Goal: Task Accomplishment & Management: Use online tool/utility

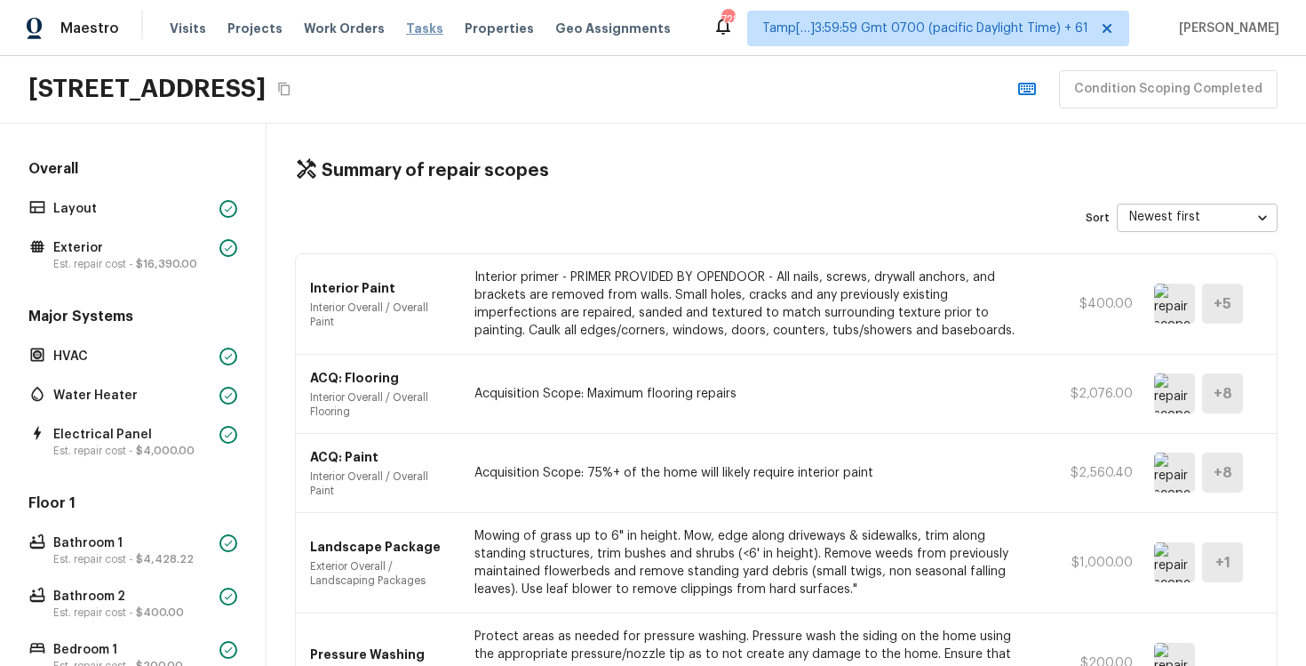
click at [406, 32] on span "Tasks" at bounding box center [424, 28] width 37 height 12
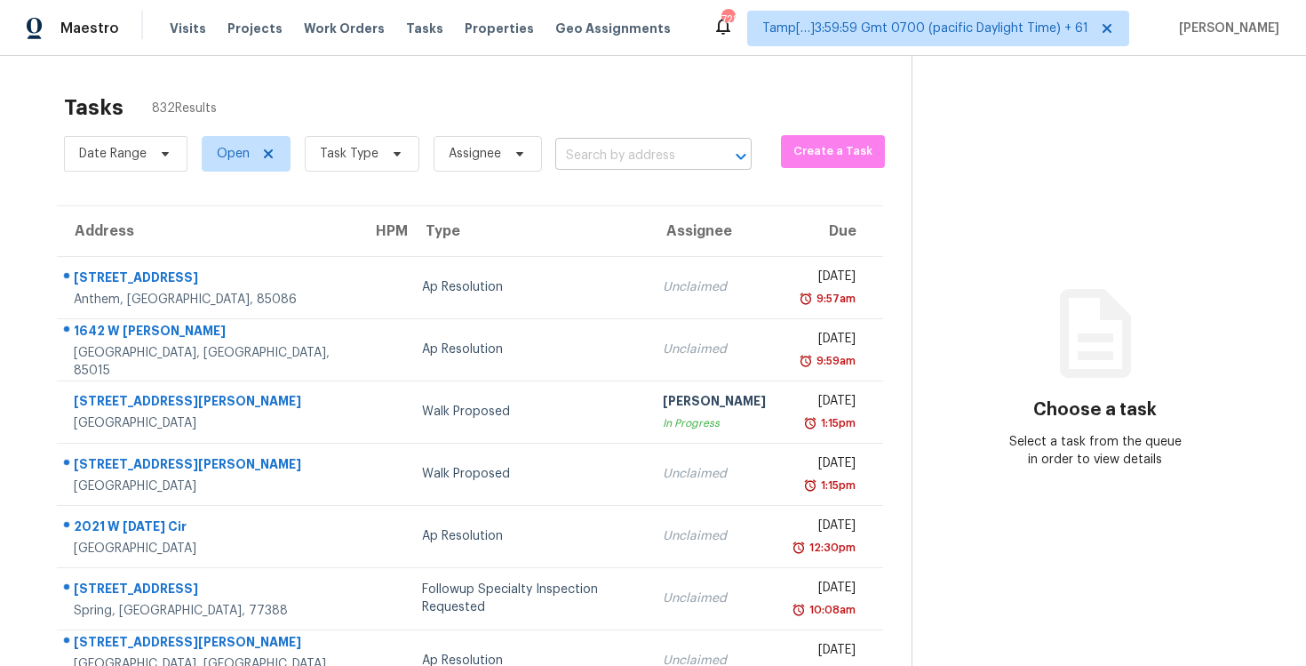
click at [614, 164] on input "text" at bounding box center [628, 156] width 147 height 28
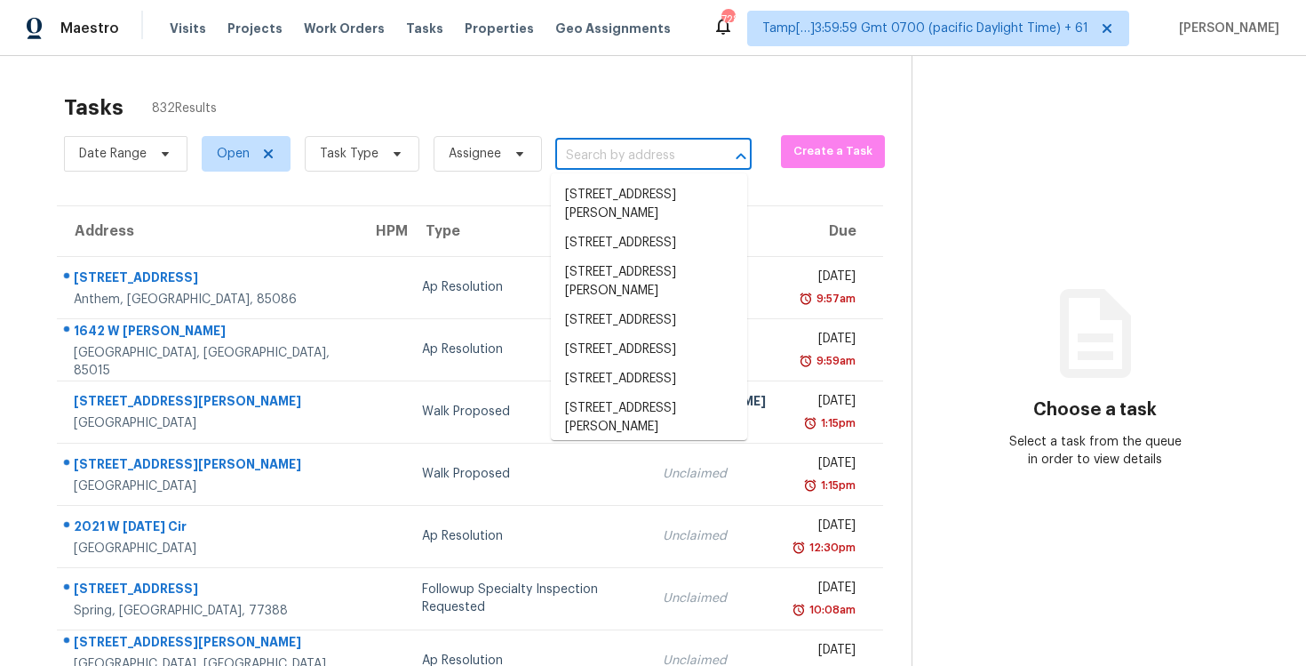
paste input "25443 Via Labrada, Valencia, CA 91355"
type input "25443 Via Labrada, Valencia, CA 91355"
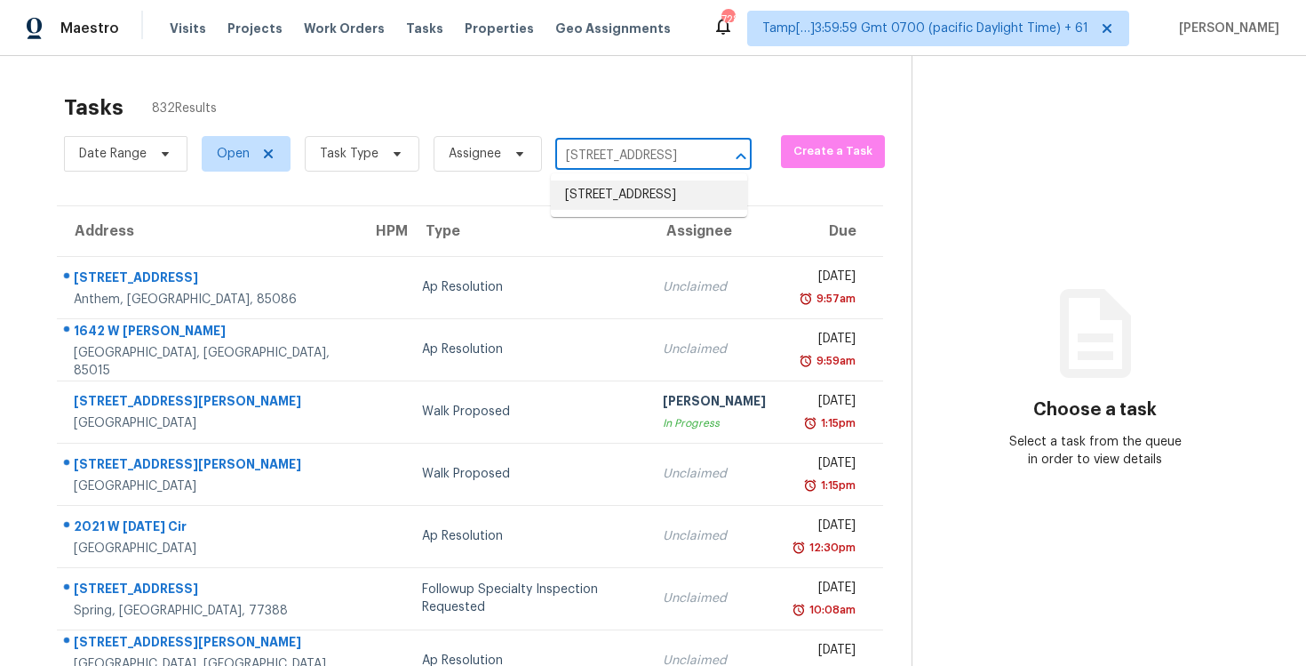
click at [627, 197] on li "25443 Via Labrada, Valencia, CA 91355" at bounding box center [649, 194] width 196 height 29
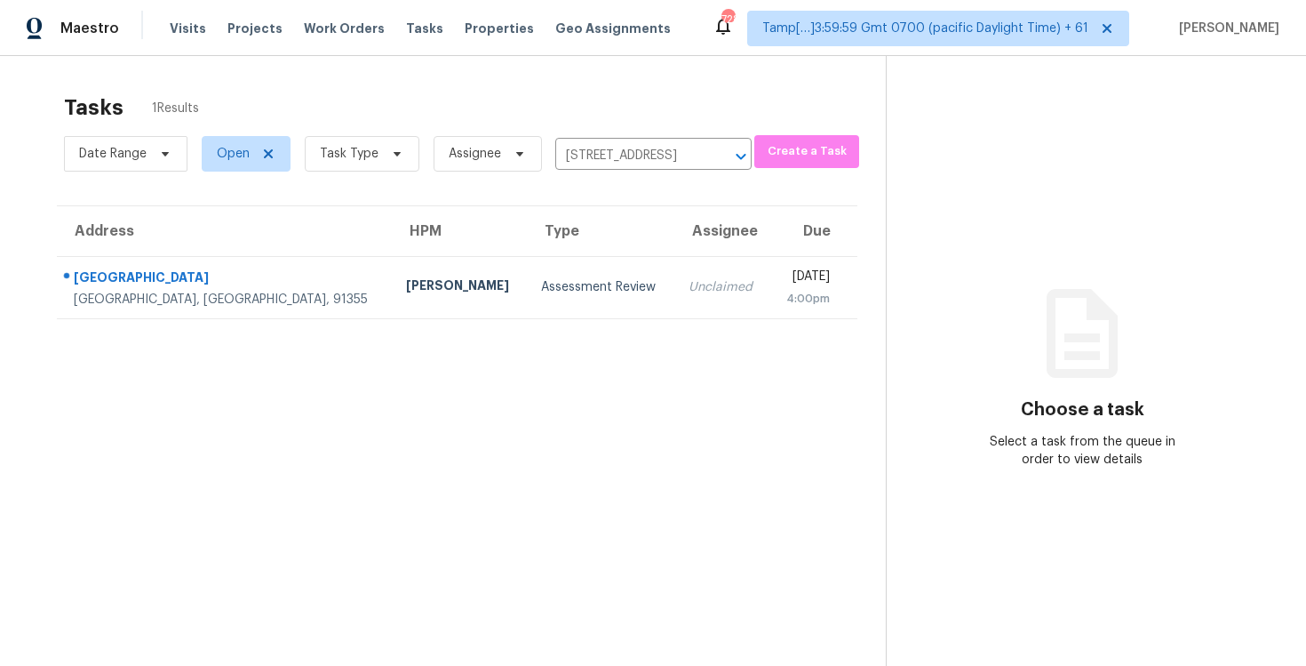
click at [689, 280] on div "Unclaimed" at bounding box center [722, 287] width 67 height 18
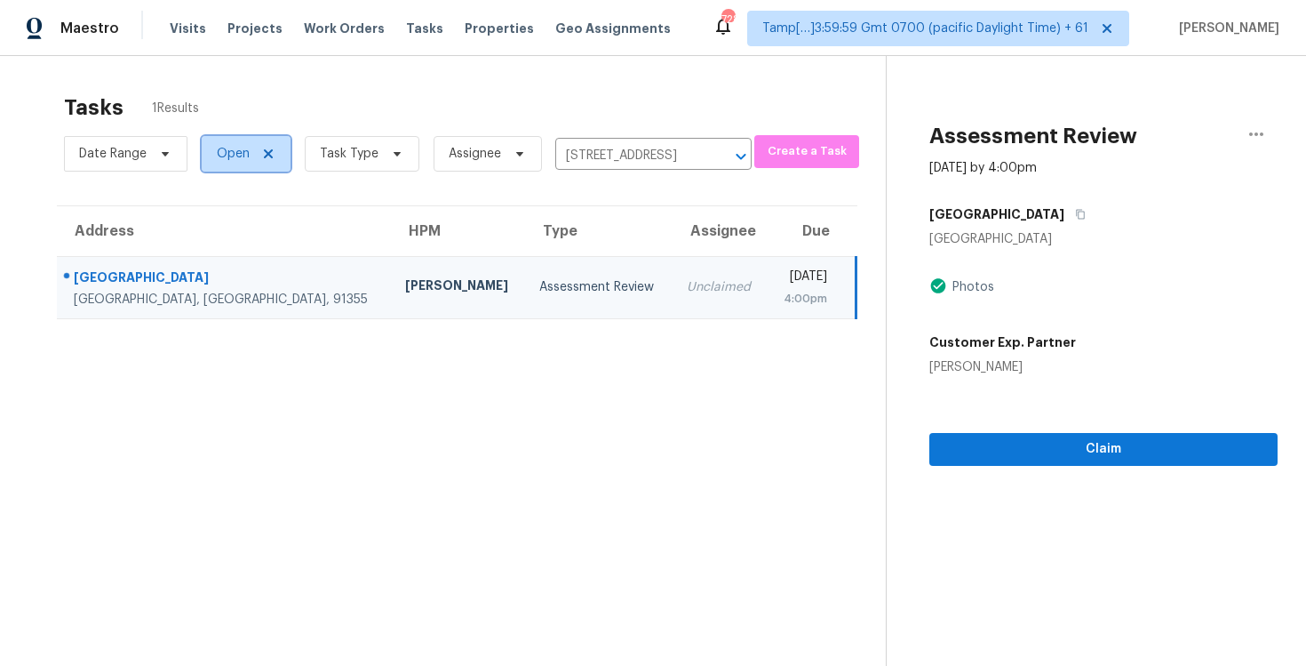
click at [227, 160] on span "Open" at bounding box center [233, 154] width 33 height 18
click at [673, 276] on td "Unclaimed" at bounding box center [720, 287] width 95 height 62
click at [1076, 214] on icon "button" at bounding box center [1080, 215] width 9 height 10
click at [673, 309] on td "Unclaimed" at bounding box center [720, 287] width 95 height 62
click at [713, 156] on icon "Clear" at bounding box center [718, 156] width 11 height 11
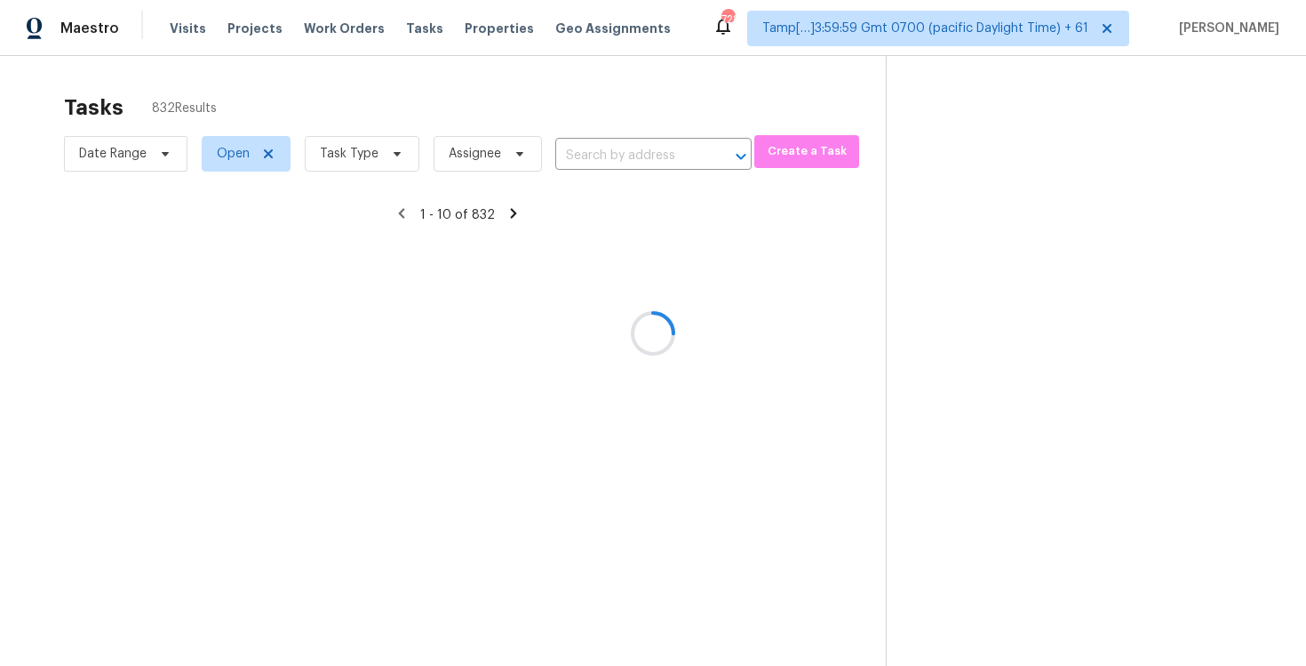
click at [455, 82] on div at bounding box center [653, 333] width 1306 height 666
click at [336, 128] on div at bounding box center [653, 333] width 1306 height 666
click at [379, 92] on div at bounding box center [653, 333] width 1306 height 666
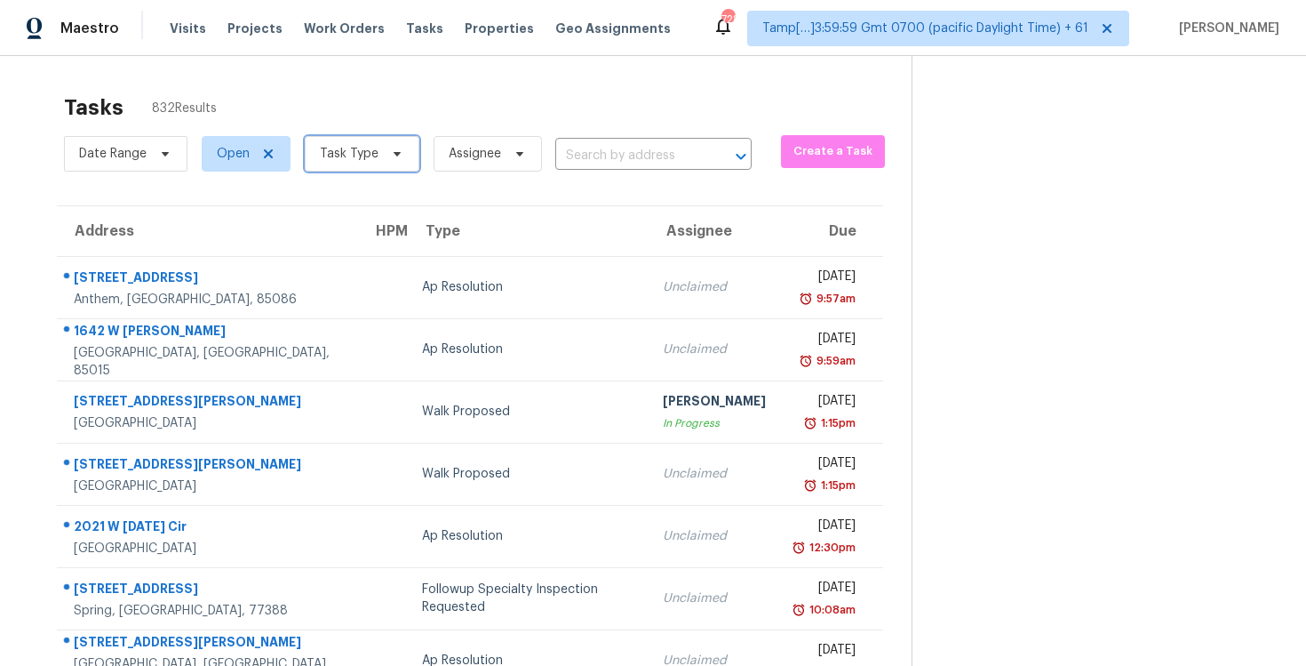
click at [395, 141] on span "Task Type" at bounding box center [362, 154] width 115 height 36
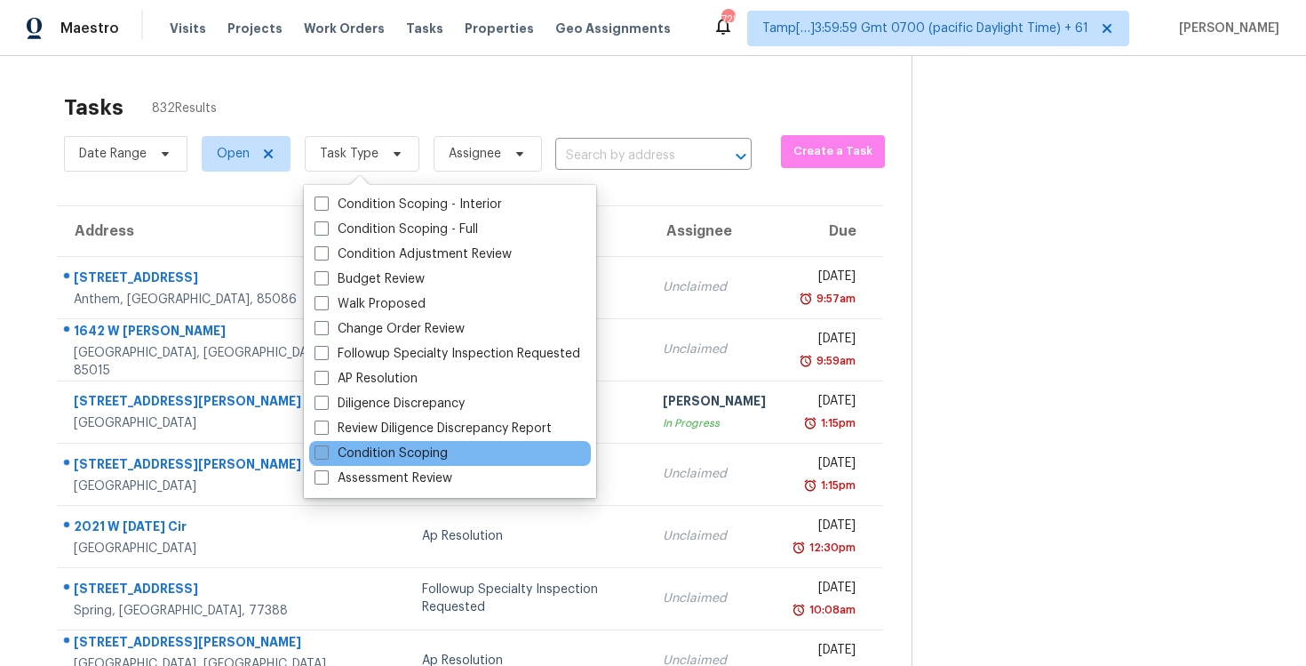
click at [416, 456] on label "Condition Scoping" at bounding box center [381, 453] width 133 height 18
click at [326, 456] on input "Condition Scoping" at bounding box center [321, 450] width 12 height 12
checkbox input "true"
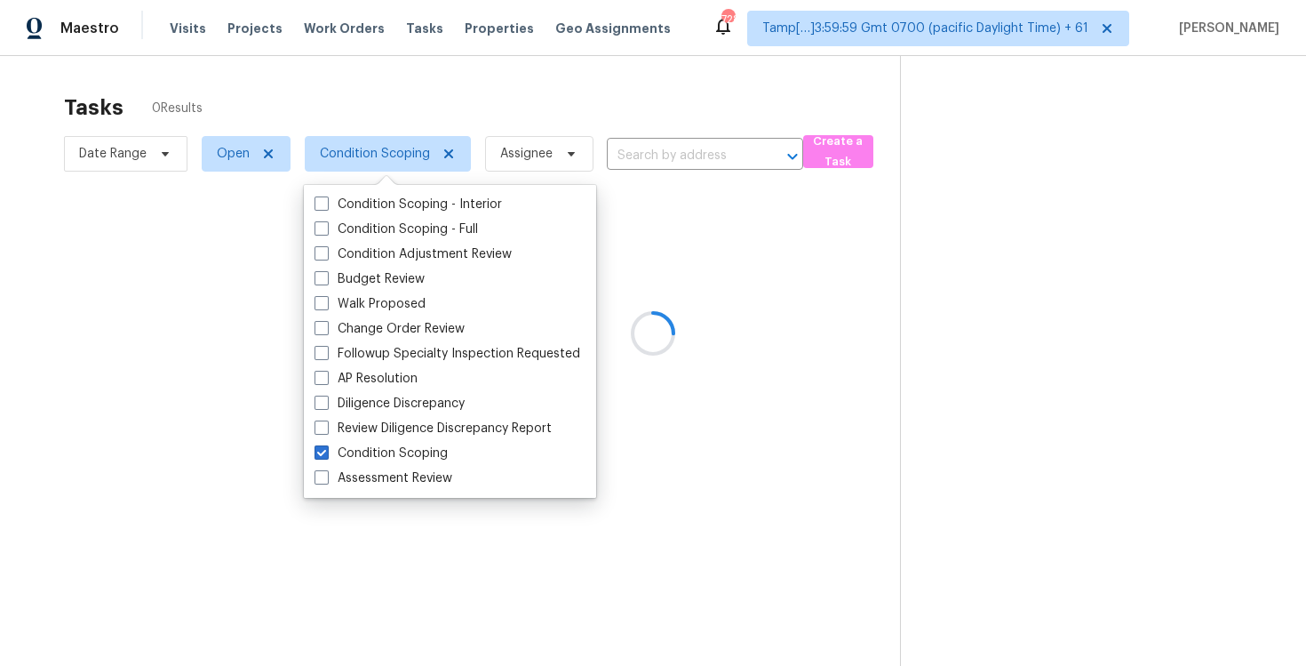
click at [419, 110] on div at bounding box center [653, 333] width 1306 height 666
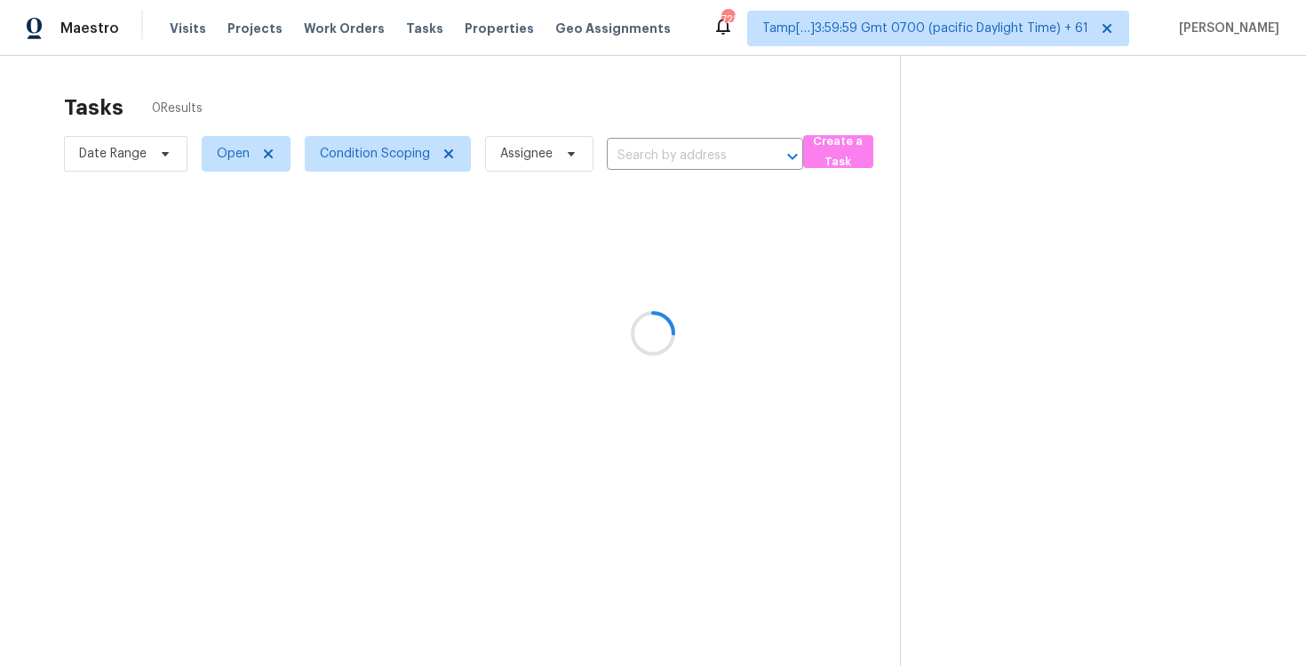
click at [902, 256] on div at bounding box center [653, 333] width 1306 height 666
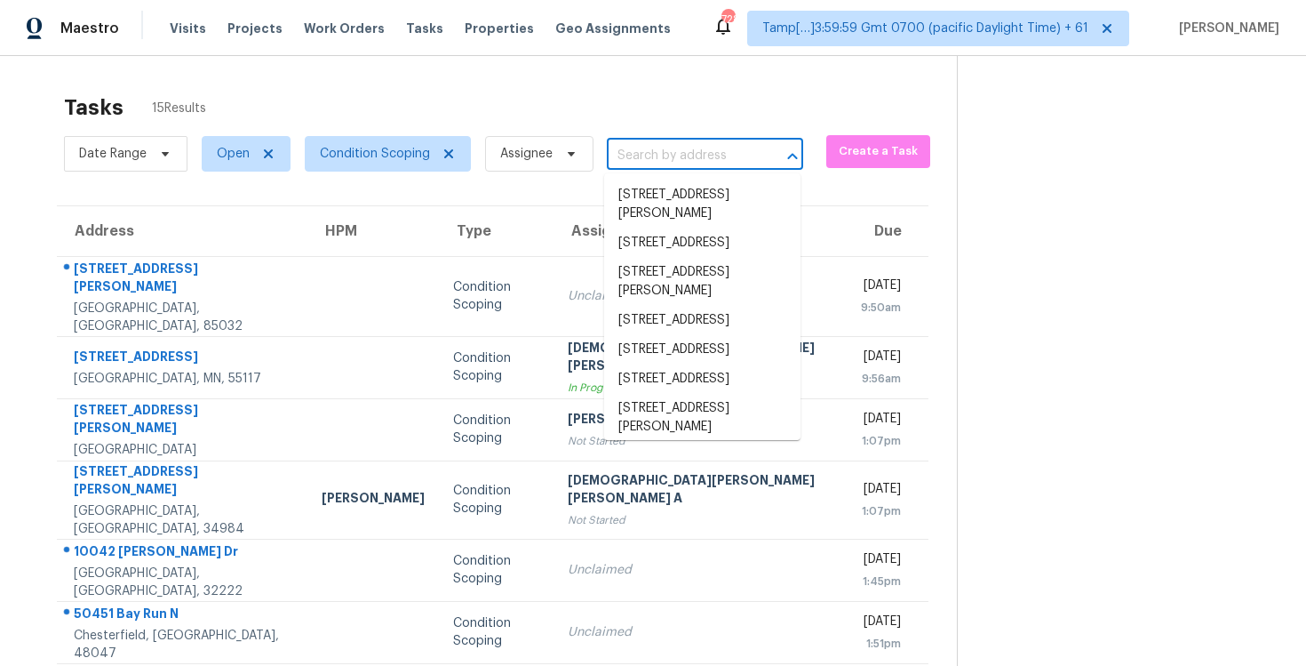
click at [679, 156] on input "text" at bounding box center [680, 156] width 147 height 28
paste input "50451 Bay Run N Chesterfield, MI, 48047"
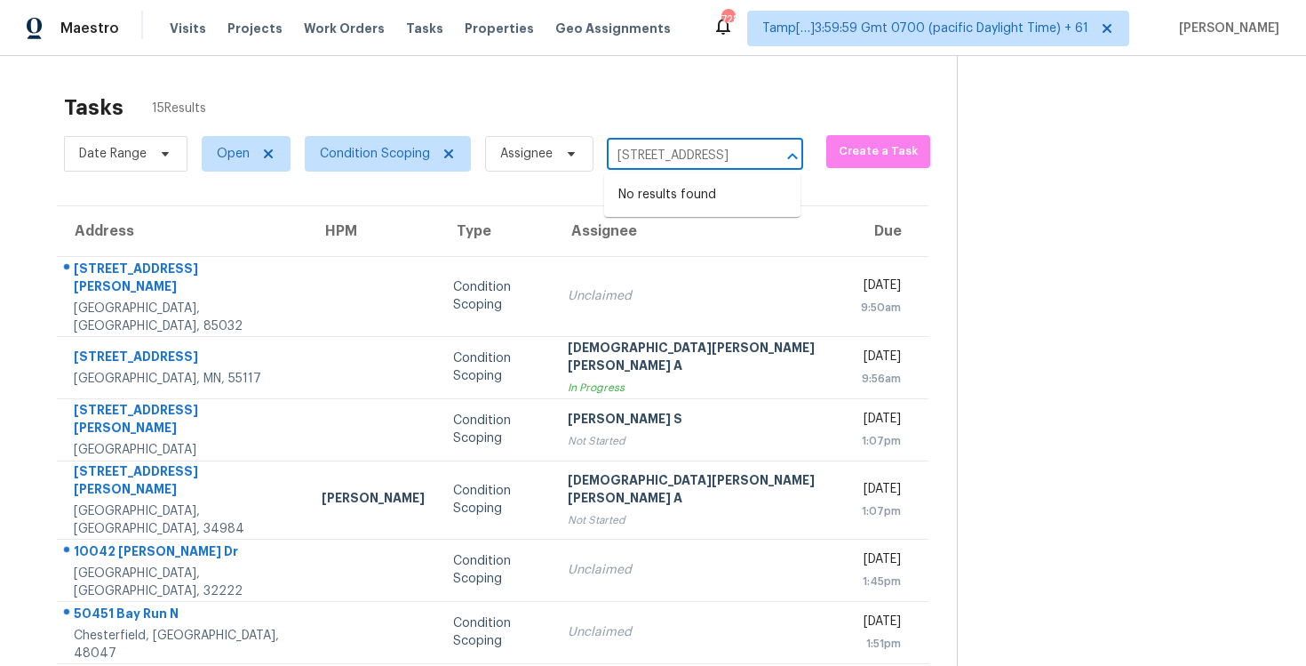
type input "50451 Bay Run N Chesterfield, MI, 48047"
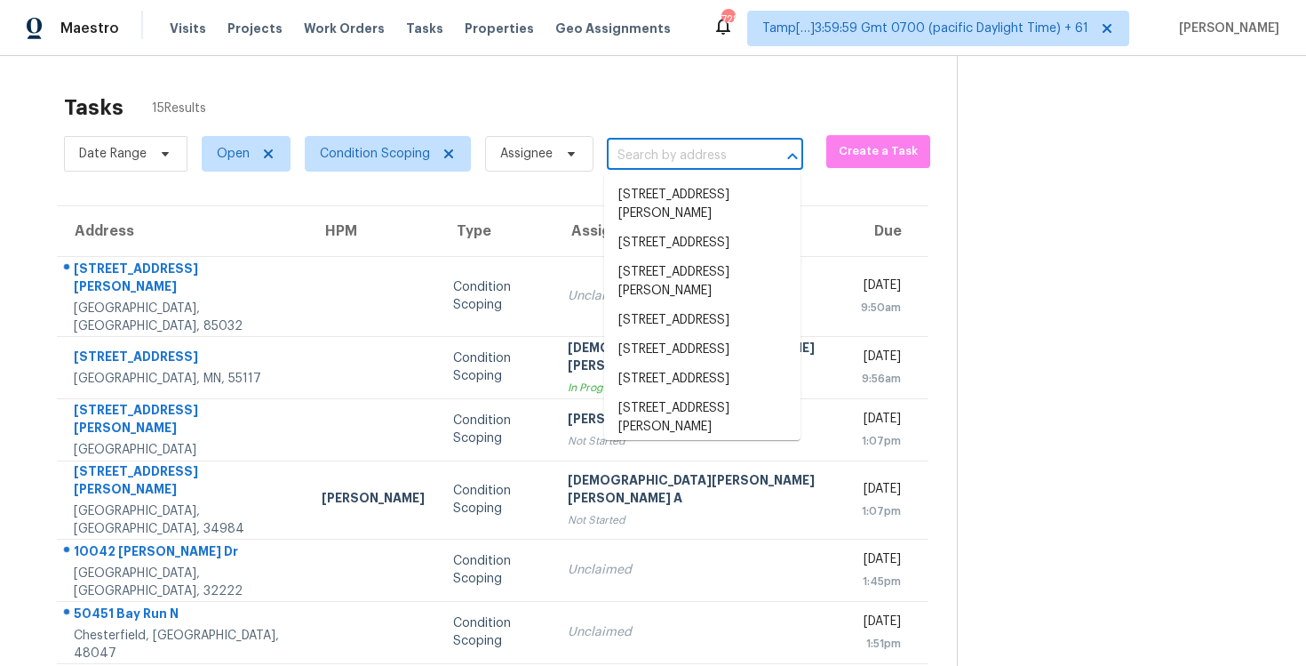
scroll to position [0, 0]
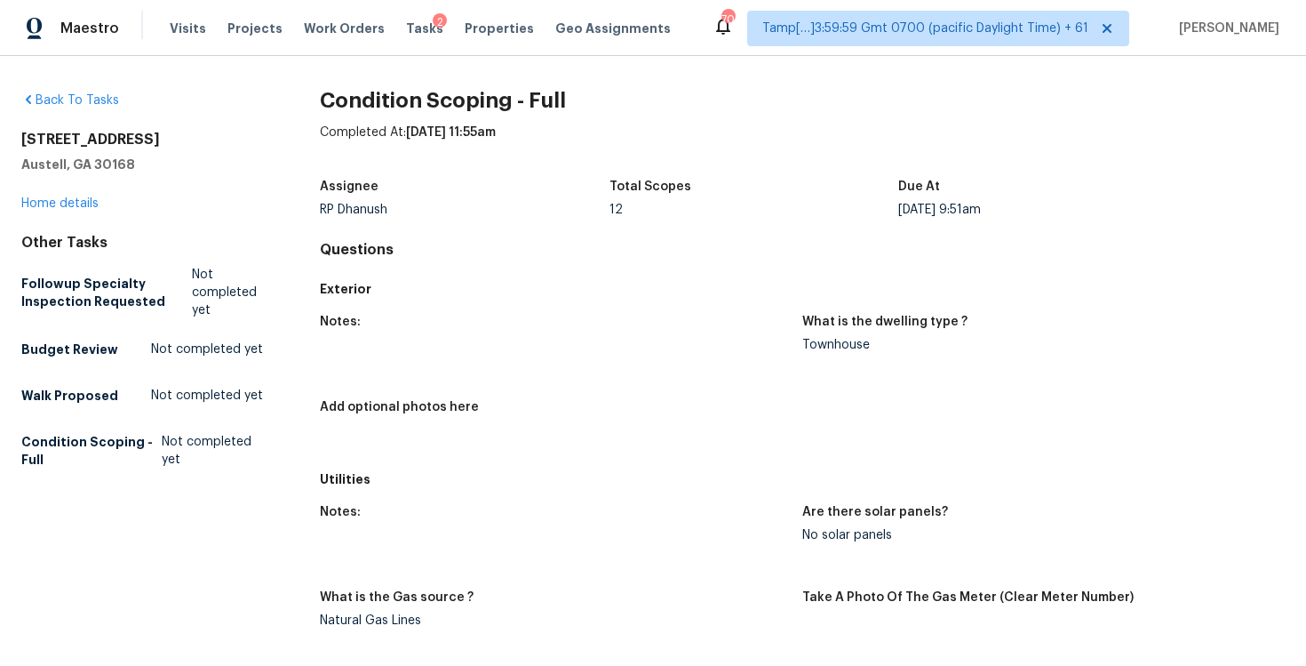
scroll to position [1812, 0]
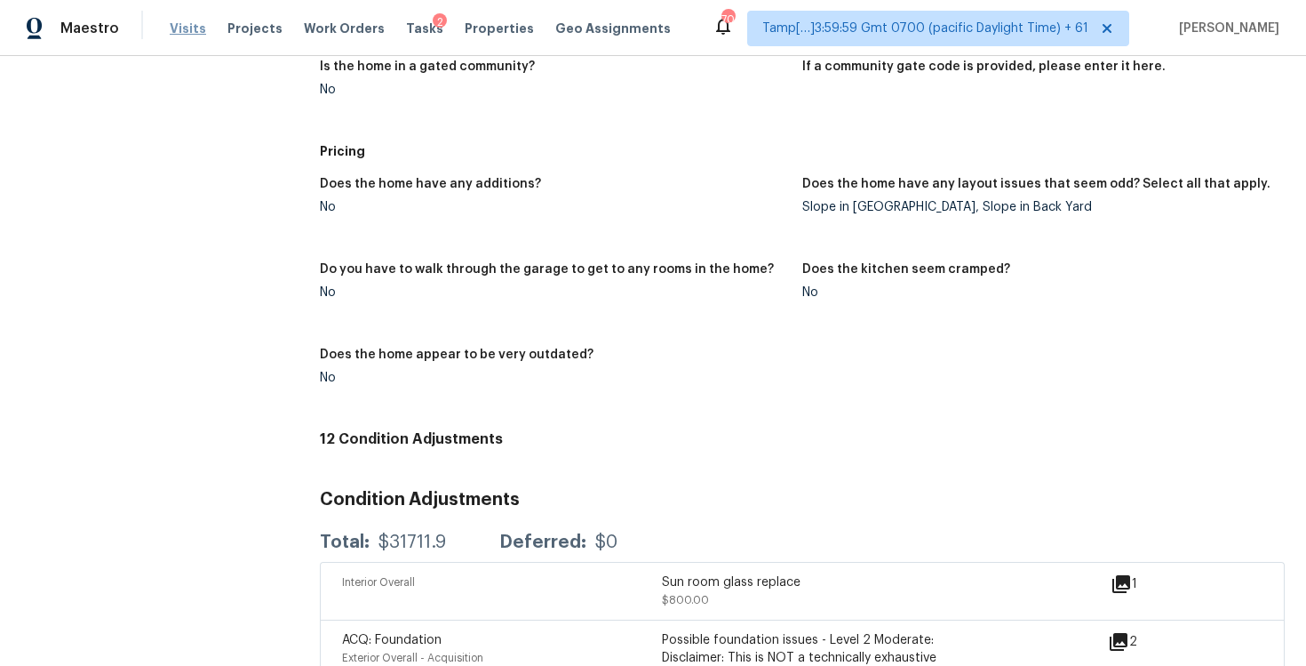
click at [175, 28] on span "Visits" at bounding box center [188, 29] width 36 height 18
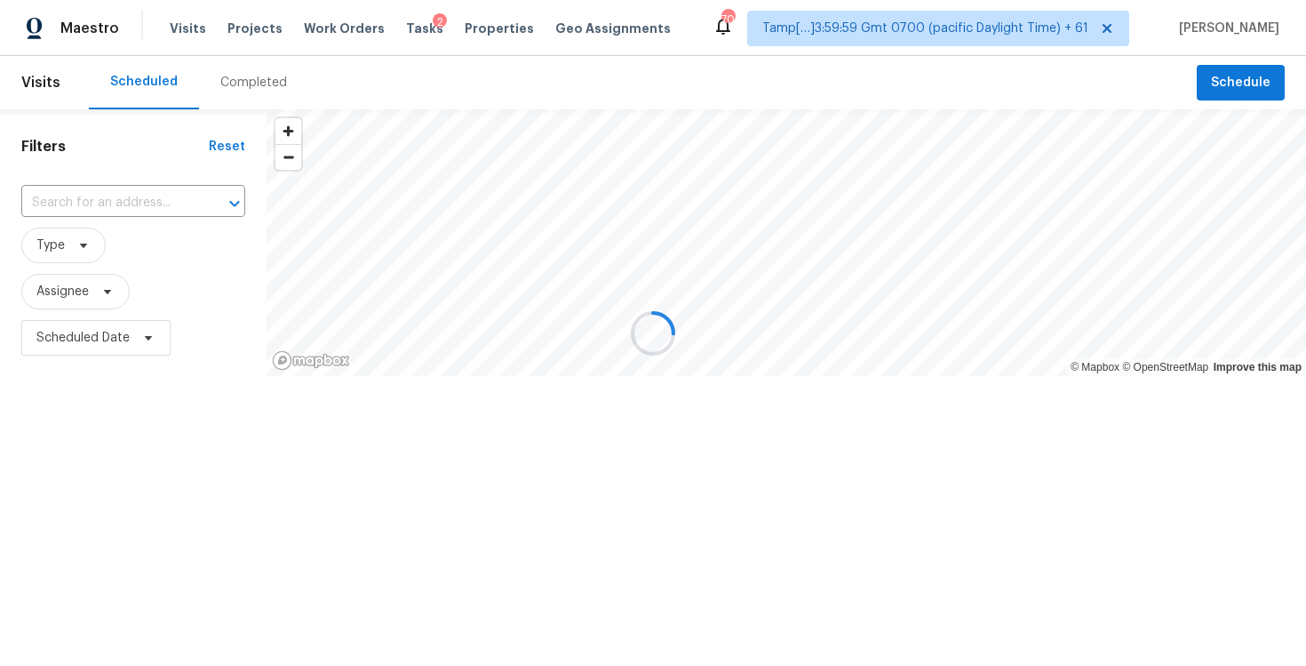
click at [219, 71] on div at bounding box center [653, 333] width 1306 height 666
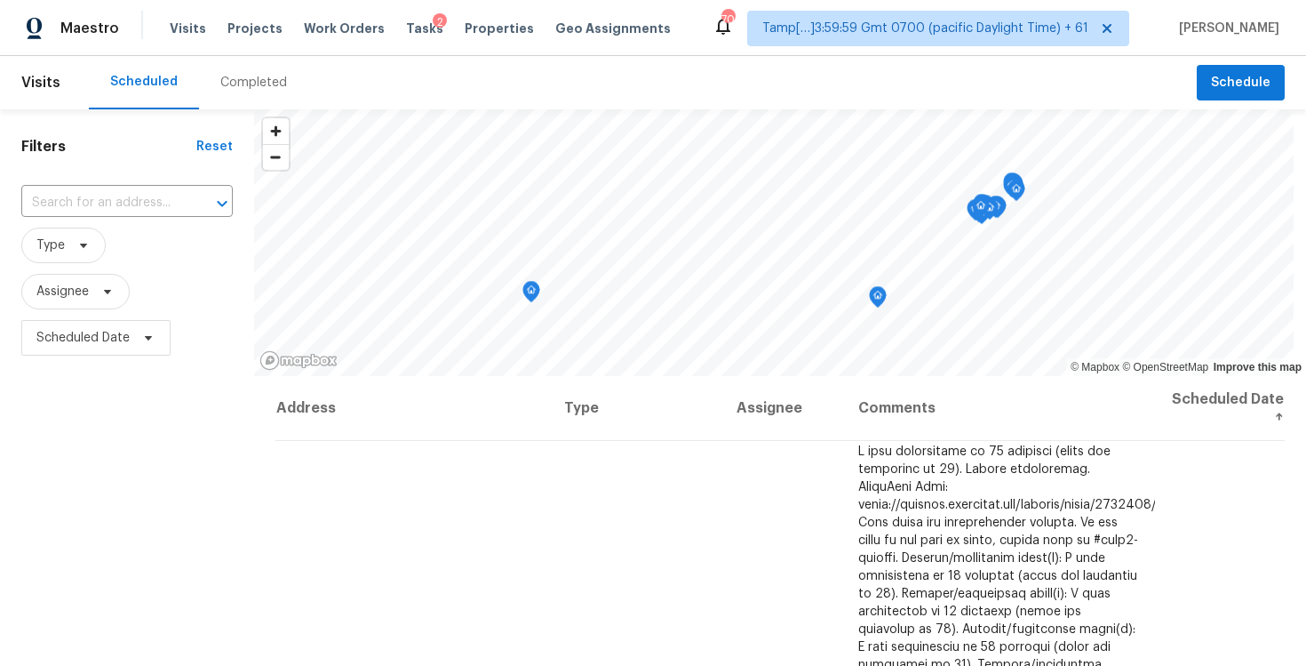
click at [233, 77] on div "Completed" at bounding box center [253, 83] width 67 height 18
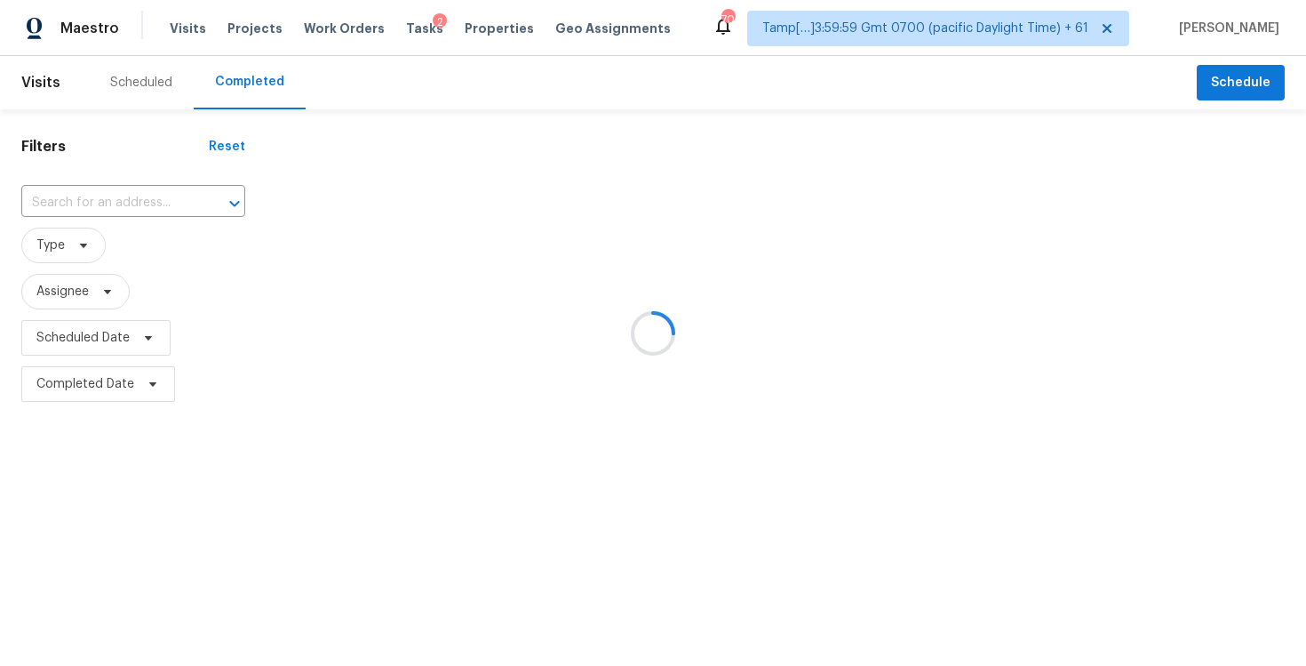
click at [155, 187] on div at bounding box center [653, 333] width 1306 height 666
click at [155, 194] on div at bounding box center [653, 333] width 1306 height 666
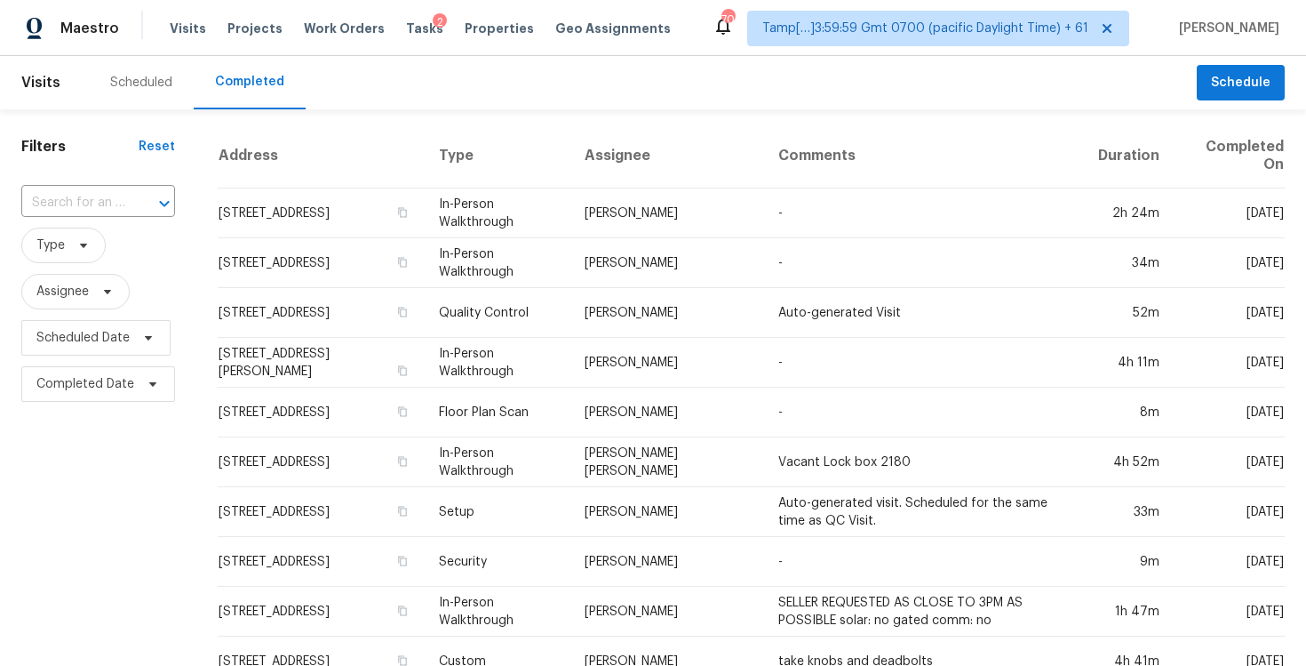
click at [155, 194] on icon "Open" at bounding box center [164, 203] width 21 height 21
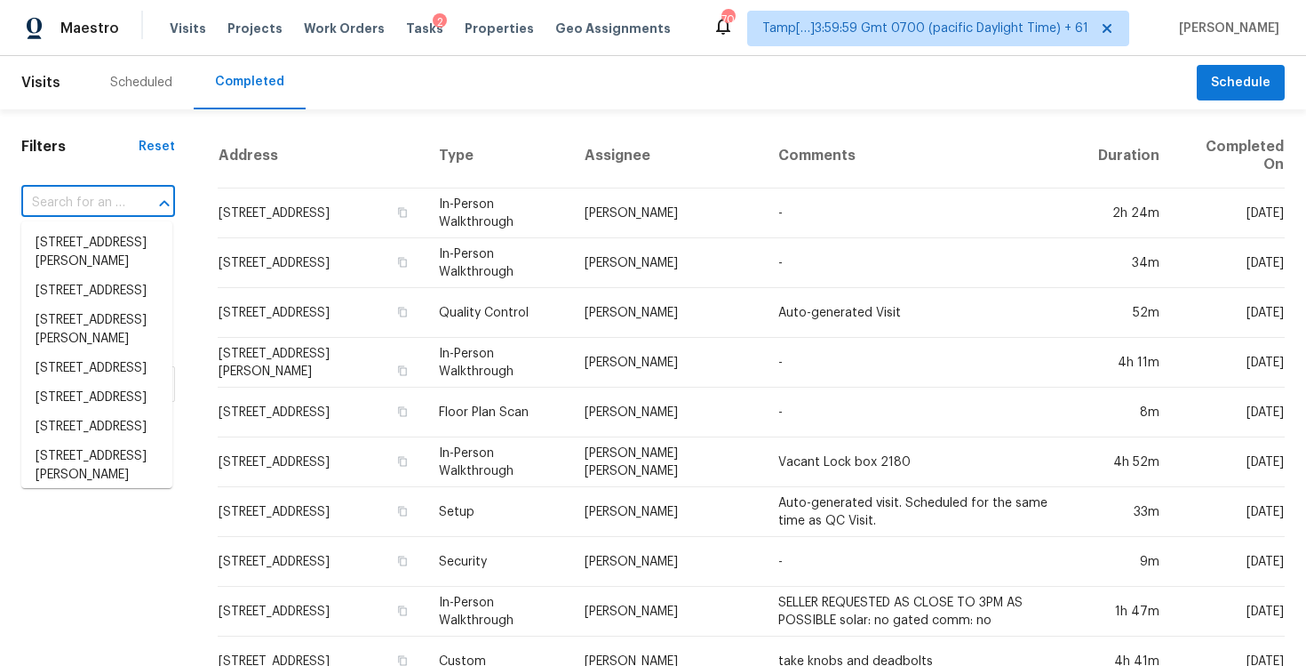
paste input "5552 Remington Way, Marysville, CA 95901"
type input "5552 Remington Way, Marysville, CA 95901"
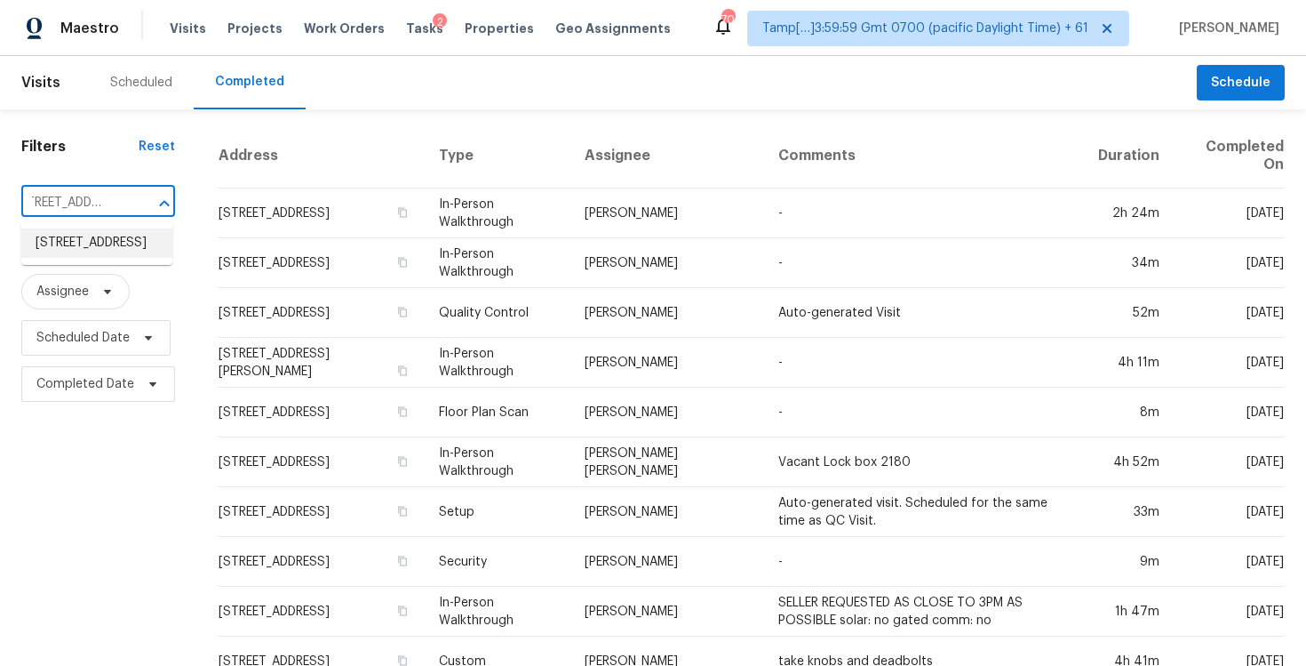
click at [126, 252] on li "5552 Remington Way, Marysville, CA 95901" at bounding box center [96, 242] width 151 height 29
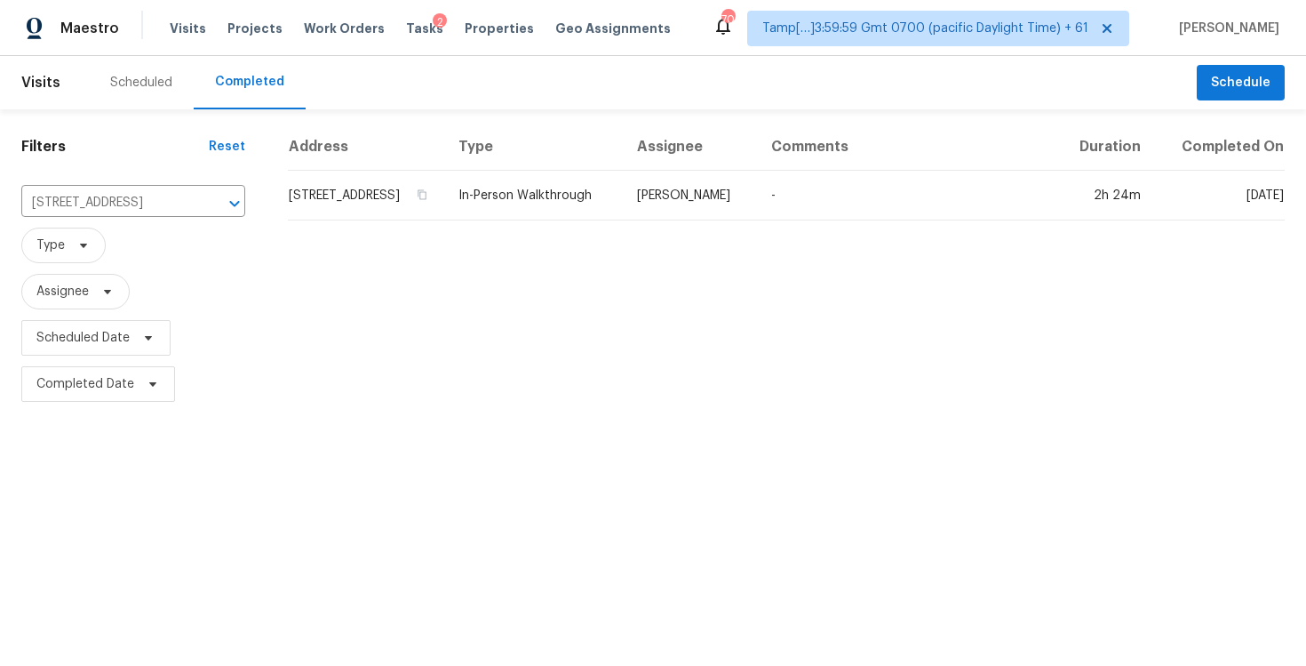
click at [356, 220] on td "5552 Remington Way, Marysville, CA 95901" at bounding box center [366, 196] width 156 height 50
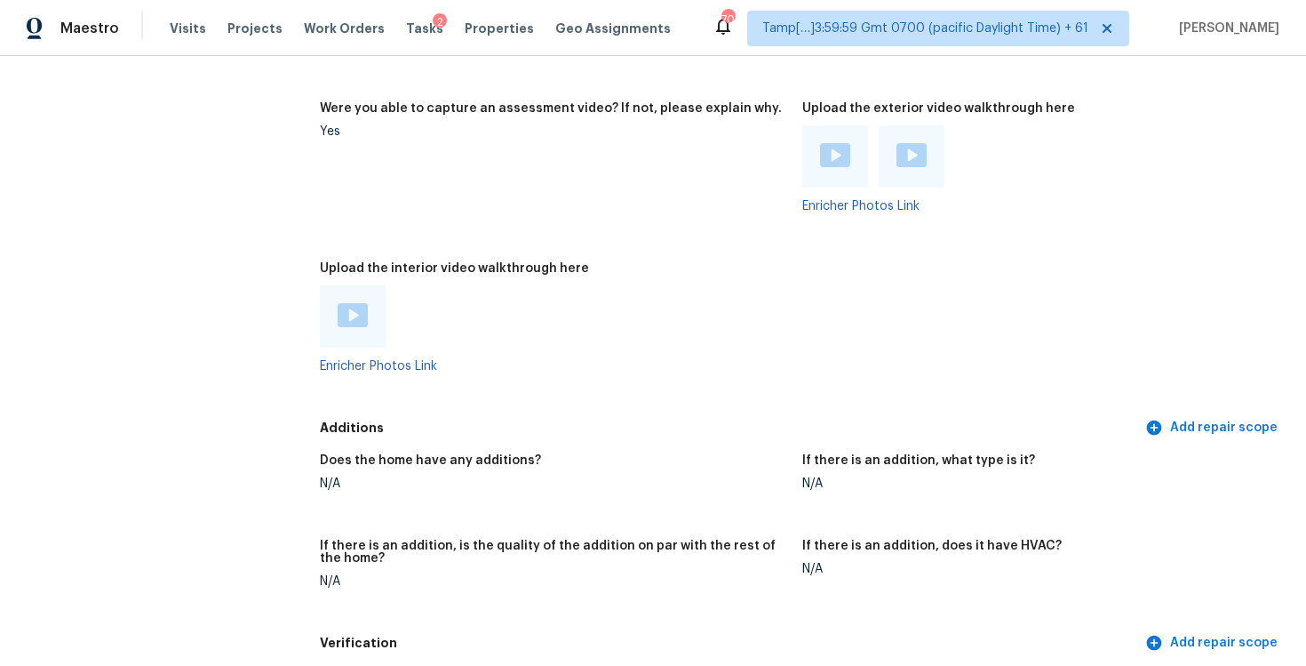
scroll to position [3494, 0]
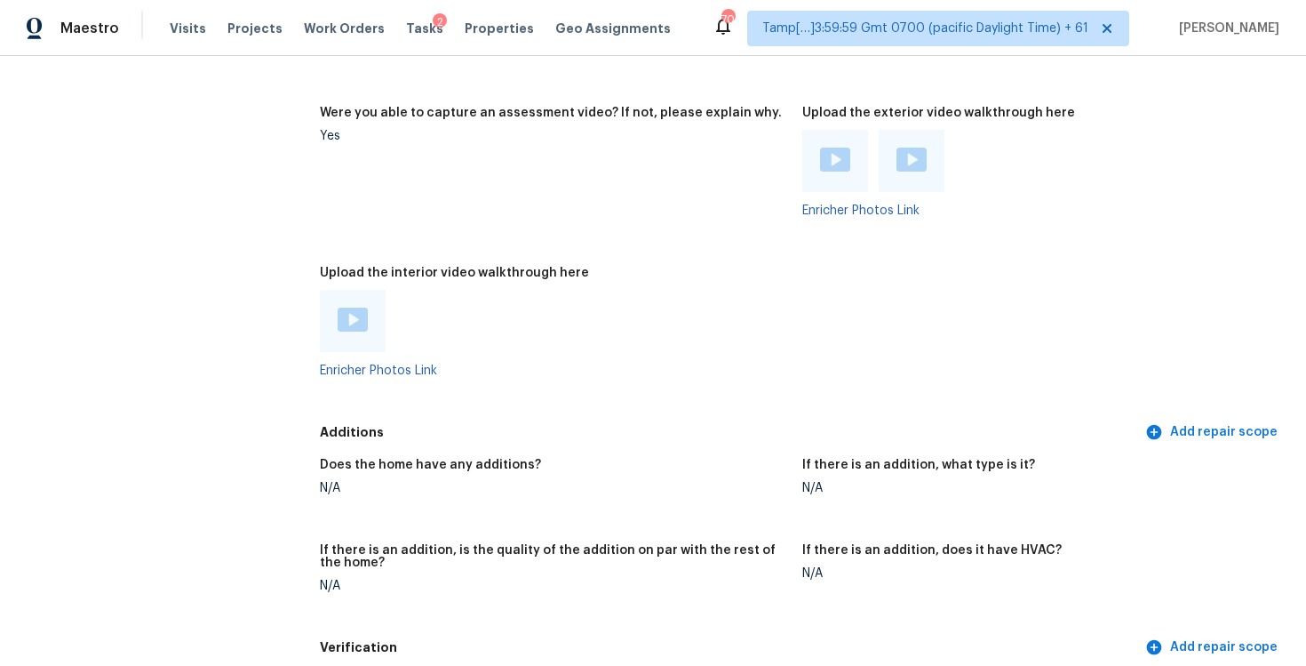
click at [354, 290] on div at bounding box center [353, 321] width 66 height 62
click at [355, 307] on img at bounding box center [353, 319] width 30 height 24
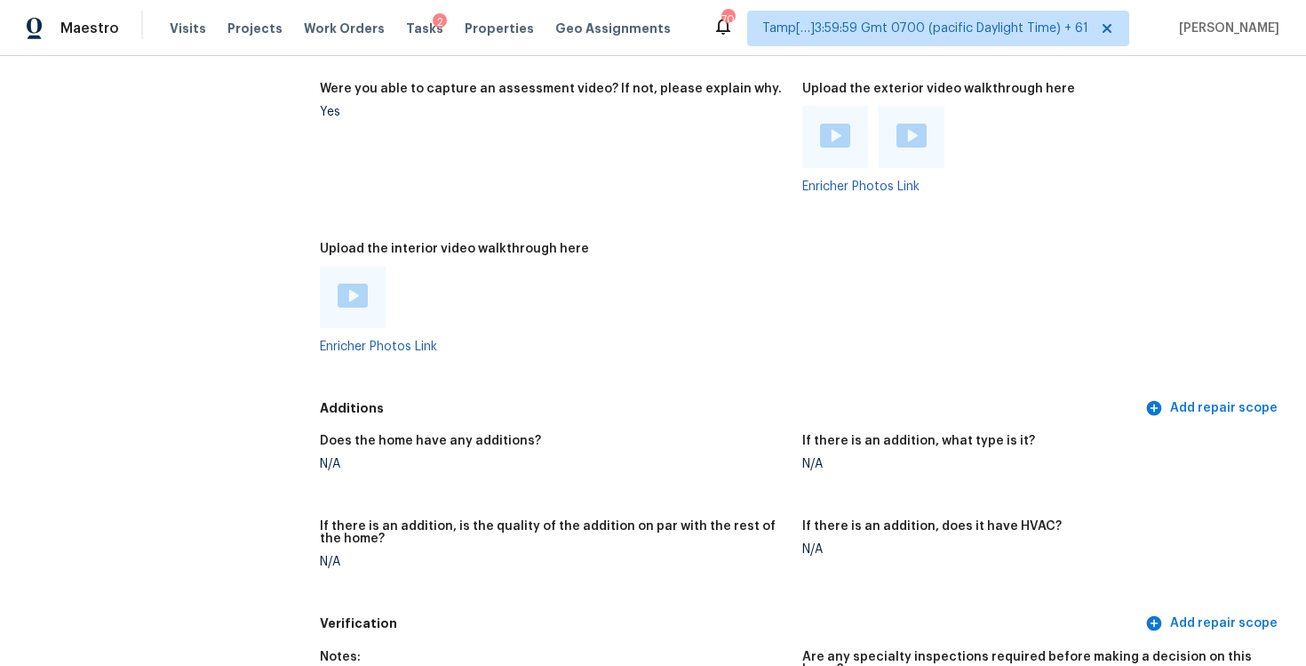
scroll to position [3539, 0]
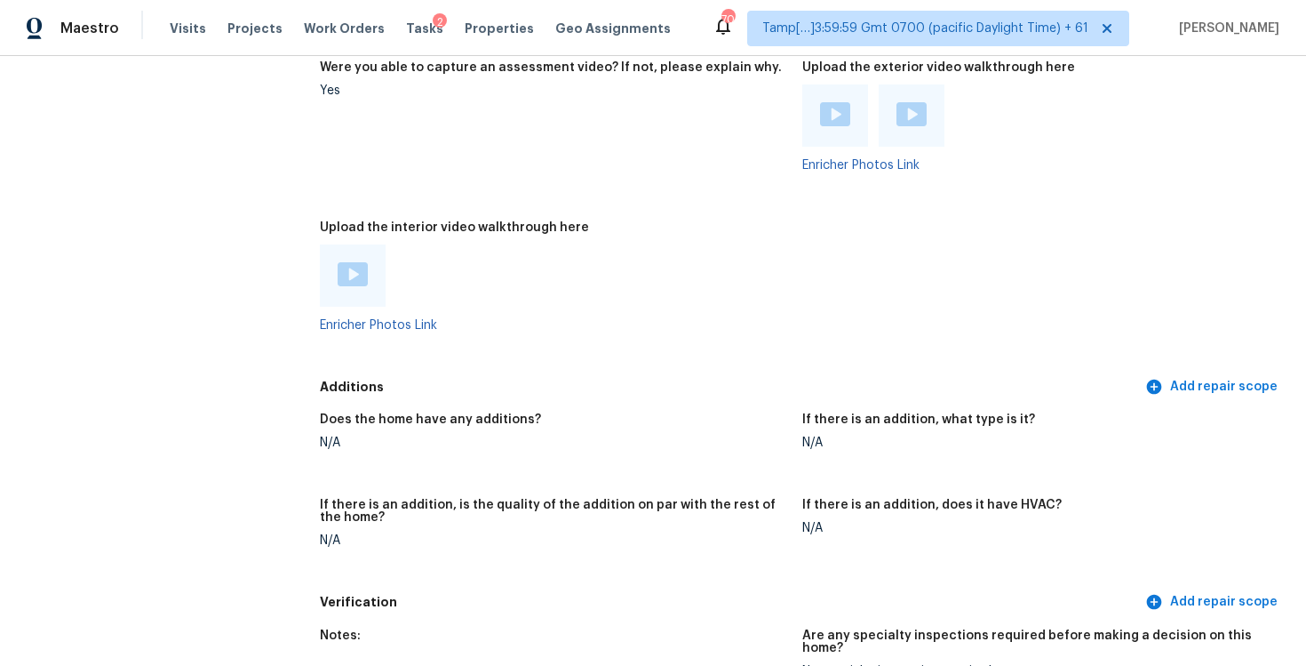
click at [574, 295] on div "Enricher Photos Link" at bounding box center [554, 287] width 468 height 87
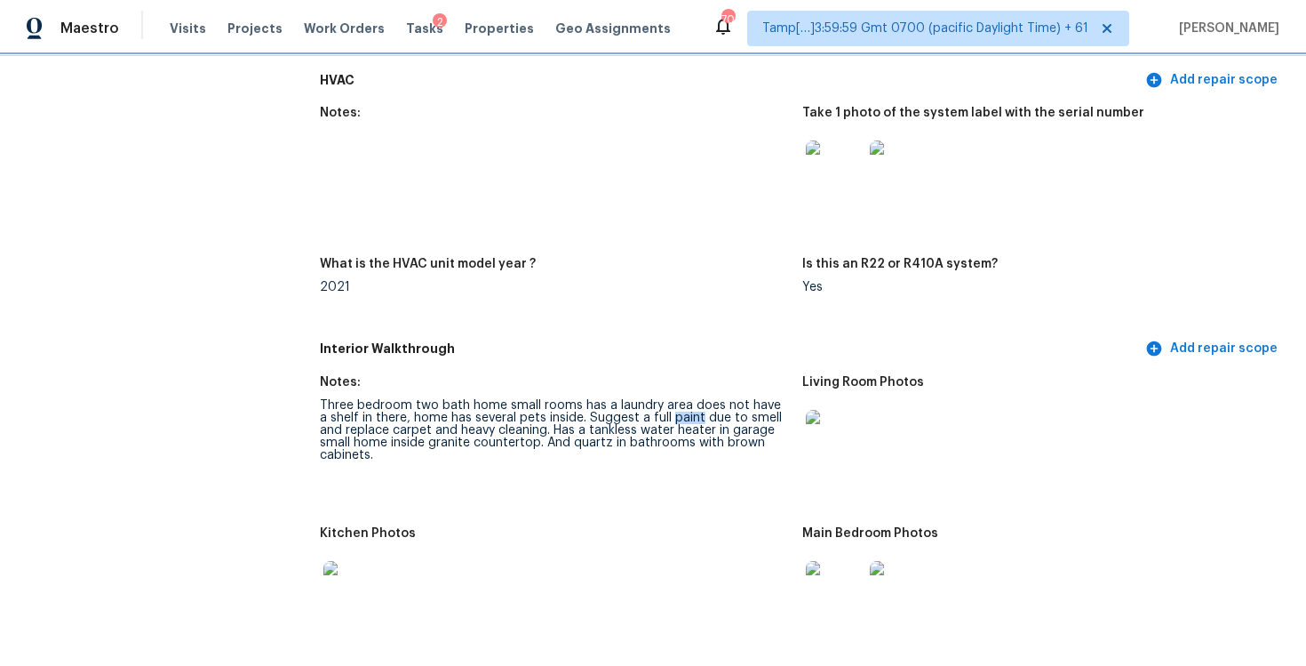
scroll to position [1845, 0]
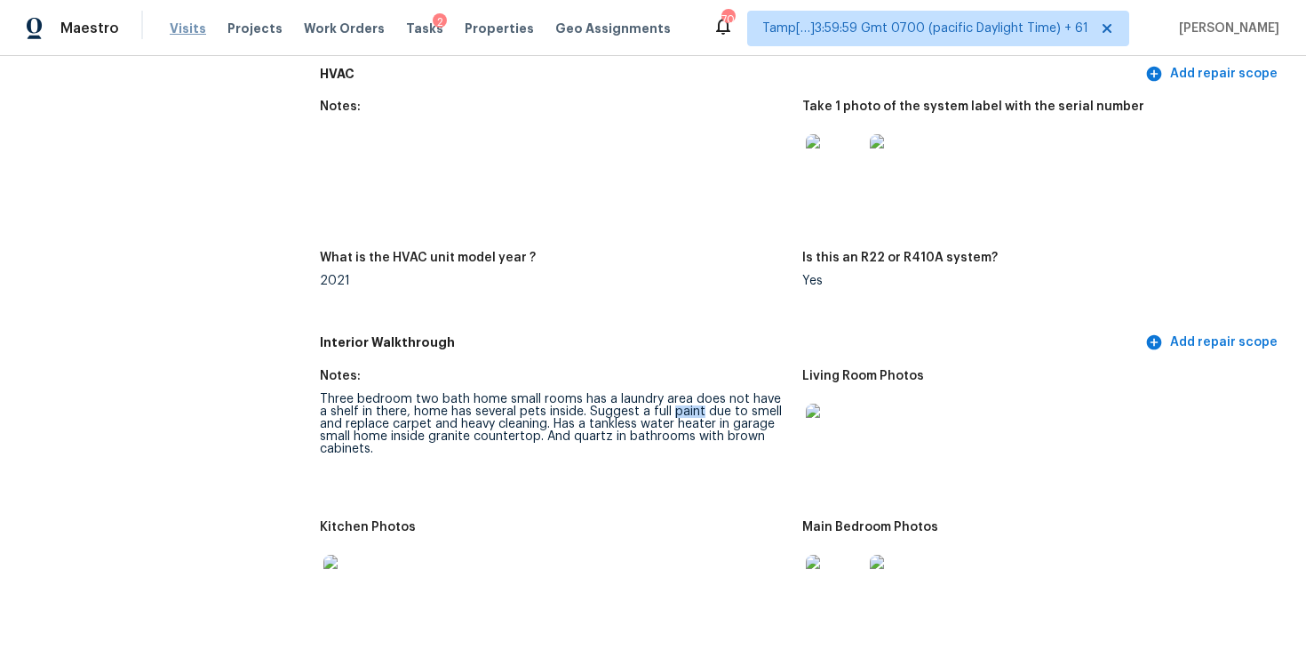
click at [198, 28] on span "Visits" at bounding box center [188, 29] width 36 height 18
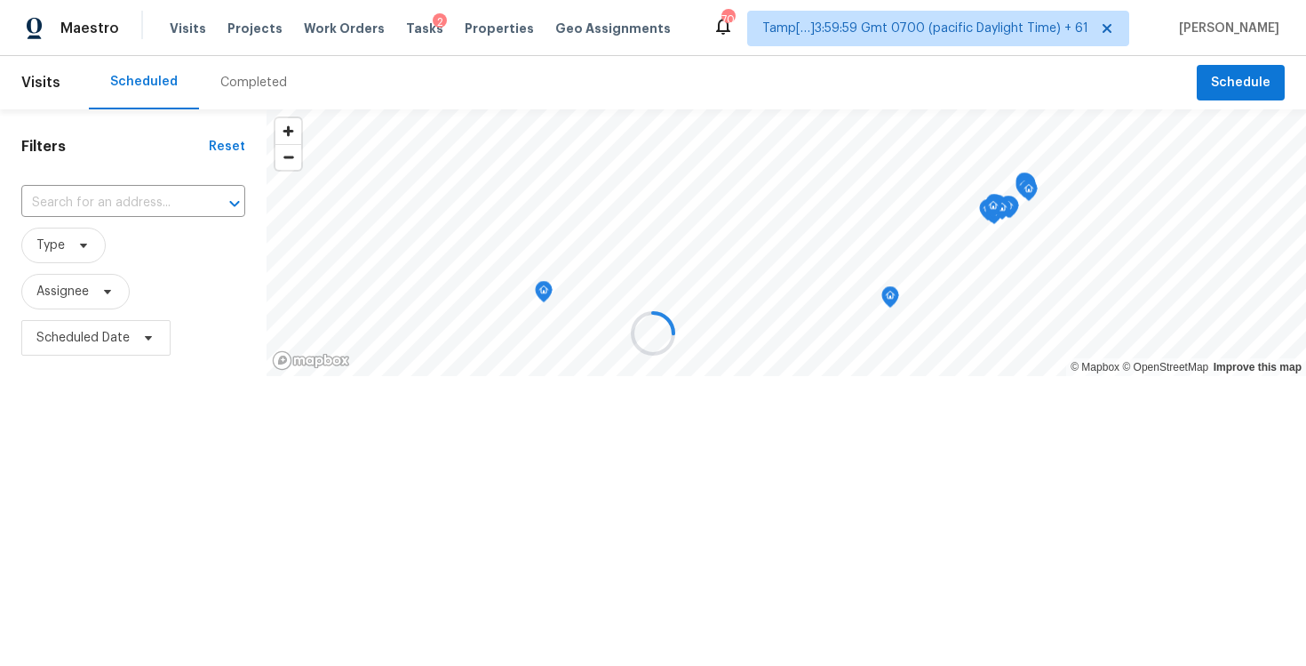
click at [227, 79] on div at bounding box center [653, 333] width 1306 height 666
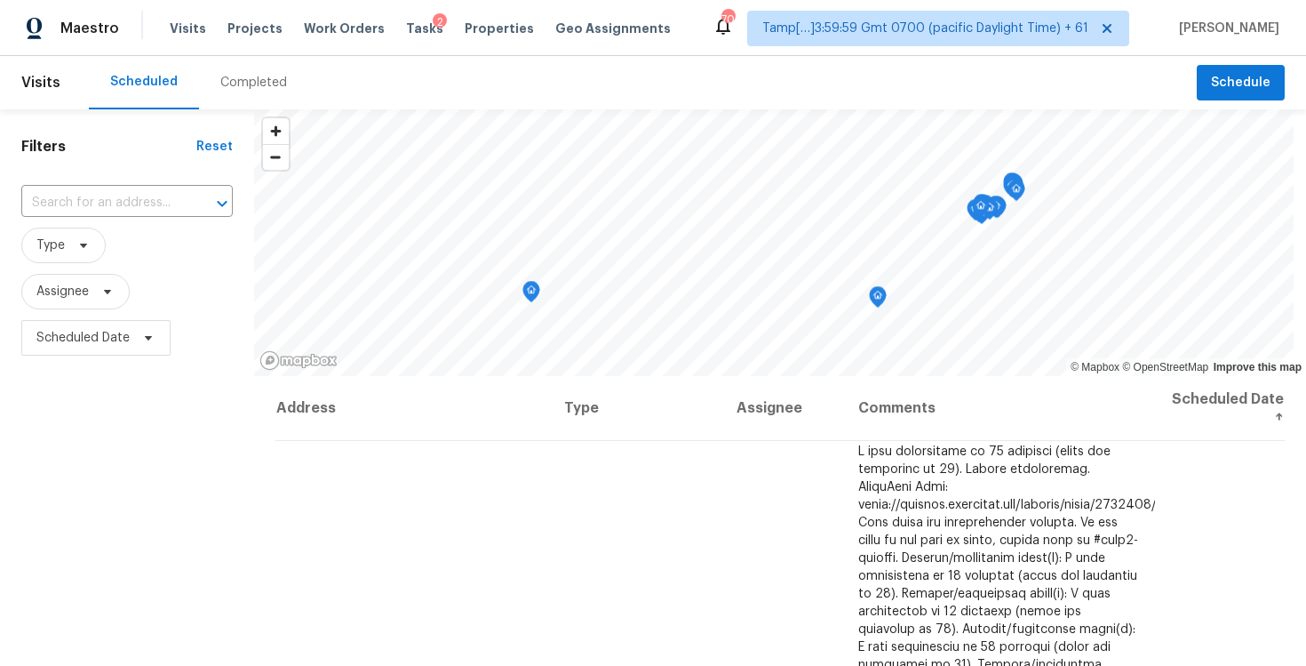
click at [227, 79] on div "Completed" at bounding box center [253, 83] width 67 height 18
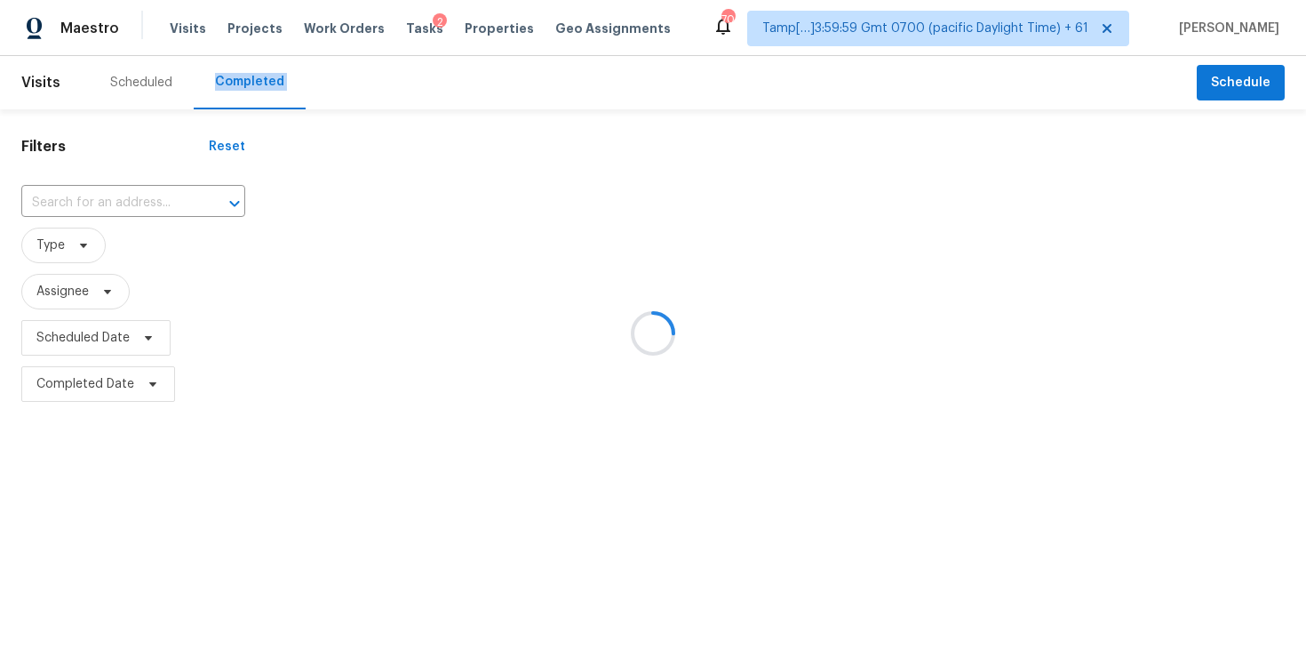
click at [166, 186] on div at bounding box center [653, 333] width 1306 height 666
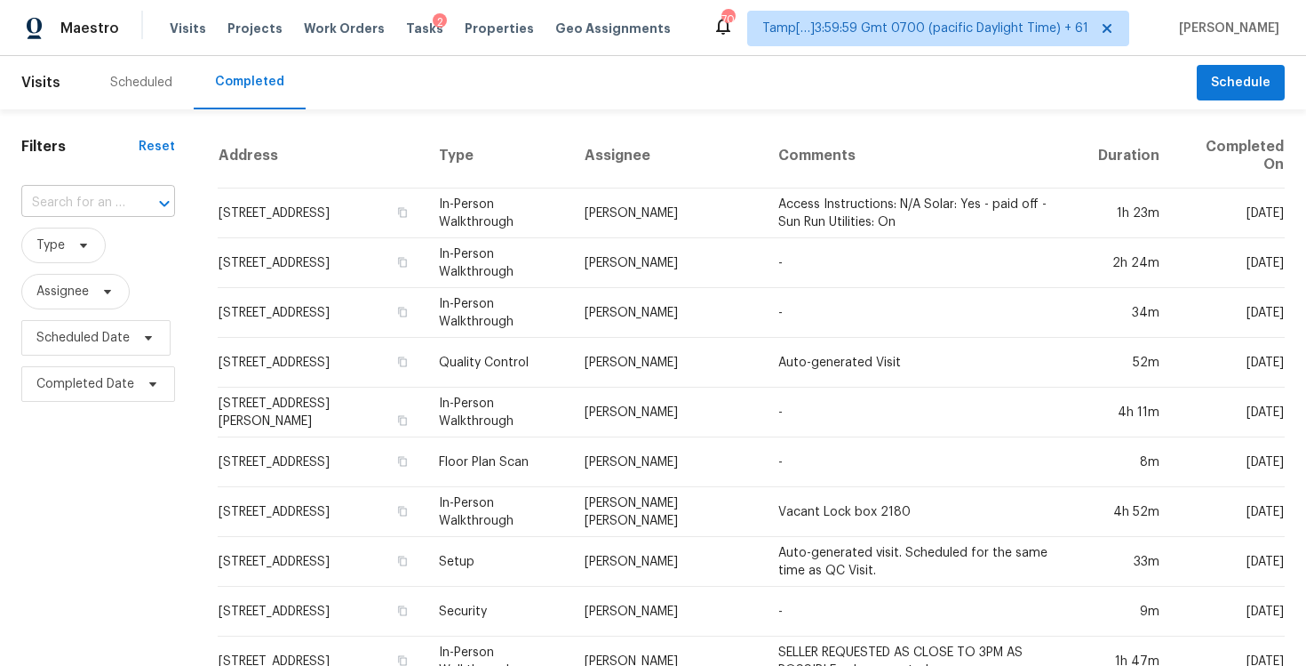
click at [76, 214] on input "text" at bounding box center [73, 203] width 104 height 28
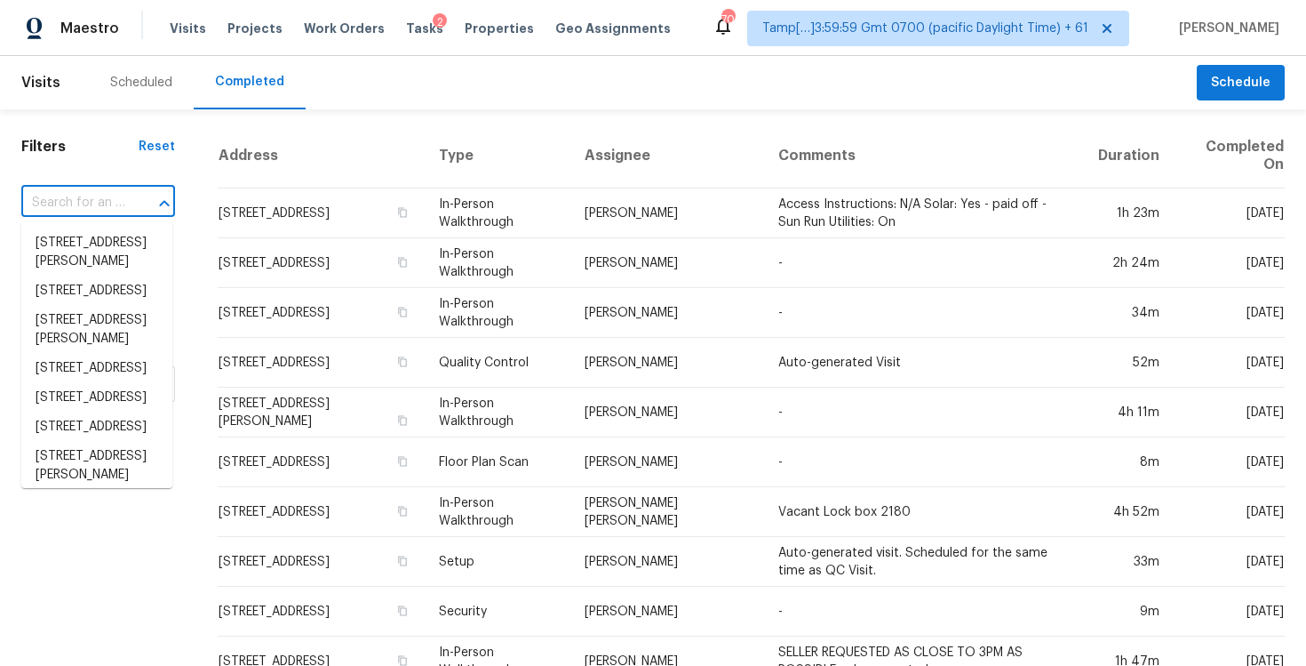
paste input "621 Maple Dr, Riverdale, GA 30274"
type input "621 Maple Dr, Riverdale, GA 30274"
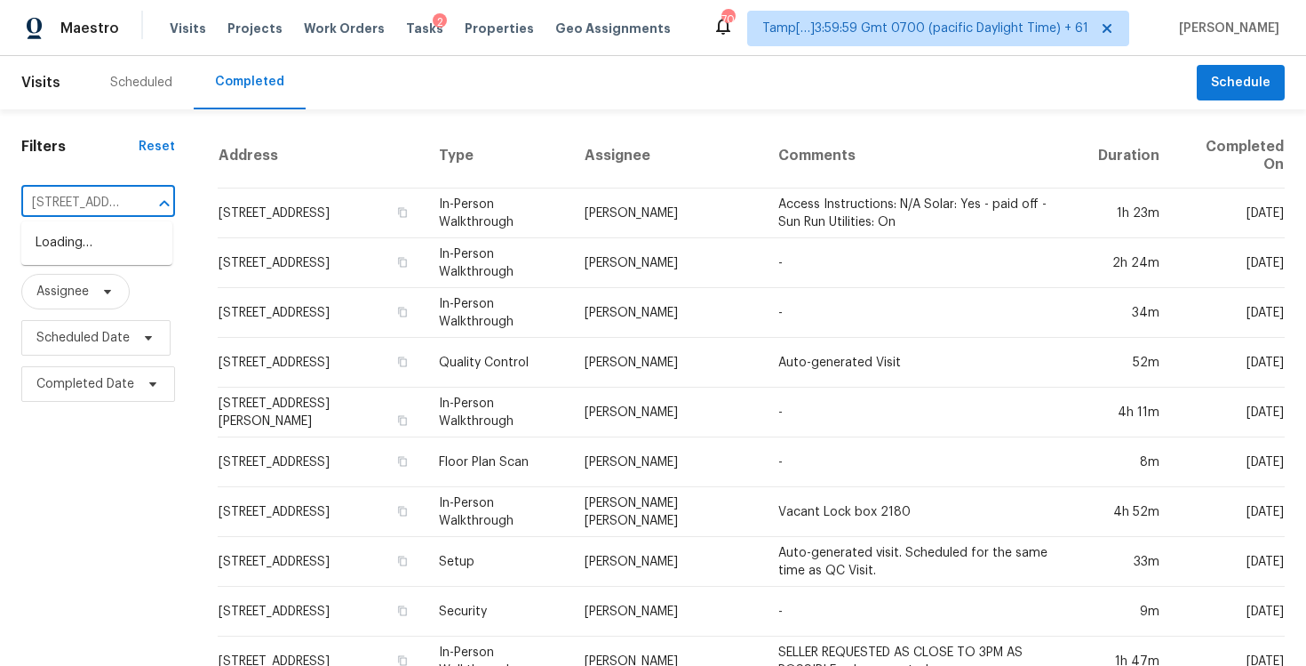
scroll to position [0, 107]
click at [118, 256] on li "621 Maple Dr, Riverdale, GA 30274" at bounding box center [96, 242] width 151 height 29
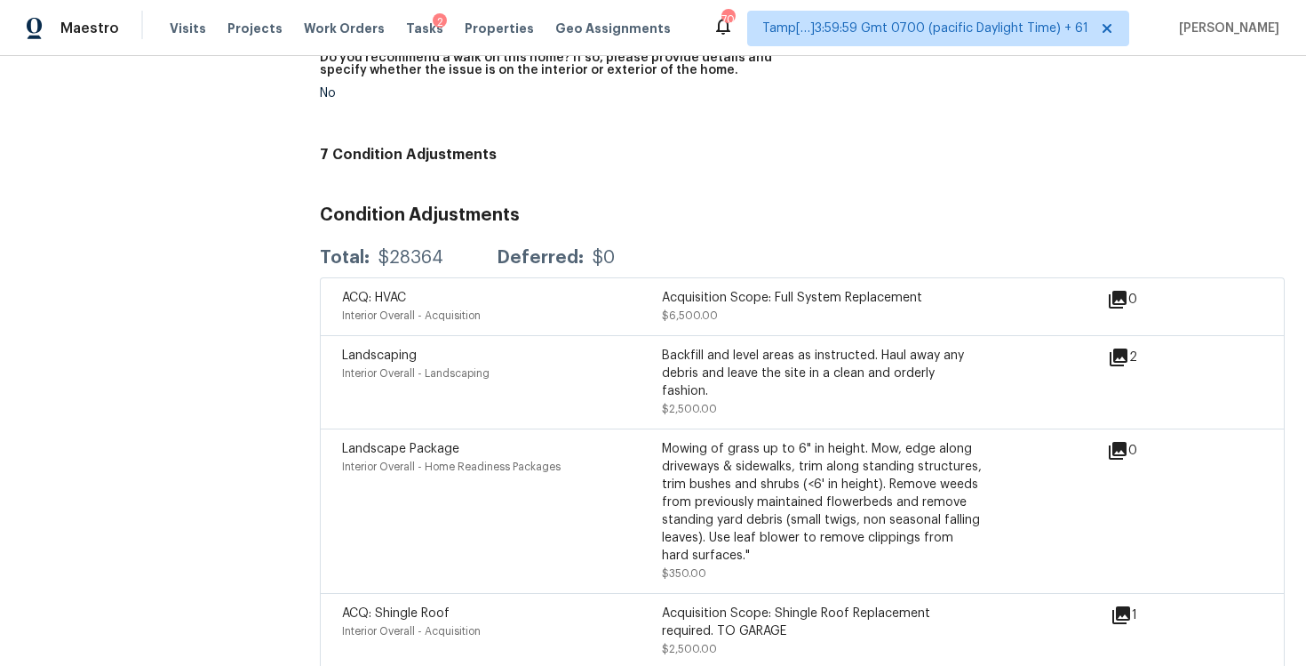
scroll to position [4774, 0]
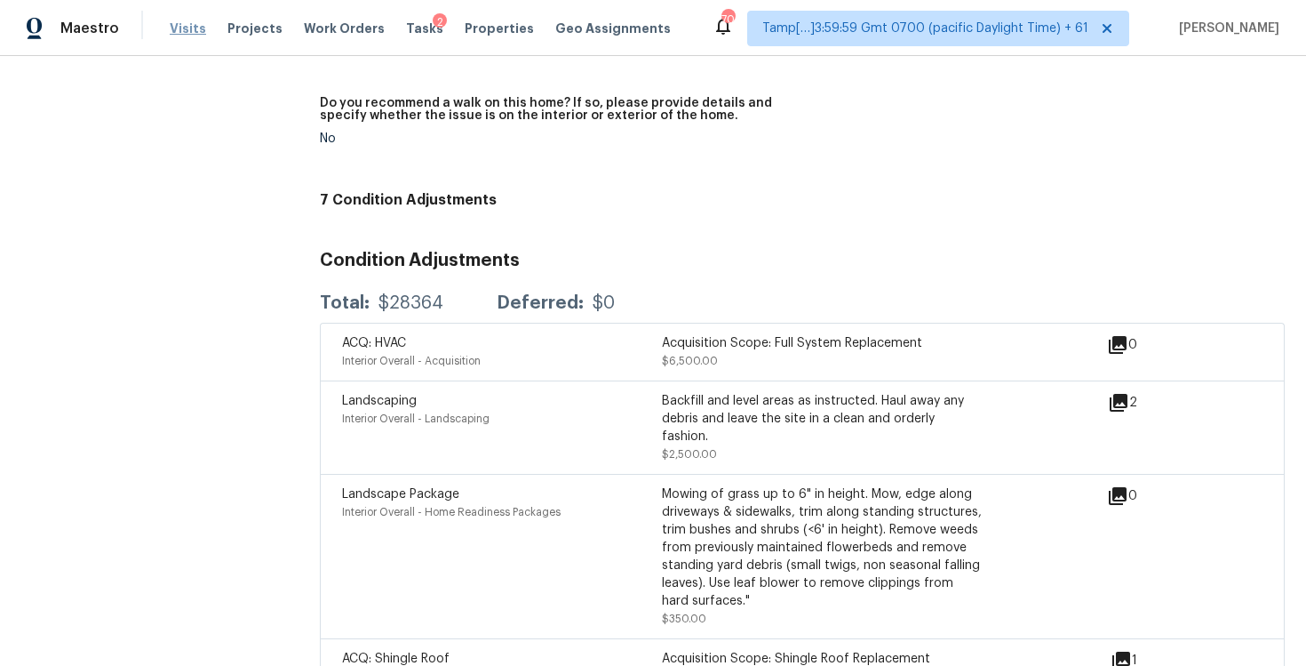
click at [172, 28] on span "Visits" at bounding box center [188, 29] width 36 height 18
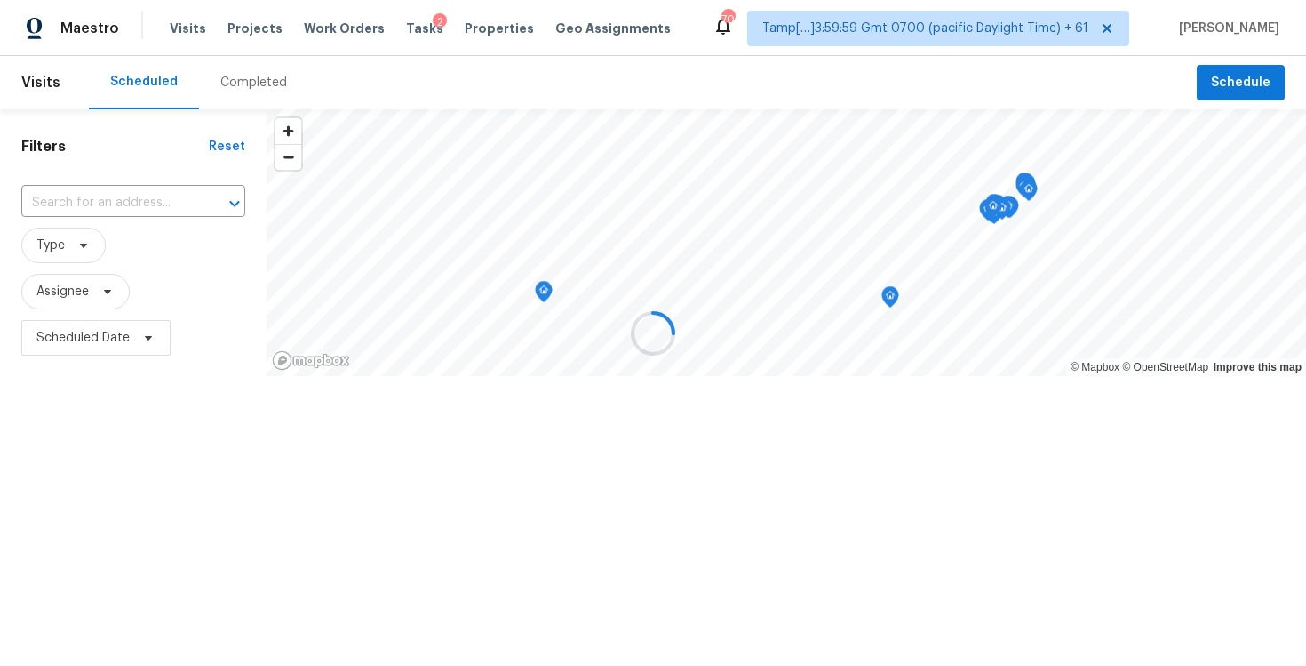
click at [220, 76] on div "Completed" at bounding box center [253, 83] width 67 height 18
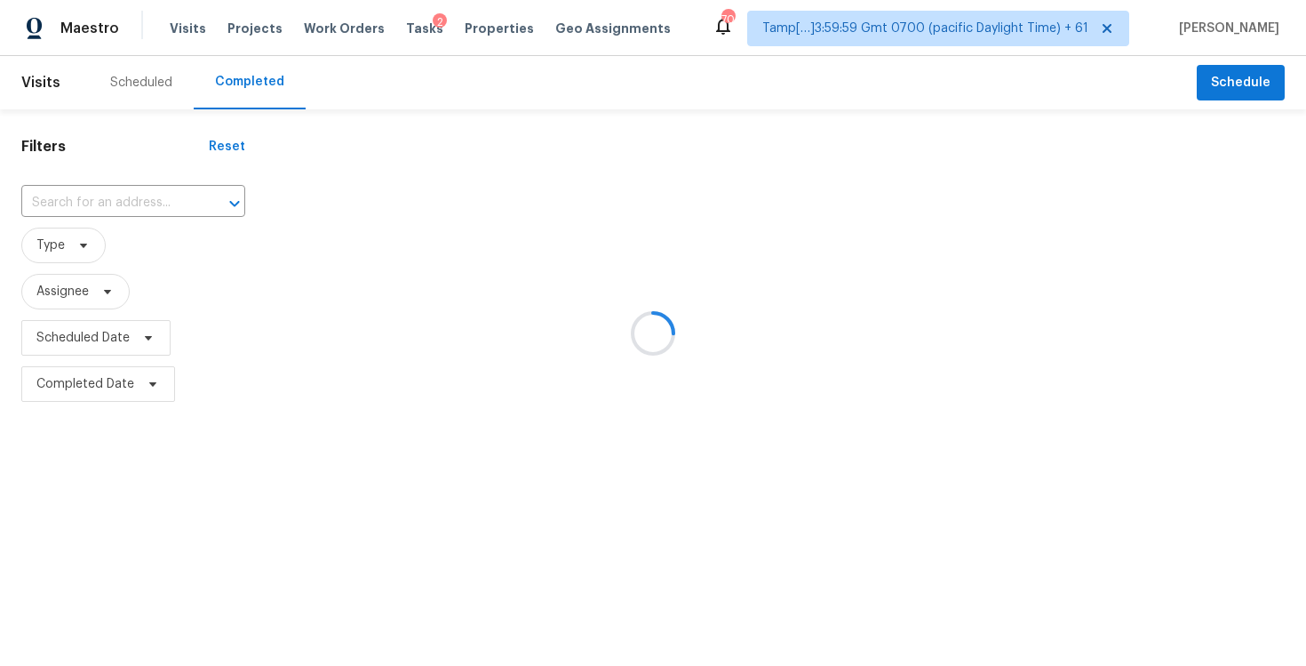
click at [235, 87] on div at bounding box center [653, 333] width 1306 height 666
click at [132, 205] on div at bounding box center [653, 333] width 1306 height 666
click at [107, 199] on div at bounding box center [653, 333] width 1306 height 666
click at [107, 199] on input "text" at bounding box center [108, 203] width 174 height 28
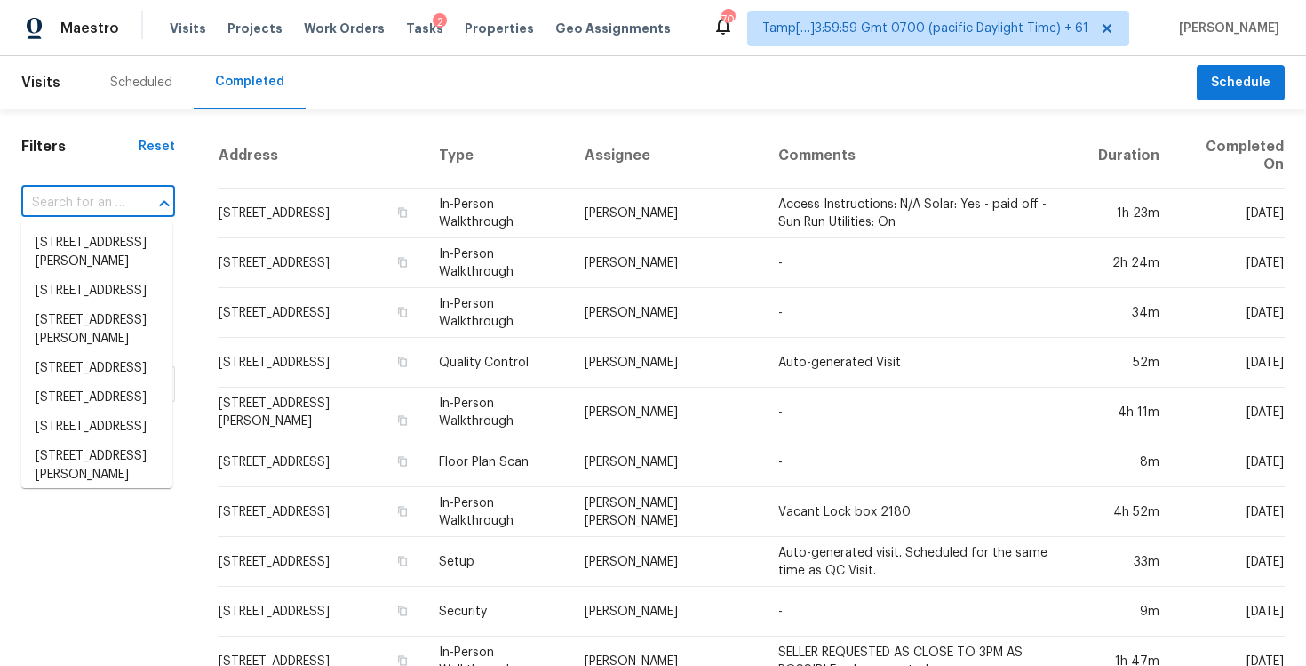
paste input "7899 Sethwick Rd, Dublin, OH 43016"
type input "7899 Sethwick Rd, Dublin, OH 43016"
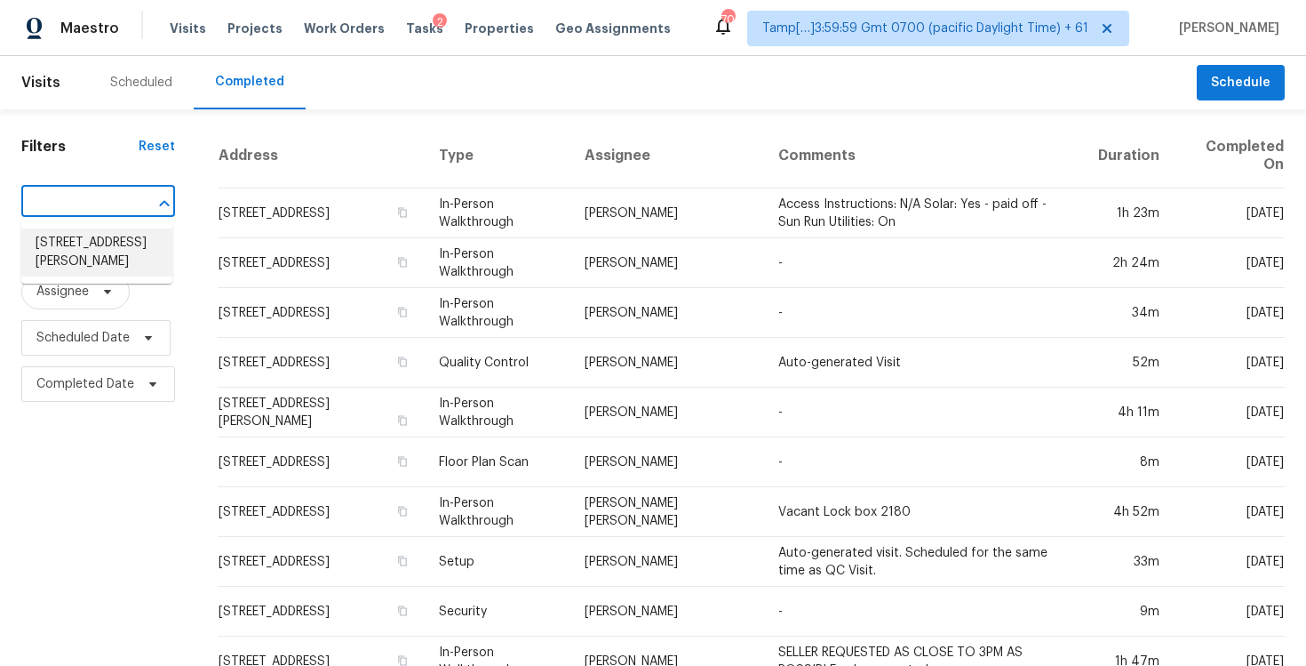
click at [126, 249] on li "7899 Sethwick Rd, Dublin, OH 43016" at bounding box center [96, 252] width 151 height 48
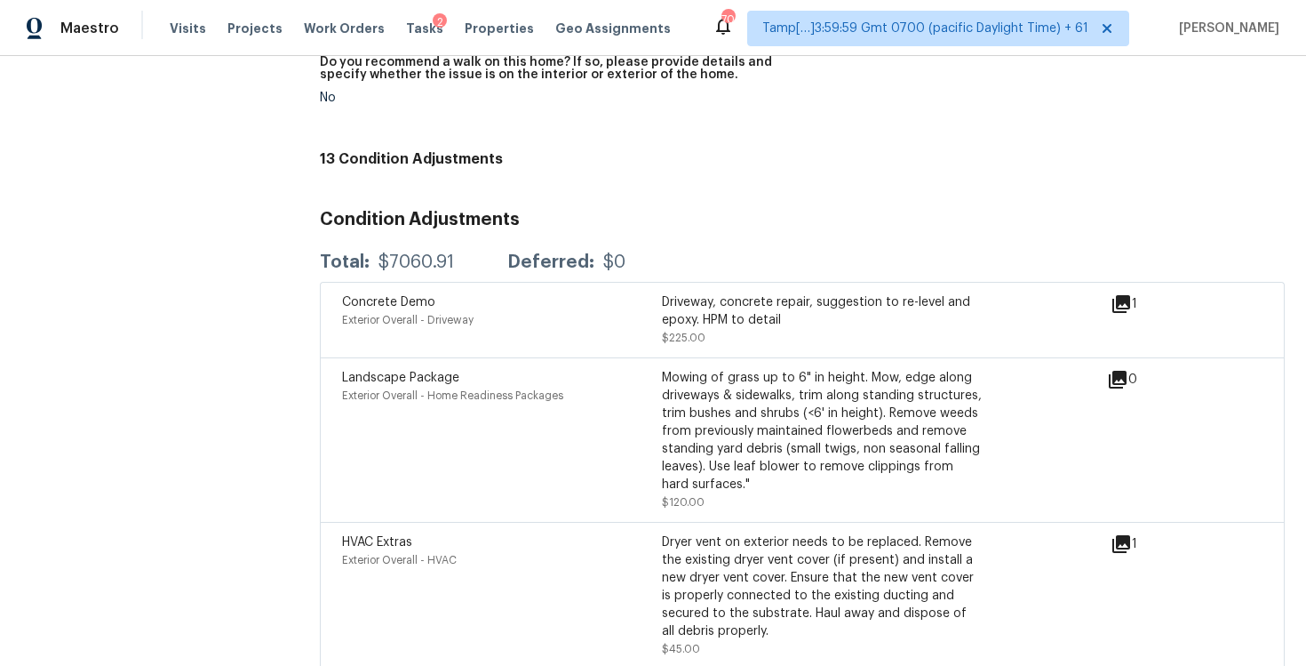
scroll to position [4273, 0]
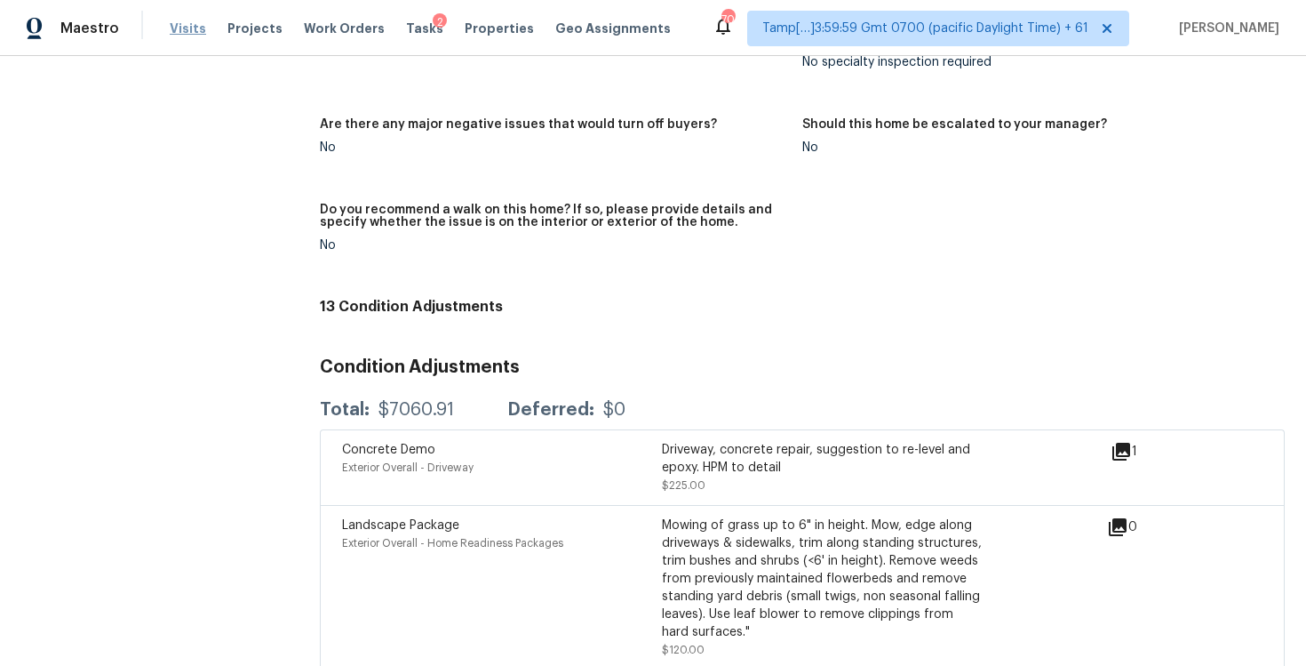
click at [192, 20] on span "Visits" at bounding box center [188, 29] width 36 height 18
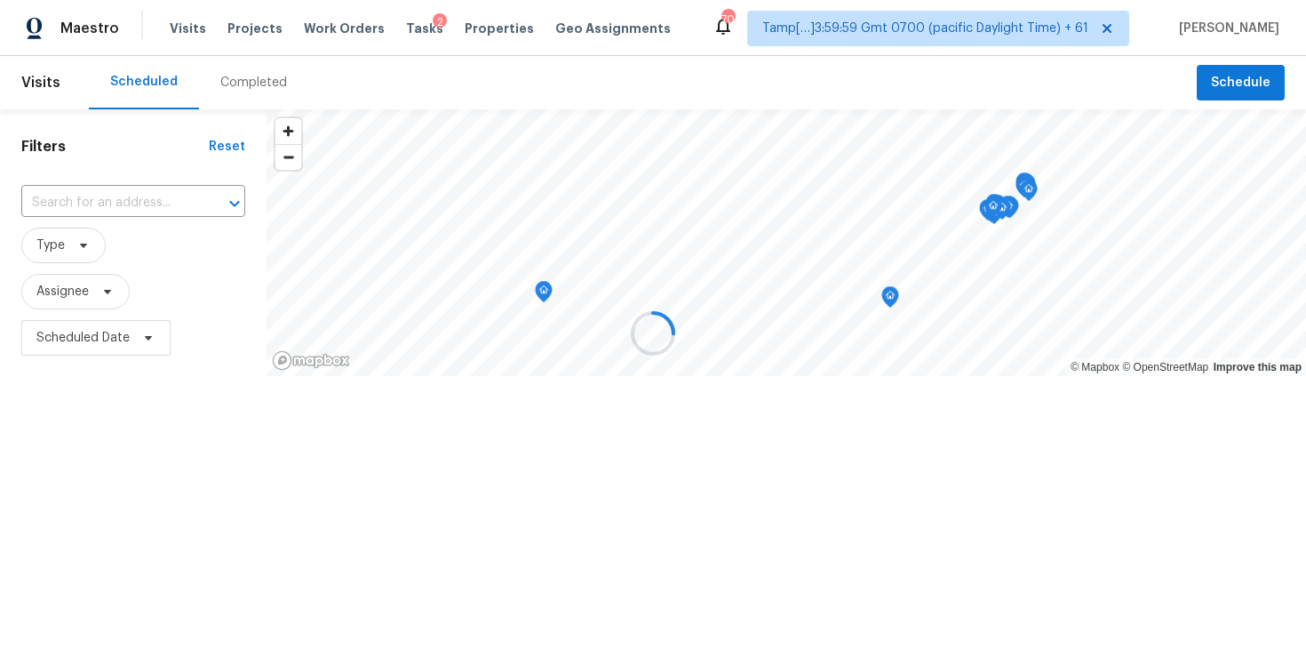
click at [241, 72] on div at bounding box center [653, 333] width 1306 height 666
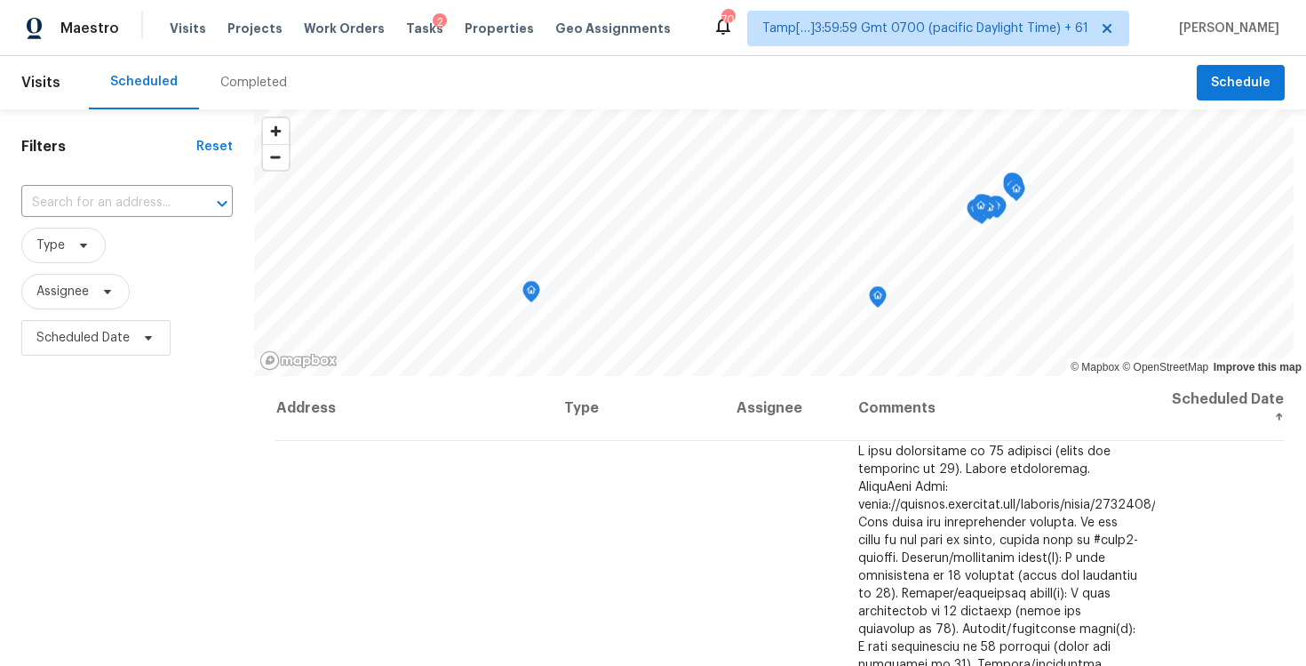
click at [241, 72] on div "Completed" at bounding box center [253, 82] width 109 height 53
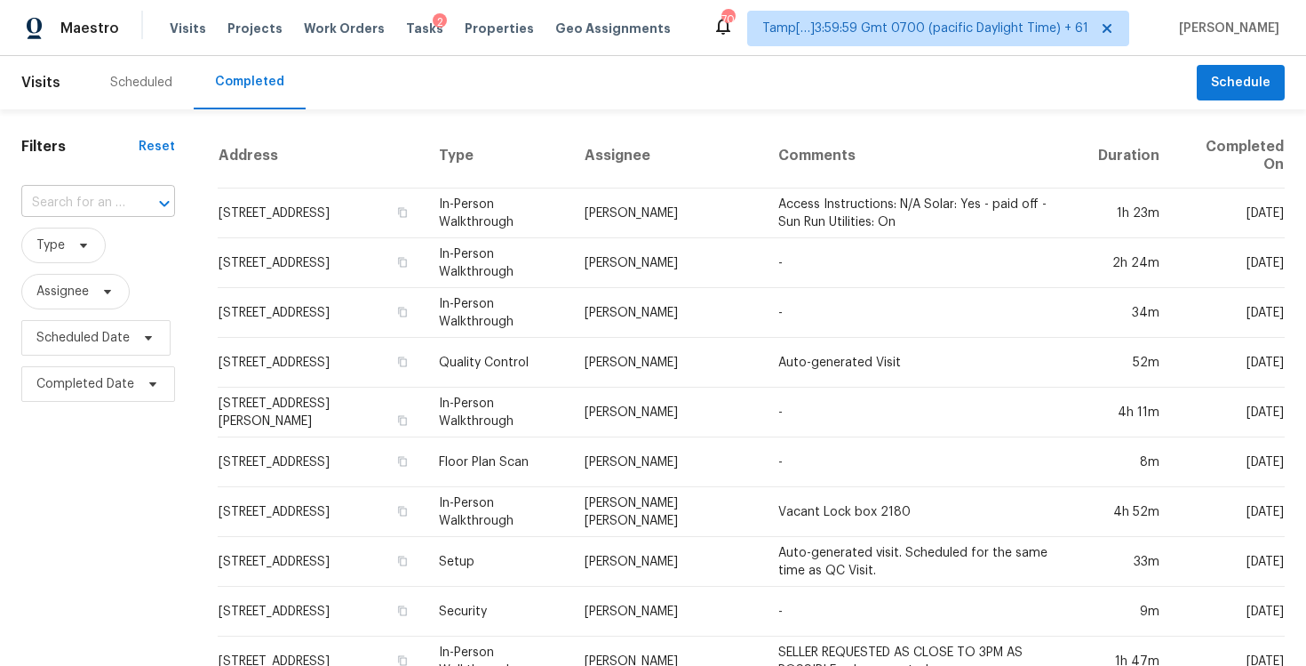
click at [104, 194] on input "text" at bounding box center [73, 203] width 104 height 28
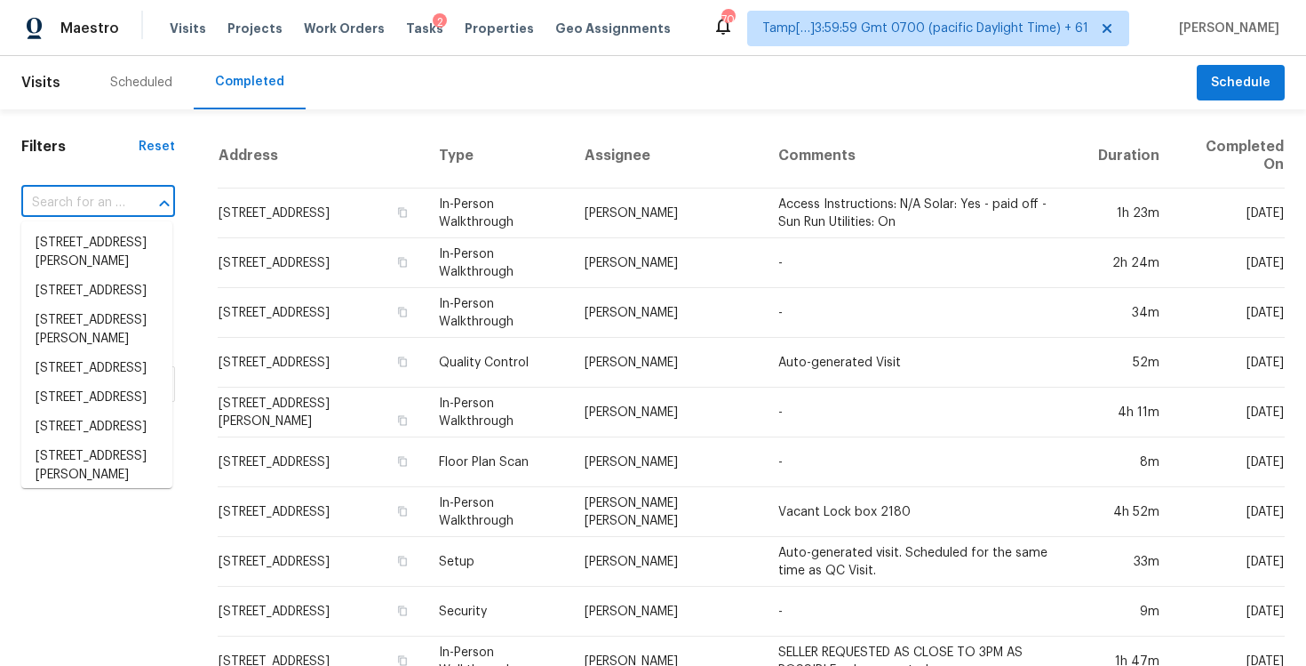
paste input "4153 Ward Lake Trl, Ellenwood, GA 30294"
type input "4153 Ward Lake Trl, Ellenwood, GA 30294"
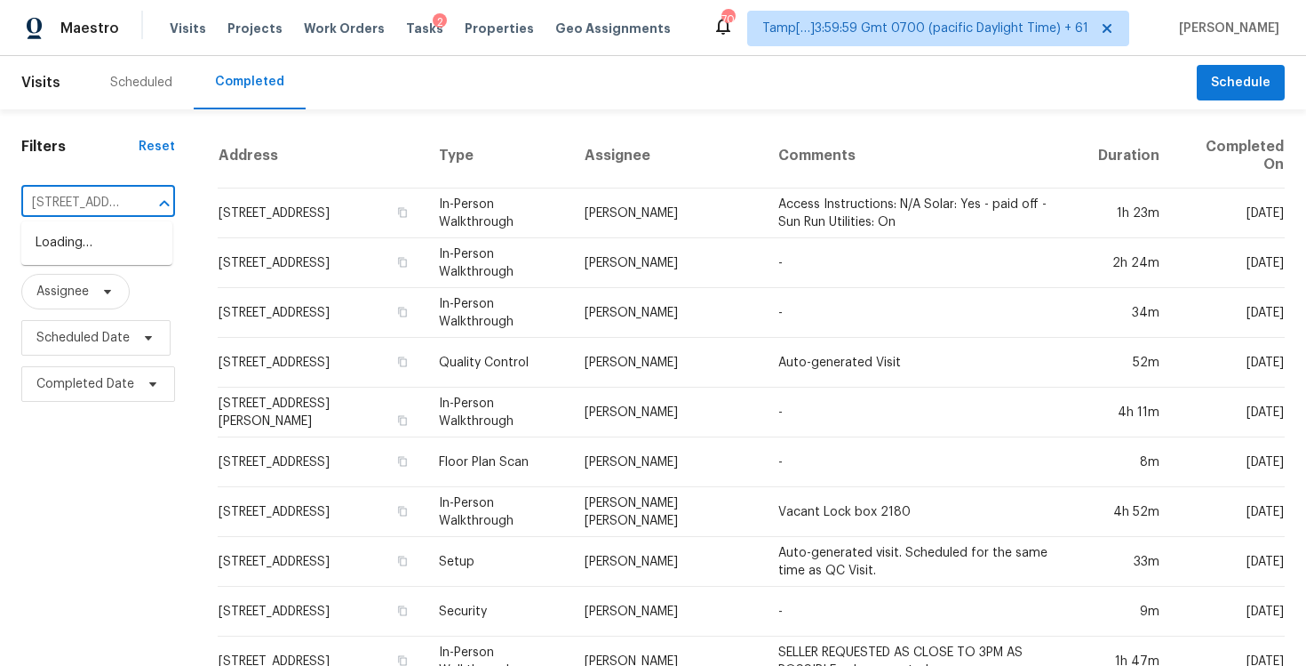
scroll to position [0, 149]
click at [130, 242] on li "4153 Ward Lake Trl, Ellenwood, GA 30294" at bounding box center [96, 252] width 151 height 48
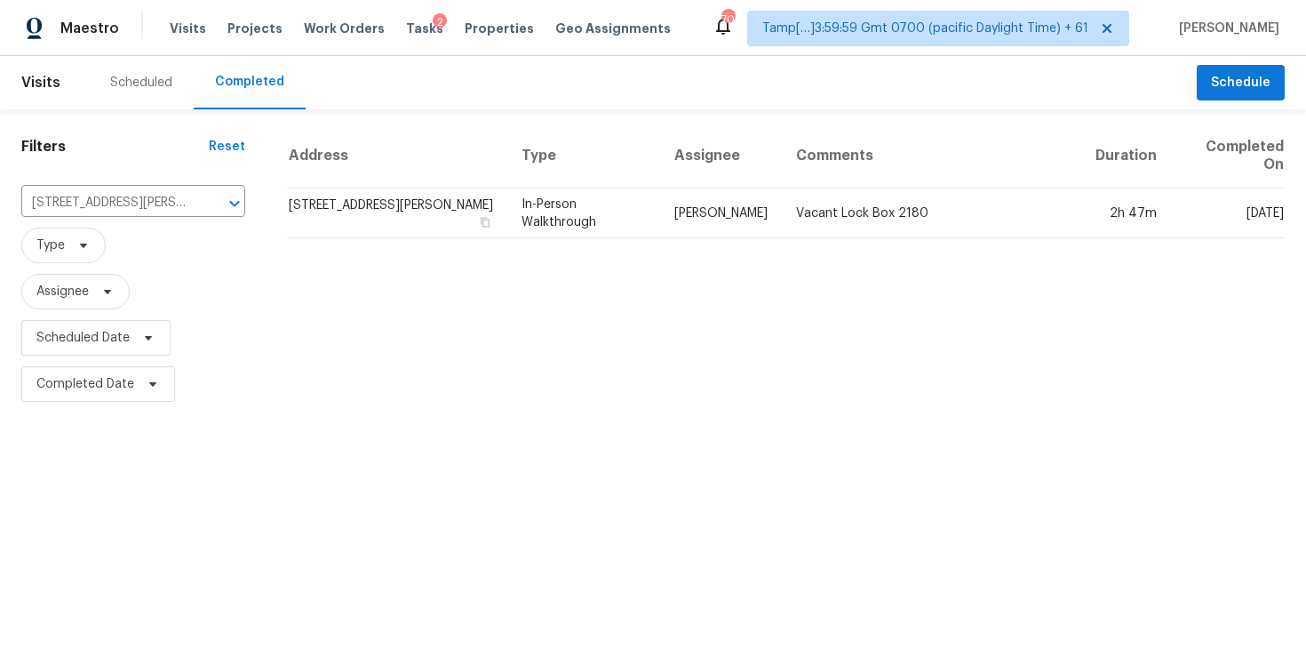
click at [339, 202] on td "4153 Ward Lake Trl, Ellenwood, GA 30294" at bounding box center [397, 213] width 219 height 50
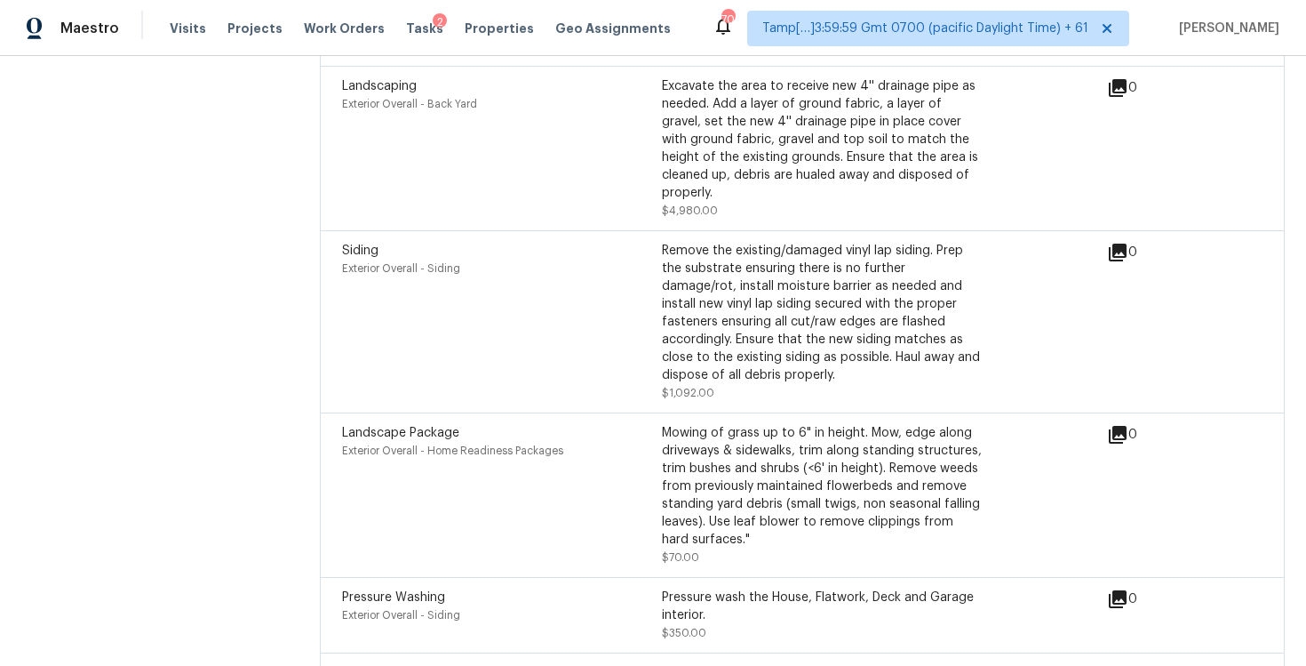
scroll to position [6008, 0]
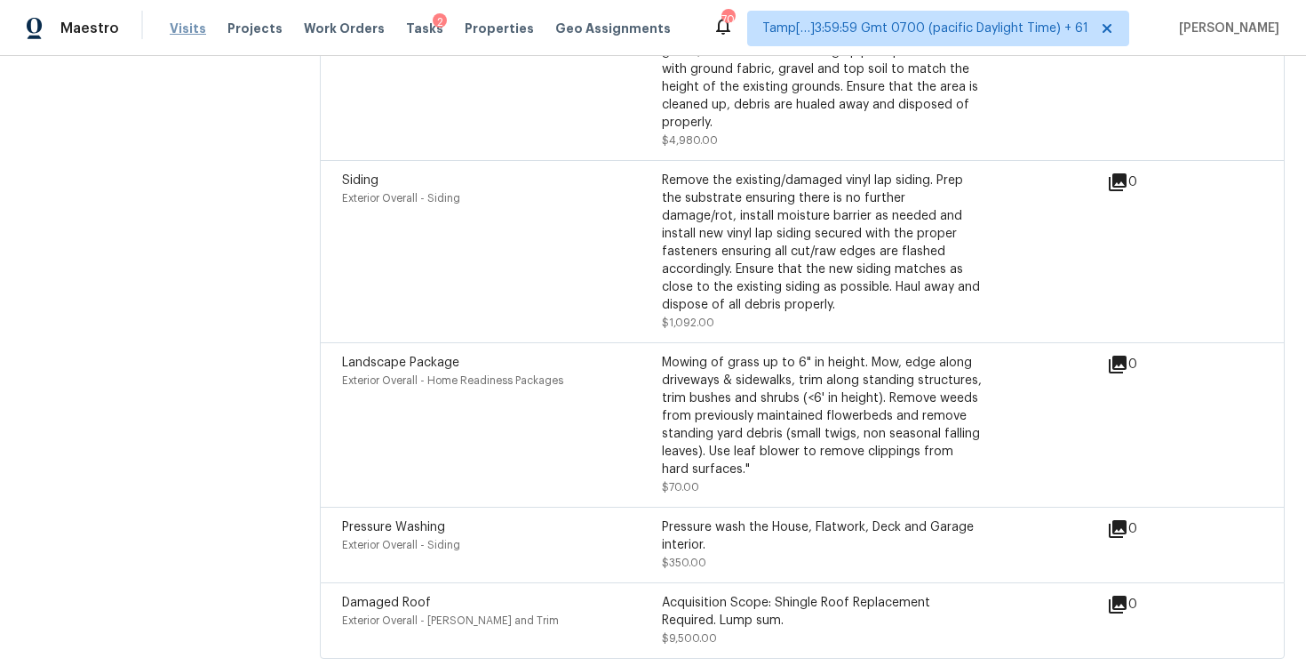
click at [175, 29] on span "Visits" at bounding box center [188, 29] width 36 height 18
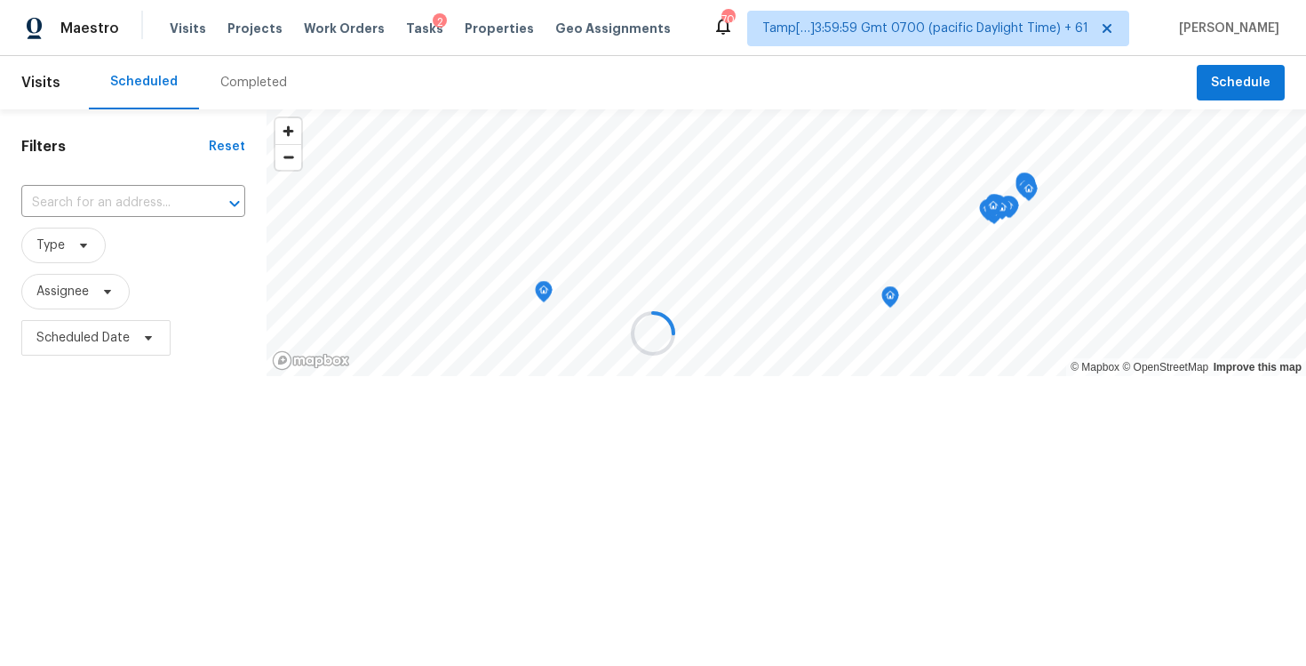
click at [250, 69] on div at bounding box center [653, 333] width 1306 height 666
click at [251, 84] on div "Completed" at bounding box center [253, 83] width 67 height 18
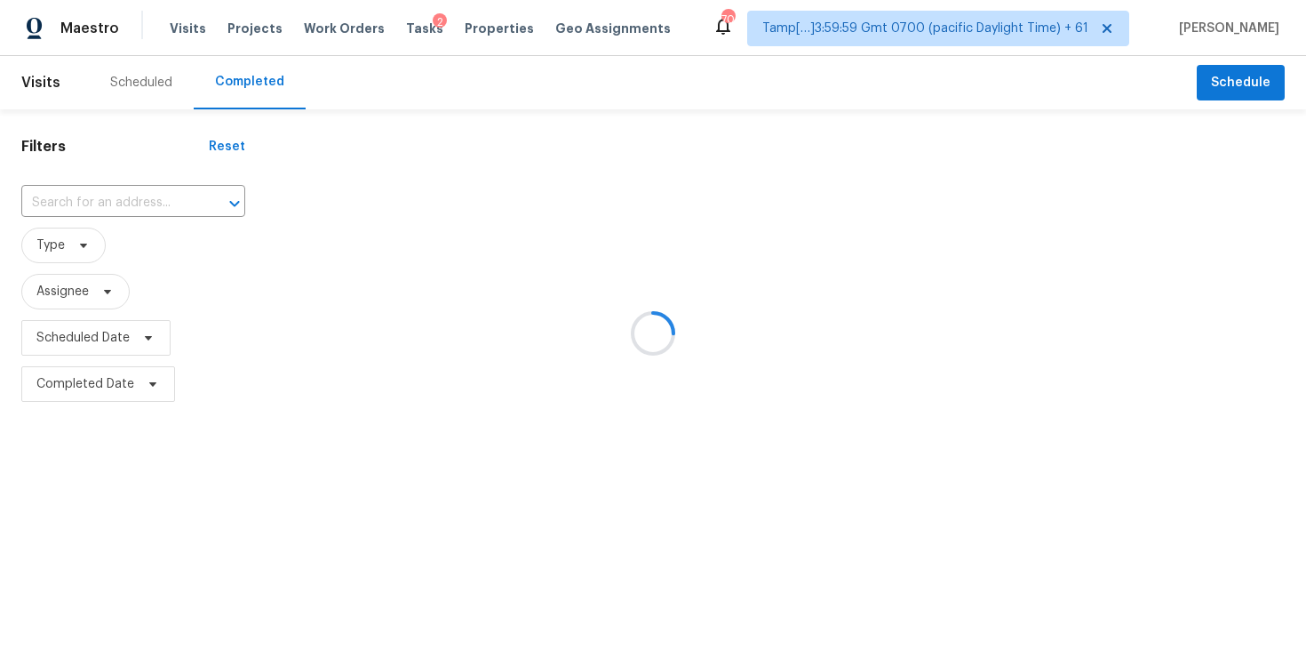
click at [175, 186] on div at bounding box center [653, 333] width 1306 height 666
click at [139, 190] on div at bounding box center [653, 333] width 1306 height 666
click at [140, 209] on div at bounding box center [653, 333] width 1306 height 666
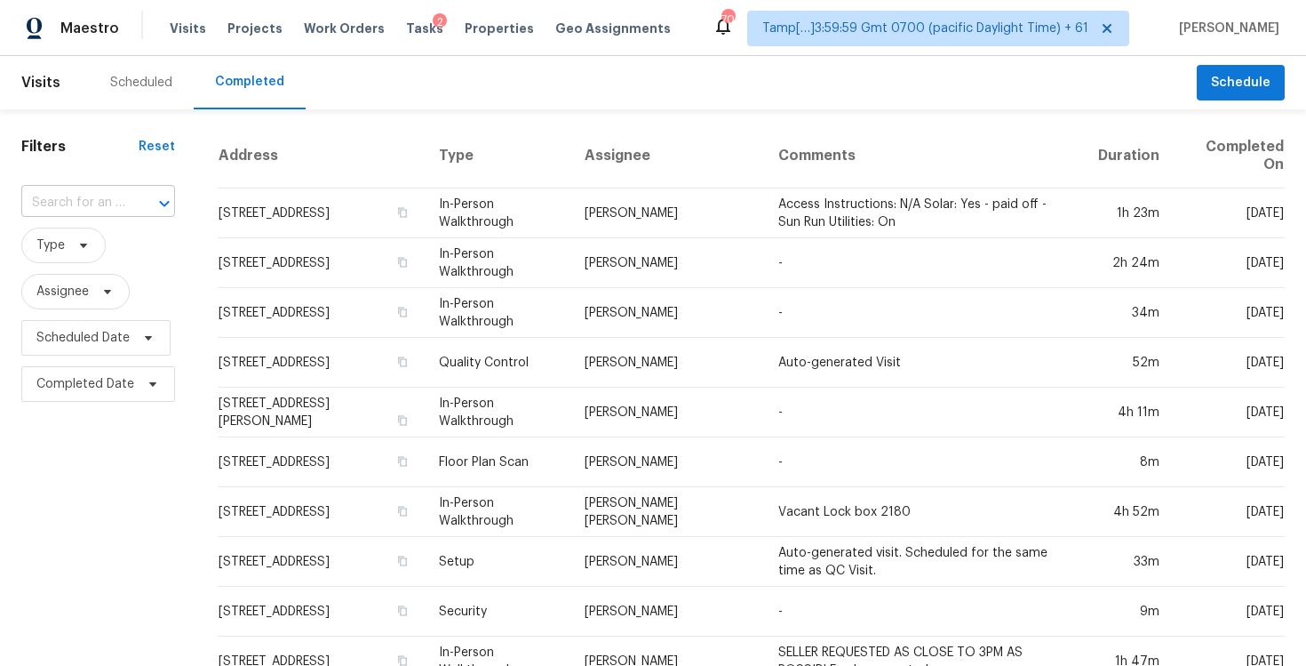
click at [132, 200] on div at bounding box center [152, 203] width 46 height 25
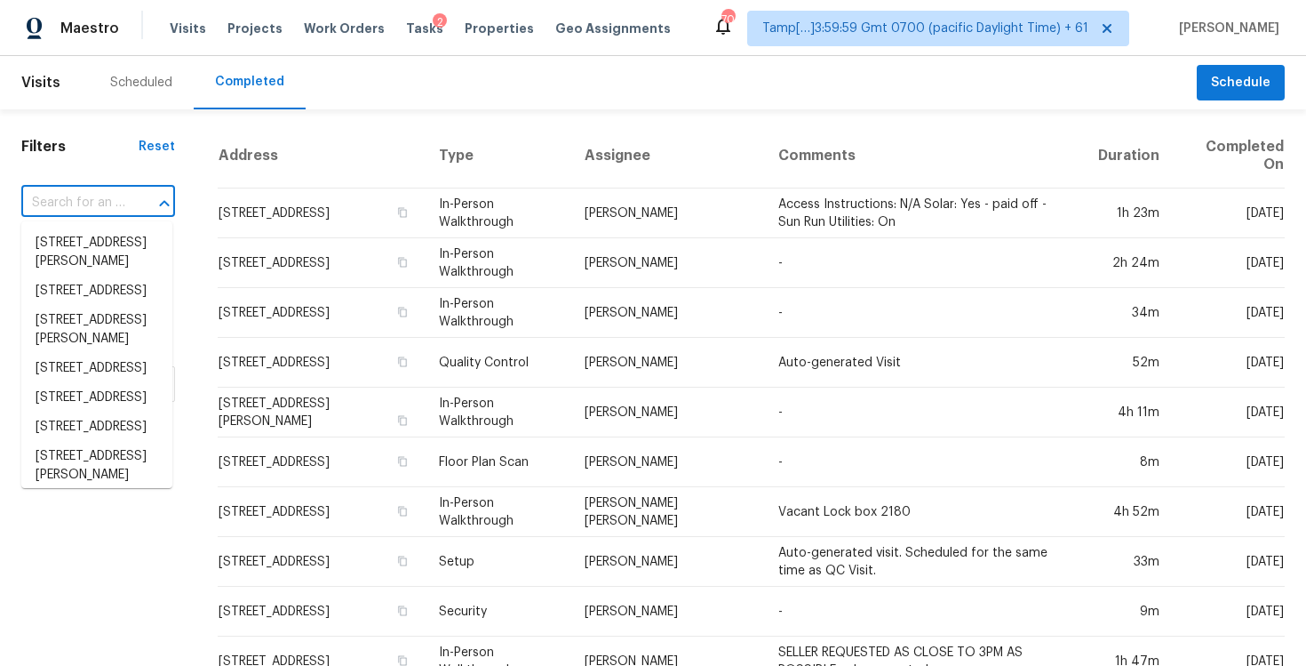
paste input "142 Blue Ridge Trl, North Charleston, SC 29418"
type input "142 Blue Ridge Trl, North Charleston, SC 29418"
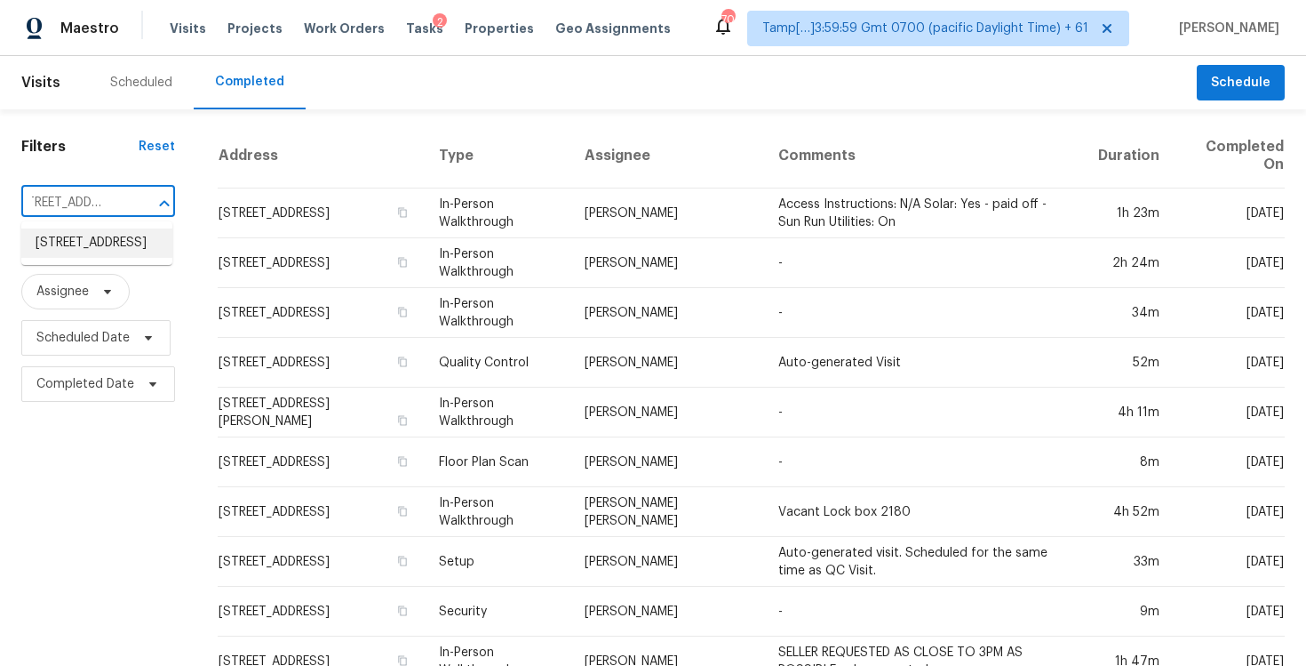
click at [145, 248] on li "142 Blue Ridge Trl, North Charleston, SC 29418" at bounding box center [96, 242] width 151 height 29
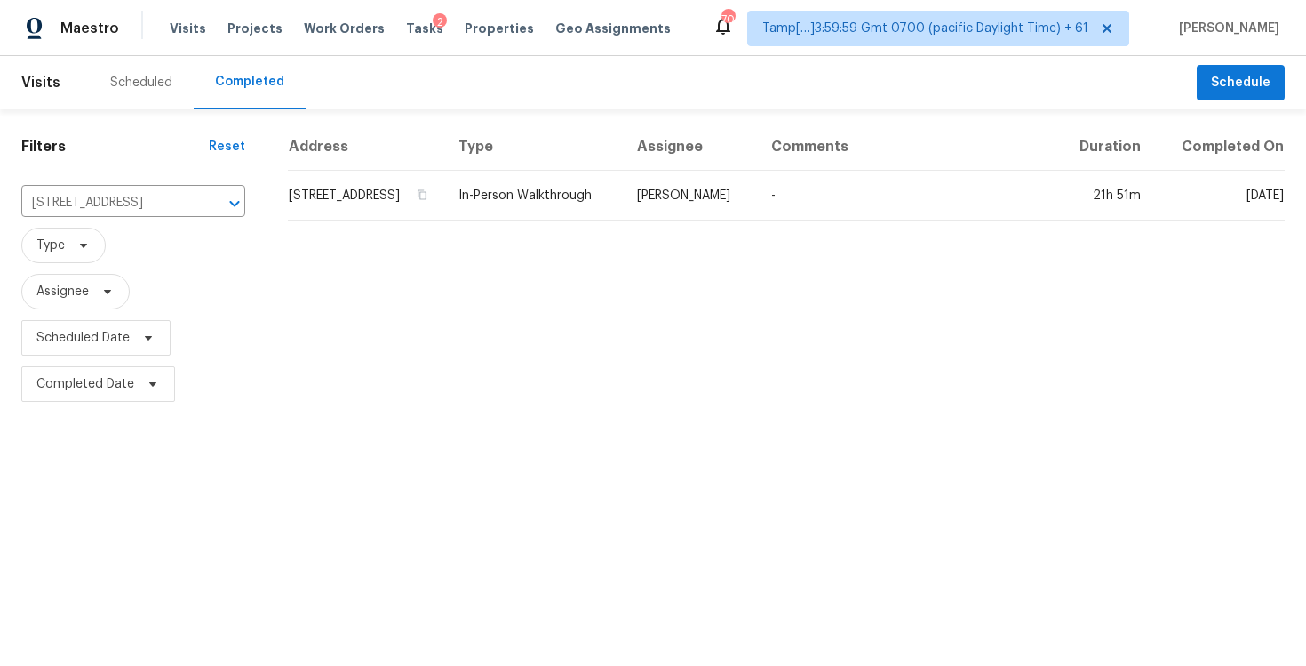
click at [313, 220] on td "142 Blue Ridge Trl, North Charleston, SC 29418" at bounding box center [366, 196] width 156 height 50
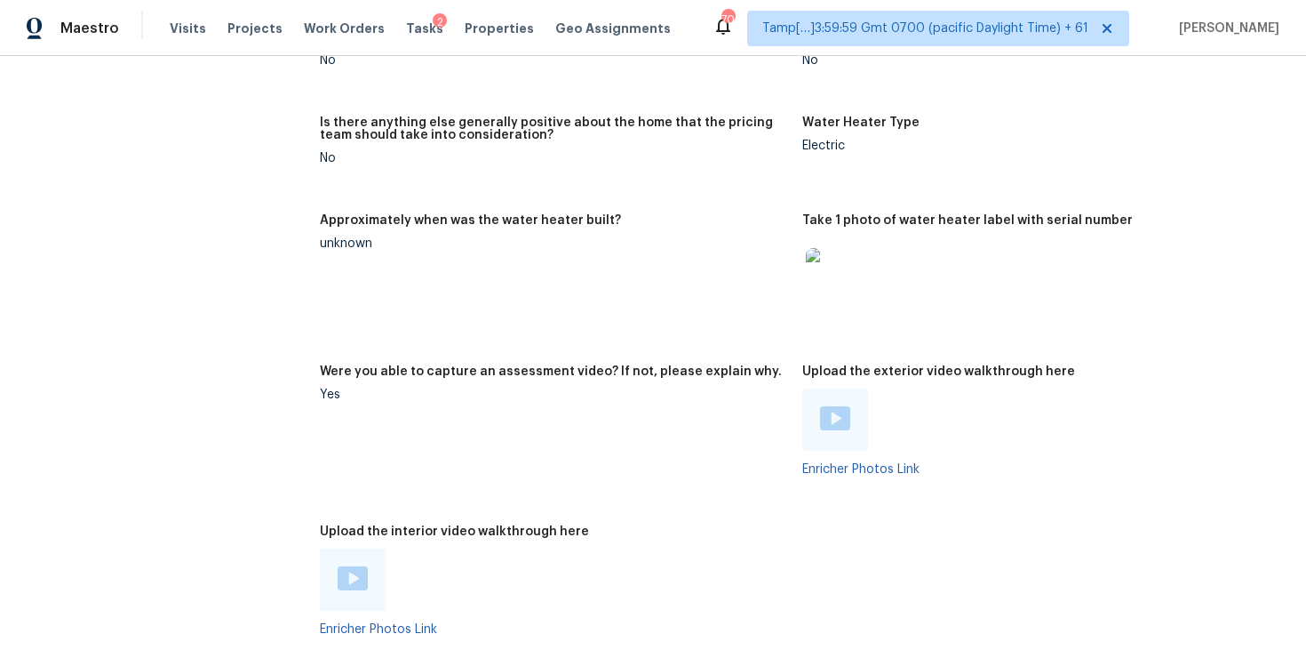
scroll to position [4086, 0]
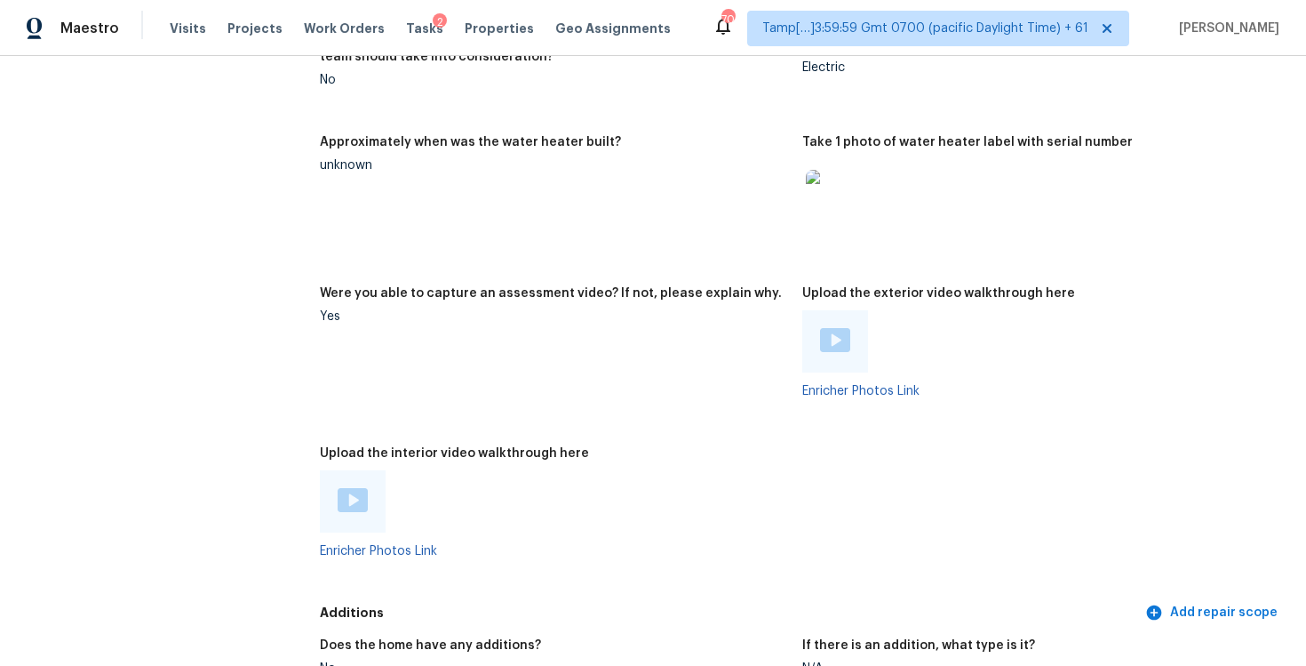
click at [342, 488] on div at bounding box center [353, 501] width 30 height 27
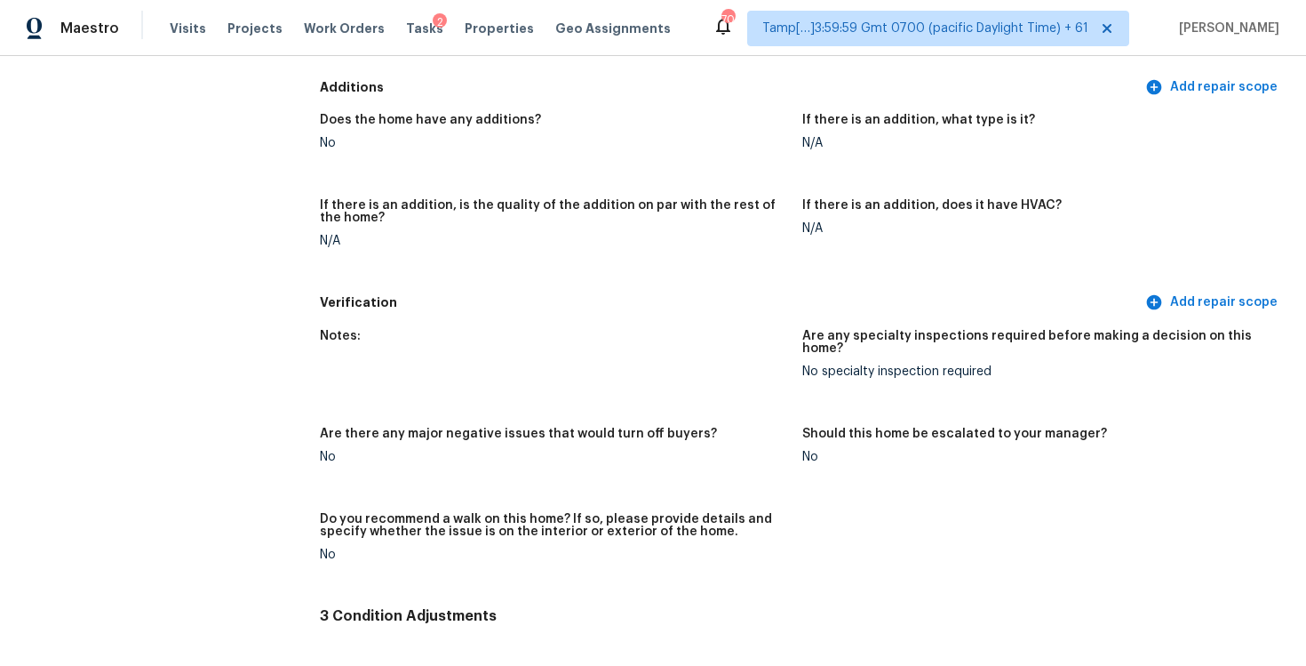
scroll to position [5132, 0]
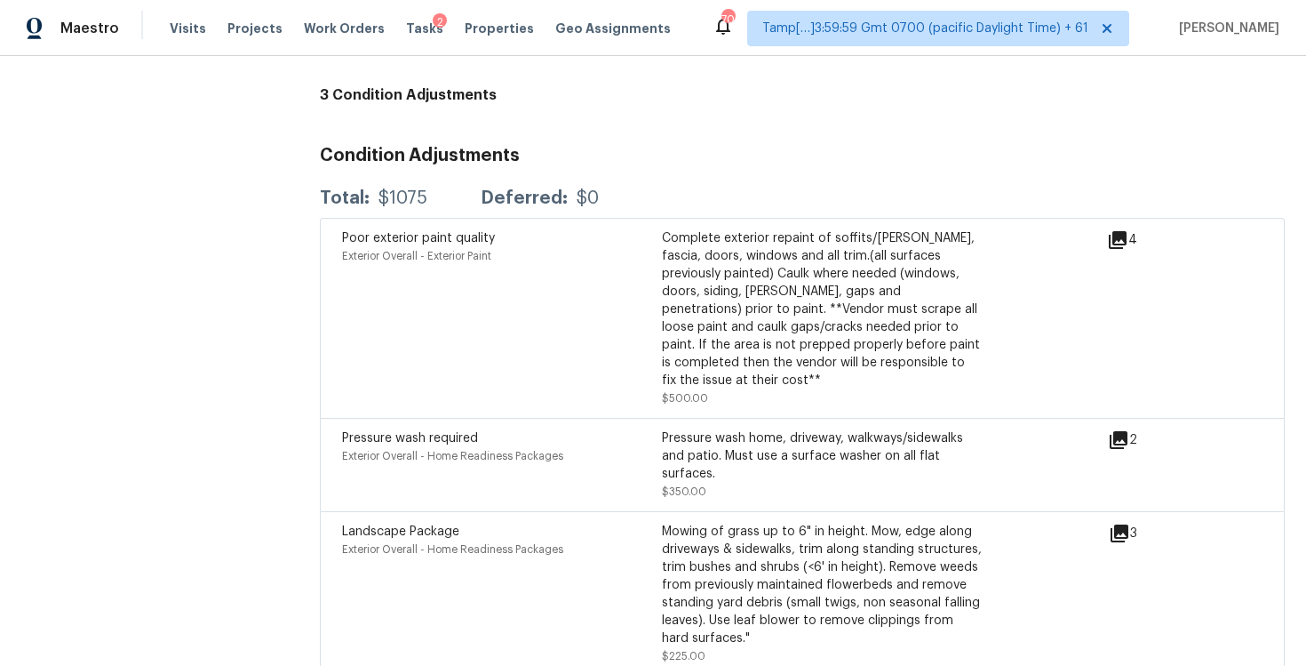
click at [547, 429] on div "Pressure wash required Exterior Overall - Home Readiness Packages" at bounding box center [502, 464] width 320 height 71
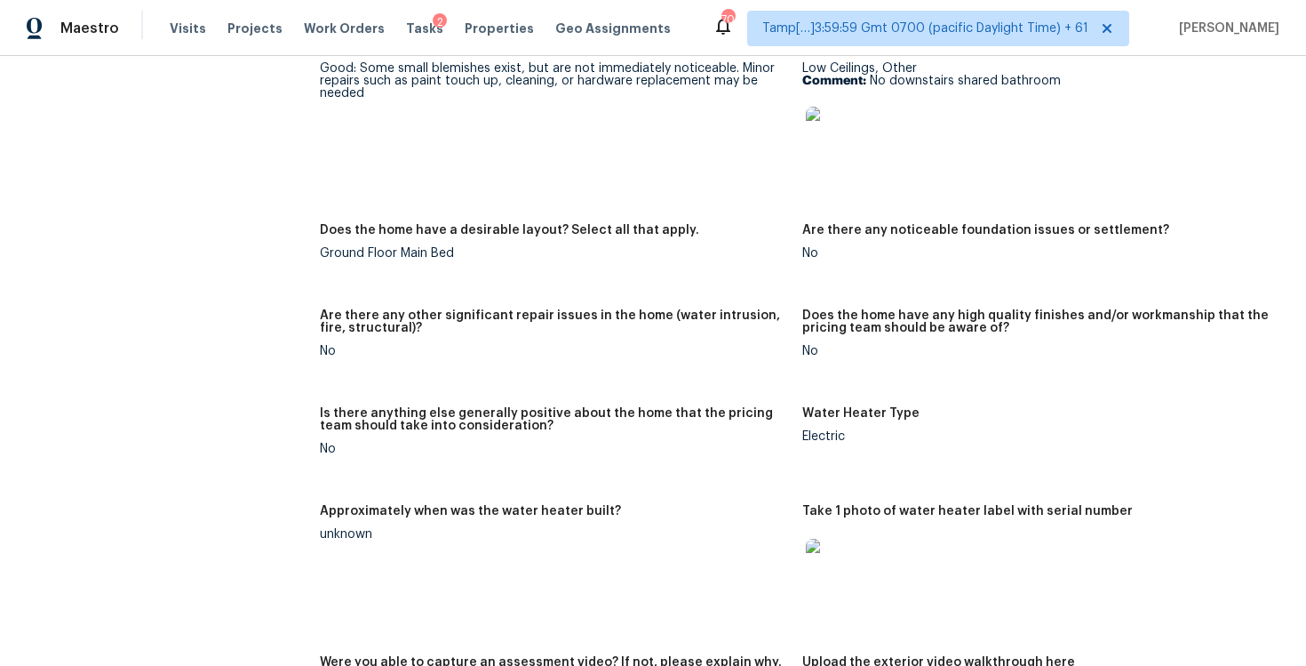
scroll to position [3698, 0]
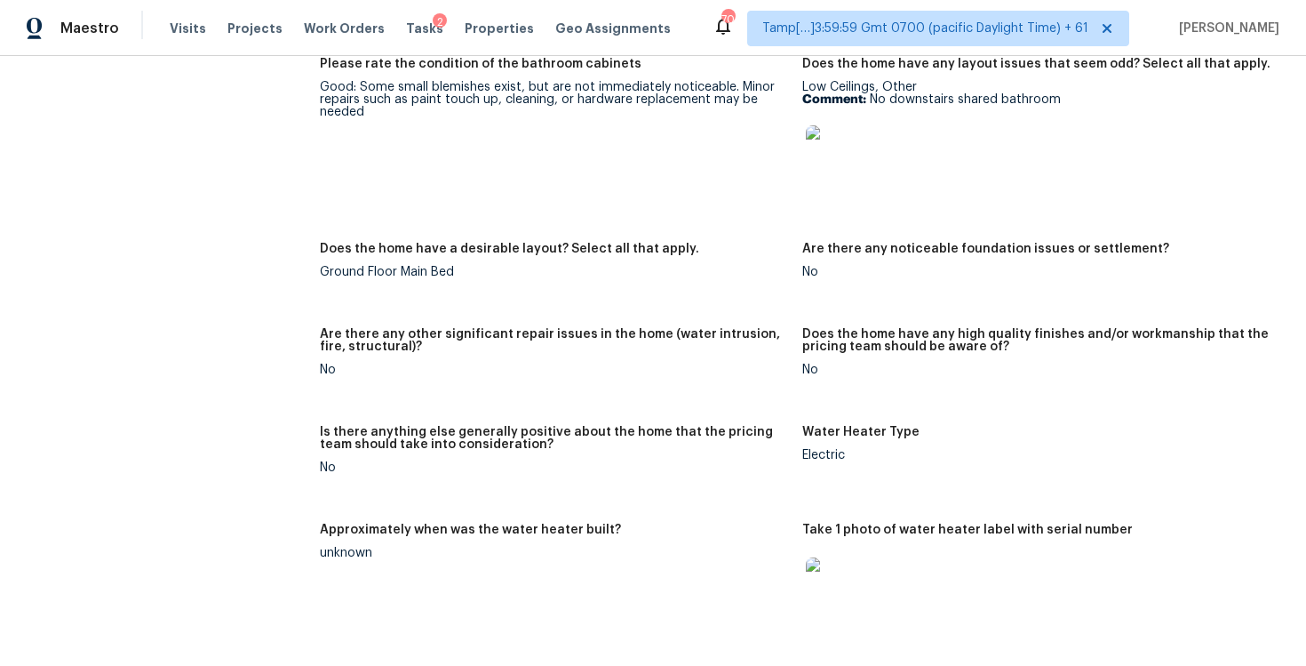
click at [625, 328] on h5 "Are there any other significant repair issues in the home (water intrusion, fir…" at bounding box center [554, 340] width 468 height 25
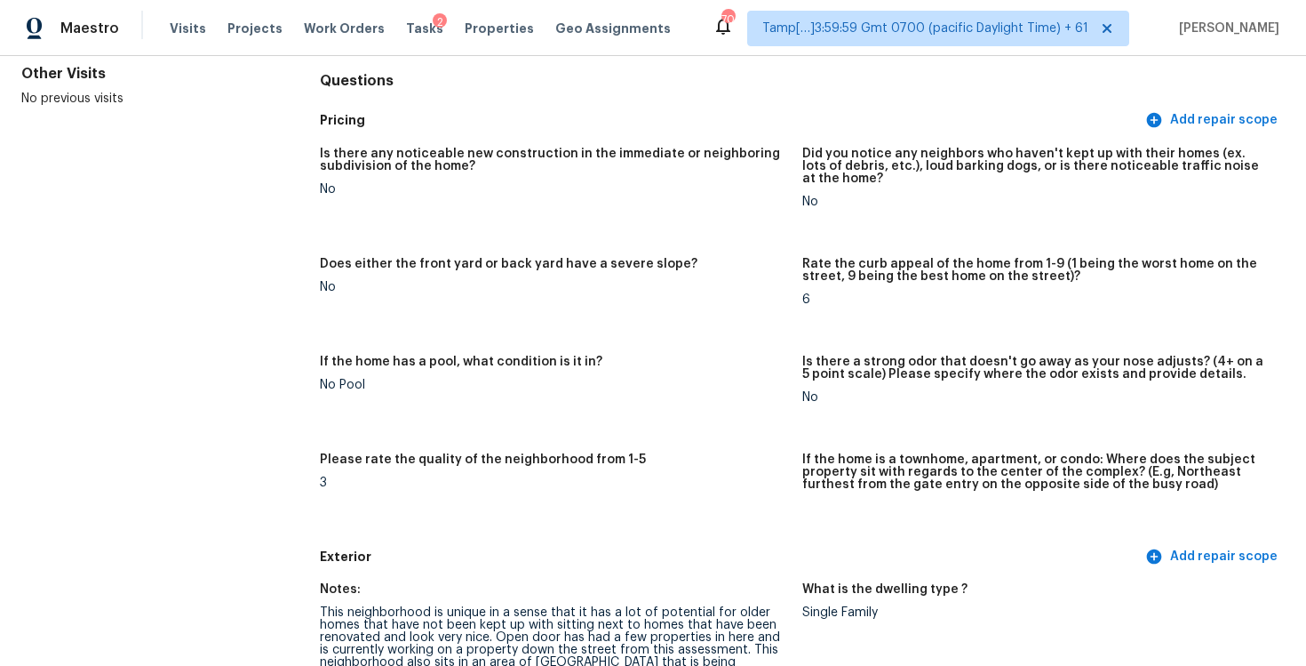
click at [590, 225] on figure "Is there any noticeable new construction in the immediate or neighboring subdiv…" at bounding box center [561, 192] width 483 height 89
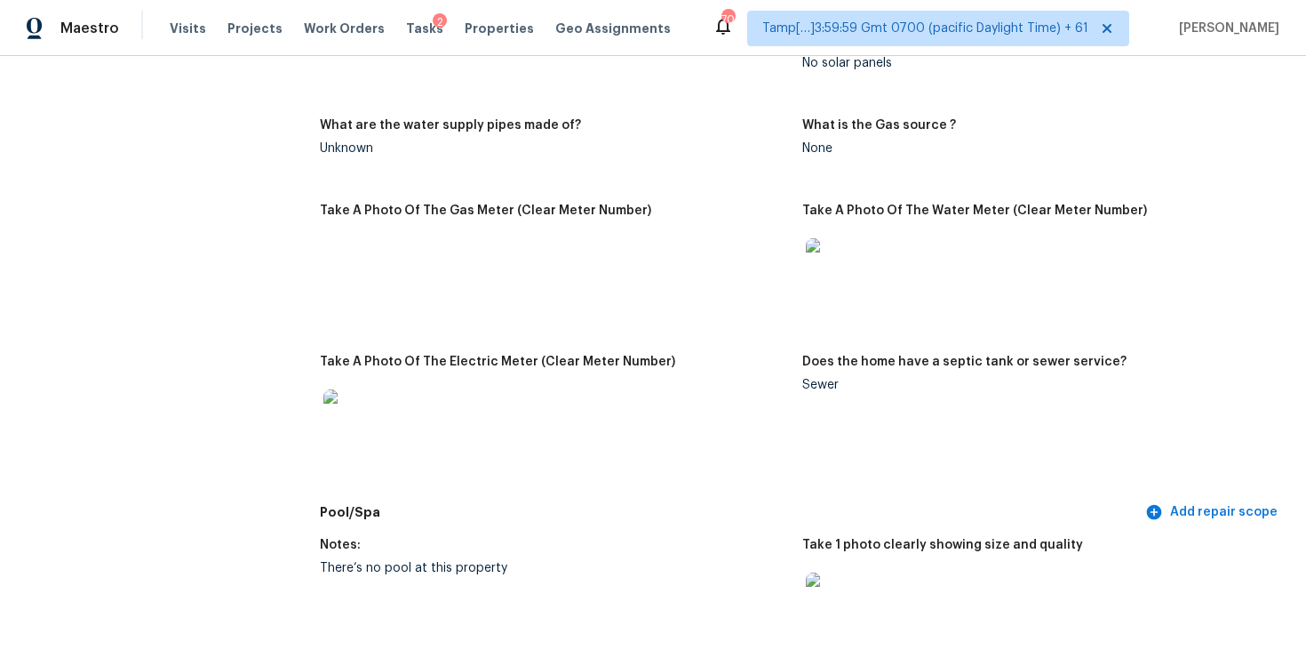
scroll to position [520, 0]
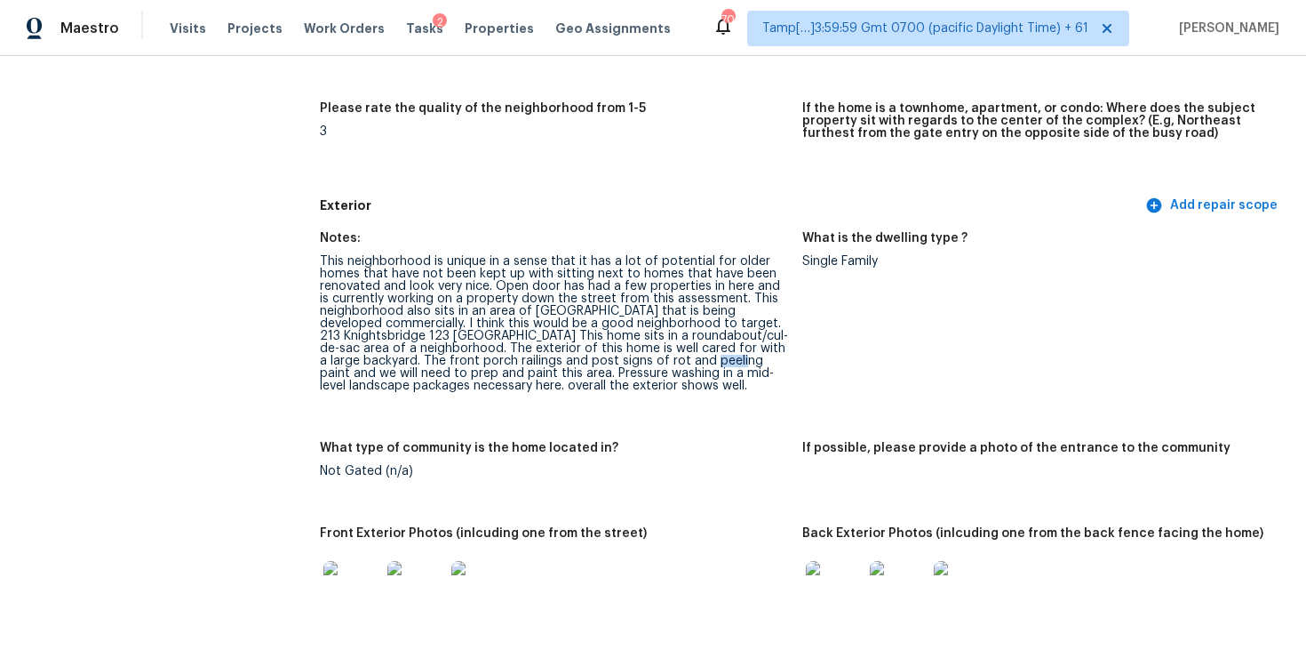
click at [616, 482] on figure "What type of community is the home located in? Not Gated (n/a)" at bounding box center [561, 474] width 483 height 64
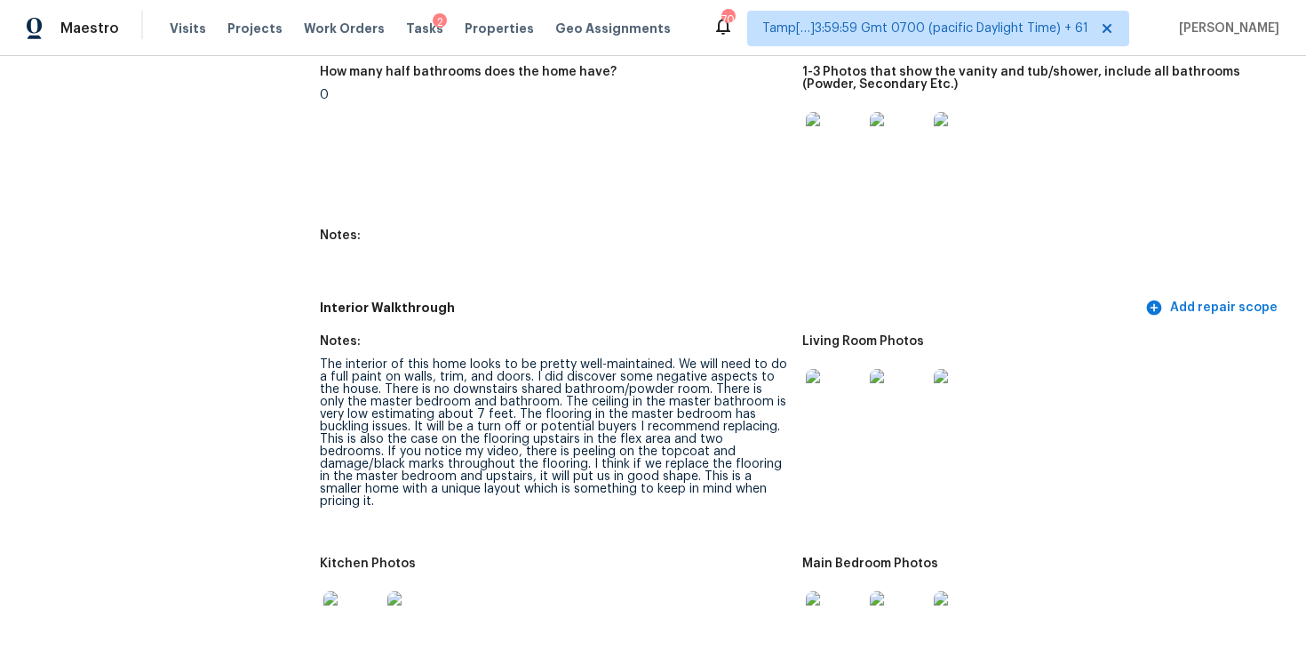
scroll to position [2481, 0]
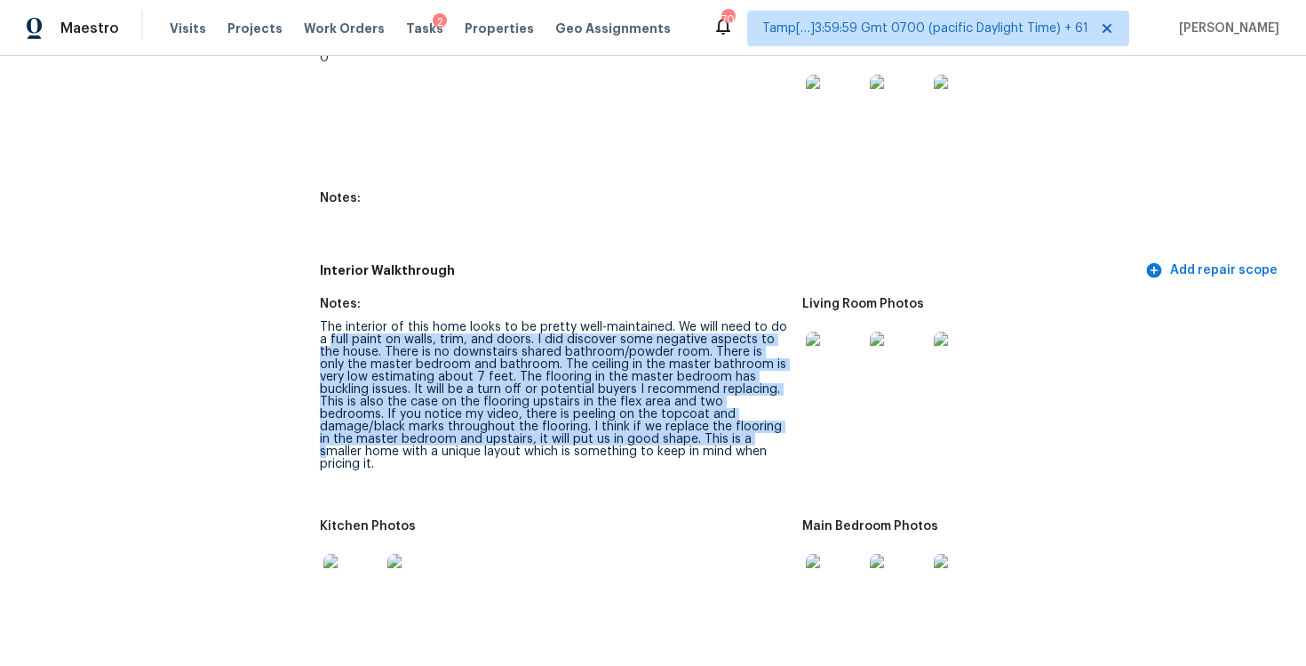
drag, startPoint x: 311, startPoint y: 335, endPoint x: 532, endPoint y: 434, distance: 242.3
click at [532, 434] on div "All visits 142 Blue Ridge Trl North Charleston, SC 29418 Home details Other Vis…" at bounding box center [653, 490] width 1264 height 5761
click at [532, 434] on div "The interior of this home looks to be pretty well-maintained. We will need to d…" at bounding box center [554, 395] width 468 height 149
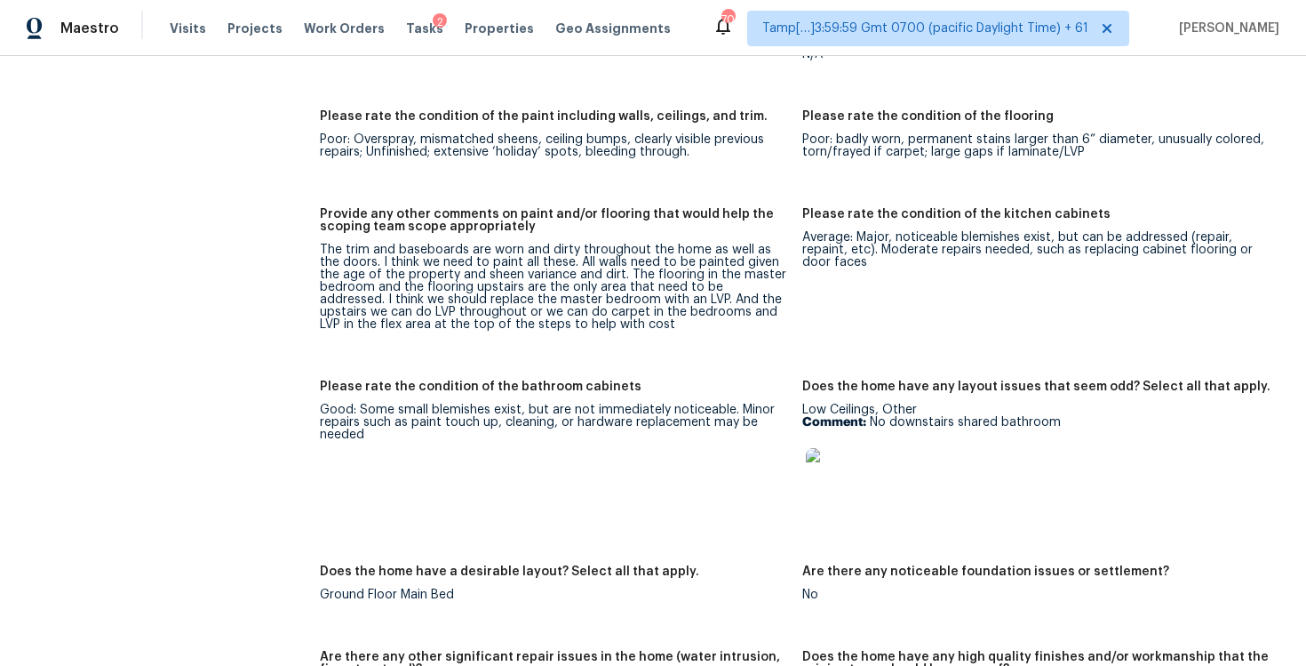
scroll to position [3350, 0]
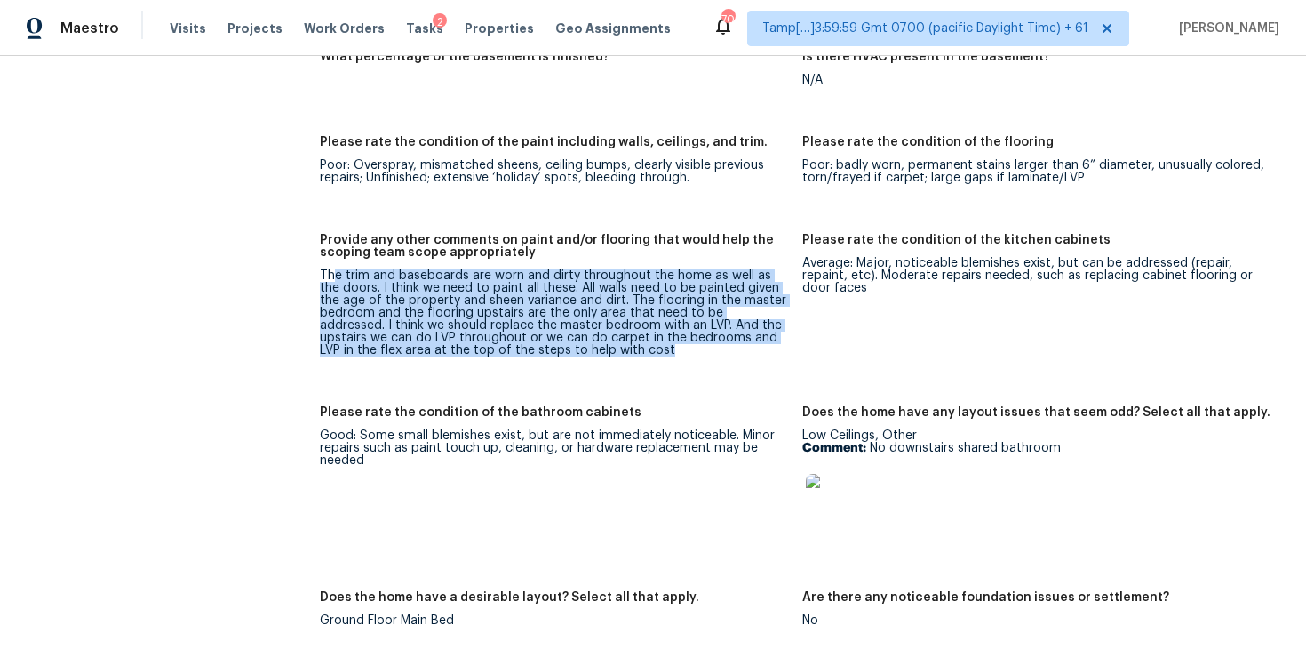
drag, startPoint x: 332, startPoint y: 251, endPoint x: 576, endPoint y: 326, distance: 254.9
click at [576, 326] on div "The trim and baseboards are worn and dirty throughout the home as well as the d…" at bounding box center [554, 312] width 468 height 87
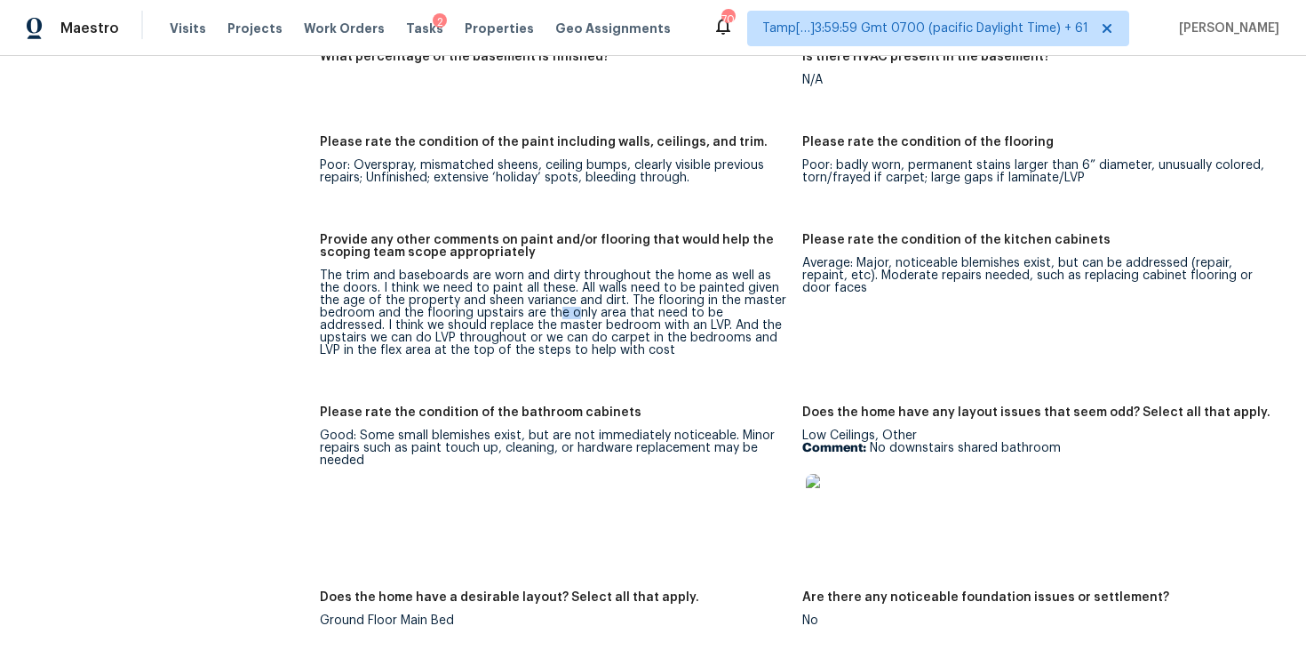
drag, startPoint x: 569, startPoint y: 283, endPoint x: 479, endPoint y: 283, distance: 89.8
click at [480, 283] on div "The trim and baseboards are worn and dirty throughout the home as well as the d…" at bounding box center [554, 312] width 468 height 87
click at [448, 277] on div "The trim and baseboards are worn and dirty throughout the home as well as the d…" at bounding box center [554, 312] width 468 height 87
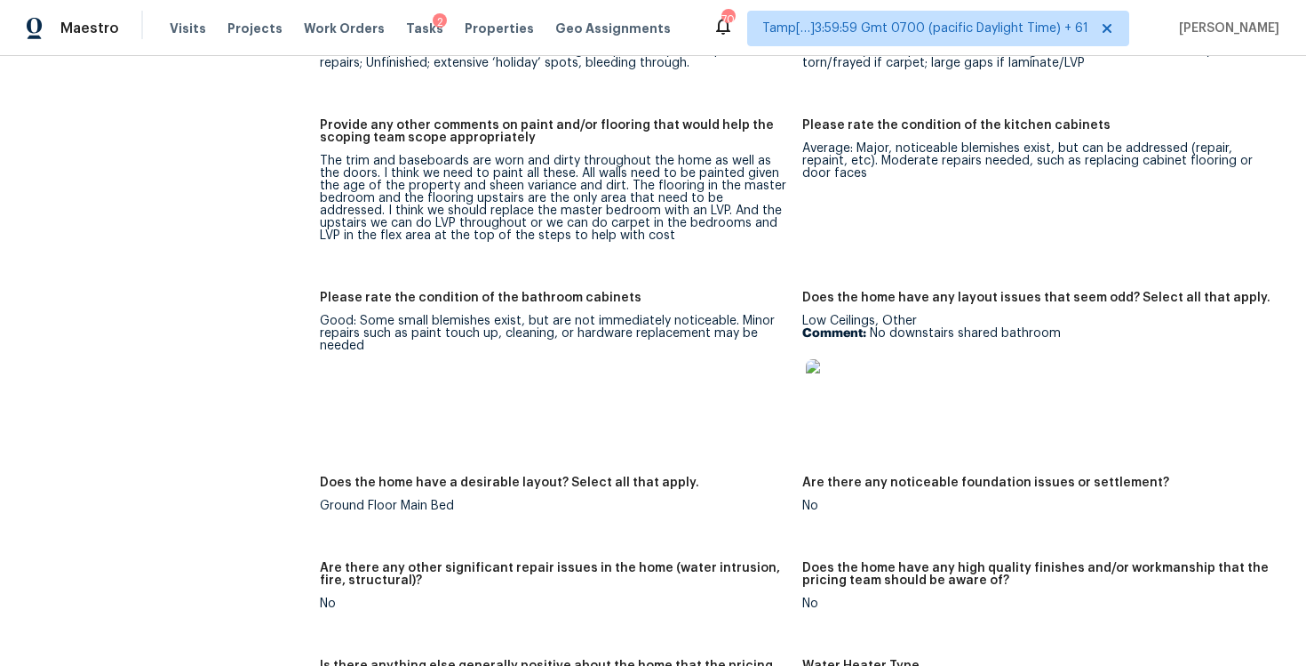
scroll to position [3458, 0]
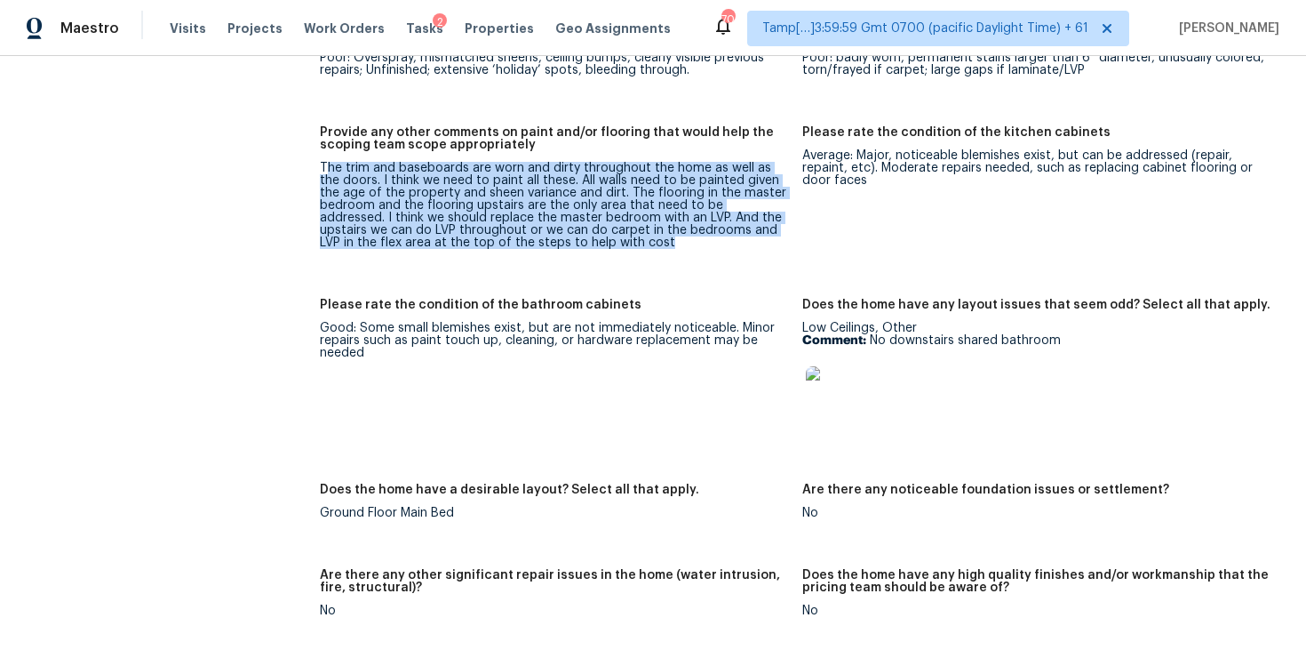
drag, startPoint x: 327, startPoint y: 147, endPoint x: 603, endPoint y: 237, distance: 290.8
click at [603, 237] on figure "Provide any other comments on paint and/or flooring that would help the scoping…" at bounding box center [561, 201] width 483 height 151
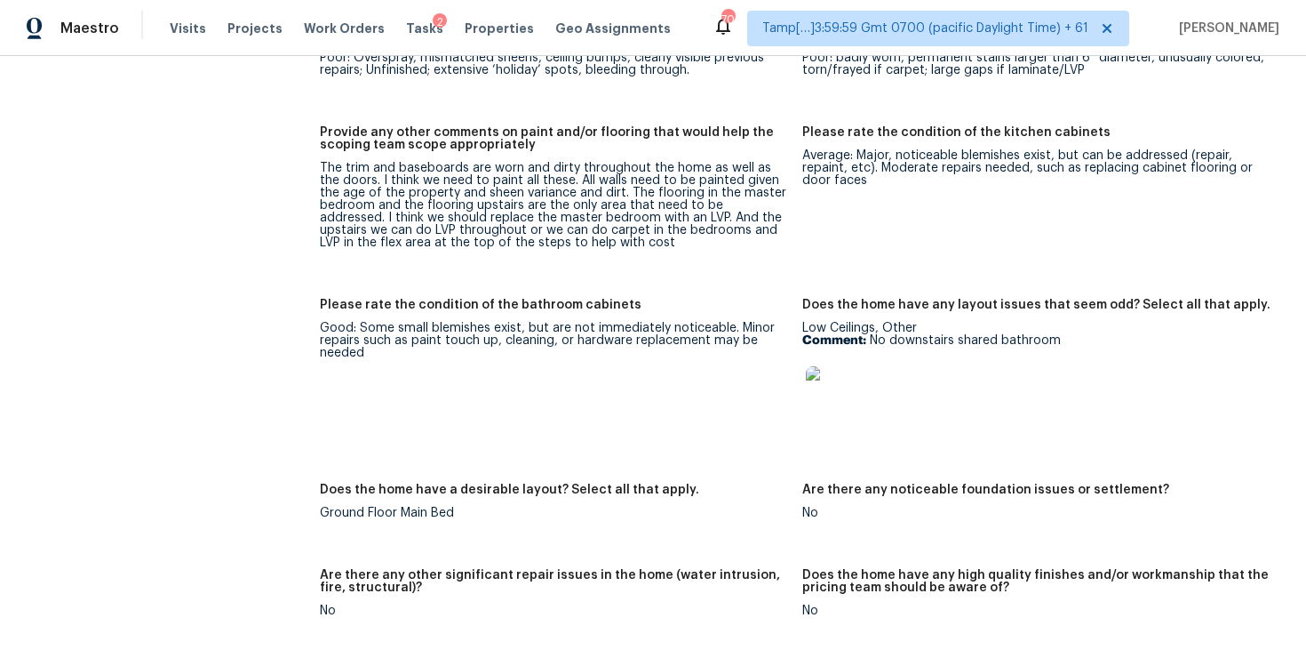
click at [533, 214] on div "The trim and baseboards are worn and dirty throughout the home as well as the d…" at bounding box center [554, 205] width 468 height 87
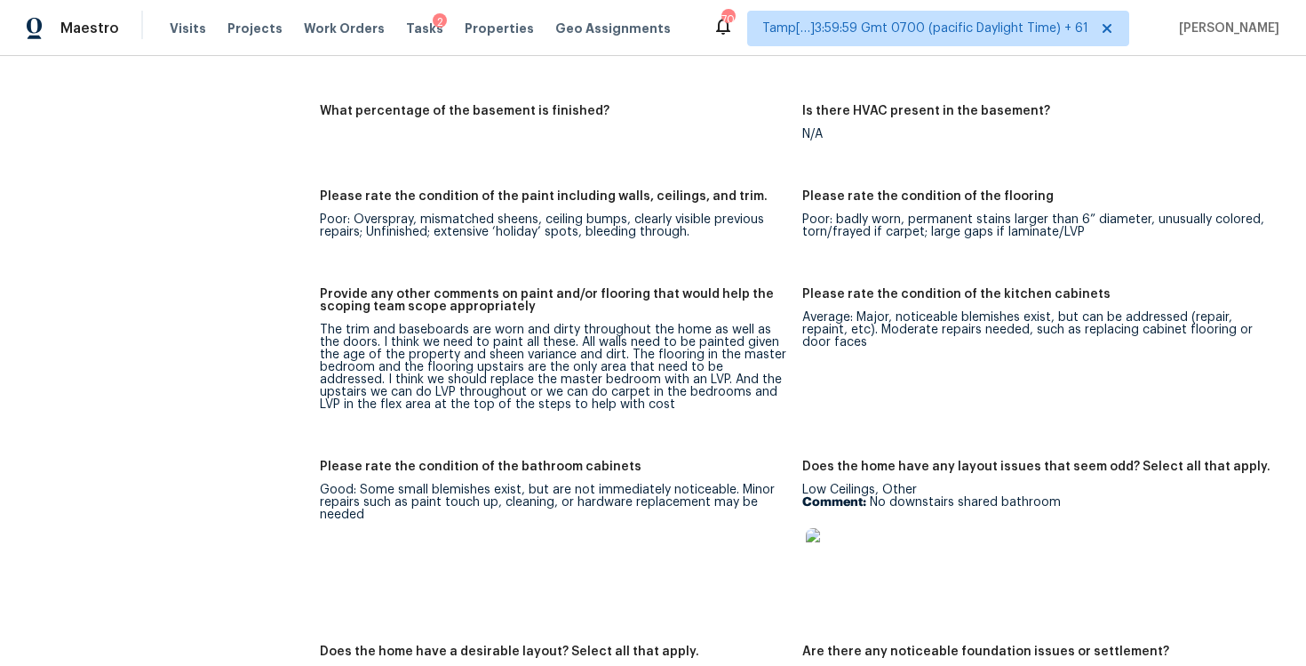
scroll to position [3297, 0]
drag, startPoint x: 870, startPoint y: 477, endPoint x: 1147, endPoint y: 475, distance: 277.3
click at [1148, 495] on p "Comment: No downstairs shared bathroom" at bounding box center [1036, 501] width 468 height 12
copy p "No downstairs shared bathroom"
click at [170, 17] on div "Visits Projects Work Orders Tasks 2 Properties Geo Assignments" at bounding box center [431, 29] width 523 height 36
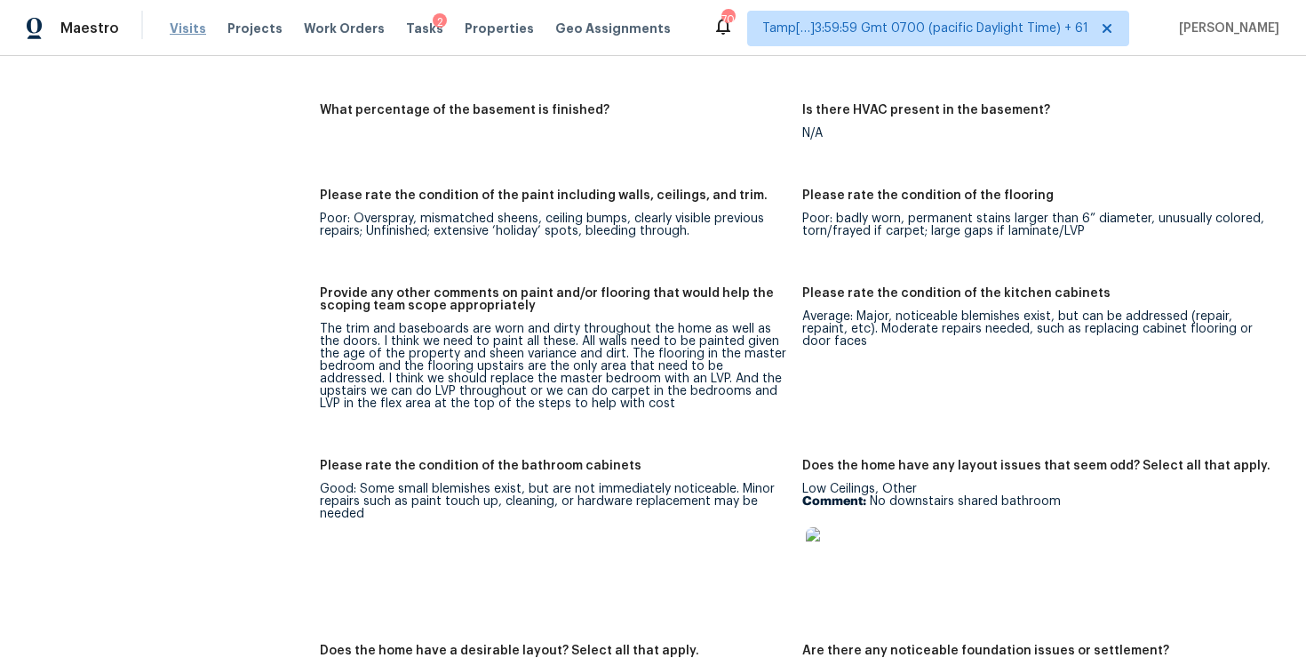
click at [180, 34] on span "Visits" at bounding box center [188, 29] width 36 height 18
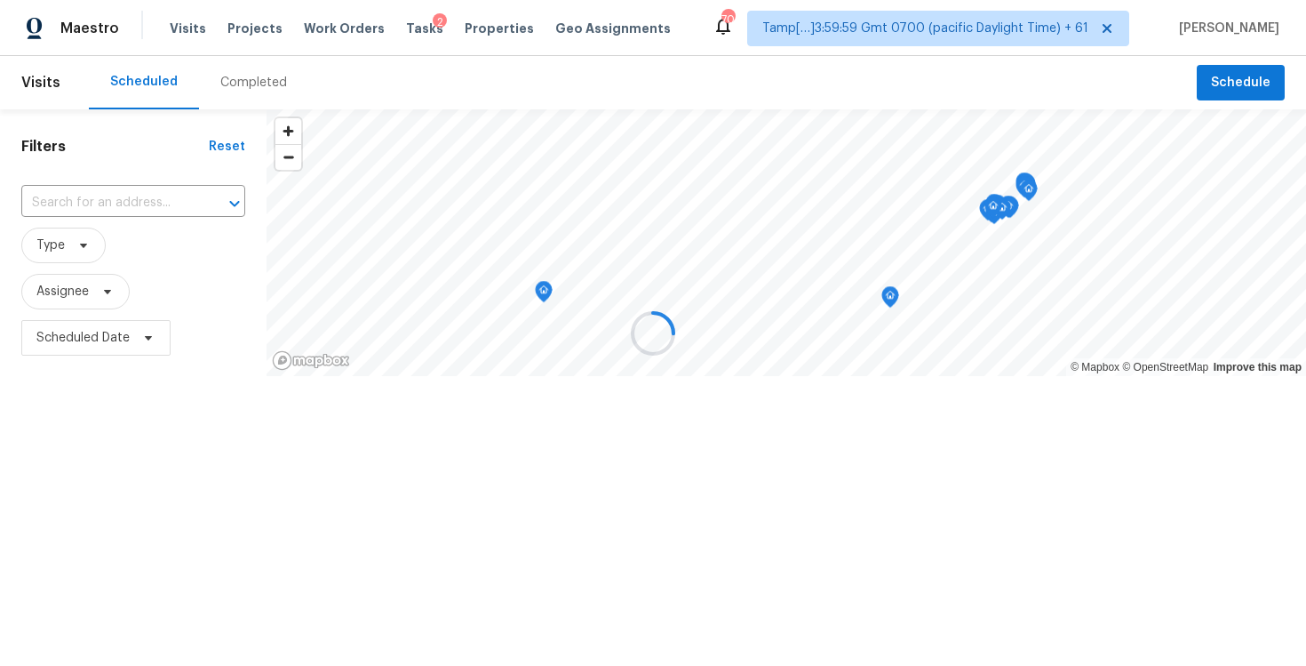
click at [247, 70] on div at bounding box center [653, 333] width 1306 height 666
click at [253, 81] on div at bounding box center [653, 333] width 1306 height 666
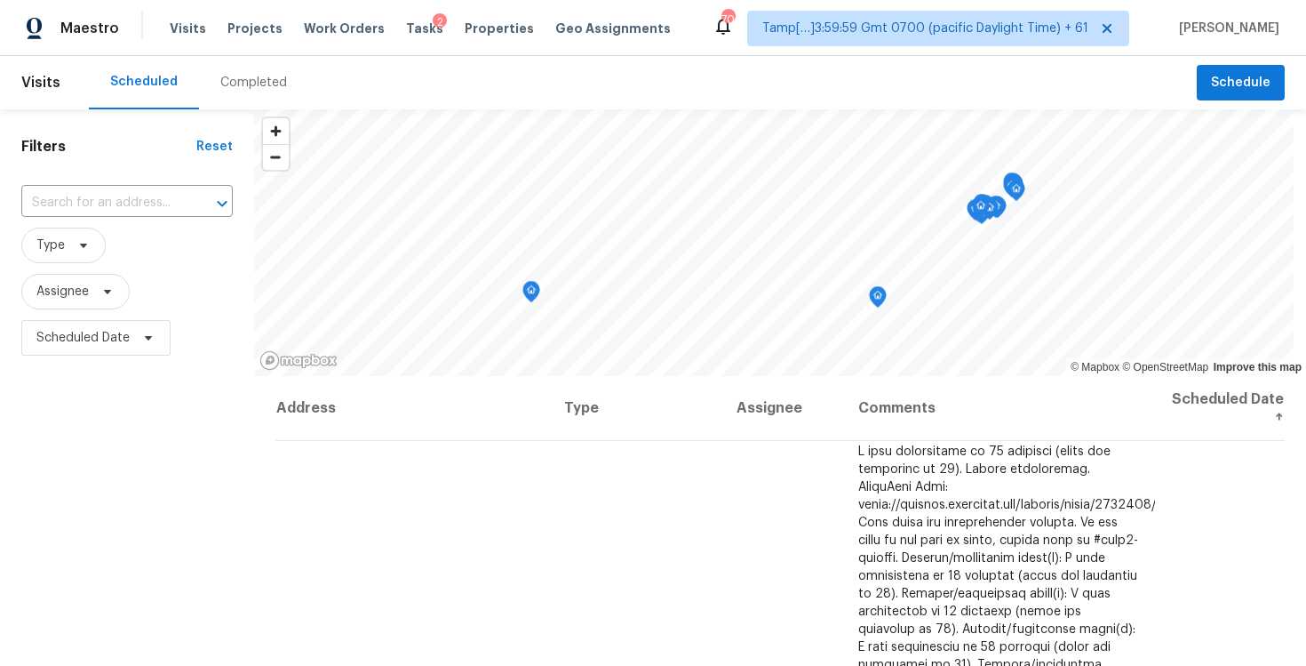
click at [253, 81] on div "Completed" at bounding box center [253, 83] width 67 height 18
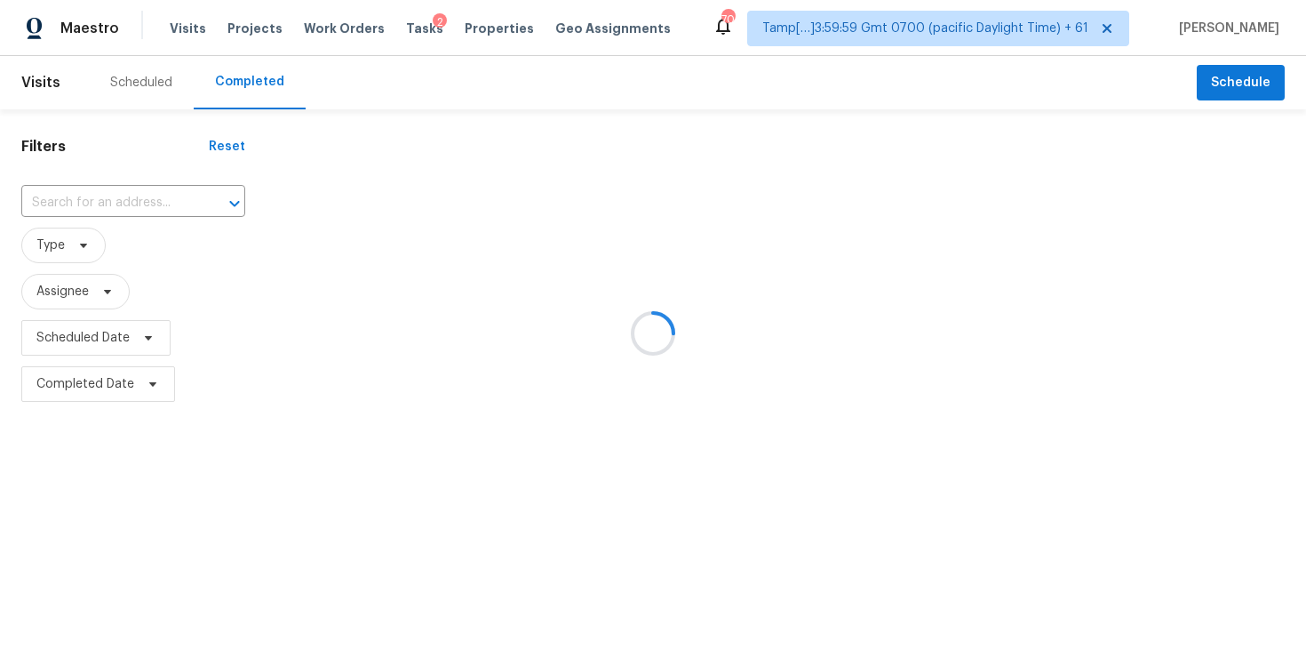
click at [149, 210] on div at bounding box center [653, 333] width 1306 height 666
click at [134, 195] on div at bounding box center [653, 333] width 1306 height 666
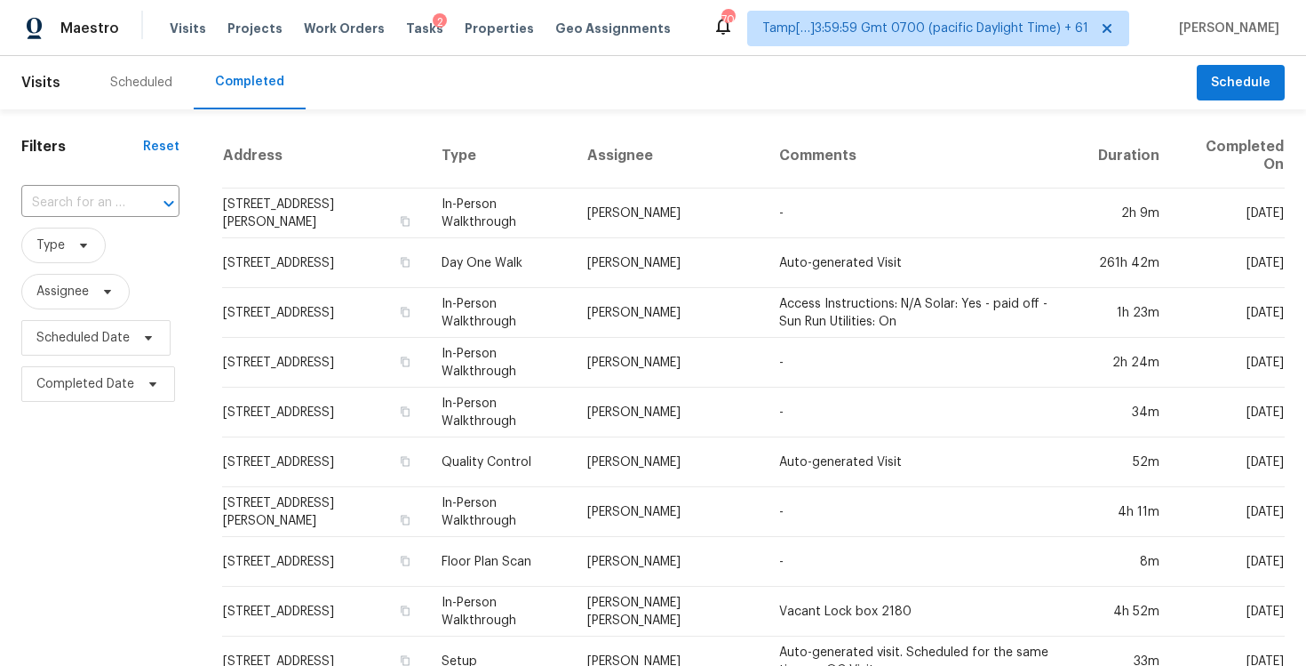
click at [118, 195] on input "text" at bounding box center [75, 203] width 108 height 28
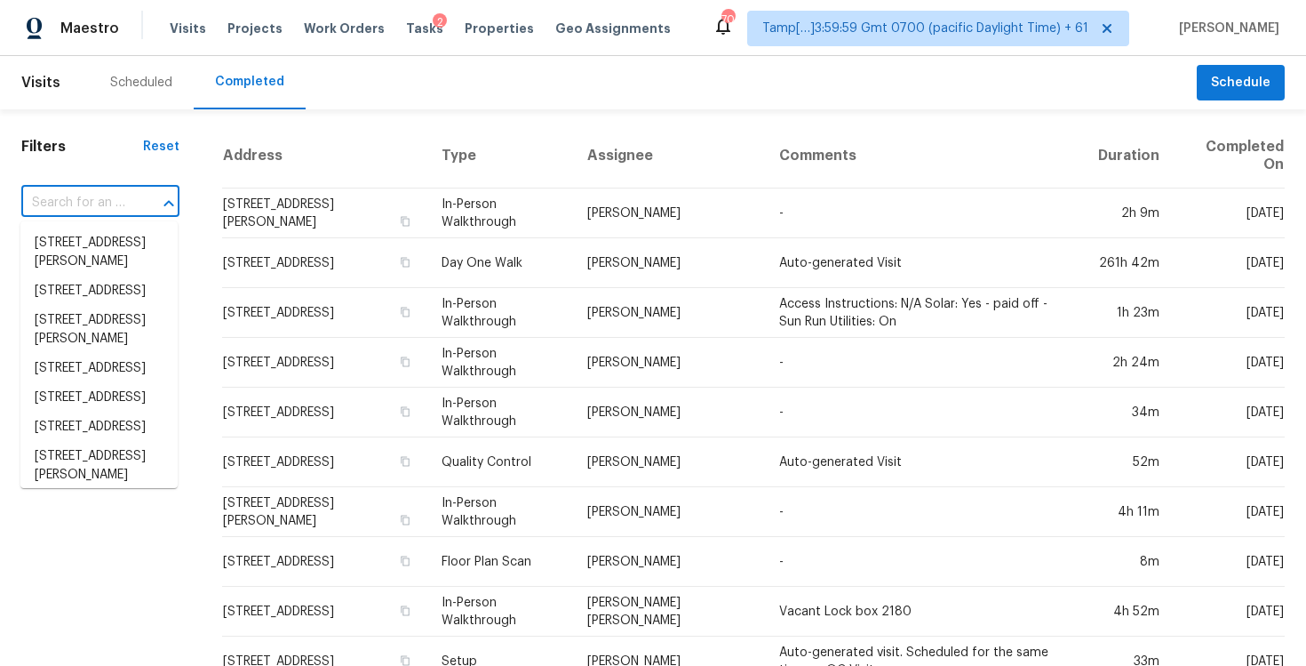
paste input "7167 Mojave St, Dublin, OH 43017"
type input "7167 Mojave St, Dublin, OH 43017"
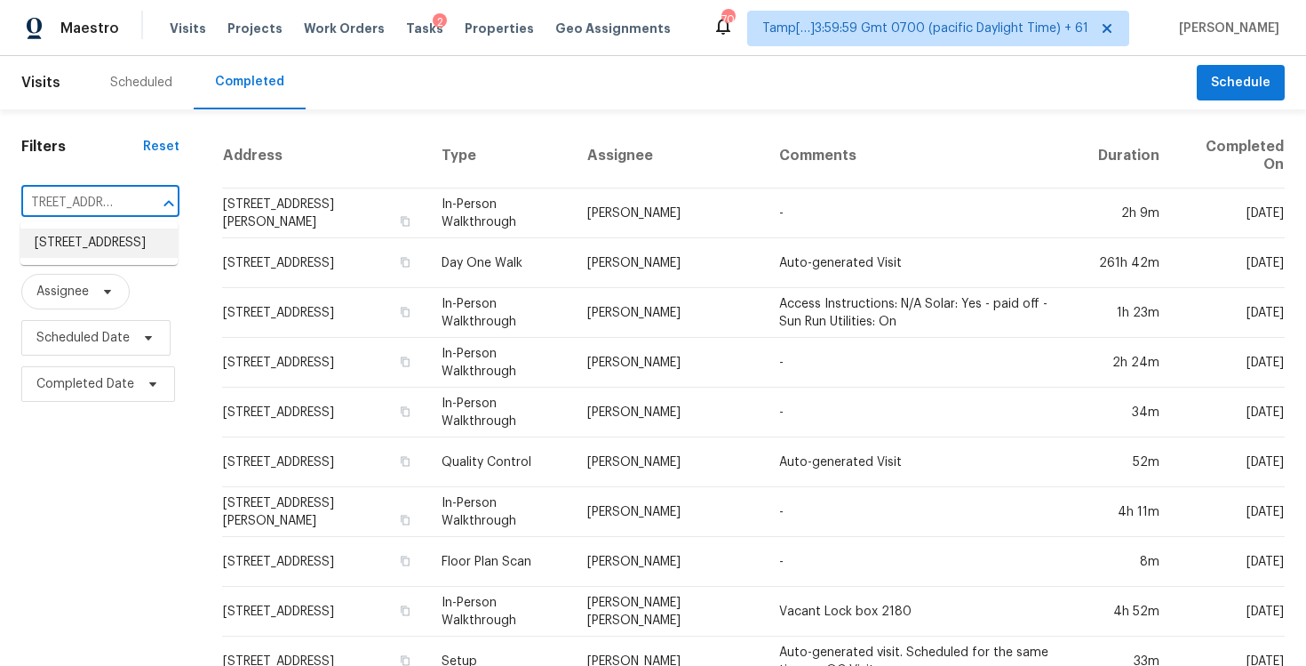
click at [139, 238] on li "7167 Mojave St, Dublin, OH 43017" at bounding box center [98, 242] width 157 height 29
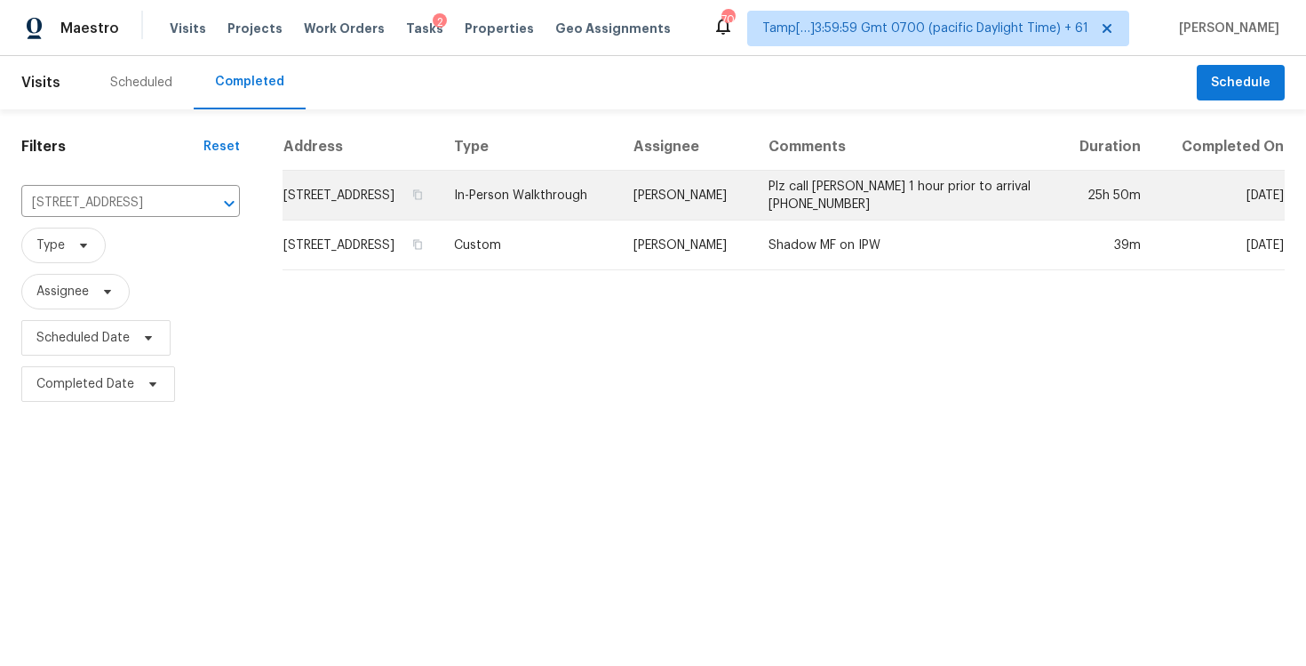
click at [826, 203] on td "Plz call Julie 1 hour prior to arrival (614) 204-2897" at bounding box center [904, 196] width 300 height 50
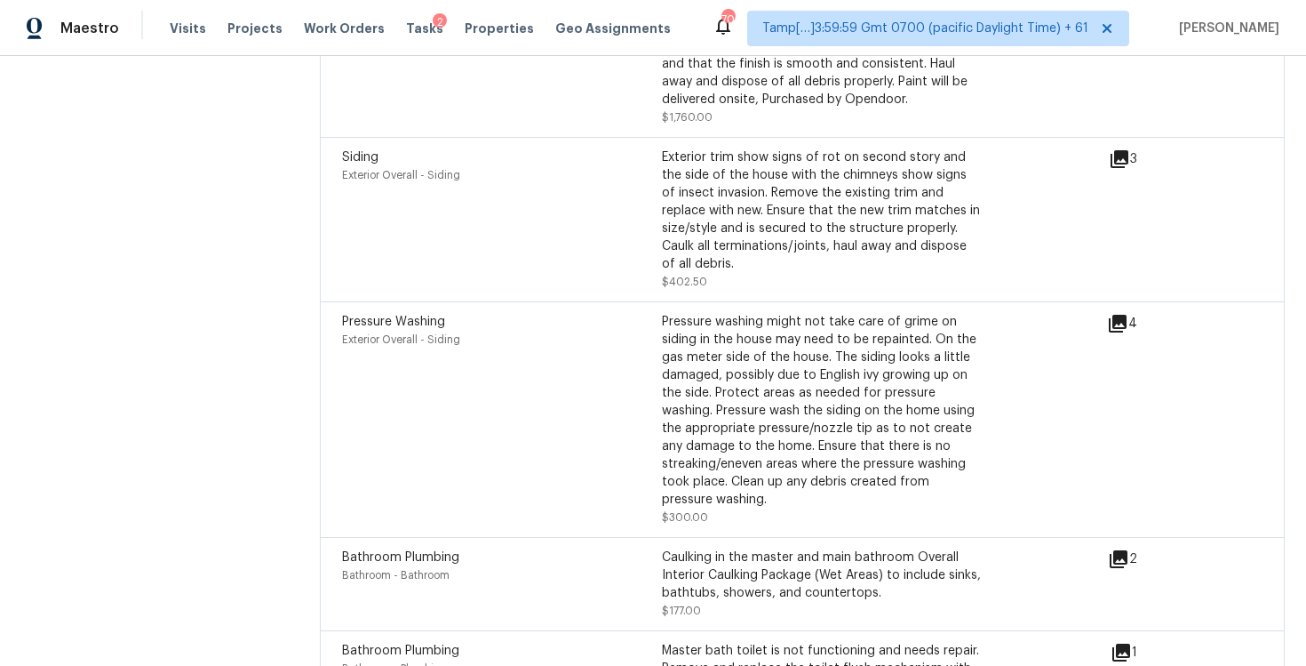
scroll to position [6292, 0]
click at [183, 28] on span "Visits" at bounding box center [188, 29] width 36 height 18
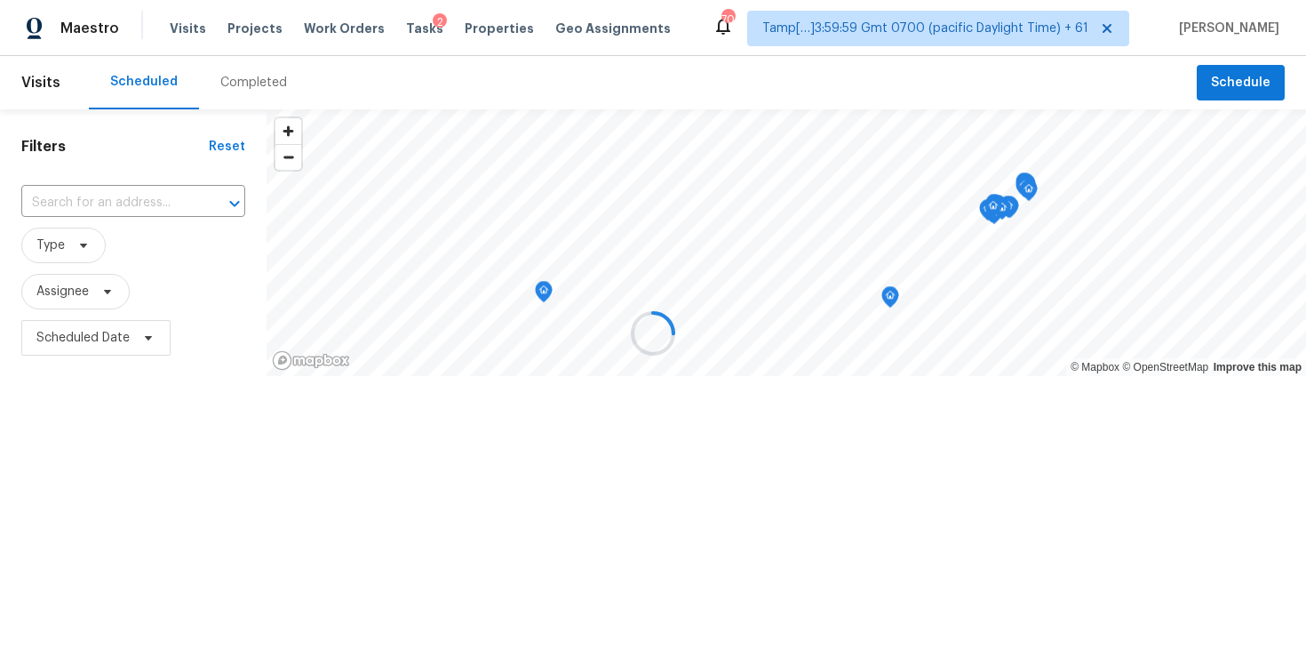
click at [214, 84] on div at bounding box center [653, 333] width 1306 height 666
click at [258, 84] on div at bounding box center [653, 333] width 1306 height 666
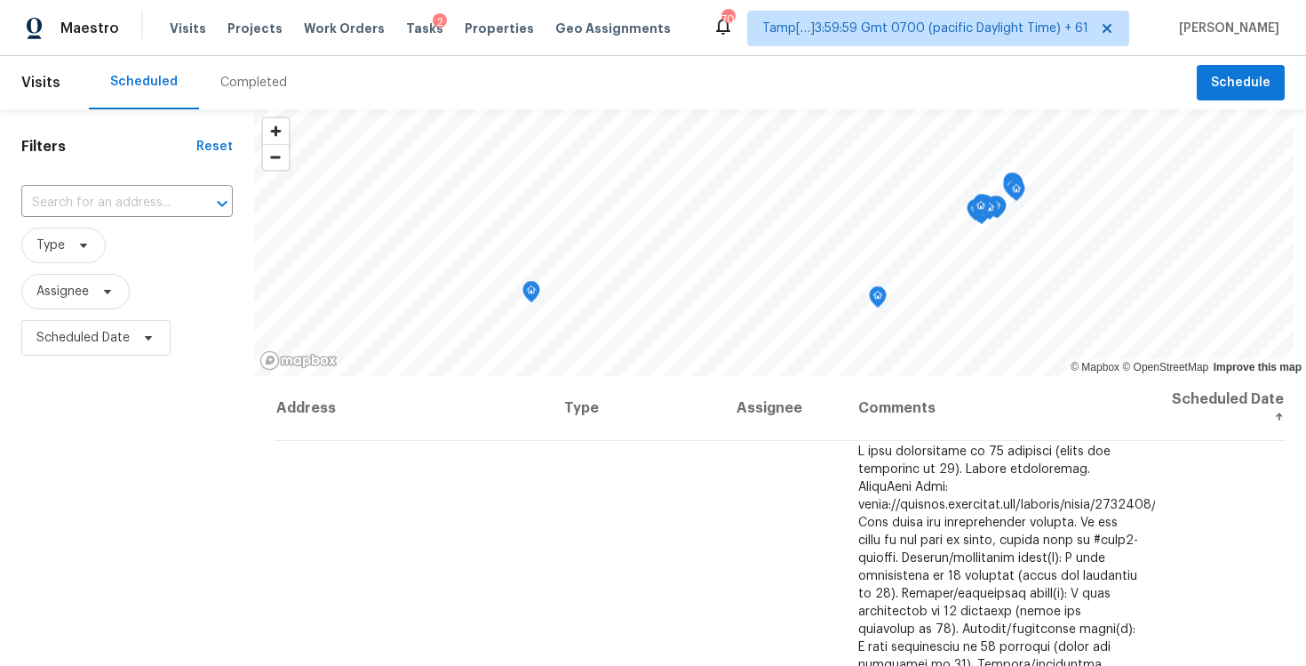
click at [258, 84] on div "Completed" at bounding box center [253, 83] width 67 height 18
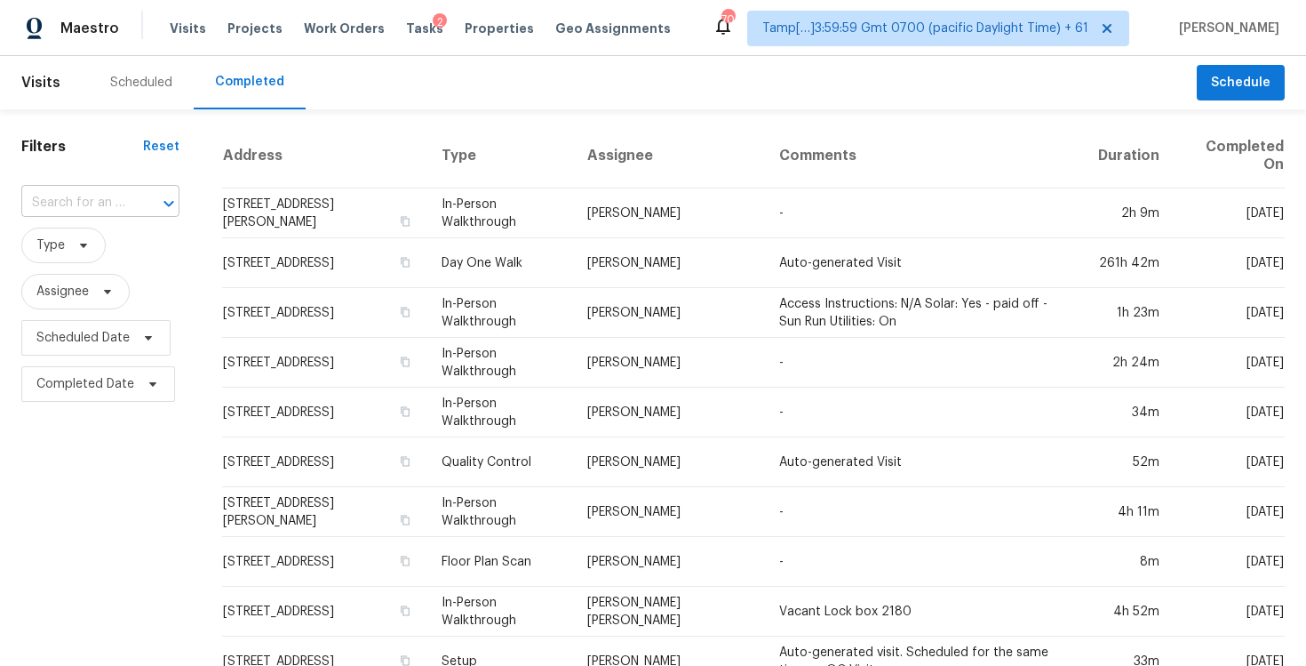
click at [93, 201] on input "text" at bounding box center [75, 203] width 108 height 28
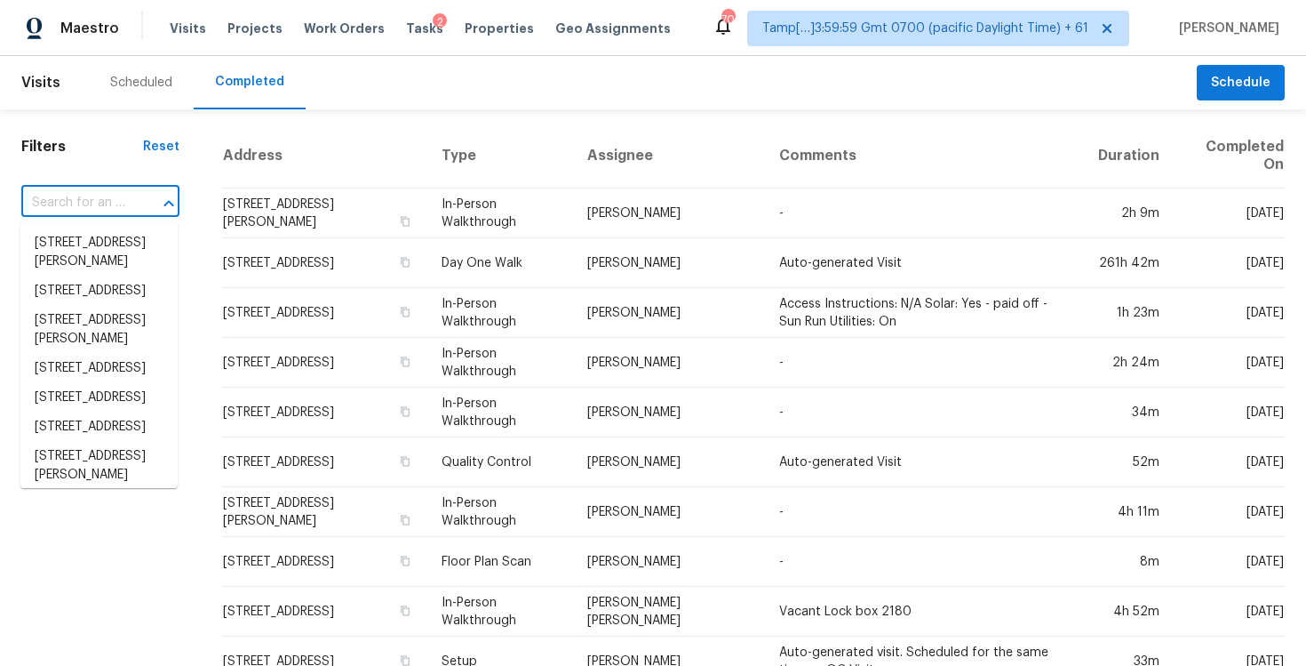
paste input "644 Wamsutter Ln, Rock Hill, SC 29730"
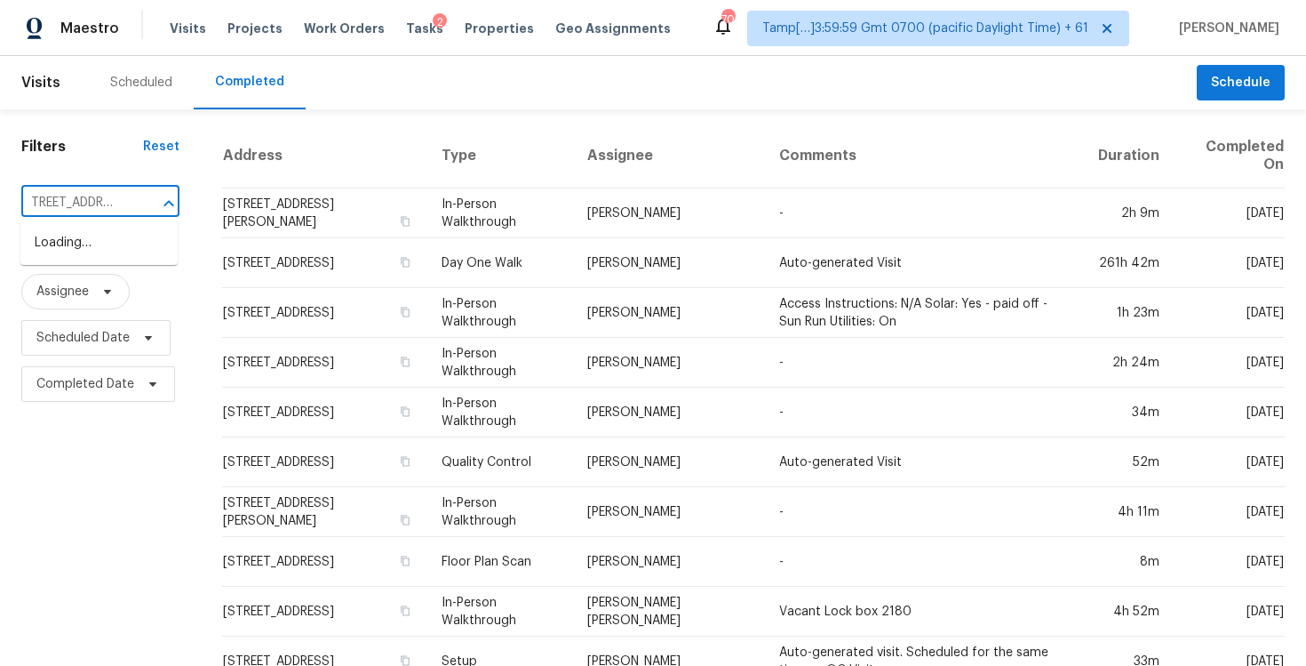
type input "644 Wamsutter Ln, Rock Hill, SC 29730"
click at [100, 214] on input "text" at bounding box center [75, 203] width 108 height 28
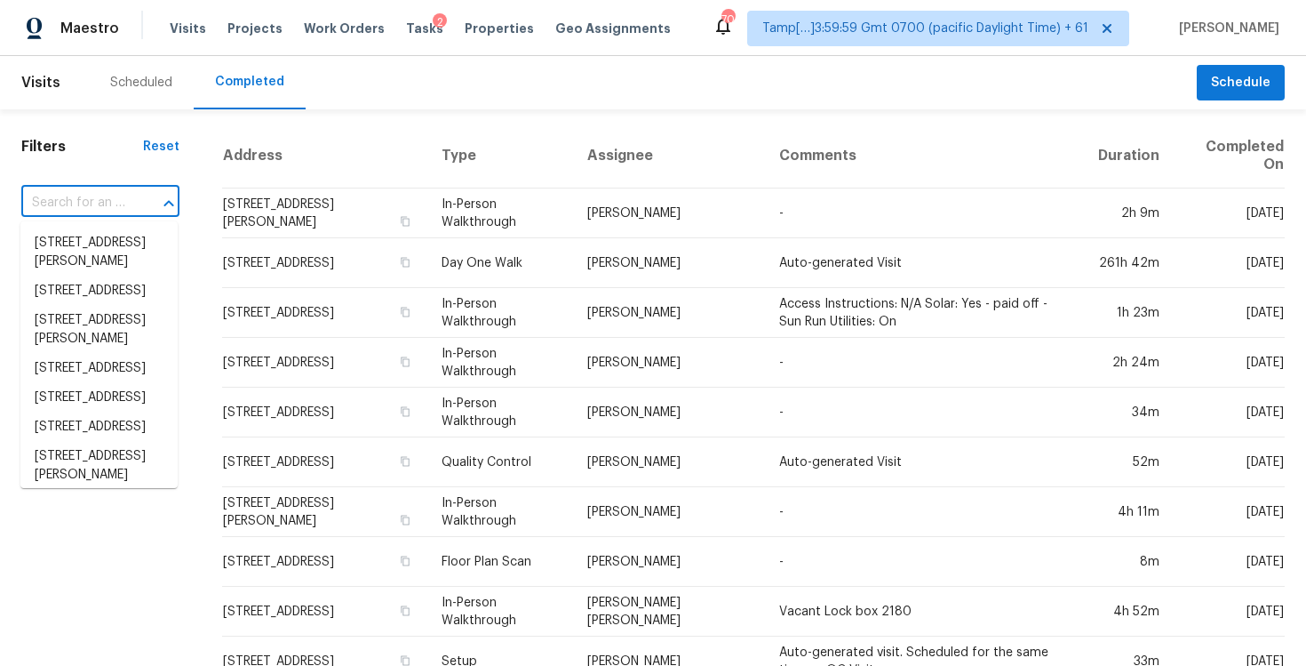
paste input "644 Wamsutter Ln, Rock Hill, SC 29730"
type input "644 Wamsutter Ln, Rock Hill, SC 29730"
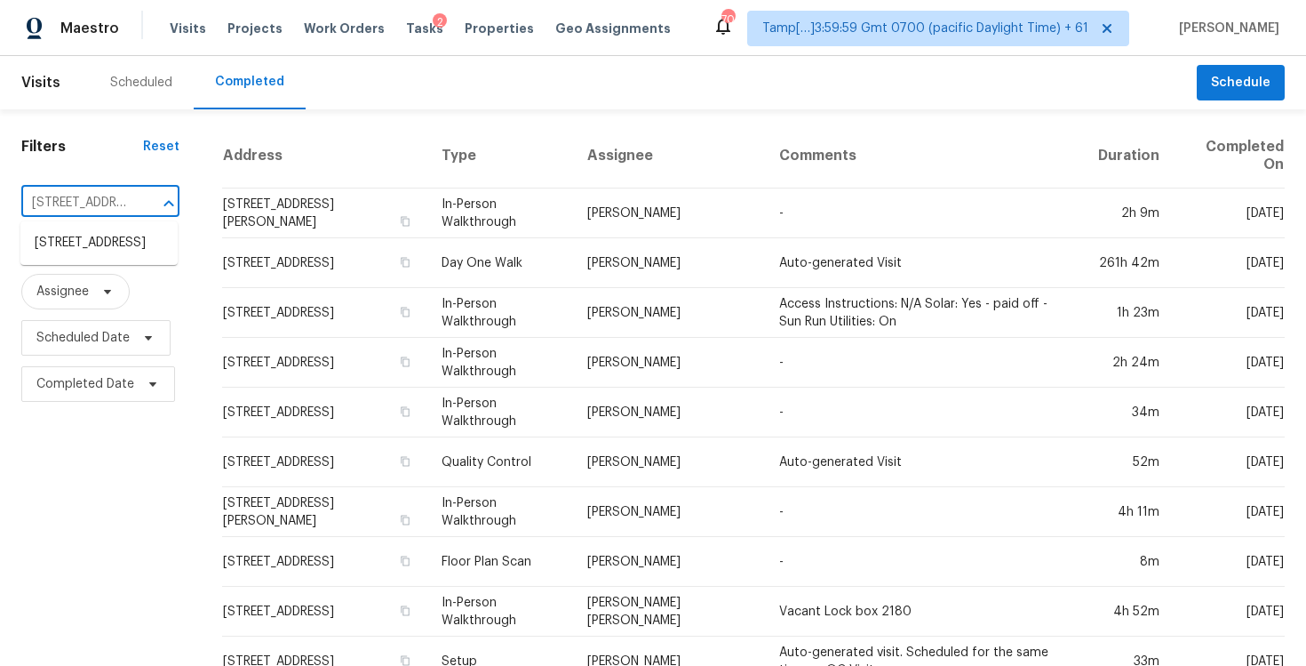
scroll to position [0, 131]
click at [118, 242] on li "644 Wamsutter Ln, Rock Hill, SC 29730" at bounding box center [98, 242] width 157 height 29
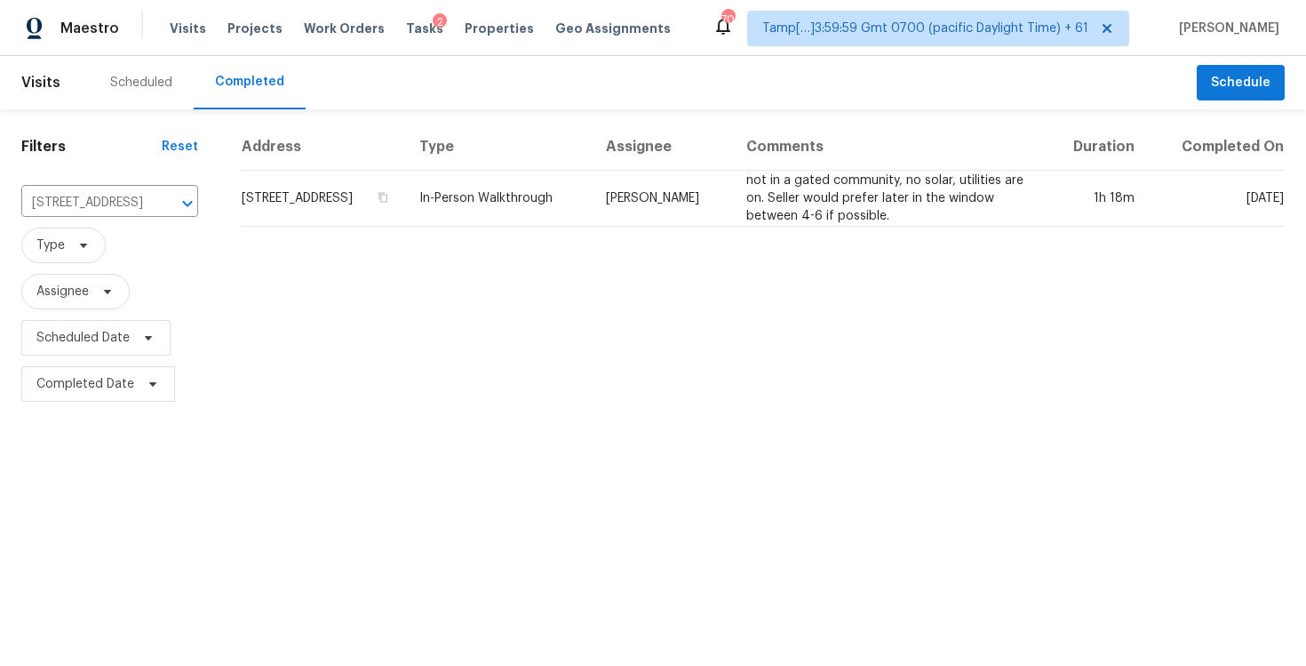
click at [425, 236] on div "Address Type Assignee Comments Duration Completed On 644 Wamsutter Ln, Rock Hil…" at bounding box center [762, 265] width 1087 height 283
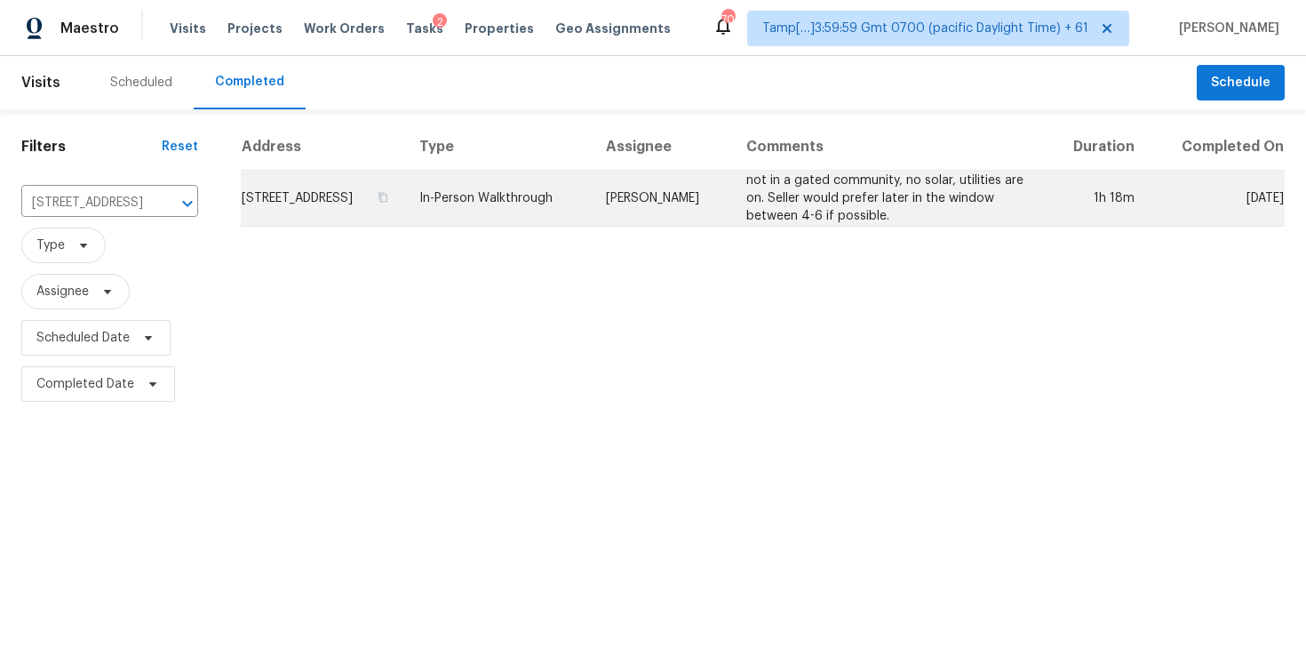
click at [402, 203] on td "644 Wamsutter Ln, Rock Hill, SC 29730" at bounding box center [323, 199] width 164 height 56
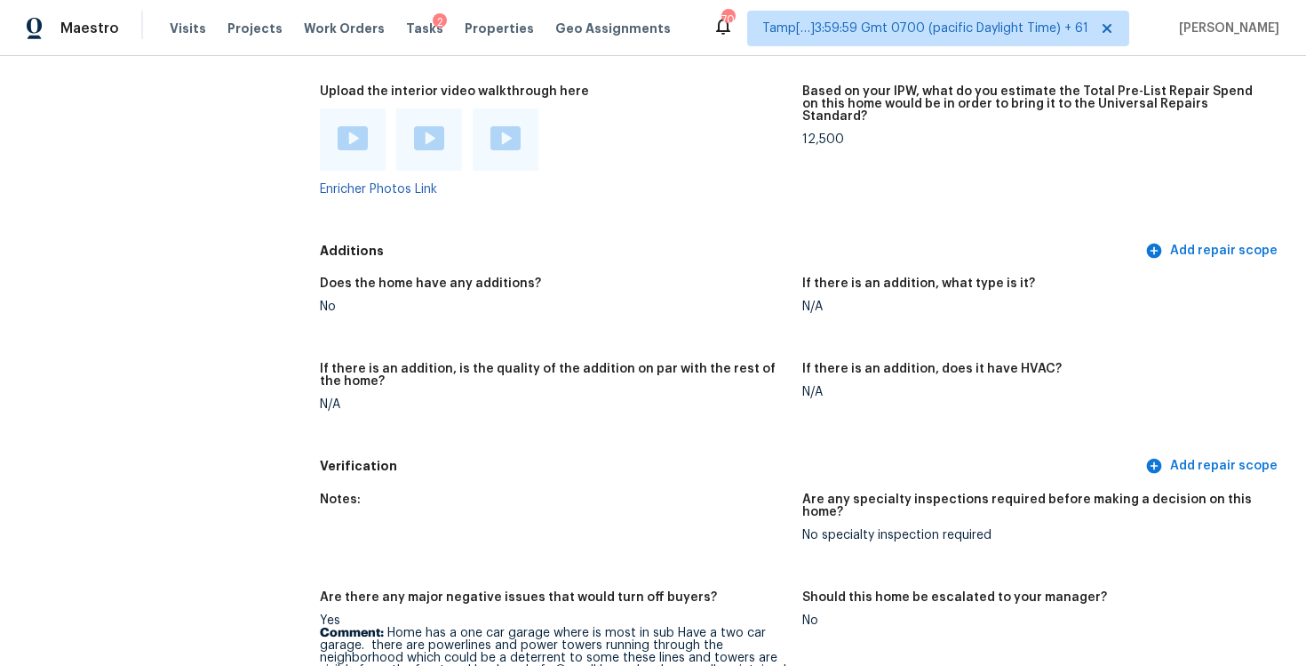
scroll to position [3475, 0]
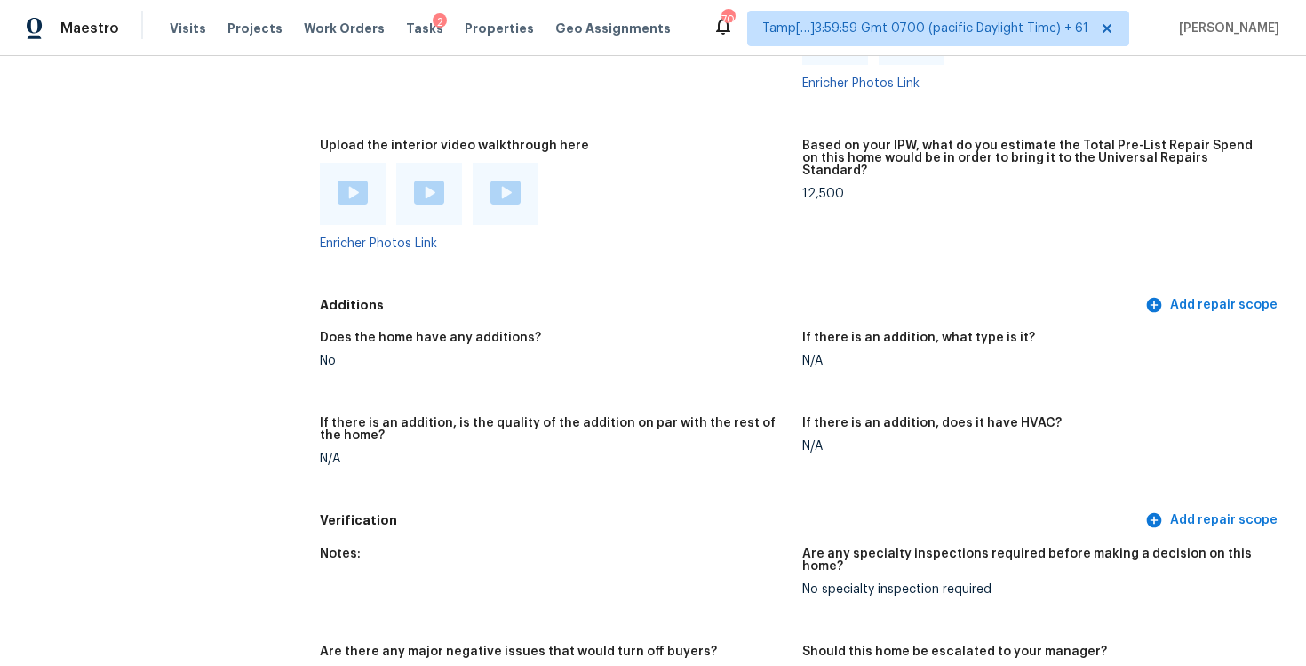
click at [344, 181] on img at bounding box center [353, 192] width 30 height 24
click at [426, 164] on div at bounding box center [429, 194] width 66 height 62
click at [431, 187] on img at bounding box center [429, 192] width 30 height 24
click at [502, 180] on img at bounding box center [506, 192] width 30 height 24
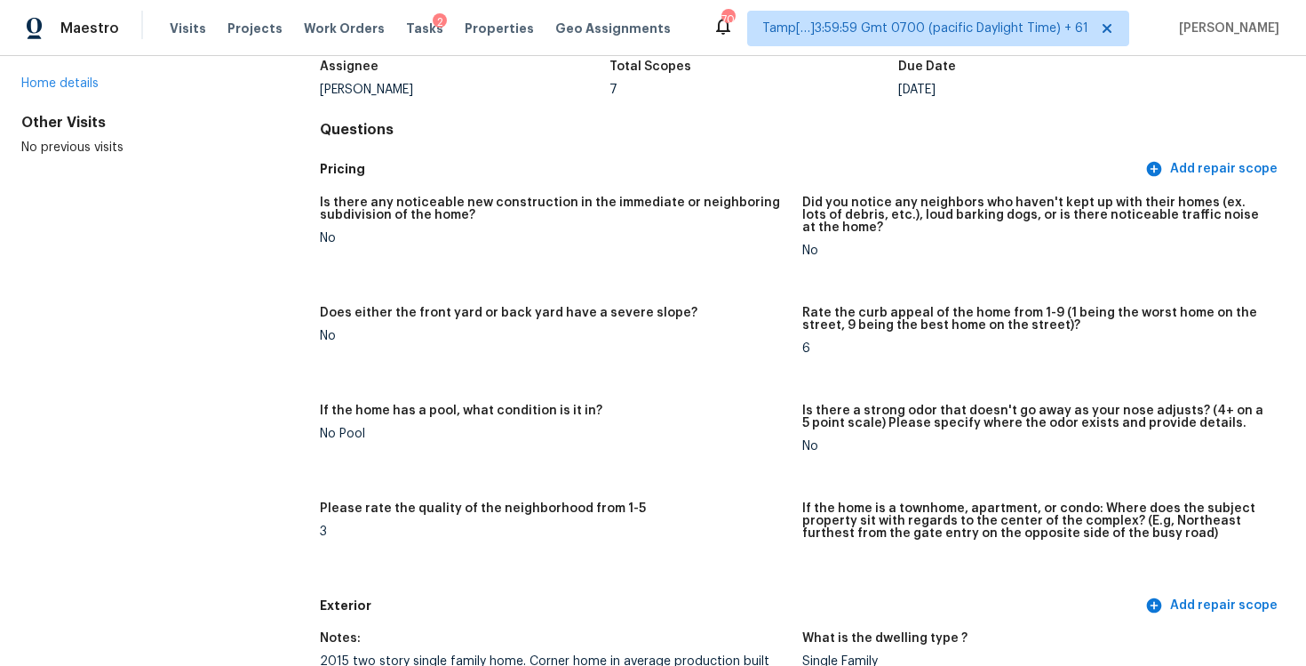
scroll to position [0, 0]
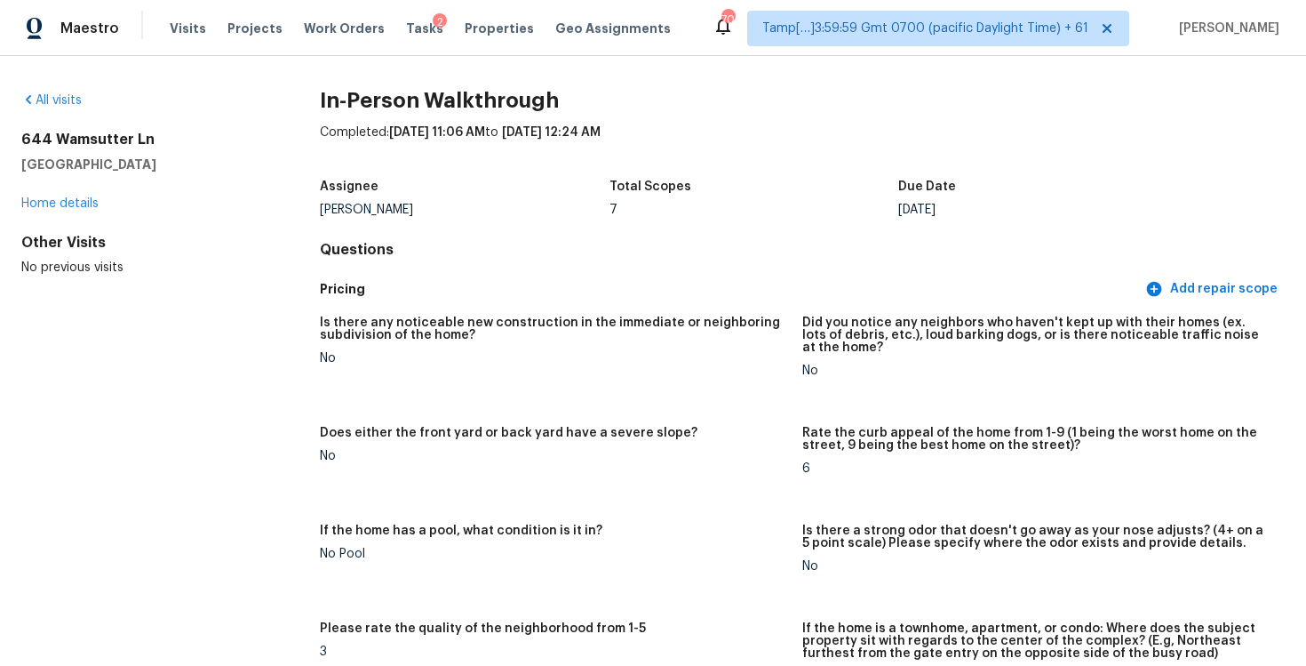
click at [530, 151] on div "Completed: 10/4/2025, 11:06 AM to 10/4/2025, 12:24 AM" at bounding box center [802, 147] width 965 height 46
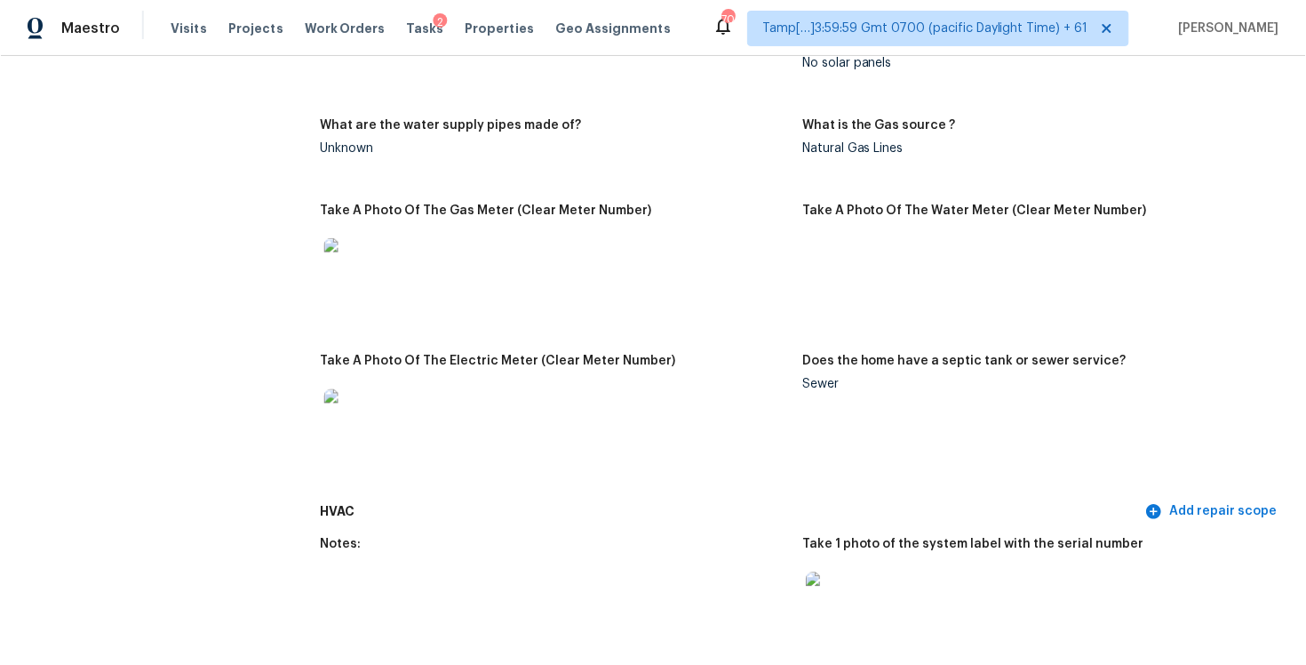
scroll to position [1749, 0]
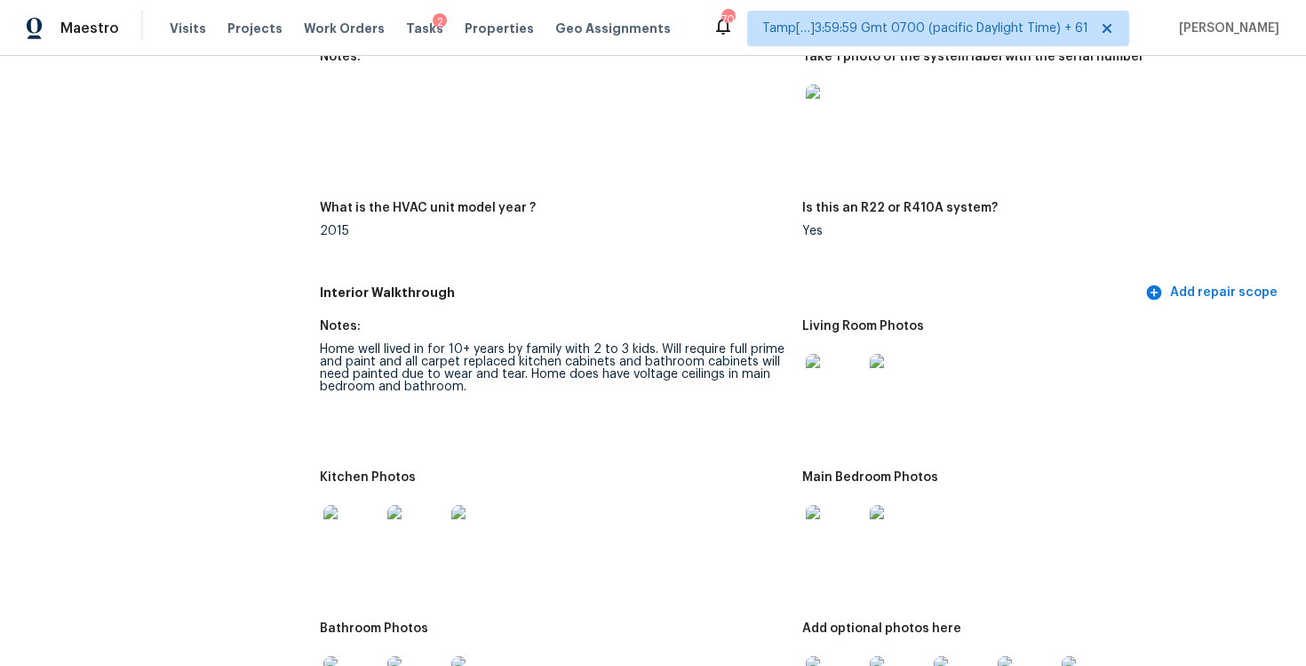
click at [605, 348] on div "Home well lived in for 10+ years by family with 2 to 3 kids. Will require full …" at bounding box center [554, 368] width 468 height 50
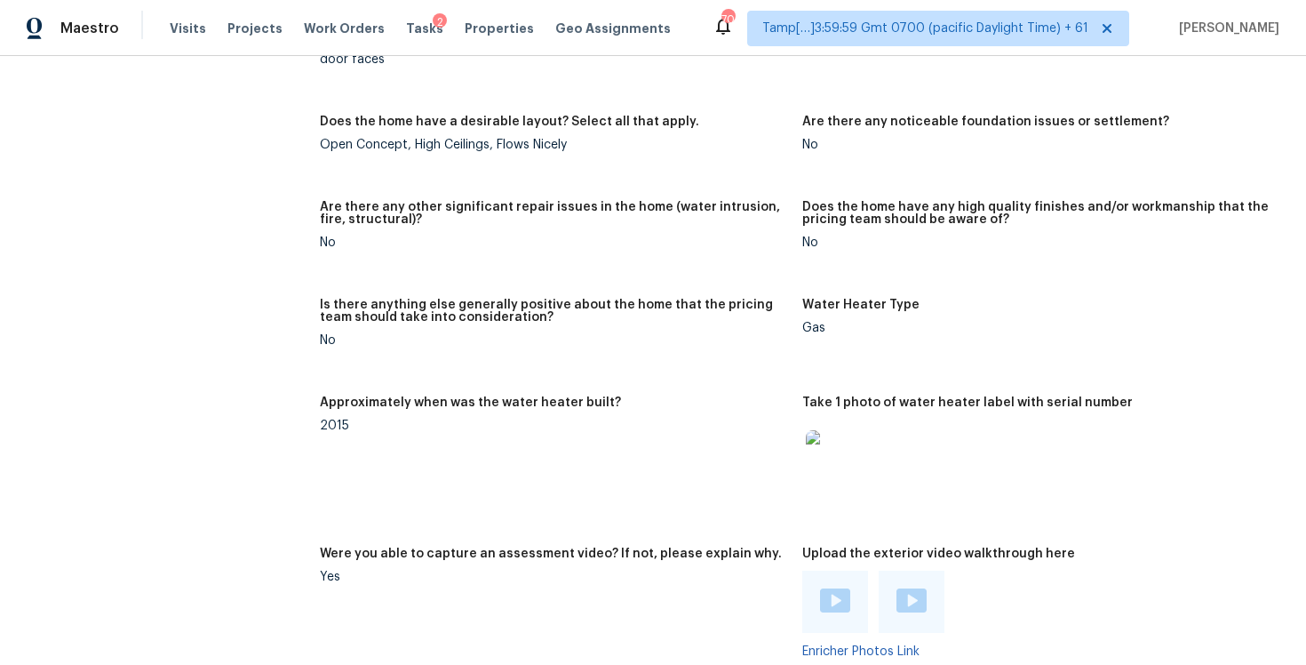
scroll to position [2521, 0]
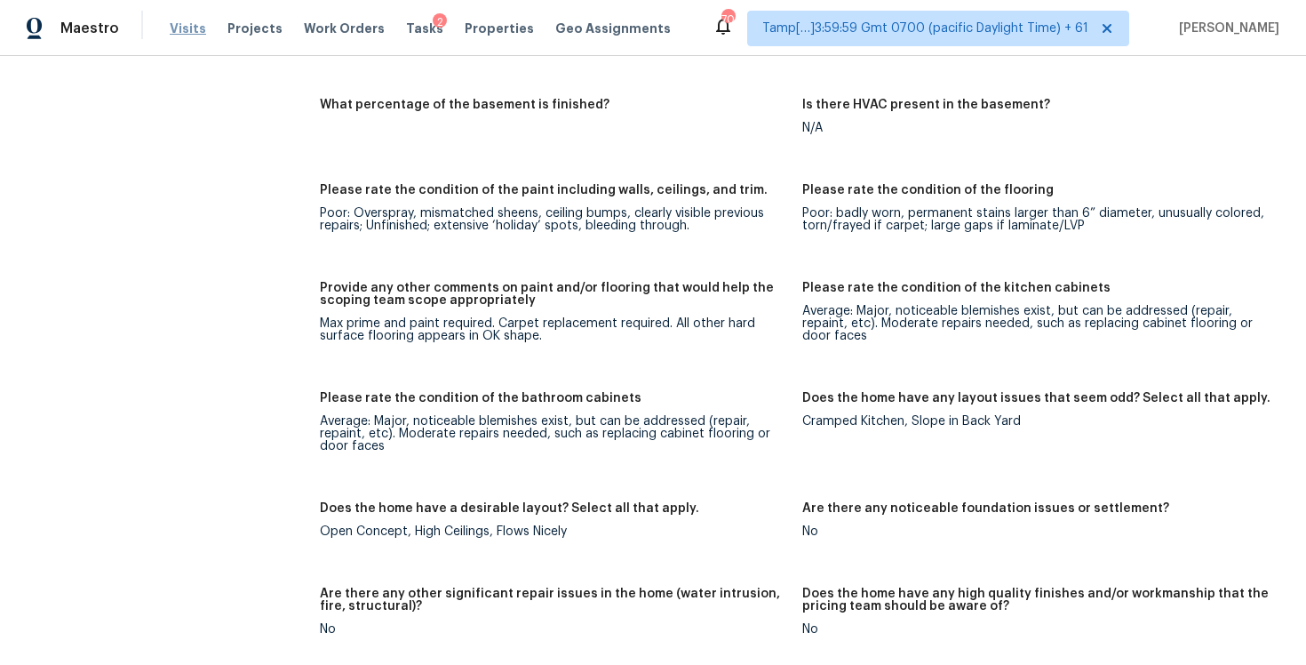
click at [172, 32] on span "Visits" at bounding box center [188, 29] width 36 height 18
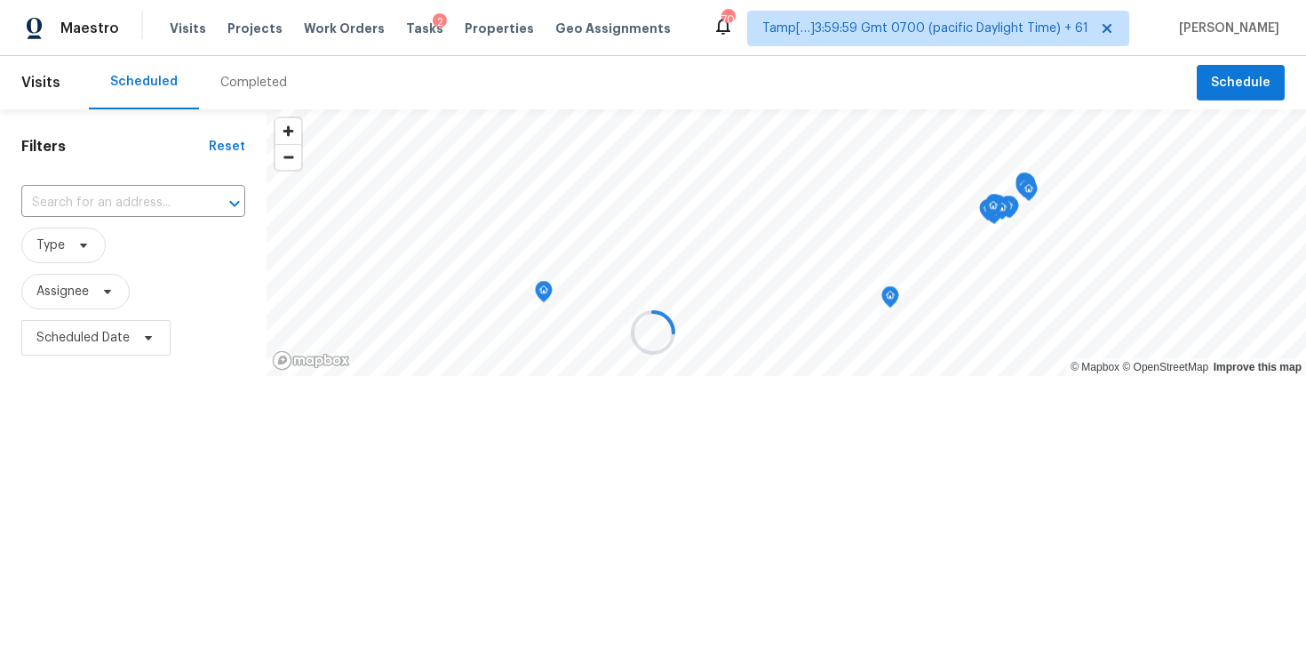
click at [233, 83] on div at bounding box center [653, 332] width 1306 height 665
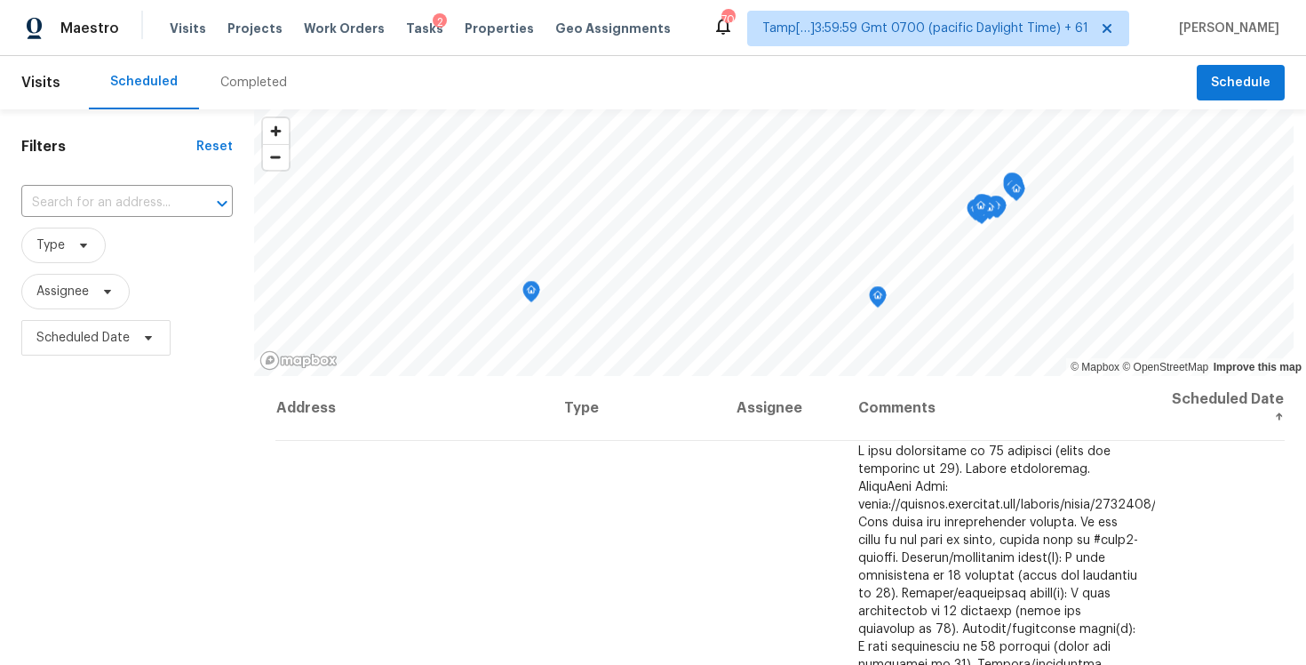
click at [233, 83] on div "Completed" at bounding box center [253, 83] width 67 height 18
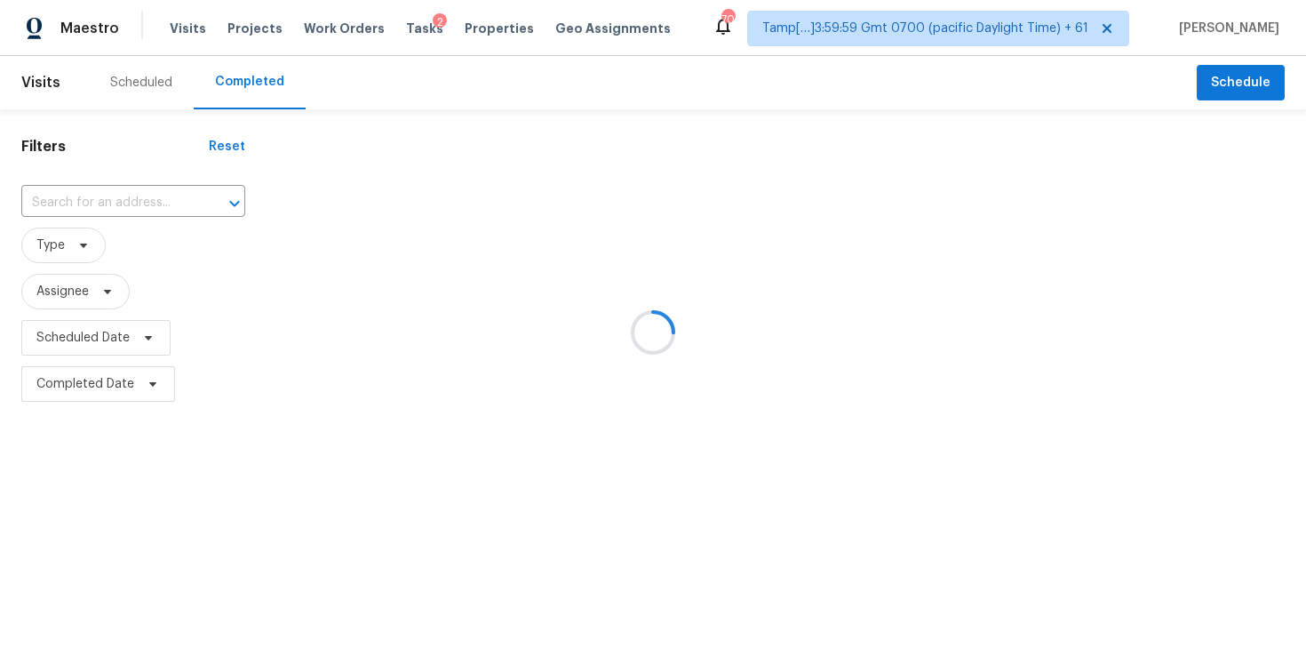
click at [144, 184] on div at bounding box center [653, 332] width 1306 height 665
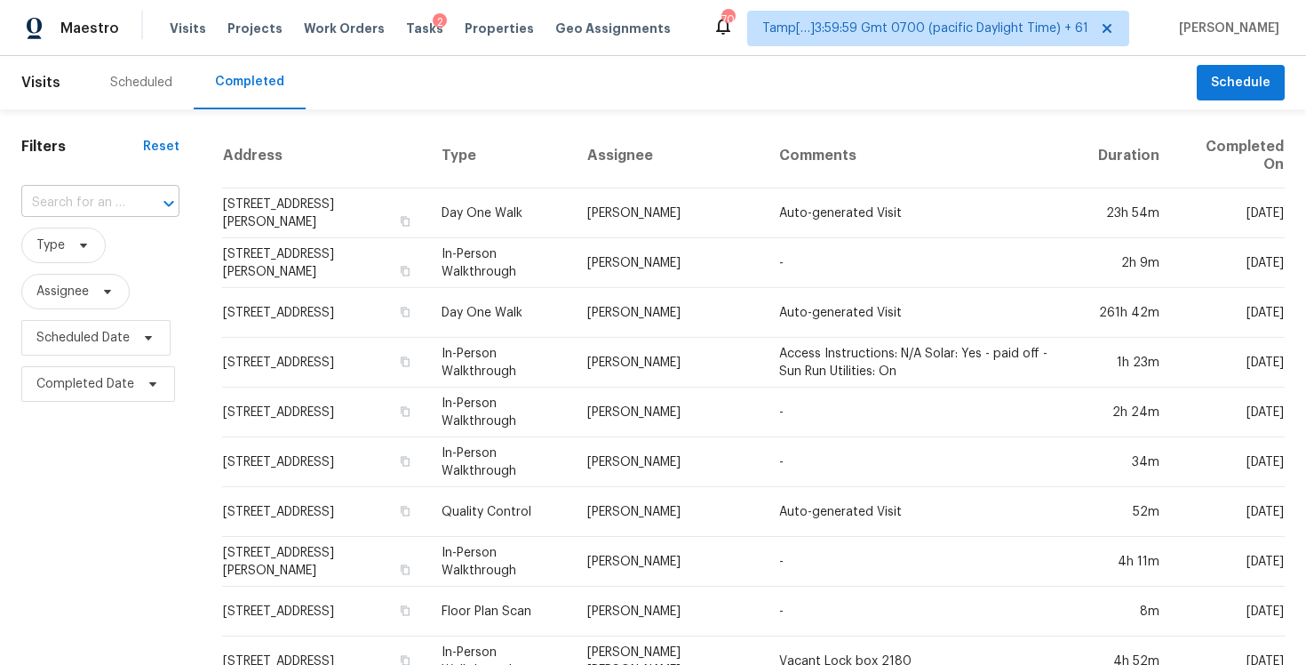
click at [121, 206] on input "text" at bounding box center [75, 203] width 108 height 28
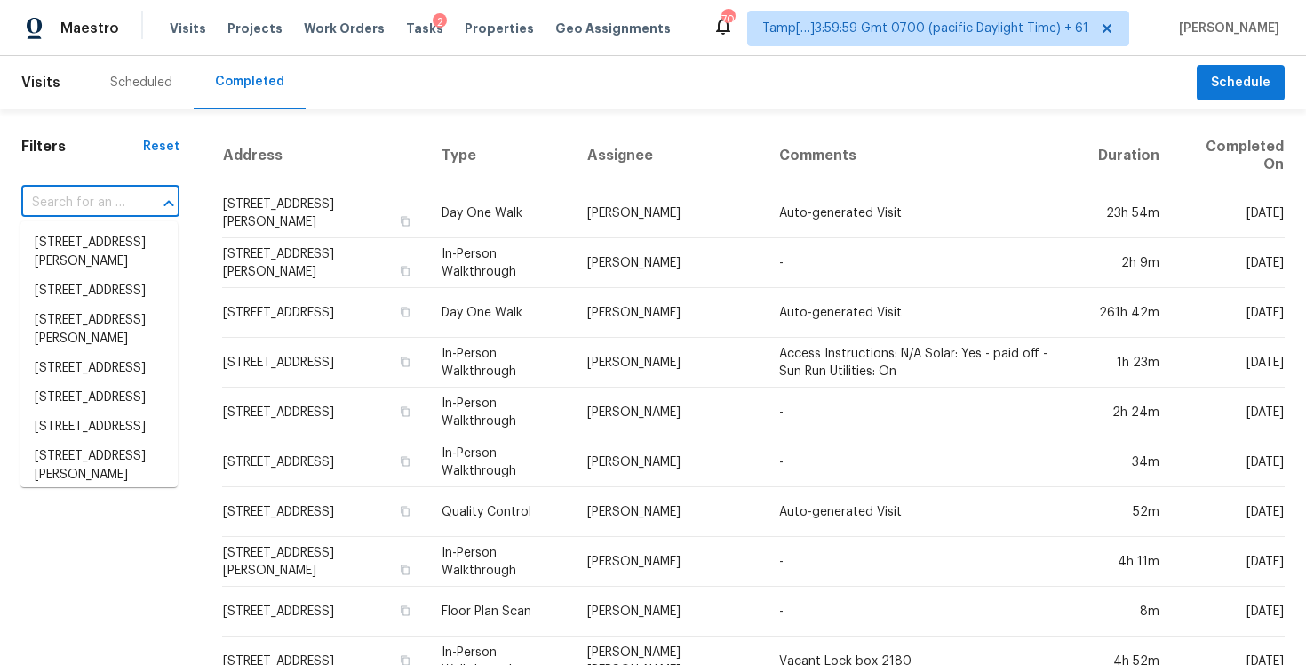
click at [121, 206] on input "text" at bounding box center [75, 203] width 108 height 28
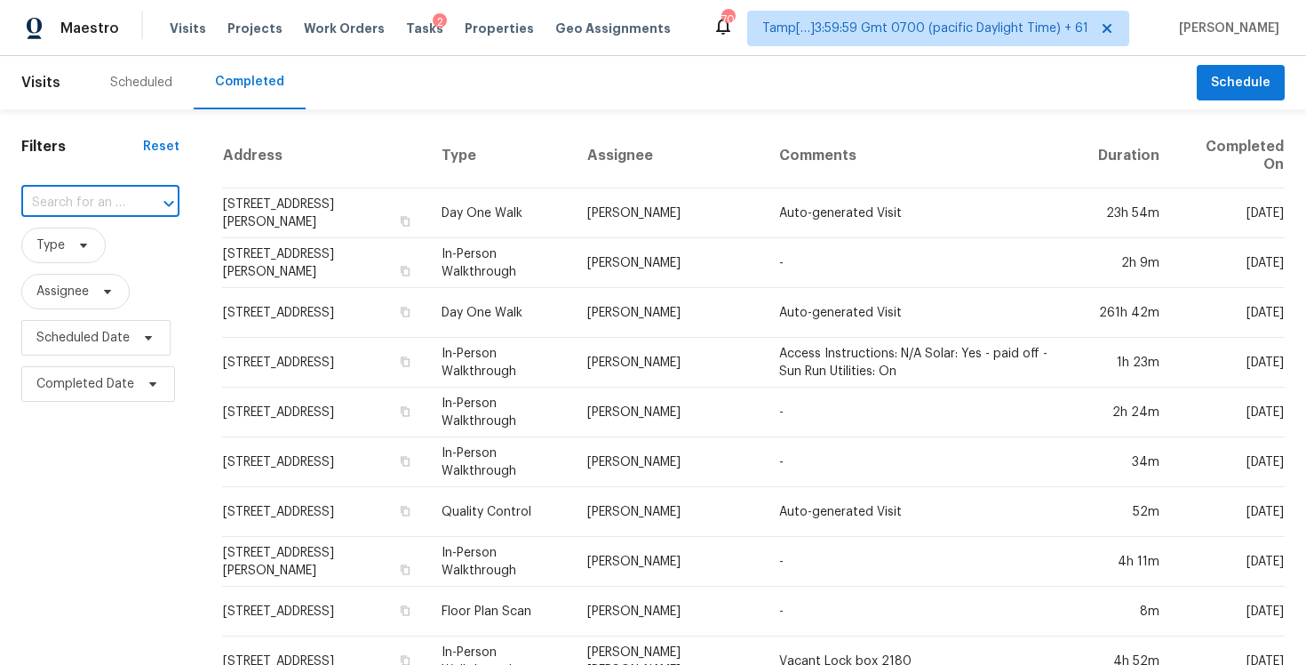
click at [121, 206] on input "text" at bounding box center [75, 203] width 108 height 28
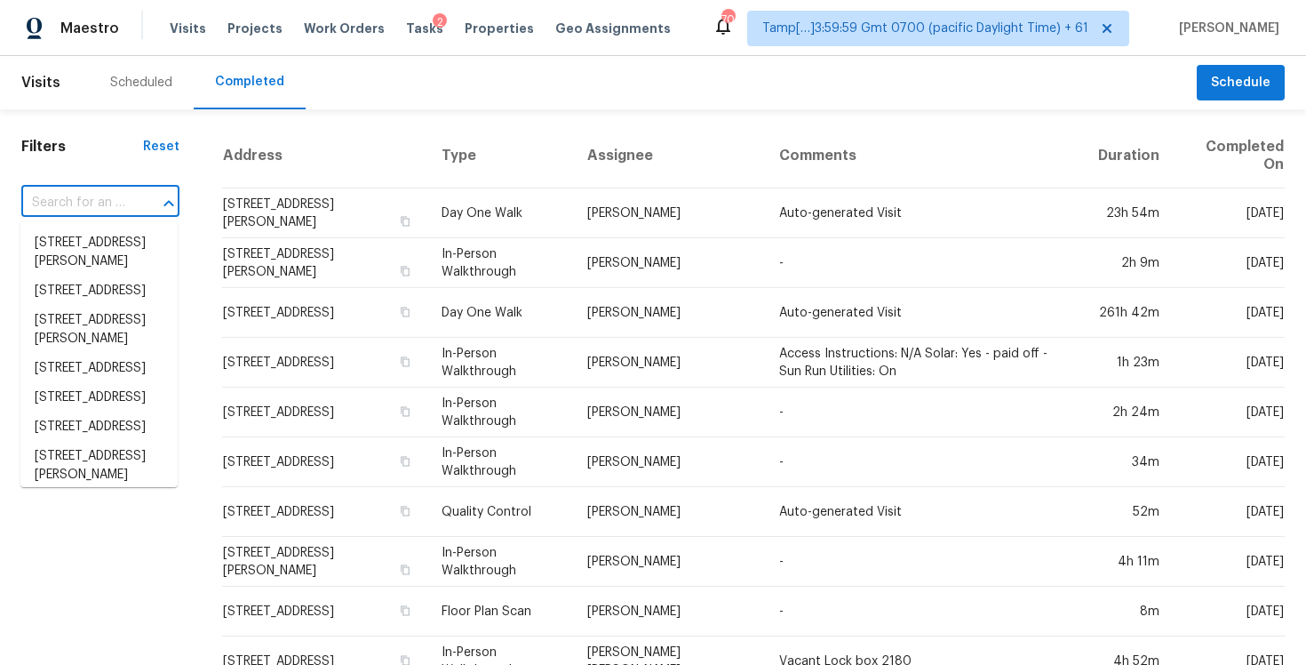
paste input "2036 E Marilyn Ave, Mesa, AZ 85204"
type input "2036 E Marilyn Ave, Mesa, AZ 85204"
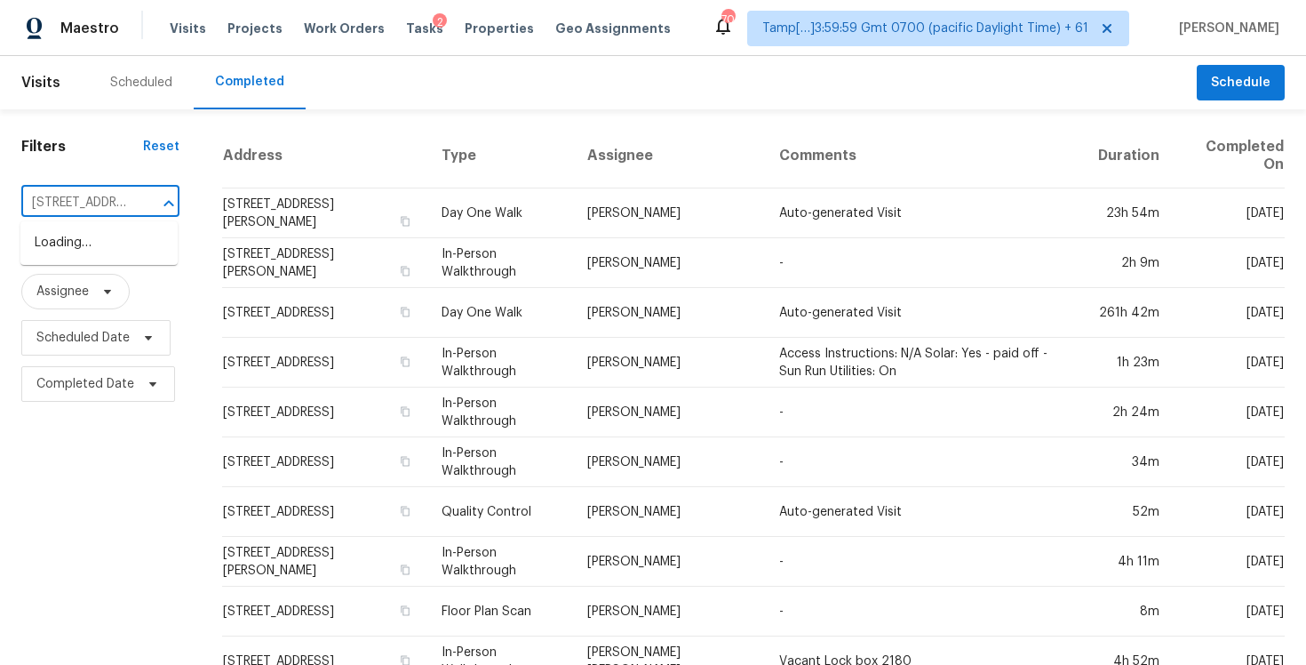
scroll to position [0, 115]
click at [127, 252] on li "2036 E Marilyn Ave, Mesa, AZ 85204" at bounding box center [98, 252] width 157 height 48
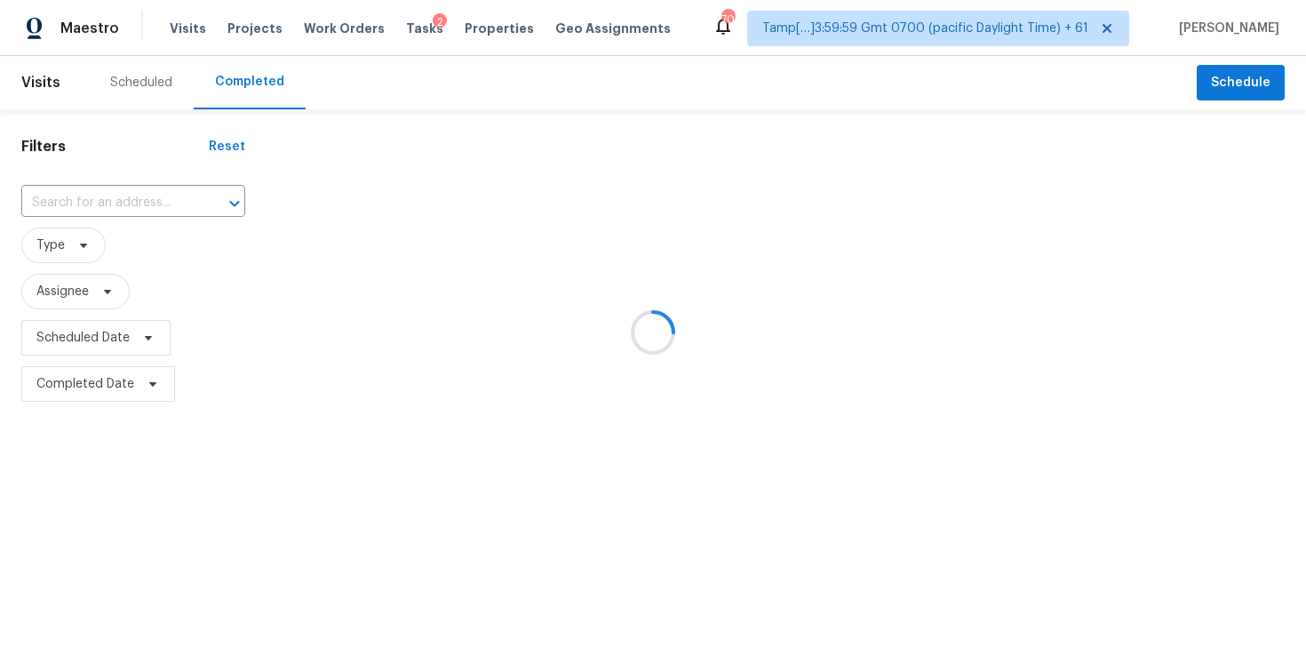
type input "2036 E Marilyn Ave, Mesa, AZ 85204"
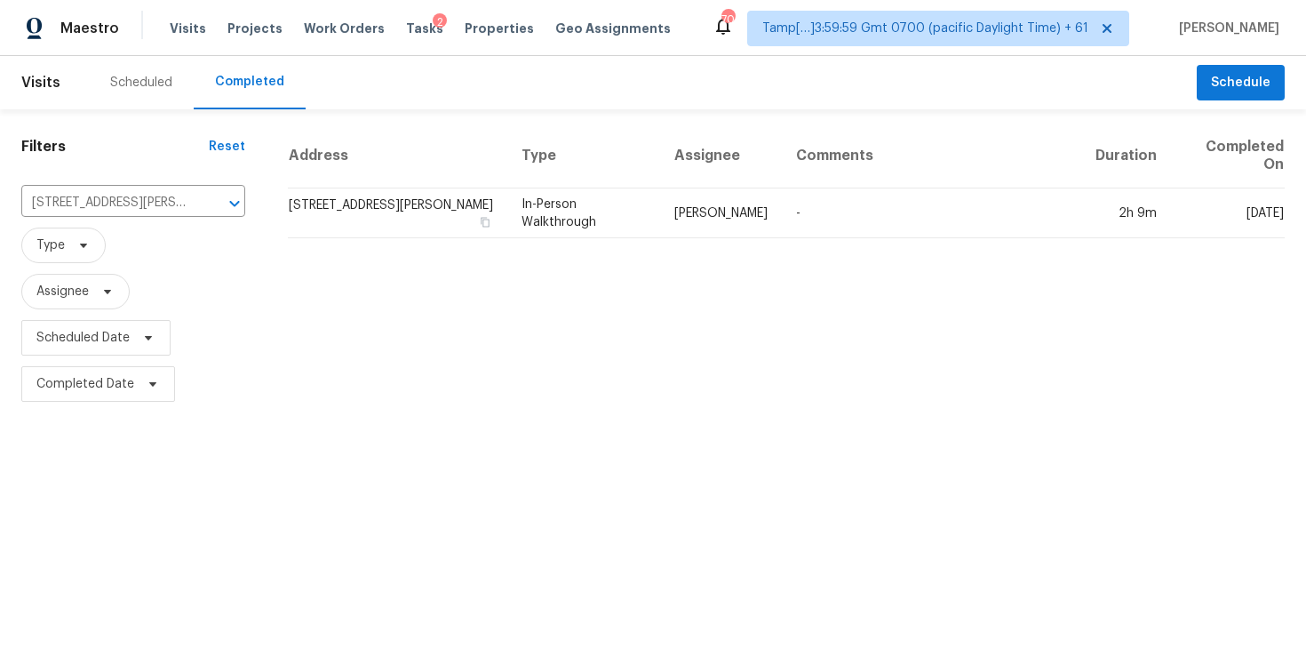
click at [363, 222] on td "2036 E Marilyn Ave, Mesa, AZ 85204" at bounding box center [397, 213] width 219 height 50
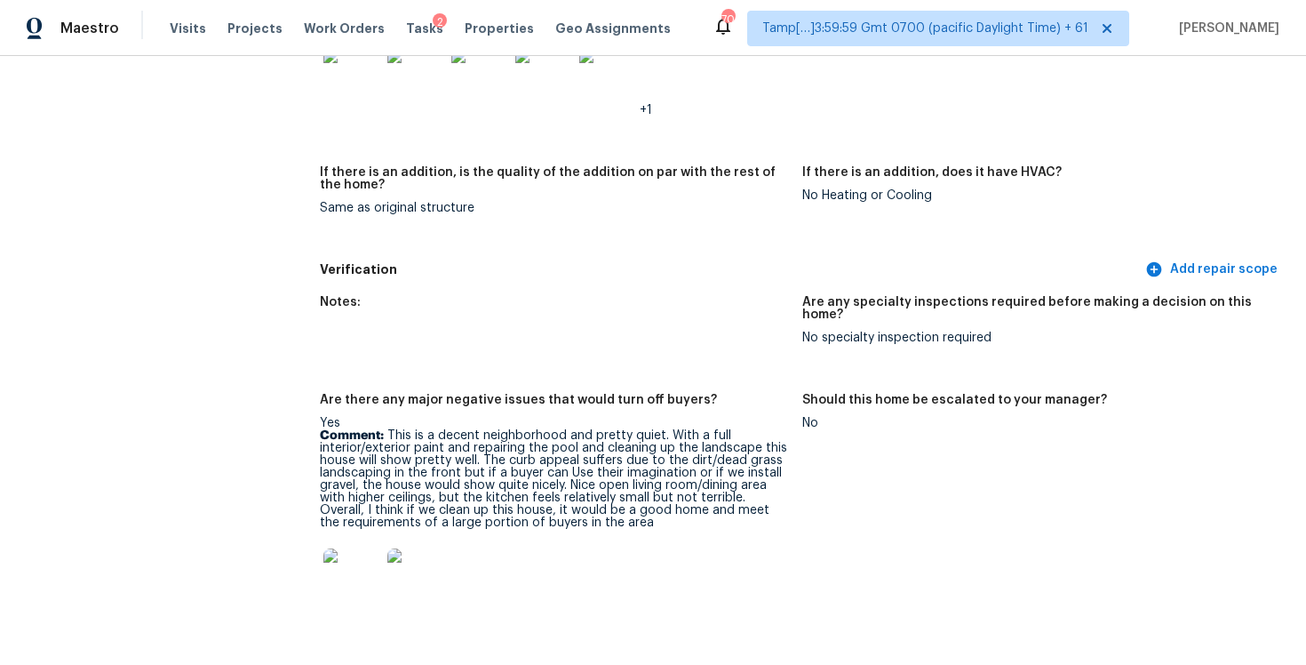
scroll to position [4520, 0]
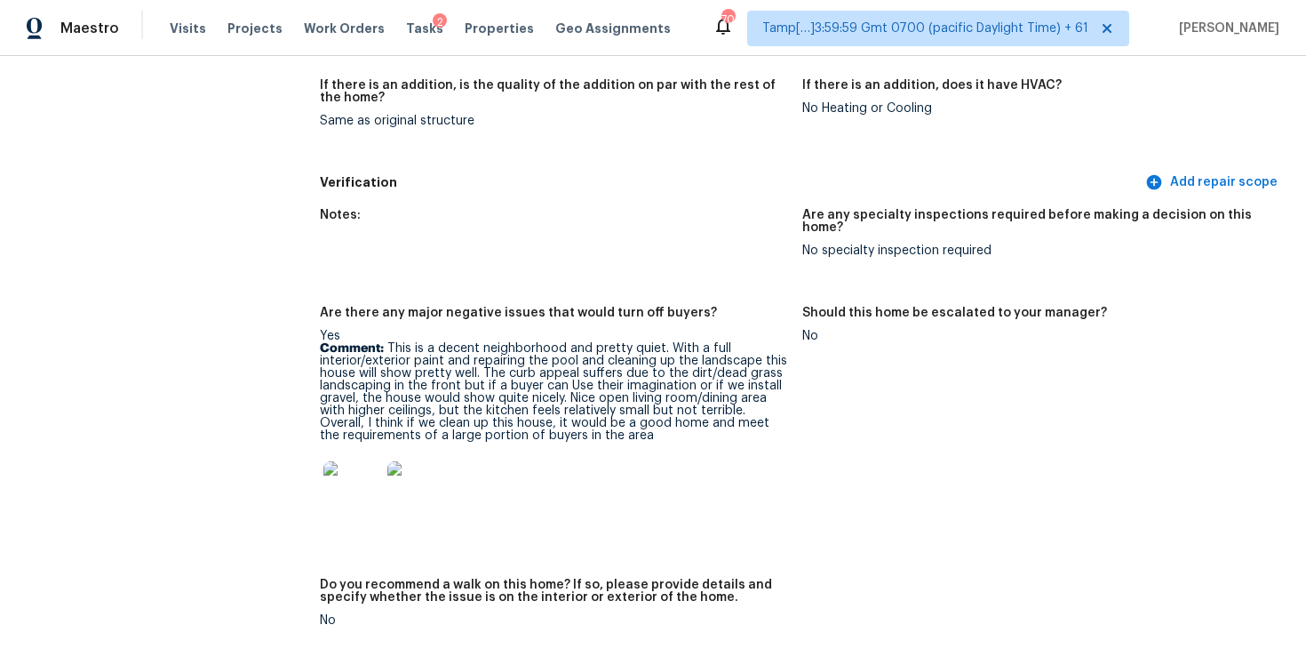
click at [181, 42] on div "Visits Projects Work Orders Tasks 2 Properties Geo Assignments" at bounding box center [431, 29] width 523 height 36
click at [181, 40] on div "Visits Projects Work Orders Tasks 2 Properties Geo Assignments" at bounding box center [431, 29] width 523 height 36
click at [181, 32] on span "Visits" at bounding box center [188, 29] width 36 height 18
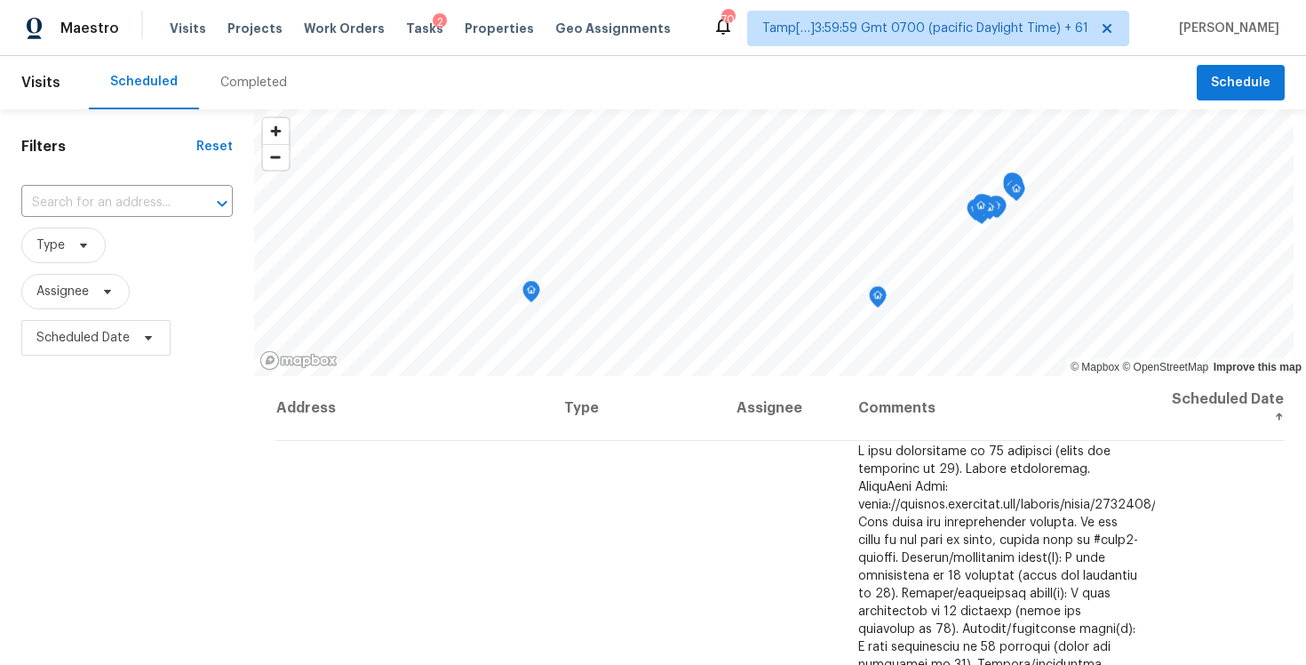
click at [236, 89] on div "Completed" at bounding box center [253, 83] width 67 height 18
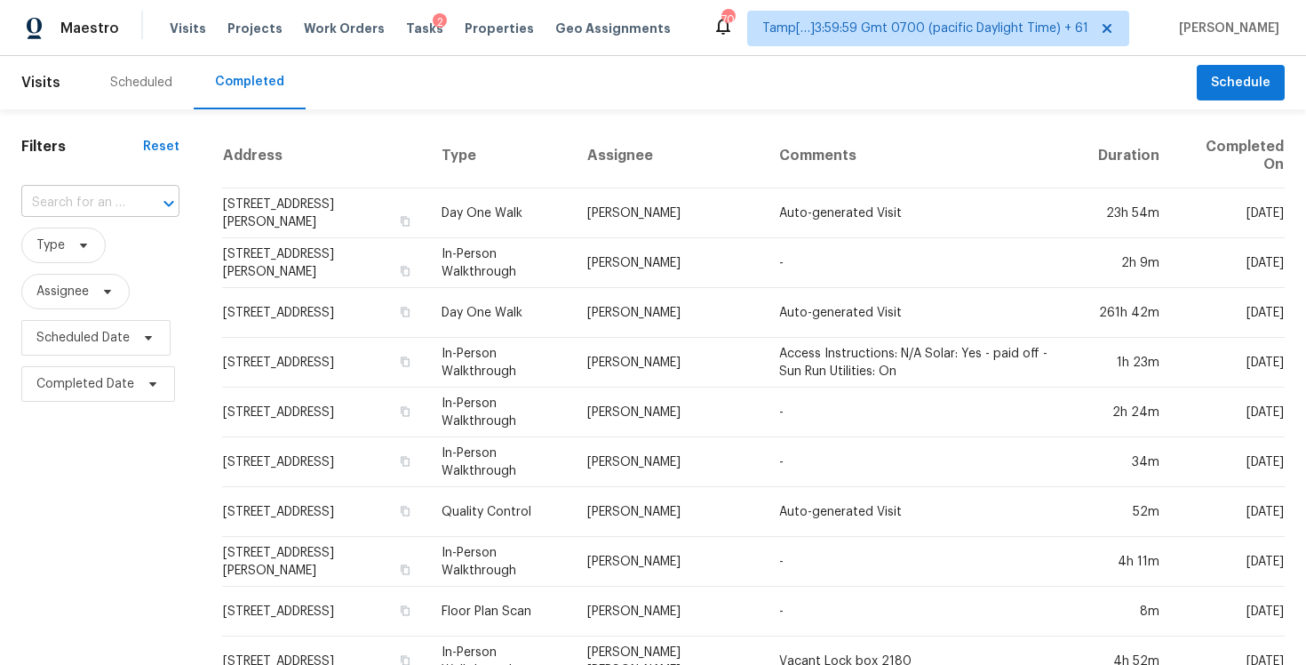
click at [153, 191] on div at bounding box center [156, 203] width 46 height 25
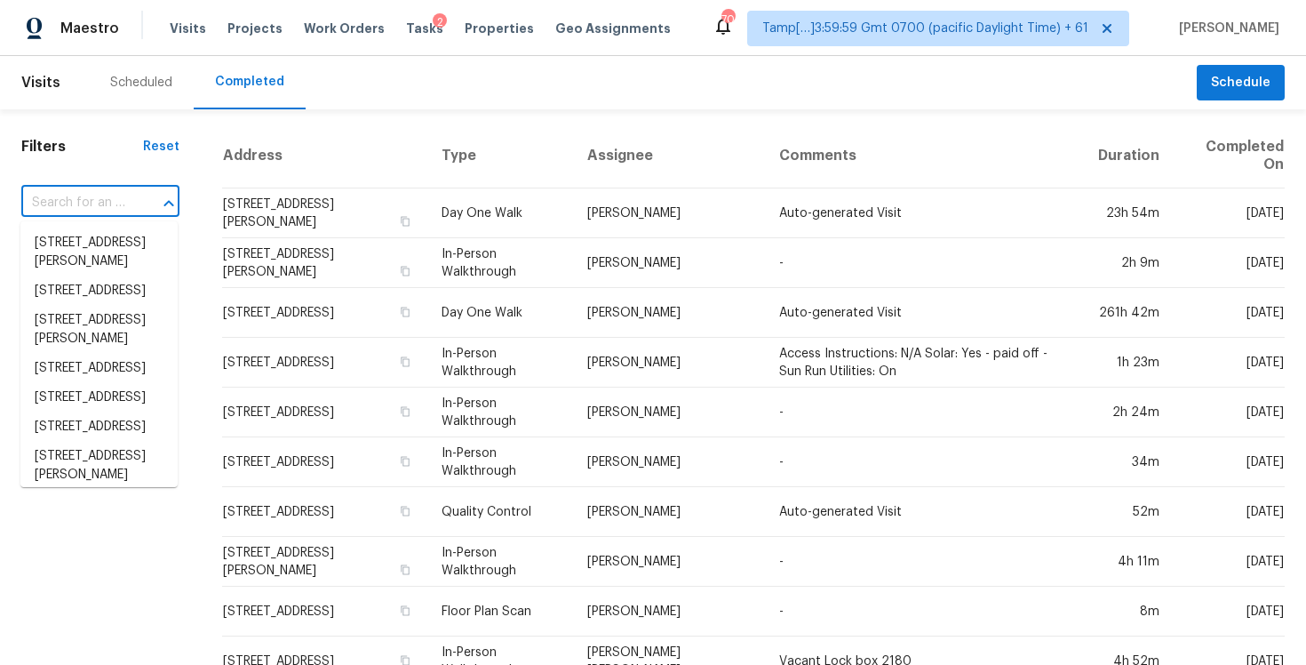
paste input "630 1/2 J St, Chula Vista, CA 91910"
type input "630 1/2 J St, Chula Vista, CA 91910"
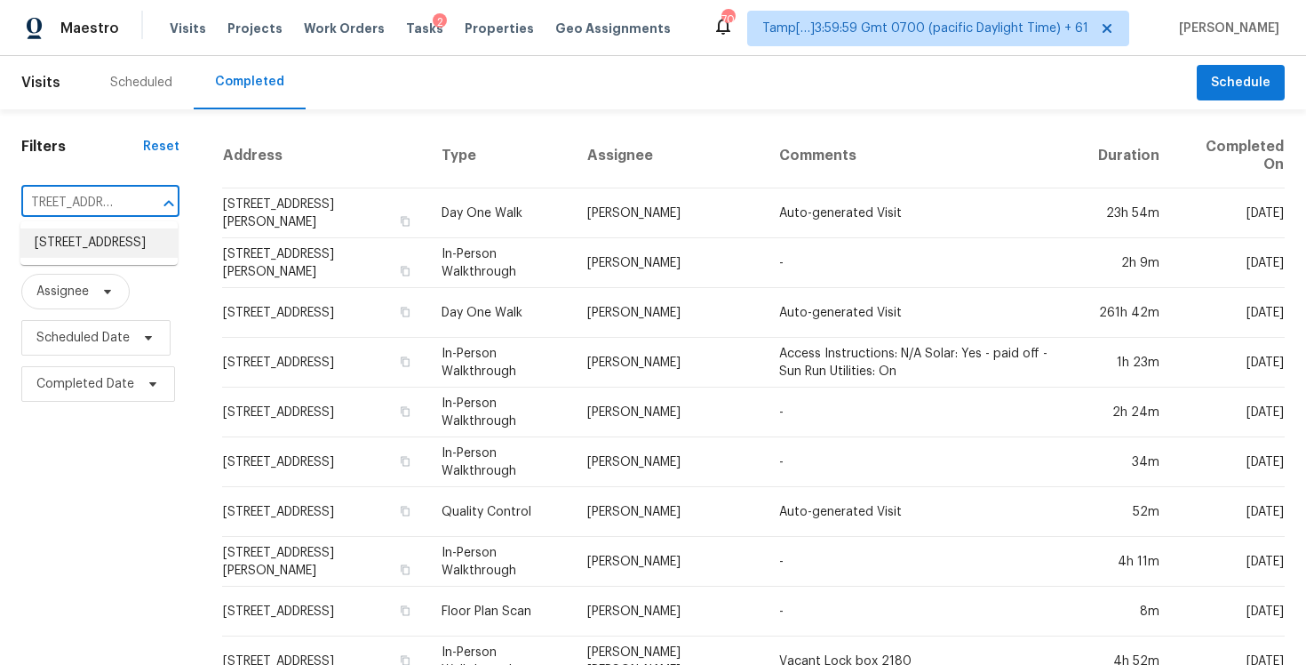
click at [128, 258] on li "630 1/2 J St, Chula Vista, CA 91910" at bounding box center [98, 242] width 157 height 29
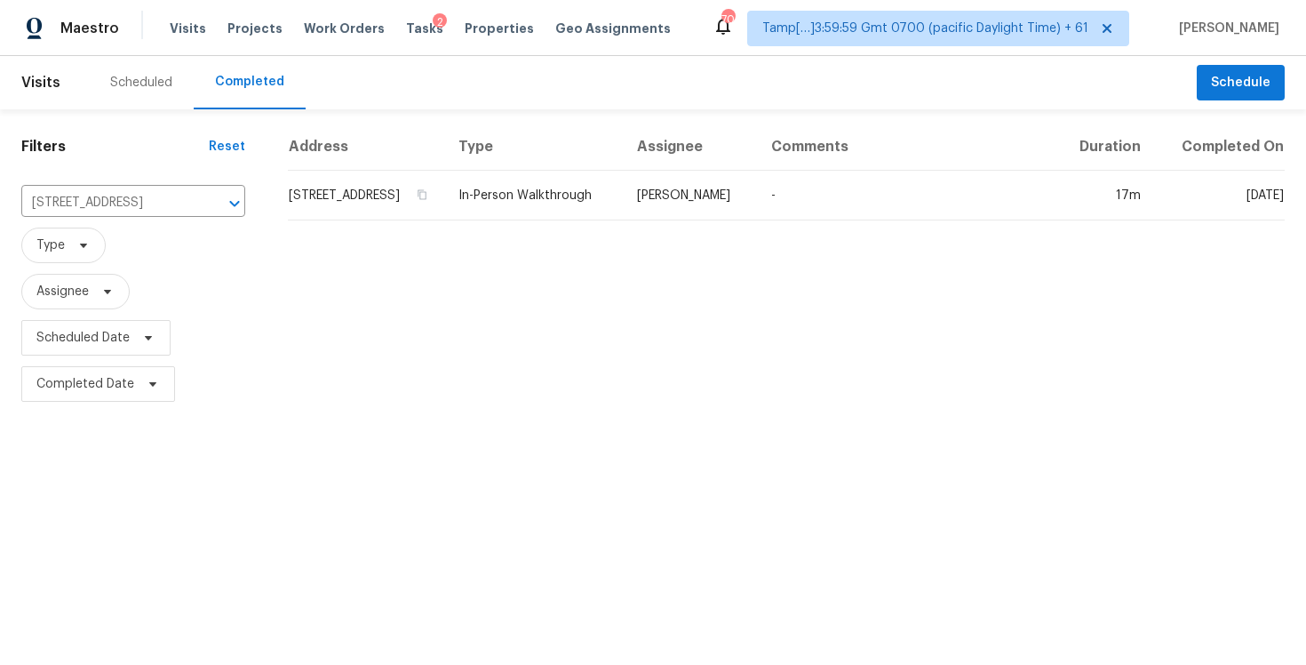
click at [355, 220] on td "630 1/2 J St, Chula Vista, CA 91910" at bounding box center [366, 196] width 156 height 50
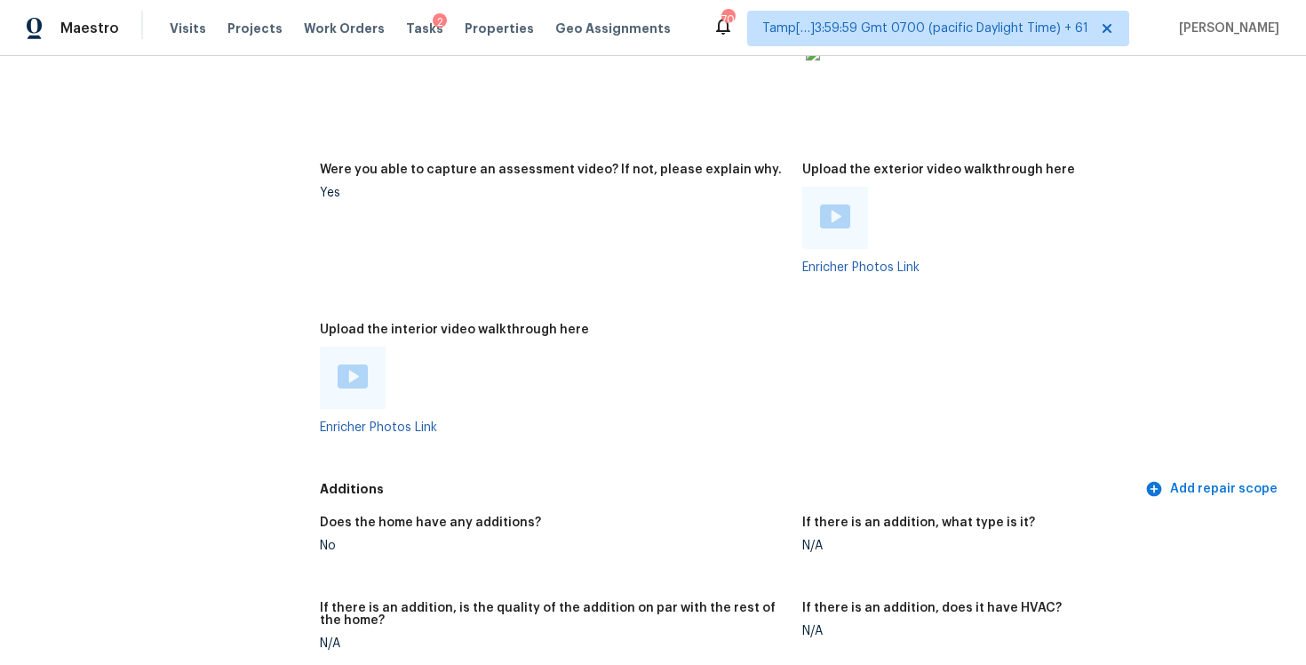
scroll to position [3530, 0]
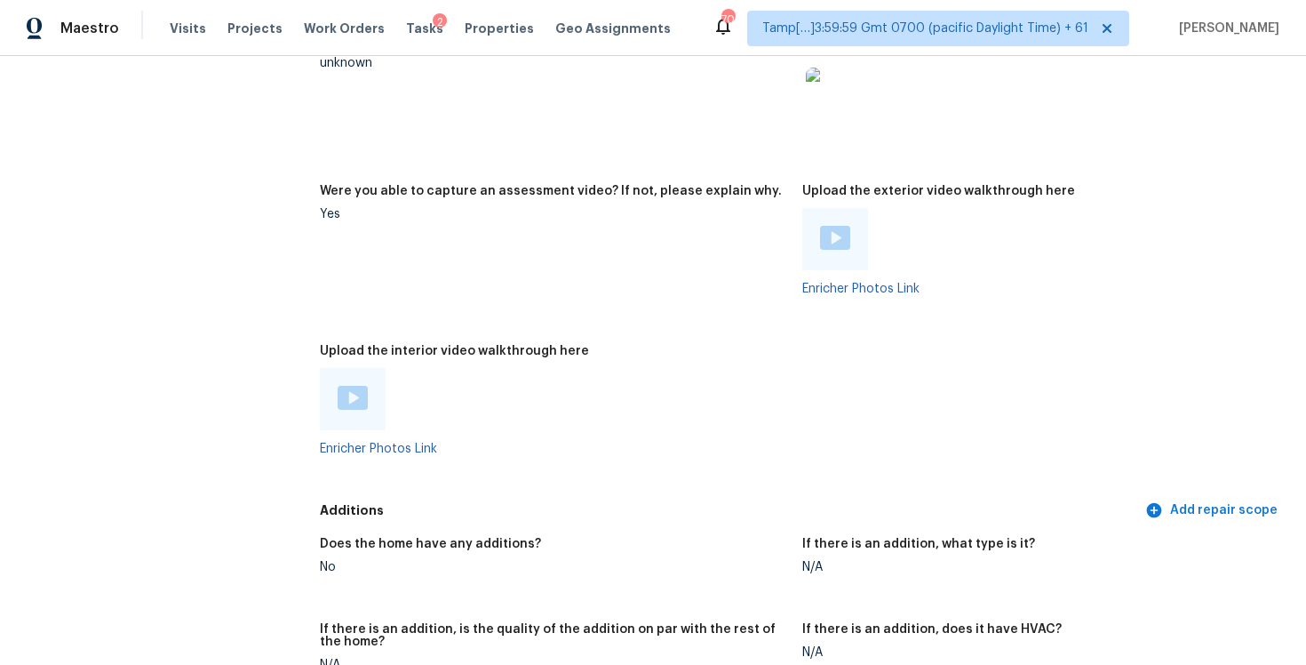
click at [354, 386] on img at bounding box center [353, 398] width 30 height 24
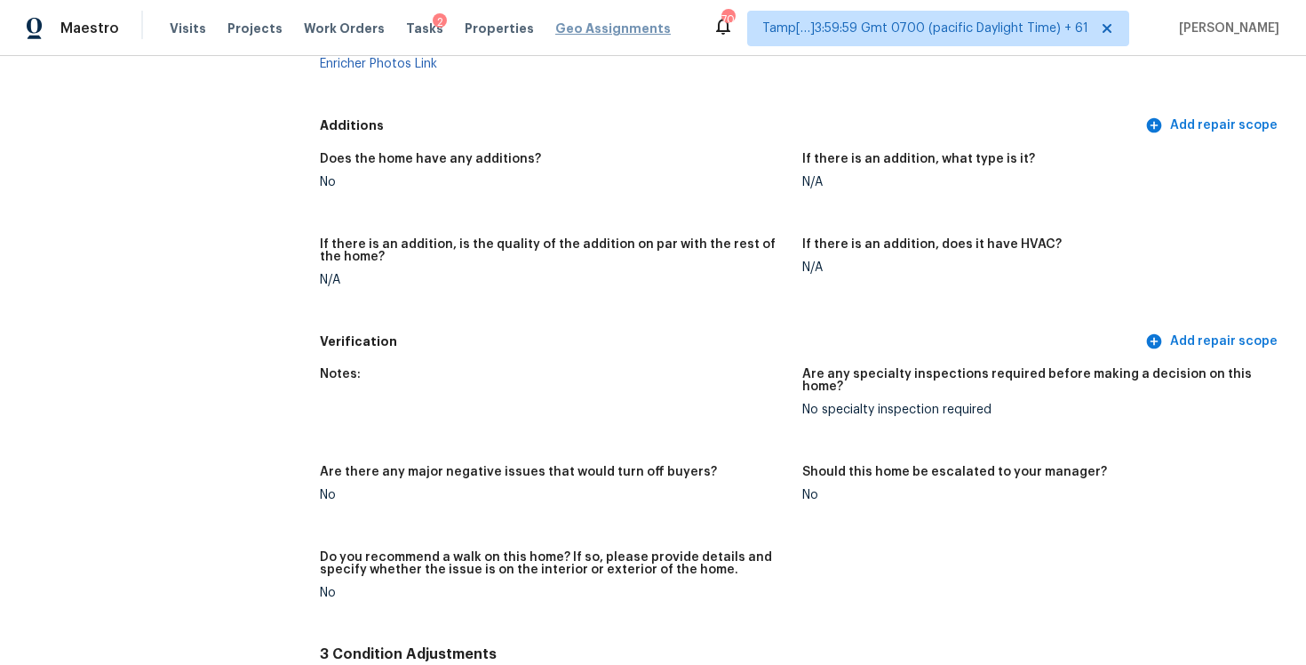
scroll to position [3807, 0]
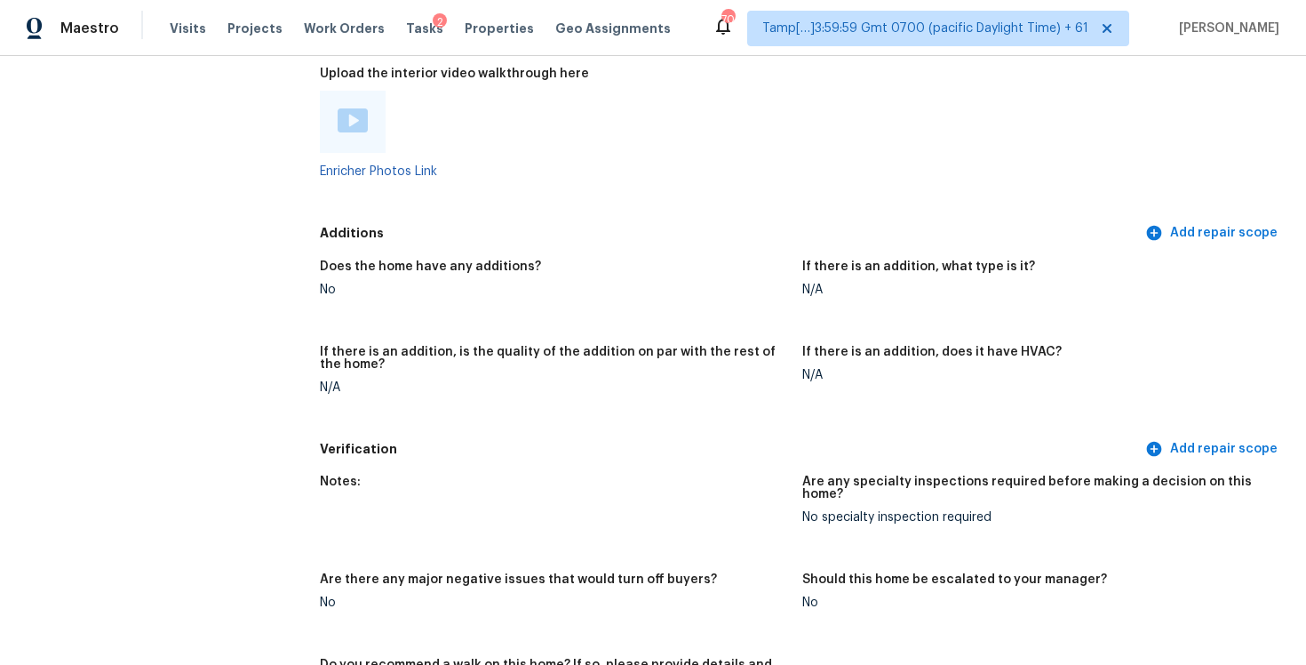
click at [551, 217] on div "Additions Add repair scope" at bounding box center [802, 233] width 965 height 33
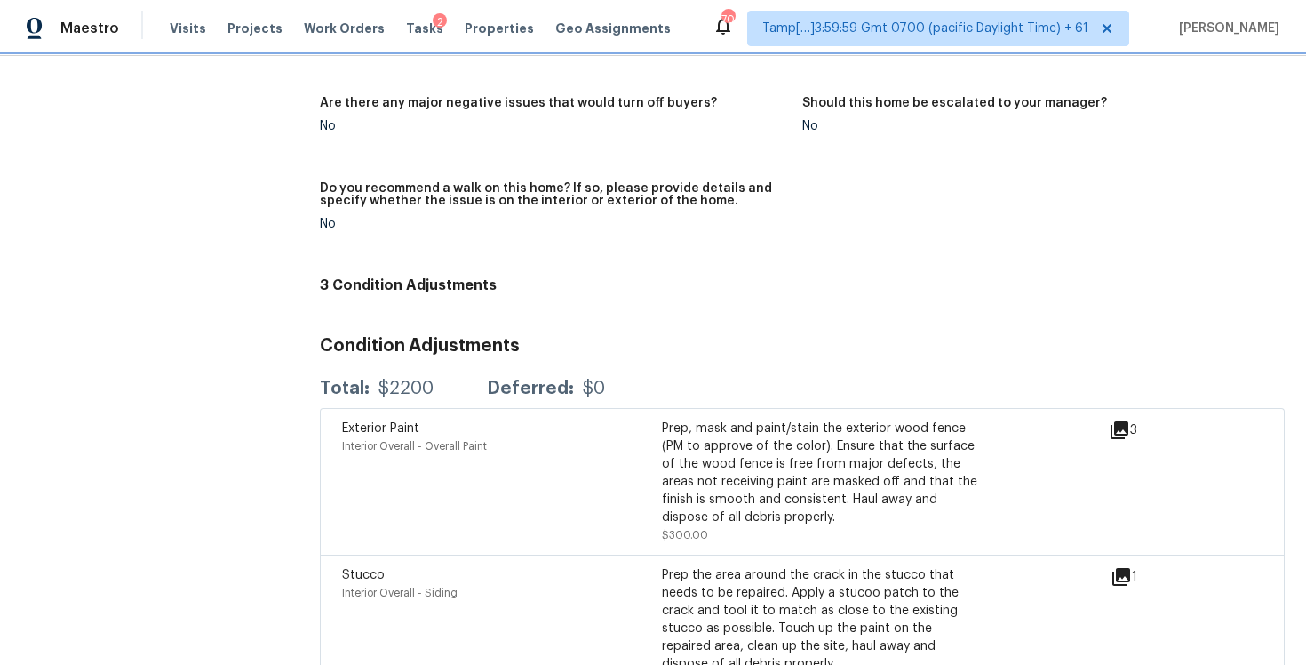
scroll to position [4488, 0]
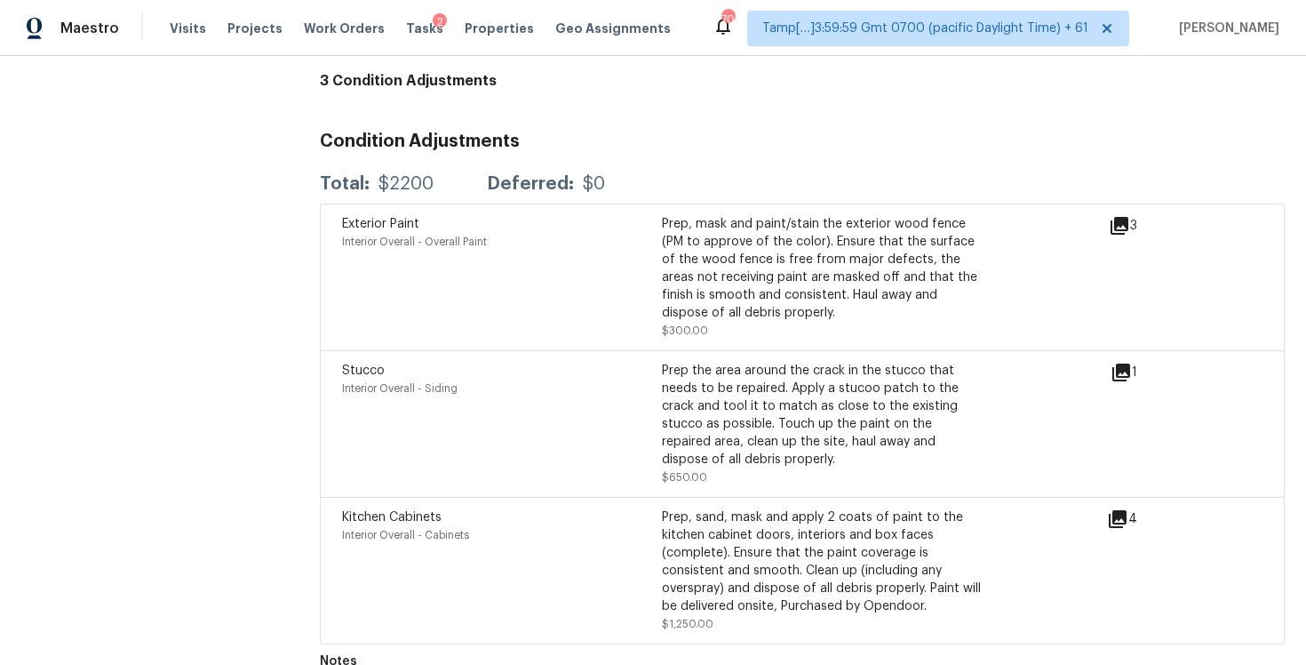
click at [170, 44] on div "Visits Projects Work Orders Tasks 2 Properties Geo Assignments" at bounding box center [431, 29] width 523 height 36
click at [177, 38] on div "Visits Projects Work Orders Tasks 2 Properties Geo Assignments" at bounding box center [431, 29] width 523 height 36
click at [178, 32] on span "Visits" at bounding box center [188, 29] width 36 height 18
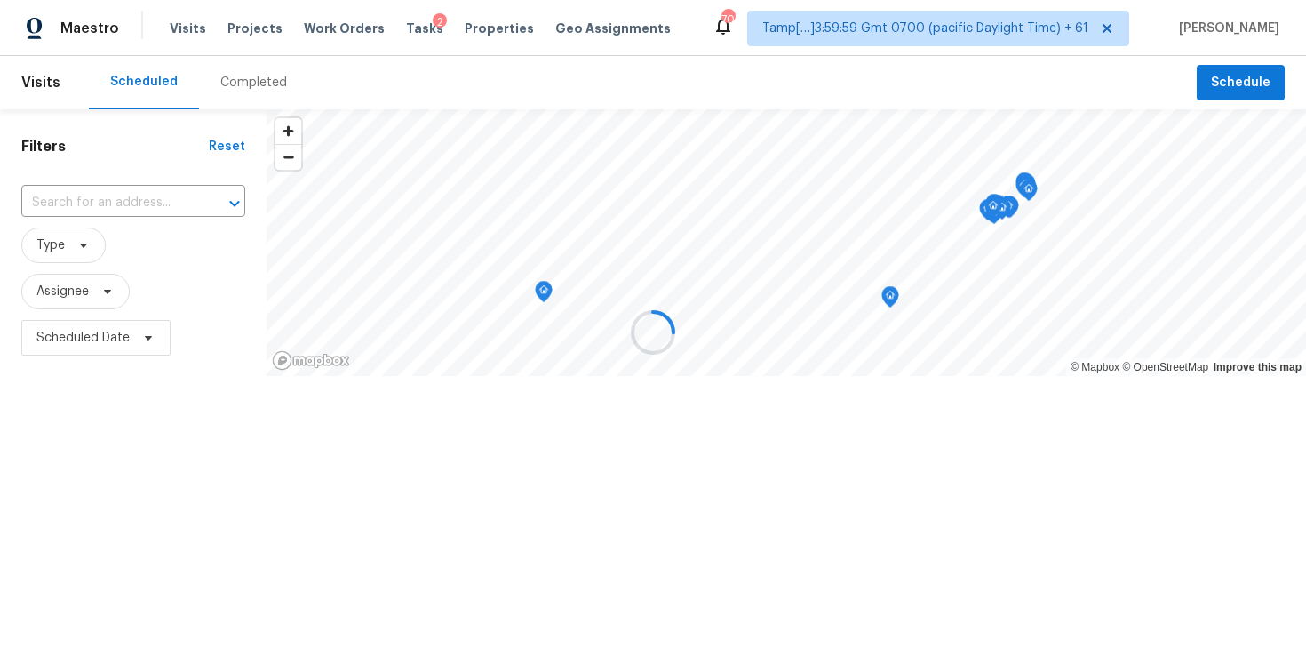
click at [253, 99] on div at bounding box center [653, 332] width 1306 height 665
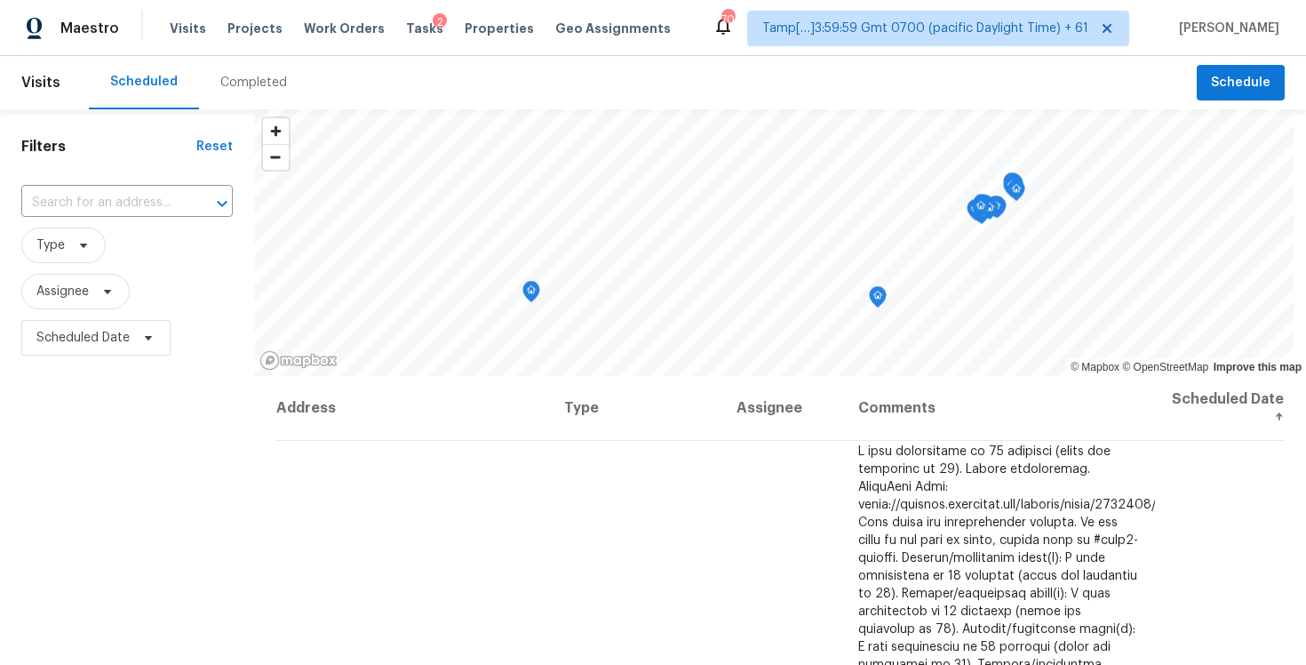
click at [232, 69] on div "Completed" at bounding box center [253, 82] width 109 height 53
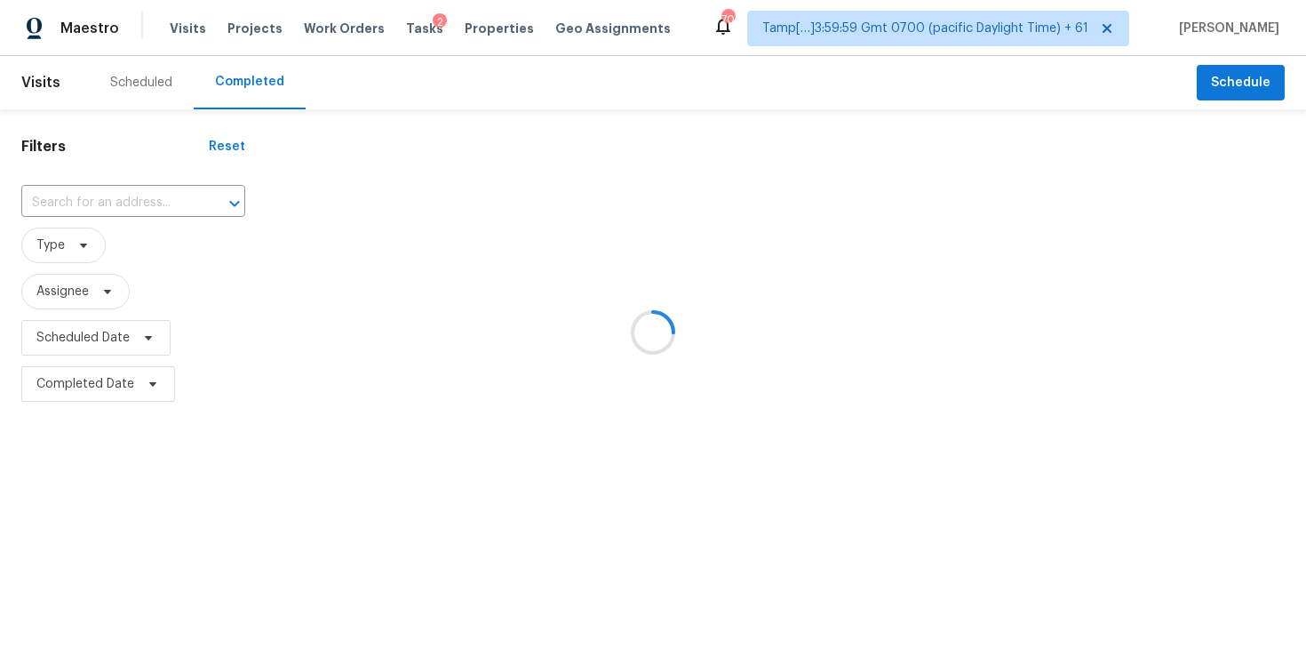
click at [121, 178] on div at bounding box center [653, 332] width 1306 height 665
click at [124, 189] on div at bounding box center [653, 332] width 1306 height 665
click at [126, 201] on div at bounding box center [653, 332] width 1306 height 665
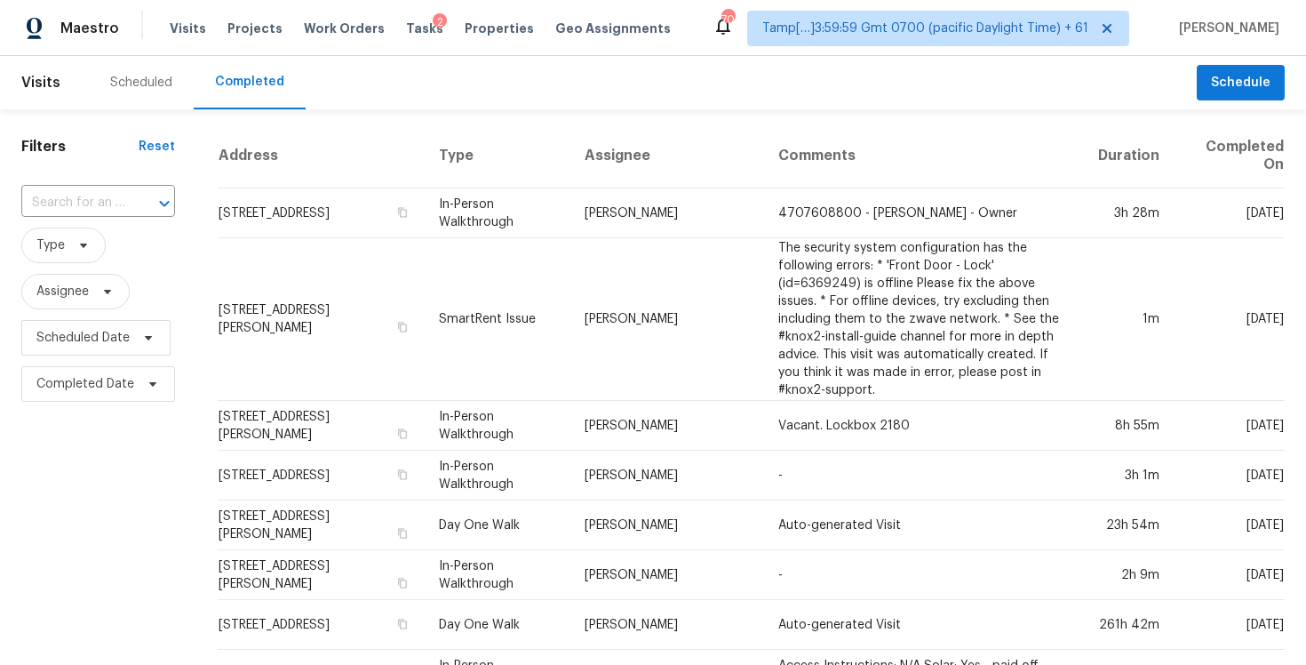
click at [129, 201] on div at bounding box center [152, 203] width 46 height 25
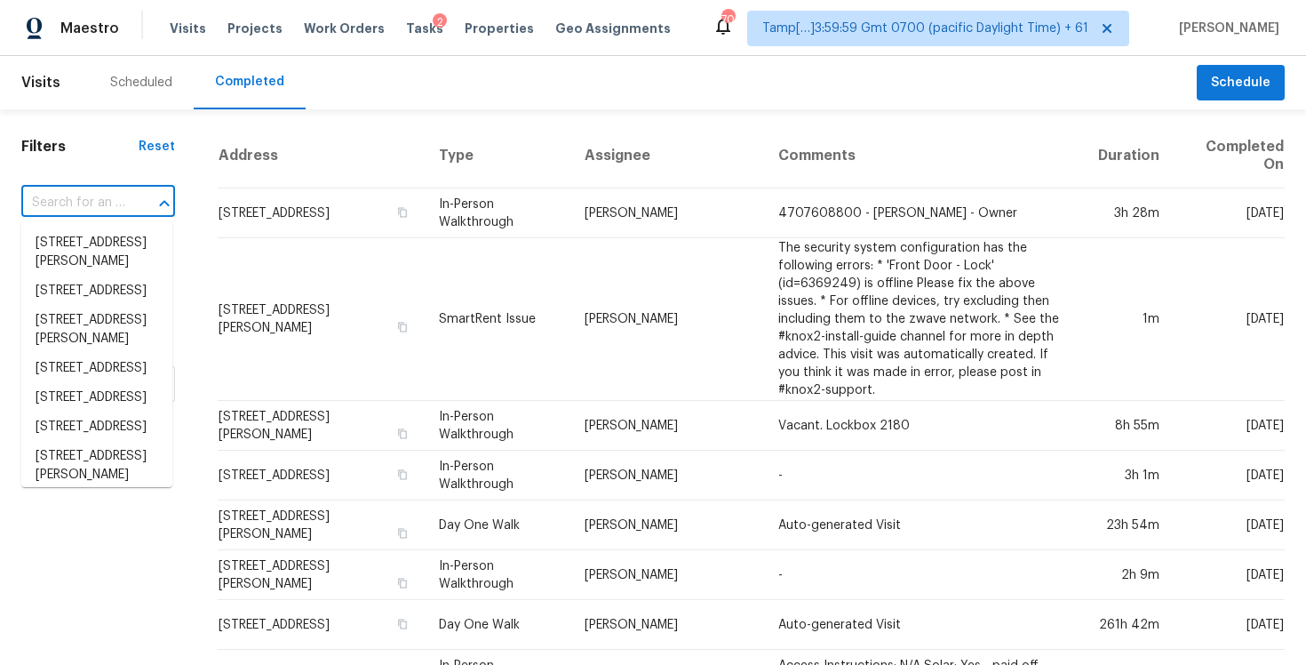
paste input "8706 Founders Grove St, Chino, CA 91708"
type input "8706 Founders Grove St, Chino, CA 91708"
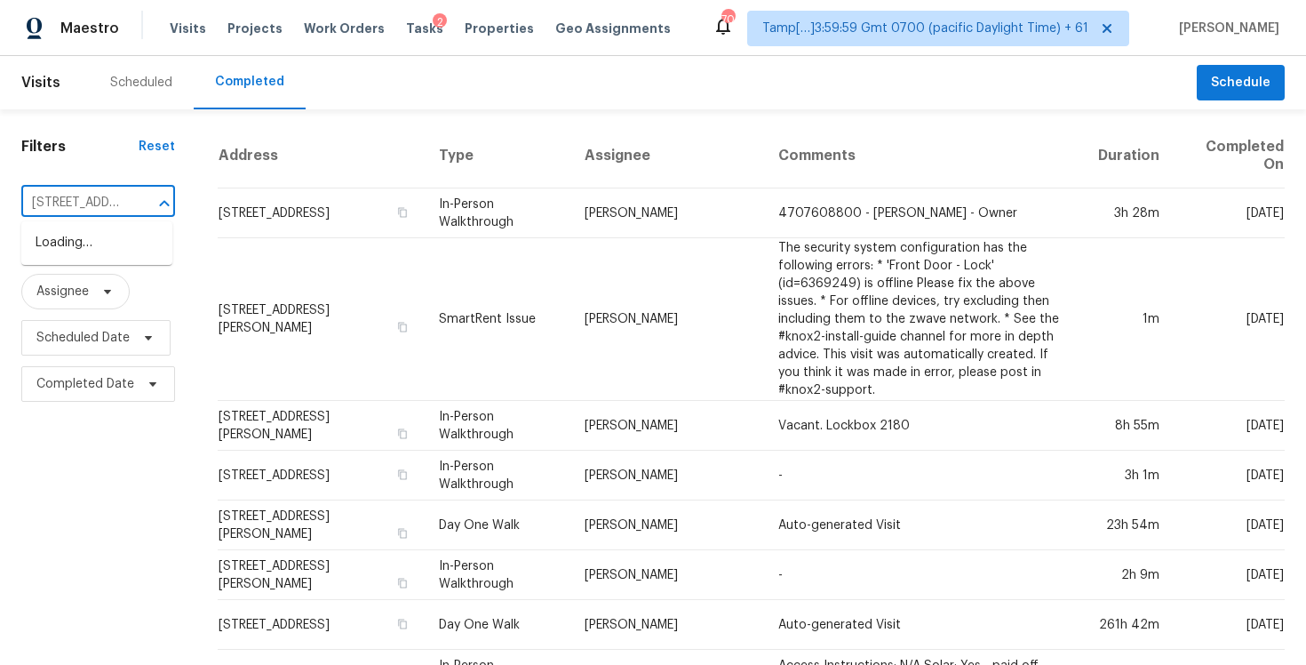
scroll to position [0, 153]
click at [153, 251] on li "8706 Founders Grove St, Chino, CA 91708" at bounding box center [96, 242] width 151 height 29
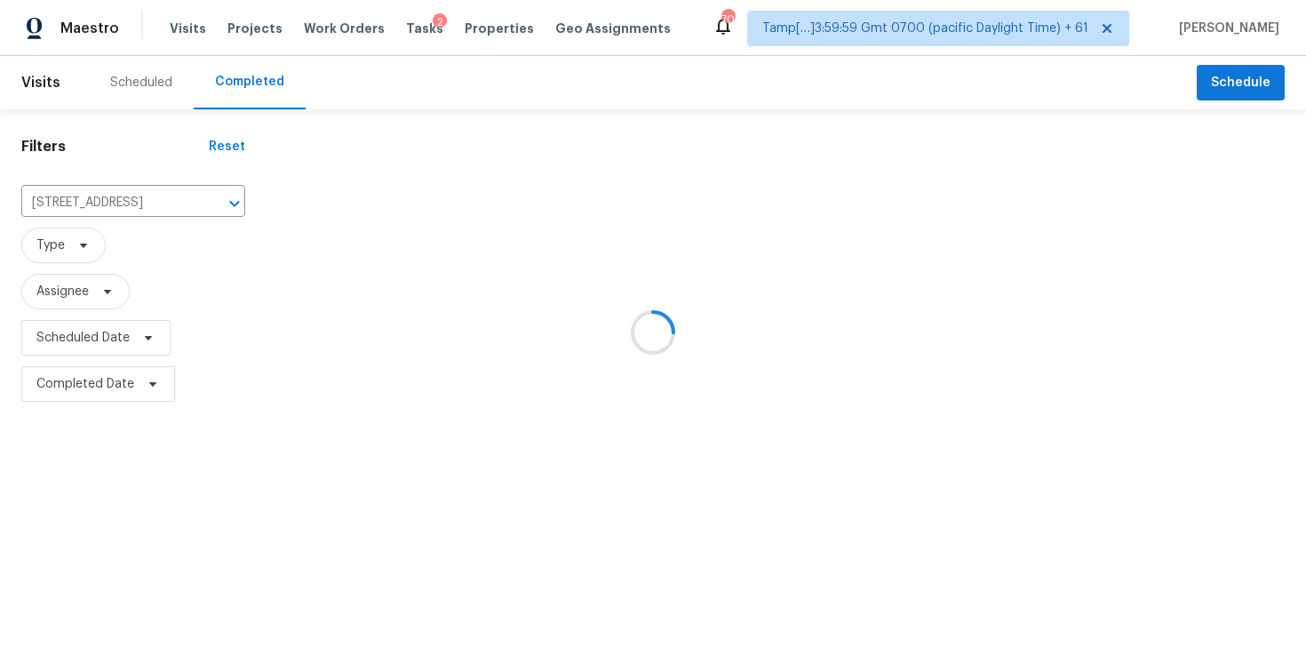
click at [406, 195] on div at bounding box center [653, 332] width 1306 height 665
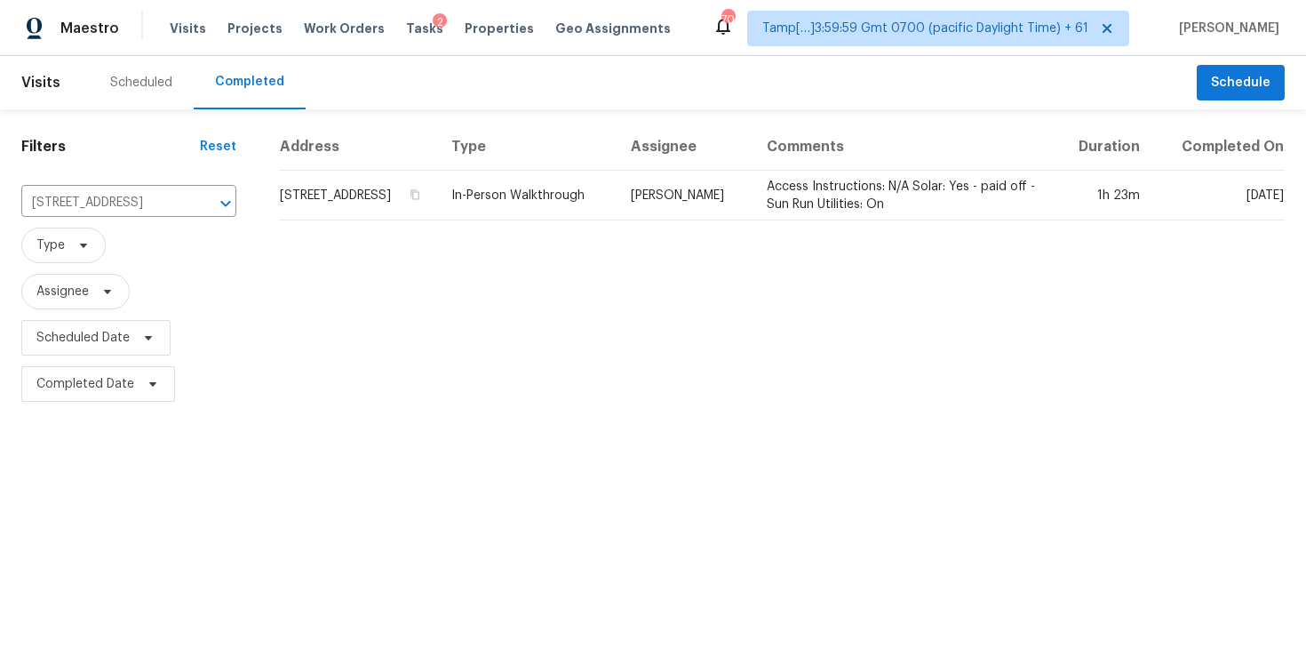
click at [406, 195] on td "8706 Founders Grove St, Chino, CA 91708" at bounding box center [358, 196] width 158 height 50
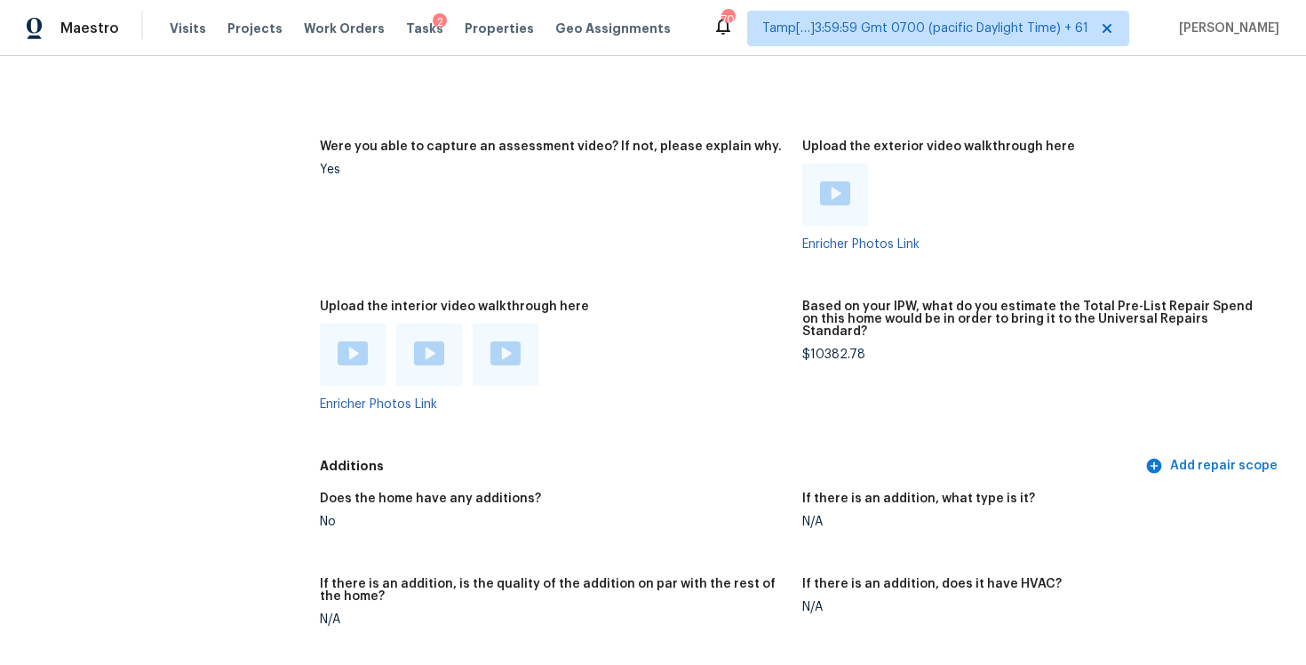
scroll to position [3273, 0]
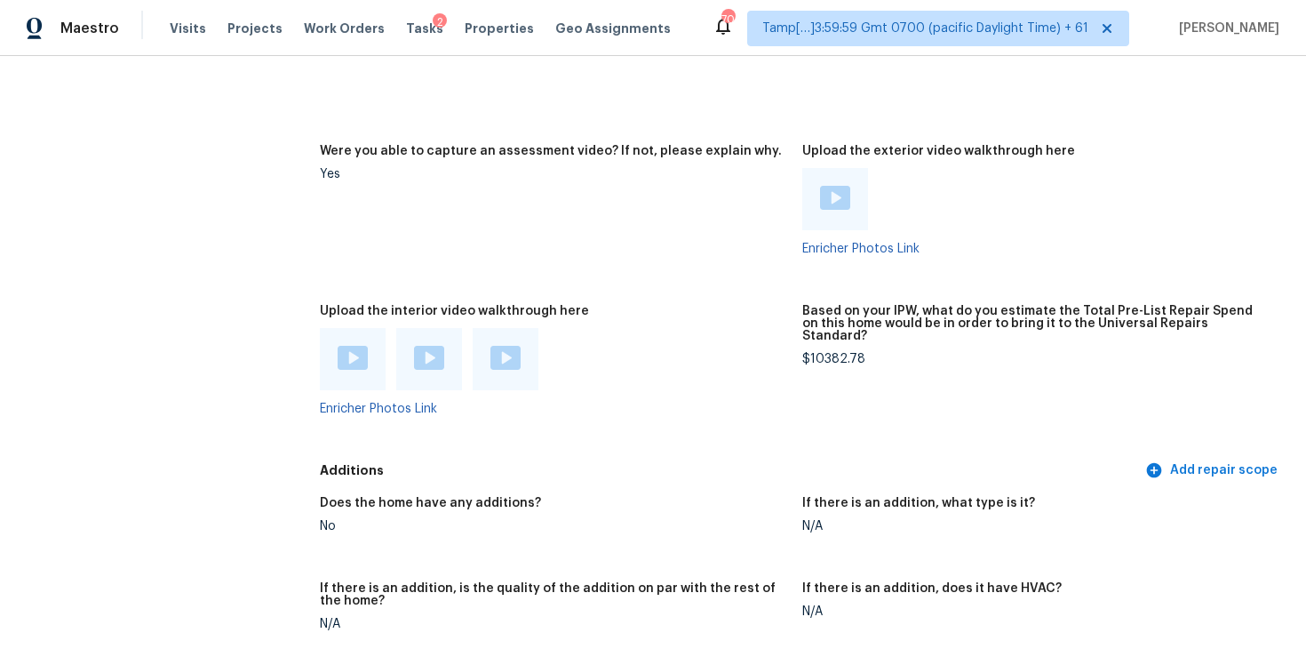
click at [364, 328] on div at bounding box center [353, 359] width 66 height 62
click at [365, 346] on img at bounding box center [353, 358] width 30 height 24
click at [427, 346] on img at bounding box center [429, 358] width 30 height 24
click at [539, 328] on div at bounding box center [434, 359] width 229 height 62
click at [509, 346] on img at bounding box center [506, 358] width 30 height 24
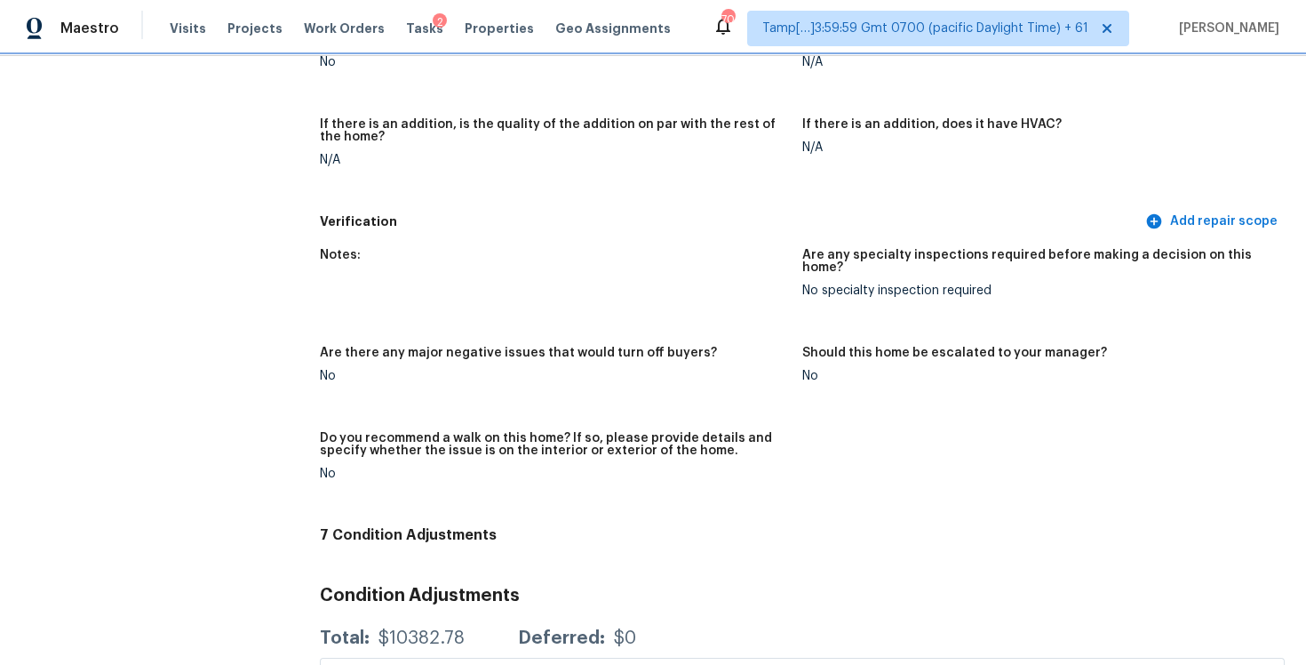
scroll to position [4442, 0]
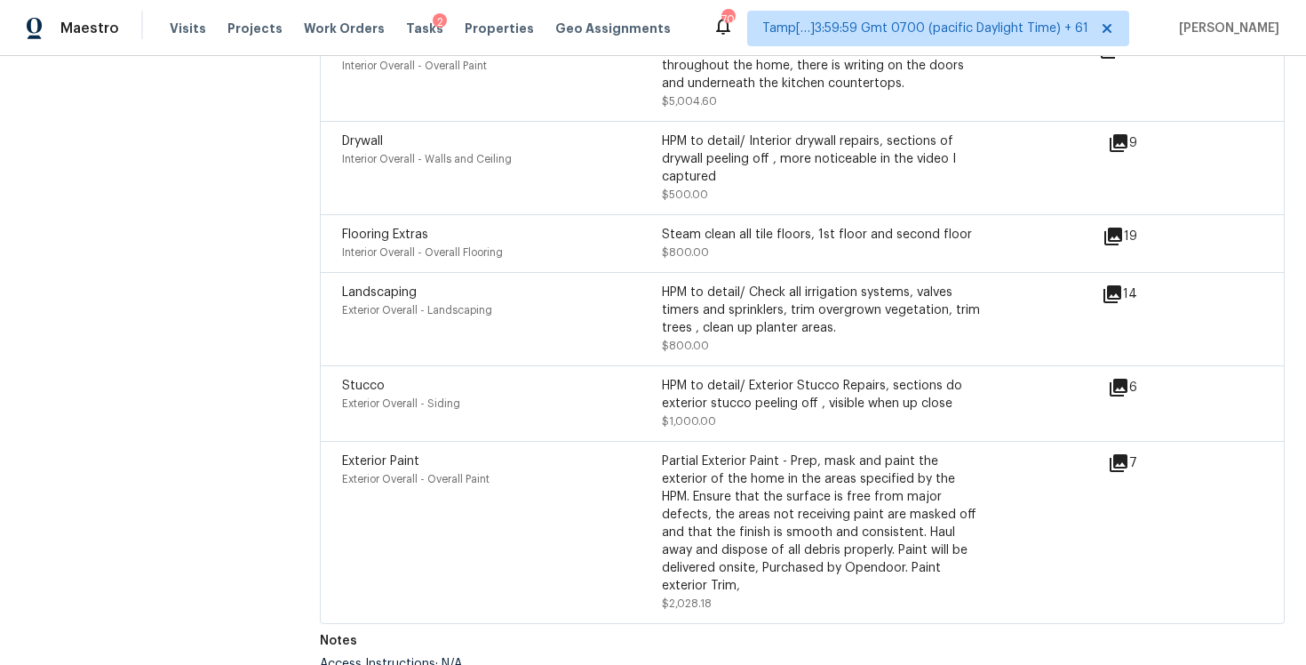
click at [636, 465] on div "Exterior Paint Exterior Overall - Overall Paint" at bounding box center [502, 532] width 320 height 160
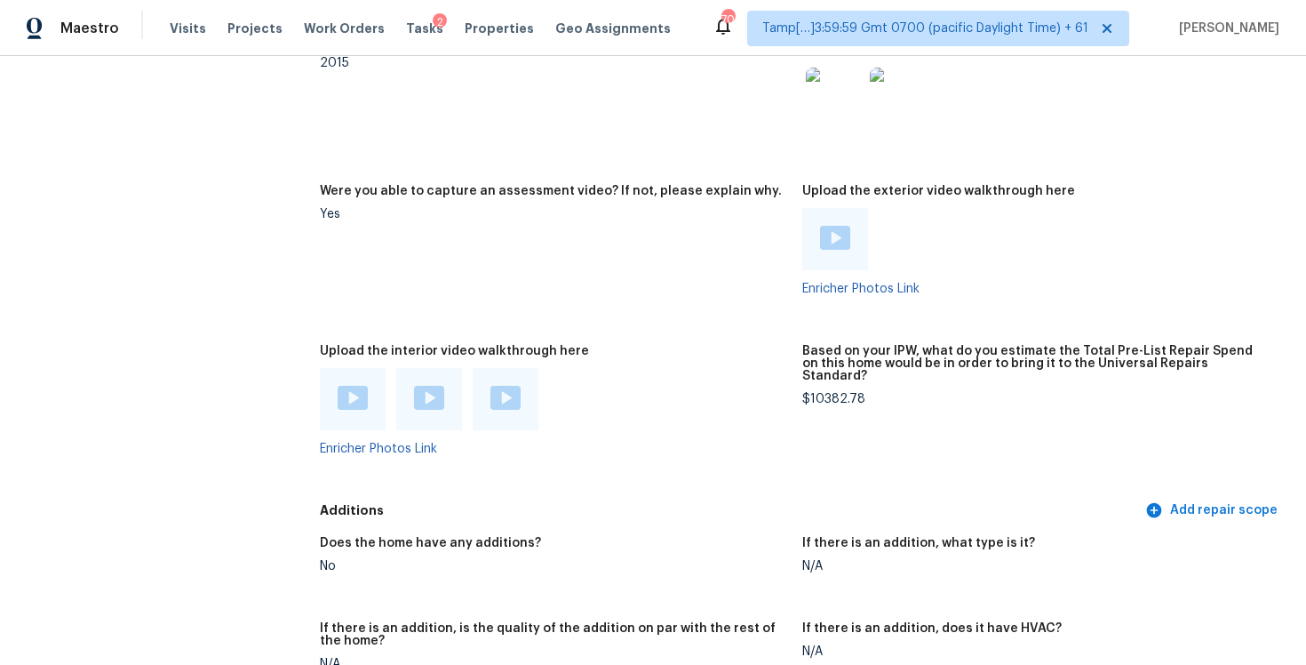
scroll to position [3158, 0]
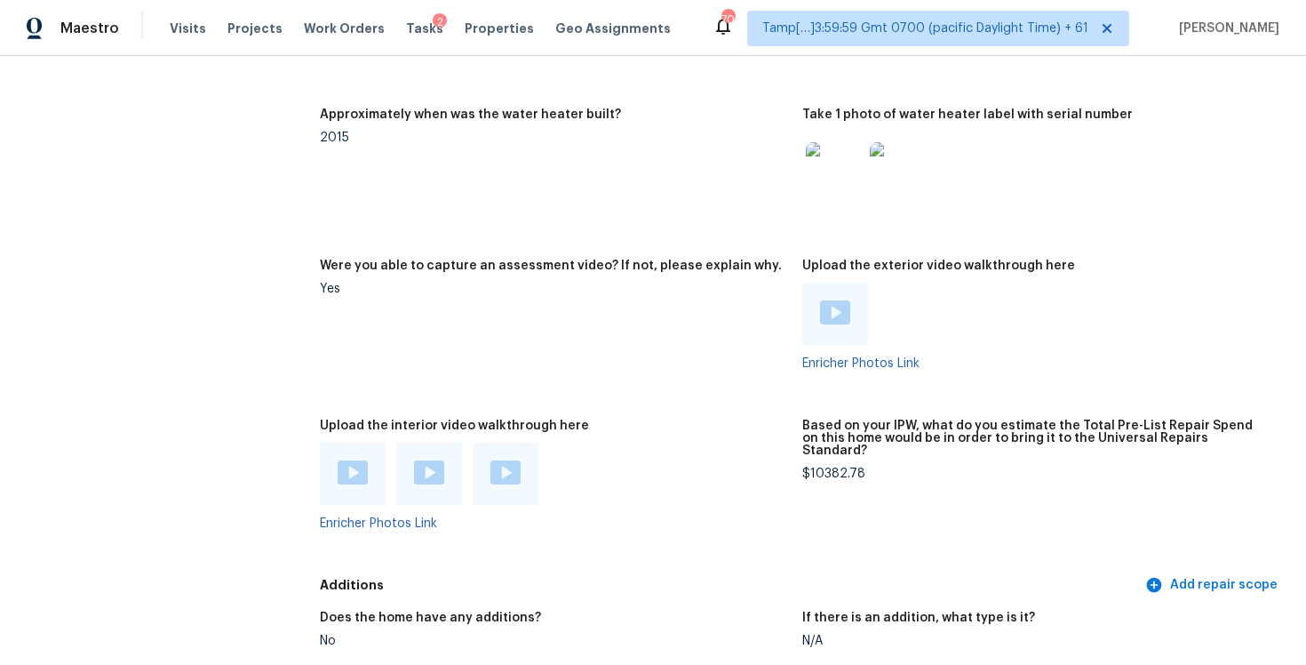
click at [569, 214] on figure "Approximately when was the water heater built? 2015" at bounding box center [561, 173] width 483 height 130
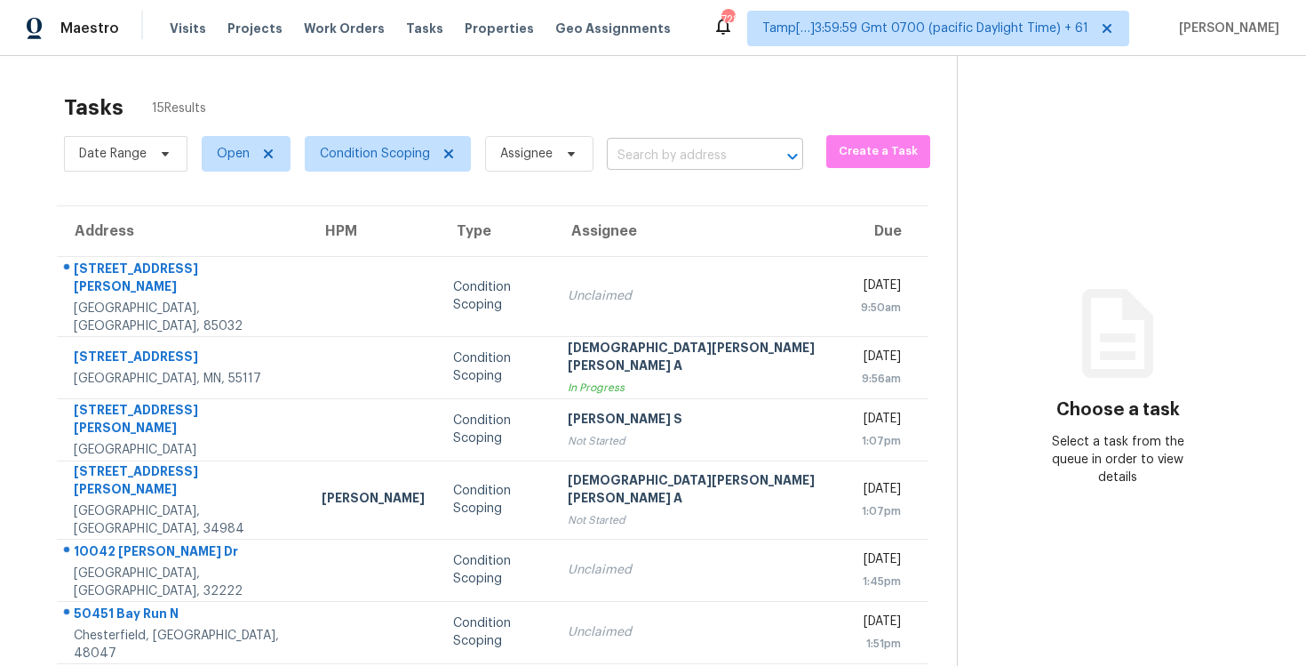
click at [676, 148] on input "text" at bounding box center [680, 156] width 147 height 28
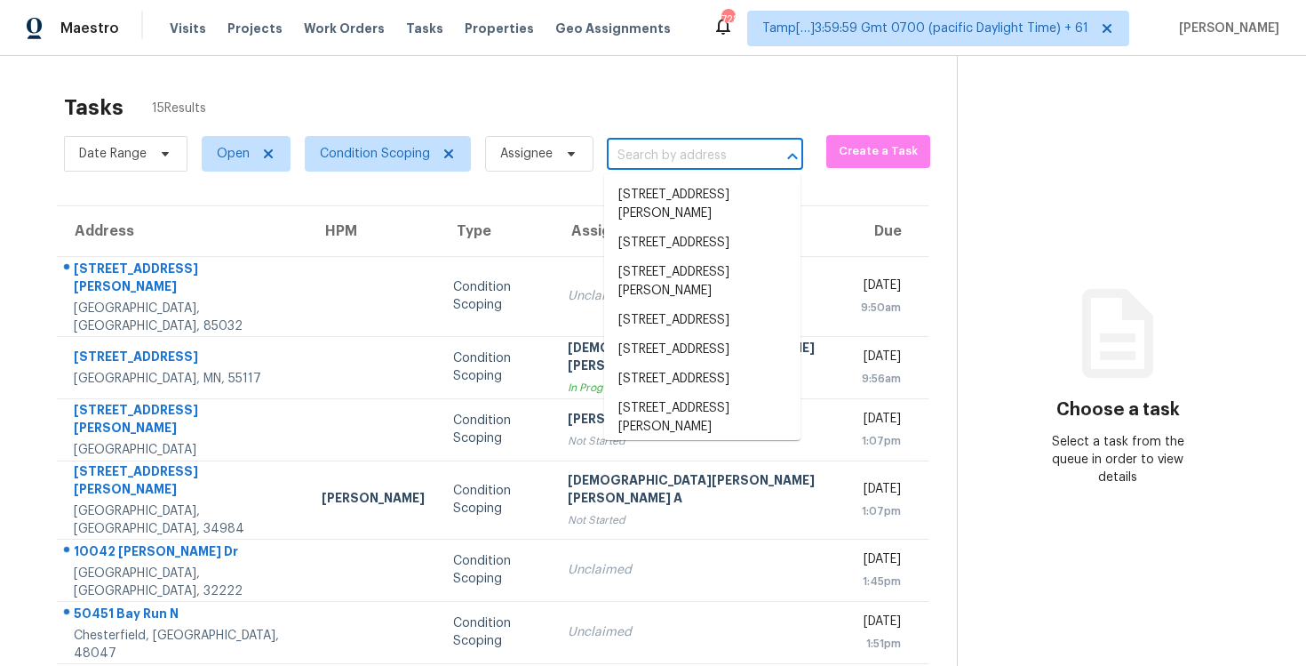
paste input "25443 Via Labrada, Valencia, CA 91355"
type input "25443 Via Labrada, Valencia, CA 91355"
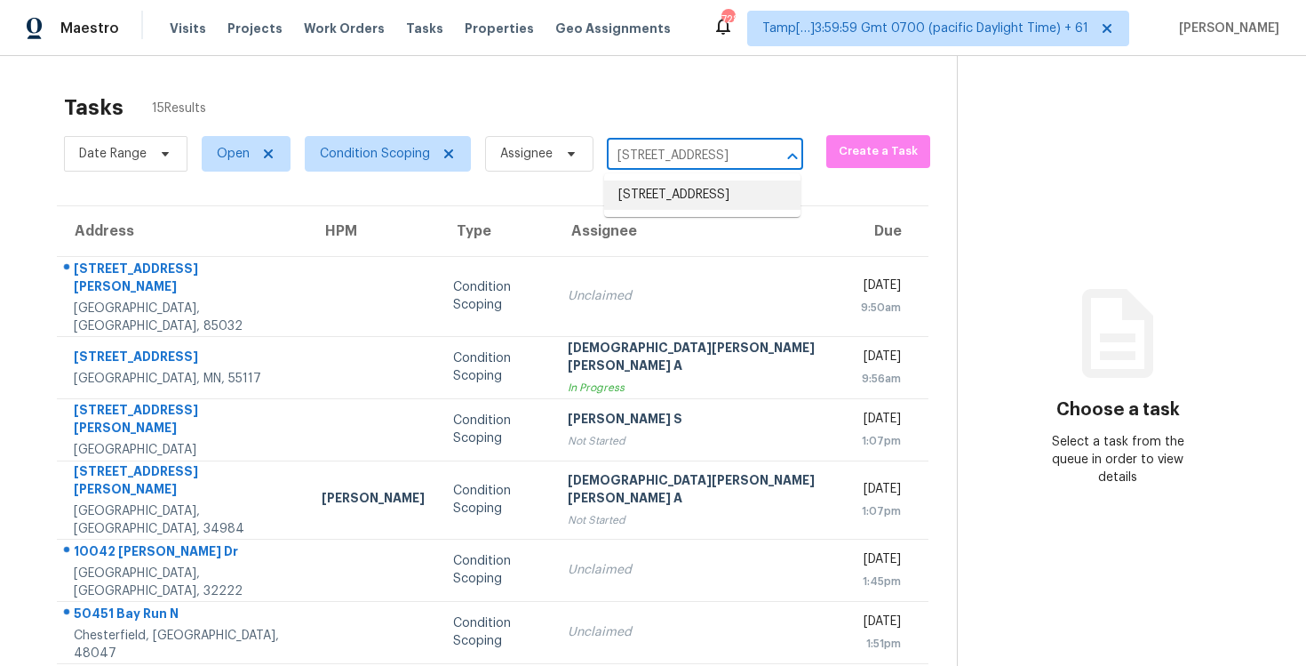
click at [697, 186] on li "25443 Via Labrada, Valencia, CA 91355" at bounding box center [702, 194] width 196 height 29
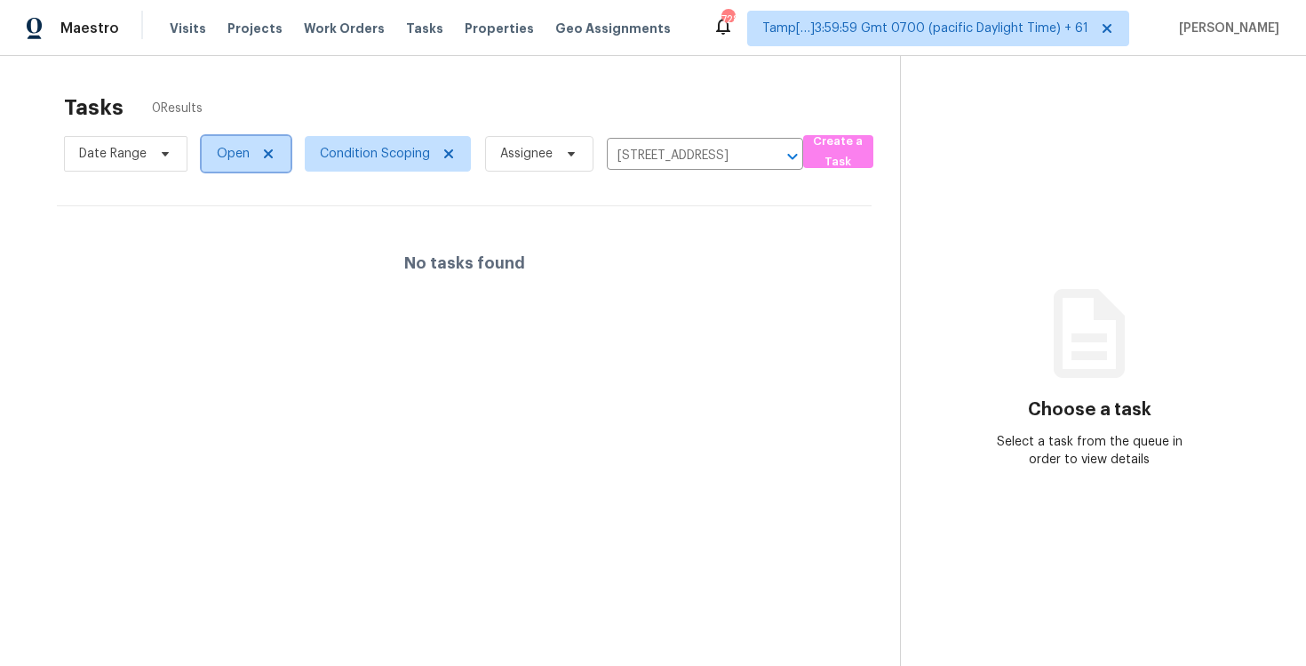
click at [232, 154] on span "Open" at bounding box center [233, 154] width 33 height 18
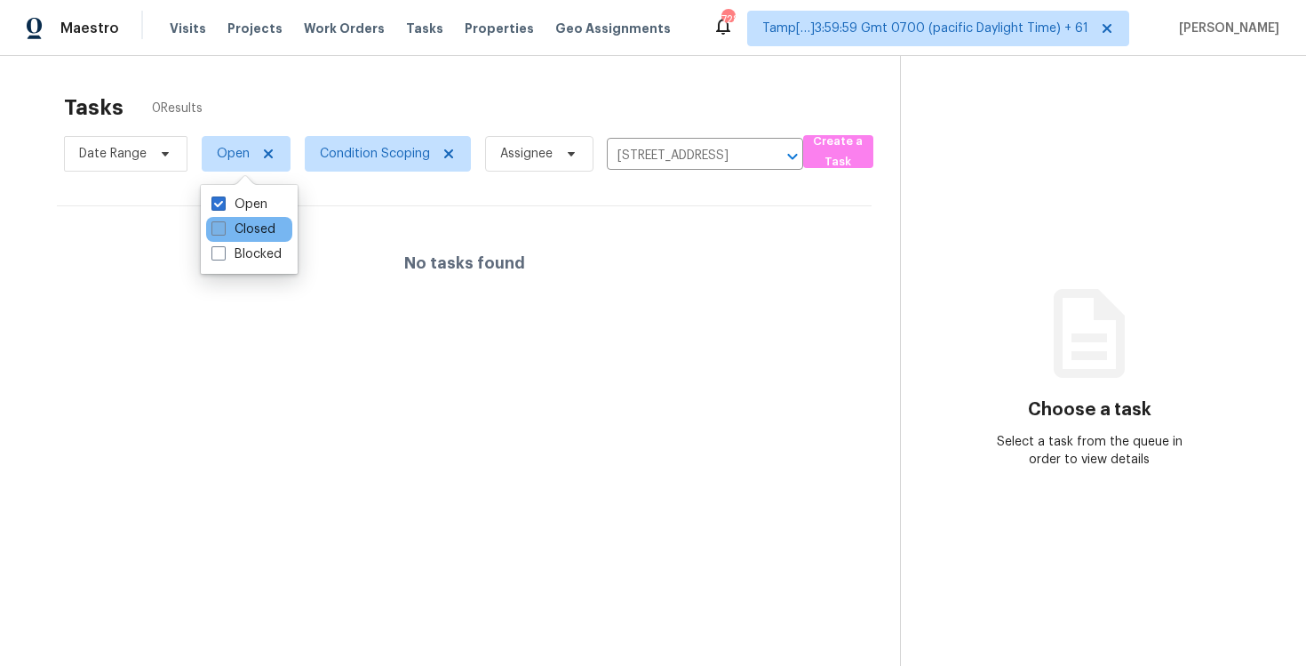
click at [251, 231] on label "Closed" at bounding box center [243, 229] width 64 height 18
click at [223, 231] on input "Closed" at bounding box center [217, 226] width 12 height 12
checkbox input "true"
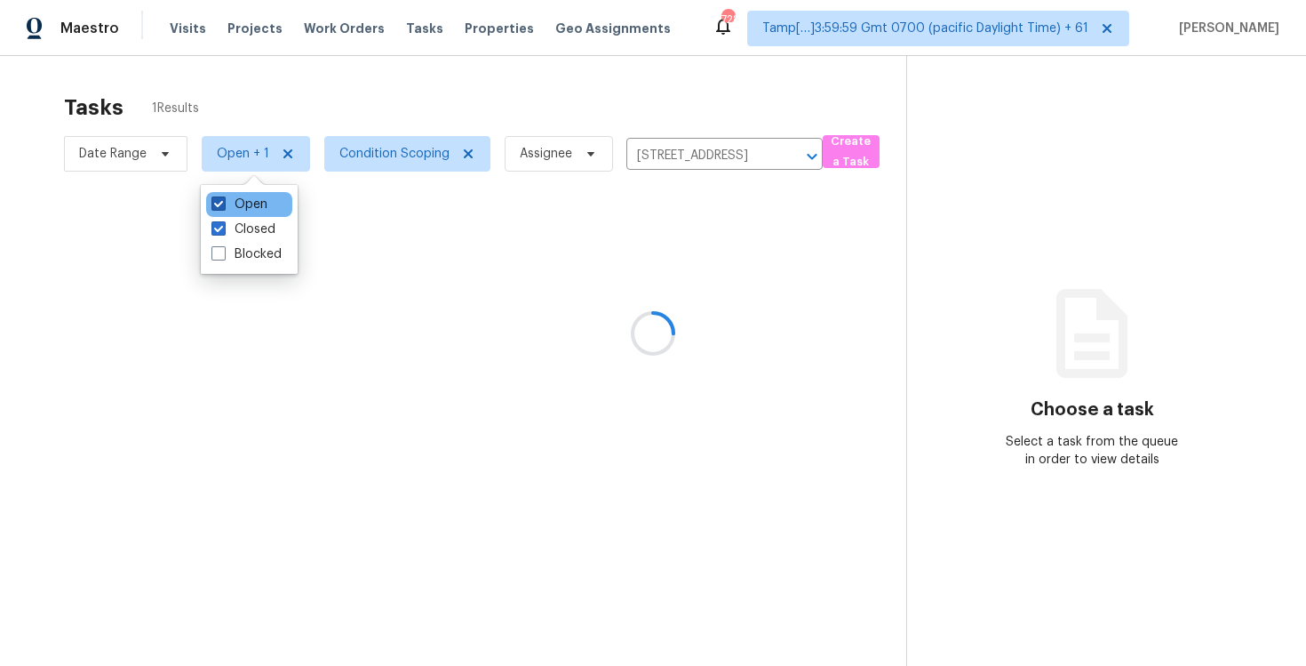
click at [251, 201] on label "Open" at bounding box center [239, 204] width 56 height 18
click at [223, 201] on input "Open" at bounding box center [217, 201] width 12 height 12
checkbox input "false"
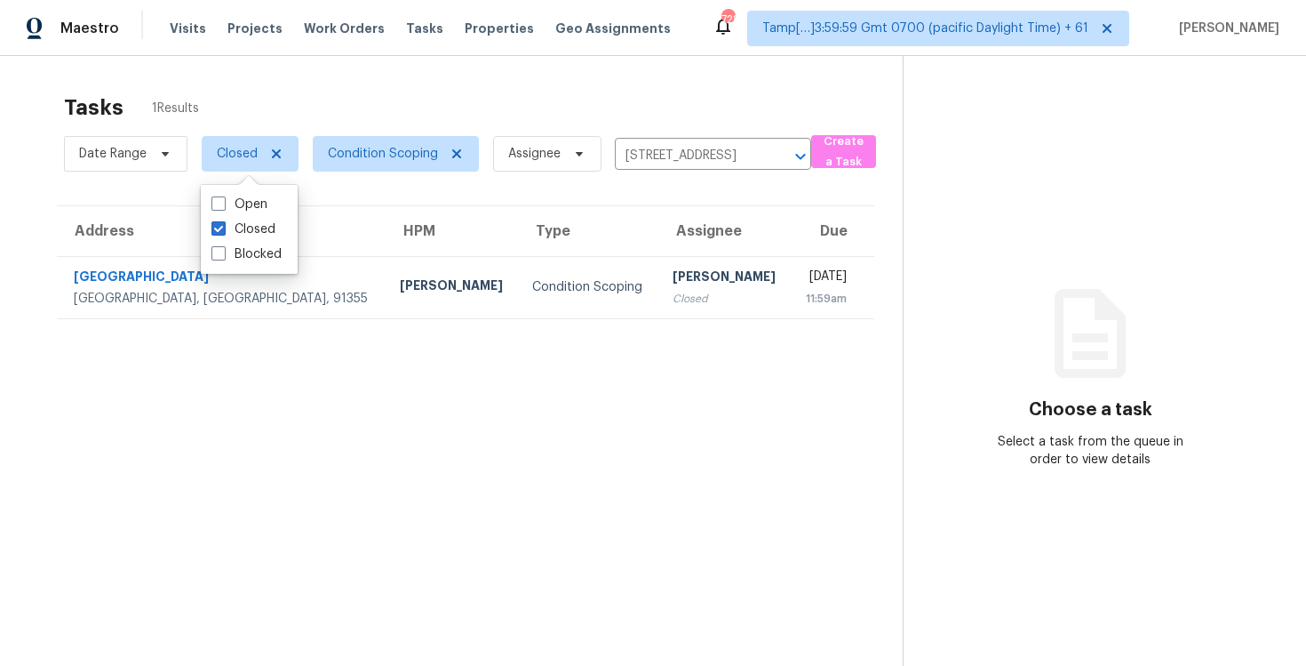
click at [315, 90] on div "Tasks 1 Results" at bounding box center [483, 107] width 839 height 46
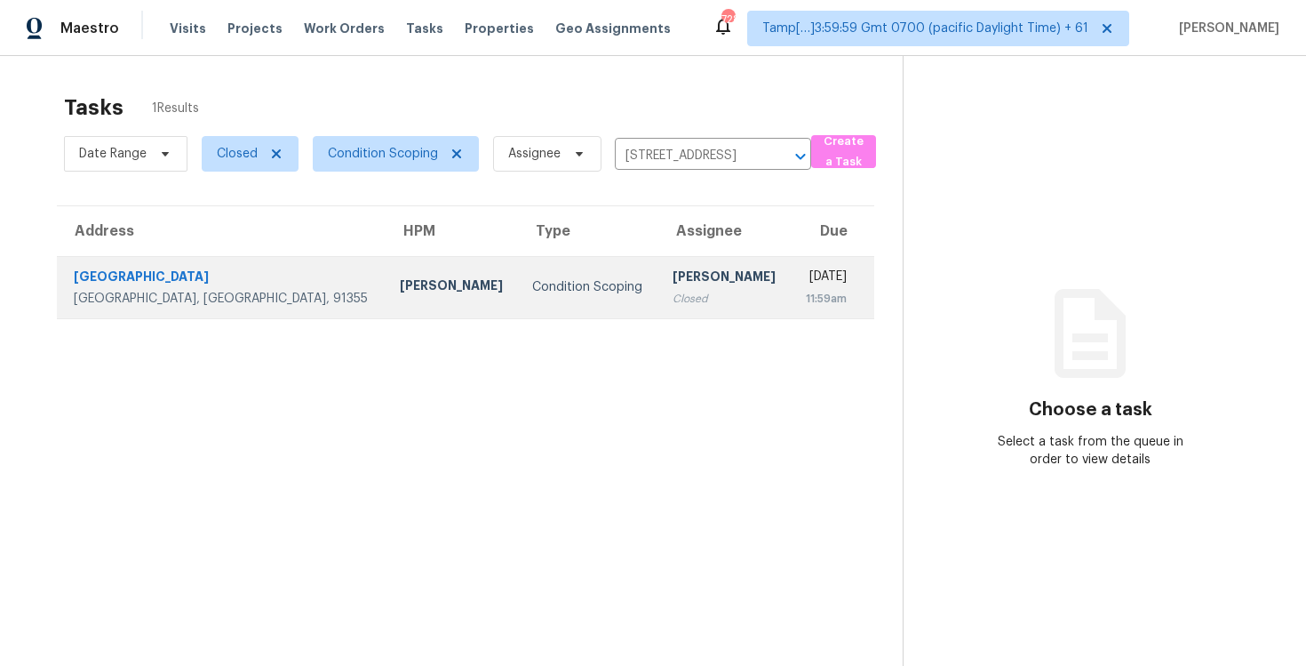
click at [532, 287] on div "Condition Scoping" at bounding box center [588, 287] width 112 height 18
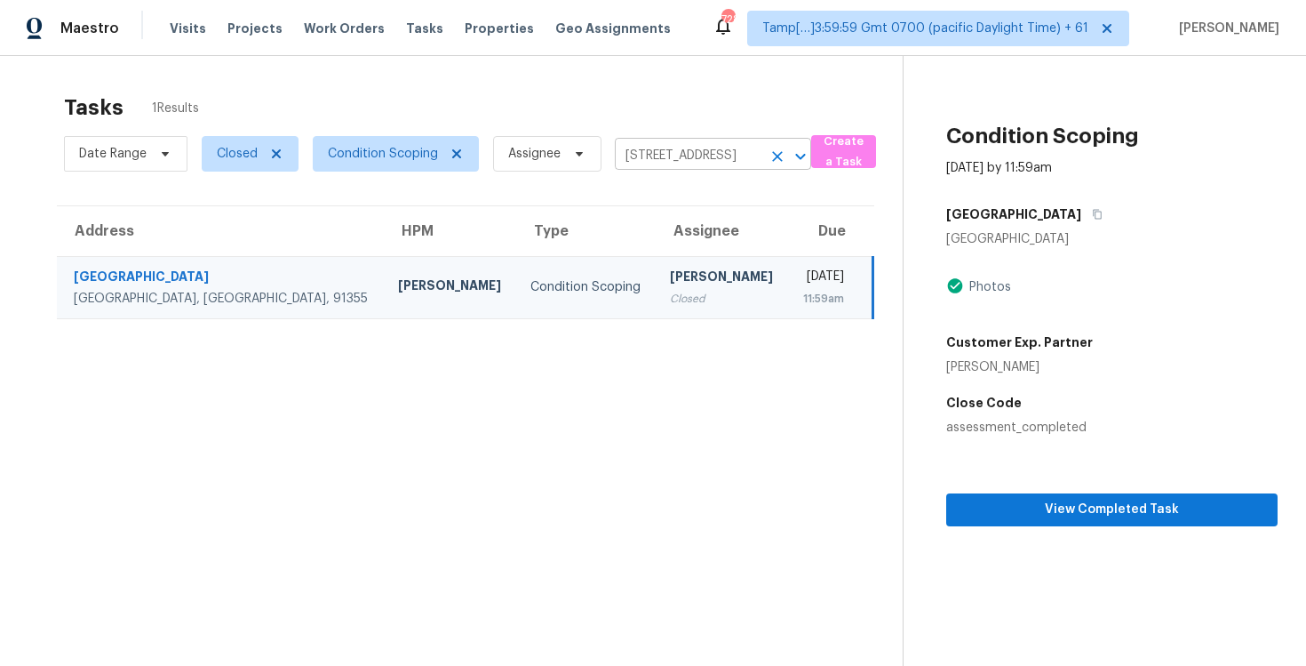
click at [790, 147] on icon "Open" at bounding box center [800, 156] width 21 height 21
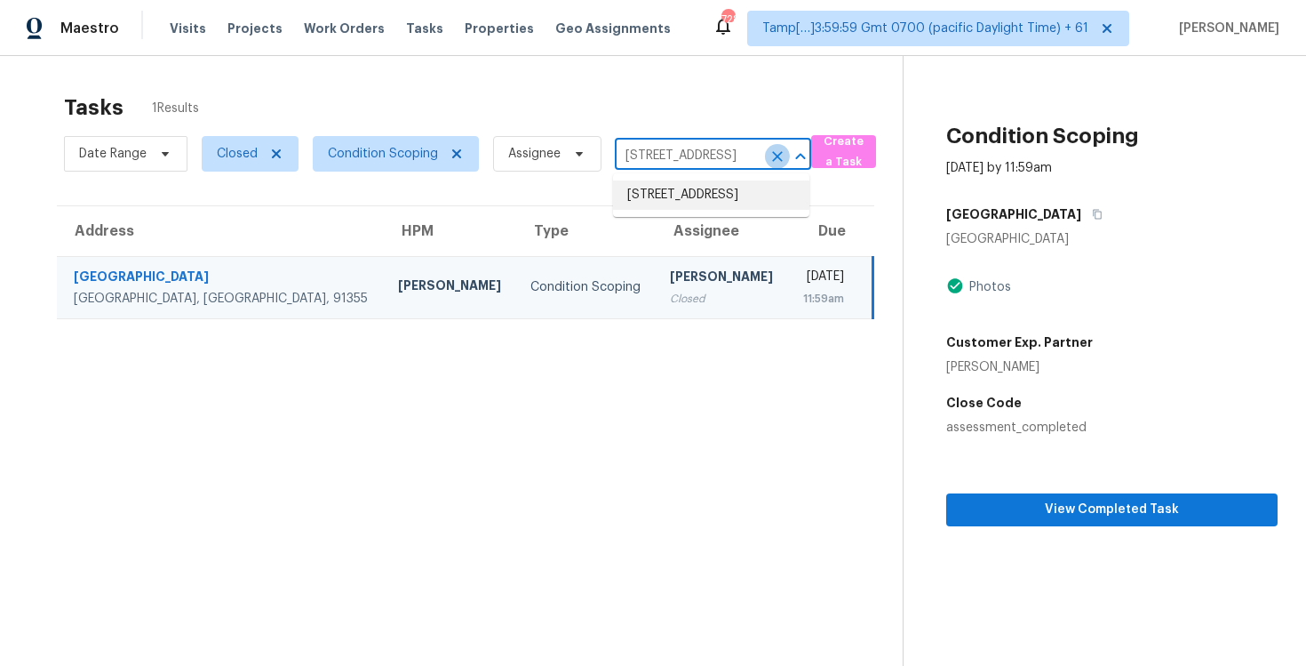
click at [783, 160] on icon "Clear" at bounding box center [778, 157] width 18 height 18
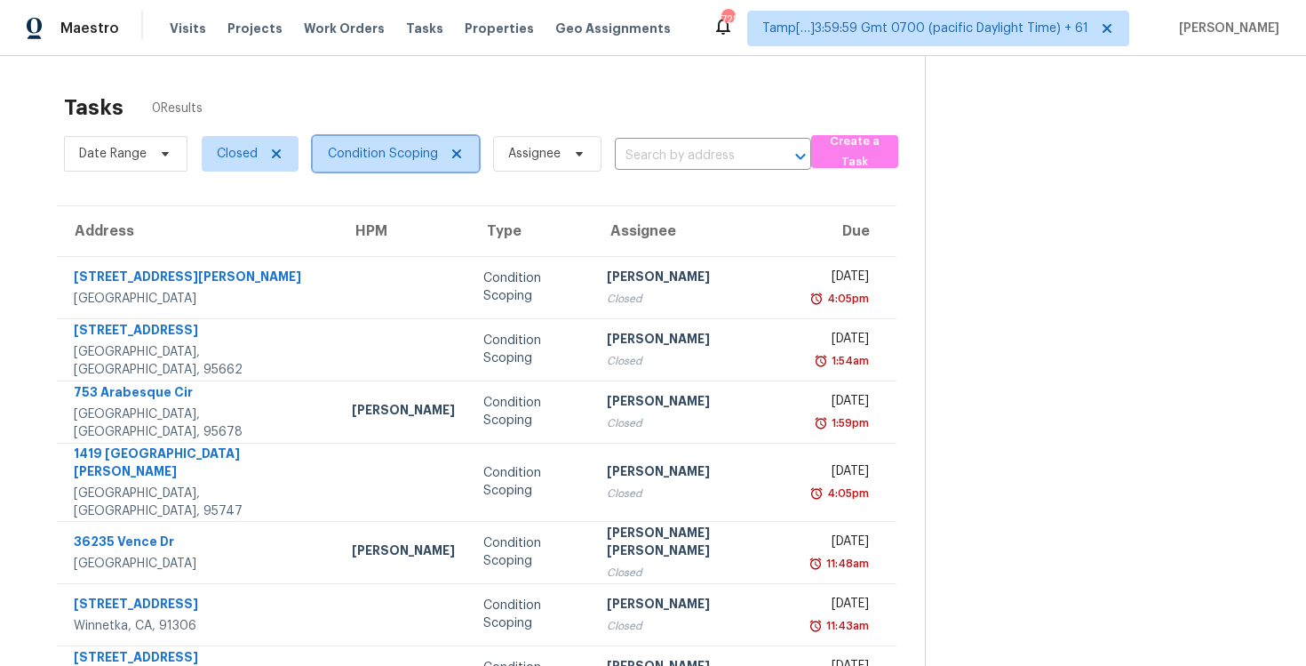
click at [377, 153] on span "Condition Scoping" at bounding box center [383, 154] width 110 height 18
click at [228, 164] on span "Closed" at bounding box center [250, 154] width 97 height 36
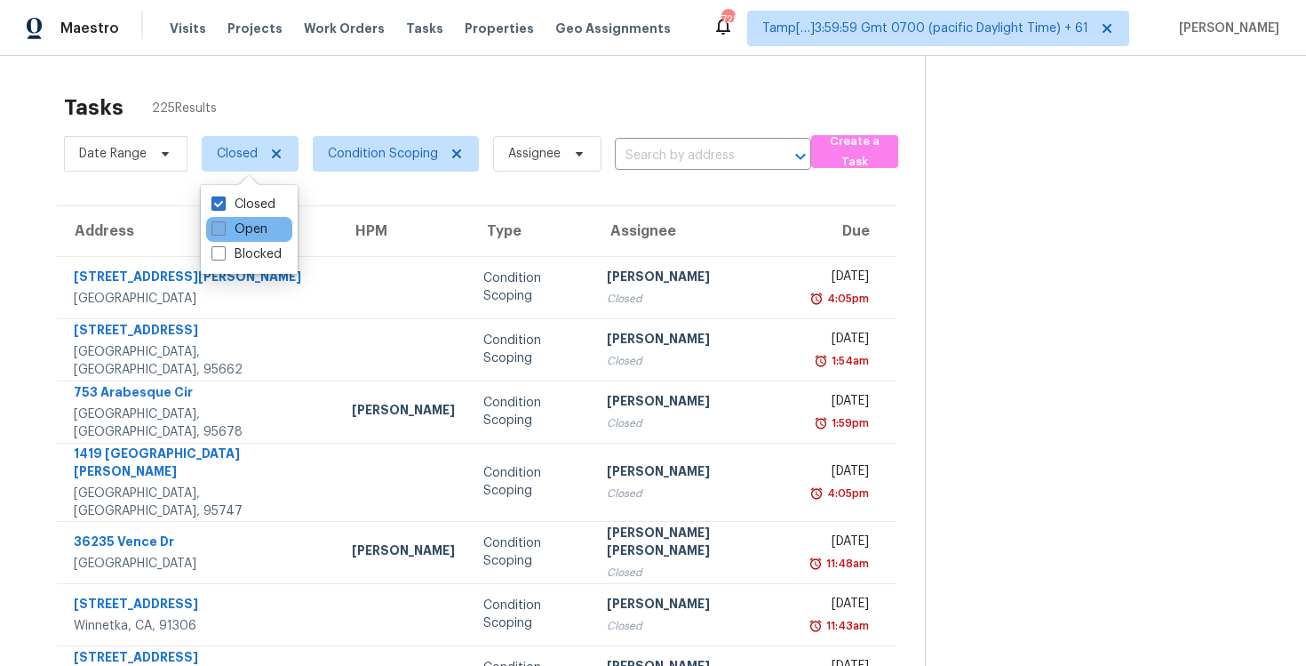
click at [236, 223] on label "Open" at bounding box center [239, 229] width 56 height 18
click at [223, 223] on input "Open" at bounding box center [217, 226] width 12 height 12
checkbox input "true"
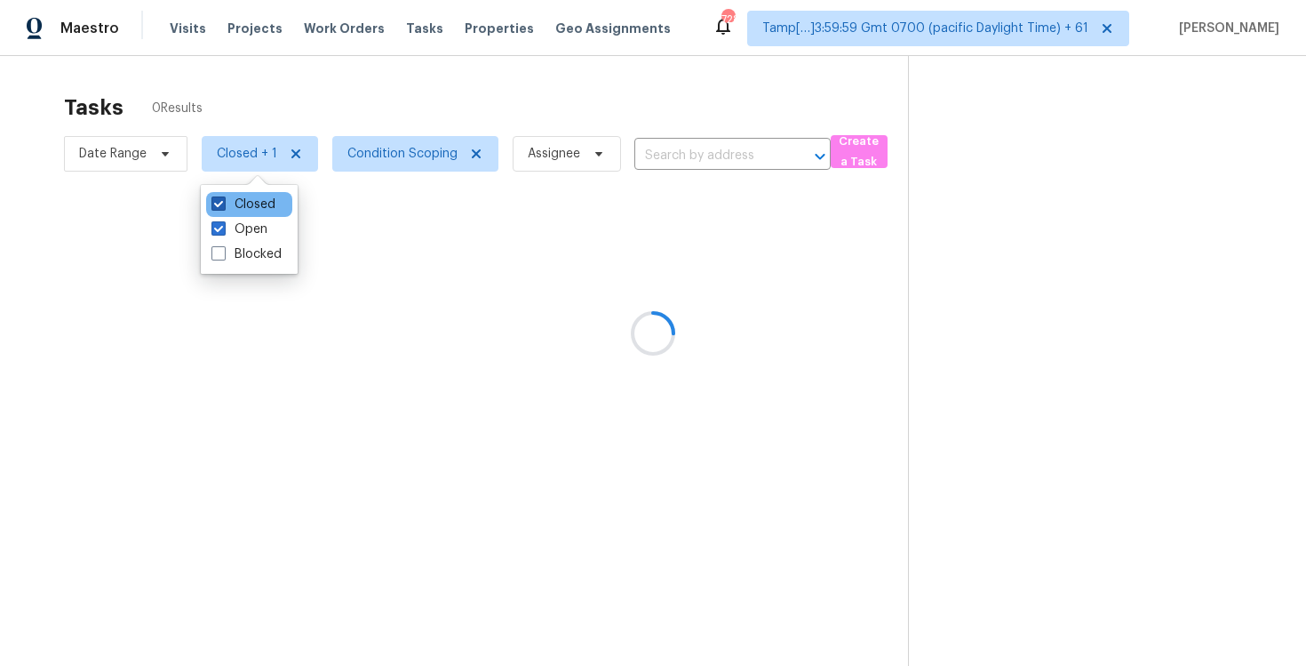
click at [236, 197] on label "Closed" at bounding box center [243, 204] width 64 height 18
click at [223, 197] on input "Closed" at bounding box center [217, 201] width 12 height 12
checkbox input "false"
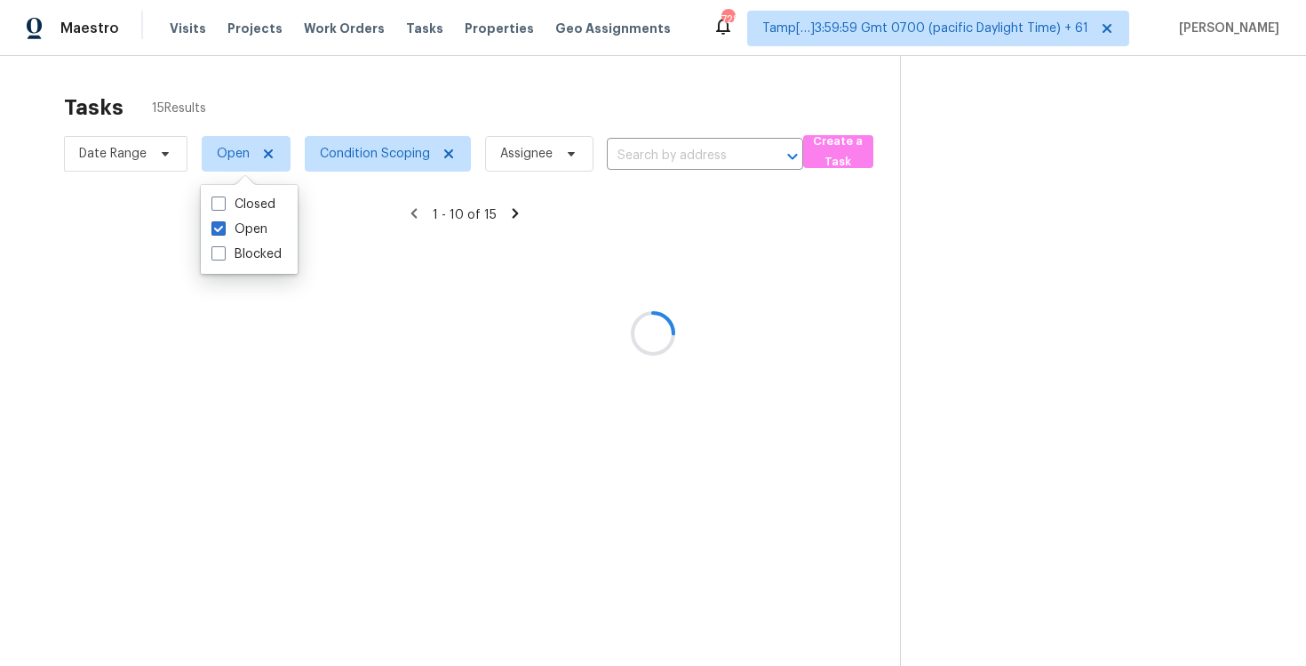
click at [387, 59] on div at bounding box center [653, 333] width 1306 height 666
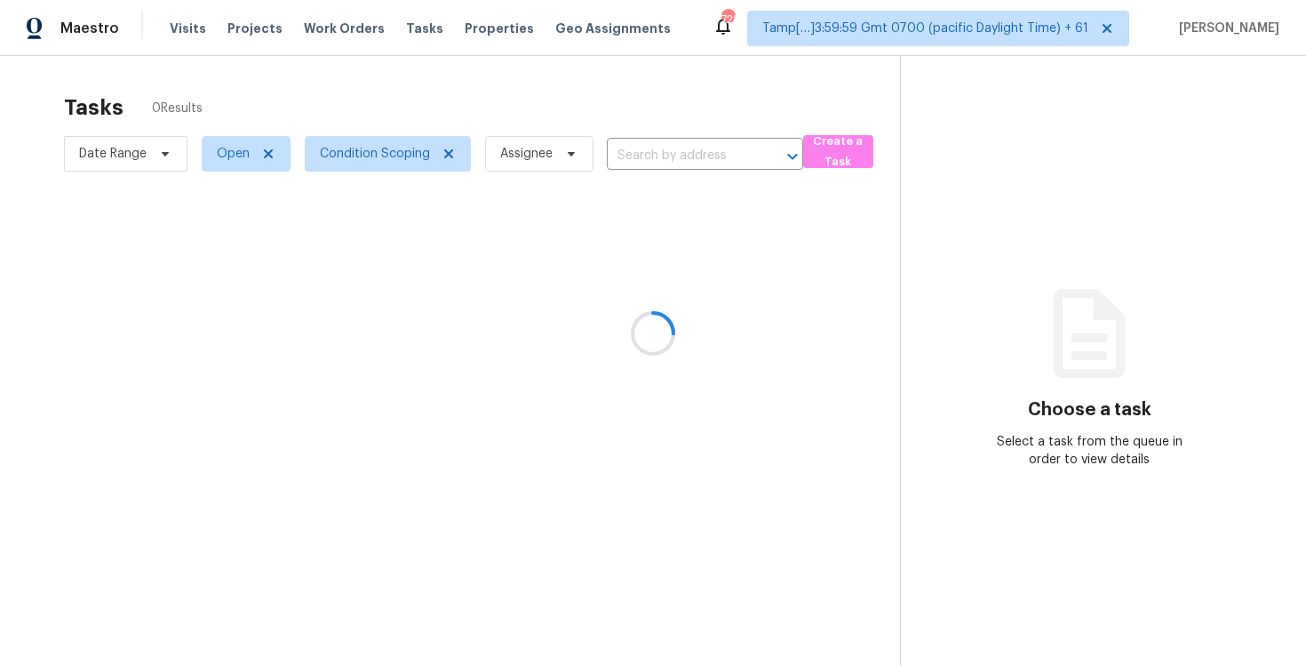
click at [631, 148] on div at bounding box center [653, 333] width 1306 height 666
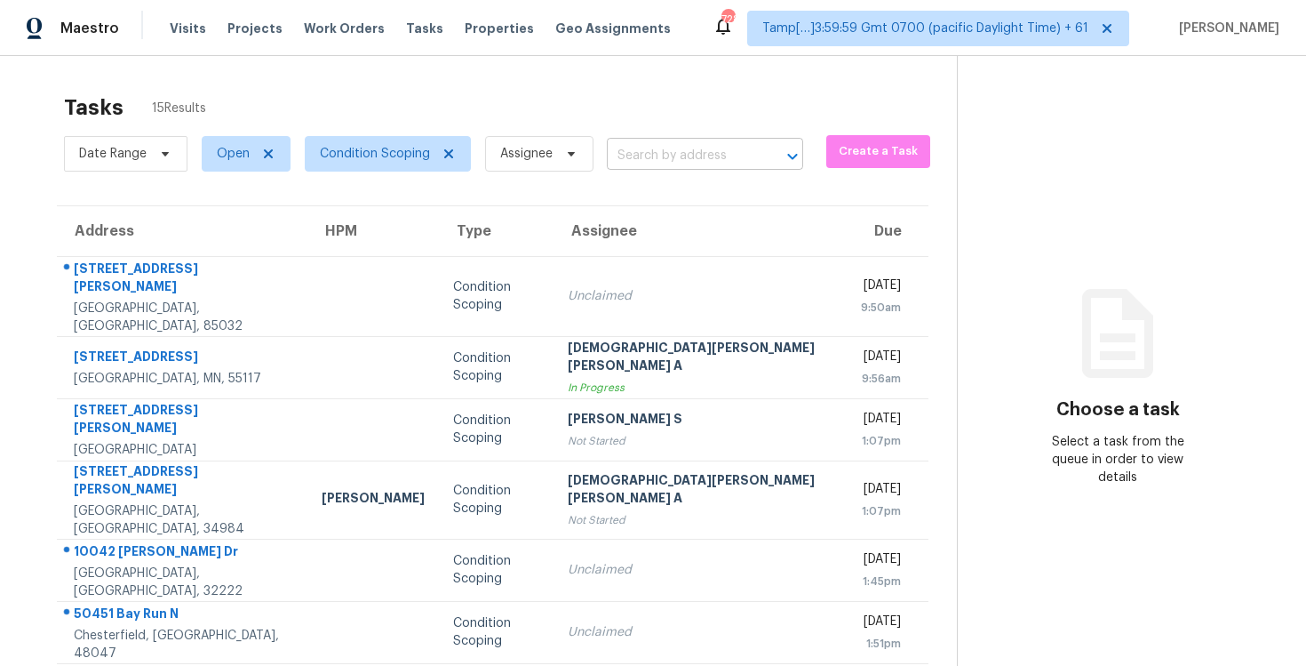
click at [633, 164] on input "text" at bounding box center [680, 156] width 147 height 28
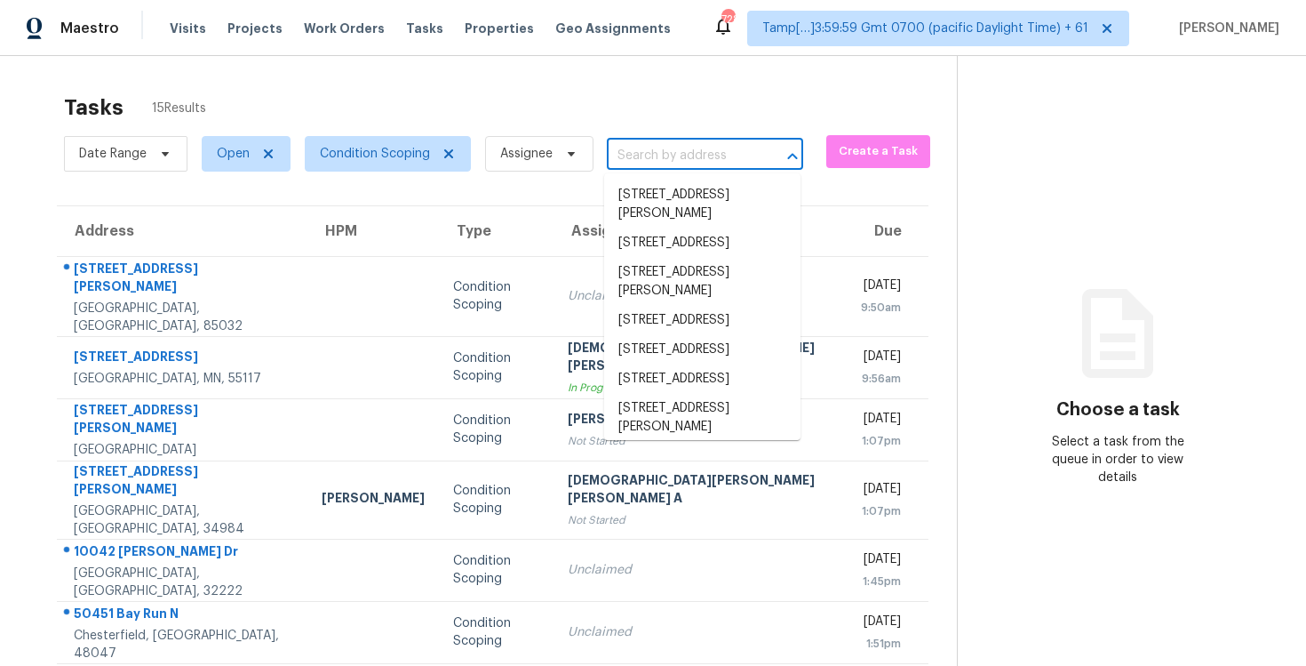
paste input "[STREET_ADDRESS]"
type input "[STREET_ADDRESS]"
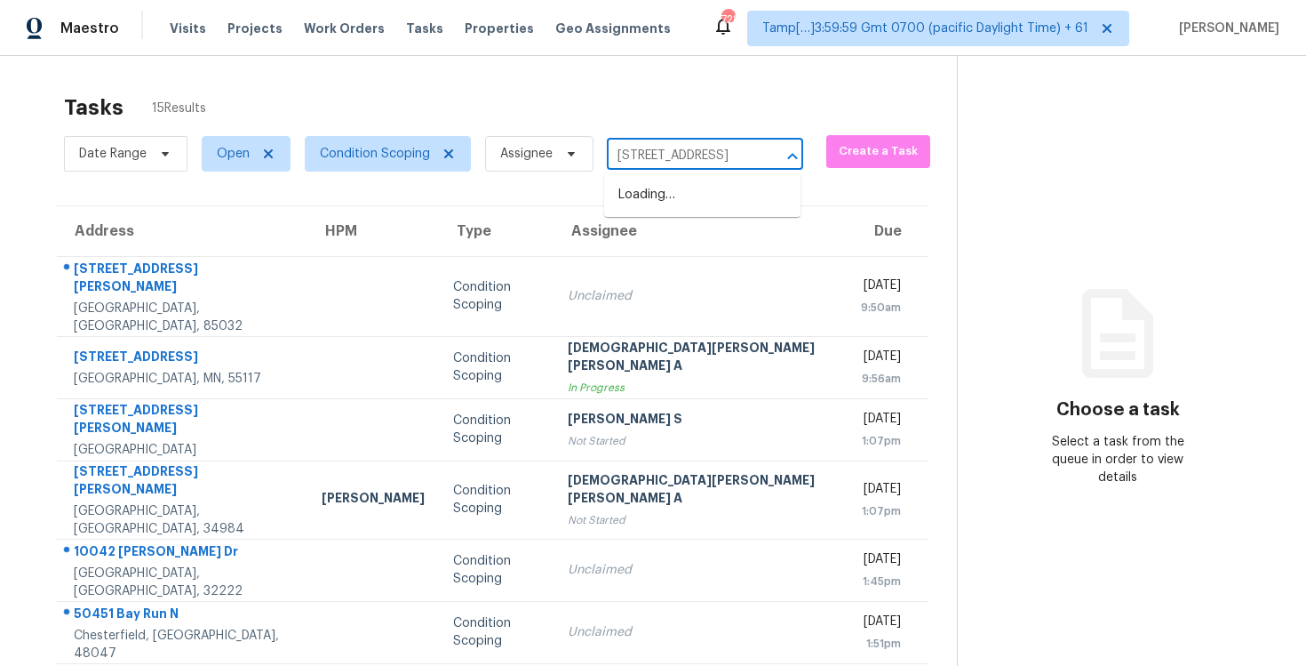
scroll to position [0, 101]
click at [667, 195] on li "[STREET_ADDRESS]" at bounding box center [702, 194] width 196 height 29
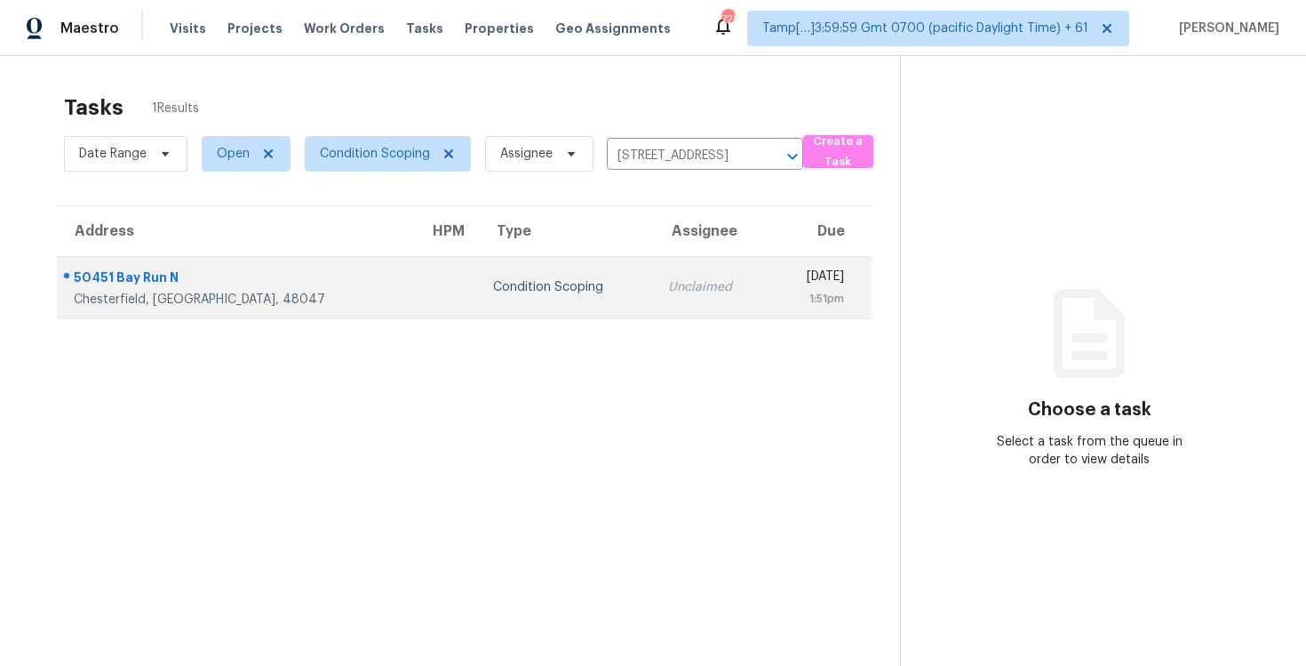
click at [654, 315] on td "Unclaimed" at bounding box center [712, 287] width 117 height 62
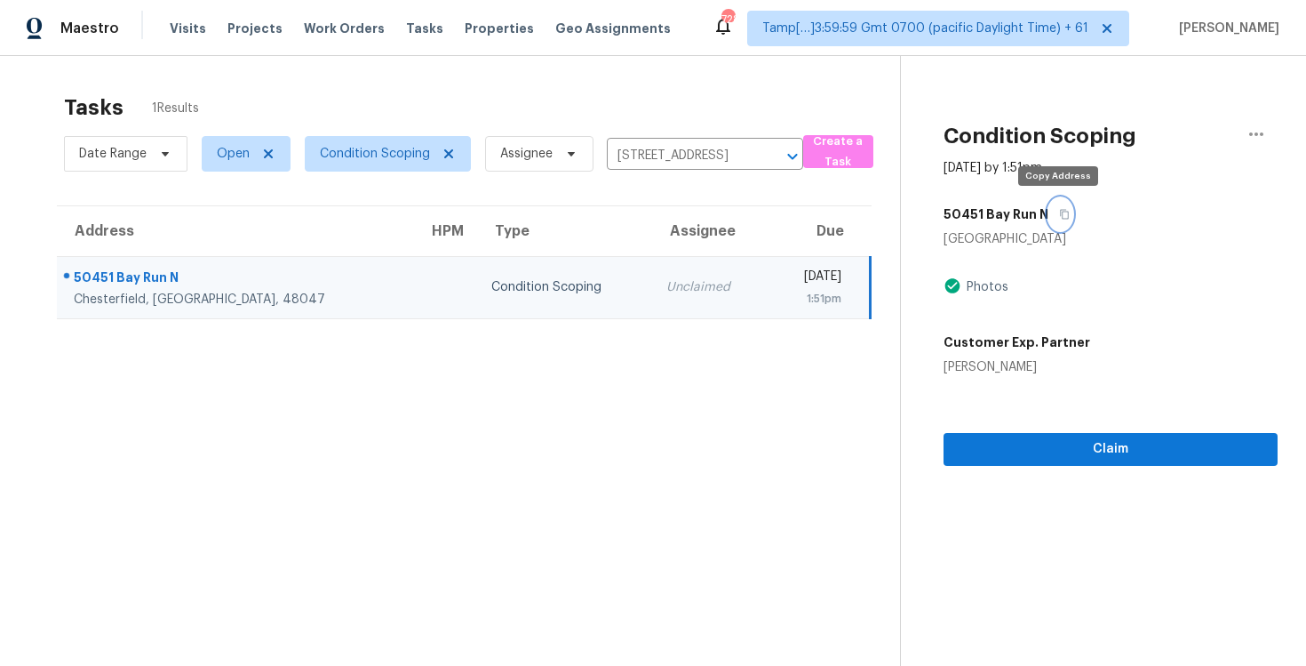
click at [1061, 211] on icon "button" at bounding box center [1065, 215] width 9 height 10
click at [987, 428] on div "Claim" at bounding box center [1111, 421] width 334 height 90
click at [988, 432] on div "Claim" at bounding box center [1111, 421] width 334 height 90
click at [993, 438] on span "Claim" at bounding box center [1111, 449] width 306 height 22
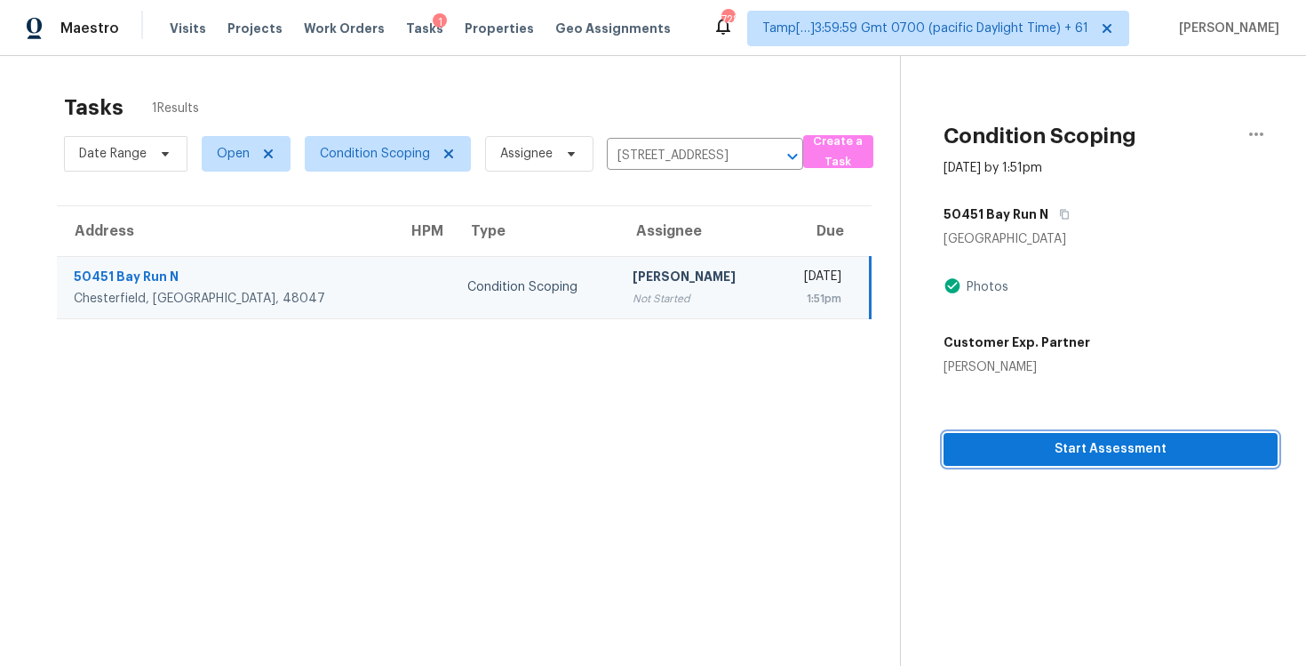
click at [1019, 441] on span "Start Assessment" at bounding box center [1111, 449] width 306 height 22
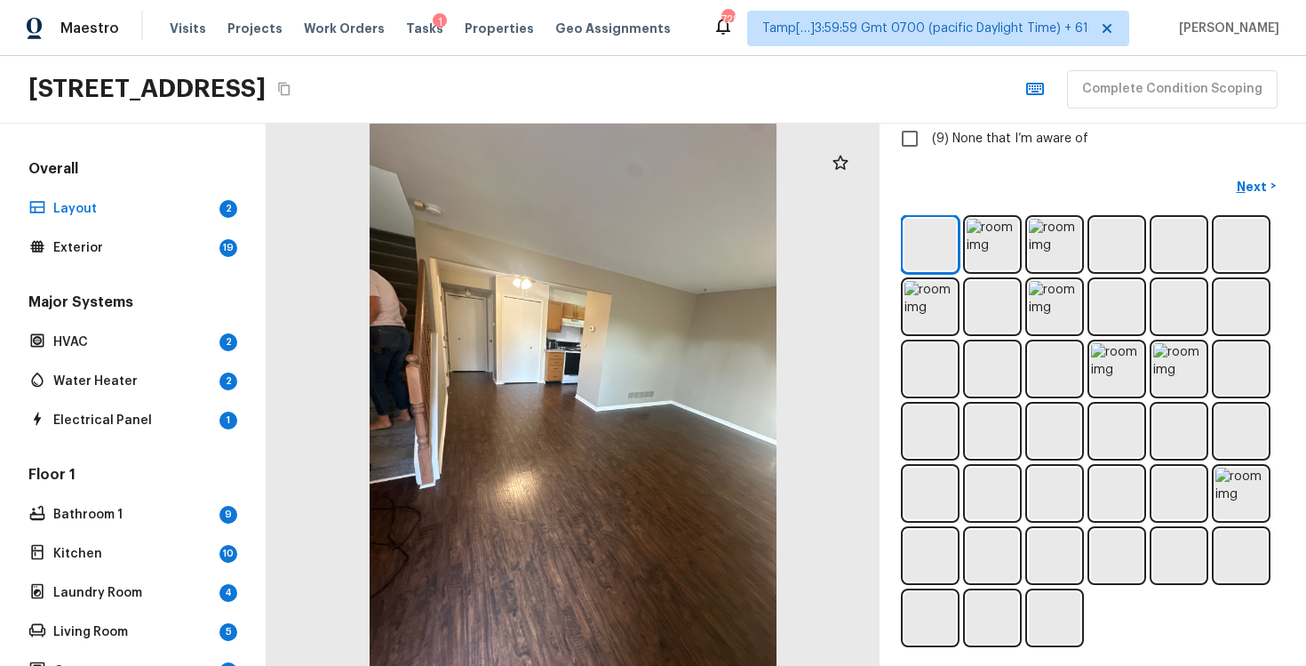
scroll to position [512, 0]
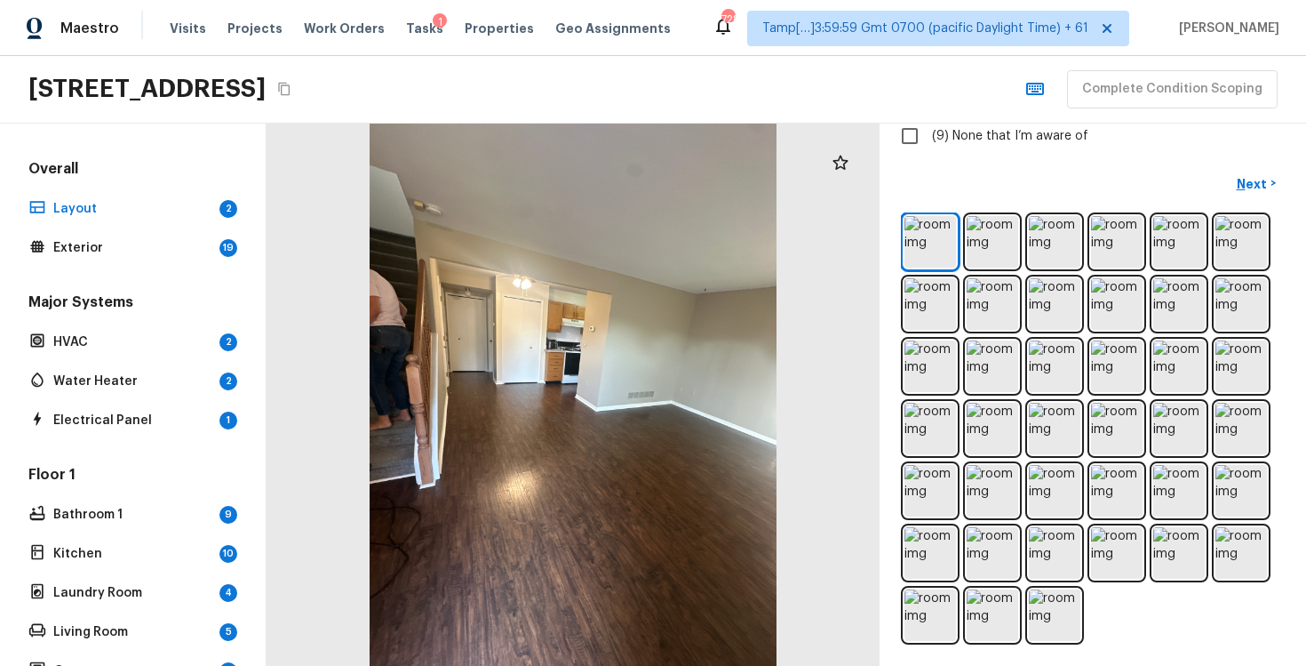
click at [959, 243] on div at bounding box center [1093, 428] width 384 height 432
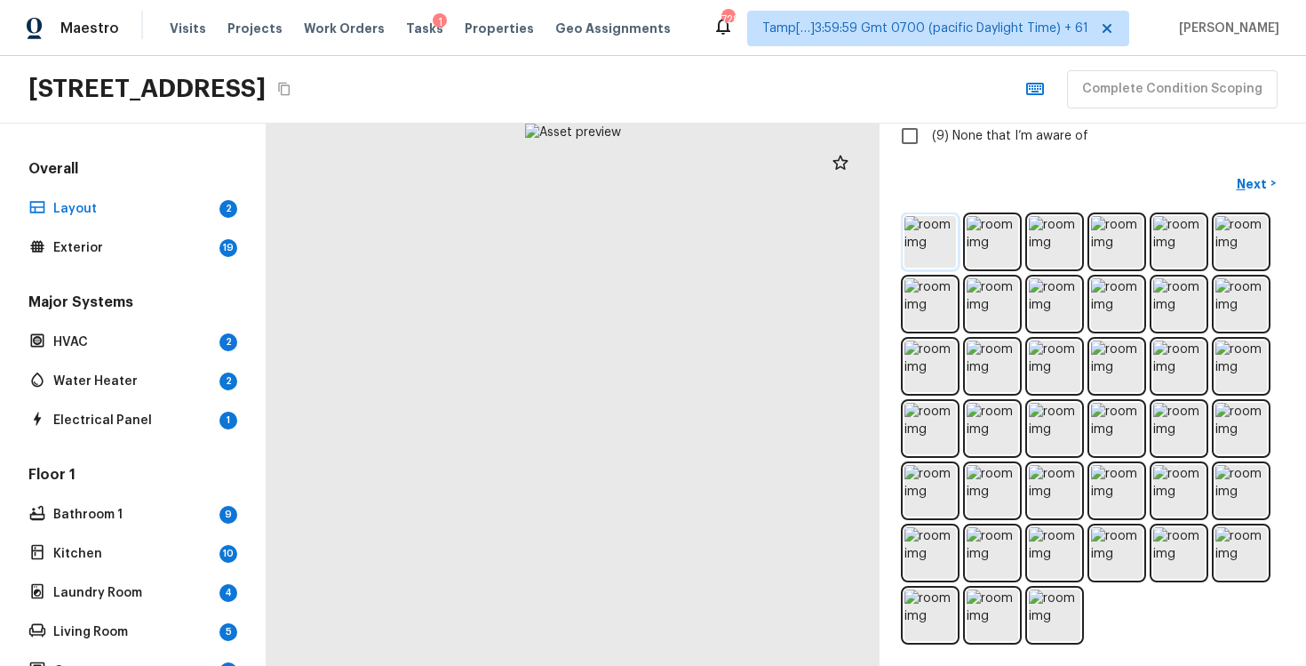
click at [950, 238] on img at bounding box center [931, 242] width 52 height 52
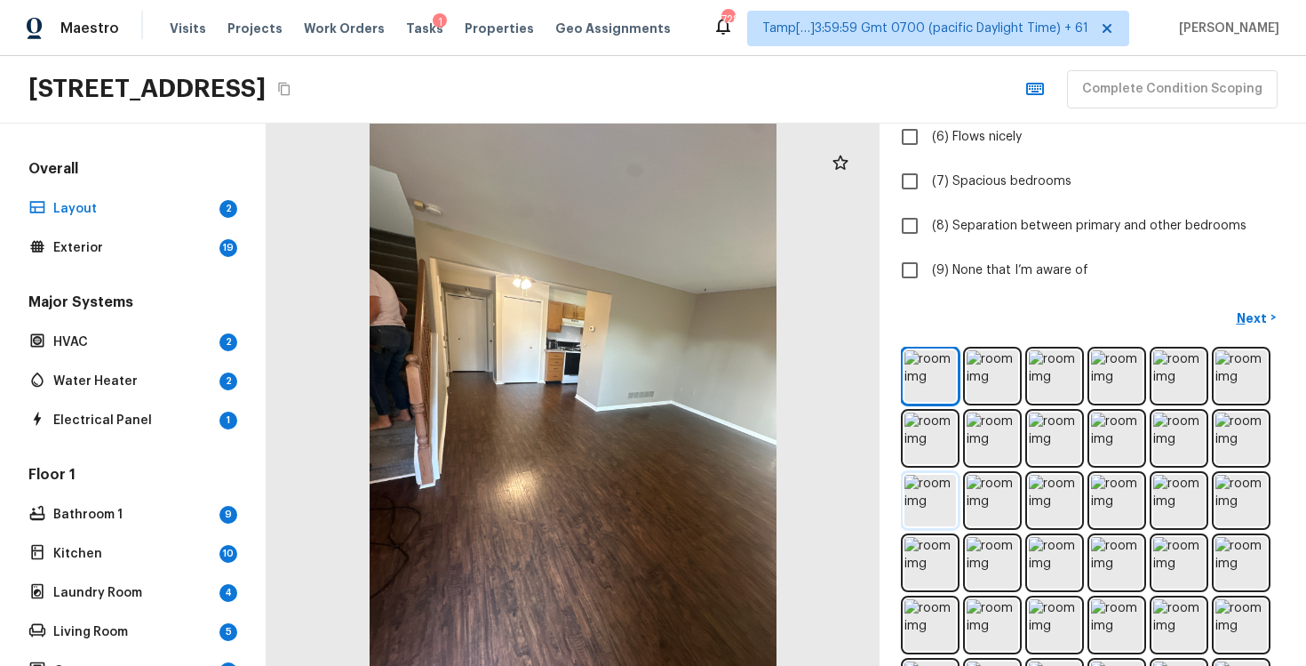
scroll to position [336, 0]
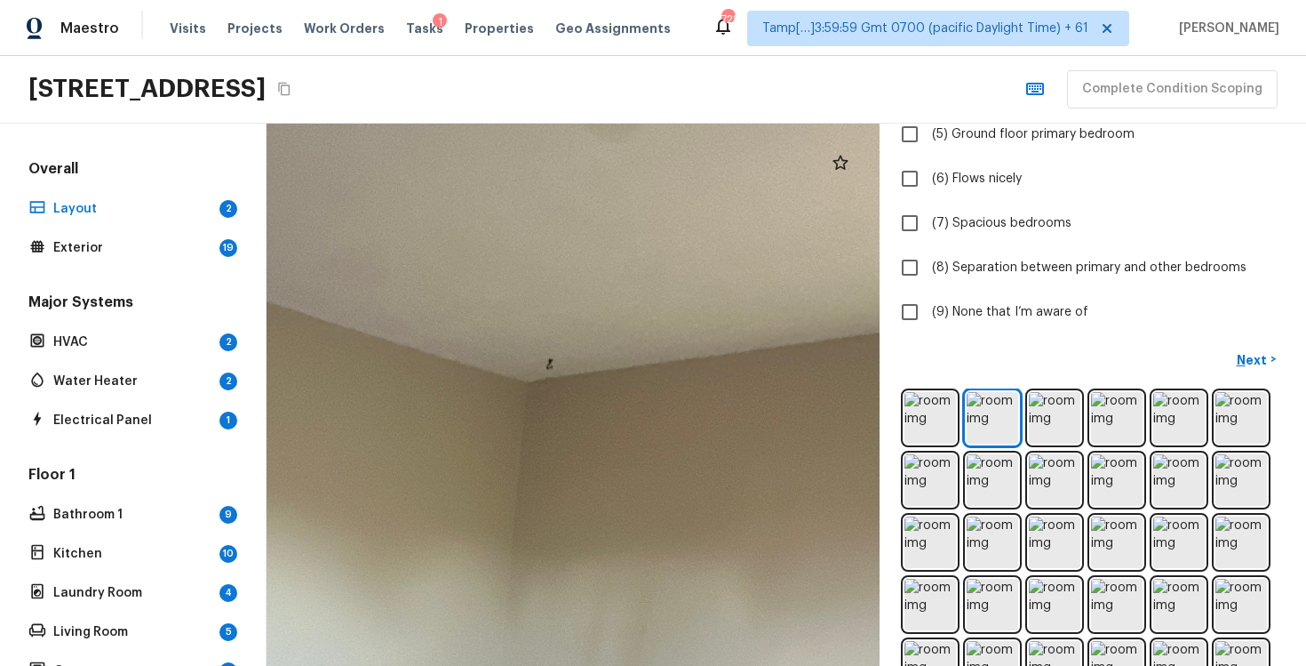
drag, startPoint x: 652, startPoint y: 309, endPoint x: 649, endPoint y: 473, distance: 163.5
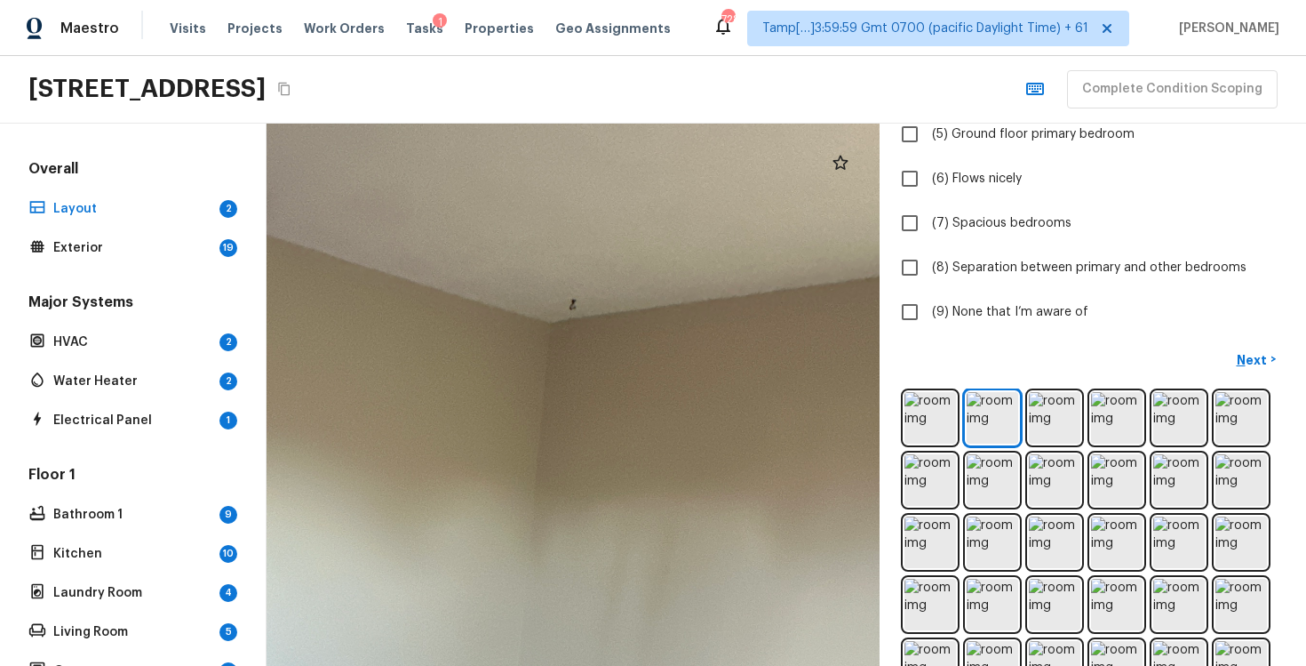
drag, startPoint x: 650, startPoint y: 372, endPoint x: 673, endPoint y: 150, distance: 223.4
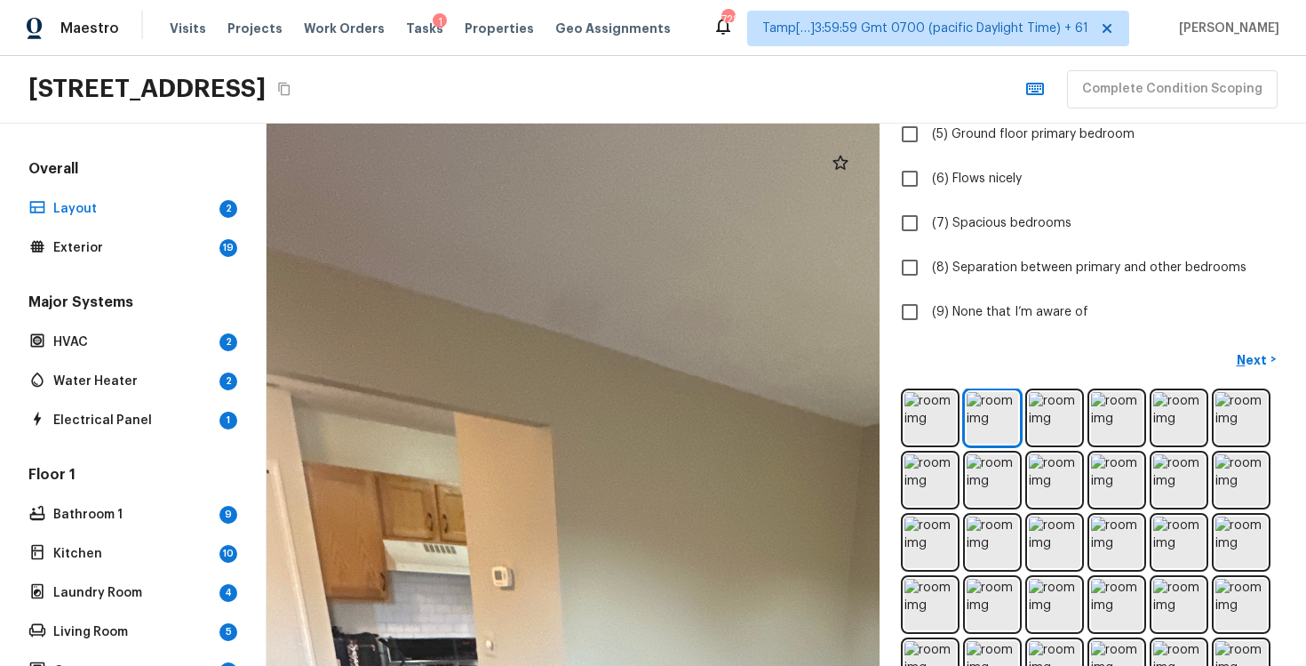
drag, startPoint x: 515, startPoint y: 223, endPoint x: 540, endPoint y: 466, distance: 244.0
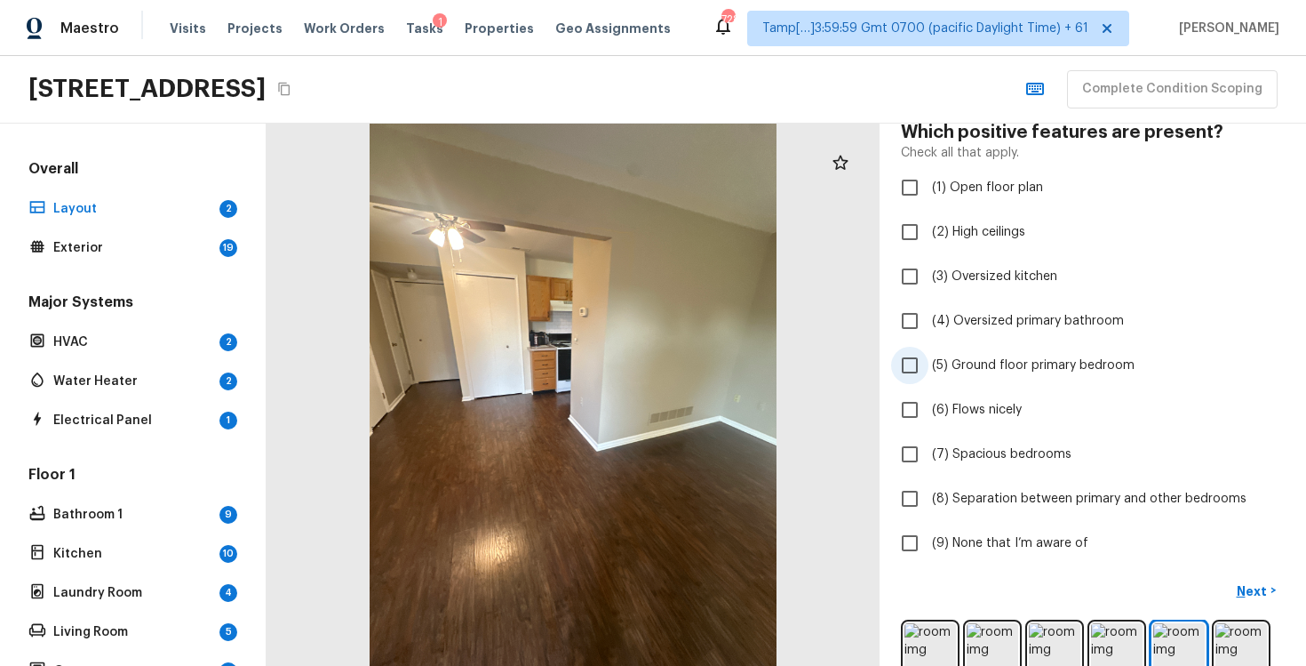
scroll to position [162, 0]
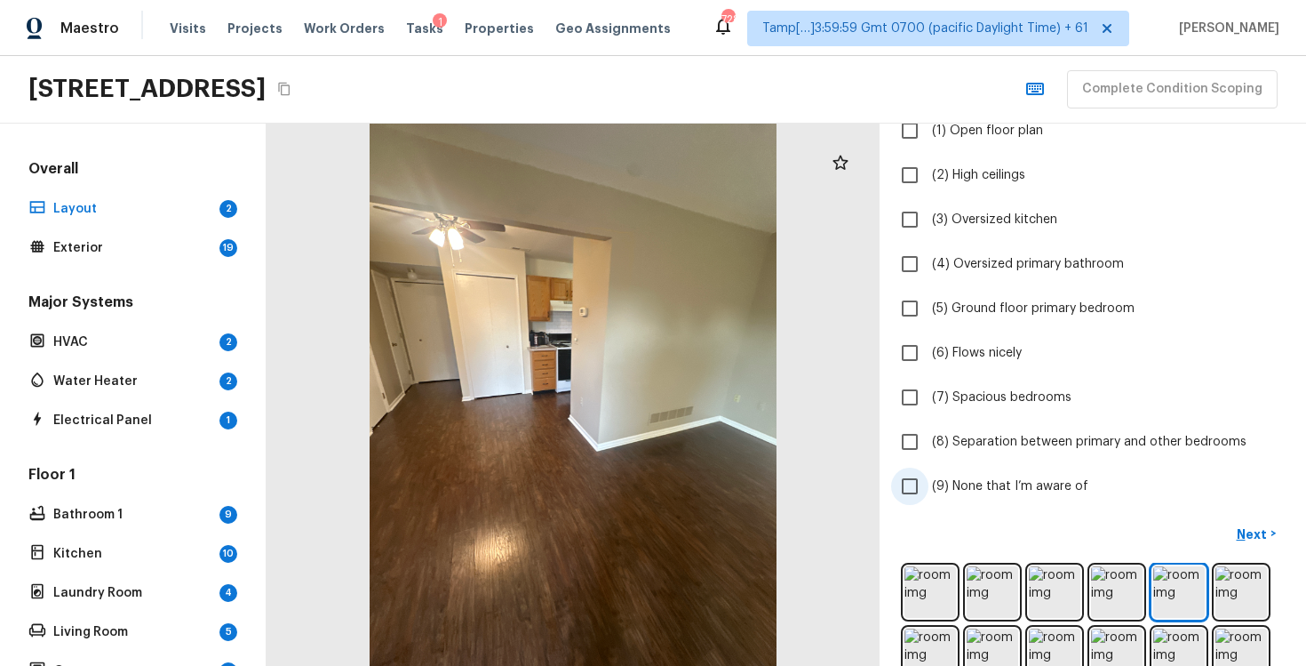
click at [1001, 485] on span "(9) None that I’m aware of" at bounding box center [1010, 486] width 156 height 18
click at [929, 485] on input "(9) None that I’m aware of" at bounding box center [909, 485] width 37 height 37
checkbox input "true"
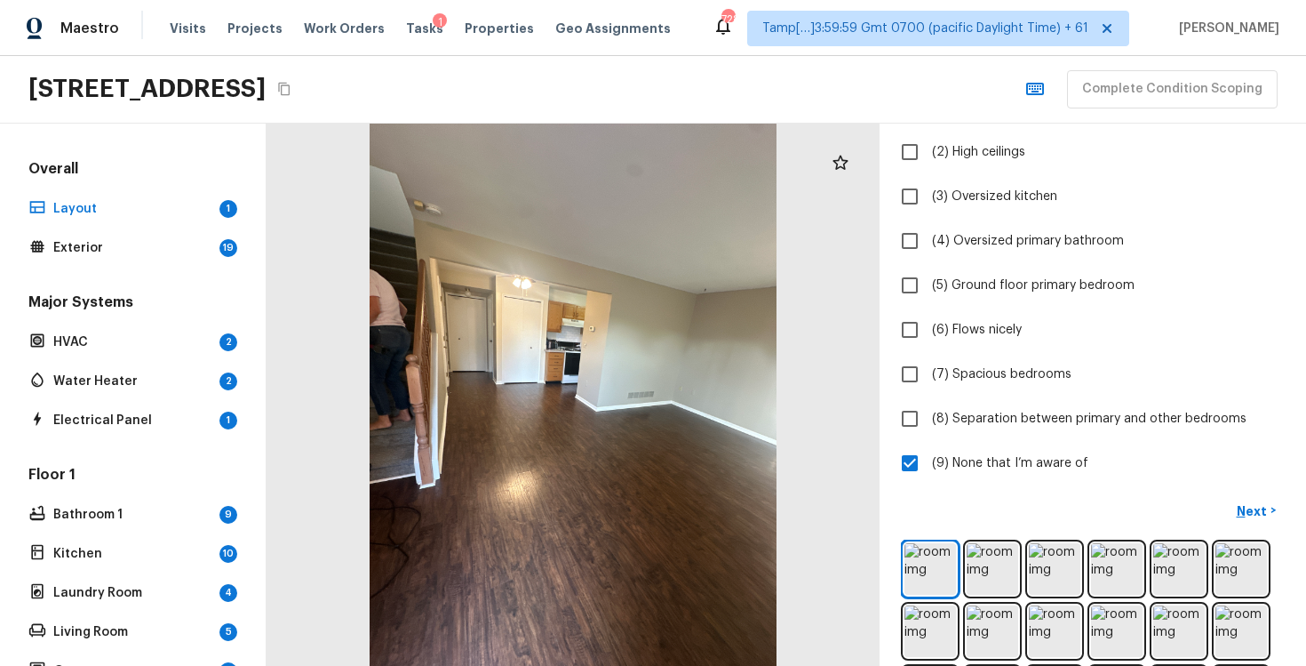
scroll to position [191, 0]
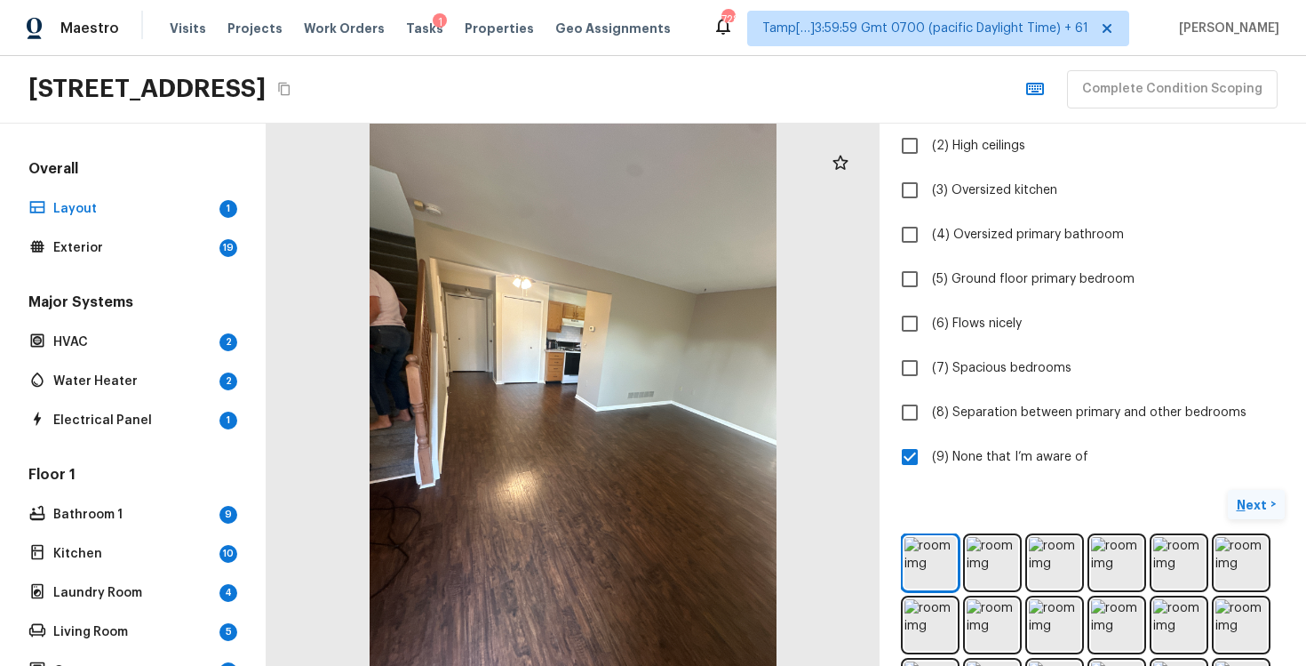
click at [1255, 497] on p "Next" at bounding box center [1254, 505] width 34 height 18
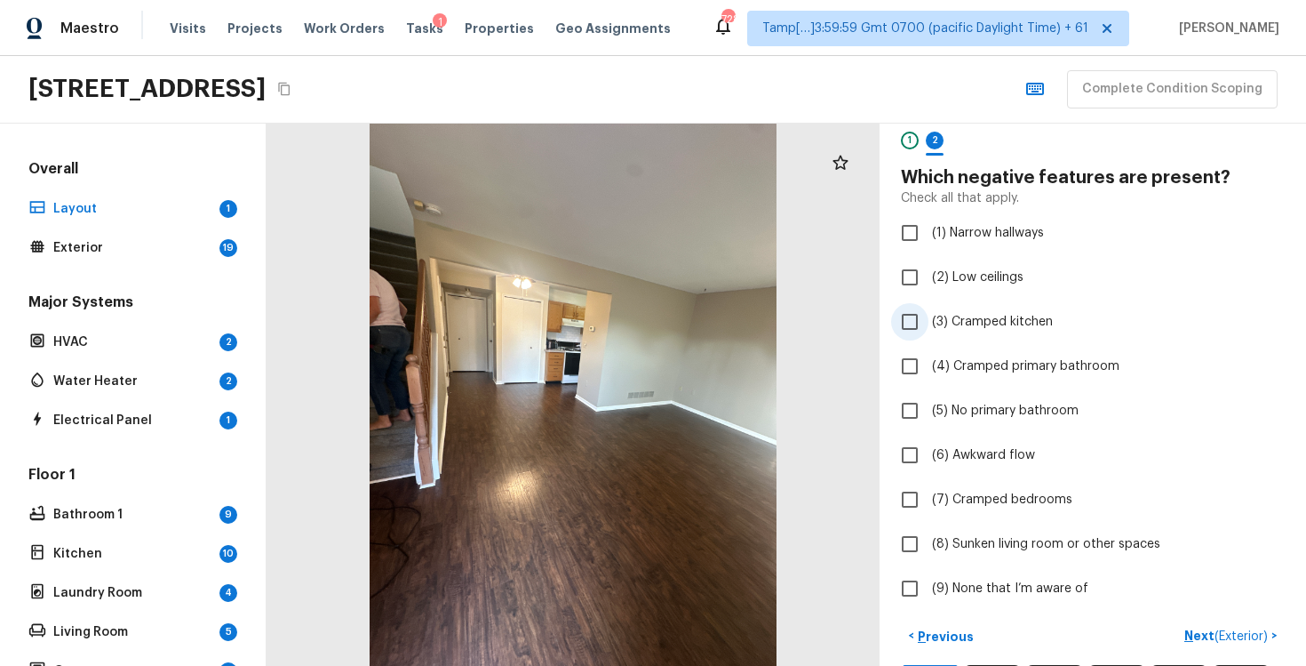
scroll to position [115, 0]
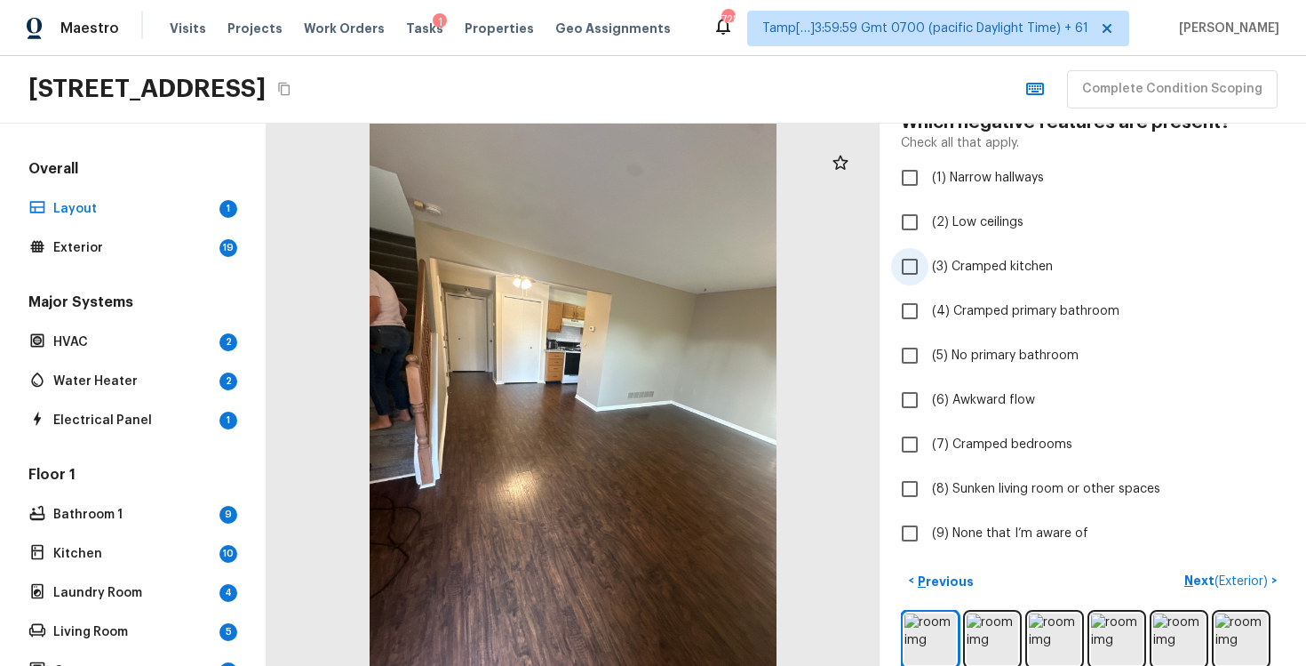
click at [973, 270] on span "(3) Cramped kitchen" at bounding box center [992, 267] width 121 height 18
click at [929, 270] on input "(3) Cramped kitchen" at bounding box center [909, 266] width 37 height 37
checkbox input "true"
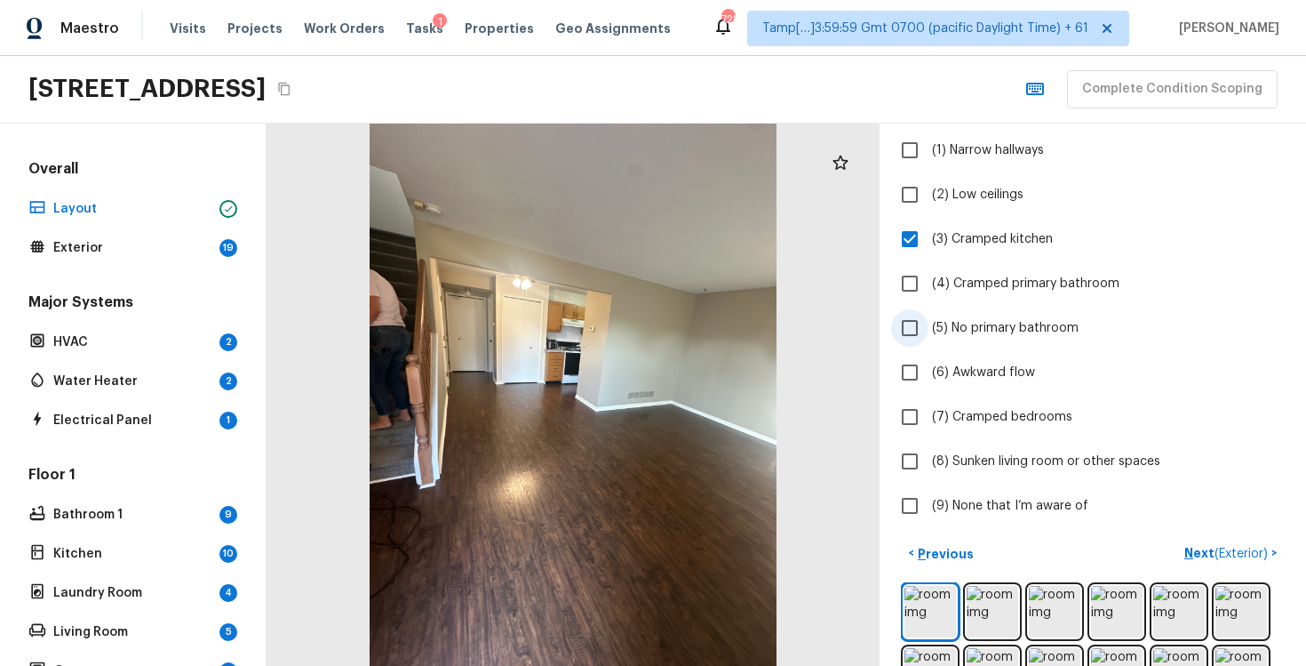
scroll to position [144, 0]
click at [1005, 321] on span "(5) No primary bathroom" at bounding box center [1005, 326] width 147 height 18
click at [929, 321] on input "(5) No primary bathroom" at bounding box center [909, 325] width 37 height 37
checkbox input "true"
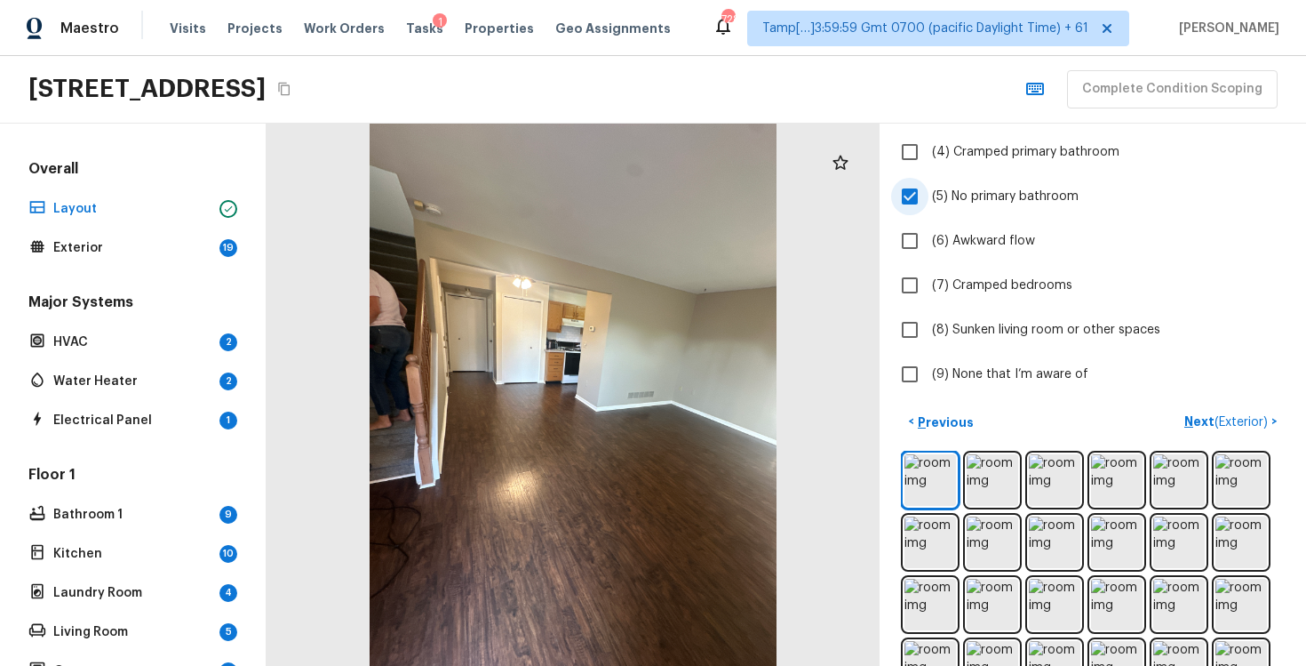
scroll to position [291, 0]
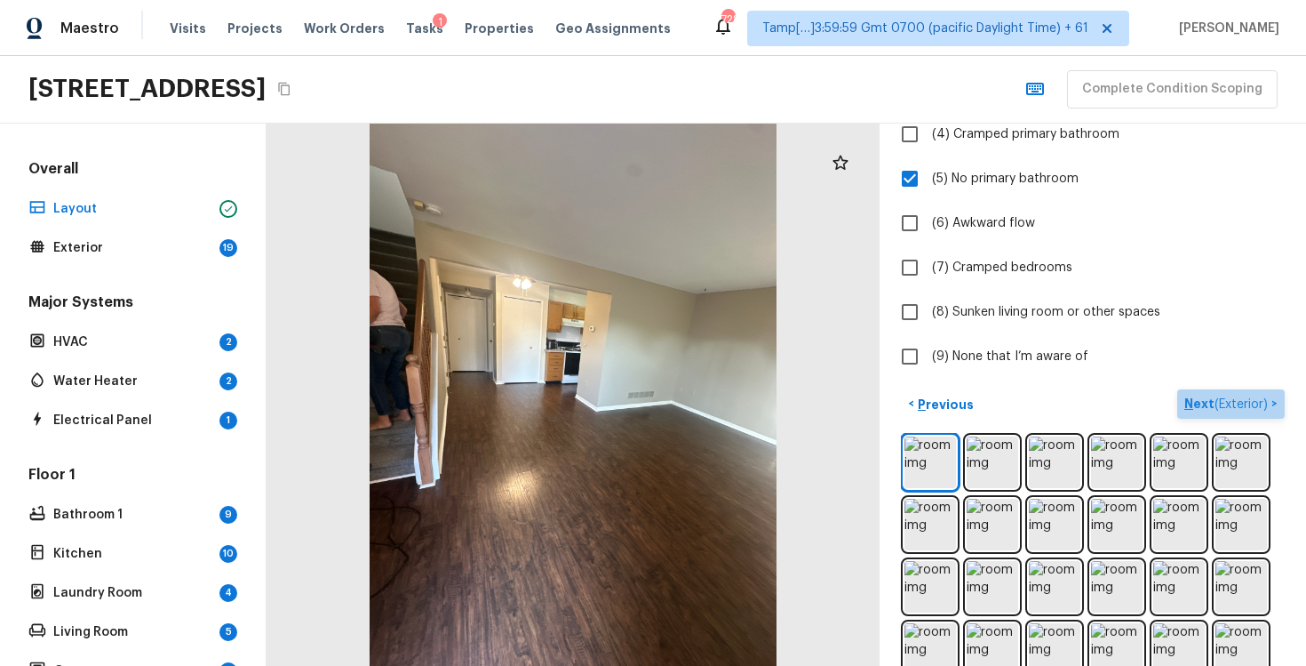
click at [1234, 410] on span "( Exterior )" at bounding box center [1241, 404] width 53 height 12
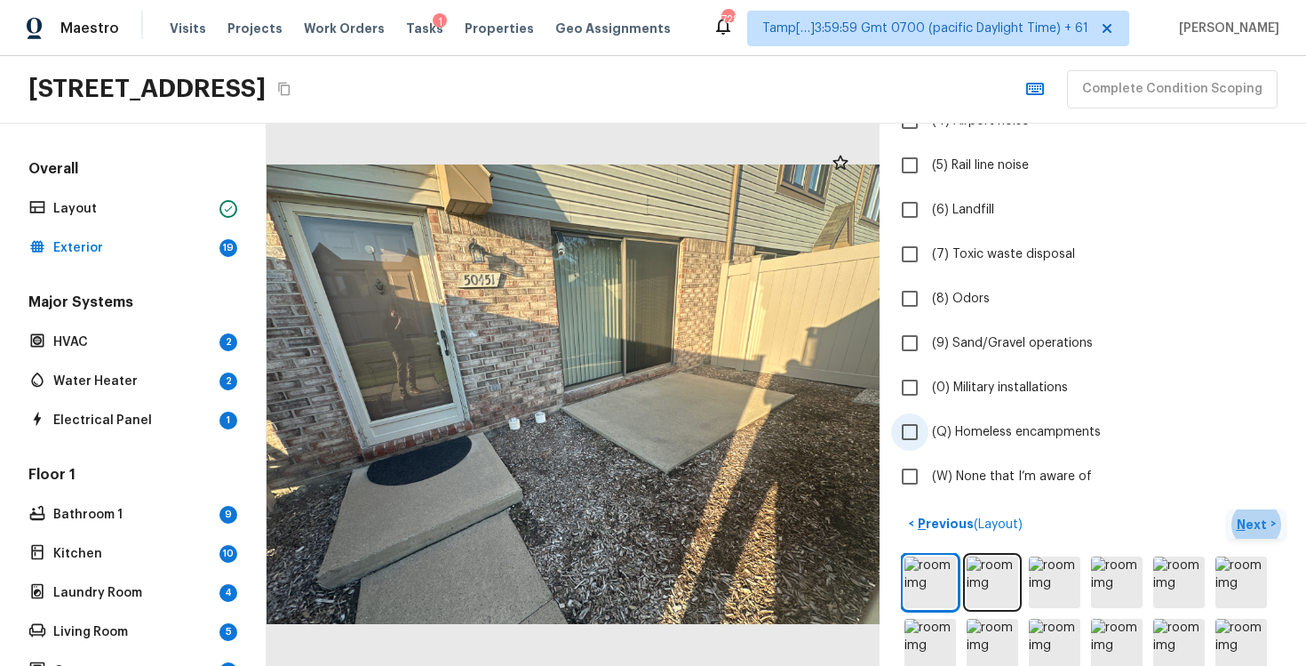
scroll to position [345, 0]
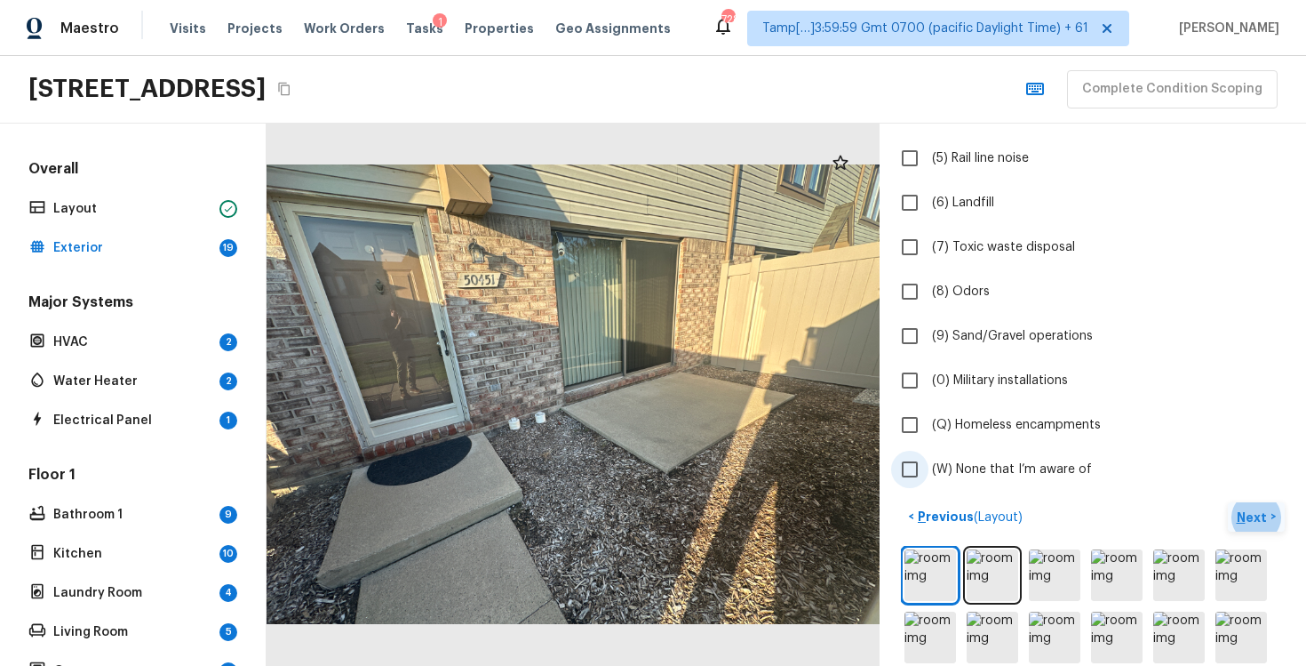
click at [926, 482] on input "(W) None that I’m aware of" at bounding box center [909, 469] width 37 height 37
checkbox input "true"
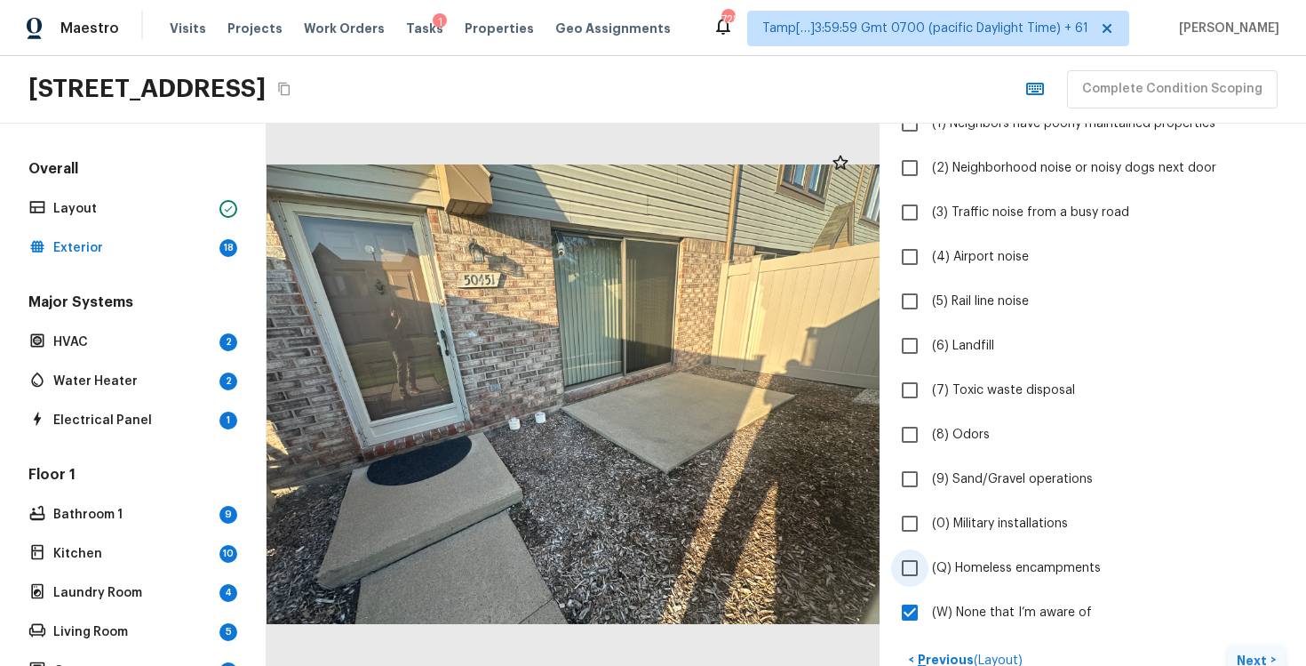
scroll to position [204, 0]
click at [1259, 646] on button "Next >" at bounding box center [1256, 656] width 57 height 29
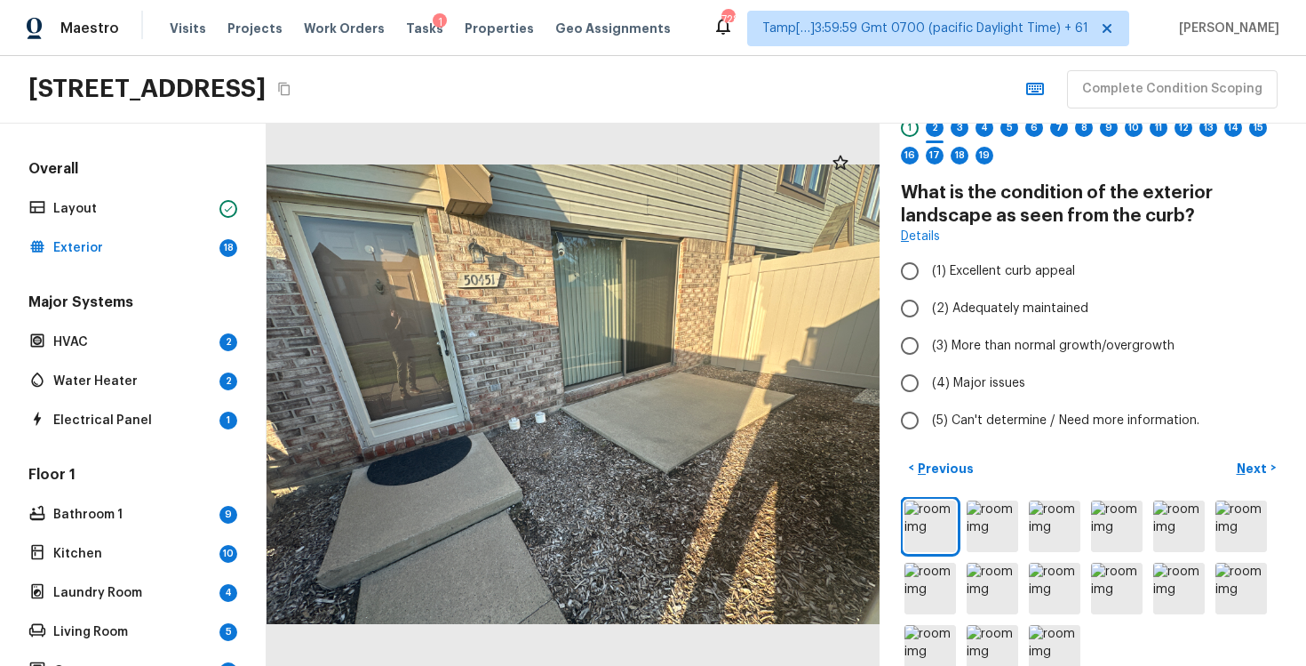
scroll to position [69, 0]
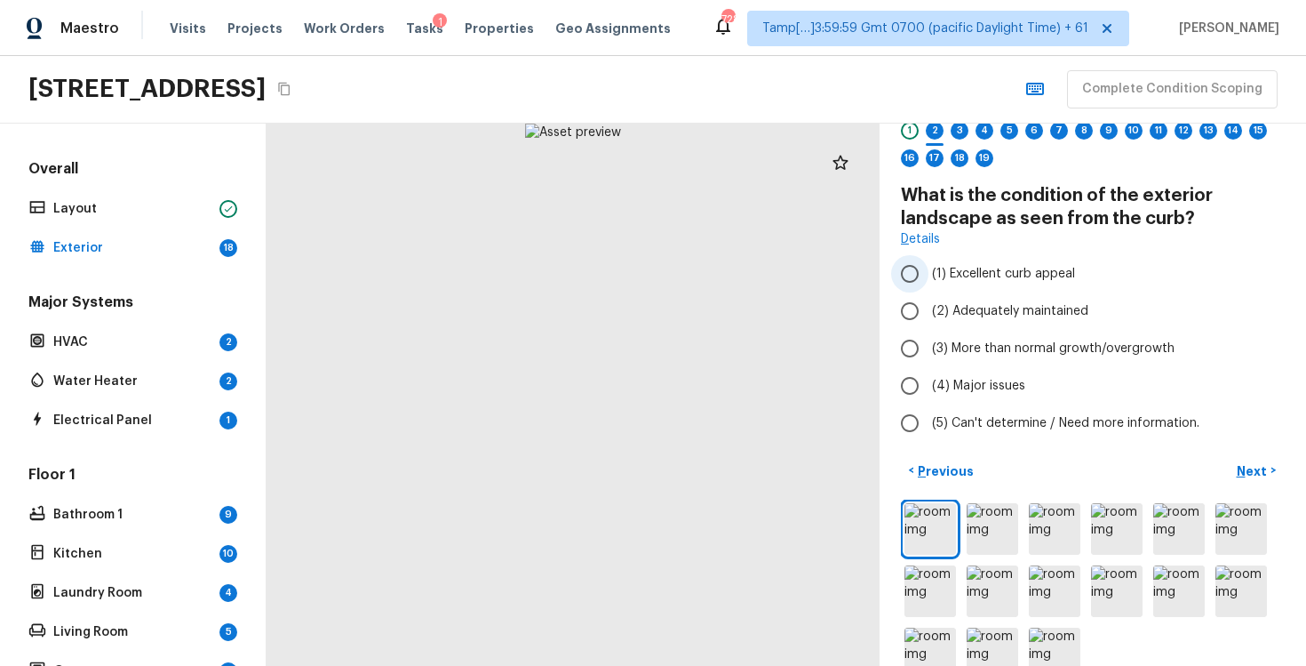
click at [931, 271] on label "(1) Excellent curb appeal" at bounding box center [1080, 273] width 379 height 37
click at [929, 271] on input "(1) Excellent curb appeal" at bounding box center [909, 273] width 37 height 37
radio input "true"
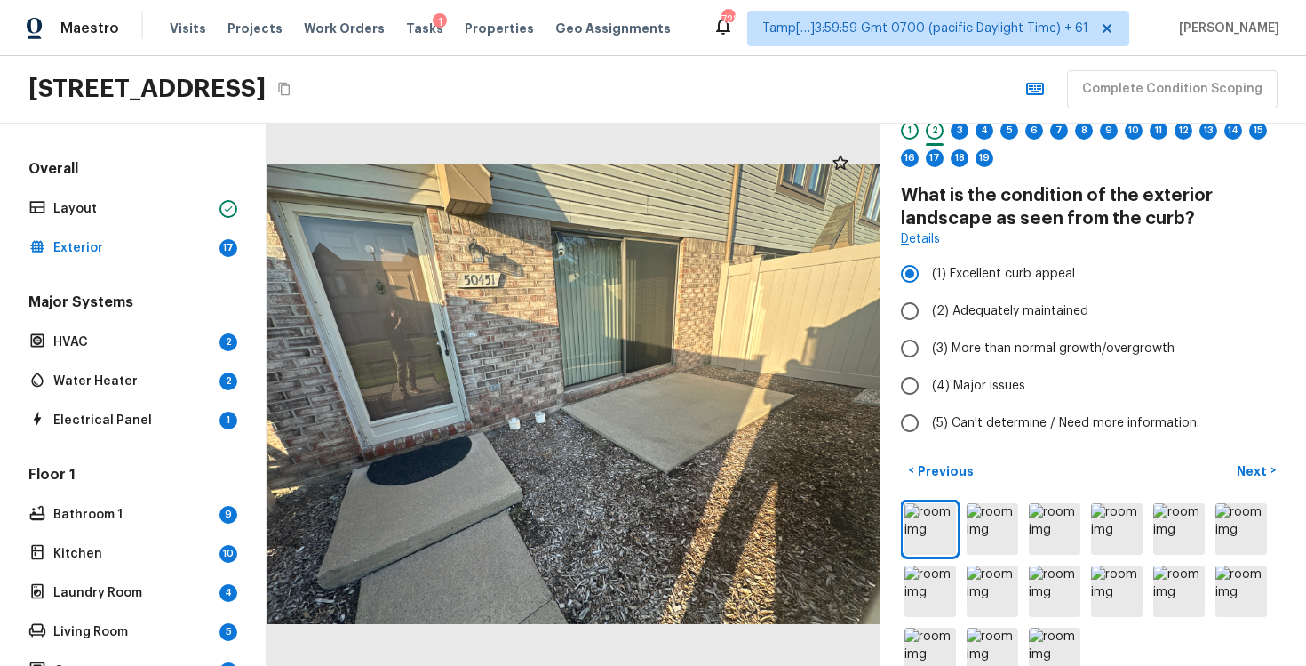
click at [1247, 471] on p "Next" at bounding box center [1254, 471] width 34 height 18
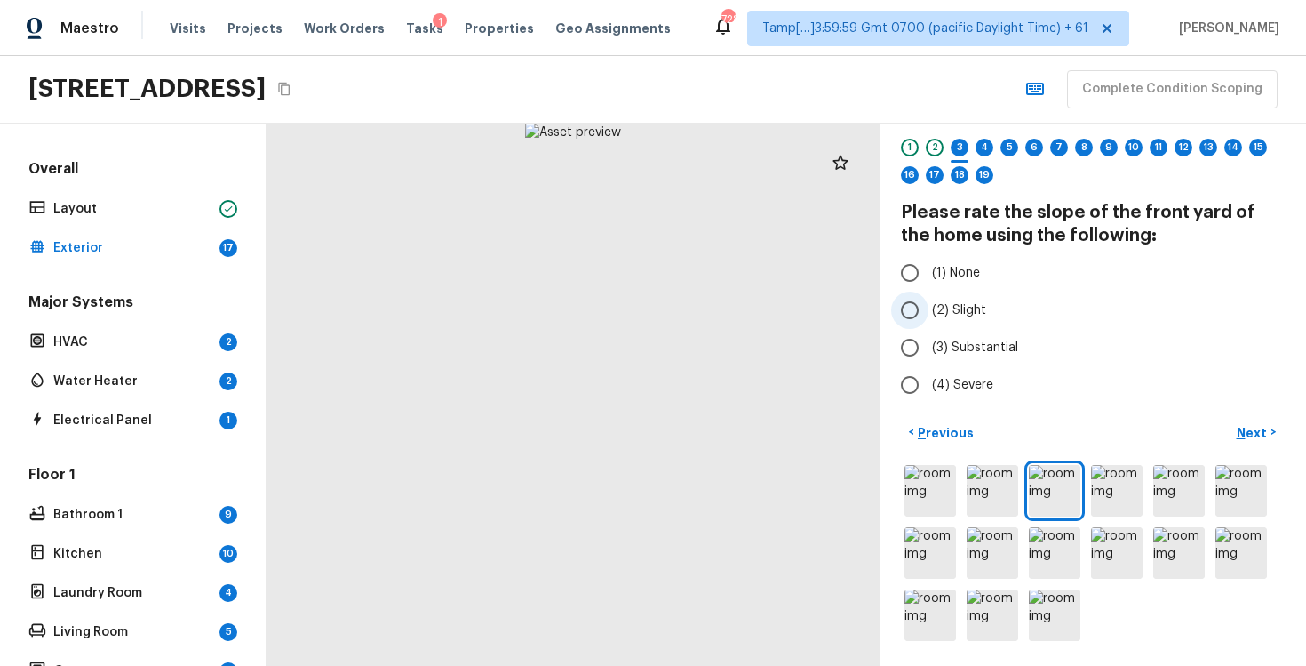
click at [930, 300] on label "(2) Slight" at bounding box center [1080, 309] width 379 height 37
click at [929, 300] on input "(2) Slight" at bounding box center [909, 309] width 37 height 37
radio input "true"
click at [930, 300] on label "(2) Slight" at bounding box center [1080, 309] width 379 height 37
click at [929, 300] on input "(2) Slight" at bounding box center [909, 309] width 37 height 37
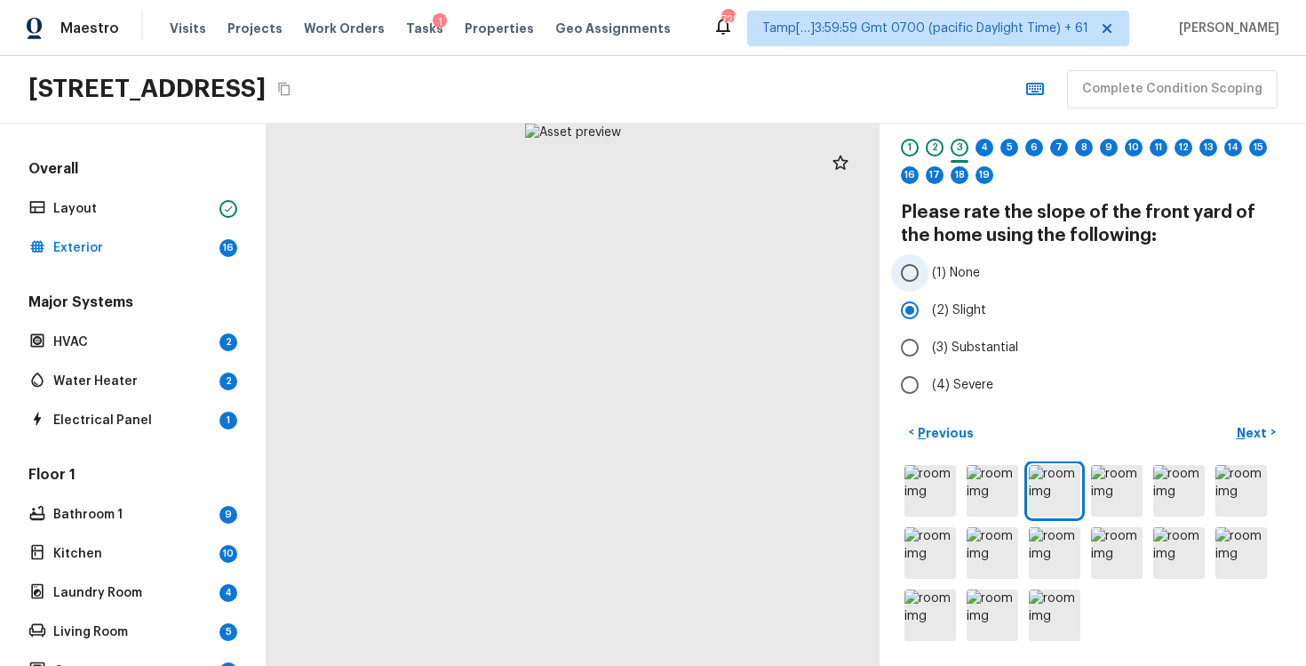
click at [927, 267] on input "(1) None" at bounding box center [909, 272] width 37 height 37
radio input "true"
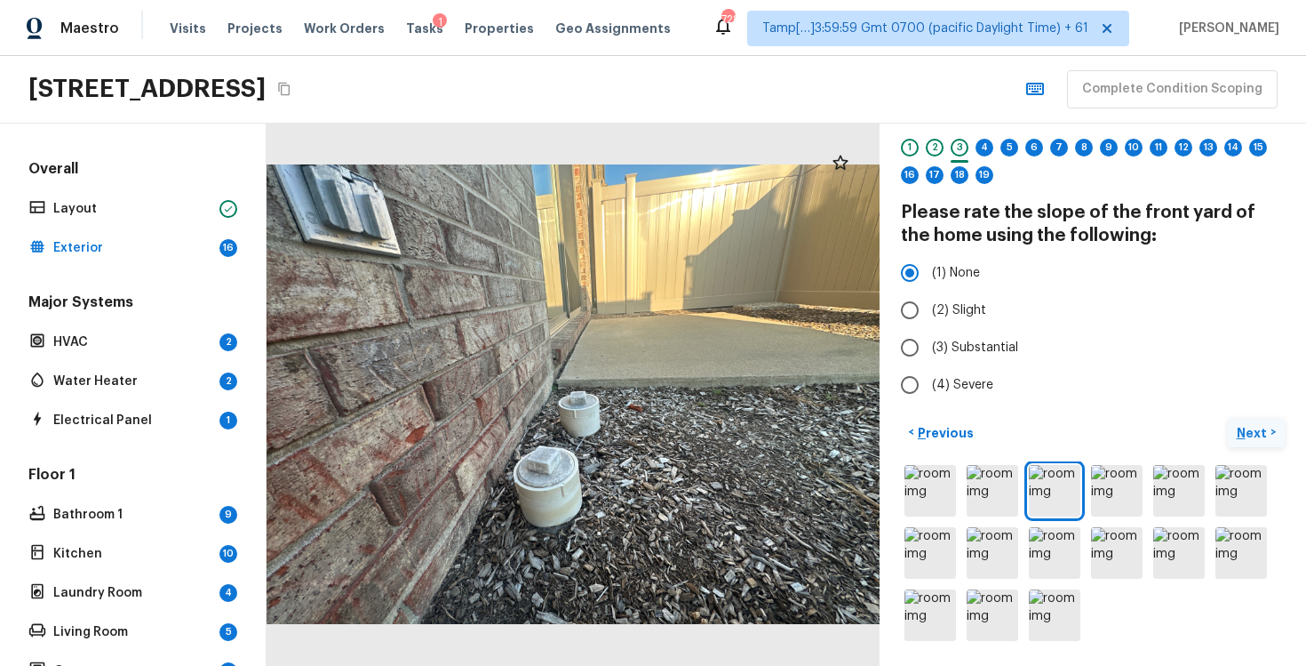
click at [1251, 432] on p "Next" at bounding box center [1254, 433] width 34 height 18
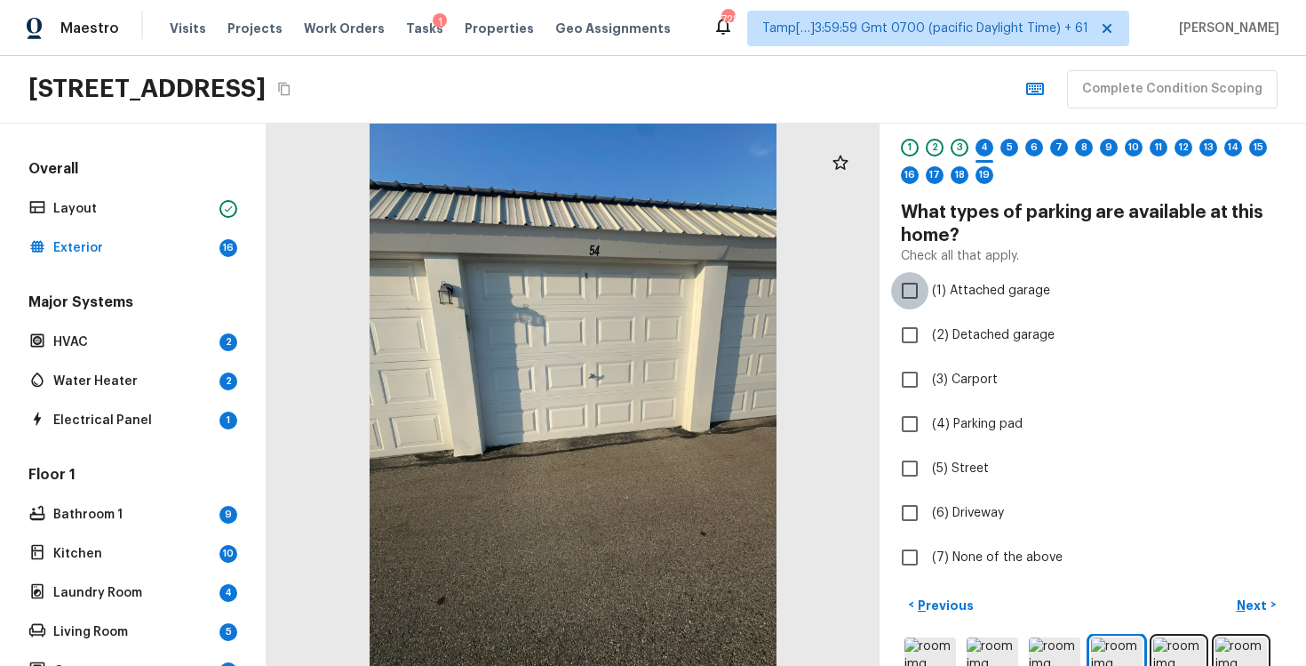
click at [918, 274] on input "(1) Attached garage" at bounding box center [909, 290] width 37 height 37
checkbox input "true"
click at [1256, 598] on p "Next" at bounding box center [1254, 605] width 34 height 18
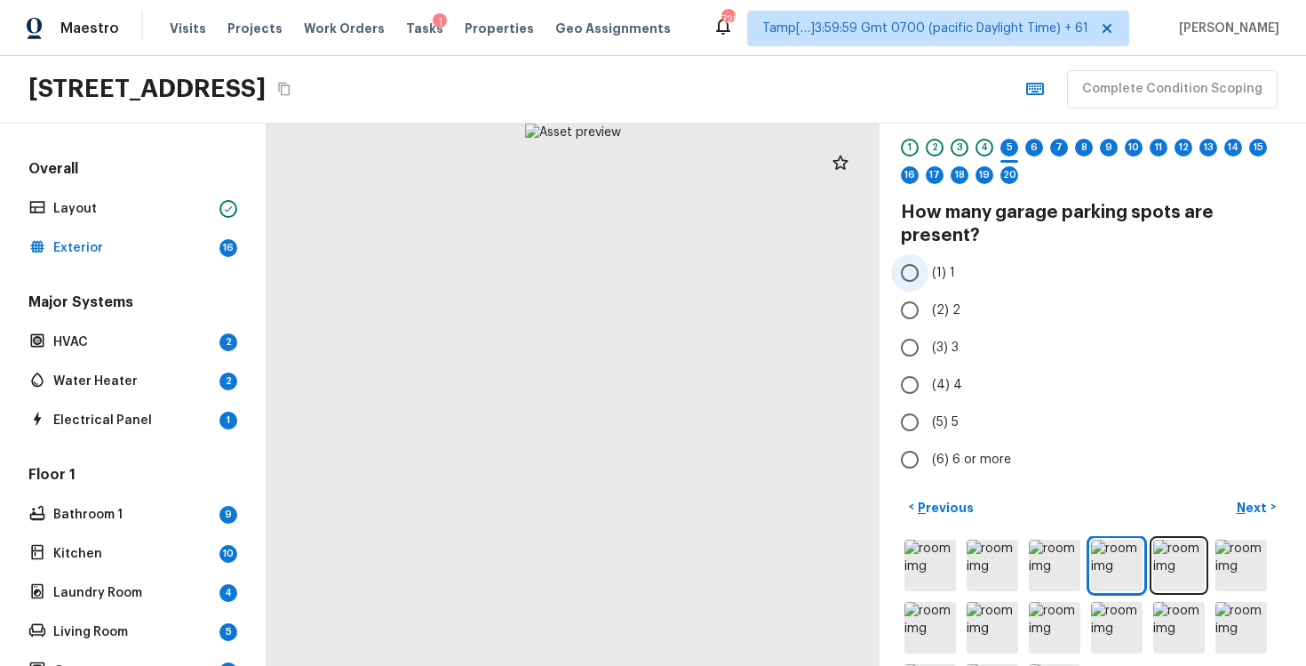
click at [908, 269] on input "(1) 1" at bounding box center [909, 272] width 37 height 37
radio input "true"
click at [1246, 500] on p "Next" at bounding box center [1254, 508] width 34 height 18
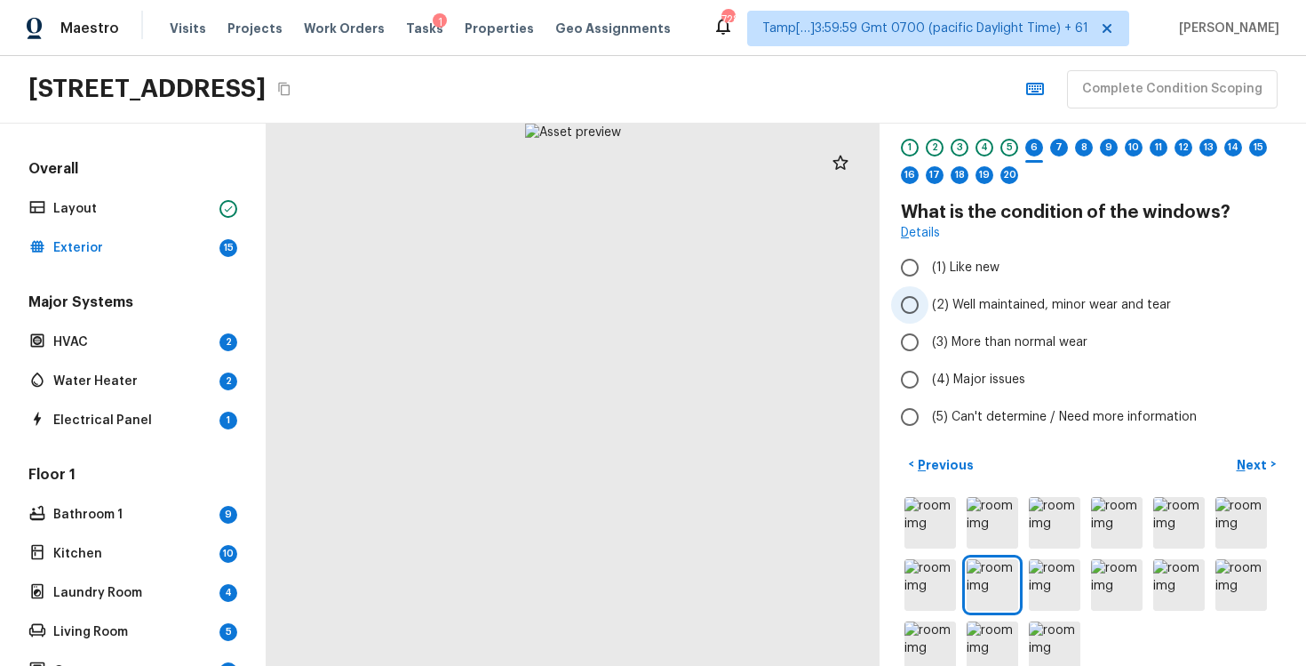
click at [928, 300] on input "(2) Well maintained, minor wear and tear" at bounding box center [909, 304] width 37 height 37
radio input "true"
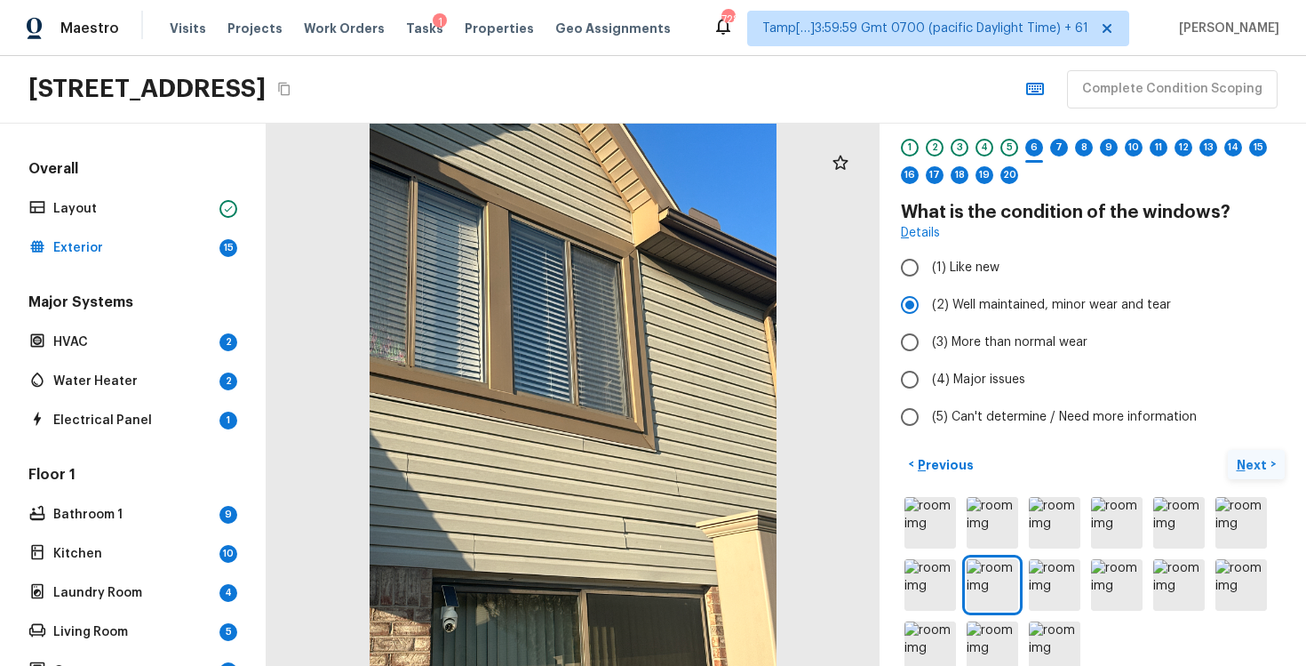
click at [1248, 456] on p "Next" at bounding box center [1254, 465] width 34 height 18
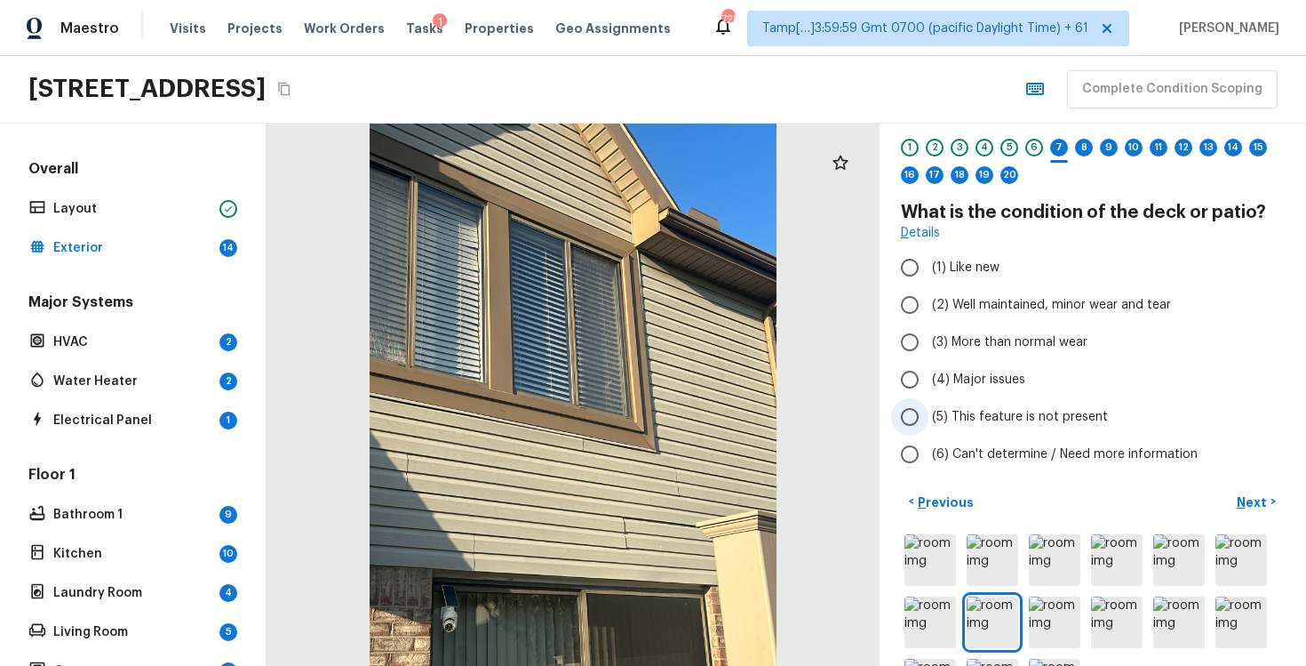
click at [956, 415] on span "(5) This feature is not present" at bounding box center [1020, 417] width 176 height 18
click at [929, 415] on input "(5) This feature is not present" at bounding box center [909, 416] width 37 height 37
radio input "true"
click at [1245, 507] on p "Next" at bounding box center [1254, 502] width 34 height 18
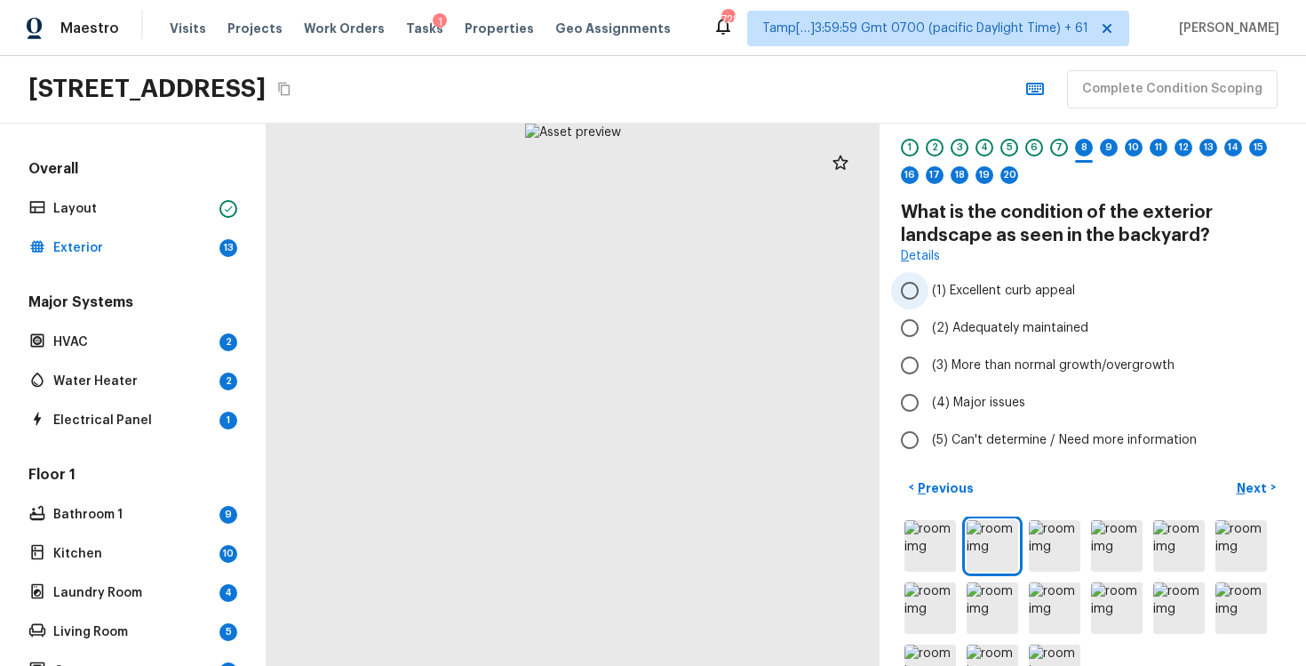
click at [987, 284] on span "(1) Excellent curb appeal" at bounding box center [1003, 291] width 143 height 18
click at [929, 284] on input "(1) Excellent curb appeal" at bounding box center [909, 290] width 37 height 37
radio input "true"
click at [1253, 484] on p "Next" at bounding box center [1254, 488] width 34 height 18
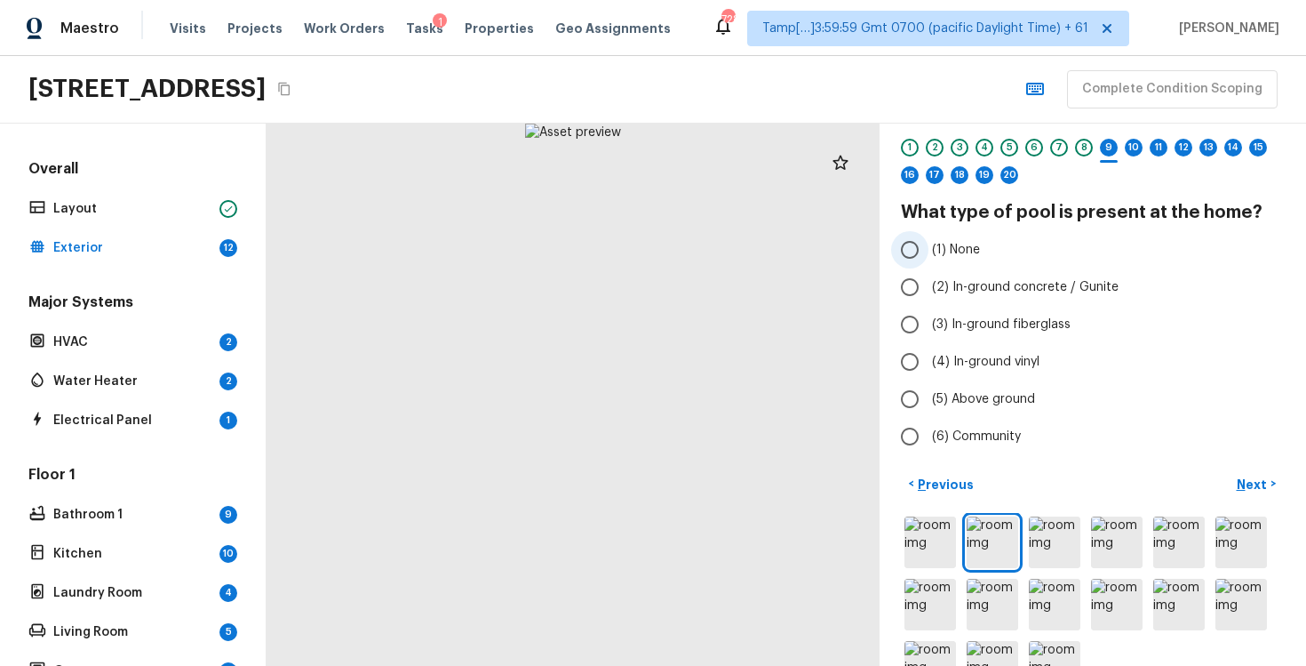
click at [914, 263] on input "(1) None" at bounding box center [909, 249] width 37 height 37
radio input "true"
click at [1249, 493] on button "Next >" at bounding box center [1256, 483] width 57 height 29
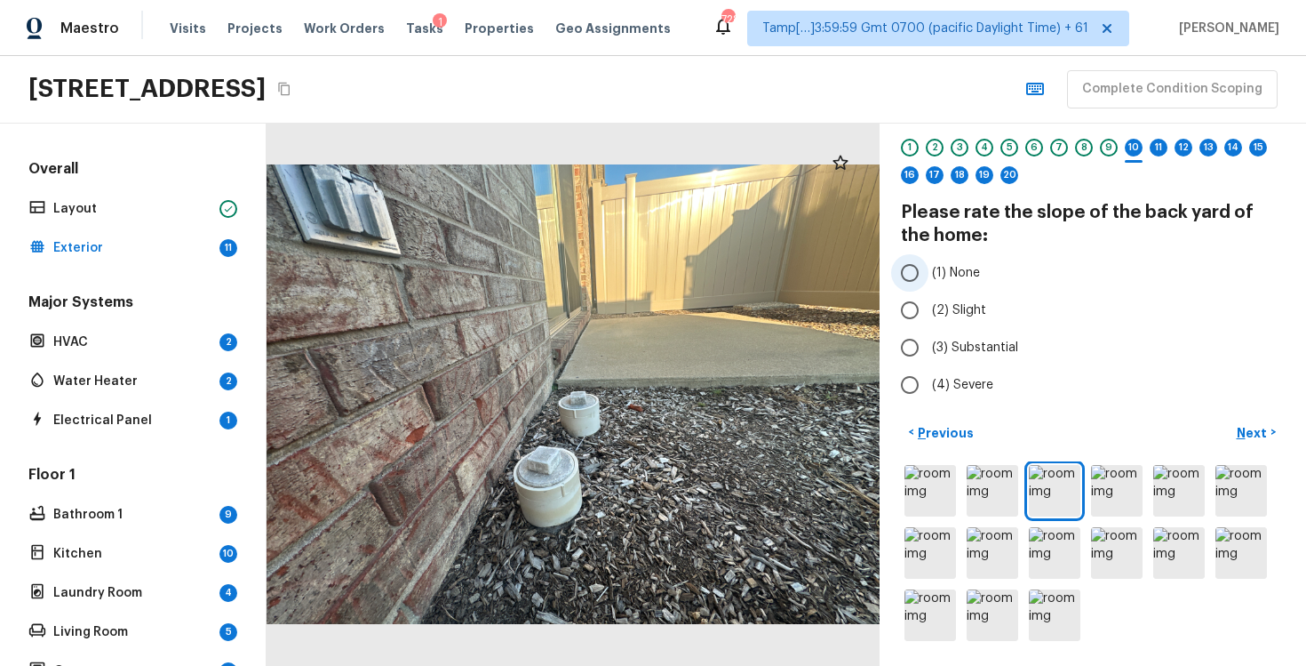
click at [913, 267] on input "(1) None" at bounding box center [909, 272] width 37 height 37
radio input "true"
click at [1243, 442] on button "Next >" at bounding box center [1256, 432] width 57 height 29
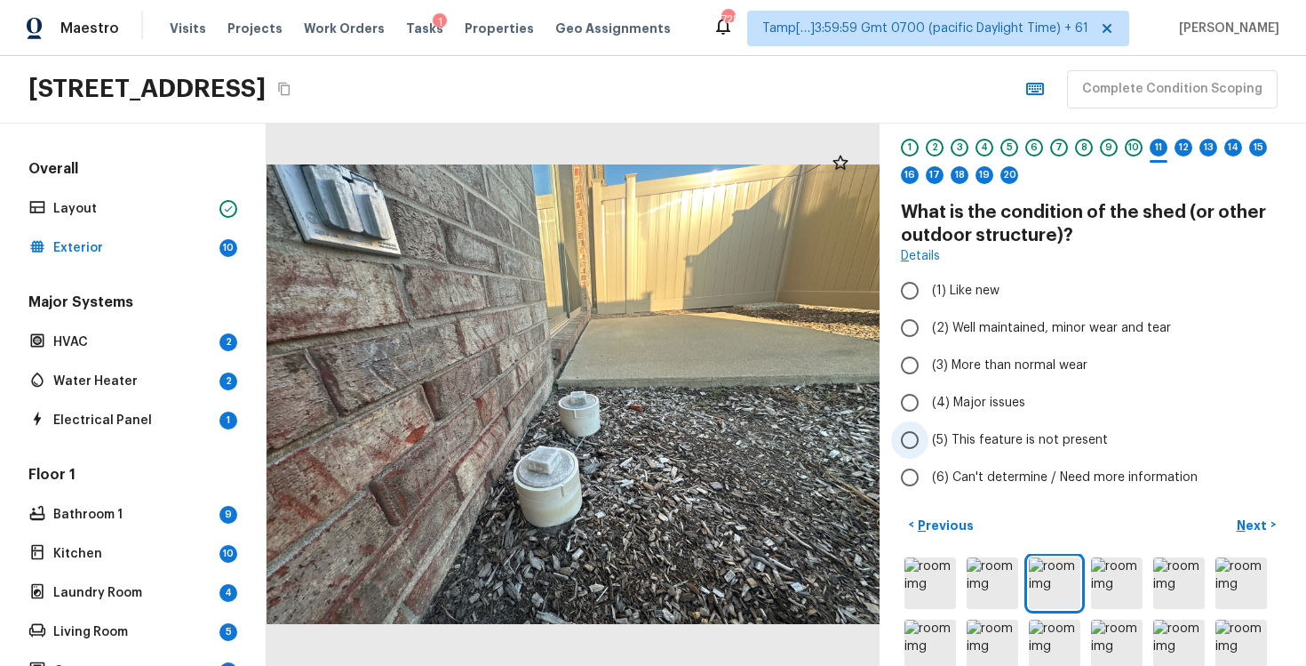
click at [946, 436] on span "(5) This feature is not present" at bounding box center [1020, 440] width 176 height 18
click at [929, 436] on input "(5) This feature is not present" at bounding box center [909, 439] width 37 height 37
radio input "true"
click at [1249, 513] on button "Next >" at bounding box center [1256, 524] width 57 height 29
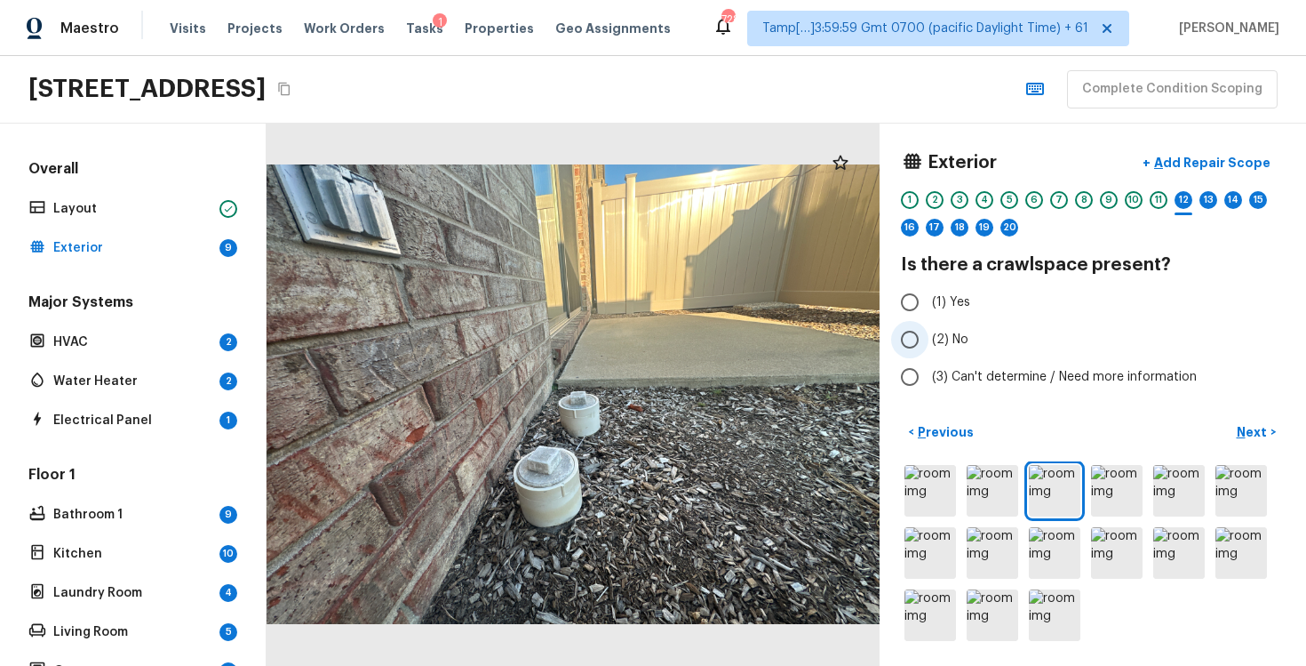
click at [913, 346] on input "(2) No" at bounding box center [909, 339] width 37 height 37
radio input "true"
click at [1250, 425] on p "Next" at bounding box center [1254, 432] width 34 height 18
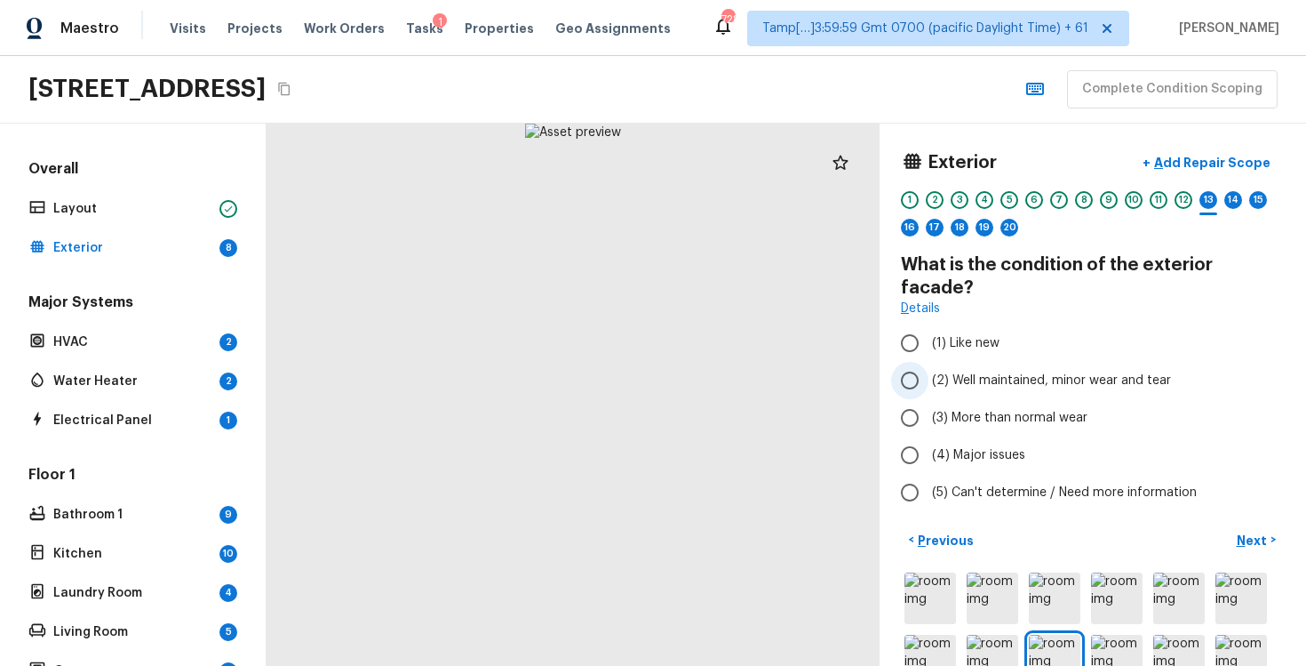
click at [962, 371] on span "(2) Well maintained, minor wear and tear" at bounding box center [1051, 380] width 239 height 18
click at [929, 362] on input "(2) Well maintained, minor wear and tear" at bounding box center [909, 380] width 37 height 37
radio input "true"
click at [1249, 531] on p "Next" at bounding box center [1254, 540] width 34 height 18
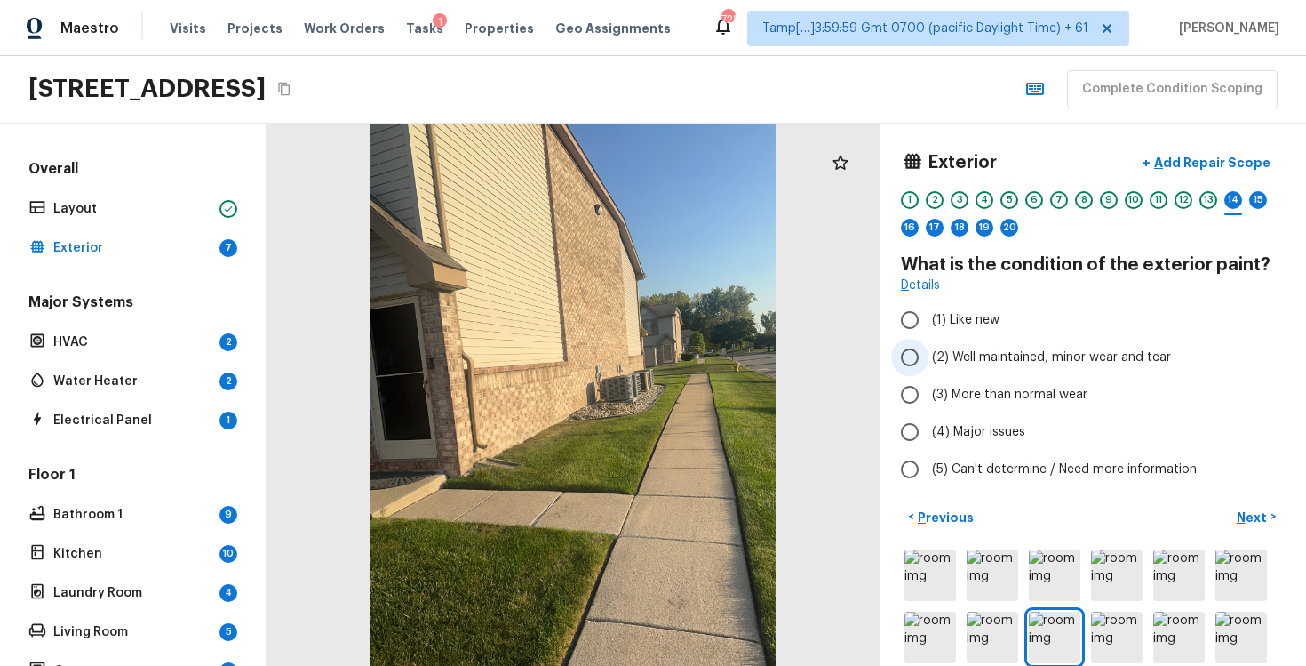
click at [1054, 349] on span "(2) Well maintained, minor wear and tear" at bounding box center [1051, 357] width 239 height 18
click at [929, 349] on input "(2) Well maintained, minor wear and tear" at bounding box center [909, 357] width 37 height 37
radio input "true"
click at [1263, 513] on p "Next" at bounding box center [1254, 517] width 34 height 18
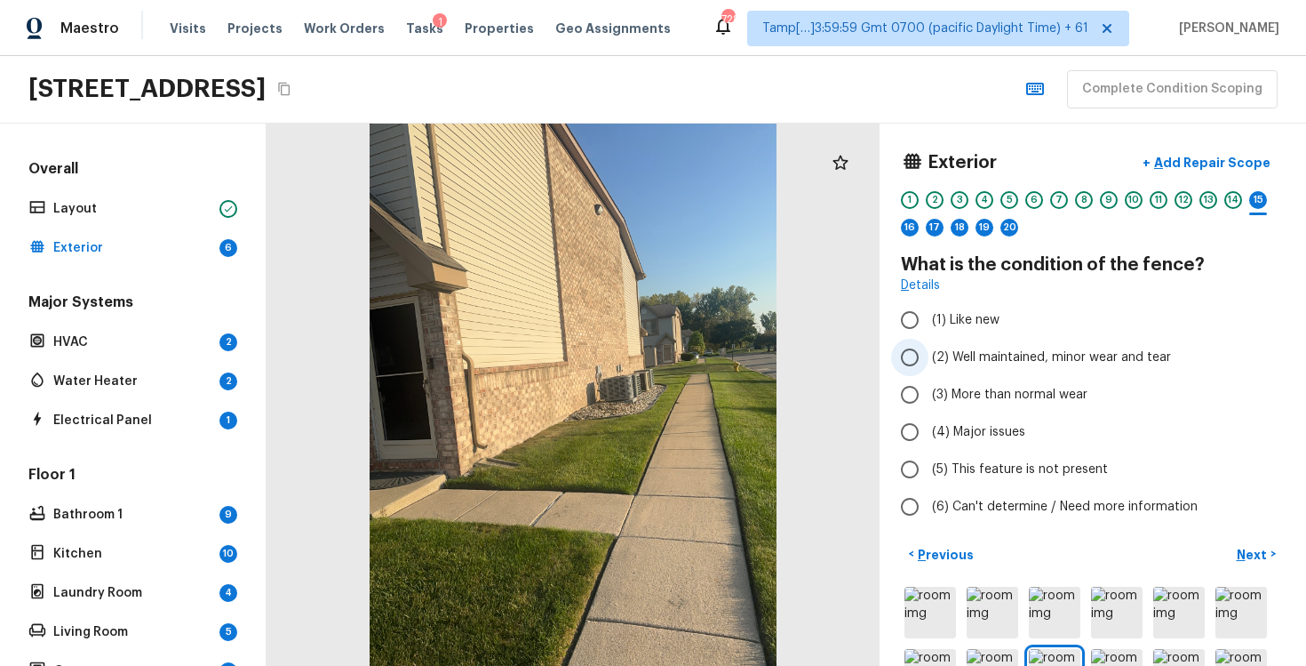
click at [988, 352] on span "(2) Well maintained, minor wear and tear" at bounding box center [1051, 357] width 239 height 18
click at [929, 352] on input "(2) Well maintained, minor wear and tear" at bounding box center [909, 357] width 37 height 37
radio input "true"
click at [1254, 539] on button "Next >" at bounding box center [1256, 553] width 57 height 29
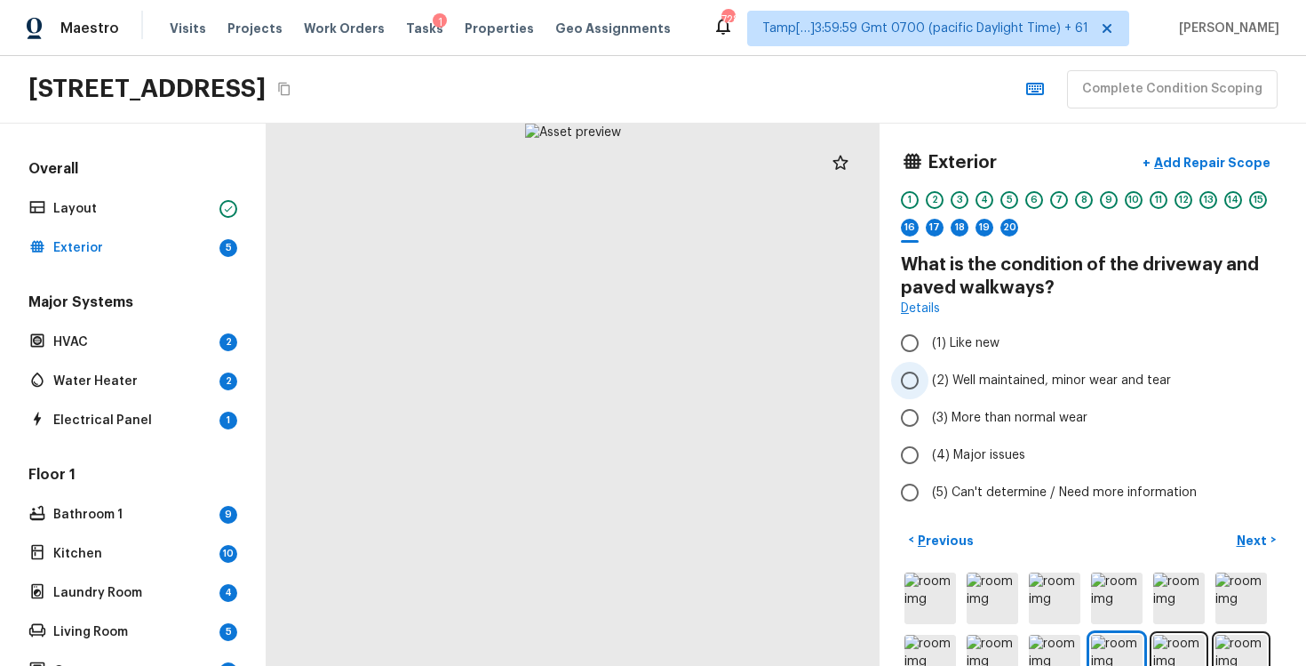
click at [1006, 387] on span "(2) Well maintained, minor wear and tear" at bounding box center [1051, 380] width 239 height 18
click at [929, 387] on input "(2) Well maintained, minor wear and tear" at bounding box center [909, 380] width 37 height 37
radio input "true"
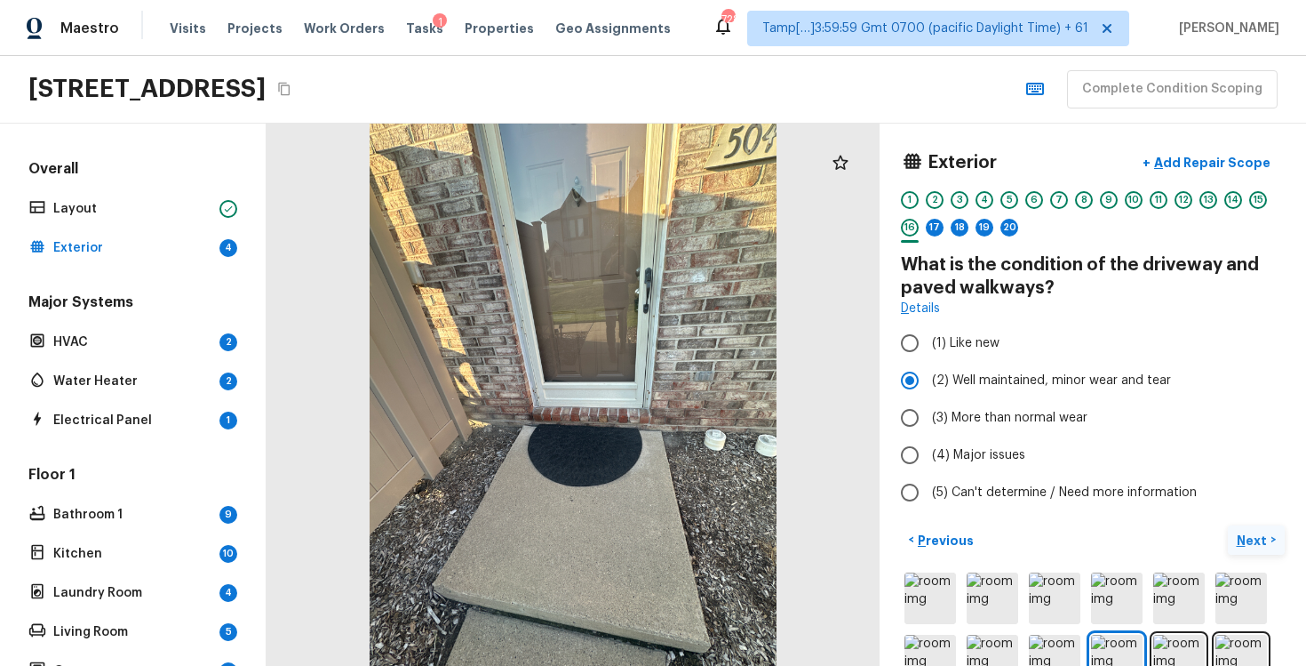
click at [1254, 540] on p "Next" at bounding box center [1254, 540] width 34 height 18
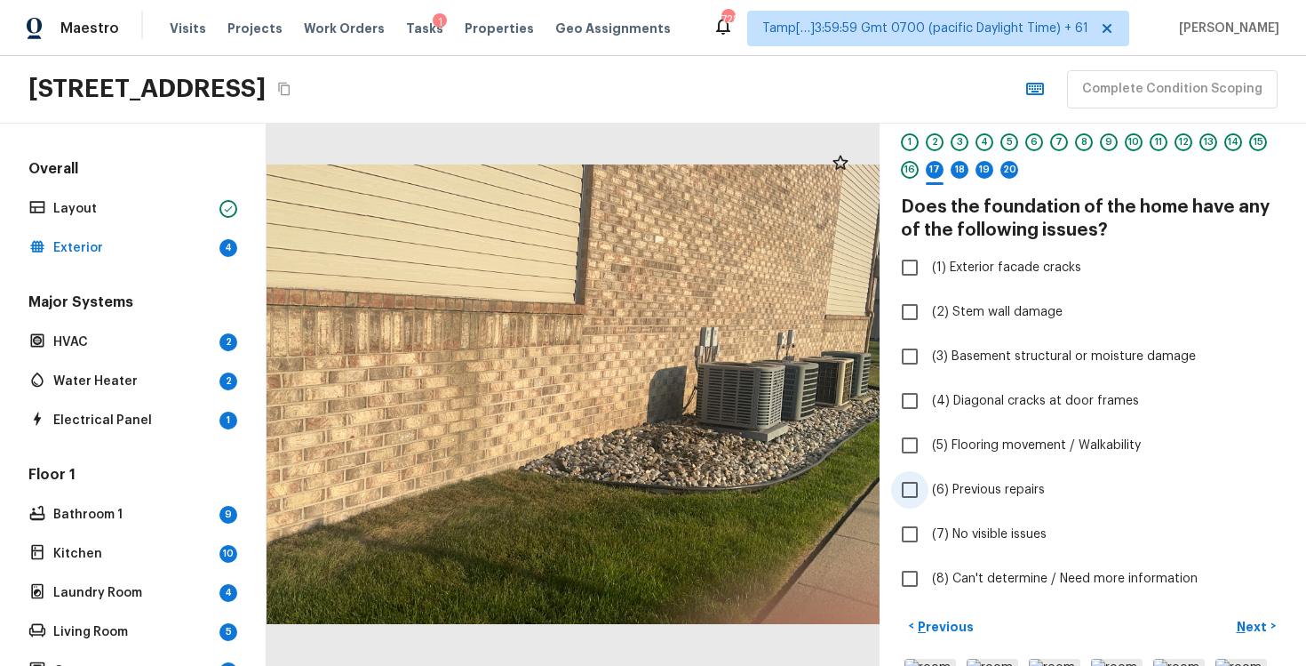
scroll to position [84, 0]
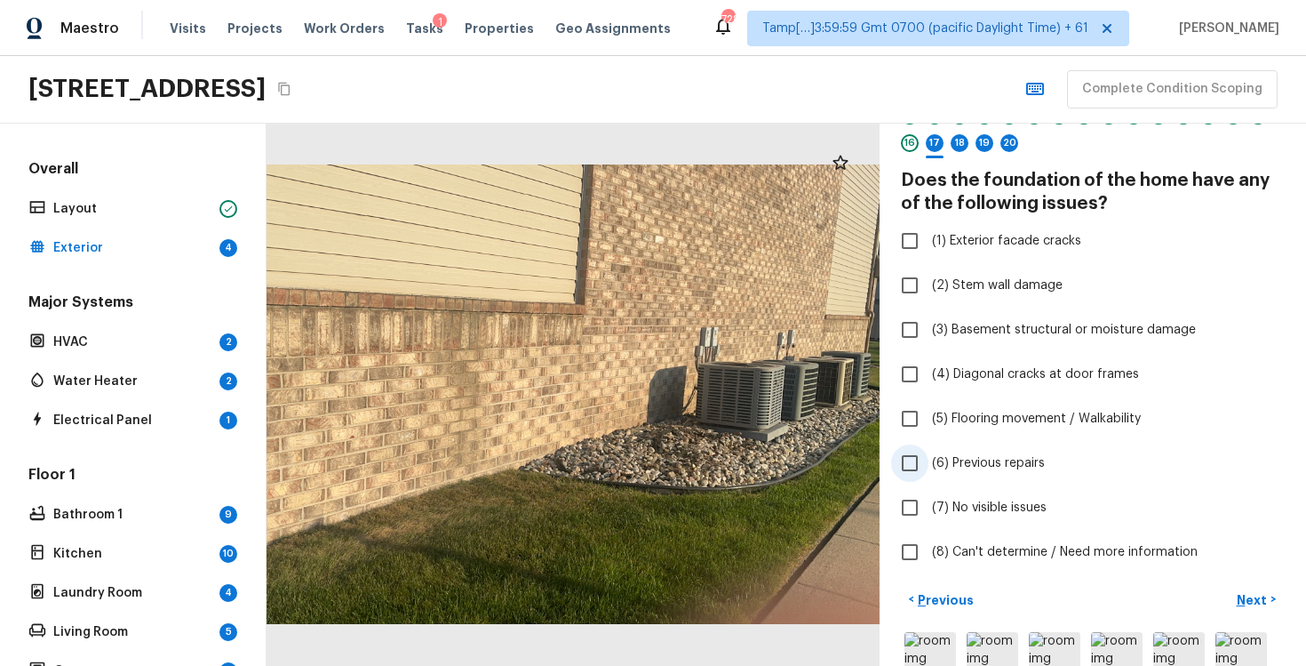
click at [924, 498] on input "(7) No visible issues" at bounding box center [909, 507] width 37 height 37
checkbox input "true"
click at [1231, 590] on button "Next >" at bounding box center [1256, 599] width 57 height 29
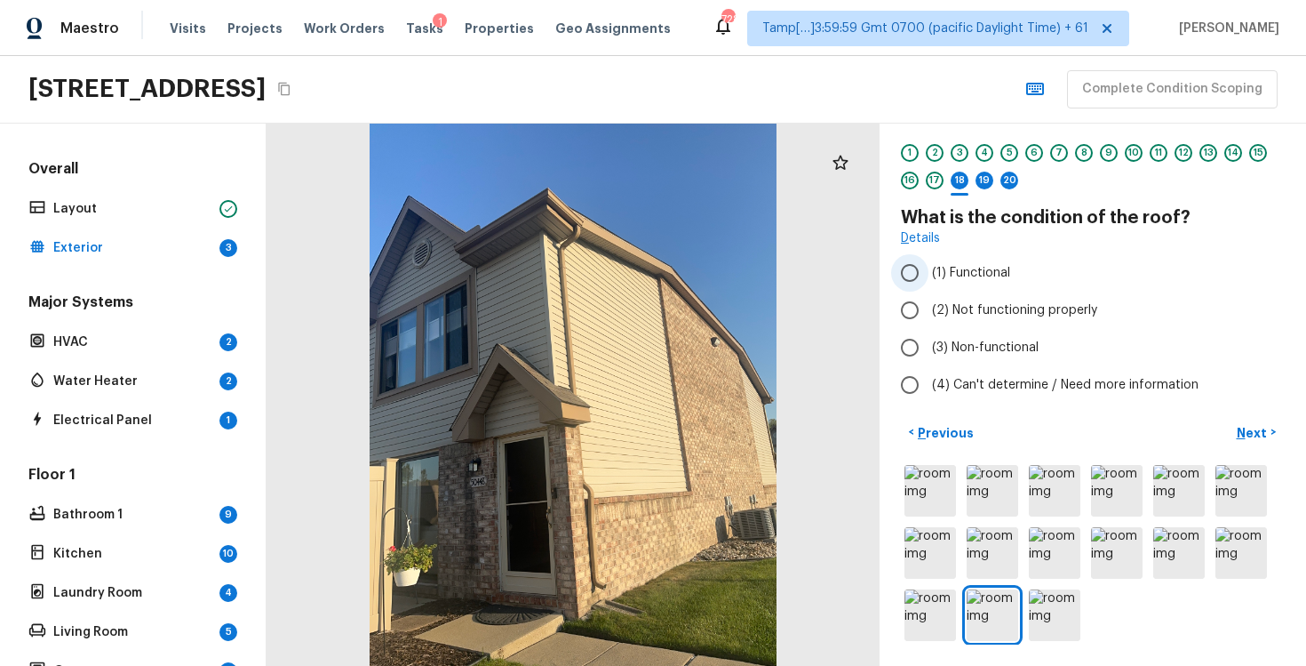
click at [970, 267] on span "(1) Functional" at bounding box center [971, 273] width 78 height 18
click at [929, 267] on input "(1) Functional" at bounding box center [909, 272] width 37 height 37
radio input "true"
click at [1243, 426] on p "Next" at bounding box center [1254, 433] width 34 height 18
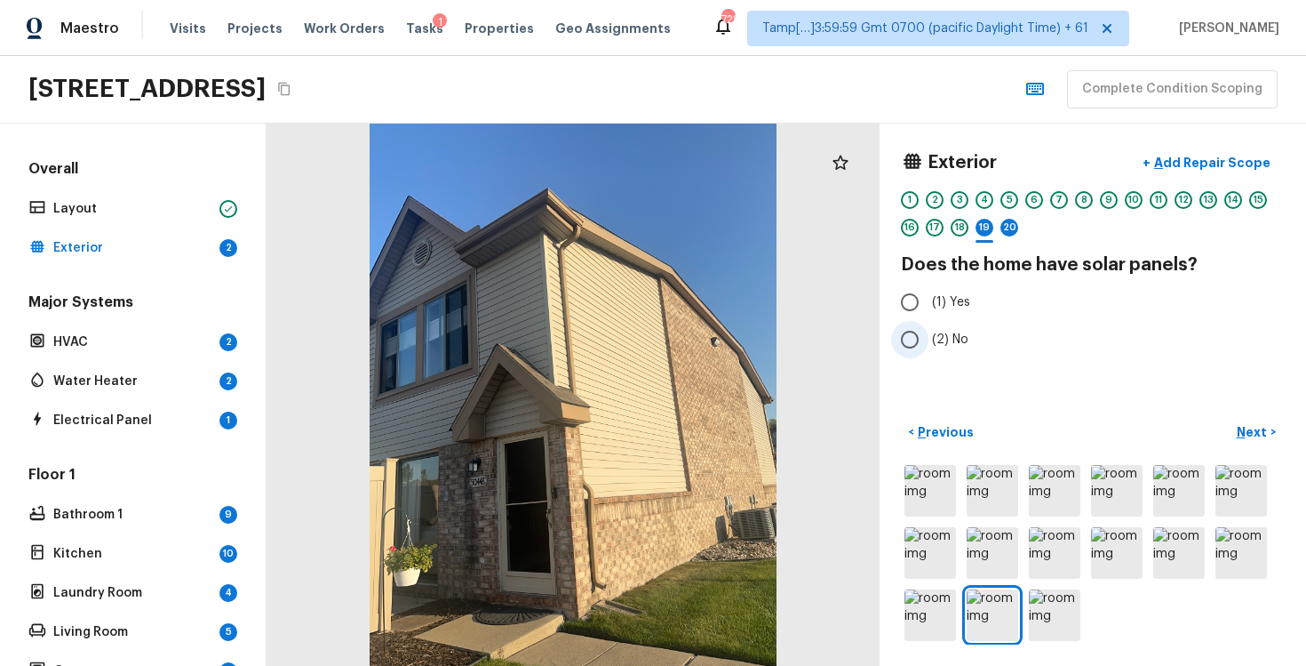
click at [931, 338] on label "(2) No" at bounding box center [1080, 339] width 379 height 37
click at [929, 338] on input "(2) No" at bounding box center [909, 339] width 37 height 37
radio input "true"
click at [1254, 438] on p "Next" at bounding box center [1254, 432] width 34 height 18
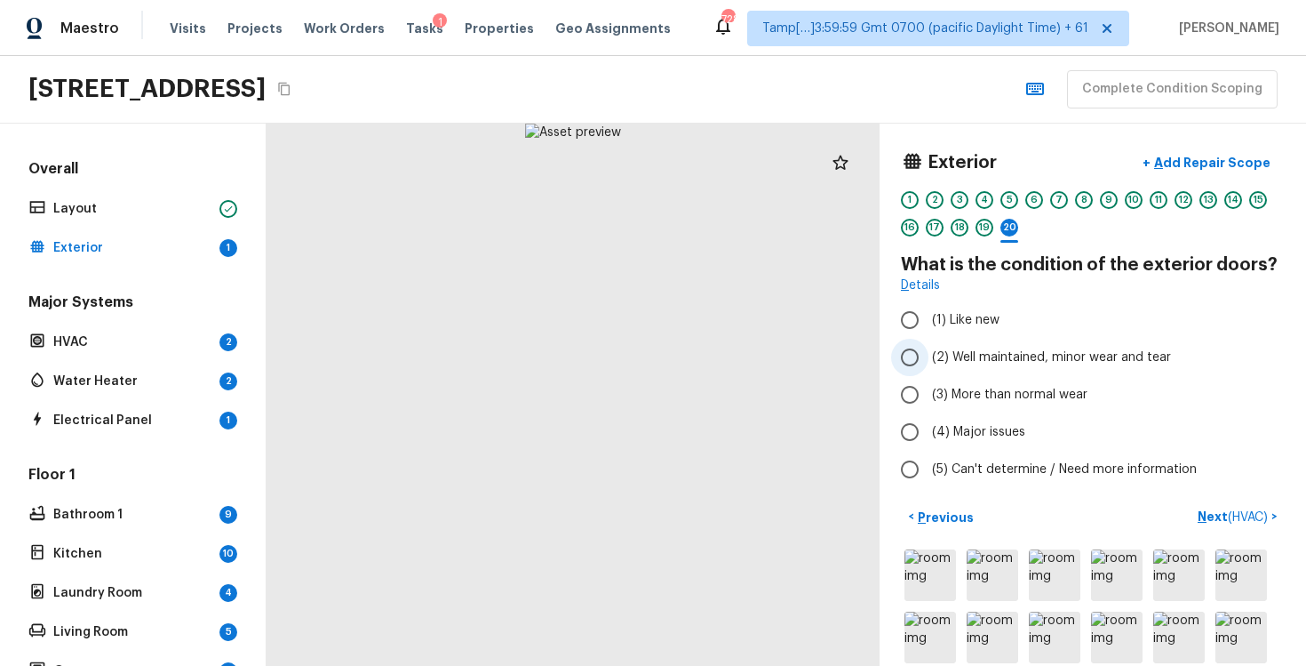
click at [961, 342] on label "(2) Well maintained, minor wear and tear" at bounding box center [1080, 357] width 379 height 37
click at [929, 342] on input "(2) Well maintained, minor wear and tear" at bounding box center [909, 357] width 37 height 37
radio input "true"
click at [1233, 507] on p "Next ( HVAC )" at bounding box center [1235, 516] width 74 height 19
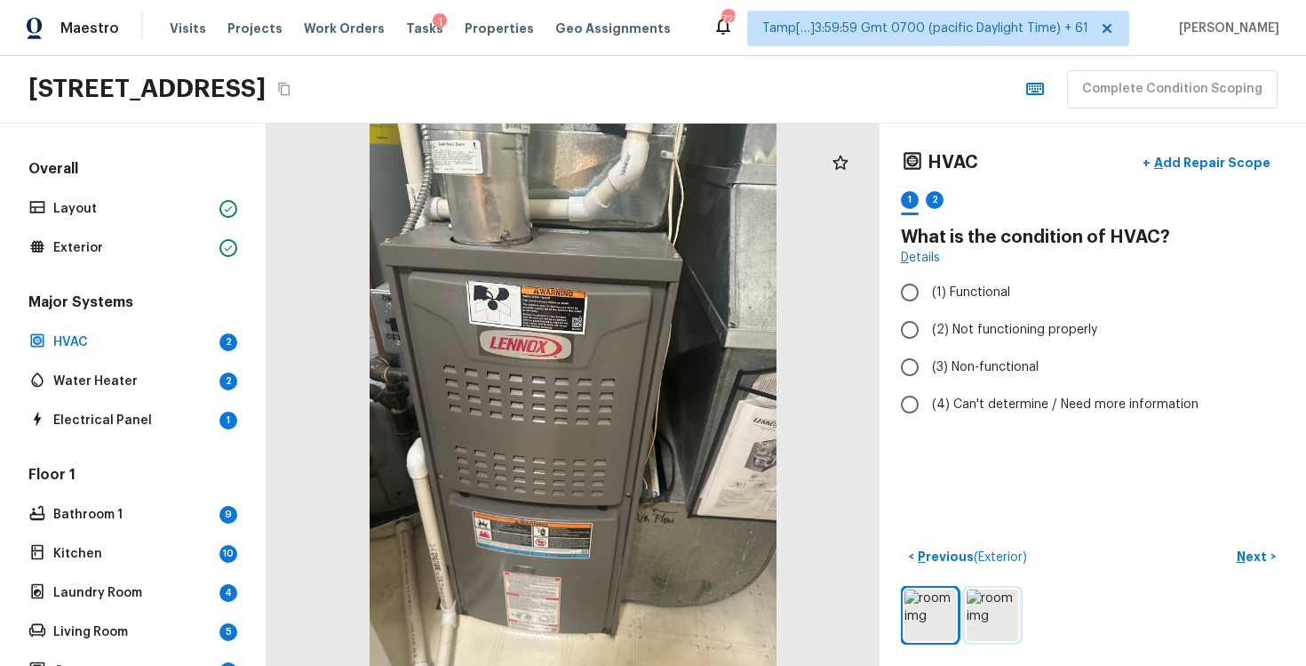
click at [998, 615] on img at bounding box center [993, 615] width 52 height 52
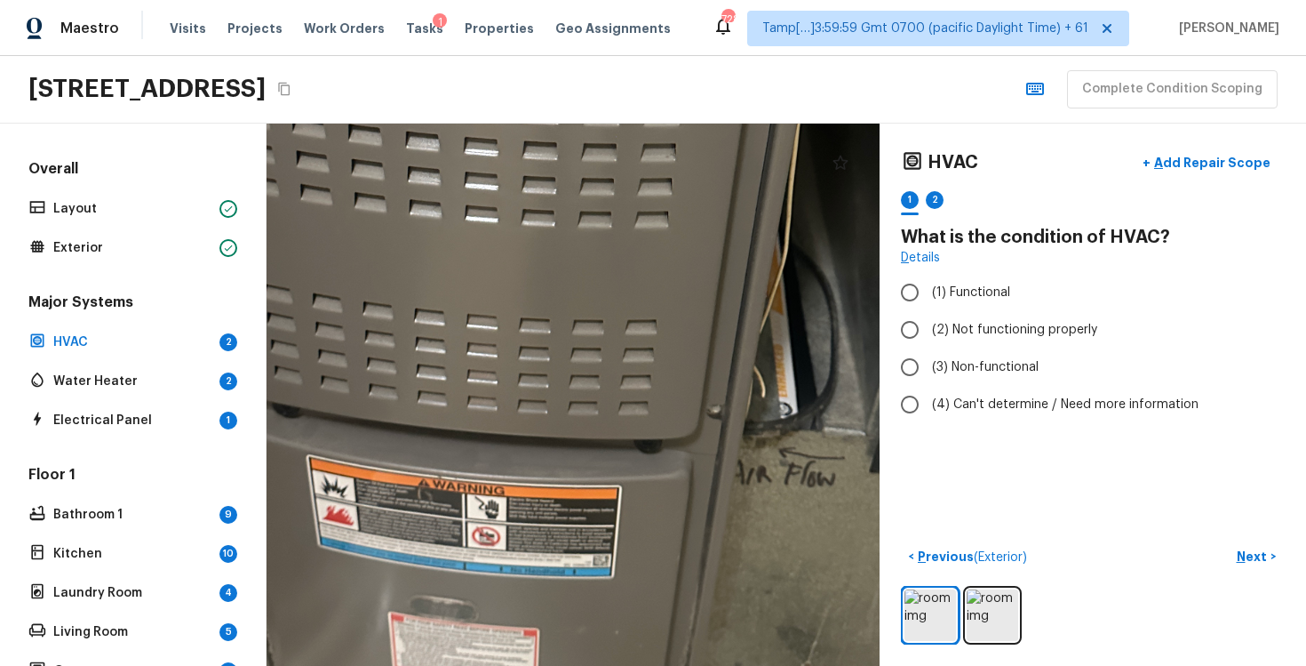
drag, startPoint x: 601, startPoint y: 436, endPoint x: 630, endPoint y: 80, distance: 357.5
click at [630, 80] on div "Maestro Visits Projects Work Orders Tasks 1 Properties Geo Assignments 728 Tamp…" at bounding box center [653, 333] width 1306 height 666
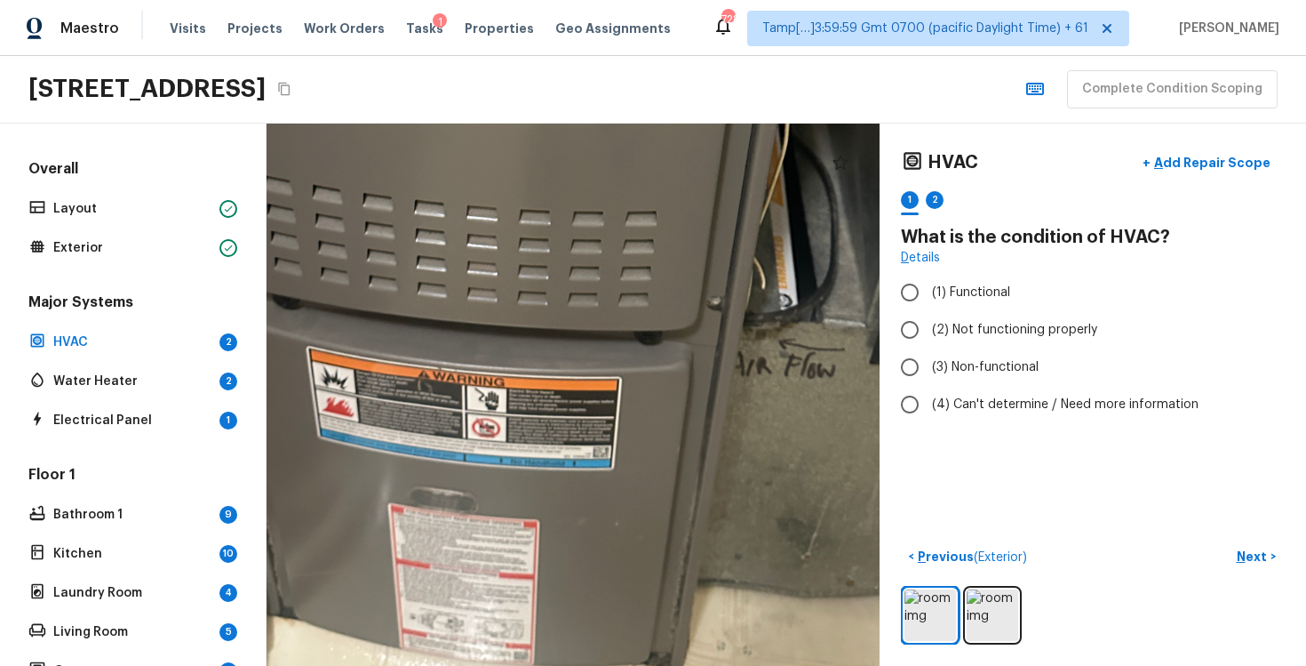
drag, startPoint x: 627, startPoint y: 204, endPoint x: 631, endPoint y: 118, distance: 86.3
click at [631, 121] on div "Maestro Visits Projects Work Orders Tasks 1 Properties Geo Assignments 728 Tamp…" at bounding box center [653, 333] width 1306 height 666
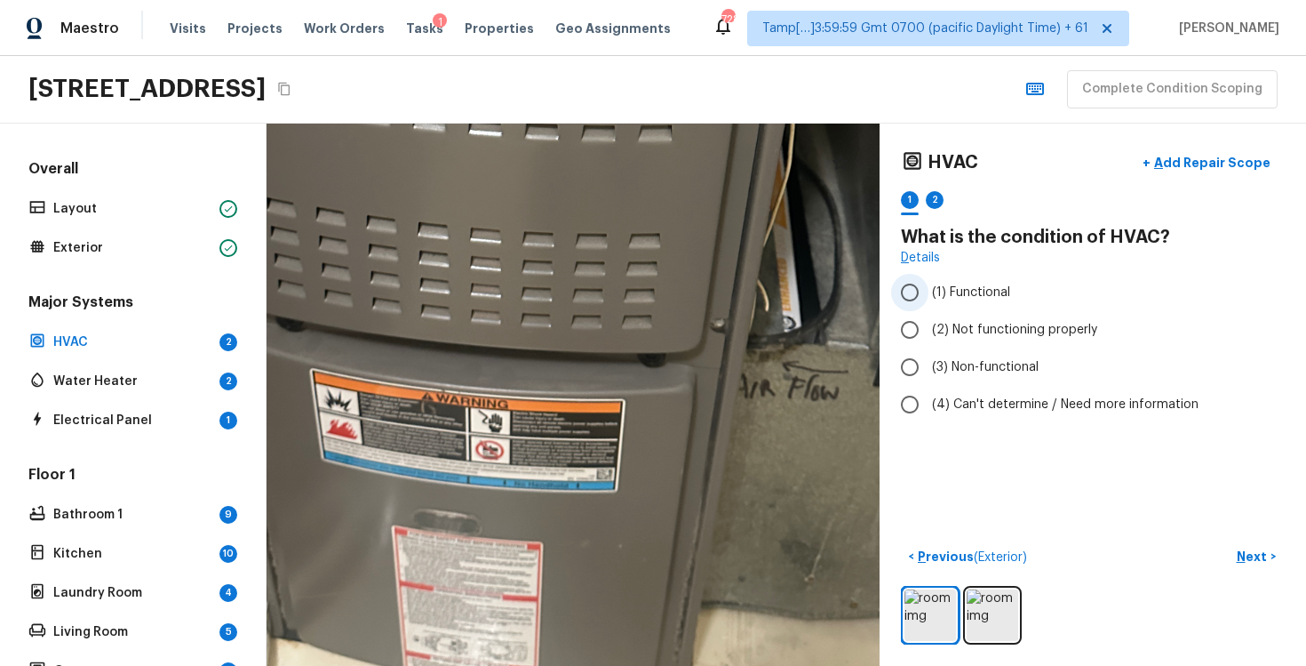
click at [954, 284] on span "(1) Functional" at bounding box center [971, 292] width 78 height 18
click at [929, 284] on input "(1) Functional" at bounding box center [909, 292] width 37 height 37
radio input "true"
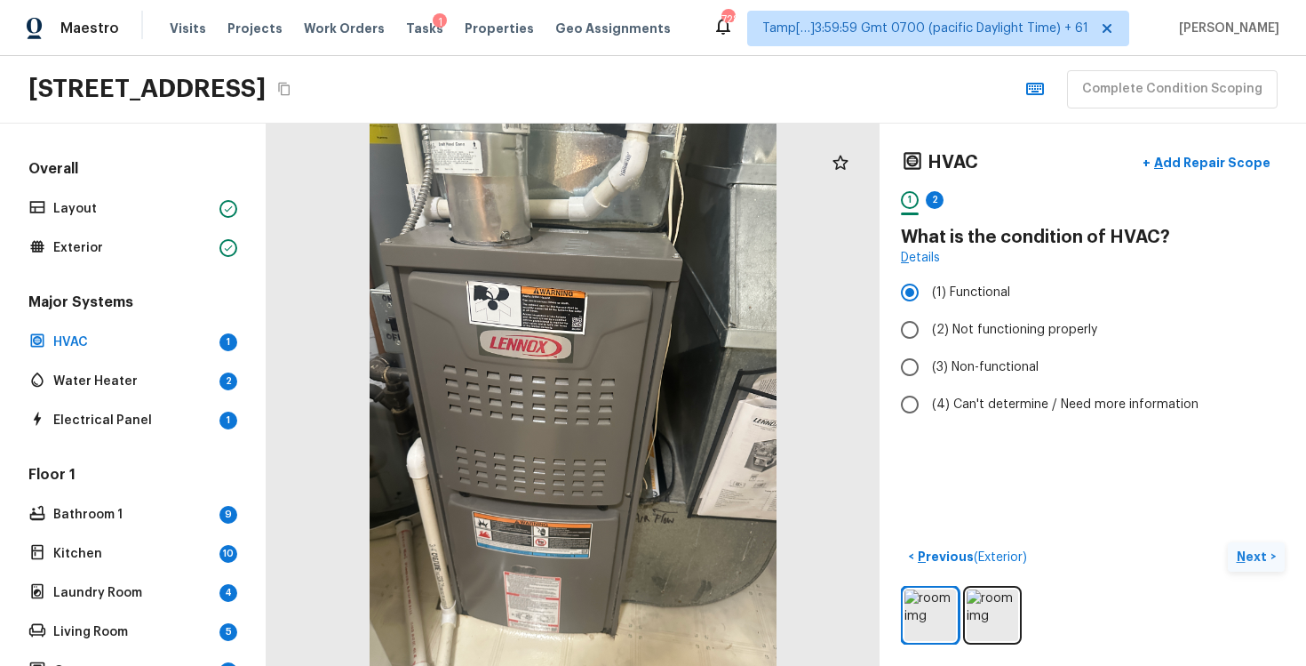
click at [1254, 552] on p "Next" at bounding box center [1254, 556] width 34 height 18
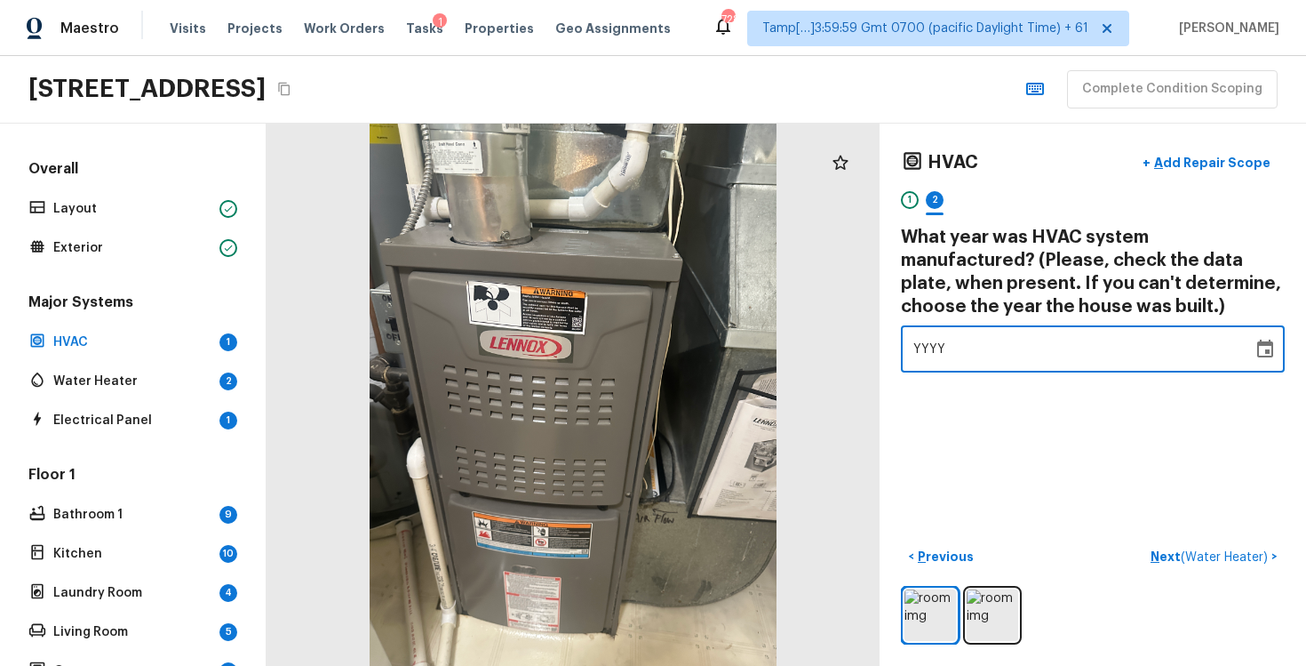
click at [1075, 344] on div "YYYY" at bounding box center [1077, 348] width 327 height 47
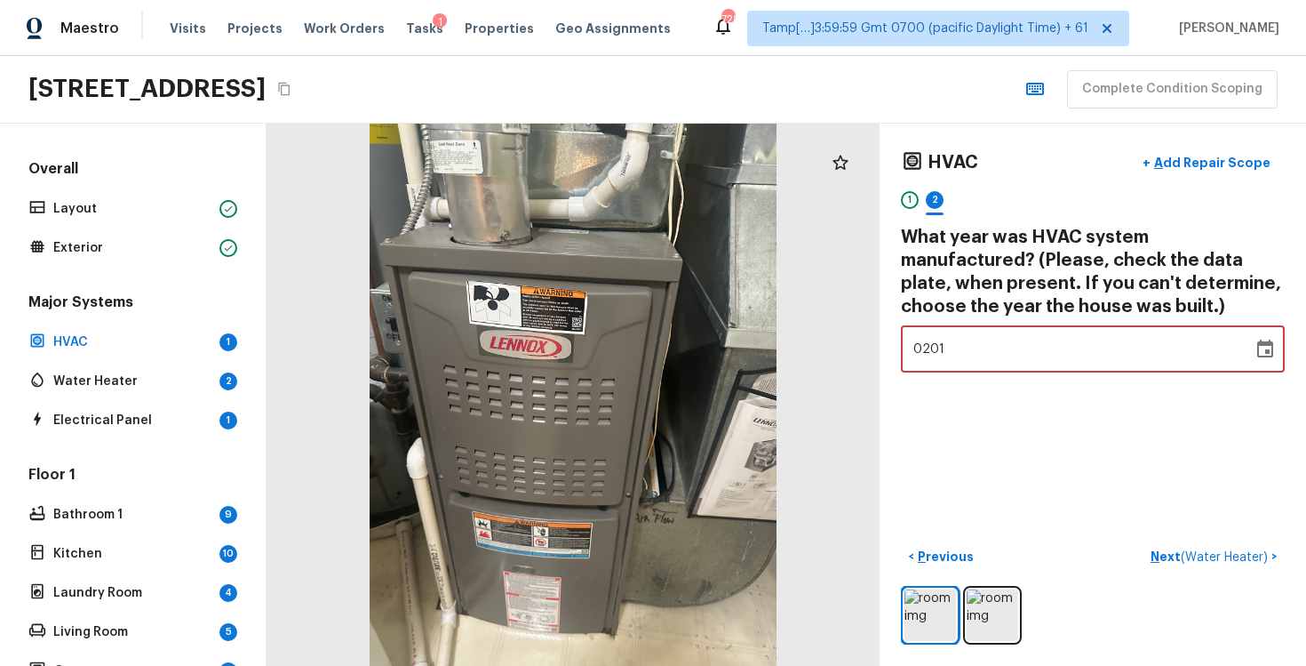
type input "2015"
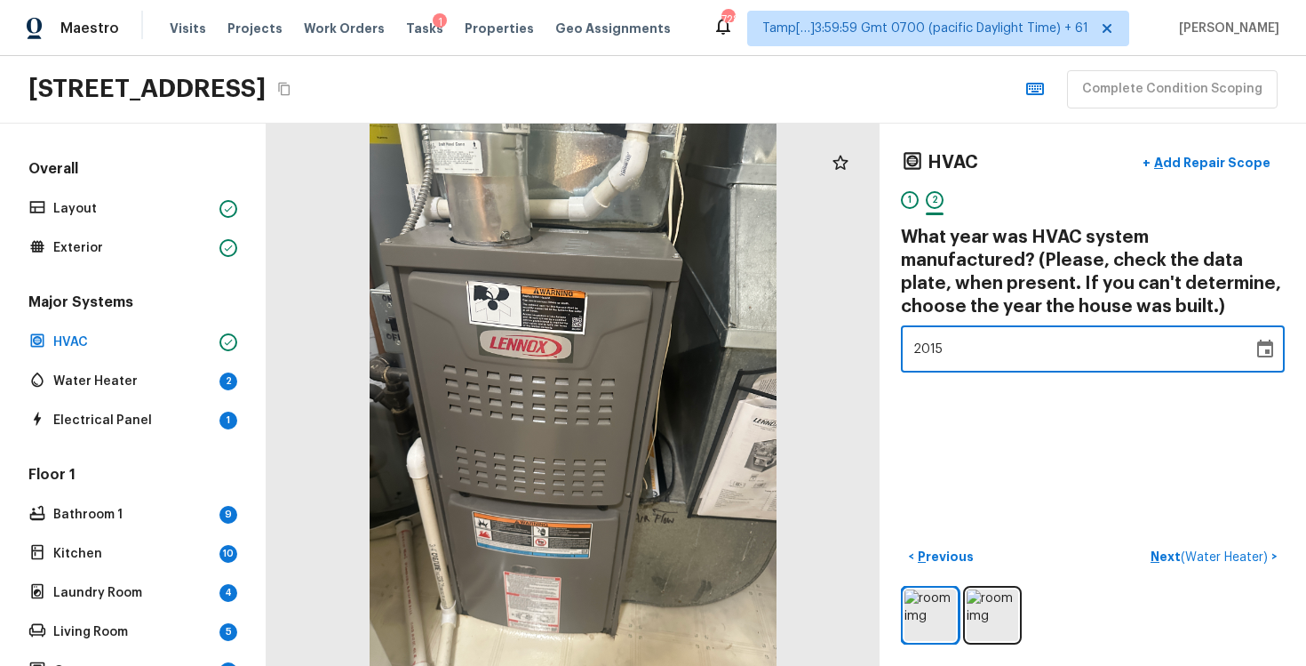
click at [1060, 434] on div "HVAC + Add Repair Scope 1 2 What year was HVAC system manufactured? (Please, ch…" at bounding box center [1093, 395] width 427 height 542
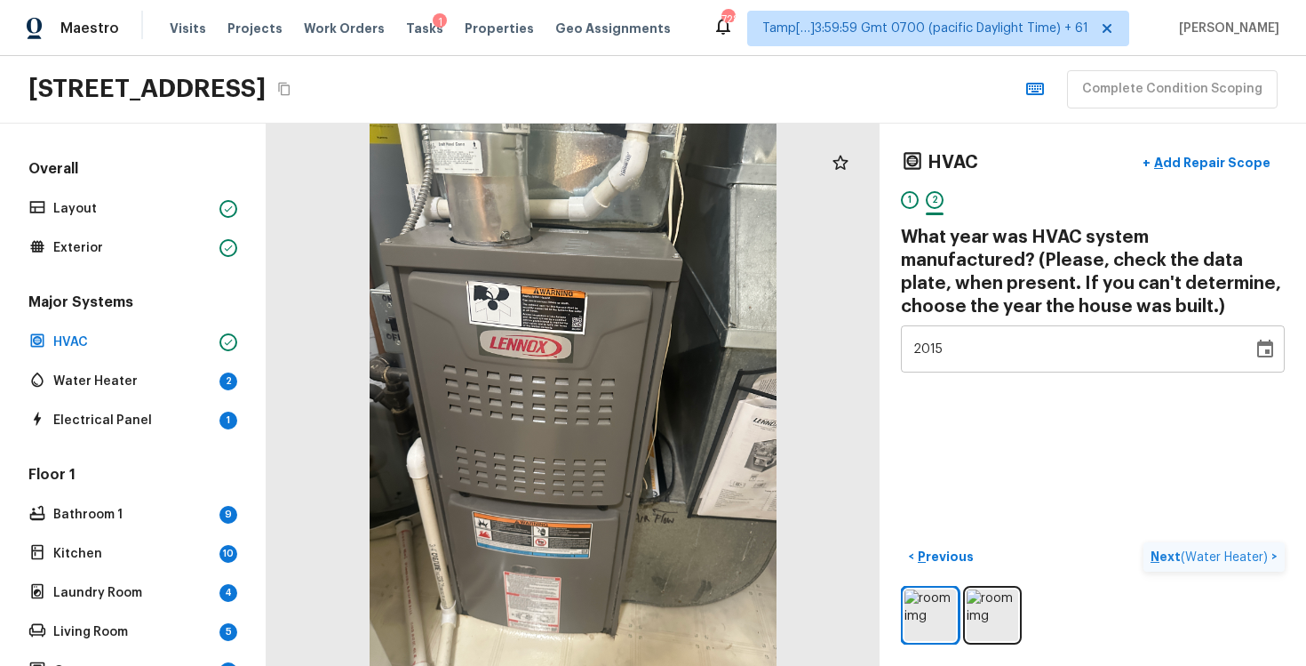
click at [1209, 551] on span "( Water Heater )" at bounding box center [1224, 557] width 87 height 12
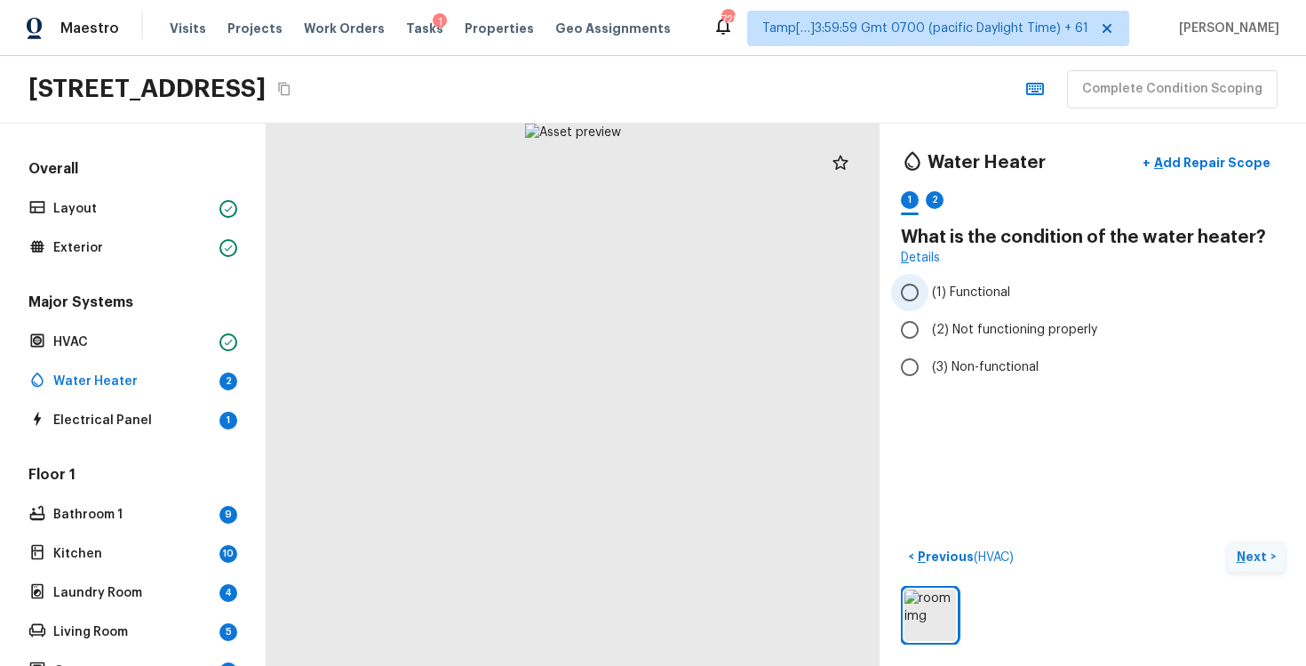
click at [991, 296] on span "(1) Functional" at bounding box center [971, 292] width 78 height 18
click at [929, 296] on input "(1) Functional" at bounding box center [909, 292] width 37 height 37
radio input "true"
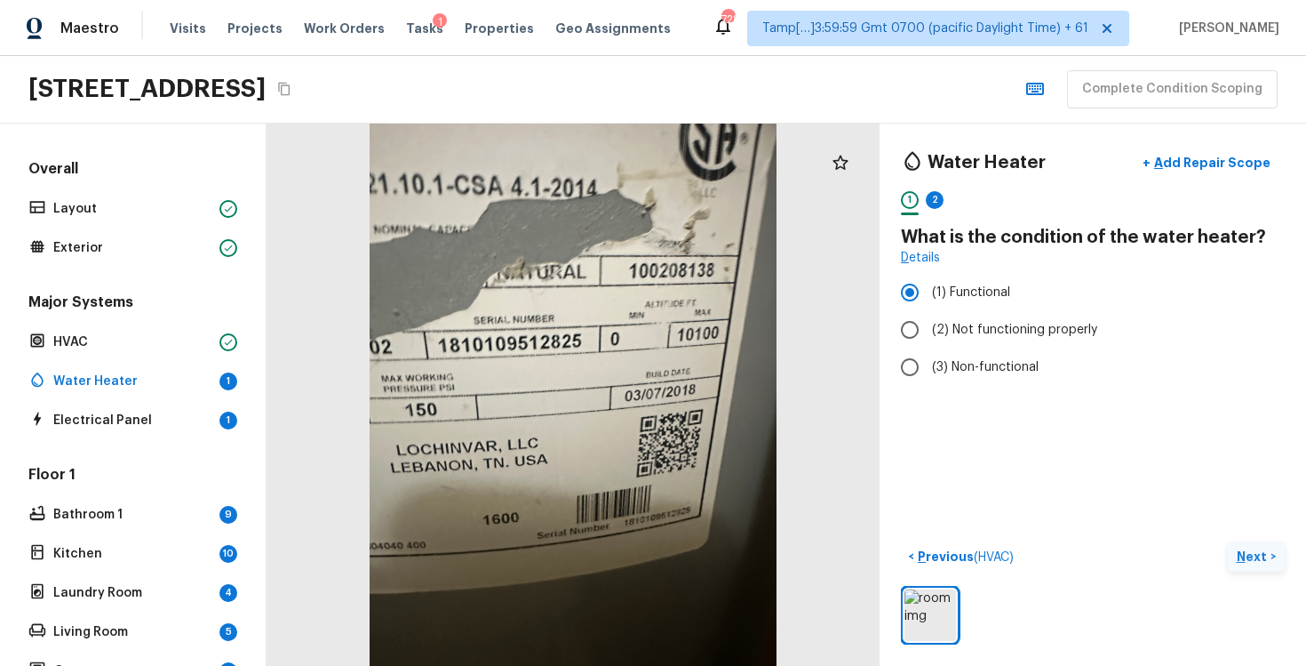
click at [1252, 552] on p "Next" at bounding box center [1254, 556] width 34 height 18
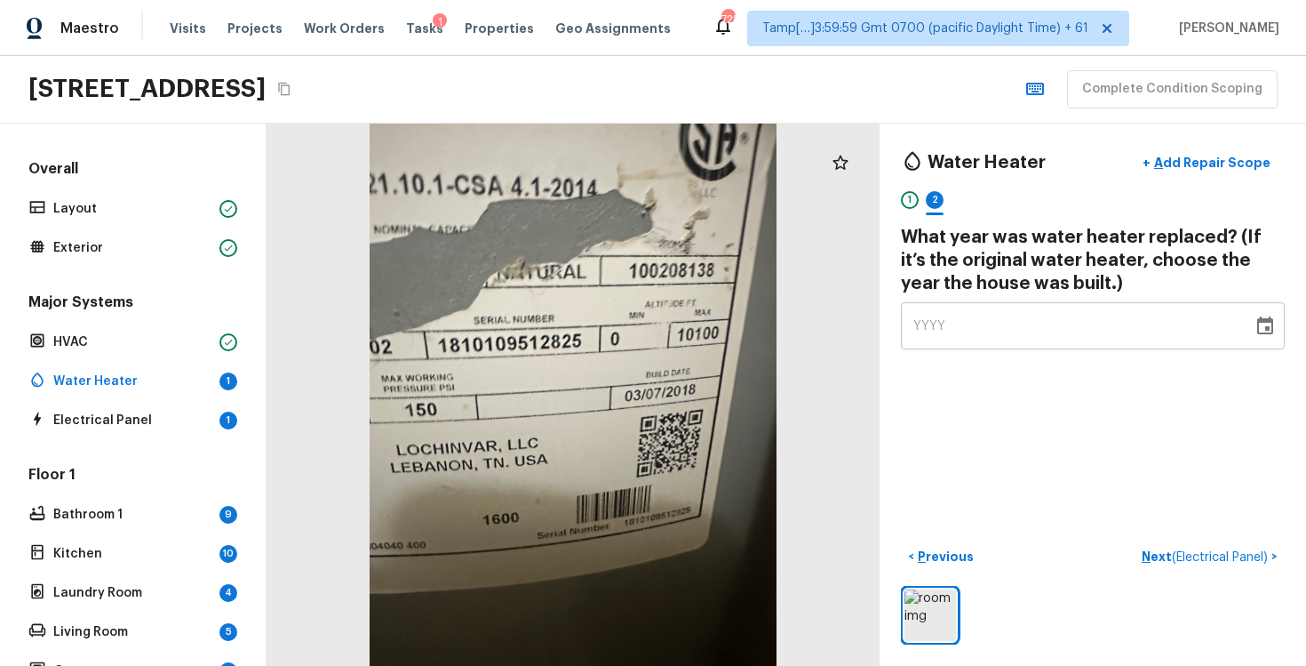
click at [1009, 335] on div "YYYY" at bounding box center [1077, 325] width 327 height 47
type input "2018"
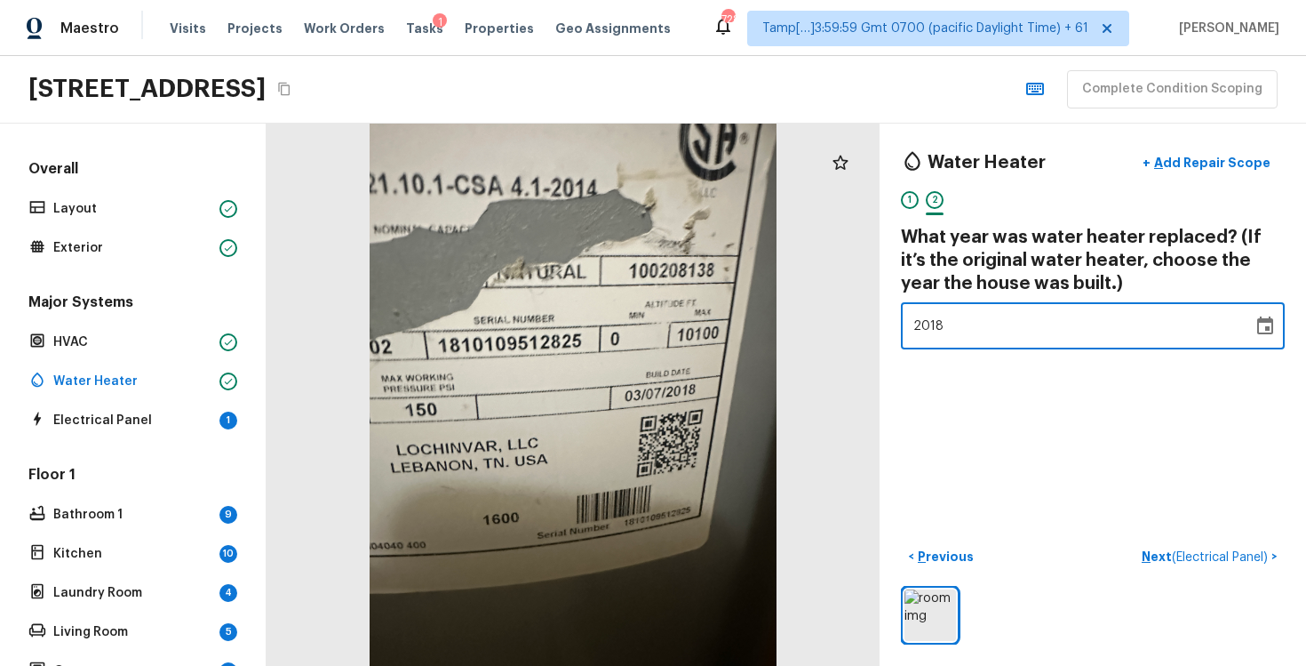
click at [994, 420] on div "Water Heater + Add Repair Scope 1 2 What year was water heater replaced? (If it…" at bounding box center [1093, 395] width 427 height 542
click at [1179, 548] on p "Next ( Electrical Panel )" at bounding box center [1207, 556] width 130 height 19
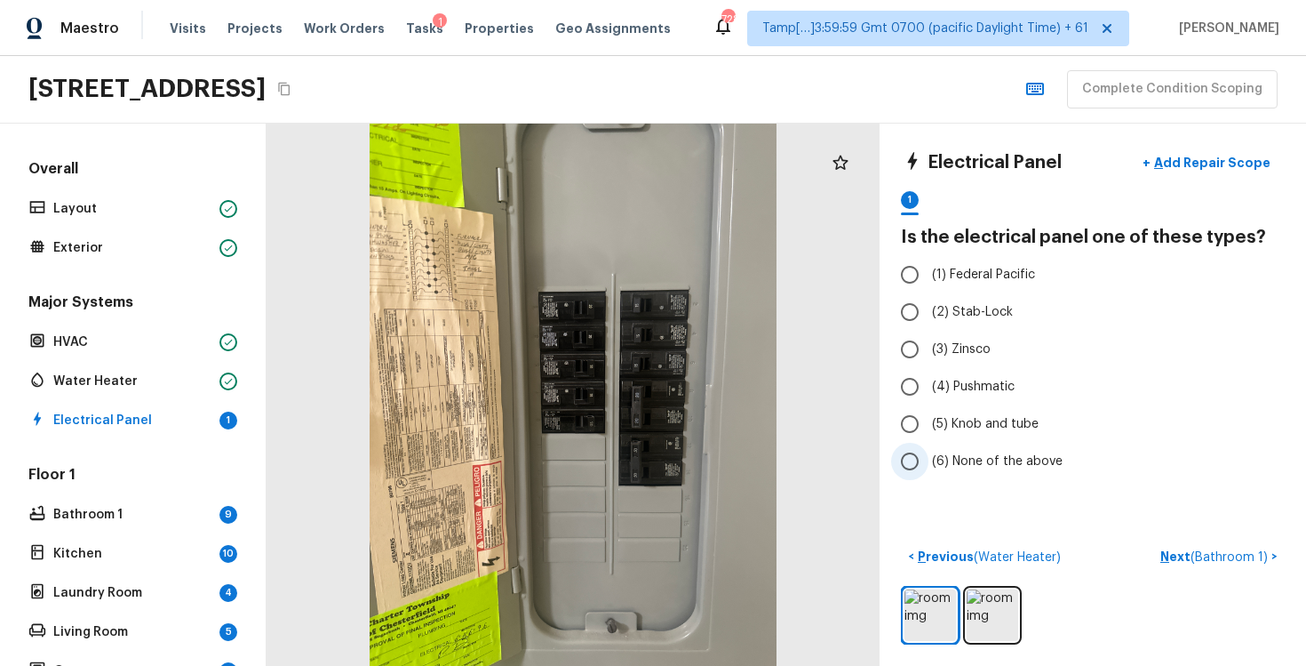
click at [913, 457] on input "(6) None of the above" at bounding box center [909, 461] width 37 height 37
radio input "true"
click at [1234, 543] on button "Next ( Bathroom 1 ) >" at bounding box center [1219, 556] width 132 height 29
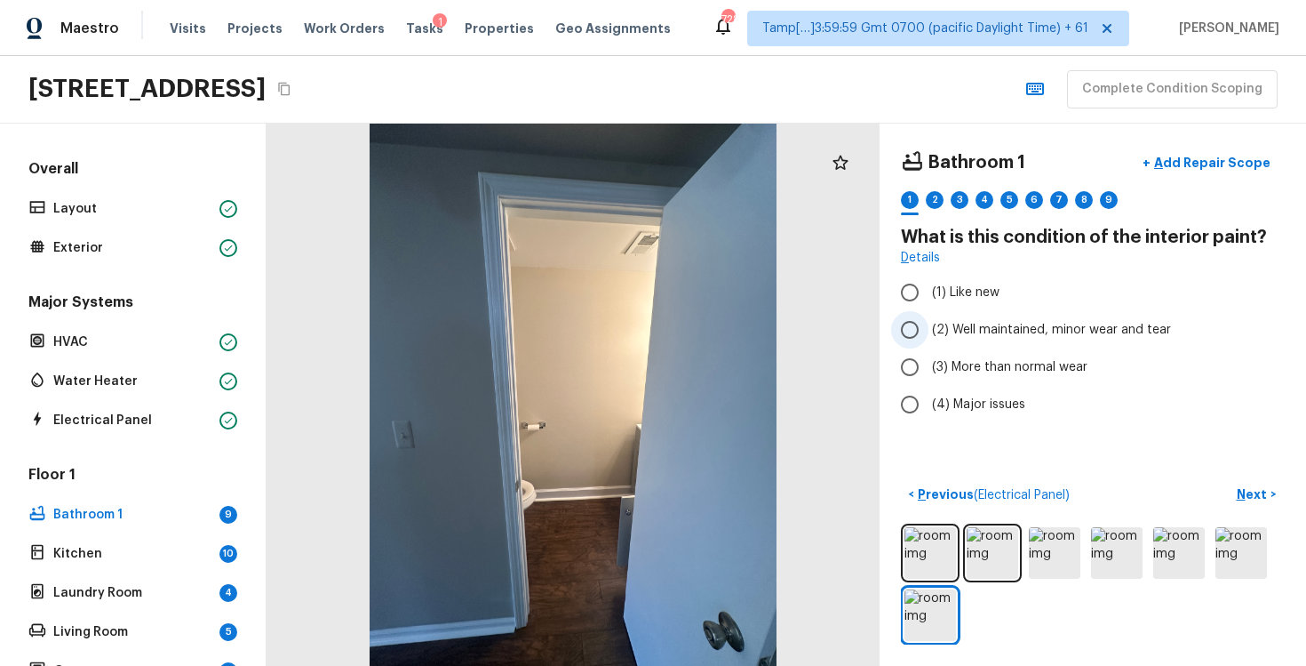
click at [954, 343] on label "(2) Well maintained, minor wear and tear" at bounding box center [1080, 329] width 379 height 37
click at [929, 343] on input "(2) Well maintained, minor wear and tear" at bounding box center [909, 329] width 37 height 37
radio input "true"
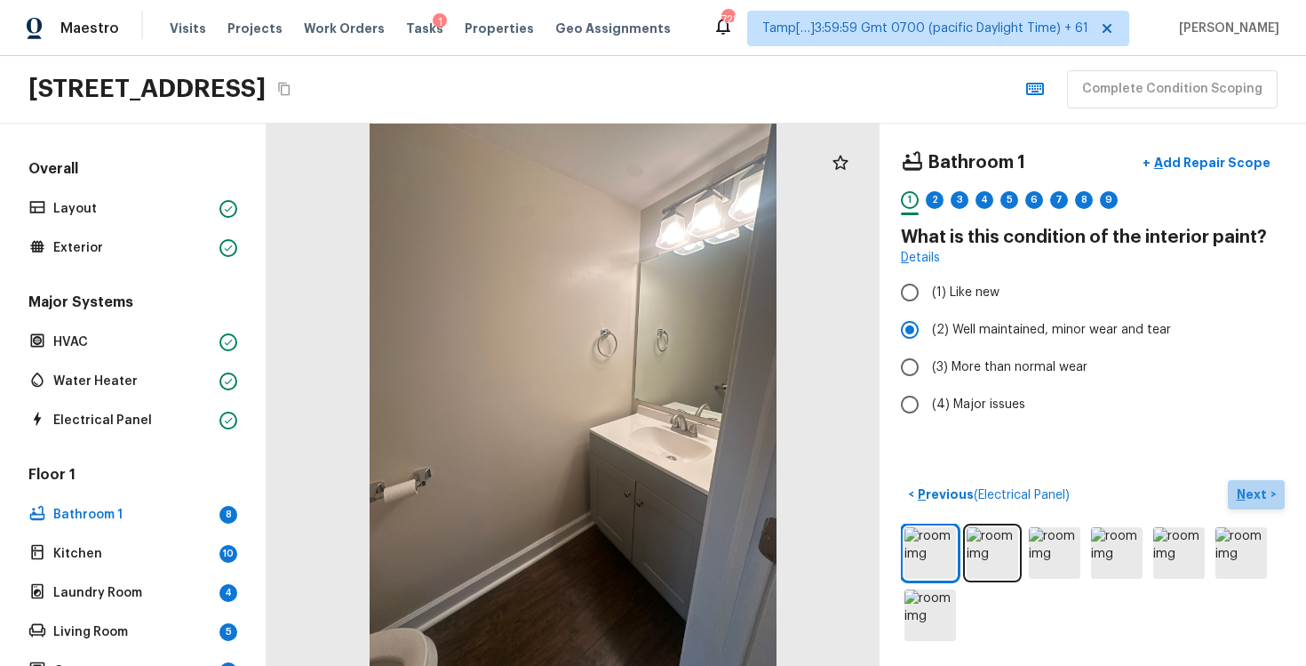
click at [1266, 500] on p "Next" at bounding box center [1254, 494] width 34 height 18
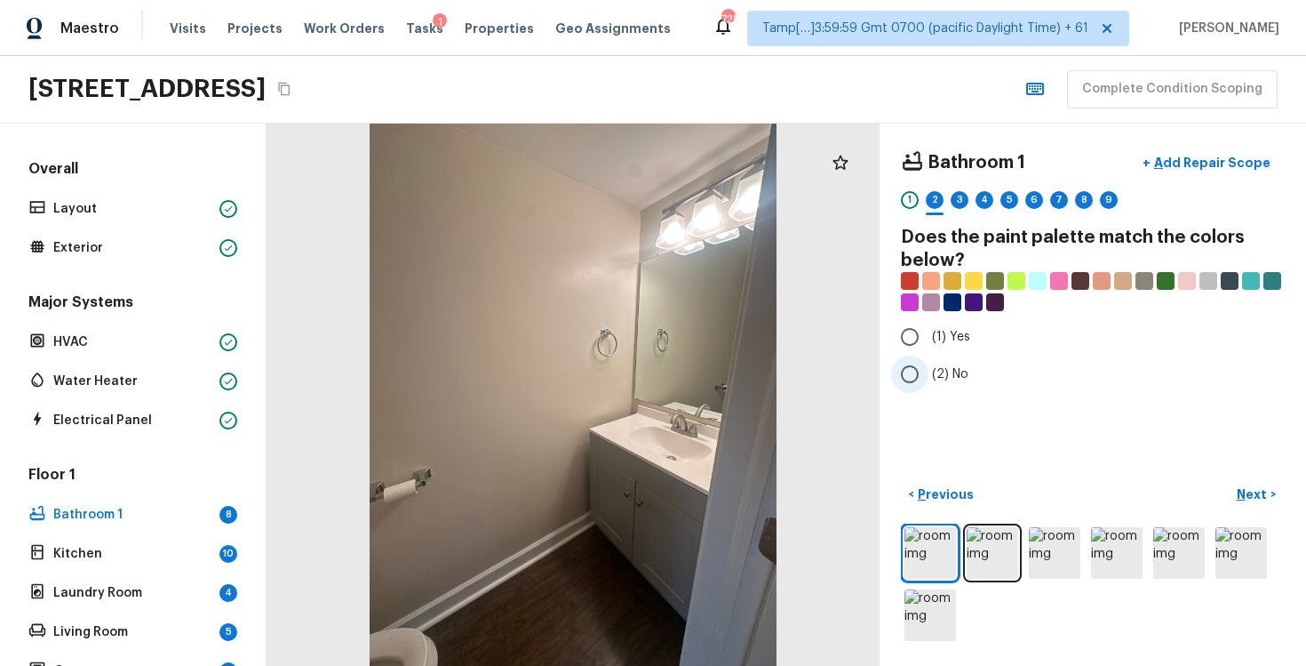
click at [947, 369] on span "(2) No" at bounding box center [950, 374] width 36 height 18
click at [929, 369] on input "(2) No" at bounding box center [909, 373] width 37 height 37
radio input "true"
click at [1243, 492] on p "Next" at bounding box center [1254, 494] width 34 height 18
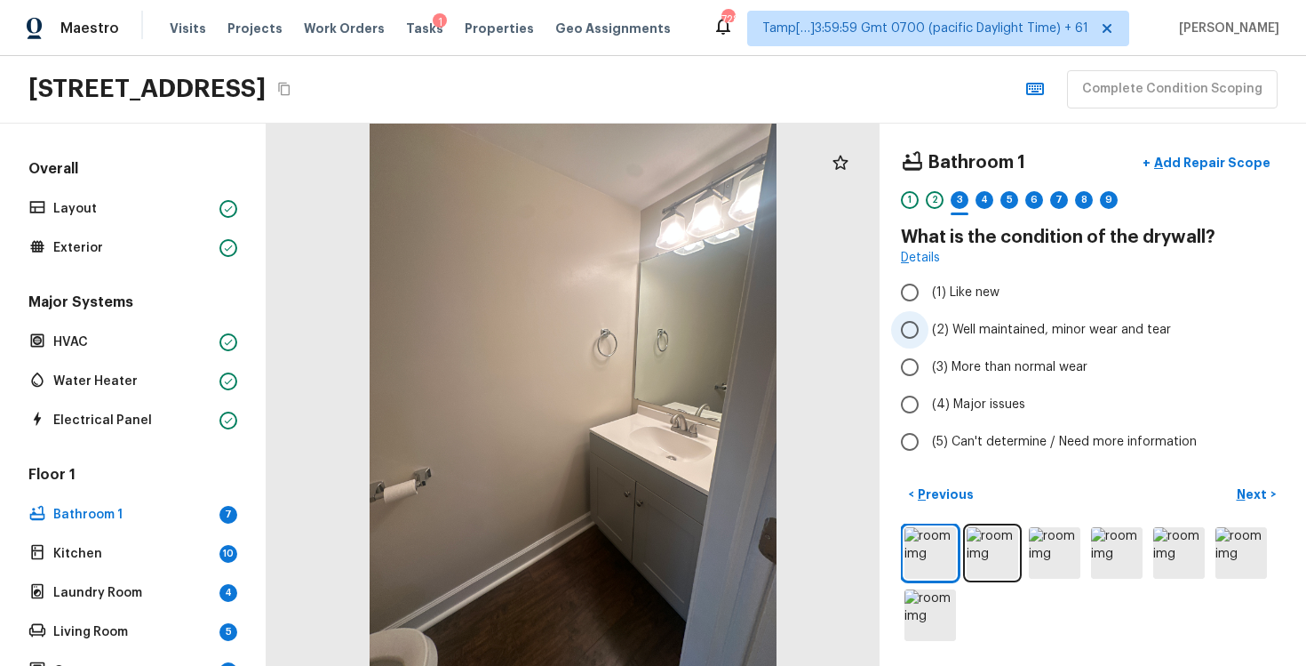
click at [962, 318] on label "(2) Well maintained, minor wear and tear" at bounding box center [1080, 329] width 379 height 37
click at [929, 318] on input "(2) Well maintained, minor wear and tear" at bounding box center [909, 329] width 37 height 37
radio input "true"
click at [1257, 485] on p "Next" at bounding box center [1254, 494] width 34 height 18
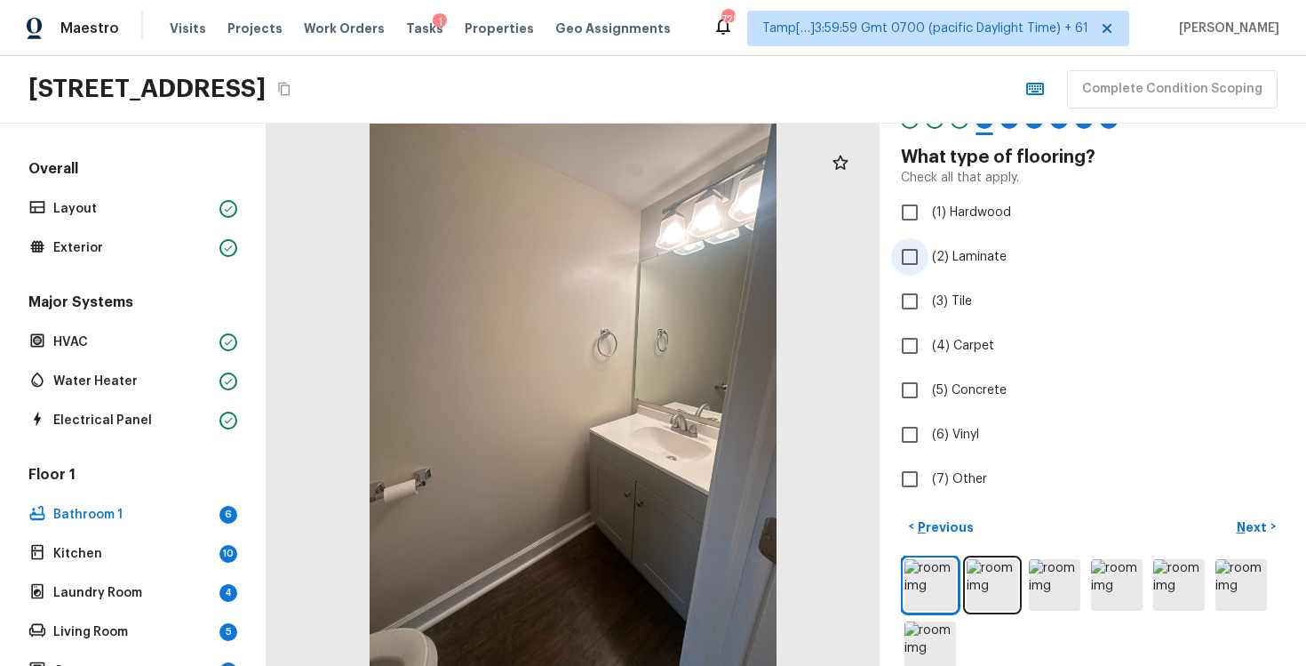
scroll to position [93, 0]
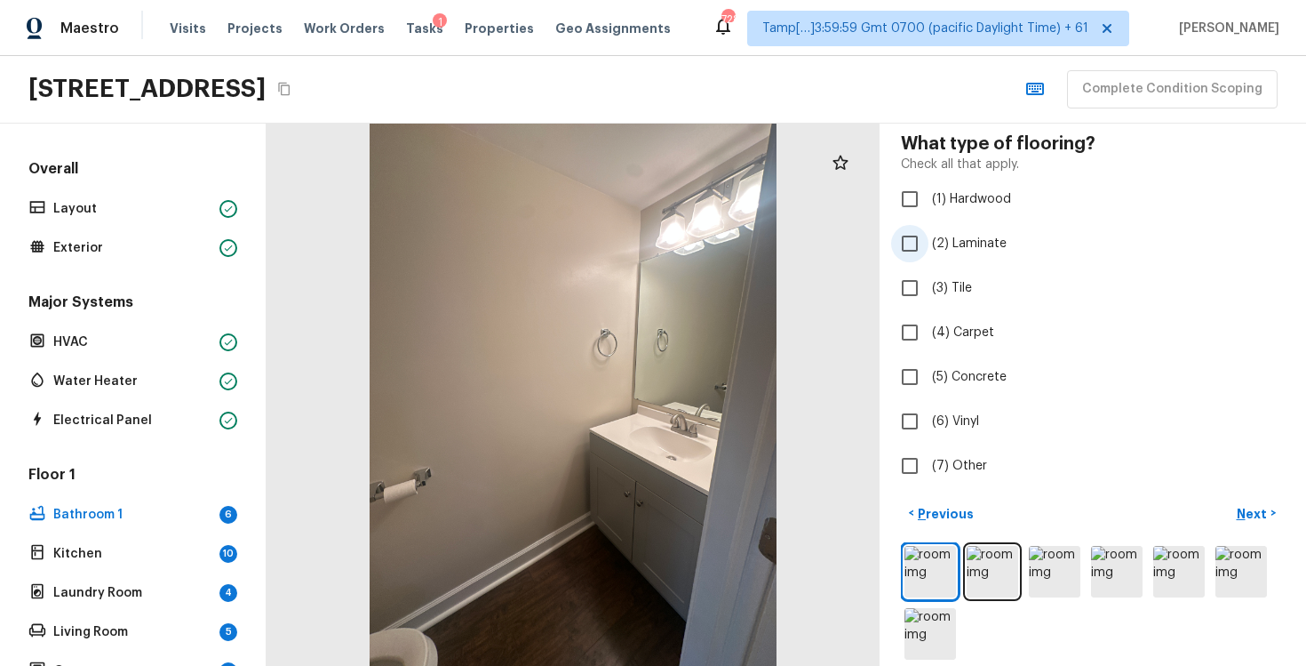
click at [960, 241] on span "(2) Laminate" at bounding box center [969, 244] width 75 height 18
click at [929, 241] on input "(2) Laminate" at bounding box center [909, 243] width 37 height 37
checkbox input "true"
click at [1266, 516] on p "Next" at bounding box center [1254, 514] width 34 height 18
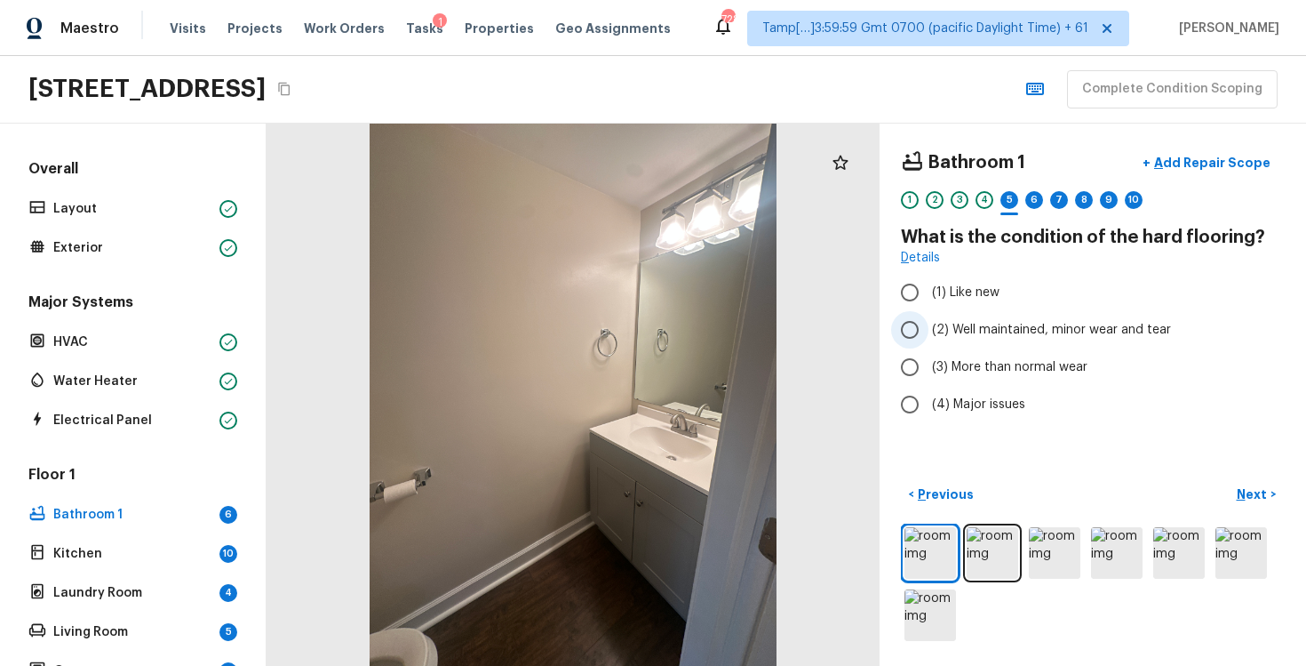
click at [919, 343] on input "(2) Well maintained, minor wear and tear" at bounding box center [909, 329] width 37 height 37
radio input "true"
click at [1241, 499] on p "Next" at bounding box center [1254, 494] width 34 height 18
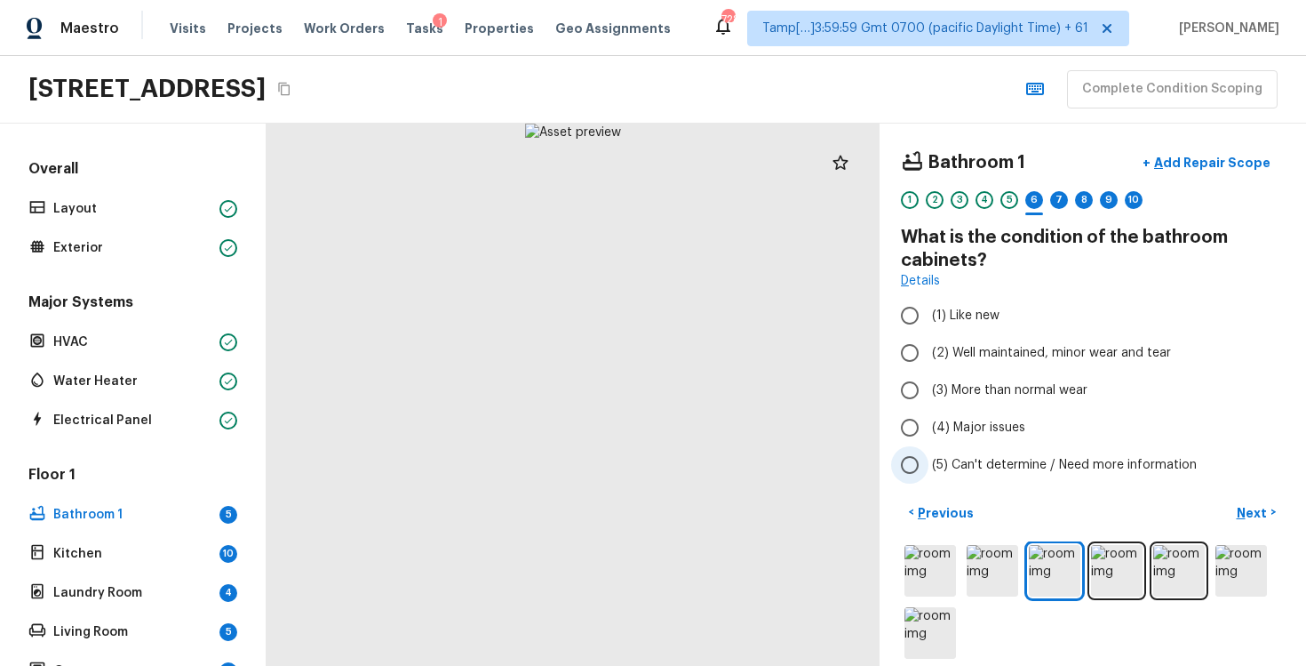
scroll to position [18, 0]
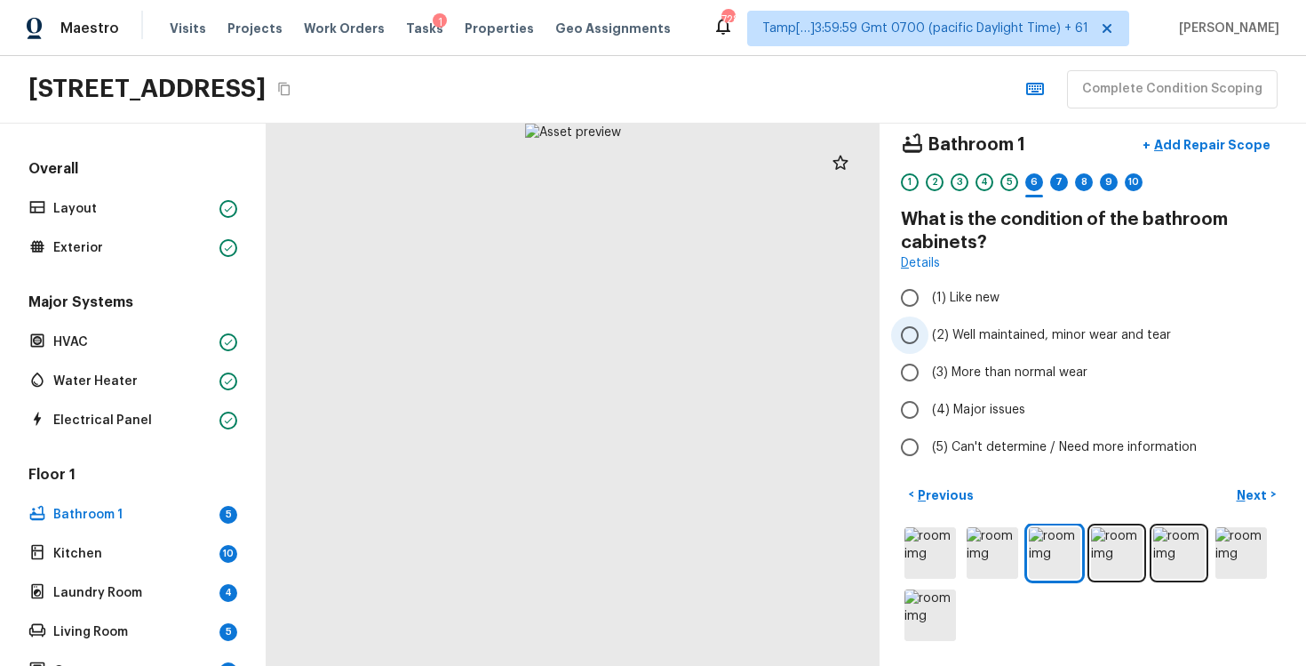
click at [913, 338] on input "(2) Well maintained, minor wear and tear" at bounding box center [909, 334] width 37 height 37
radio input "true"
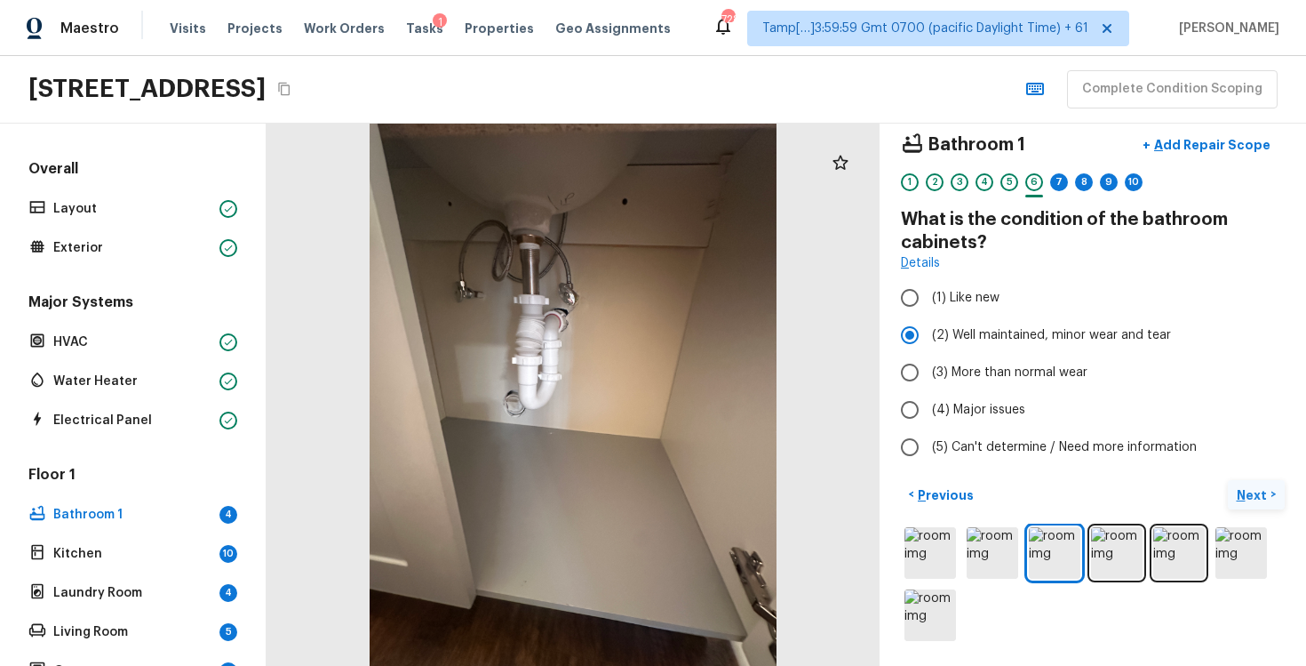
click at [1254, 496] on p "Next" at bounding box center [1254, 495] width 34 height 18
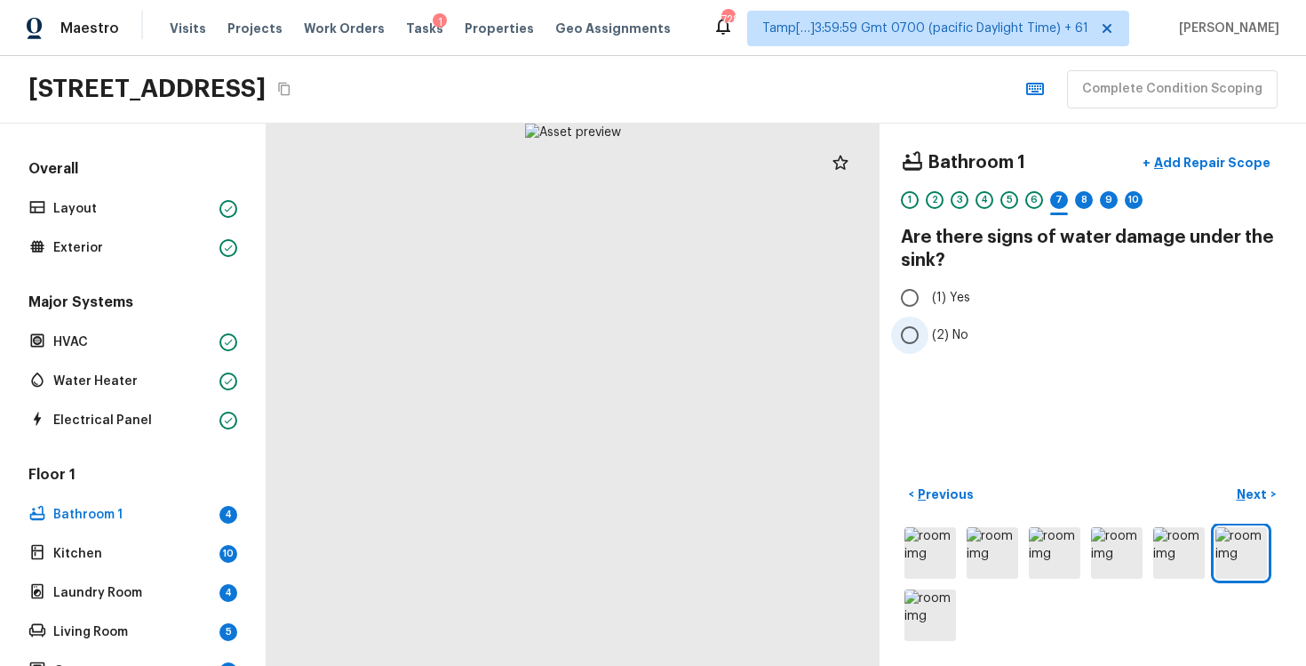
click at [961, 322] on label "(2) No" at bounding box center [1080, 334] width 379 height 37
click at [929, 322] on input "(2) No" at bounding box center [909, 334] width 37 height 37
radio input "true"
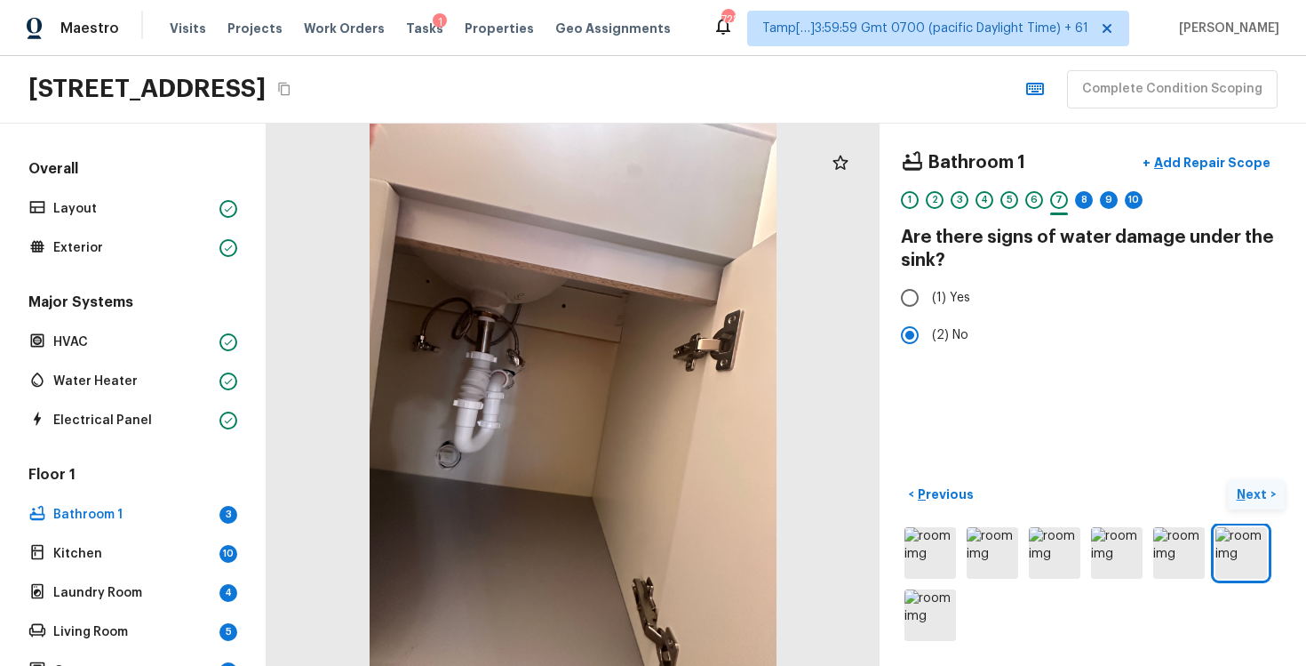
click at [1235, 497] on button "Next >" at bounding box center [1256, 494] width 57 height 29
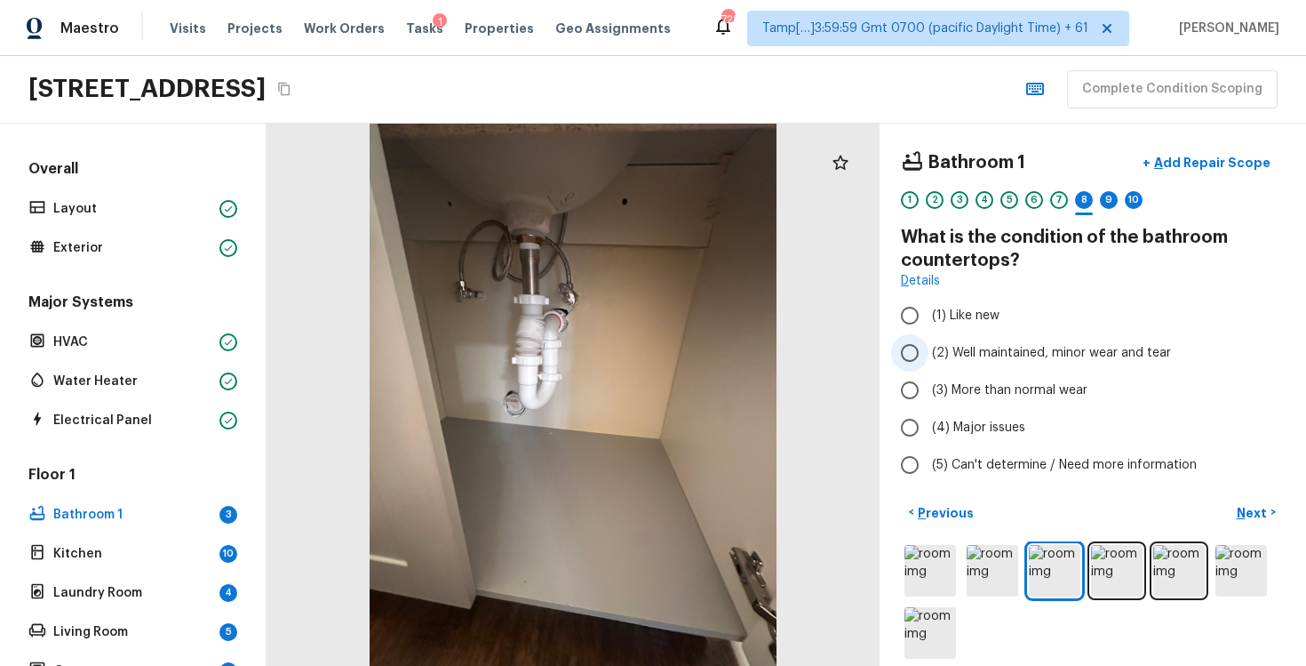
click at [982, 359] on span "(2) Well maintained, minor wear and tear" at bounding box center [1051, 353] width 239 height 18
click at [929, 359] on input "(2) Well maintained, minor wear and tear" at bounding box center [909, 352] width 37 height 37
radio input "true"
click at [1251, 517] on p "Next" at bounding box center [1254, 513] width 34 height 18
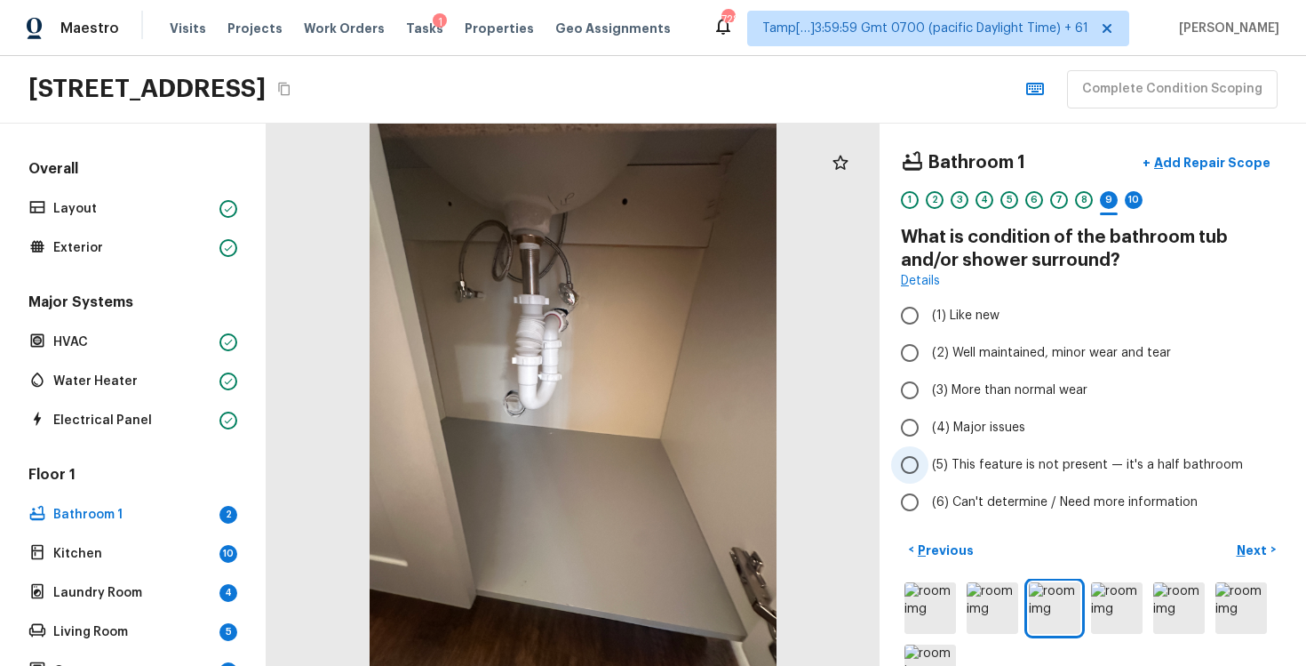
click at [934, 466] on span "(5) This feature is not present — it's a half bathroom" at bounding box center [1087, 465] width 311 height 18
click at [929, 466] on input "(5) This feature is not present — it's a half bathroom" at bounding box center [909, 464] width 37 height 37
radio input "true"
click at [1250, 543] on p "Next" at bounding box center [1254, 550] width 34 height 18
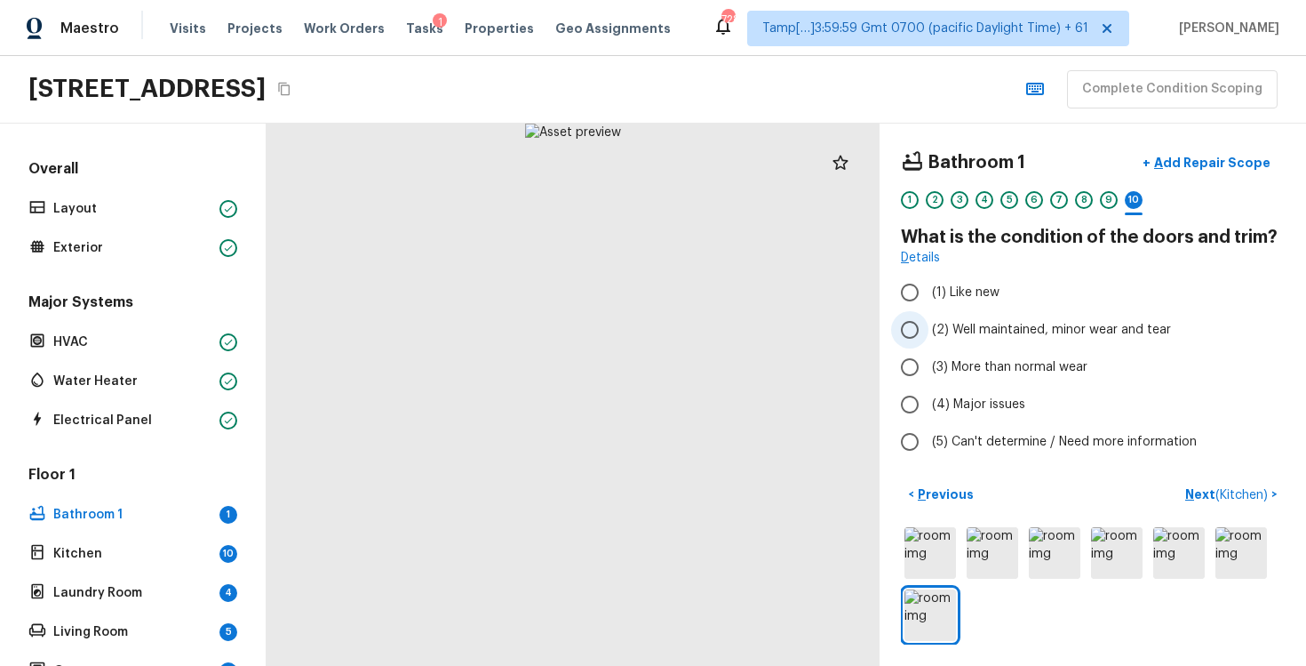
click at [932, 344] on label "(2) Well maintained, minor wear and tear" at bounding box center [1080, 329] width 379 height 37
click at [929, 344] on input "(2) Well maintained, minor wear and tear" at bounding box center [909, 329] width 37 height 37
radio input "true"
click at [1219, 491] on span "( Kitchen )" at bounding box center [1242, 495] width 52 height 12
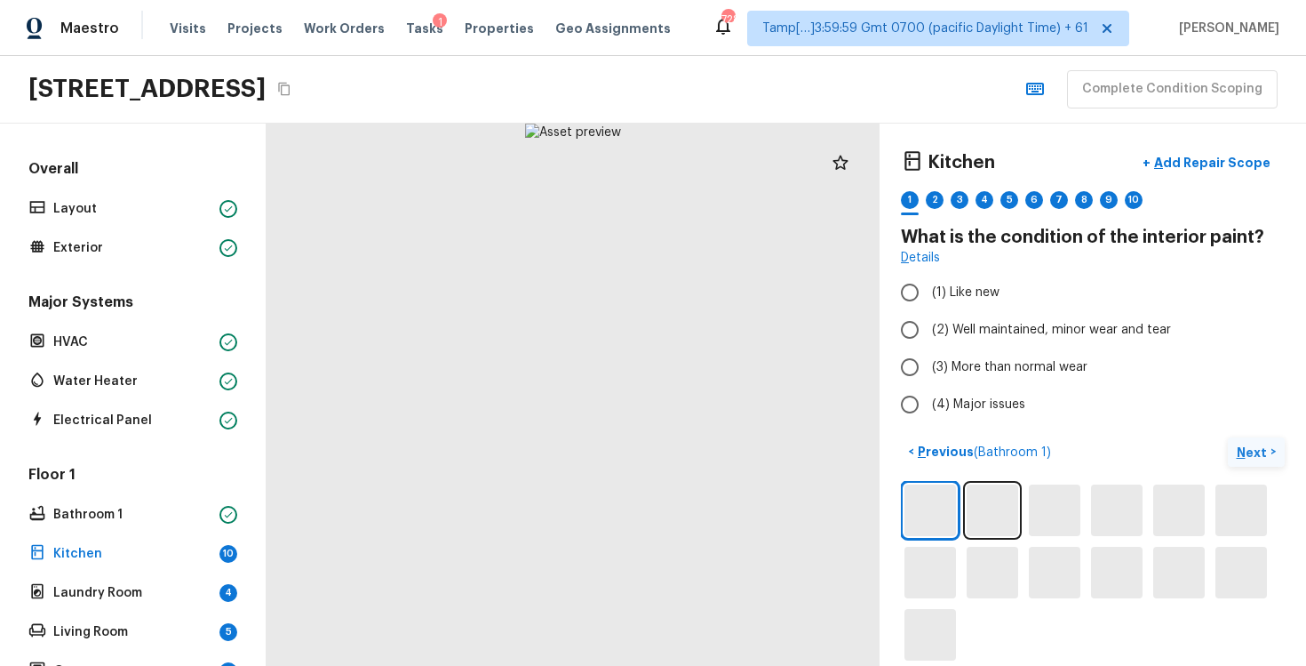
scroll to position [20, 0]
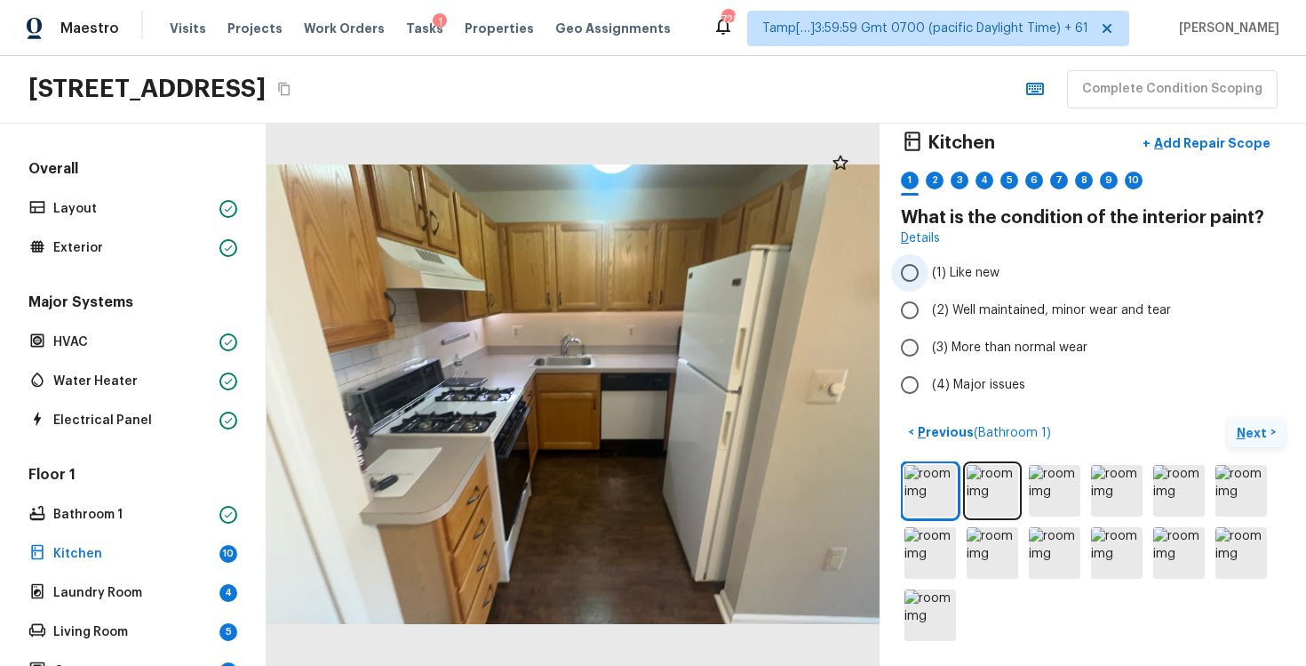
click at [966, 288] on label "(1) Like new" at bounding box center [1080, 272] width 379 height 37
click at [929, 288] on input "(1) Like new" at bounding box center [909, 272] width 37 height 37
radio input "true"
click at [974, 324] on label "(2) Well maintained, minor wear and tear" at bounding box center [1080, 309] width 379 height 37
click at [929, 324] on input "(2) Well maintained, minor wear and tear" at bounding box center [909, 309] width 37 height 37
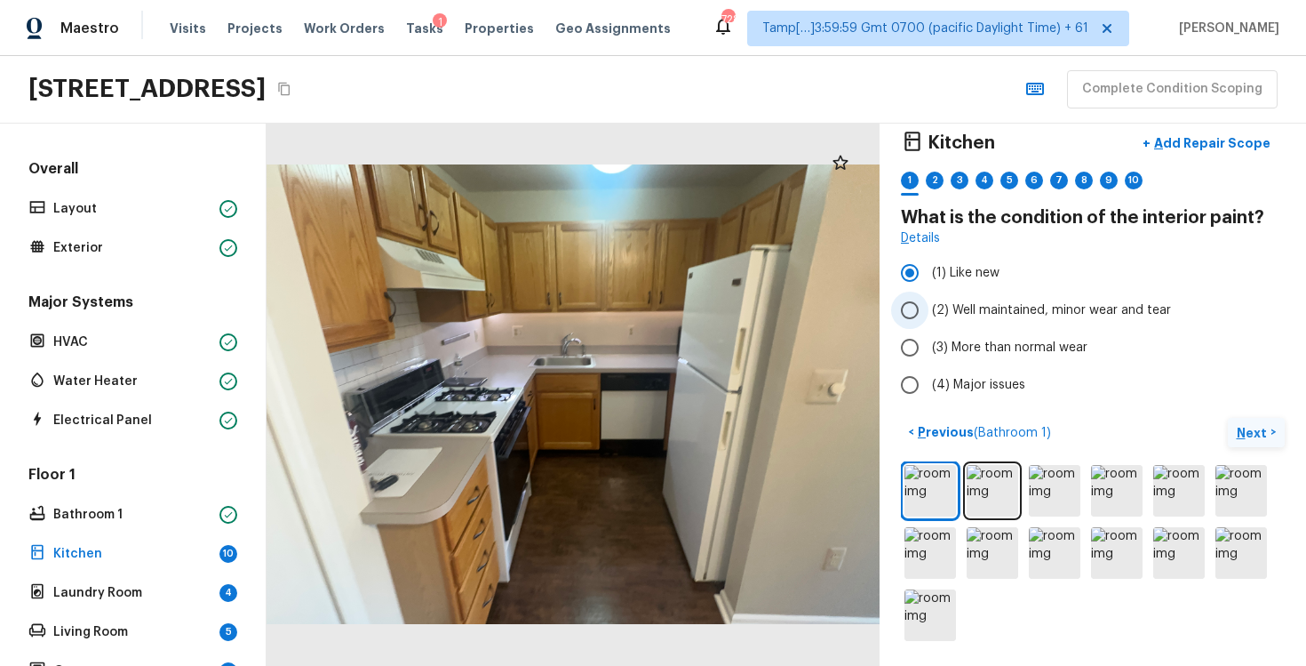
radio input "true"
click at [1241, 426] on p "Next" at bounding box center [1254, 433] width 34 height 18
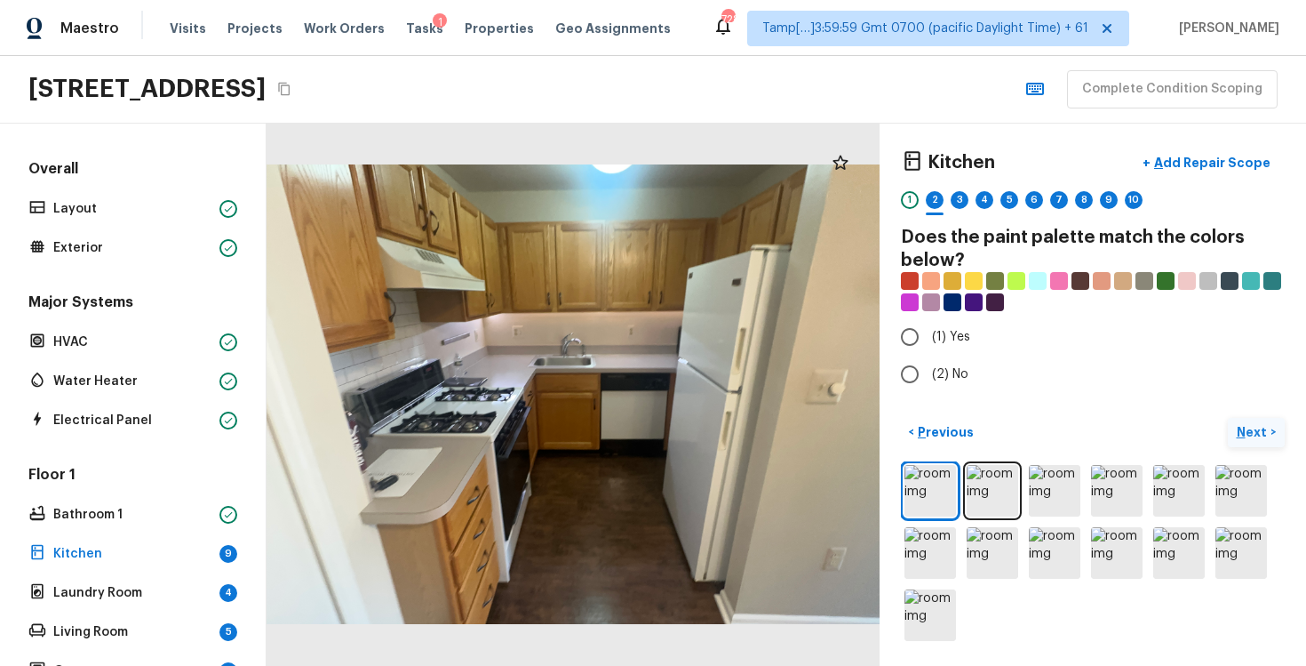
scroll to position [0, 0]
click at [938, 365] on span "(2) No" at bounding box center [950, 374] width 36 height 18
click at [929, 364] on input "(2) No" at bounding box center [909, 373] width 37 height 37
radio input "true"
click at [1273, 439] on button "Next >" at bounding box center [1256, 432] width 57 height 29
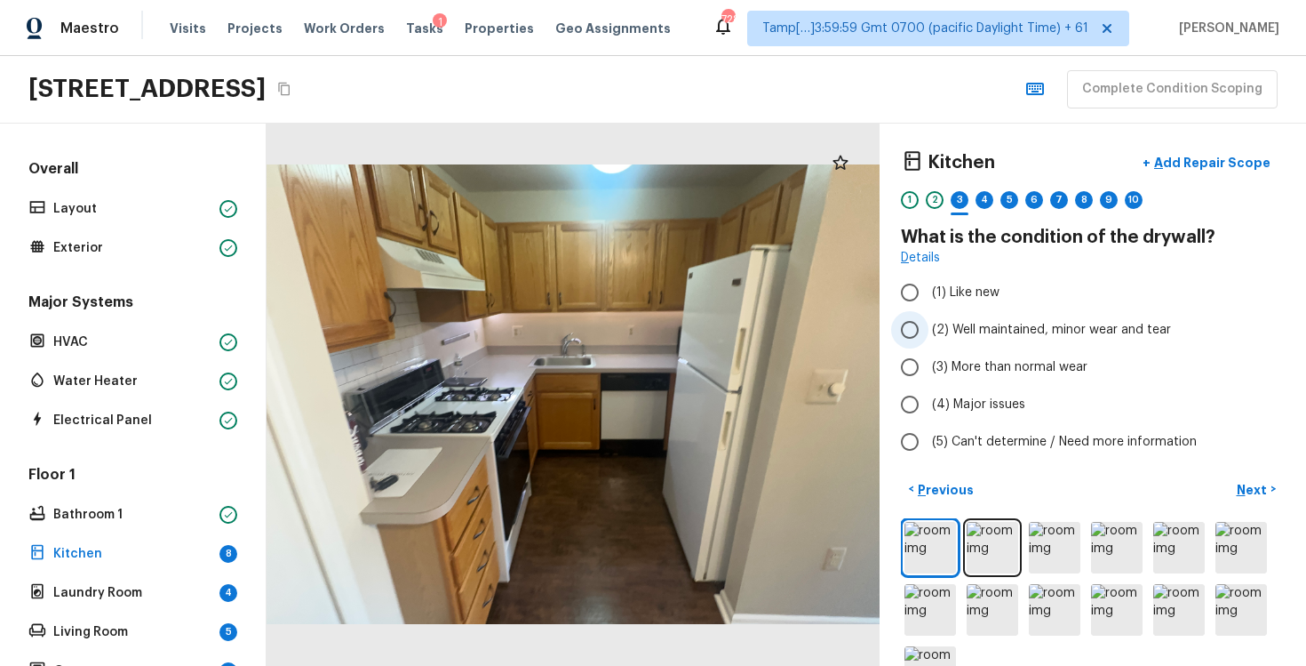
click at [977, 339] on label "(2) Well maintained, minor wear and tear" at bounding box center [1080, 329] width 379 height 37
click at [929, 339] on input "(2) Well maintained, minor wear and tear" at bounding box center [909, 329] width 37 height 37
radio input "true"
click at [1246, 482] on p "Next" at bounding box center [1254, 490] width 34 height 18
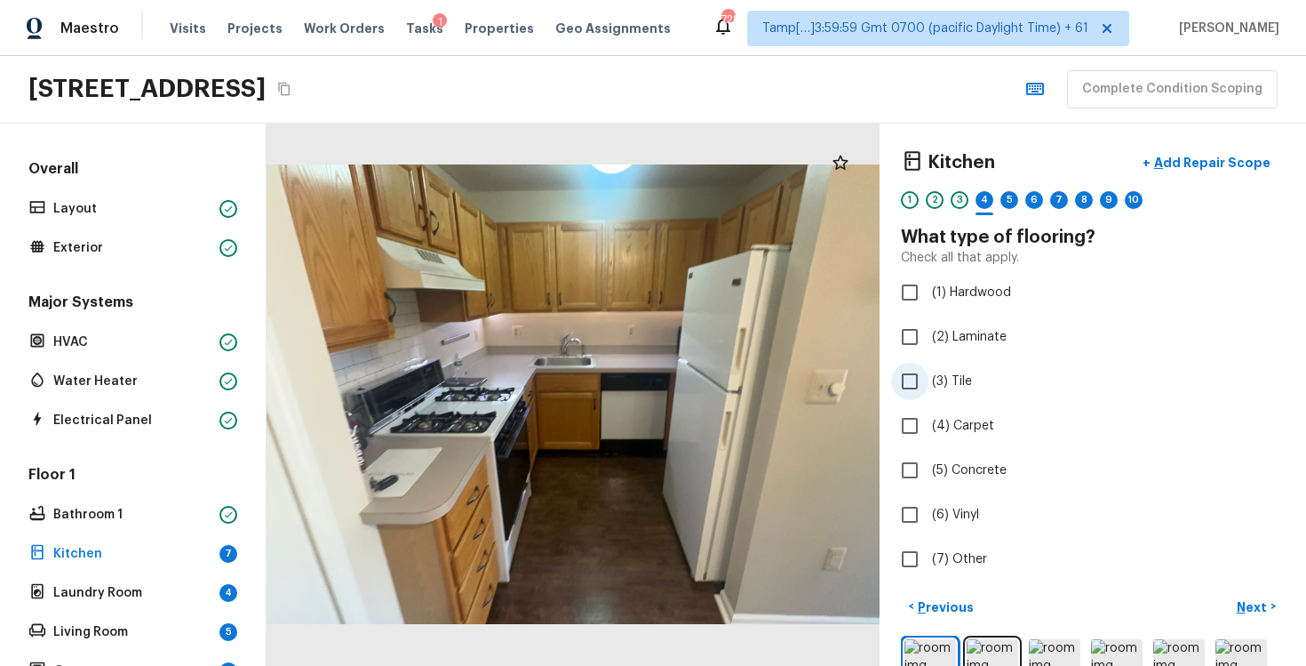
scroll to position [75, 0]
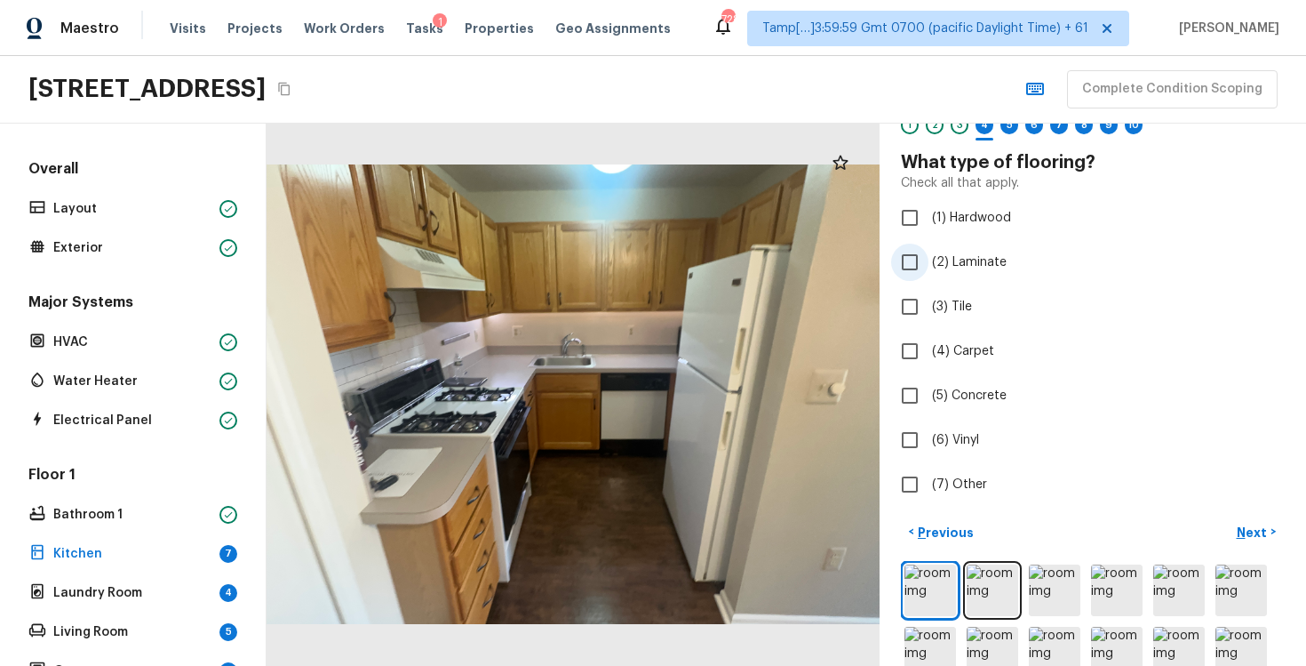
click at [955, 274] on label "(2) Laminate" at bounding box center [1080, 261] width 379 height 37
click at [929, 274] on input "(2) Laminate" at bounding box center [909, 261] width 37 height 37
checkbox input "true"
click at [1250, 523] on p "Next" at bounding box center [1254, 532] width 34 height 18
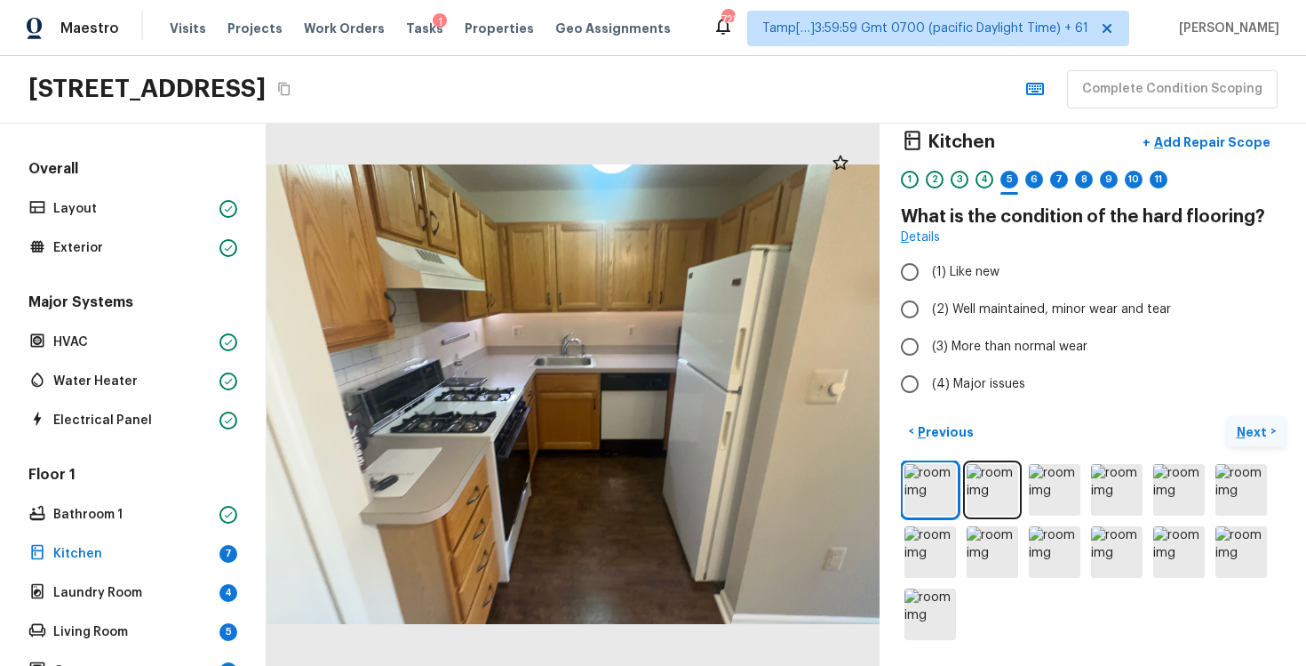
scroll to position [20, 0]
click at [1047, 307] on span "(2) Well maintained, minor wear and tear" at bounding box center [1051, 310] width 239 height 18
click at [929, 307] on input "(2) Well maintained, minor wear and tear" at bounding box center [909, 309] width 37 height 37
radio input "true"
click at [1256, 427] on p "Next" at bounding box center [1254, 433] width 34 height 18
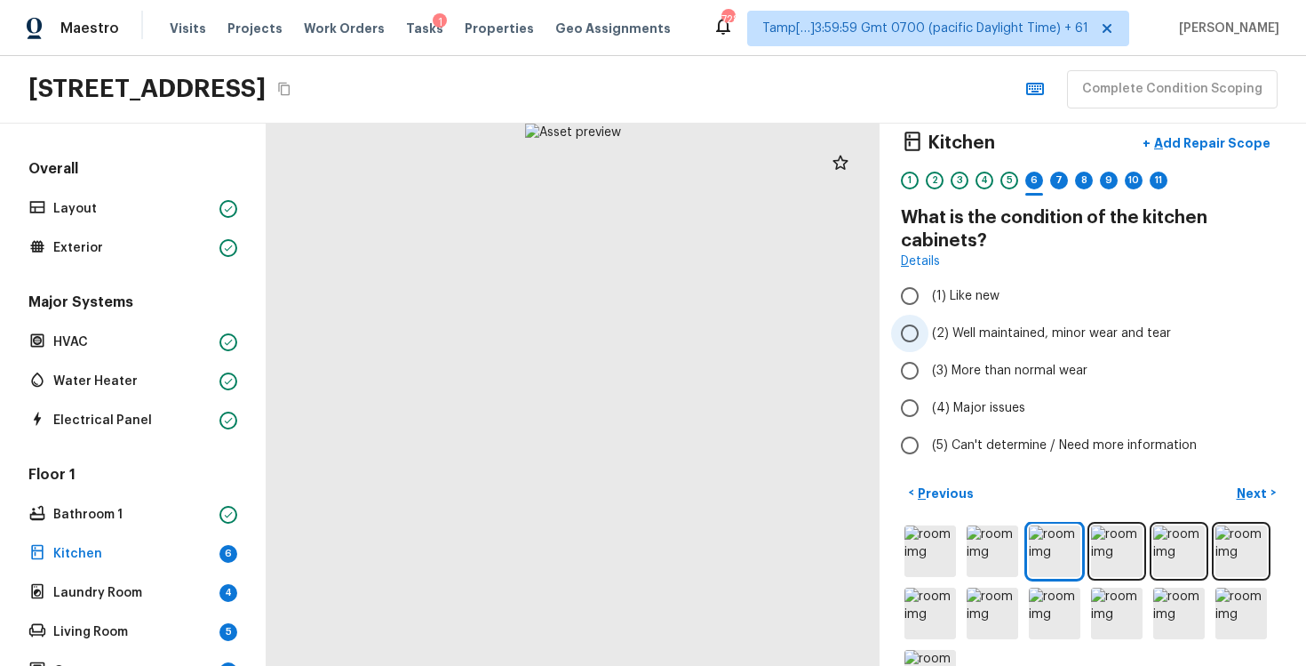
click at [973, 327] on span "(2) Well maintained, minor wear and tear" at bounding box center [1051, 333] width 239 height 18
click at [929, 327] on input "(2) Well maintained, minor wear and tear" at bounding box center [909, 333] width 37 height 37
radio input "true"
click at [1238, 478] on button "Next >" at bounding box center [1256, 492] width 57 height 29
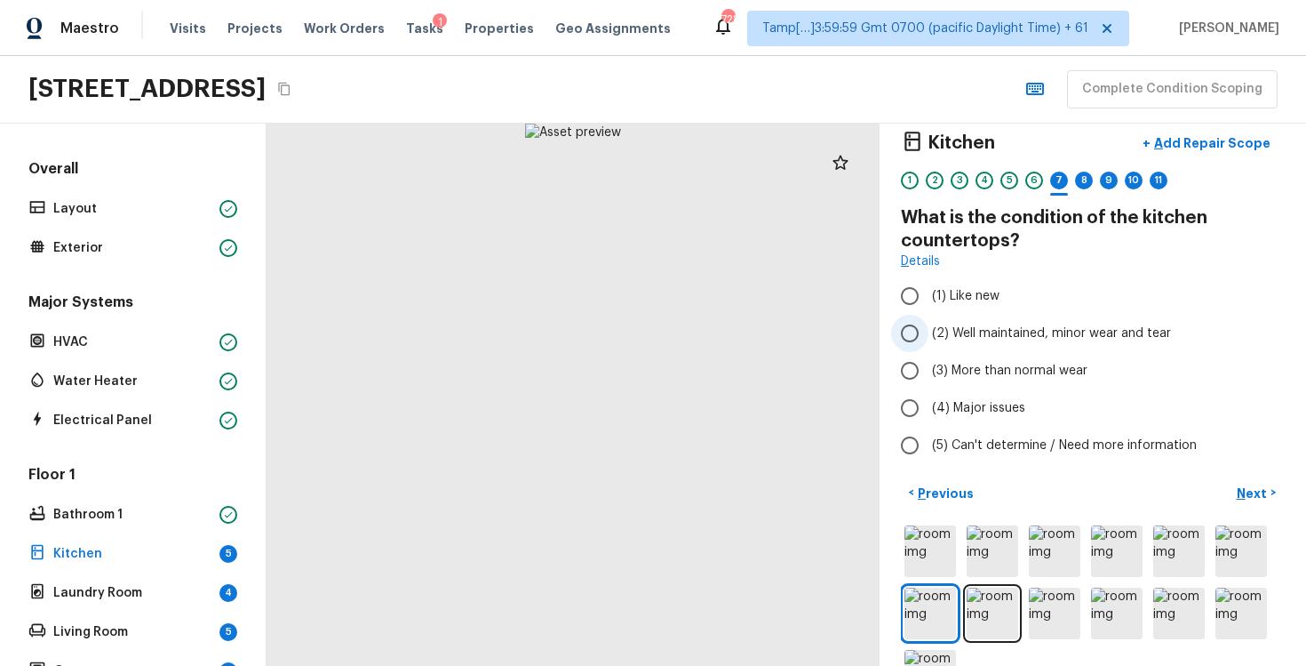
click at [1034, 344] on label "(2) Well maintained, minor wear and tear" at bounding box center [1080, 333] width 379 height 37
click at [929, 344] on input "(2) Well maintained, minor wear and tear" at bounding box center [909, 333] width 37 height 37
radio input "true"
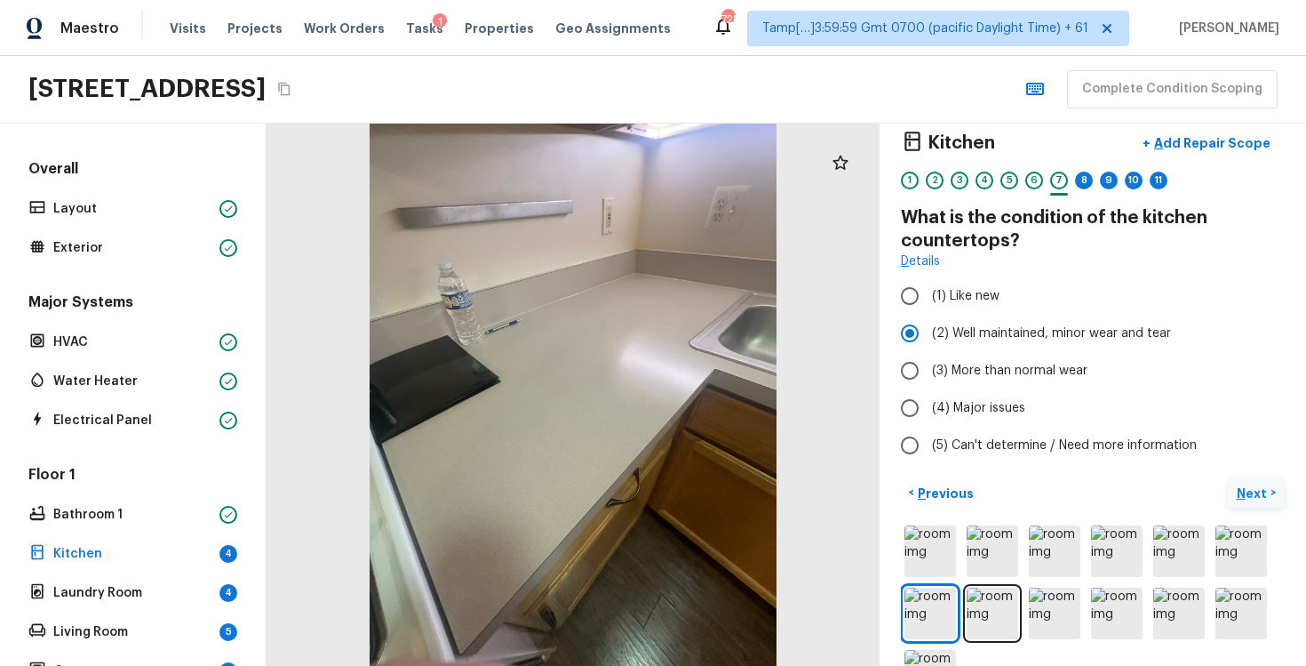
click at [1250, 483] on button "Next >" at bounding box center [1256, 492] width 57 height 29
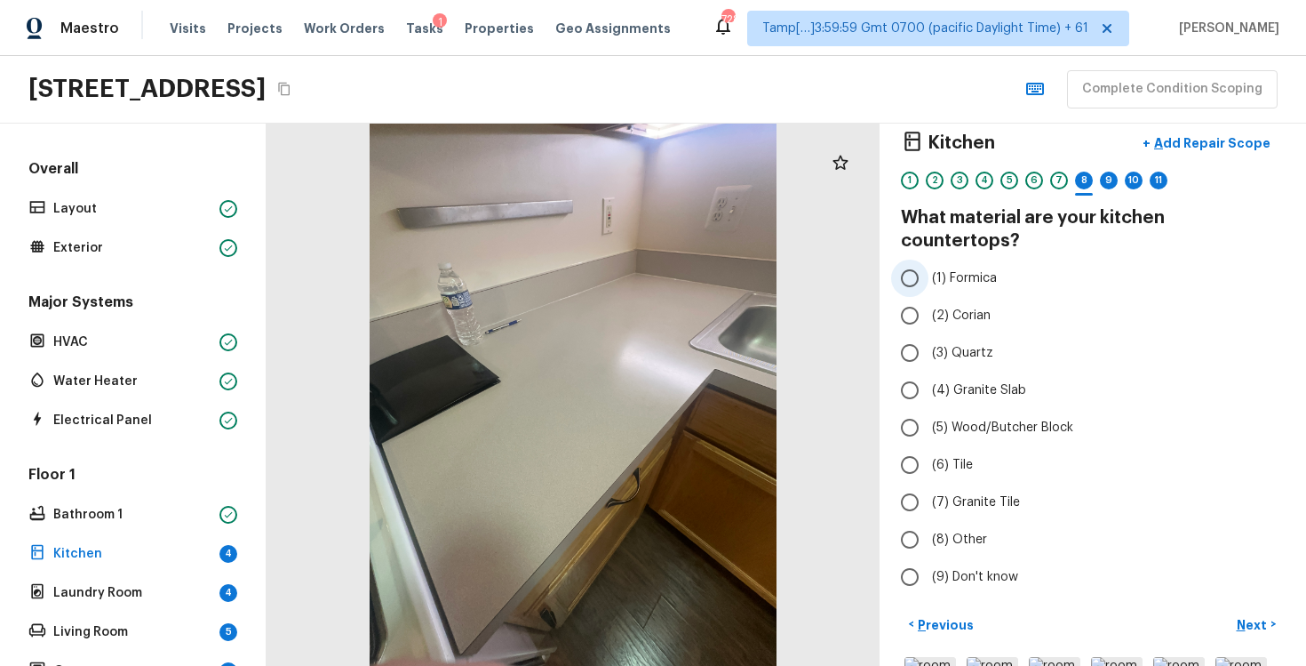
click at [966, 271] on label "(1) Formica" at bounding box center [1080, 277] width 379 height 37
click at [929, 271] on input "(1) Formica" at bounding box center [909, 277] width 37 height 37
radio input "true"
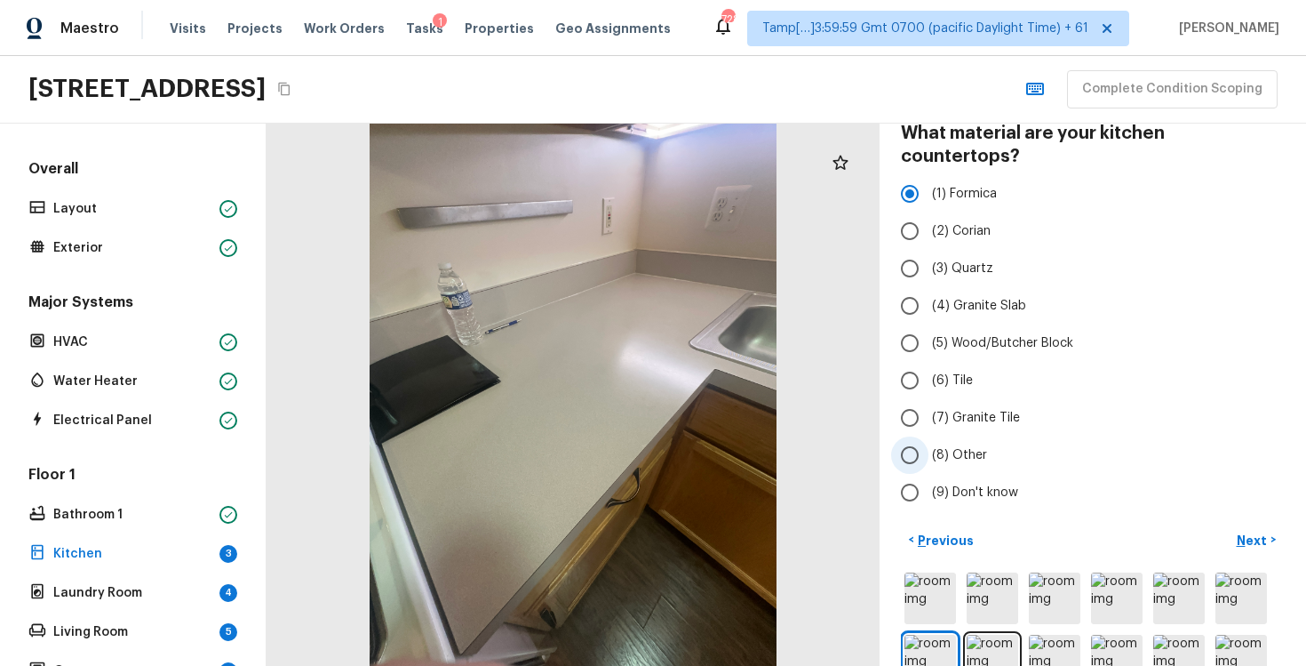
scroll to position [121, 0]
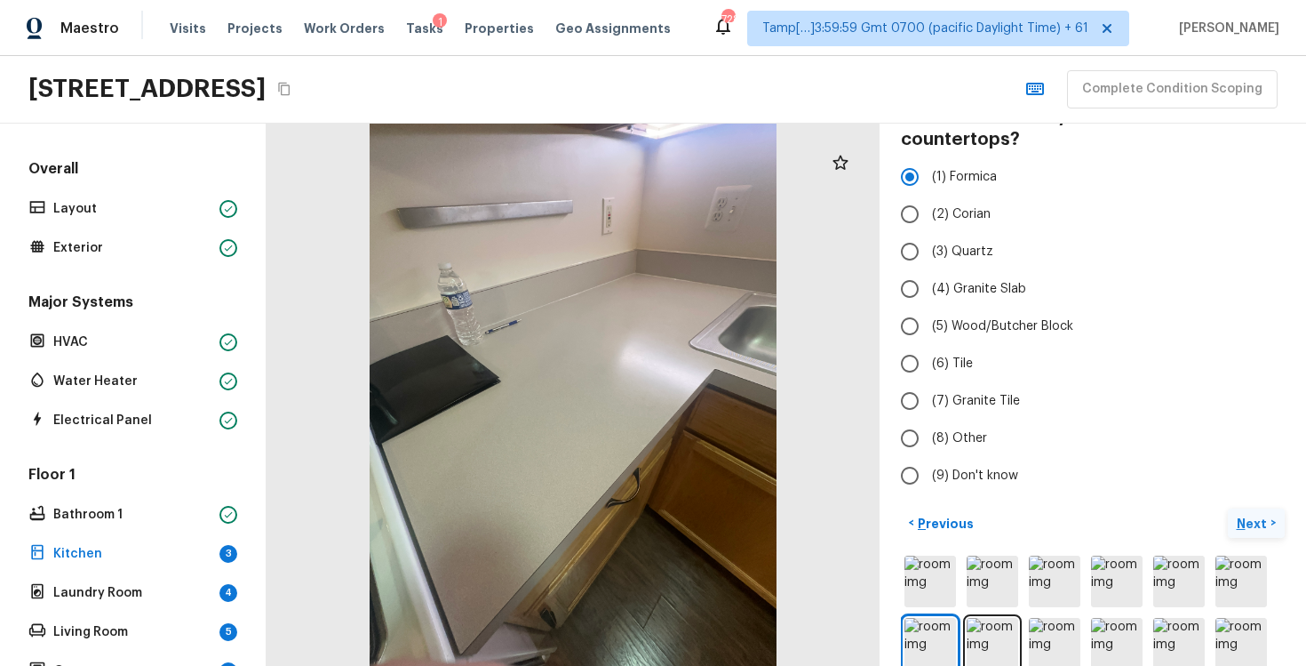
click at [1275, 508] on button "Next >" at bounding box center [1256, 522] width 57 height 29
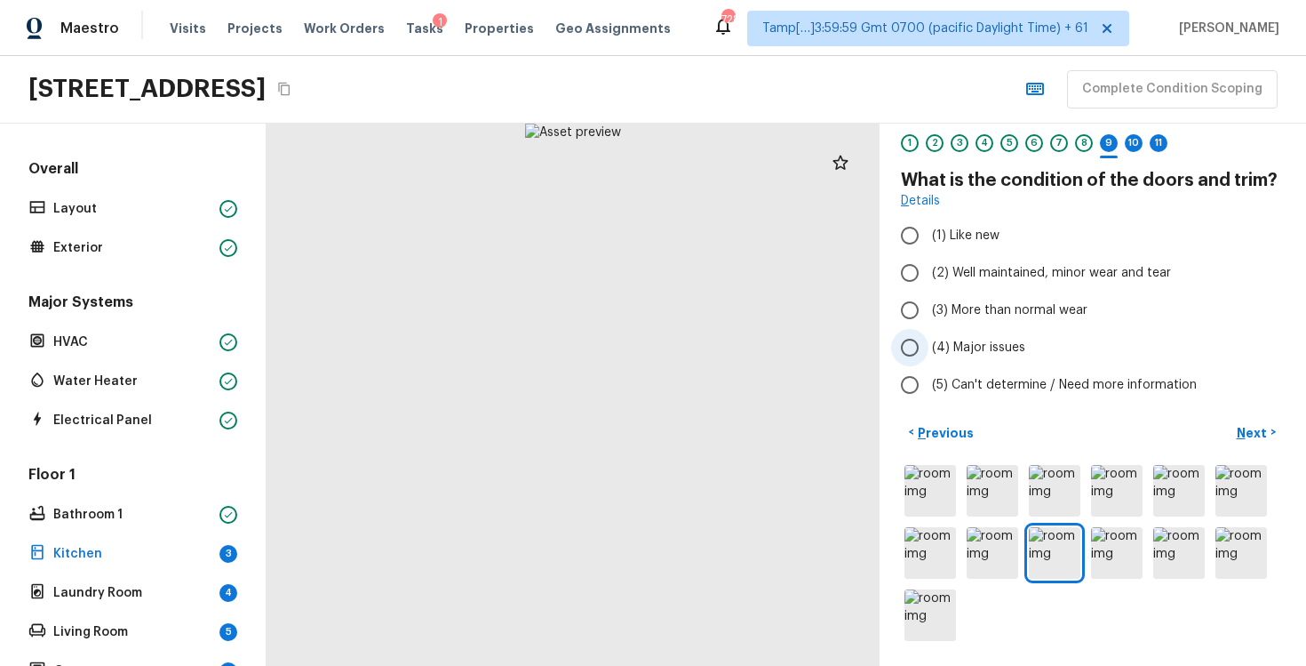
scroll to position [30, 0]
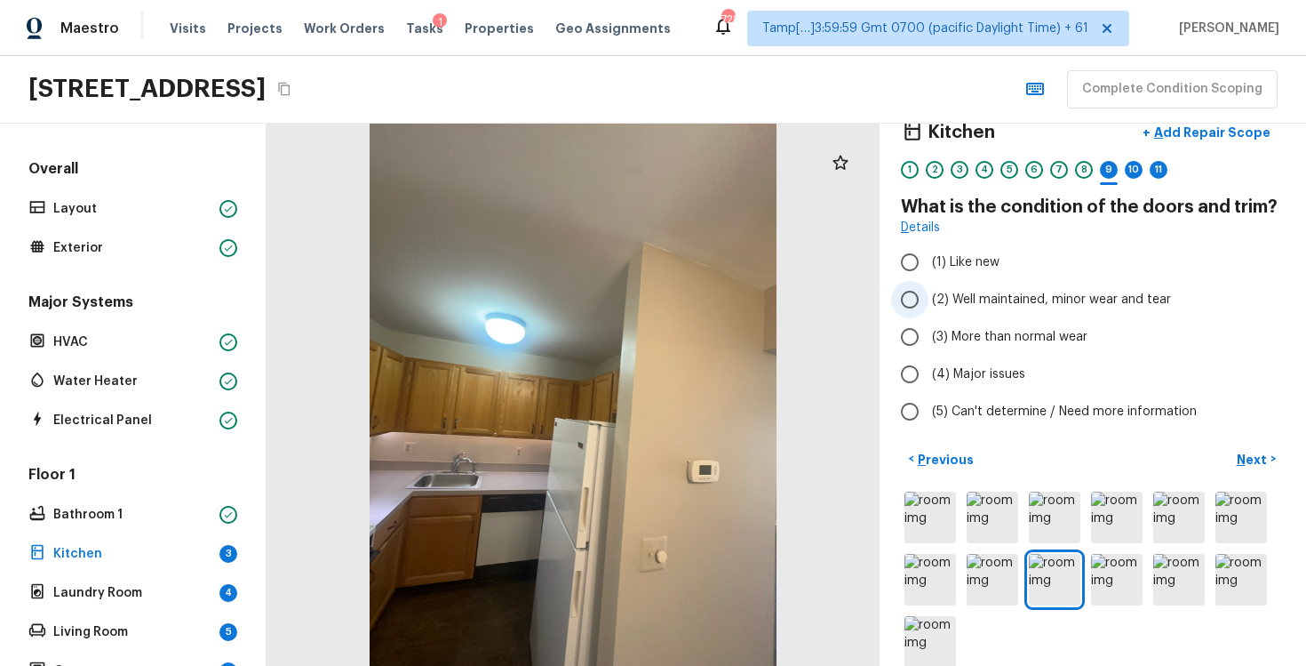
click at [1041, 291] on span "(2) Well maintained, minor wear and tear" at bounding box center [1051, 300] width 239 height 18
click at [929, 291] on input "(2) Well maintained, minor wear and tear" at bounding box center [909, 299] width 37 height 37
radio input "true"
click at [1253, 454] on p "Next" at bounding box center [1254, 460] width 34 height 18
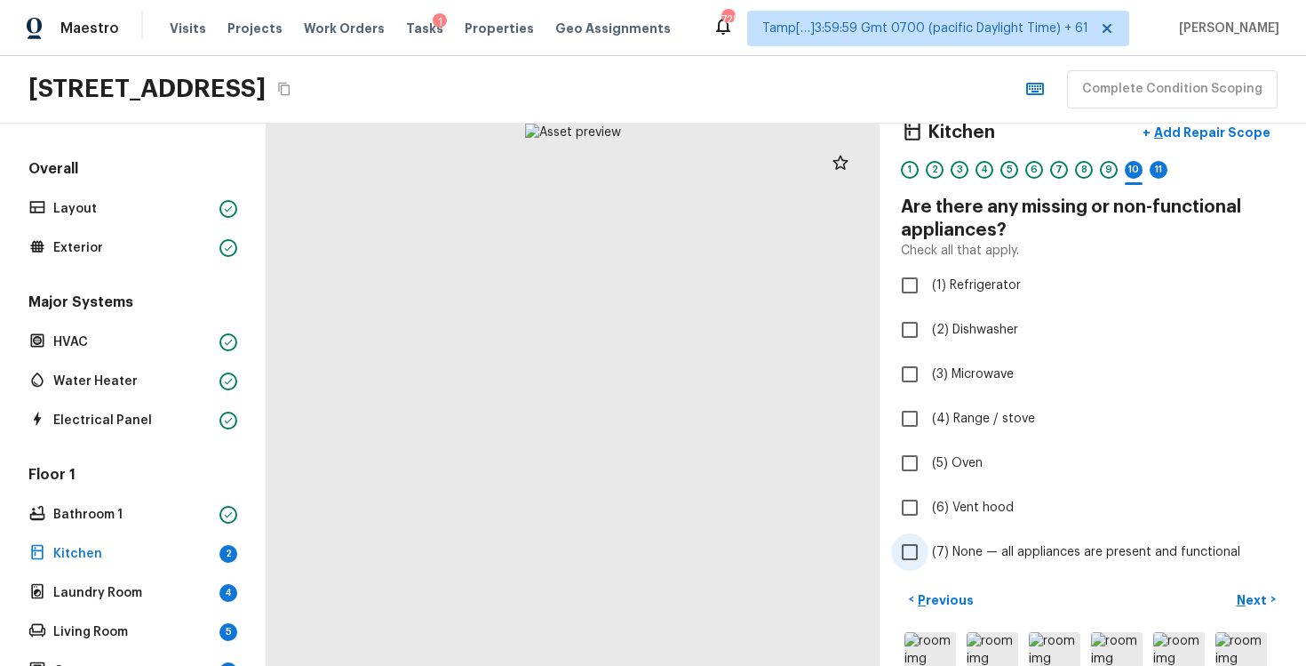
click at [945, 564] on label "(7) None — all appliances are present and functional" at bounding box center [1080, 551] width 379 height 37
click at [929, 564] on input "(7) None — all appliances are present and functional" at bounding box center [909, 551] width 37 height 37
checkbox input "true"
click at [1249, 588] on button "Next >" at bounding box center [1256, 599] width 57 height 29
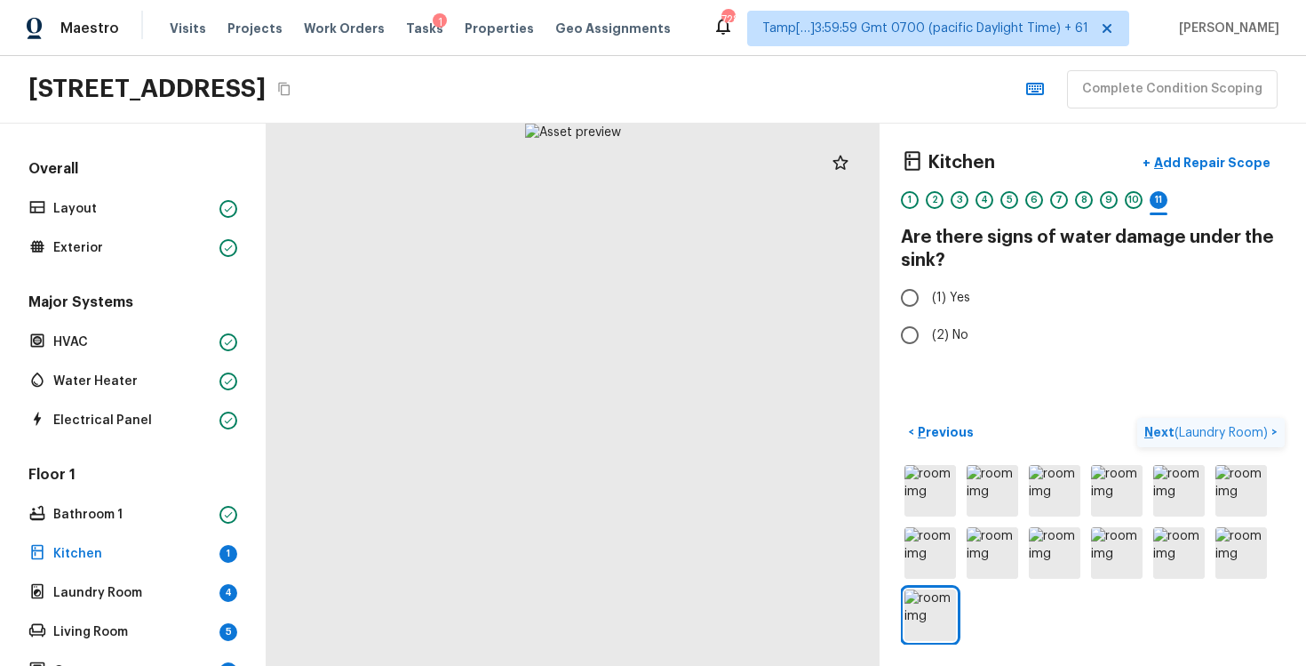
scroll to position [0, 0]
click at [953, 342] on span "(2) No" at bounding box center [950, 335] width 36 height 18
click at [929, 342] on input "(2) No" at bounding box center [909, 334] width 37 height 37
radio input "true"
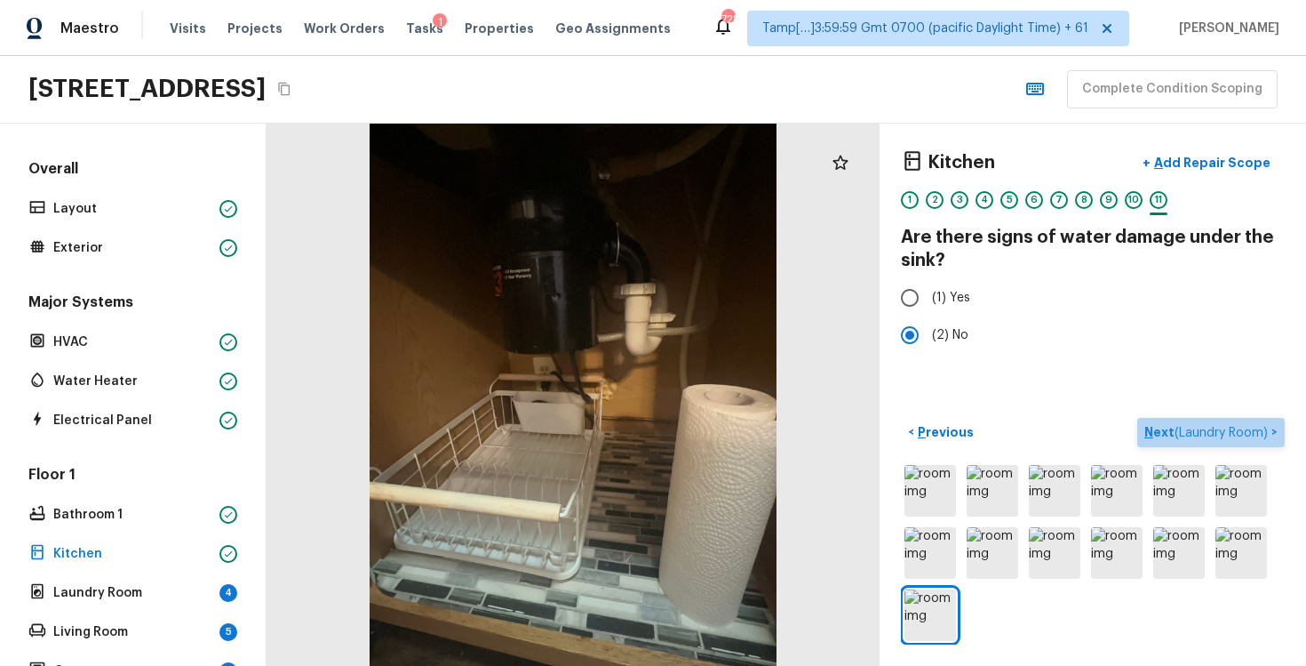
click at [1199, 428] on span "( Laundry Room )" at bounding box center [1221, 433] width 93 height 12
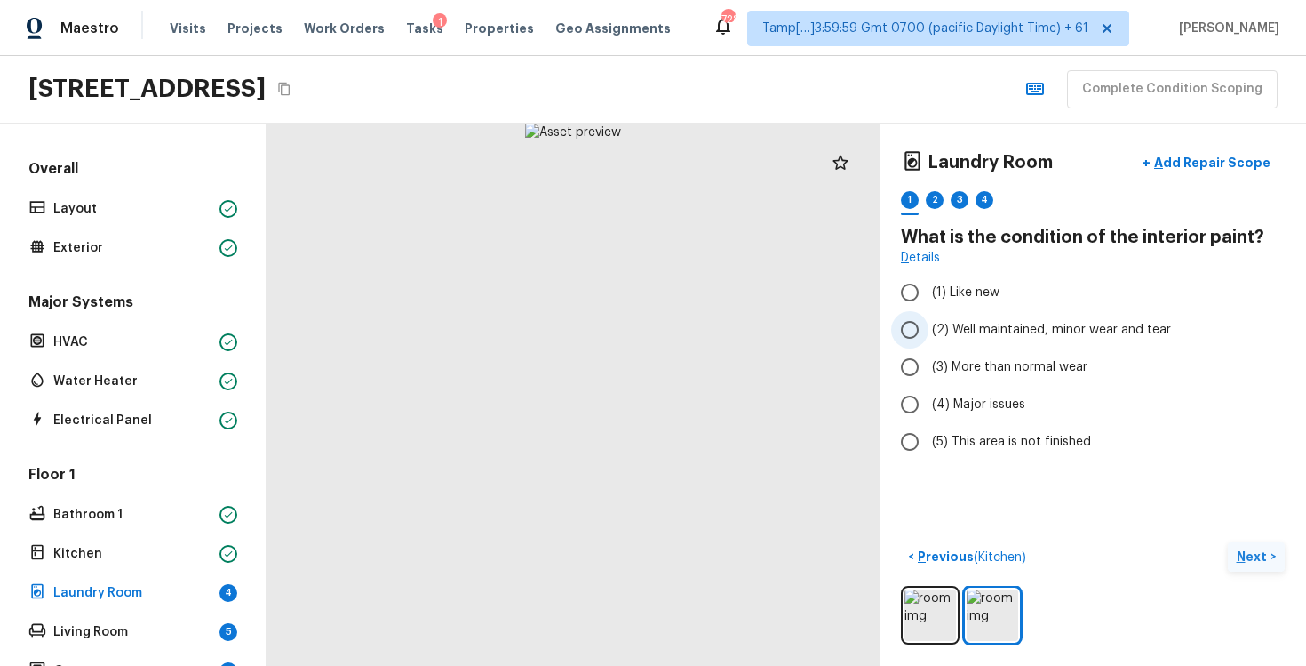
click at [919, 330] on input "(2) Well maintained, minor wear and tear" at bounding box center [909, 329] width 37 height 37
radio input "true"
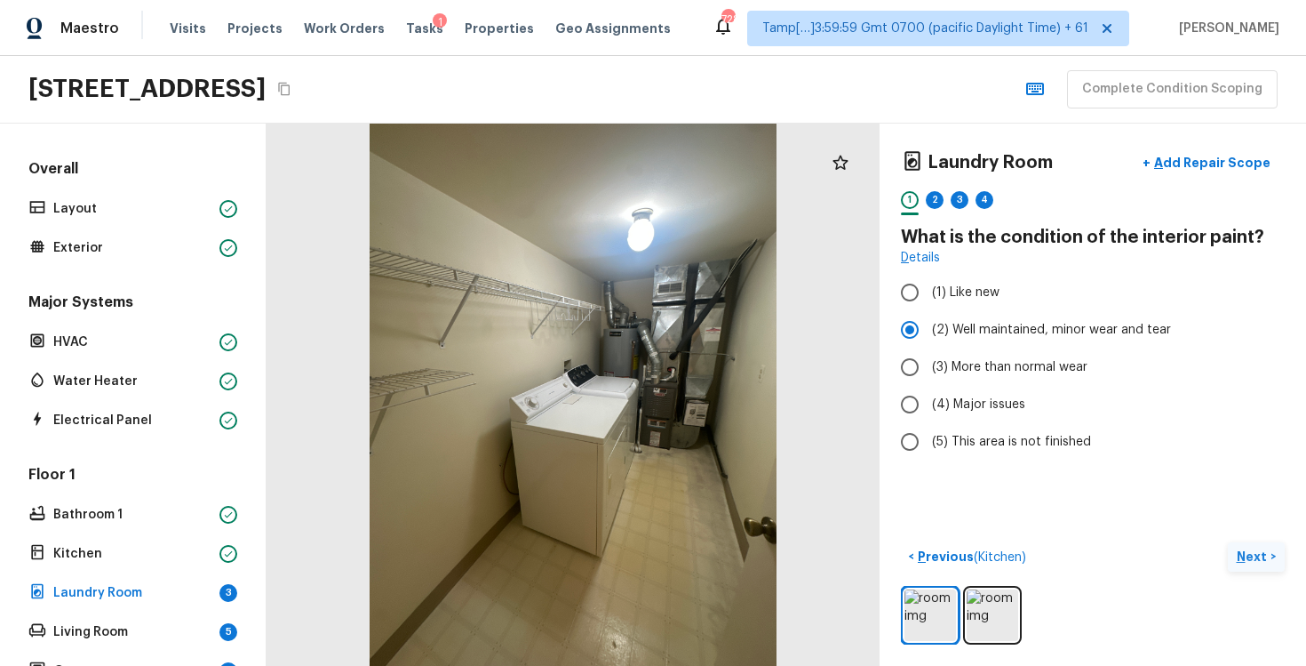
click at [1246, 567] on button "Next >" at bounding box center [1256, 556] width 57 height 29
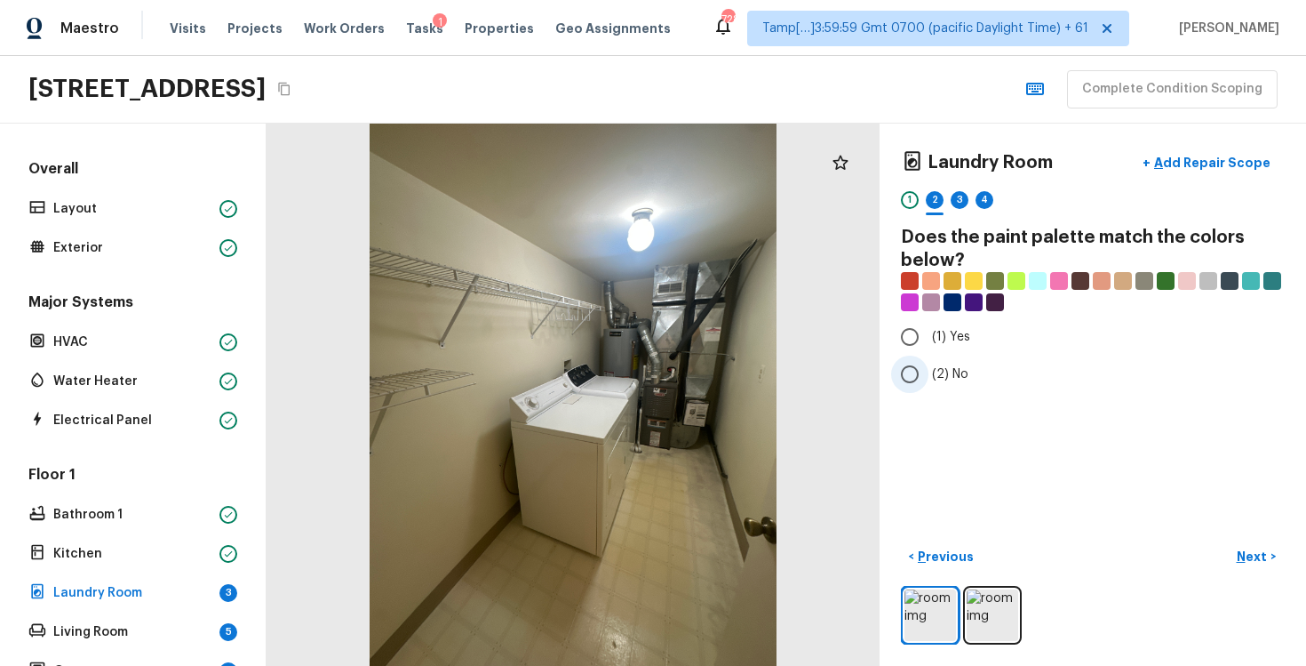
click at [942, 367] on span "(2) No" at bounding box center [950, 374] width 36 height 18
click at [929, 367] on input "(2) No" at bounding box center [909, 373] width 37 height 37
radio input "true"
click at [1243, 552] on p "Next" at bounding box center [1254, 556] width 34 height 18
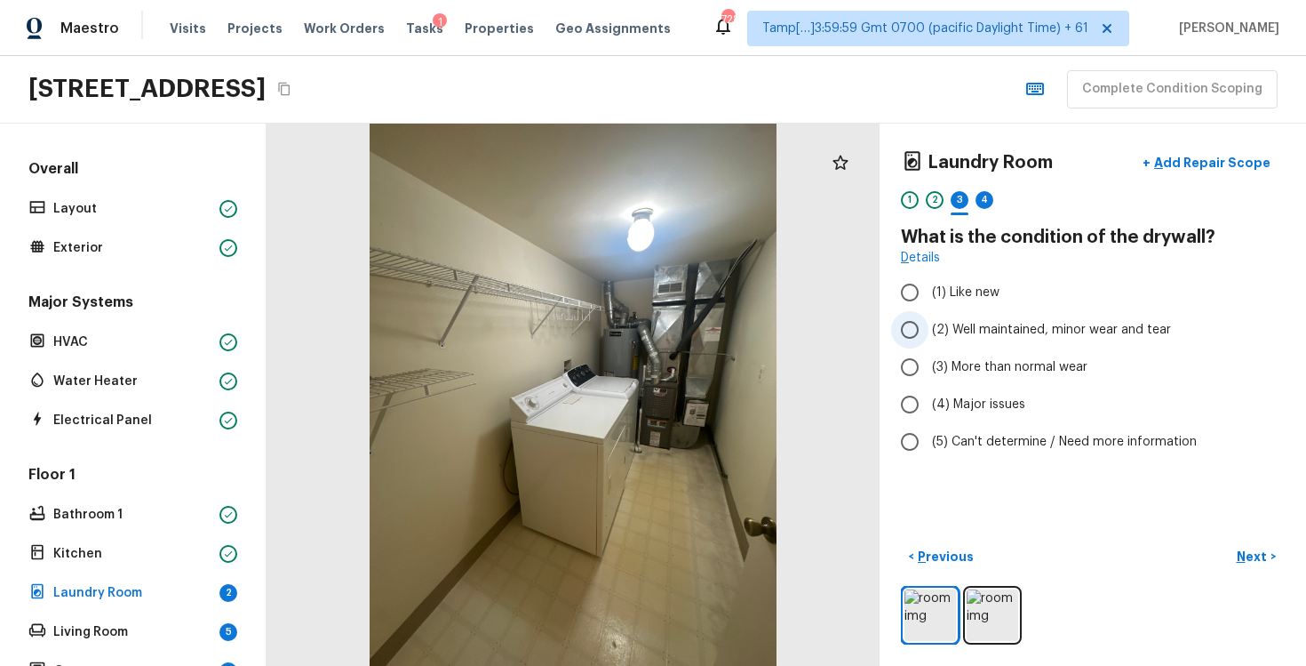
click at [992, 342] on label "(2) Well maintained, minor wear and tear" at bounding box center [1080, 329] width 379 height 37
click at [929, 342] on input "(2) Well maintained, minor wear and tear" at bounding box center [909, 329] width 37 height 37
radio input "true"
click at [1245, 548] on p "Next" at bounding box center [1254, 556] width 34 height 18
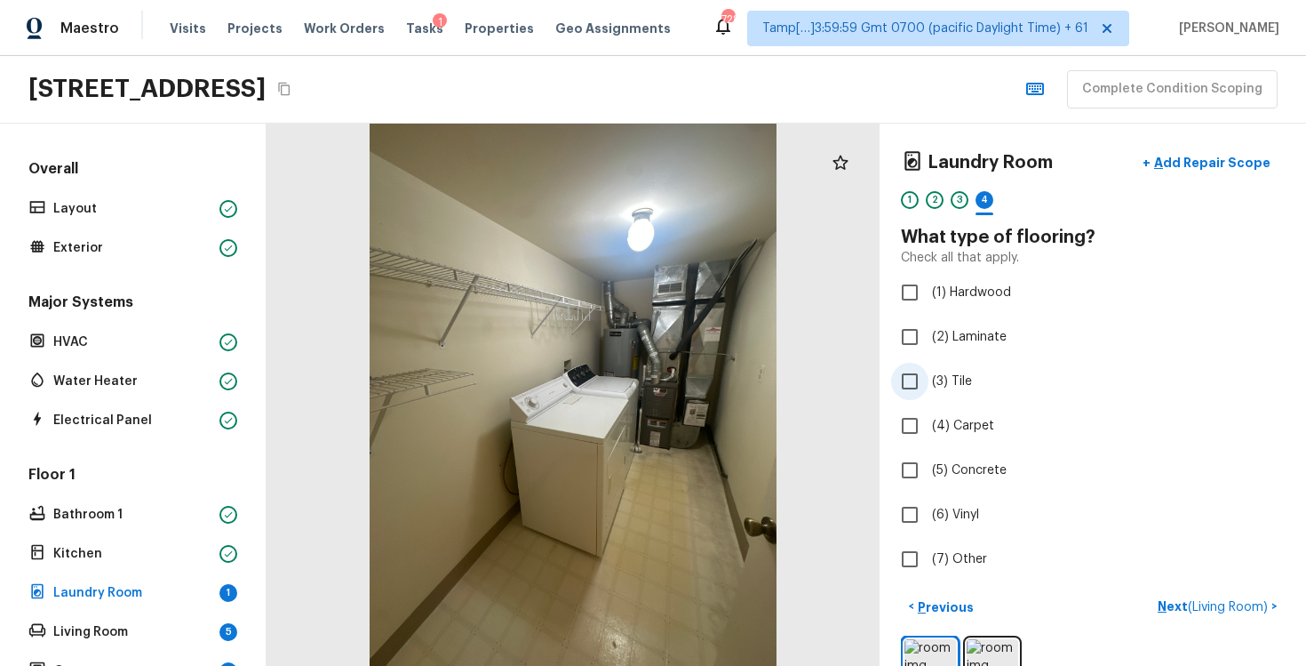
click at [931, 395] on label "(3) Tile" at bounding box center [1080, 381] width 379 height 37
click at [929, 395] on input "(3) Tile" at bounding box center [909, 381] width 37 height 37
checkbox input "true"
click at [1247, 605] on p "Next" at bounding box center [1254, 607] width 34 height 18
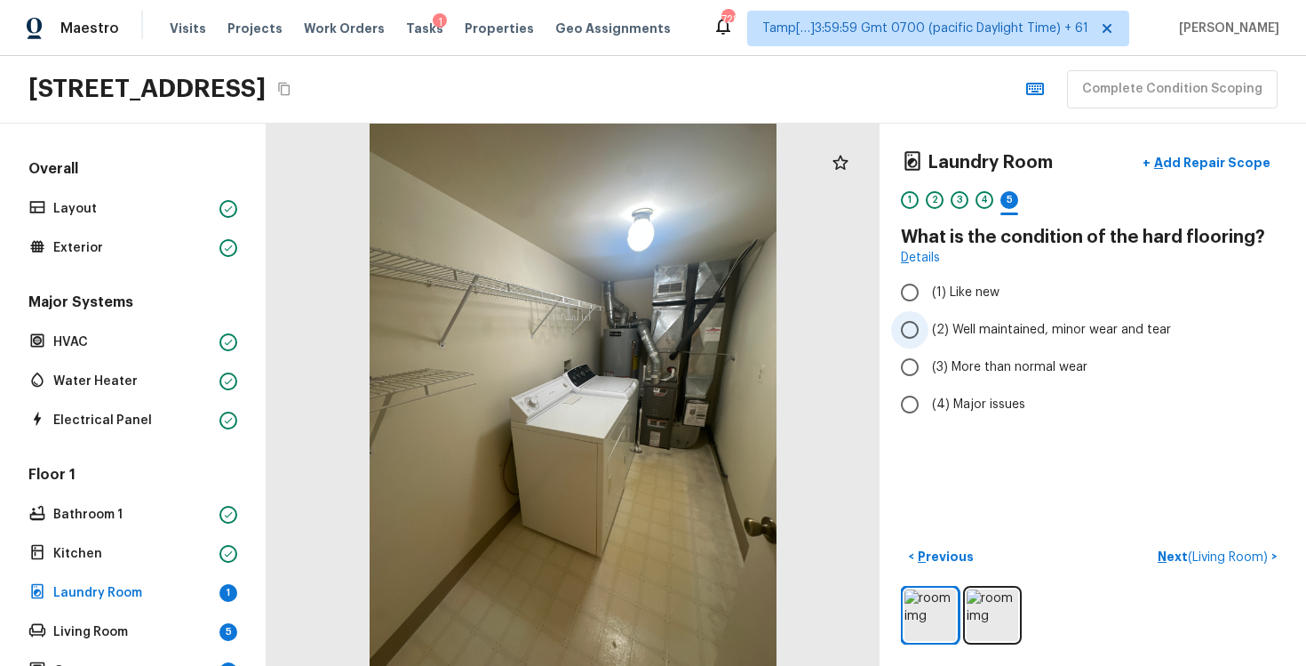
click at [988, 334] on span "(2) Well maintained, minor wear and tear" at bounding box center [1051, 330] width 239 height 18
click at [929, 334] on input "(2) Well maintained, minor wear and tear" at bounding box center [909, 329] width 37 height 37
radio input "true"
click at [1225, 560] on span "( Living Room )" at bounding box center [1228, 557] width 80 height 12
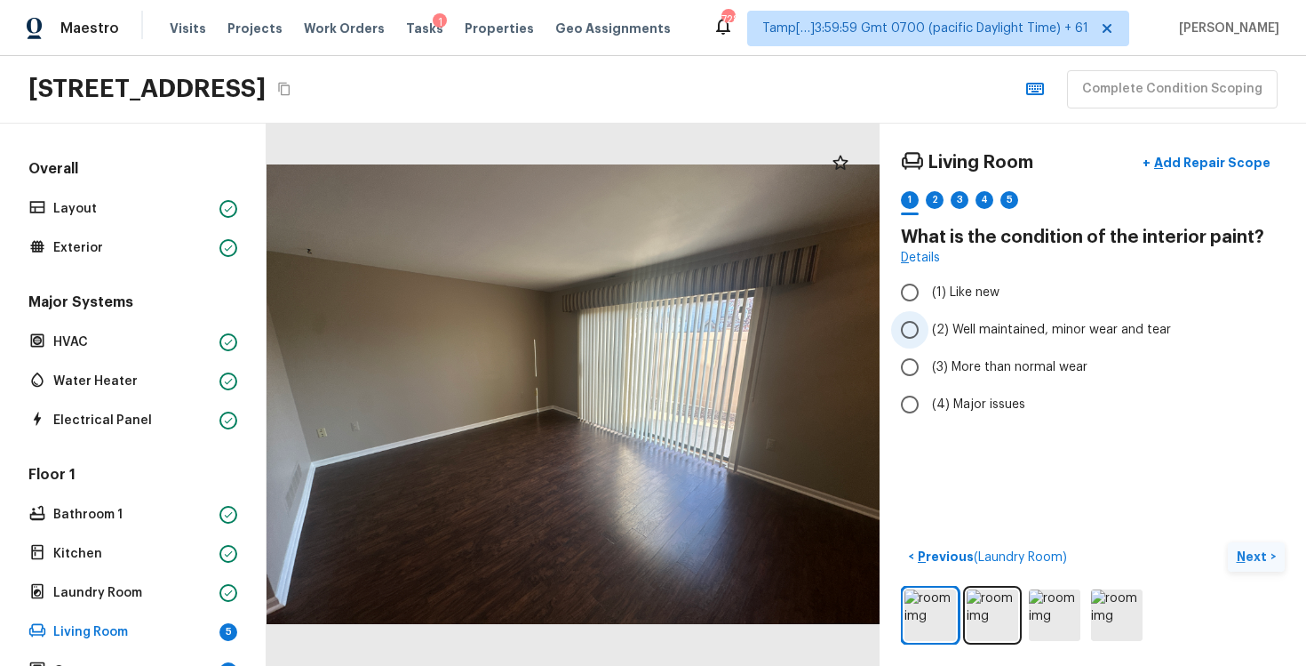
click at [966, 330] on span "(2) Well maintained, minor wear and tear" at bounding box center [1051, 330] width 239 height 18
click at [929, 330] on input "(2) Well maintained, minor wear and tear" at bounding box center [909, 329] width 37 height 37
radio input "true"
click at [129, 512] on p "Bathroom 1" at bounding box center [132, 515] width 159 height 18
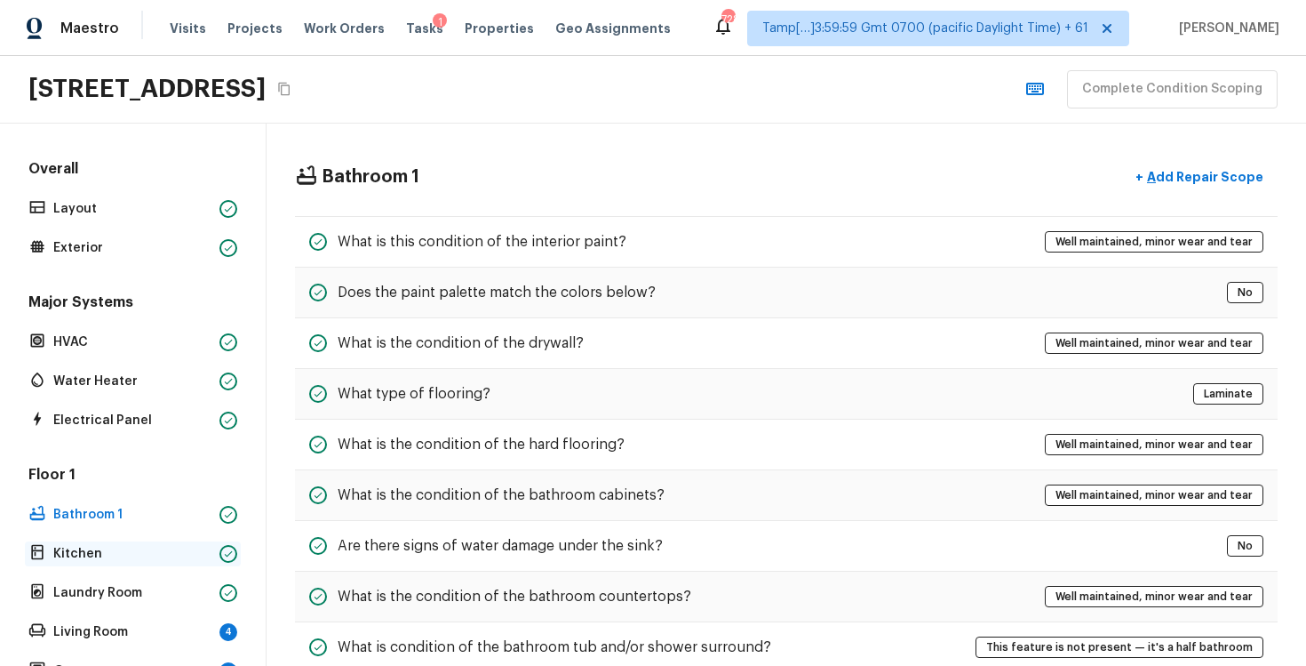
click at [132, 546] on p "Kitchen" at bounding box center [132, 554] width 159 height 18
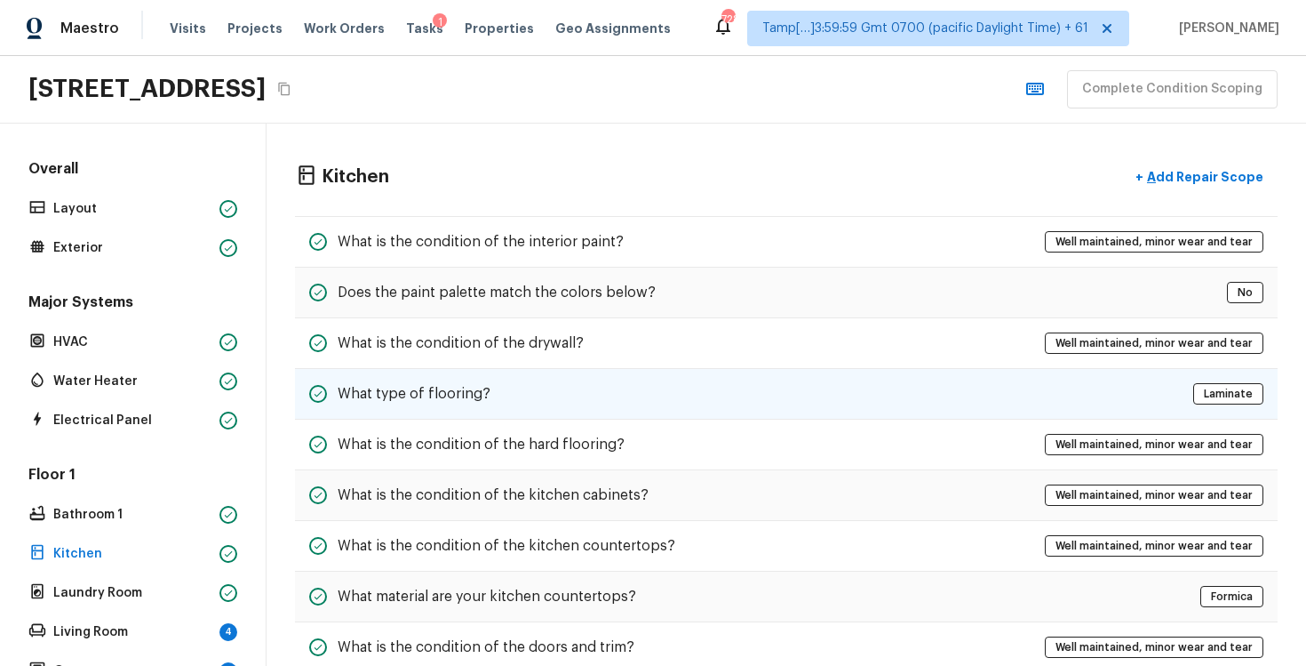
click at [642, 403] on div "What type of flooring? Laminate" at bounding box center [786, 394] width 983 height 51
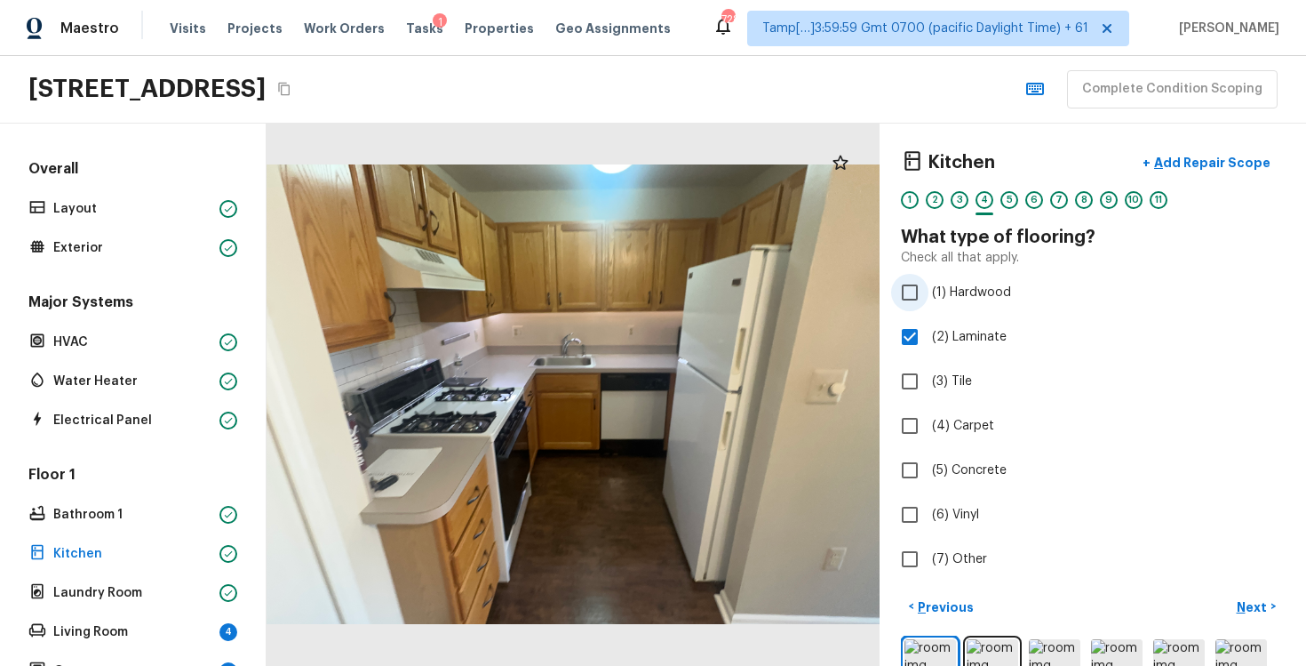
click at [919, 287] on input "(1) Hardwood" at bounding box center [909, 292] width 37 height 37
checkbox input "true"
click at [944, 332] on span "(2) Laminate" at bounding box center [969, 337] width 75 height 18
click at [929, 332] on input "(2) Laminate" at bounding box center [909, 336] width 37 height 37
checkbox input "false"
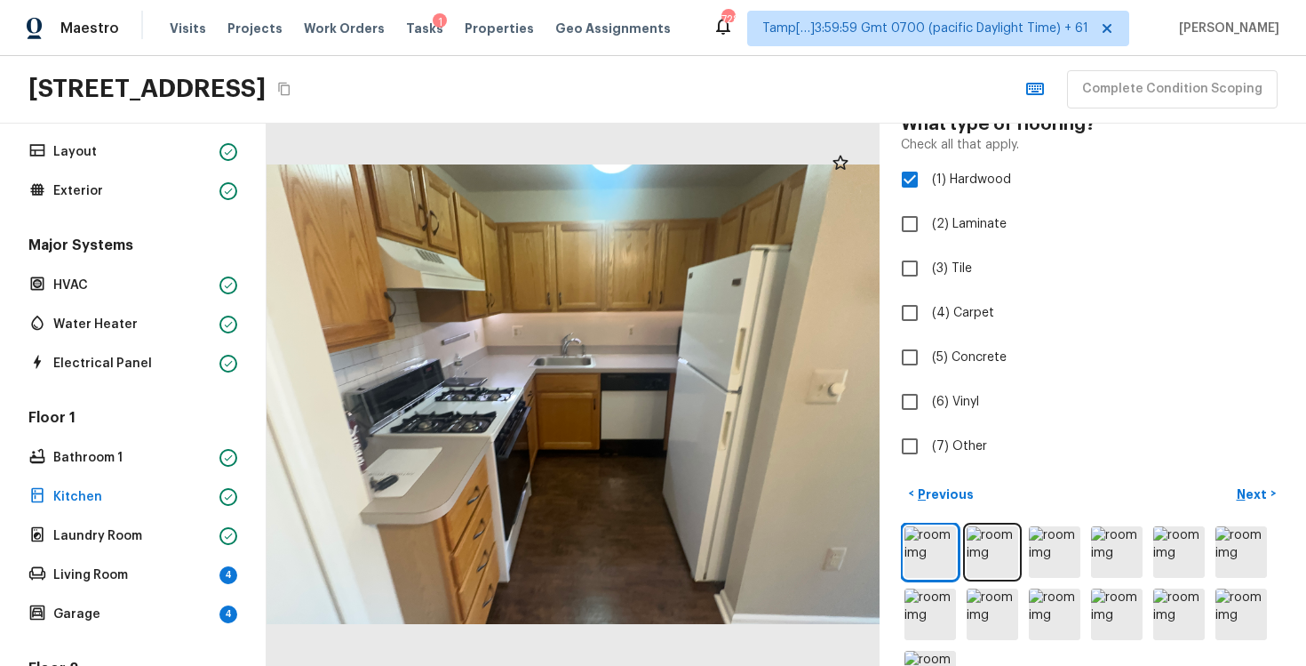
scroll to position [123, 0]
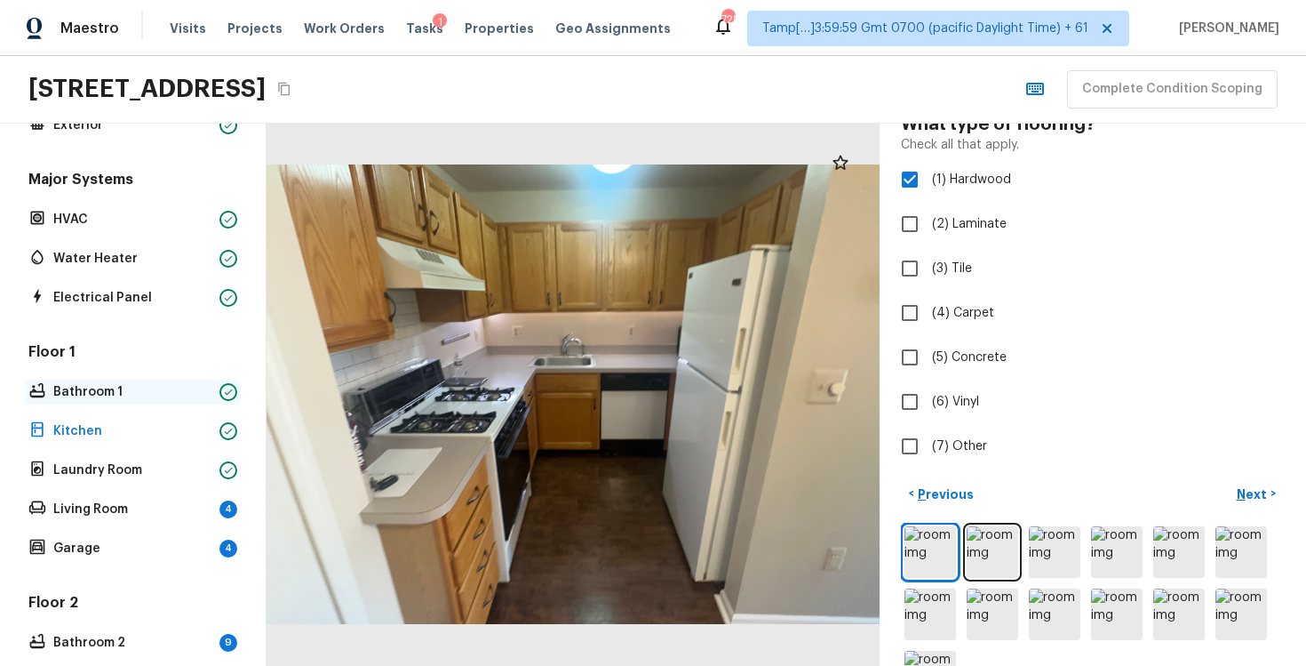
click at [191, 383] on p "Bathroom 1" at bounding box center [132, 392] width 159 height 18
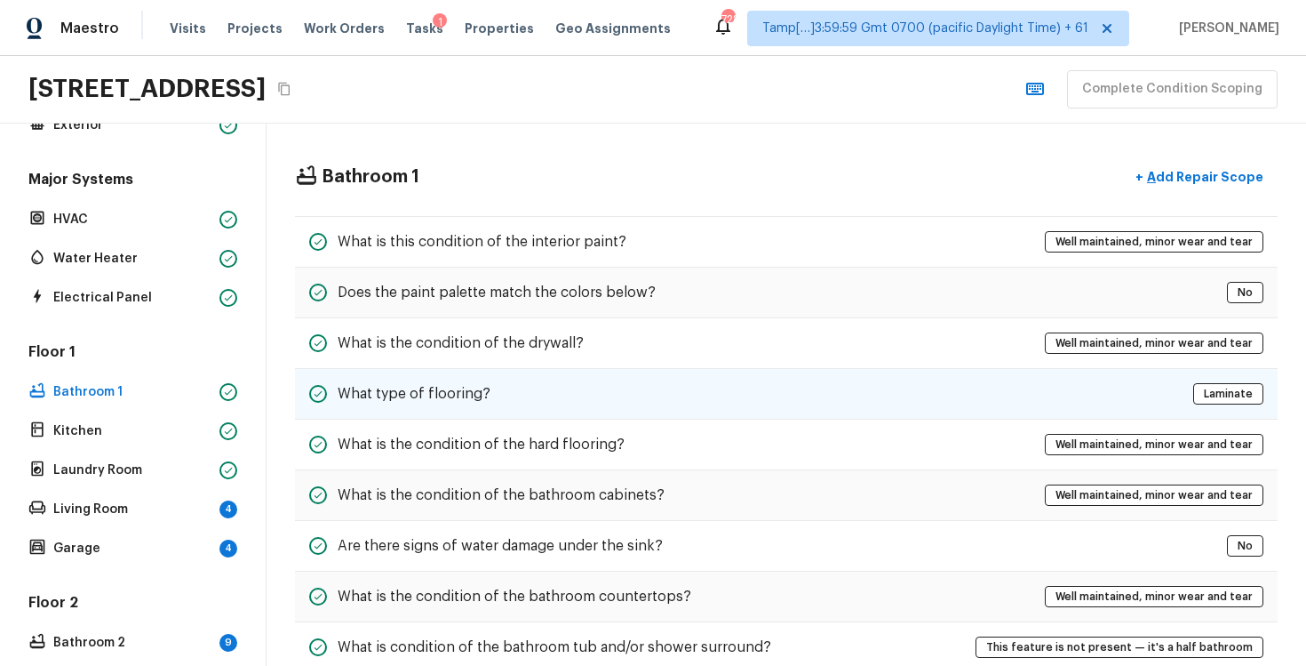
click at [574, 388] on div "What type of flooring? Laminate" at bounding box center [786, 394] width 983 height 51
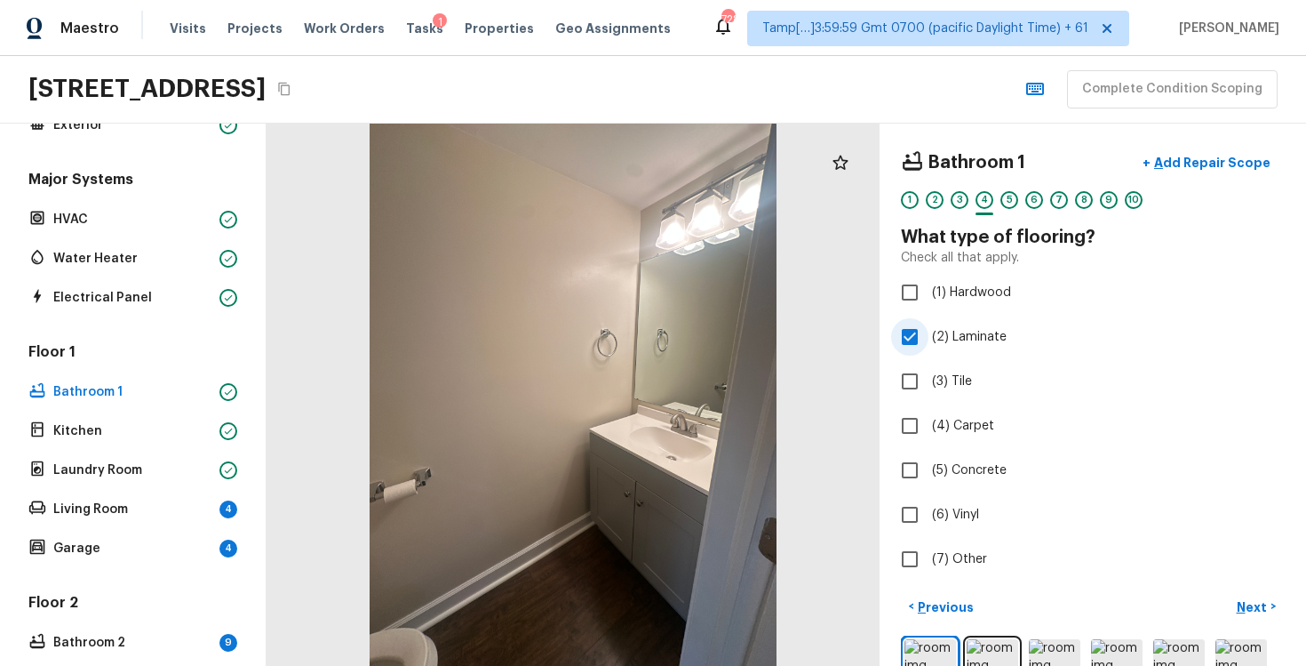
click at [945, 330] on span "(2) Laminate" at bounding box center [969, 337] width 75 height 18
click at [929, 330] on input "(2) Laminate" at bounding box center [909, 336] width 37 height 37
checkbox input "false"
click at [935, 283] on label "(1) Hardwood" at bounding box center [1080, 292] width 379 height 37
click at [929, 283] on input "(1) Hardwood" at bounding box center [909, 292] width 37 height 37
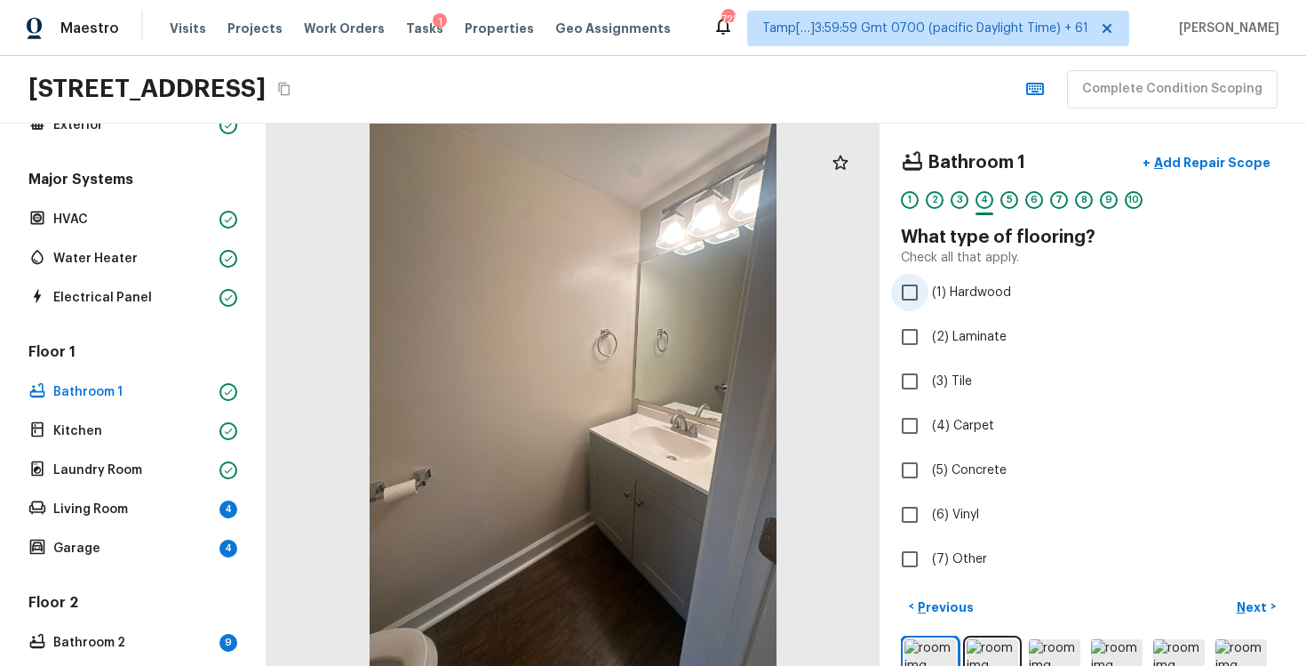
checkbox input "true"
click at [1244, 610] on p "Next" at bounding box center [1254, 607] width 34 height 18
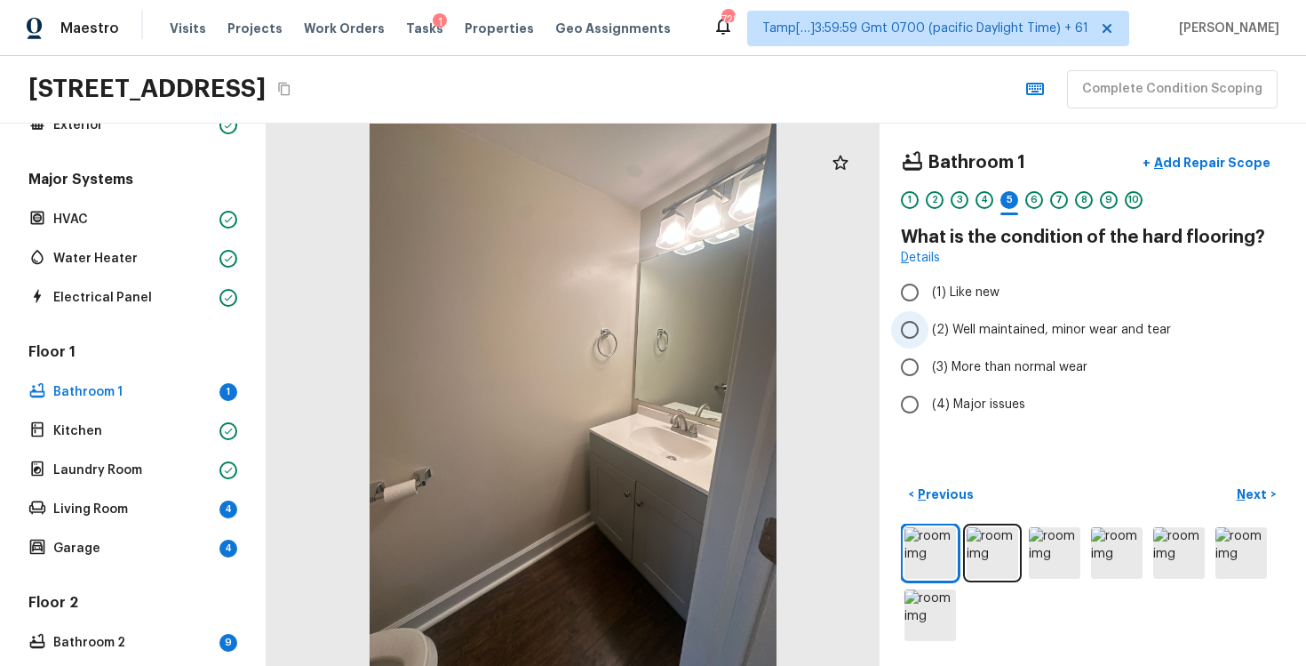
click at [937, 329] on span "(2) Well maintained, minor wear and tear" at bounding box center [1051, 330] width 239 height 18
click at [929, 329] on input "(2) Well maintained, minor wear and tear" at bounding box center [909, 329] width 37 height 37
radio input "true"
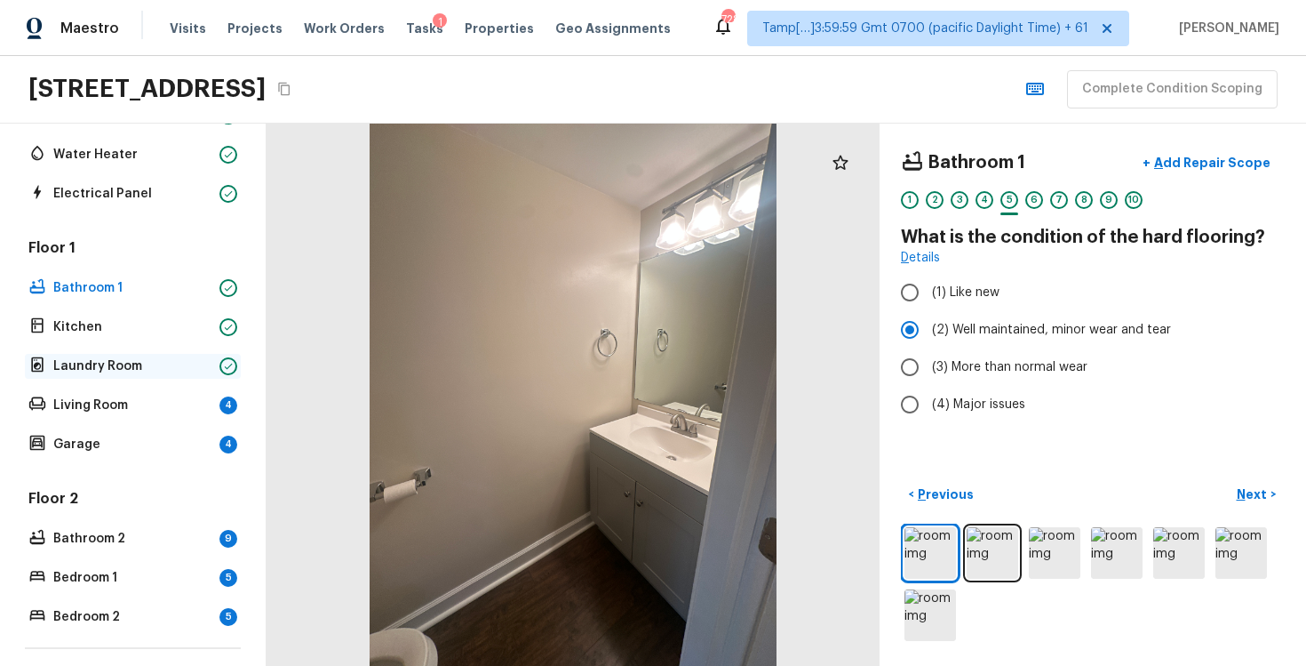
scroll to position [227, 0]
click at [177, 413] on div "Living Room 4" at bounding box center [133, 404] width 216 height 25
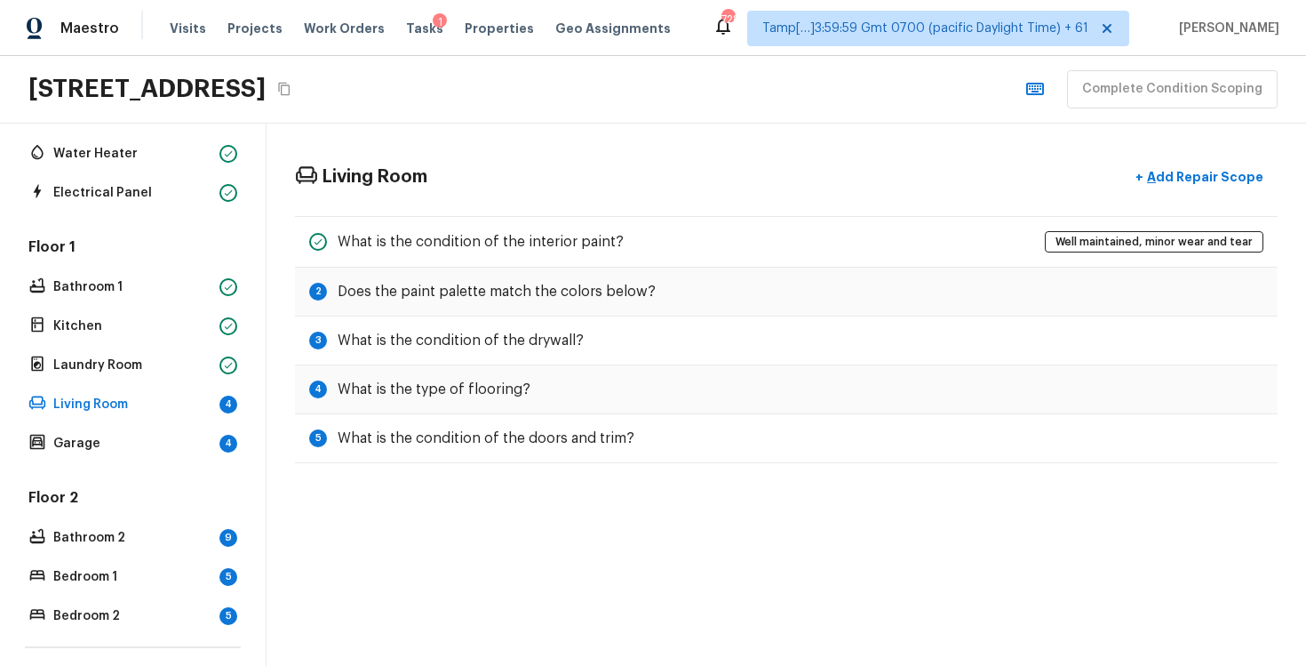
click at [165, 308] on div "Floor 1 Bathroom 1 Kitchen Laundry Room Living Room 4 Garage 4" at bounding box center [133, 346] width 216 height 219
click at [171, 332] on p "Kitchen" at bounding box center [132, 326] width 159 height 18
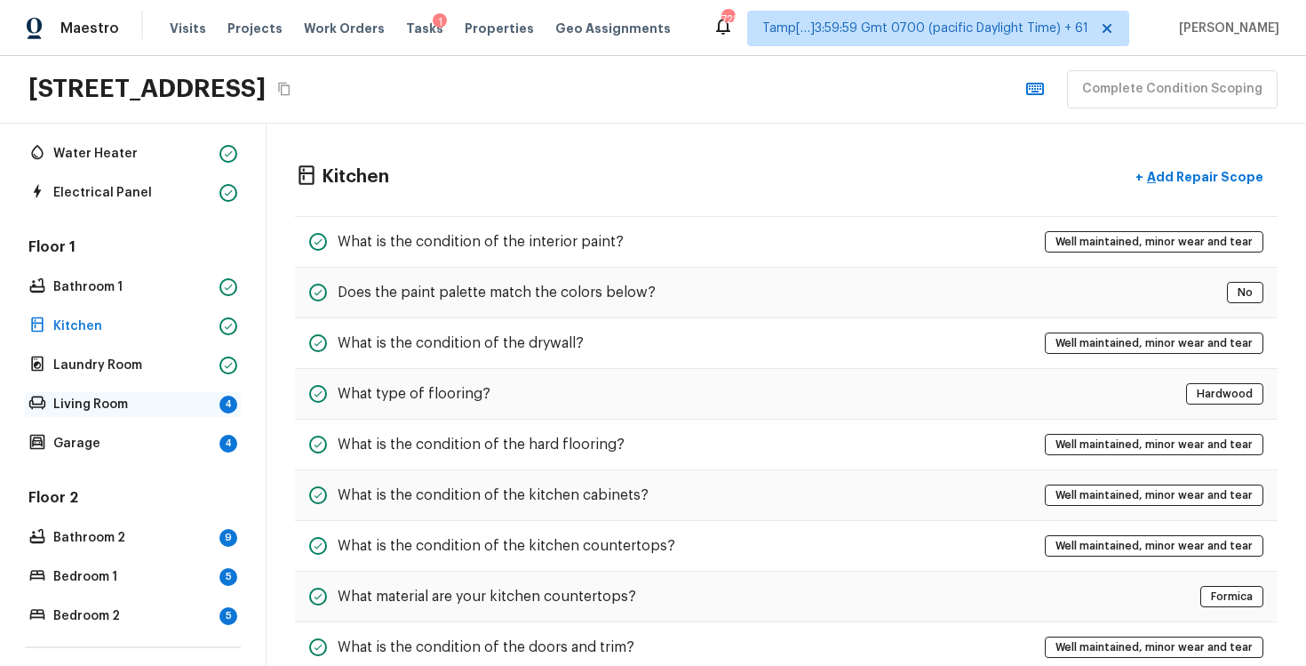
scroll to position [323, 0]
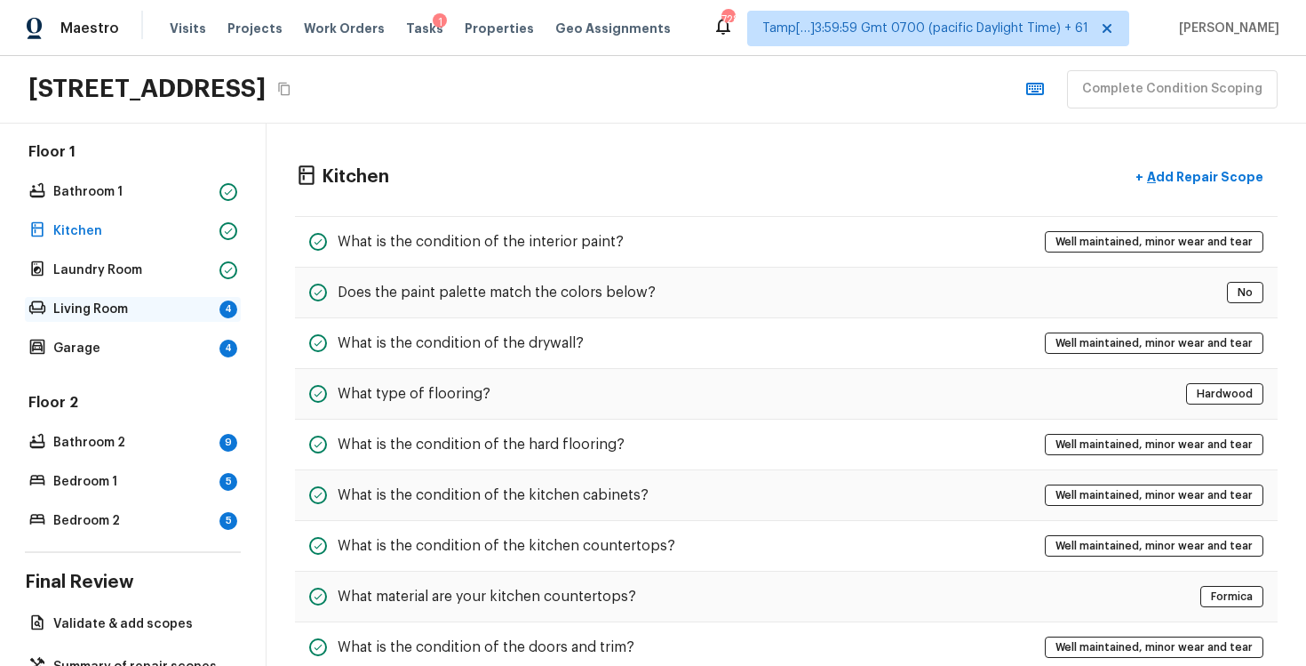
click at [170, 306] on p "Living Room" at bounding box center [132, 309] width 159 height 18
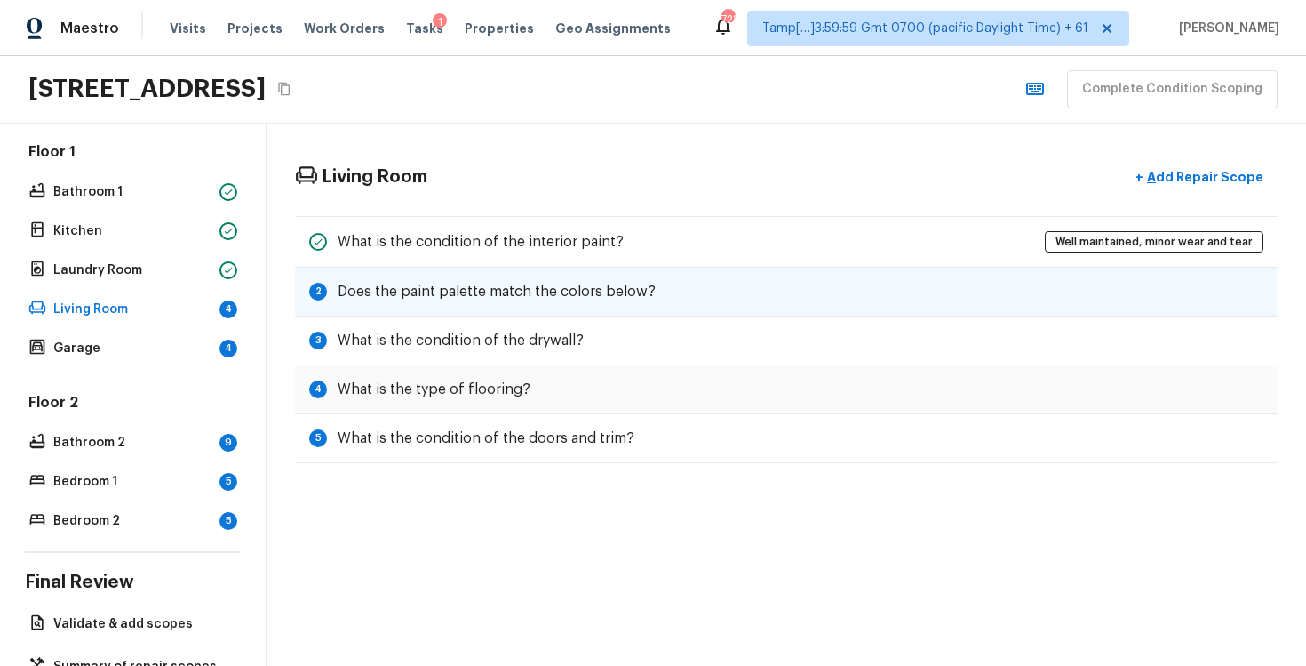
click at [985, 293] on div "2 Does the paint palette match the colors below?" at bounding box center [786, 291] width 983 height 49
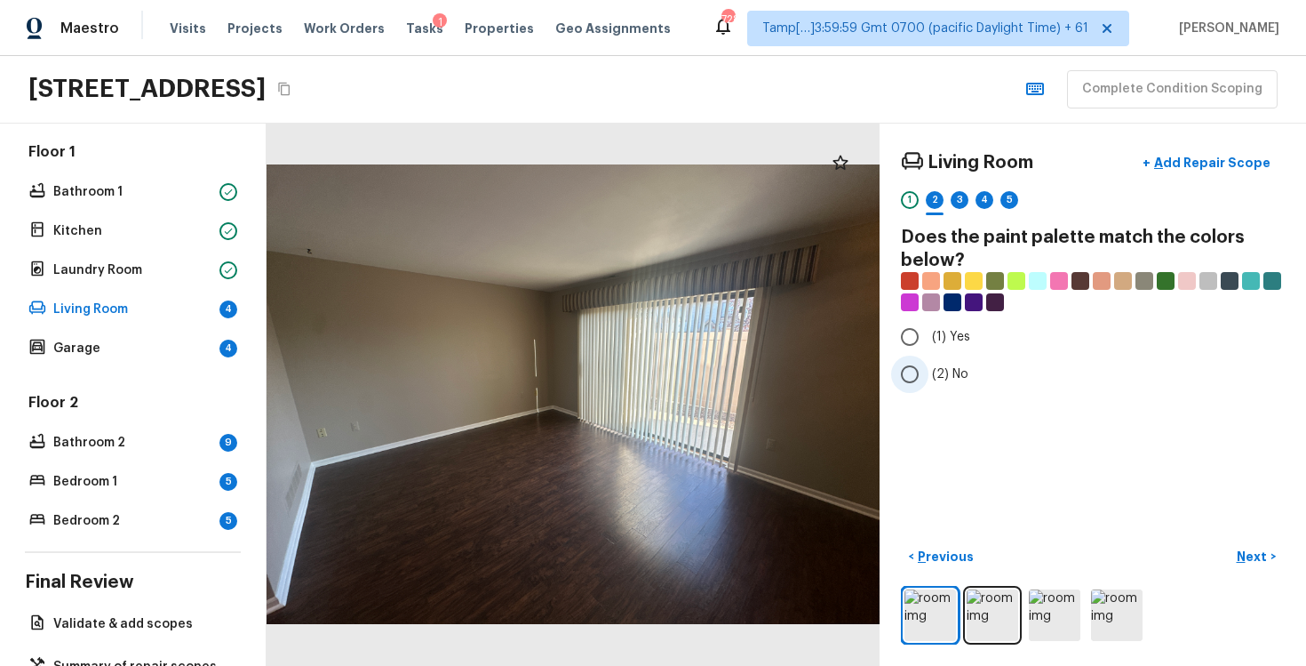
click at [916, 380] on input "(2) No" at bounding box center [909, 373] width 37 height 37
radio input "true"
click at [1250, 555] on p "Next" at bounding box center [1254, 556] width 34 height 18
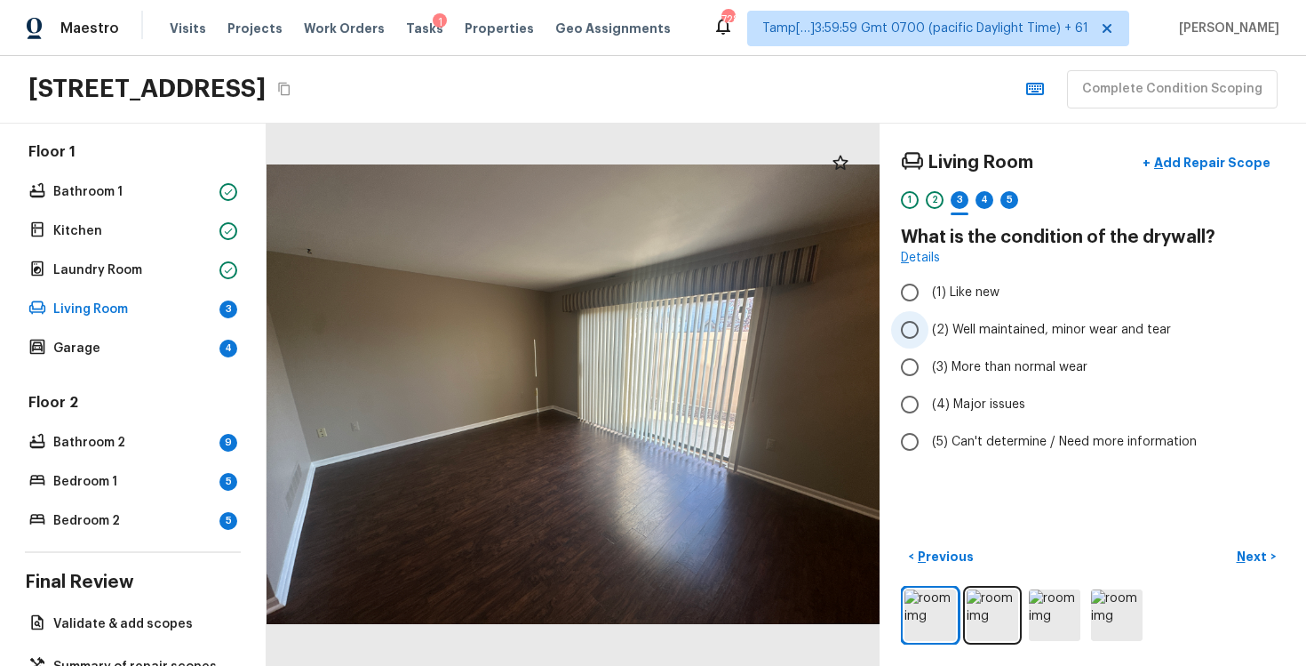
click at [963, 339] on label "(2) Well maintained, minor wear and tear" at bounding box center [1080, 329] width 379 height 37
click at [929, 339] on input "(2) Well maintained, minor wear and tear" at bounding box center [909, 329] width 37 height 37
radio input "true"
click at [1260, 562] on p "Next" at bounding box center [1254, 556] width 34 height 18
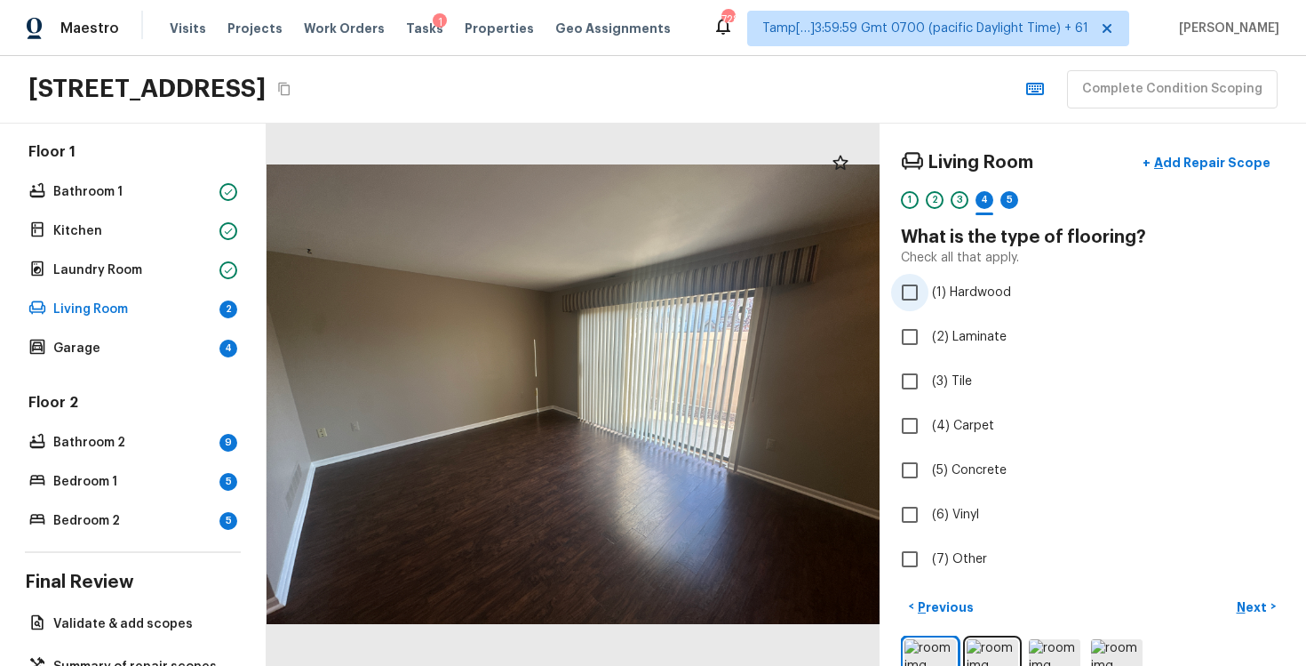
click at [917, 297] on input "(1) Hardwood" at bounding box center [909, 292] width 37 height 37
checkbox input "true"
click at [1254, 608] on p "Next" at bounding box center [1254, 607] width 34 height 18
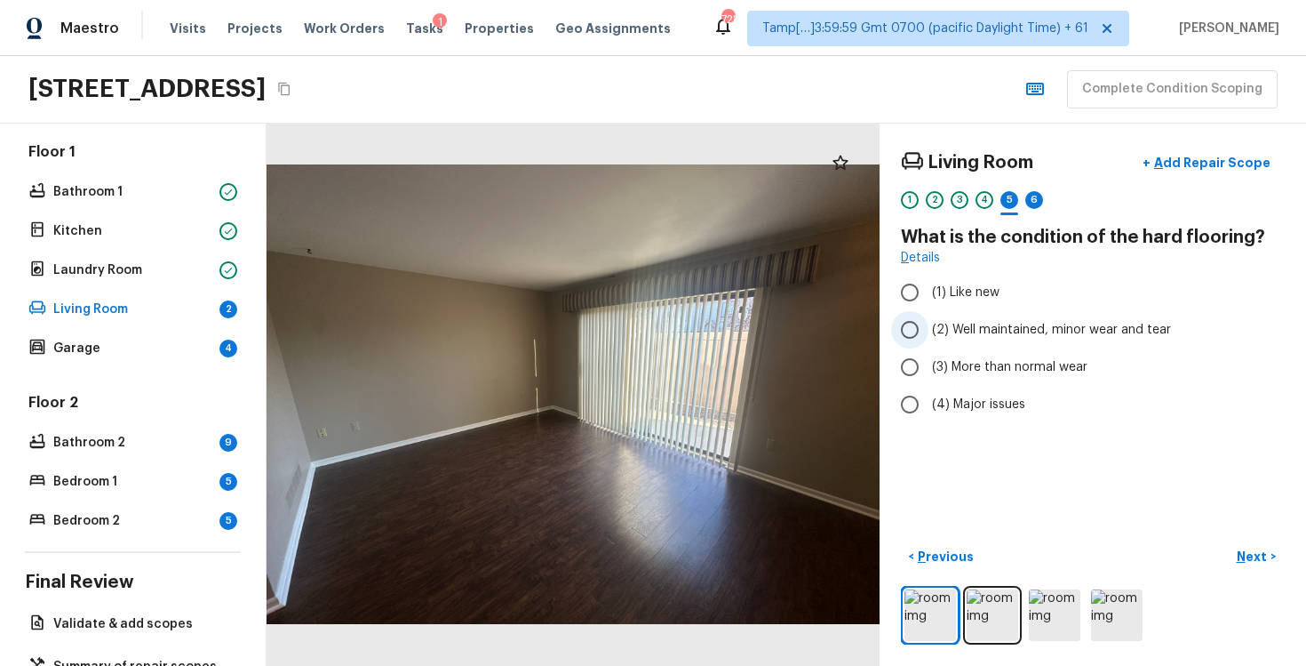
click at [930, 332] on label "(2) Well maintained, minor wear and tear" at bounding box center [1080, 329] width 379 height 37
click at [929, 332] on input "(2) Well maintained, minor wear and tear" at bounding box center [909, 329] width 37 height 37
radio input "true"
click at [1242, 555] on p "Next" at bounding box center [1254, 556] width 34 height 18
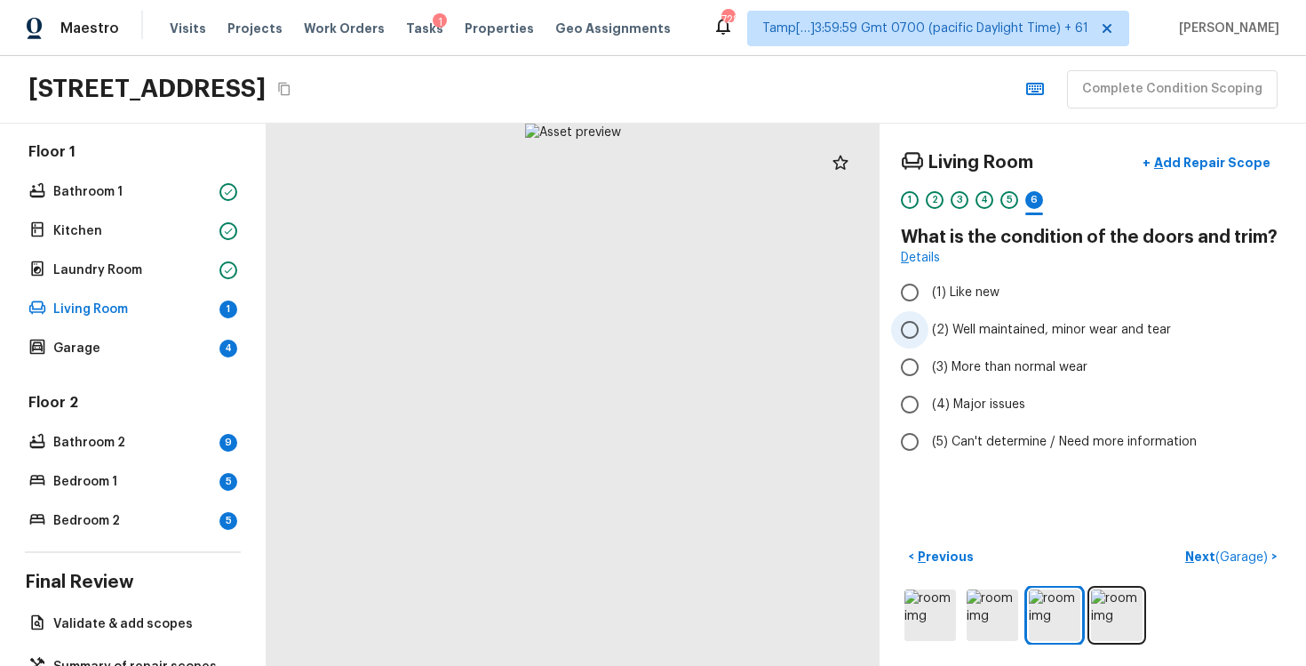
click at [966, 325] on span "(2) Well maintained, minor wear and tear" at bounding box center [1051, 330] width 239 height 18
click at [929, 325] on input "(2) Well maintained, minor wear and tear" at bounding box center [909, 329] width 37 height 37
radio input "true"
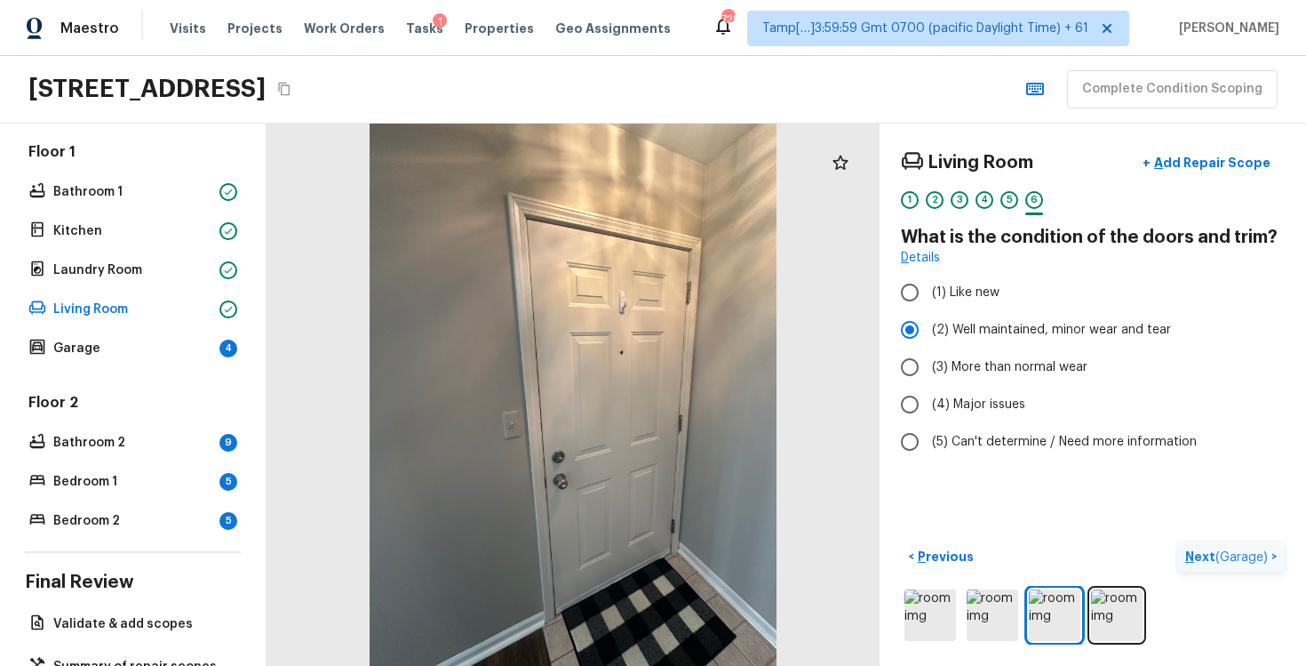
click at [1222, 549] on p "Next ( Garage )" at bounding box center [1228, 556] width 86 height 19
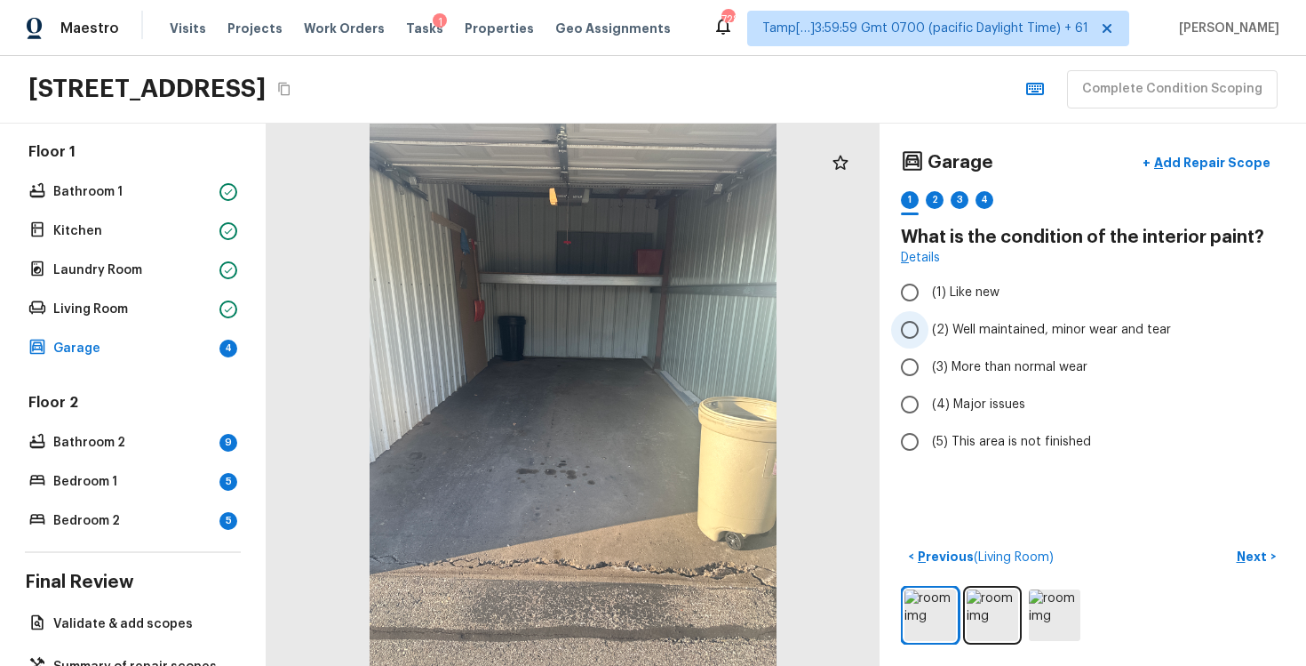
click at [891, 326] on input "(2) Well maintained, minor wear and tear" at bounding box center [909, 329] width 37 height 37
radio input "true"
click at [1243, 570] on button "Next >" at bounding box center [1256, 556] width 57 height 29
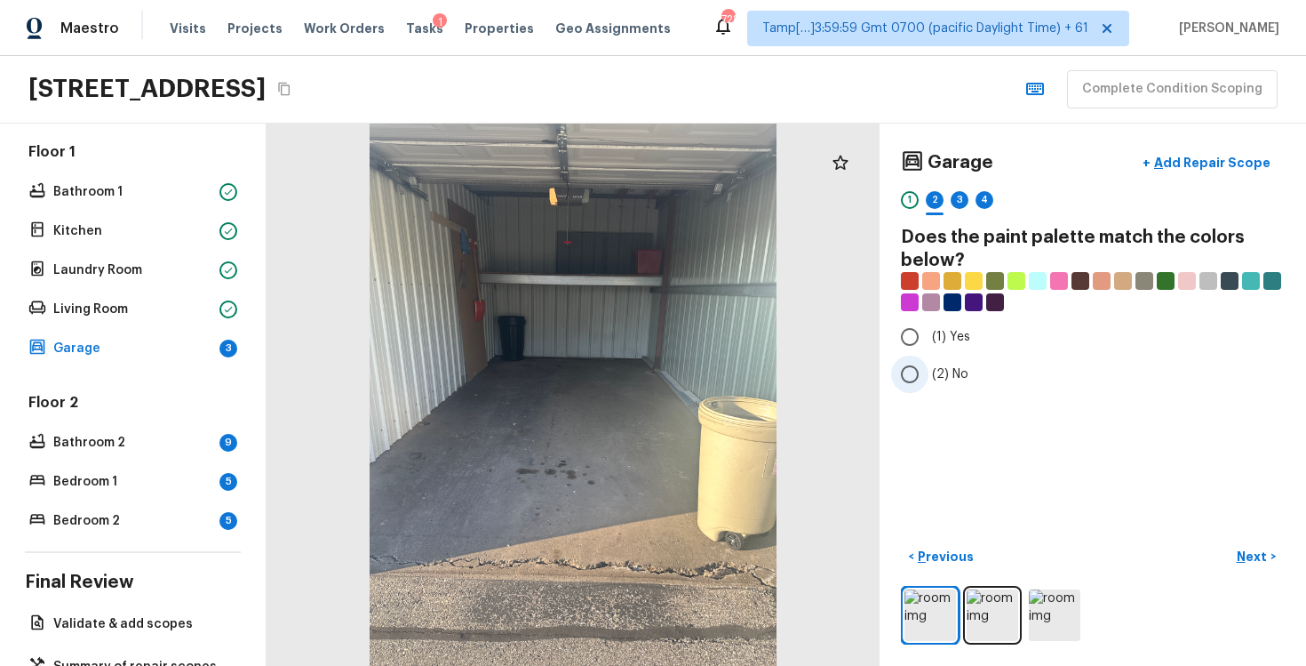
click at [953, 376] on span "(2) No" at bounding box center [950, 374] width 36 height 18
click at [929, 376] on input "(2) No" at bounding box center [909, 373] width 37 height 37
radio input "true"
click at [1276, 566] on button "Next >" at bounding box center [1256, 556] width 57 height 29
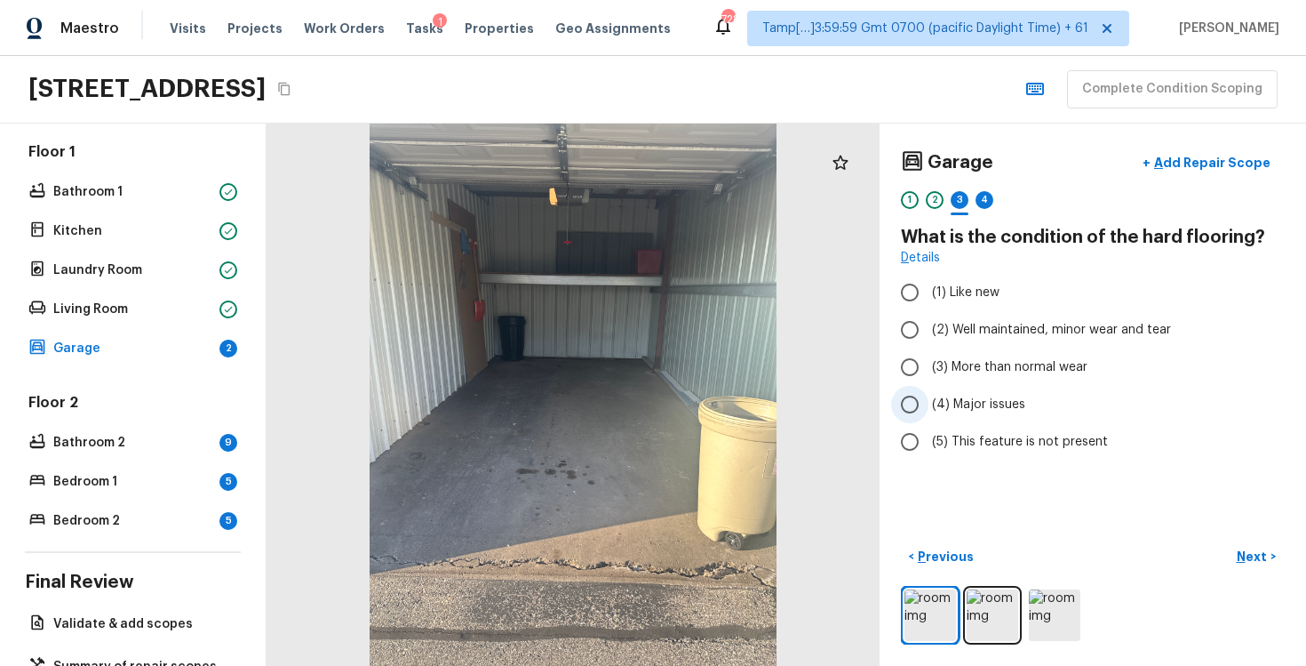
click at [945, 387] on label "(4) Major issues" at bounding box center [1080, 404] width 379 height 37
click at [929, 387] on input "(4) Major issues" at bounding box center [909, 404] width 37 height 37
radio input "true"
click at [1249, 550] on p "Next" at bounding box center [1254, 556] width 34 height 18
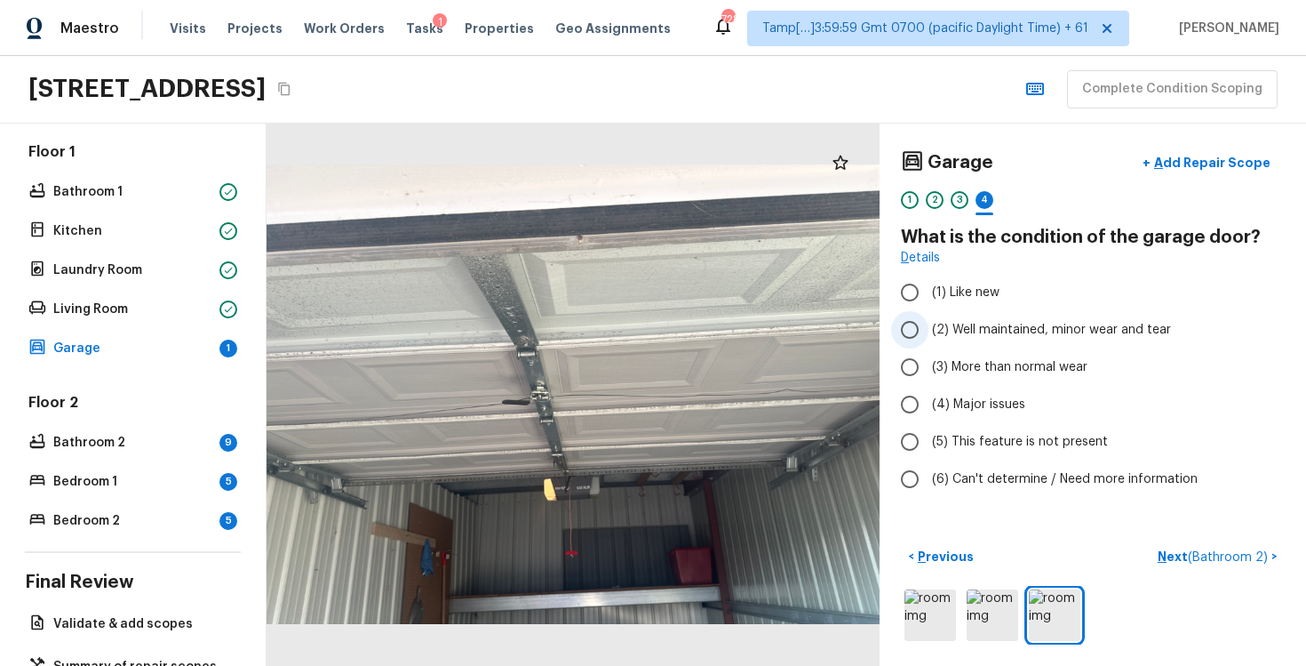
click at [1057, 323] on span "(2) Well maintained, minor wear and tear" at bounding box center [1051, 330] width 239 height 18
click at [929, 323] on input "(2) Well maintained, minor wear and tear" at bounding box center [909, 329] width 37 height 37
radio input "true"
click at [930, 558] on p "Previous" at bounding box center [944, 556] width 60 height 18
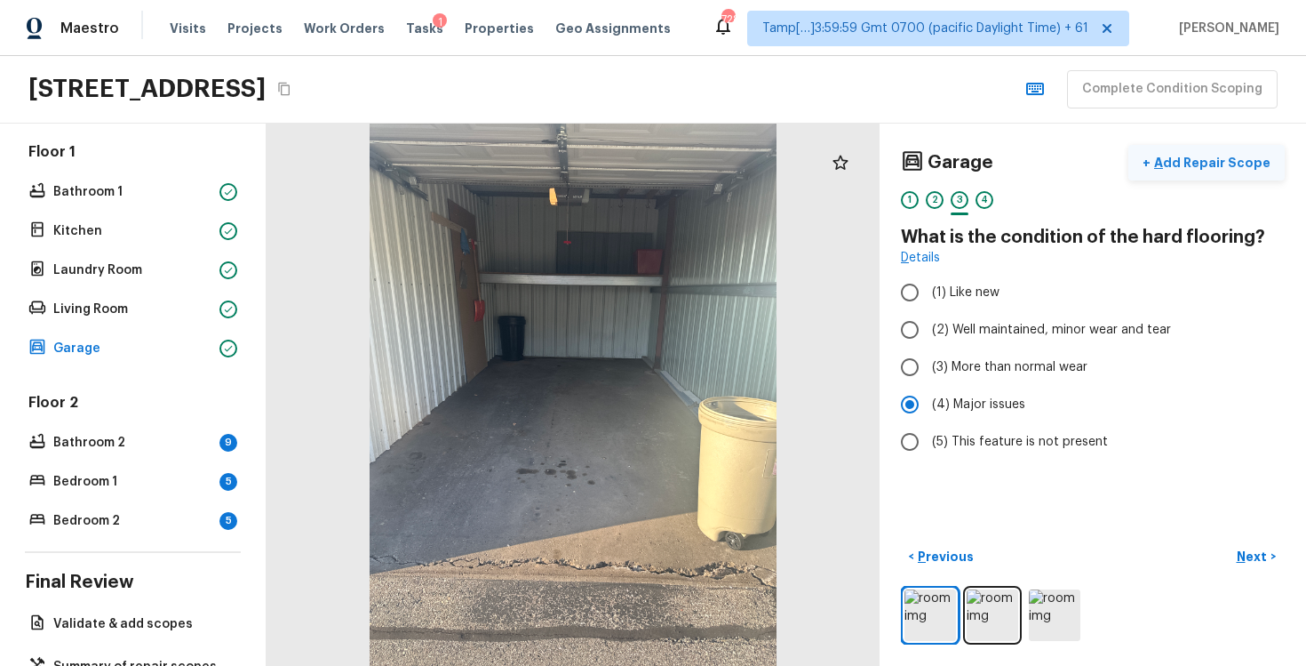
click at [1220, 156] on p "Add Repair Scope" at bounding box center [1211, 163] width 120 height 18
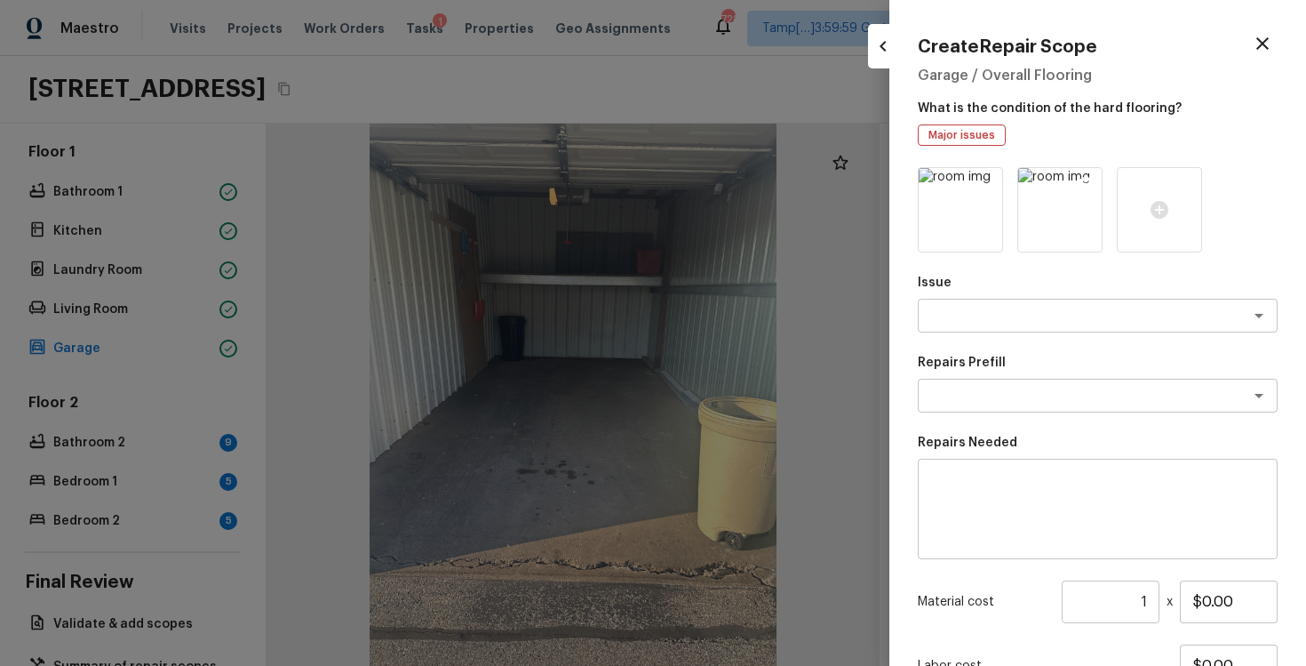
click at [1084, 175] on icon at bounding box center [1086, 184] width 18 height 18
click at [1050, 307] on textarea at bounding box center [1073, 316] width 294 height 18
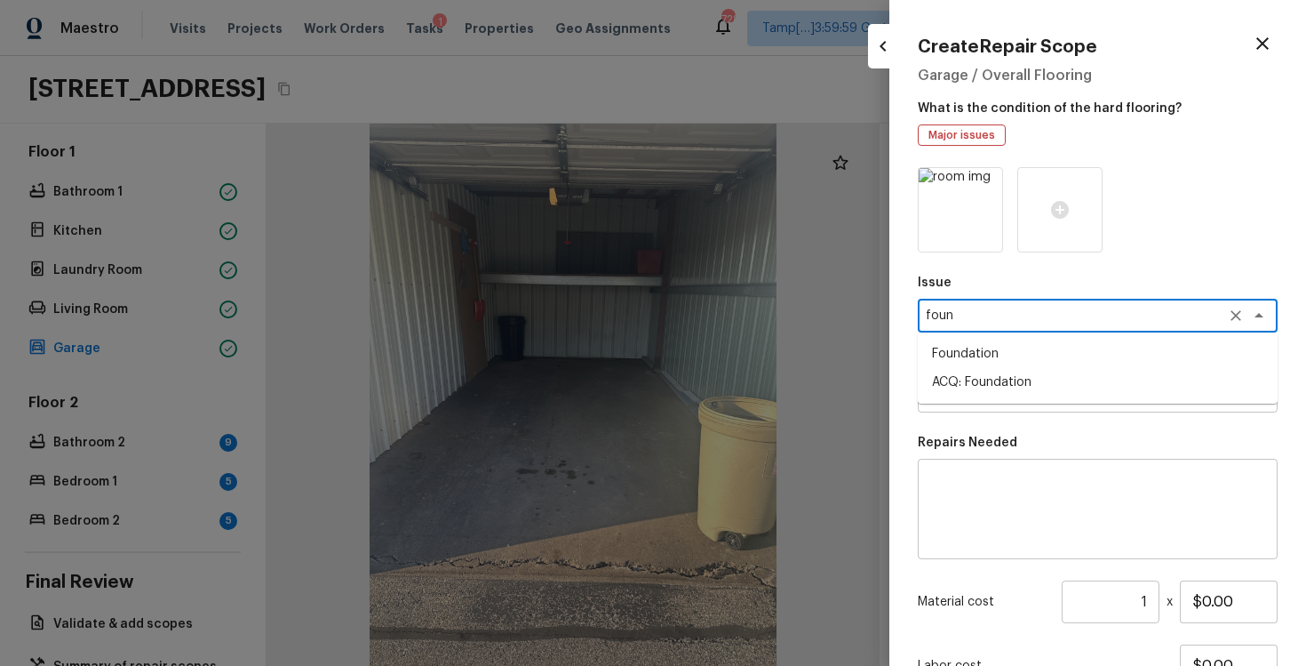
click at [1060, 385] on li "ACQ: Foundation" at bounding box center [1098, 382] width 360 height 28
click at [1060, 385] on div "x ​" at bounding box center [1098, 396] width 360 height 34
type textarea "ACQ: Foundation"
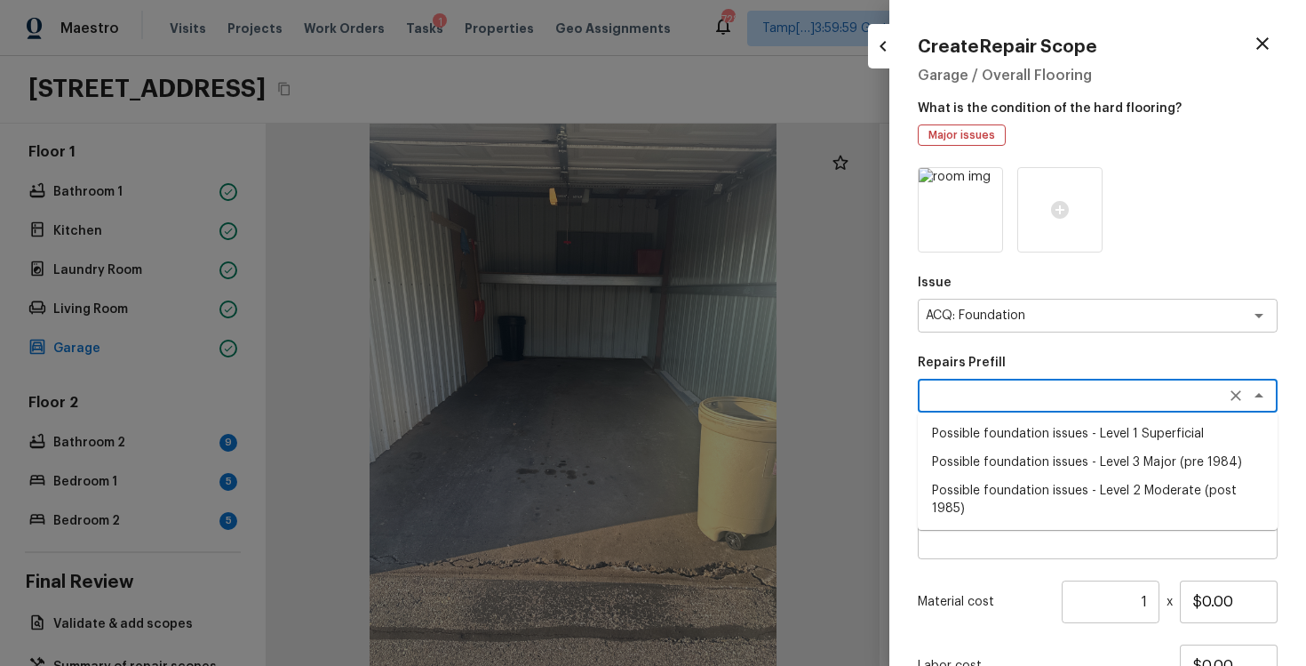
click at [1060, 385] on div "x ​" at bounding box center [1098, 396] width 360 height 34
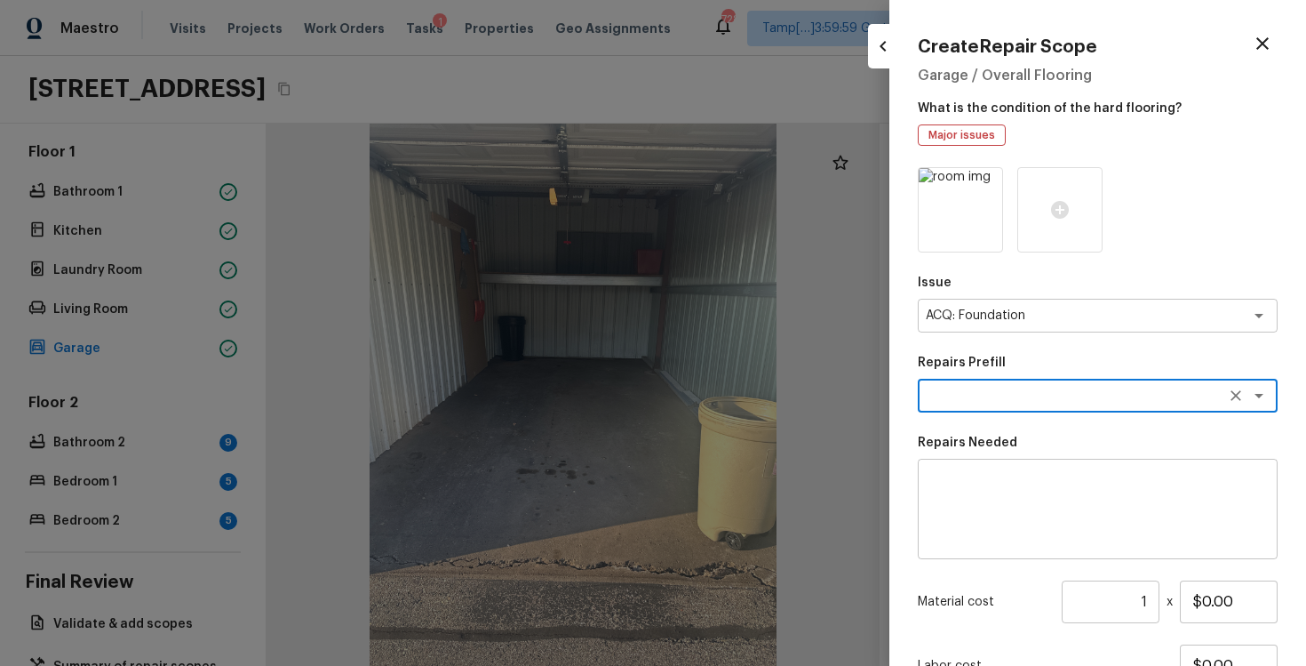
click at [1060, 385] on div "x ​" at bounding box center [1098, 396] width 360 height 34
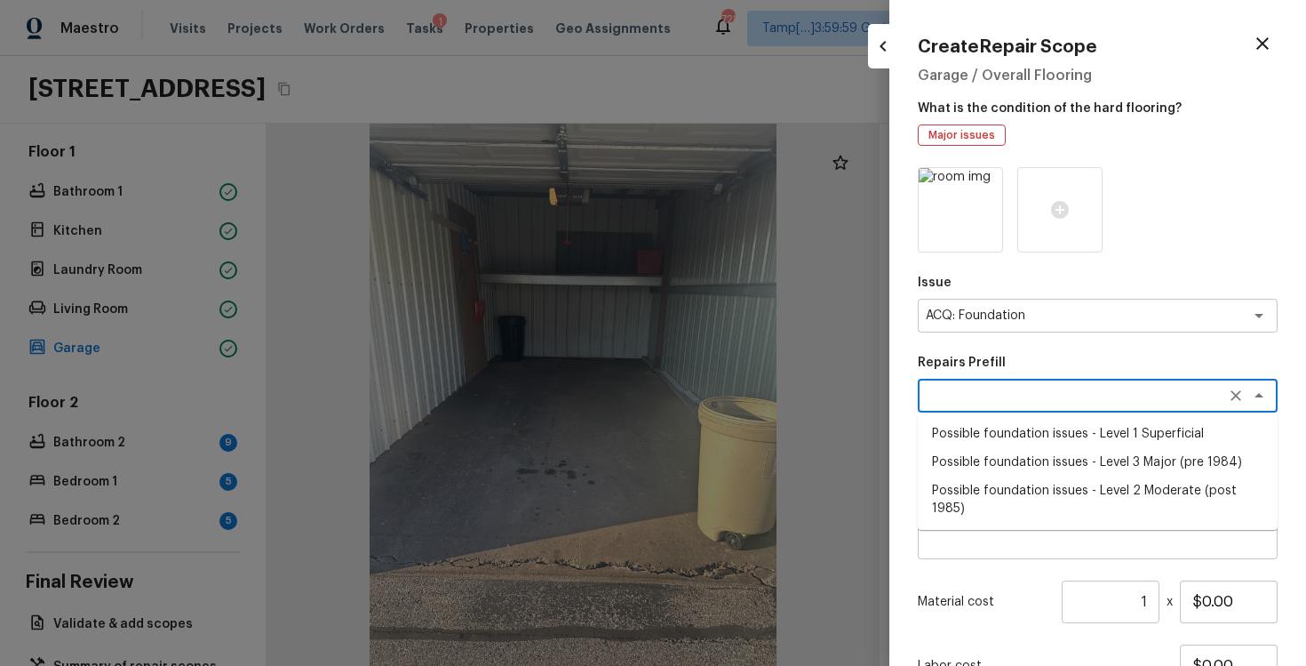
click at [1102, 486] on li "Possible foundation issues - Level 2 Moderate (post 1985)" at bounding box center [1098, 499] width 360 height 46
type textarea "Possible foundation issues - Level 2 Moderate (post 1985)"
type textarea "Possible foundation issues - Level 2 Moderate: Disclaimer: This is NOT a techni…"
type input "$5,000.00"
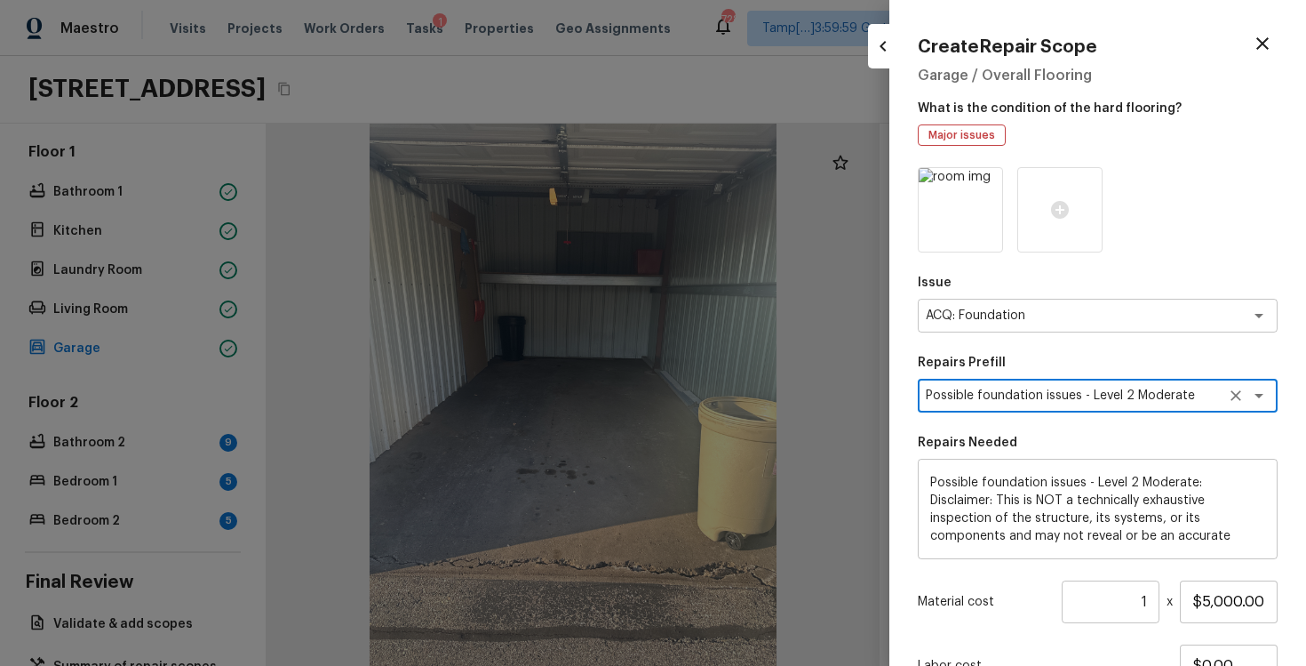
scroll to position [151, 0]
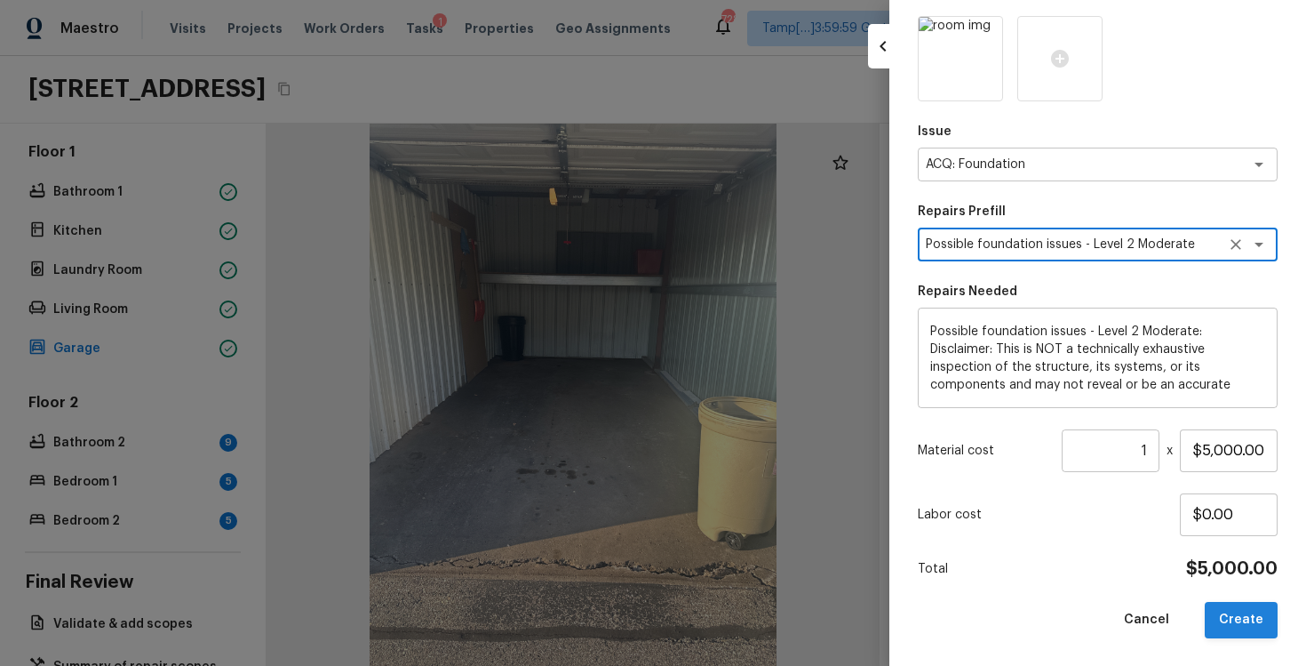
click at [1233, 612] on button "Create" at bounding box center [1241, 620] width 73 height 36
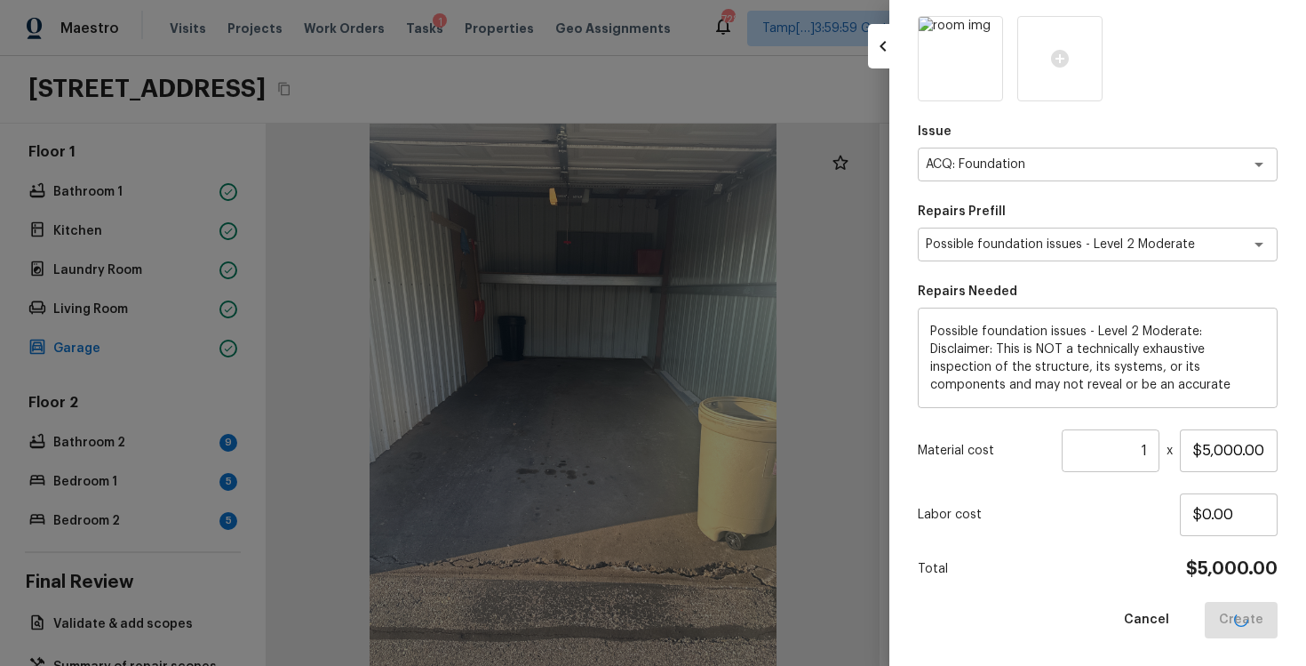
type input "$0.00"
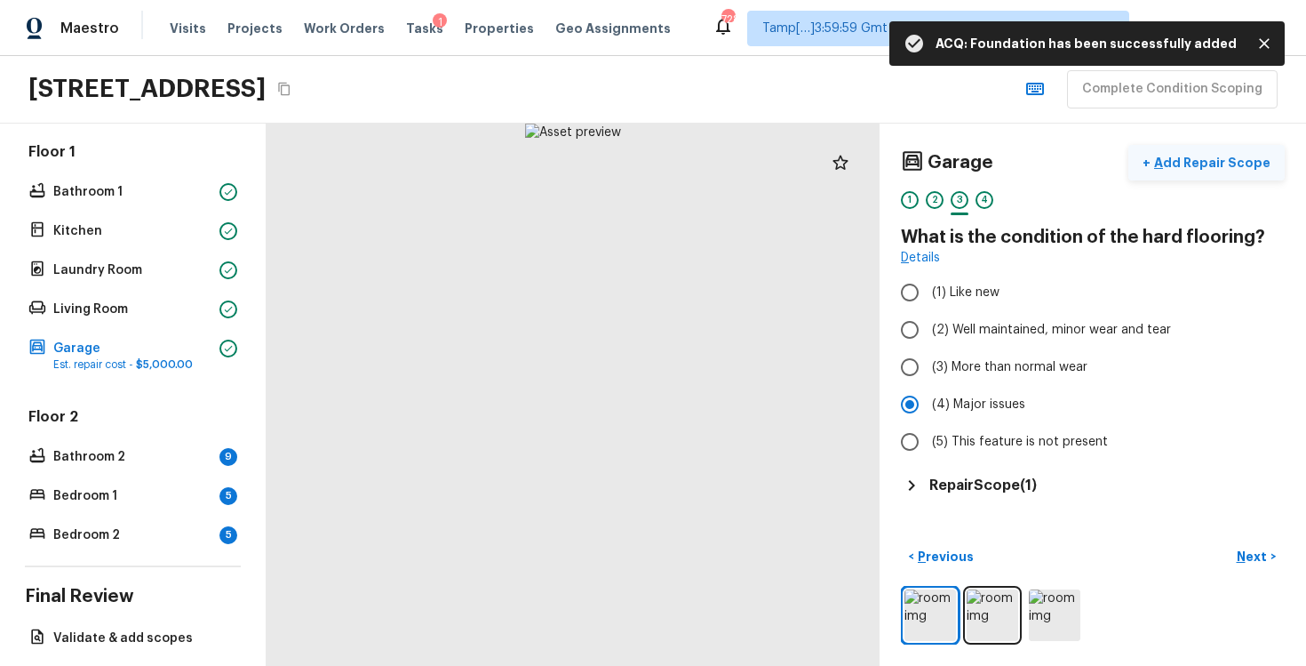
click at [1177, 159] on p "Add Repair Scope" at bounding box center [1211, 163] width 120 height 18
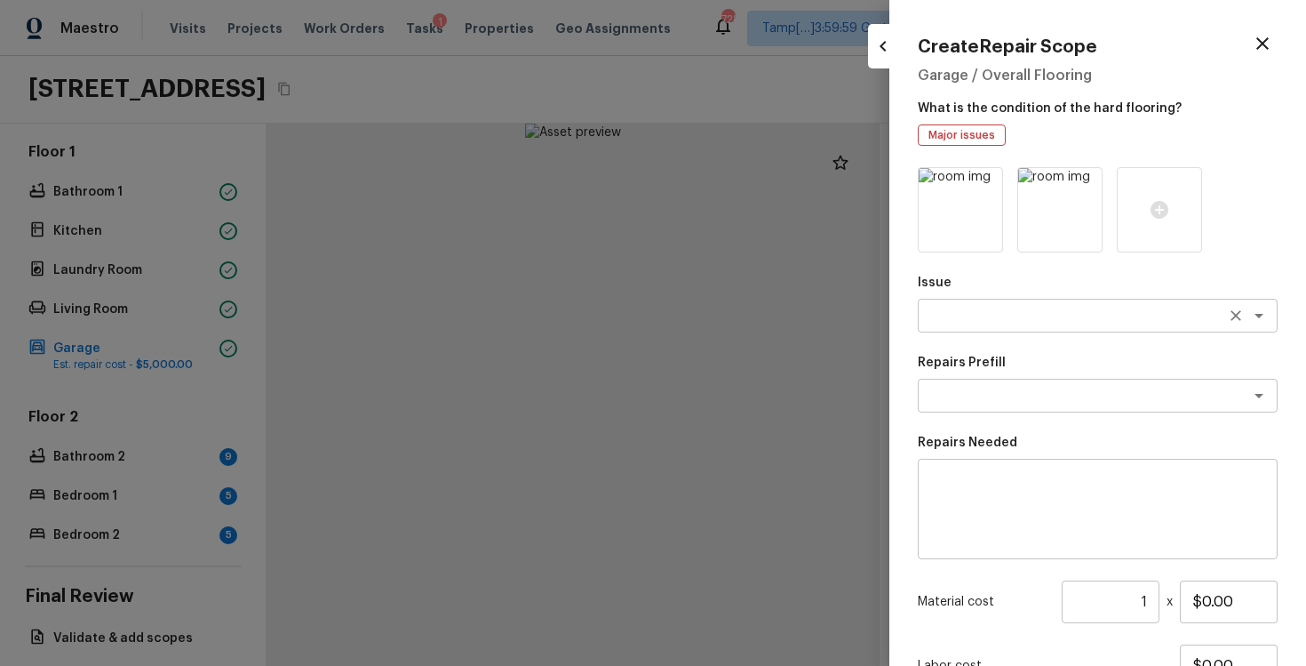
click at [989, 324] on div "x ​" at bounding box center [1098, 316] width 360 height 34
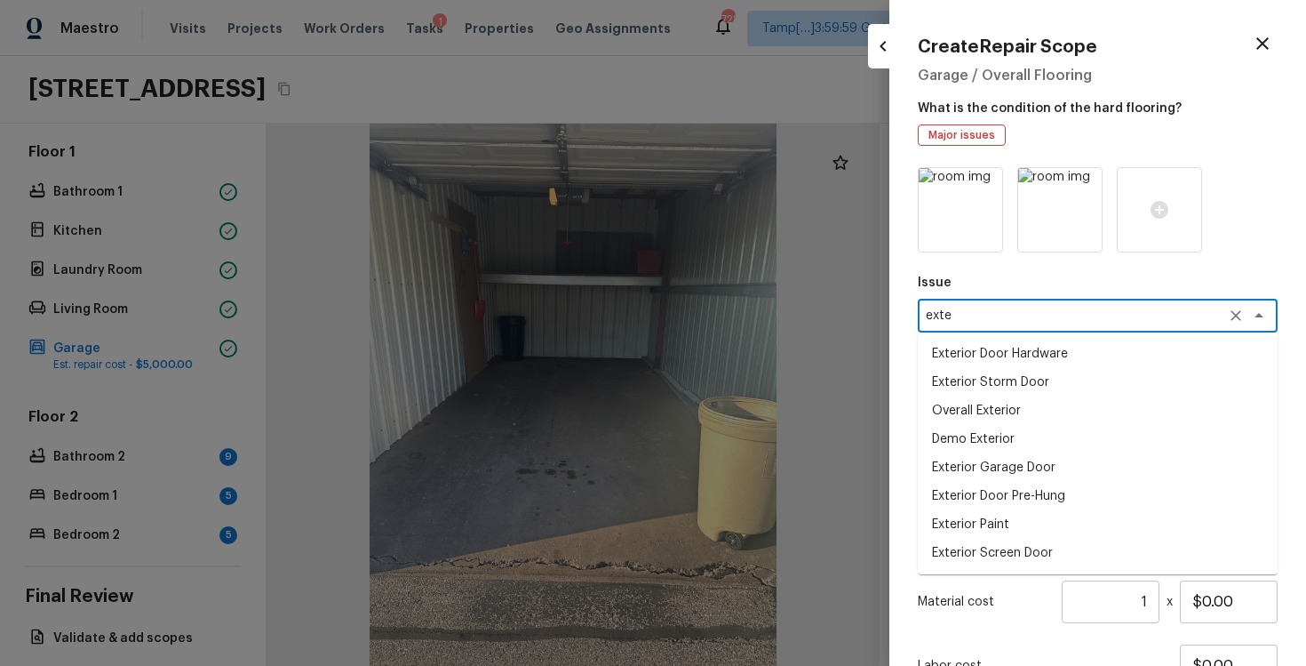
click at [996, 466] on li "Exterior Garage Door" at bounding box center [1098, 467] width 360 height 28
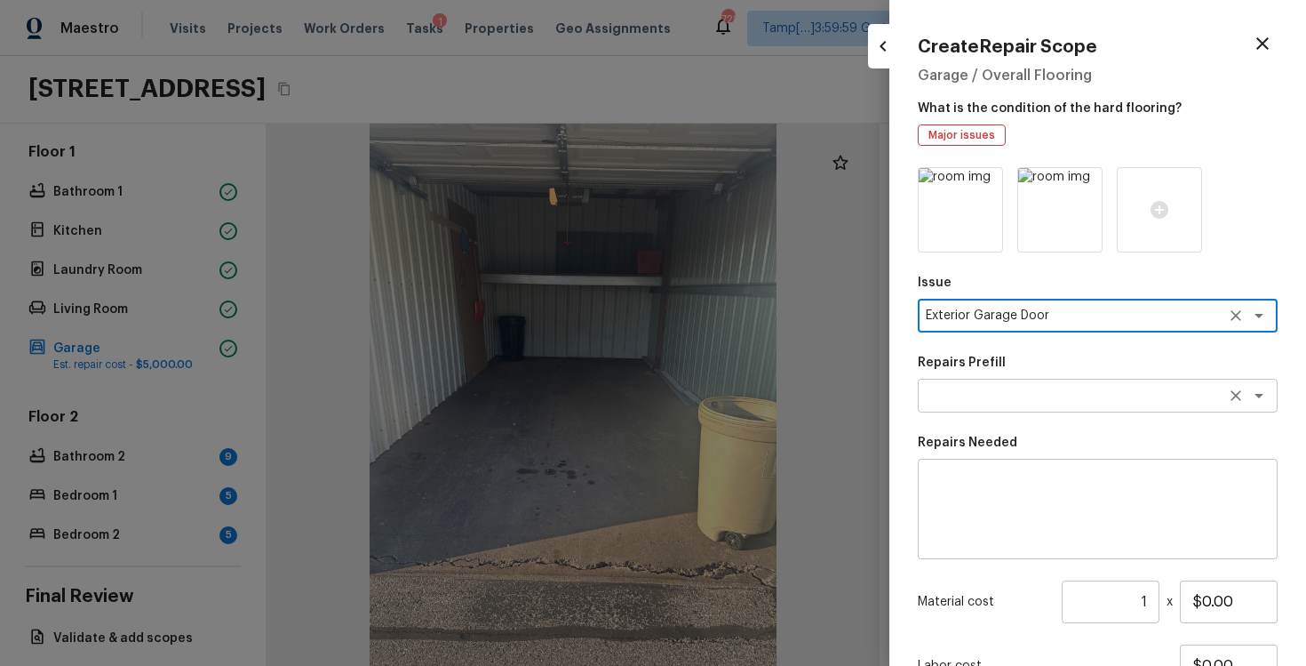
type textarea "Exterior Garage Door"
click at [982, 395] on textarea at bounding box center [1073, 396] width 294 height 18
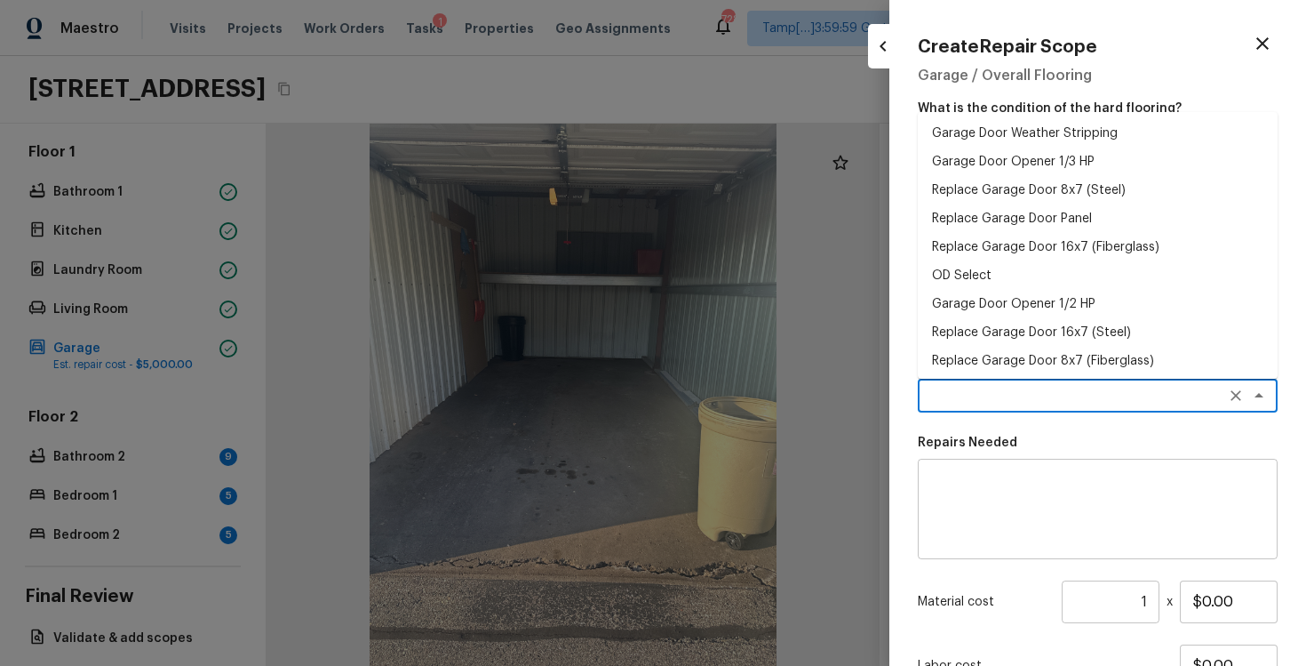
click at [1038, 392] on textarea at bounding box center [1073, 396] width 294 height 18
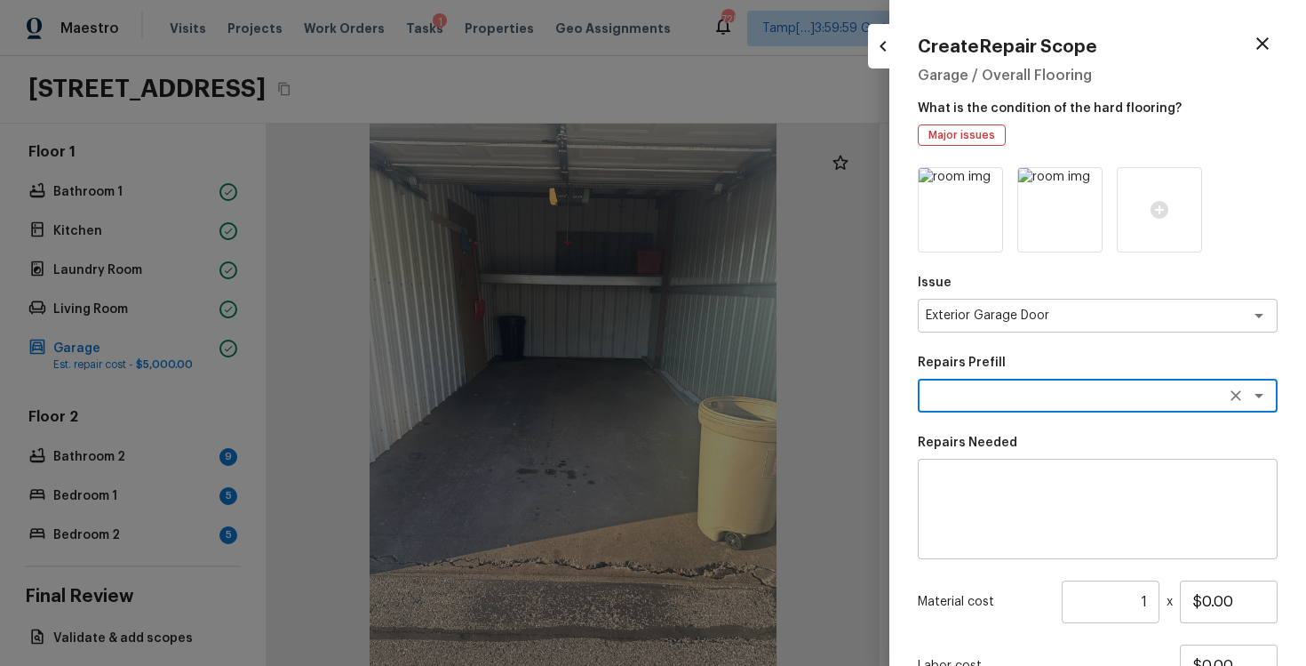
click at [1057, 333] on div "Issue Exterior Garage Door x ​ Repairs Prefill x ​ Repairs Needed x ​ Material …" at bounding box center [1098, 478] width 360 height 622
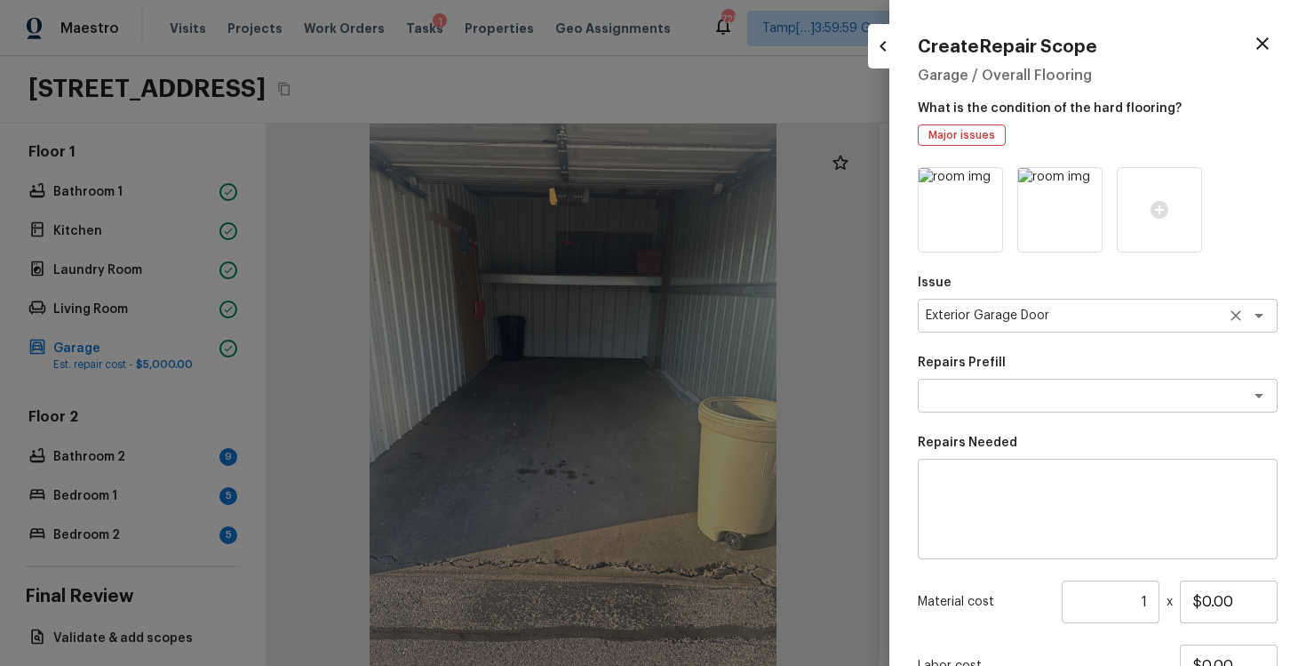
click at [1058, 308] on textarea "Exterior Garage Door" at bounding box center [1073, 316] width 294 height 18
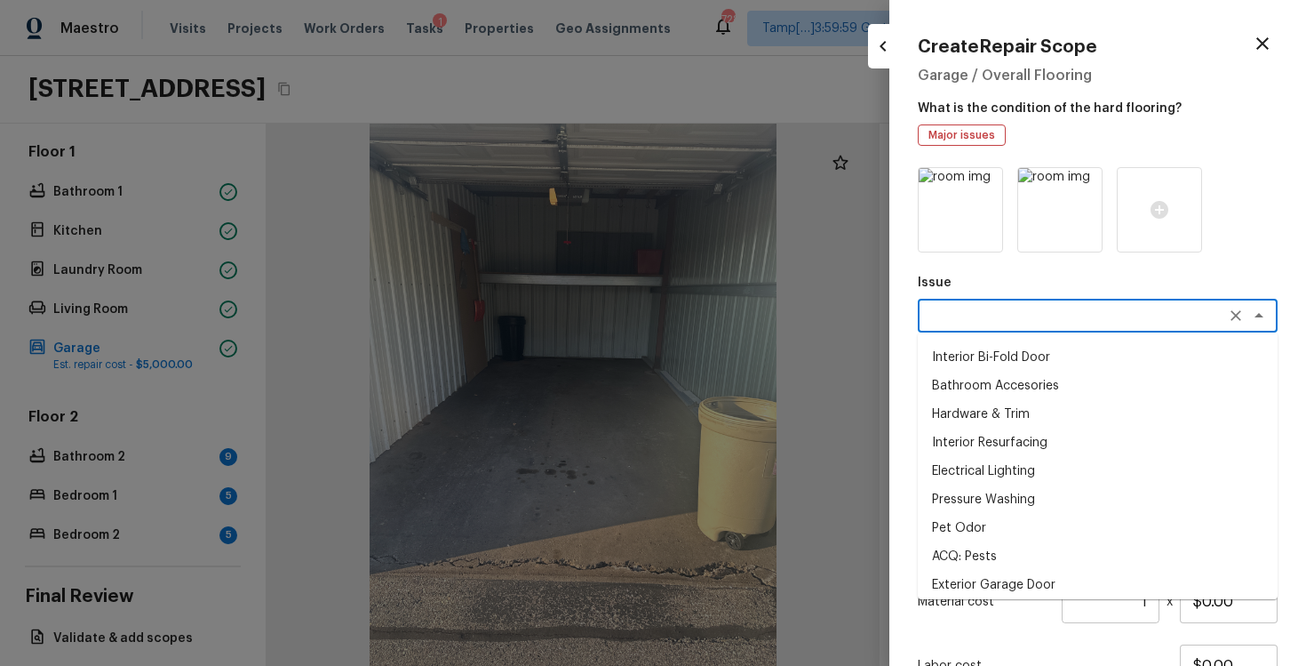
scroll to position [0, 0]
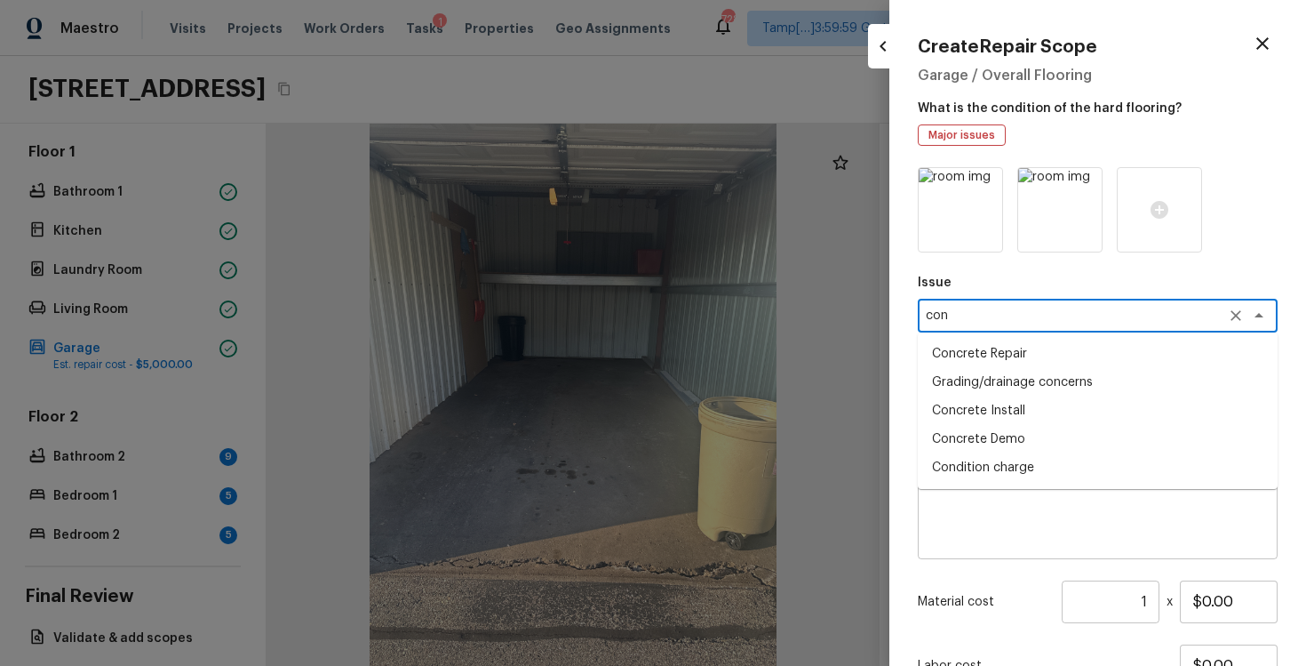
click at [1064, 347] on li "Concrete Repair" at bounding box center [1098, 353] width 360 height 28
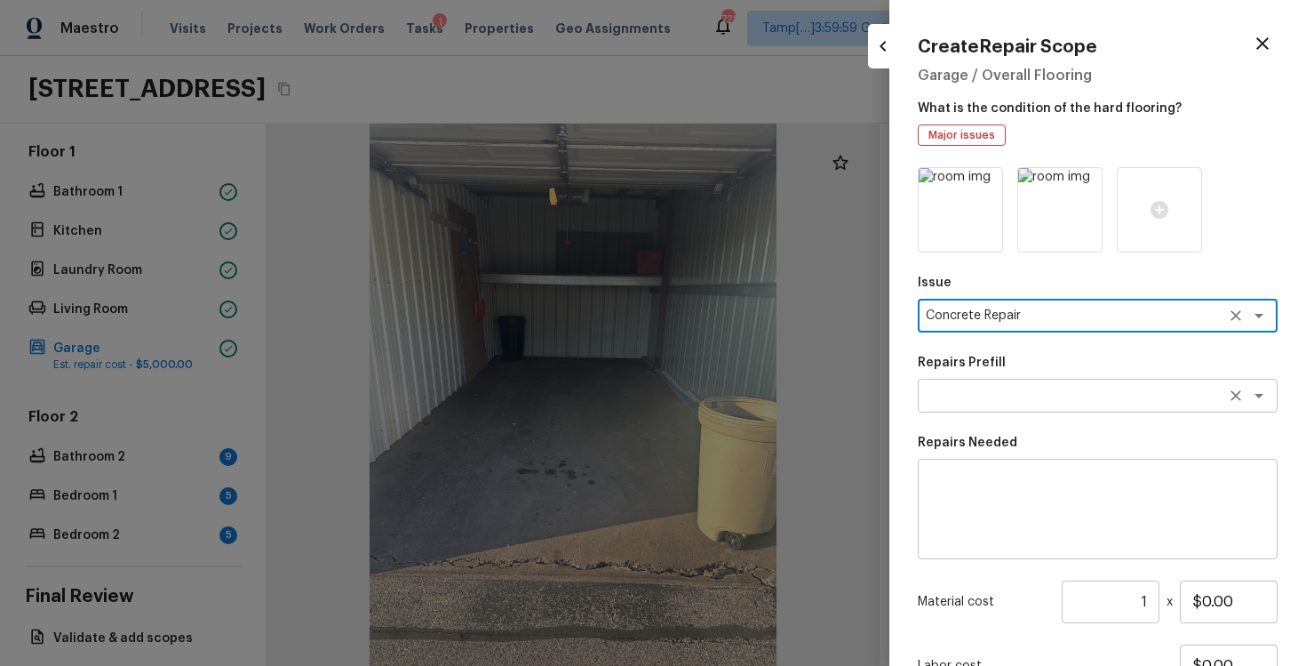
type textarea "Concrete Repair"
click at [1018, 396] on textarea at bounding box center [1073, 396] width 294 height 18
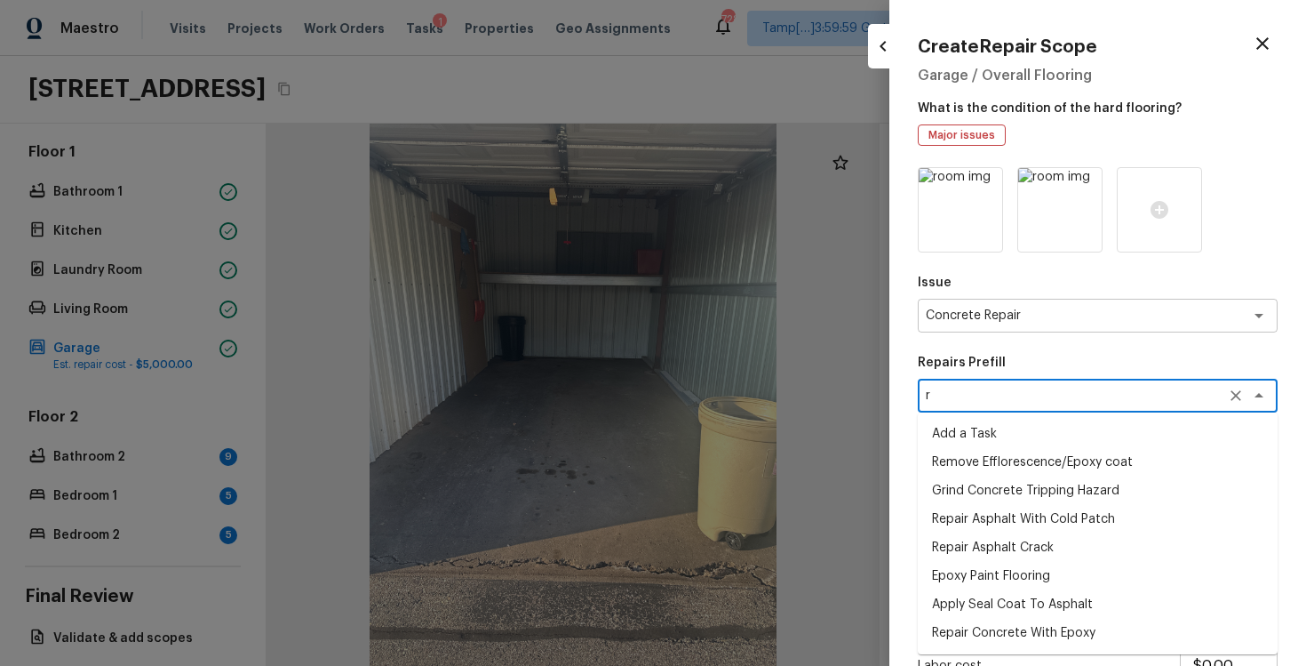
click at [1018, 396] on textarea "r" at bounding box center [1073, 396] width 294 height 18
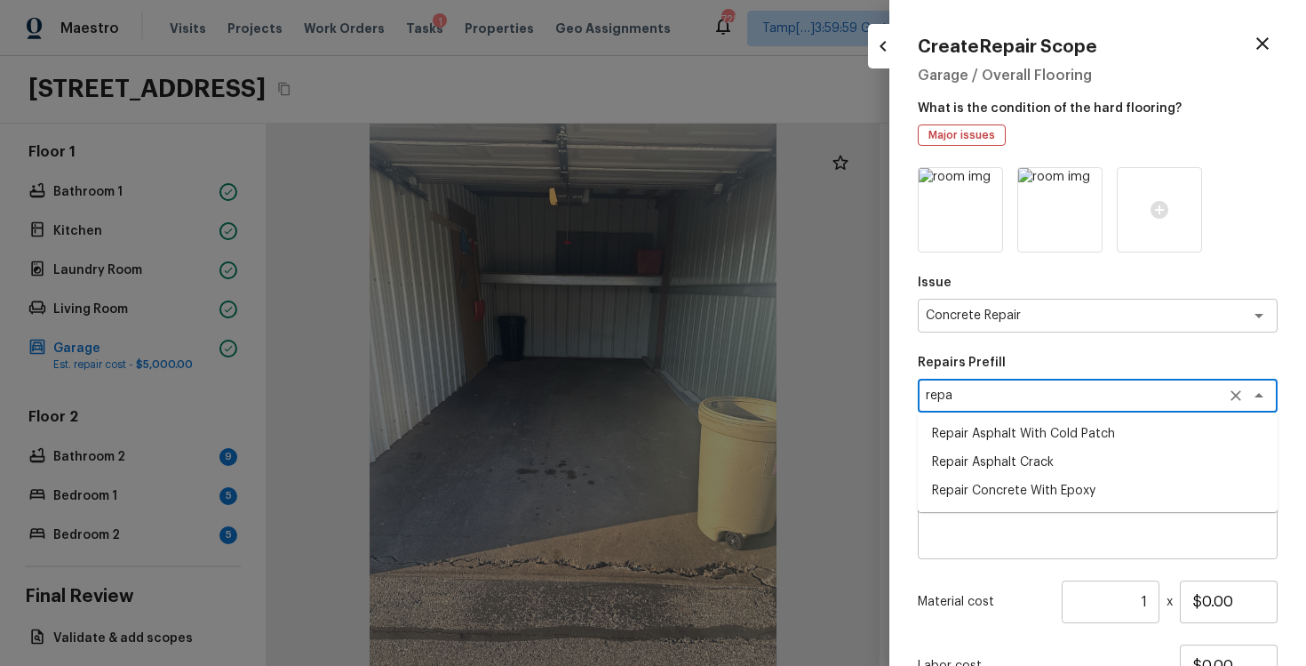
click at [1042, 484] on li "Repair Concrete With Epoxy" at bounding box center [1098, 490] width 360 height 28
type textarea "Repair Concrete With Epoxy"
type textarea "Prep and clean the crack in the concrete thoroughly. Apply/inject a concrete ad…"
type input "$8.92"
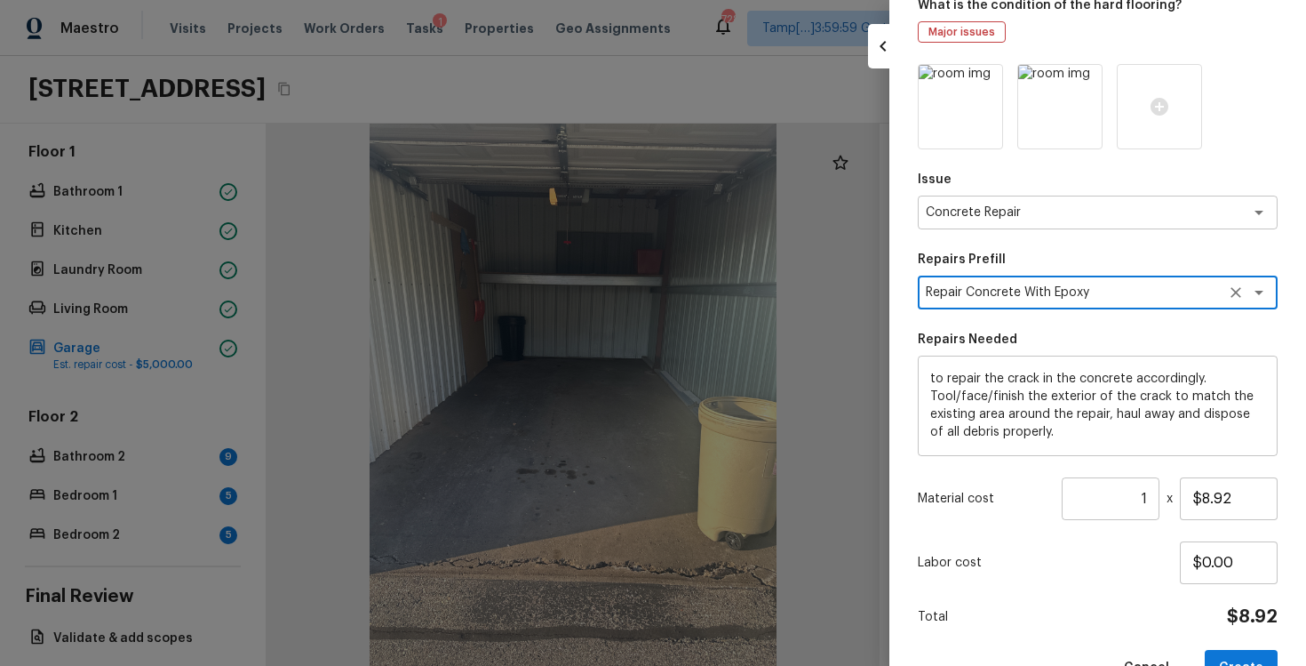
scroll to position [151, 0]
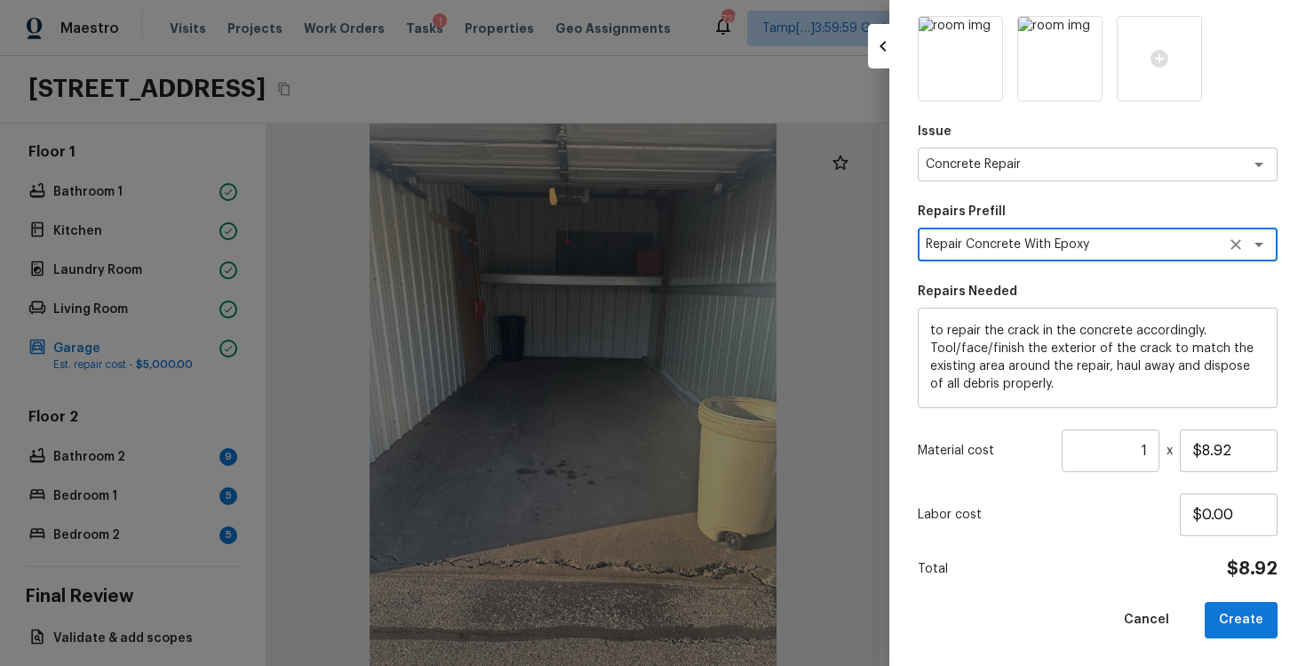
type textarea "Repair Concrete With Epoxy"
click at [1160, 442] on div "Material cost 1 ​ x $8.92" at bounding box center [1098, 450] width 360 height 43
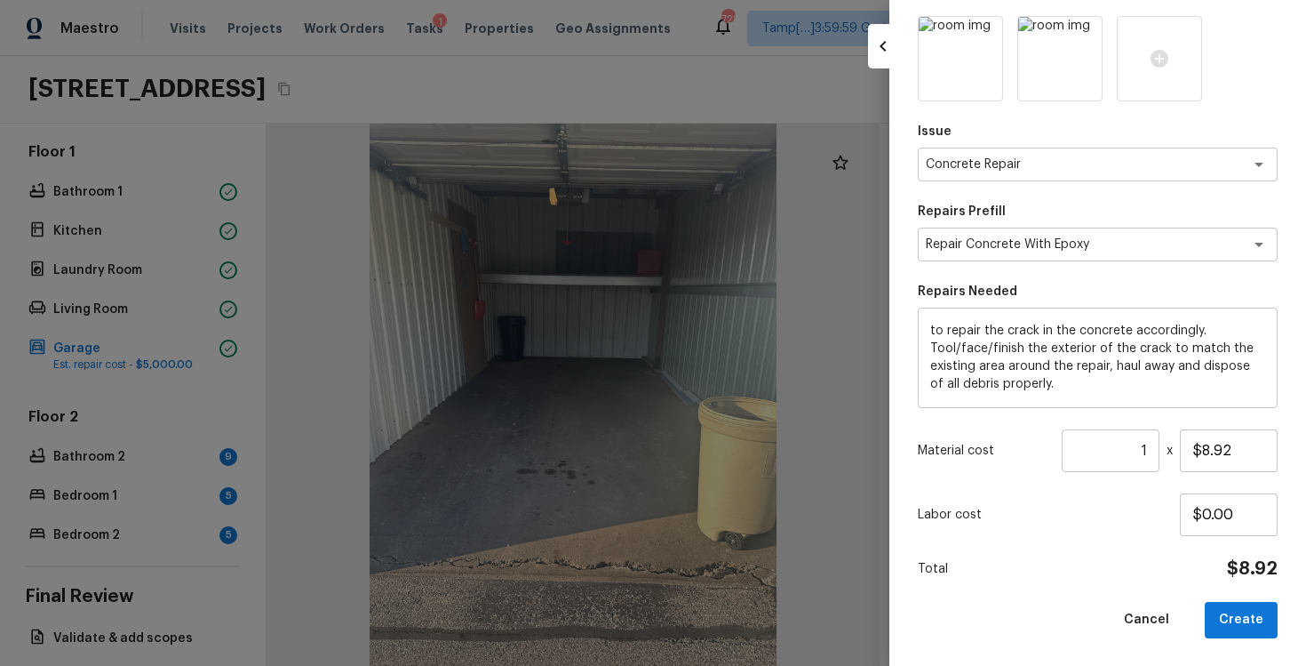
click at [1160, 441] on div "Material cost 1 ​ x $8.92" at bounding box center [1098, 450] width 360 height 43
click at [1149, 449] on input "1" at bounding box center [1111, 450] width 98 height 43
click at [1233, 455] on input "$8.92" at bounding box center [1229, 450] width 98 height 43
type input "$750.00"
click at [1150, 491] on div "Issue Concrete Repair x ​ Repairs Prefill Repair Concrete With Epoxy x ​ Repair…" at bounding box center [1098, 327] width 360 height 622
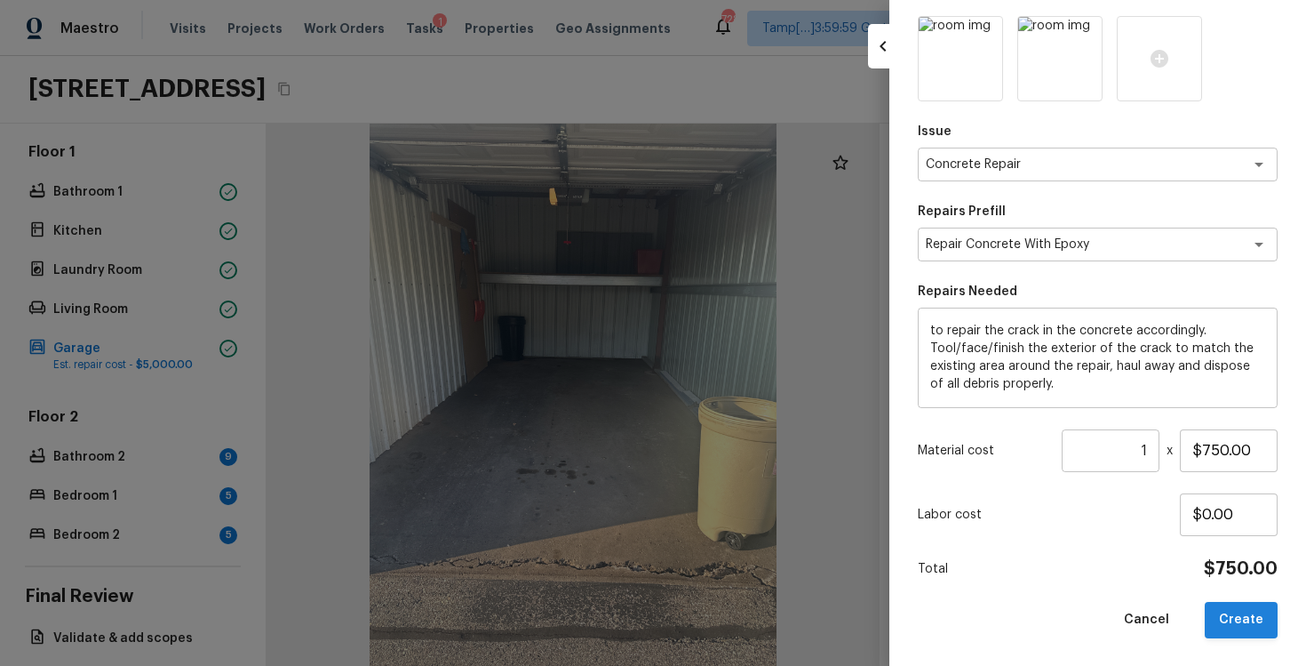
click at [1238, 605] on button "Create" at bounding box center [1241, 620] width 73 height 36
type input "$0.00"
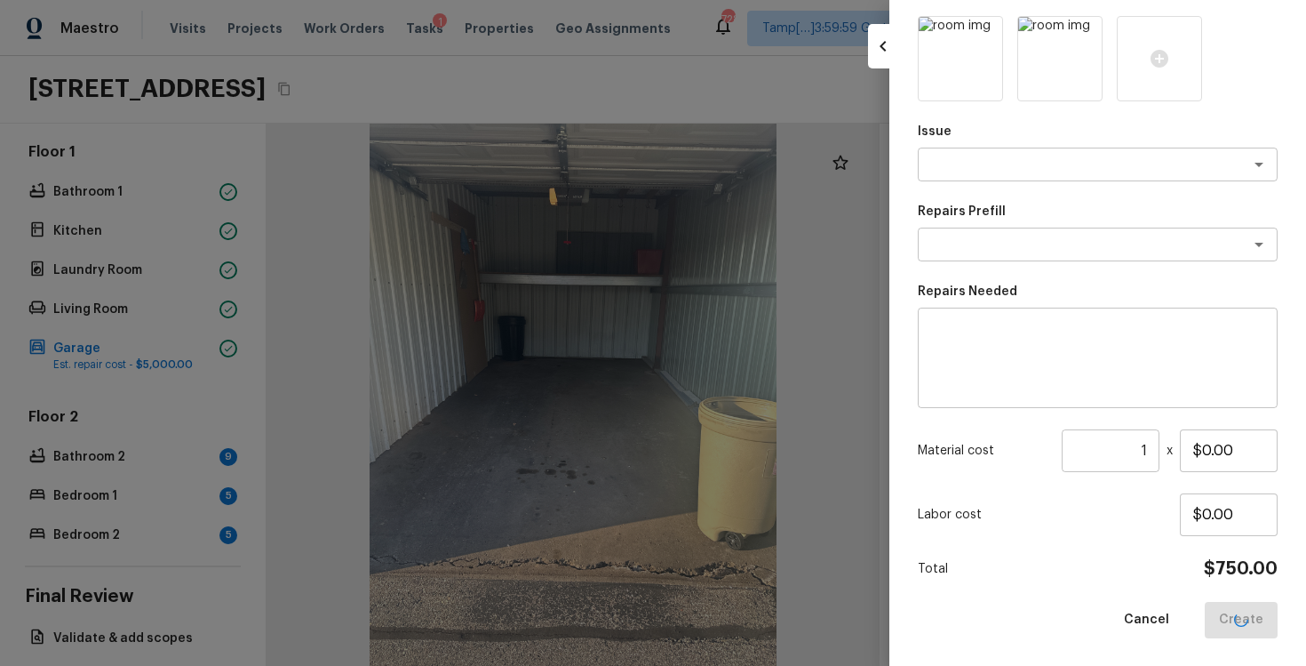
scroll to position [0, 0]
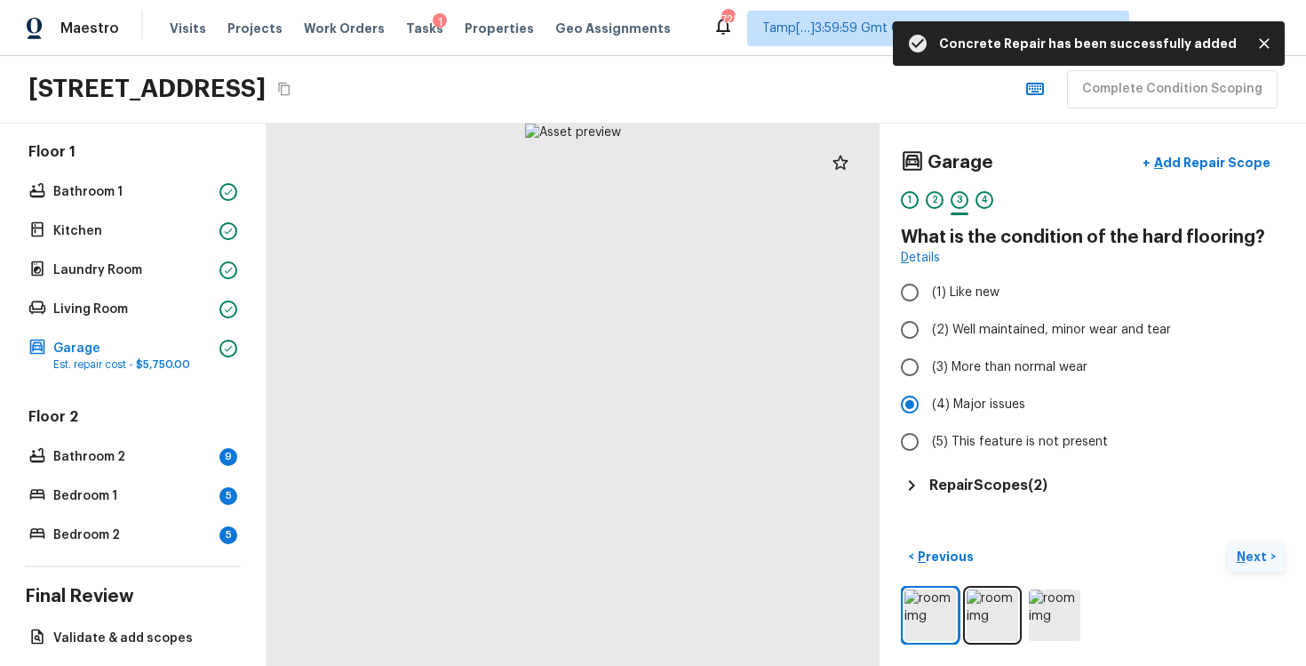
click at [1250, 552] on p "Next" at bounding box center [1254, 556] width 34 height 18
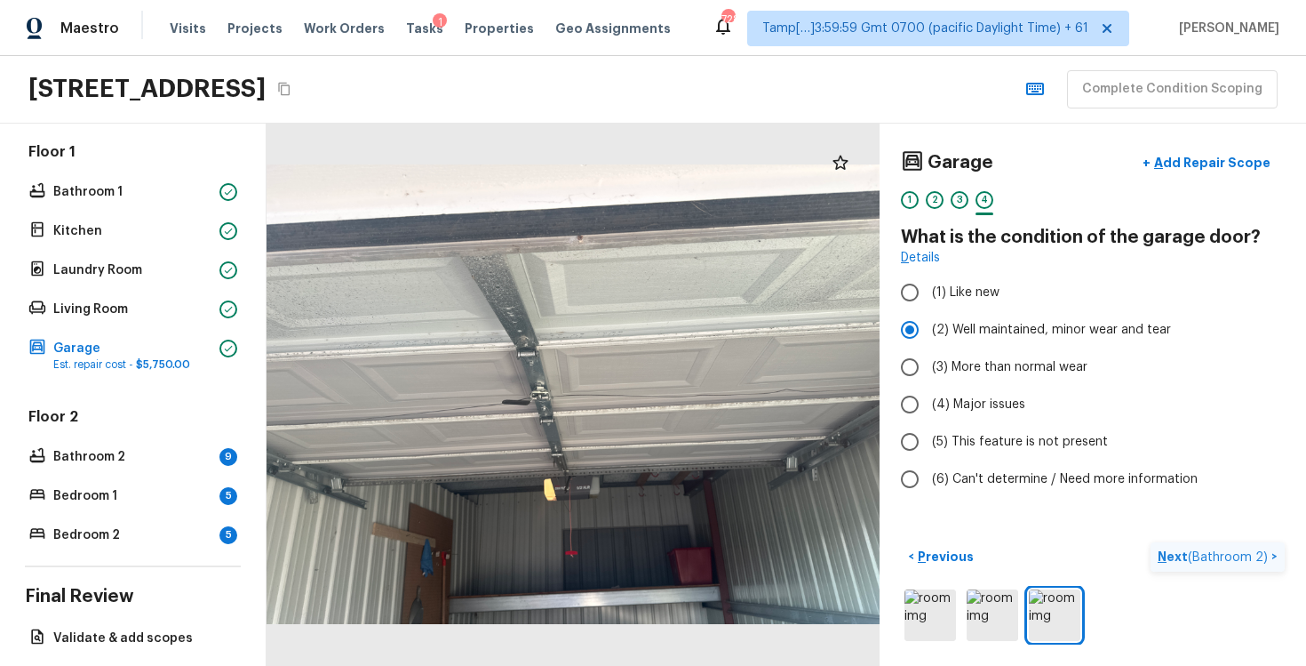
click at [1204, 547] on p "Next ( Bathroom 2 )" at bounding box center [1215, 556] width 114 height 19
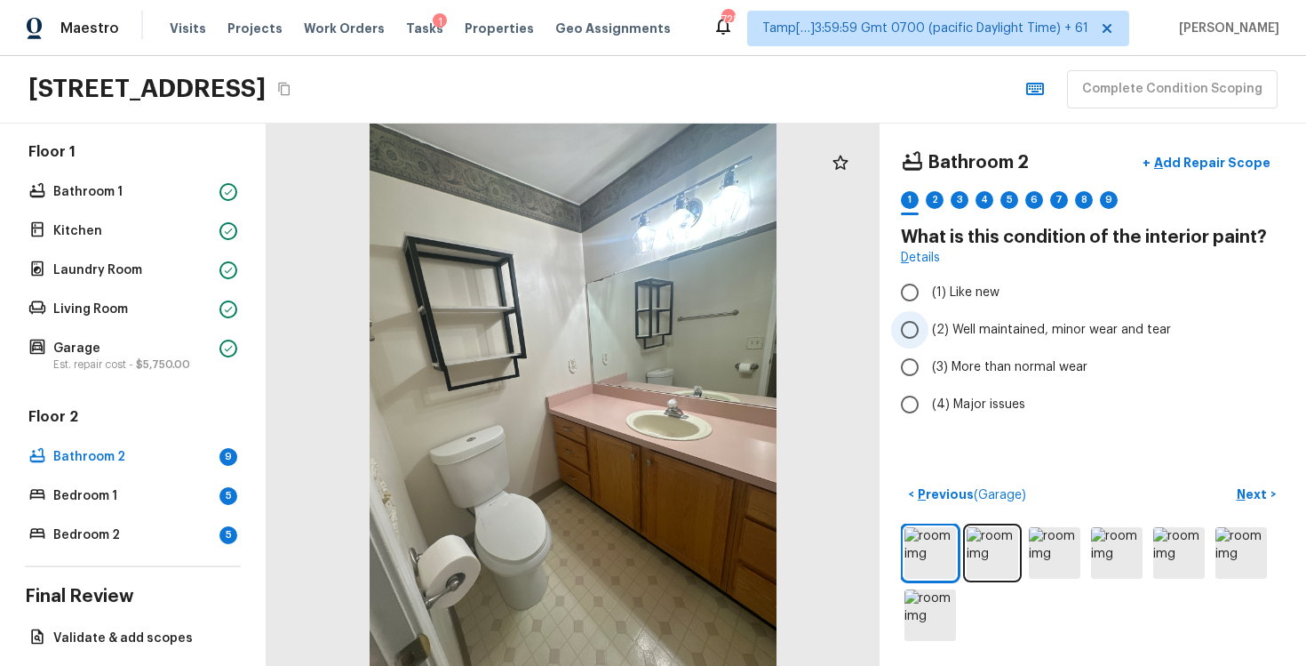
click at [977, 328] on span "(2) Well maintained, minor wear and tear" at bounding box center [1051, 330] width 239 height 18
click at [929, 328] on input "(2) Well maintained, minor wear and tear" at bounding box center [909, 329] width 37 height 37
radio input "true"
click at [1192, 165] on p "Add Repair Scope" at bounding box center [1211, 163] width 120 height 18
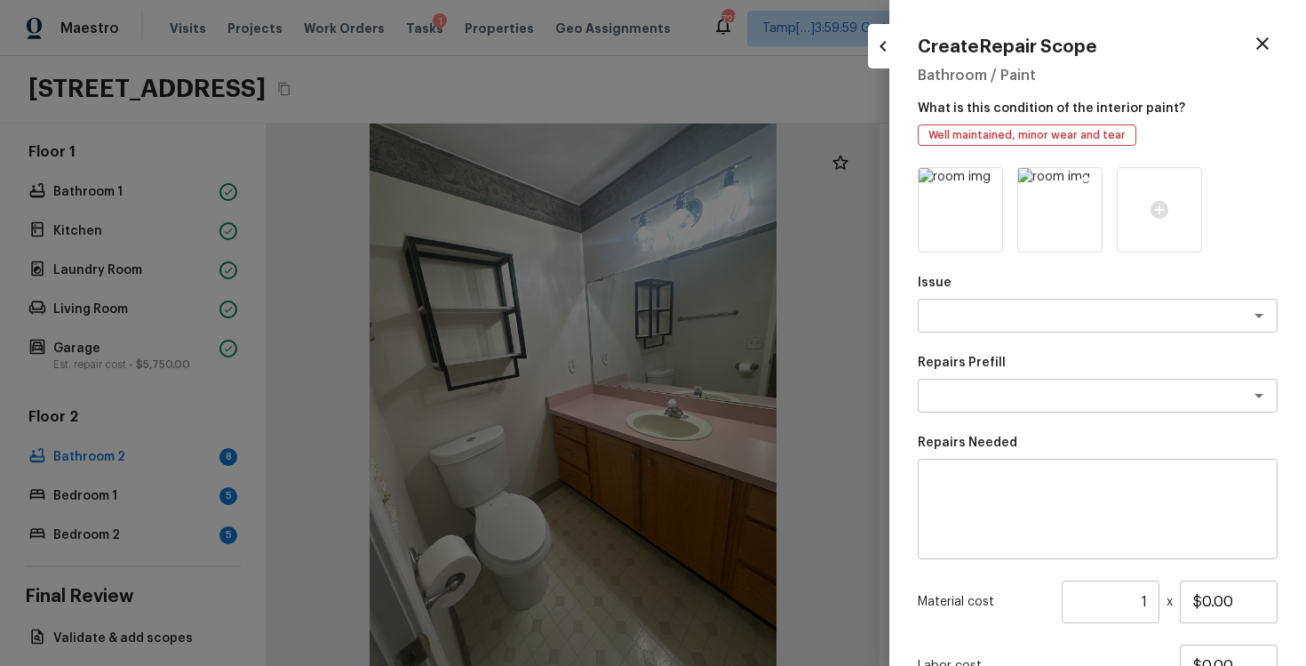
click at [1086, 177] on icon at bounding box center [1086, 184] width 15 height 15
click at [996, 301] on div "x ​" at bounding box center [1098, 316] width 360 height 34
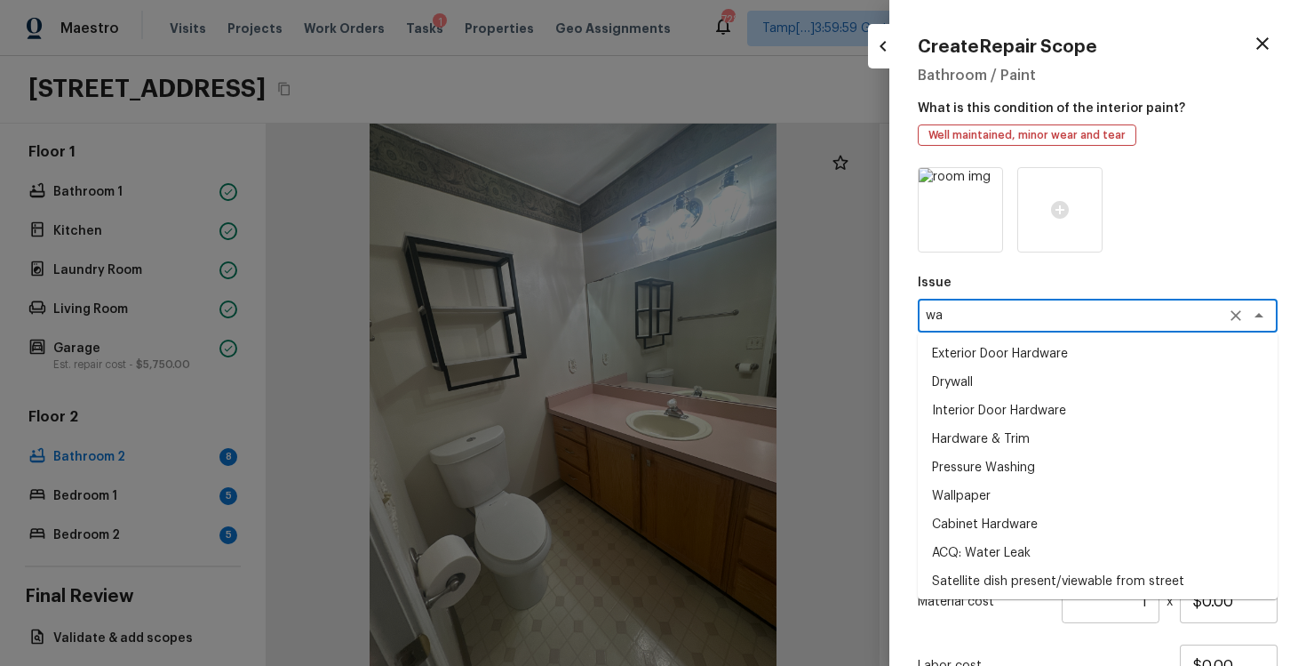
click at [985, 495] on li "Wallpaper" at bounding box center [1098, 496] width 360 height 28
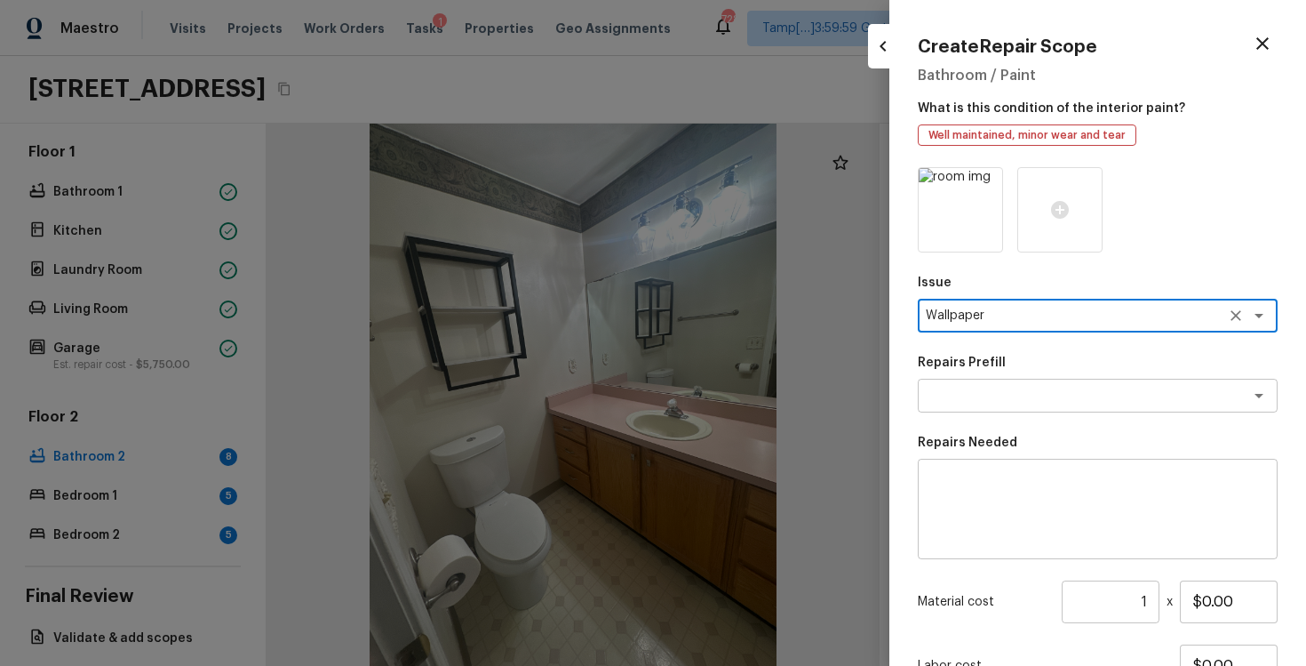
type textarea "Wallpaper"
click at [1016, 419] on div "Issue Wallpaper x ​ Repairs Prefill x ​ Repairs Needed x ​ Material cost 1 ​ x …" at bounding box center [1098, 478] width 360 height 622
click at [1015, 402] on textarea at bounding box center [1073, 396] width 294 height 18
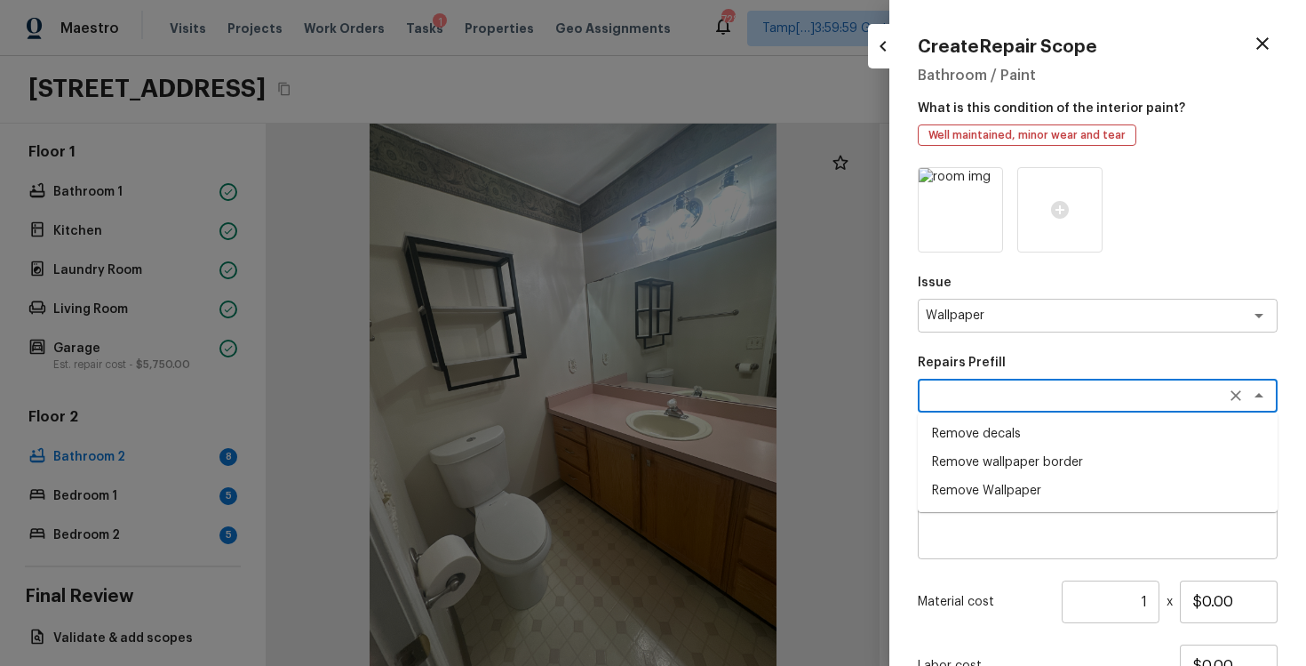
click at [1020, 452] on li "Remove wallpaper border" at bounding box center [1098, 462] width 360 height 28
type textarea "Remove wallpaper border"
type textarea "Remove wallpaper border in rooms/areas identified by HPM, texture to match, and…"
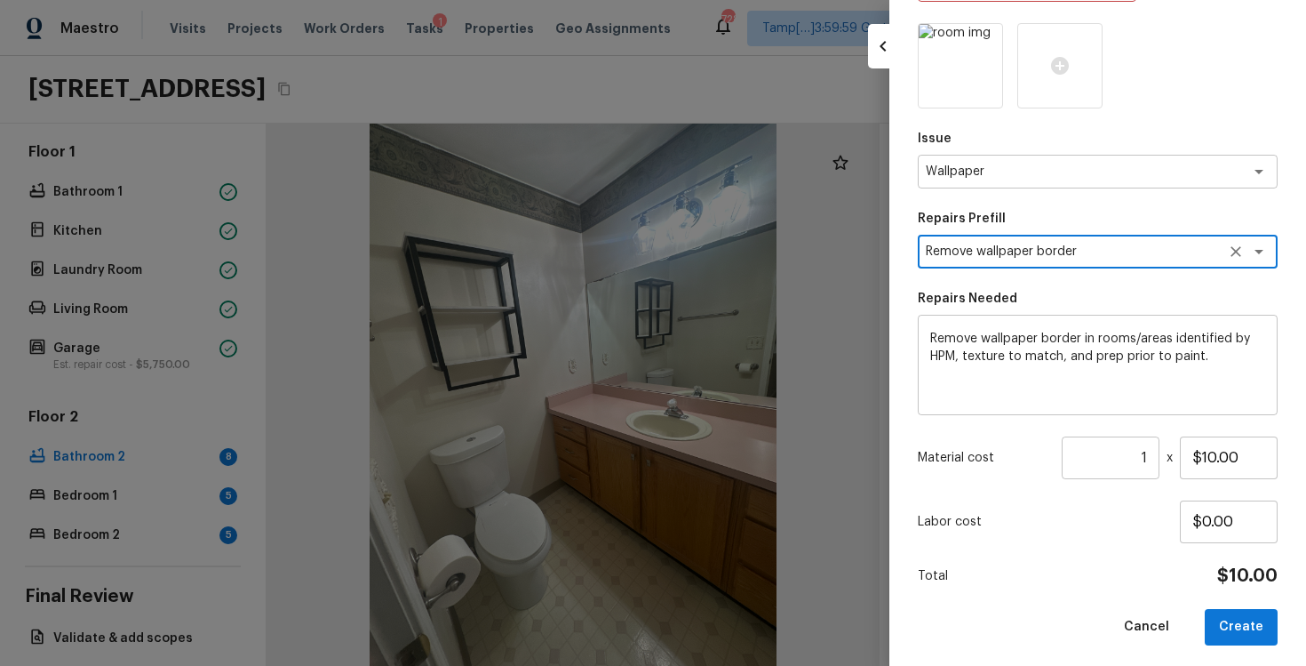
scroll to position [151, 0]
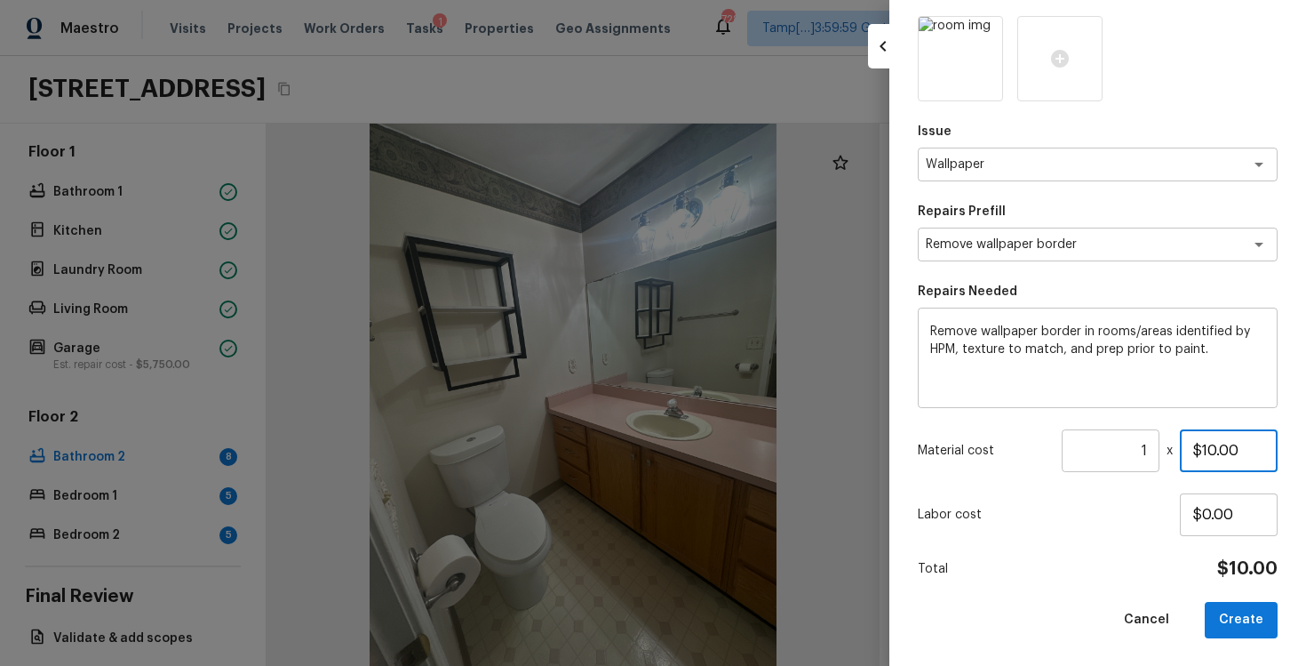
click at [1210, 447] on input "$10.00" at bounding box center [1229, 450] width 98 height 43
type input "$100.00"
click at [1023, 617] on div "Cancel Create" at bounding box center [1098, 620] width 360 height 36
click at [1233, 614] on button "Create" at bounding box center [1241, 620] width 73 height 36
type input "$0.00"
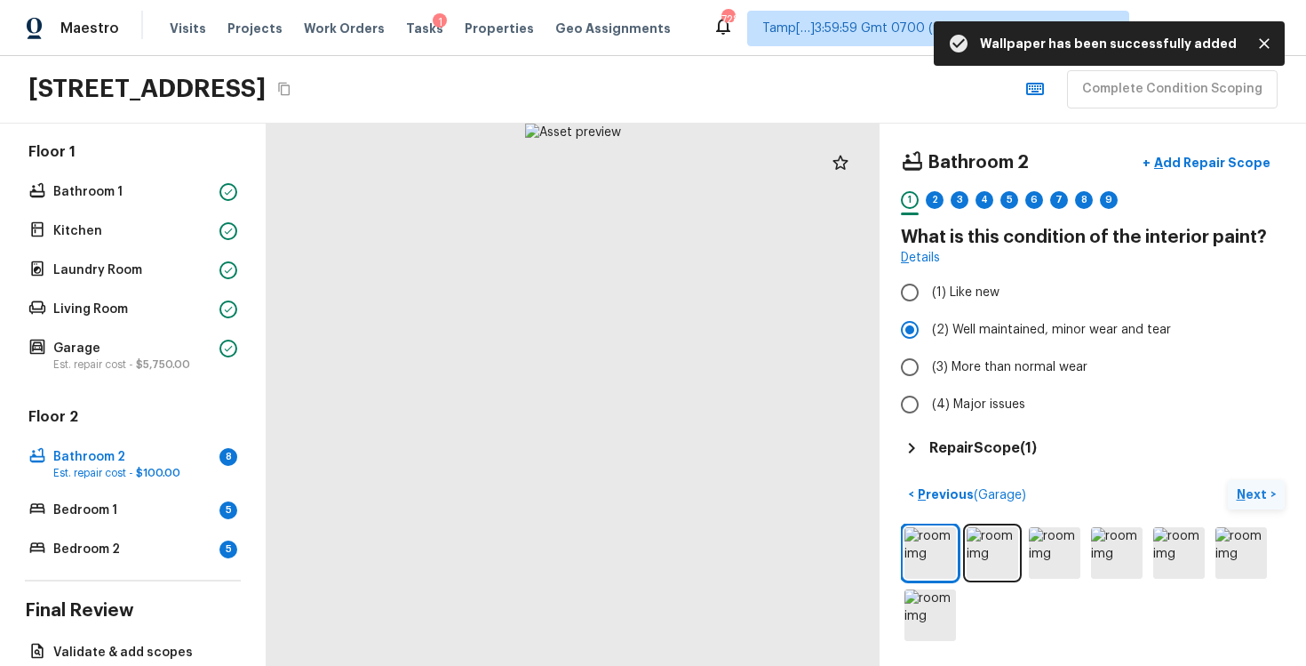
click at [1266, 492] on p "Next" at bounding box center [1254, 494] width 34 height 18
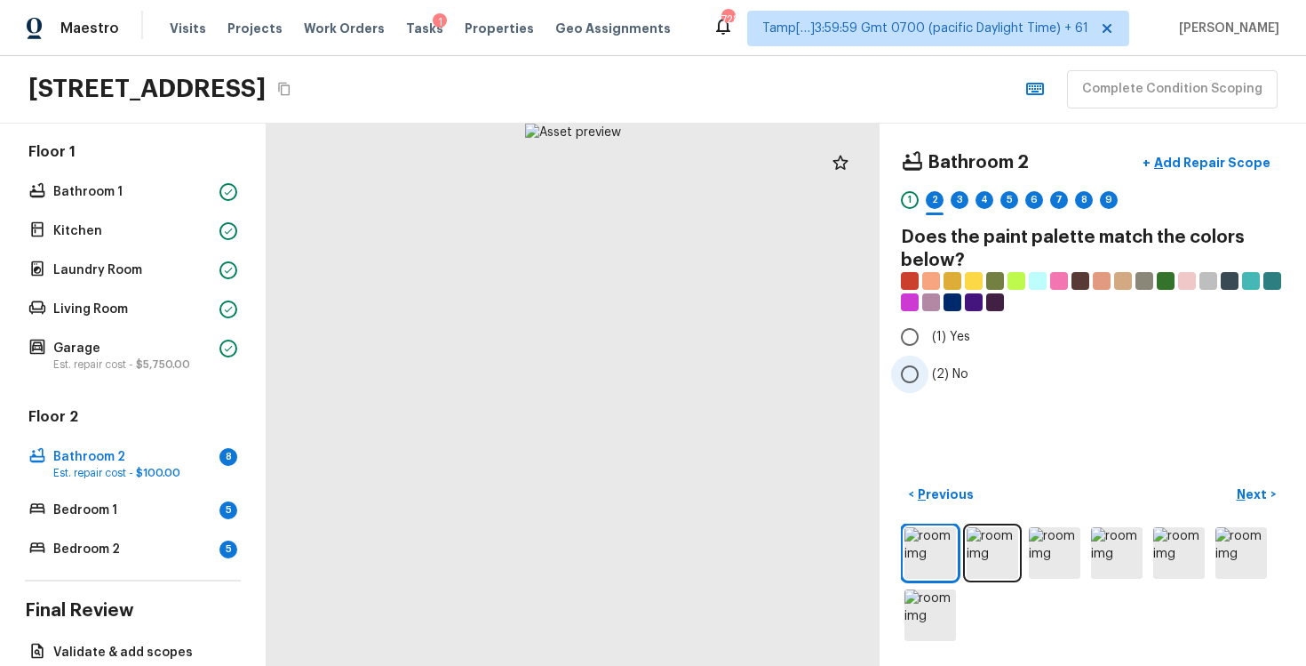
click at [970, 379] on label "(2) No" at bounding box center [1080, 373] width 379 height 37
click at [929, 379] on input "(2) No" at bounding box center [909, 373] width 37 height 37
radio input "true"
click at [1262, 507] on button "Next >" at bounding box center [1256, 494] width 57 height 29
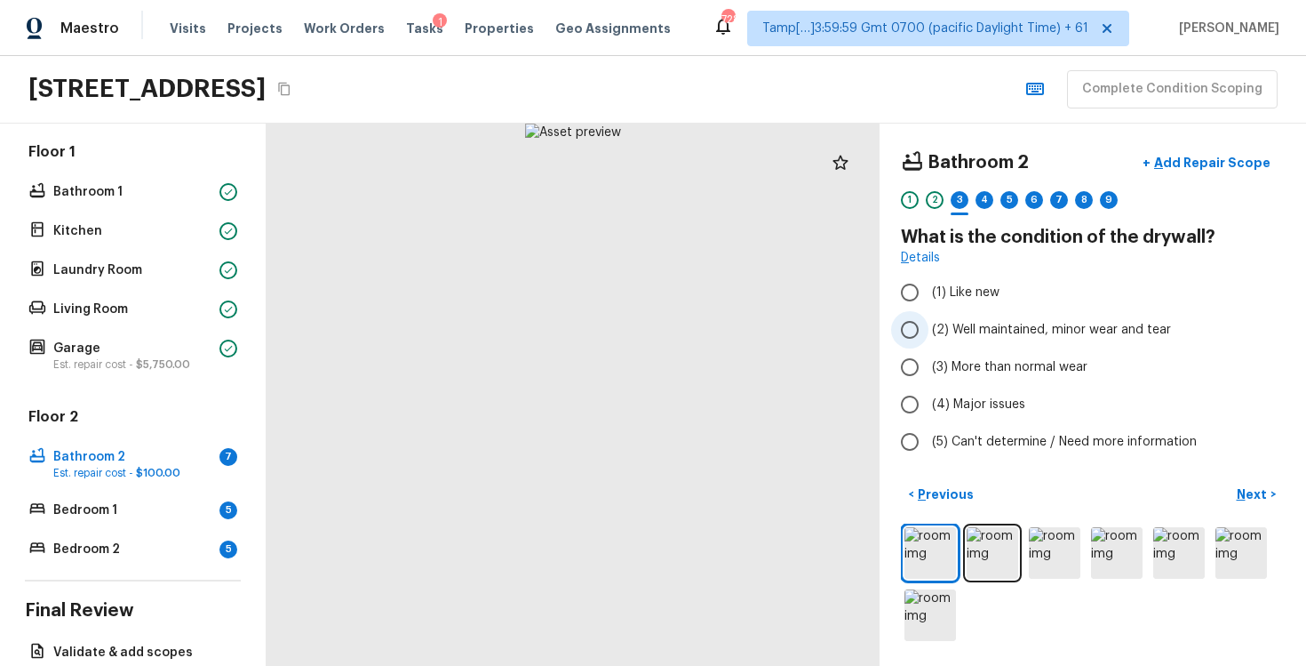
click at [1039, 339] on label "(2) Well maintained, minor wear and tear" at bounding box center [1080, 329] width 379 height 37
click at [929, 339] on input "(2) Well maintained, minor wear and tear" at bounding box center [909, 329] width 37 height 37
radio input "true"
click at [1252, 478] on div "Bathroom 2 + Add Repair Scope 1 2 3 4 5 6 7 8 9 What is the condition of the dr…" at bounding box center [1093, 395] width 427 height 542
click at [1255, 490] on p "Next" at bounding box center [1254, 494] width 34 height 18
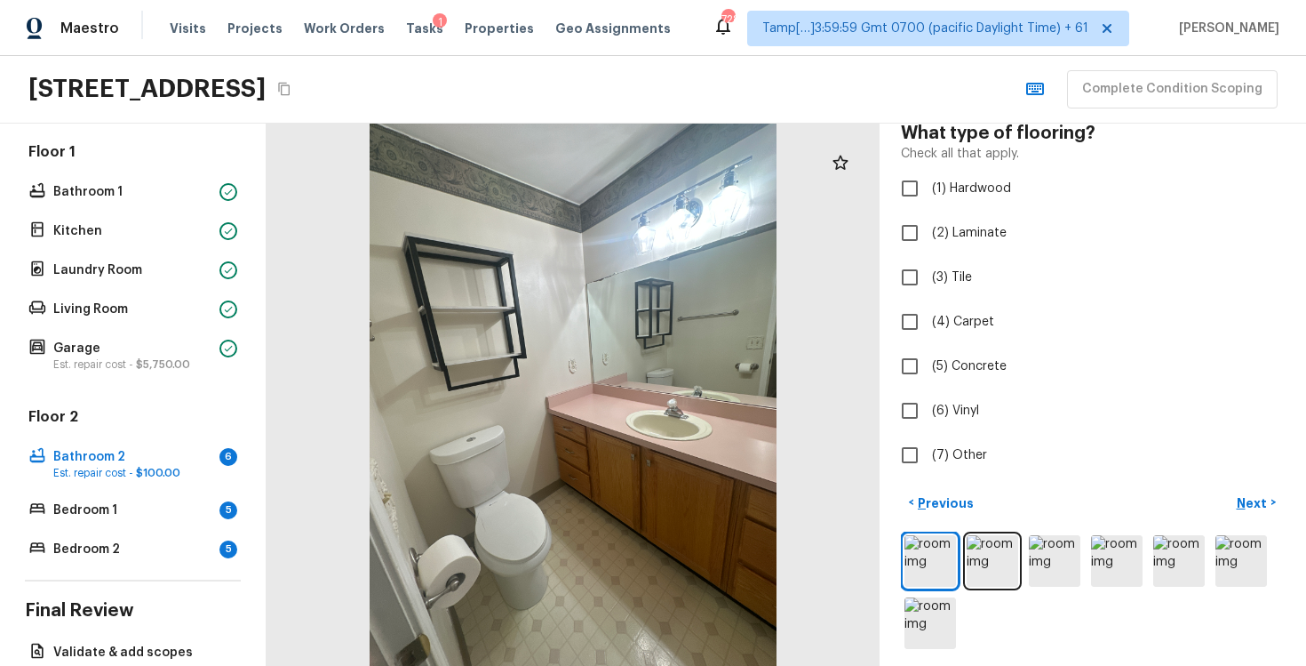
scroll to position [106, 0]
click at [922, 286] on input "(3) Tile" at bounding box center [909, 275] width 37 height 37
checkbox input "true"
click at [1248, 498] on p "Next" at bounding box center [1254, 501] width 34 height 18
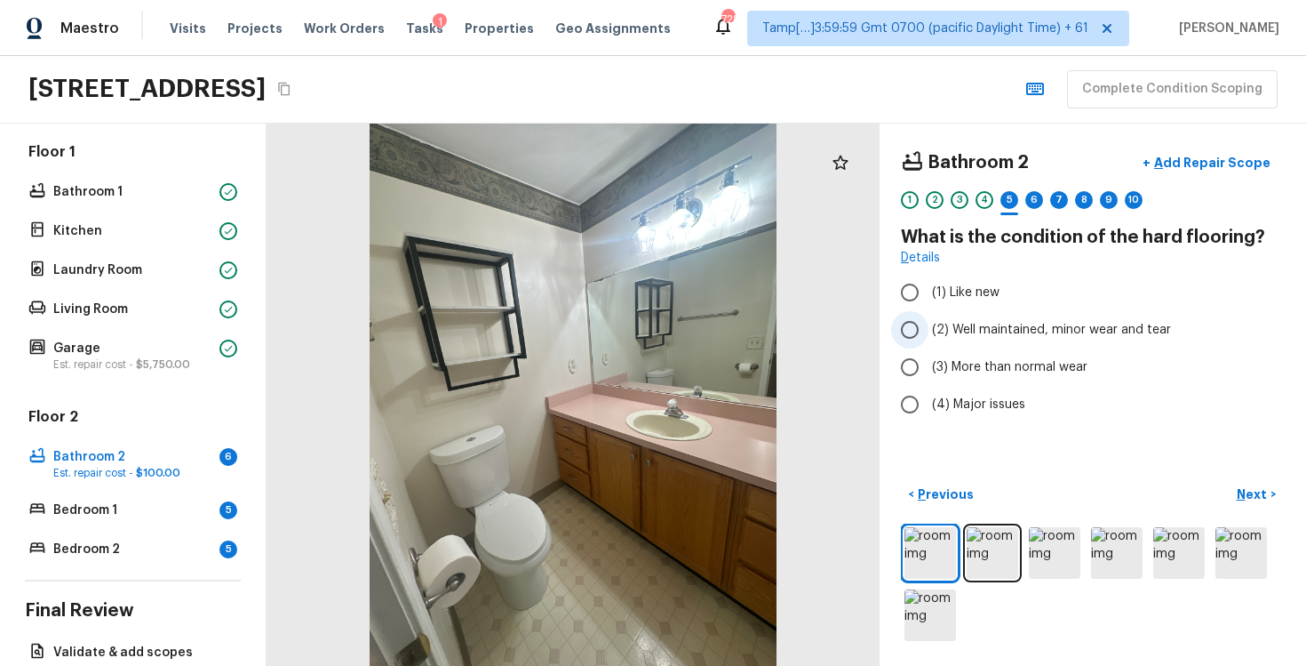
click at [1008, 334] on span "(2) Well maintained, minor wear and tear" at bounding box center [1051, 330] width 239 height 18
click at [929, 334] on input "(2) Well maintained, minor wear and tear" at bounding box center [909, 329] width 37 height 37
radio input "true"
click at [1243, 491] on p "Next" at bounding box center [1254, 494] width 34 height 18
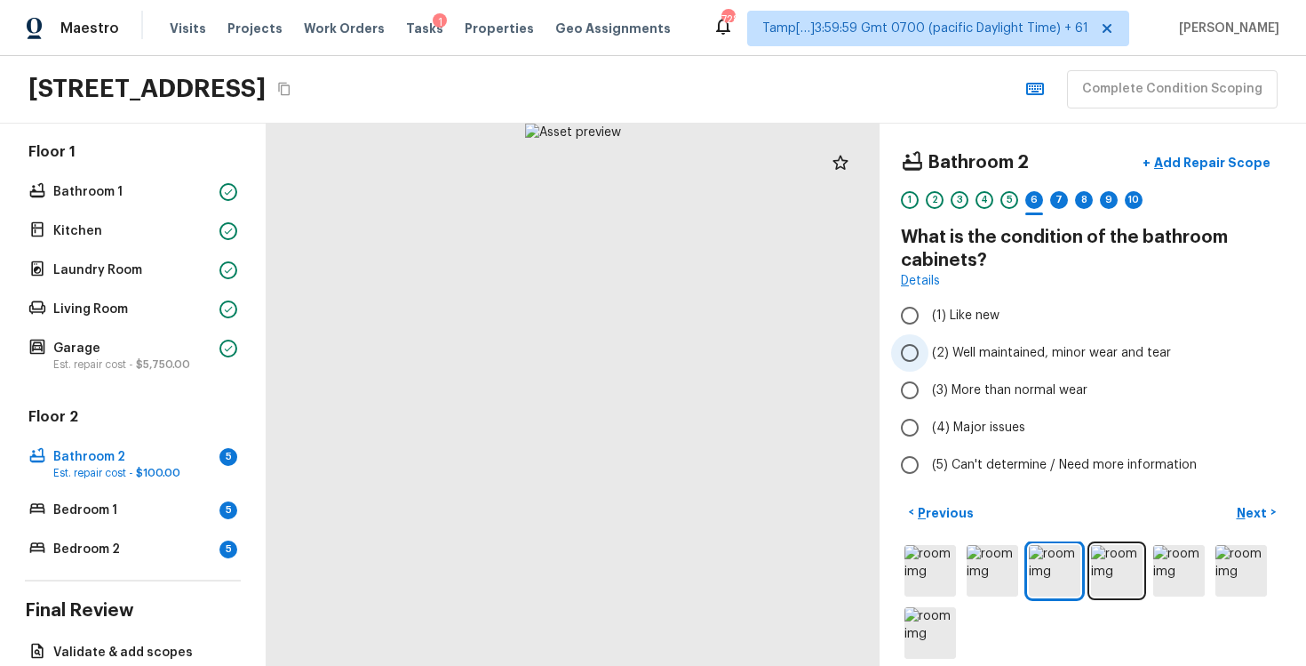
click at [1061, 367] on label "(2) Well maintained, minor wear and tear" at bounding box center [1080, 352] width 379 height 37
click at [929, 367] on input "(2) Well maintained, minor wear and tear" at bounding box center [909, 352] width 37 height 37
radio input "true"
click at [1265, 515] on p "Next" at bounding box center [1254, 513] width 34 height 18
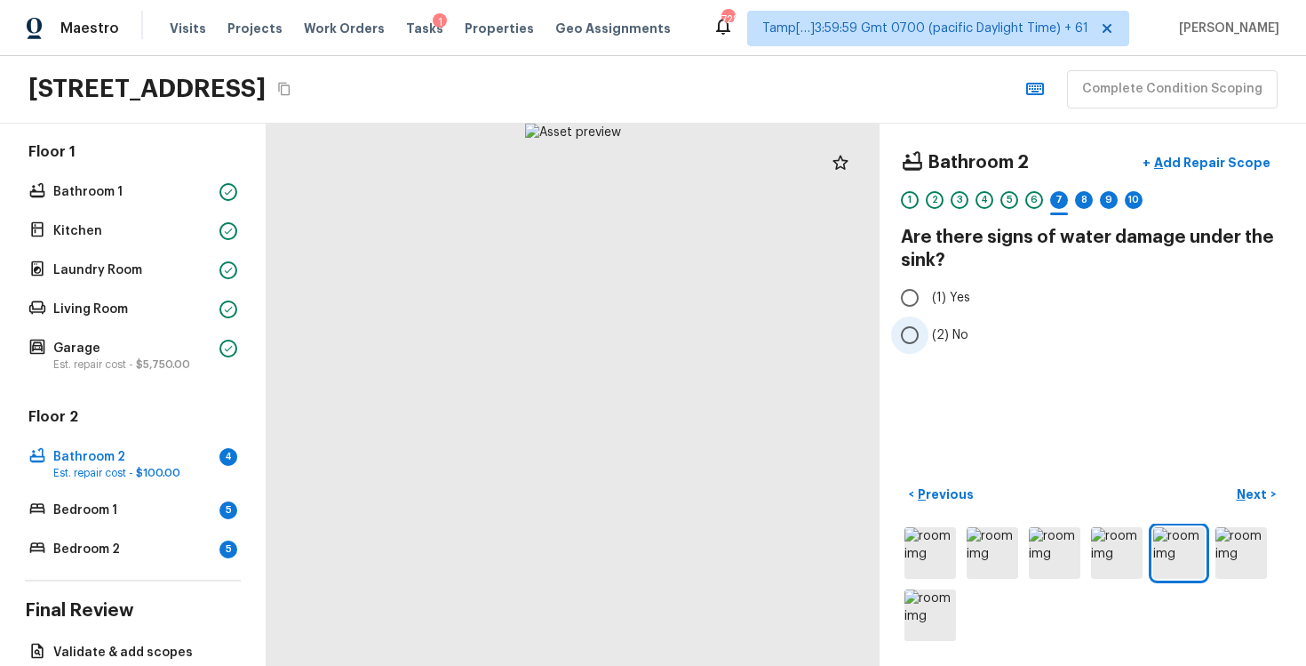
click at [946, 329] on span "(2) No" at bounding box center [950, 335] width 36 height 18
click at [929, 329] on input "(2) No" at bounding box center [909, 334] width 37 height 37
radio input "true"
click at [1237, 492] on p "Next" at bounding box center [1254, 494] width 34 height 18
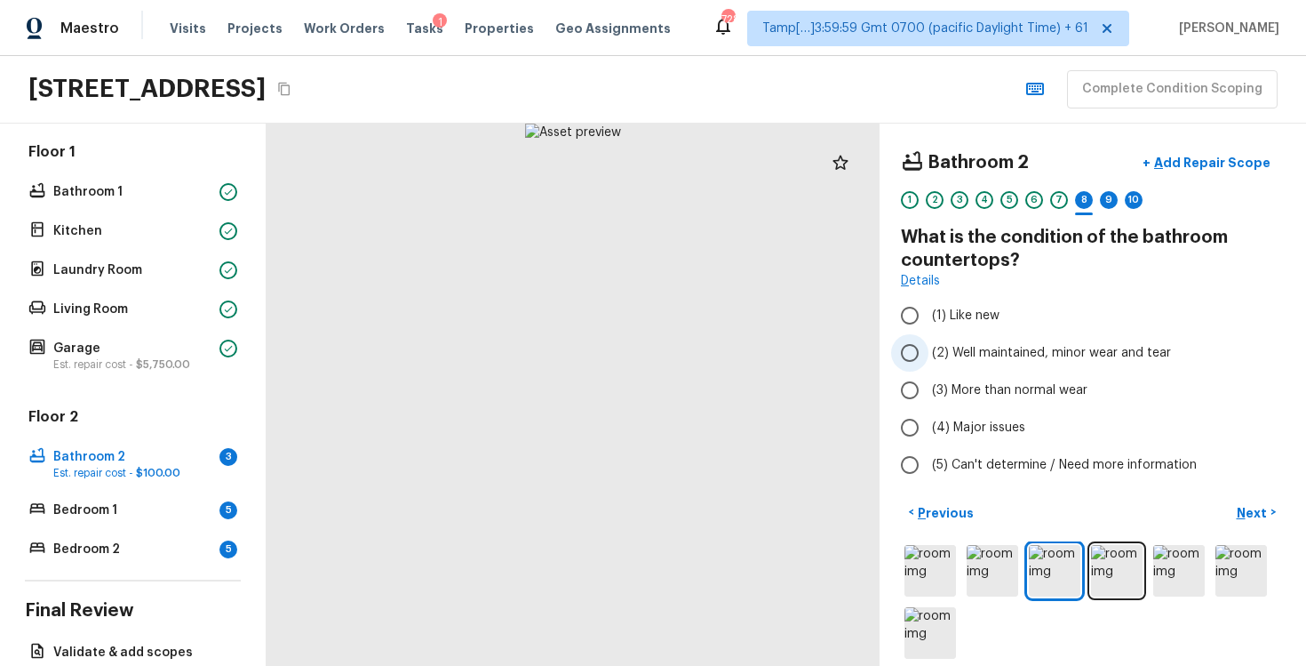
click at [973, 357] on span "(2) Well maintained, minor wear and tear" at bounding box center [1051, 353] width 239 height 18
click at [929, 357] on input "(2) Well maintained, minor wear and tear" at bounding box center [909, 352] width 37 height 37
radio input "true"
click at [973, 357] on span "(2) Well maintained, minor wear and tear" at bounding box center [1051, 353] width 239 height 18
click at [929, 357] on input "(2) Well maintained, minor wear and tear" at bounding box center [909, 352] width 37 height 37
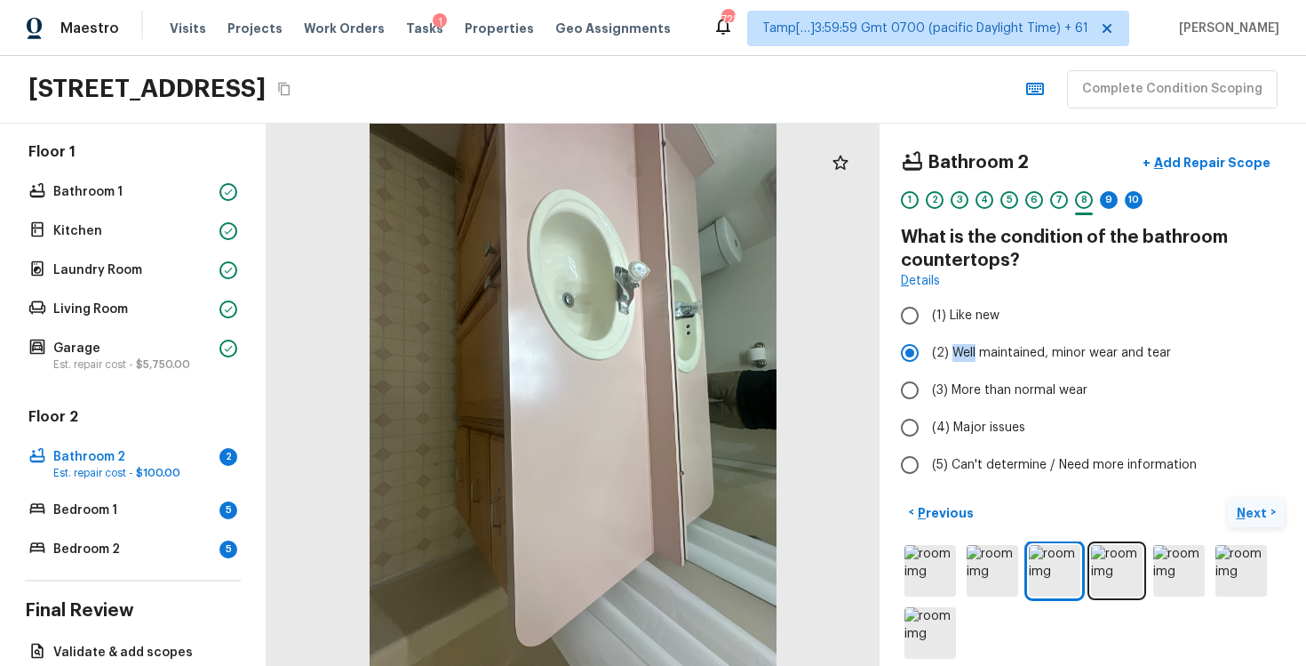
click at [1256, 506] on p "Next" at bounding box center [1254, 513] width 34 height 18
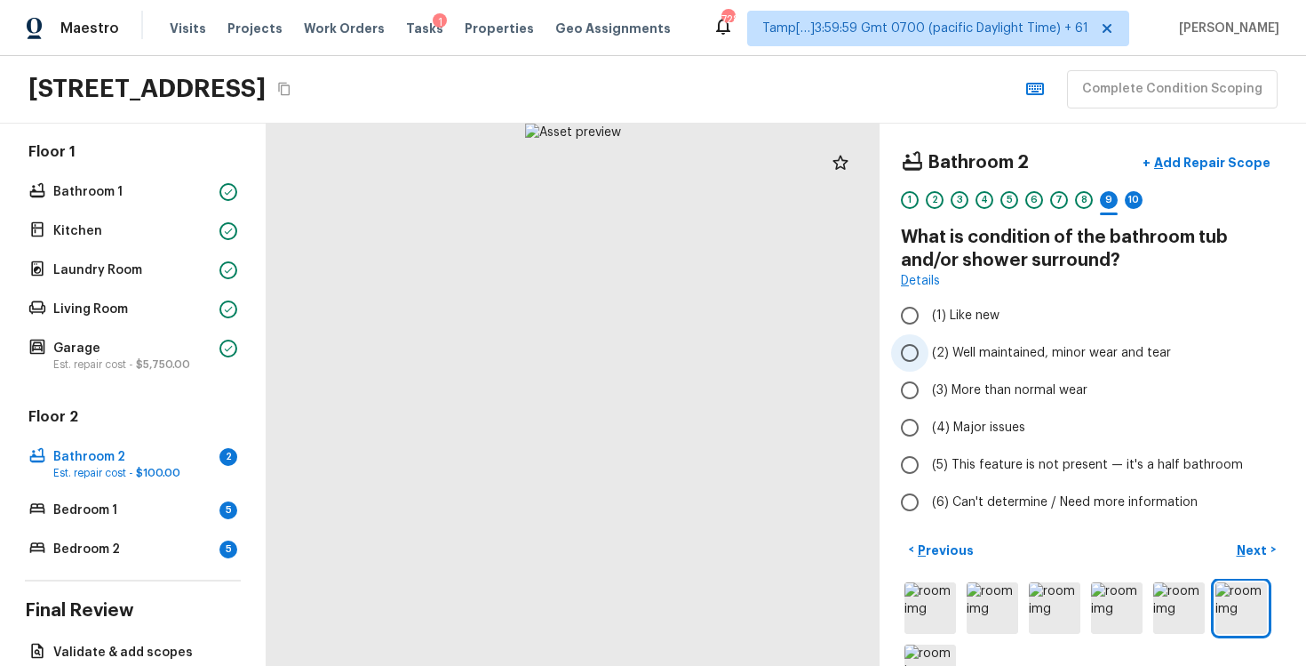
click at [1020, 351] on span "(2) Well maintained, minor wear and tear" at bounding box center [1051, 353] width 239 height 18
click at [929, 351] on input "(2) Well maintained, minor wear and tear" at bounding box center [909, 352] width 37 height 37
radio input "true"
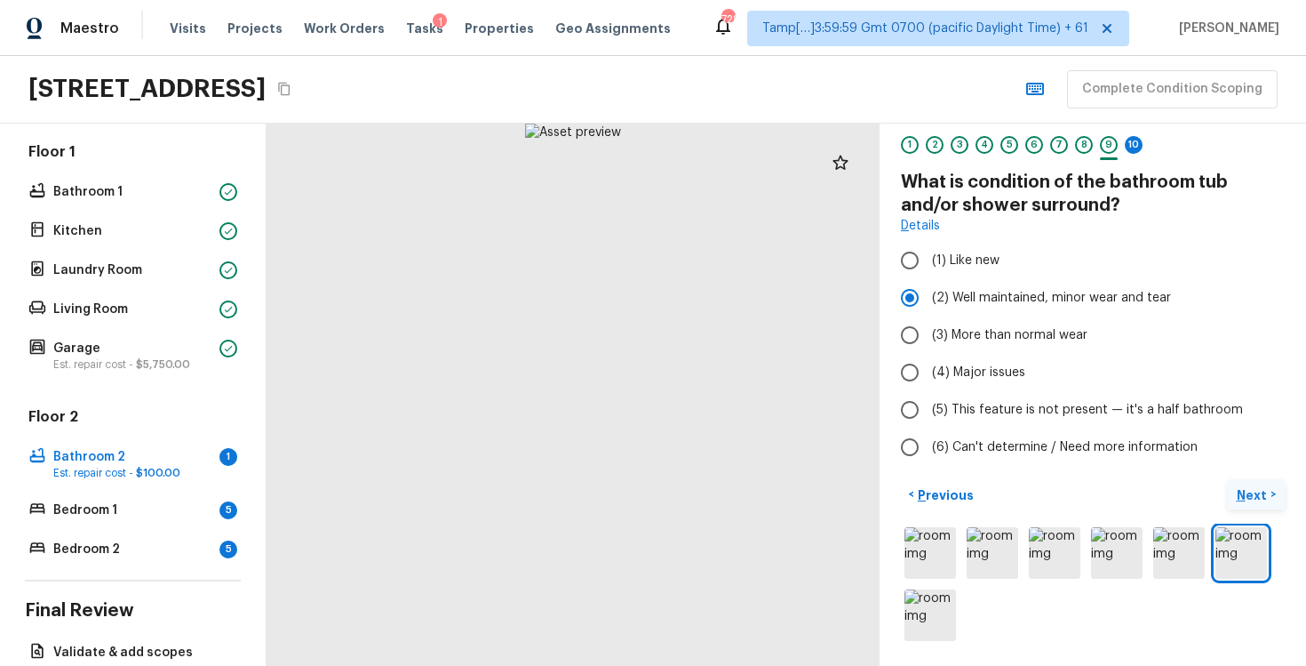
click at [1253, 497] on p "Next" at bounding box center [1254, 495] width 34 height 18
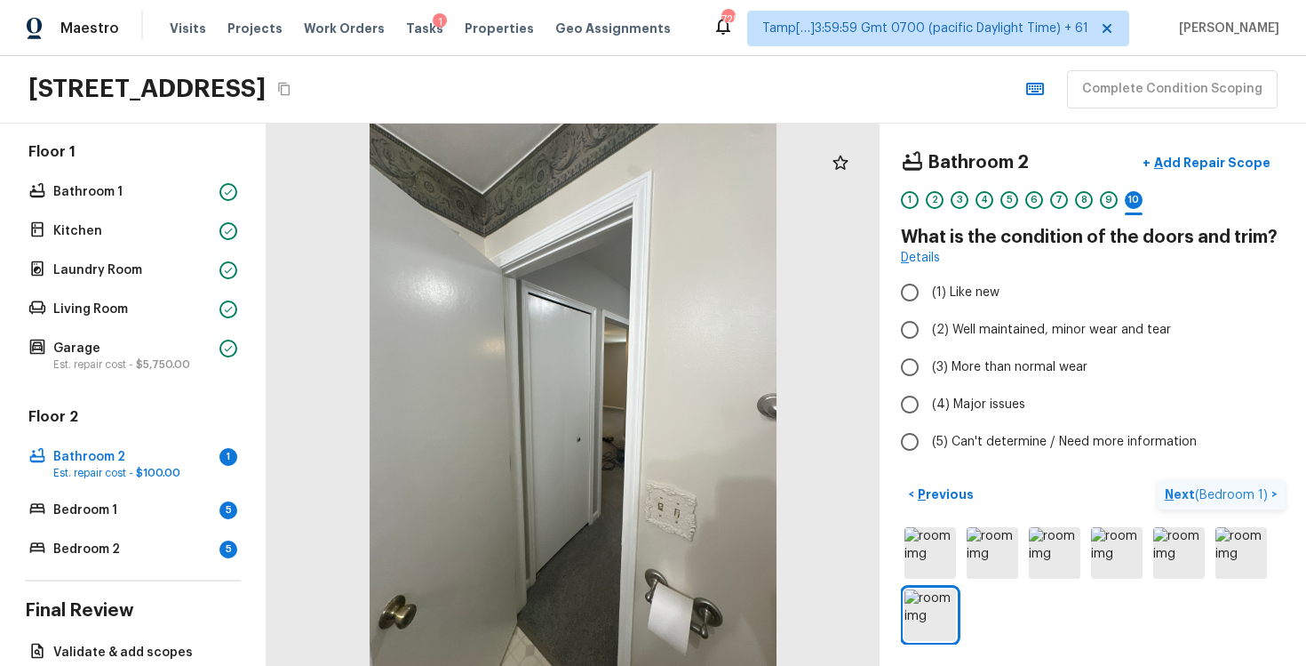
scroll to position [0, 0]
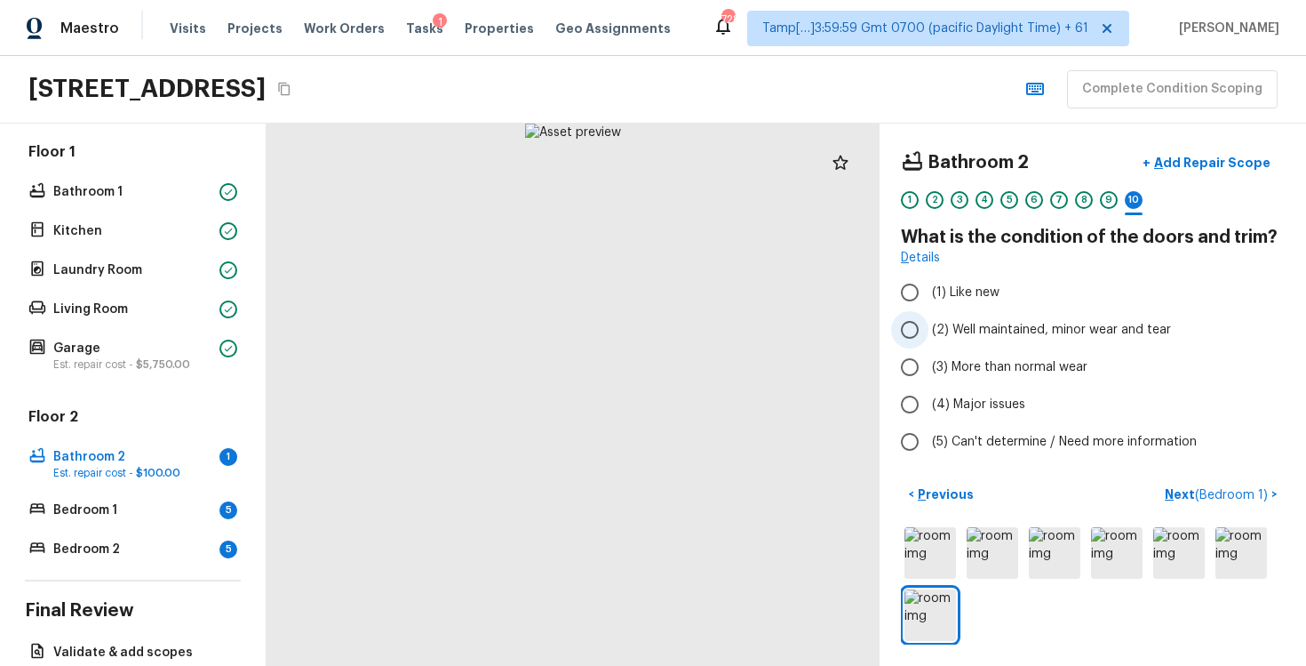
click at [1006, 339] on label "(2) Well maintained, minor wear and tear" at bounding box center [1080, 329] width 379 height 37
click at [929, 339] on input "(2) Well maintained, minor wear and tear" at bounding box center [909, 329] width 37 height 37
radio input "true"
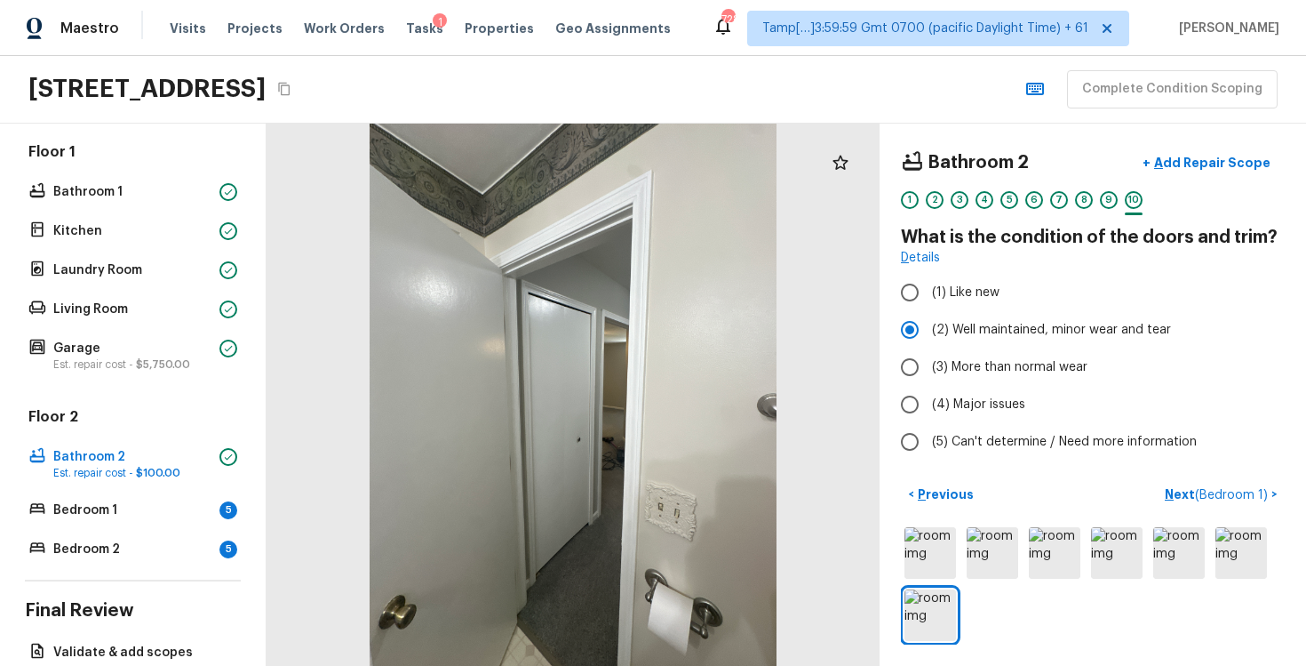
click at [1223, 475] on div "Bathroom 2 + Add Repair Scope 1 2 3 4 5 6 7 8 9 10 What is the condition of the…" at bounding box center [1093, 395] width 427 height 542
click at [1225, 489] on span "( Bedroom 1 )" at bounding box center [1231, 495] width 73 height 12
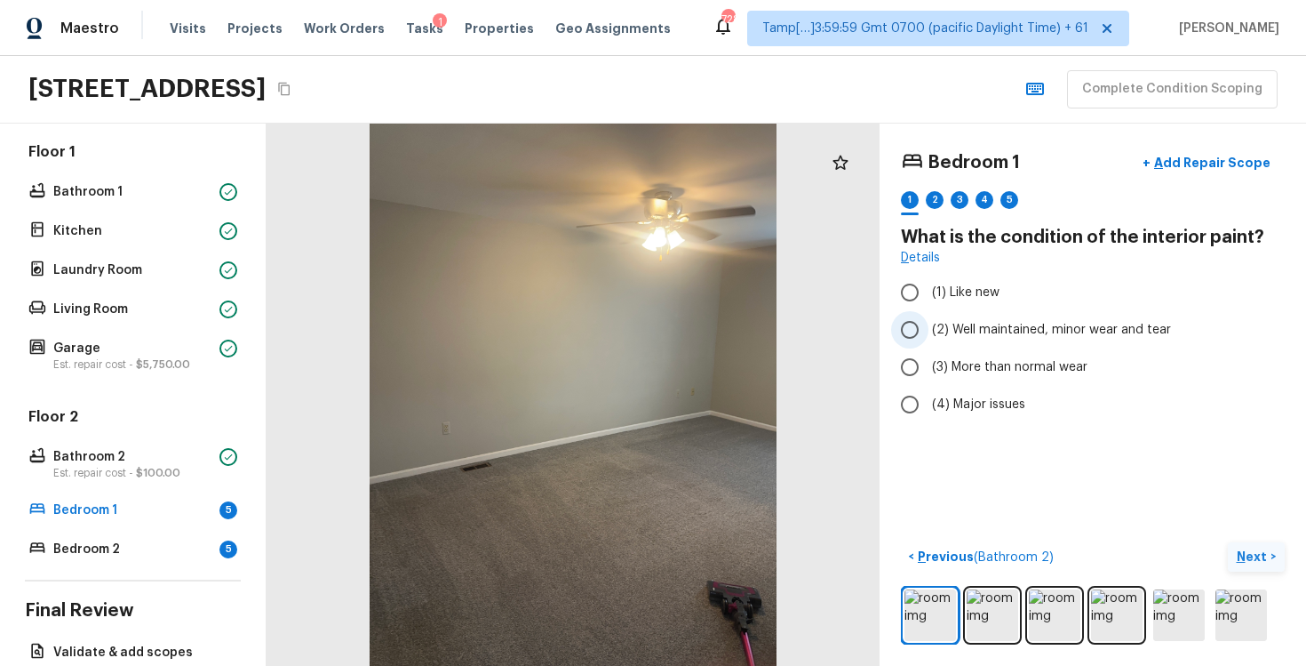
click at [997, 321] on span "(2) Well maintained, minor wear and tear" at bounding box center [1051, 330] width 239 height 18
click at [929, 320] on input "(2) Well maintained, minor wear and tear" at bounding box center [909, 329] width 37 height 37
radio input "true"
click at [1249, 554] on p "Next" at bounding box center [1254, 556] width 34 height 18
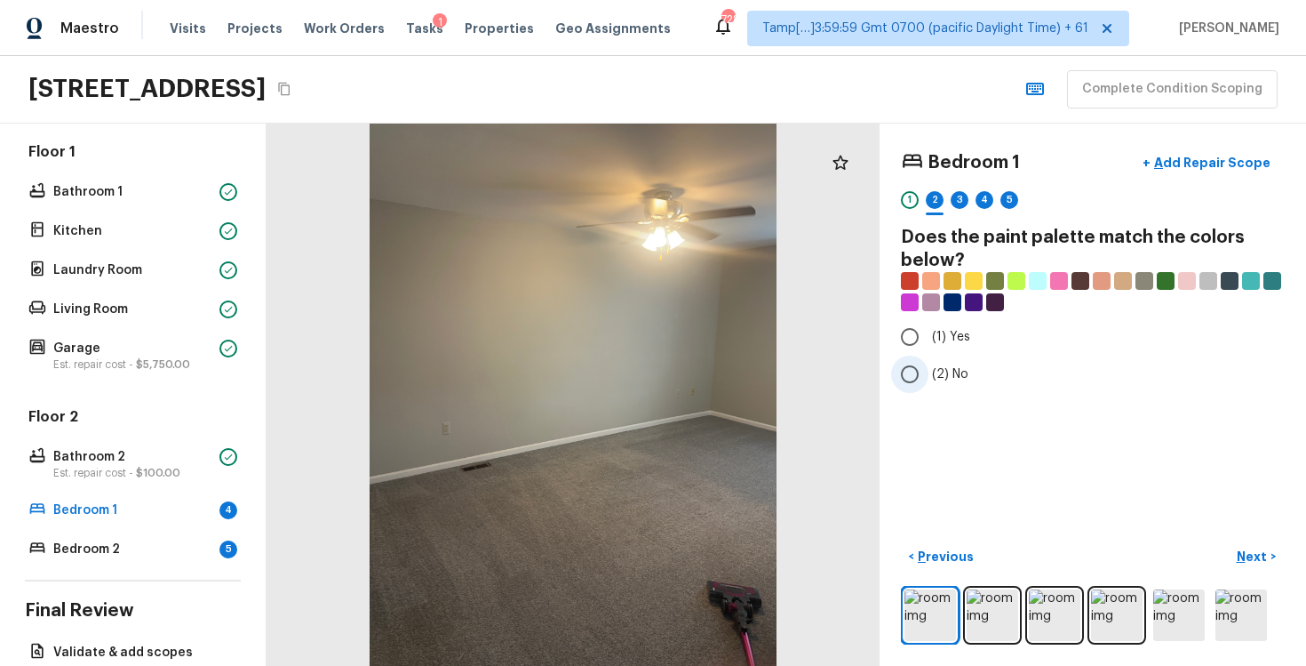
click at [940, 374] on span "(2) No" at bounding box center [950, 374] width 36 height 18
click at [929, 374] on input "(2) No" at bounding box center [909, 373] width 37 height 37
radio input "true"
click at [1240, 555] on p "Next" at bounding box center [1254, 556] width 34 height 18
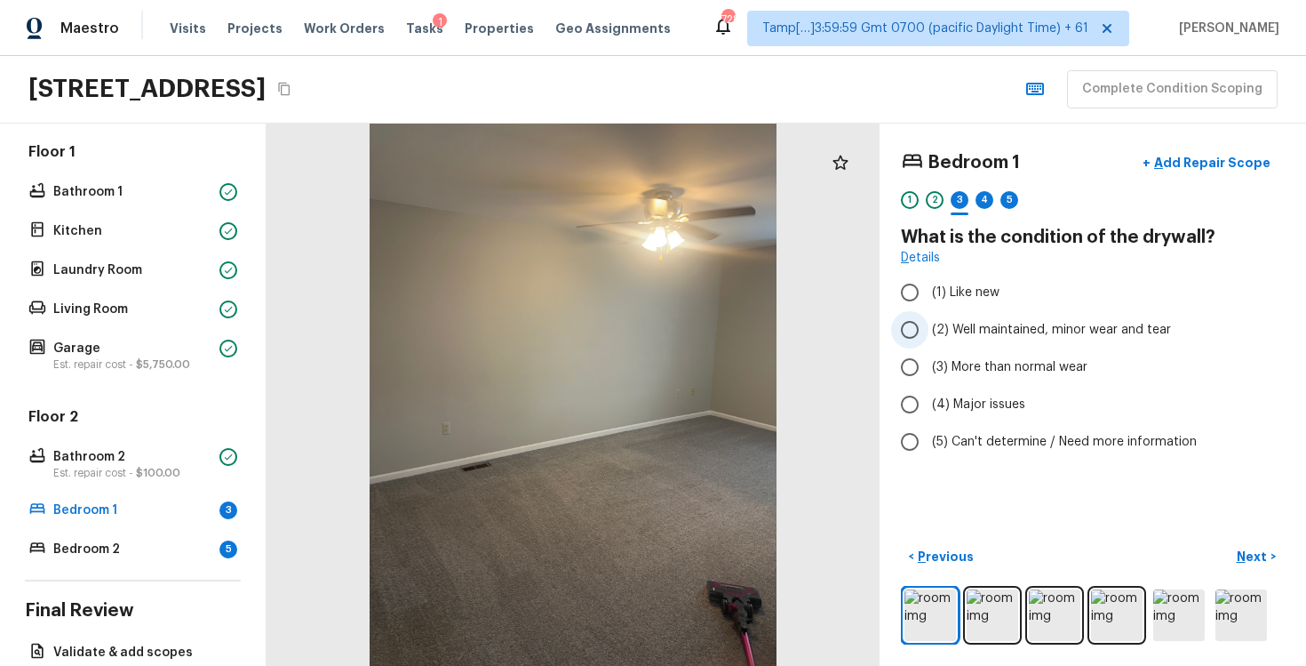
click at [924, 340] on input "(2) Well maintained, minor wear and tear" at bounding box center [909, 329] width 37 height 37
radio input "true"
click at [1267, 555] on p "Next" at bounding box center [1254, 556] width 34 height 18
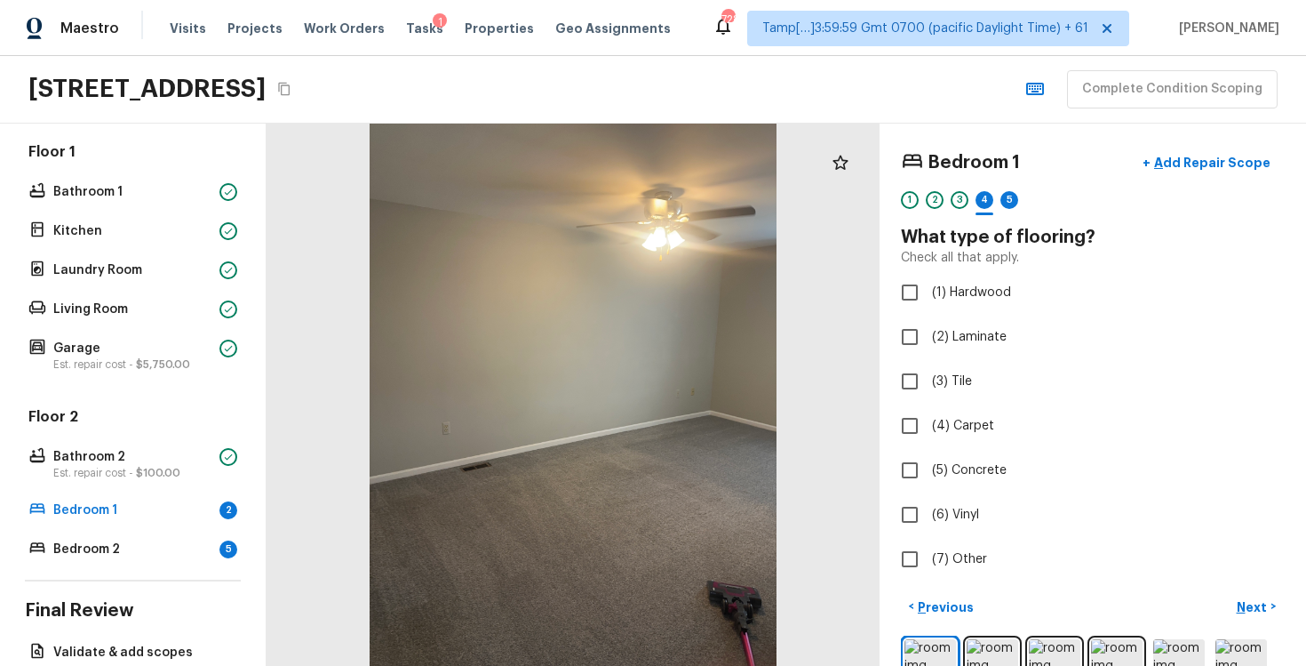
click at [919, 403] on div "Bedroom 1 + Add Repair Scope 1 2 3 4 5 What type of flooring? Check all that ap…" at bounding box center [1093, 362] width 384 height 434
click at [919, 411] on input "(4) Carpet" at bounding box center [909, 425] width 37 height 37
checkbox input "true"
click at [1245, 598] on p "Next" at bounding box center [1254, 607] width 34 height 18
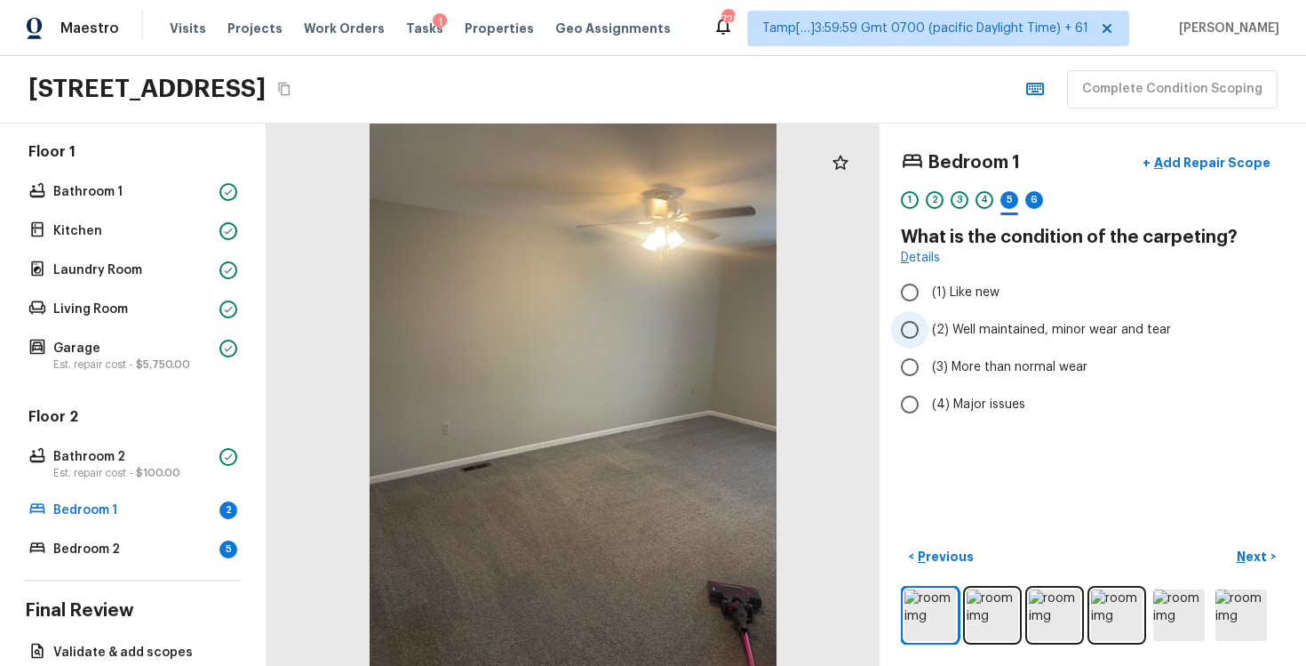
click at [1023, 331] on span "(2) Well maintained, minor wear and tear" at bounding box center [1051, 330] width 239 height 18
click at [929, 331] on input "(2) Well maintained, minor wear and tear" at bounding box center [909, 329] width 37 height 37
radio input "true"
click at [1249, 550] on p "Next" at bounding box center [1254, 556] width 34 height 18
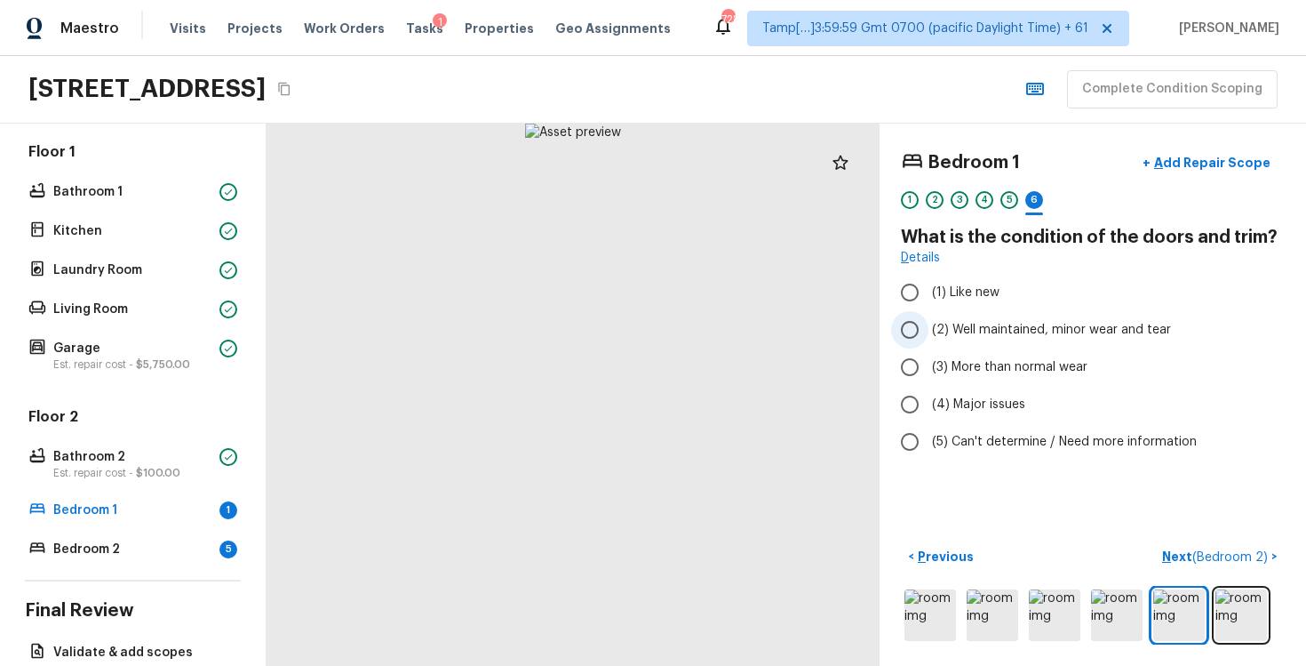
click at [944, 332] on span "(2) Well maintained, minor wear and tear" at bounding box center [1051, 330] width 239 height 18
click at [929, 332] on input "(2) Well maintained, minor wear and tear" at bounding box center [909, 329] width 37 height 37
radio input "true"
click at [1175, 544] on button "Next ( Bedroom 2 ) >" at bounding box center [1220, 556] width 130 height 29
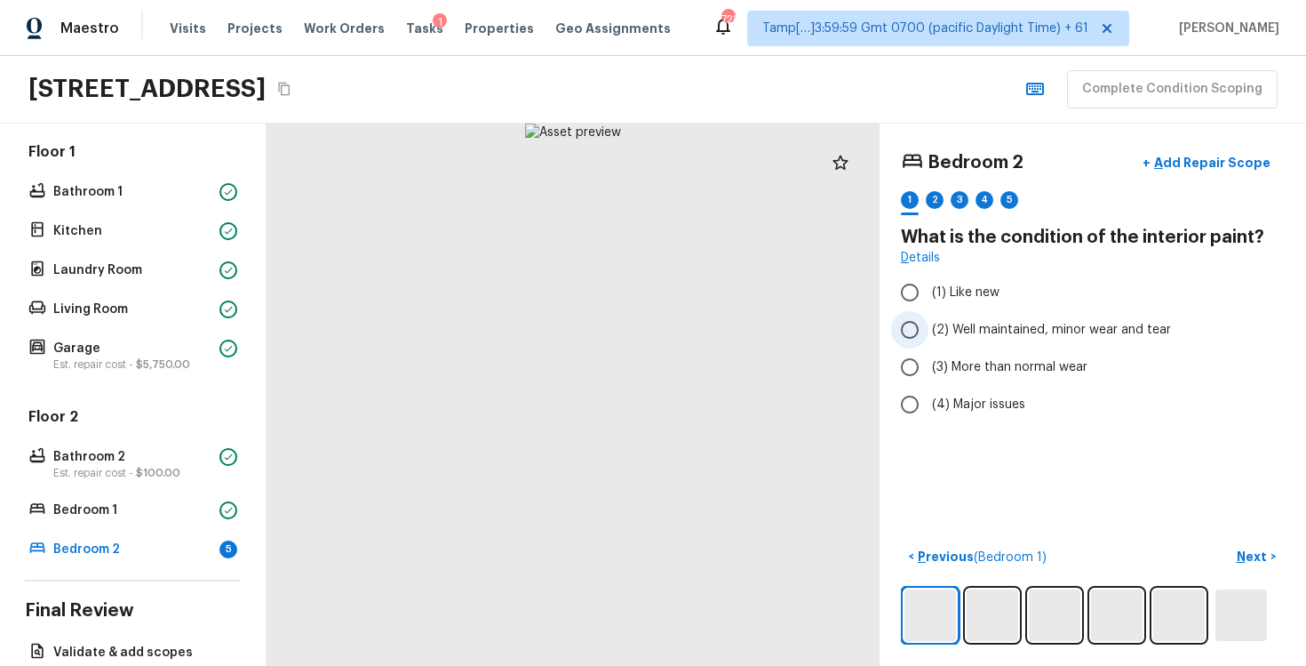
click at [973, 328] on span "(2) Well maintained, minor wear and tear" at bounding box center [1051, 330] width 239 height 18
click at [929, 328] on input "(2) Well maintained, minor wear and tear" at bounding box center [909, 329] width 37 height 37
radio input "true"
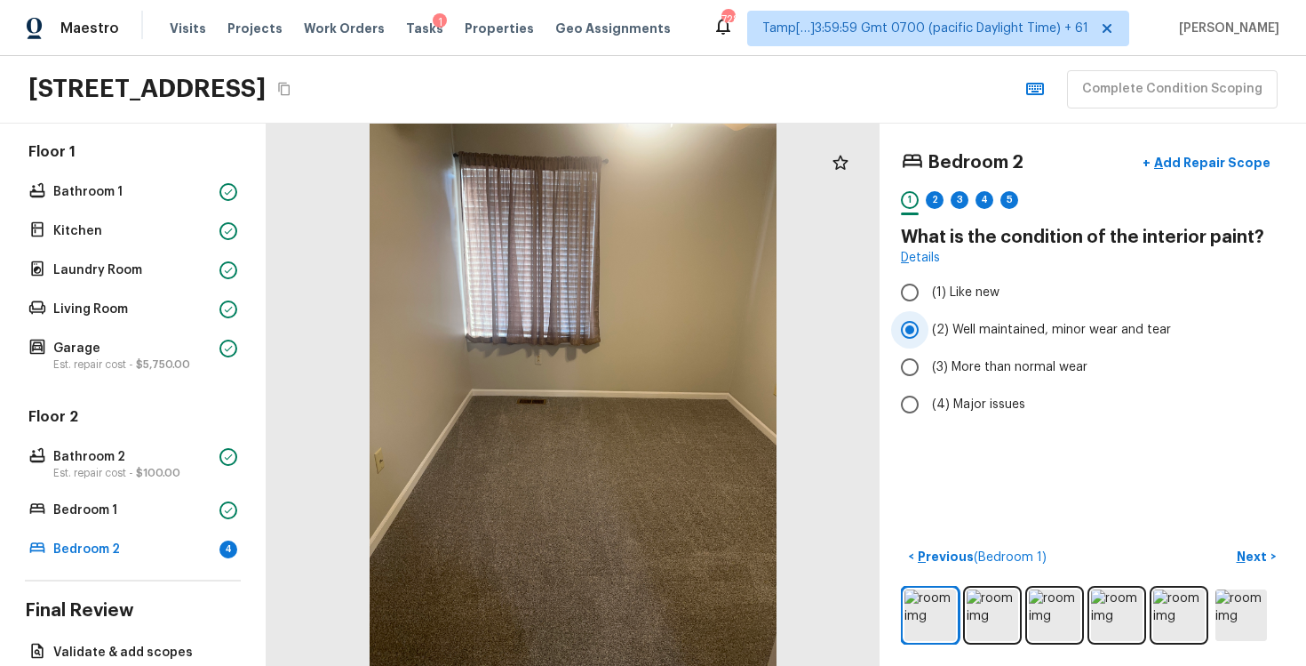
click at [953, 323] on span "(2) Well maintained, minor wear and tear" at bounding box center [1051, 330] width 239 height 18
click at [929, 323] on input "(2) Well maintained, minor wear and tear" at bounding box center [909, 329] width 37 height 37
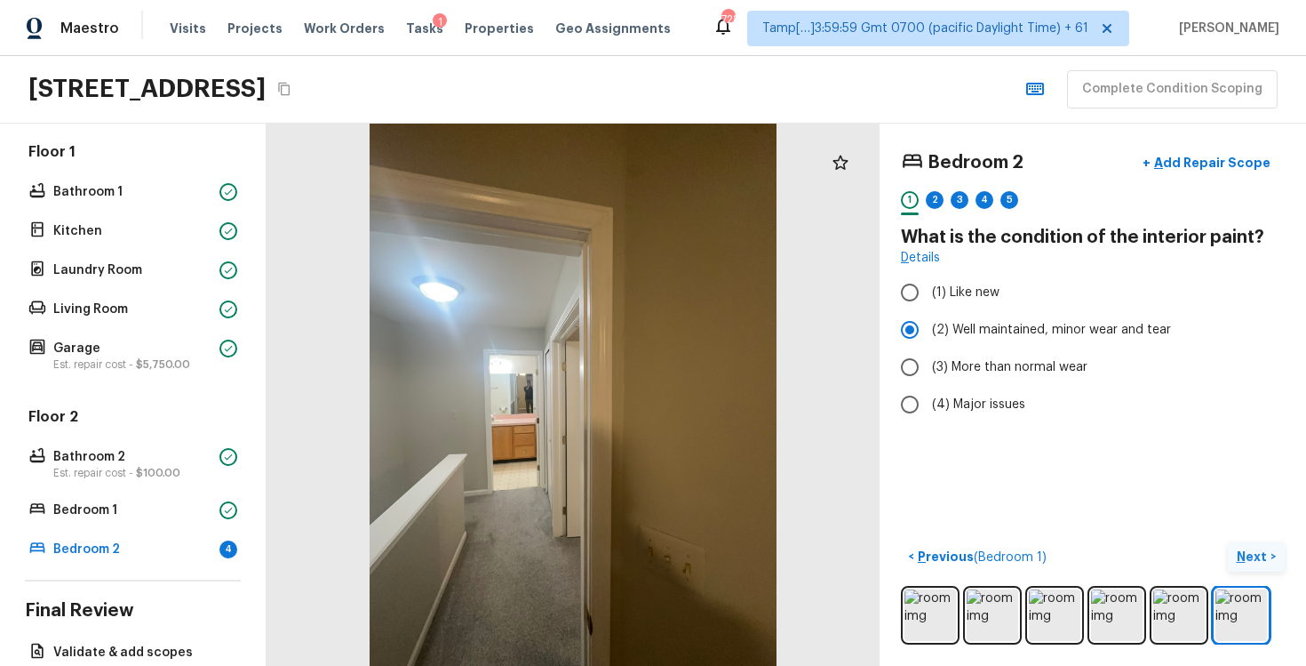
click at [1230, 549] on button "Next >" at bounding box center [1256, 556] width 57 height 29
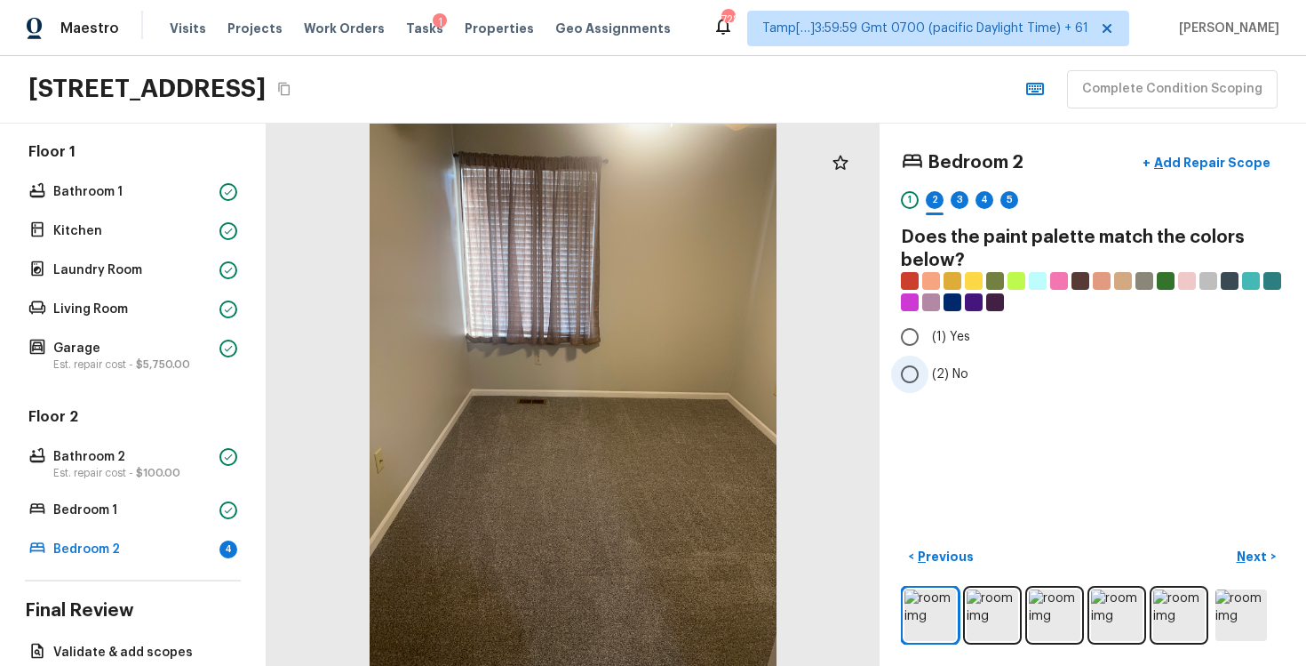
click at [935, 372] on span "(2) No" at bounding box center [950, 374] width 36 height 18
click at [929, 372] on input "(2) No" at bounding box center [909, 373] width 37 height 37
radio input "true"
click at [1252, 556] on p "Next" at bounding box center [1254, 556] width 34 height 18
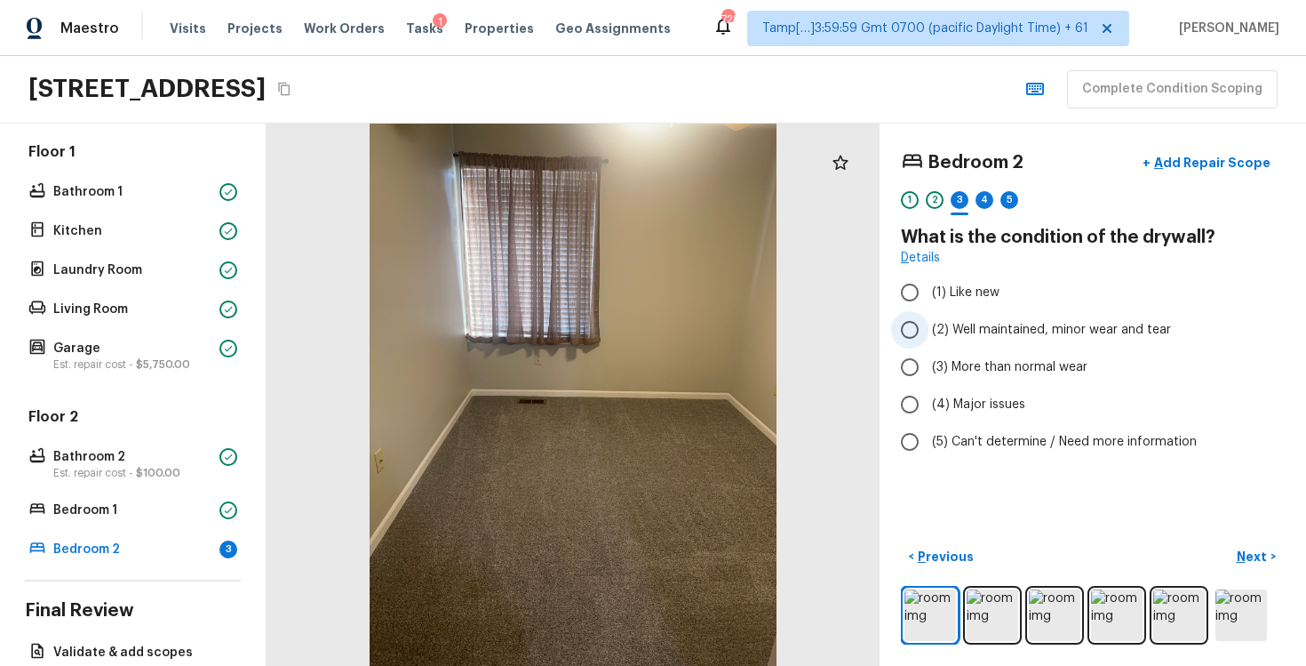
click at [982, 335] on span "(2) Well maintained, minor wear and tear" at bounding box center [1051, 330] width 239 height 18
click at [929, 335] on input "(2) Well maintained, minor wear and tear" at bounding box center [909, 329] width 37 height 37
radio input "true"
click at [1257, 548] on p "Next" at bounding box center [1254, 556] width 34 height 18
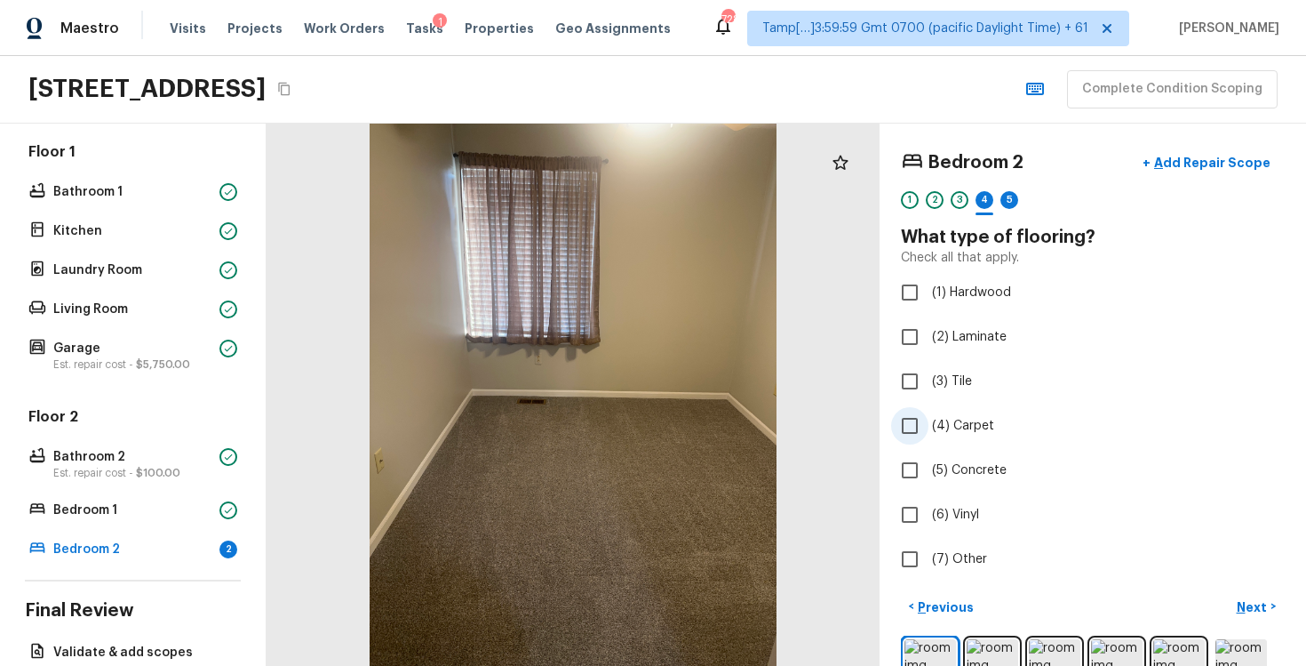
click at [959, 408] on label "(4) Carpet" at bounding box center [1080, 425] width 379 height 37
click at [929, 408] on input "(4) Carpet" at bounding box center [909, 425] width 37 height 37
checkbox input "true"
click at [1238, 614] on p "Next" at bounding box center [1254, 607] width 34 height 18
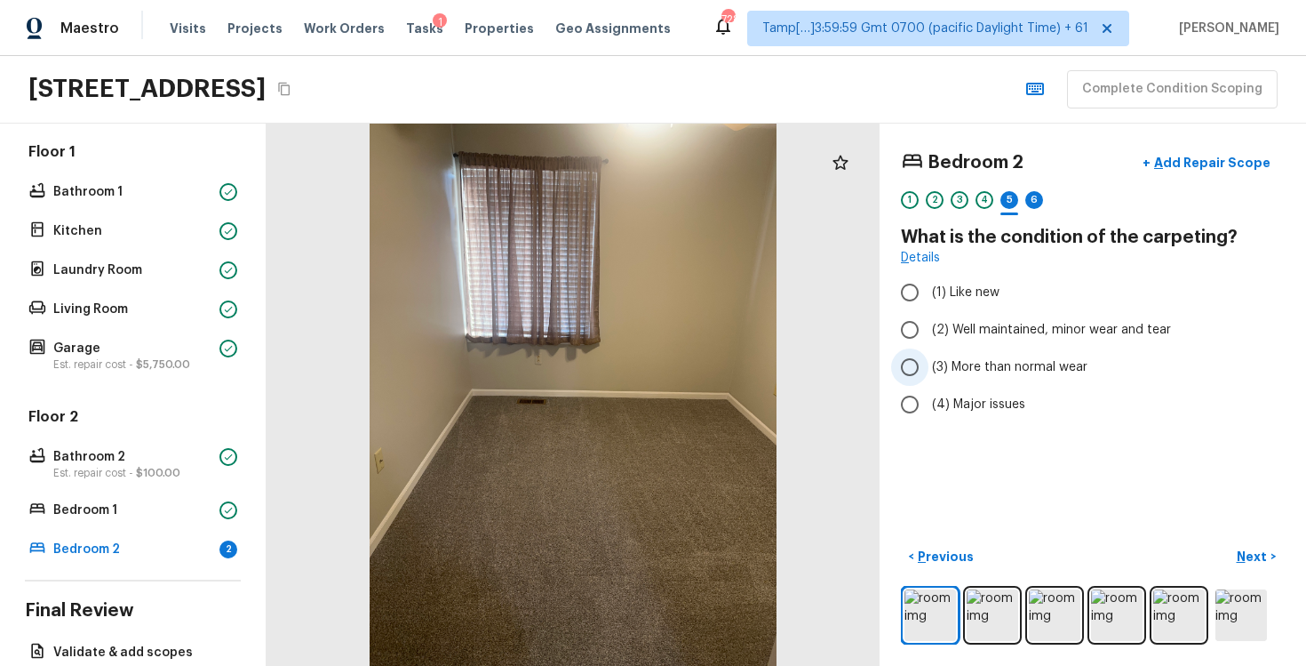
click at [985, 351] on label "(3) More than normal wear" at bounding box center [1080, 366] width 379 height 37
click at [929, 351] on input "(3) More than normal wear" at bounding box center [909, 366] width 37 height 37
radio input "true"
click at [978, 321] on span "(2) Well maintained, minor wear and tear" at bounding box center [1051, 330] width 239 height 18
click at [929, 321] on input "(2) Well maintained, minor wear and tear" at bounding box center [909, 329] width 37 height 37
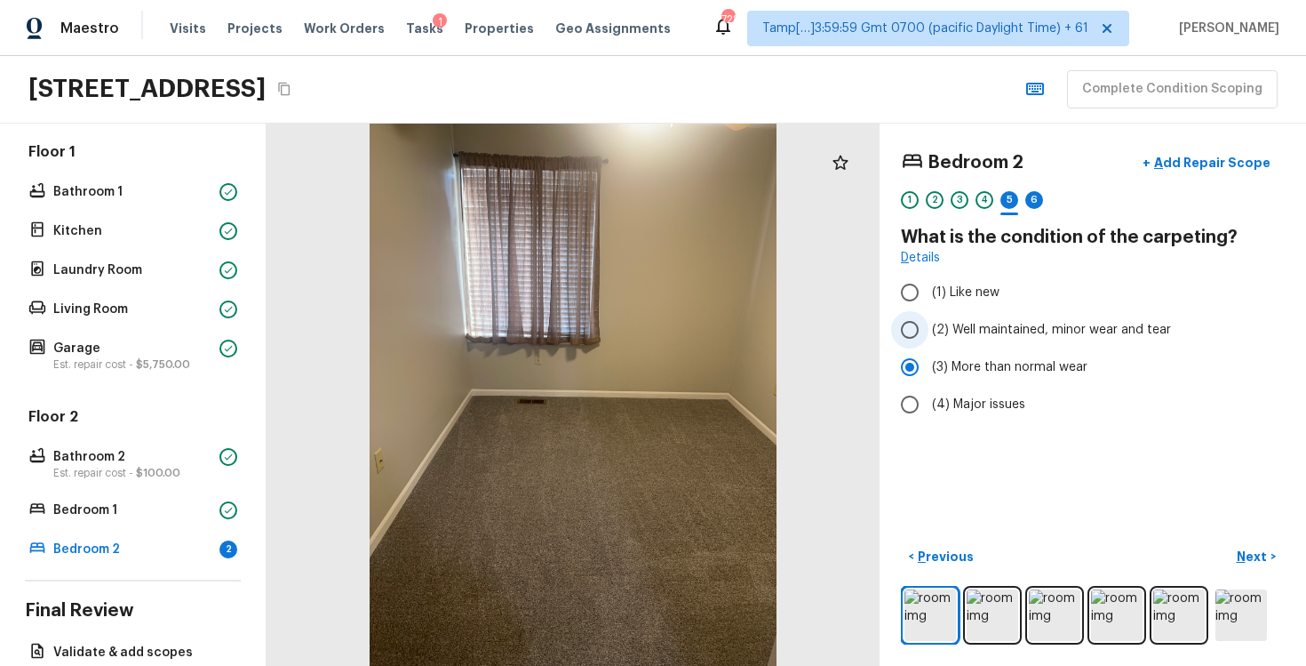
radio input "true"
click at [1260, 555] on p "Next" at bounding box center [1254, 556] width 34 height 18
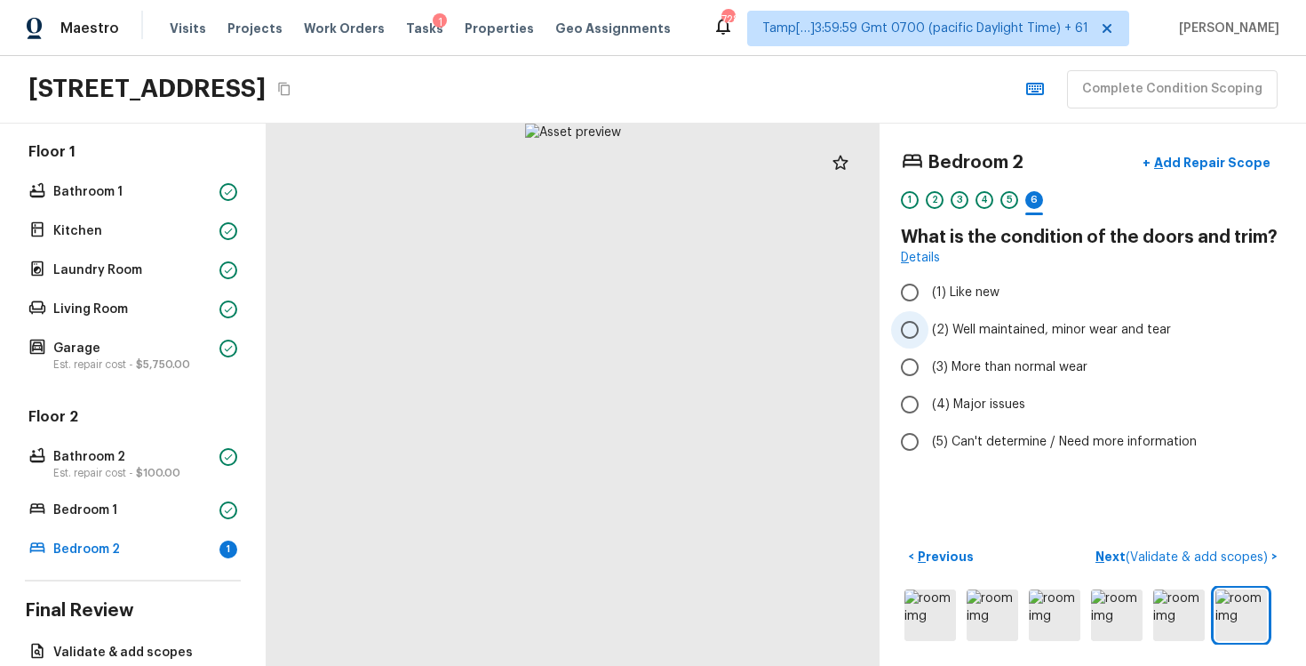
click at [1031, 334] on span "(2) Well maintained, minor wear and tear" at bounding box center [1051, 330] width 239 height 18
click at [929, 334] on input "(2) Well maintained, minor wear and tear" at bounding box center [909, 329] width 37 height 37
radio input "true"
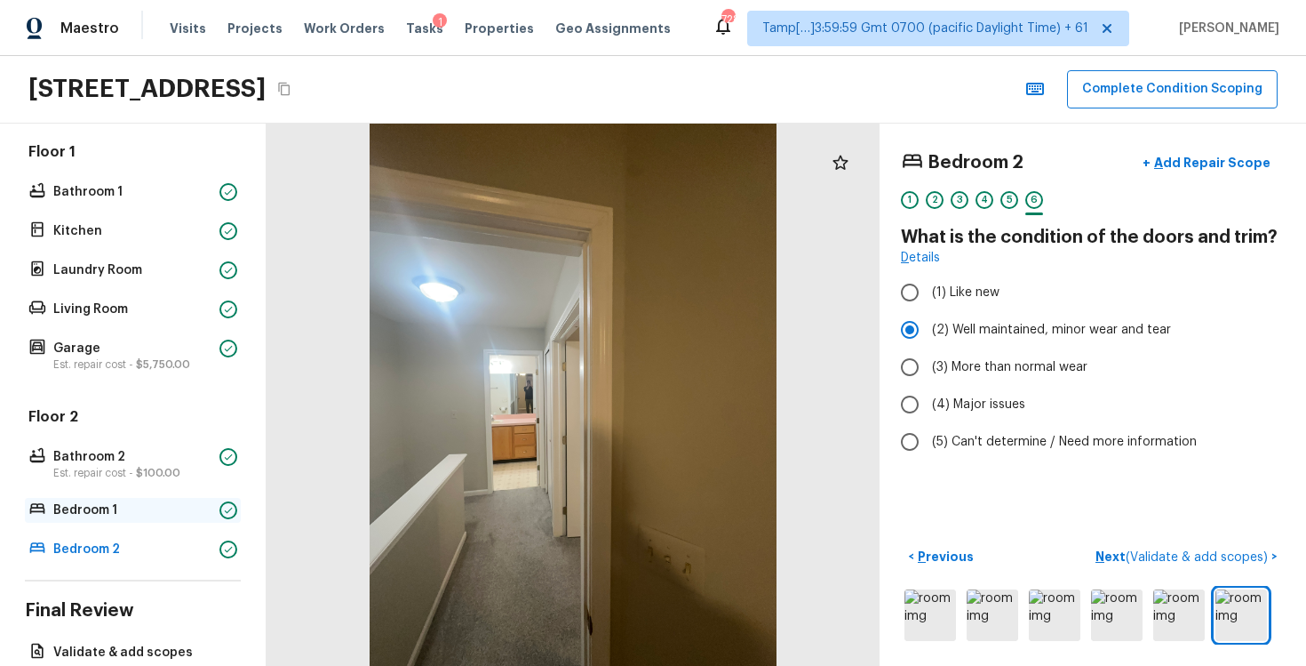
click at [143, 510] on p "Bedroom 1" at bounding box center [132, 510] width 159 height 18
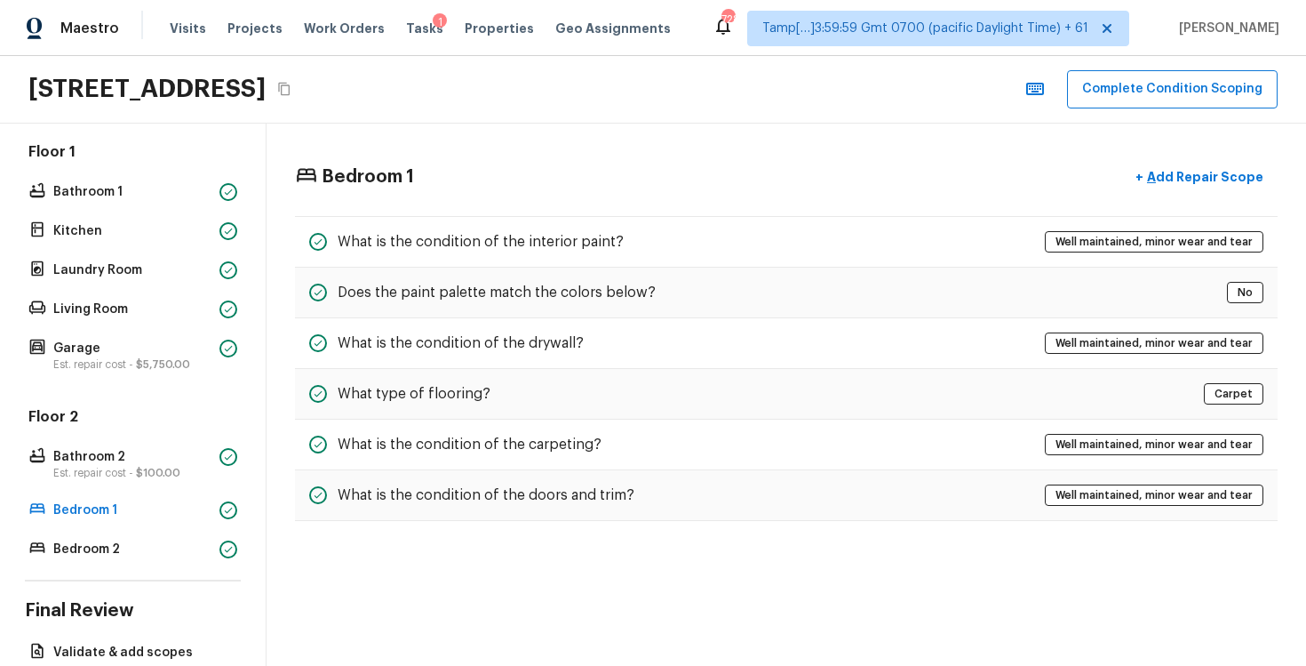
scroll to position [414, 0]
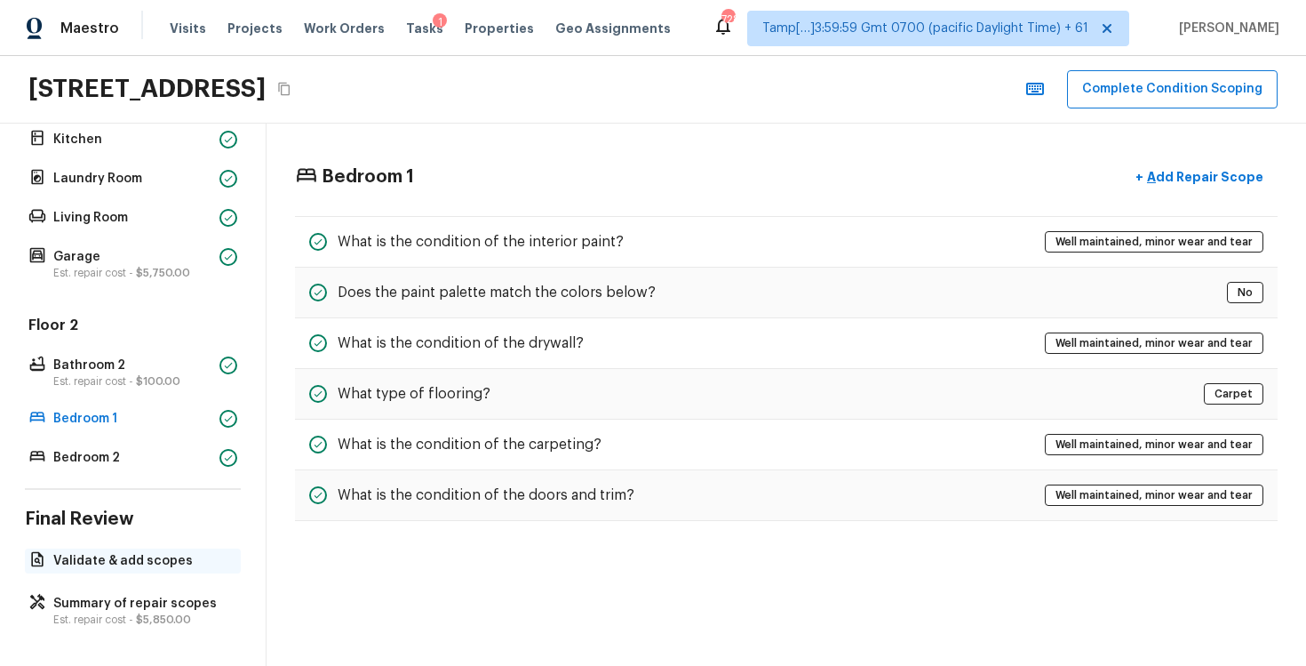
click at [203, 565] on p "Validate & add scopes" at bounding box center [141, 561] width 177 height 18
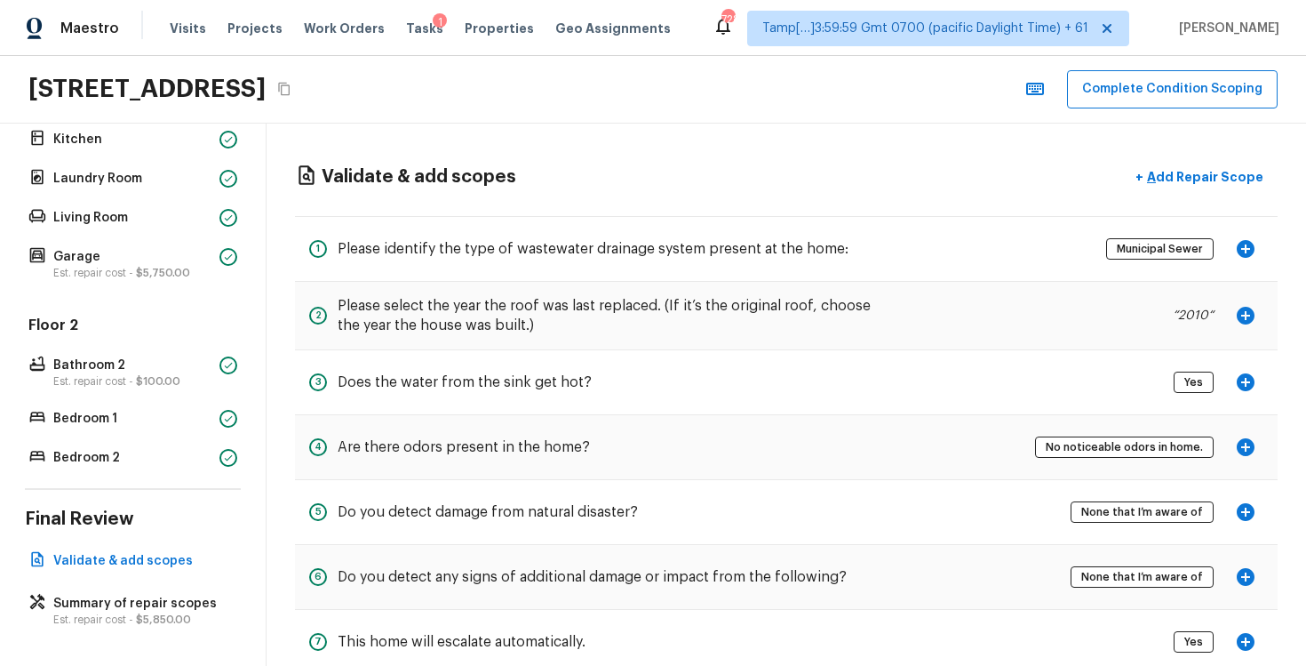
scroll to position [44, 0]
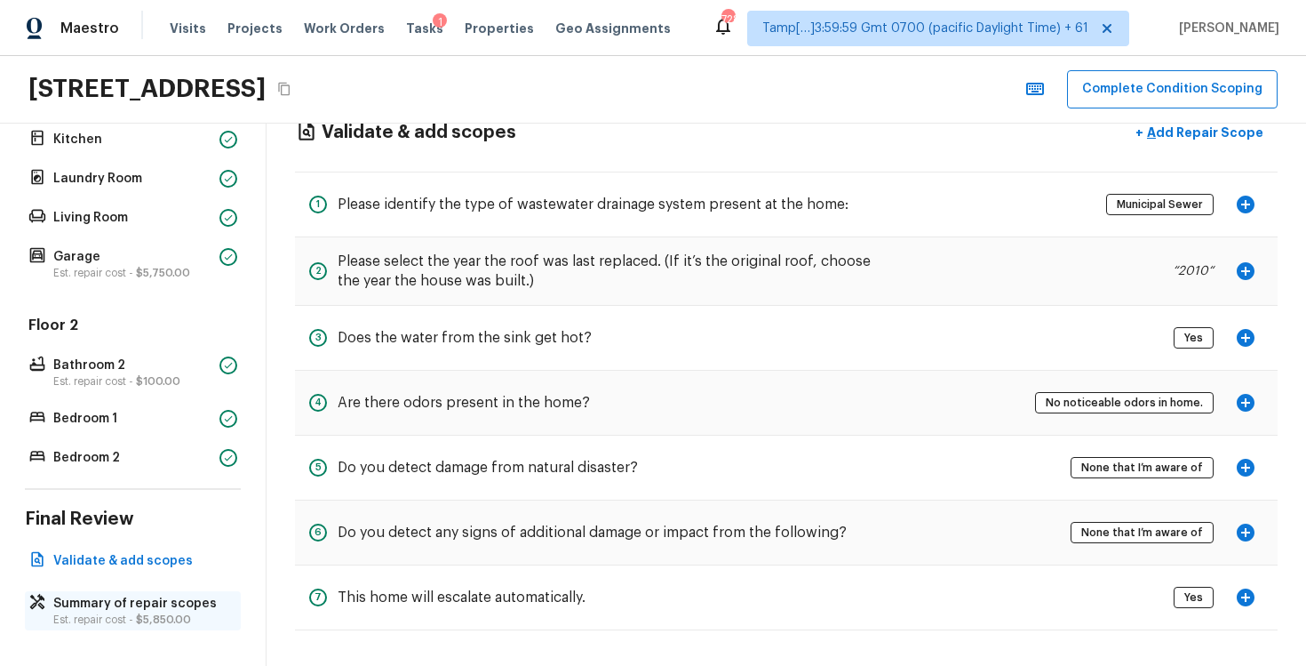
click at [148, 622] on span "$5,850.00" at bounding box center [163, 619] width 55 height 11
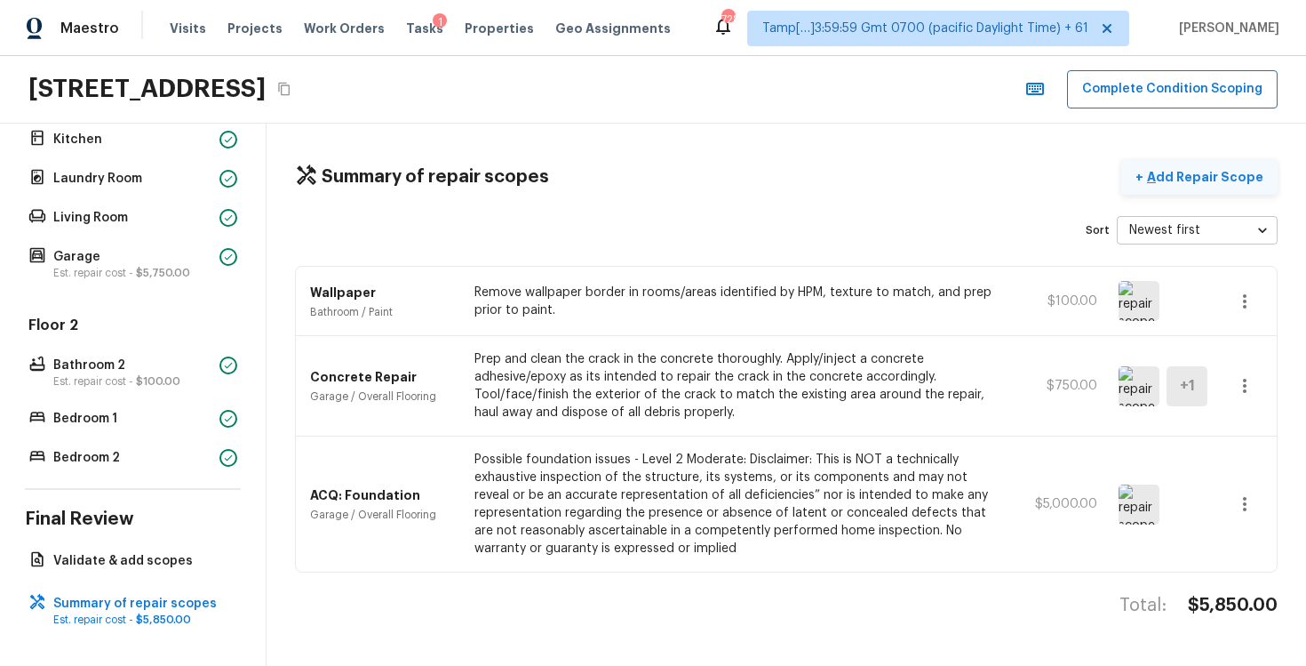
click at [1246, 166] on button "+ Add Repair Scope" at bounding box center [1199, 177] width 156 height 36
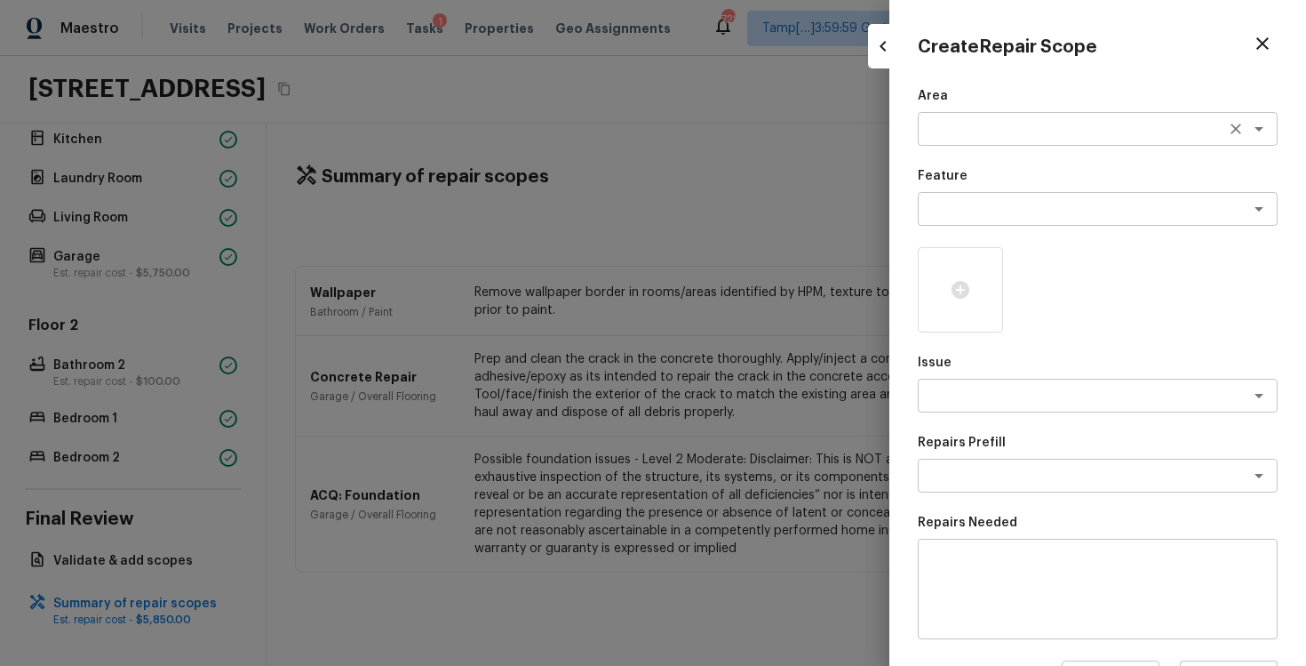
click at [982, 145] on div "x ​" at bounding box center [1098, 129] width 360 height 34
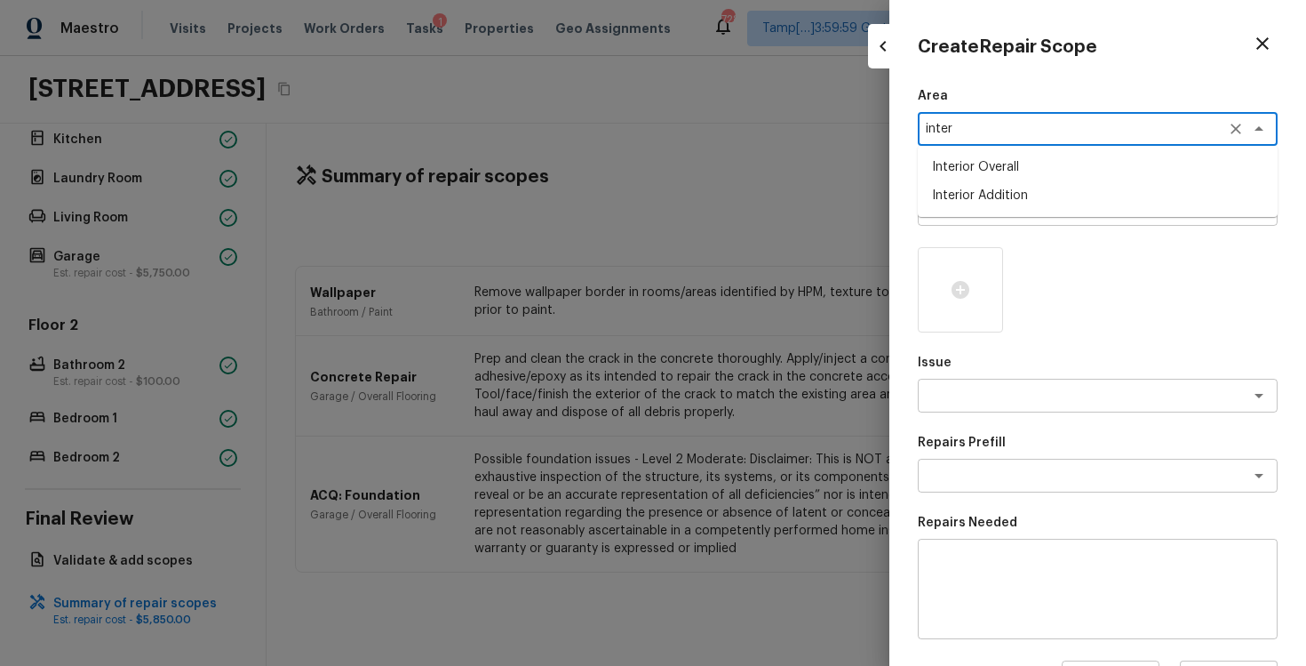
click at [979, 177] on li "Interior Overall" at bounding box center [1098, 167] width 360 height 28
type textarea "Interior Overall"
click at [982, 209] on textarea at bounding box center [1073, 209] width 294 height 18
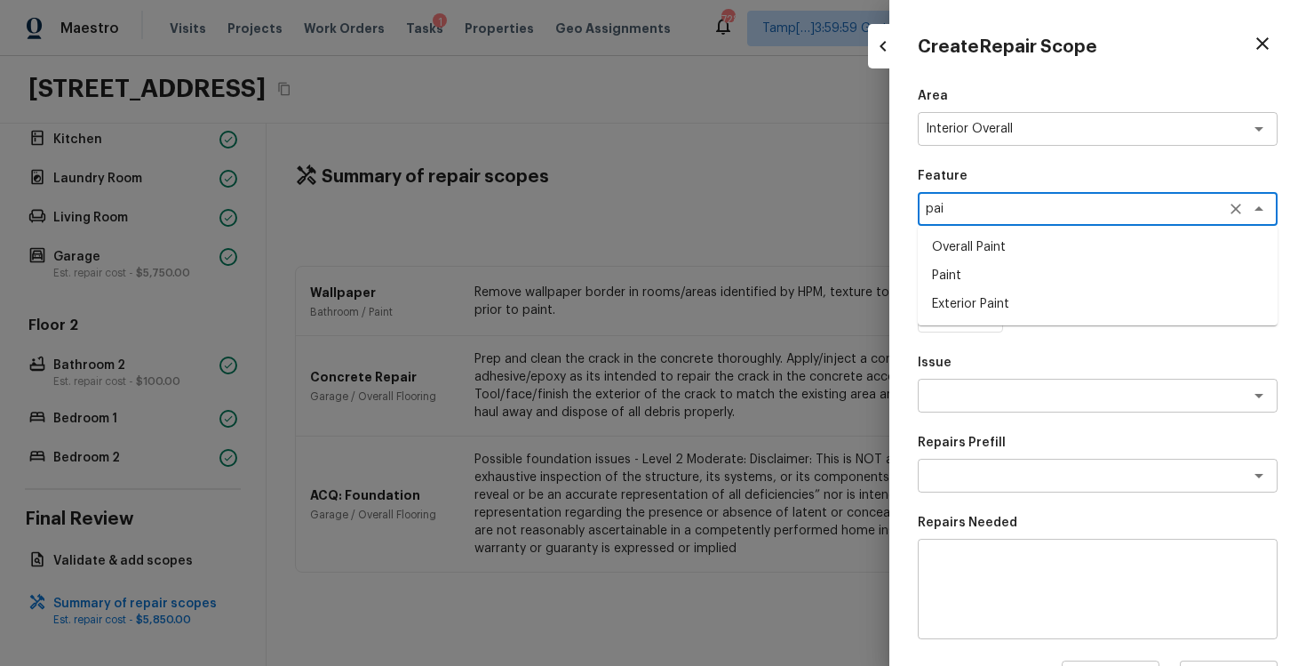
click at [967, 251] on li "Overall Paint" at bounding box center [1098, 247] width 360 height 28
type textarea "Overall Paint"
click at [981, 393] on textarea at bounding box center [1073, 396] width 294 height 18
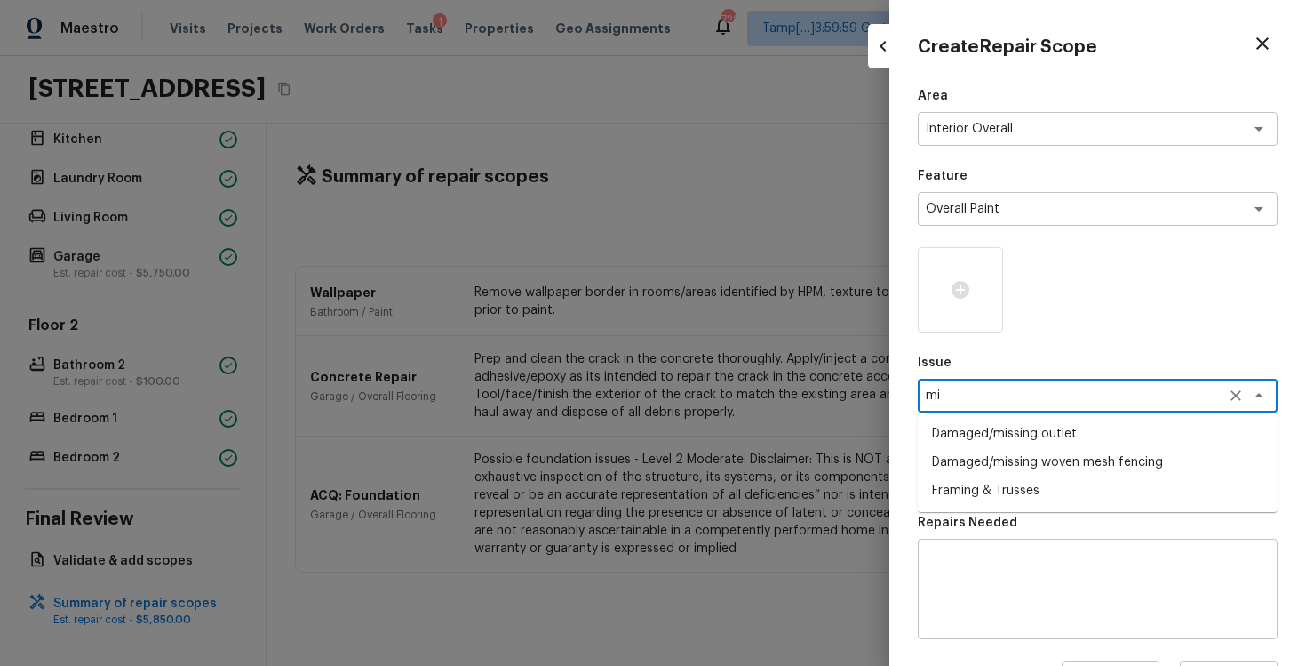
type textarea "m"
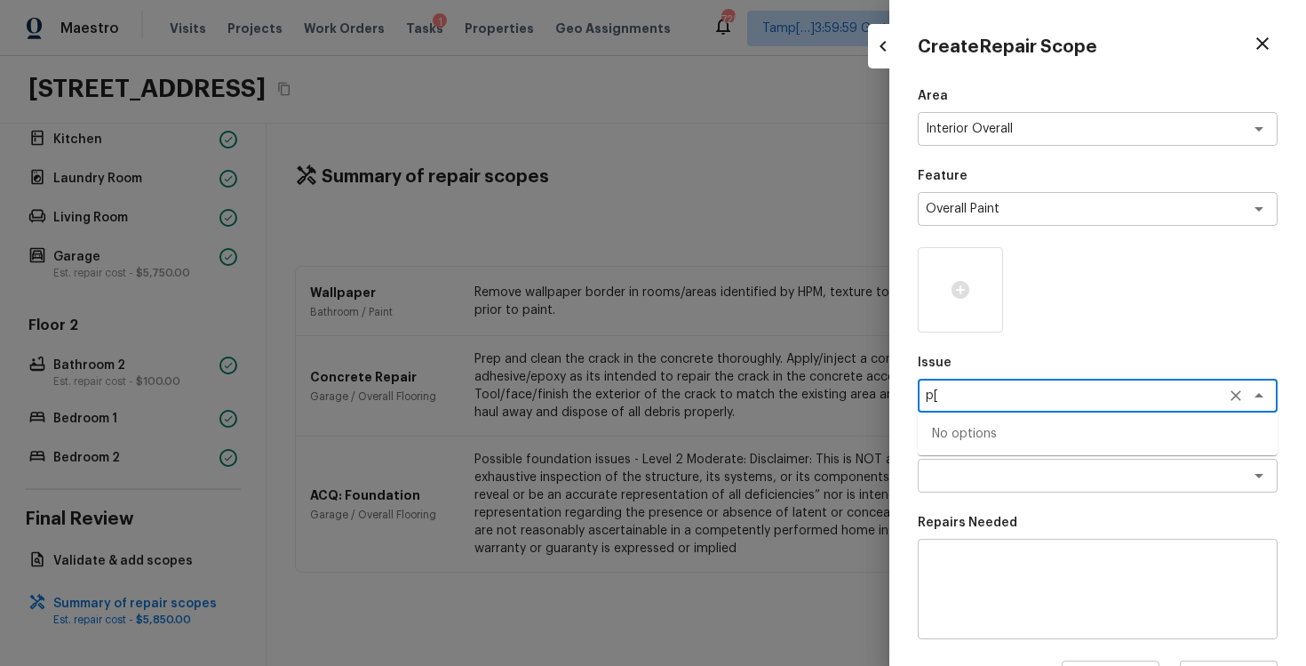
type textarea "p"
click at [981, 446] on li "ACQ: Paint" at bounding box center [1098, 433] width 360 height 28
type textarea "ACQ: Paint"
click at [985, 471] on textarea at bounding box center [1073, 476] width 294 height 18
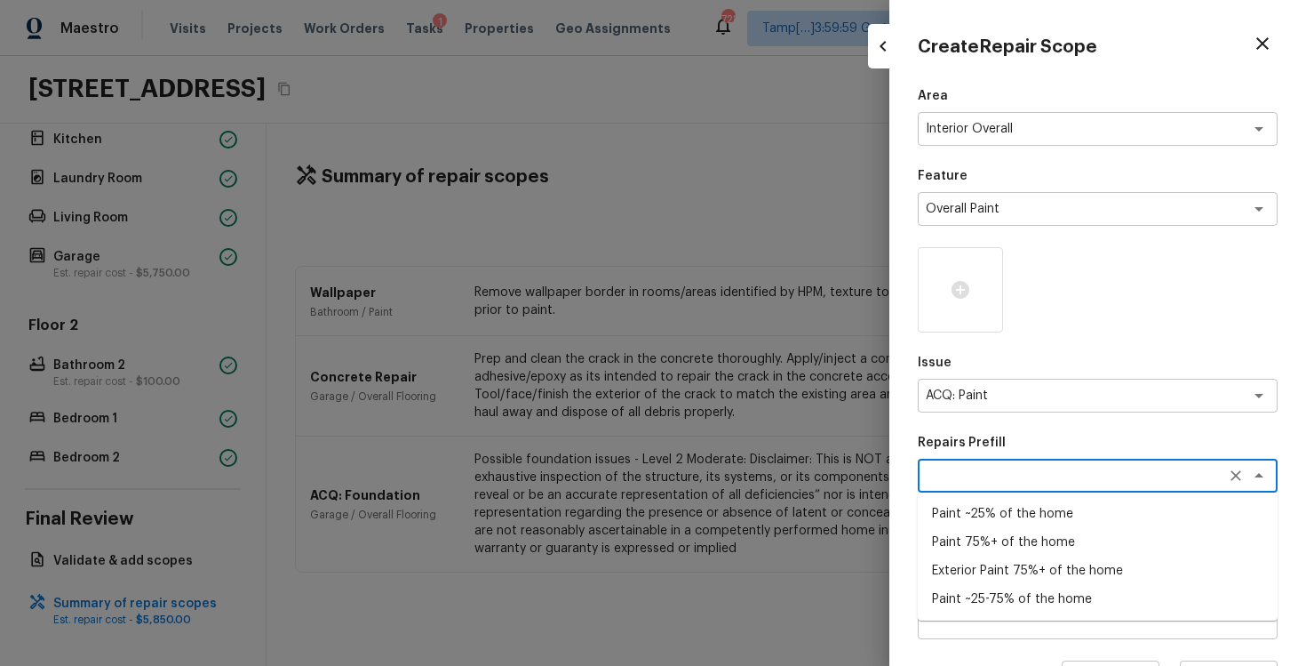
click at [977, 507] on li "Paint ~25% of the home" at bounding box center [1098, 513] width 360 height 28
type textarea "Paint ~25% of the home"
type textarea "Acquisition Scope: ~25% of the home needs interior paint"
type input "$1.00"
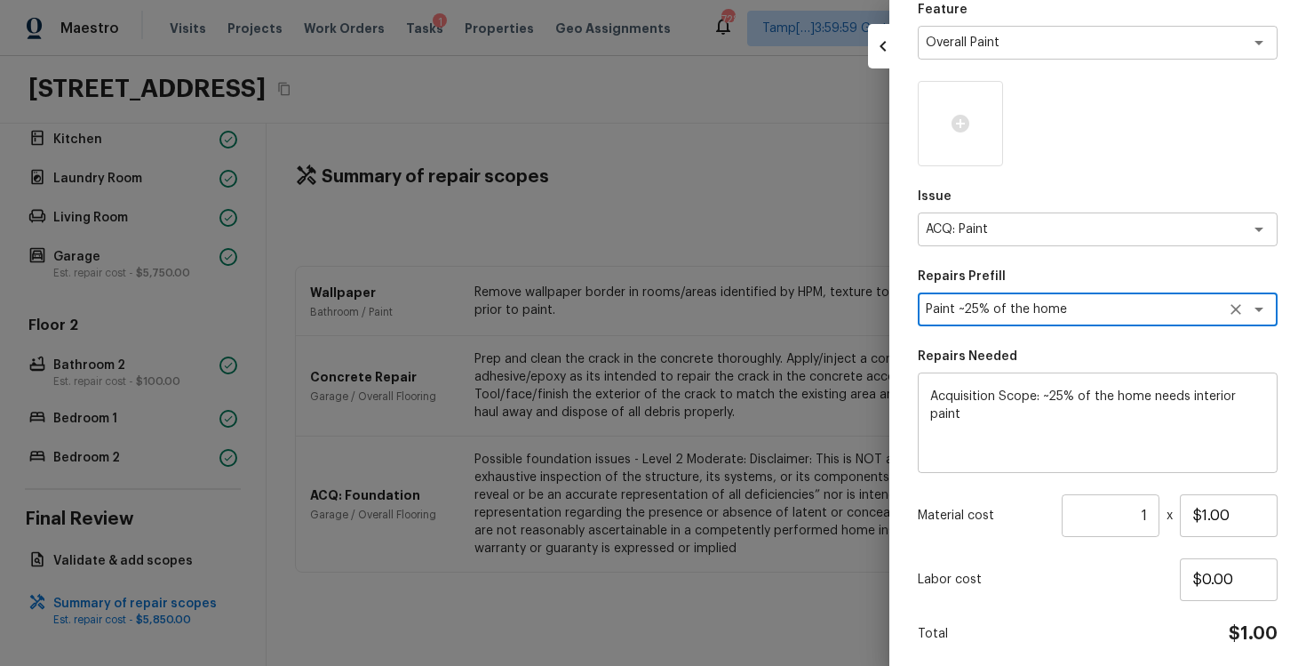
scroll to position [231, 0]
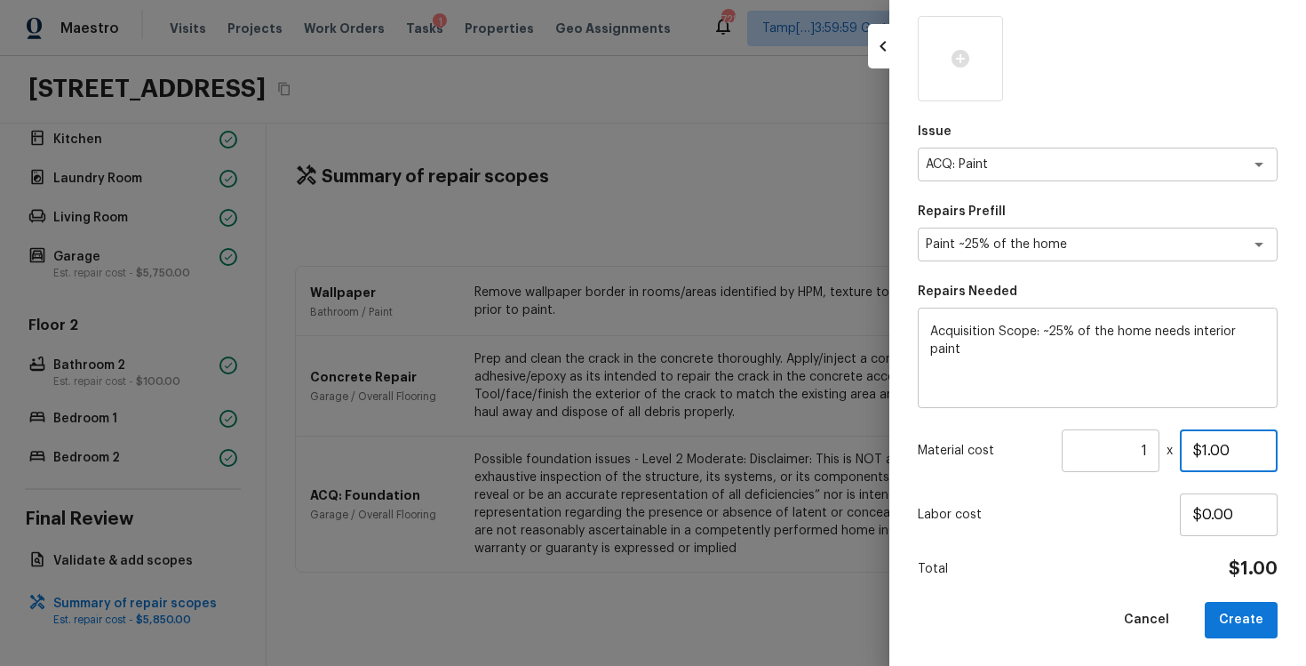
click at [1207, 447] on input "$1.00" at bounding box center [1229, 450] width 98 height 43
click at [1153, 445] on input "1" at bounding box center [1111, 450] width 98 height 43
paste input "1120"
type input "1120"
click at [1073, 249] on textarea "Paint ~25% of the home" at bounding box center [1073, 244] width 294 height 18
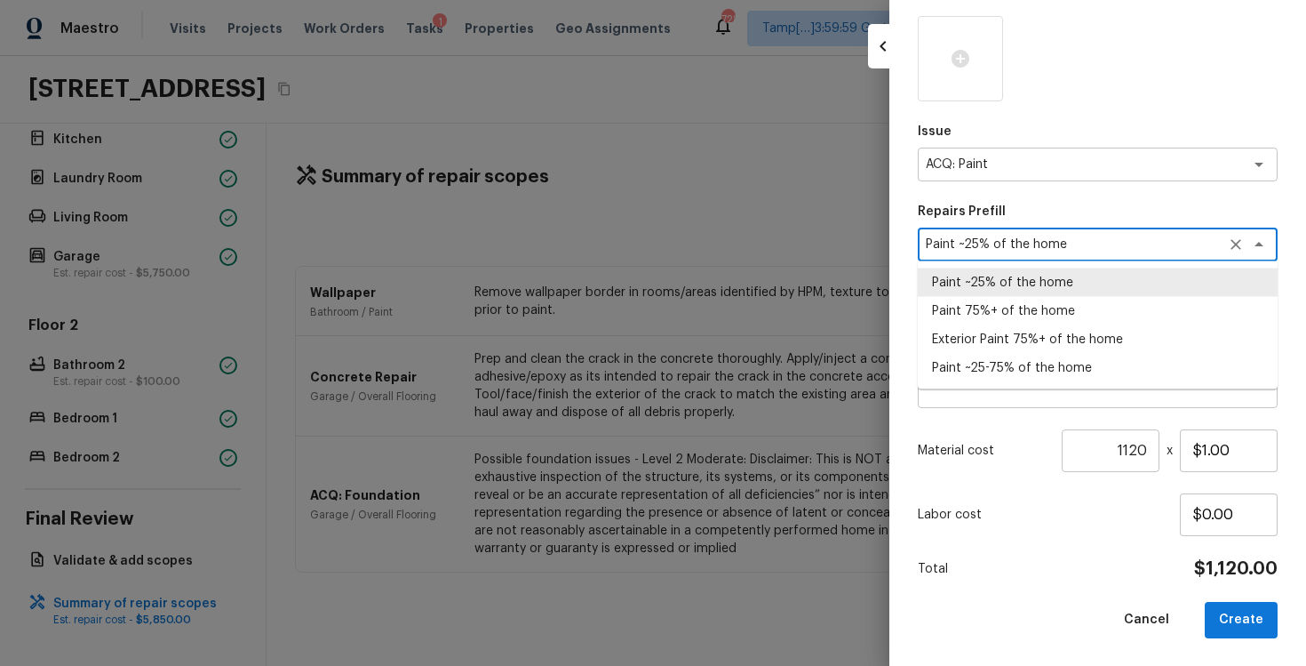
click at [1074, 275] on li "Paint ~25% of the home" at bounding box center [1098, 282] width 360 height 28
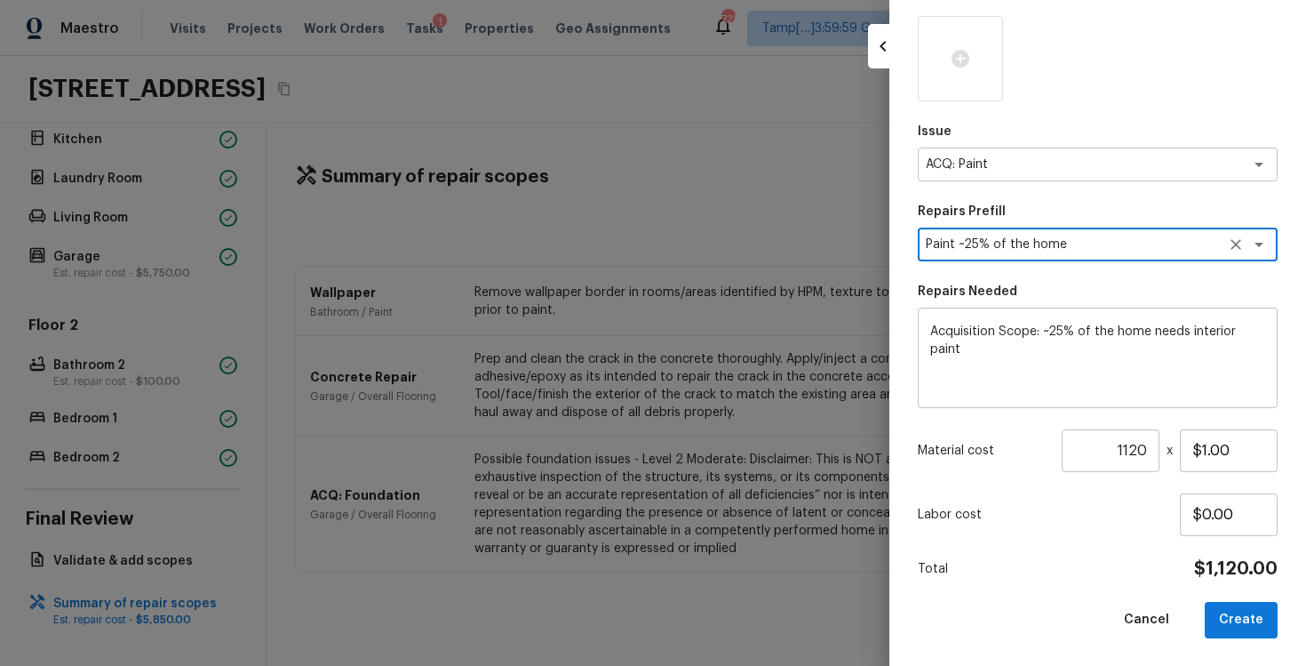
click at [1129, 520] on p "Labor cost" at bounding box center [1049, 515] width 262 height 18
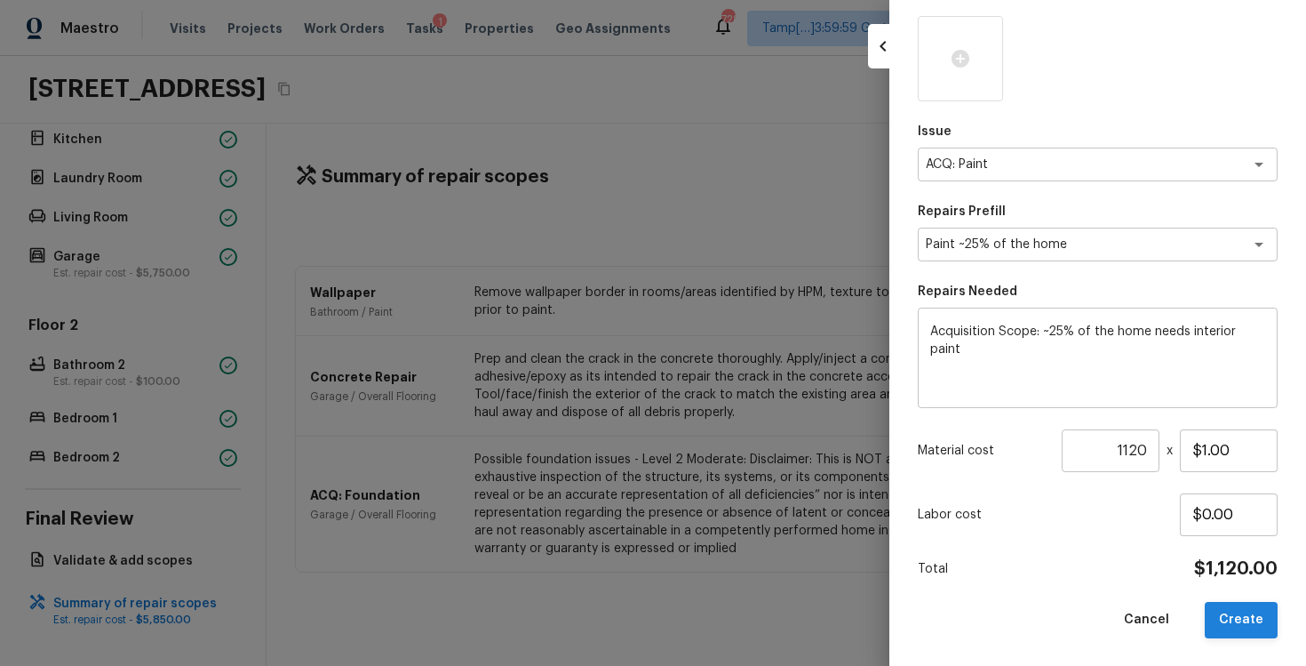
click at [1251, 626] on button "Create" at bounding box center [1241, 620] width 73 height 36
type input "1"
type input "$0.00"
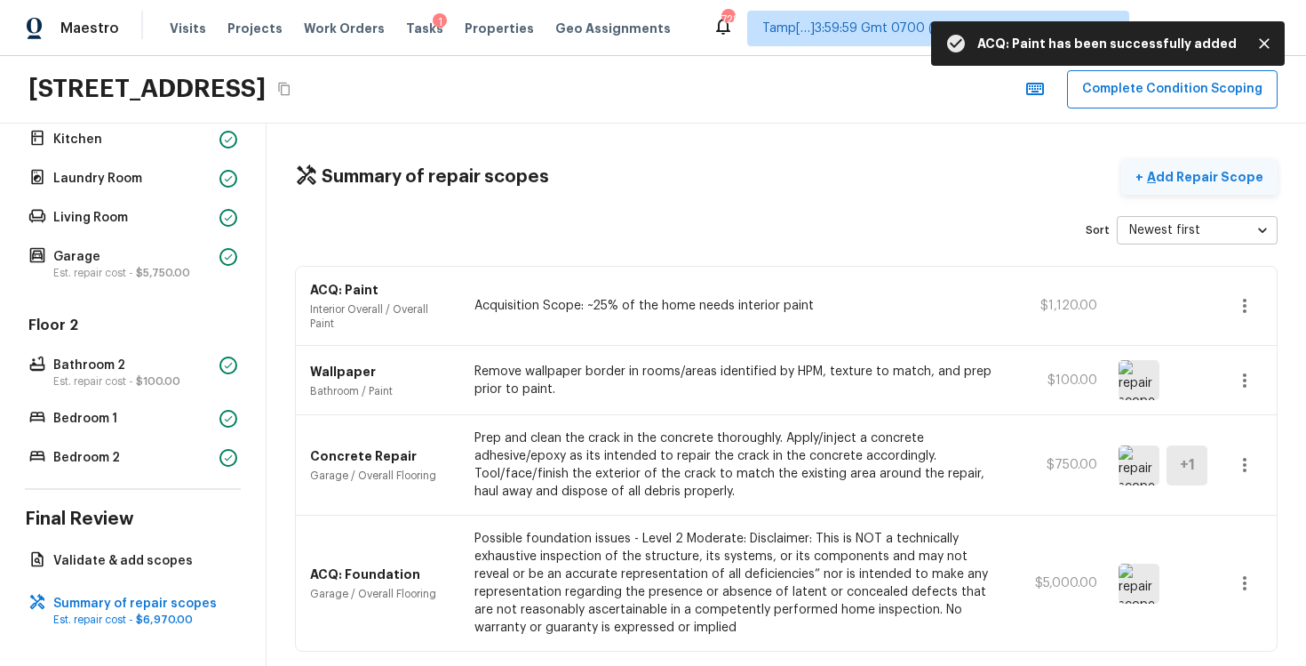
click at [1199, 172] on p "Add Repair Scope" at bounding box center [1204, 177] width 120 height 18
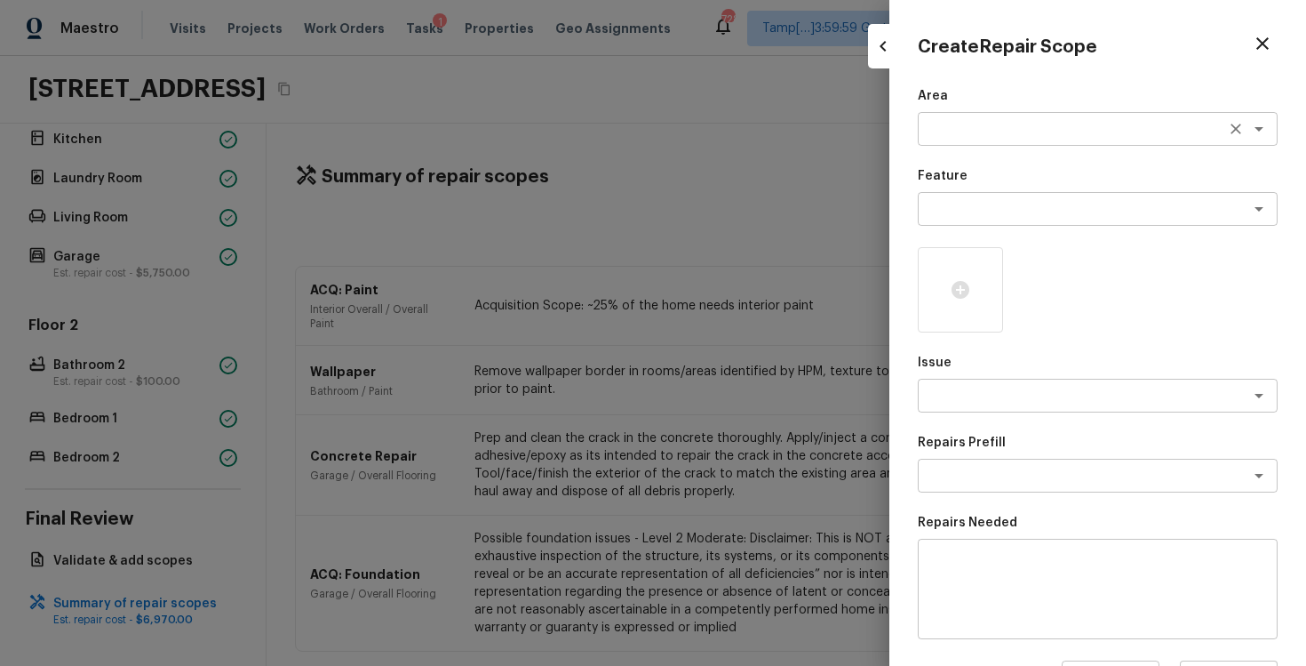
click at [967, 127] on textarea at bounding box center [1073, 129] width 294 height 18
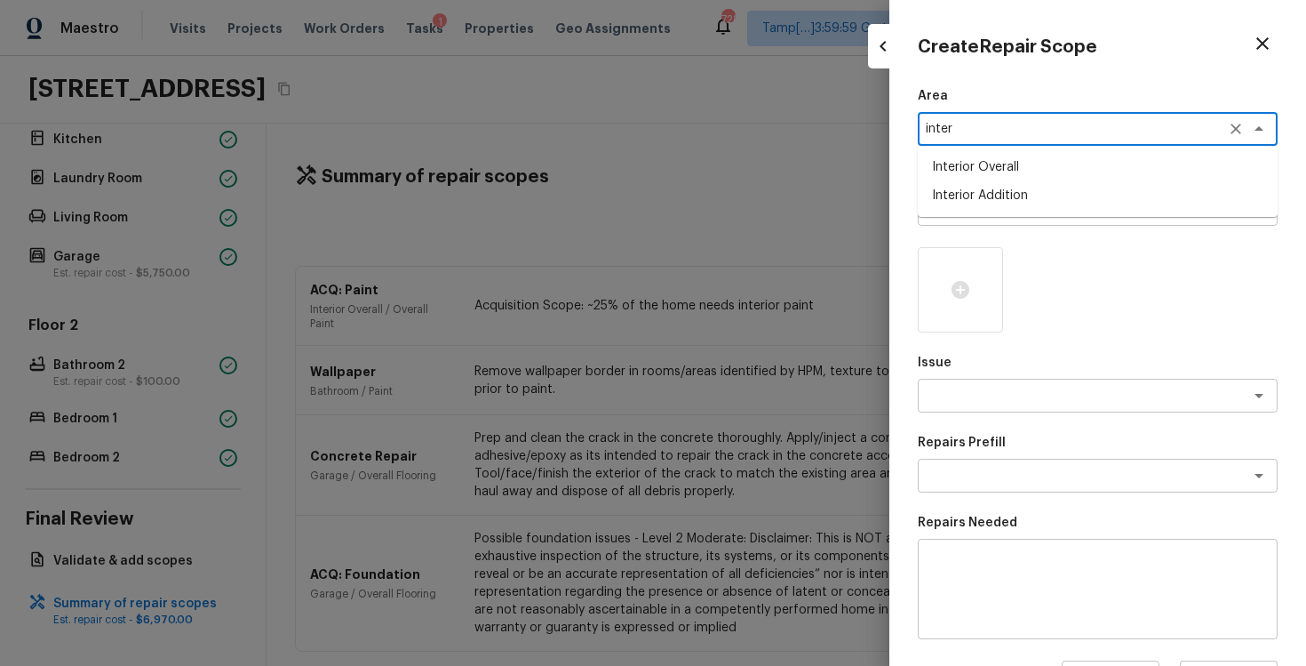
click at [948, 167] on li "Interior Overall" at bounding box center [1098, 167] width 360 height 28
type textarea "Interior Overall"
click at [958, 202] on textarea at bounding box center [1073, 209] width 294 height 18
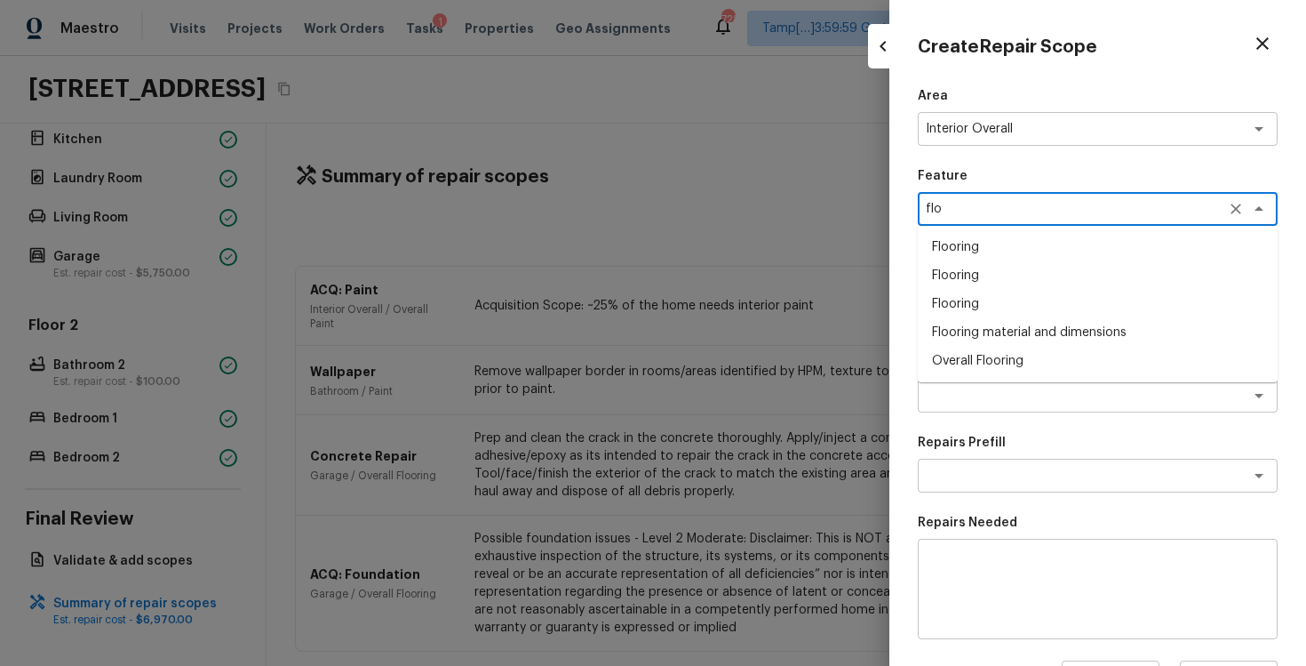
click at [968, 350] on li "Overall Flooring" at bounding box center [1098, 361] width 360 height 28
click at [1015, 385] on div "x ​" at bounding box center [1098, 396] width 360 height 34
type textarea "Overall Flooring"
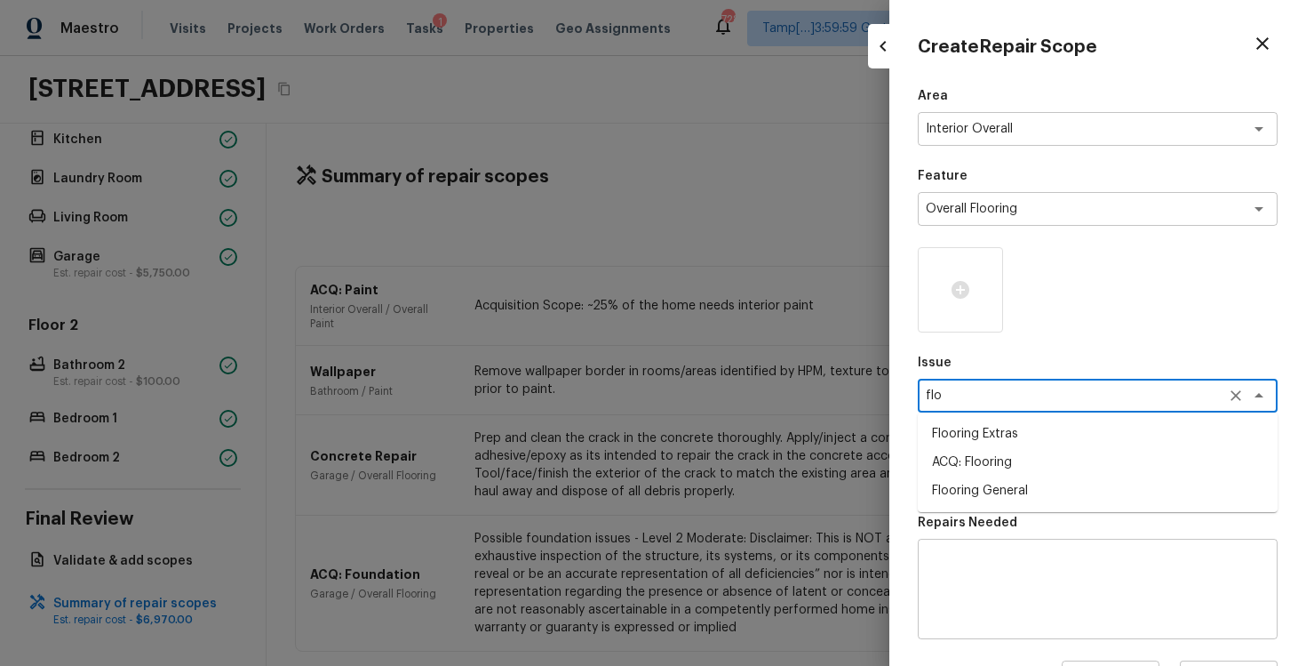
click at [1014, 459] on li "ACQ: Flooring" at bounding box center [1098, 462] width 360 height 28
type textarea "ACQ: Flooring"
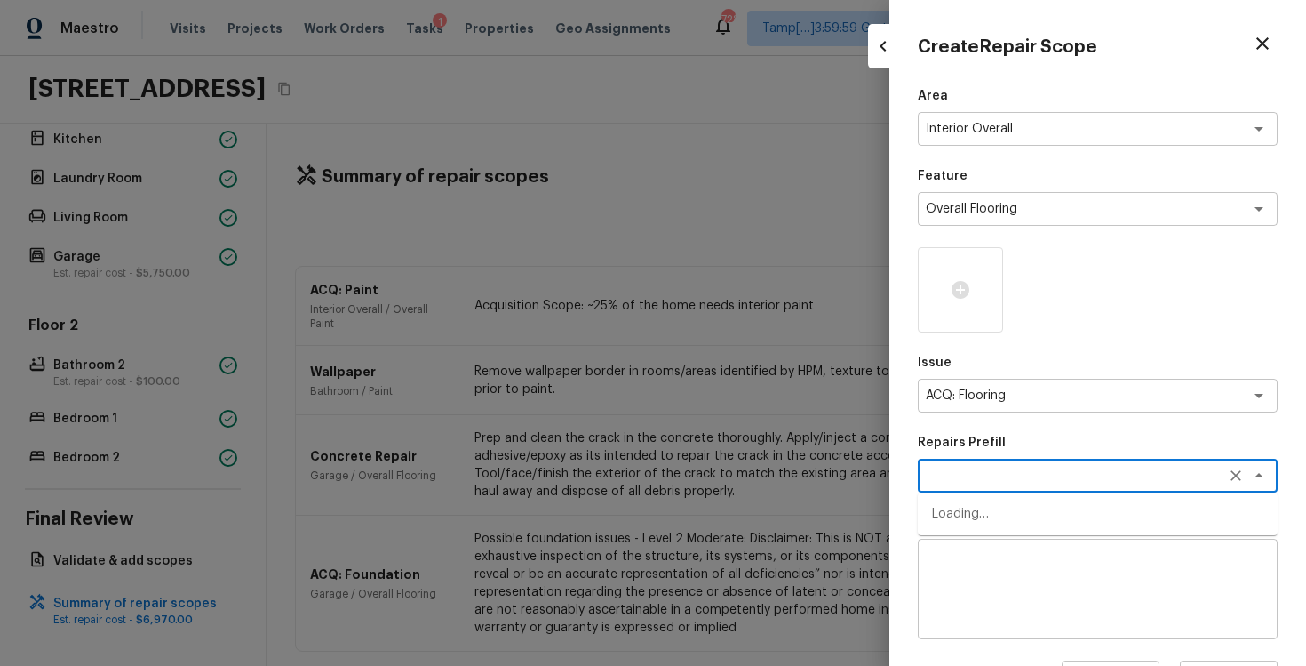
click at [1018, 468] on textarea at bounding box center [1073, 476] width 294 height 18
click at [1017, 499] on li "Minimum Flooring Repairs" at bounding box center [1098, 513] width 360 height 28
type textarea "Minimum Flooring Repairs"
type textarea "Acquisition Scope: Minimum flooring repairs"
type input "$0.20"
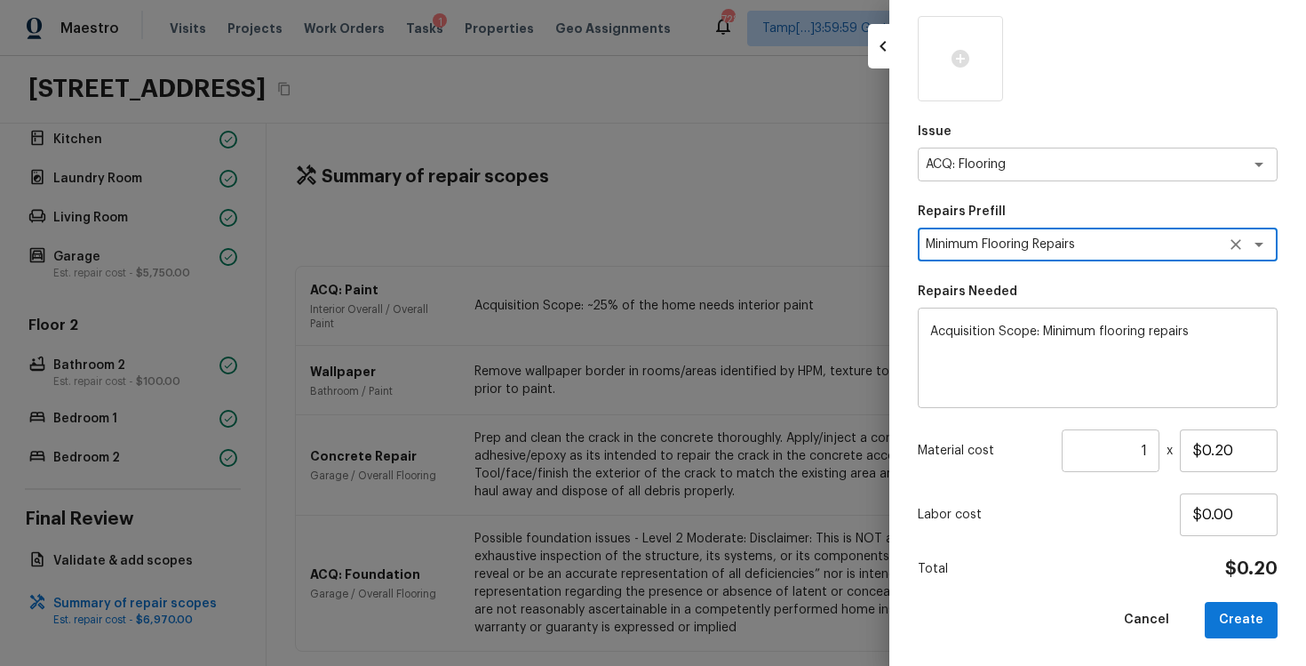
type textarea "Minimum Flooring Repairs"
click at [1154, 457] on input "1" at bounding box center [1111, 450] width 98 height 43
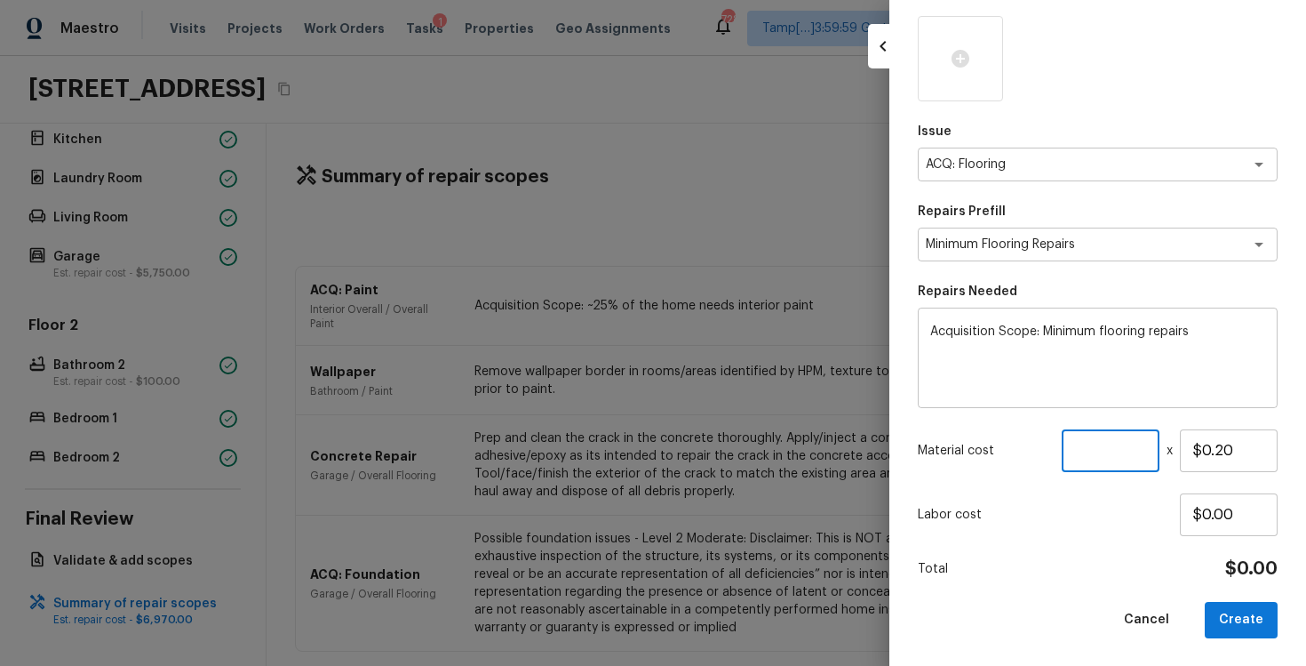
paste input "1120"
type input "1120"
click at [1242, 627] on button "Create" at bounding box center [1241, 620] width 73 height 36
type input "1"
type input "$0.00"
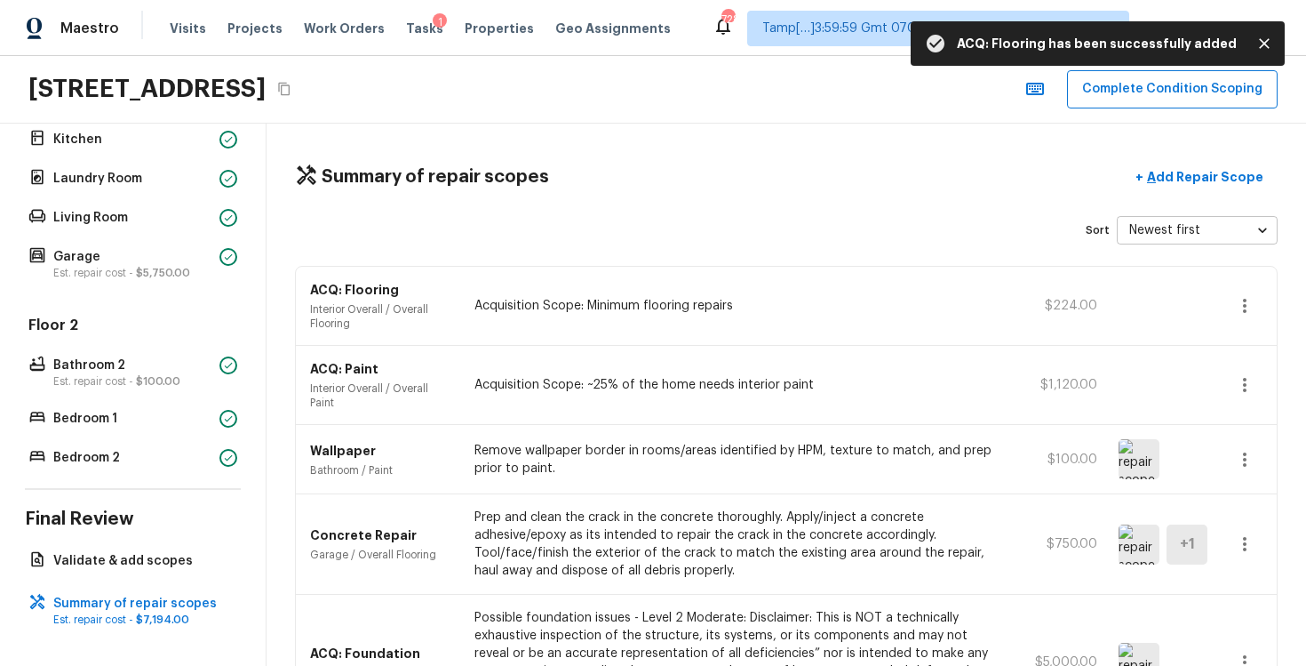
scroll to position [145, 0]
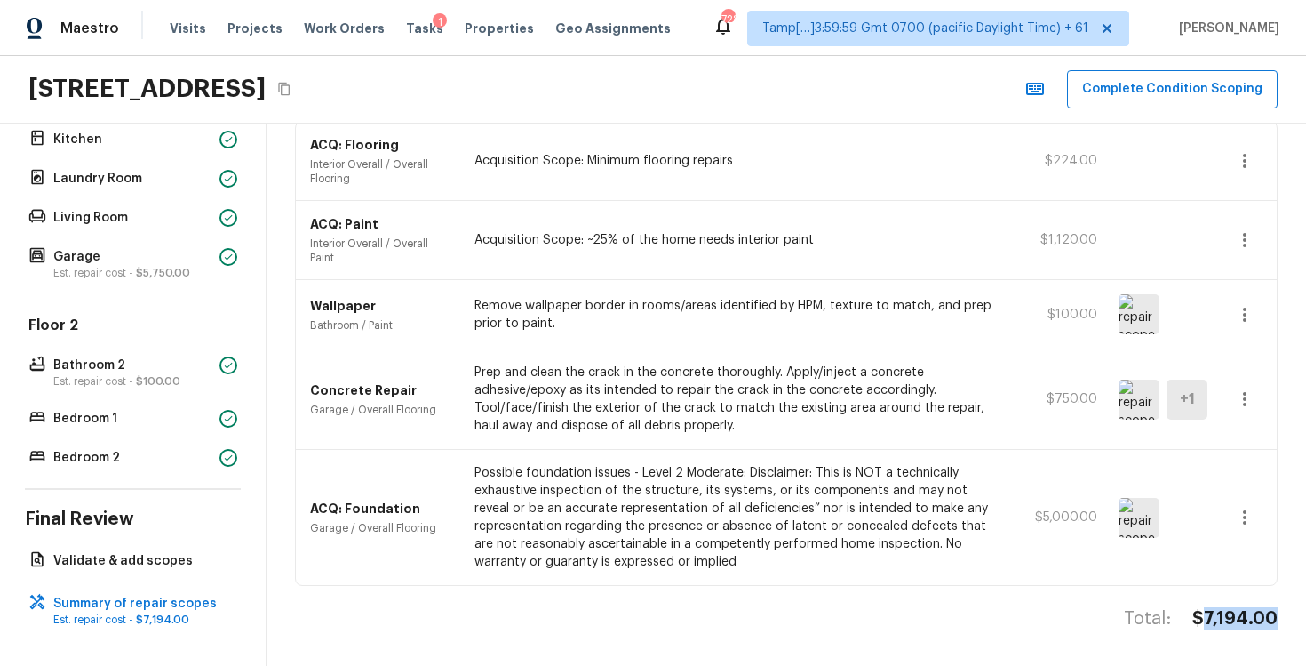
drag, startPoint x: 1201, startPoint y: 618, endPoint x: 1289, endPoint y: 611, distance: 89.1
click at [1289, 611] on div "Summary of repair scopes + Add Repair Scope Sort Newest first newestFirst ​ ACQ…" at bounding box center [787, 395] width 1040 height 542
copy h4 "7,194.00"
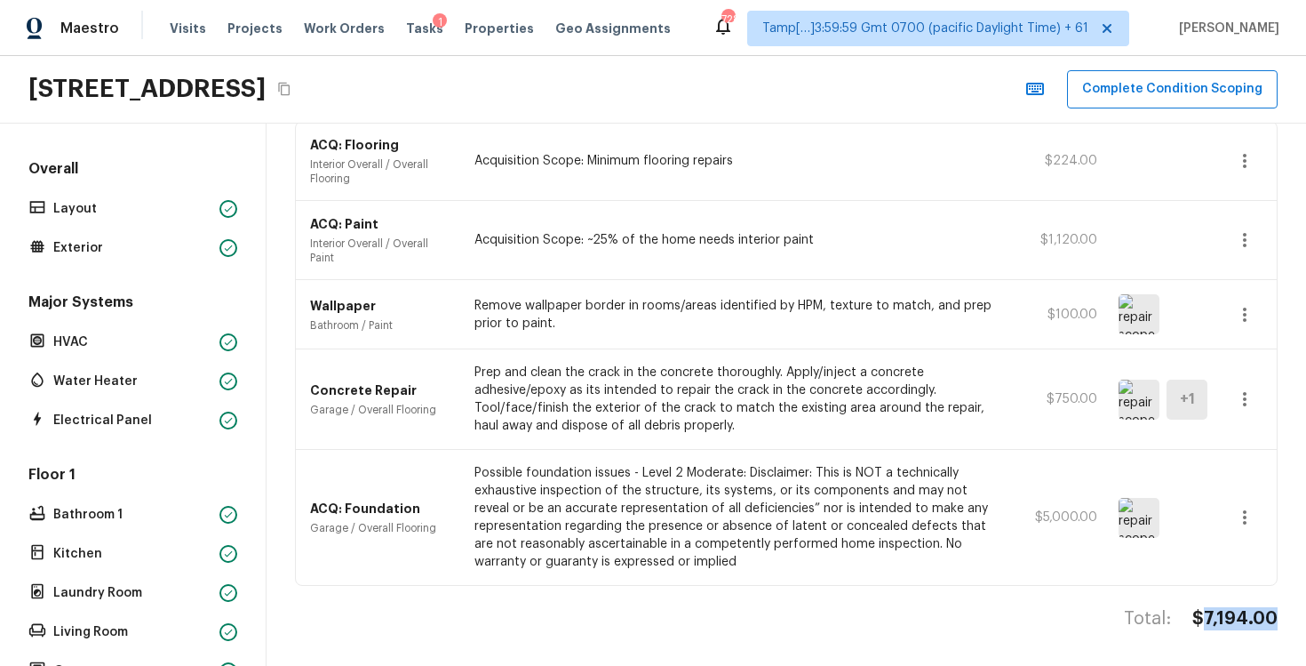
click at [771, 448] on div "Concrete Repair Garage / Overall Flooring Prep and clean the crack in the concr…" at bounding box center [786, 399] width 981 height 100
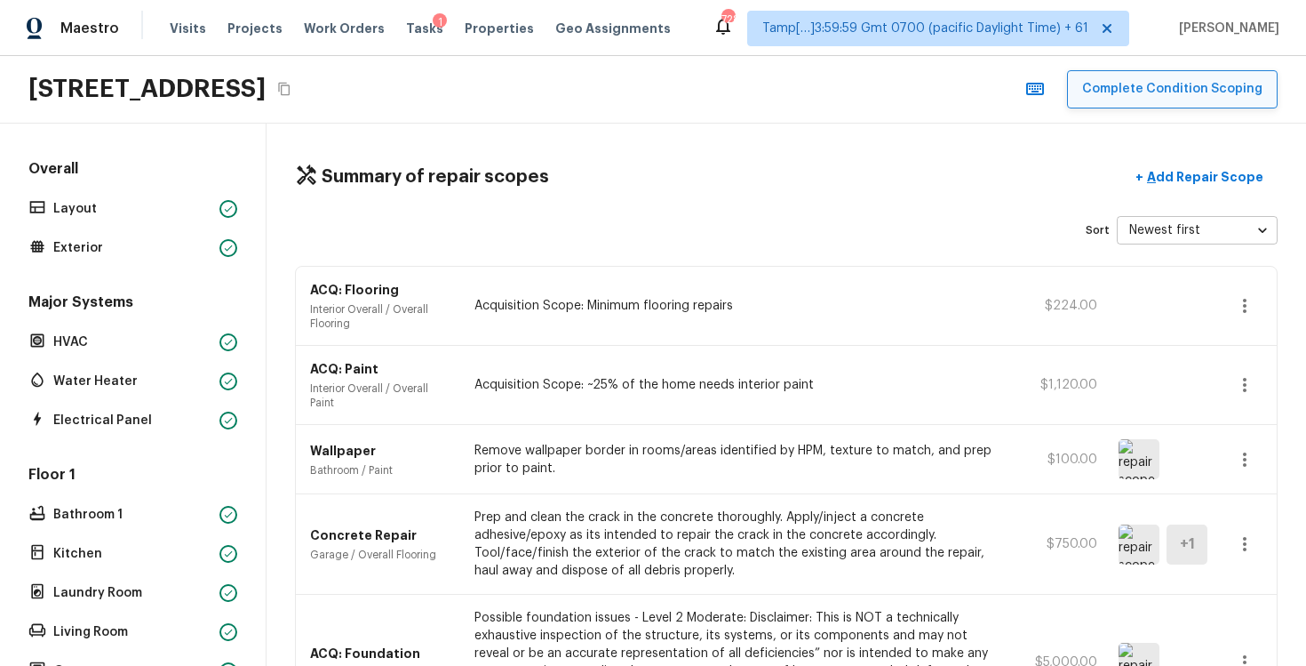
click at [1184, 71] on button "Complete Condition Scoping" at bounding box center [1172, 89] width 211 height 38
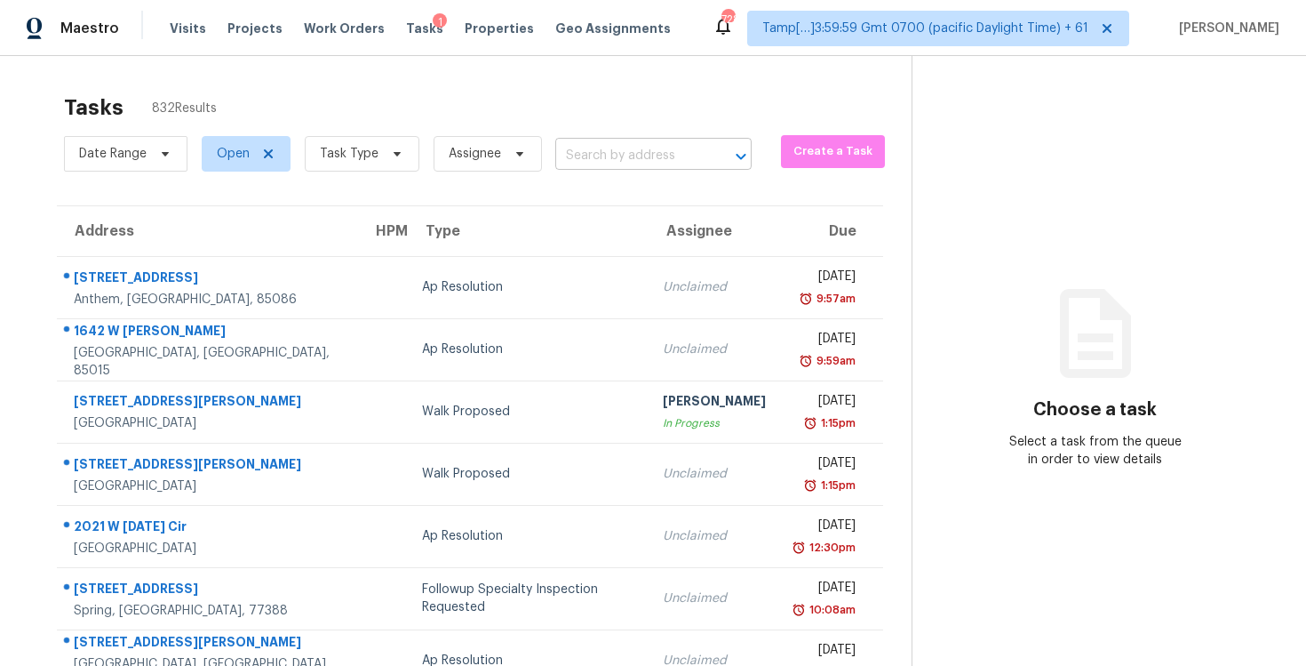
click at [610, 155] on input "text" at bounding box center [628, 156] width 147 height 28
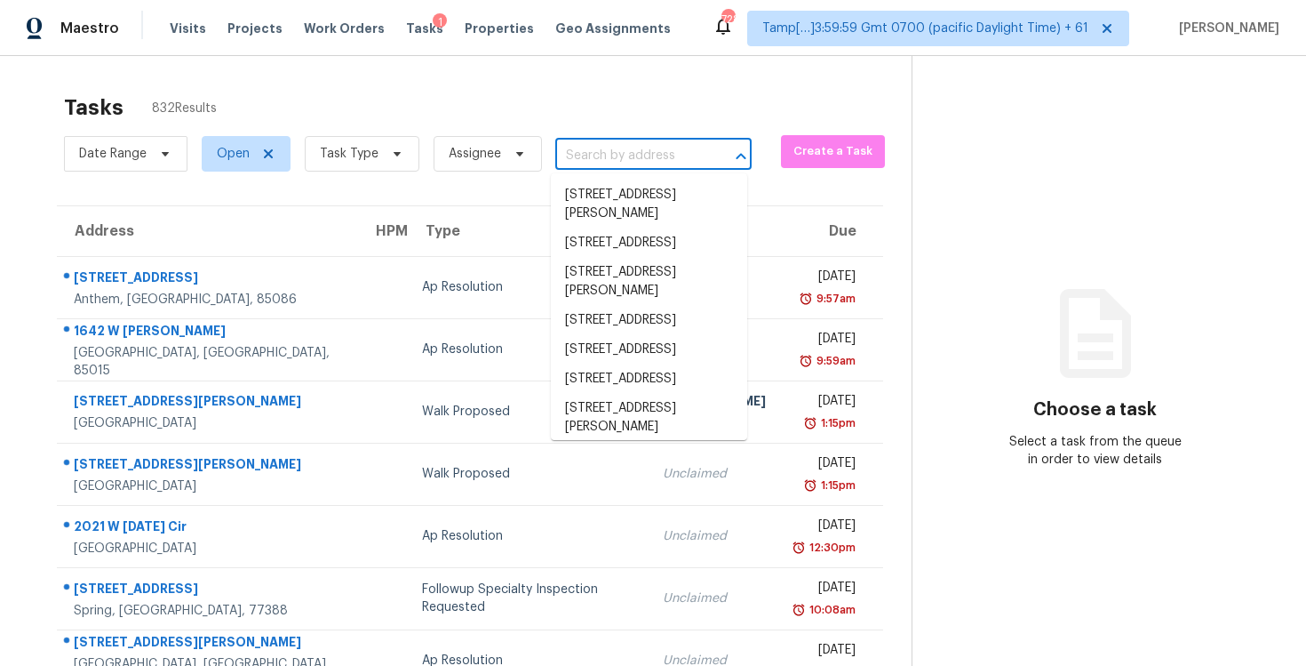
paste input "7,194.00"
type input "7,194.00"
click at [499, 122] on div "Tasks 832 Results" at bounding box center [488, 107] width 848 height 46
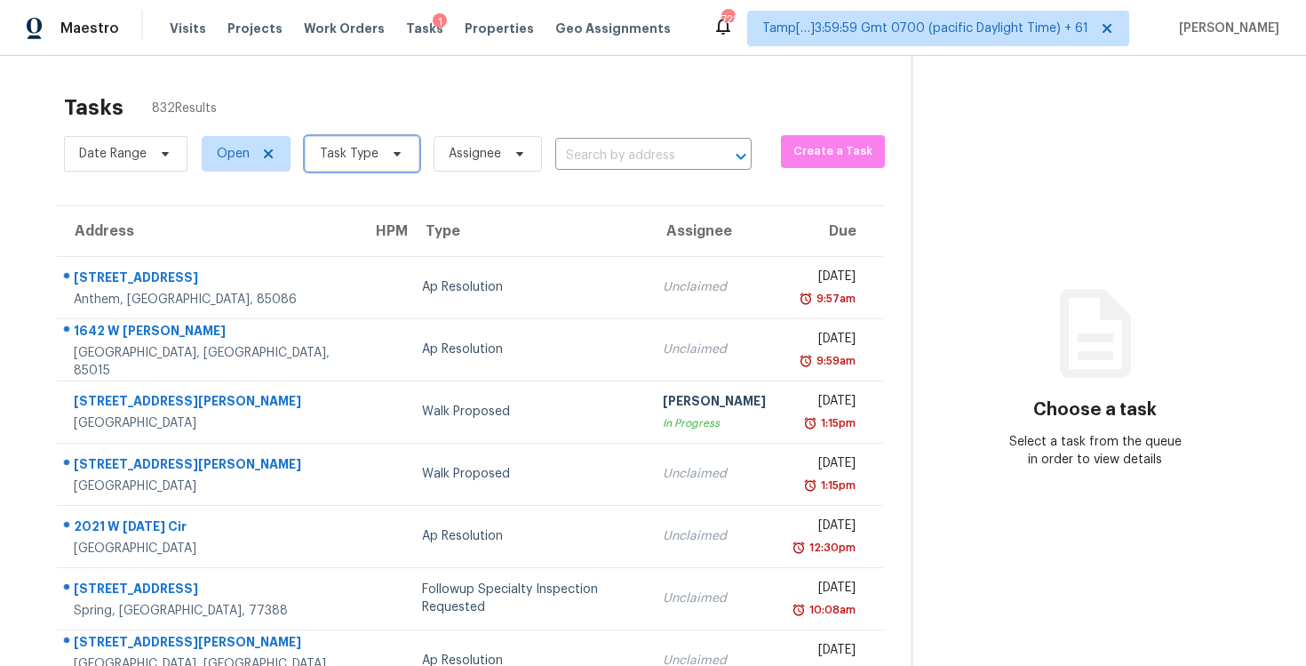
click at [347, 168] on span "Task Type" at bounding box center [362, 154] width 115 height 36
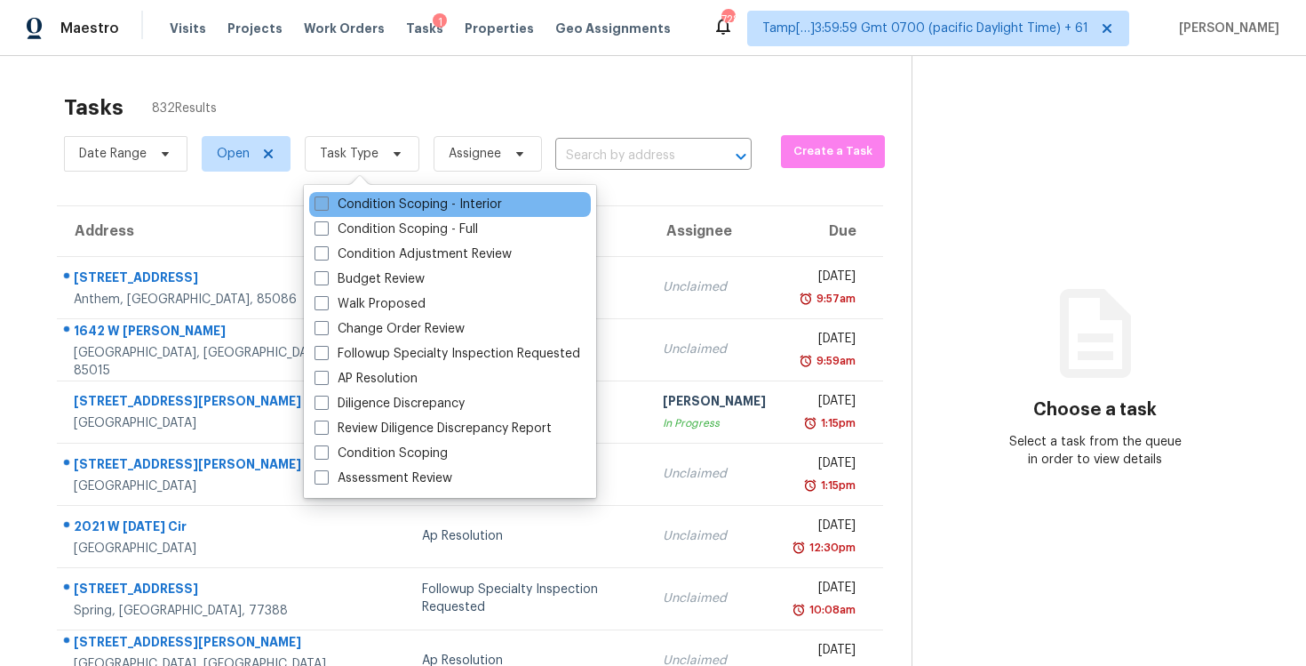
click at [384, 206] on label "Condition Scoping - Interior" at bounding box center [408, 204] width 187 height 18
click at [326, 206] on input "Condition Scoping - Interior" at bounding box center [321, 201] width 12 height 12
checkbox input "true"
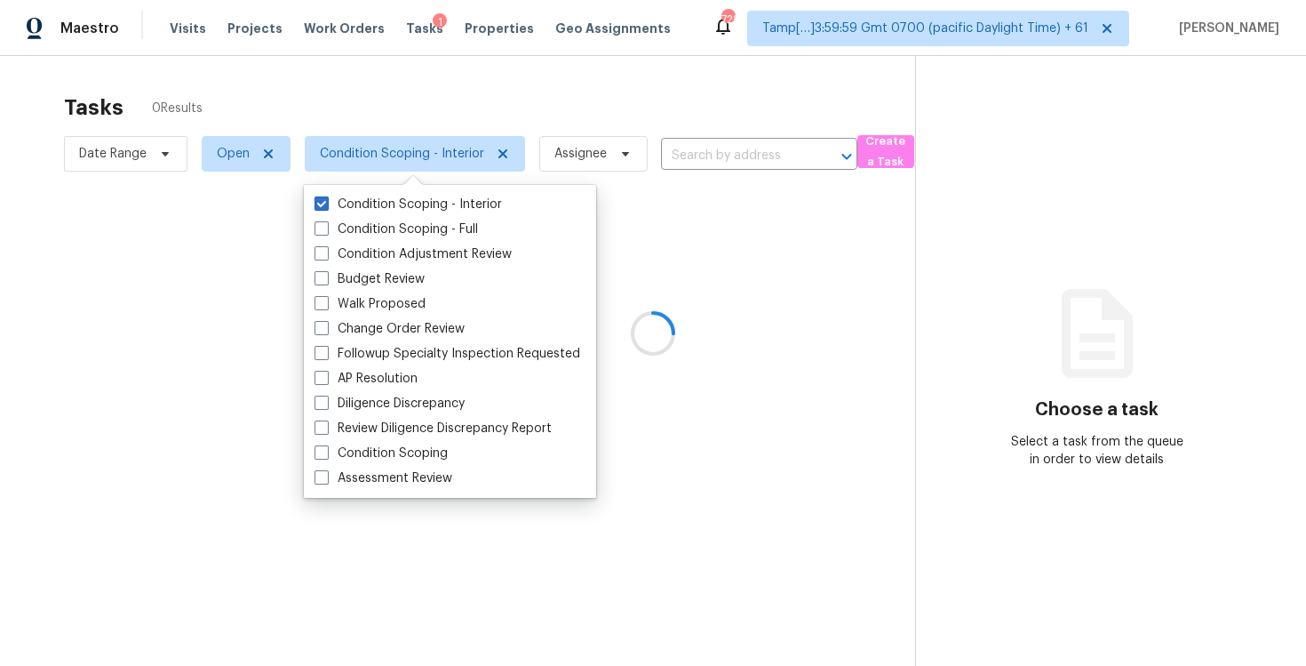
click at [376, 93] on div at bounding box center [653, 333] width 1306 height 666
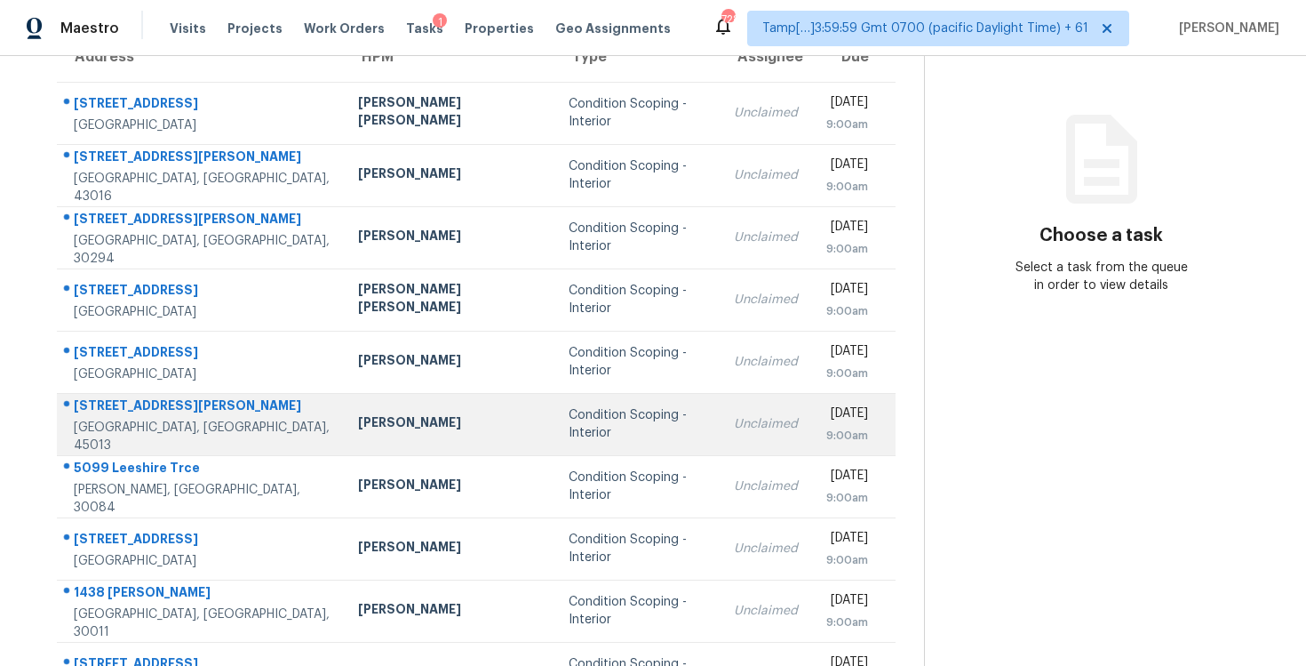
scroll to position [259, 0]
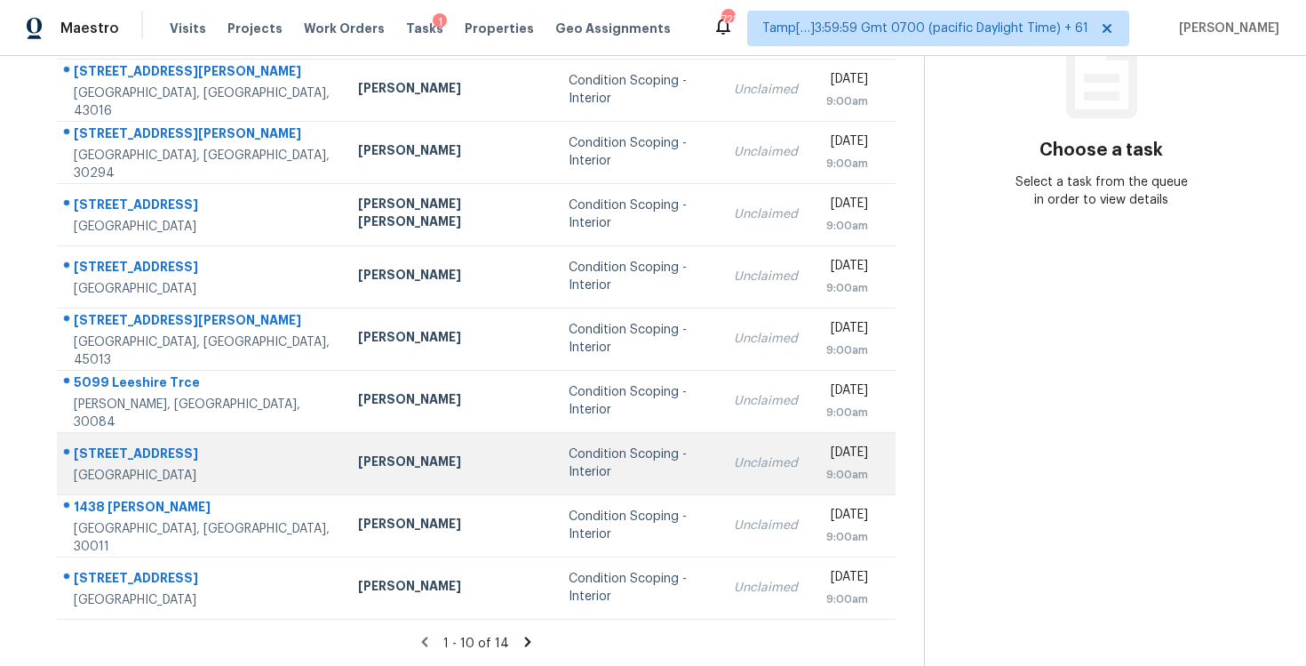
click at [435, 477] on td "Toni Little" at bounding box center [449, 463] width 211 height 62
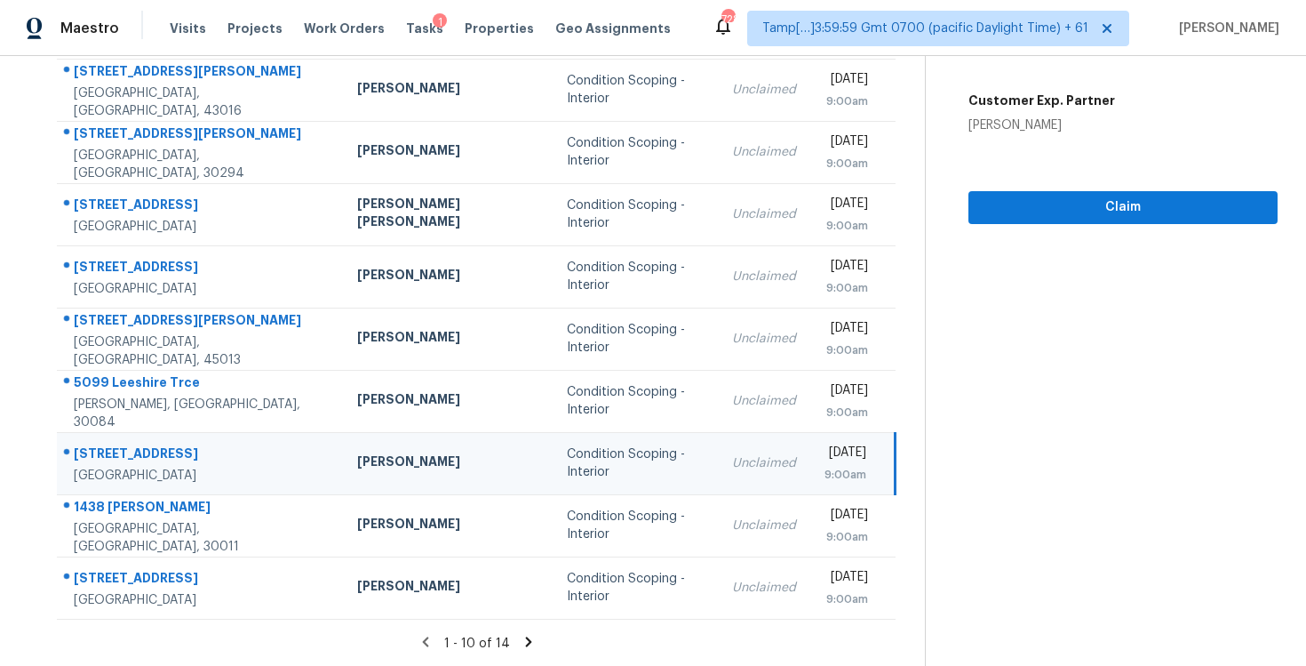
scroll to position [103, 0]
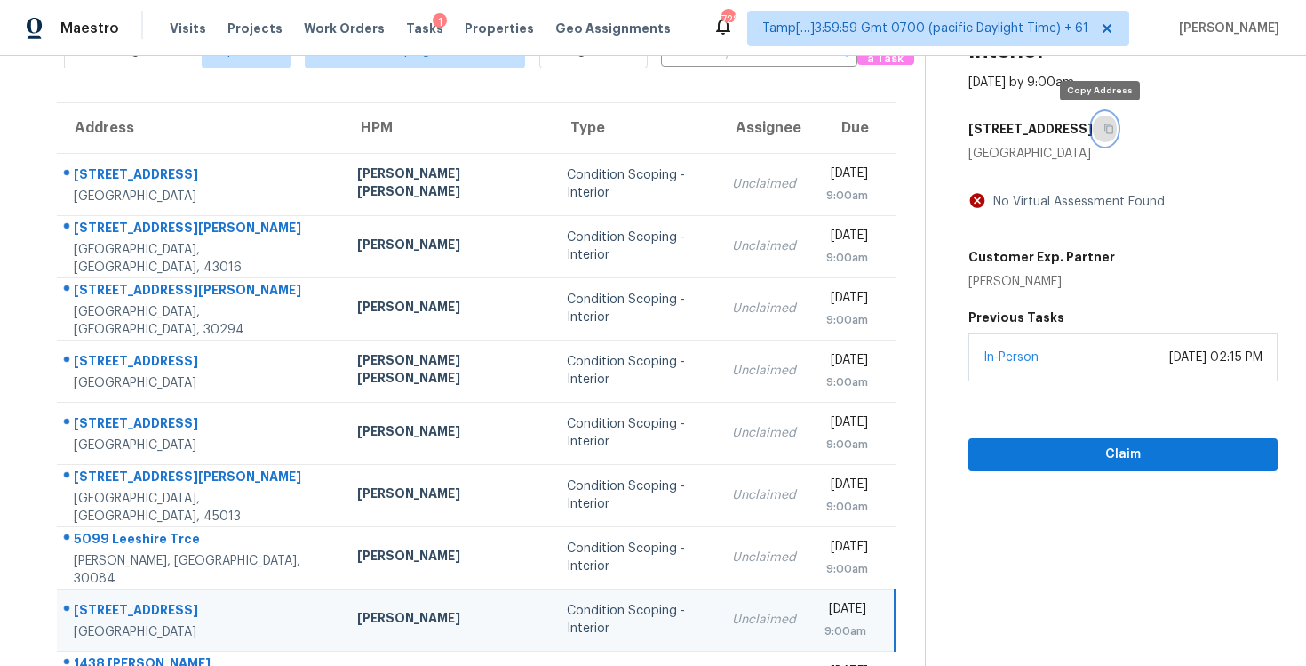
click at [1094, 141] on button "button" at bounding box center [1105, 129] width 24 height 32
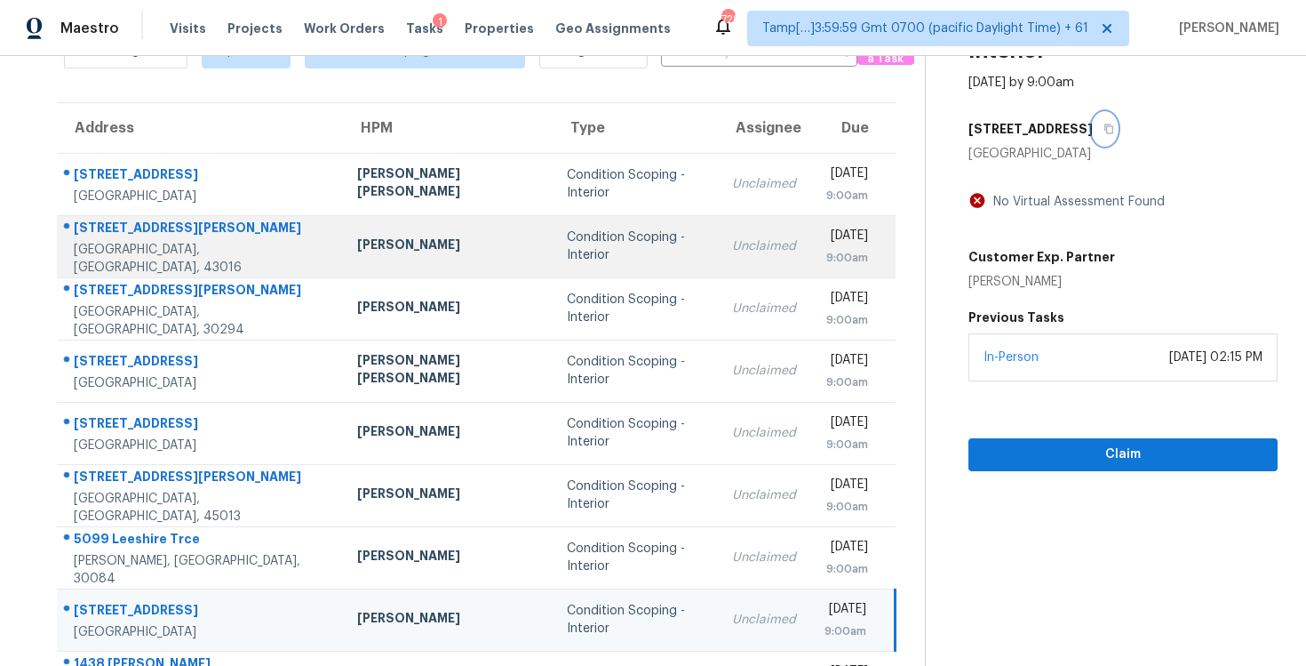
scroll to position [0, 0]
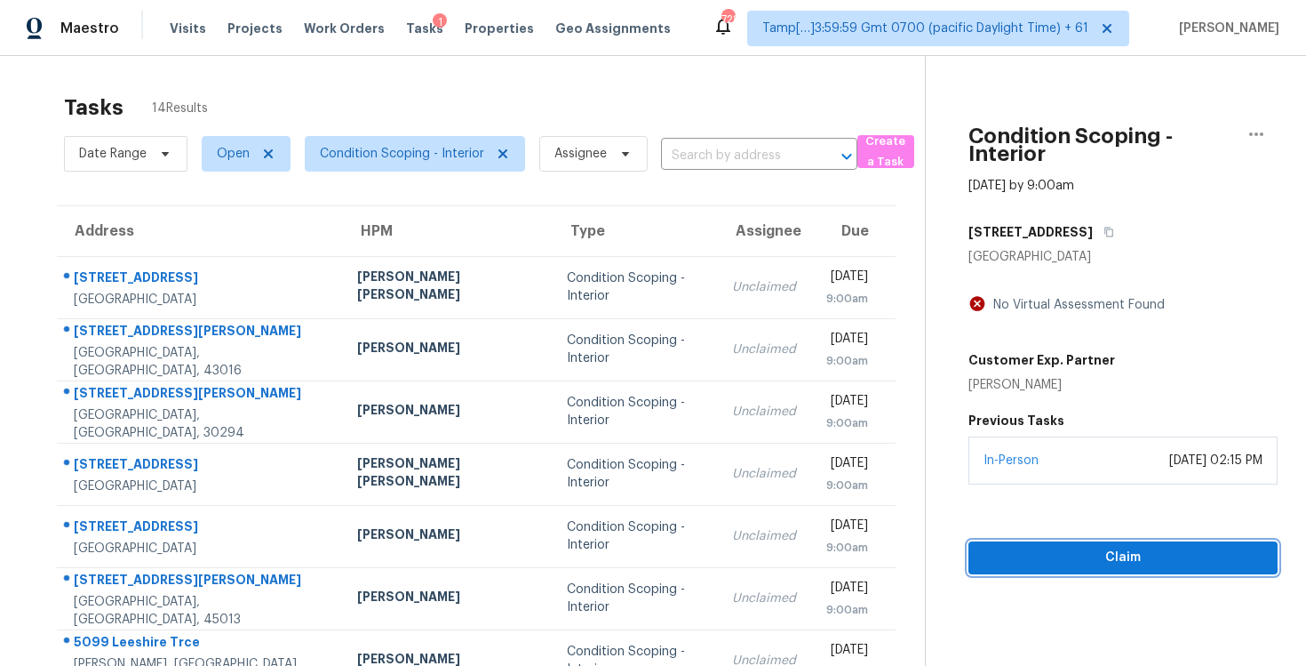
click at [1086, 544] on button "Claim" at bounding box center [1123, 557] width 309 height 33
click at [1086, 543] on button "Claim" at bounding box center [1123, 557] width 309 height 33
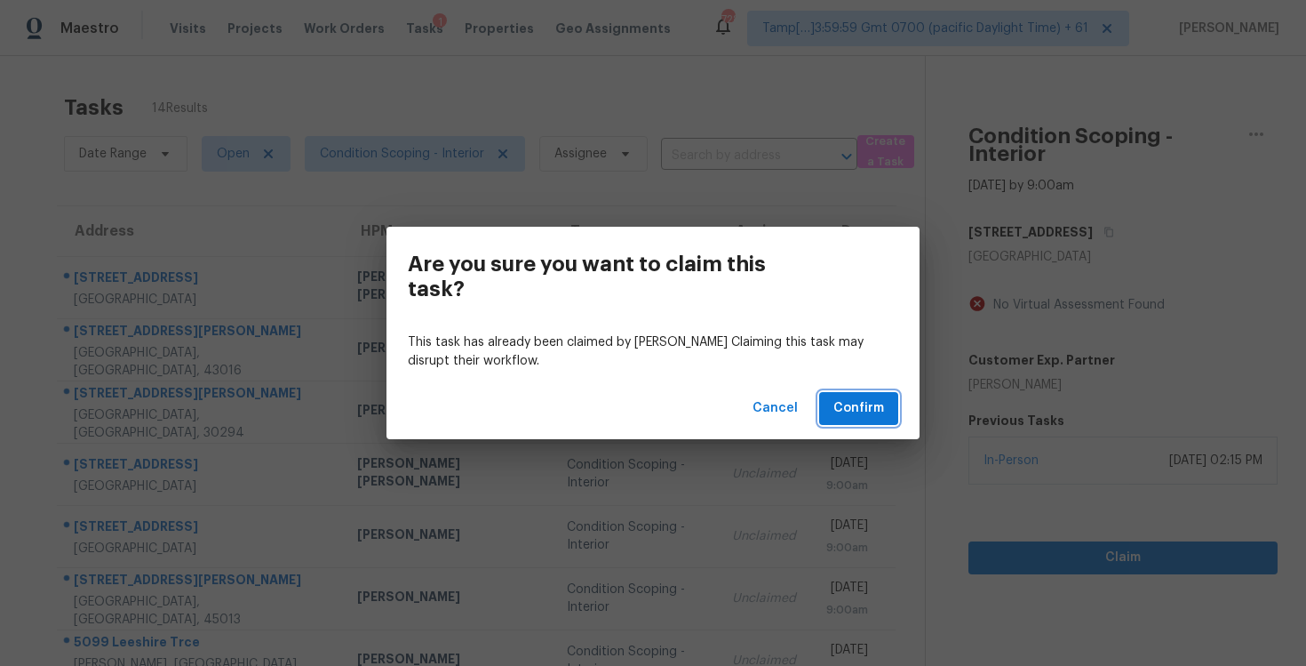
click at [854, 409] on span "Confirm" at bounding box center [859, 408] width 51 height 22
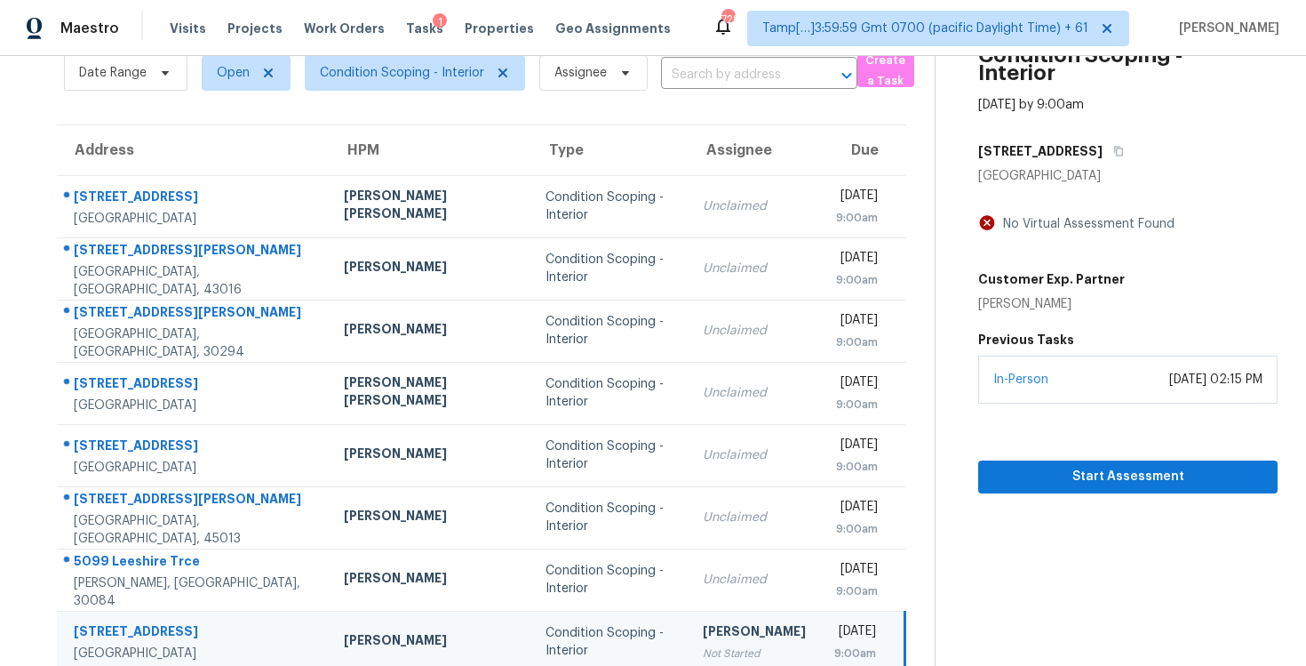
scroll to position [93, 0]
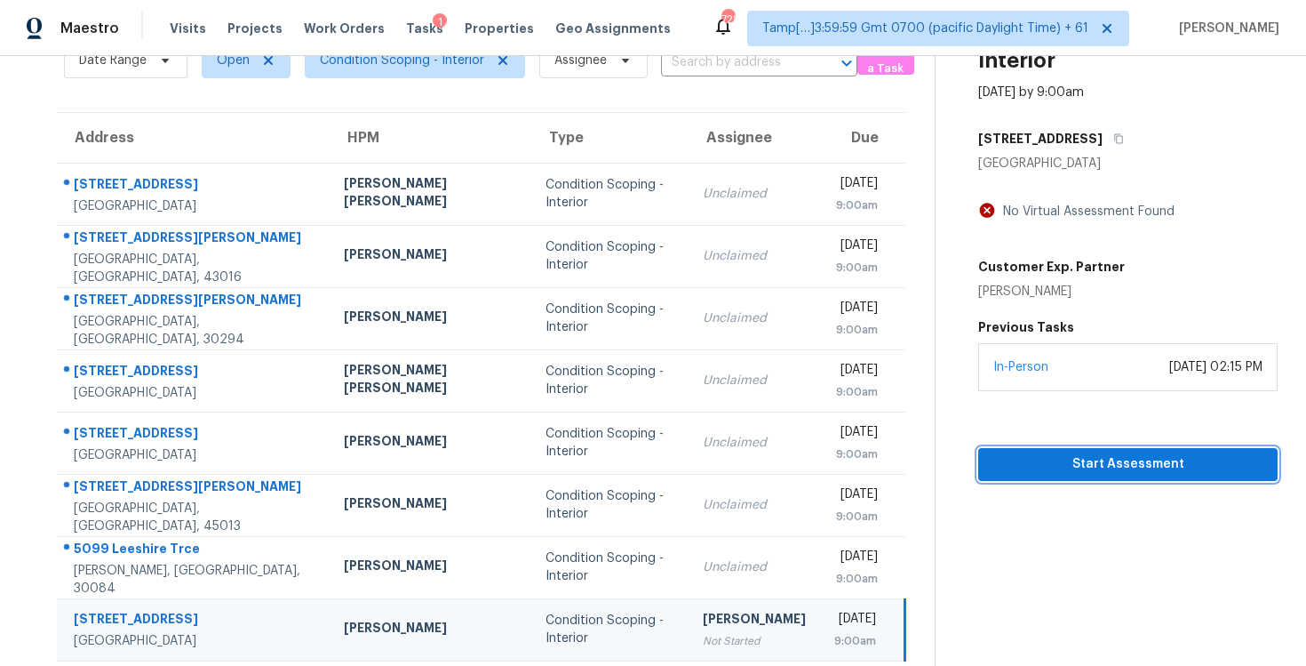
click at [1057, 473] on span "Start Assessment" at bounding box center [1128, 464] width 271 height 22
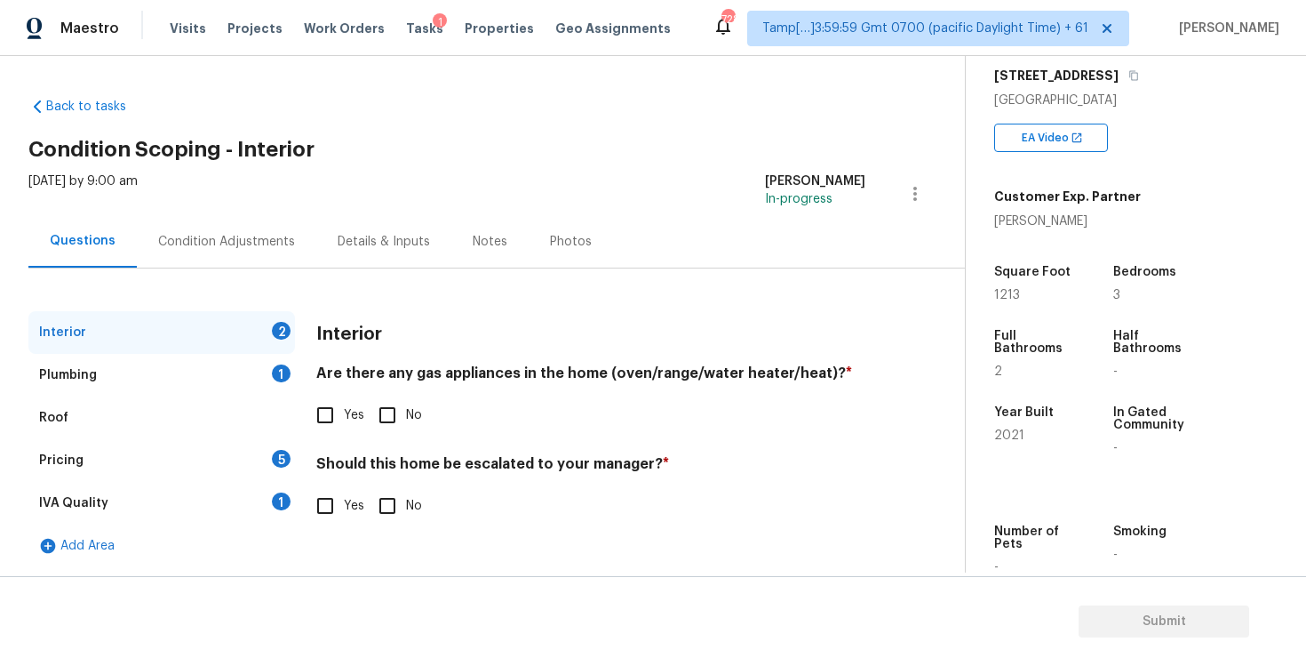
scroll to position [295, 0]
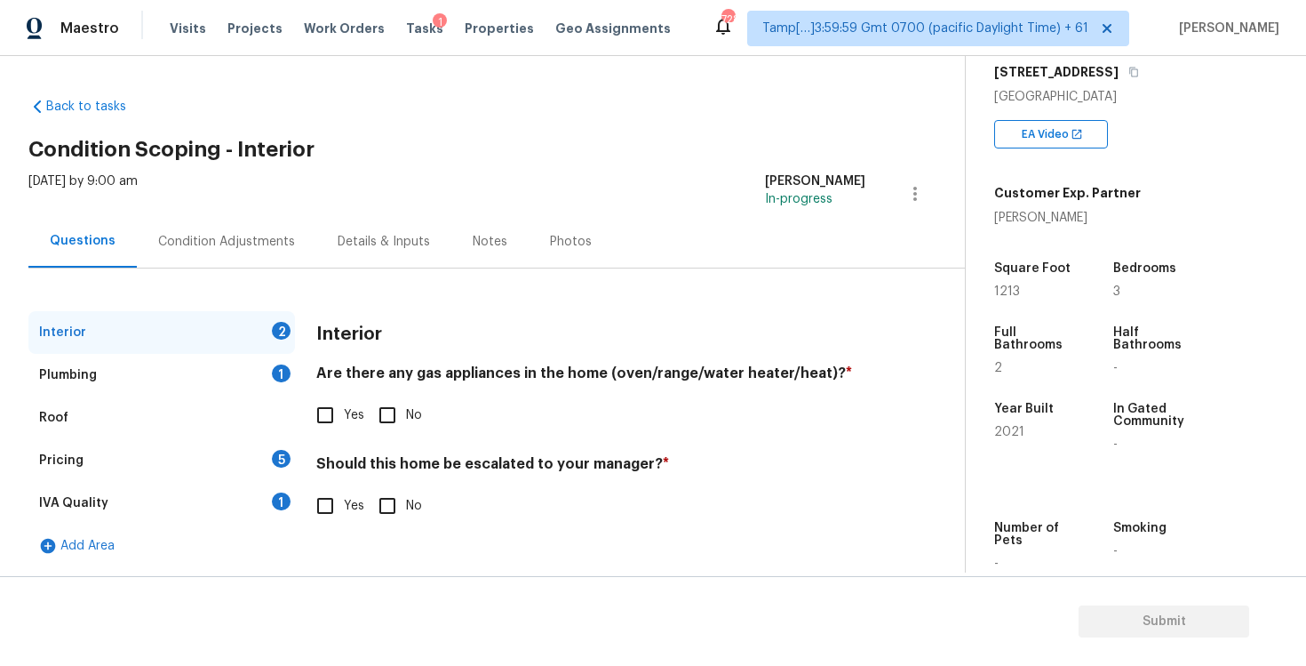
click at [334, 429] on input "Yes" at bounding box center [325, 414] width 37 height 37
checkbox input "true"
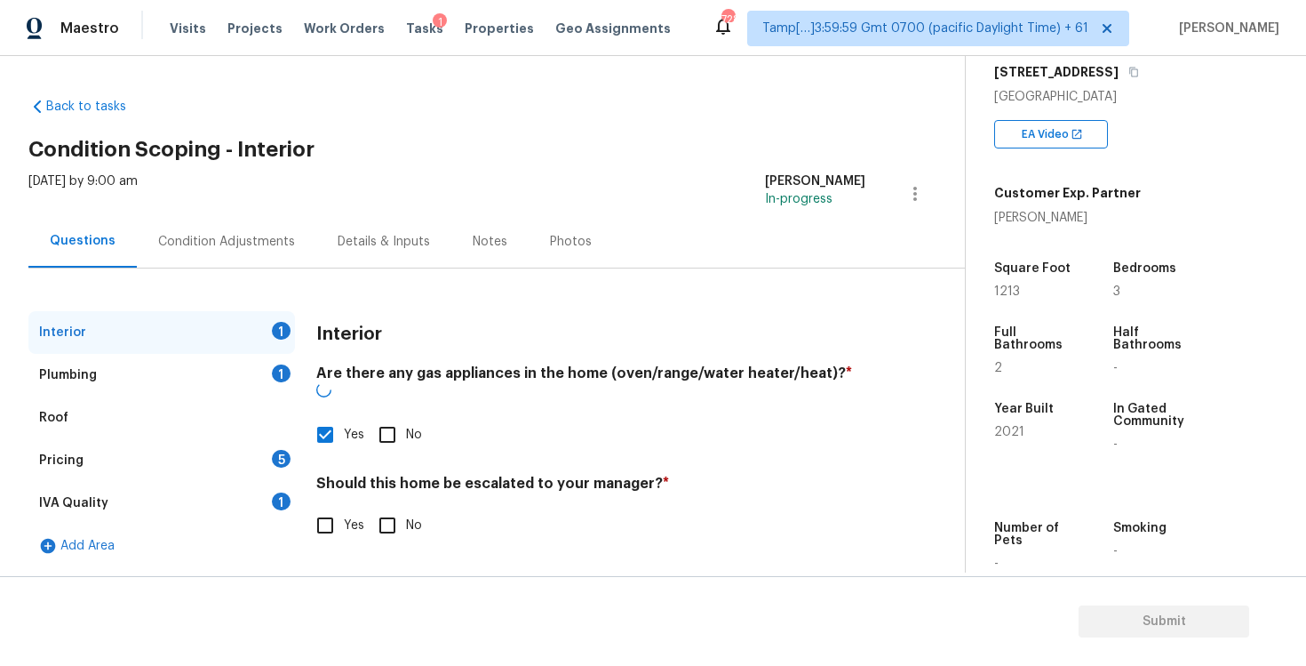
click at [379, 507] on input "No" at bounding box center [387, 525] width 37 height 37
checkbox input "true"
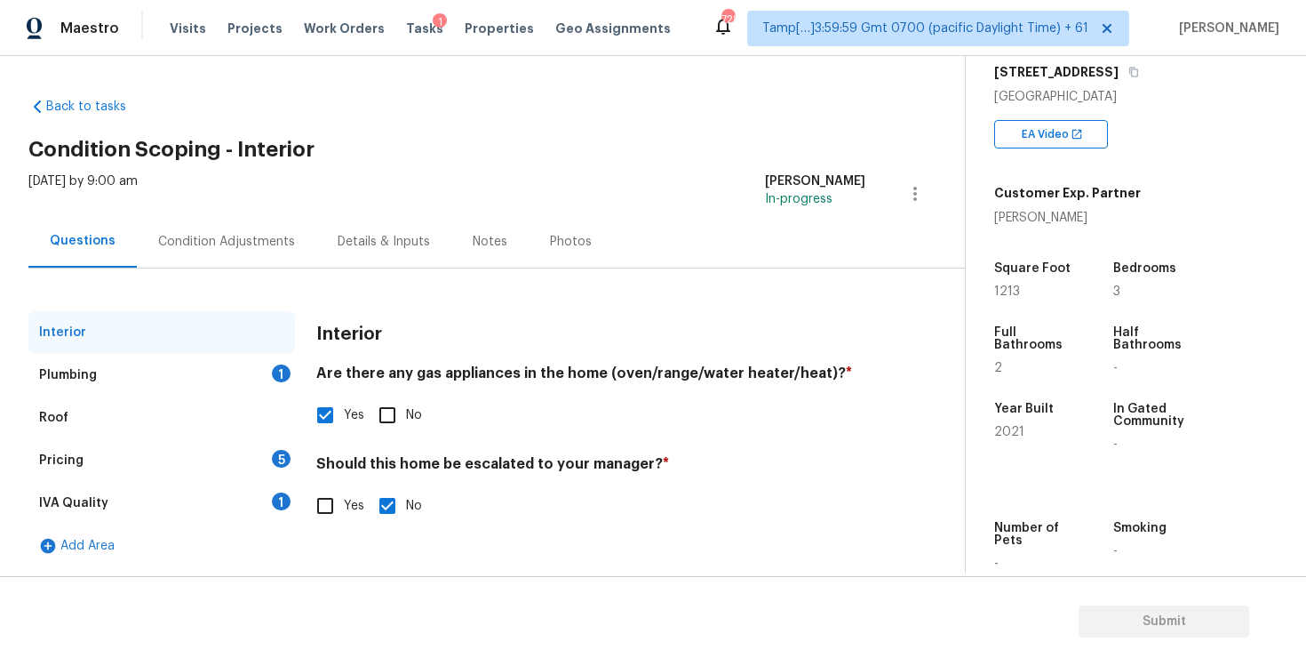
click at [237, 364] on div "Plumbing 1" at bounding box center [161, 375] width 267 height 43
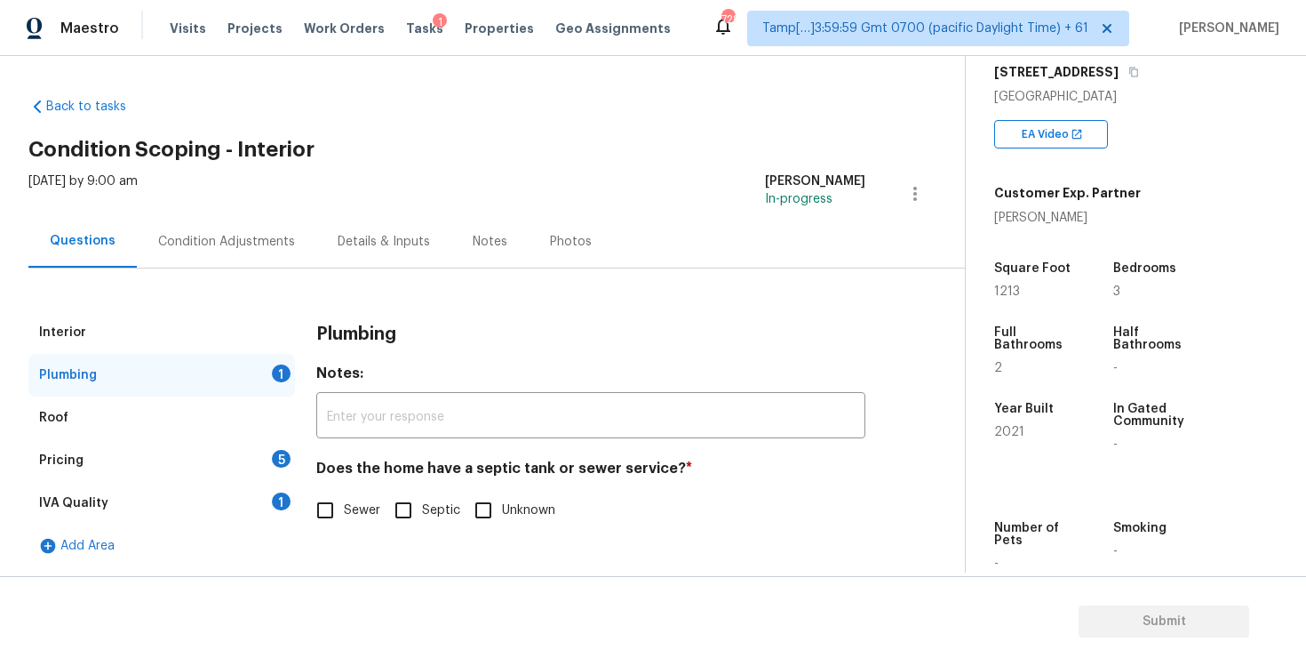
scroll to position [1, 0]
click at [340, 487] on div "Does the home have a septic tank or sewer service? * Sewer Septic Unknown" at bounding box center [590, 493] width 549 height 69
click at [320, 504] on input "Sewer" at bounding box center [325, 509] width 37 height 37
checkbox input "true"
click at [261, 469] on div "Pricing 5" at bounding box center [161, 460] width 267 height 43
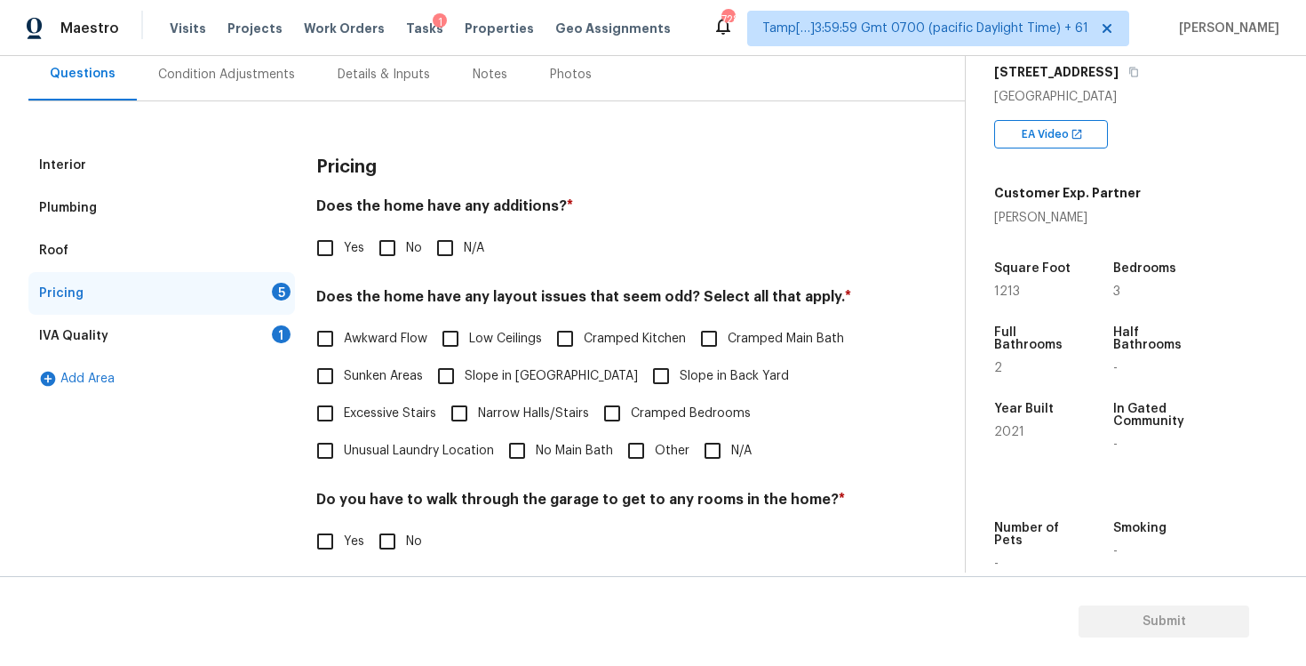
click at [400, 229] on input "No" at bounding box center [387, 247] width 37 height 37
checkbox input "true"
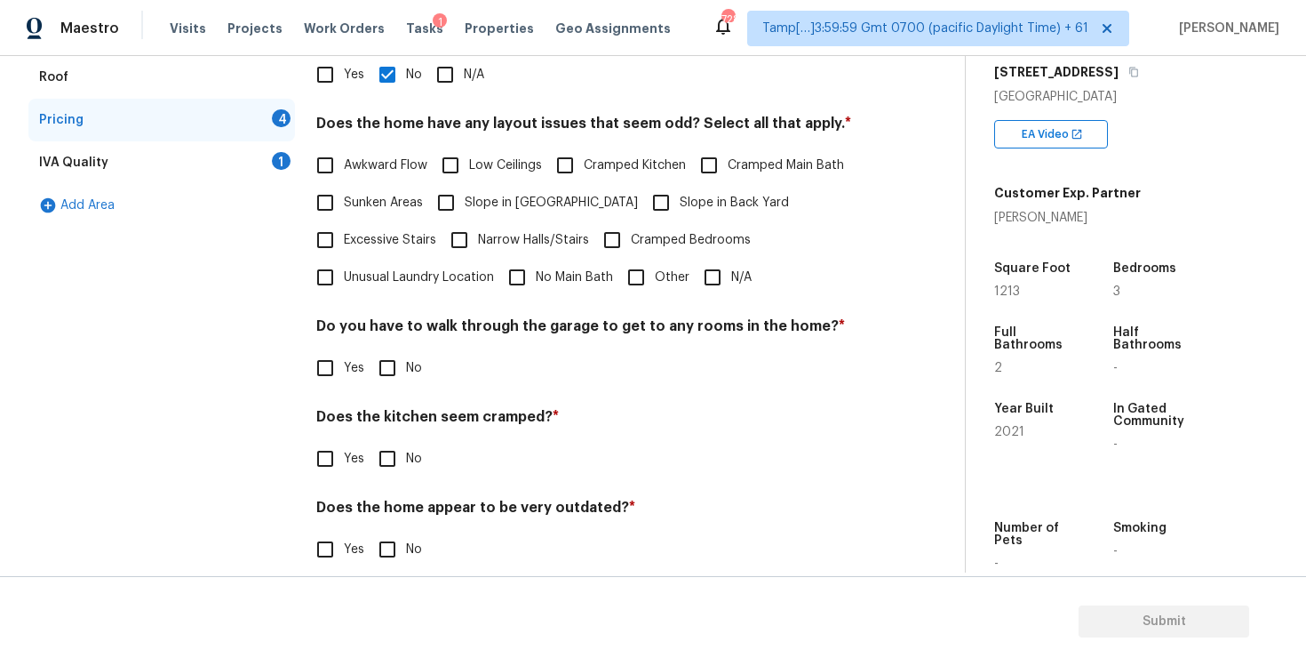
click at [714, 278] on input "N/A" at bounding box center [712, 277] width 37 height 37
checkbox input "true"
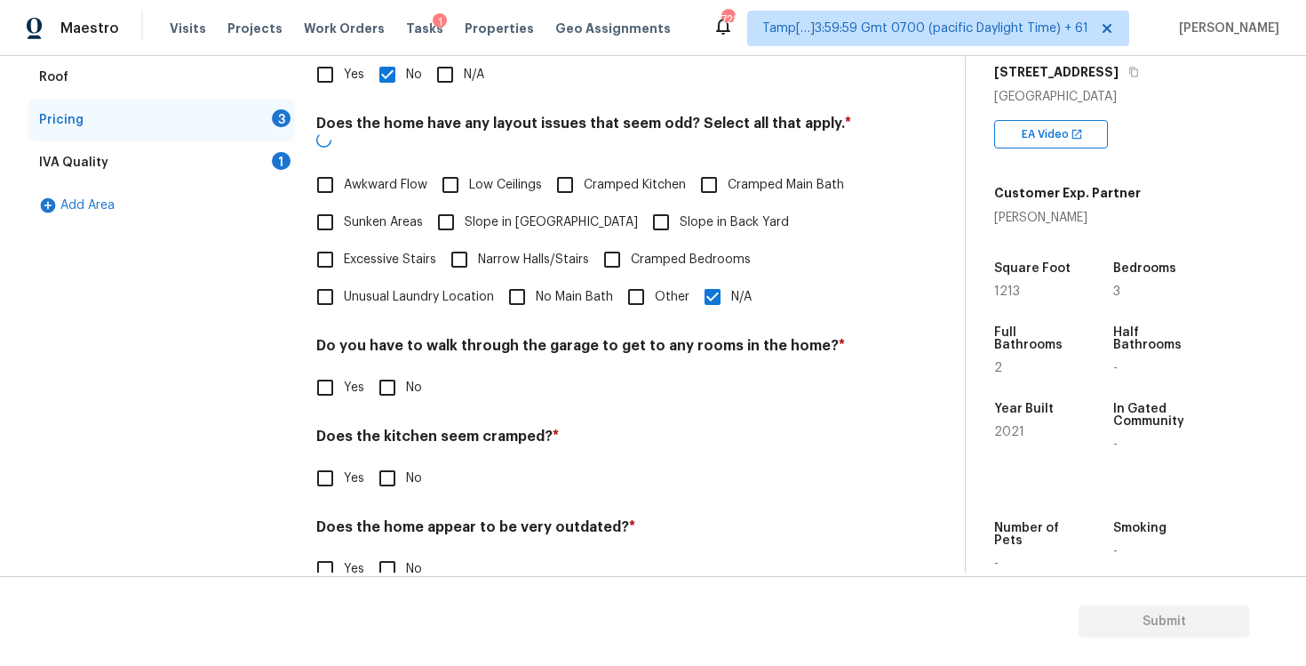
scroll to position [363, 0]
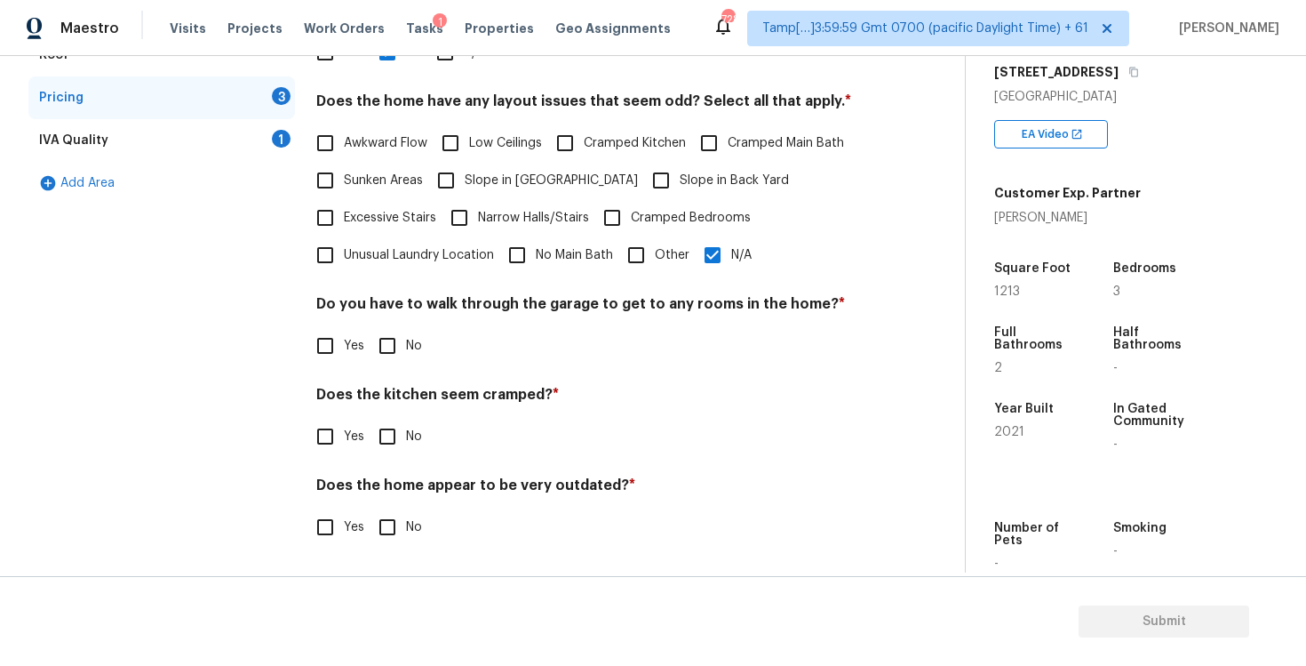
click at [398, 372] on div "Pricing Does the home have any additions? * Yes No N/A Does the home have any l…" at bounding box center [590, 257] width 549 height 618
click at [392, 350] on input "No" at bounding box center [387, 345] width 37 height 37
checkbox input "true"
click at [389, 439] on input "No" at bounding box center [387, 437] width 37 height 37
checkbox input "true"
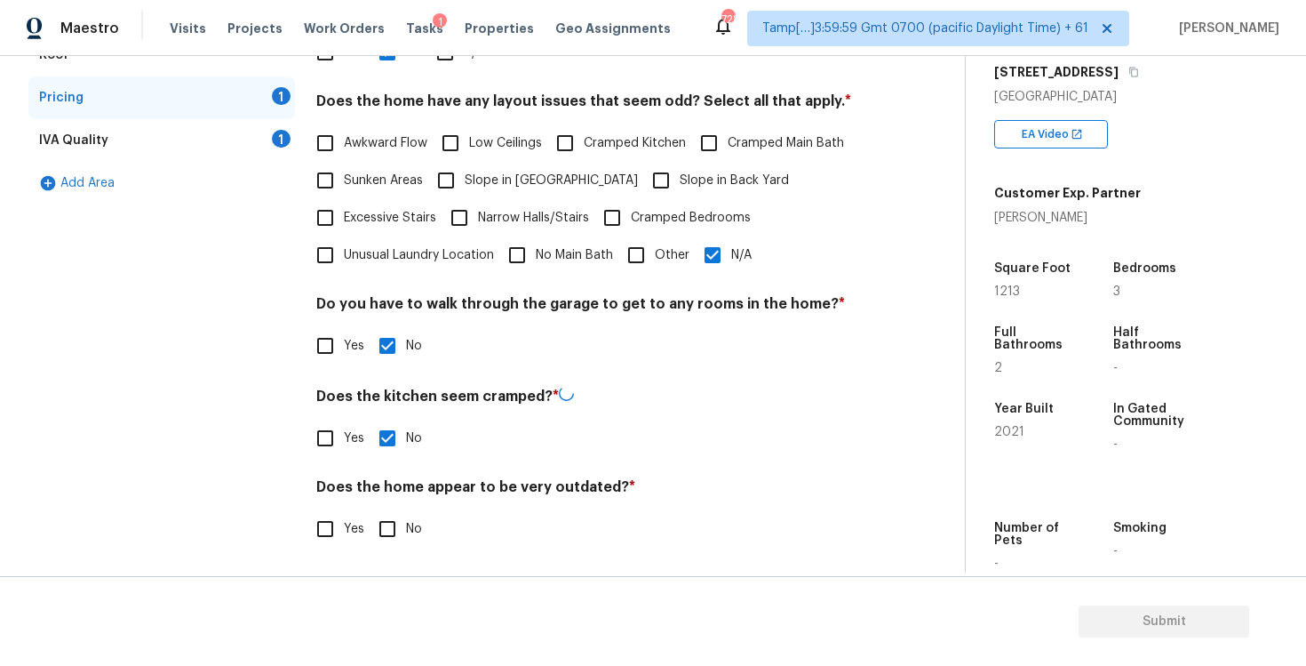
click at [388, 524] on input "No" at bounding box center [387, 528] width 37 height 37
checkbox input "true"
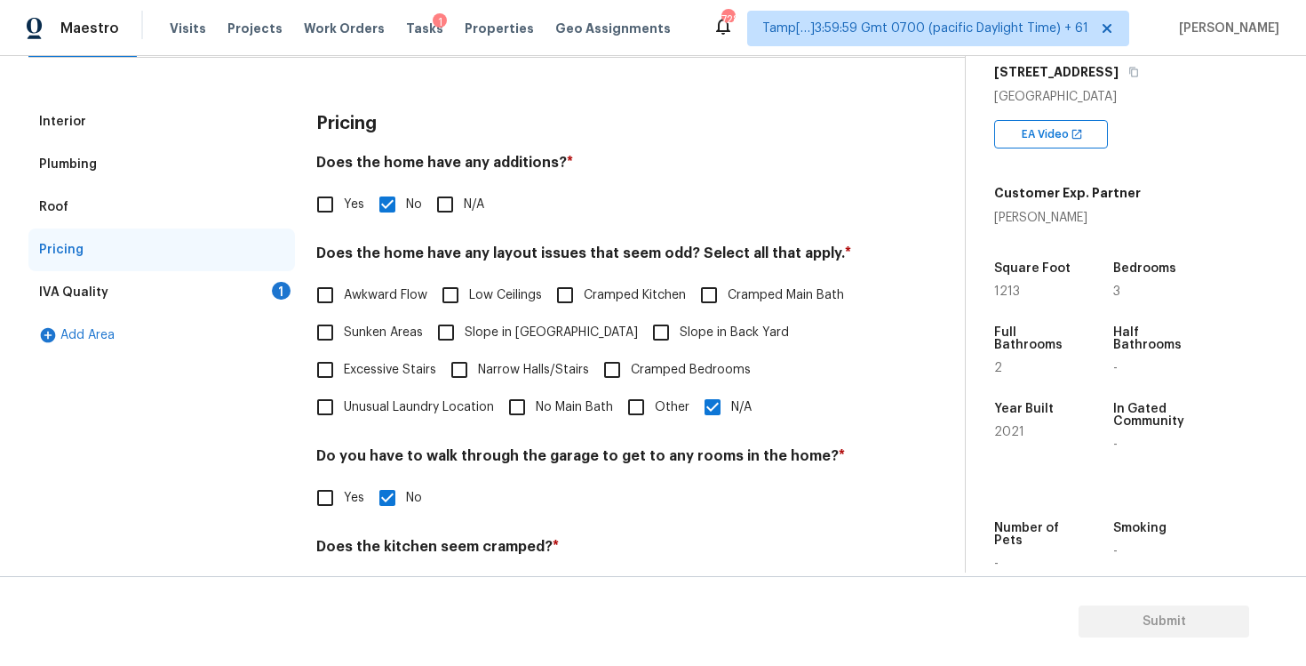
scroll to position [182, 0]
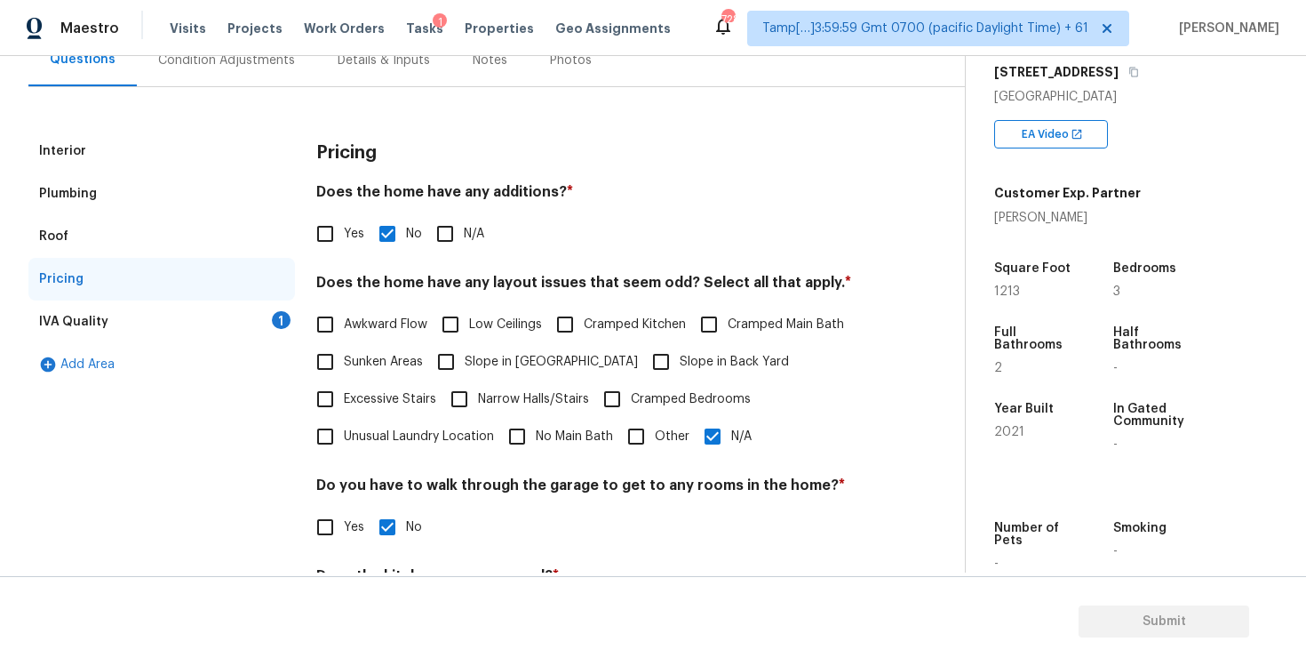
click at [270, 319] on div "IVA Quality 1" at bounding box center [161, 321] width 267 height 43
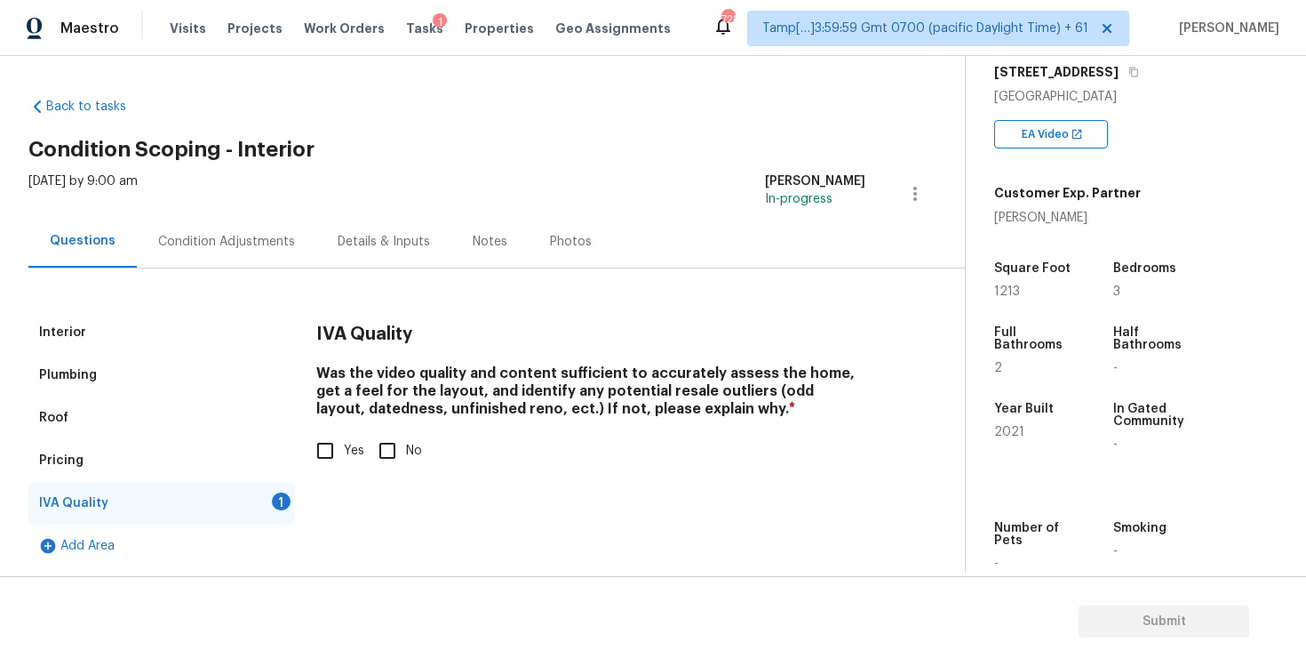
scroll to position [1, 0]
click at [330, 471] on div "IVA Quality Was the video quality and content sufficient to accurately assess t…" at bounding box center [590, 401] width 549 height 180
click at [323, 452] on input "Yes" at bounding box center [325, 450] width 37 height 37
checkbox input "true"
click at [271, 235] on div "Condition Adjustments" at bounding box center [226, 242] width 137 height 18
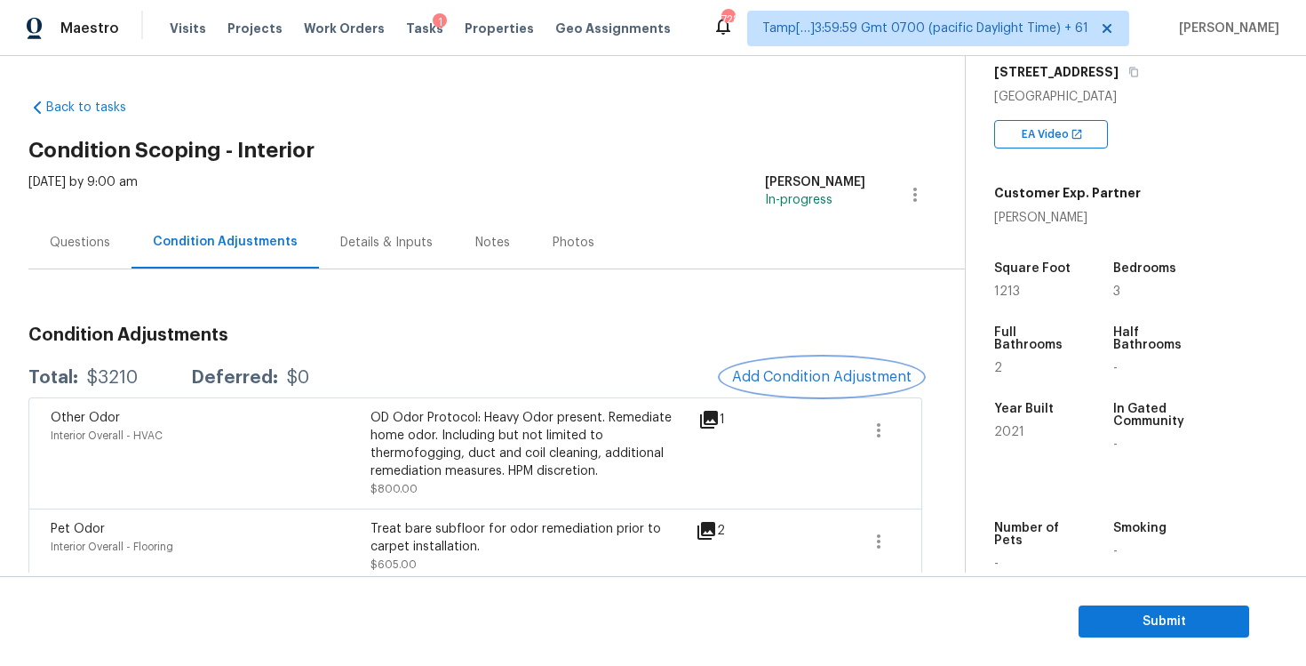
click at [825, 384] on span "Add Condition Adjustment" at bounding box center [822, 377] width 180 height 16
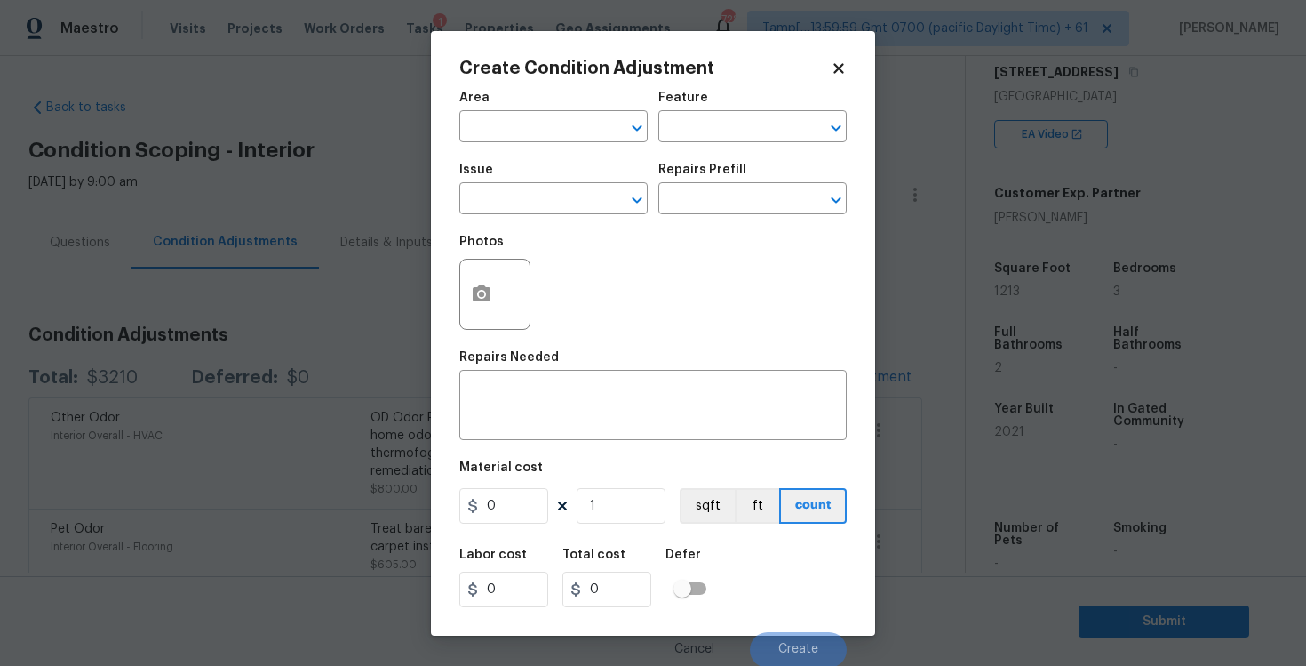
click at [498, 146] on span "Area ​" at bounding box center [553, 117] width 188 height 72
click at [498, 140] on input "text" at bounding box center [528, 129] width 139 height 28
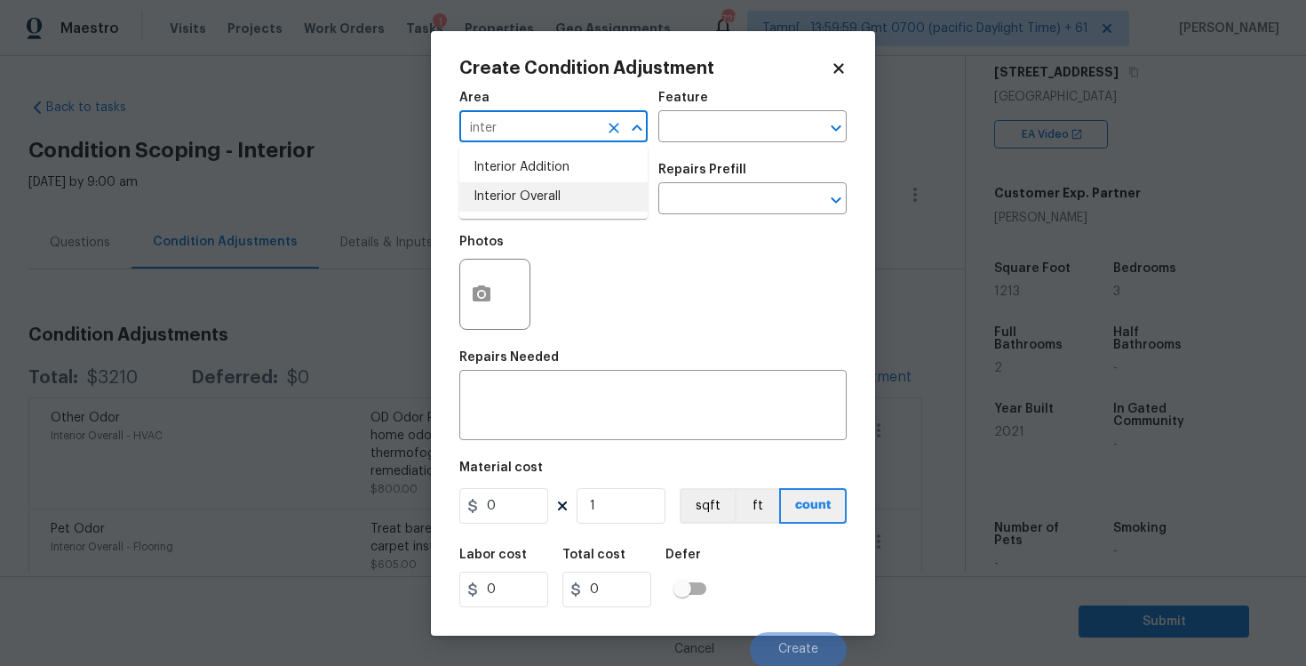
click at [520, 212] on ul "Interior Addition Interior Overall" at bounding box center [553, 182] width 188 height 73
click at [511, 187] on li "Interior Overall" at bounding box center [553, 196] width 188 height 29
type input "Interior Overall"
click at [511, 187] on input "text" at bounding box center [528, 201] width 139 height 28
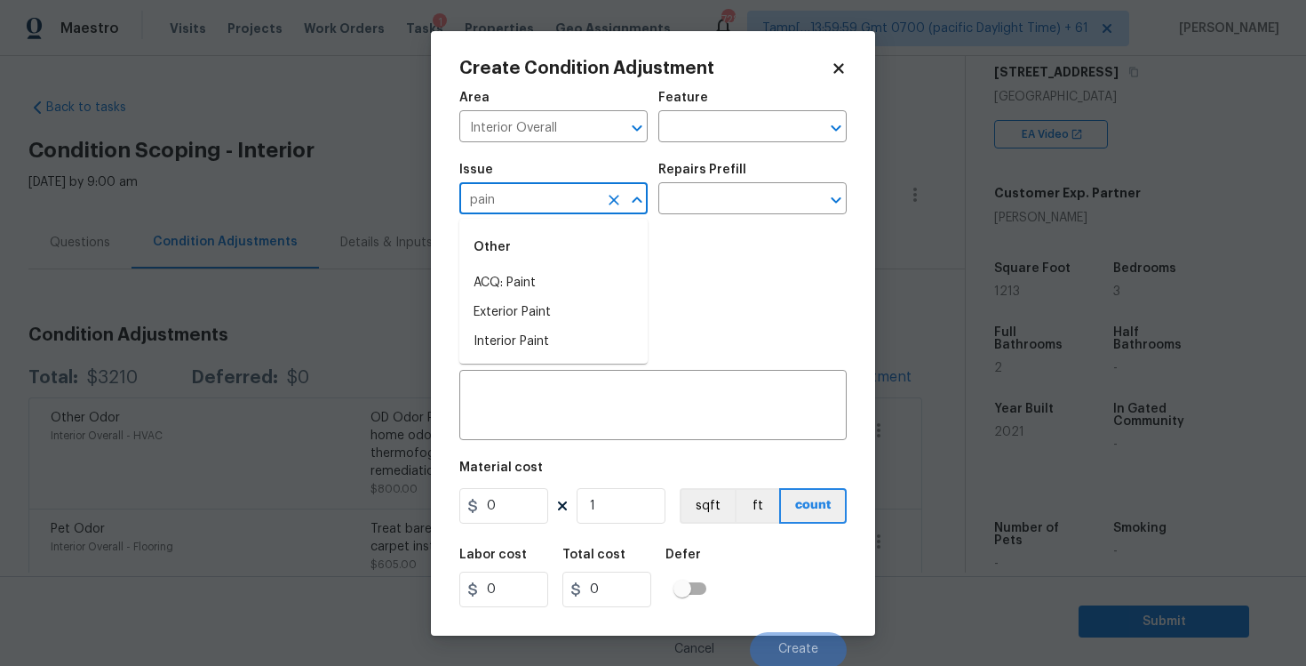
click at [516, 267] on div "Other" at bounding box center [553, 247] width 188 height 43
click at [521, 275] on li "ACQ: Paint" at bounding box center [553, 282] width 188 height 29
type input "ACQ: Paint"
click at [731, 195] on input "text" at bounding box center [727, 201] width 139 height 28
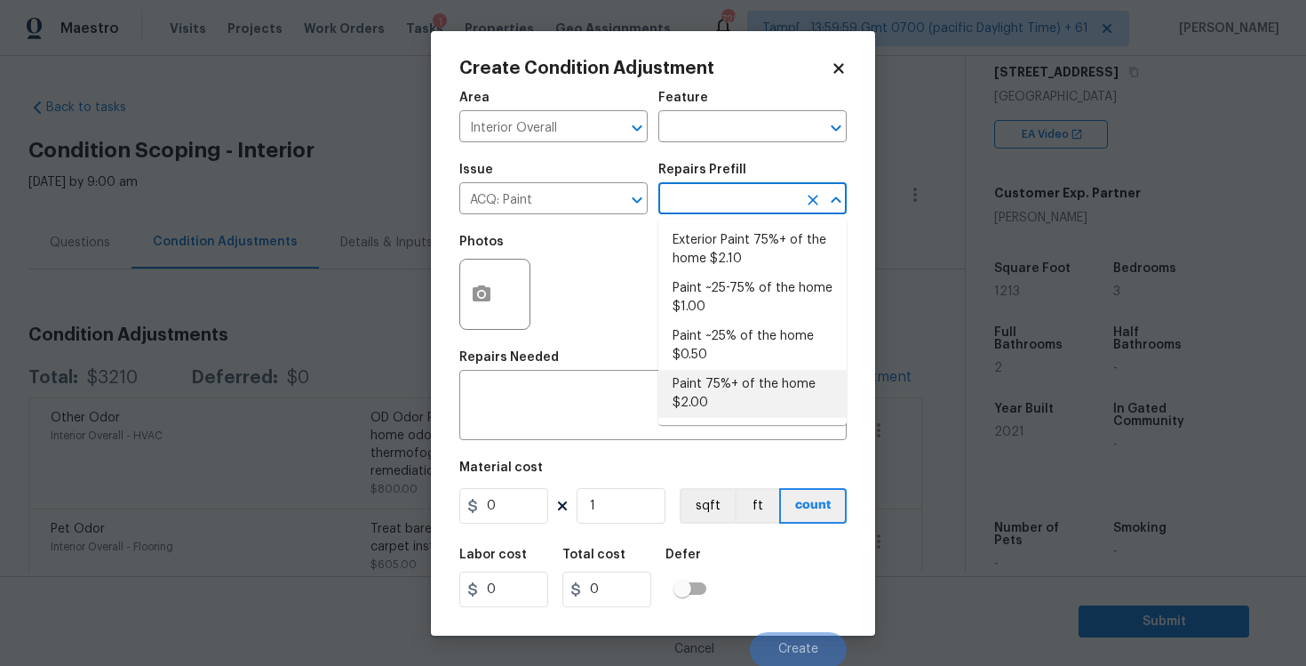
click at [742, 396] on li "Paint 75%+ of the home $2.00" at bounding box center [752, 394] width 188 height 48
type input "Acquisition"
type textarea "Acquisition Scope: 75%+ of the home will likely require interior paint"
type input "2"
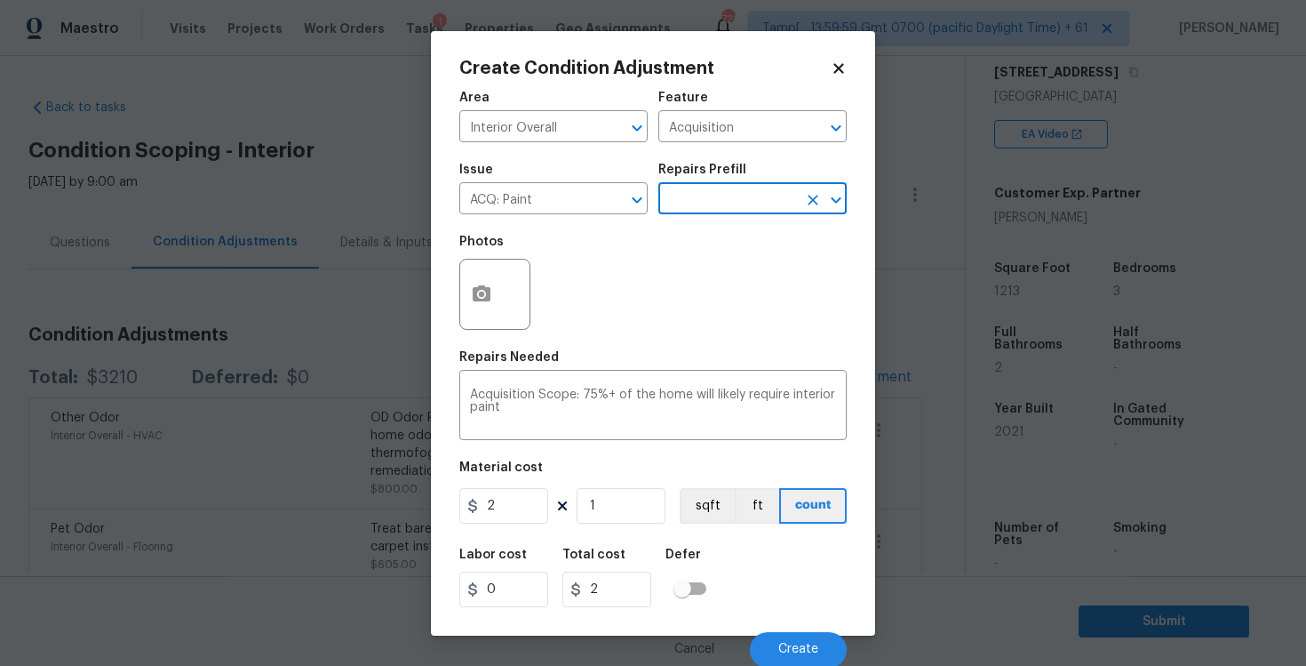
scroll to position [2, 0]
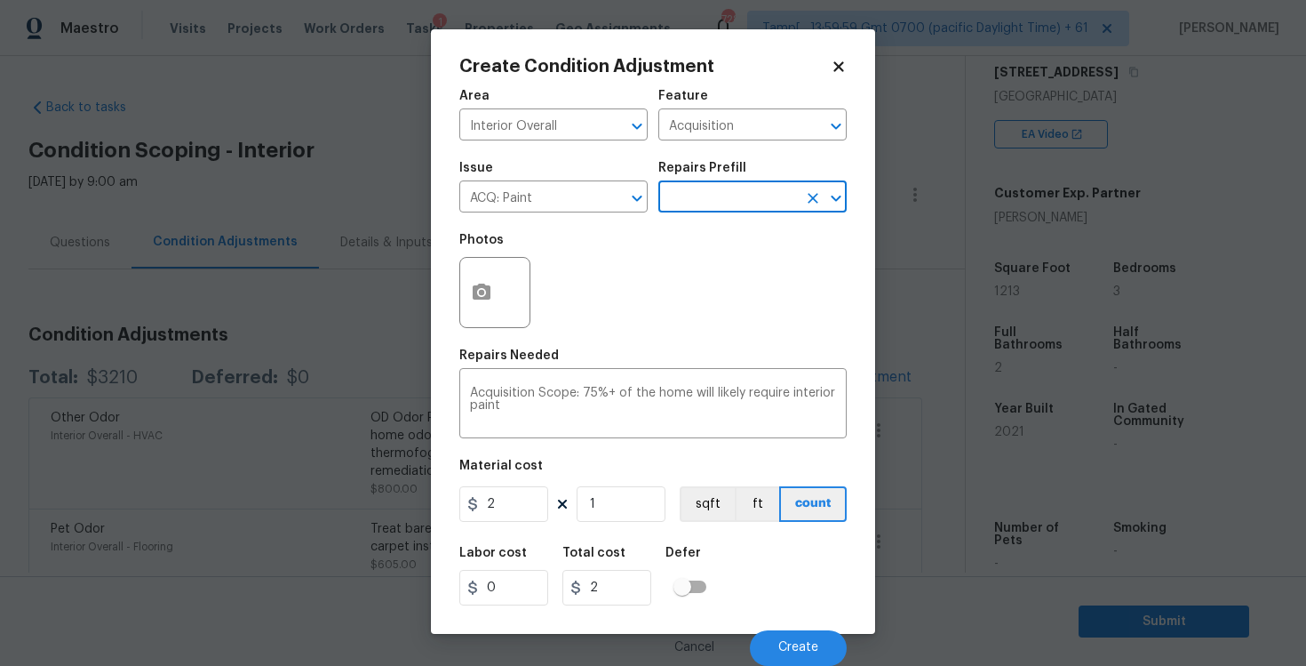
click at [711, 235] on div "Photos" at bounding box center [652, 281] width 387 height 116
click at [707, 201] on input "text" at bounding box center [727, 199] width 139 height 28
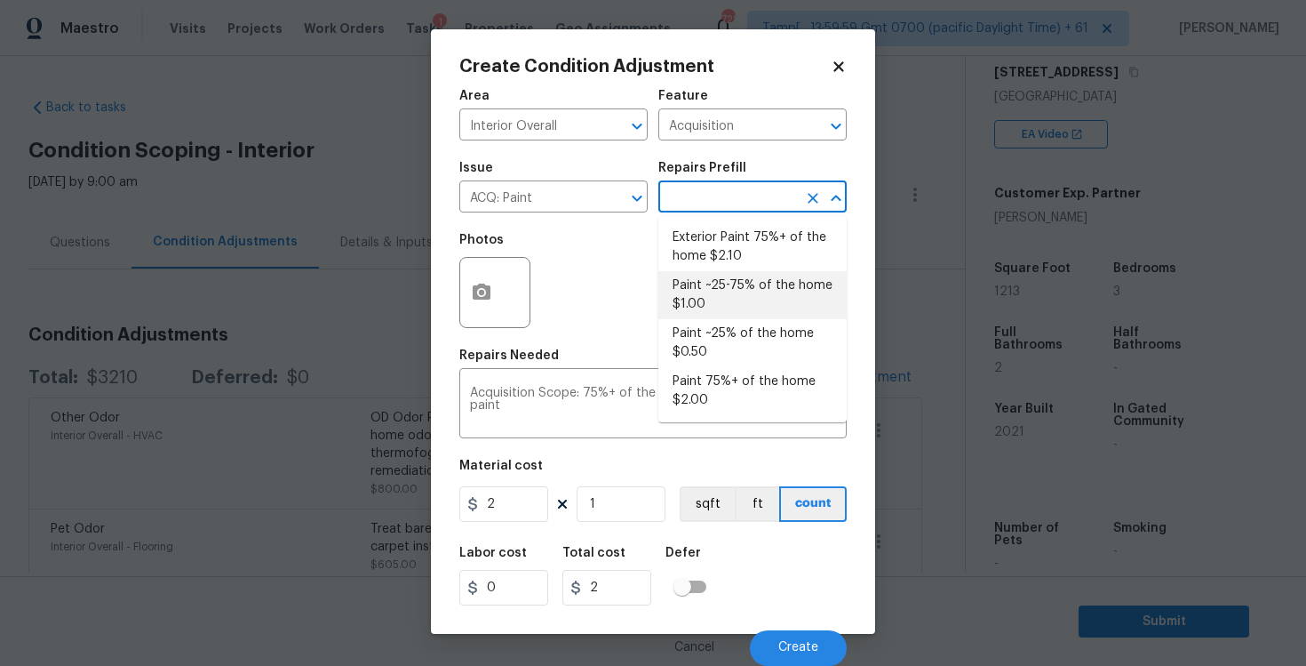
click at [714, 302] on li "Paint ~25-75% of the home $1.00" at bounding box center [752, 295] width 188 height 48
type textarea "Acquisition Scope: ~25 - 75% of the home needs interior paint"
type input "1"
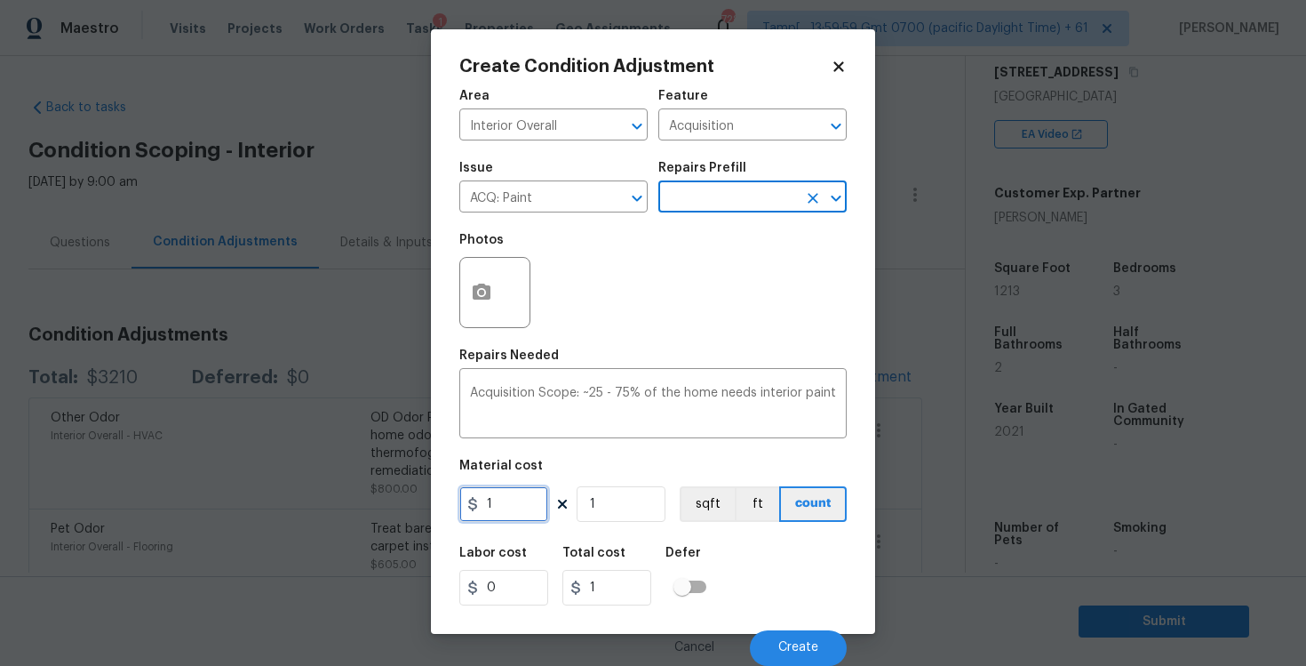
click at [544, 506] on input "1" at bounding box center [503, 504] width 89 height 36
type input "1500"
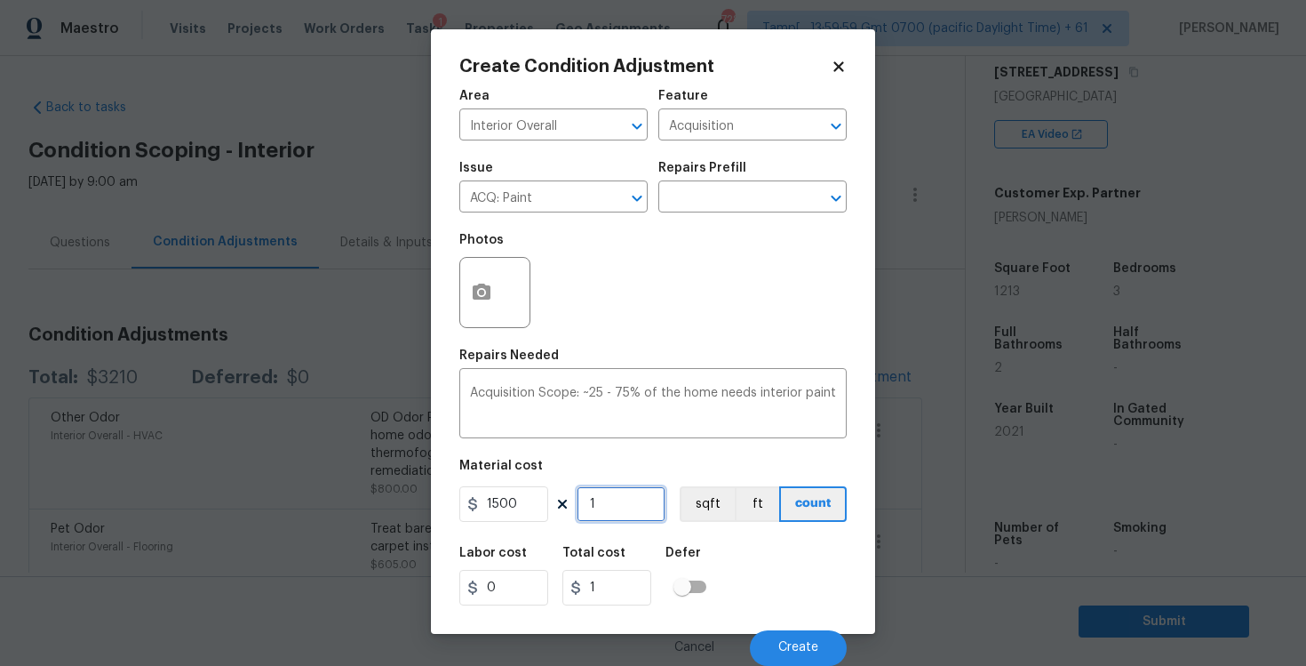
type input "1500"
click at [657, 496] on input "1" at bounding box center [621, 504] width 89 height 36
click at [707, 550] on div "Defer" at bounding box center [692, 558] width 52 height 23
click at [497, 296] on button "button" at bounding box center [481, 292] width 43 height 69
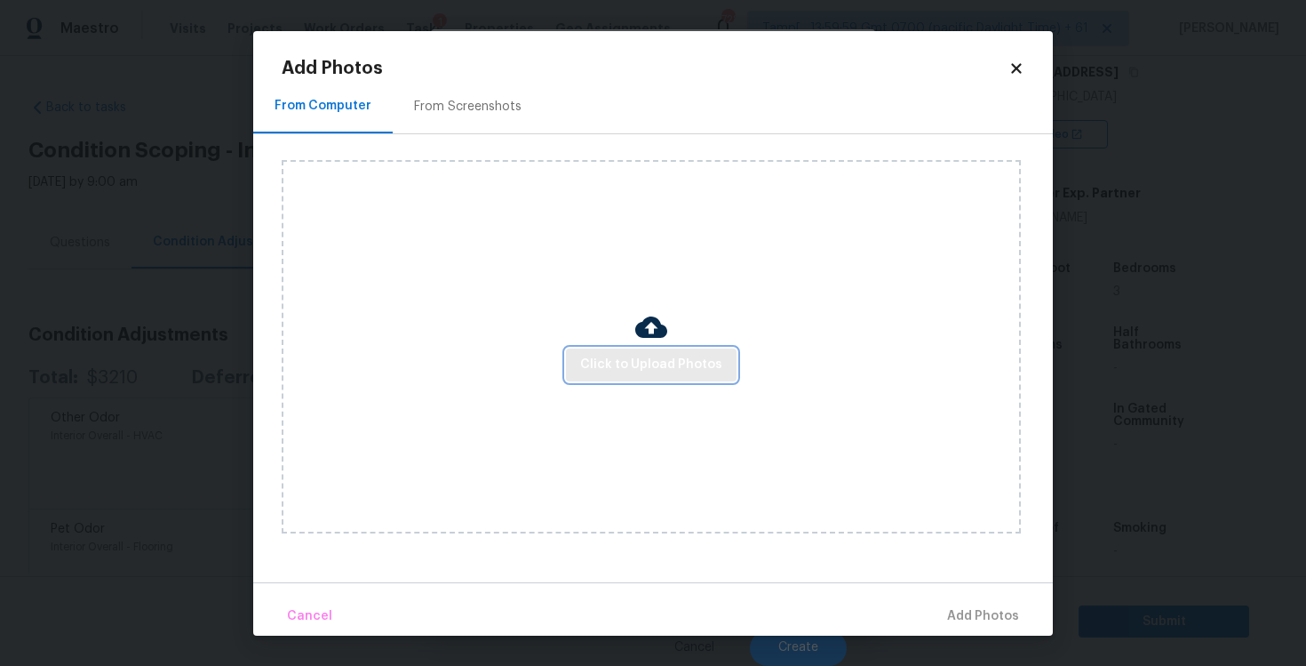
click at [653, 371] on span "Click to Upload Photos" at bounding box center [651, 365] width 142 height 22
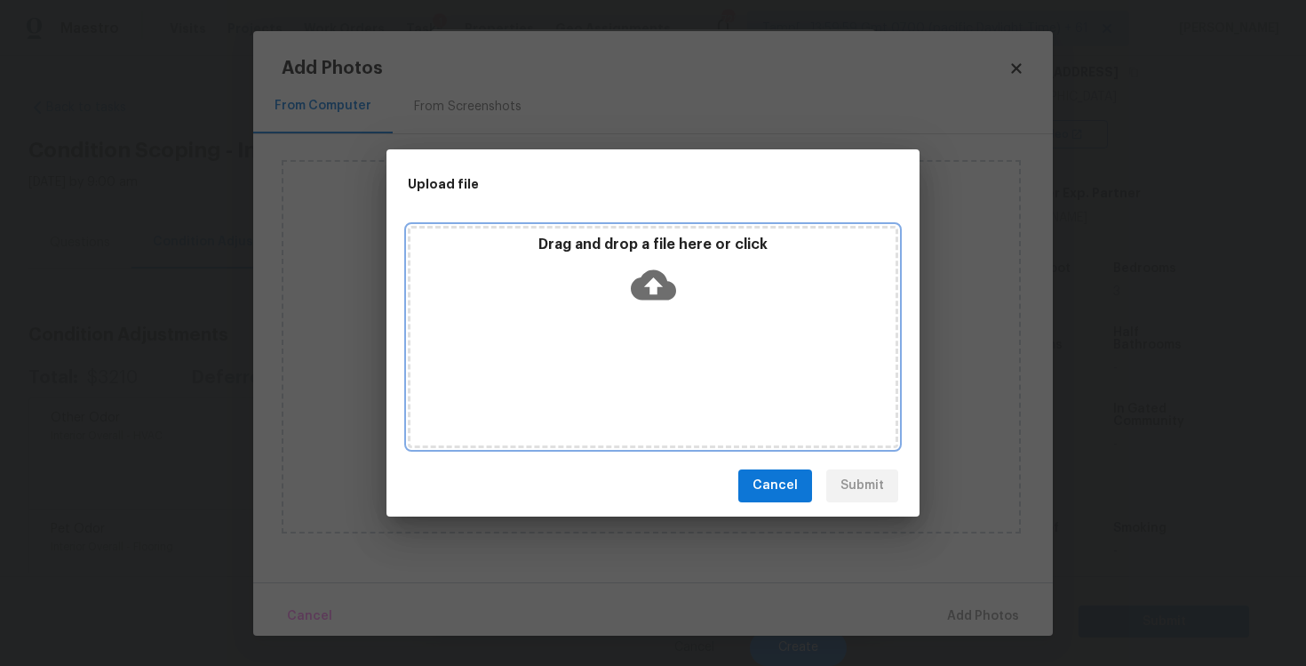
click at [637, 267] on icon at bounding box center [653, 284] width 45 height 45
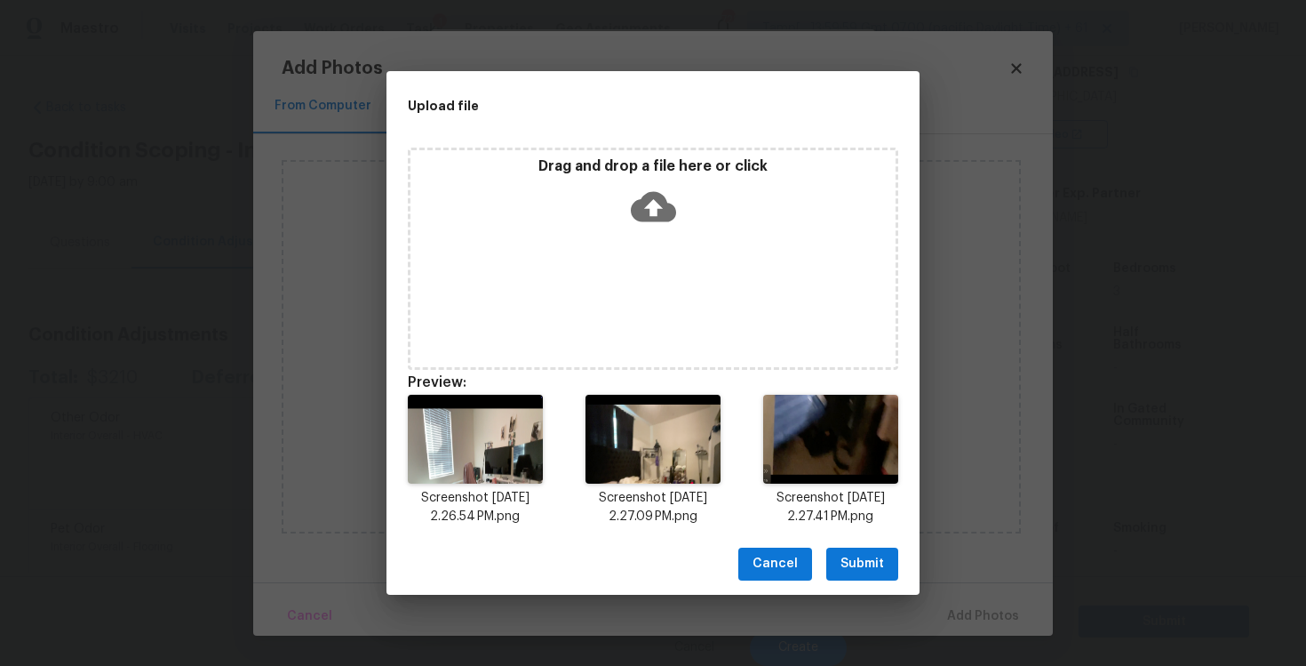
scroll to position [14, 0]
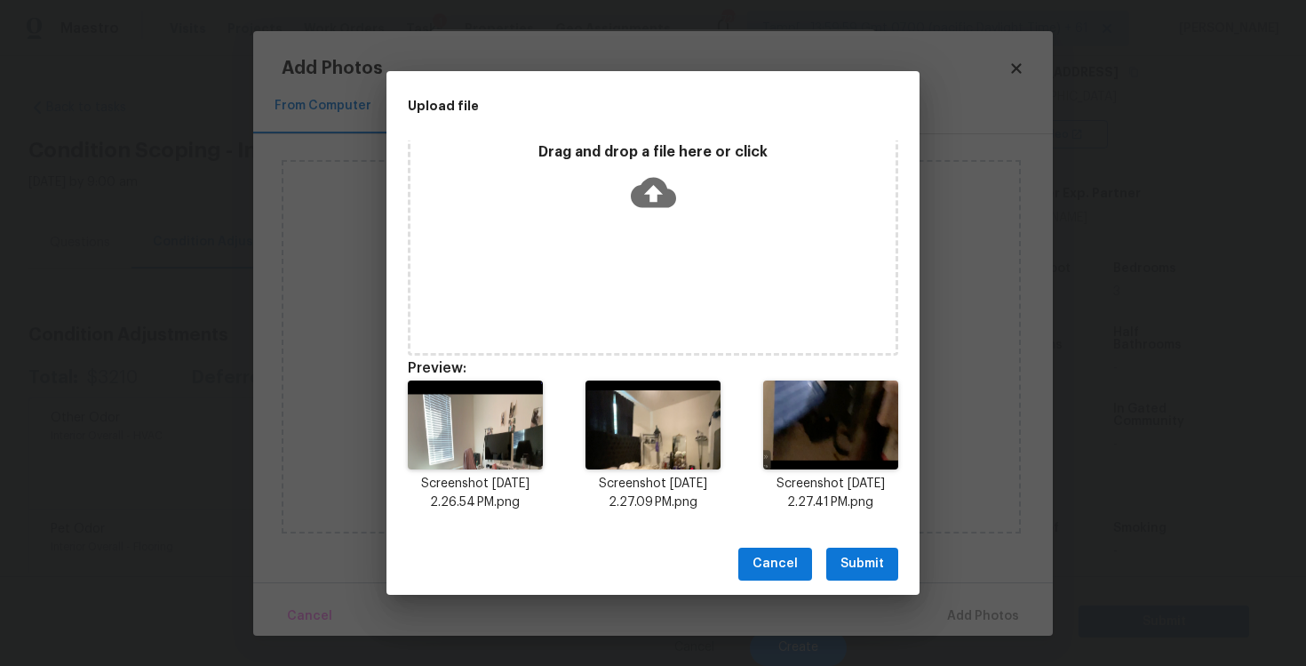
click at [850, 559] on span "Submit" at bounding box center [863, 564] width 44 height 22
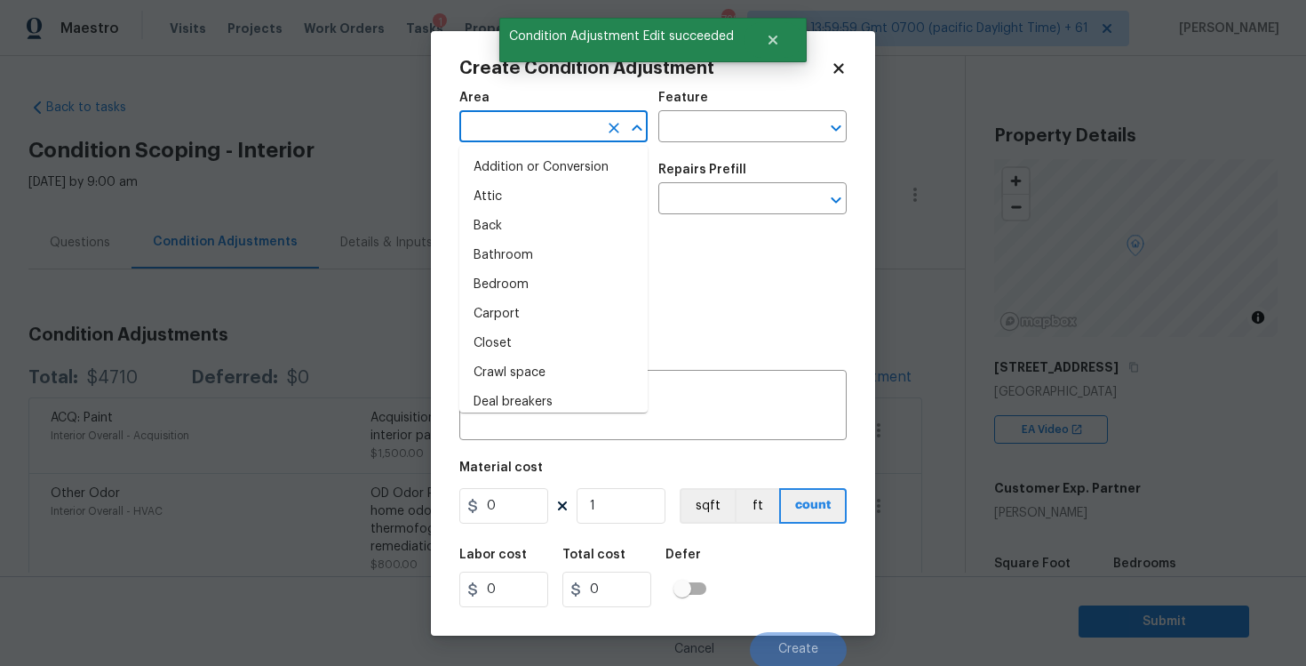
scroll to position [295, 0]
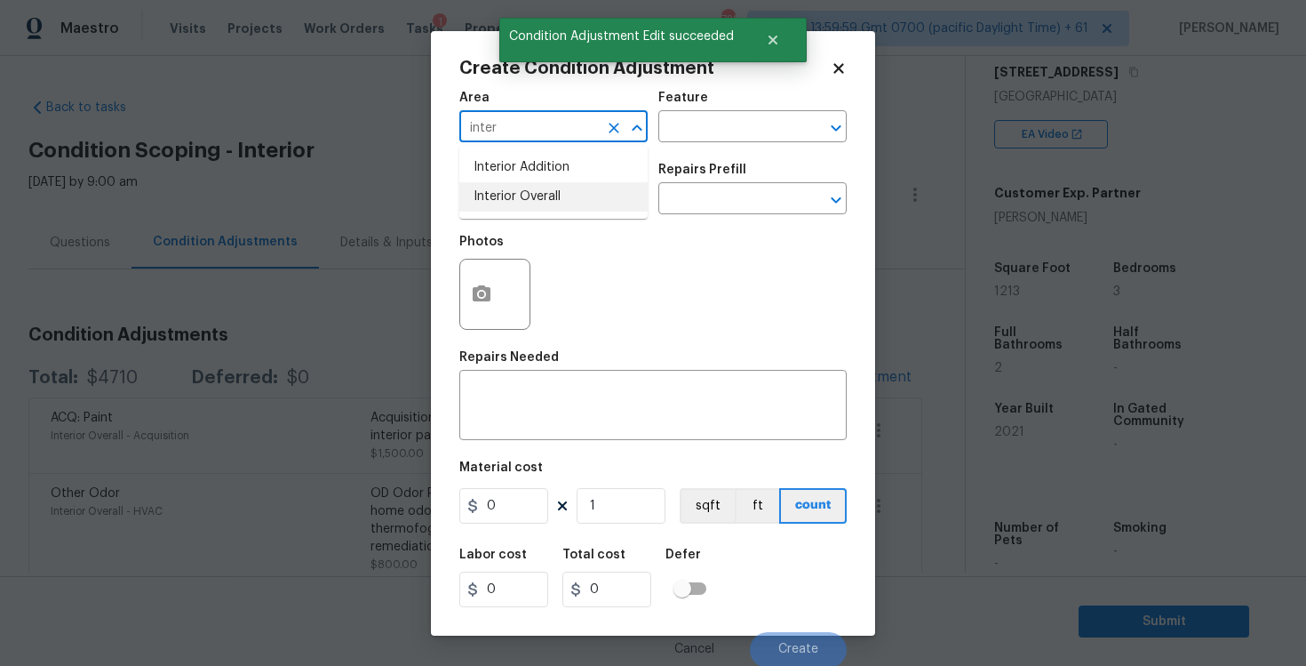
click at [515, 205] on li "Interior Overall" at bounding box center [553, 196] width 188 height 29
type input "Interior Overall"
click at [515, 205] on input "text" at bounding box center [528, 201] width 139 height 28
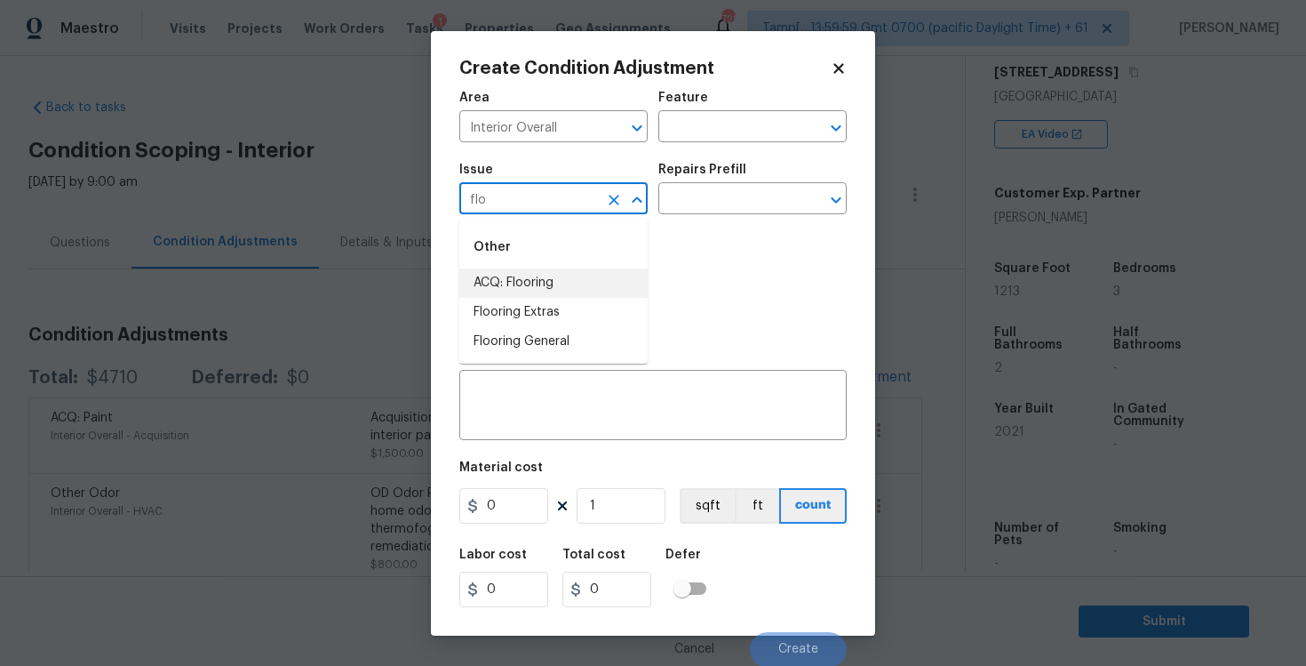
click at [527, 290] on li "ACQ: Flooring" at bounding box center [553, 282] width 188 height 29
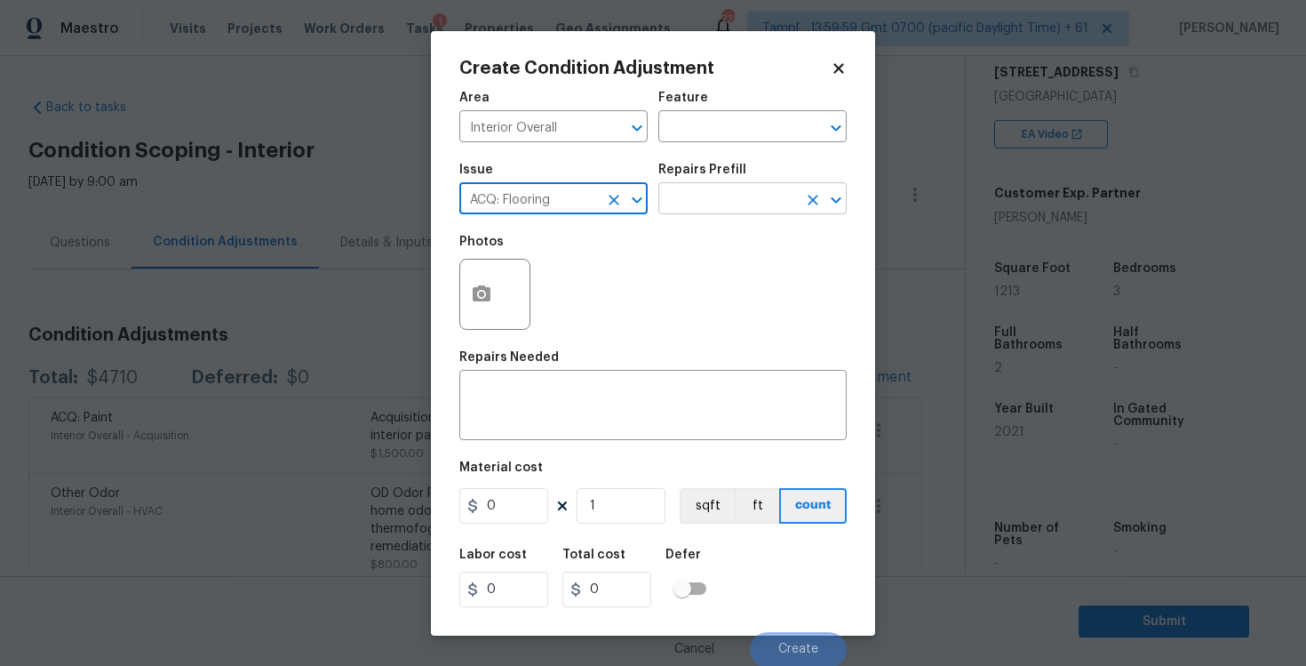
type input "ACQ: Flooring"
click at [717, 203] on input "text" at bounding box center [727, 201] width 139 height 28
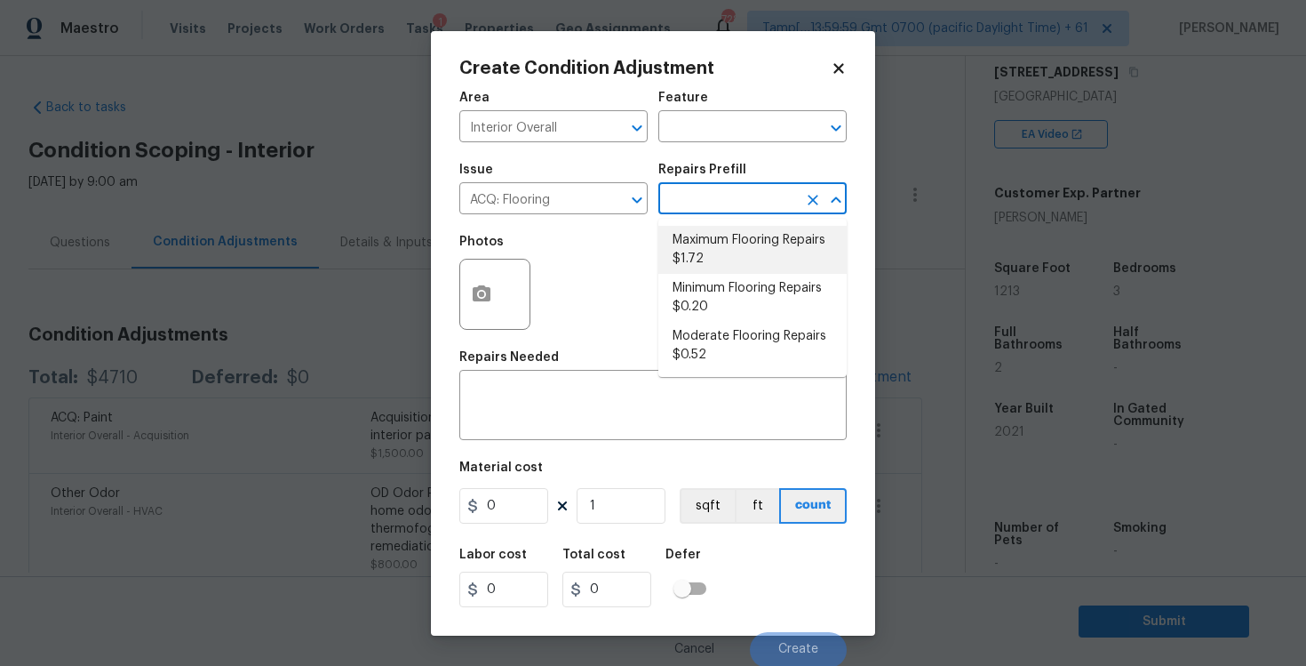
click at [707, 230] on li "Maximum Flooring Repairs $1.72" at bounding box center [752, 250] width 188 height 48
type input "Acquisition"
type input "1.72"
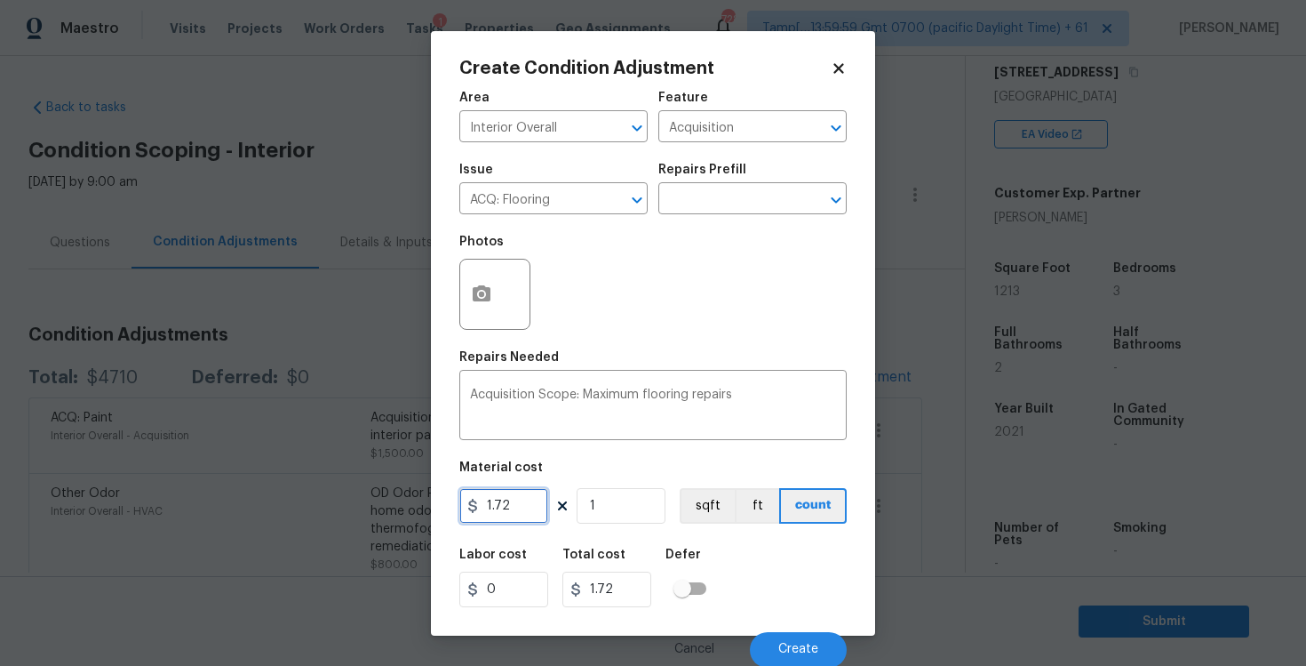
click at [520, 493] on input "1.72" at bounding box center [503, 506] width 89 height 36
type input "1500"
click at [510, 296] on div at bounding box center [494, 294] width 71 height 71
click at [476, 281] on button "button" at bounding box center [481, 293] width 43 height 69
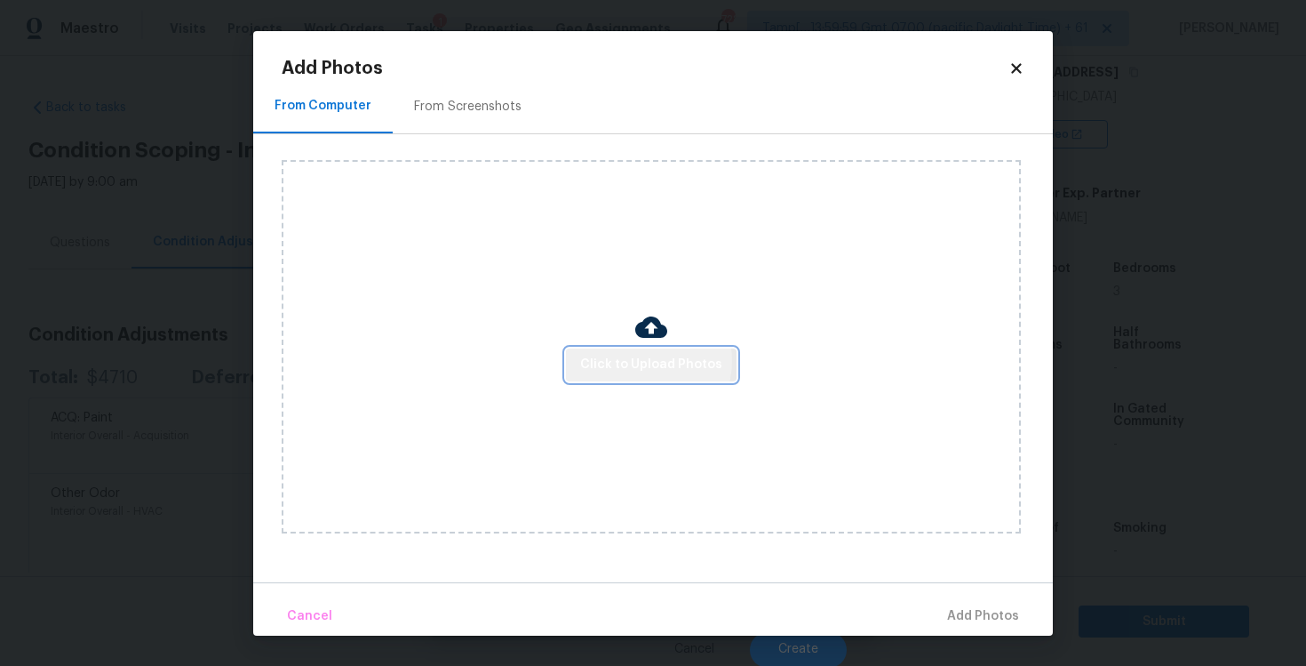
click at [647, 361] on span "Click to Upload Photos" at bounding box center [651, 365] width 142 height 22
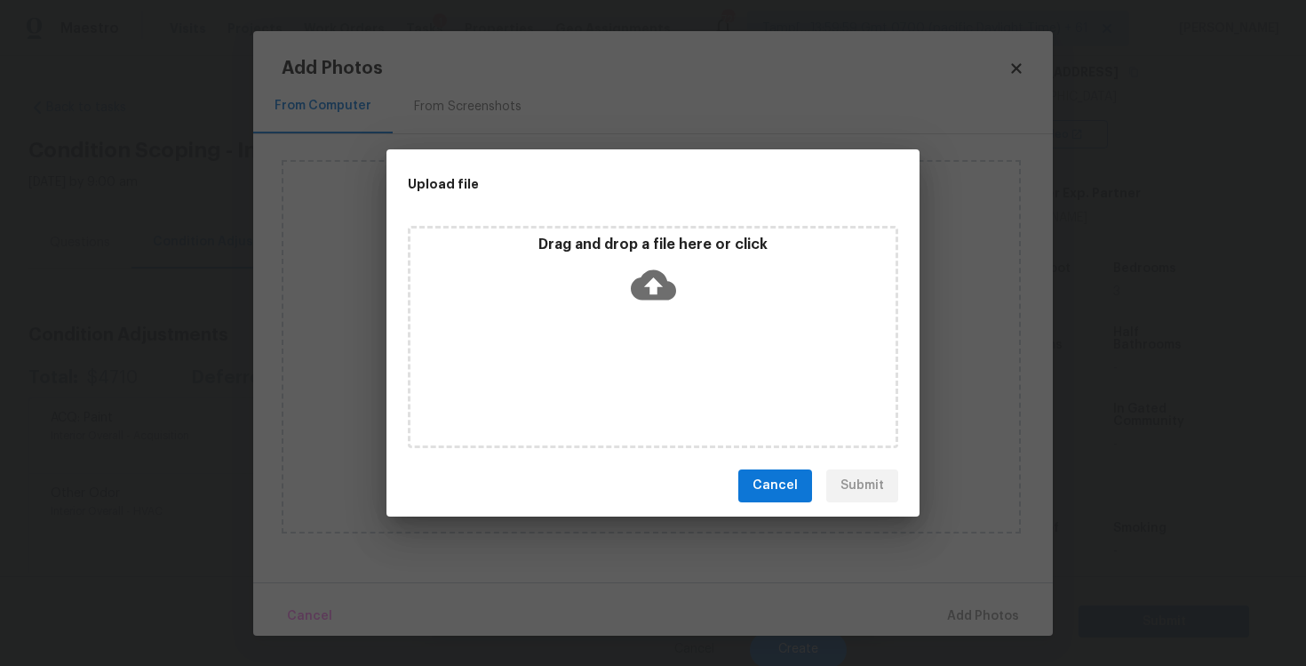
click at [648, 268] on icon at bounding box center [653, 284] width 45 height 45
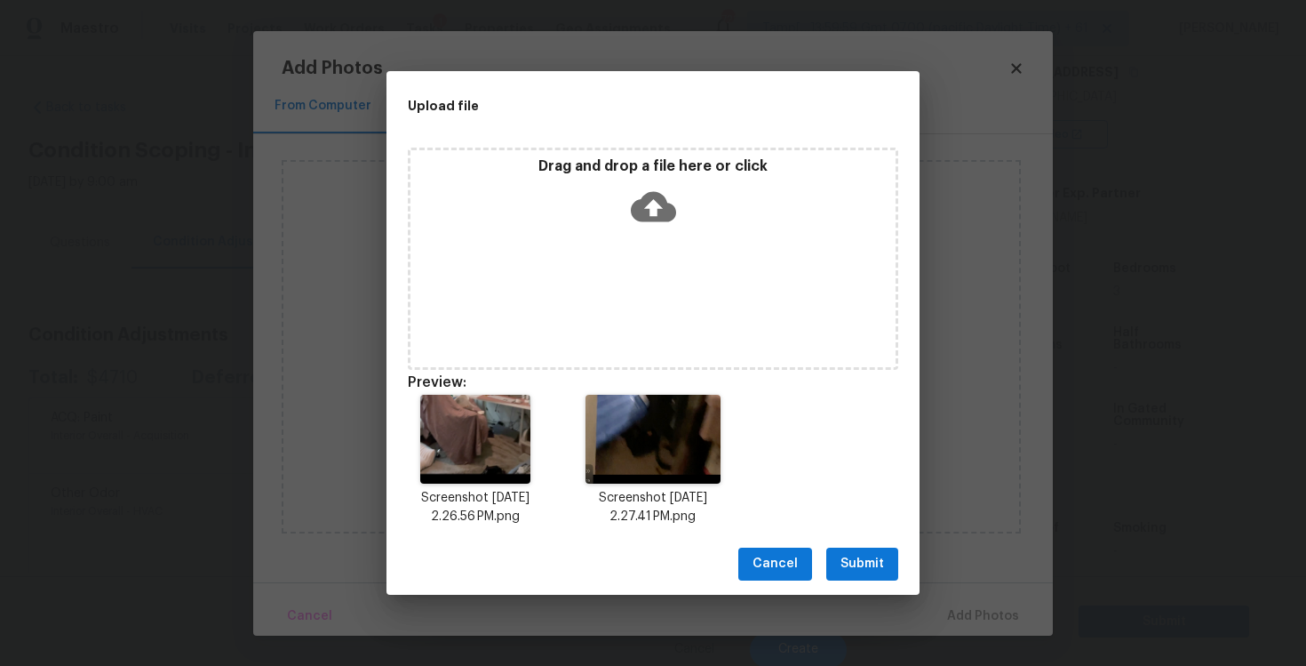
scroll to position [14, 0]
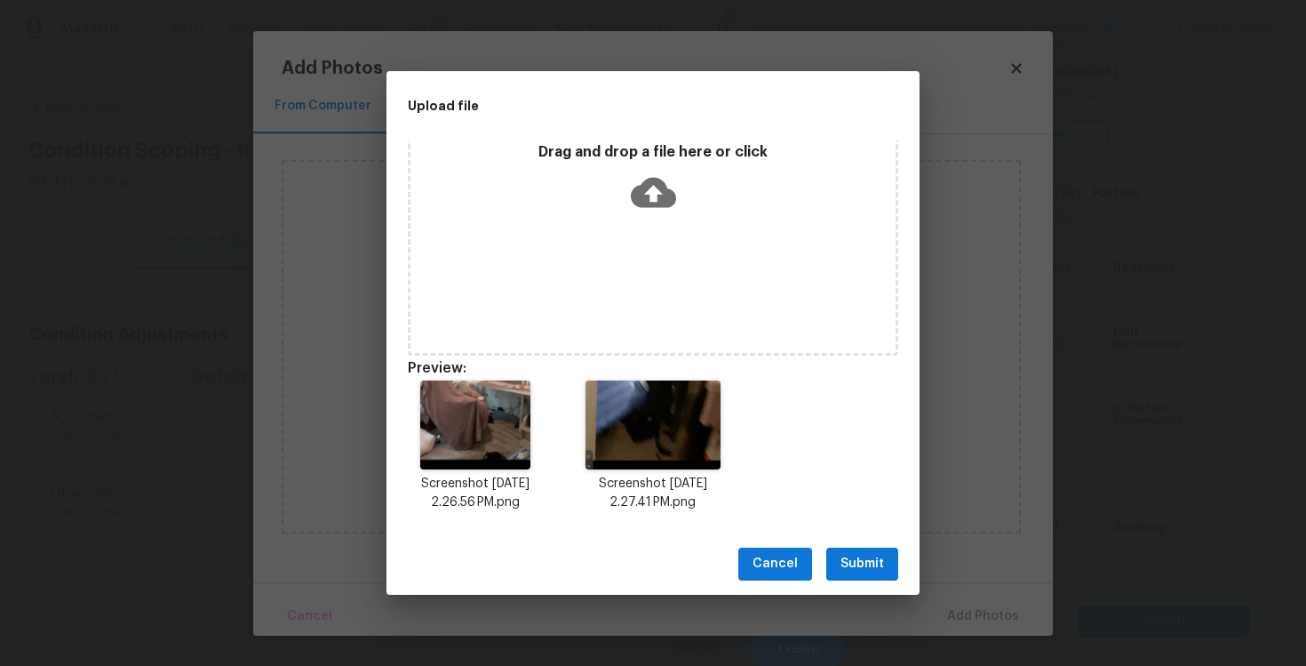
click at [843, 558] on span "Submit" at bounding box center [863, 564] width 44 height 22
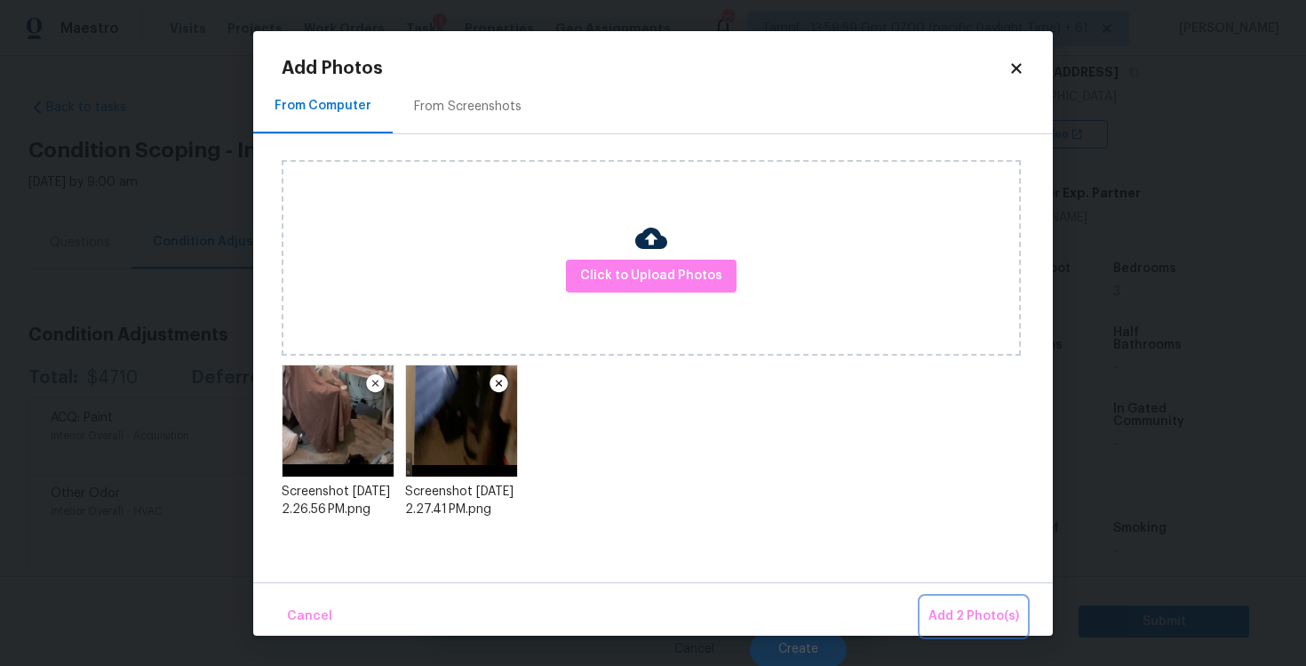
click at [960, 614] on span "Add 2 Photo(s)" at bounding box center [974, 616] width 91 height 22
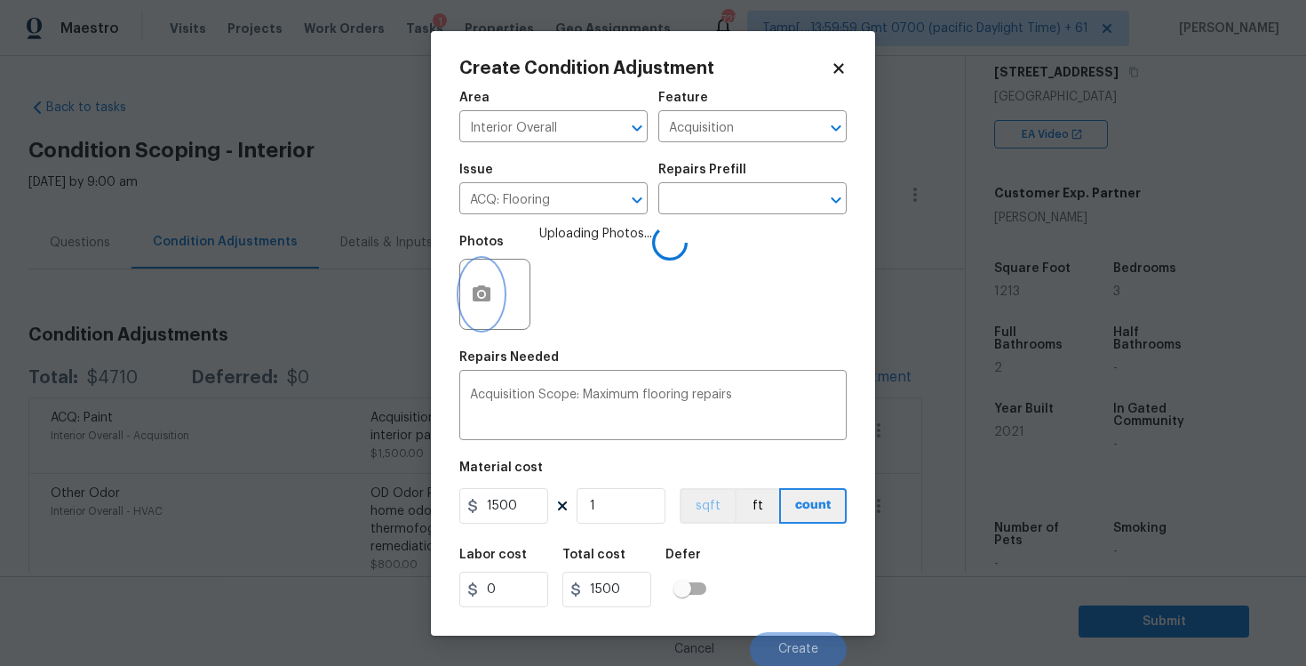
scroll to position [2, 0]
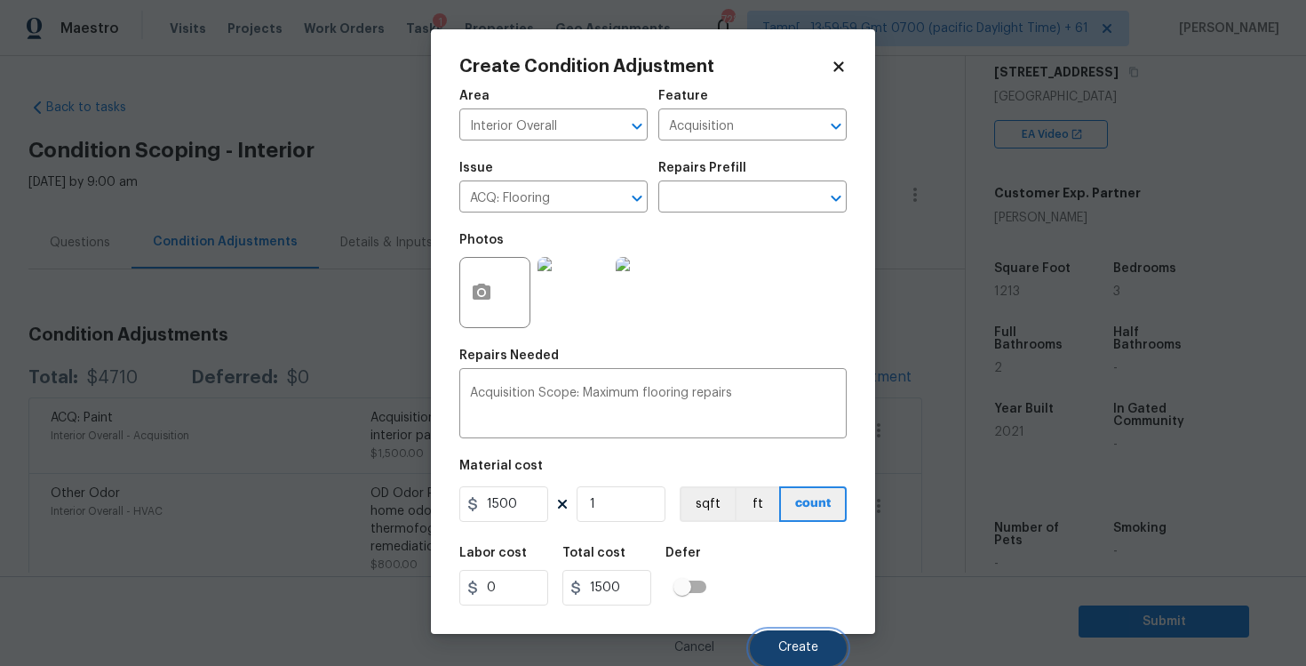
click at [779, 635] on button "Create" at bounding box center [798, 648] width 97 height 36
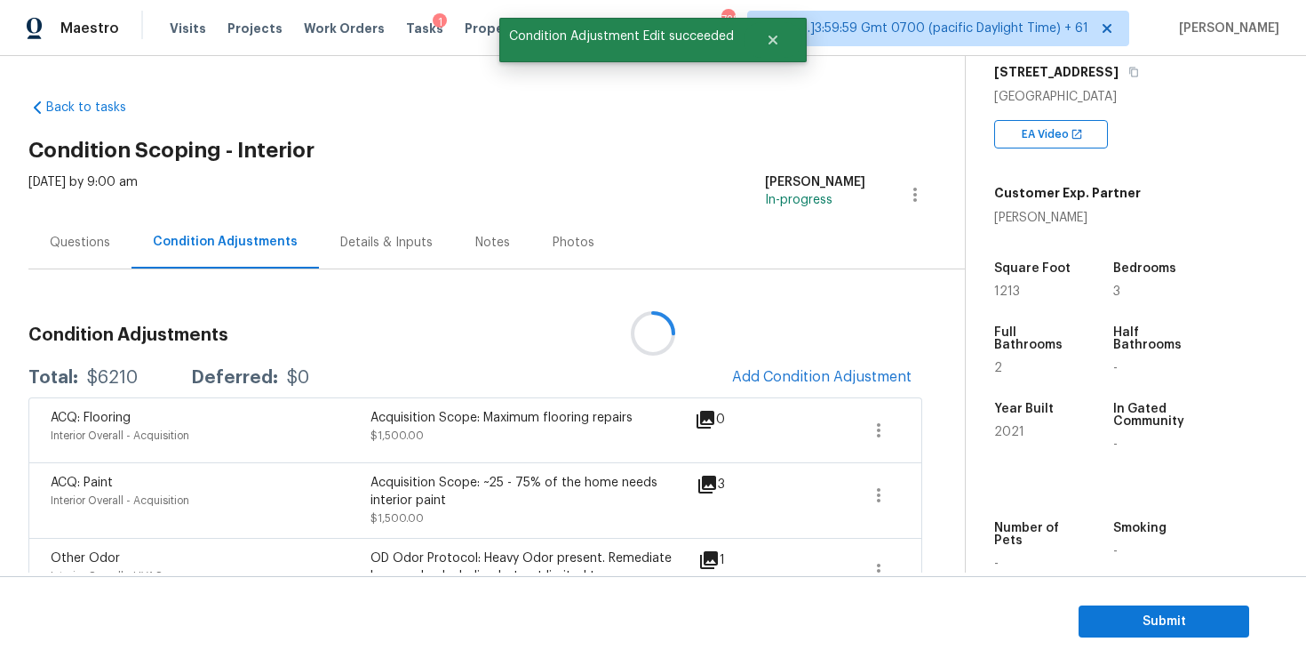
scroll to position [0, 0]
click at [845, 362] on button "Add Condition Adjustment" at bounding box center [822, 376] width 201 height 37
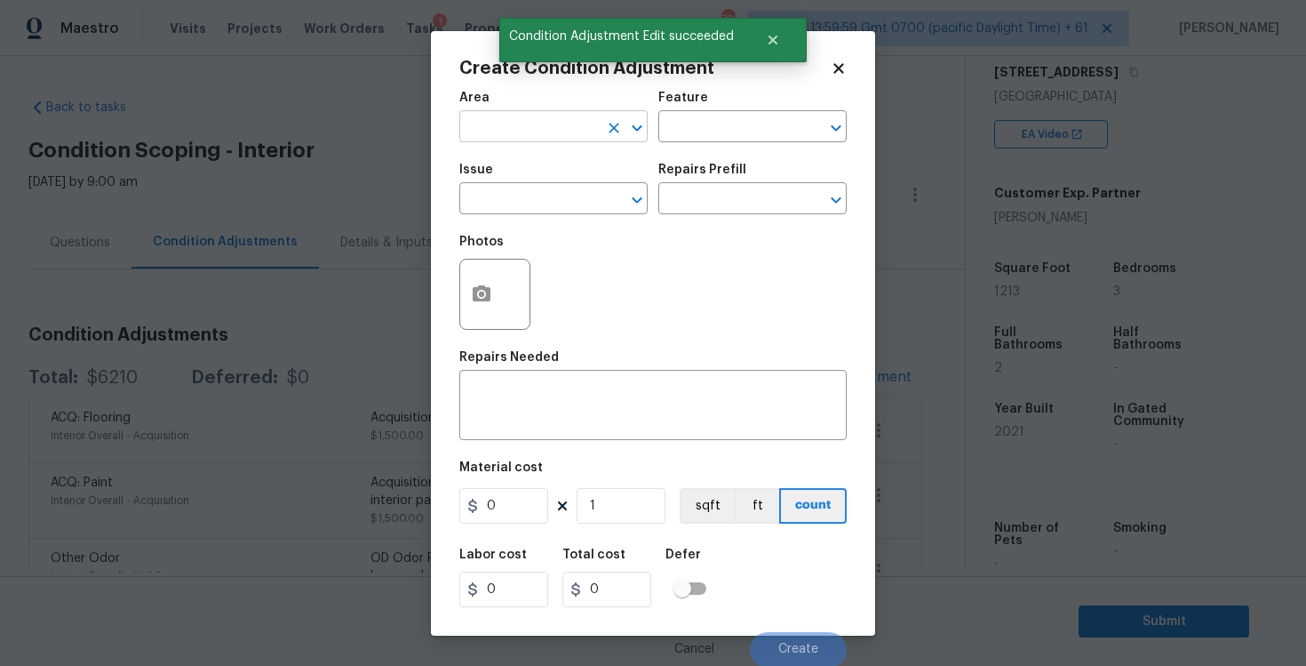
click at [527, 140] on input "text" at bounding box center [528, 129] width 139 height 28
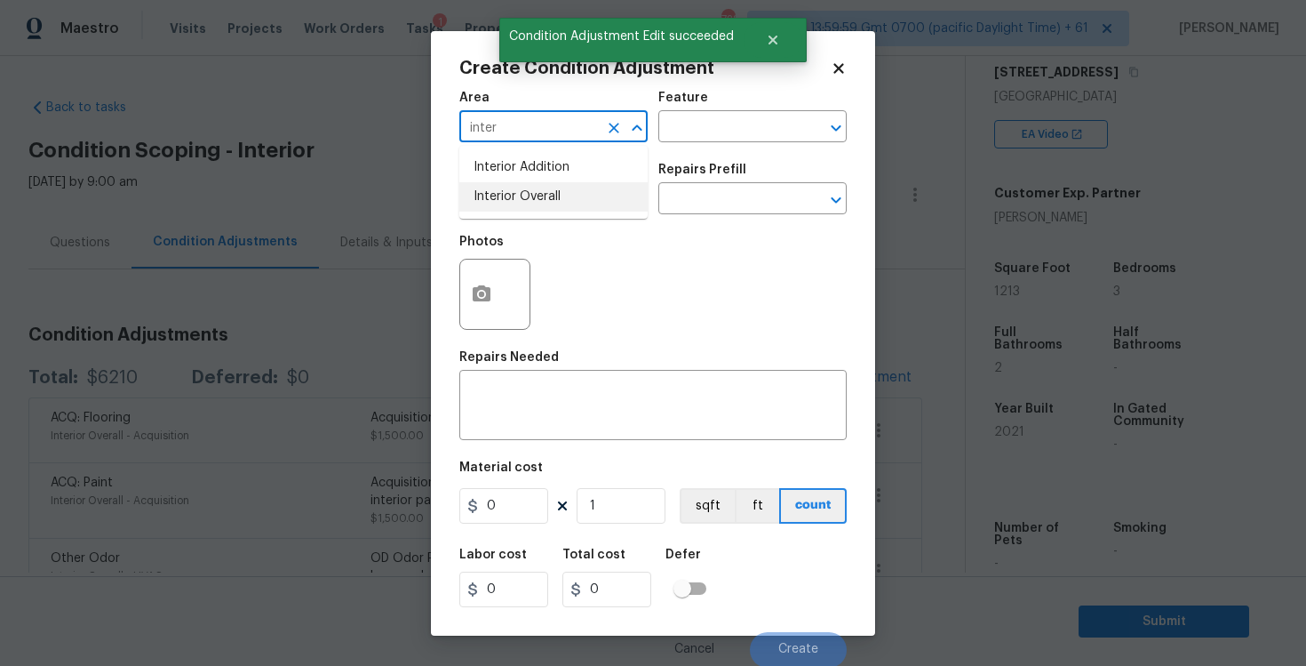
click at [515, 199] on li "Interior Overall" at bounding box center [553, 196] width 188 height 29
type input "Interior Overall"
click at [515, 199] on input "text" at bounding box center [528, 201] width 139 height 28
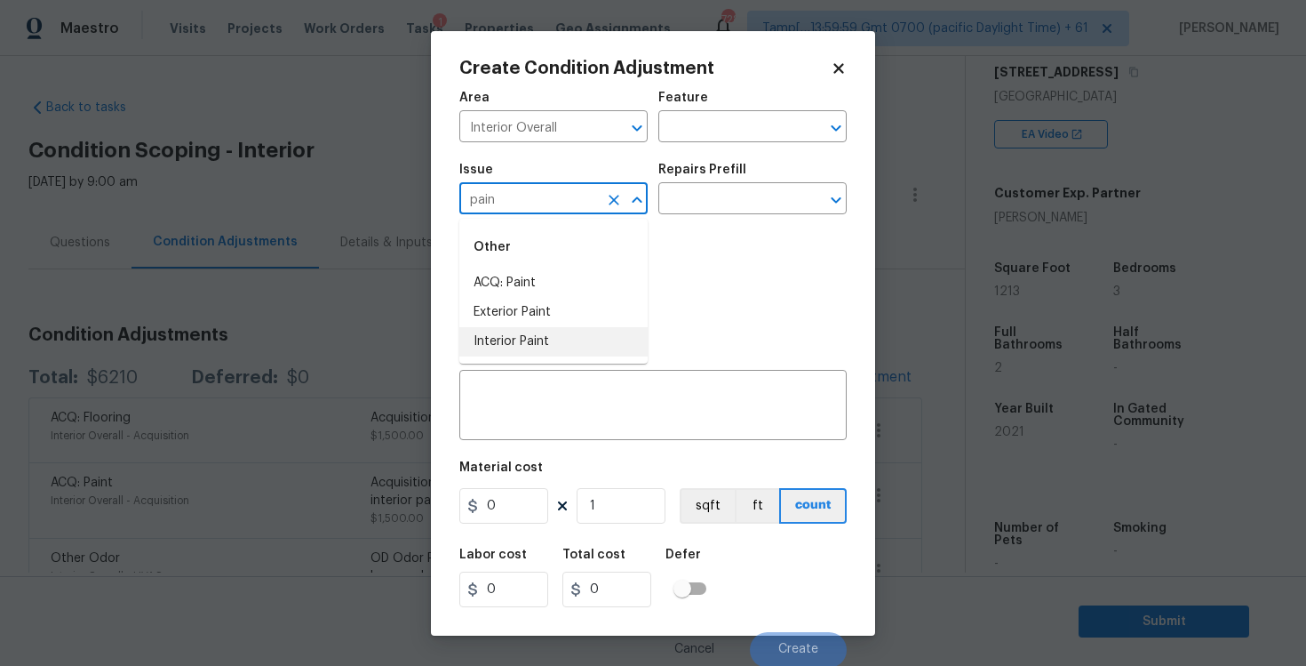
click at [521, 334] on li "Interior Paint" at bounding box center [553, 341] width 188 height 29
type input "Interior Paint"
click at [720, 195] on input "text" at bounding box center [727, 201] width 139 height 28
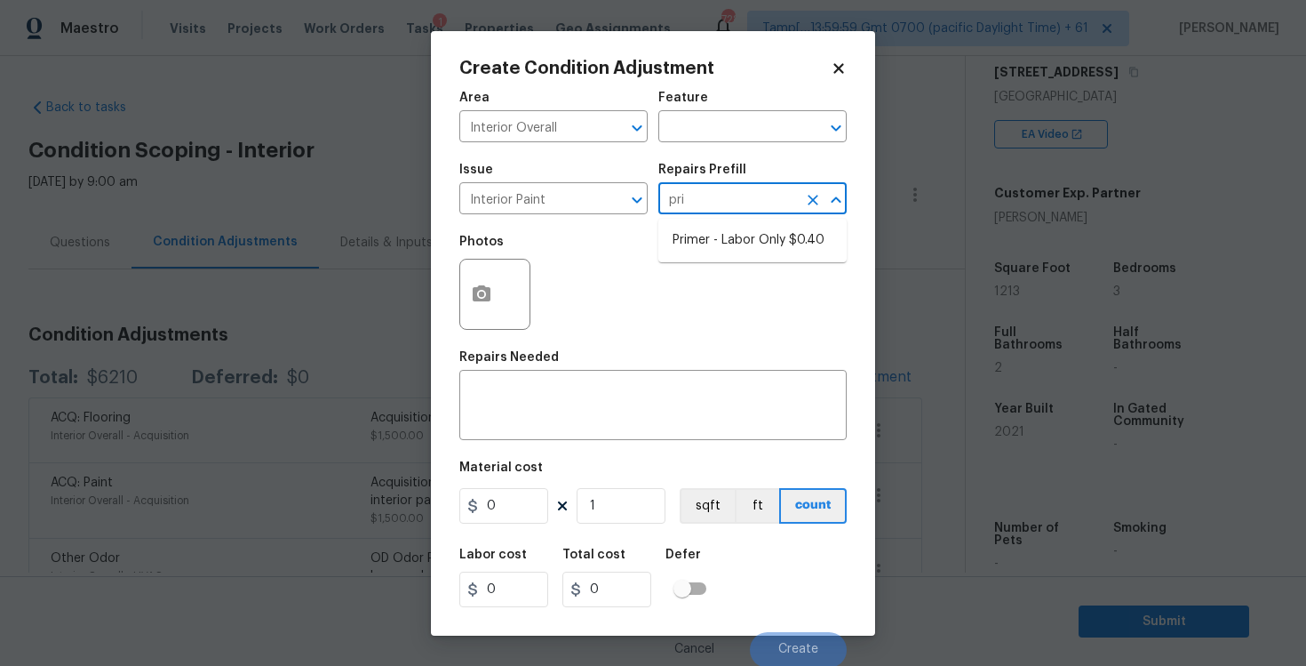
type input "prim"
click at [730, 222] on ul "Primer - Labor Only $0.40" at bounding box center [752, 241] width 188 height 44
click at [733, 234] on li "Primer - Labor Only $0.40" at bounding box center [752, 240] width 188 height 29
type input "Overall Paint"
type textarea "Interior primer - PRIMER PROVIDED BY OPENDOOR - All nails, screws, drywall anch…"
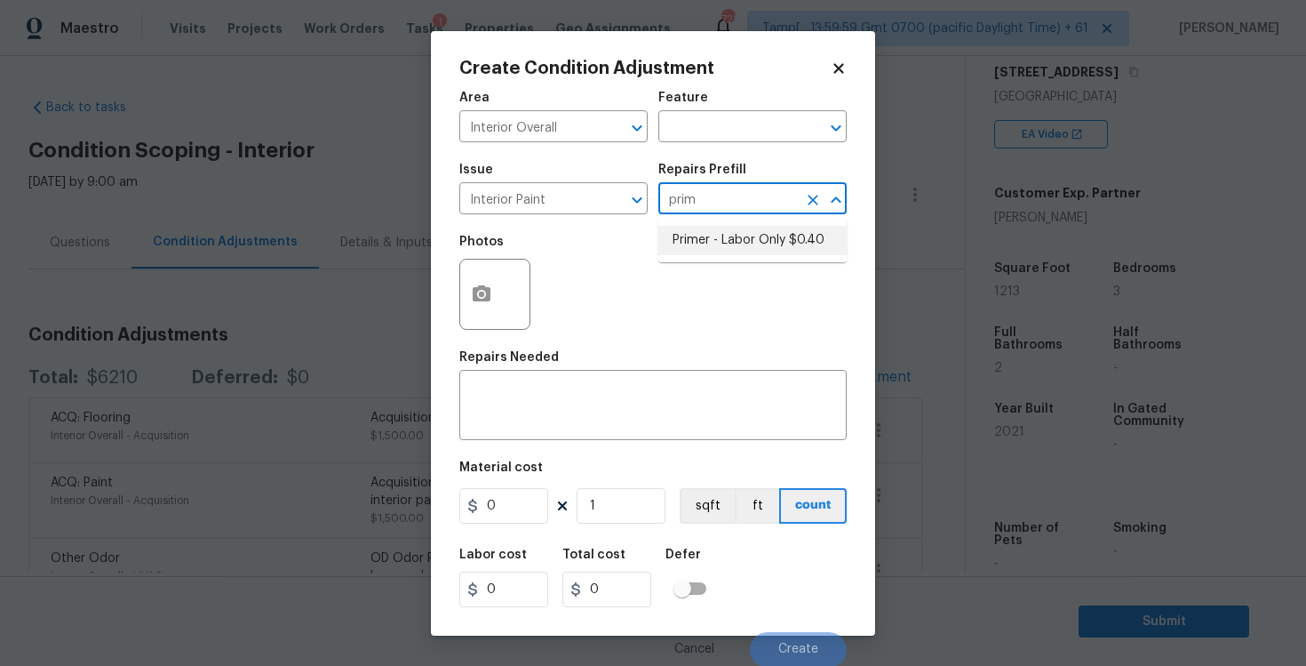
type input "0.4"
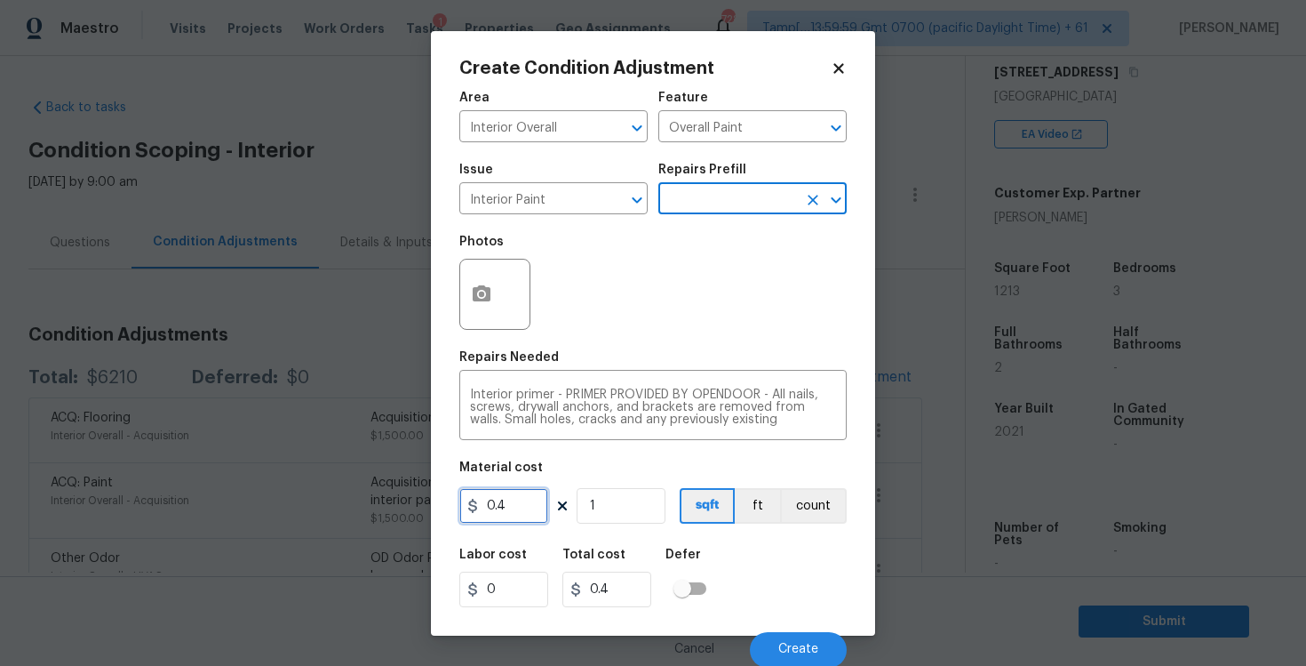
click at [531, 510] on input "0.4" at bounding box center [503, 506] width 89 height 36
type input "50"
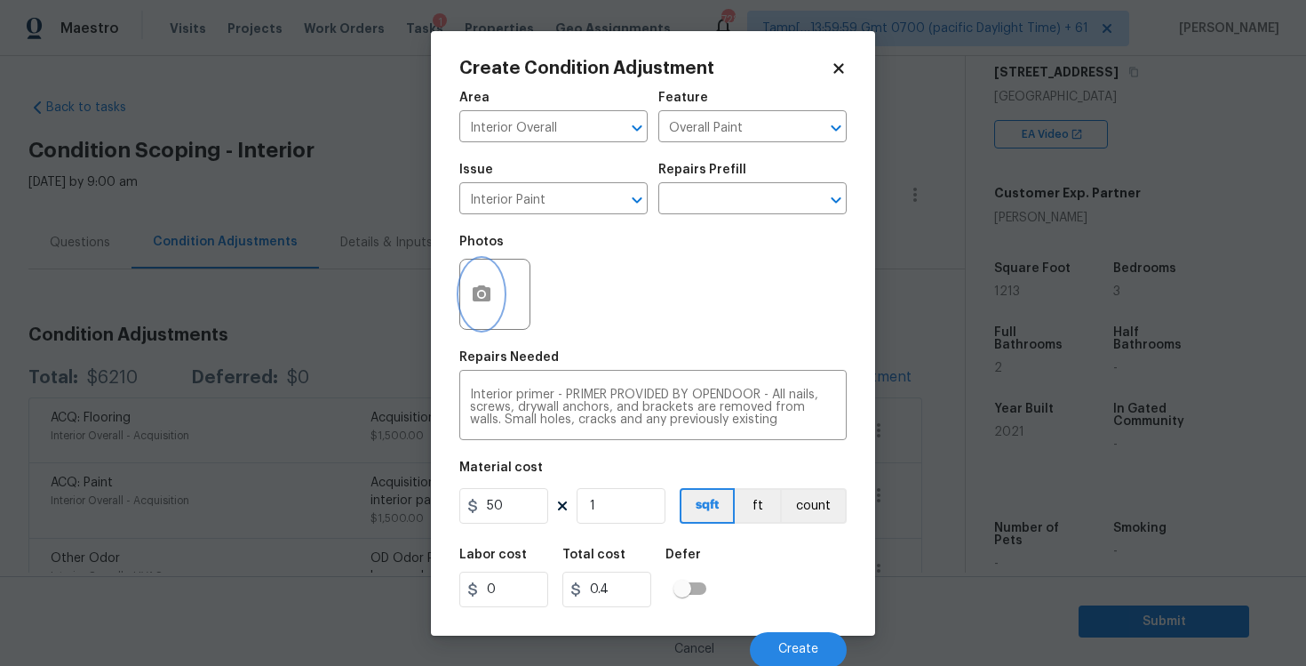
type input "50"
click at [483, 295] on circle "button" at bounding box center [481, 293] width 5 height 5
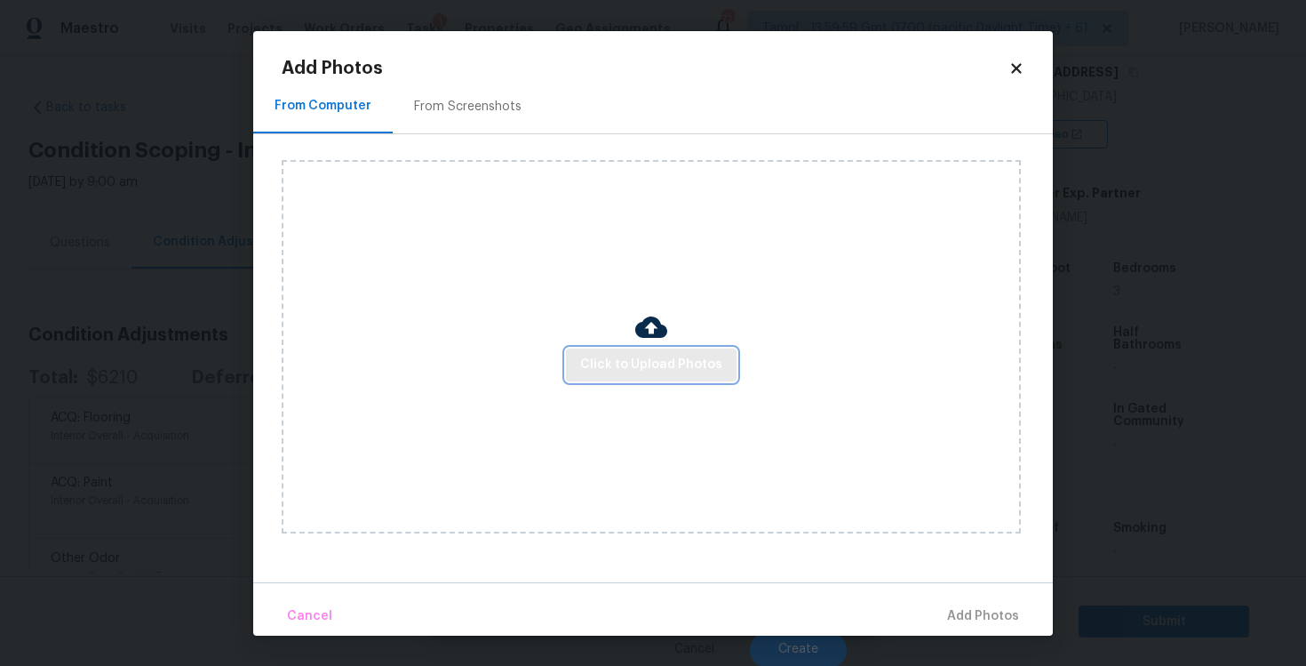
click at [614, 363] on span "Click to Upload Photos" at bounding box center [651, 365] width 142 height 22
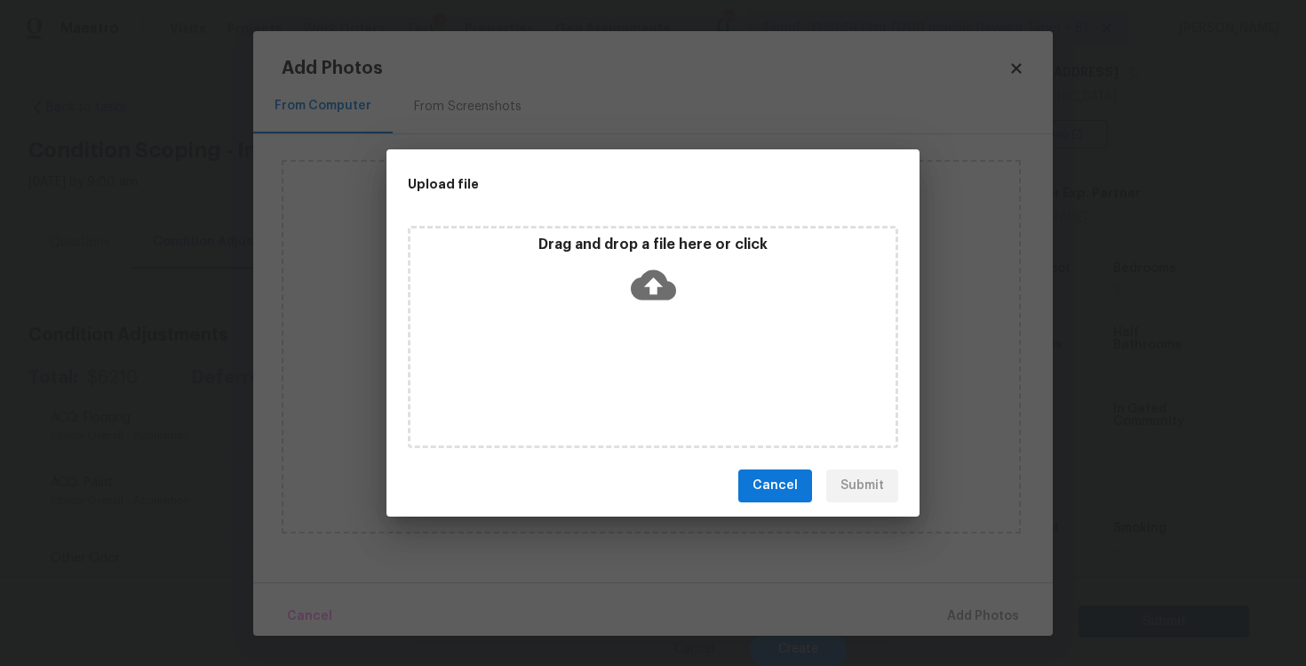
click at [642, 289] on icon at bounding box center [653, 284] width 45 height 30
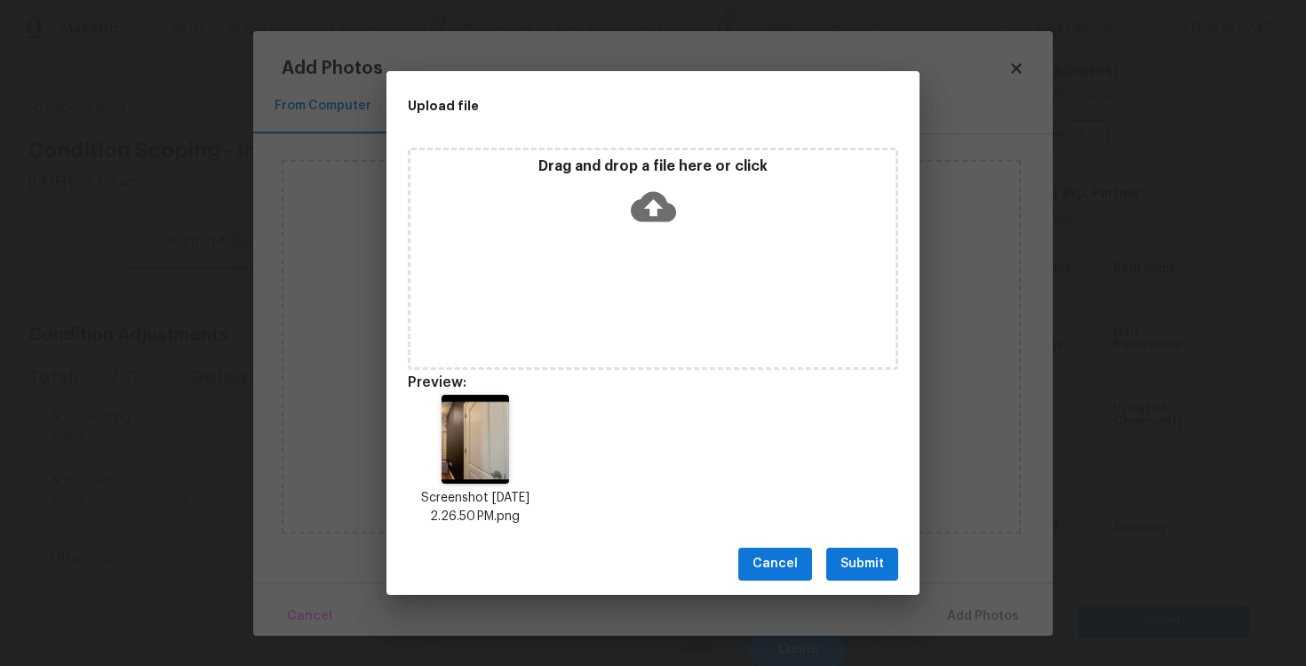
click at [858, 559] on span "Submit" at bounding box center [863, 564] width 44 height 22
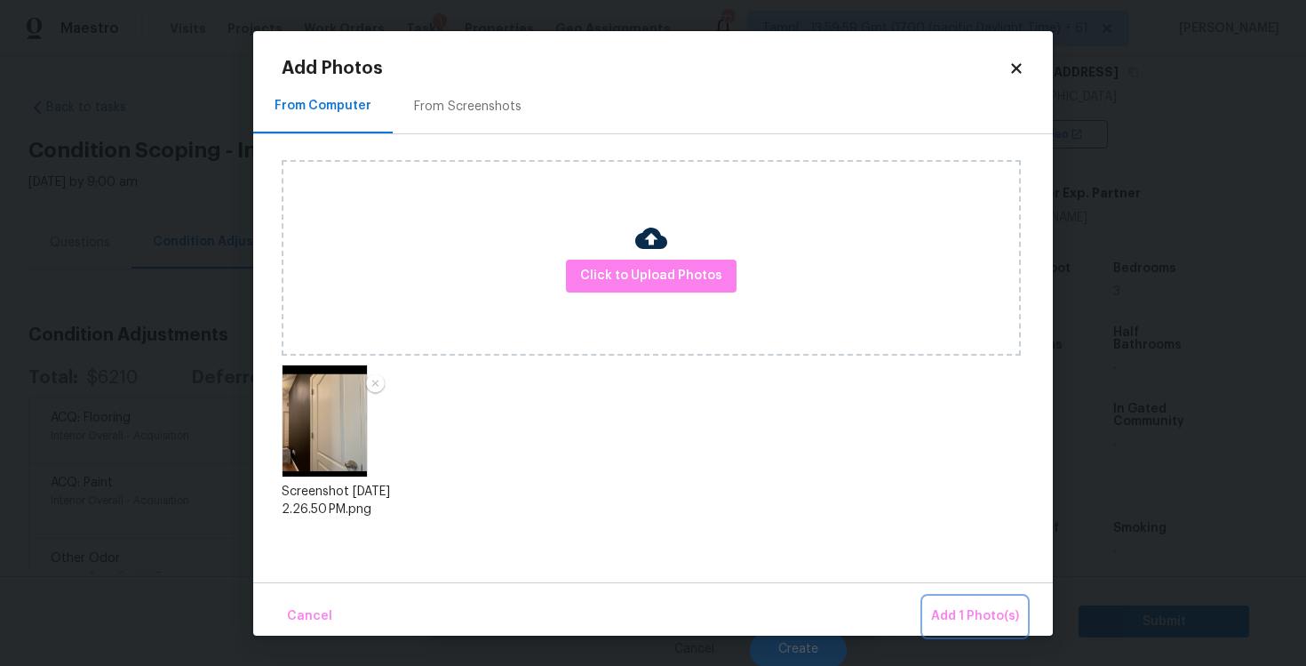
click at [969, 621] on span "Add 1 Photo(s)" at bounding box center [975, 616] width 88 height 22
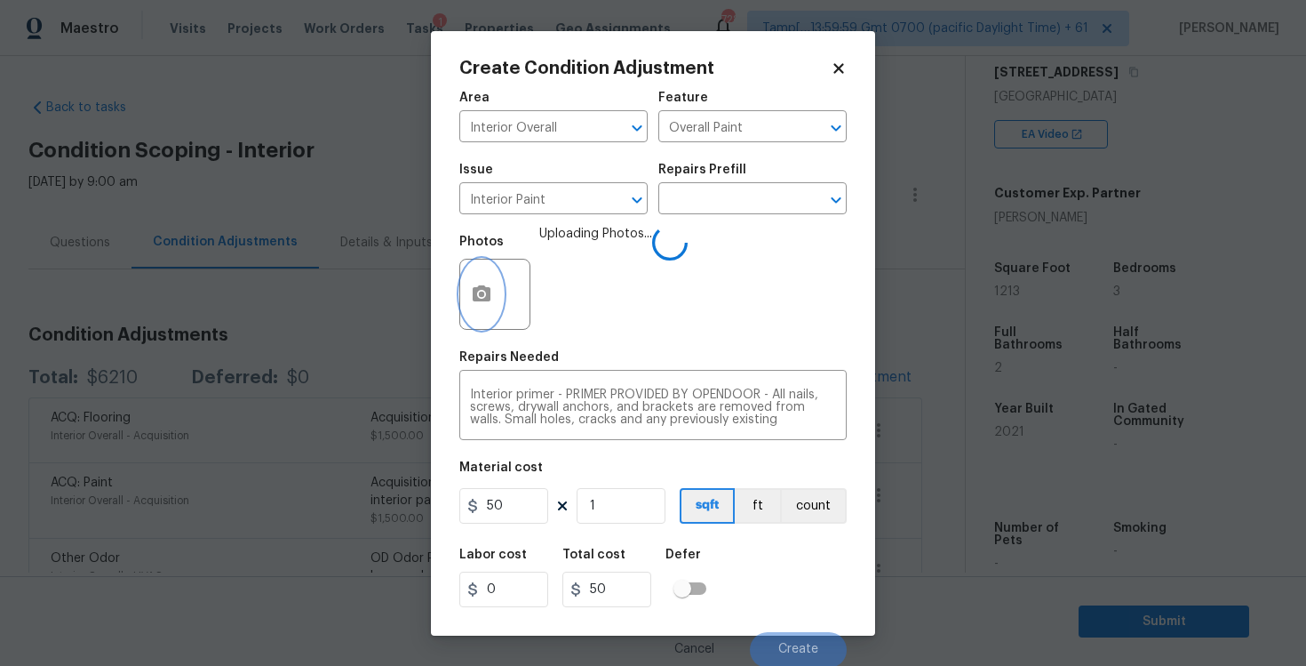
scroll to position [2, 0]
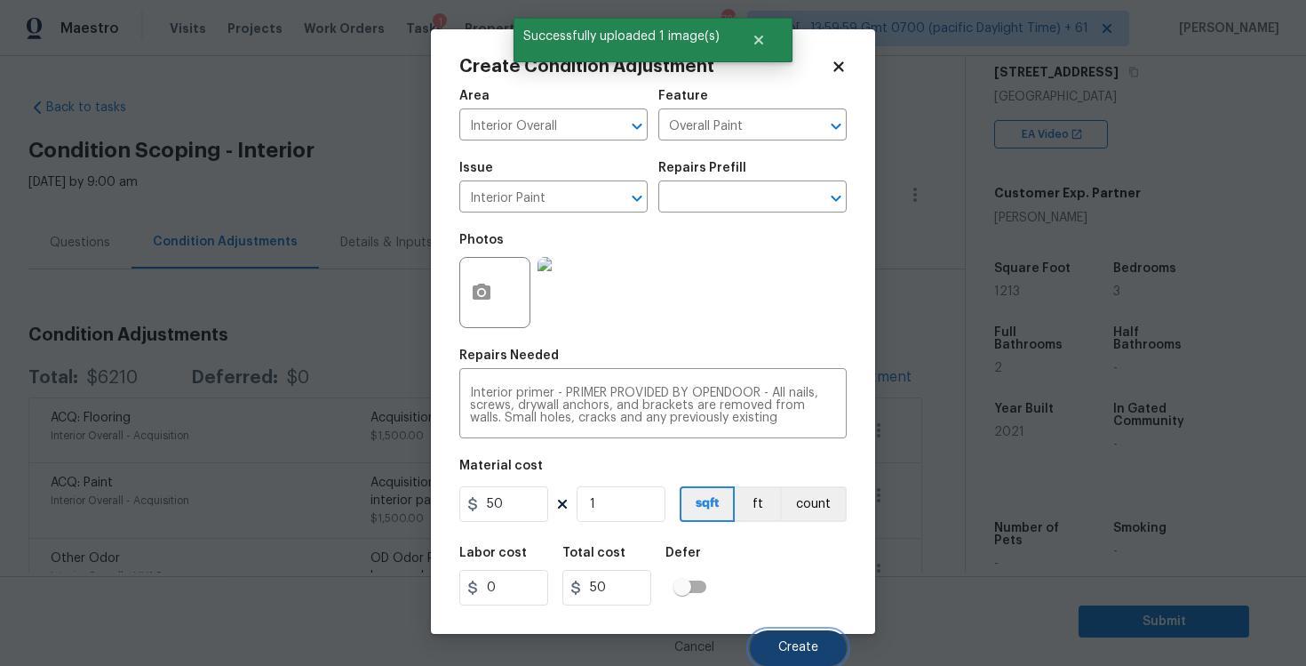
click at [782, 643] on span "Create" at bounding box center [798, 647] width 40 height 13
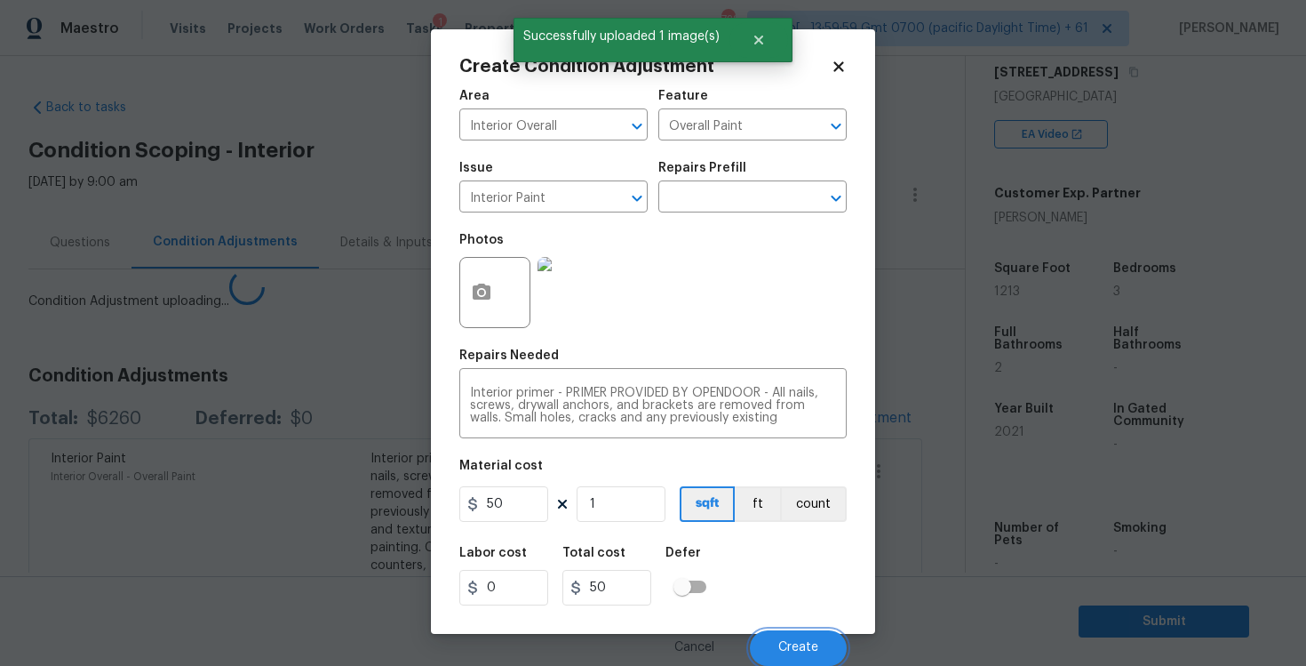
scroll to position [0, 0]
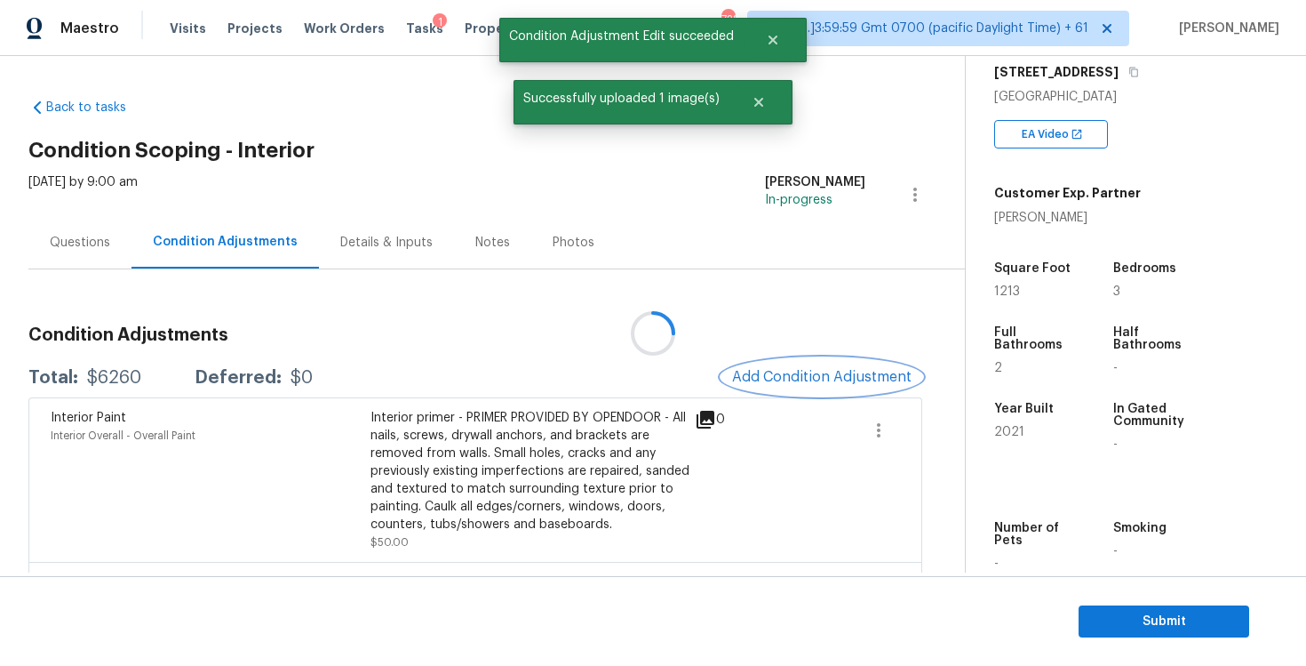
click at [826, 379] on span "Add Condition Adjustment" at bounding box center [822, 377] width 180 height 16
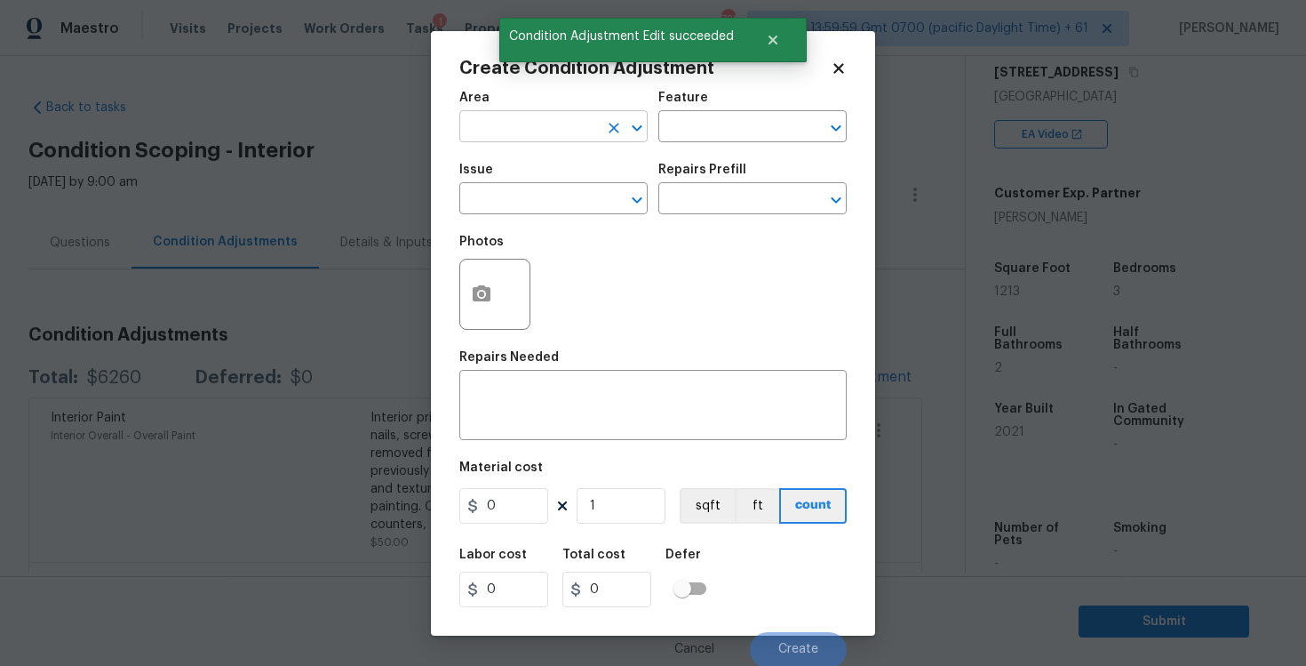
click at [570, 125] on input "text" at bounding box center [528, 129] width 139 height 28
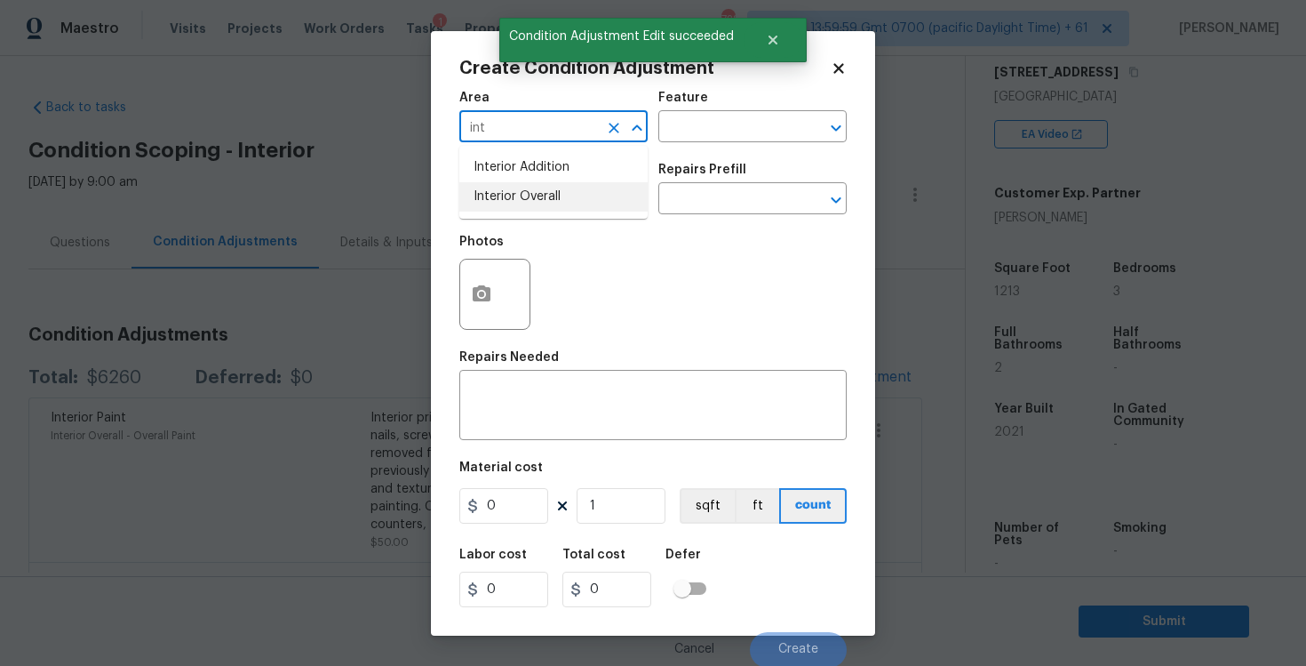
click at [593, 189] on li "Interior Overall" at bounding box center [553, 196] width 188 height 29
type input "Interior Overall"
click at [593, 189] on input "text" at bounding box center [528, 201] width 139 height 28
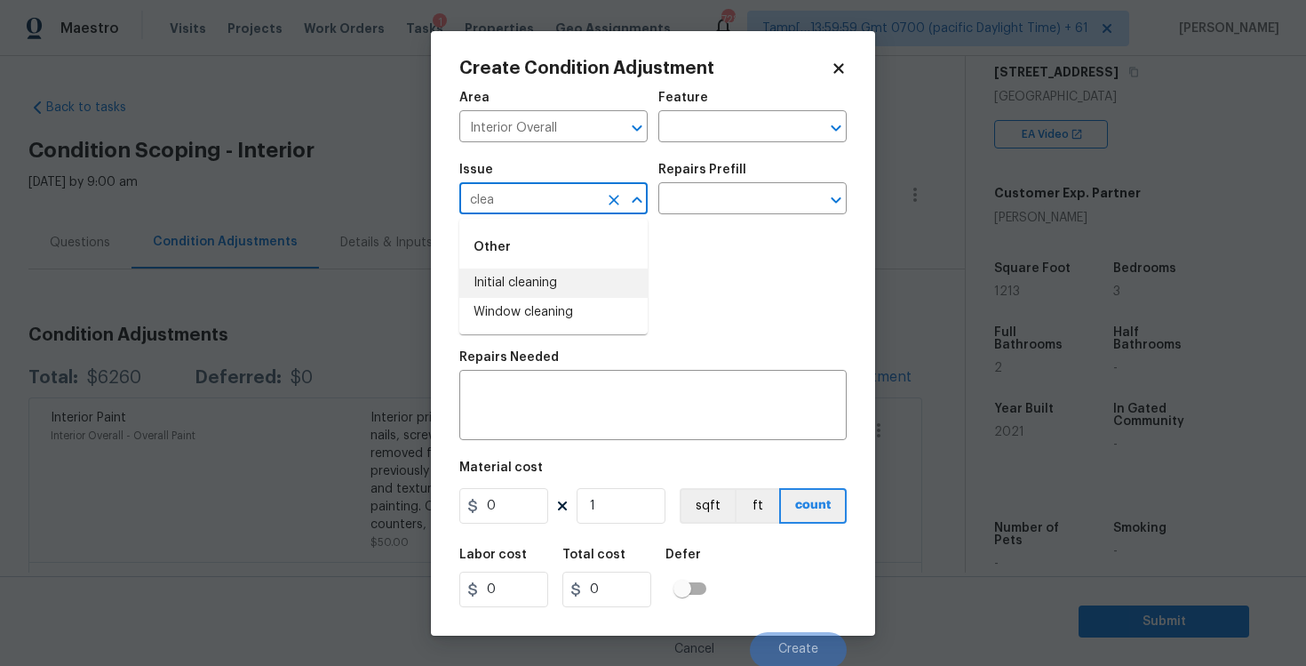
click at [586, 280] on li "Initial cleaning" at bounding box center [553, 282] width 188 height 29
type input "Initial cleaning"
click at [687, 220] on div "Issue Initial cleaning ​ Repairs Prefill ​" at bounding box center [652, 189] width 387 height 72
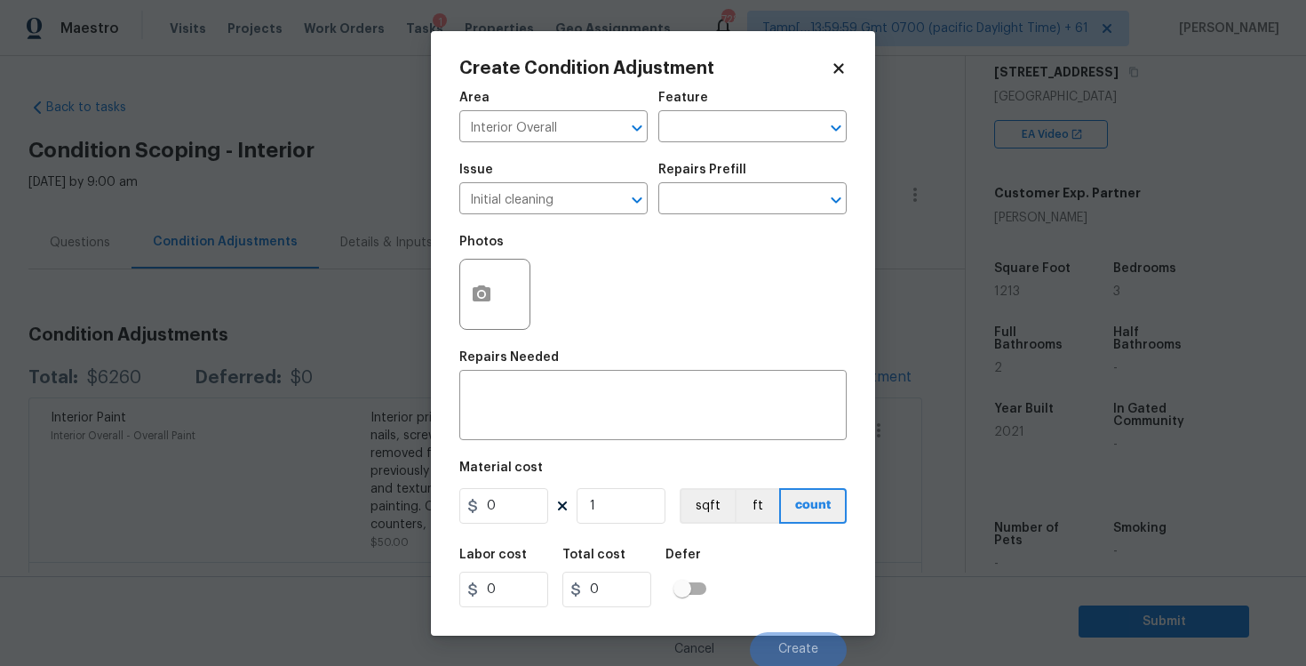
click at [687, 220] on div "Issue Initial cleaning ​ Repairs Prefill ​" at bounding box center [652, 189] width 387 height 72
click at [697, 209] on input "text" at bounding box center [727, 201] width 139 height 28
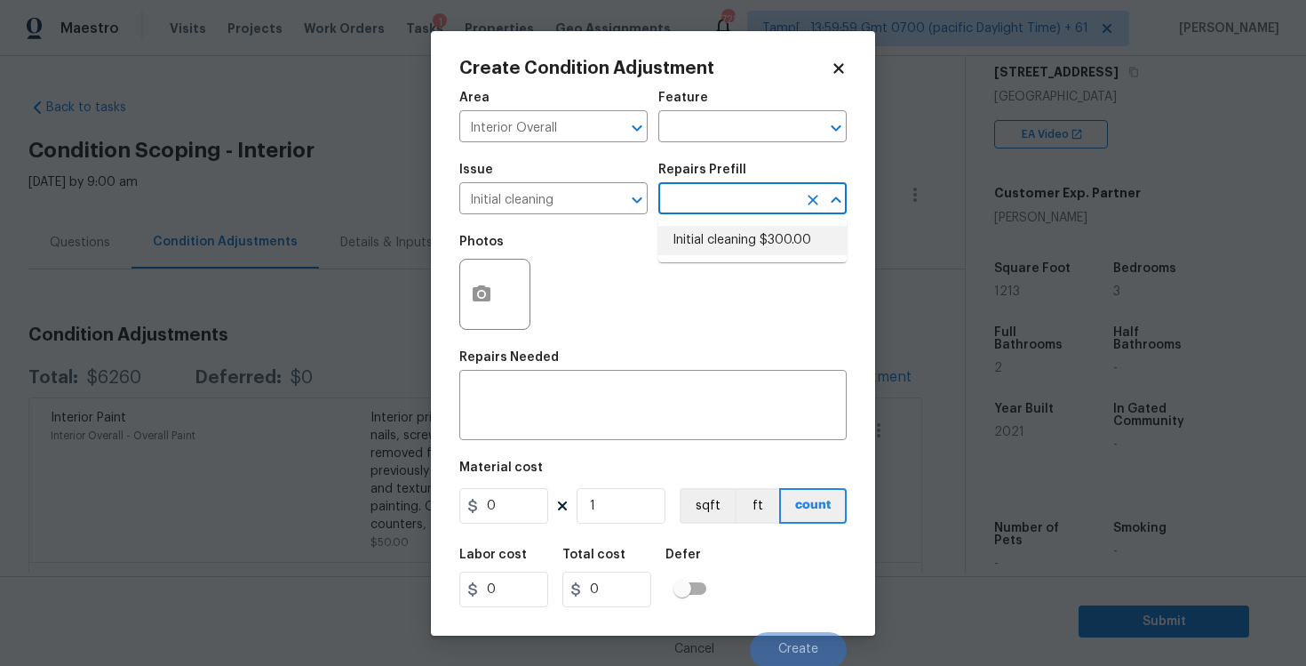
click at [704, 239] on li "Initial cleaning $300.00" at bounding box center [752, 240] width 188 height 29
type input "Home Readiness Packages"
type textarea "1. Wipe down exterior doors and trim. 2. Clean out all exterior light fixtures …"
type input "300"
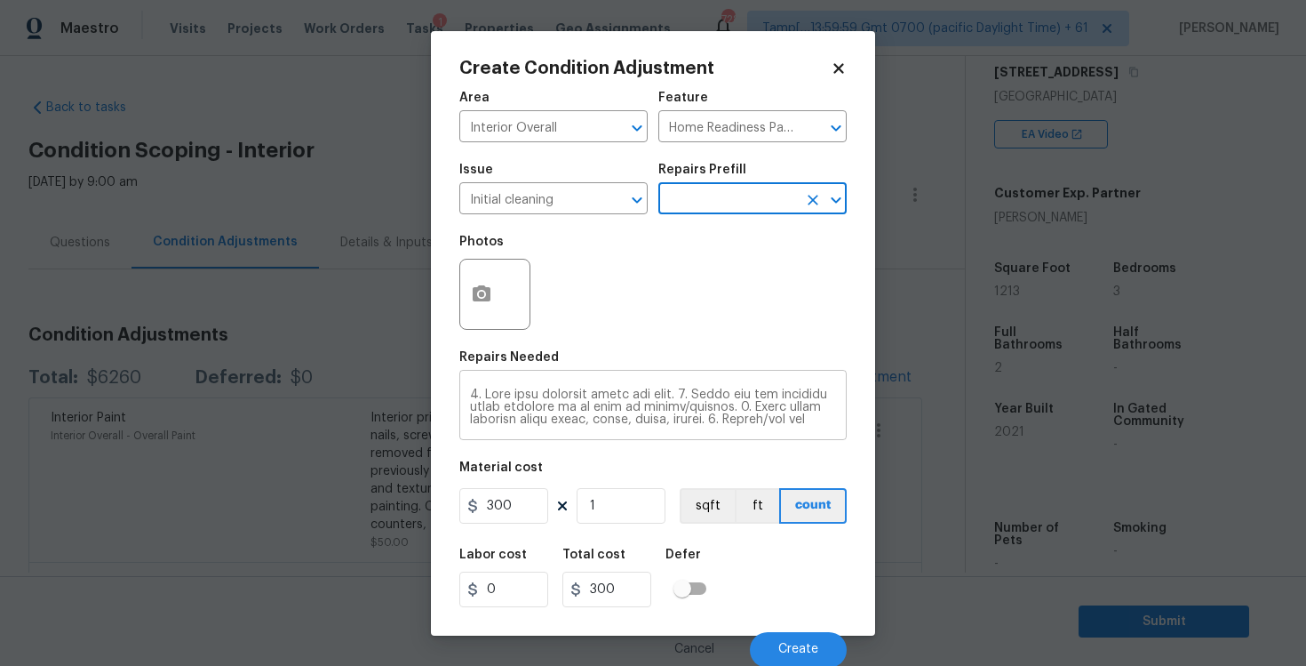
scroll to position [236, 0]
click at [783, 642] on button "Create" at bounding box center [798, 650] width 97 height 36
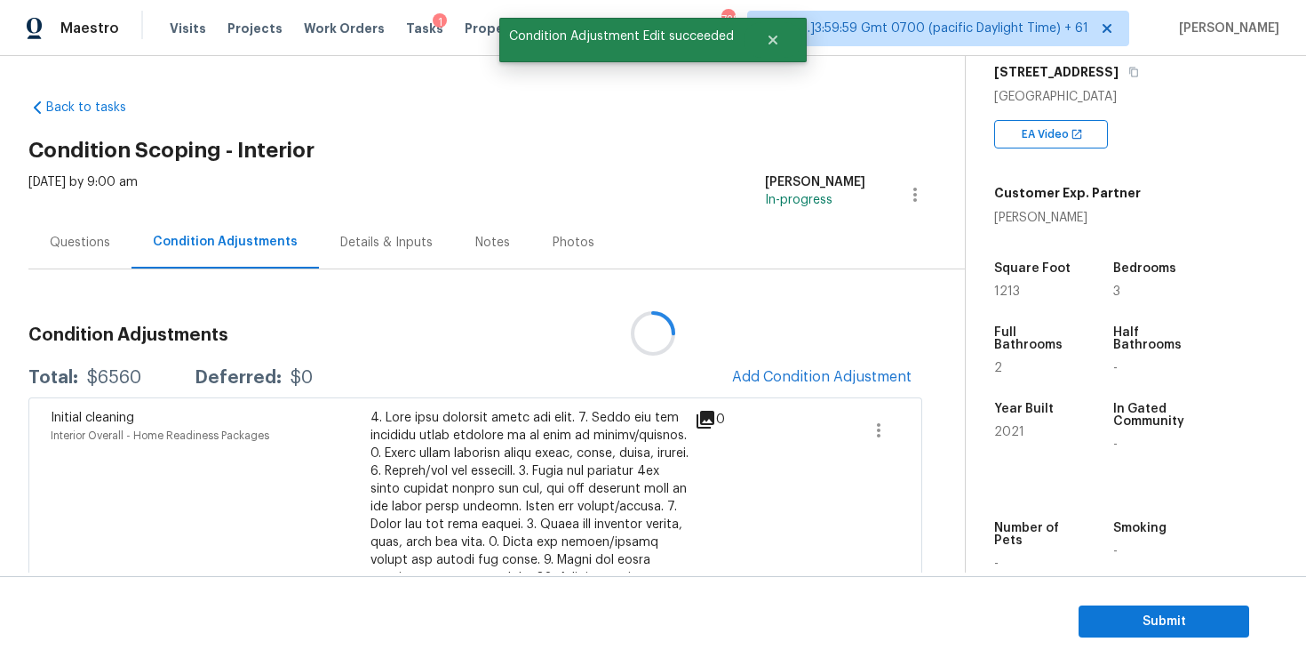
click at [384, 356] on div at bounding box center [653, 333] width 1306 height 666
drag, startPoint x: 88, startPoint y: 376, endPoint x: 173, endPoint y: 373, distance: 85.3
click at [173, 374] on div "Total: $6560 Deferred: $0" at bounding box center [170, 378] width 284 height 18
copy div "$6560"
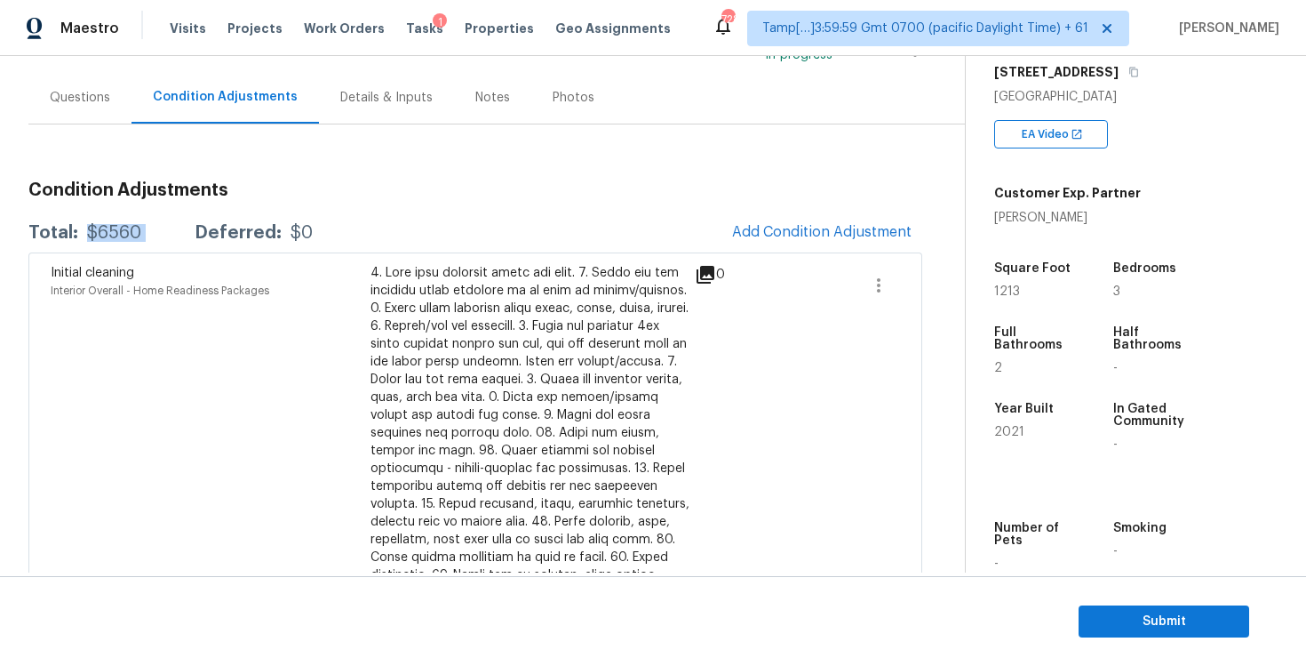
scroll to position [158, 0]
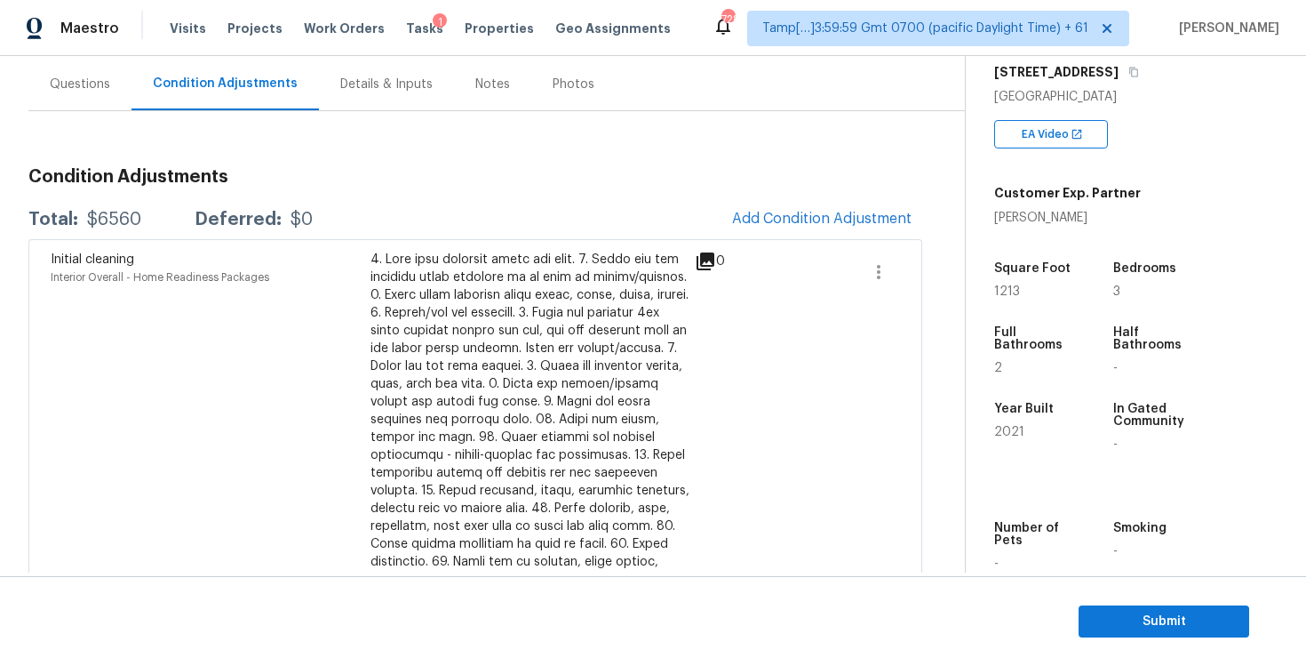
click at [1137, 602] on section "Submit" at bounding box center [653, 621] width 1306 height 91
click at [1138, 614] on span "Submit" at bounding box center [1164, 621] width 142 height 22
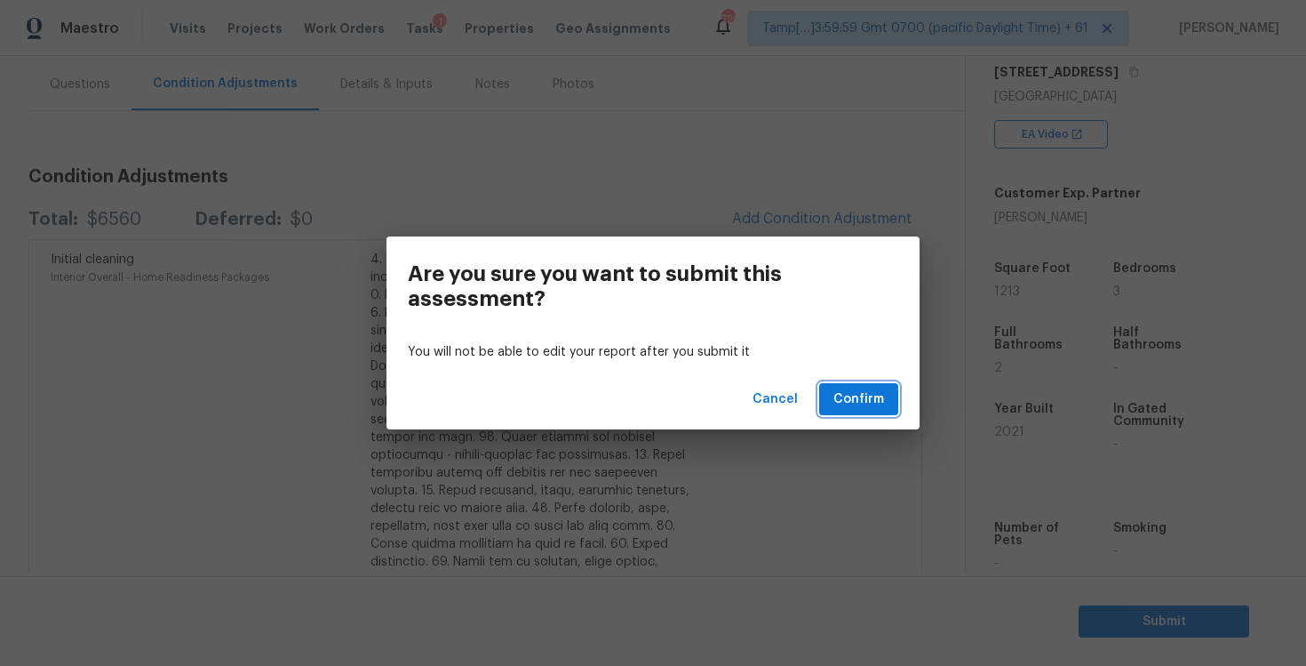
click at [850, 389] on span "Confirm" at bounding box center [859, 399] width 51 height 22
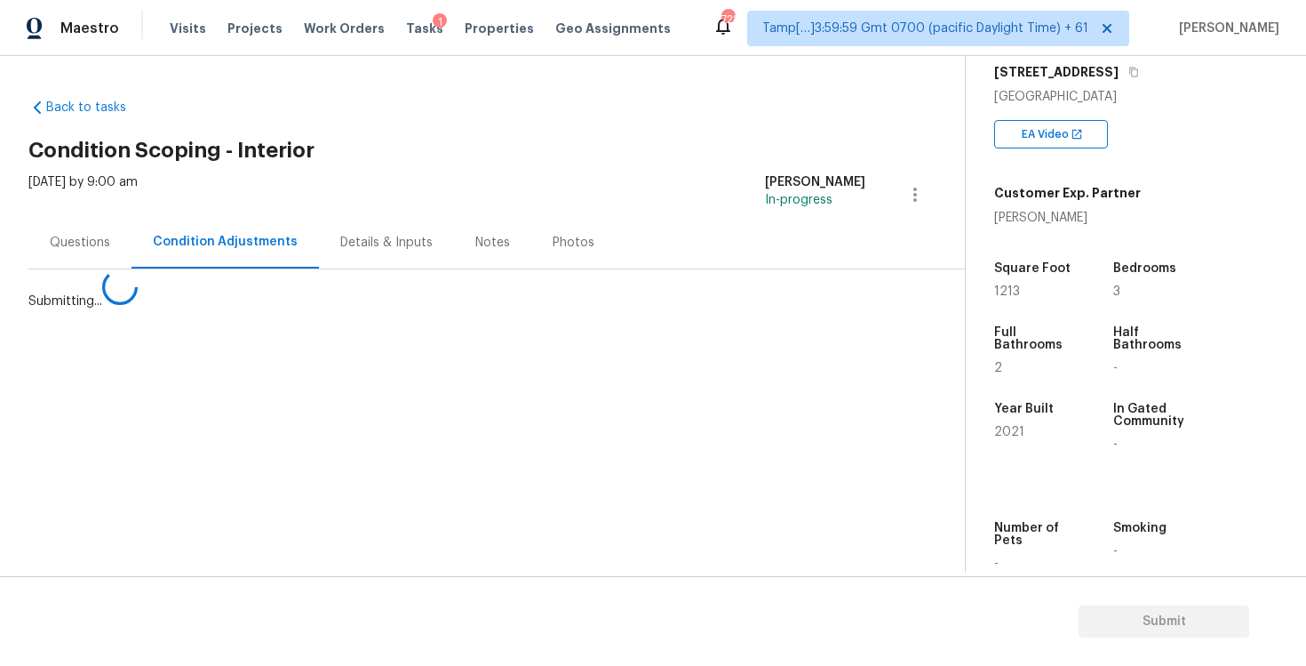
scroll to position [0, 0]
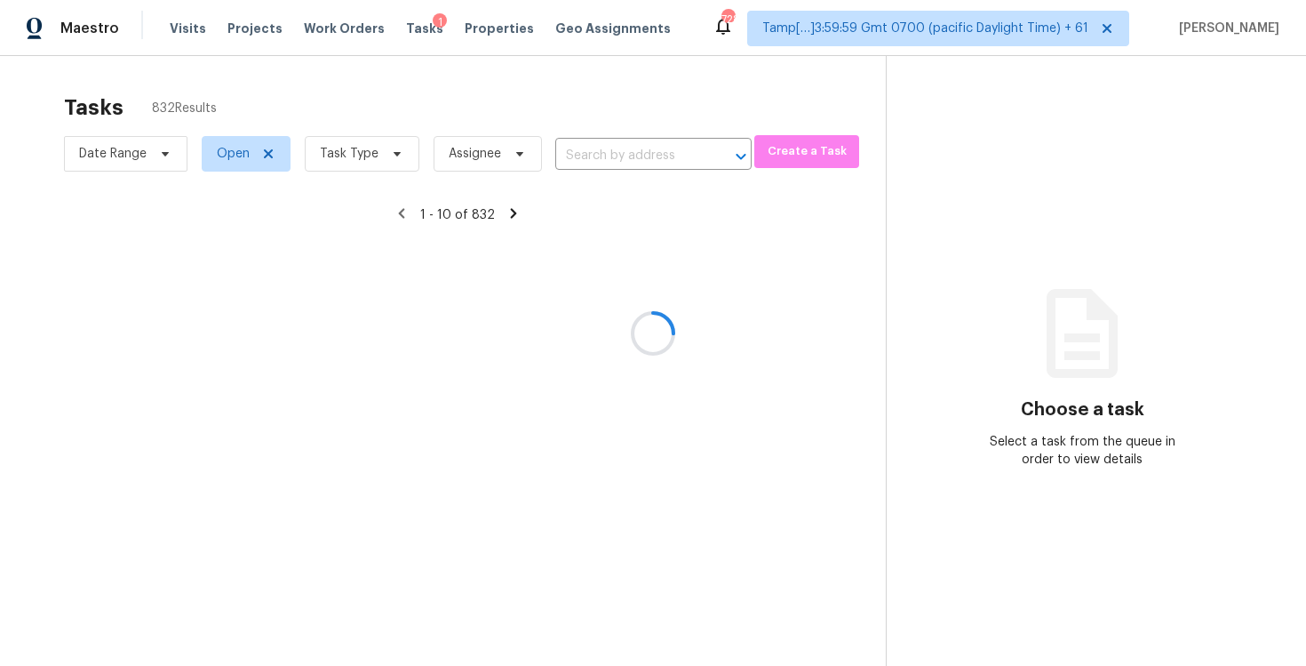
click at [387, 128] on div at bounding box center [653, 333] width 1306 height 666
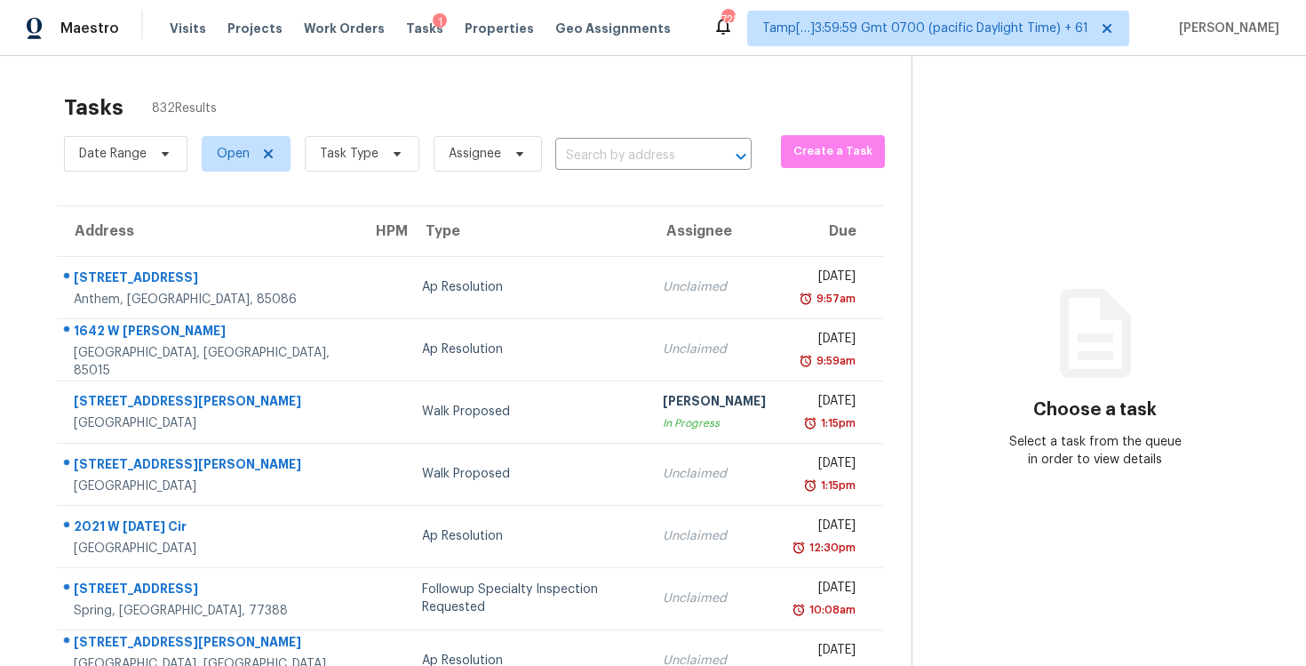
click at [404, 180] on section "Tasks 832 Results Date Range Open Task Type Assignee ​ Create a Task Address HP…" at bounding box center [469, 505] width 883 height 842
click at [385, 159] on span at bounding box center [395, 154] width 20 height 14
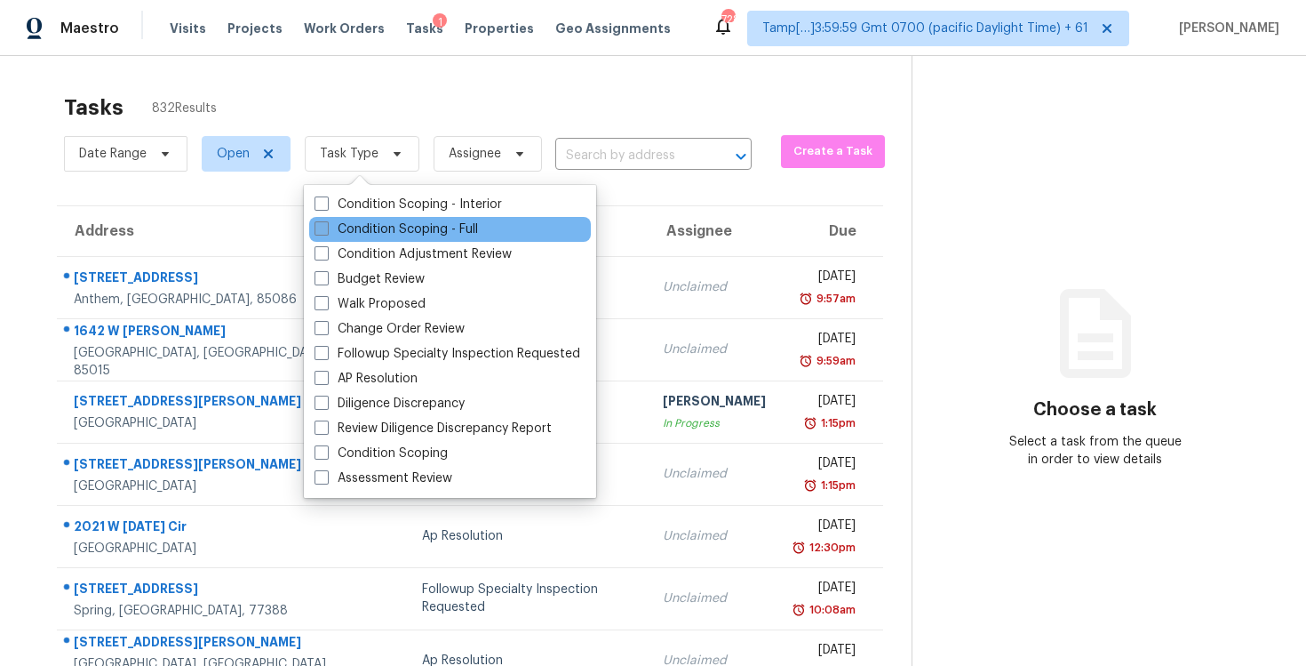
click at [421, 226] on label "Condition Scoping - Full" at bounding box center [397, 229] width 164 height 18
click at [326, 226] on input "Condition Scoping - Full" at bounding box center [321, 226] width 12 height 12
checkbox input "true"
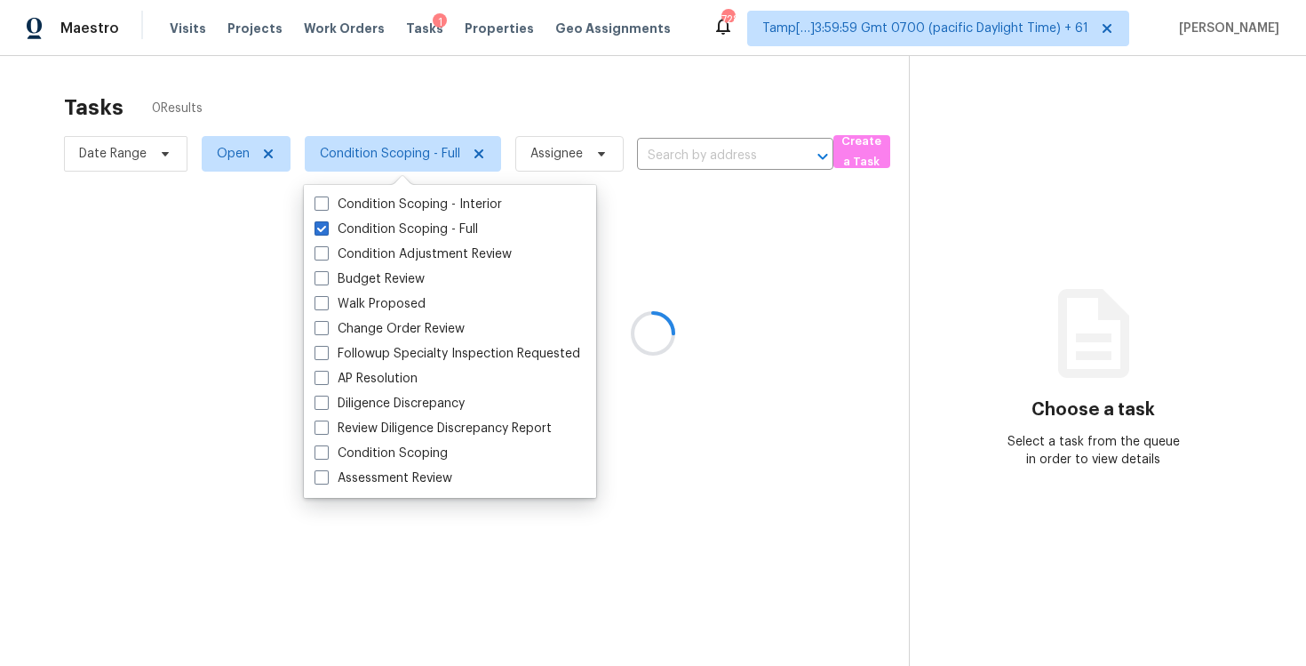
click at [402, 117] on div at bounding box center [653, 333] width 1306 height 666
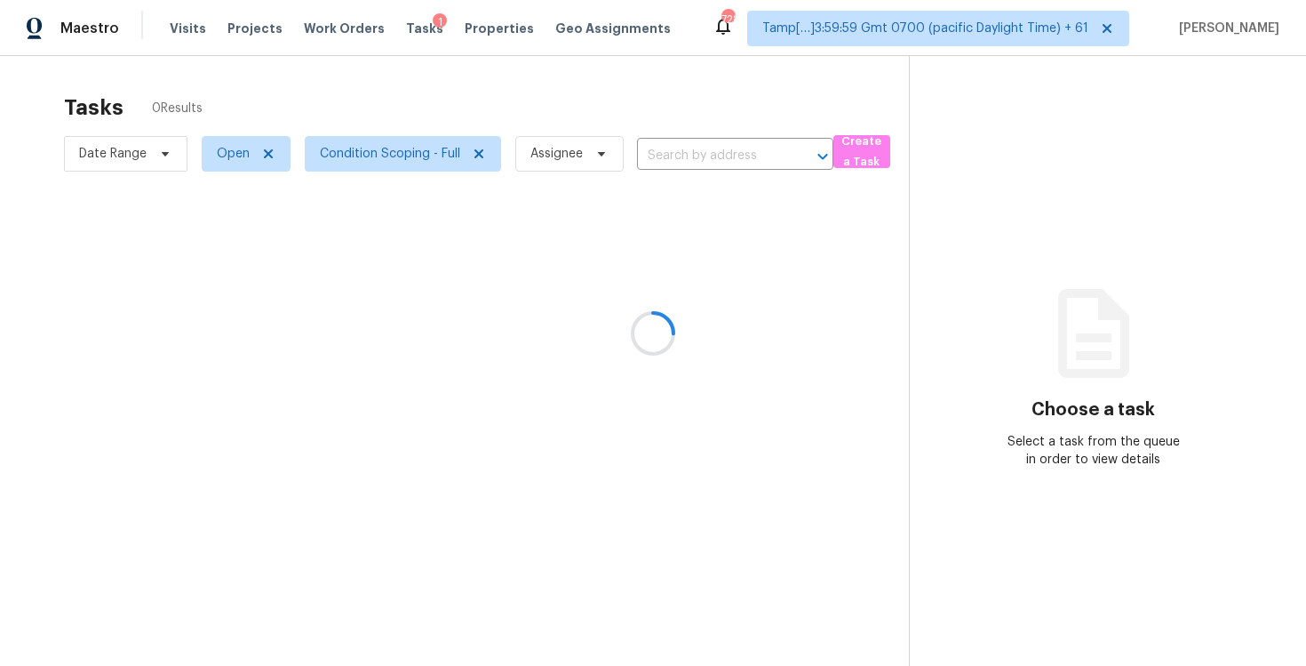
click at [405, 155] on div at bounding box center [653, 333] width 1306 height 666
click at [471, 70] on div at bounding box center [653, 333] width 1306 height 666
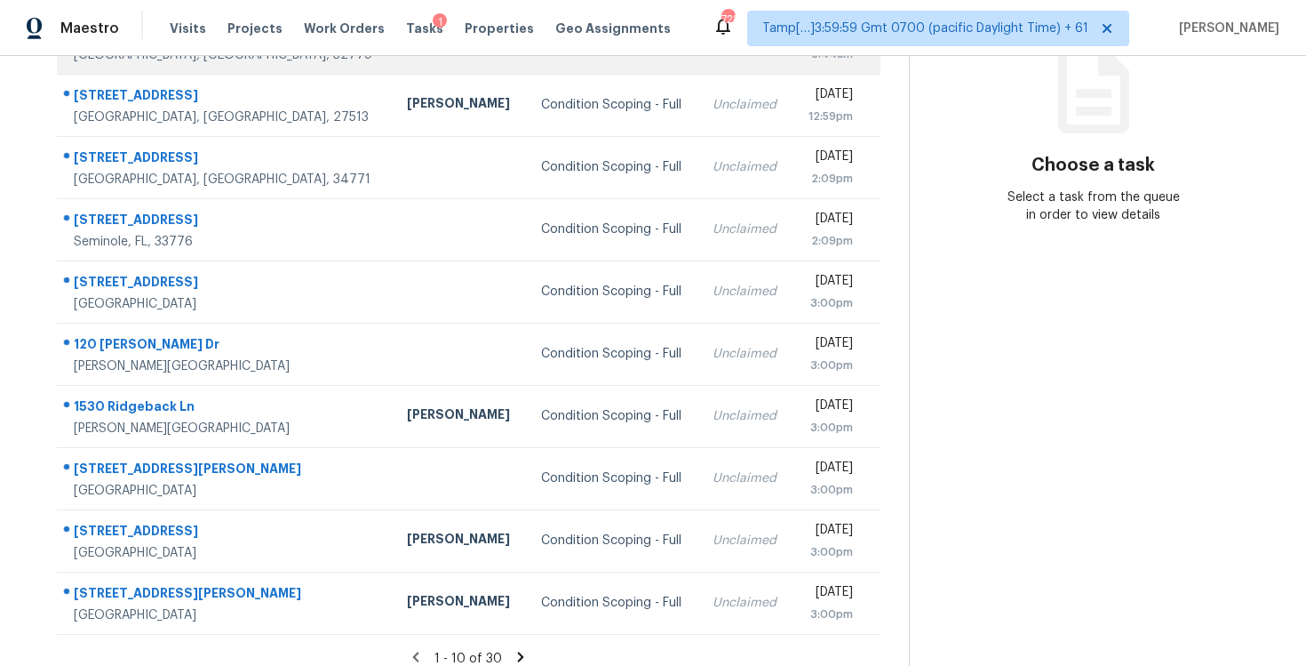
scroll to position [259, 0]
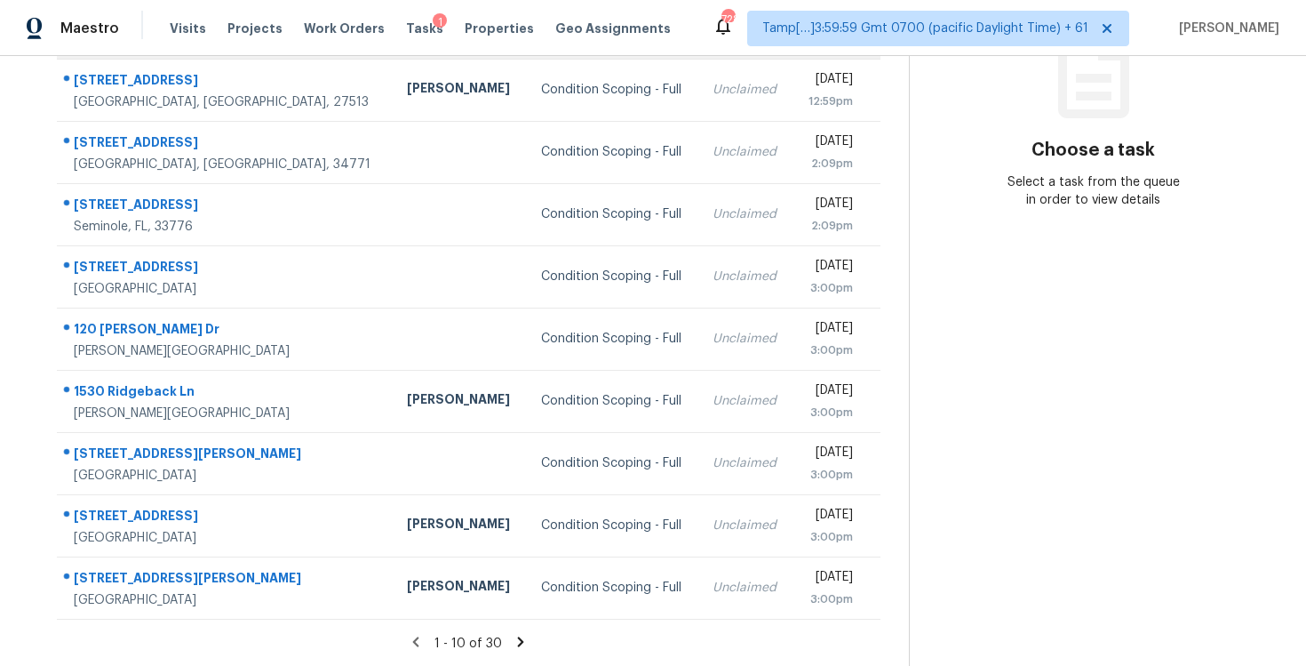
click at [527, 308] on td "Condition Scoping - Full" at bounding box center [613, 338] width 172 height 62
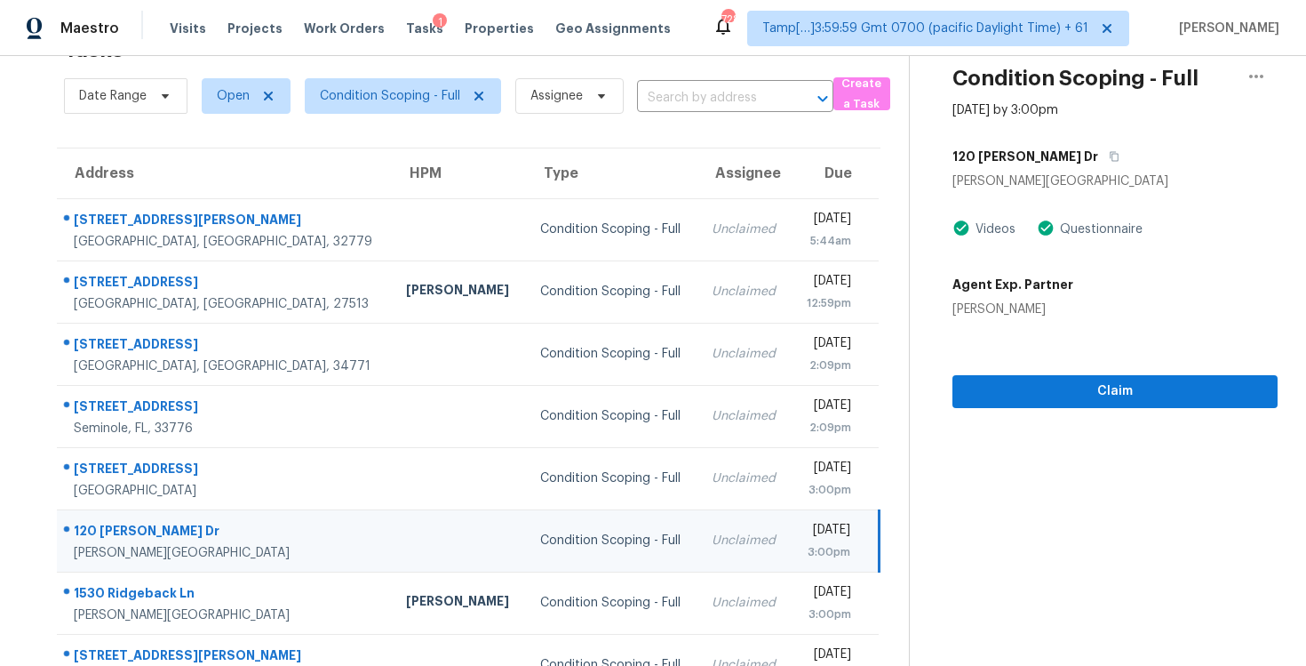
scroll to position [53, 0]
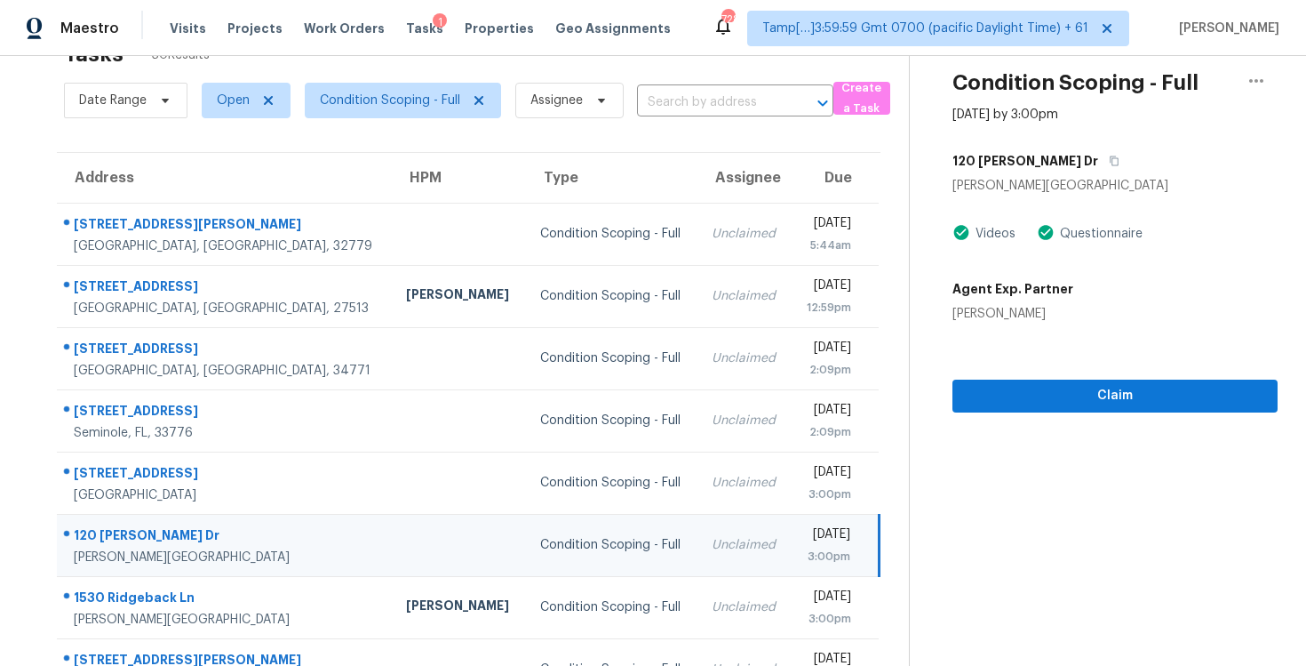
click at [1045, 138] on div "Condition Scoping - Full [DATE] by 3:00pm [STREET_ADDRESS][PERSON_NAME][PERSON_…" at bounding box center [1094, 208] width 368 height 410
click at [1098, 166] on button "button" at bounding box center [1110, 161] width 24 height 32
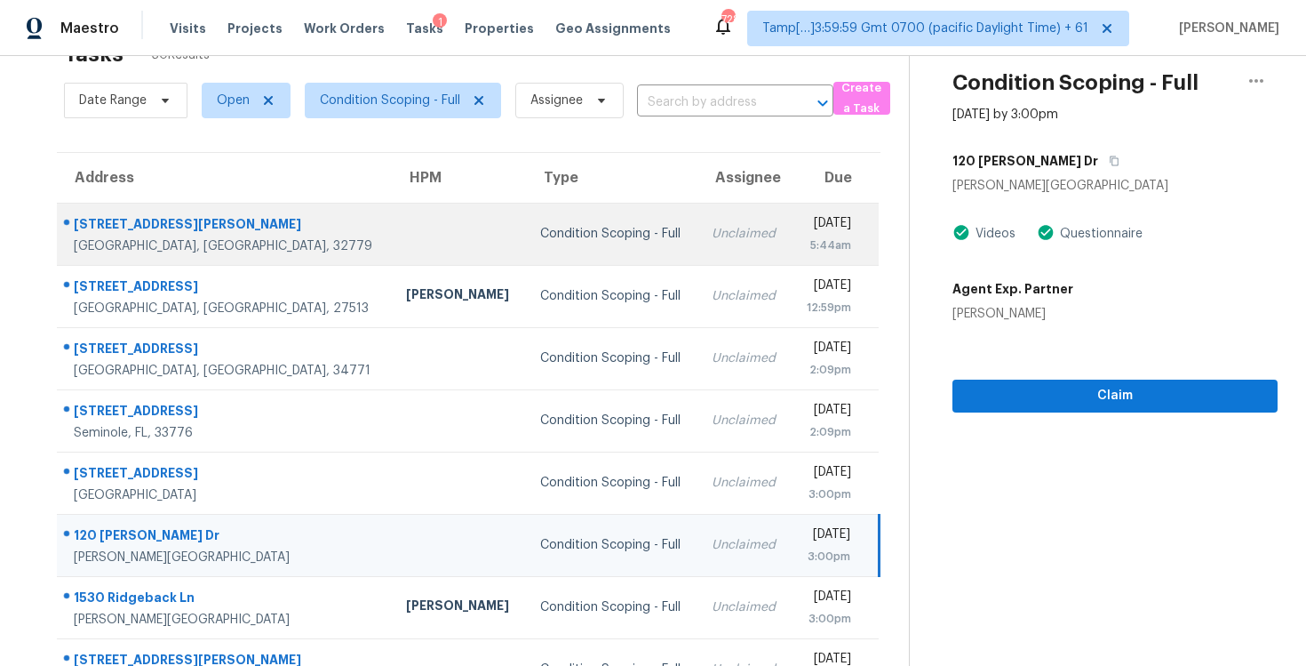
click at [526, 220] on td "Condition Scoping - Full" at bounding box center [612, 234] width 172 height 62
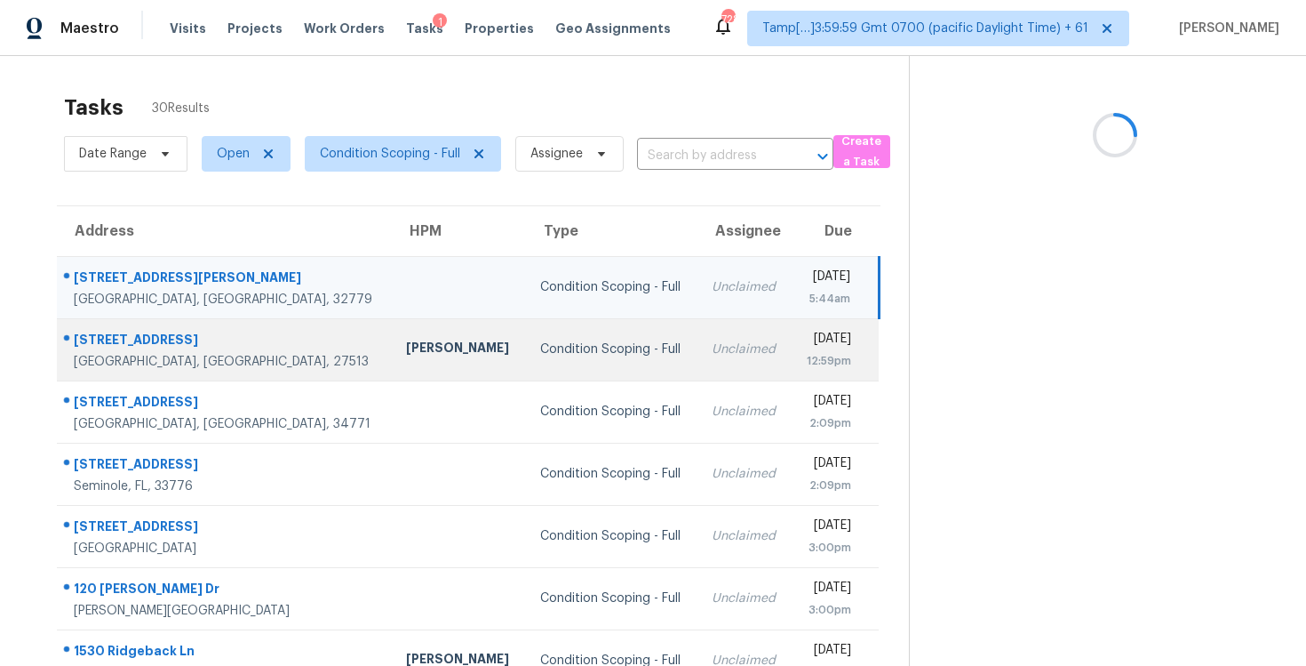
scroll to position [1, 0]
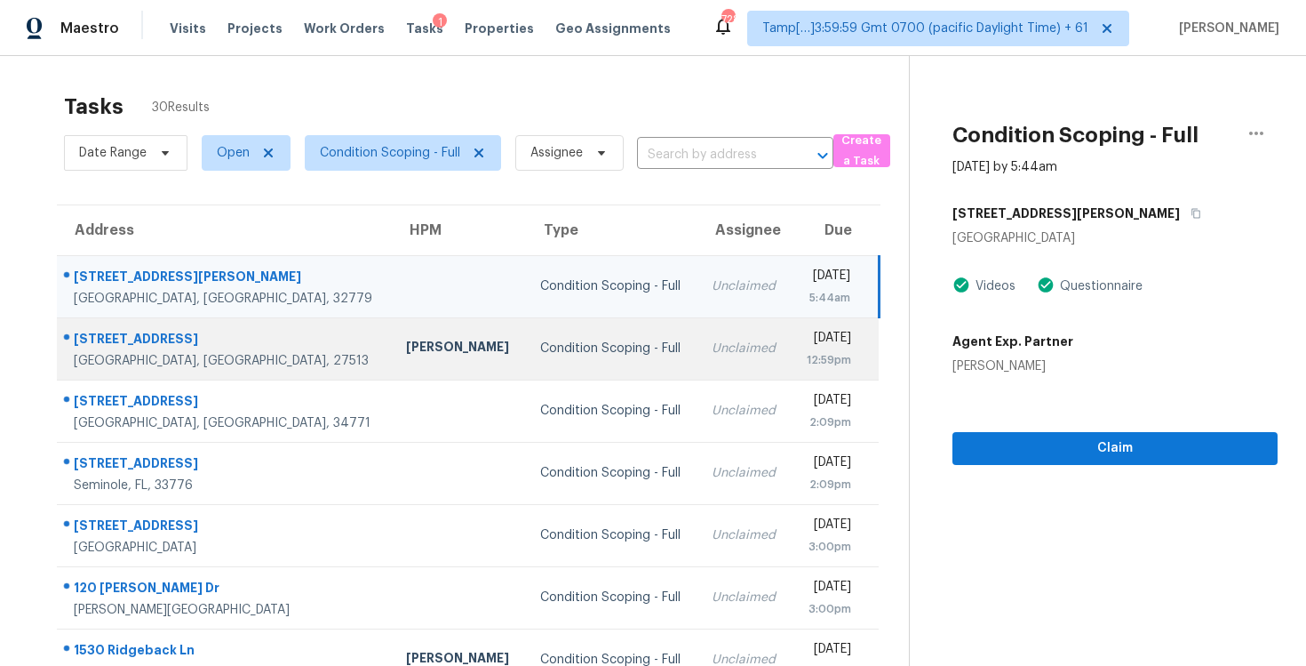
click at [552, 334] on td "Condition Scoping - Full" at bounding box center [612, 348] width 172 height 62
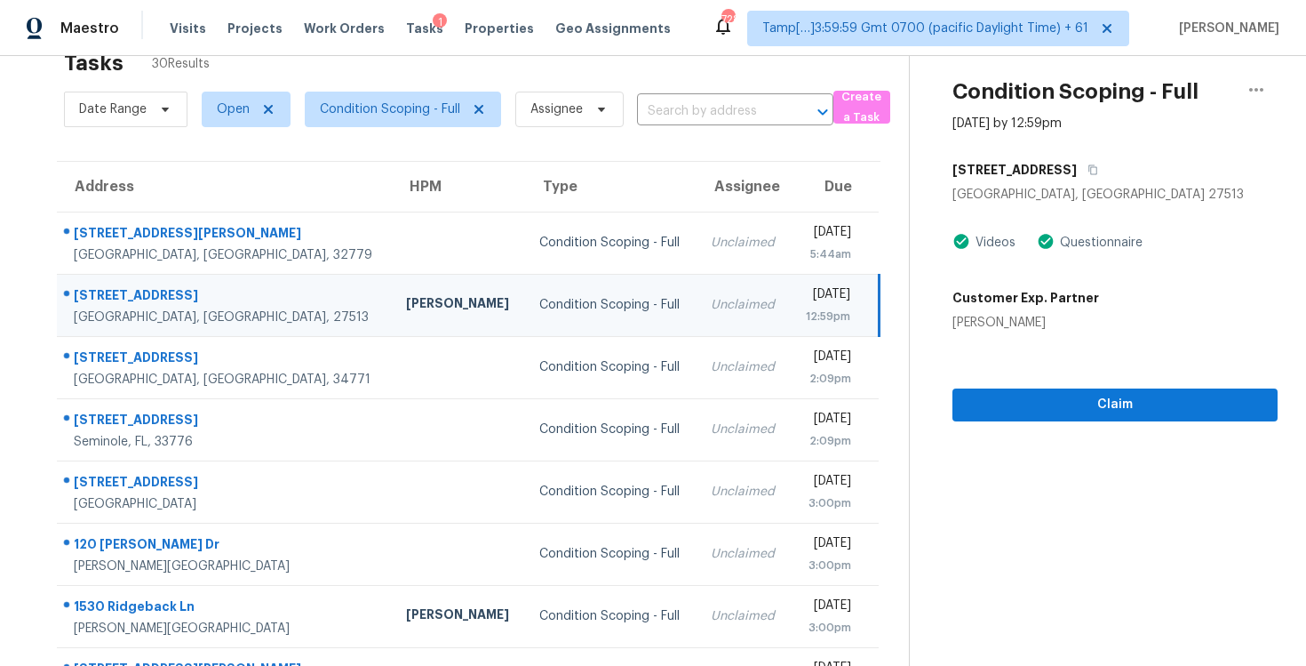
scroll to position [42, 0]
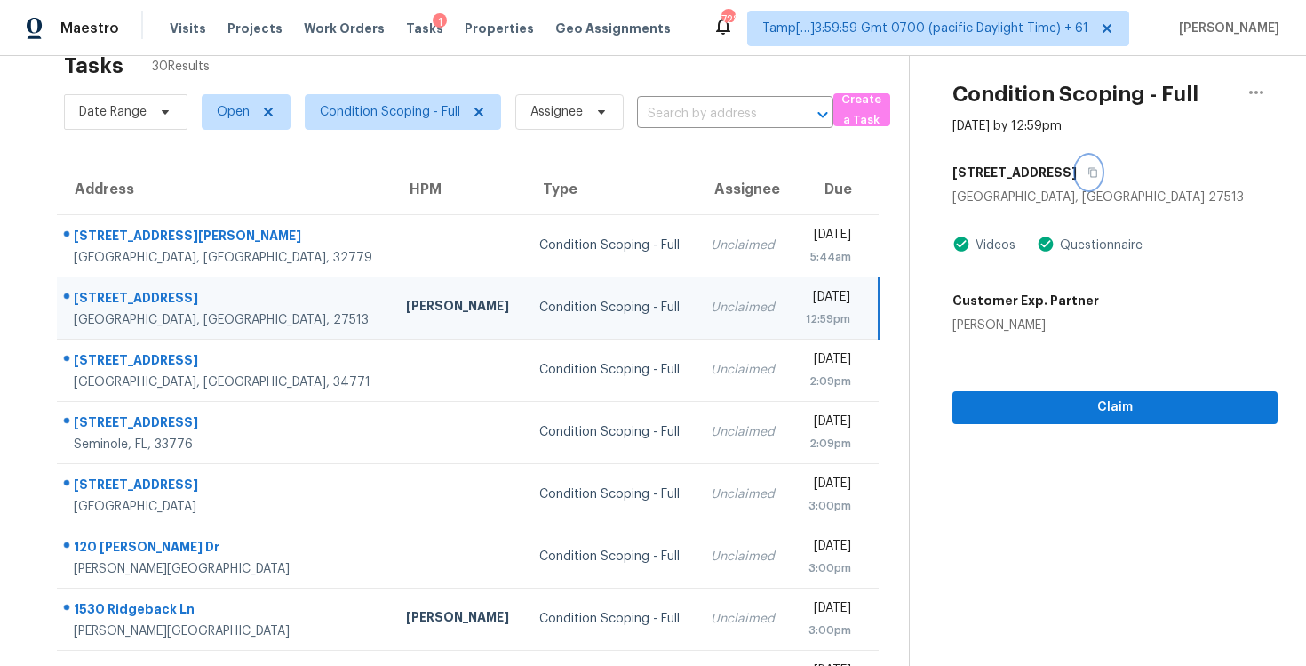
click at [1089, 175] on icon "button" at bounding box center [1093, 173] width 9 height 10
click at [397, 107] on span "Condition Scoping - Full" at bounding box center [390, 112] width 140 height 18
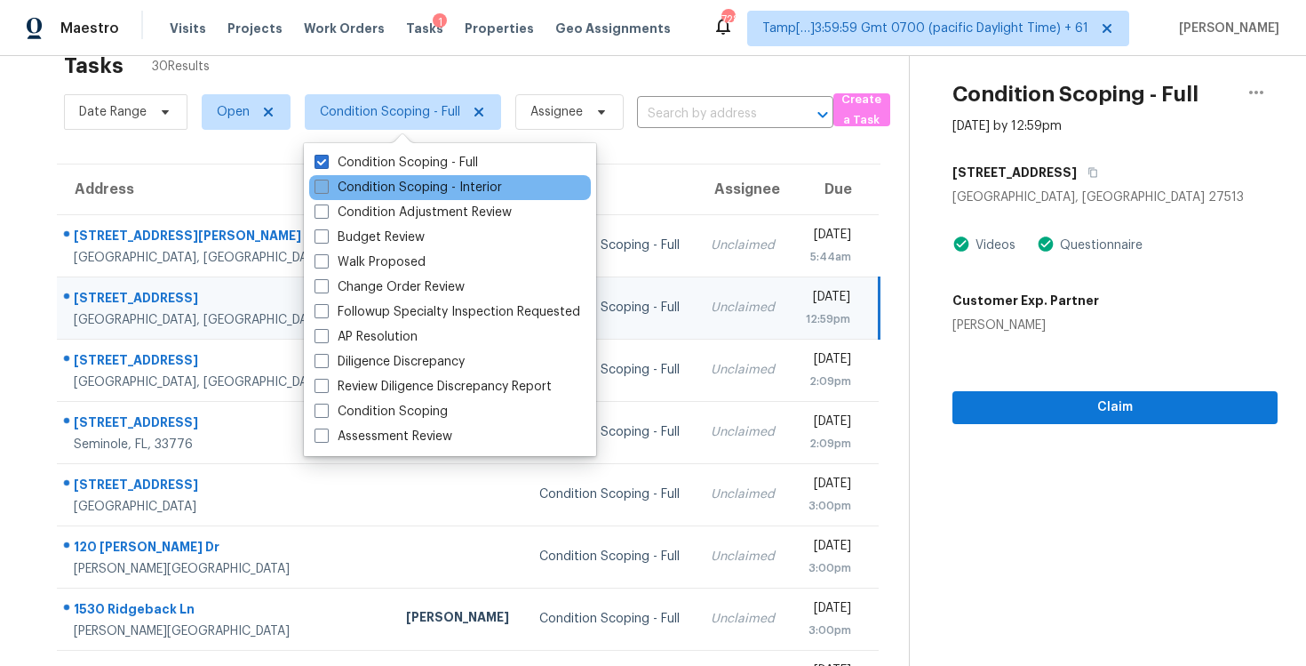
click at [392, 195] on label "Condition Scoping - Interior" at bounding box center [408, 188] width 187 height 18
click at [326, 190] on input "Condition Scoping - Interior" at bounding box center [321, 185] width 12 height 12
checkbox input "true"
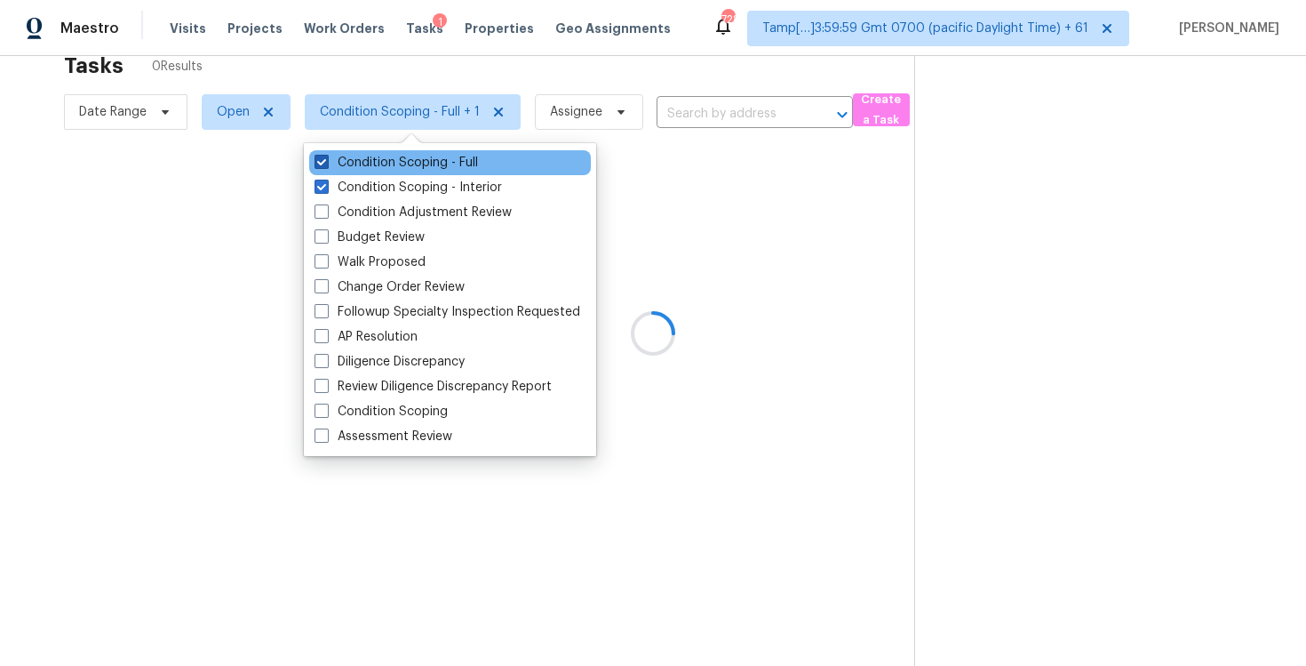
click at [391, 157] on label "Condition Scoping - Full" at bounding box center [397, 163] width 164 height 18
click at [326, 157] on input "Condition Scoping - Full" at bounding box center [321, 160] width 12 height 12
checkbox input "false"
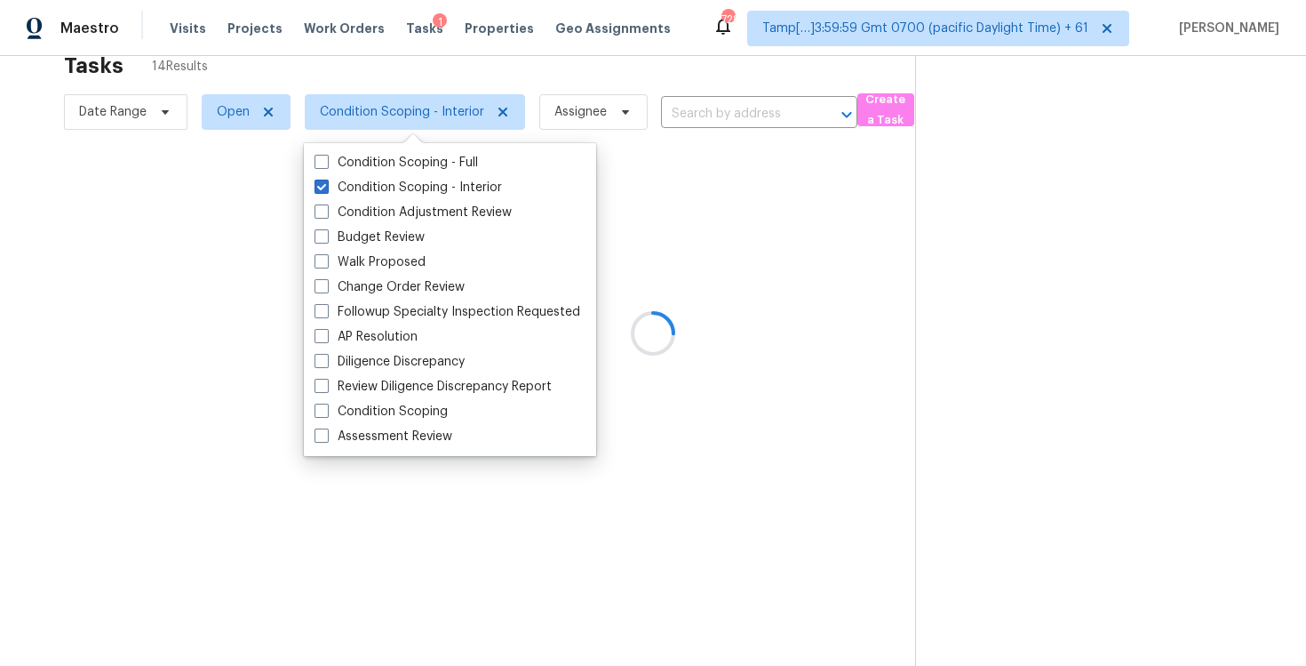
click at [403, 76] on div at bounding box center [653, 333] width 1306 height 666
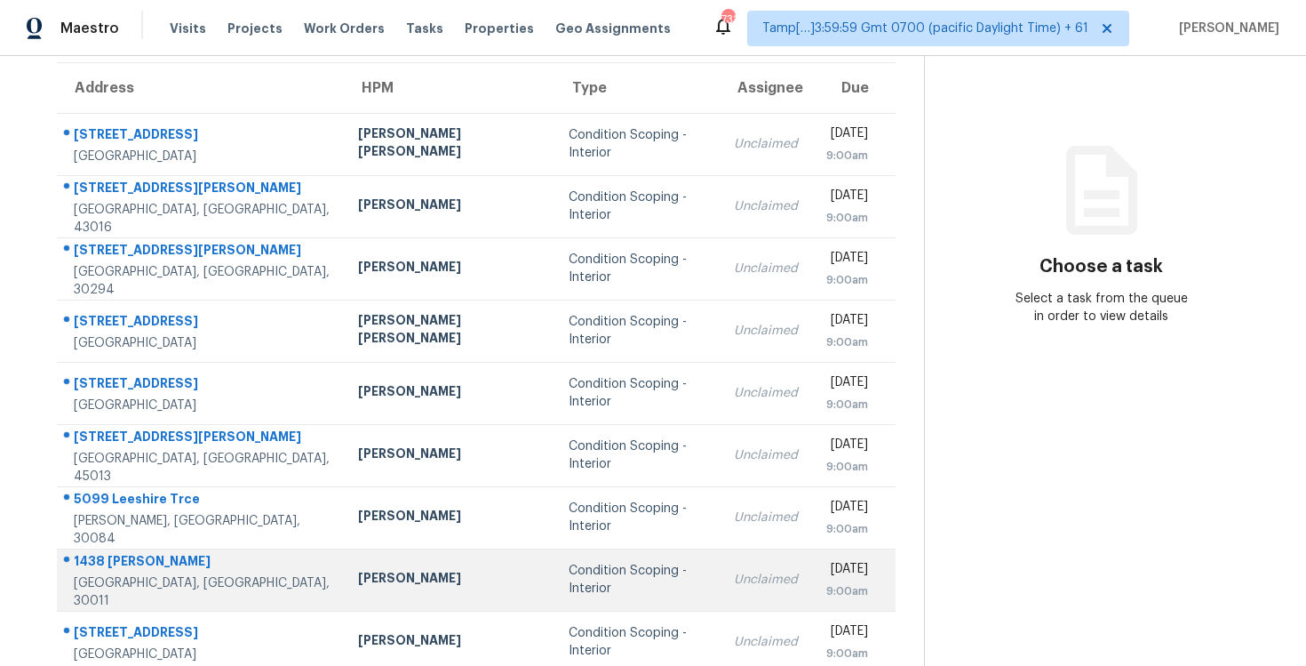
scroll to position [67, 0]
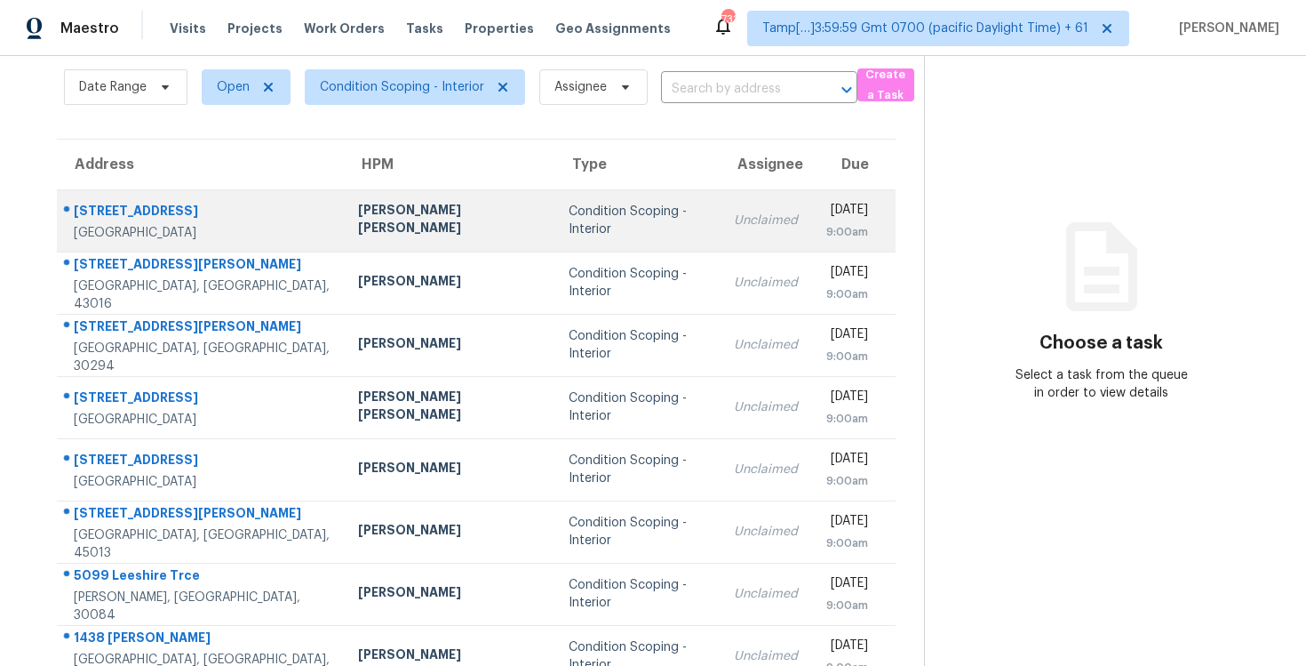
click at [569, 212] on div "Condition Scoping - Interior" at bounding box center [638, 221] width 138 height 36
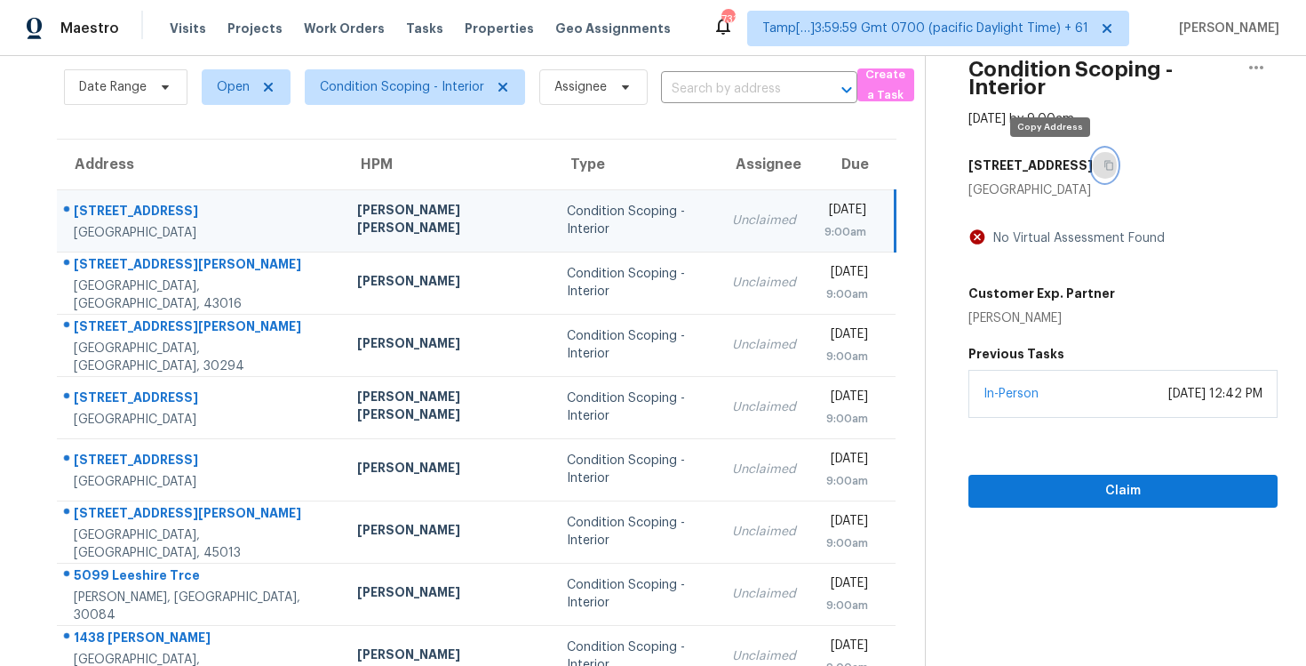
click at [1104, 165] on icon "button" at bounding box center [1109, 165] width 11 height 11
click at [553, 242] on td "Condition Scoping - Interior" at bounding box center [635, 220] width 165 height 62
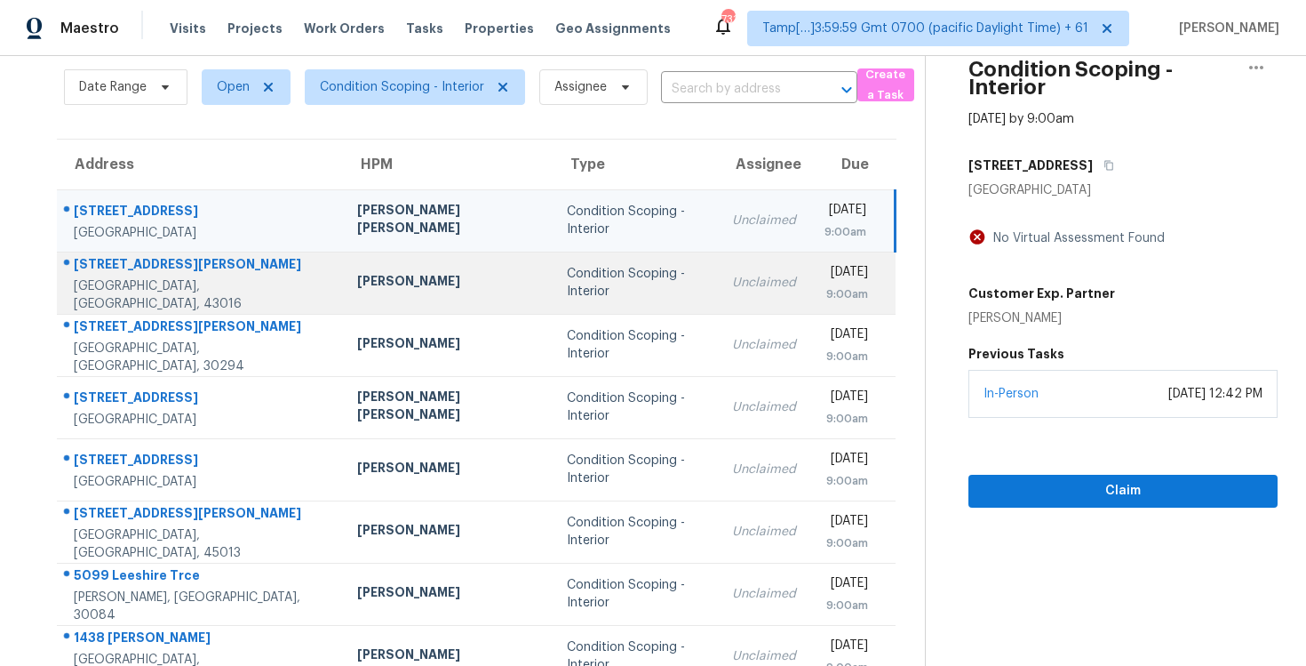
click at [553, 265] on td "Condition Scoping - Interior" at bounding box center [635, 282] width 165 height 62
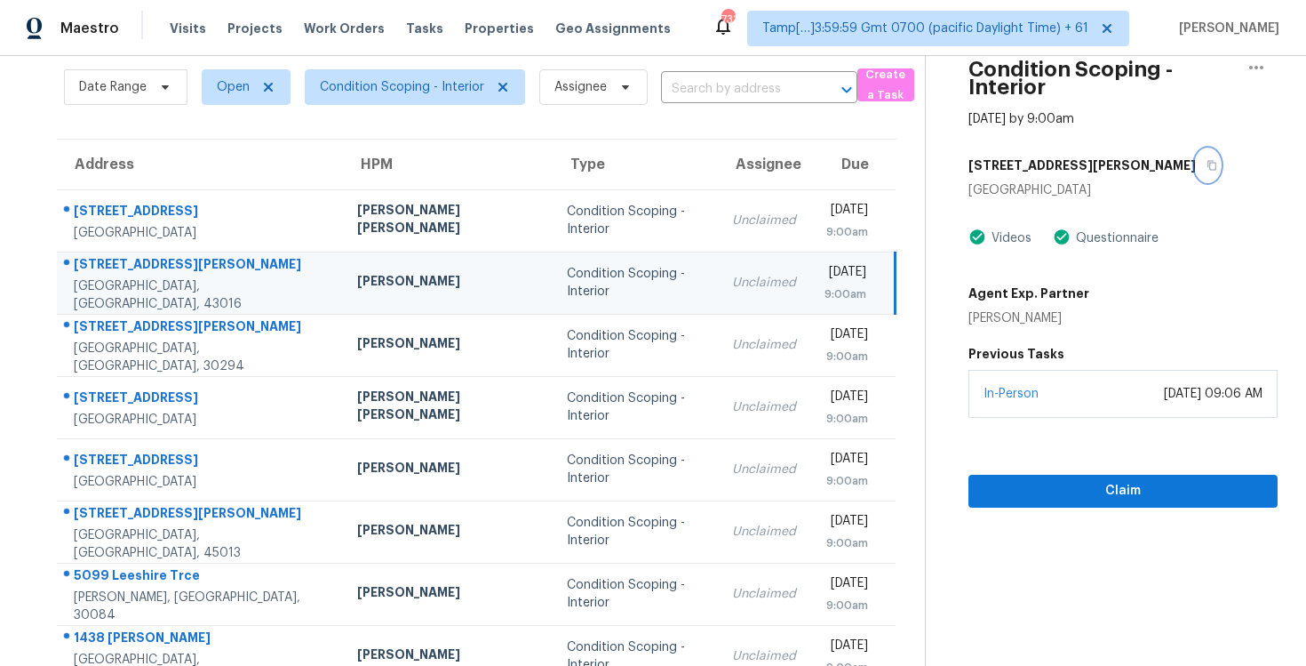
click at [1208, 169] on icon "button" at bounding box center [1212, 166] width 9 height 10
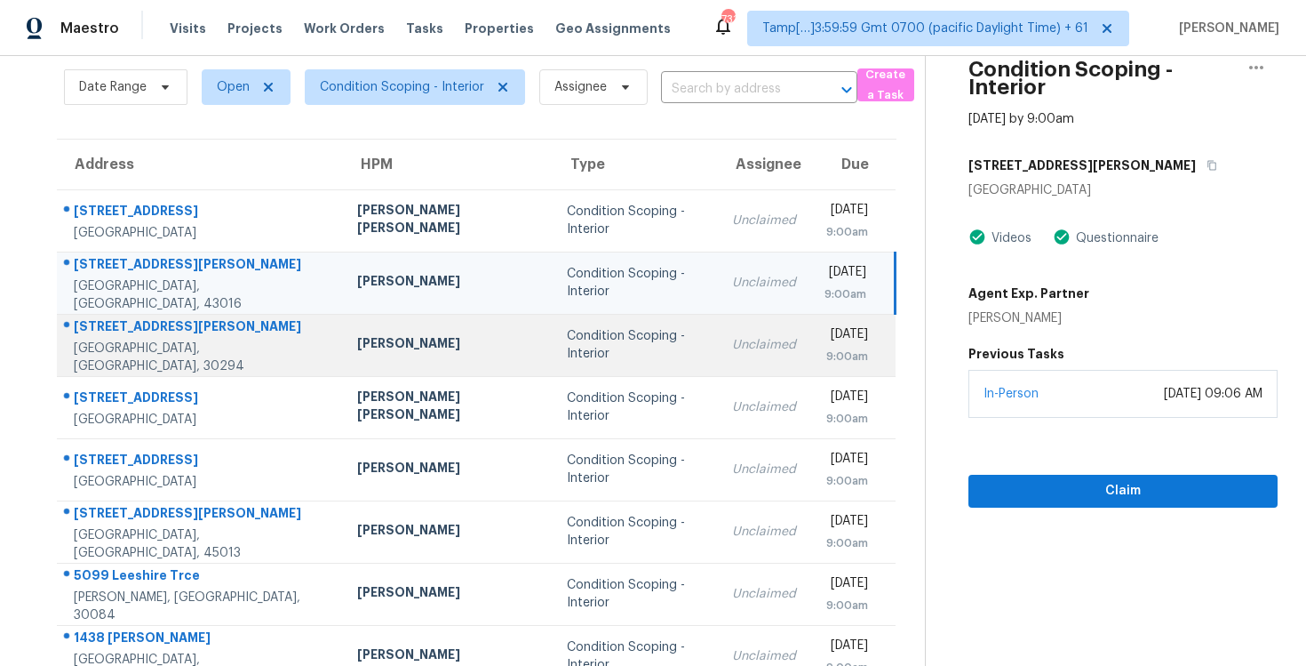
click at [567, 347] on div "Condition Scoping - Interior" at bounding box center [635, 345] width 137 height 36
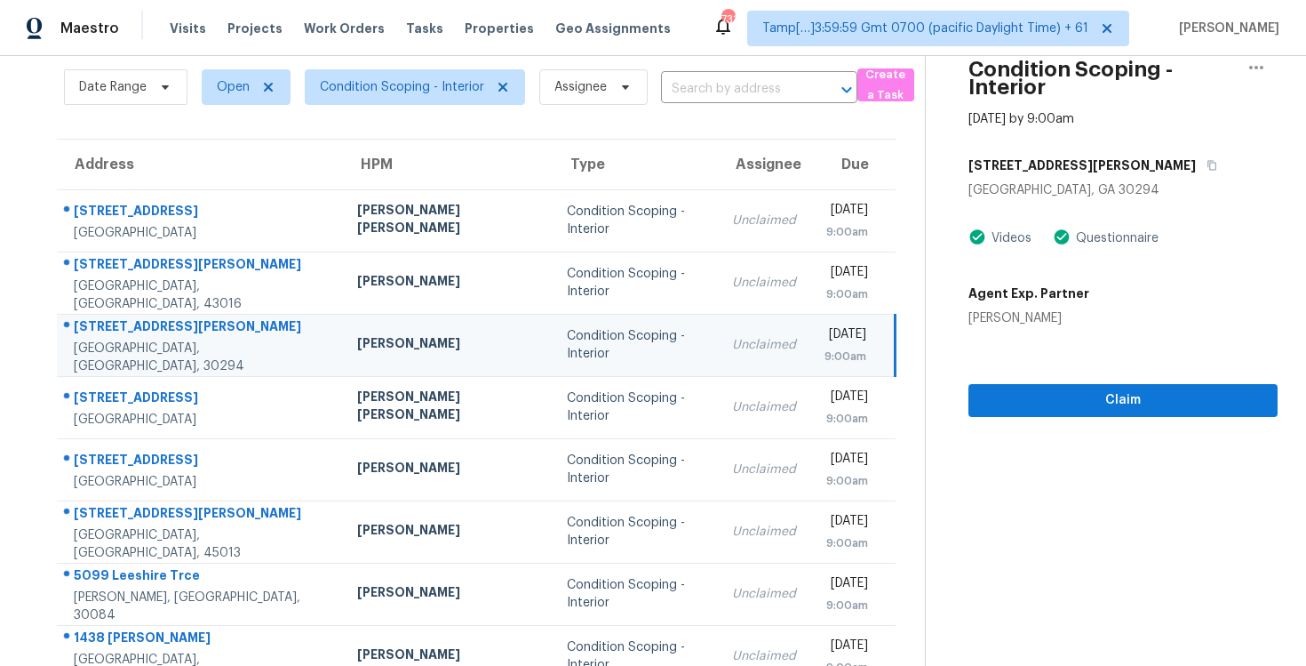
click at [1095, 172] on div "[STREET_ADDRESS][PERSON_NAME]" at bounding box center [1123, 165] width 309 height 32
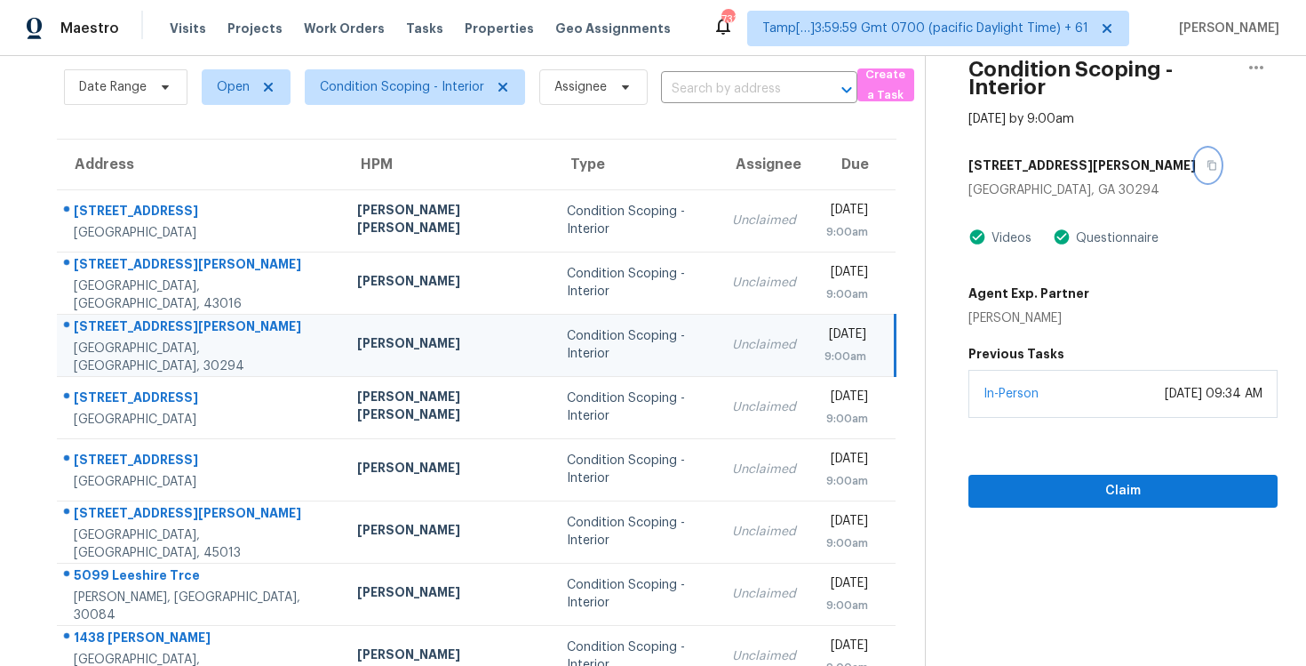
click at [1196, 156] on button "button" at bounding box center [1208, 165] width 24 height 32
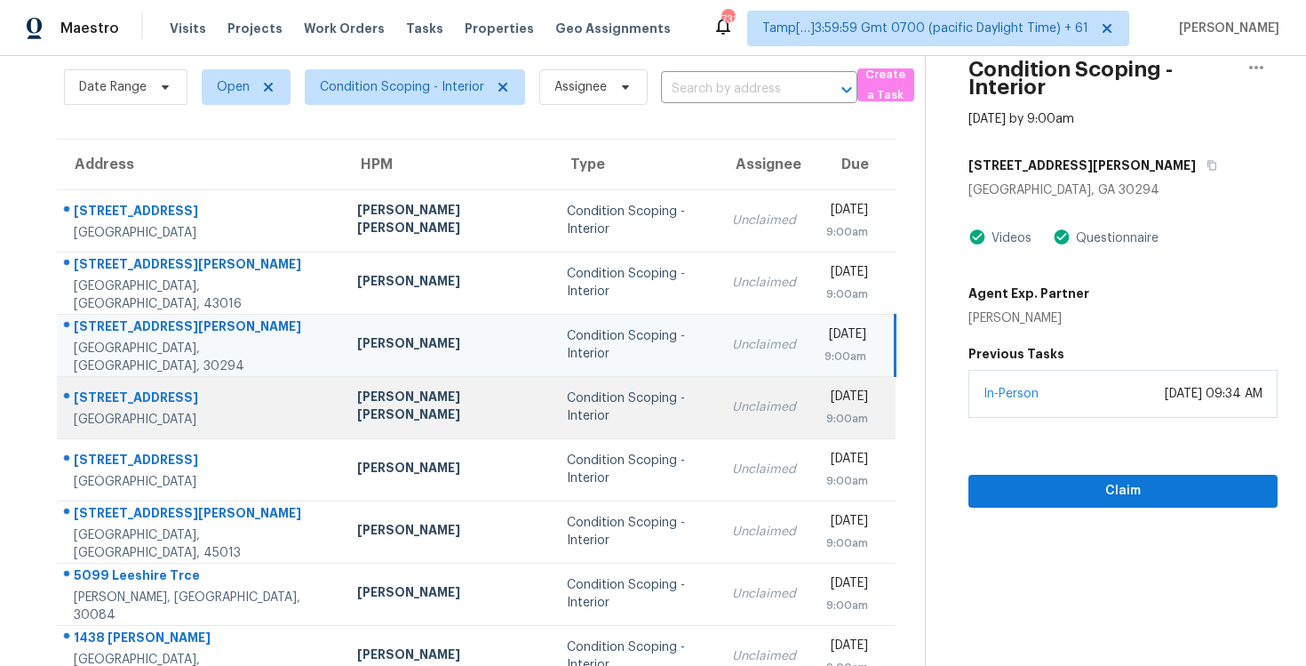
click at [424, 400] on div "[PERSON_NAME] [PERSON_NAME]" at bounding box center [447, 407] width 181 height 40
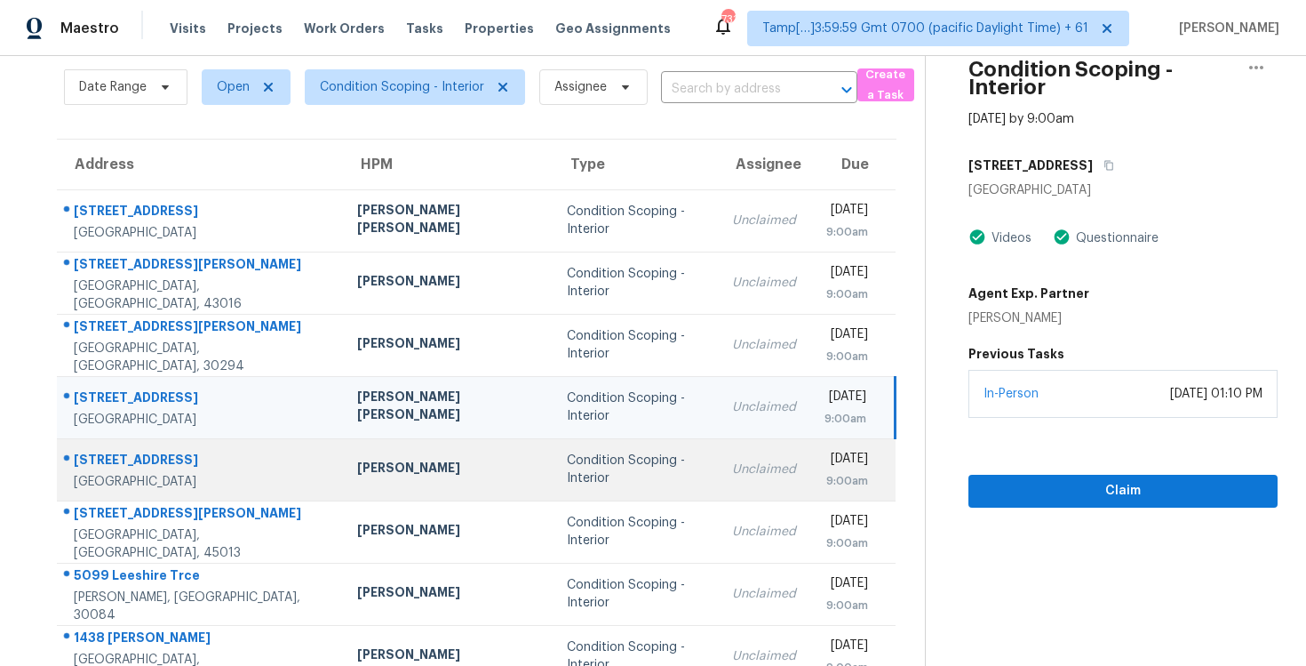
click at [553, 462] on td "Condition Scoping - Interior" at bounding box center [635, 469] width 165 height 62
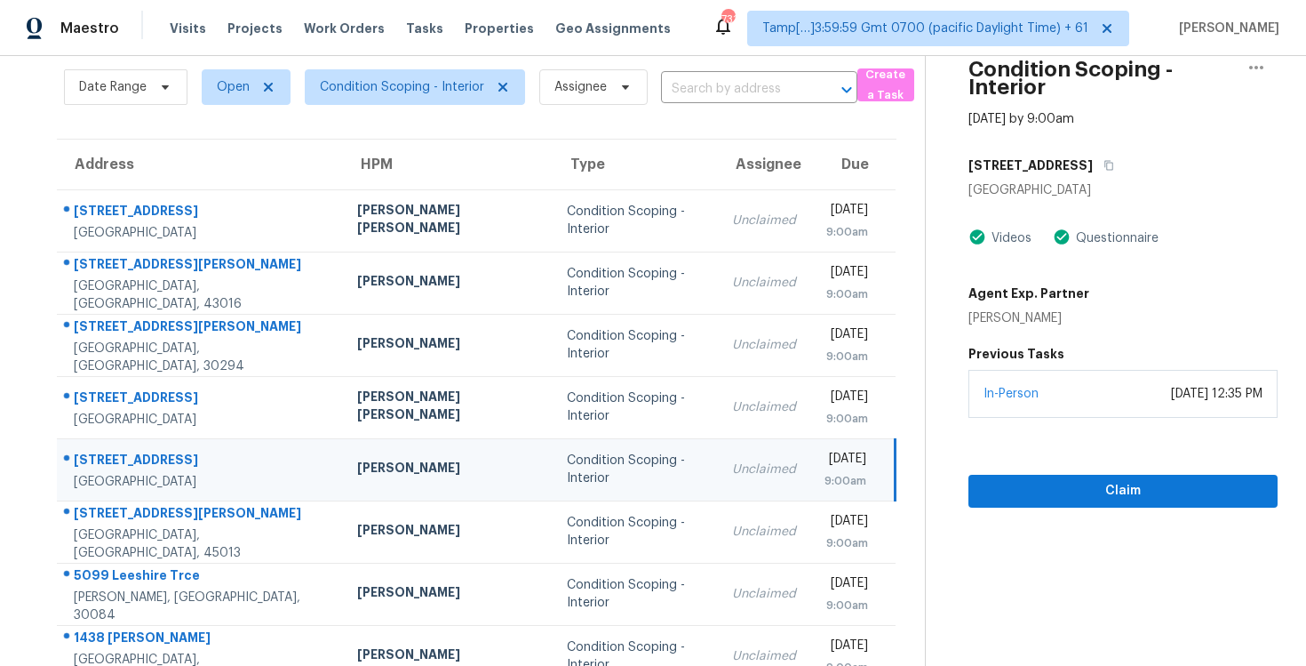
click at [1054, 159] on h5 "142 Blue Ridge Trl" at bounding box center [1031, 165] width 124 height 18
click at [1104, 162] on icon "button" at bounding box center [1109, 165] width 11 height 11
click at [1062, 490] on span "Claim" at bounding box center [1123, 491] width 281 height 22
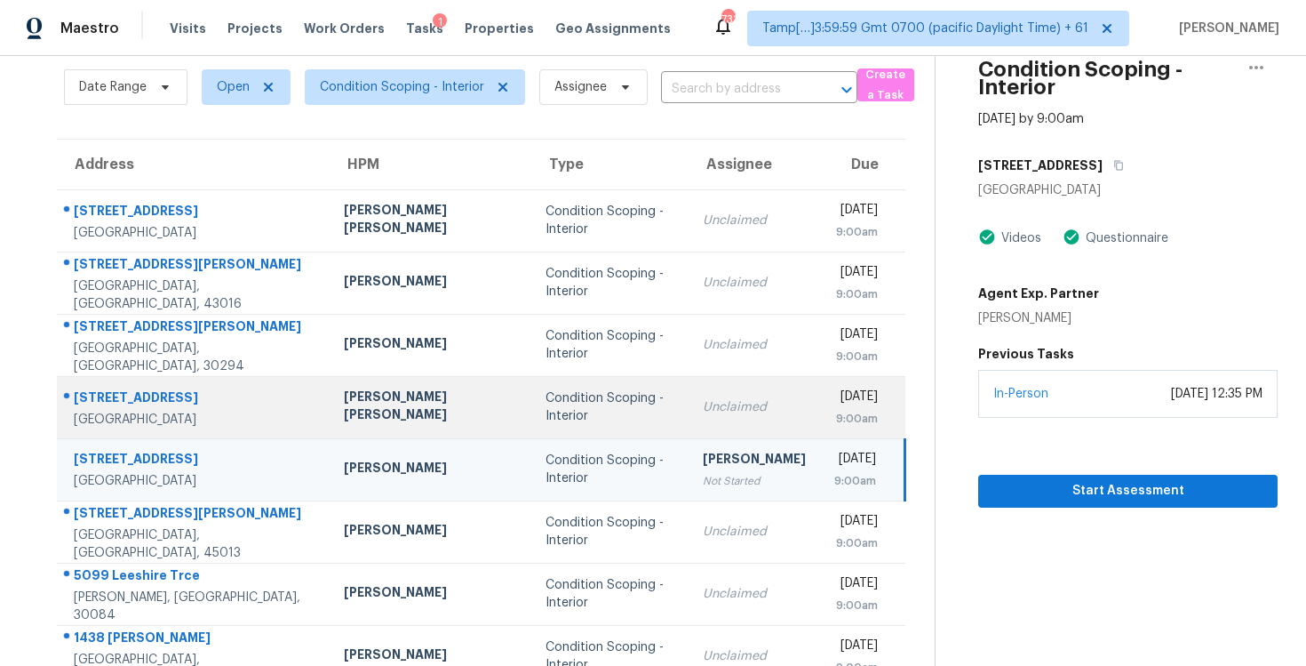
click at [843, 404] on div "[DATE]" at bounding box center [856, 398] width 44 height 22
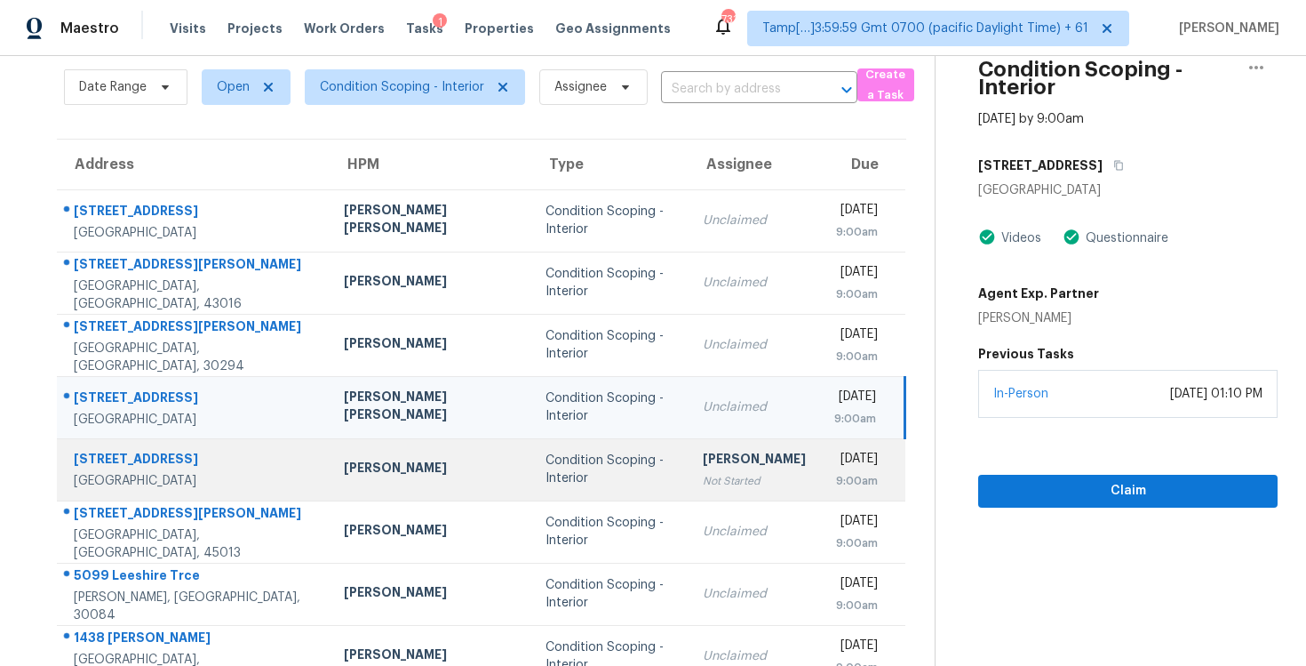
click at [846, 463] on div "[DATE]" at bounding box center [856, 461] width 44 height 22
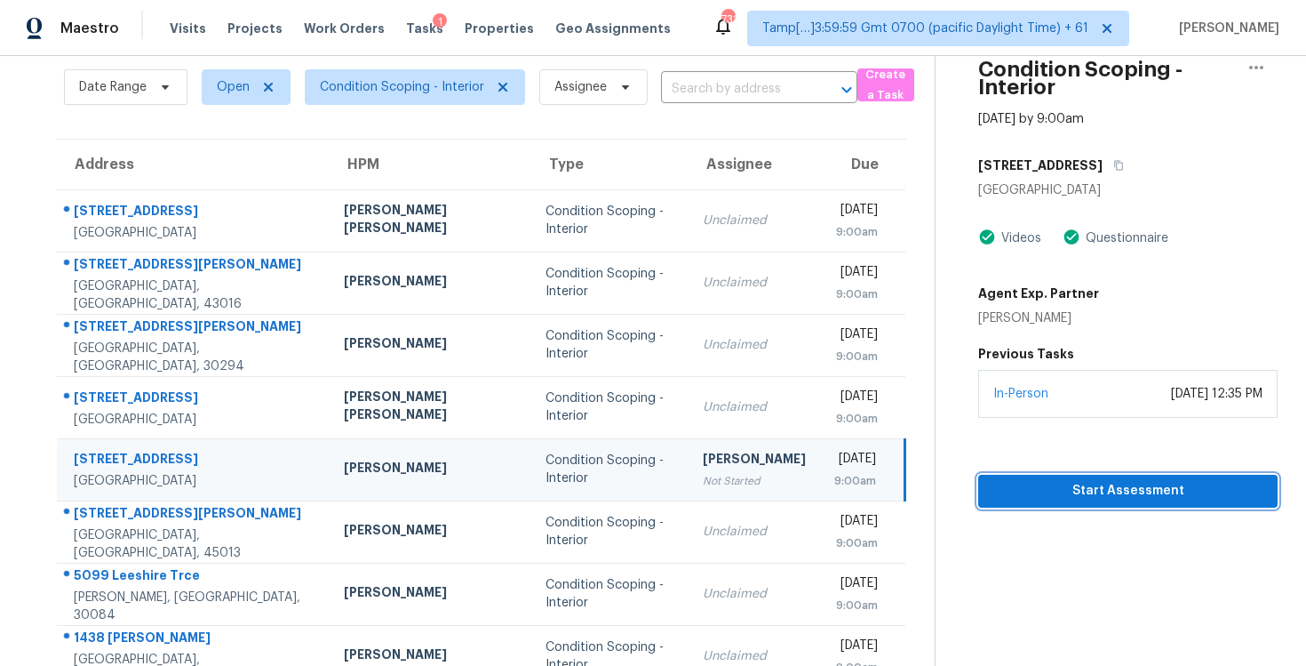
click at [1084, 494] on span "Start Assessment" at bounding box center [1128, 491] width 271 height 22
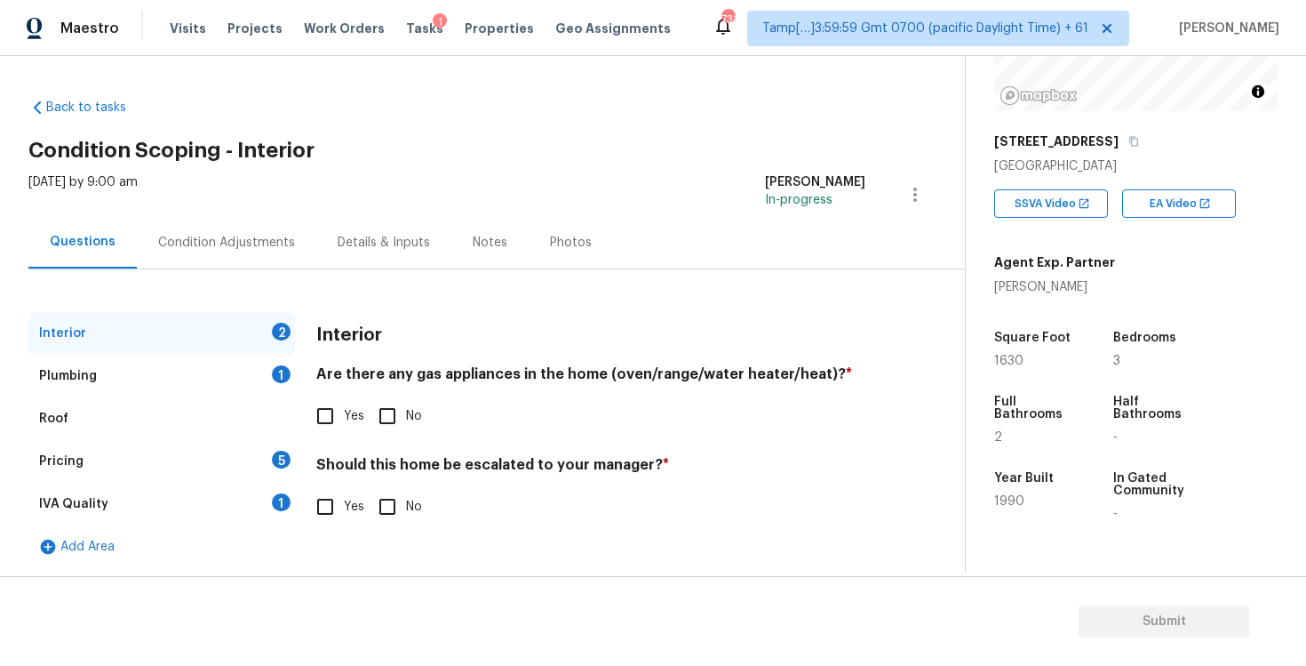
scroll to position [225, 0]
click at [1126, 144] on button "button" at bounding box center [1134, 142] width 16 height 16
click at [239, 458] on div "Pricing 5" at bounding box center [161, 460] width 267 height 43
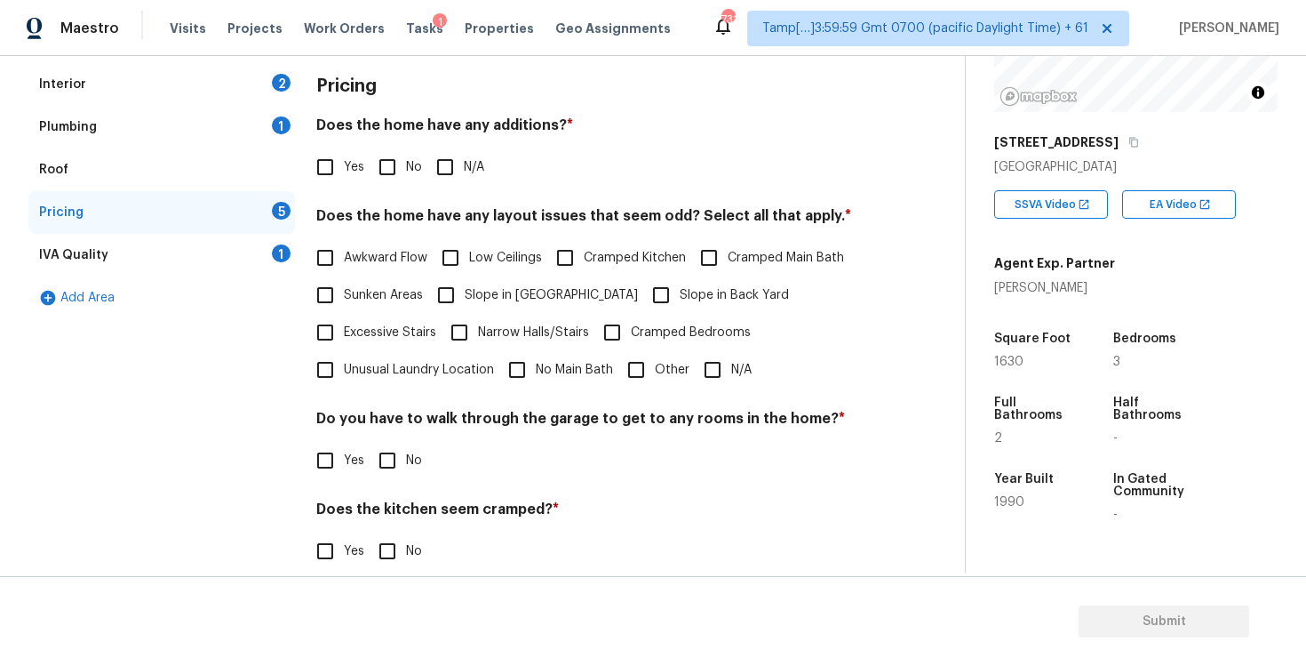
scroll to position [259, 0]
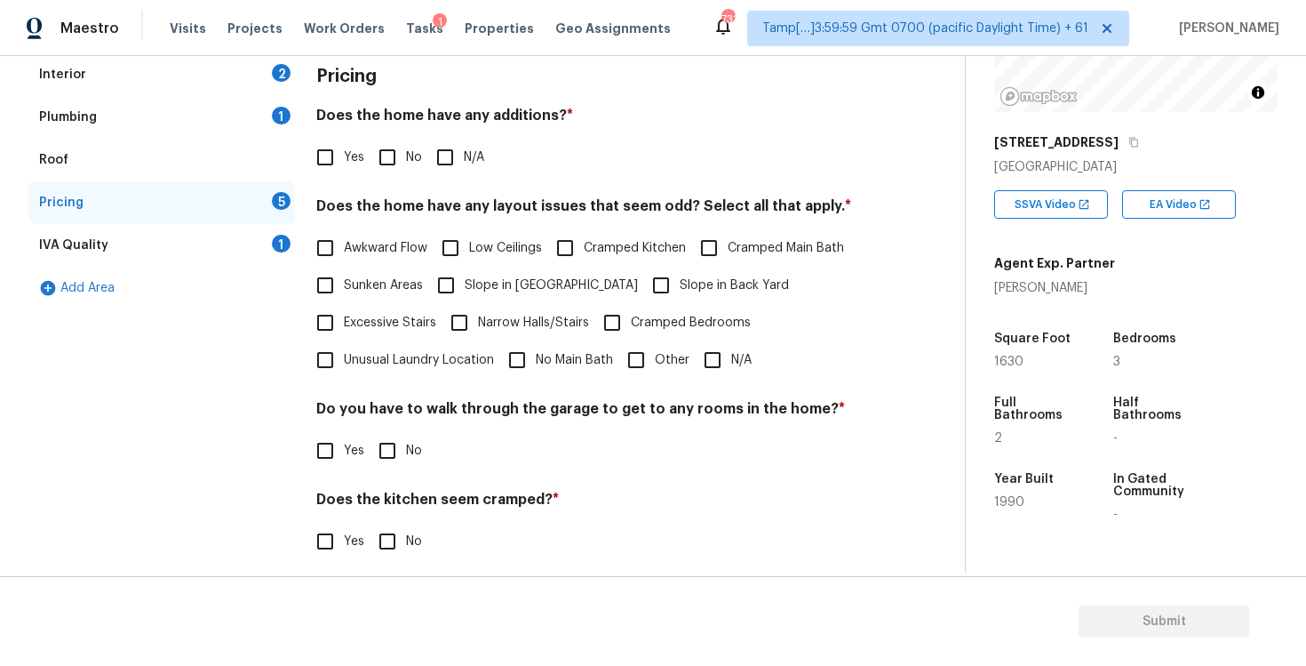
click at [624, 363] on input "Other" at bounding box center [636, 359] width 37 height 37
checkbox input "true"
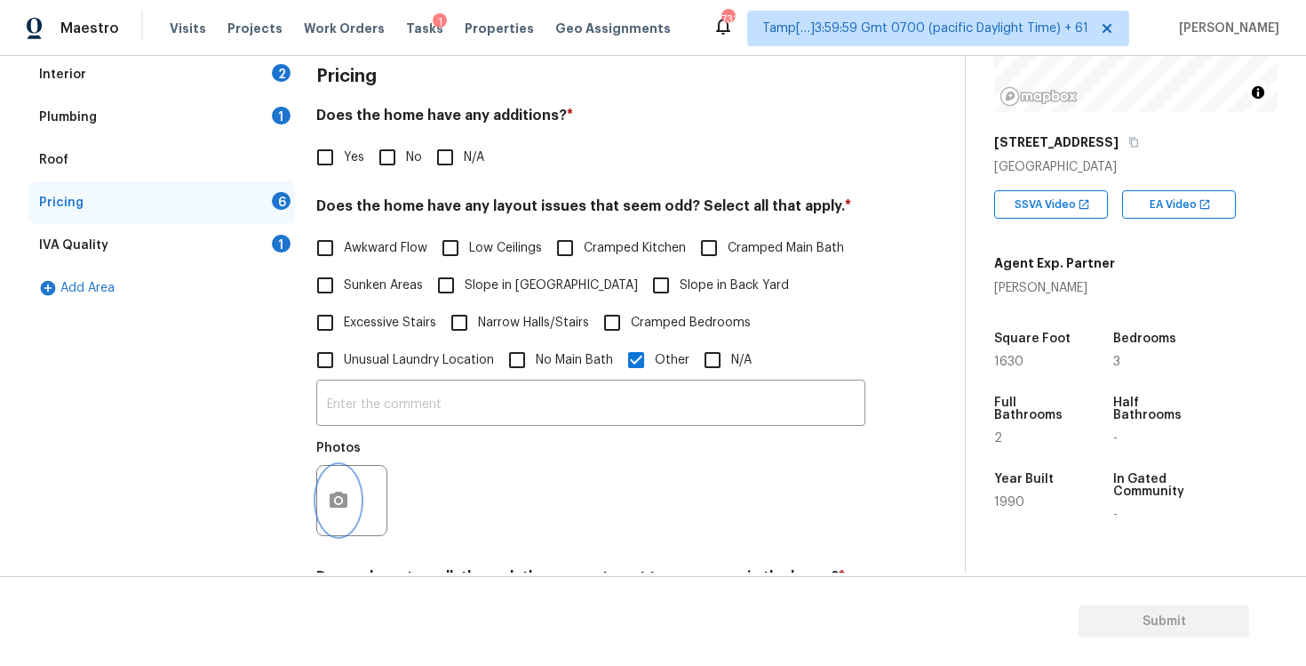
click at [333, 485] on button "button" at bounding box center [338, 500] width 43 height 69
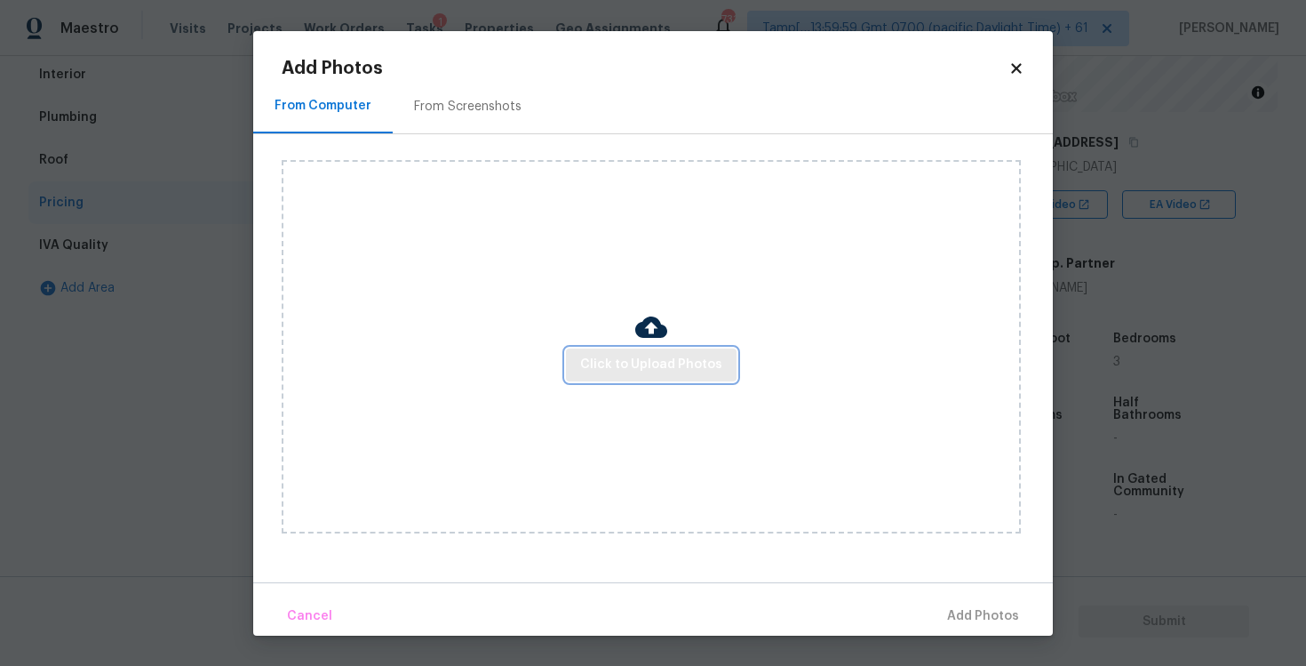
click at [655, 350] on button "Click to Upload Photos" at bounding box center [651, 364] width 171 height 33
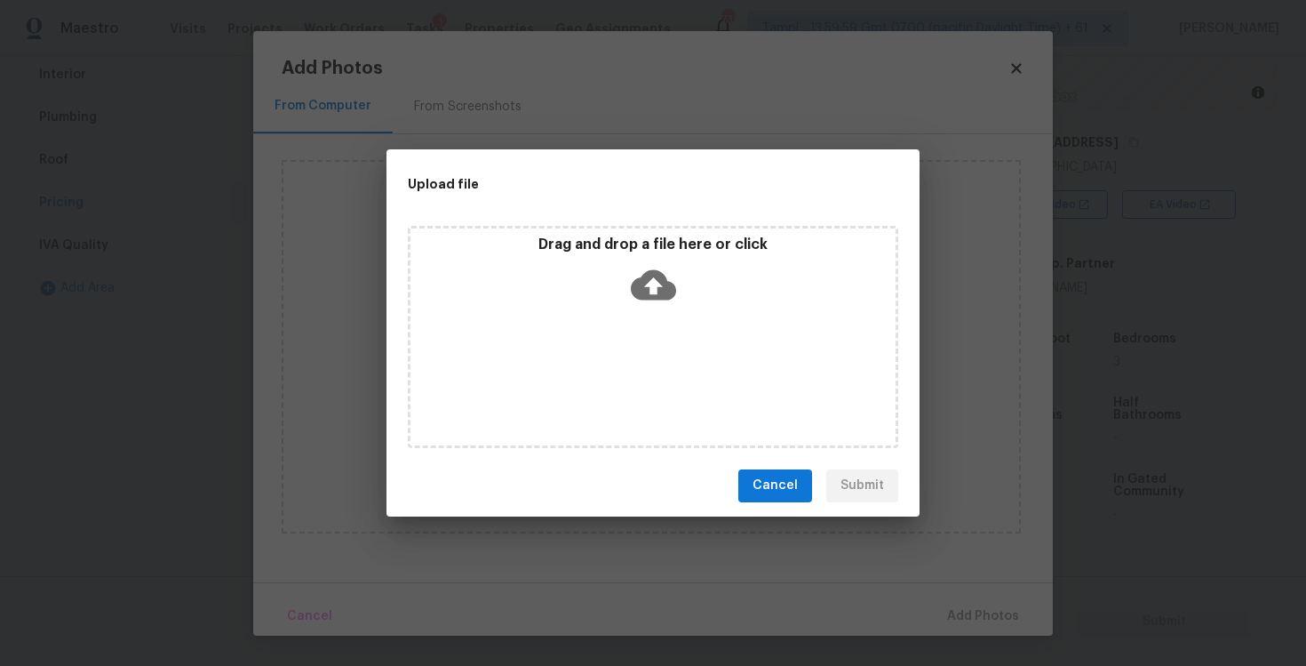
click at [1242, 602] on div "Upload file Drag and drop a file here or click Cancel Submit" at bounding box center [653, 333] width 1306 height 666
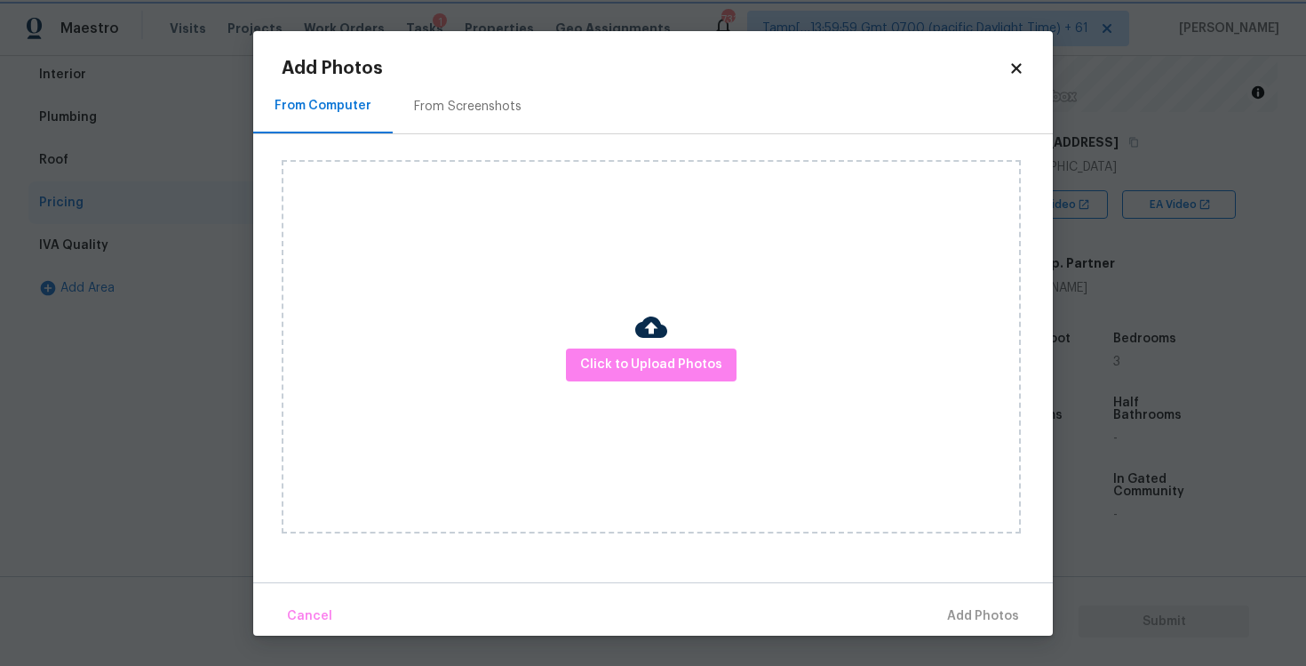
drag, startPoint x: 1242, startPoint y: 602, endPoint x: 819, endPoint y: 443, distance: 451.6
click at [706, 379] on button "Click to Upload Photos" at bounding box center [651, 364] width 171 height 33
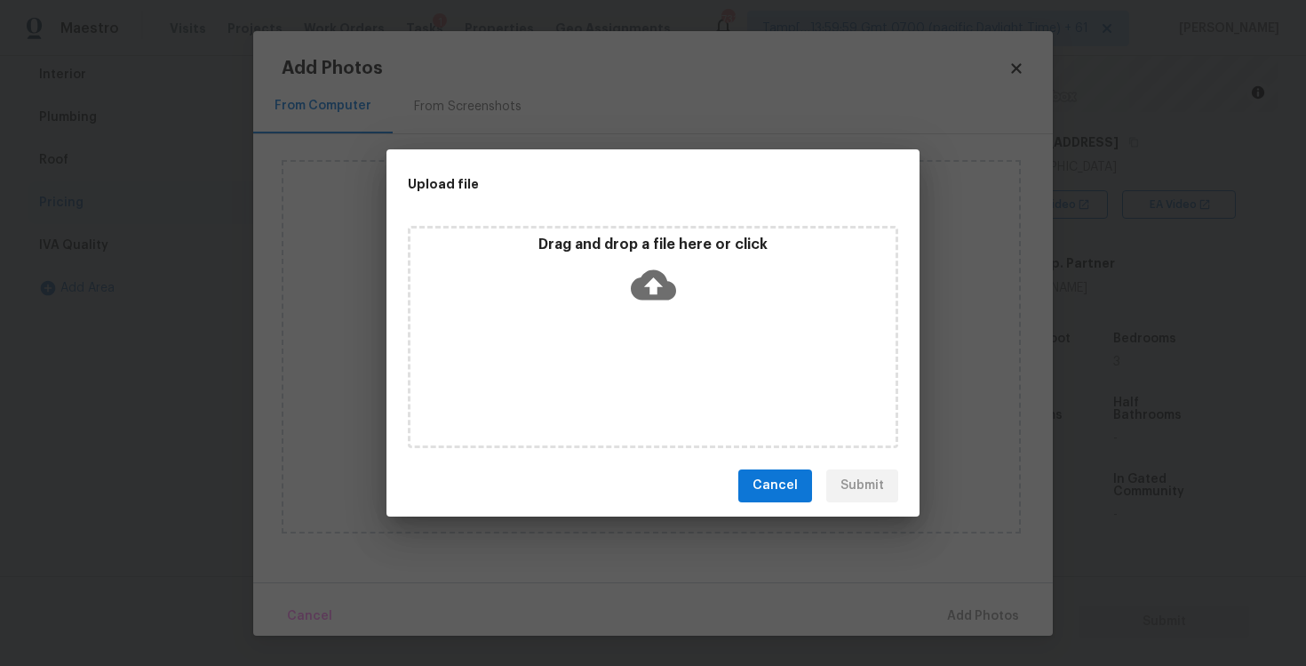
click at [641, 251] on p "Drag and drop a file here or click" at bounding box center [653, 244] width 485 height 19
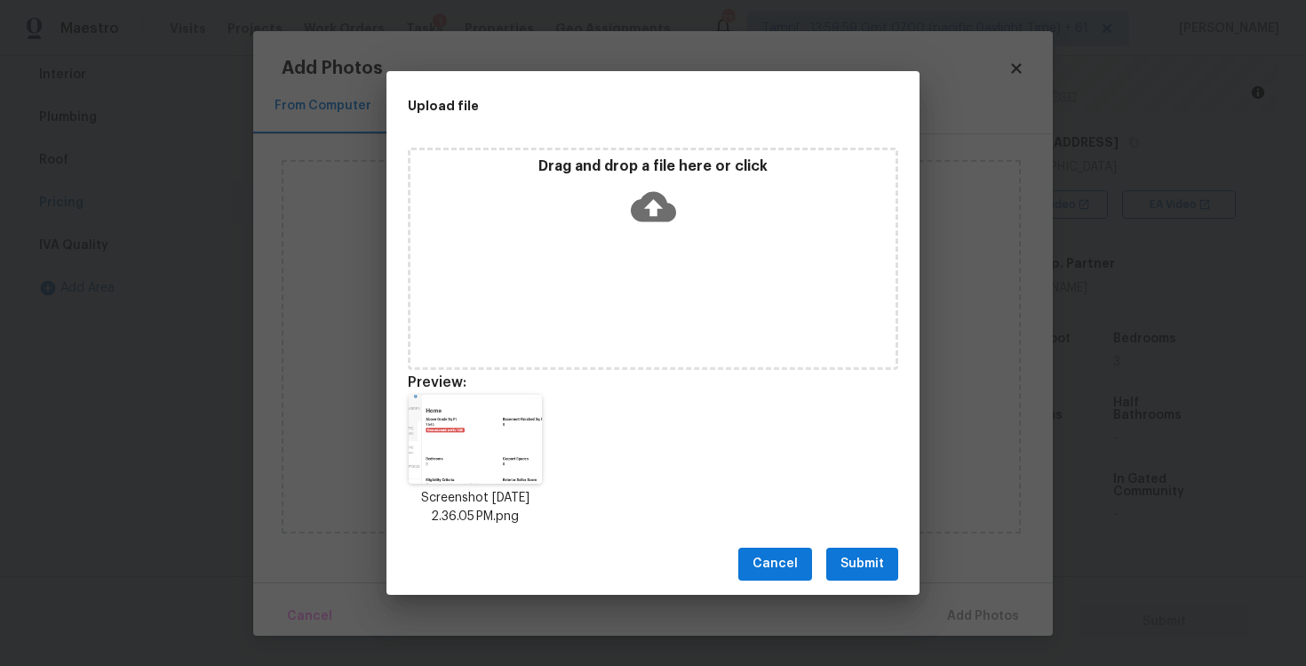
click at [889, 549] on button "Submit" at bounding box center [862, 563] width 72 height 33
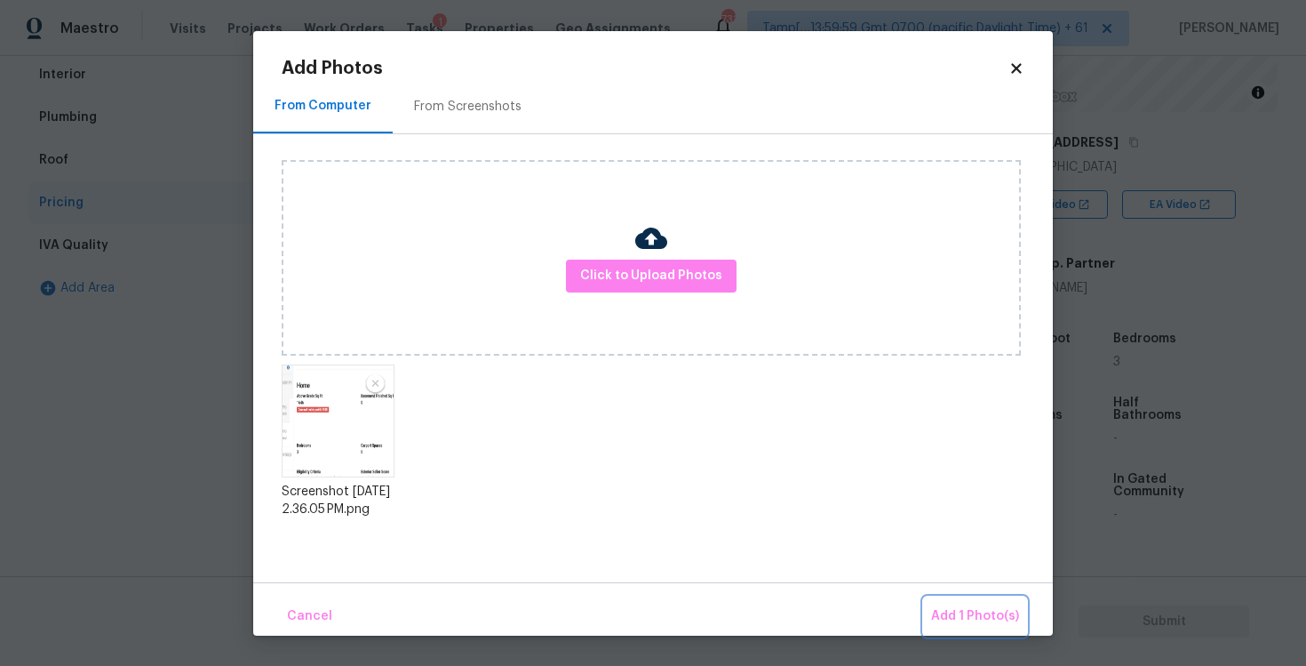
click at [953, 610] on span "Add 1 Photo(s)" at bounding box center [975, 616] width 88 height 22
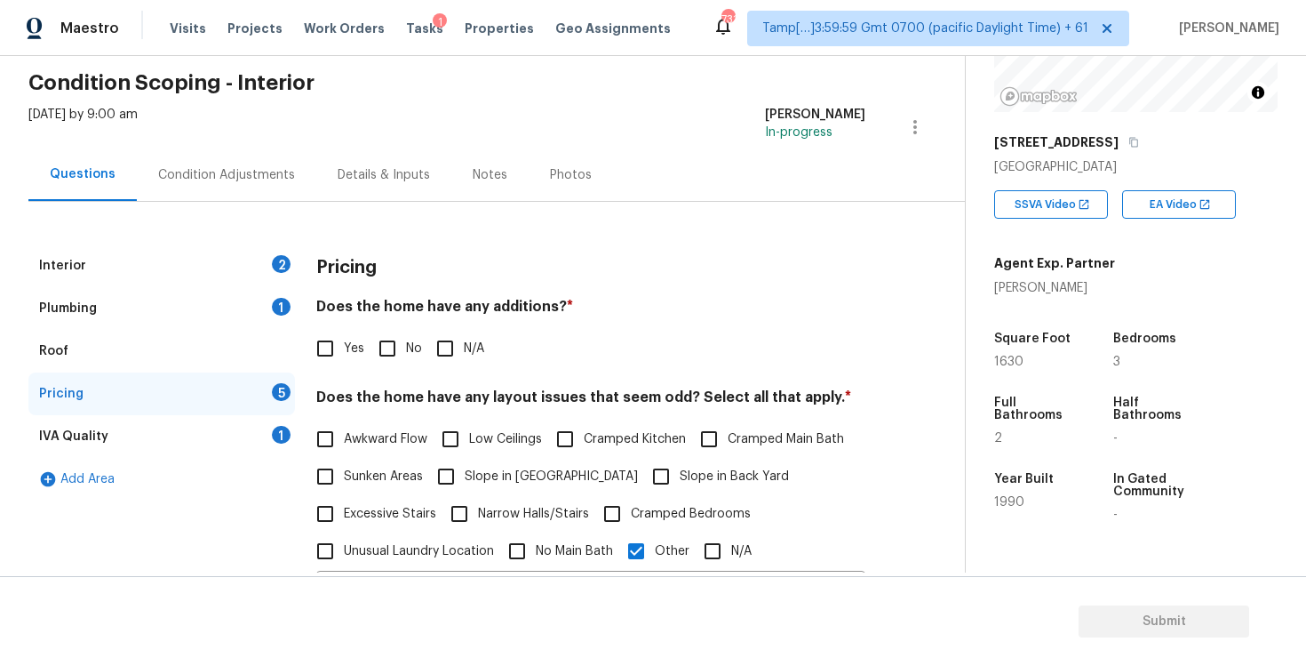
scroll to position [31, 0]
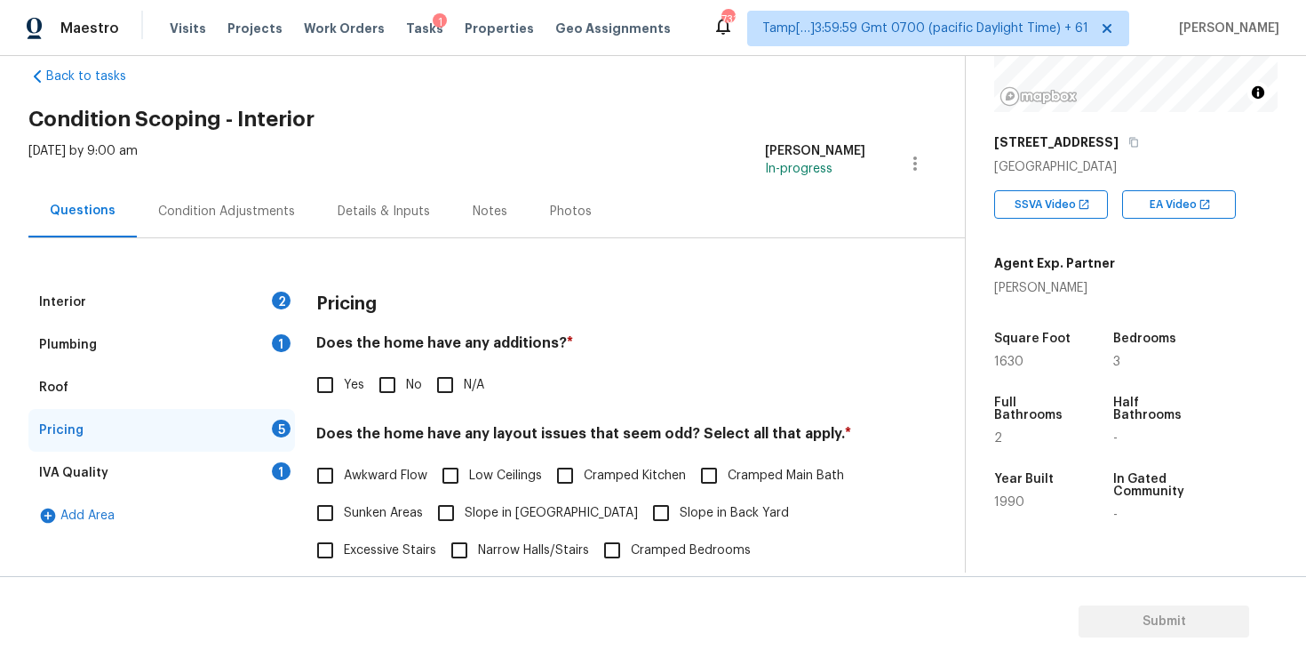
click at [260, 188] on div "Condition Adjustments" at bounding box center [227, 211] width 180 height 52
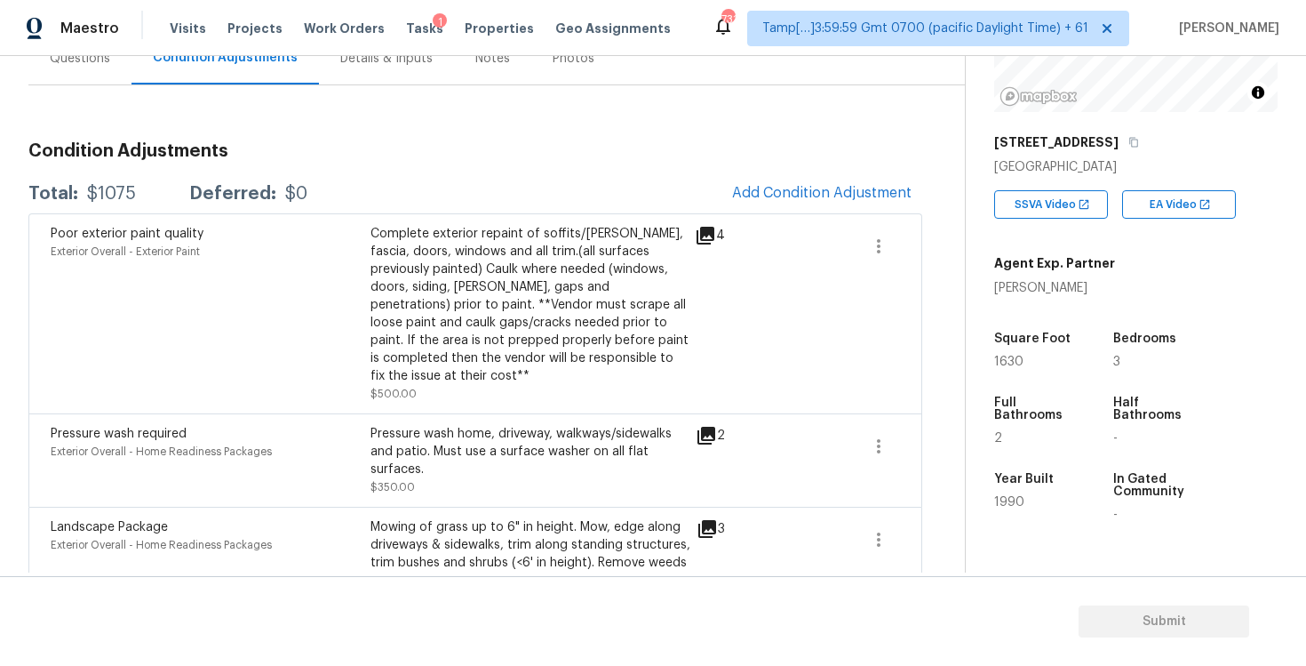
scroll to position [187, 0]
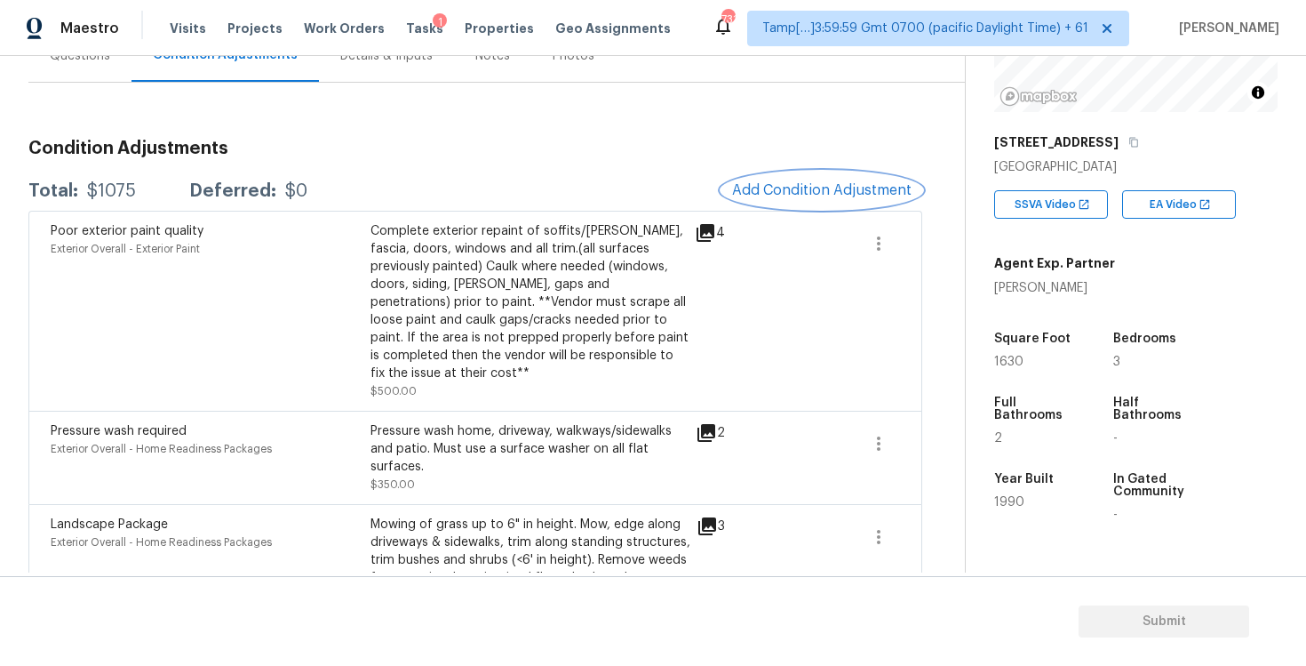
click at [790, 193] on span "Add Condition Adjustment" at bounding box center [822, 190] width 180 height 16
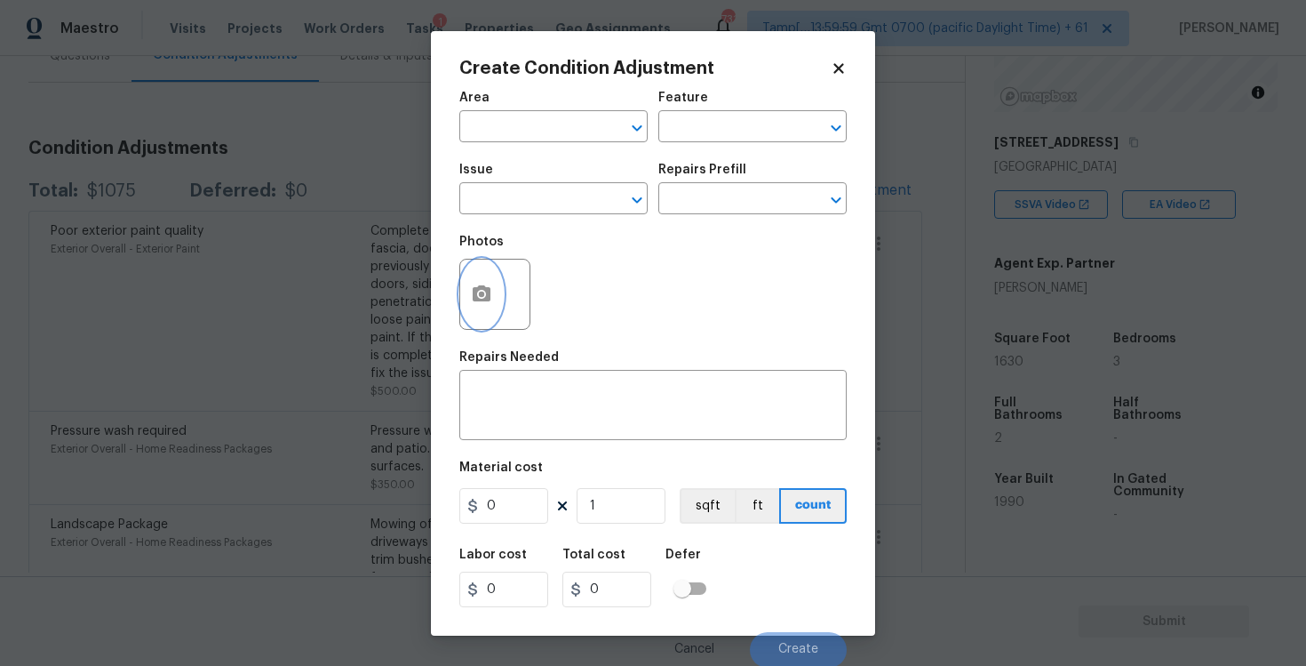
click at [473, 289] on icon "button" at bounding box center [482, 293] width 18 height 16
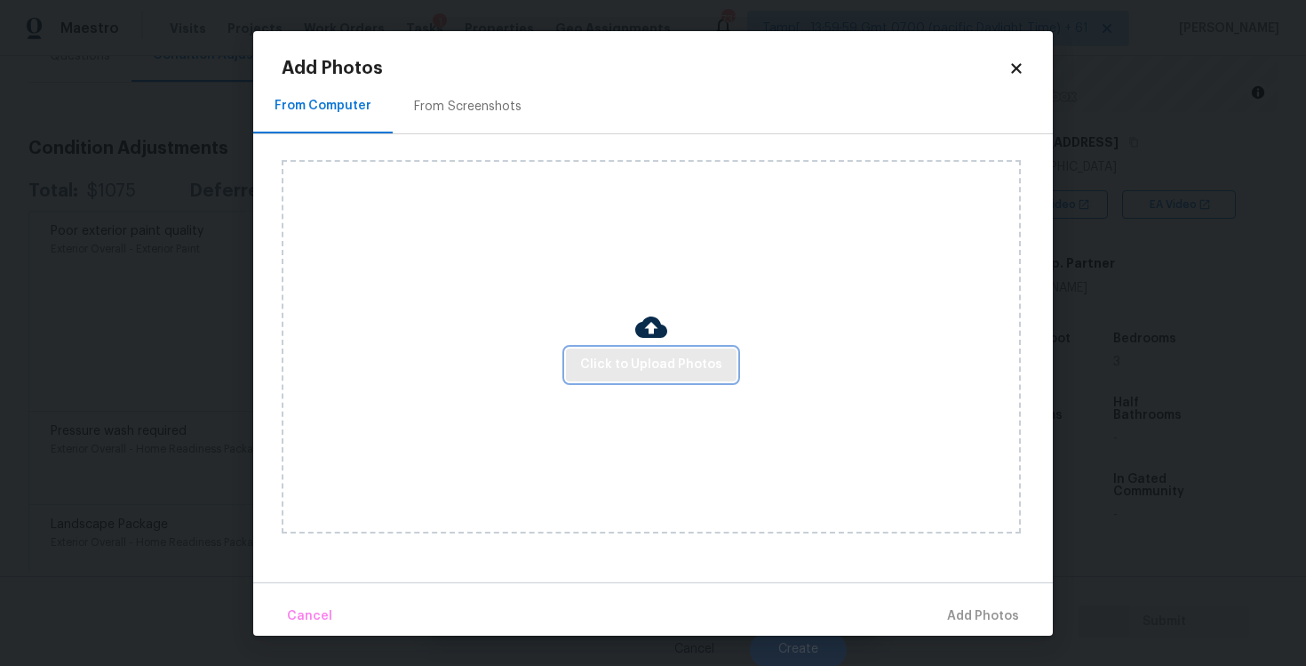
click at [652, 361] on span "Click to Upload Photos" at bounding box center [651, 365] width 142 height 22
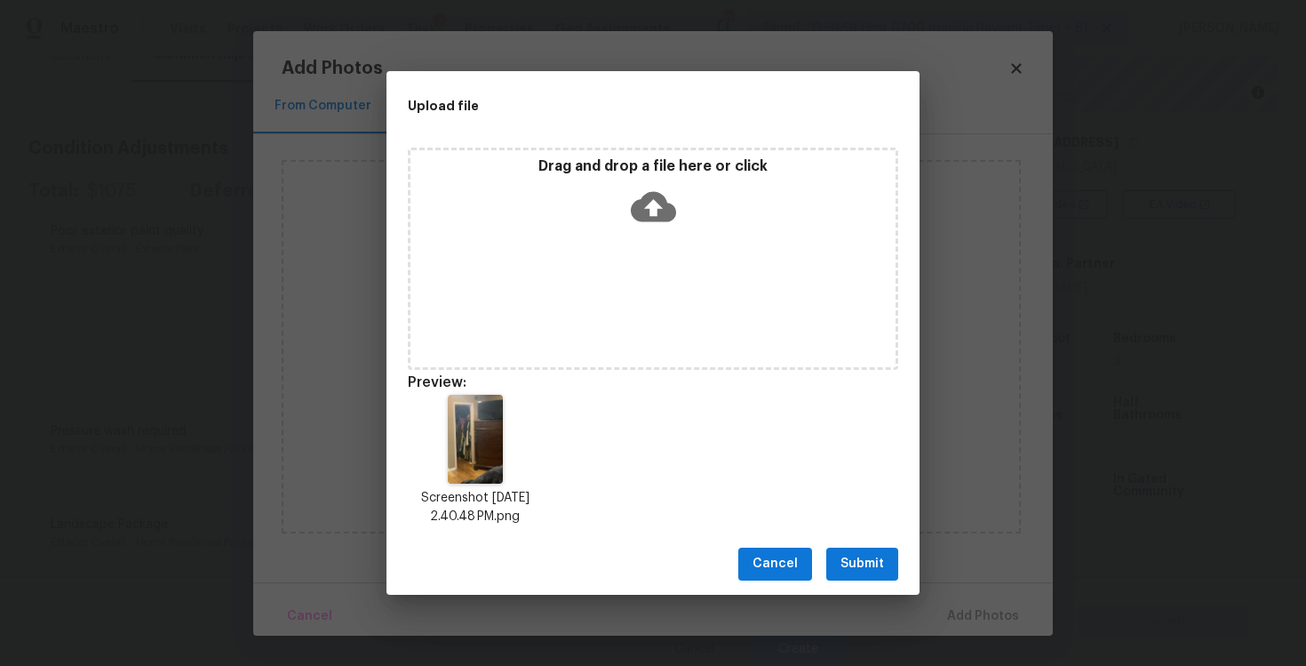
click at [871, 557] on span "Submit" at bounding box center [863, 564] width 44 height 22
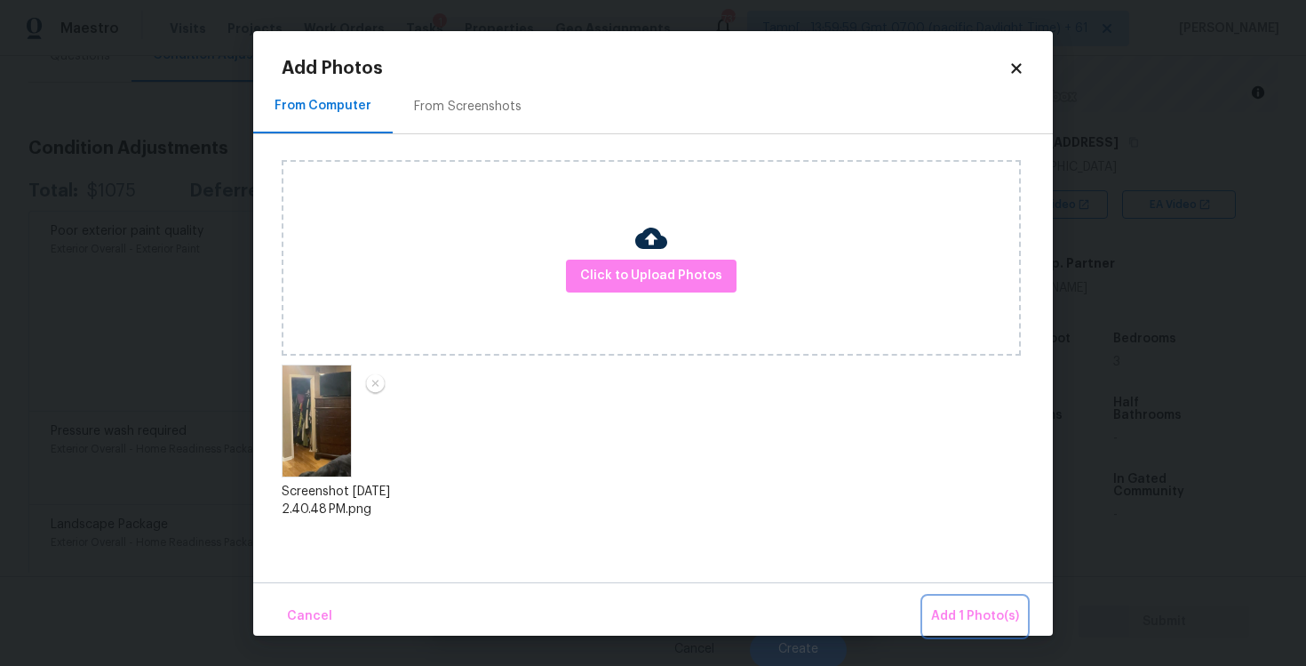
click at [959, 622] on span "Add 1 Photo(s)" at bounding box center [975, 616] width 88 height 22
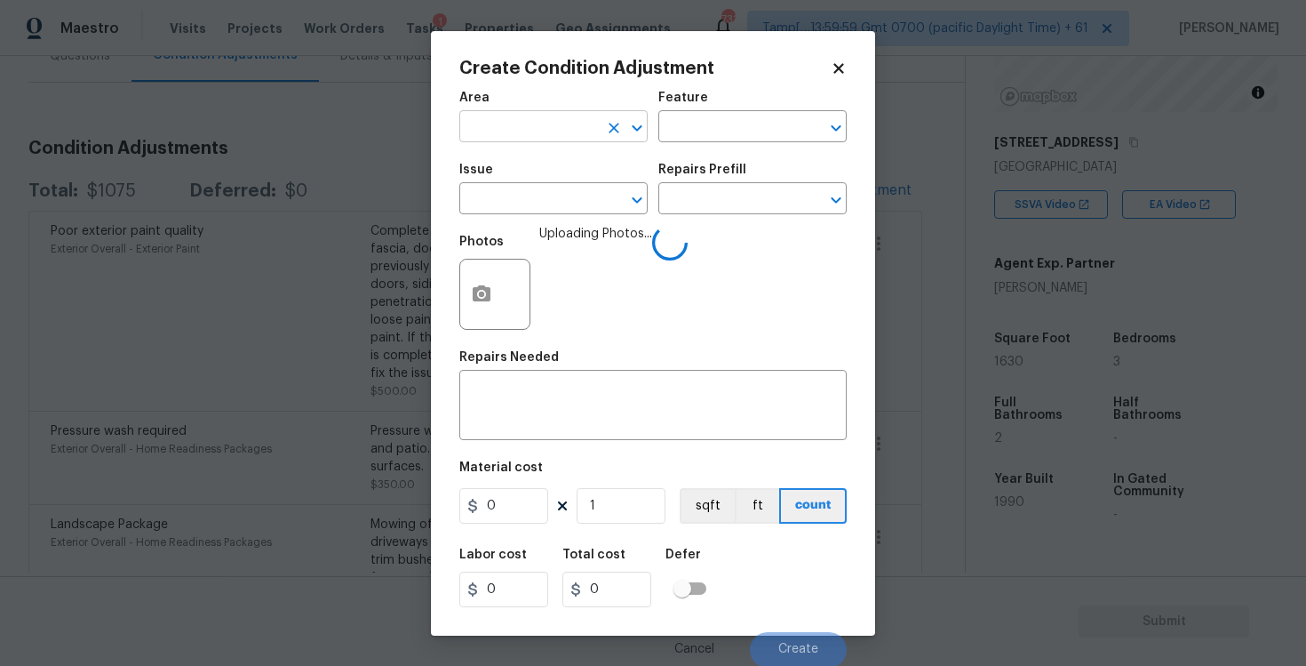
click at [518, 136] on input "text" at bounding box center [528, 129] width 139 height 28
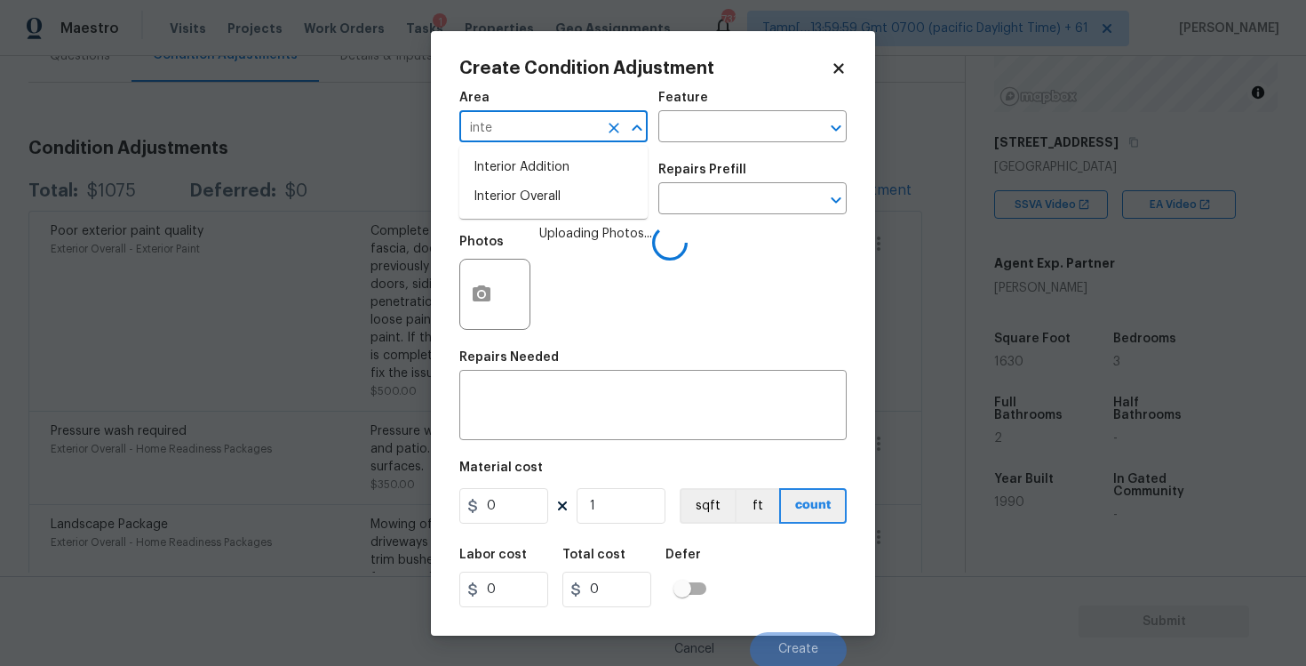
type input "inter"
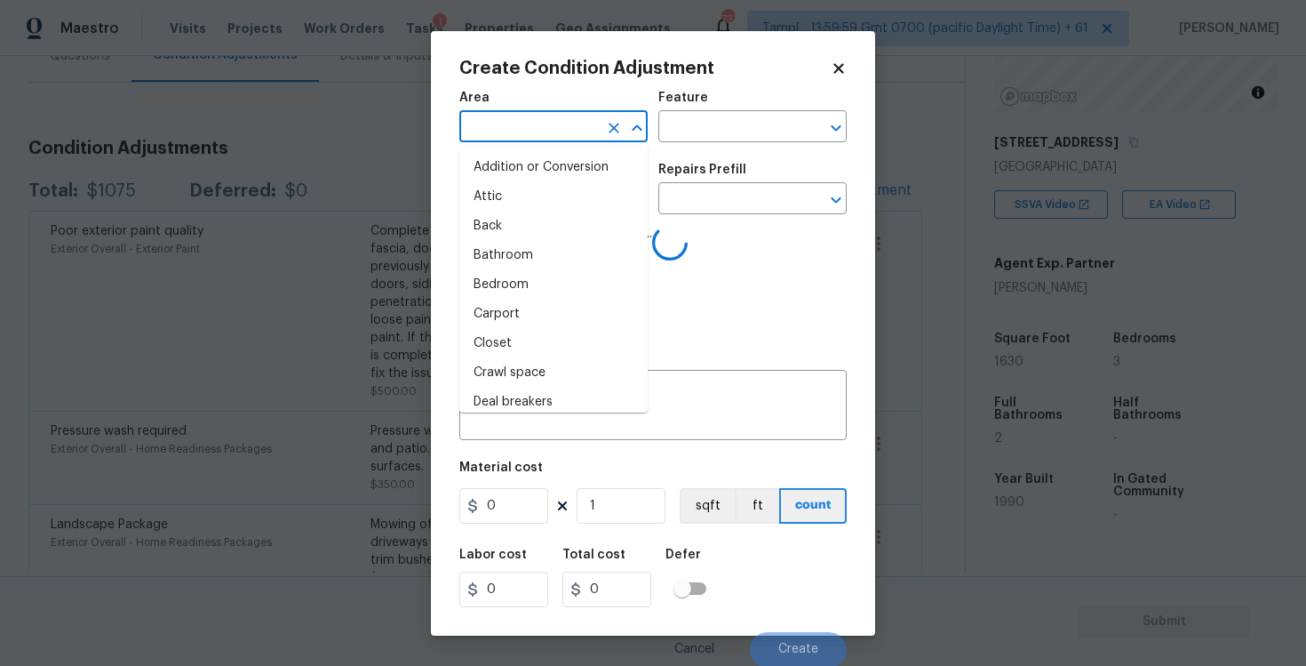
click at [523, 193] on li "Attic" at bounding box center [553, 196] width 188 height 29
type input "Attic"
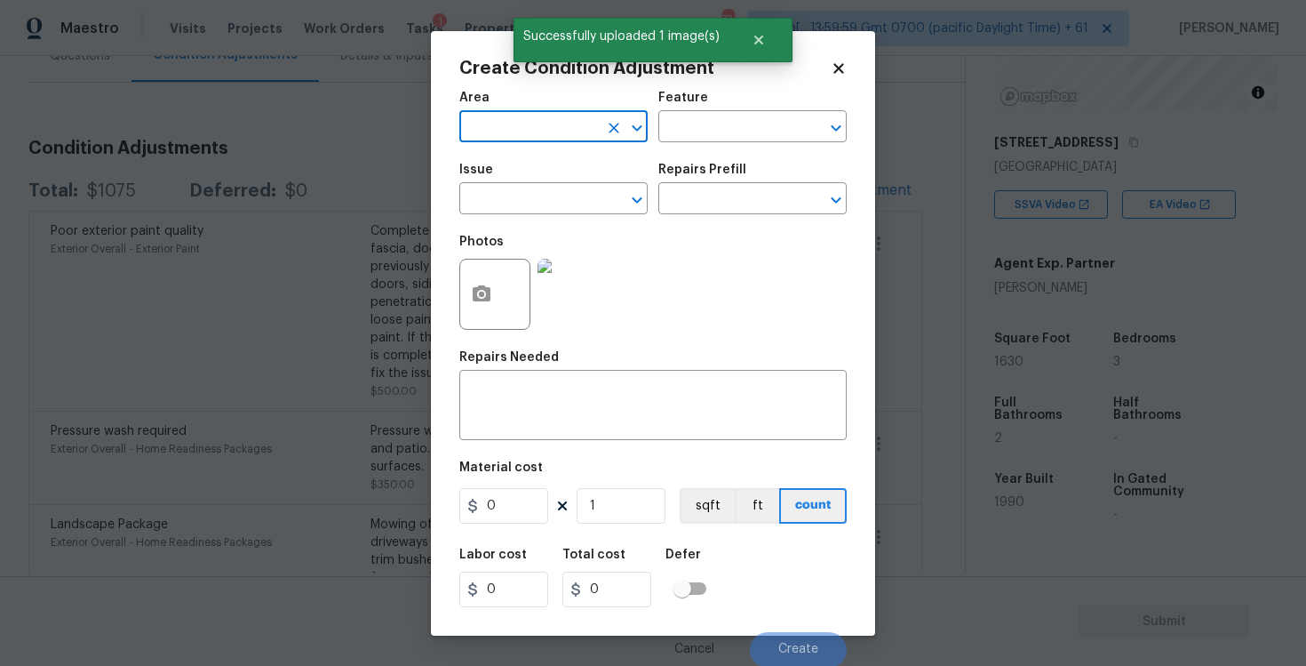
type input "i"
click at [559, 193] on li "Interior Overall" at bounding box center [553, 196] width 188 height 29
type input "Interior Overall"
click at [559, 193] on input "text" at bounding box center [528, 201] width 139 height 28
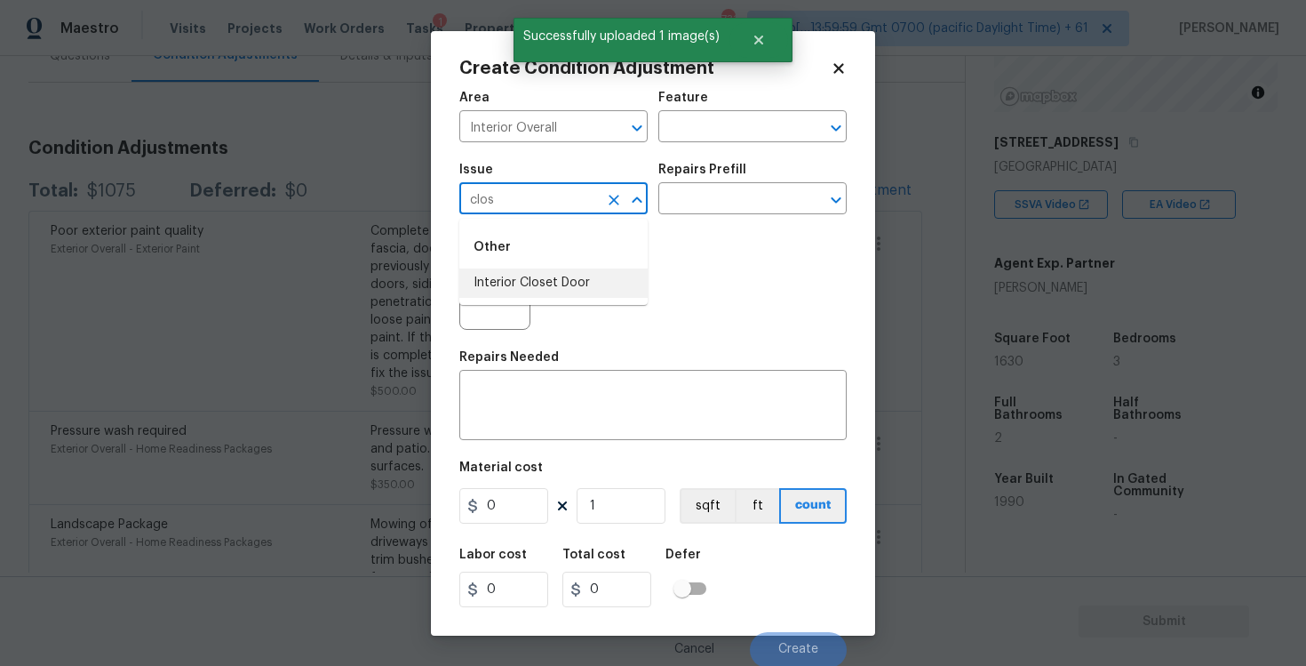
click at [553, 275] on li "Interior Closet Door" at bounding box center [553, 282] width 188 height 29
type input "Interior Closet Door"
click at [711, 205] on input "text" at bounding box center [727, 201] width 139 height 28
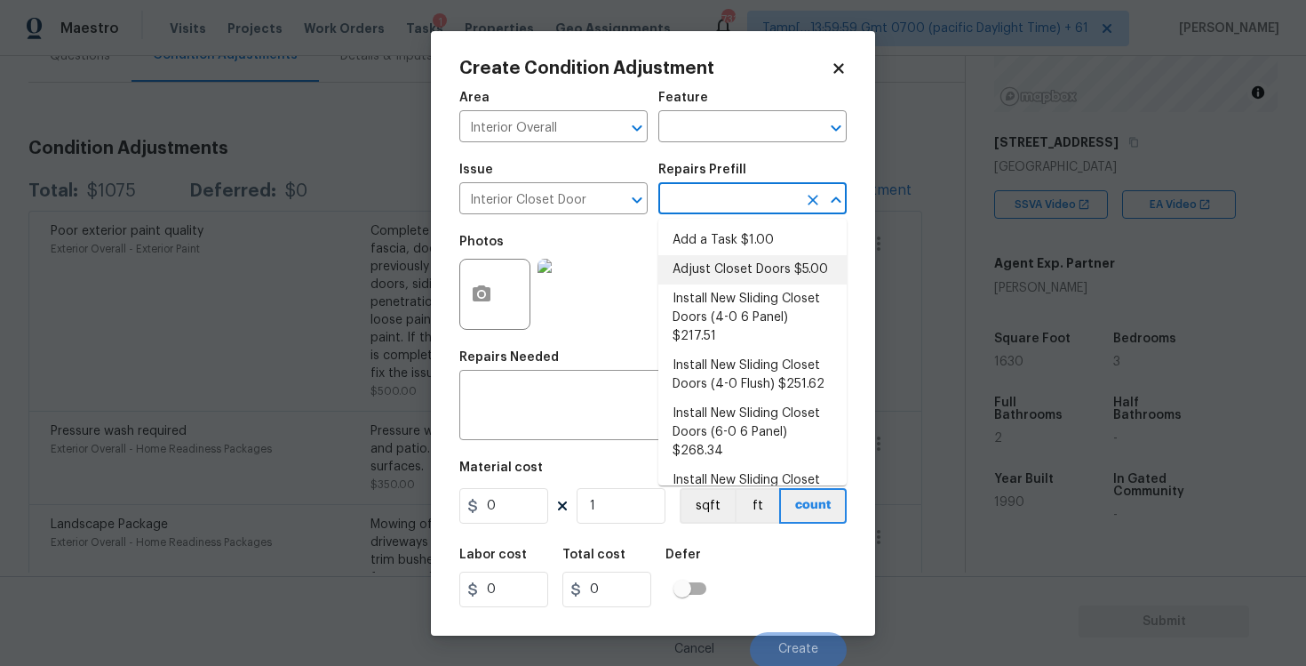
click at [737, 282] on li "Adjust Closet Doors $5.00" at bounding box center [752, 269] width 188 height 29
type input "Interior Door"
type textarea "Adjust the closet doors ensuring that they open/close/operate as intended."
type input "5"
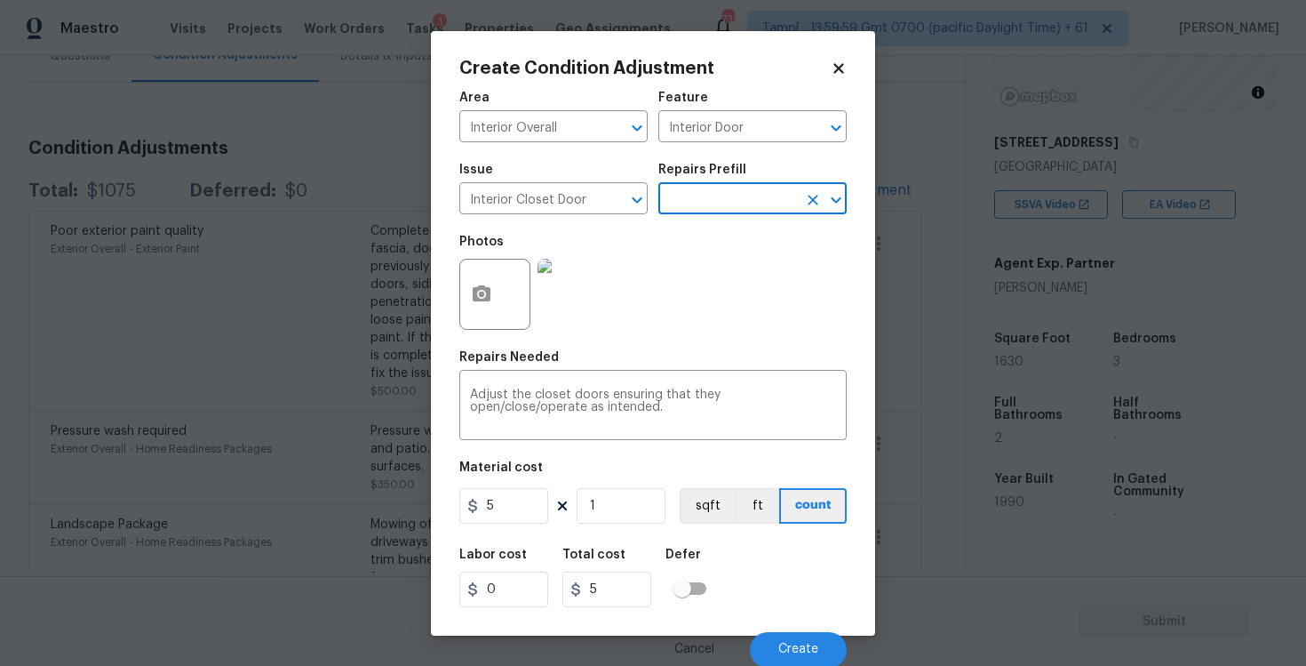
click at [734, 211] on input "text" at bounding box center [727, 201] width 139 height 28
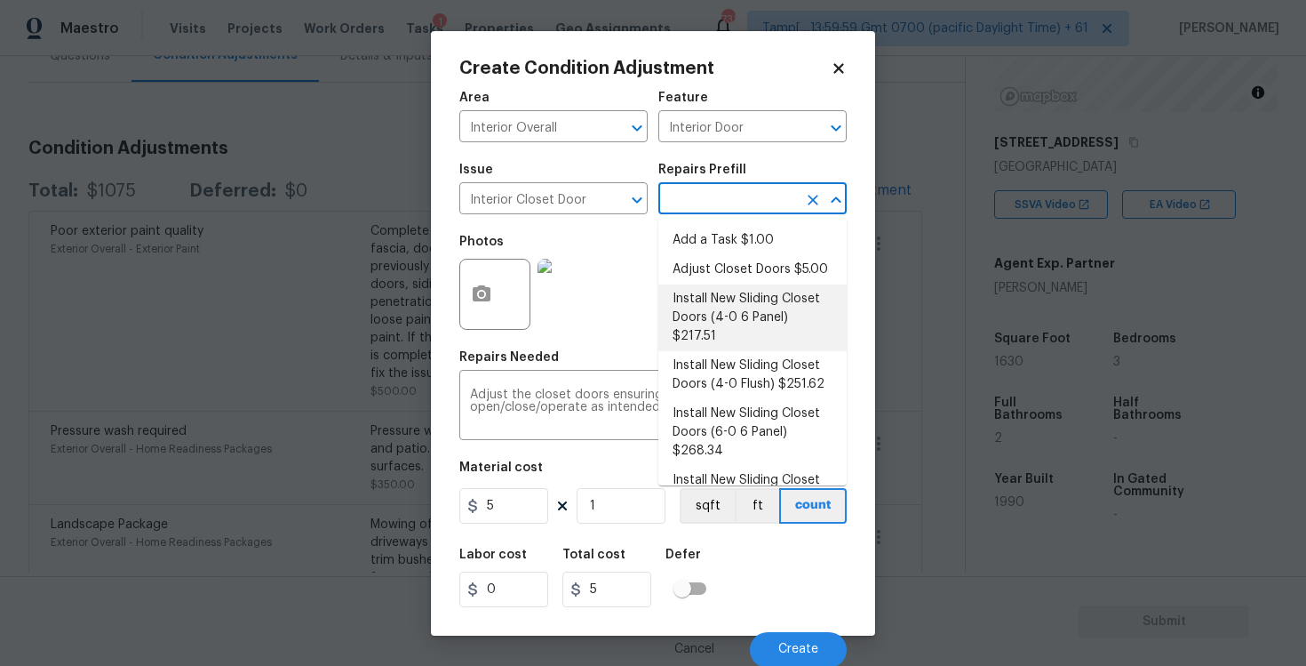
click at [746, 296] on li "Install New Sliding Closet Doors (4-0 6 Panel) $217.51" at bounding box center [752, 317] width 188 height 67
type textarea "Remove the existing door (if present). Install a new 4-0 bi-fold 6 panel interi…"
type input "217.51"
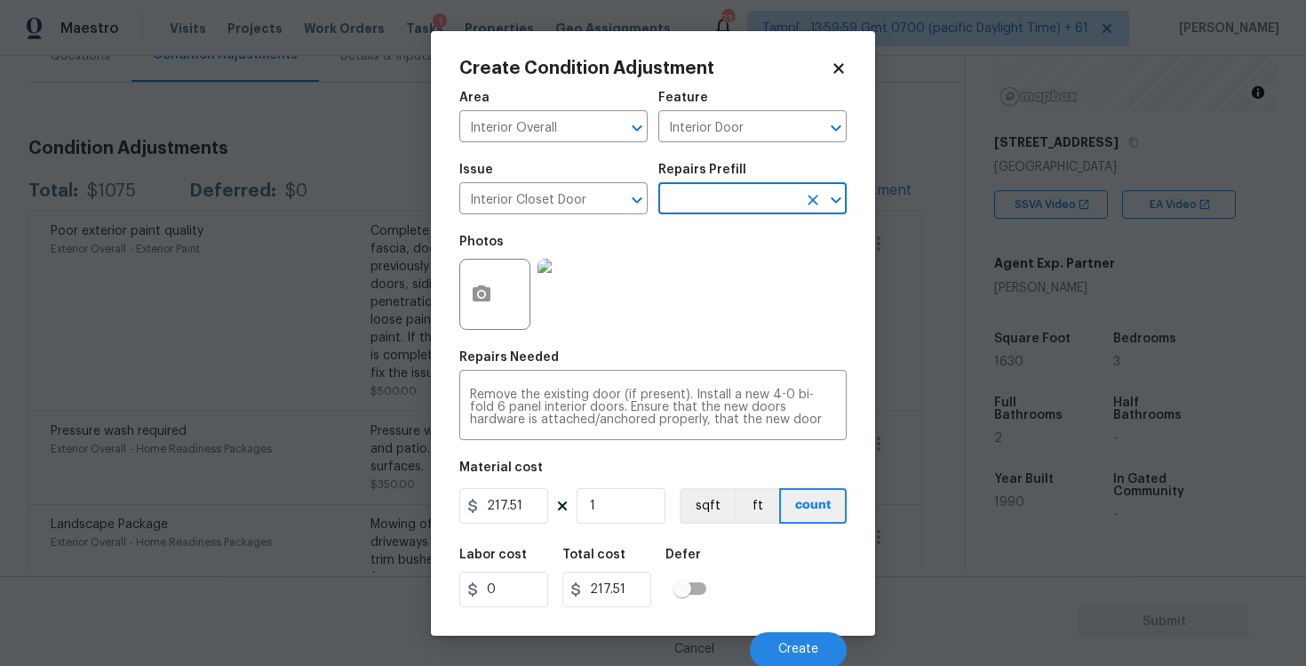
scroll to position [2, 0]
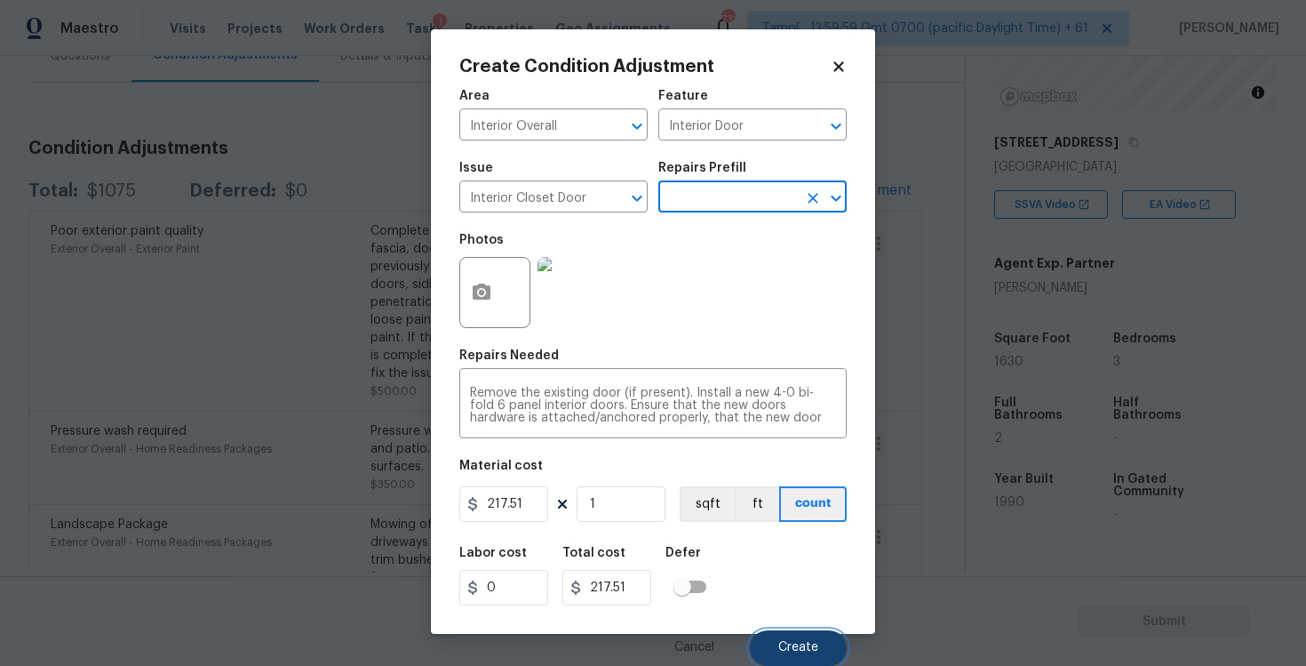
click at [794, 650] on span "Create" at bounding box center [798, 647] width 40 height 13
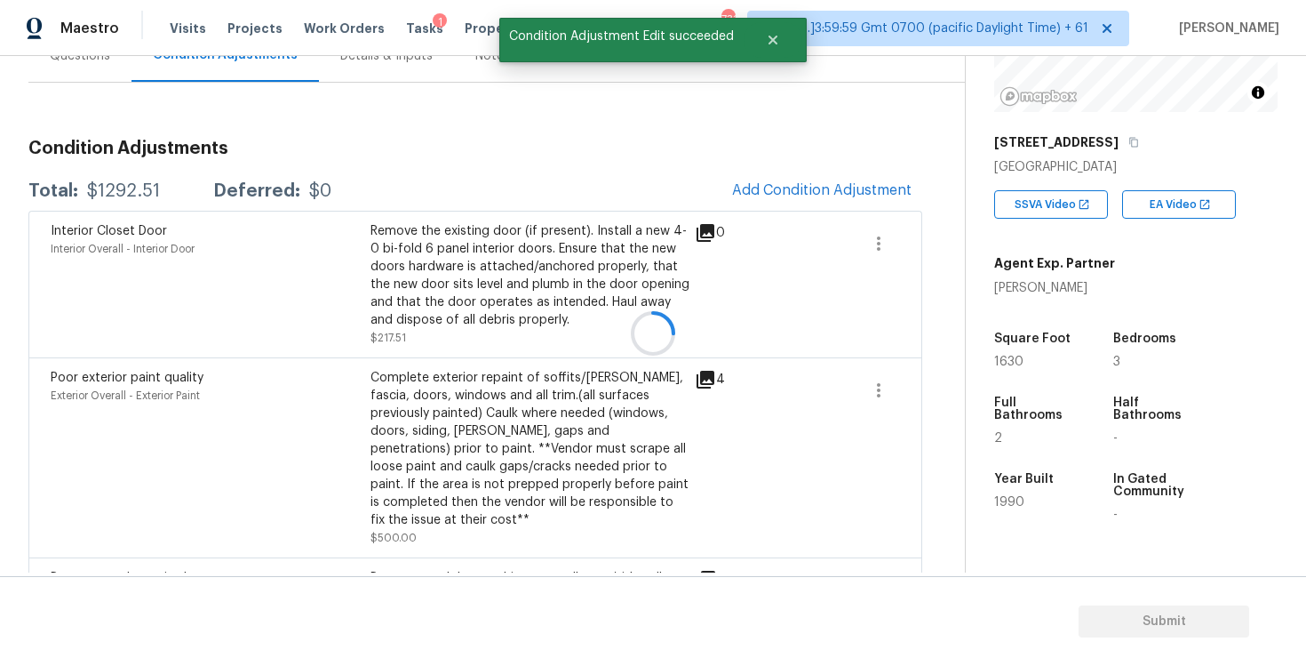
scroll to position [0, 0]
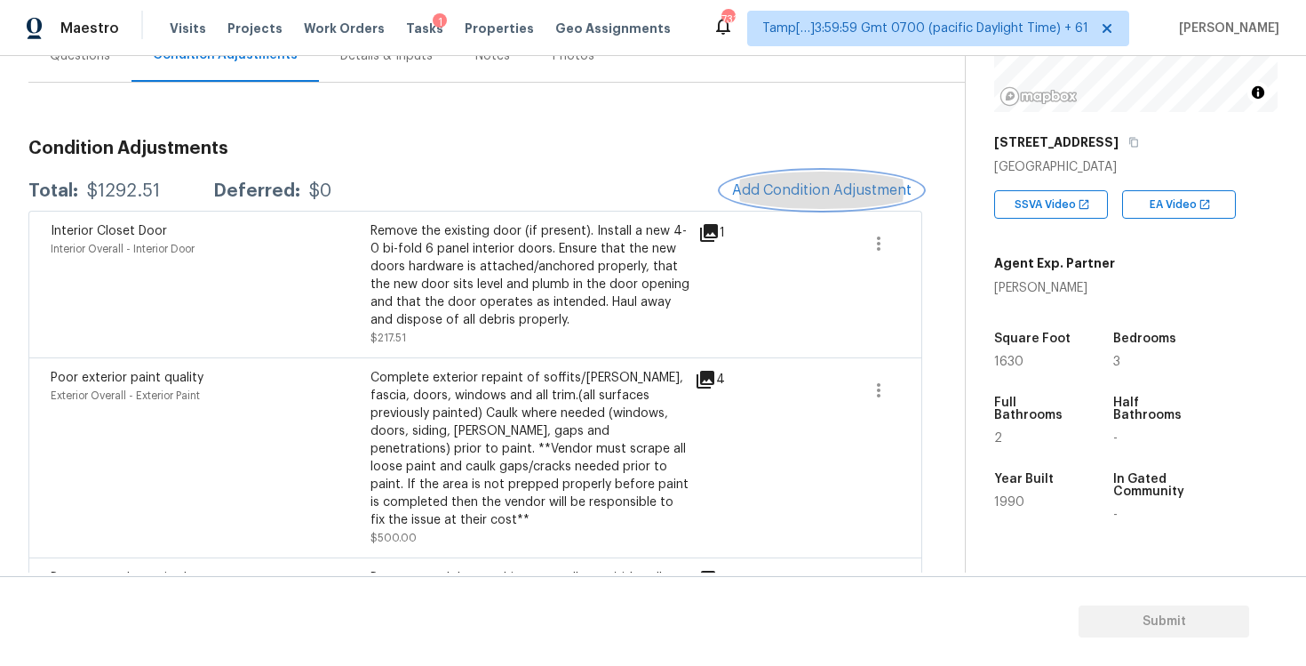
click at [792, 189] on span "Add Condition Adjustment" at bounding box center [822, 190] width 180 height 16
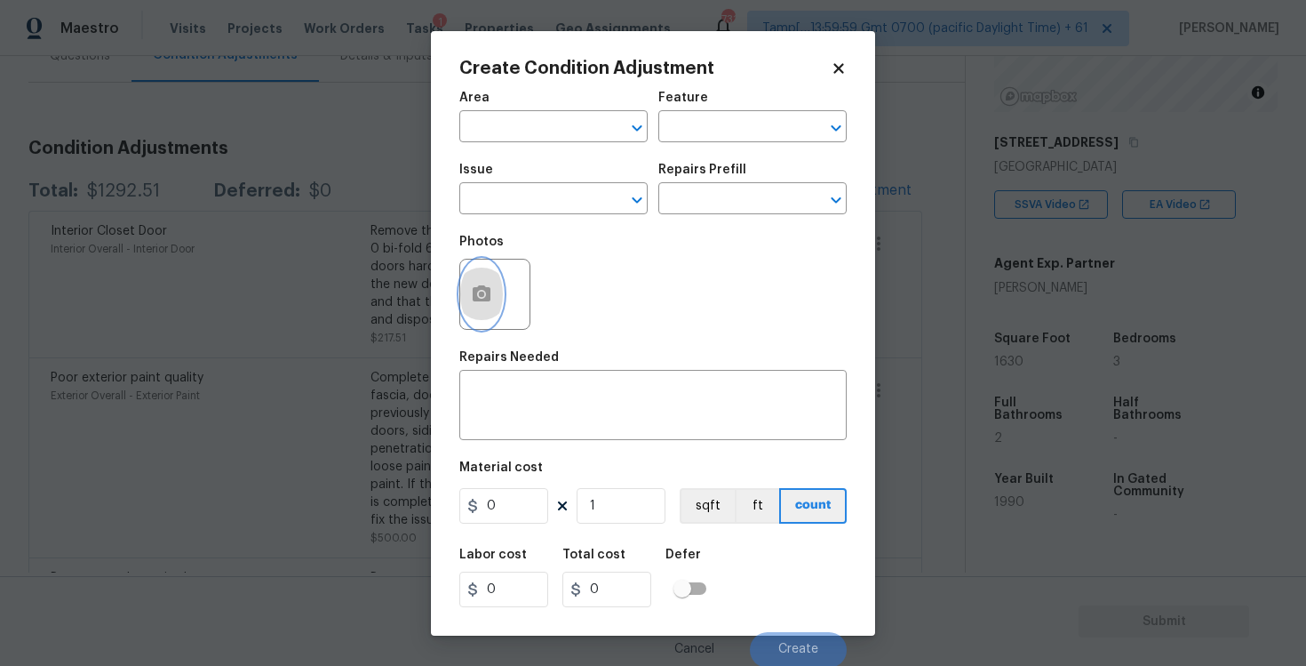
click at [480, 299] on icon "button" at bounding box center [482, 293] width 18 height 16
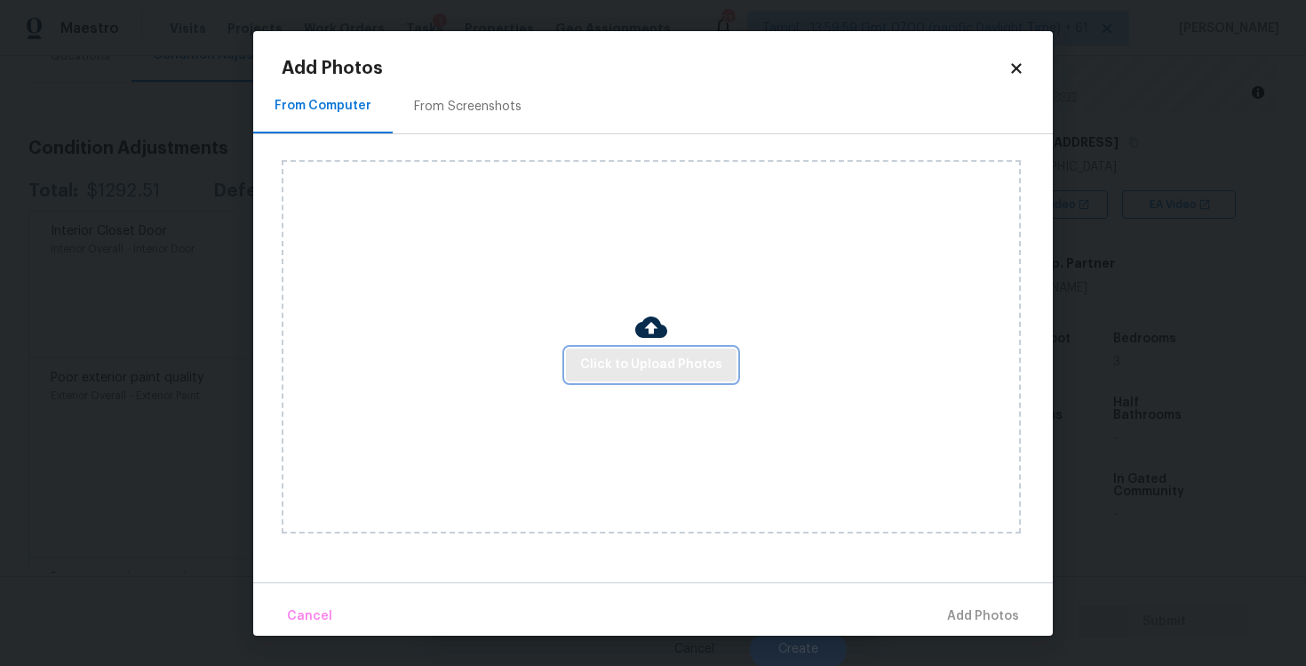
click at [618, 356] on span "Click to Upload Photos" at bounding box center [651, 365] width 142 height 22
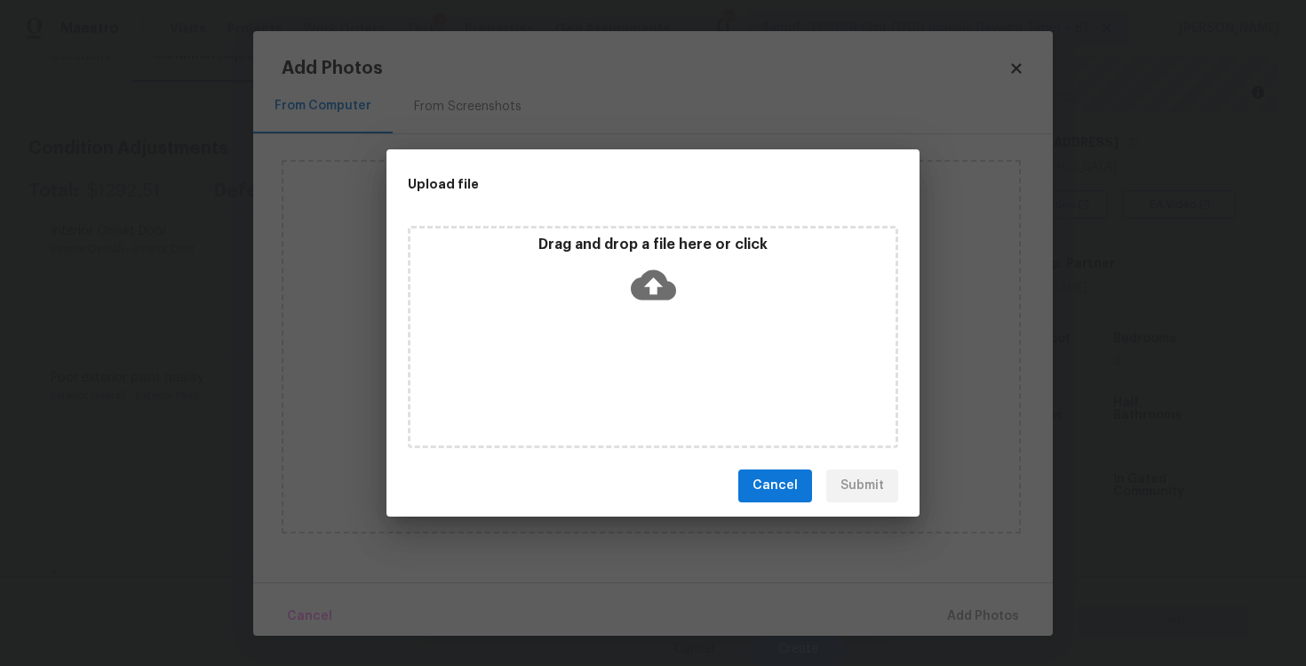
click at [656, 266] on icon at bounding box center [653, 284] width 45 height 45
click at [802, 499] on button "Cancel" at bounding box center [775, 485] width 74 height 33
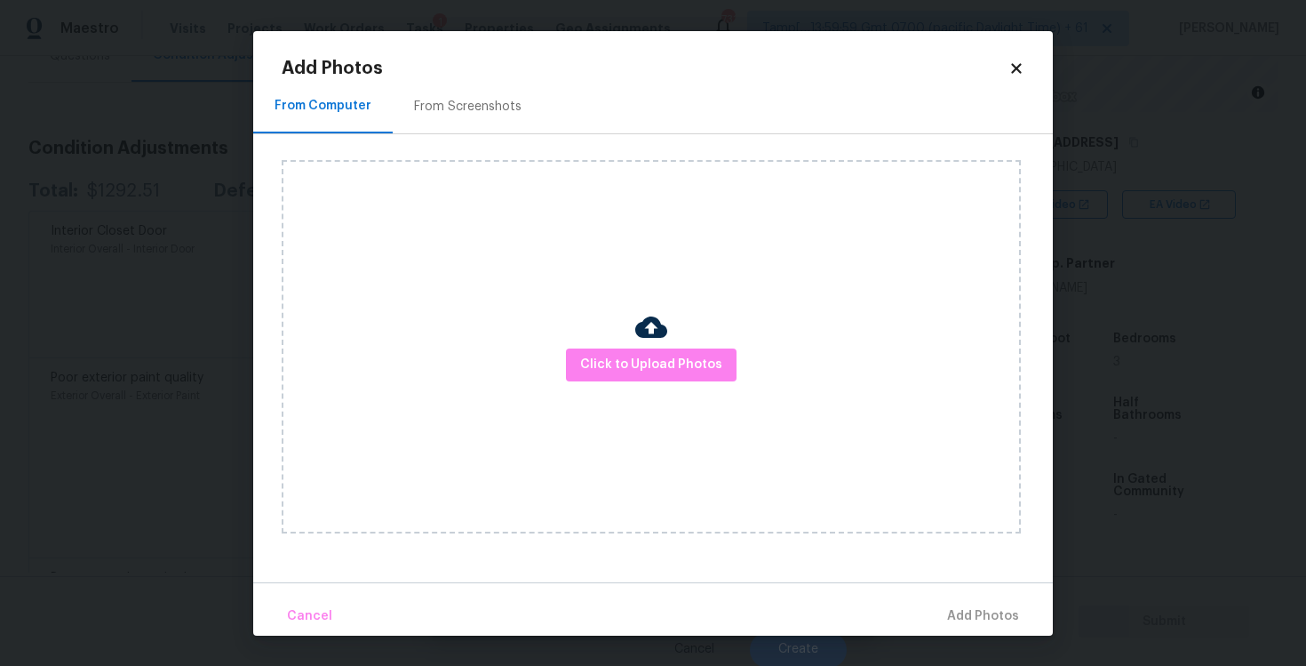
click at [1010, 70] on icon at bounding box center [1017, 68] width 16 height 16
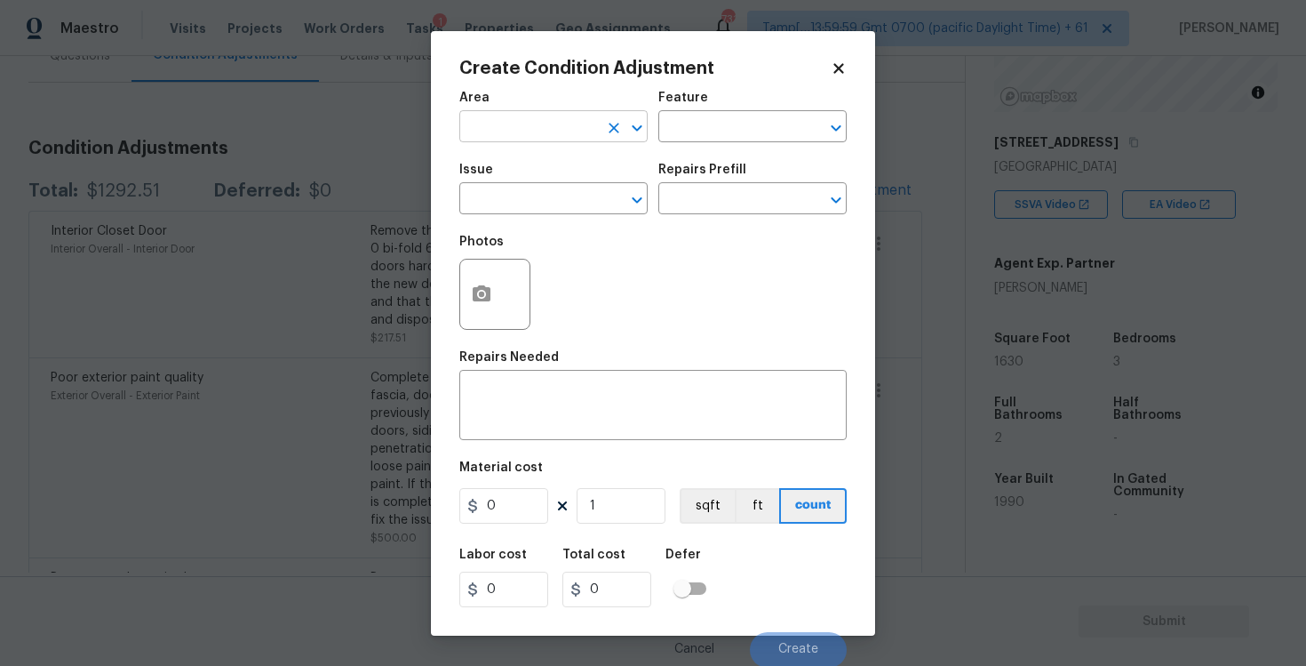
click at [567, 132] on input "text" at bounding box center [528, 129] width 139 height 28
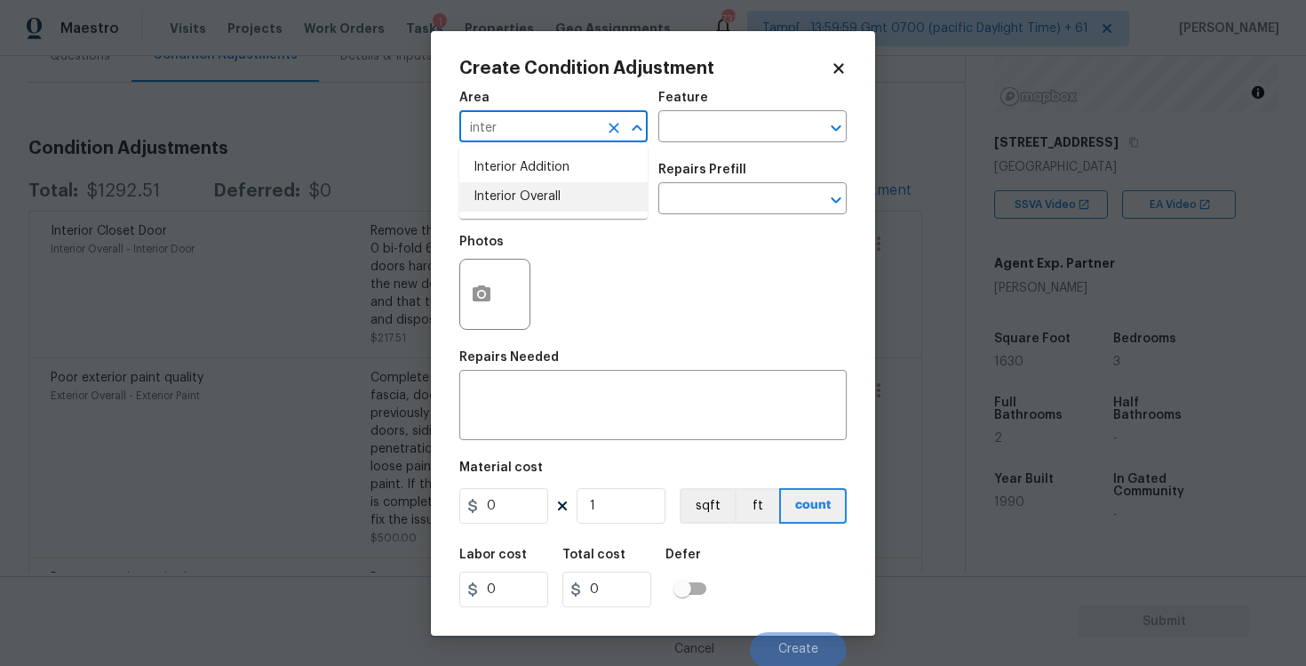
click at [570, 196] on li "Interior Overall" at bounding box center [553, 196] width 188 height 29
type input "Interior Overall"
click at [570, 196] on input "text" at bounding box center [528, 201] width 139 height 28
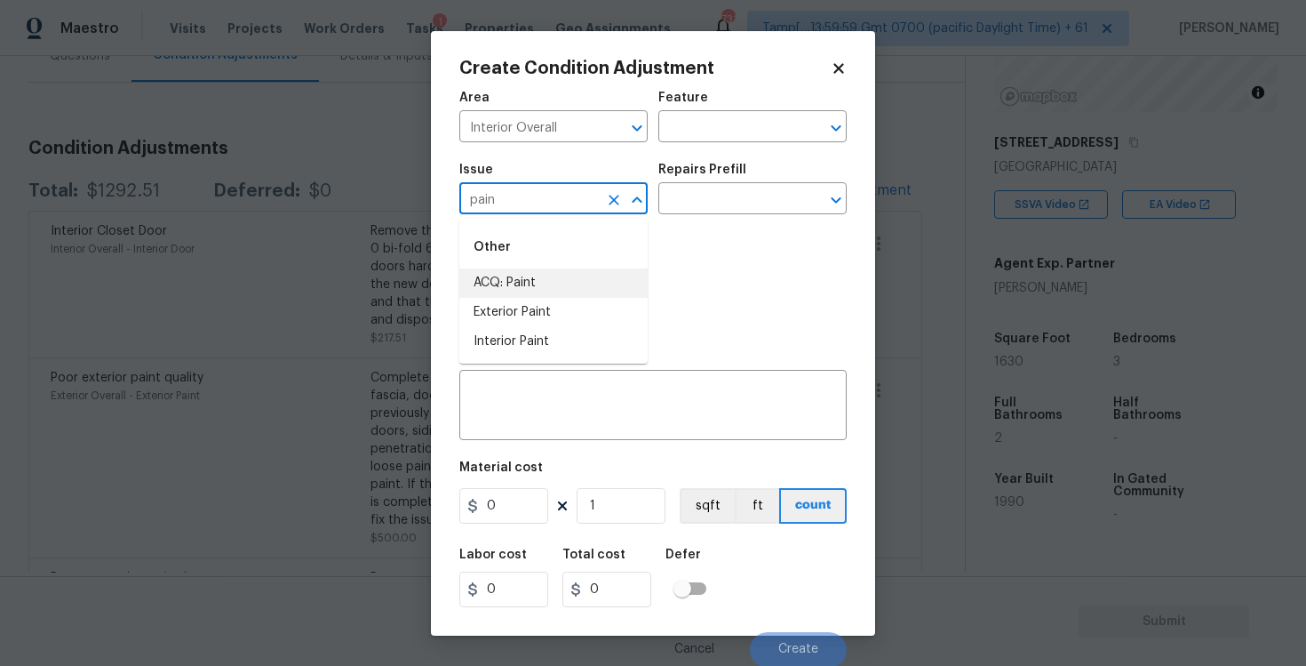
click at [568, 288] on li "ACQ: Paint" at bounding box center [553, 282] width 188 height 29
type input "ACQ: Paint"
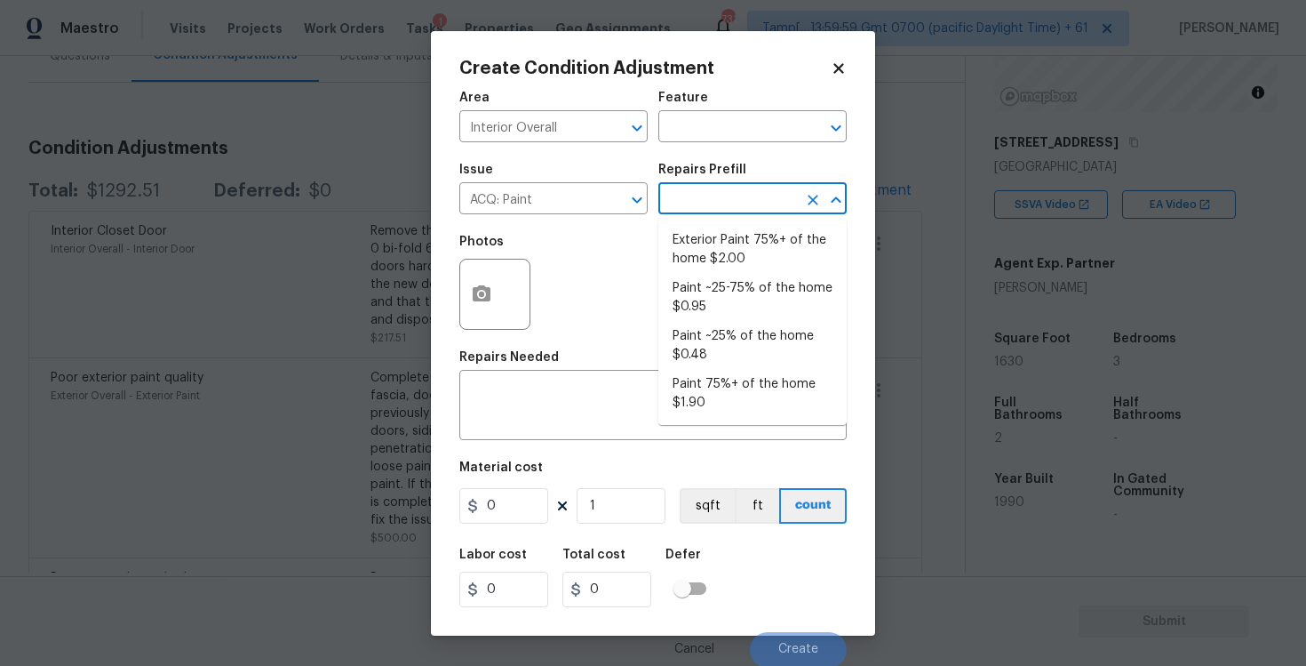
click at [692, 202] on input "text" at bounding box center [727, 201] width 139 height 28
click at [714, 378] on li "Paint 75%+ of the home $1.90" at bounding box center [752, 394] width 188 height 48
type input "Acquisition"
type textarea "Acquisition Scope: 75%+ of the home will likely require interior paint"
type input "1.9"
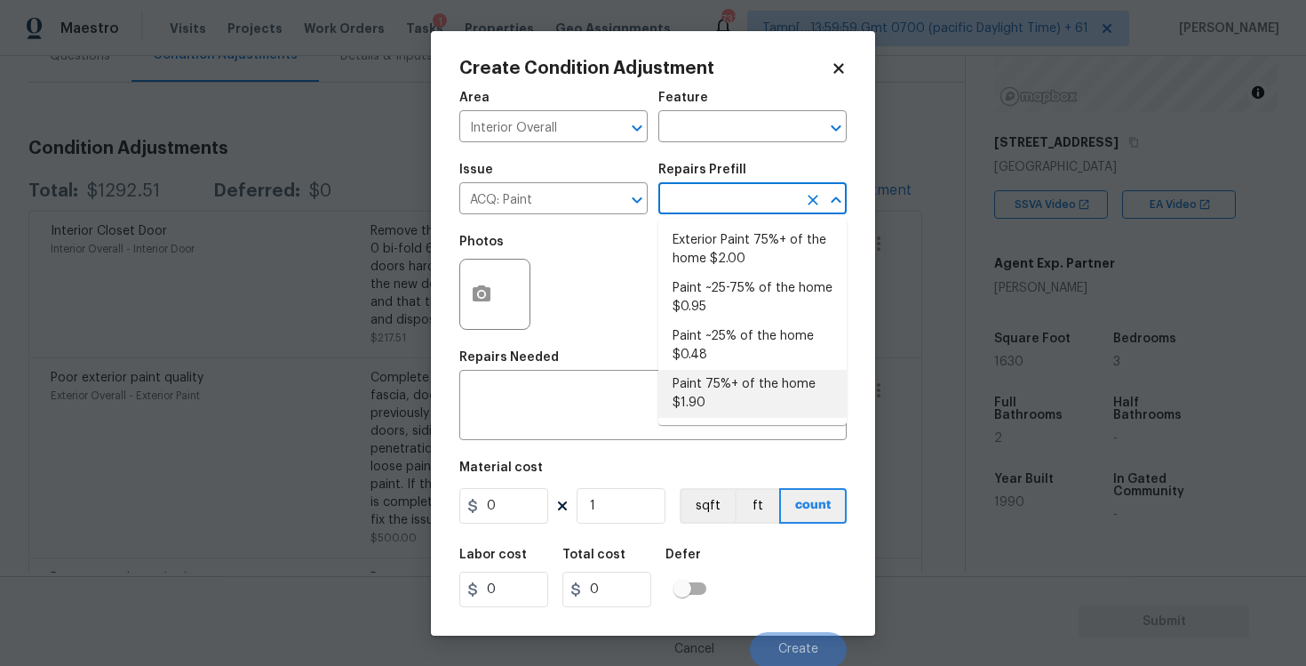
type input "1.9"
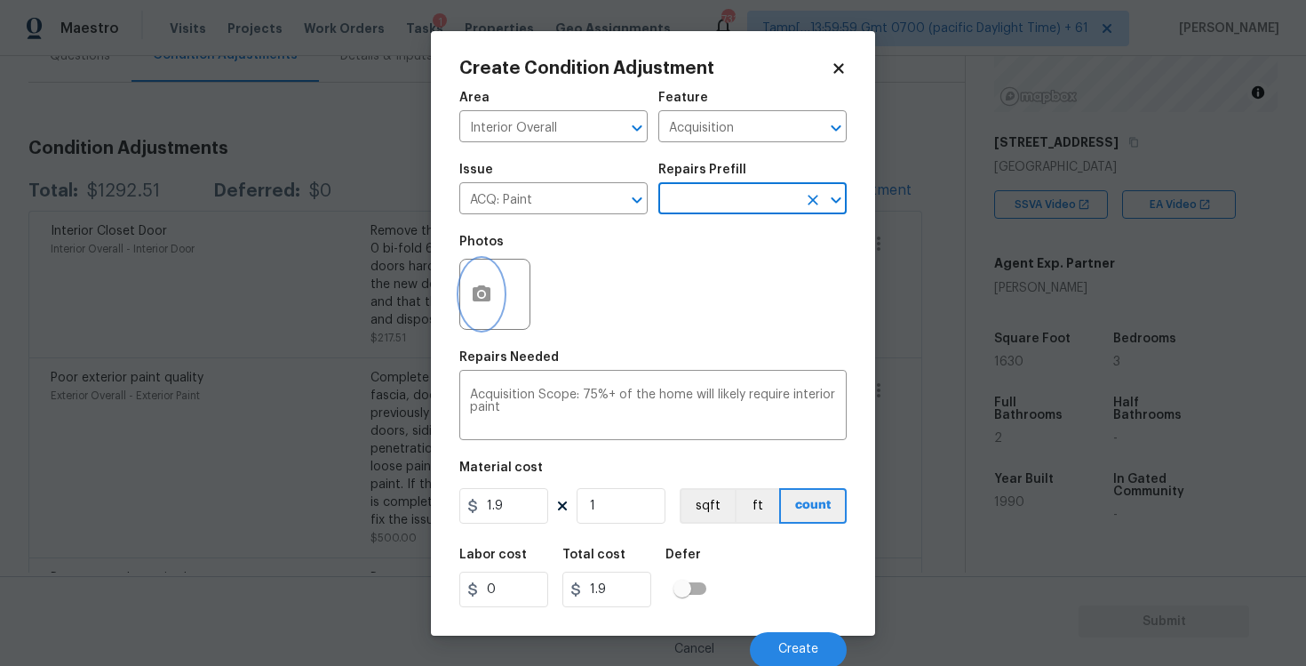
click at [486, 291] on icon "button" at bounding box center [482, 293] width 18 height 16
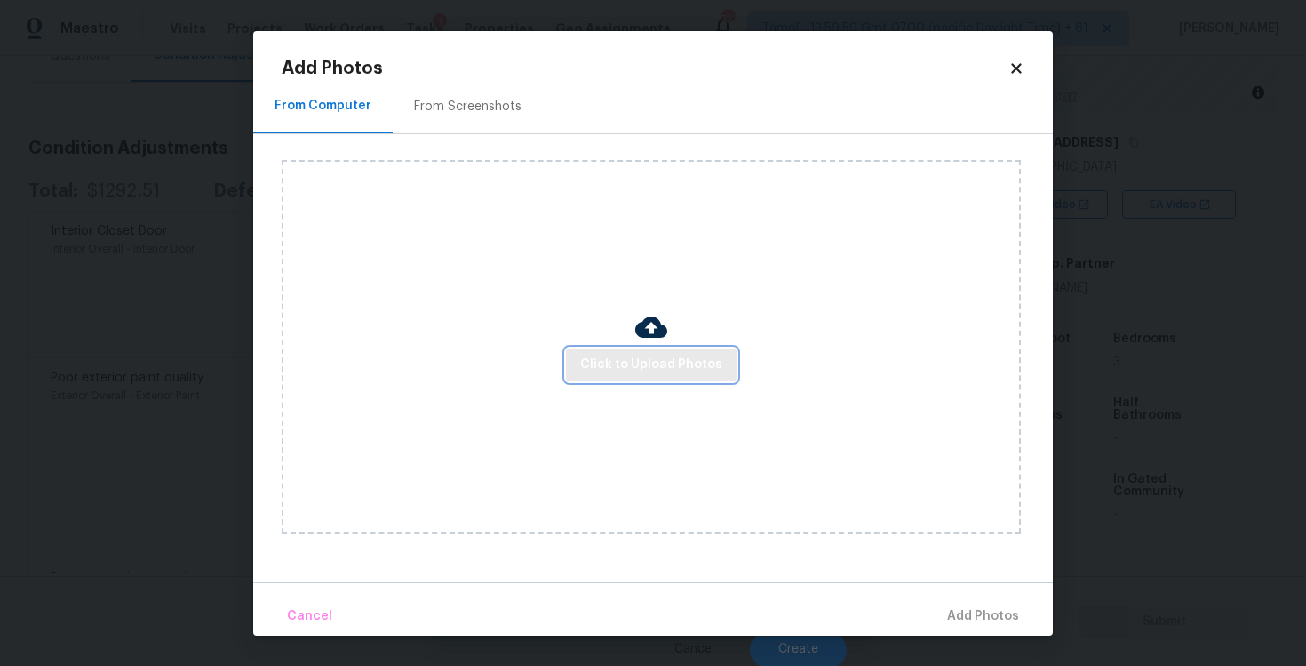
click at [657, 368] on span "Click to Upload Photos" at bounding box center [651, 365] width 142 height 22
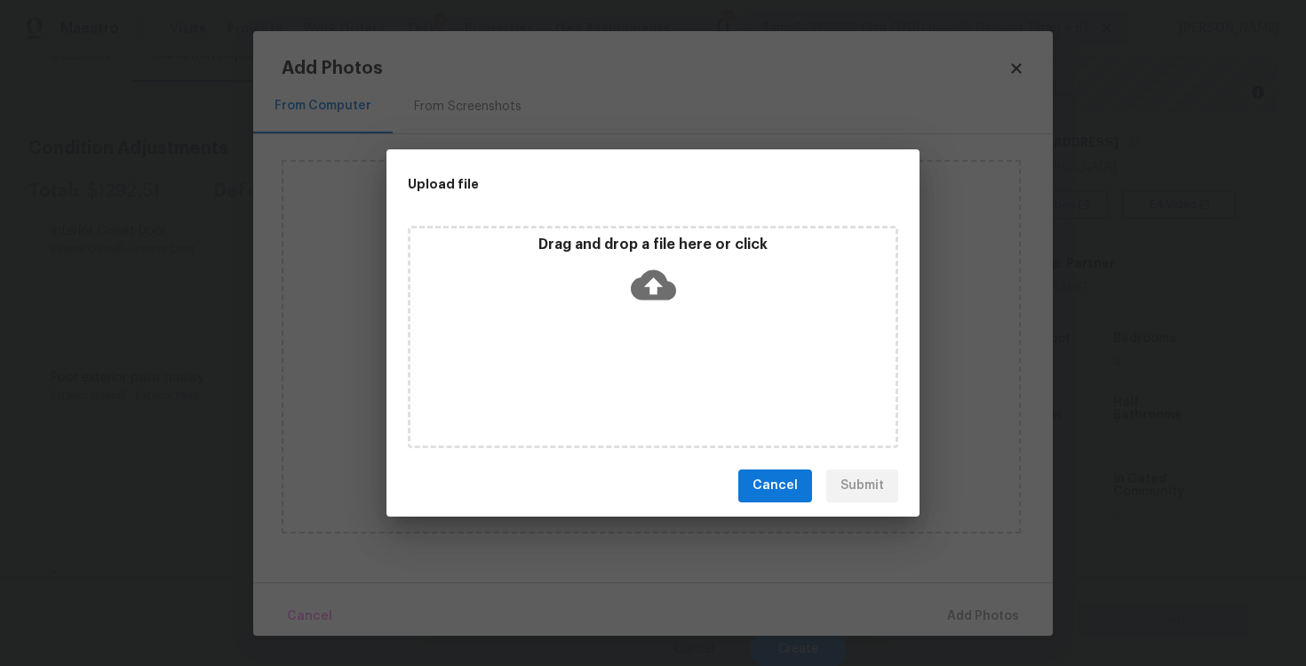
click at [645, 292] on icon at bounding box center [653, 284] width 45 height 30
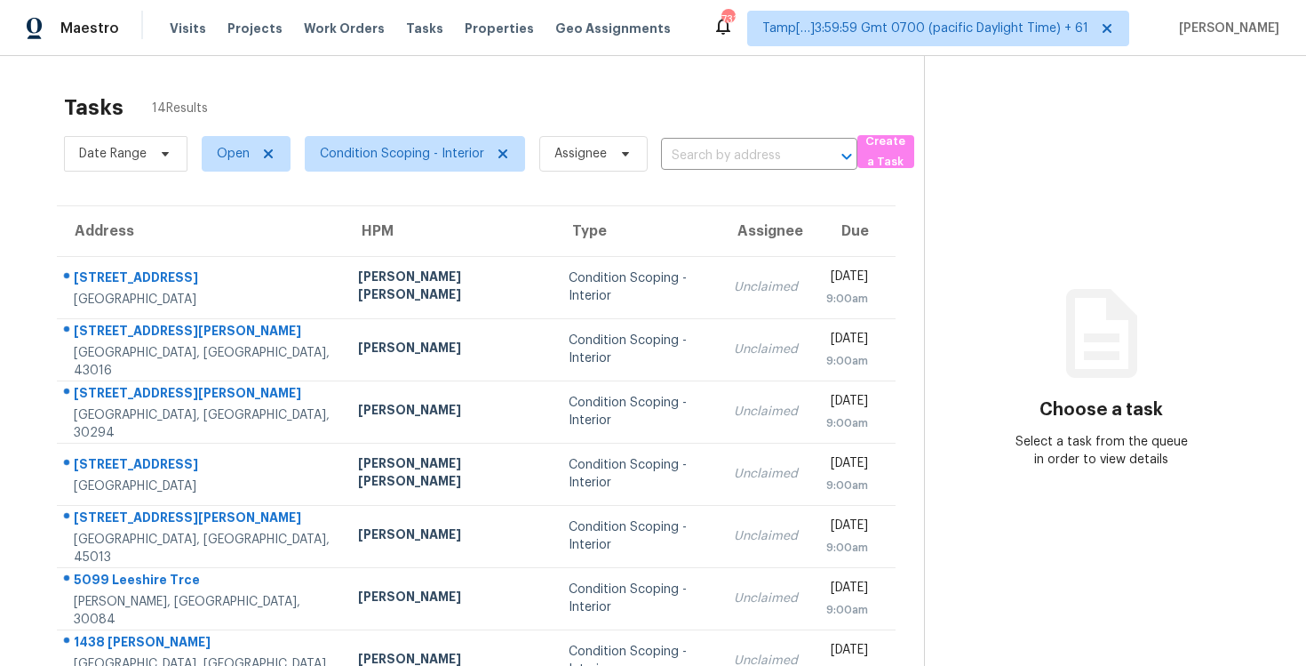
scroll to position [259, 0]
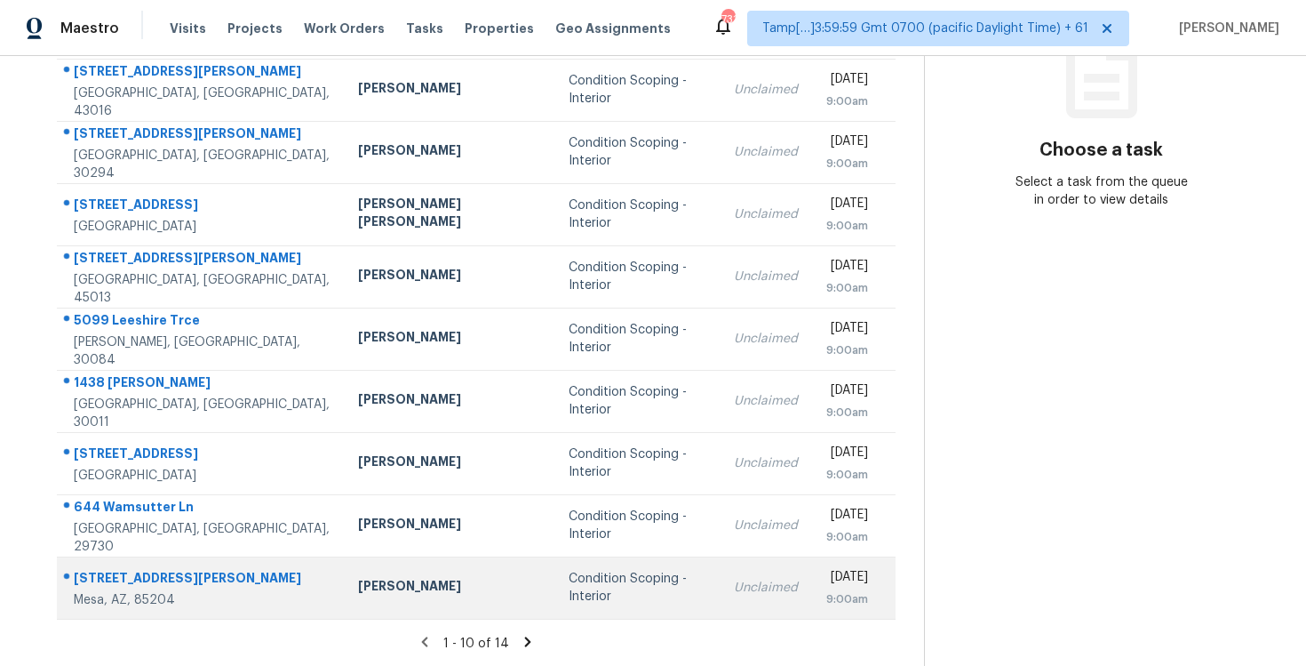
click at [555, 602] on td "Condition Scoping - Interior" at bounding box center [638, 587] width 166 height 62
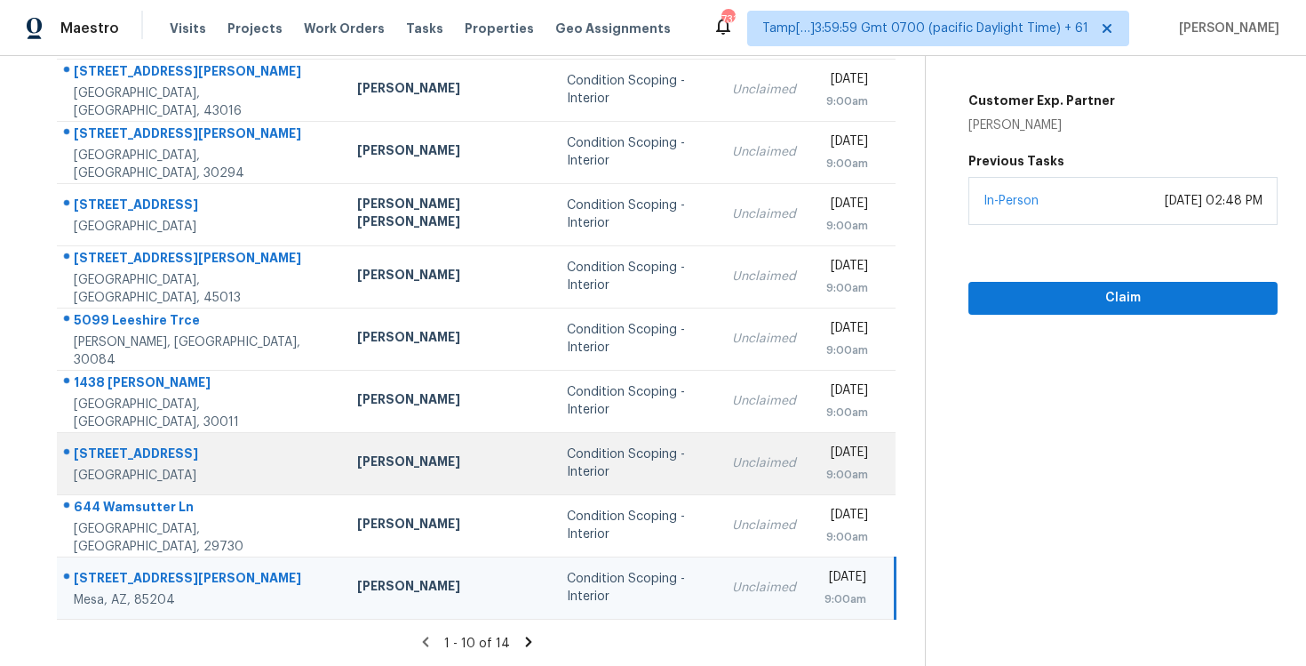
click at [384, 449] on td "[PERSON_NAME]" at bounding box center [448, 463] width 210 height 62
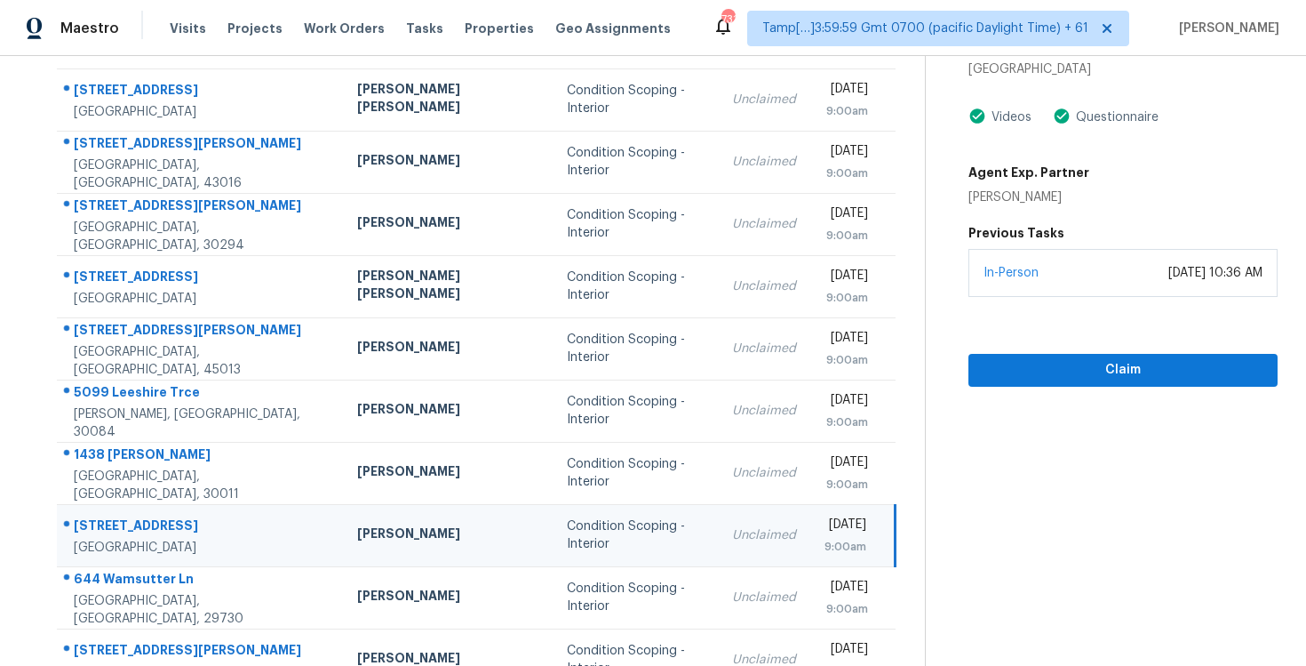
scroll to position [162, 0]
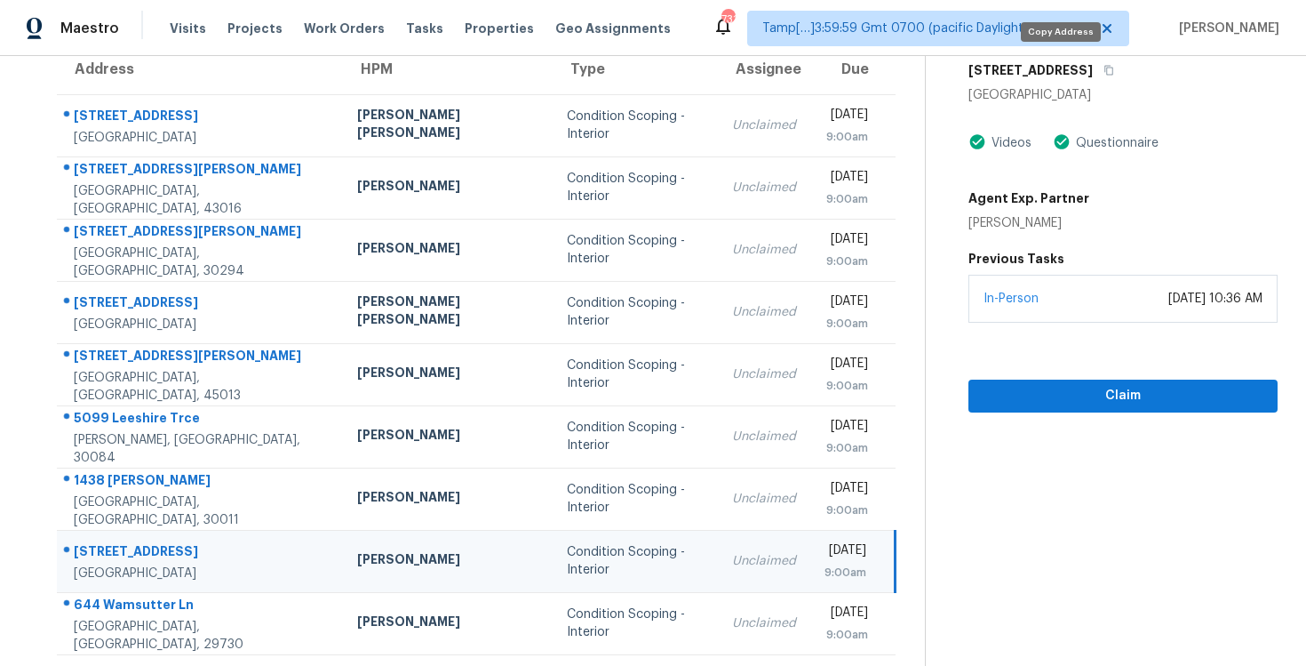
click at [1064, 49] on div "Maestro Visits Projects Work Orders Tasks Properties Geo Assignments 731 Tamp[……" at bounding box center [653, 28] width 1306 height 56
click at [1104, 75] on icon "button" at bounding box center [1109, 70] width 11 height 11
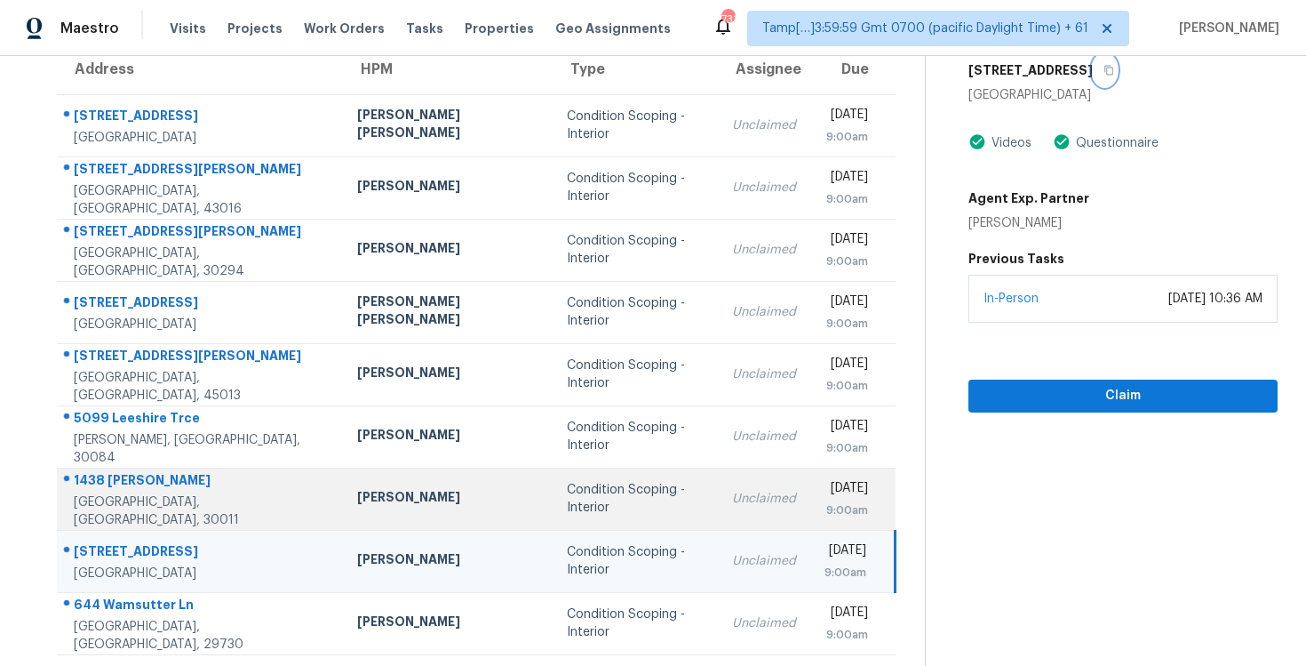
scroll to position [259, 0]
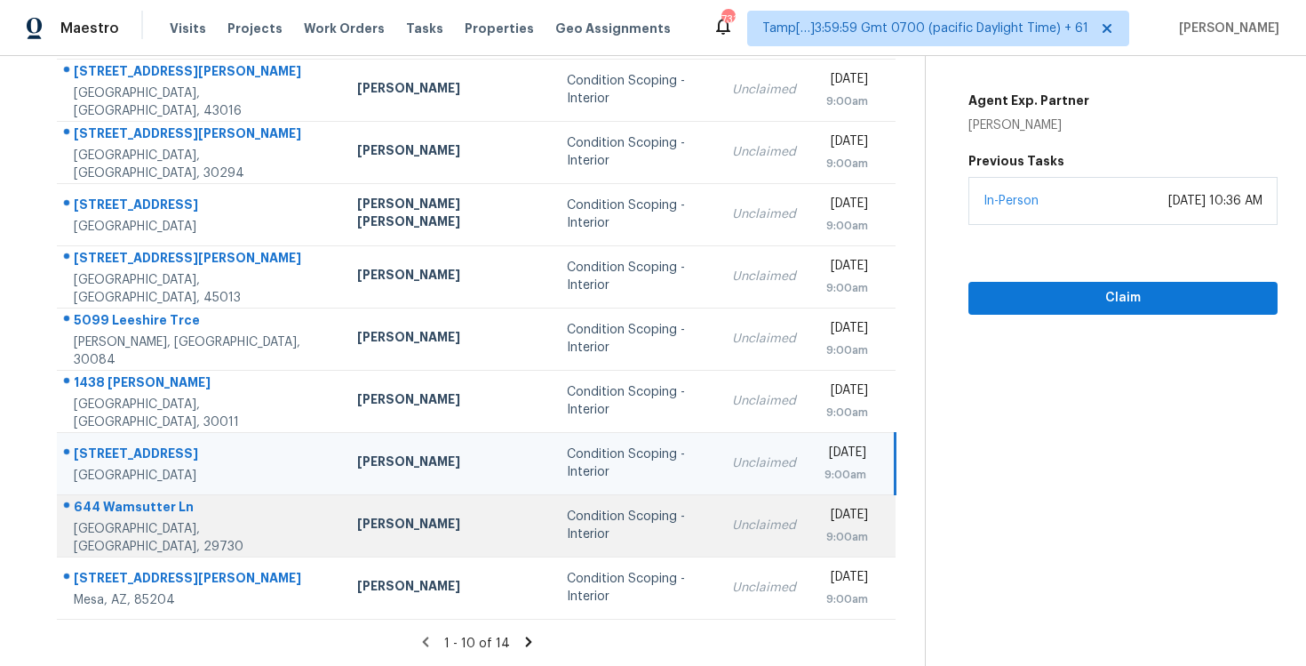
click at [567, 523] on div "Condition Scoping - Interior" at bounding box center [635, 525] width 137 height 36
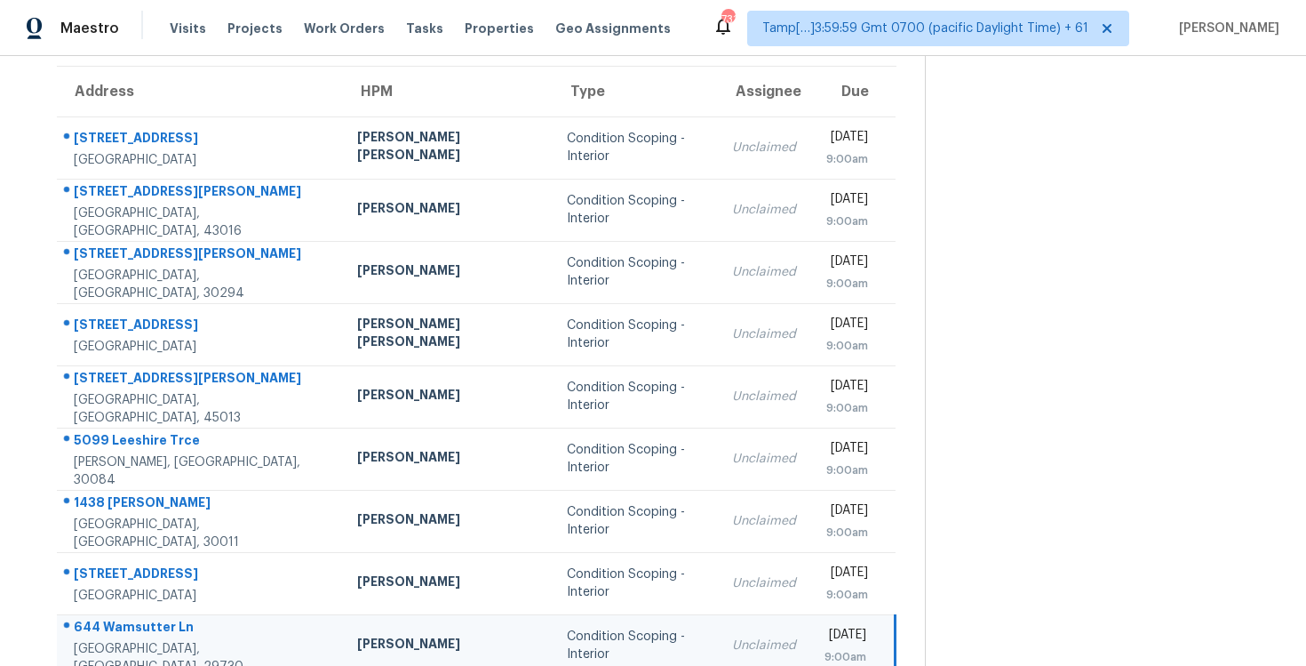
scroll to position [3, 0]
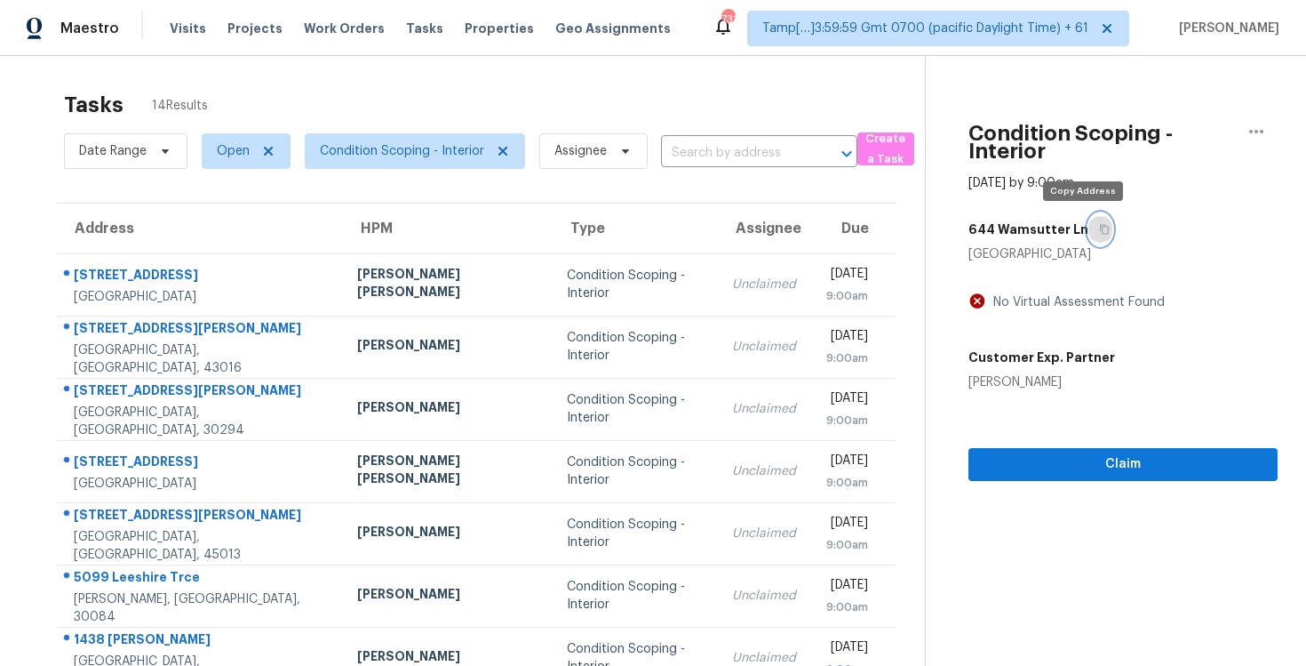
click at [1089, 220] on button "button" at bounding box center [1101, 229] width 24 height 32
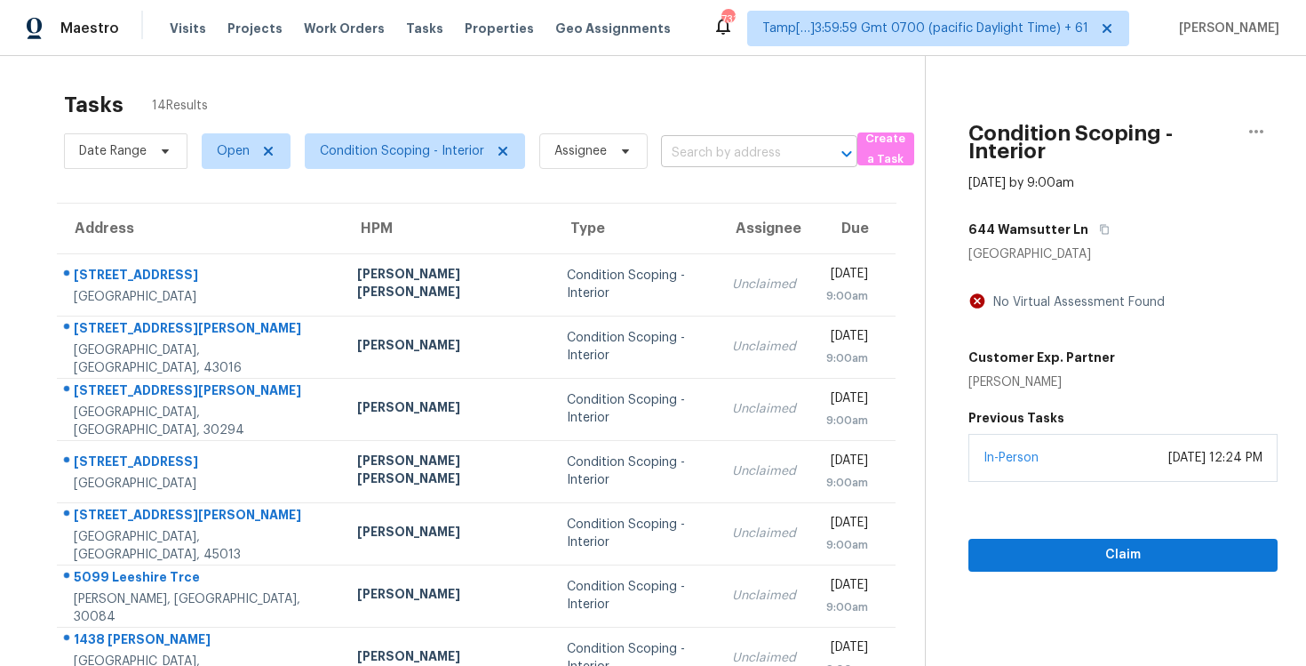
click at [710, 154] on input "text" at bounding box center [734, 154] width 147 height 28
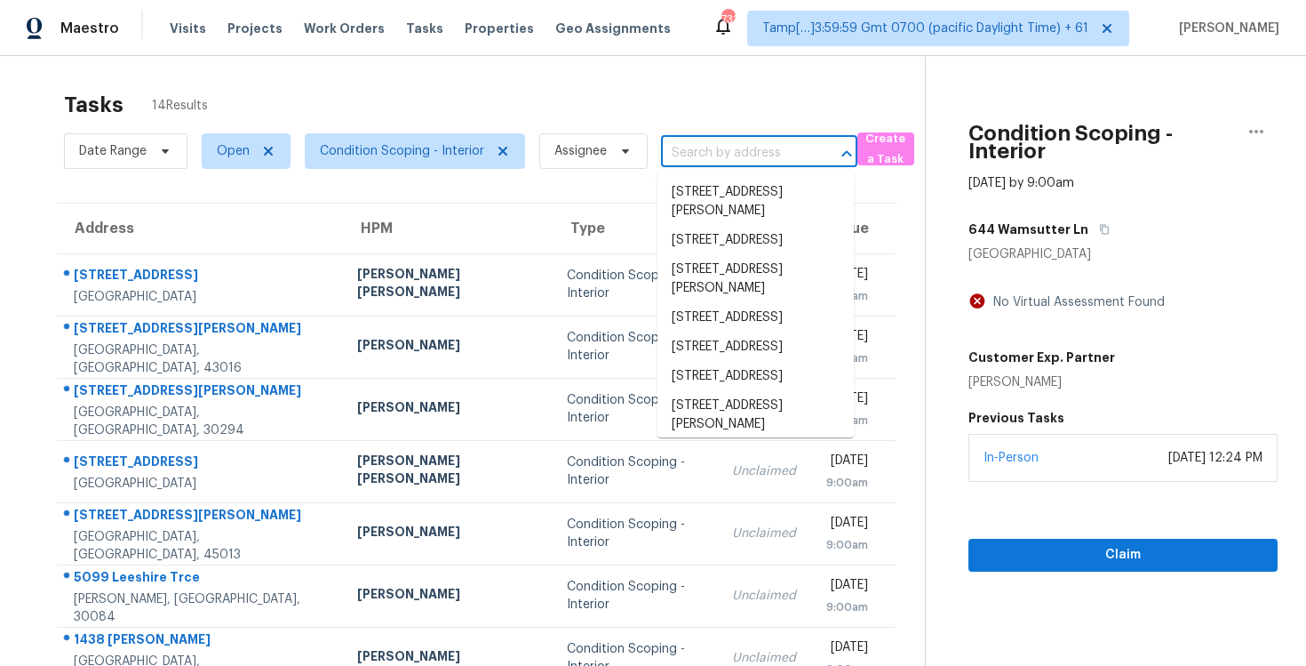
paste input "[STREET_ADDRESS]"
type input "[STREET_ADDRESS]"
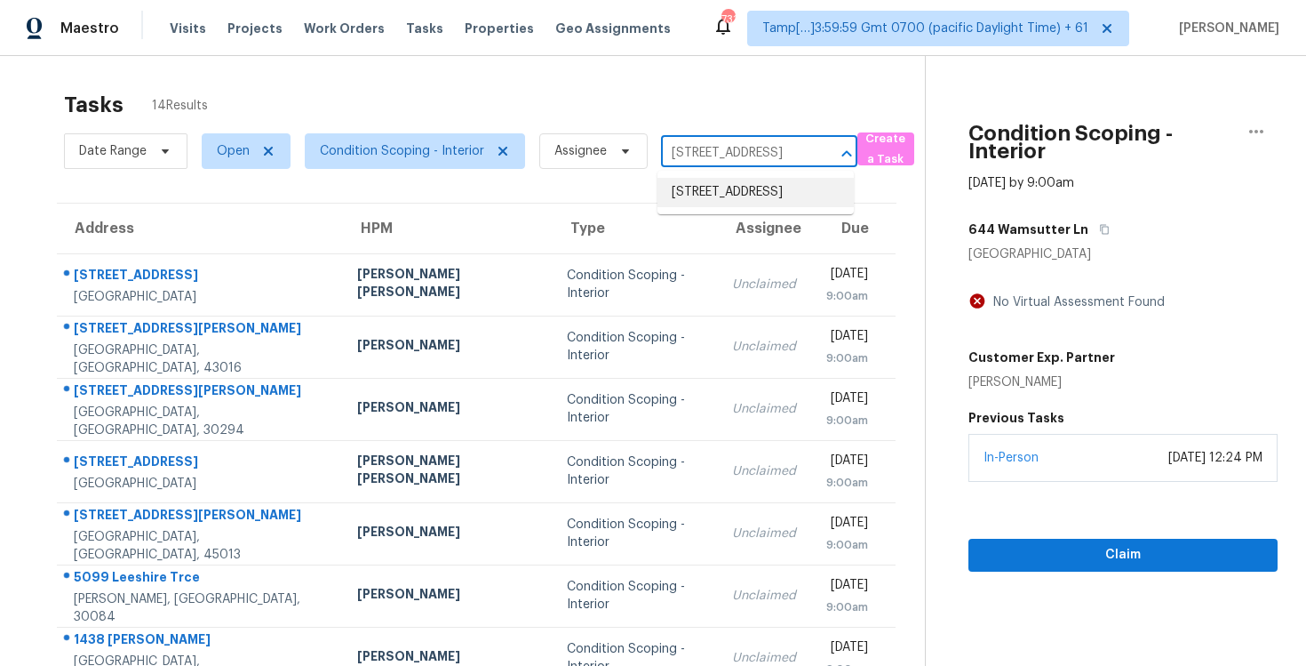
click at [732, 180] on li "[STREET_ADDRESS]" at bounding box center [756, 192] width 196 height 29
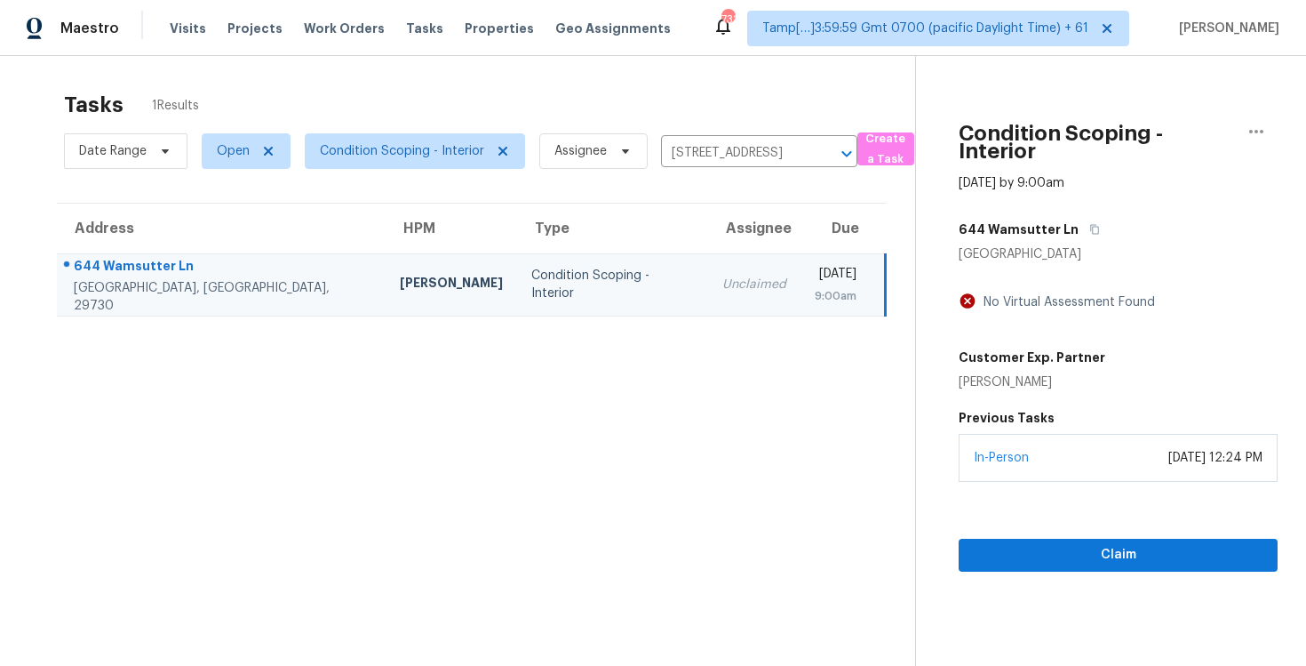
click at [708, 266] on td "Unclaimed" at bounding box center [754, 284] width 92 height 62
click at [1031, 558] on span "Claim" at bounding box center [1118, 555] width 291 height 22
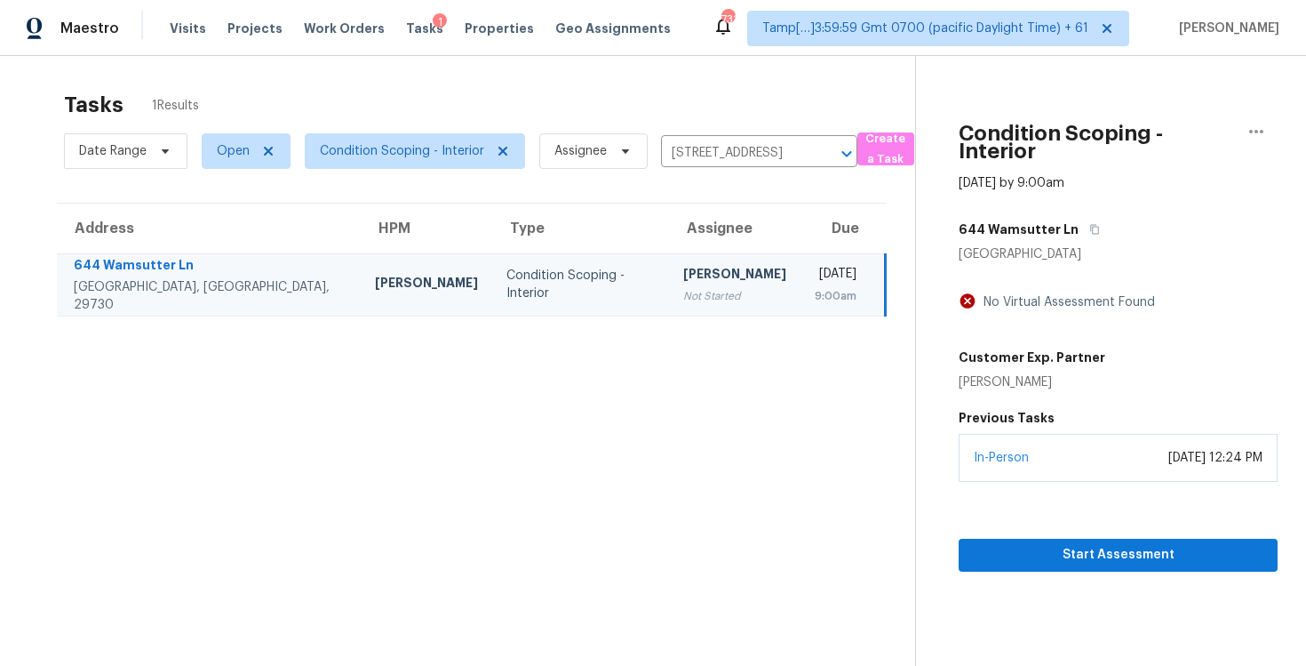
click at [1039, 576] on section "Condition Scoping - Interior [DATE] by 9:00am [STREET_ADDRESS] No Virtual Asses…" at bounding box center [1096, 386] width 363 height 666
click at [1026, 551] on span "Start Assessment" at bounding box center [1118, 555] width 291 height 22
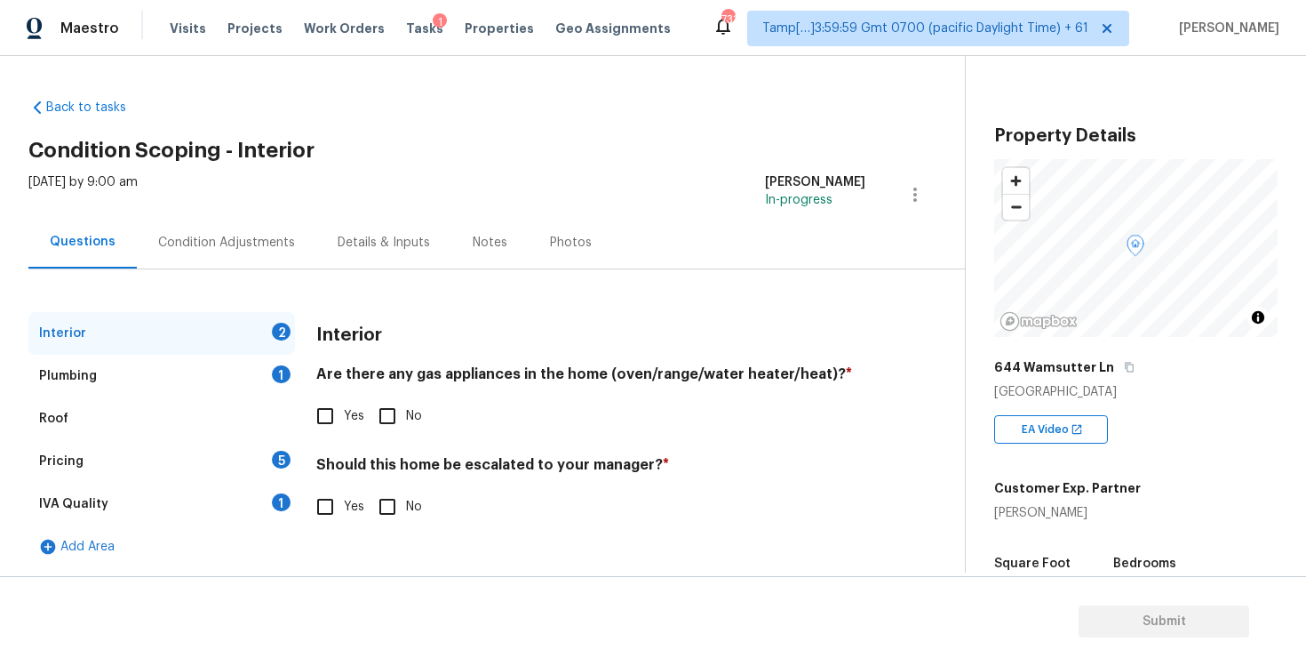
click at [264, 252] on div "Condition Adjustments" at bounding box center [227, 242] width 180 height 52
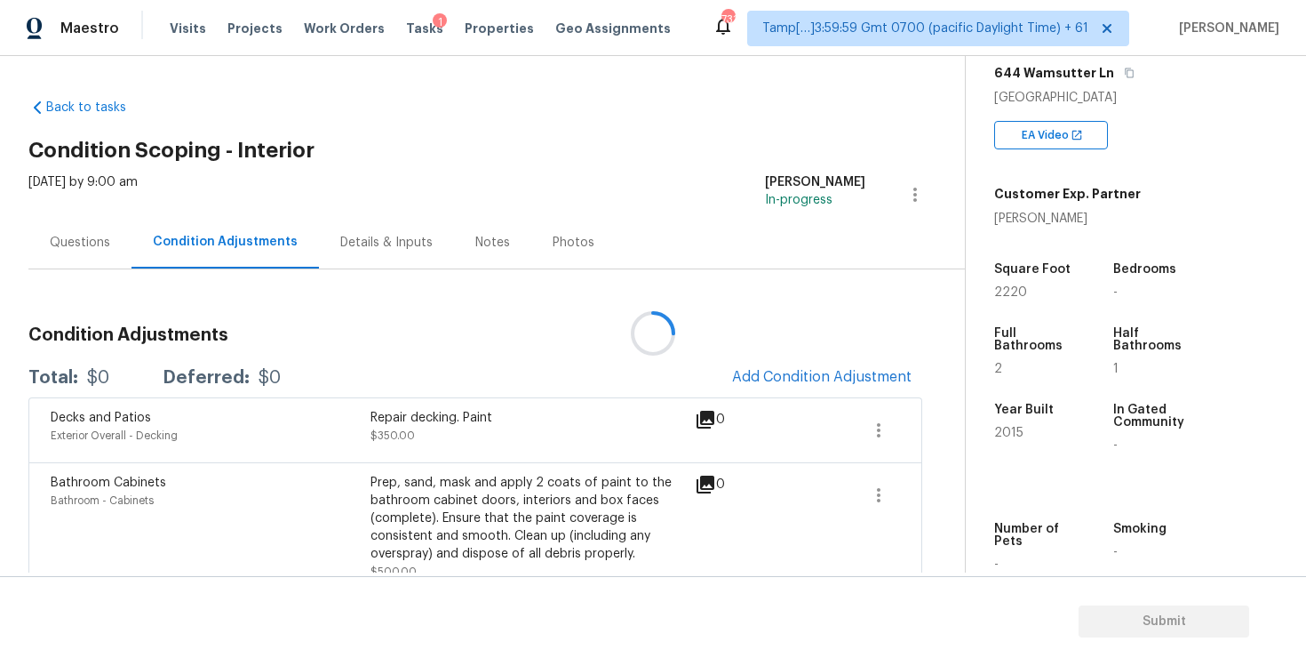
scroll to position [306, 0]
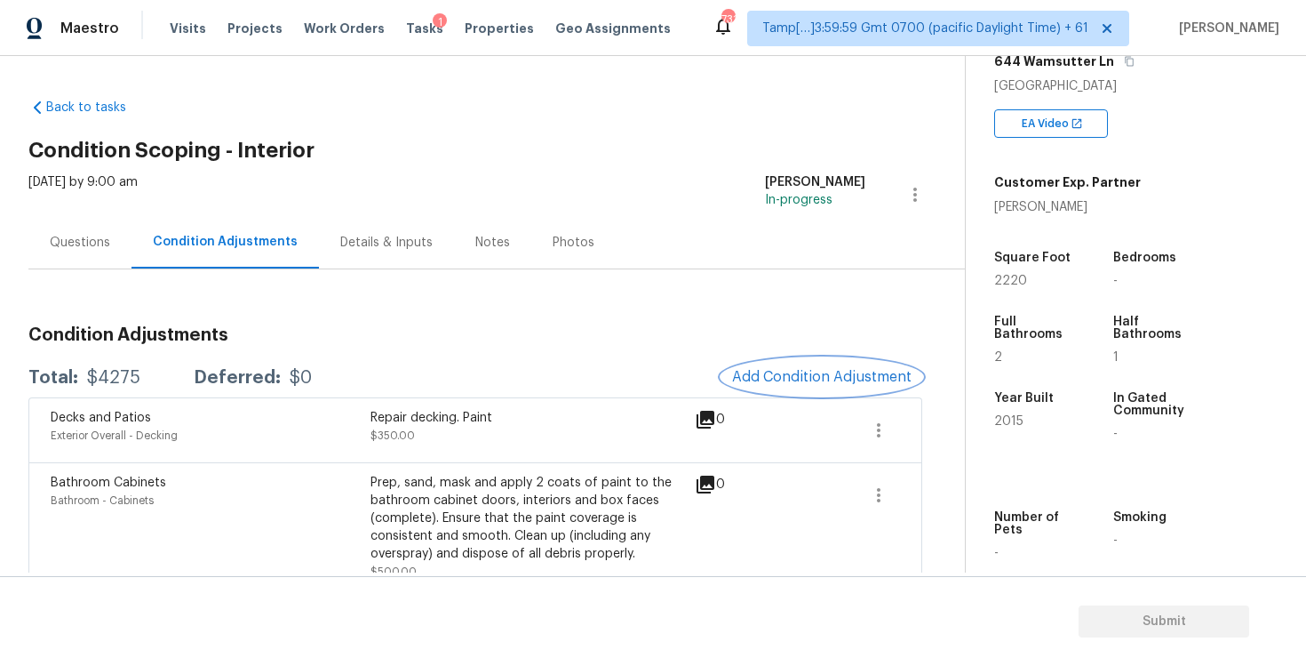
click at [861, 366] on button "Add Condition Adjustment" at bounding box center [822, 376] width 201 height 37
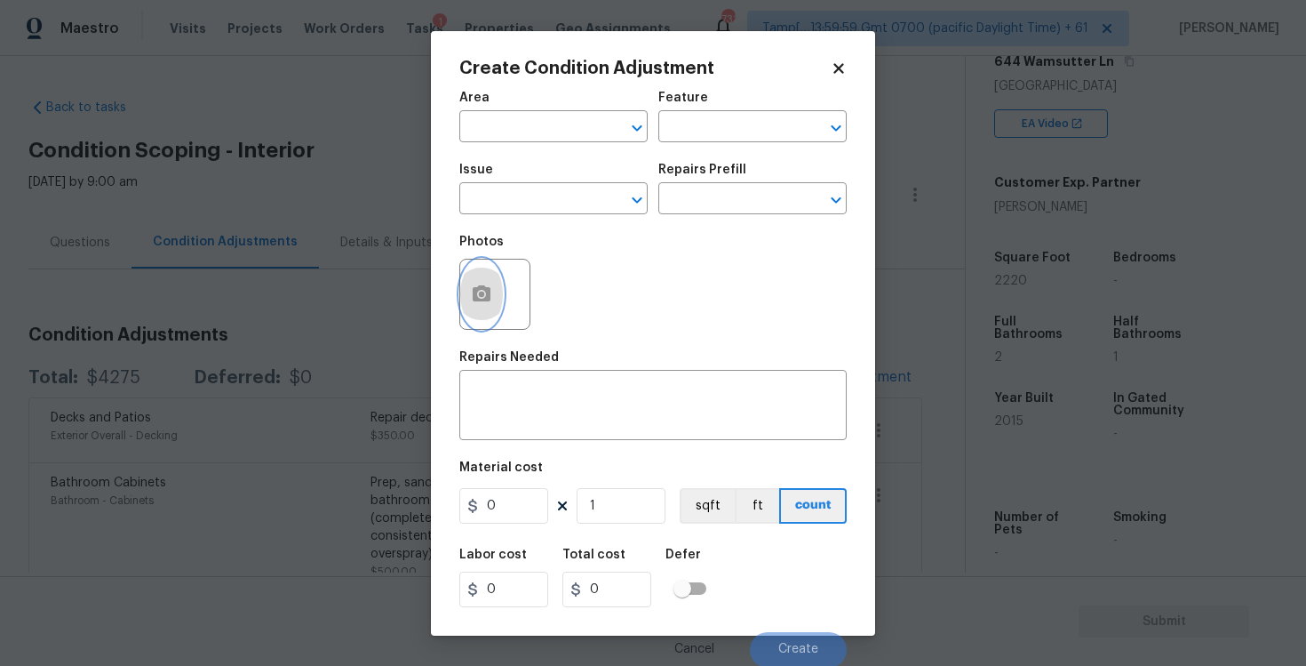
click at [491, 293] on icon "button" at bounding box center [482, 293] width 18 height 16
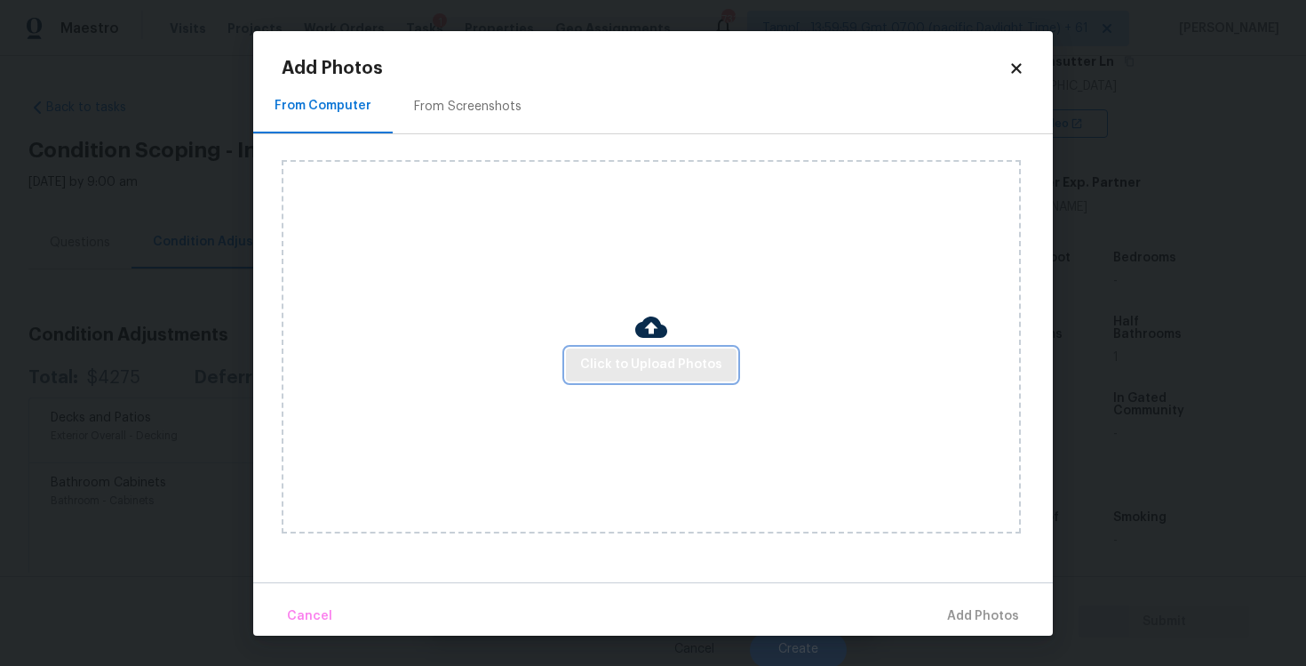
click at [674, 379] on button "Click to Upload Photos" at bounding box center [651, 364] width 171 height 33
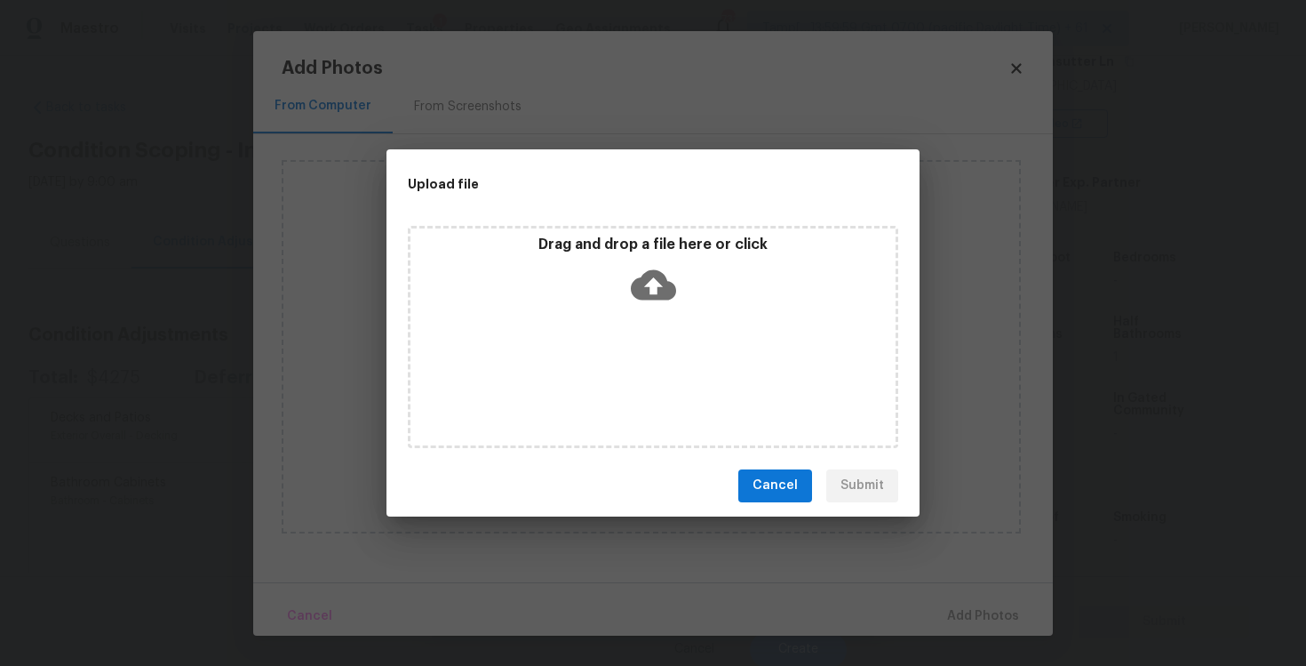
click at [1217, 603] on div "Upload file Drag and drop a file here or click Cancel Submit" at bounding box center [653, 333] width 1306 height 666
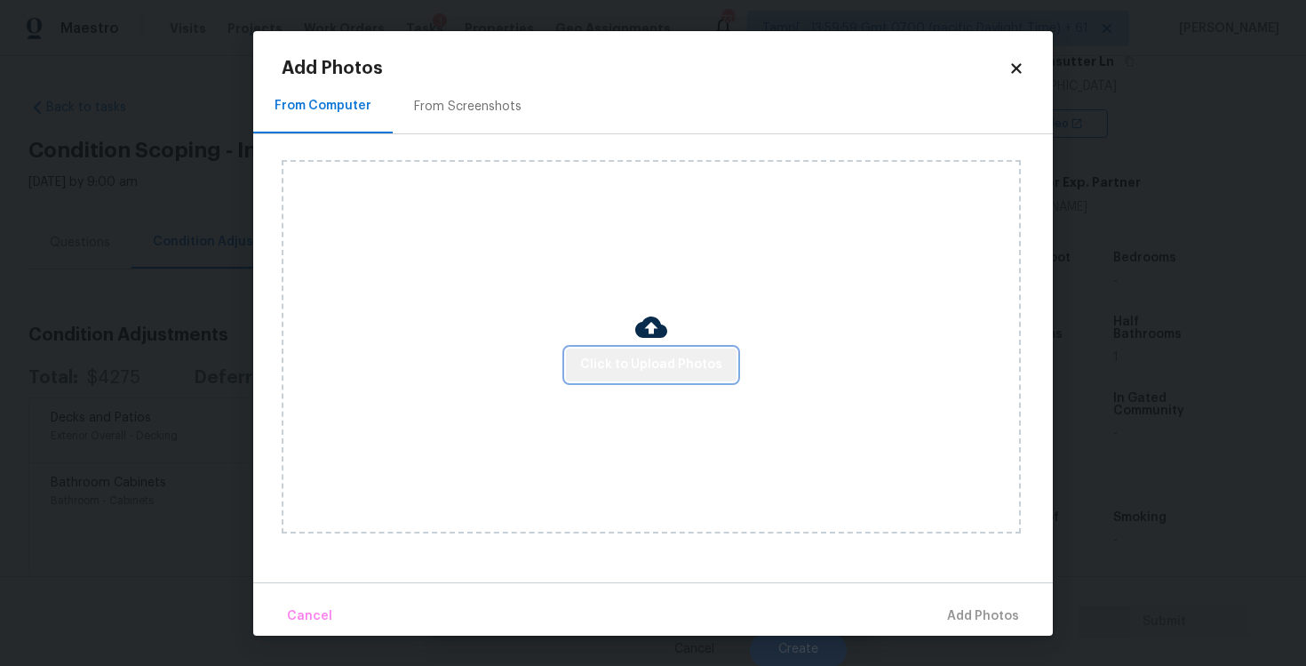
click at [674, 363] on span "Click to Upload Photos" at bounding box center [651, 365] width 142 height 22
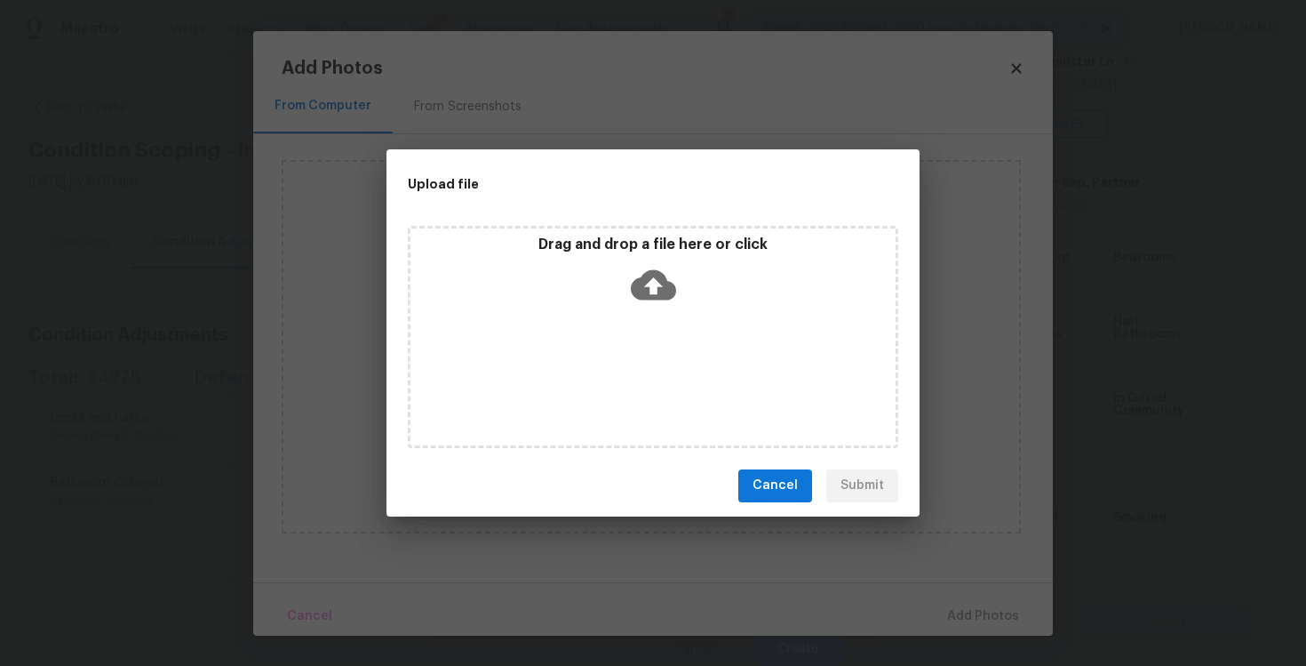
click at [658, 278] on icon at bounding box center [653, 284] width 45 height 30
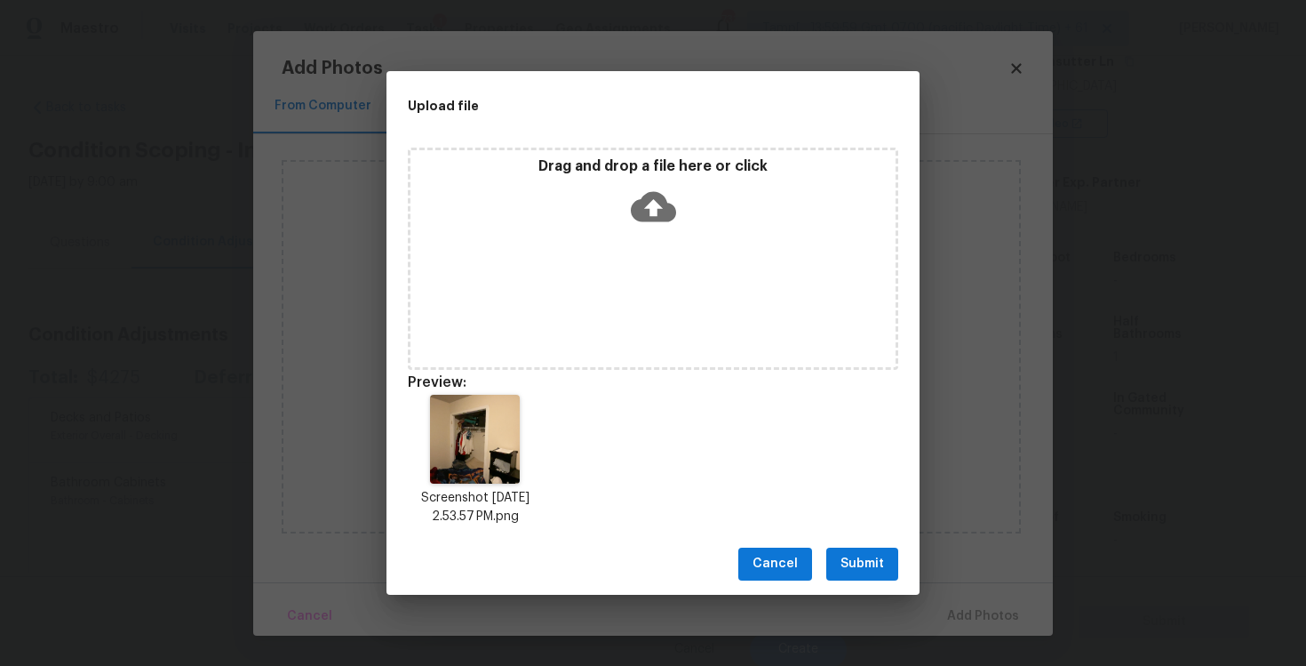
click at [874, 565] on span "Submit" at bounding box center [863, 564] width 44 height 22
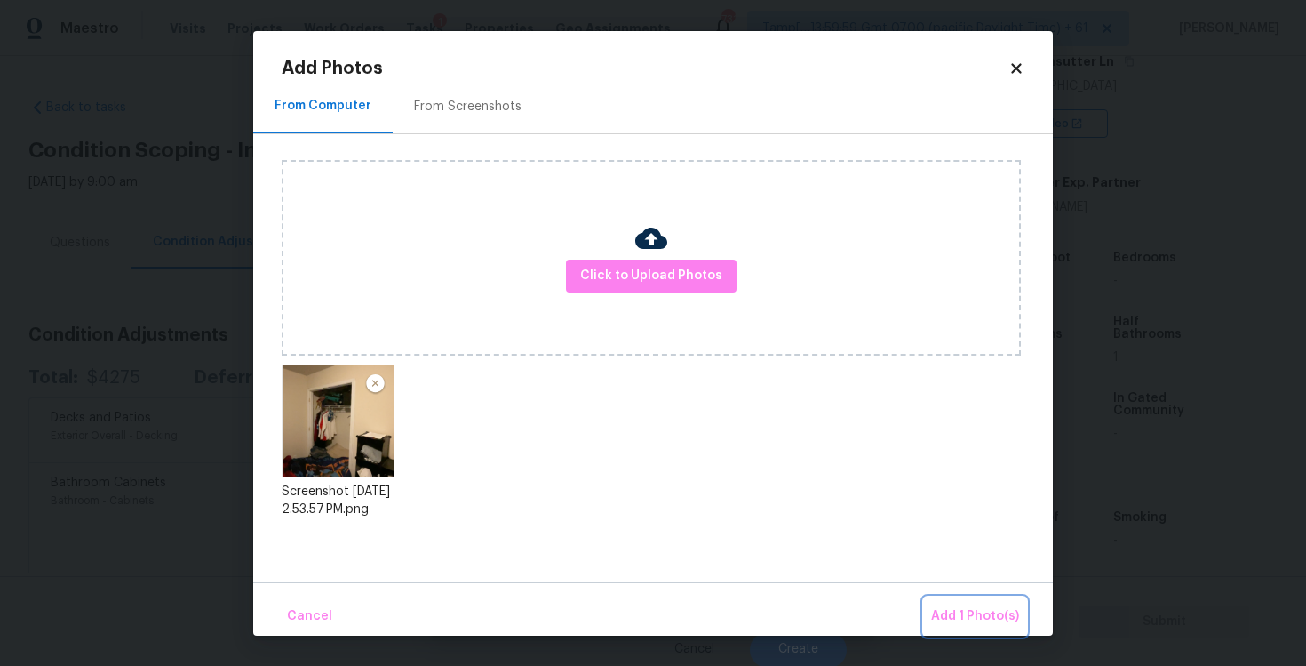
click at [940, 610] on span "Add 1 Photo(s)" at bounding box center [975, 616] width 88 height 22
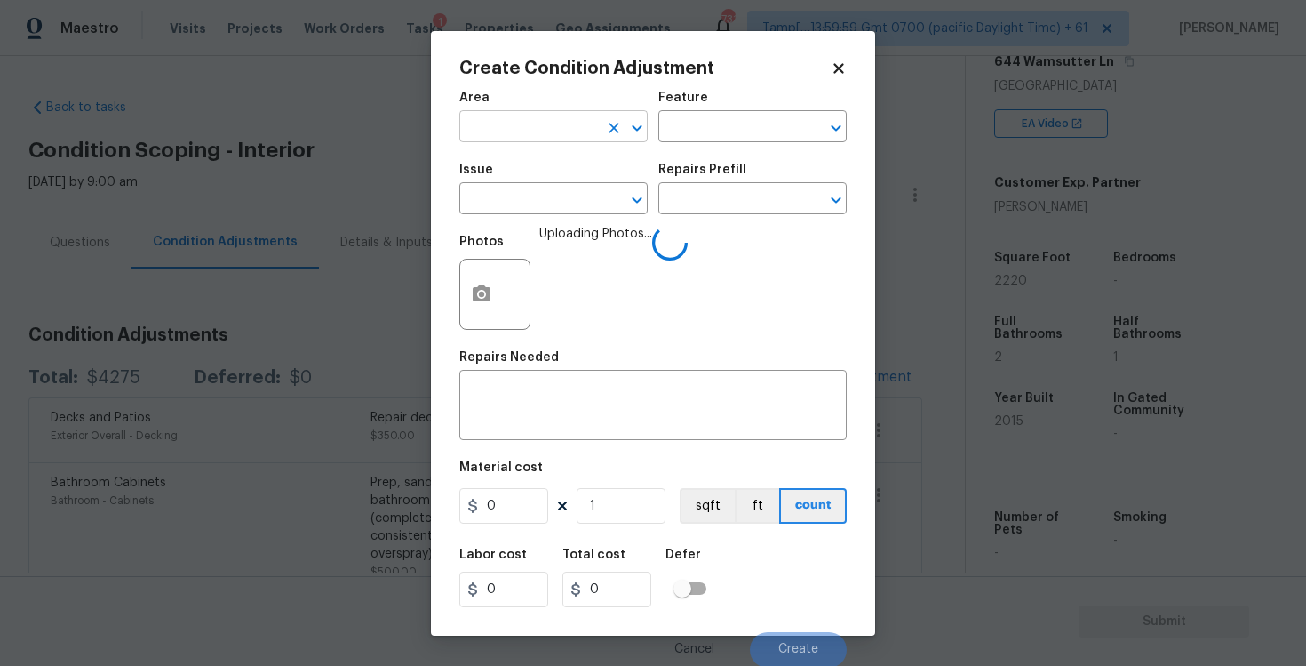
click at [511, 131] on input "text" at bounding box center [528, 129] width 139 height 28
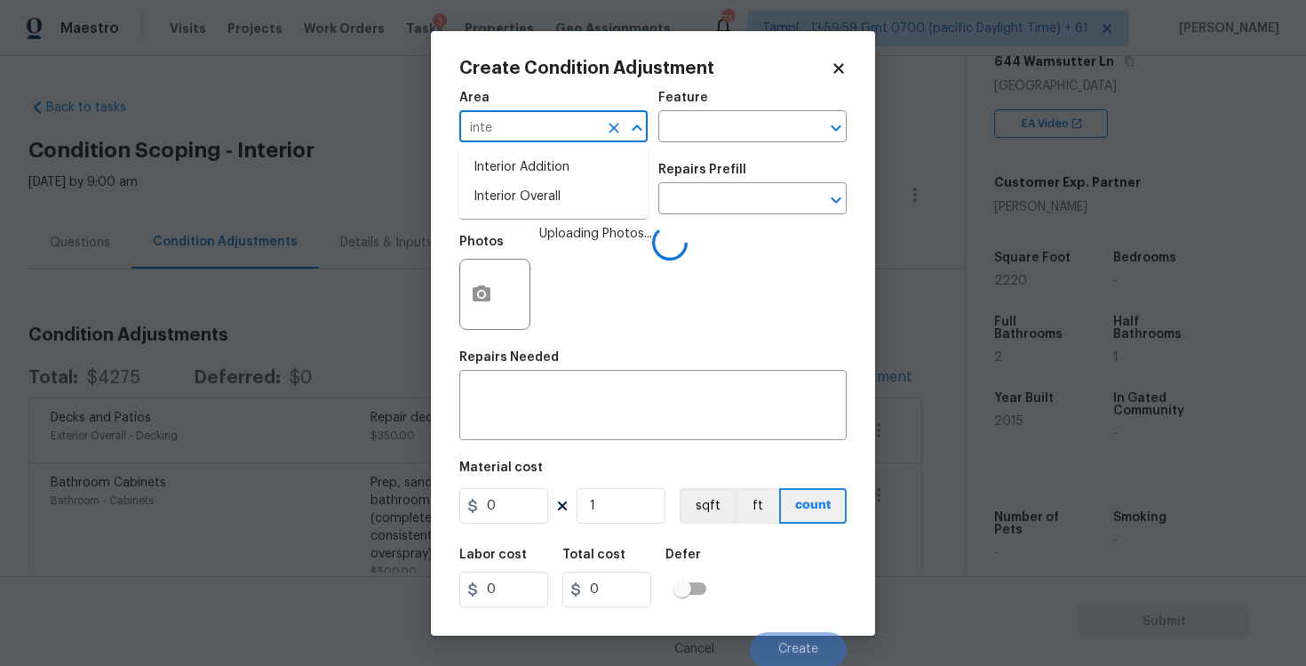
type input "inter"
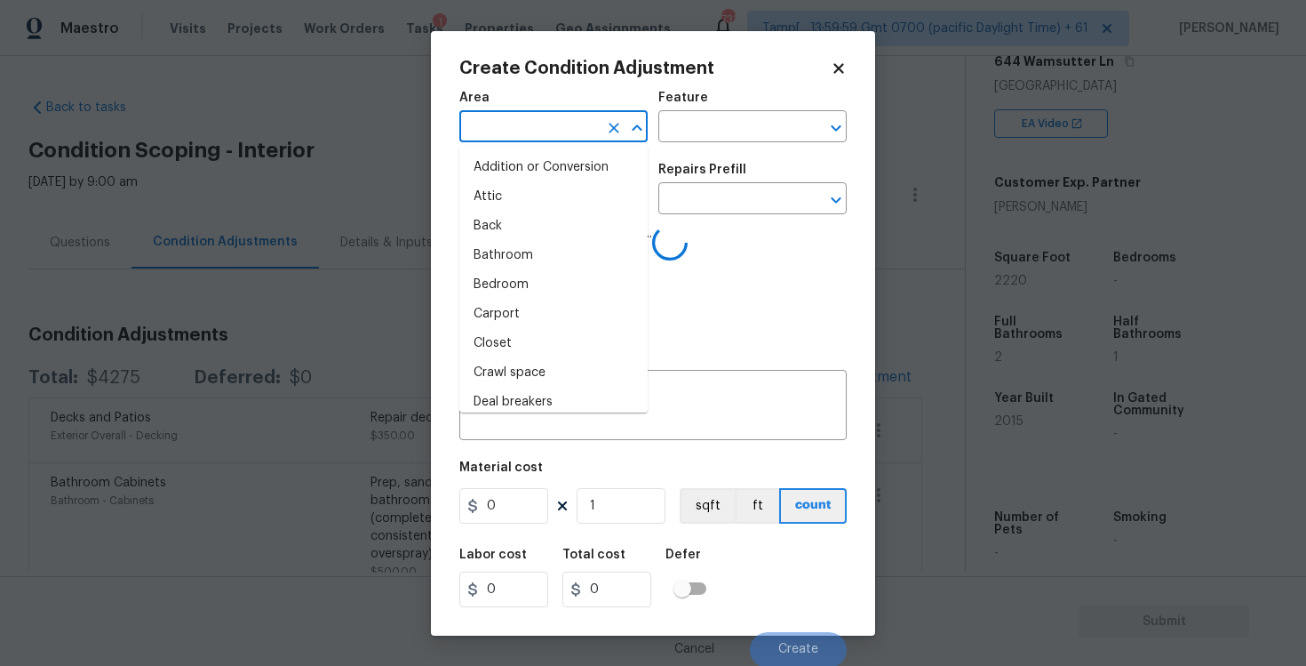
click at [509, 200] on li "Attic" at bounding box center [553, 196] width 188 height 29
type input "Attic"
click at [509, 200] on input "text" at bounding box center [528, 201] width 139 height 28
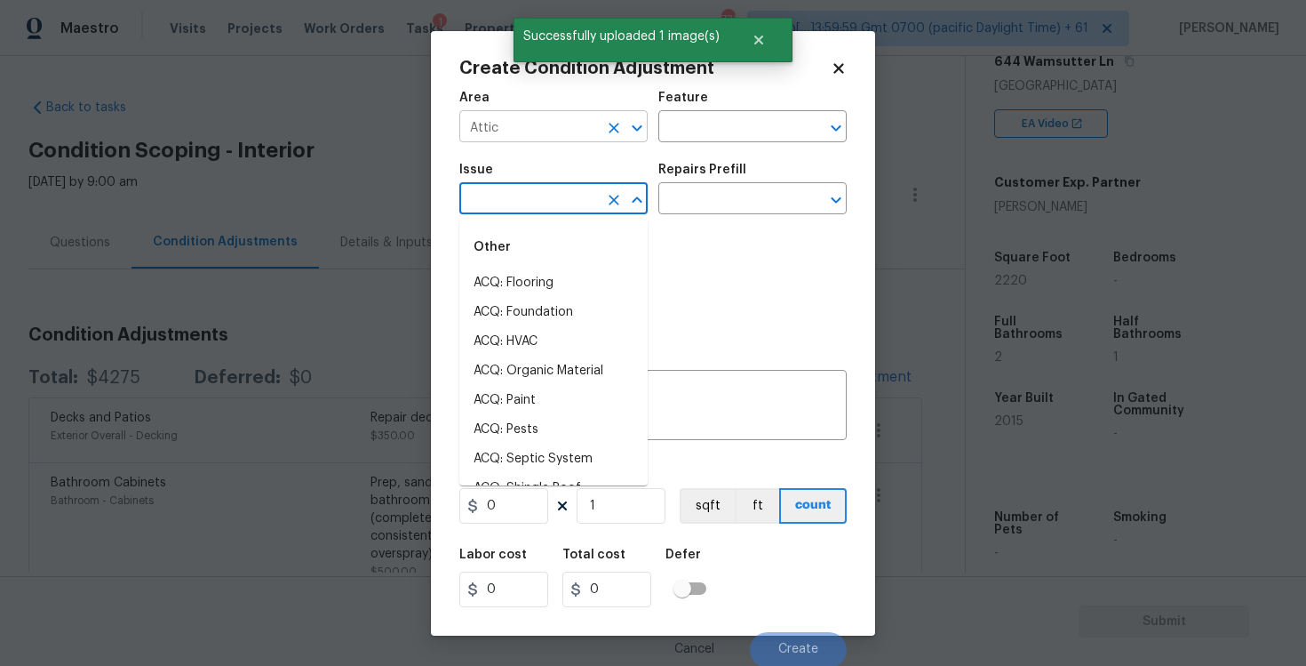
click at [581, 124] on input "Attic" at bounding box center [528, 129] width 139 height 28
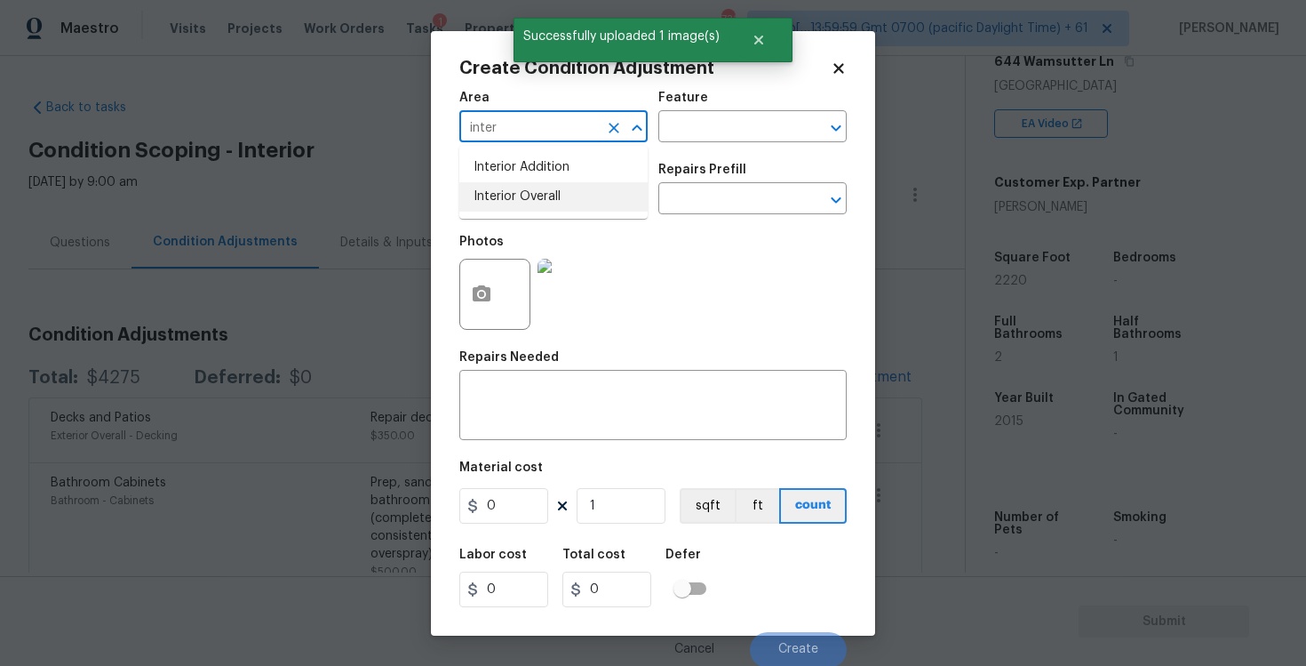
click at [568, 189] on li "Interior Overall" at bounding box center [553, 196] width 188 height 29
type input "Interior Overall"
click at [568, 189] on input "text" at bounding box center [528, 201] width 139 height 28
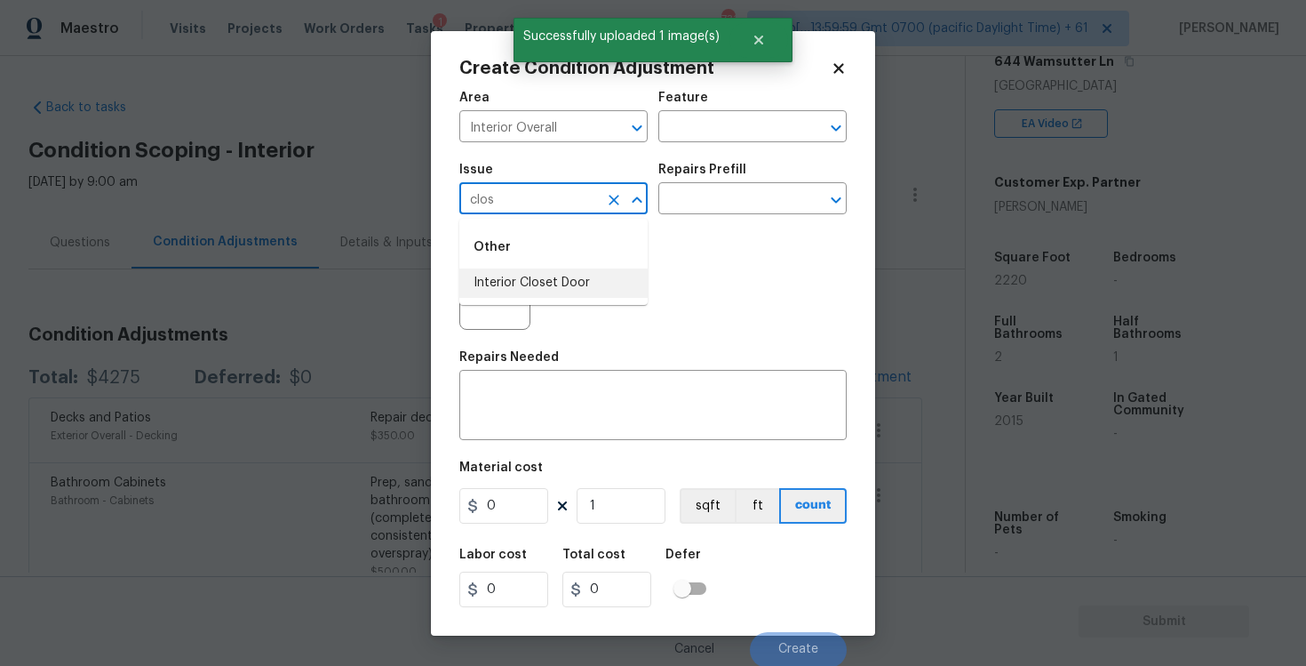
click at [547, 283] on li "Interior Closet Door" at bounding box center [553, 282] width 188 height 29
type input "Interior Closet Door"
click at [729, 202] on input "text" at bounding box center [727, 201] width 139 height 28
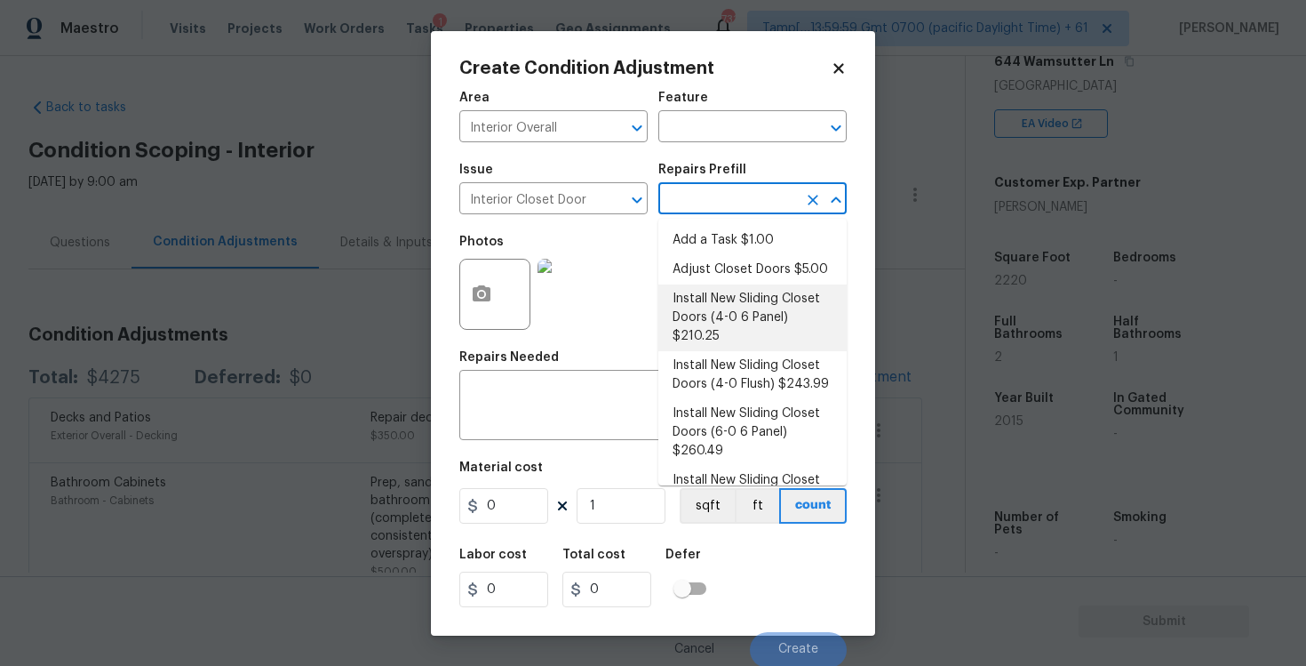
click at [735, 308] on li "Install New Sliding Closet Doors (4-0 6 Panel) $210.25" at bounding box center [752, 317] width 188 height 67
type input "Interior Door"
type textarea "Remove the existing door (if present). Install a new 4-0 bi-fold 6 panel interi…"
type input "210.25"
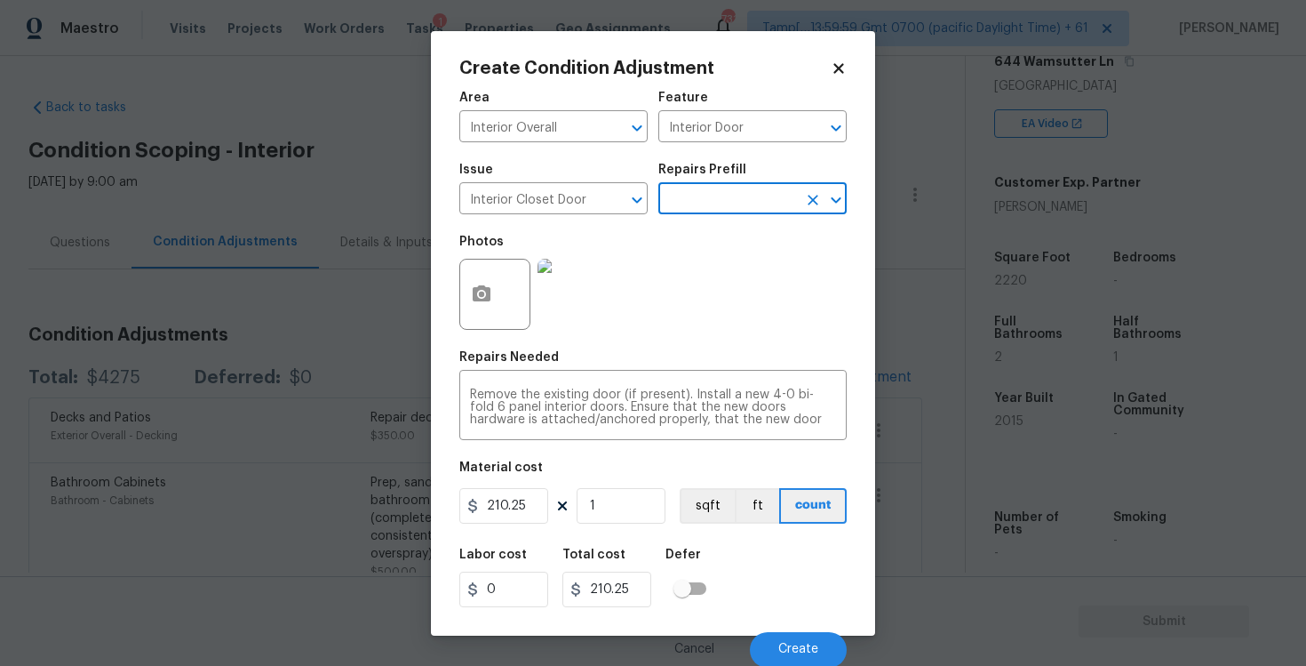
scroll to position [2, 0]
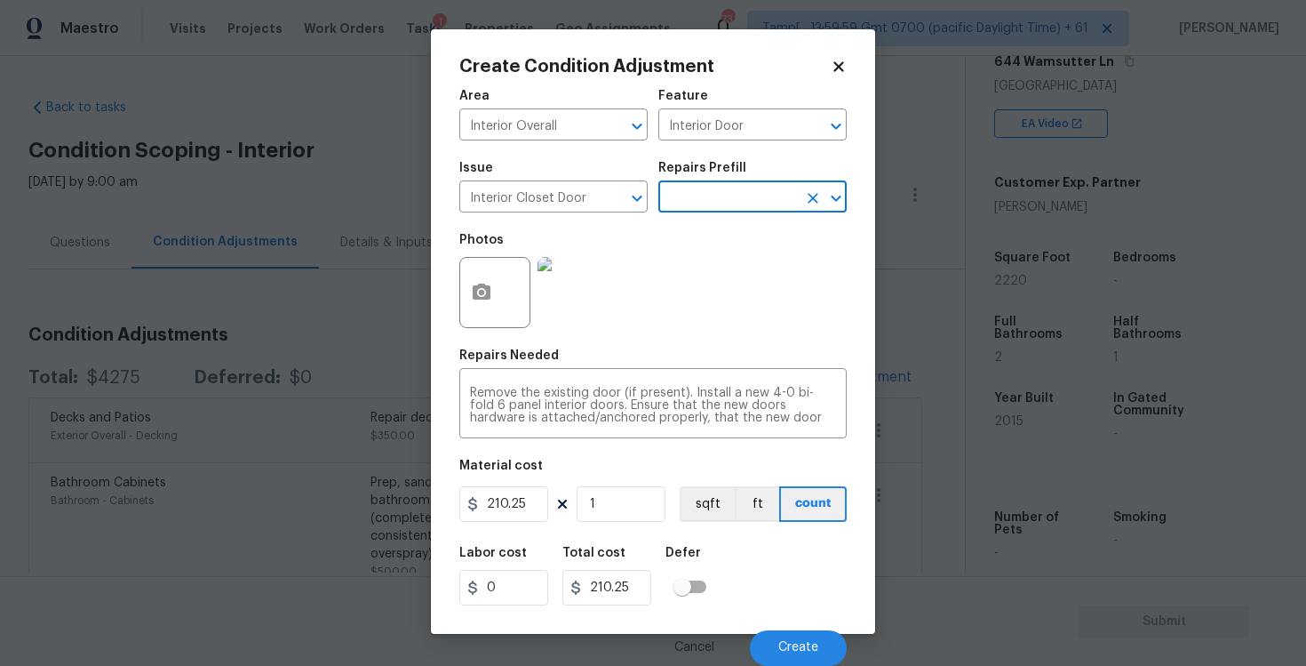
click at [802, 624] on div "Cancel Create" at bounding box center [652, 641] width 387 height 50
click at [802, 647] on span "Create" at bounding box center [798, 647] width 40 height 13
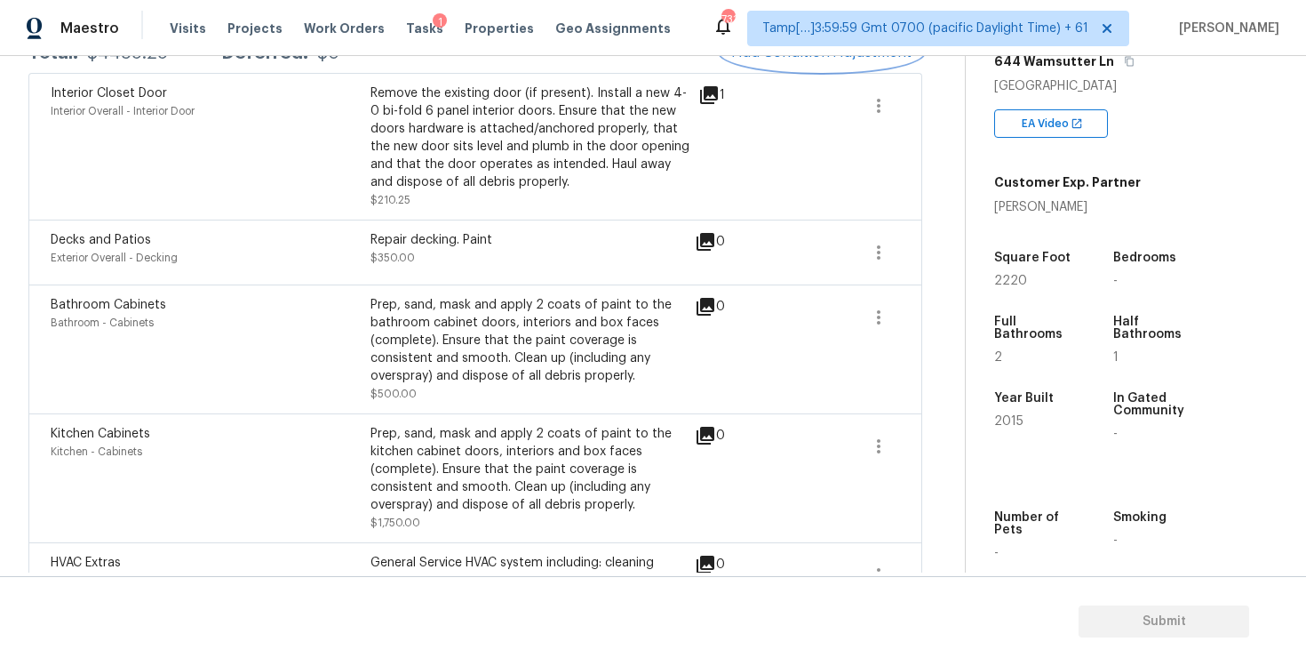
scroll to position [0, 0]
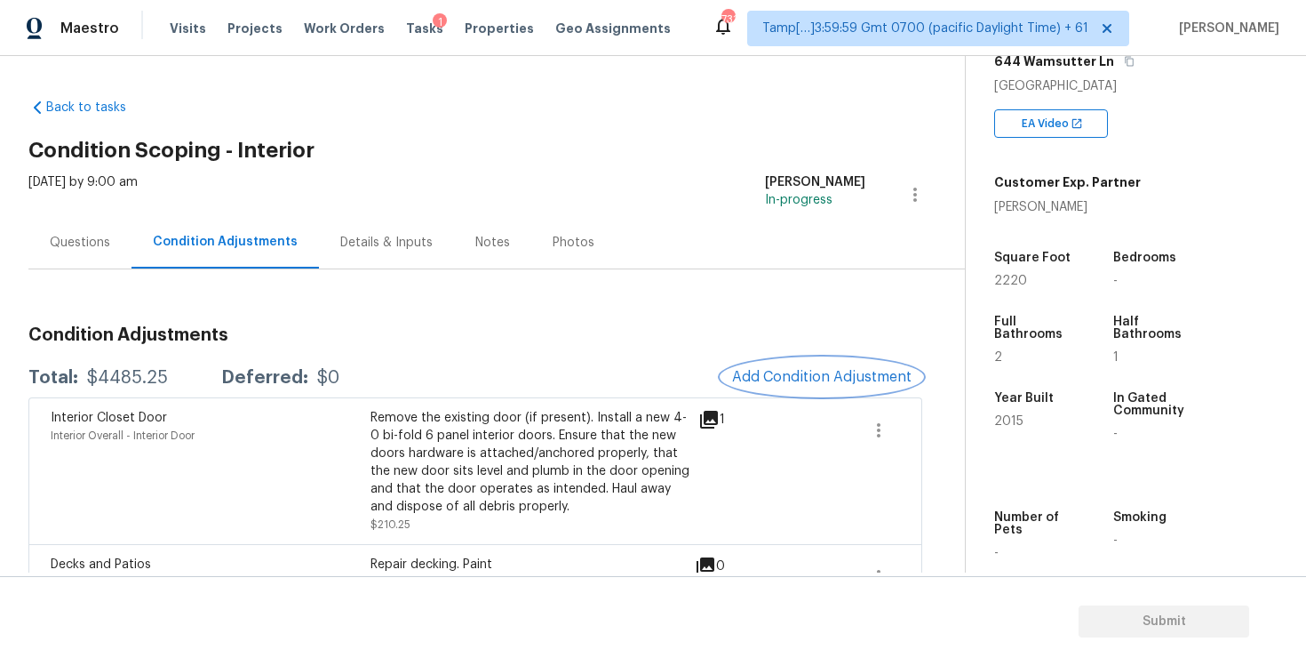
click at [810, 379] on span "Add Condition Adjustment" at bounding box center [822, 377] width 180 height 16
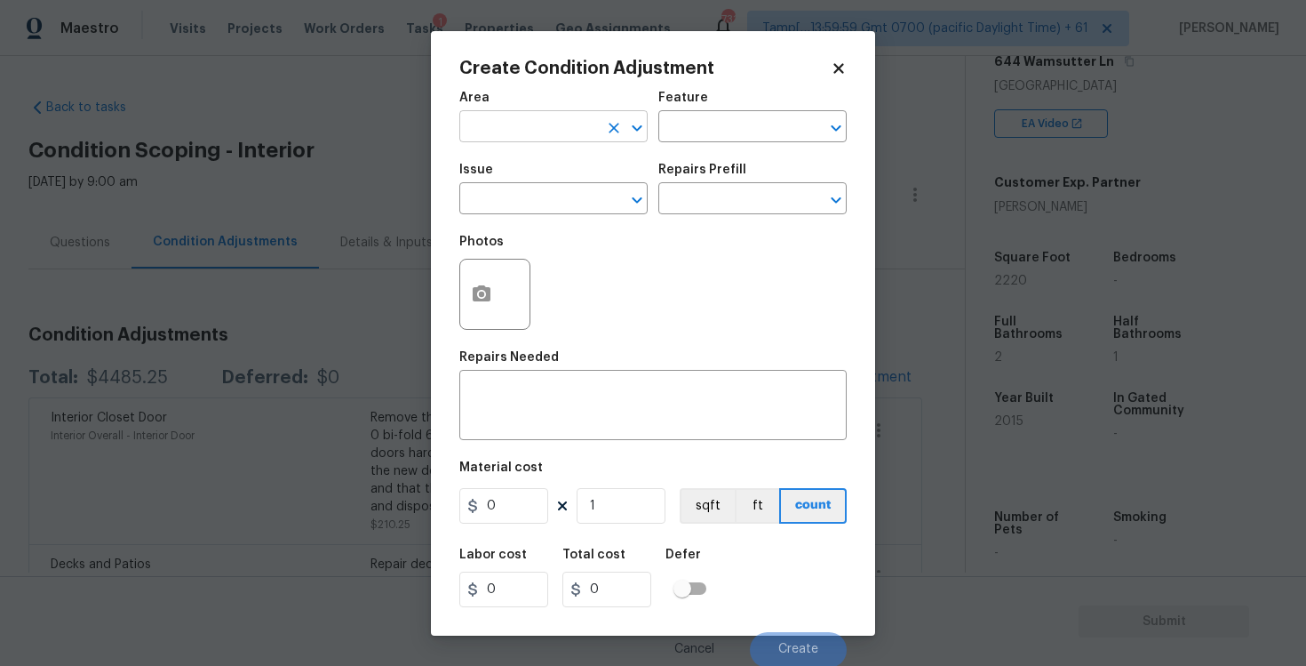
click at [551, 123] on input "text" at bounding box center [528, 129] width 139 height 28
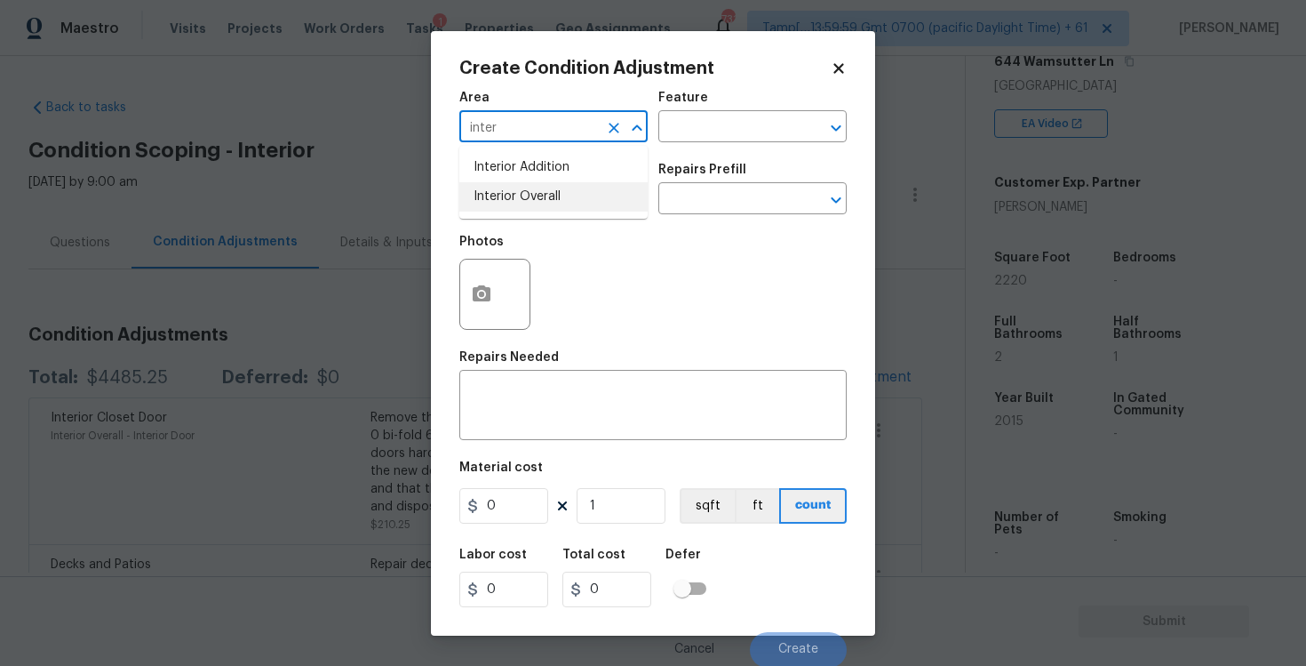
click at [536, 190] on li "Interior Overall" at bounding box center [553, 196] width 188 height 29
type input "Interior Overall"
click at [536, 190] on input "text" at bounding box center [528, 201] width 139 height 28
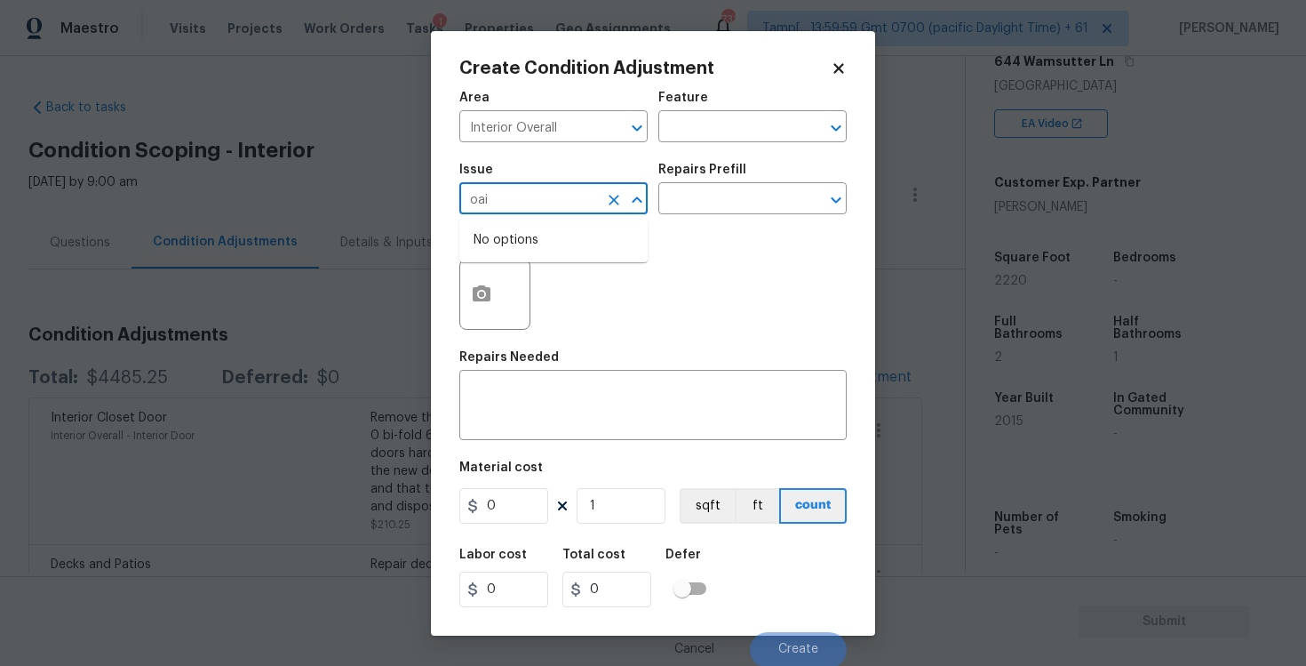
type input "oain"
click at [547, 270] on li "ACQ: Paint" at bounding box center [553, 282] width 188 height 29
type input "ACQ: Paint"
click at [702, 195] on input "text" at bounding box center [727, 201] width 139 height 28
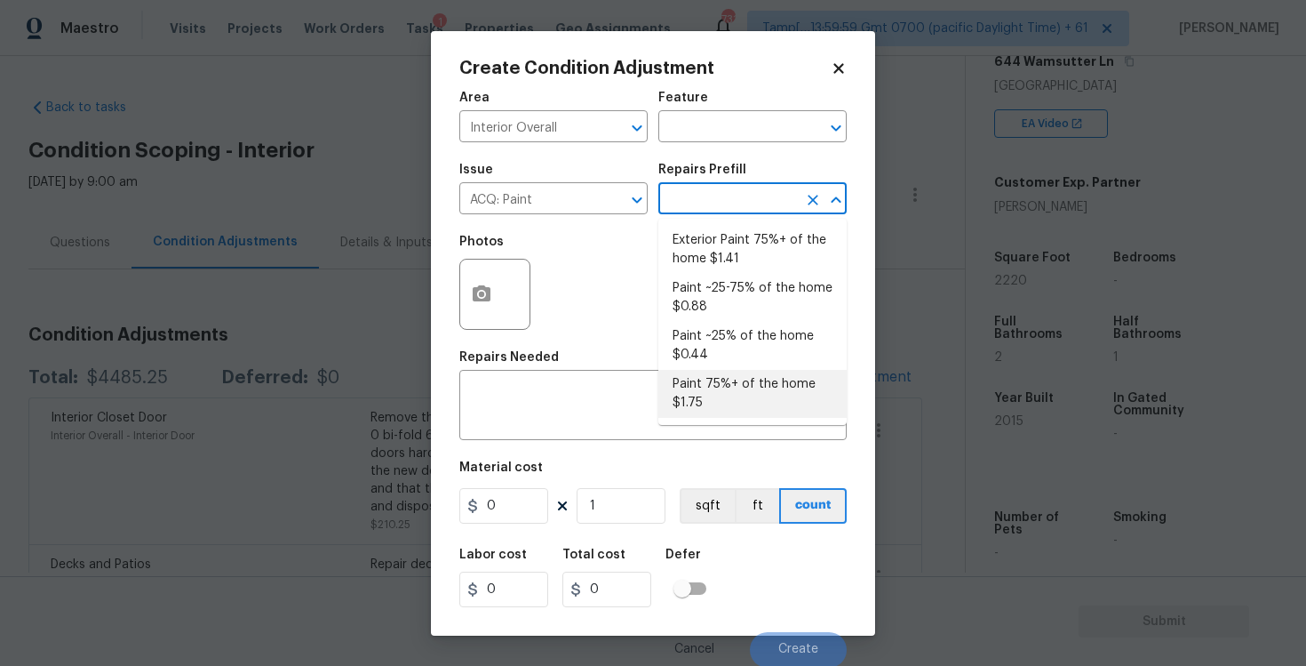
click at [734, 379] on li "Paint 75%+ of the home $1.75" at bounding box center [752, 394] width 188 height 48
type input "Acquisition"
type textarea "Acquisition Scope: 75%+ of the home will likely require interior paint"
type input "1.75"
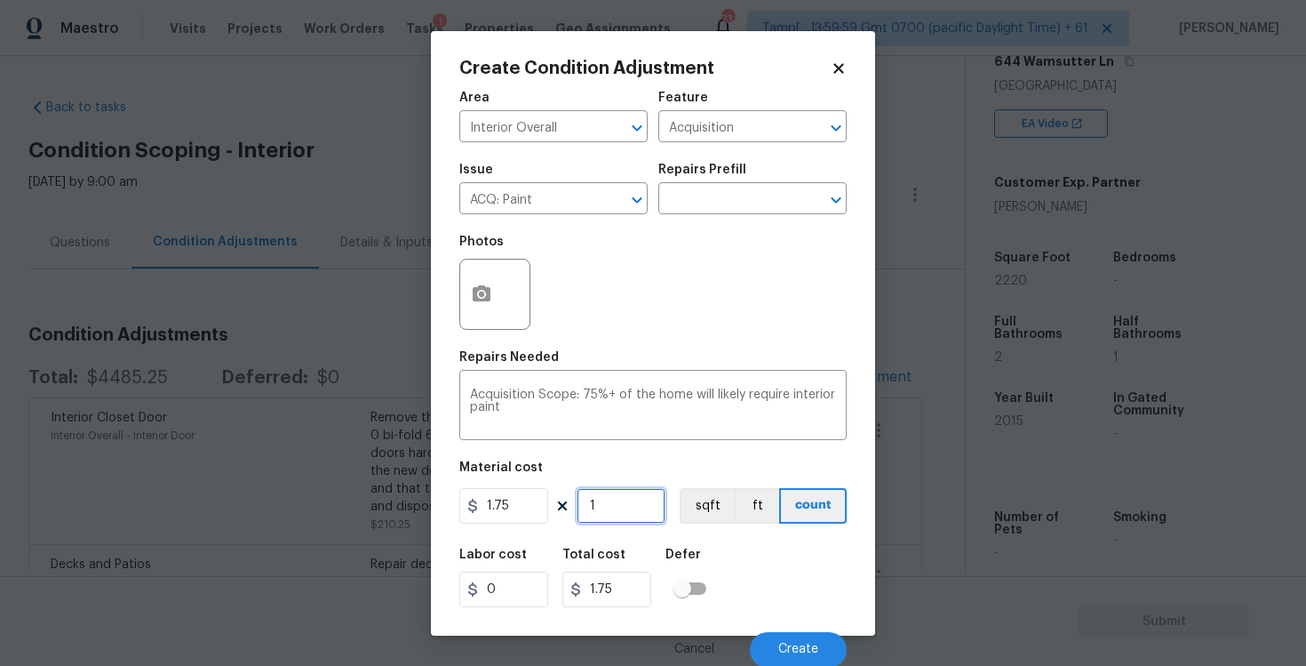
click at [634, 496] on input "1" at bounding box center [621, 506] width 89 height 36
type input "0"
paste input "text"
type input "2"
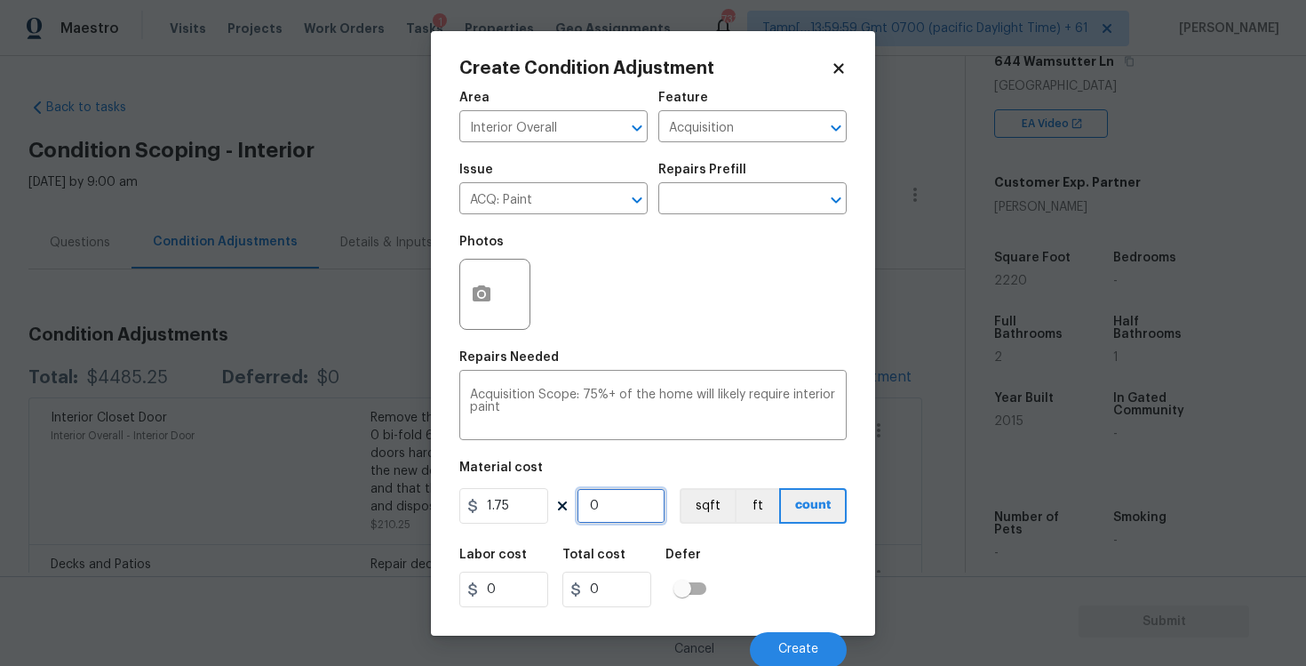
type input "3.5"
type input "22"
type input "38.5"
type input "222"
type input "388.5"
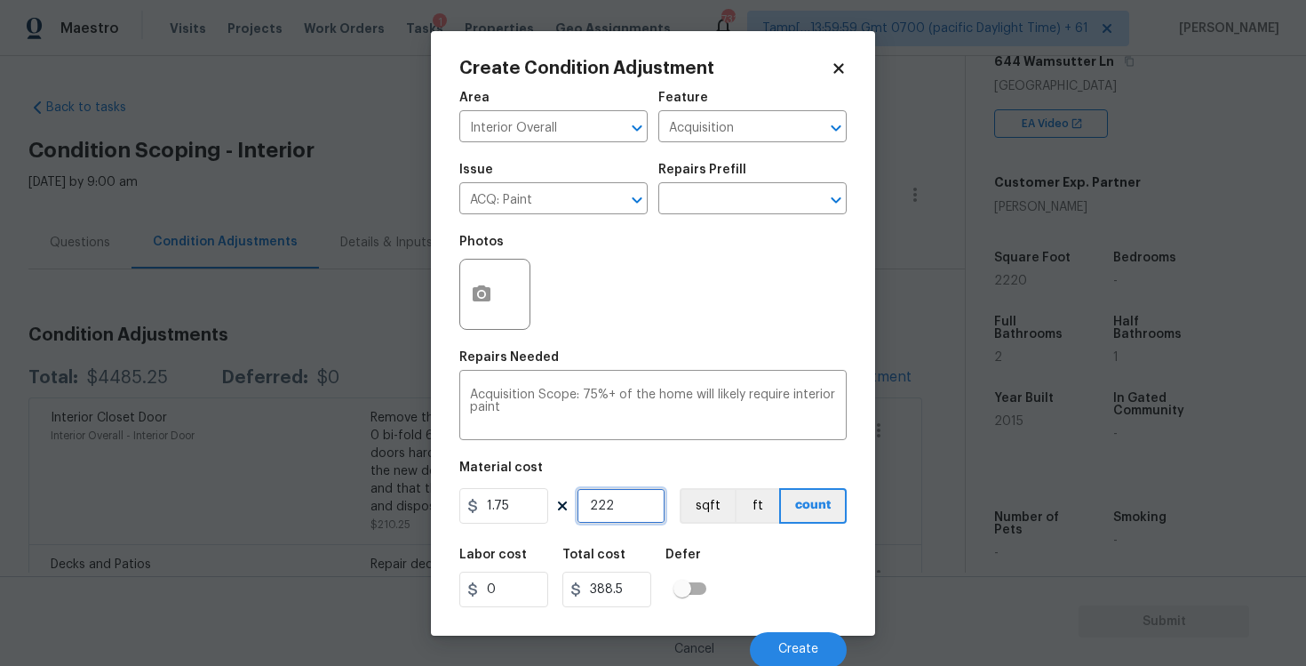
type input "2220"
type input "3885"
type input "2220"
click at [698, 502] on button "sqft" at bounding box center [707, 506] width 55 height 36
click at [512, 280] on div at bounding box center [494, 294] width 71 height 71
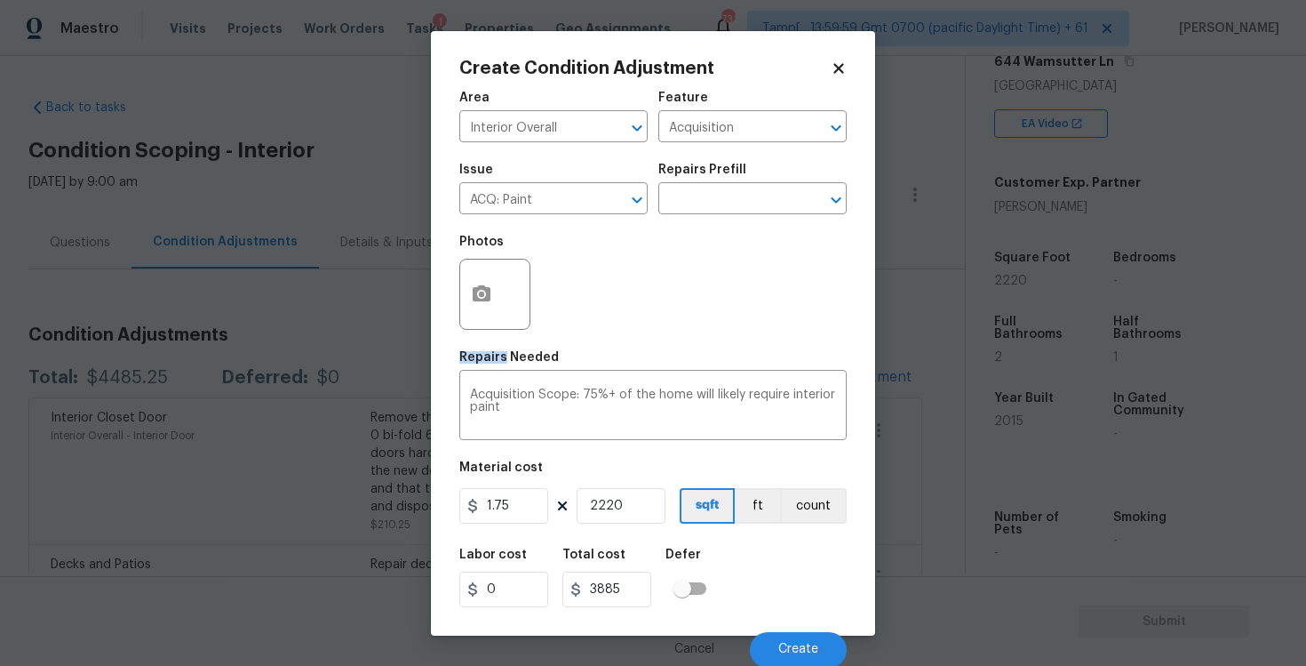
click at [512, 280] on div at bounding box center [494, 294] width 71 height 71
click at [500, 280] on button "button" at bounding box center [481, 293] width 43 height 69
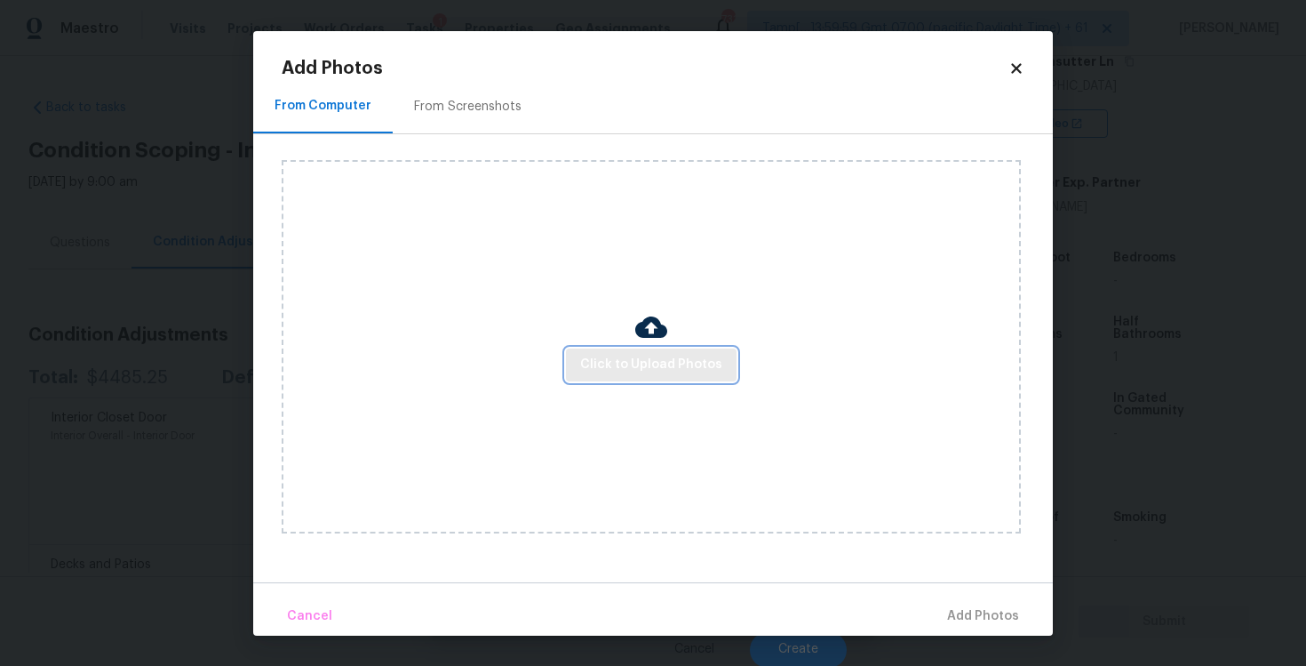
click at [626, 363] on span "Click to Upload Photos" at bounding box center [651, 365] width 142 height 22
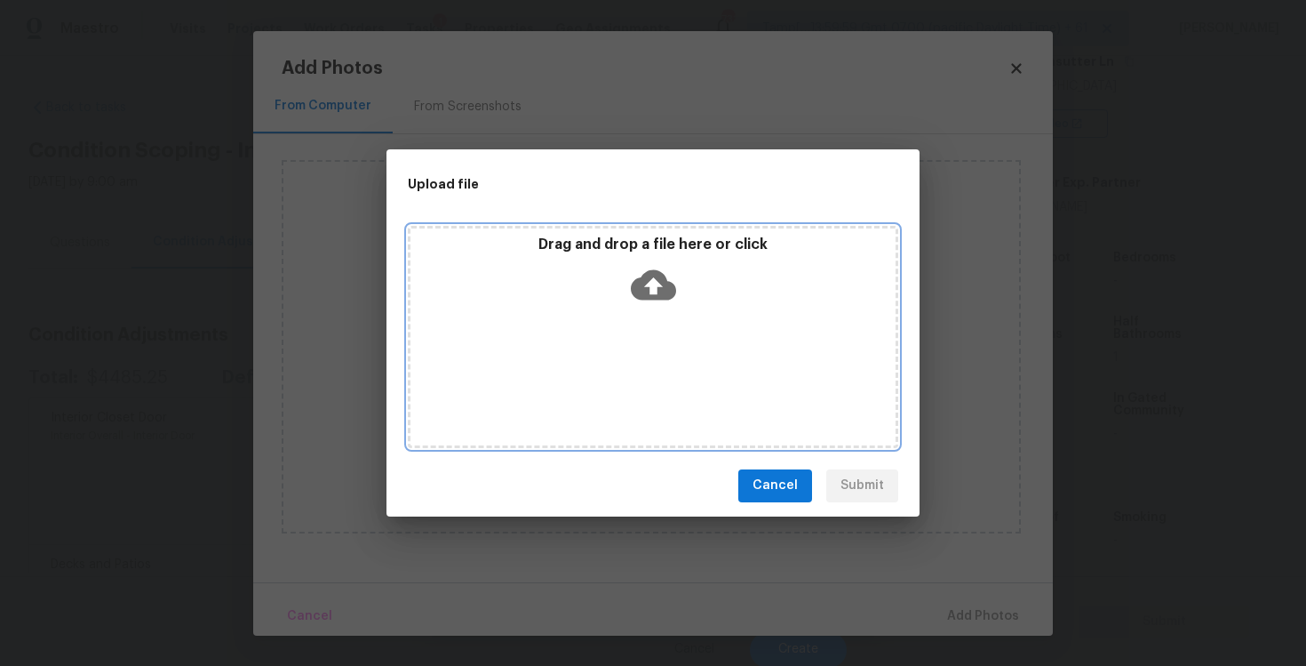
click at [626, 301] on div "Drag and drop a file here or click" at bounding box center [653, 273] width 485 height 76
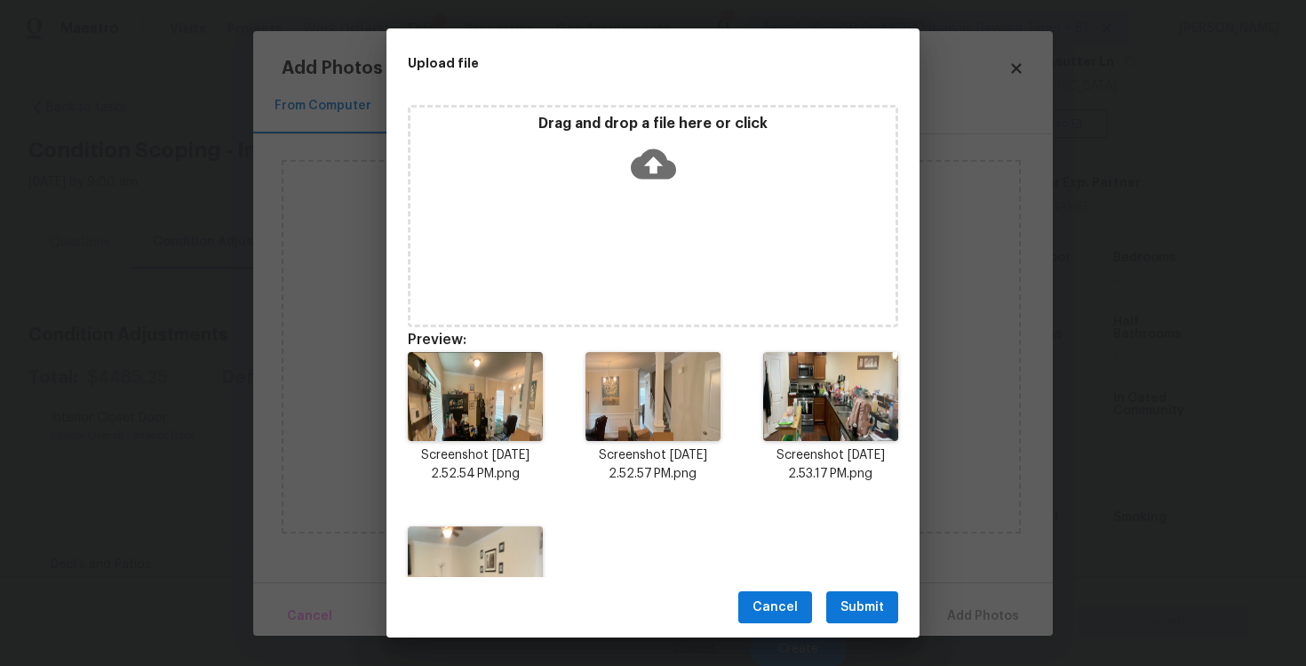
scroll to position [102, 0]
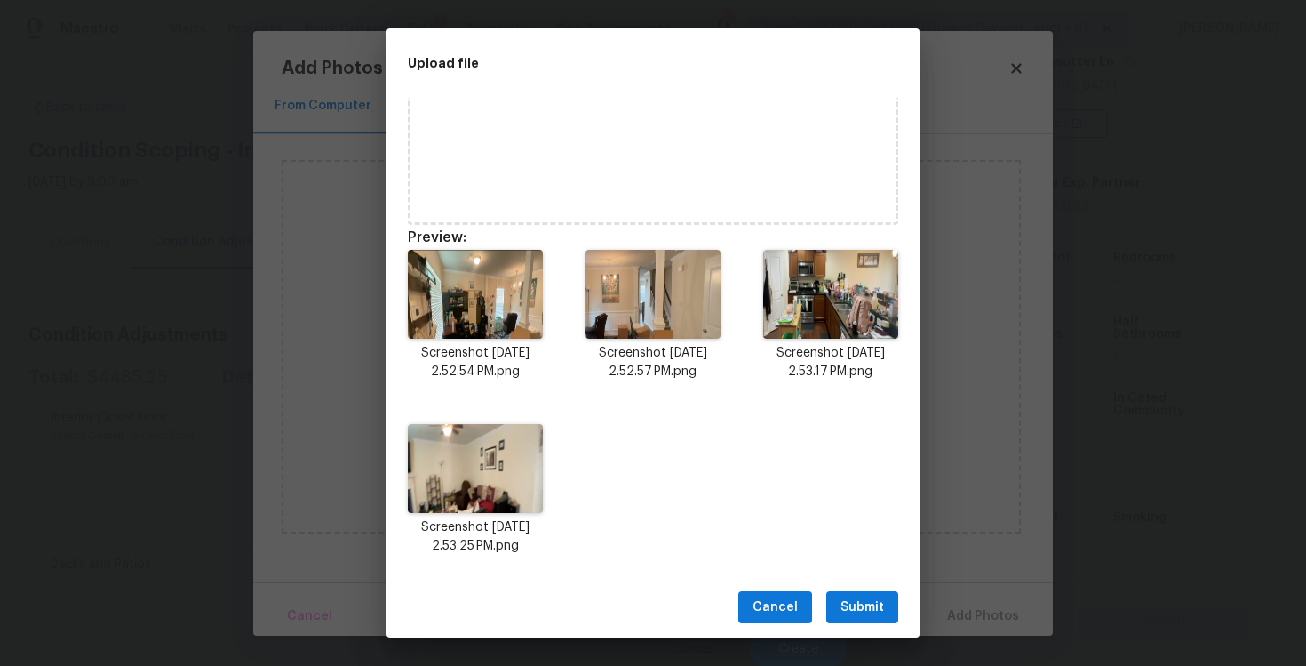
click at [852, 603] on span "Submit" at bounding box center [863, 607] width 44 height 22
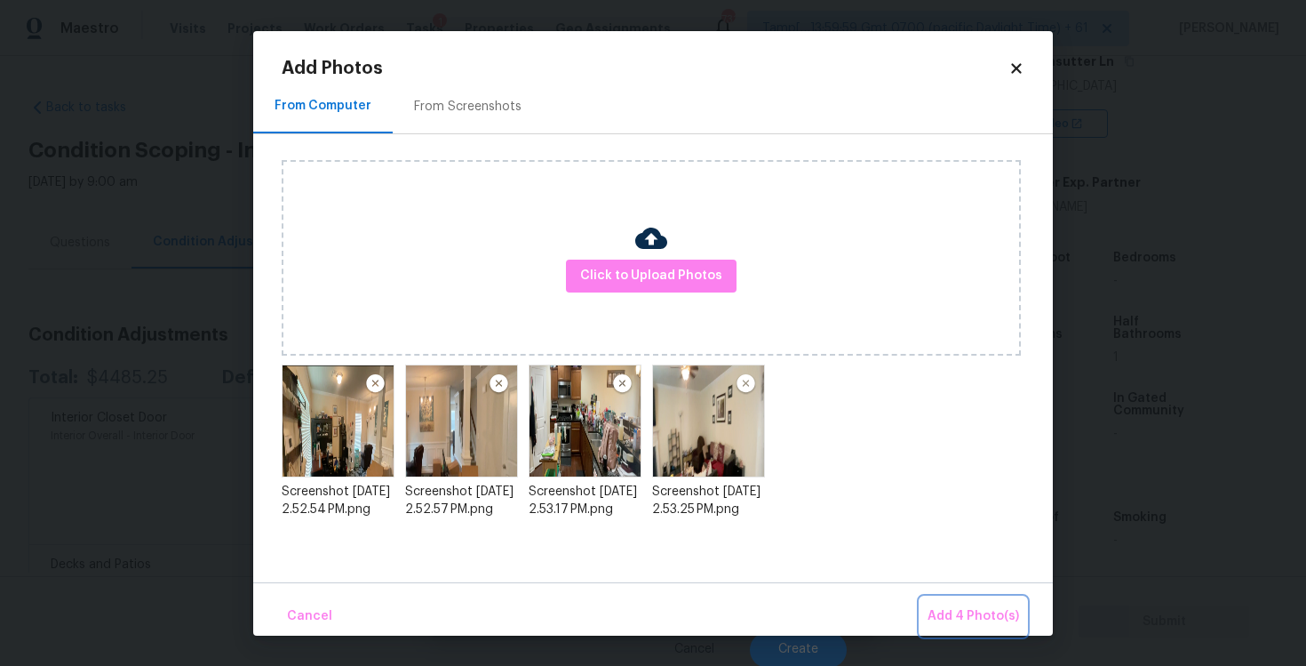
click at [973, 611] on span "Add 4 Photo(s)" at bounding box center [974, 616] width 92 height 22
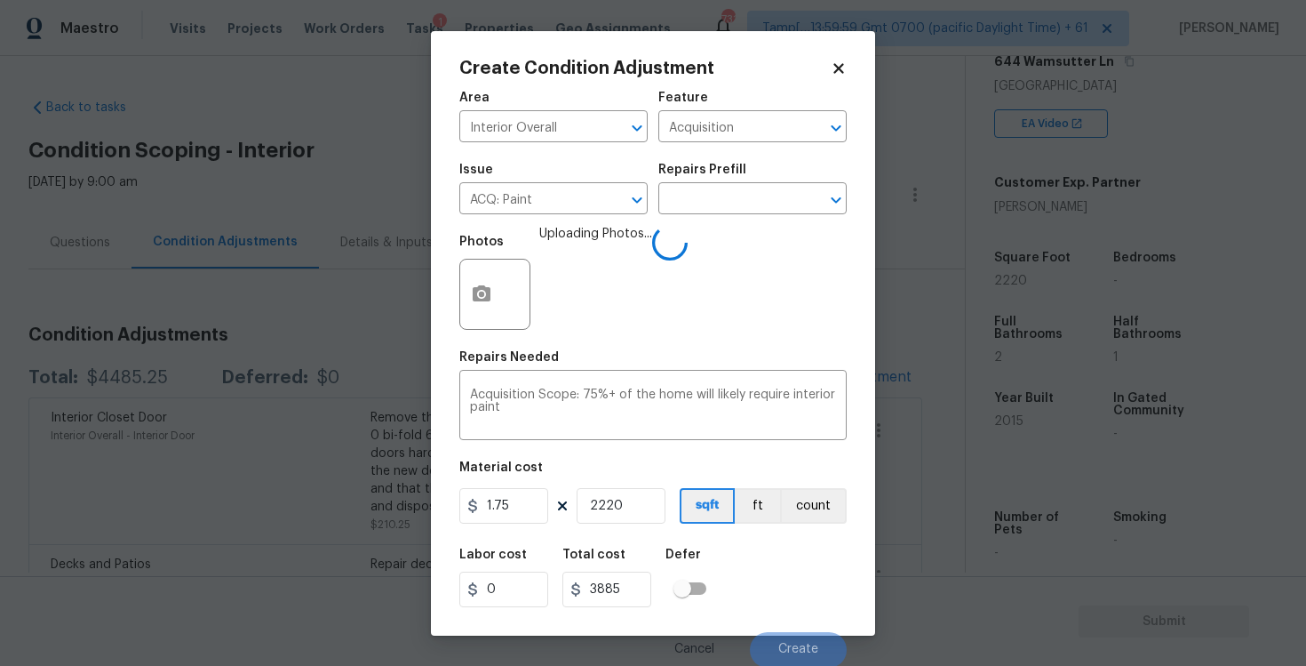
click at [750, 539] on div "Labor cost 0 Total cost 3885 Defer" at bounding box center [652, 578] width 387 height 80
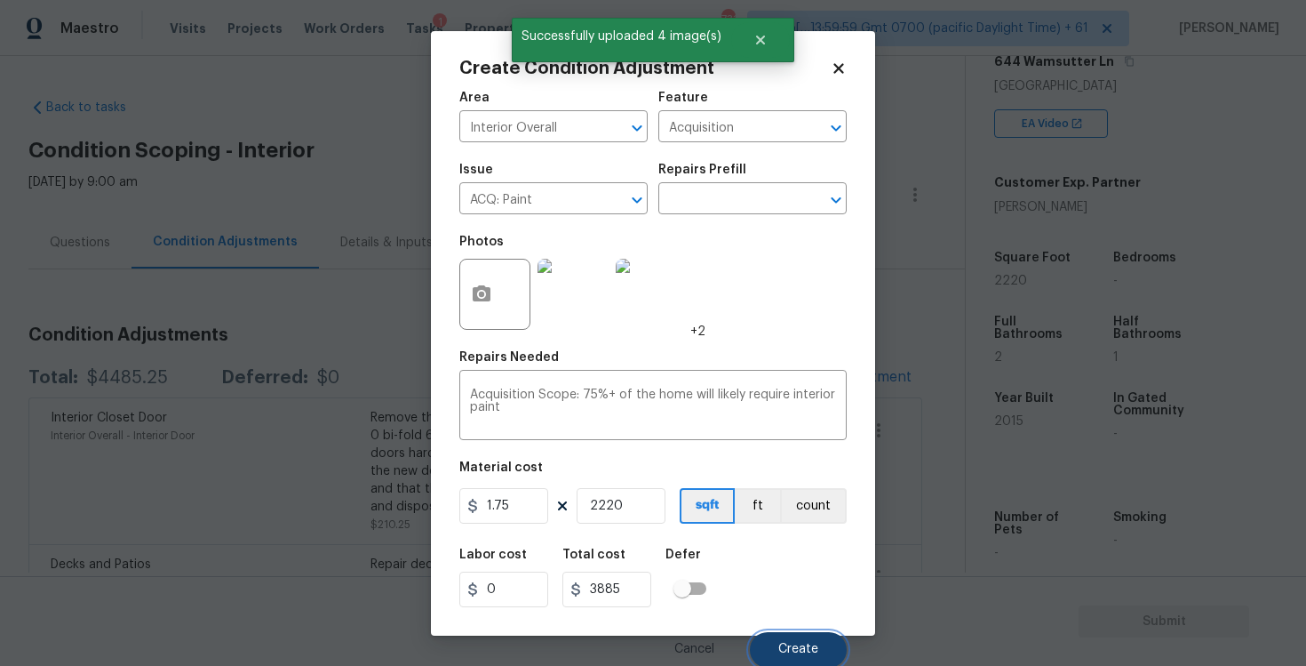
click at [784, 642] on span "Create" at bounding box center [798, 648] width 40 height 13
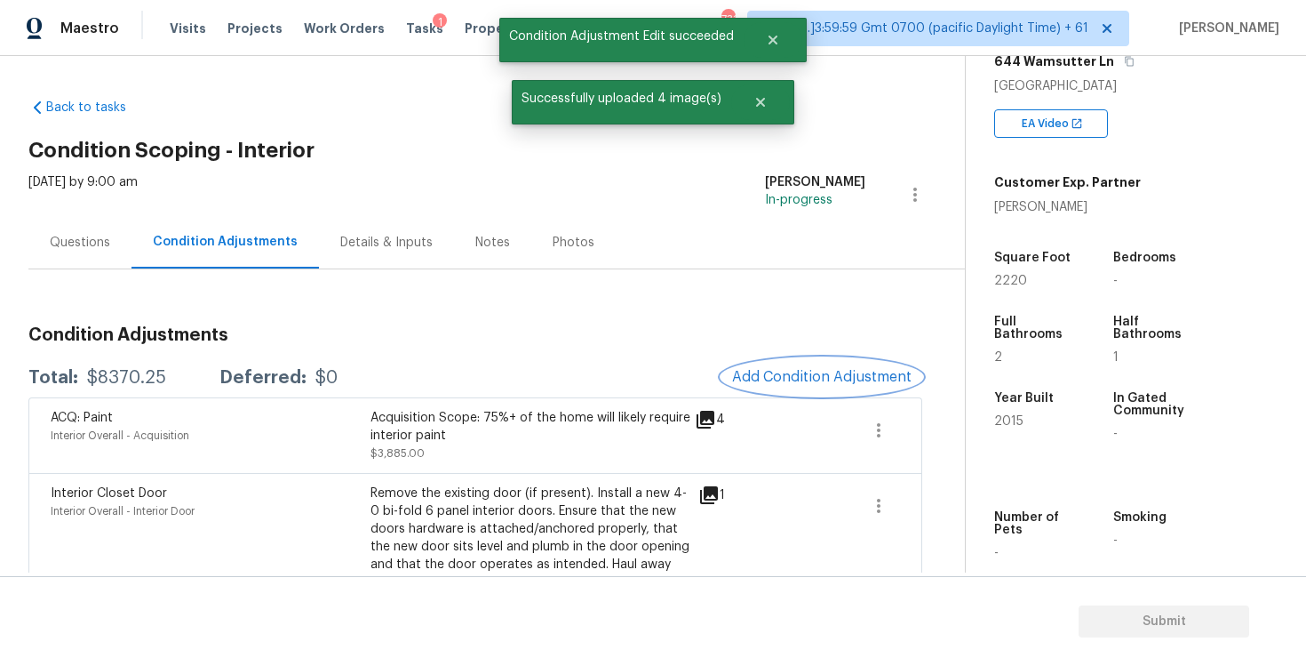
click at [819, 370] on span "Add Condition Adjustment" at bounding box center [822, 377] width 180 height 16
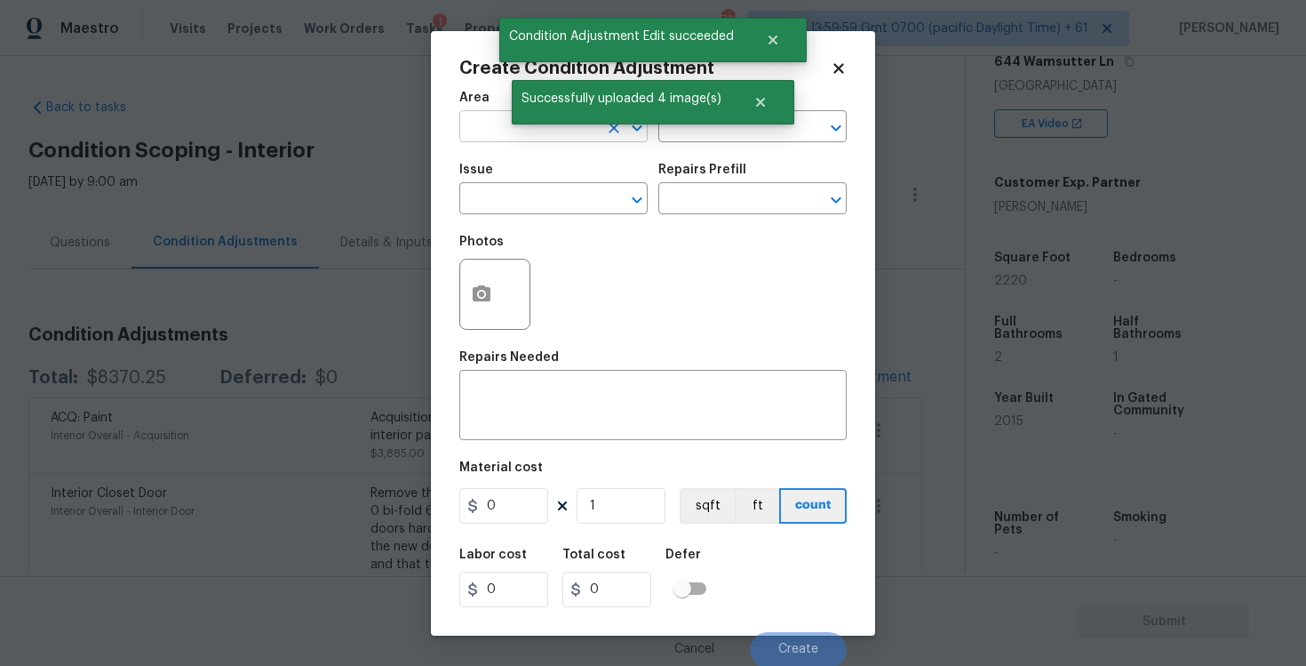
click at [506, 136] on input "text" at bounding box center [528, 129] width 139 height 28
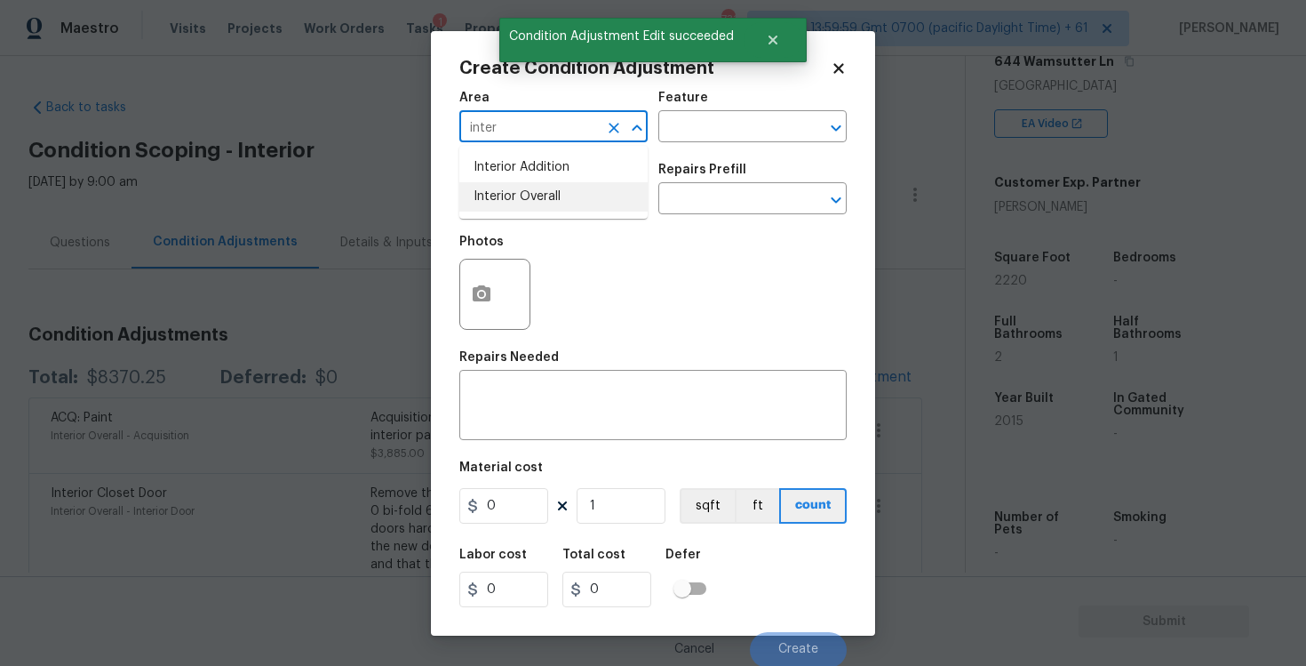
click at [514, 192] on li "Interior Overall" at bounding box center [553, 196] width 188 height 29
type input "Interior Overall"
click at [514, 192] on input "text" at bounding box center [528, 201] width 139 height 28
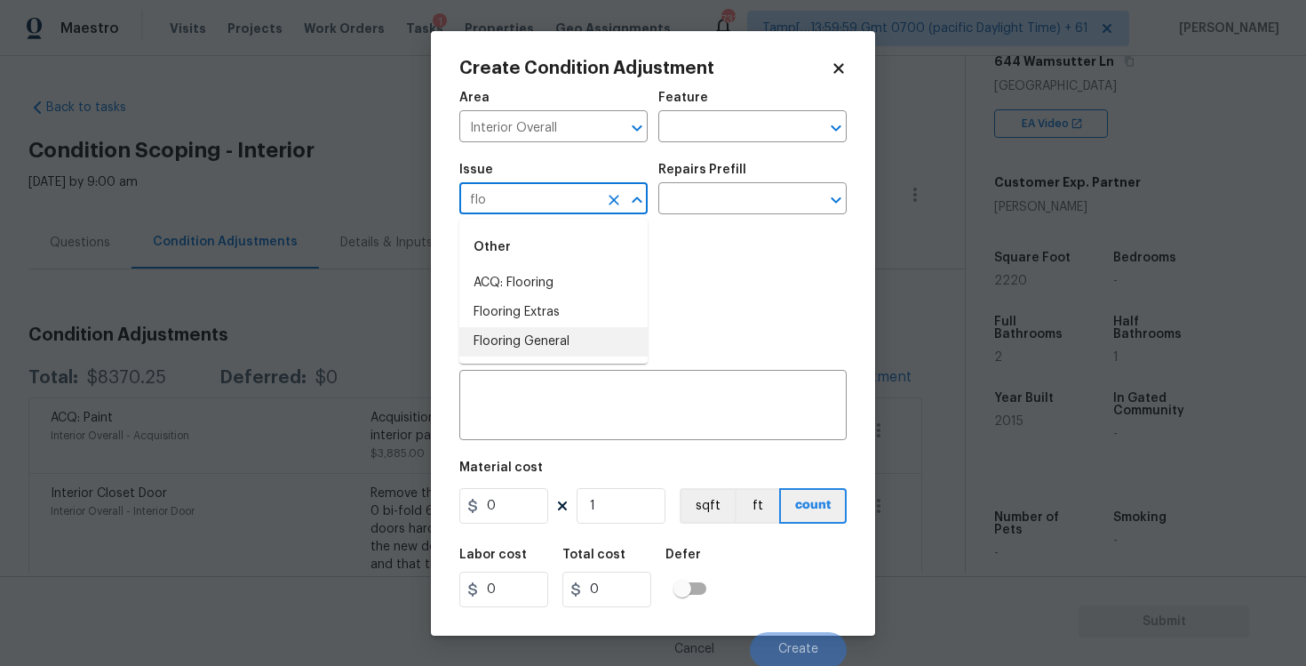
click at [520, 333] on li "Flooring General" at bounding box center [553, 341] width 188 height 29
type input "Flooring General"
click at [675, 199] on input "text" at bounding box center [727, 201] width 139 height 28
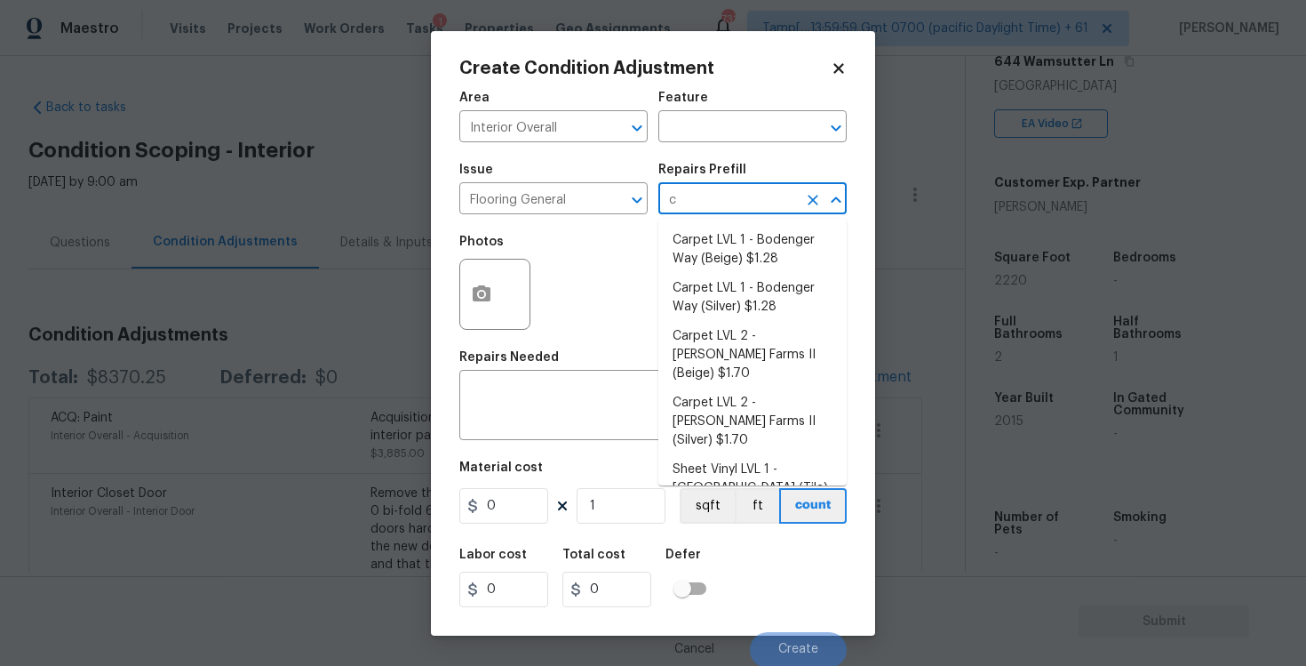
type input "ca"
click at [701, 239] on li "Carpet LVL 1 - Bodenger Way (Beige) $1.28" at bounding box center [752, 250] width 188 height 48
type input "Overall Flooring"
type textarea "Install new carpet. (Bodenger Way 749 Bird Bath, Beige) at all previously carpe…"
type input "1.28"
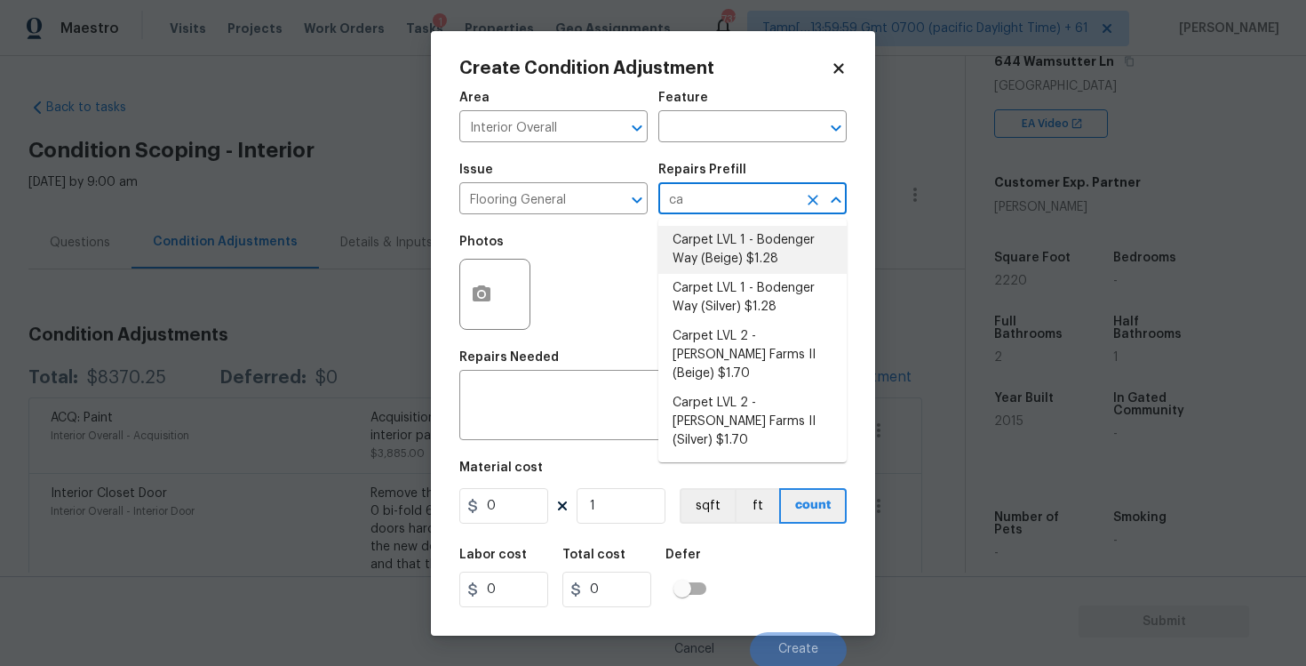
type input "1.28"
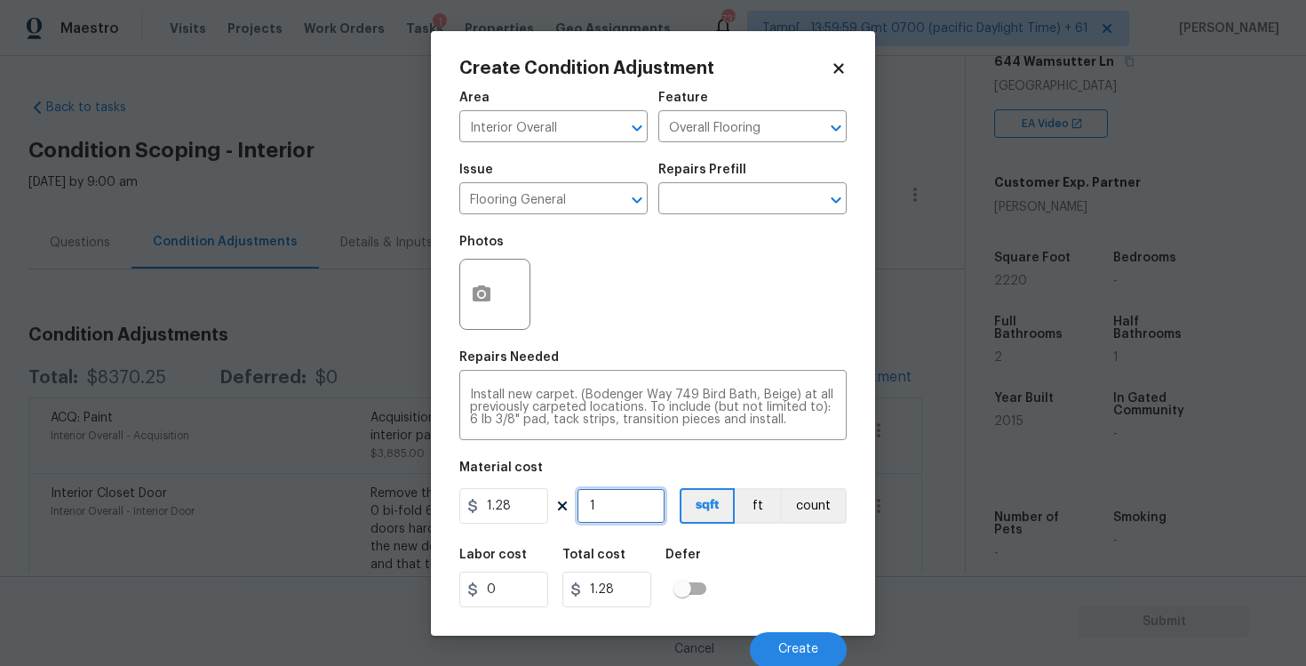
click at [602, 512] on input "1" at bounding box center [621, 506] width 89 height 36
type input "0"
type input "1"
type input "1.28"
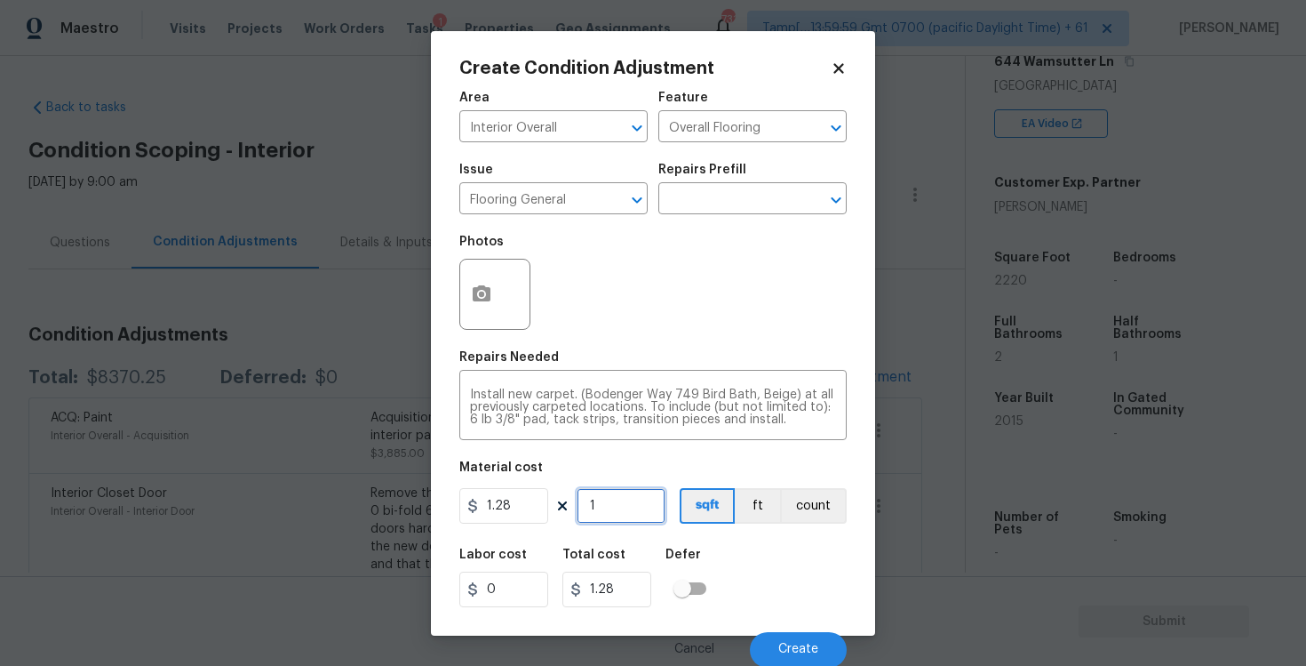
type input "11"
type input "14.08"
type input "111"
type input "142.08"
type input "1110"
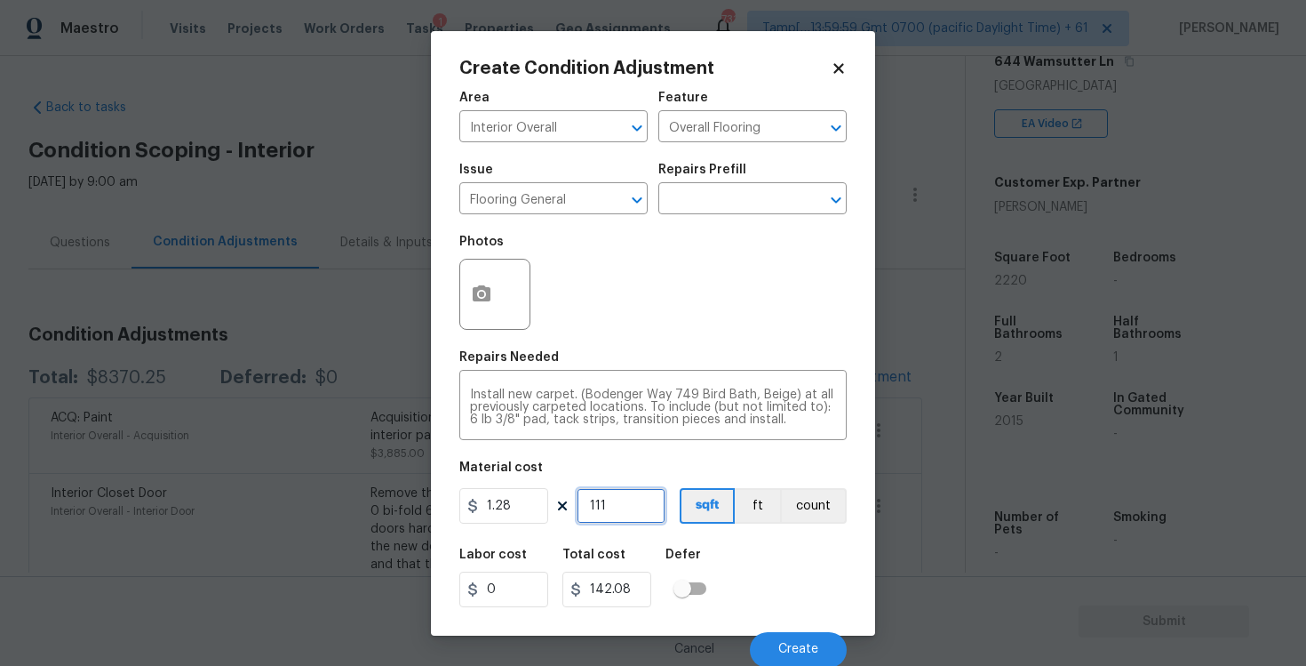
type input "1420.8"
type input "1110"
click at [484, 303] on icon "button" at bounding box center [481, 293] width 21 height 21
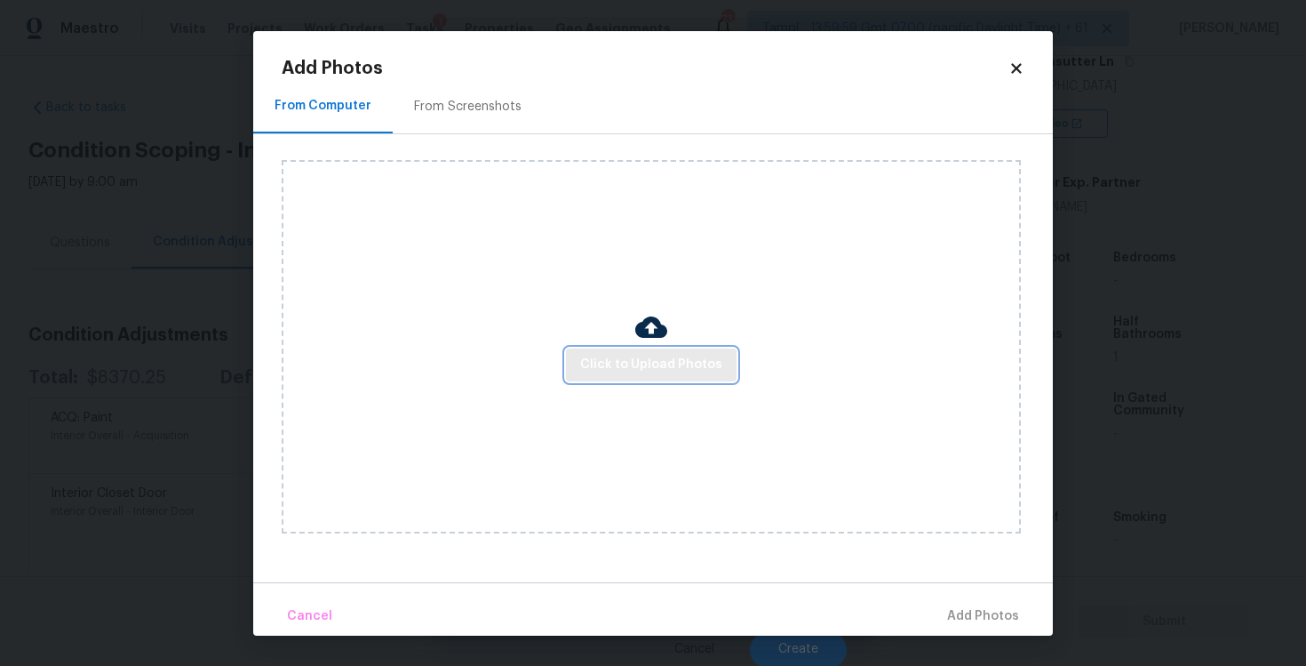
click at [593, 350] on button "Click to Upload Photos" at bounding box center [651, 364] width 171 height 33
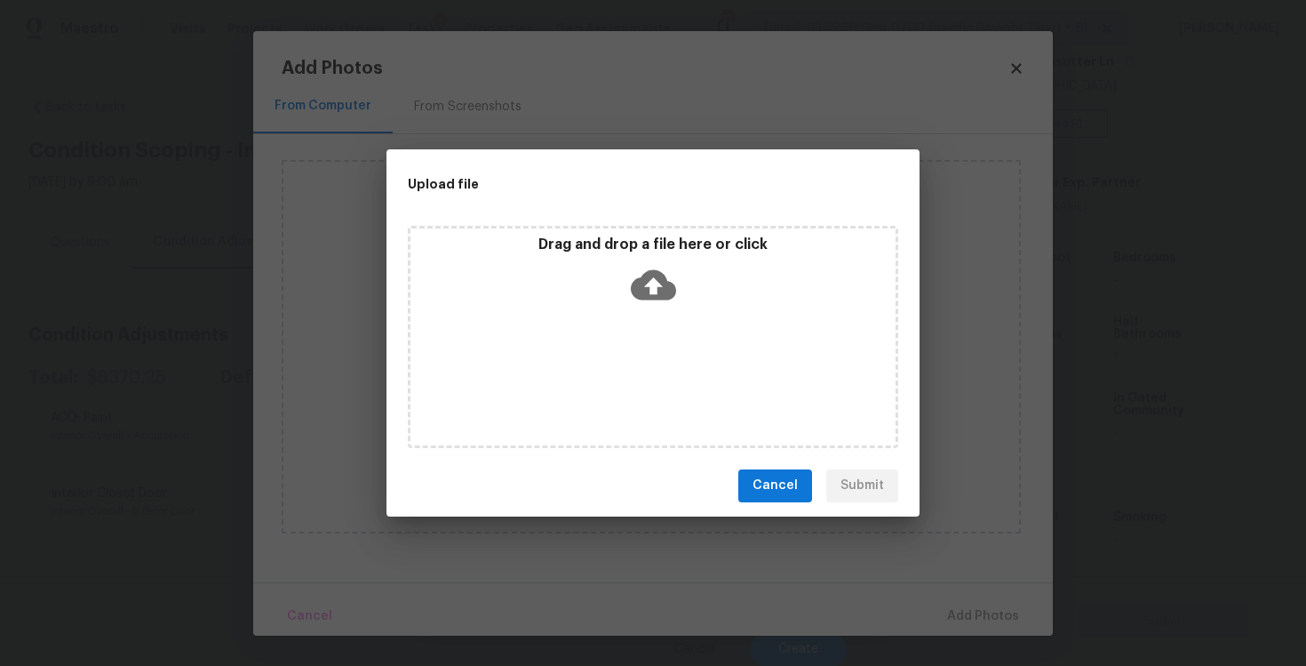
click at [624, 286] on div "Drag and drop a file here or click" at bounding box center [653, 273] width 485 height 76
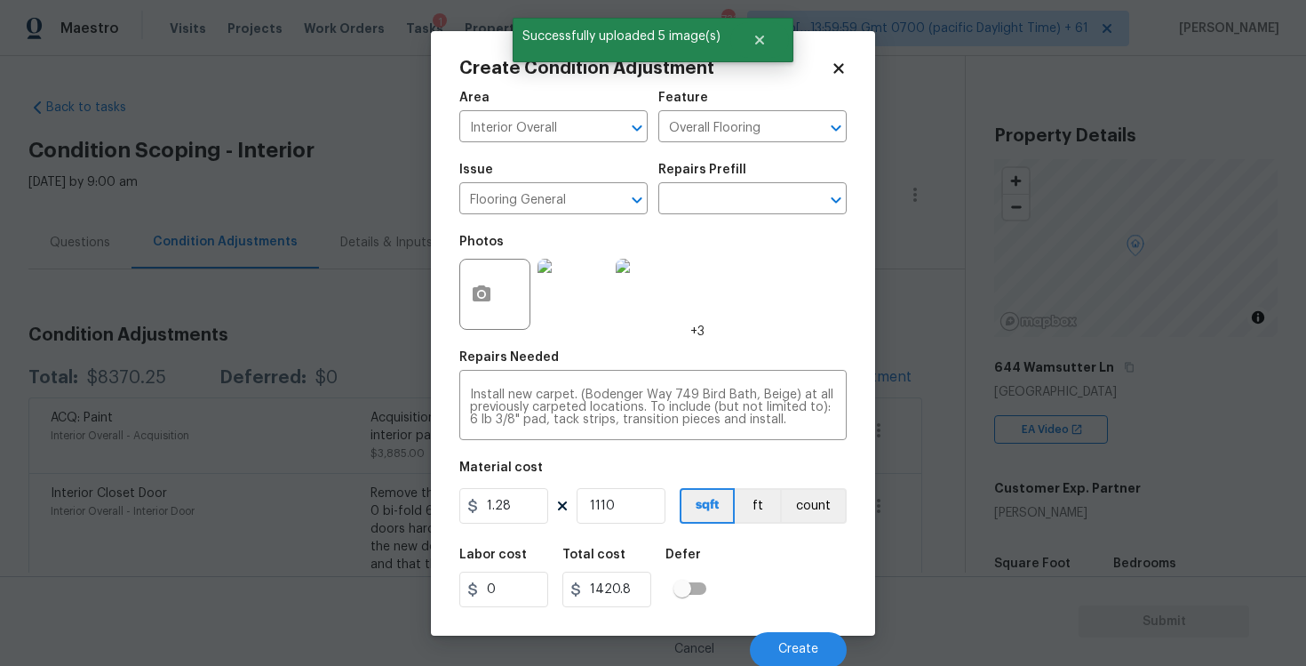
scroll to position [2, 0]
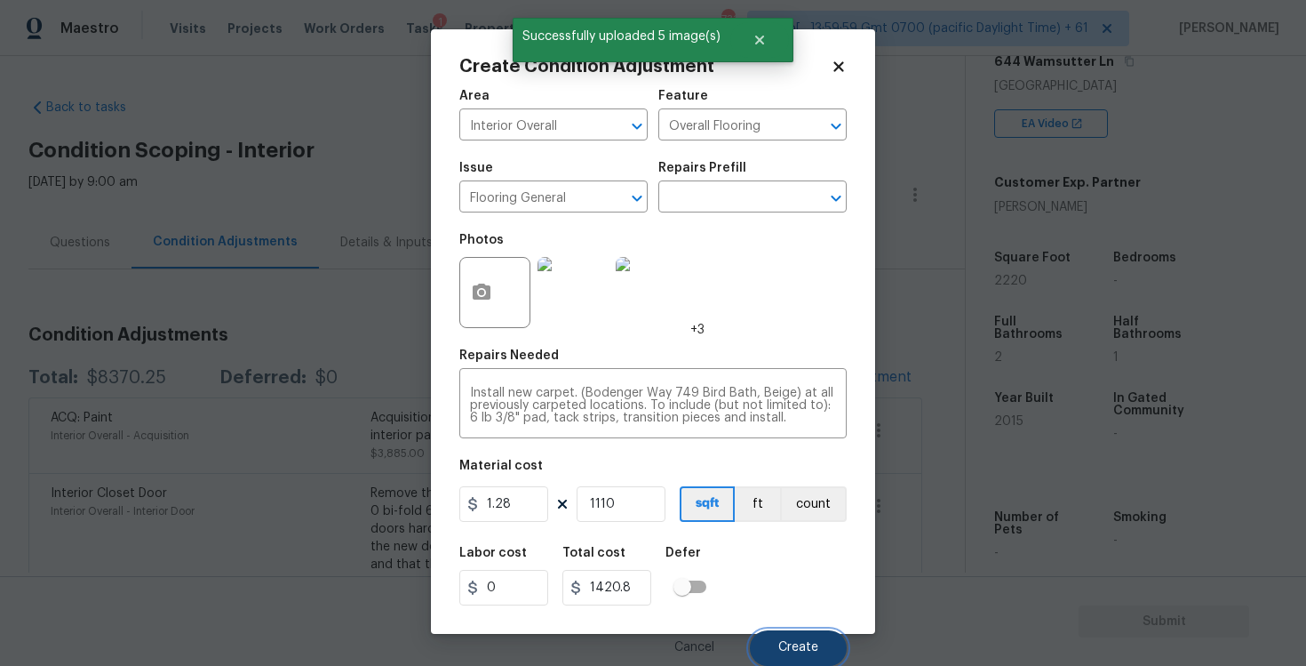
click at [792, 635] on button "Create" at bounding box center [798, 648] width 97 height 36
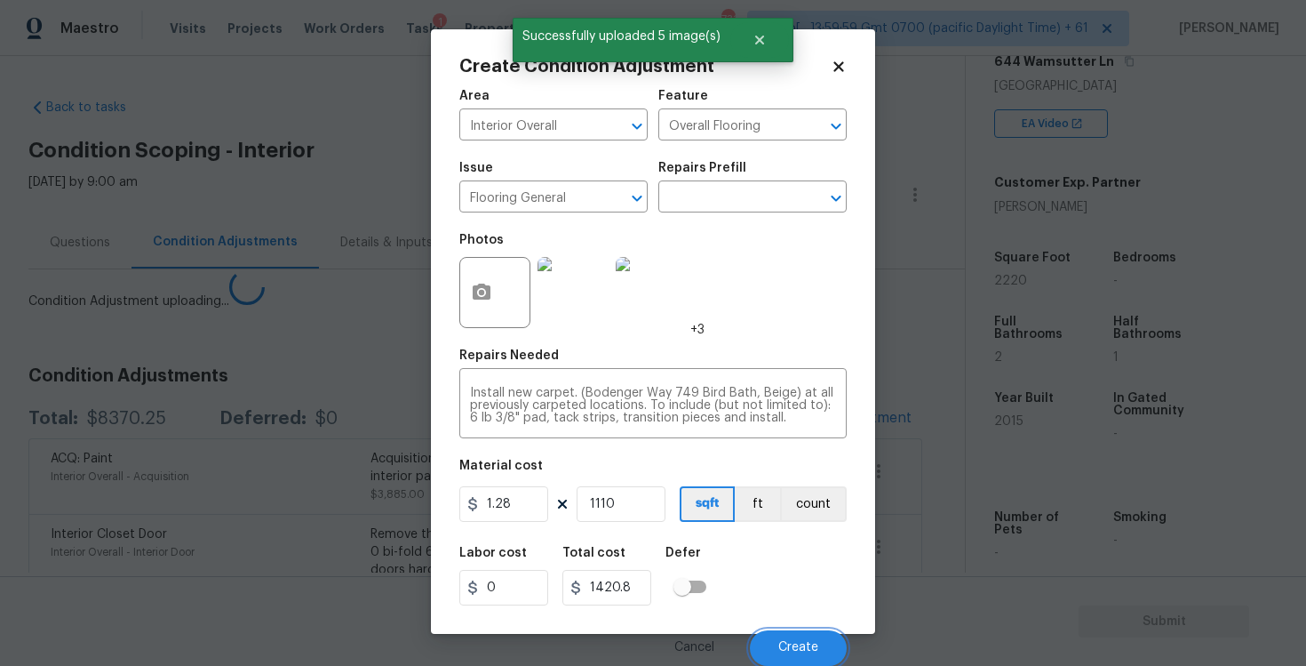
scroll to position [0, 0]
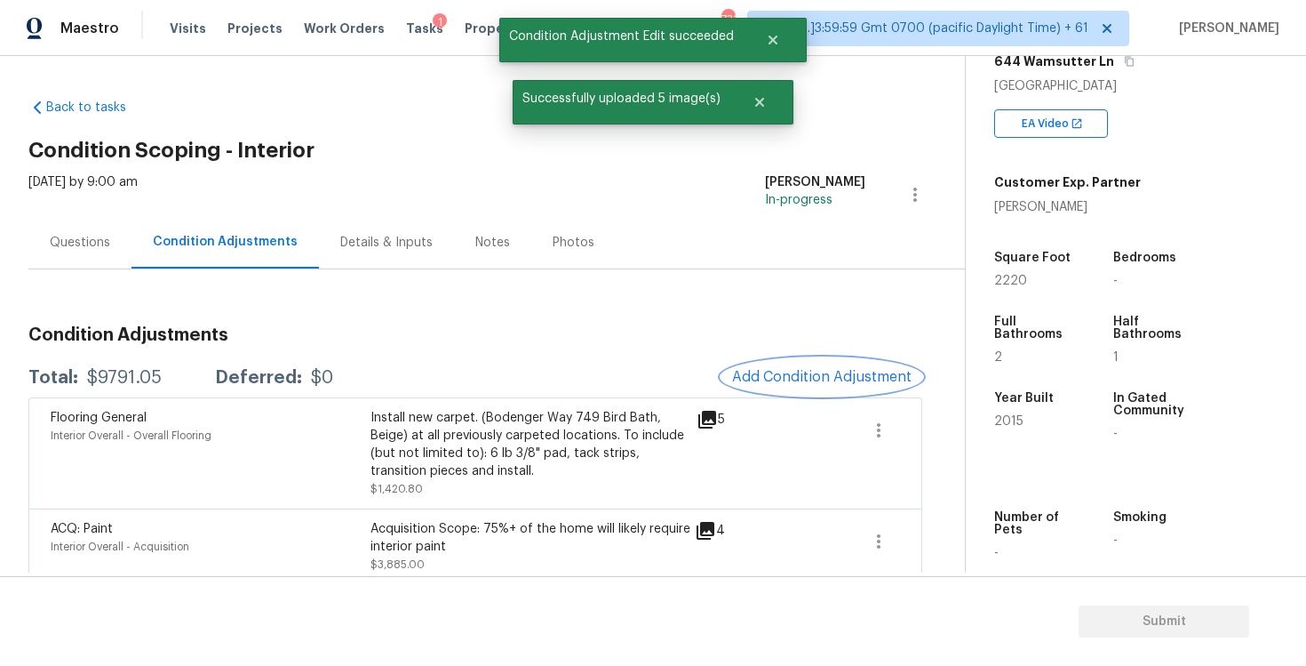
click at [825, 383] on span "Add Condition Adjustment" at bounding box center [822, 377] width 180 height 16
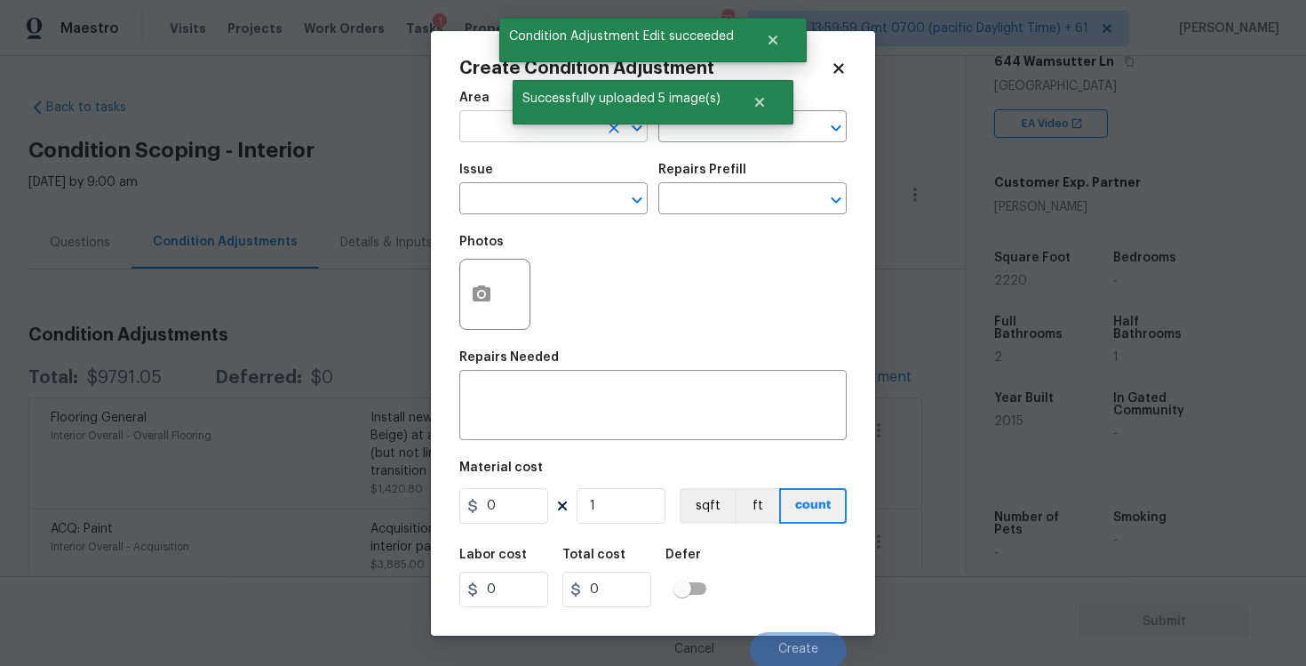
click at [473, 125] on input "text" at bounding box center [528, 129] width 139 height 28
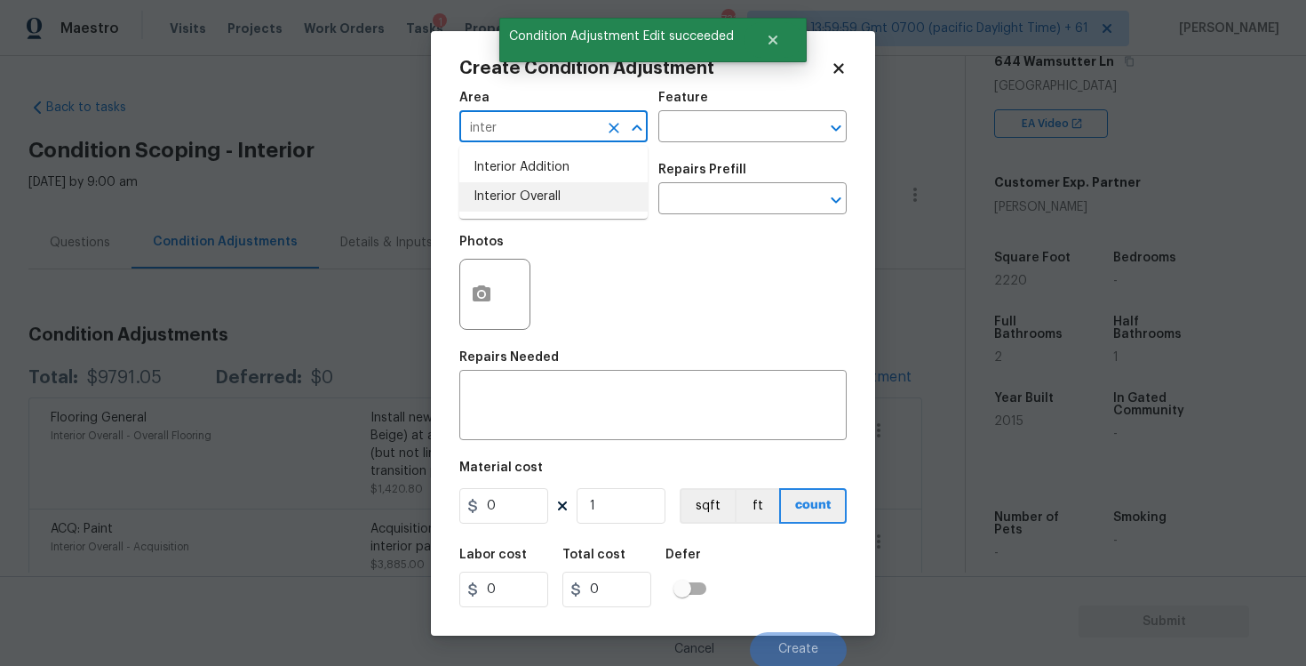
click at [494, 195] on li "Interior Overall" at bounding box center [553, 196] width 188 height 29
type input "Interior Overall"
click at [494, 195] on input "text" at bounding box center [528, 201] width 139 height 28
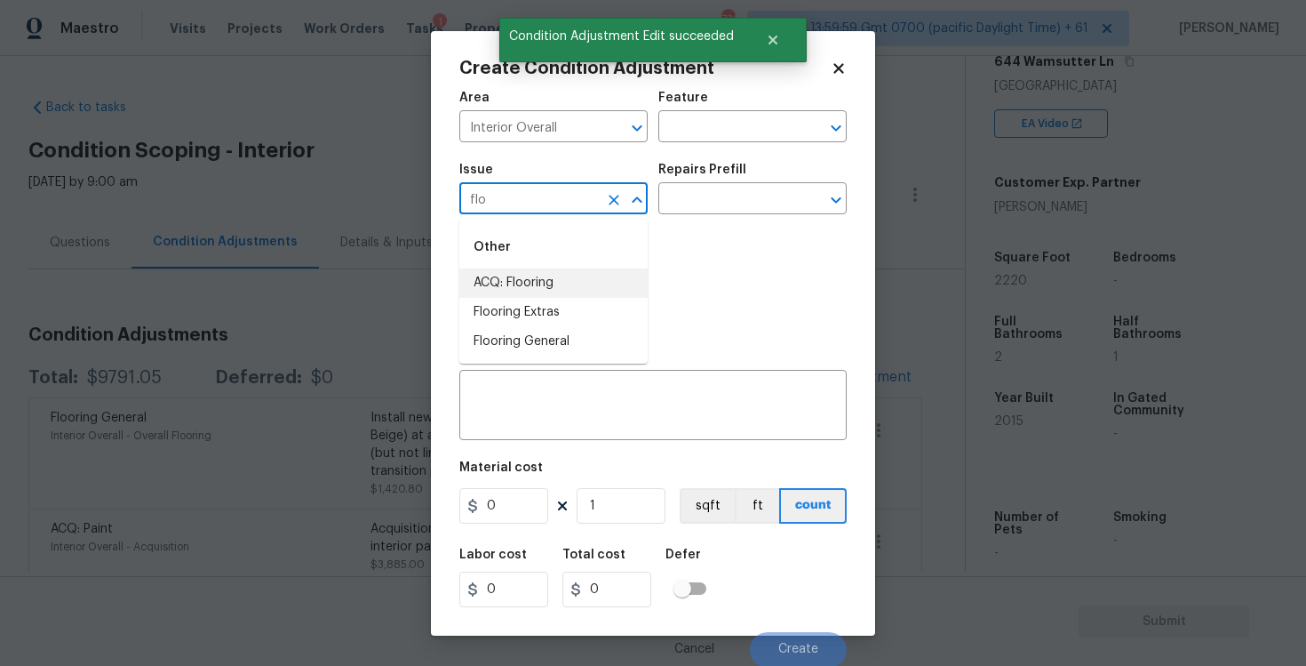
click at [522, 289] on li "ACQ: Flooring" at bounding box center [553, 282] width 188 height 29
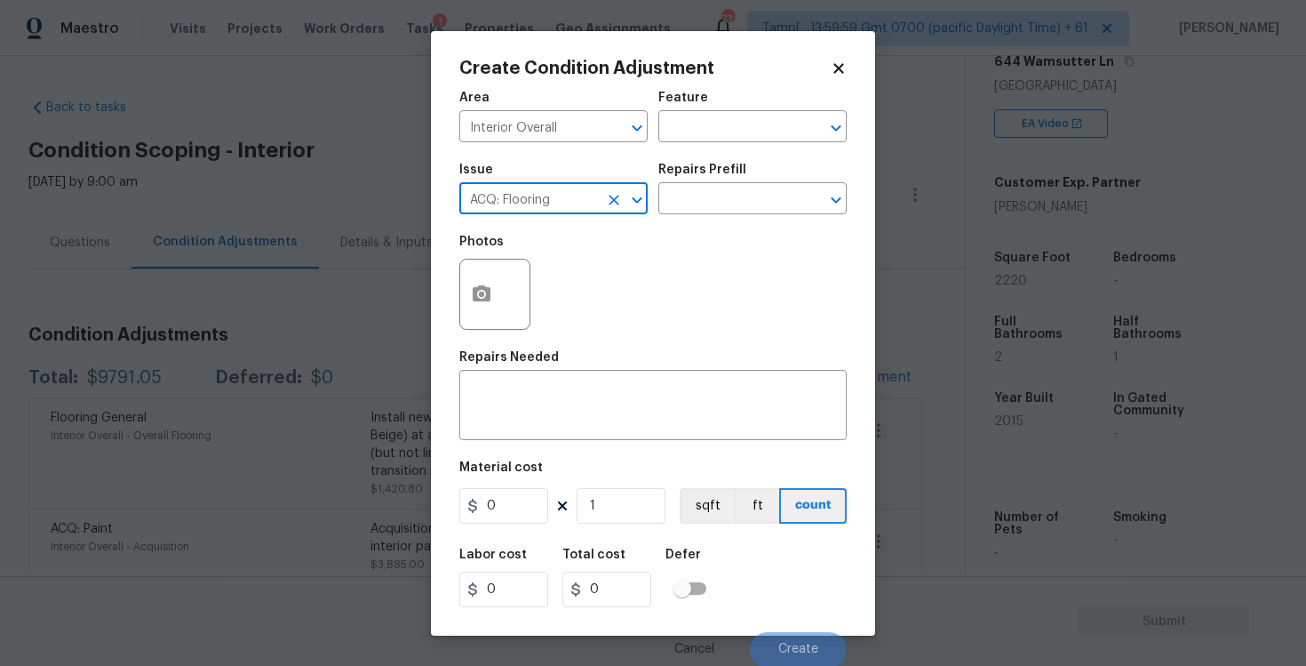
type input "ACQ: Flooring"
click at [715, 214] on div "Issue ACQ: Flooring ​ Repairs Prefill ​" at bounding box center [652, 189] width 387 height 72
click at [715, 209] on input "text" at bounding box center [727, 201] width 139 height 28
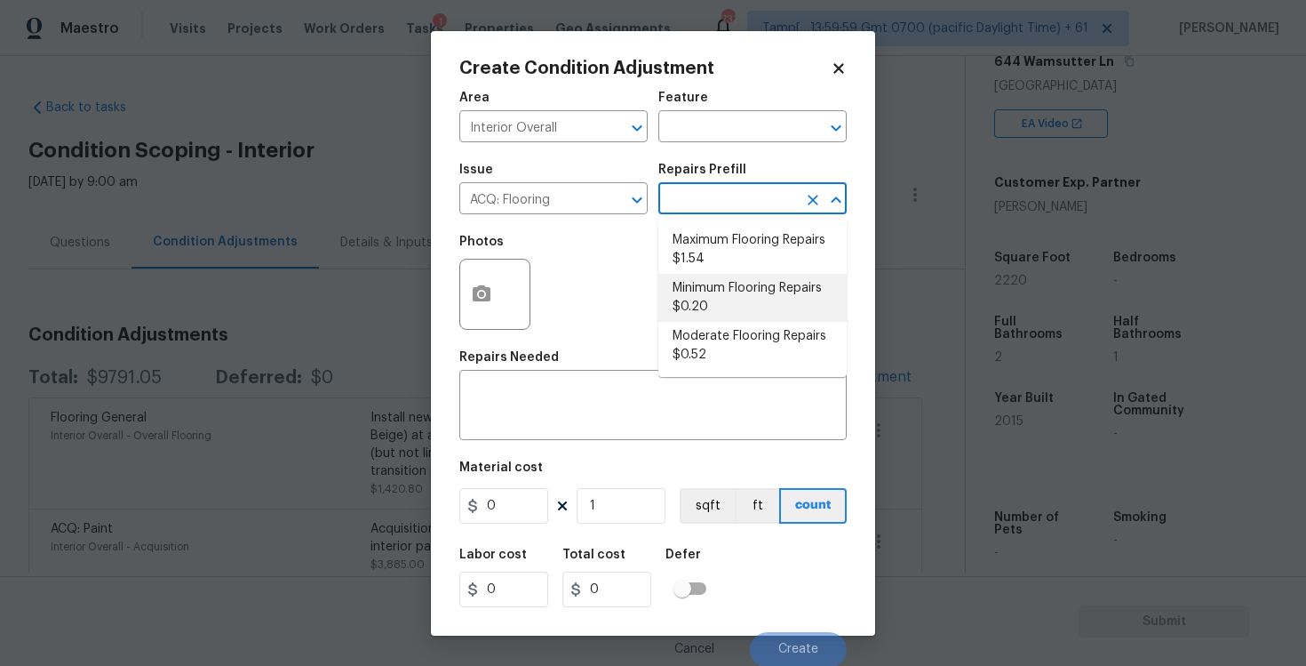
click at [725, 289] on li "Minimum Flooring Repairs $0.20" at bounding box center [752, 298] width 188 height 48
type input "Acquisition"
type textarea "Acquisition Scope: Minimum flooring repairs"
type input "0.2"
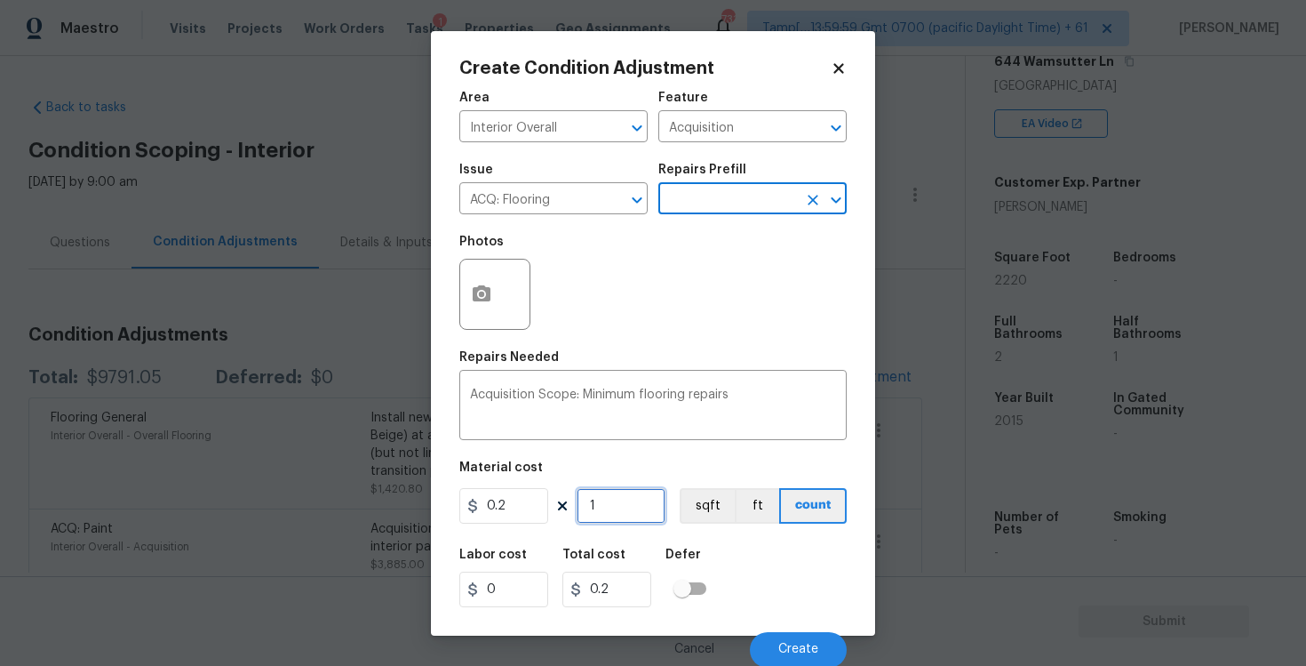
click at [625, 498] on input "1" at bounding box center [621, 506] width 89 height 36
type input "11"
type input "2.2"
type input "111"
type input "22.2"
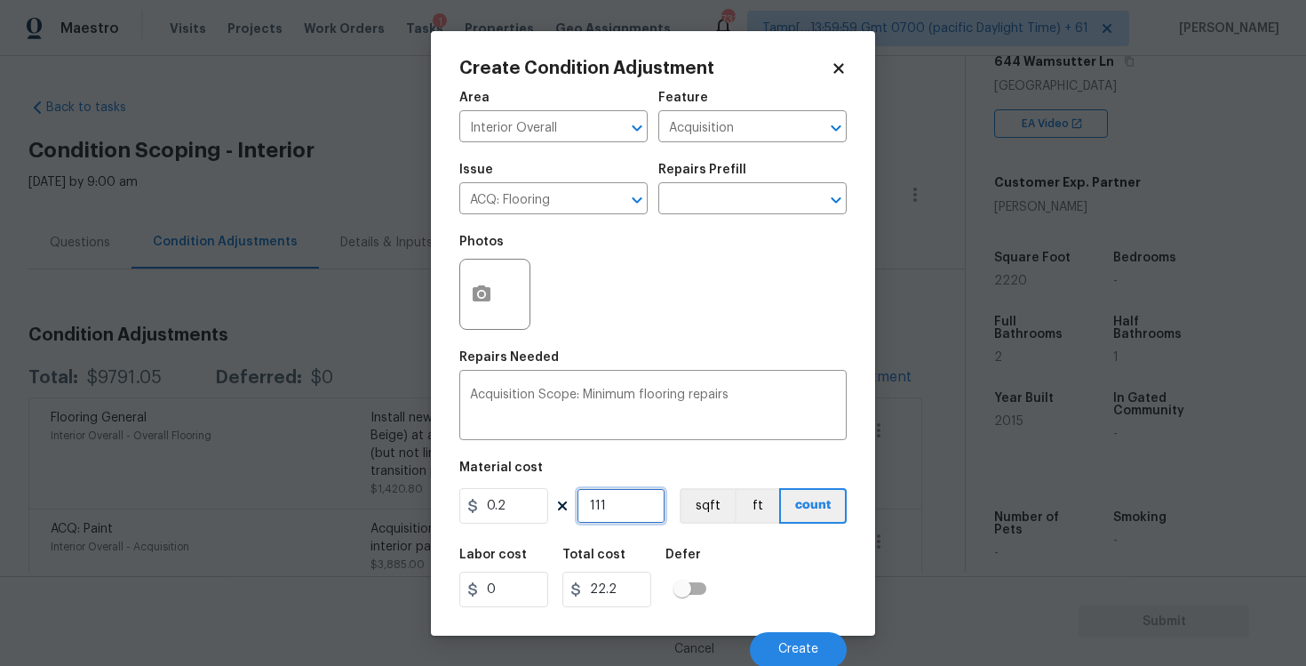
type input "1110"
type input "222"
type input "1110"
click at [703, 507] on button "sqft" at bounding box center [707, 506] width 55 height 36
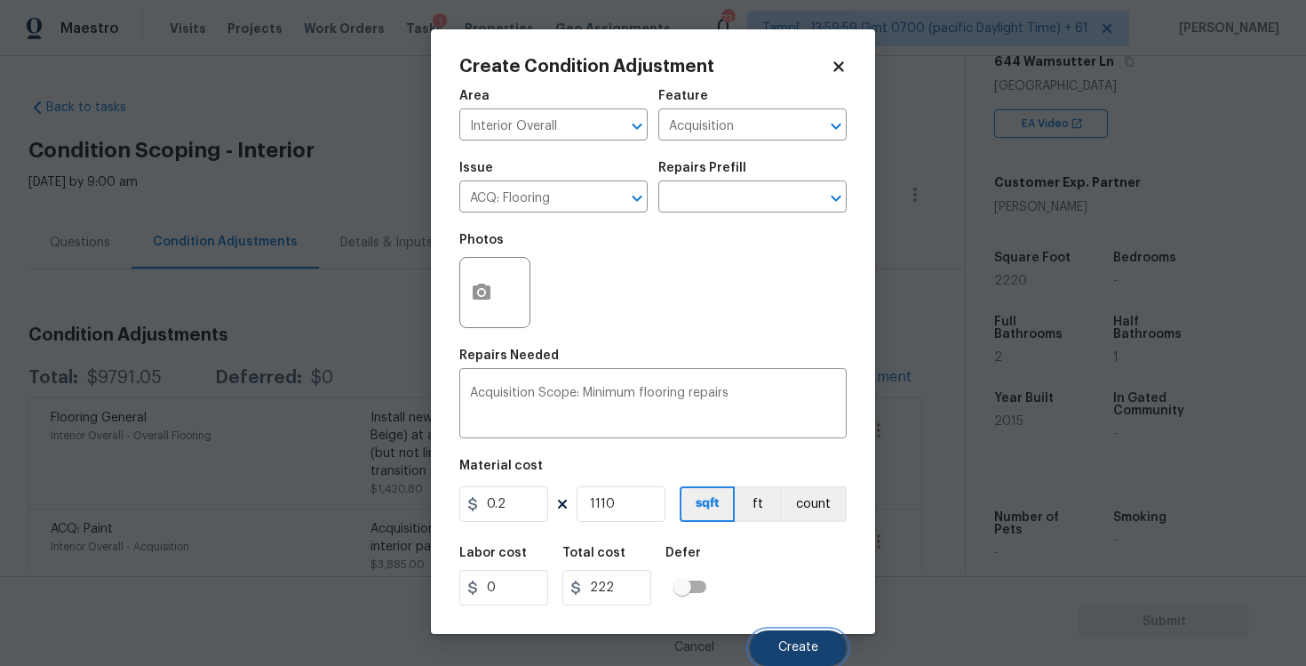
click at [791, 636] on button "Create" at bounding box center [798, 648] width 97 height 36
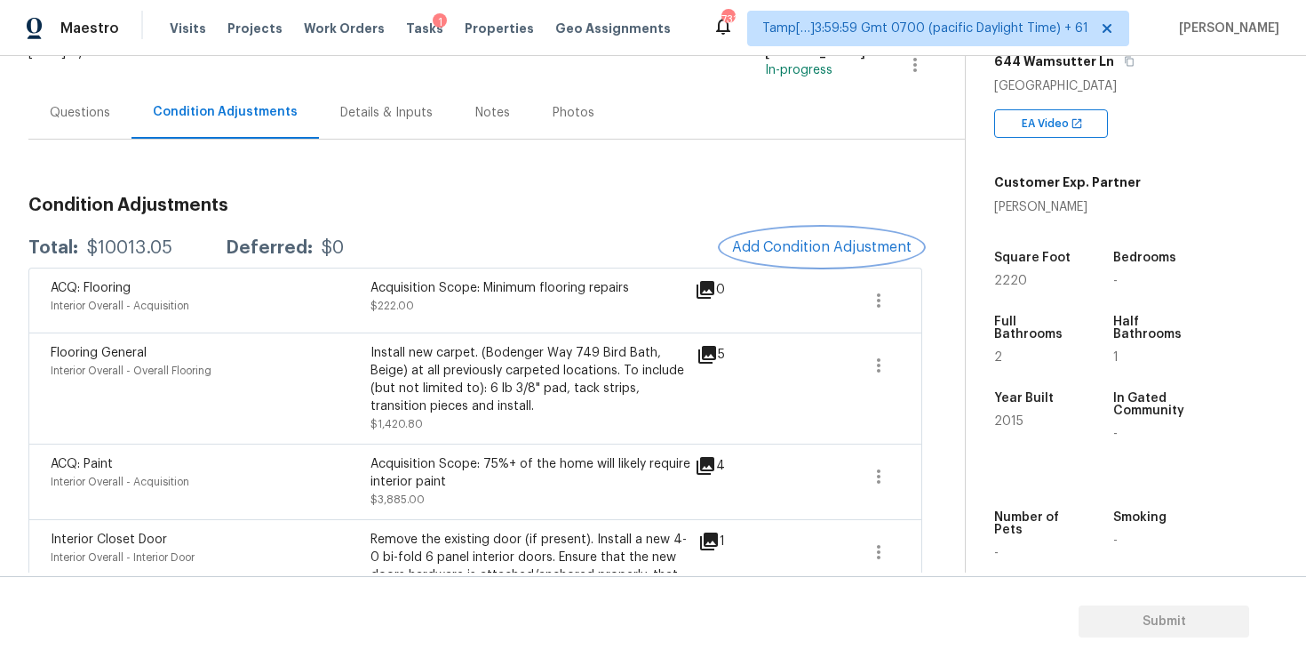
scroll to position [120, 0]
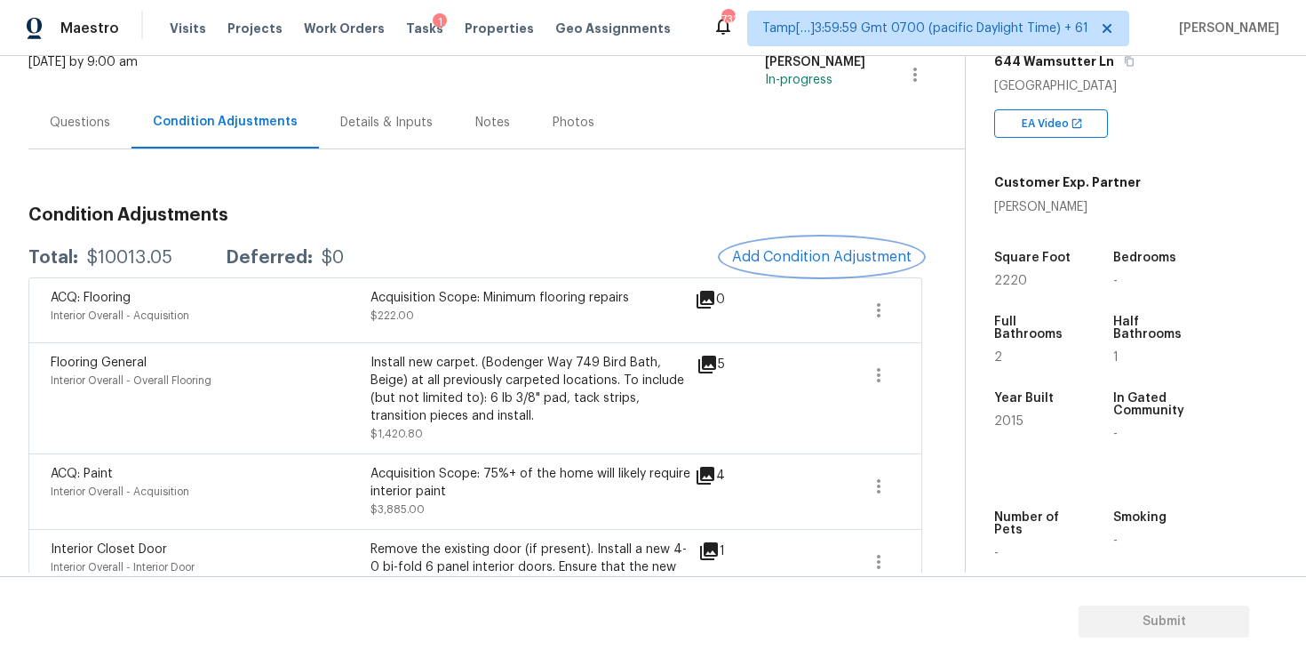
click at [802, 259] on span "Add Condition Adjustment" at bounding box center [822, 257] width 180 height 16
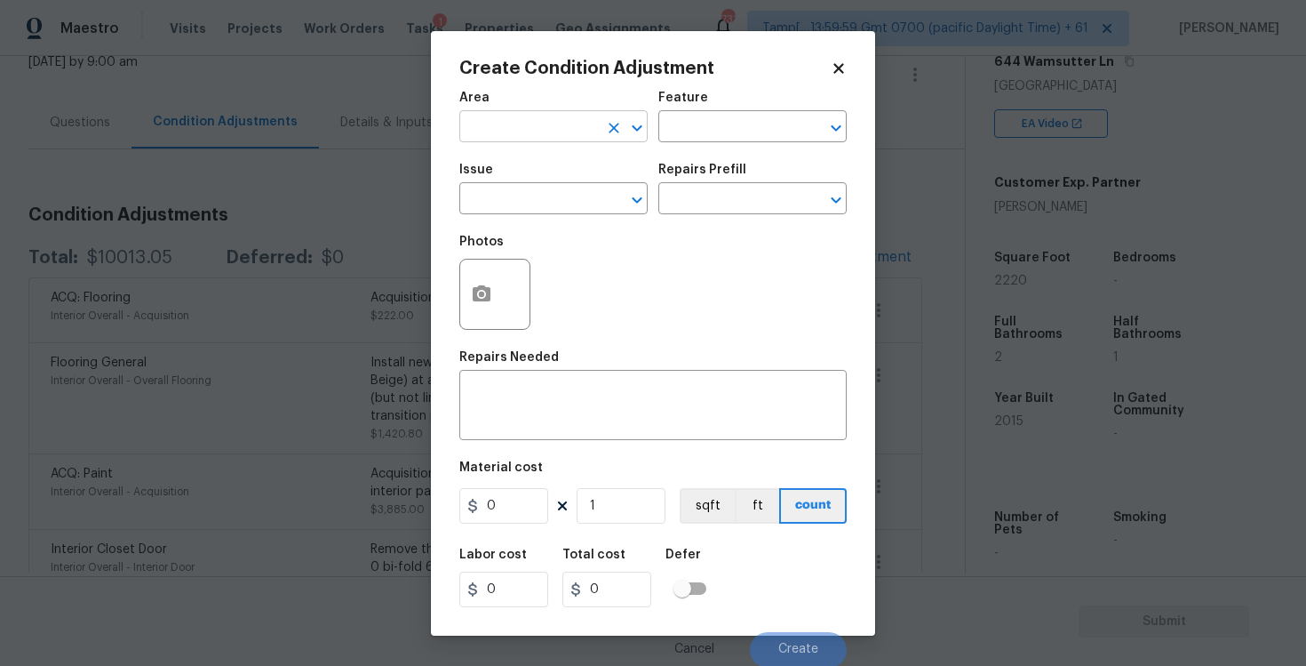
click at [549, 135] on input "text" at bounding box center [528, 129] width 139 height 28
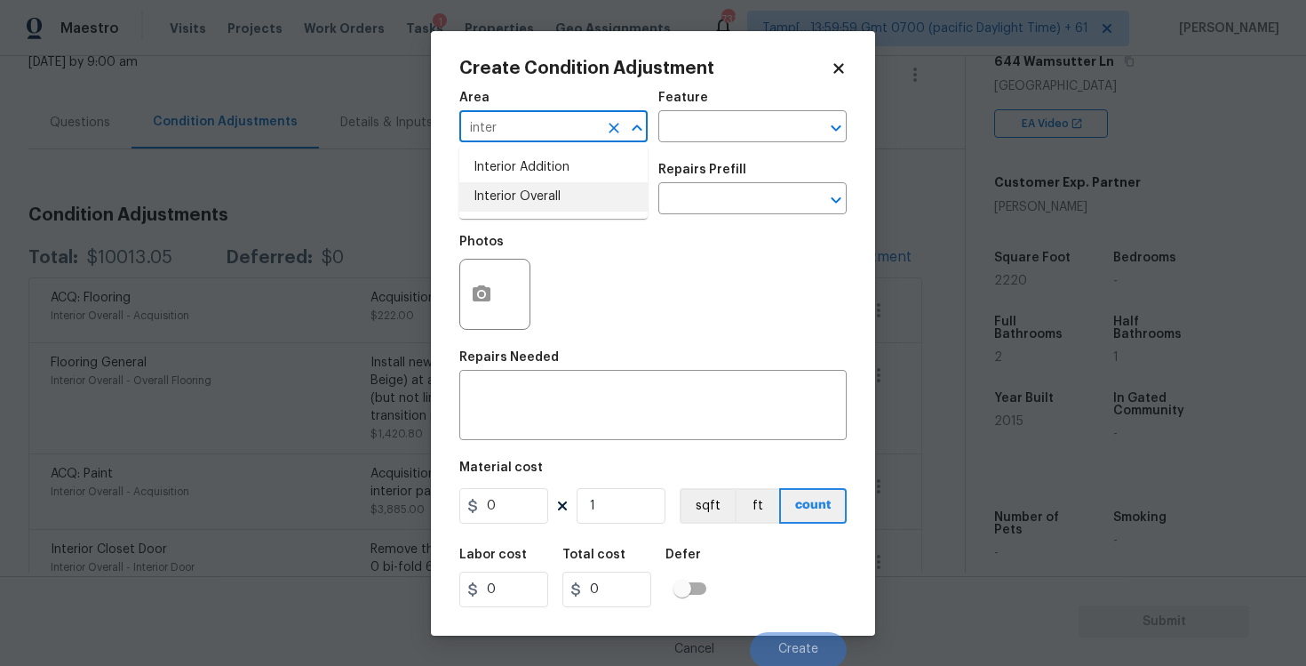
click at [550, 203] on li "Interior Overall" at bounding box center [553, 196] width 188 height 29
type input "Interior Overall"
click at [550, 203] on input "text" at bounding box center [528, 201] width 139 height 28
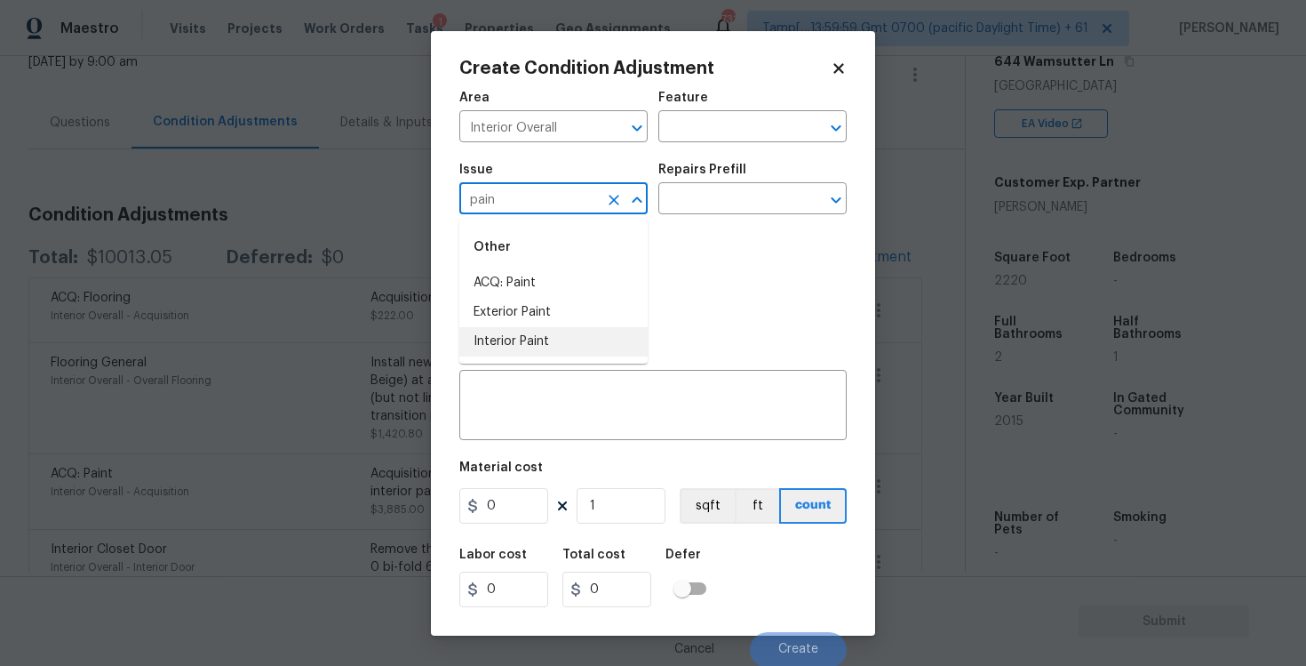
click at [556, 346] on li "Interior Paint" at bounding box center [553, 341] width 188 height 29
type input "Interior Paint"
click at [698, 204] on input "text" at bounding box center [727, 201] width 139 height 28
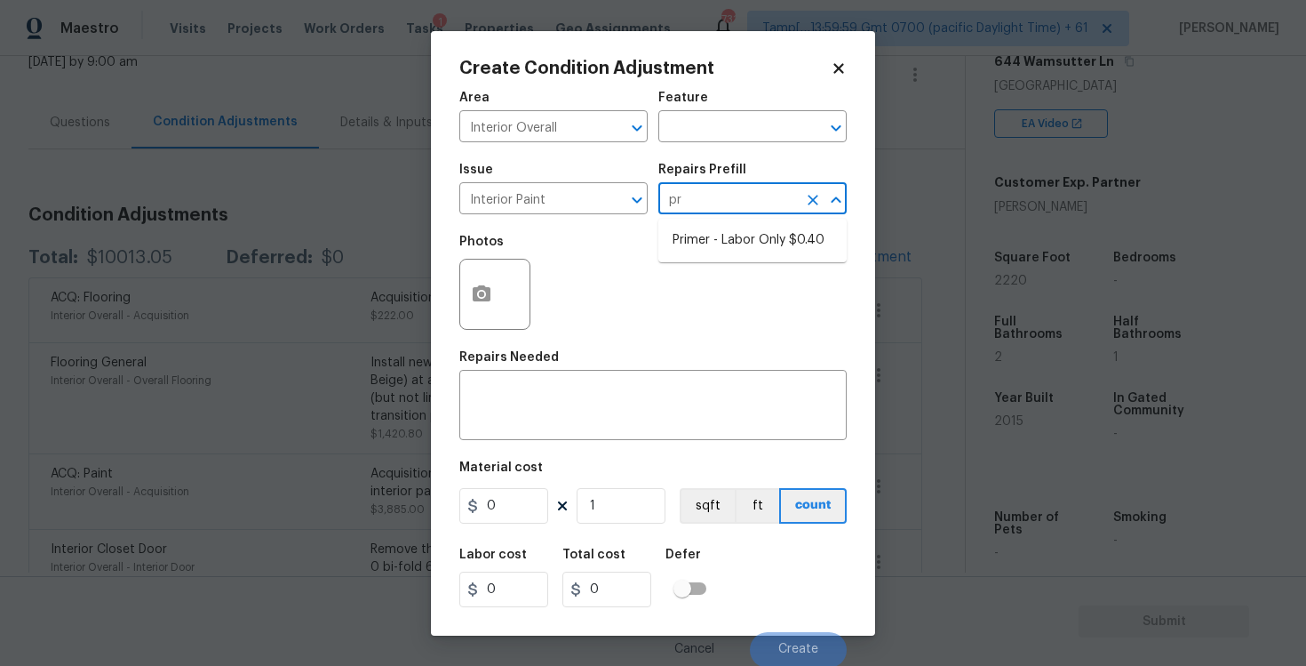
type input "pri"
click at [699, 230] on li "Primer - Labor Only $0.40" at bounding box center [752, 240] width 188 height 29
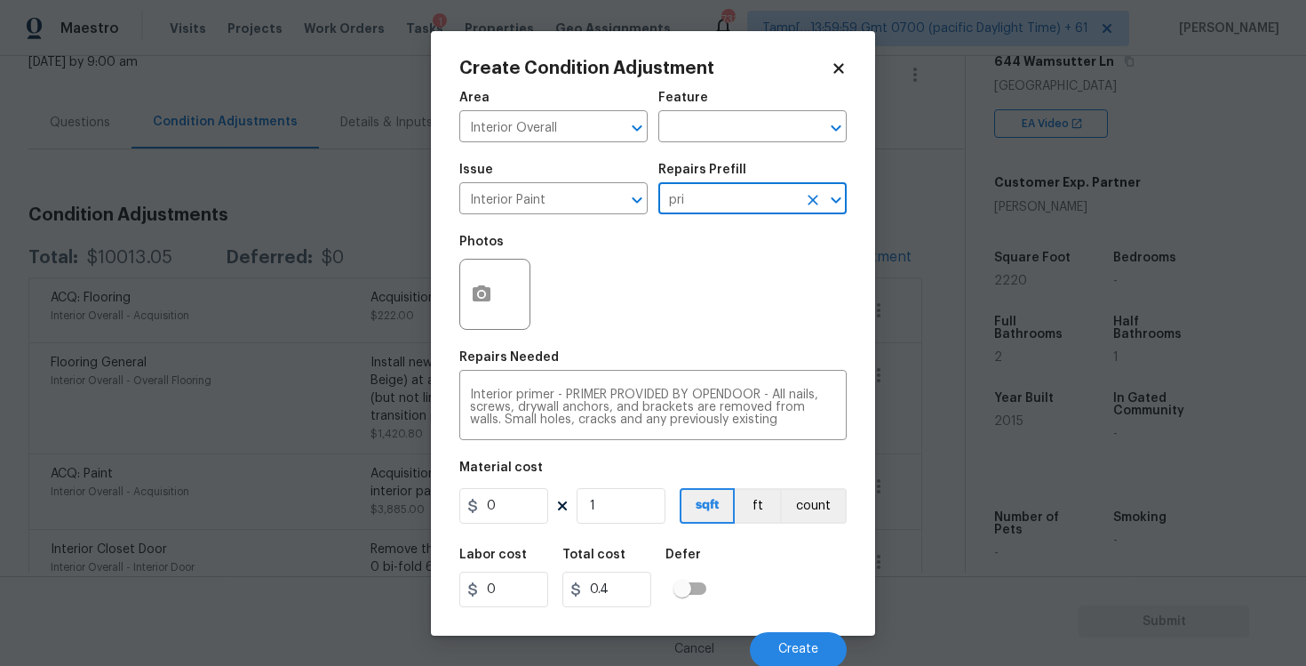
type input "Overall Paint"
type textarea "Interior primer - PRIMER PROVIDED BY OPENDOOR - All nails, screws, drywall anch…"
type input "0.4"
click at [612, 518] on input "1" at bounding box center [621, 506] width 89 height 36
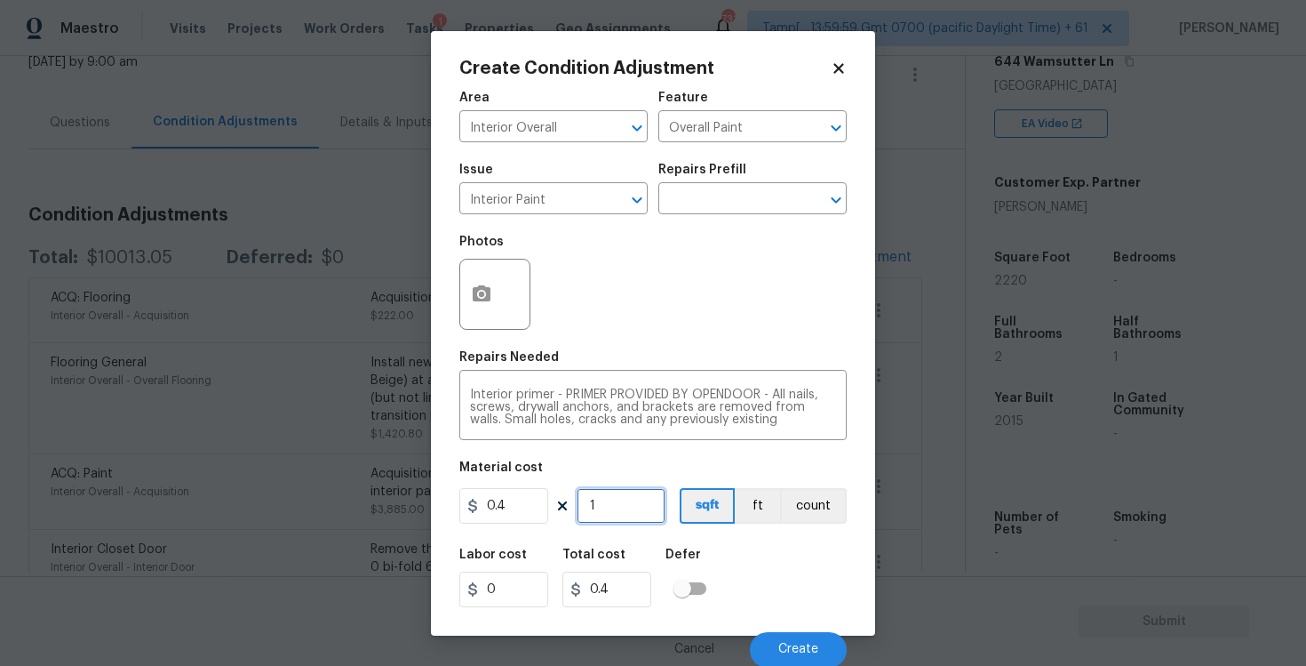
type input "0"
paste input "text"
type input "2"
type input "0.8"
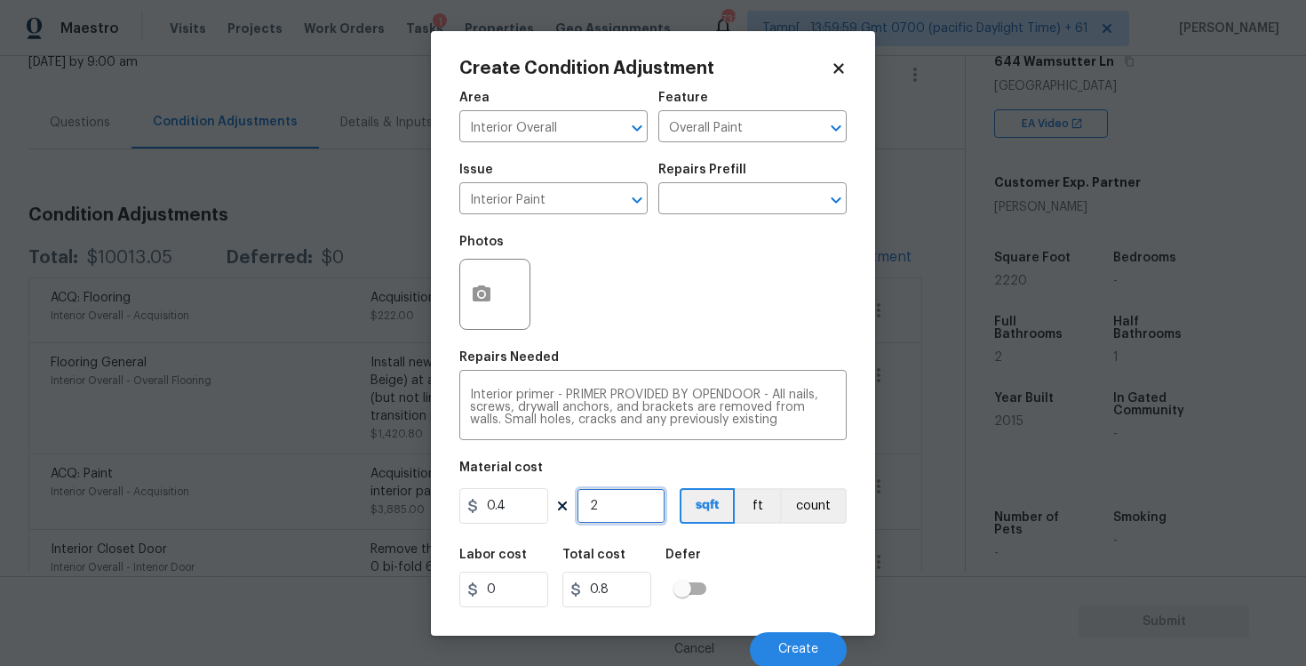
type input "22"
type input "8.8"
type input "222"
type input "88.8"
type input "2220"
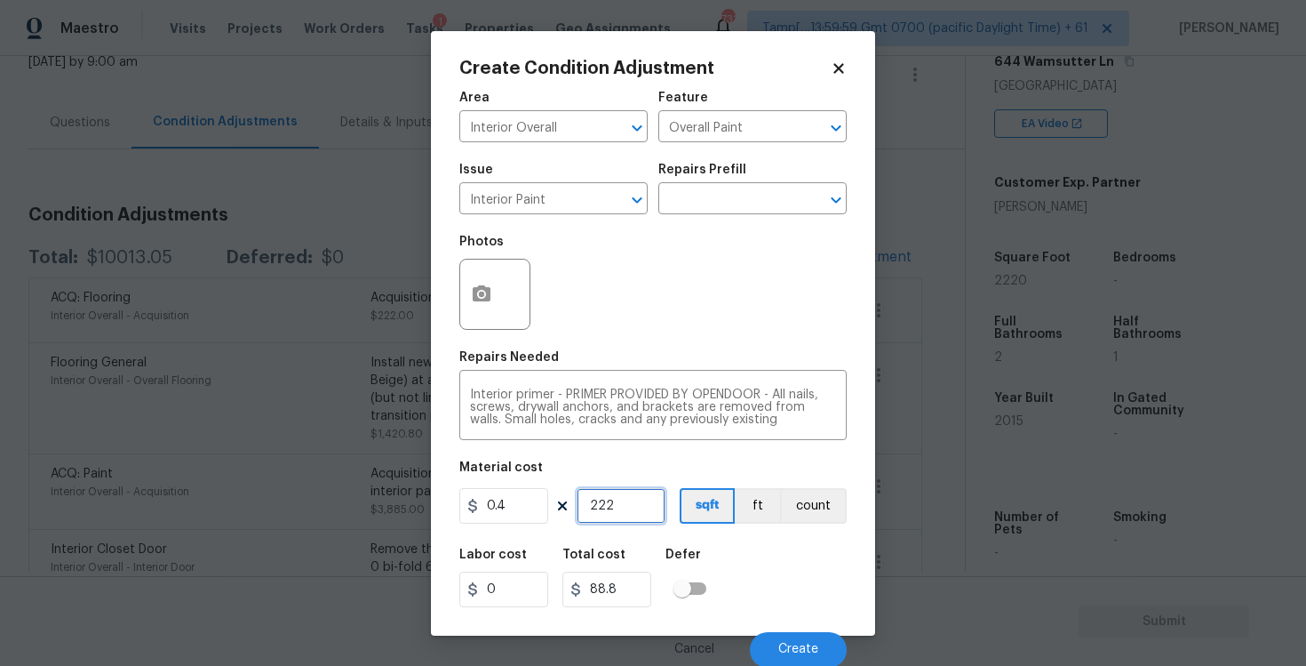
type input "888"
type input "2220"
click at [765, 559] on div "Labor cost 0 Total cost 888 Defer" at bounding box center [652, 578] width 387 height 80
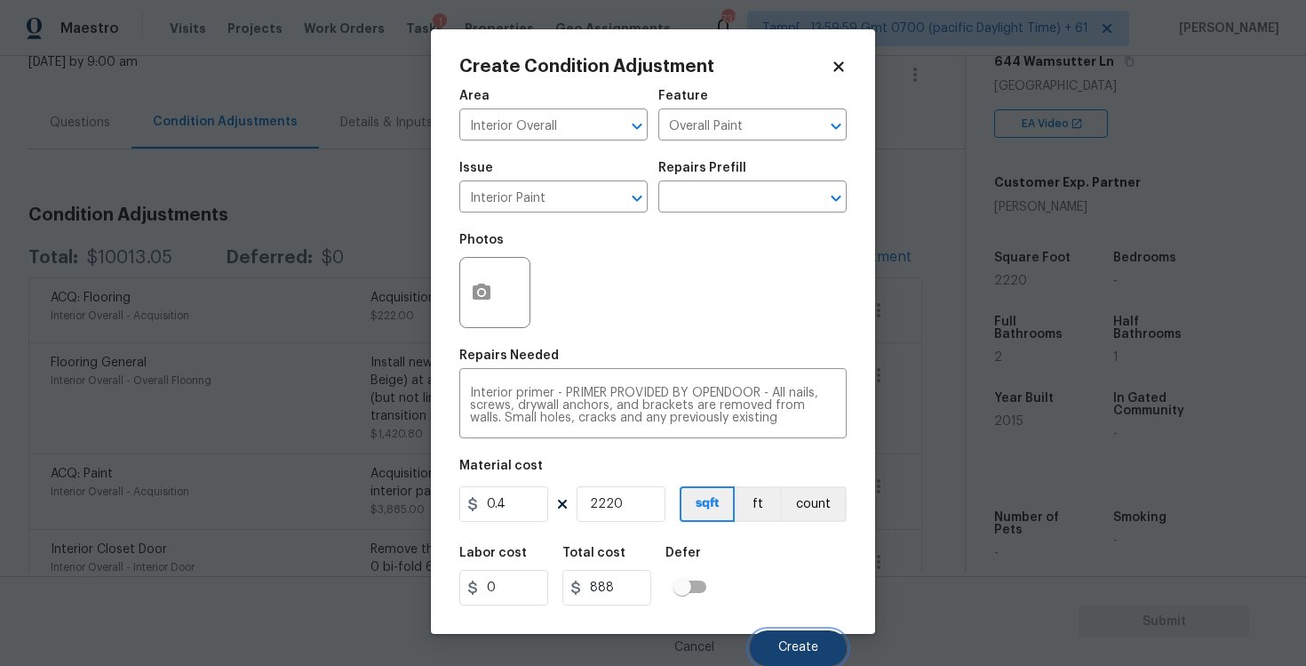
click at [796, 642] on span "Create" at bounding box center [798, 647] width 40 height 13
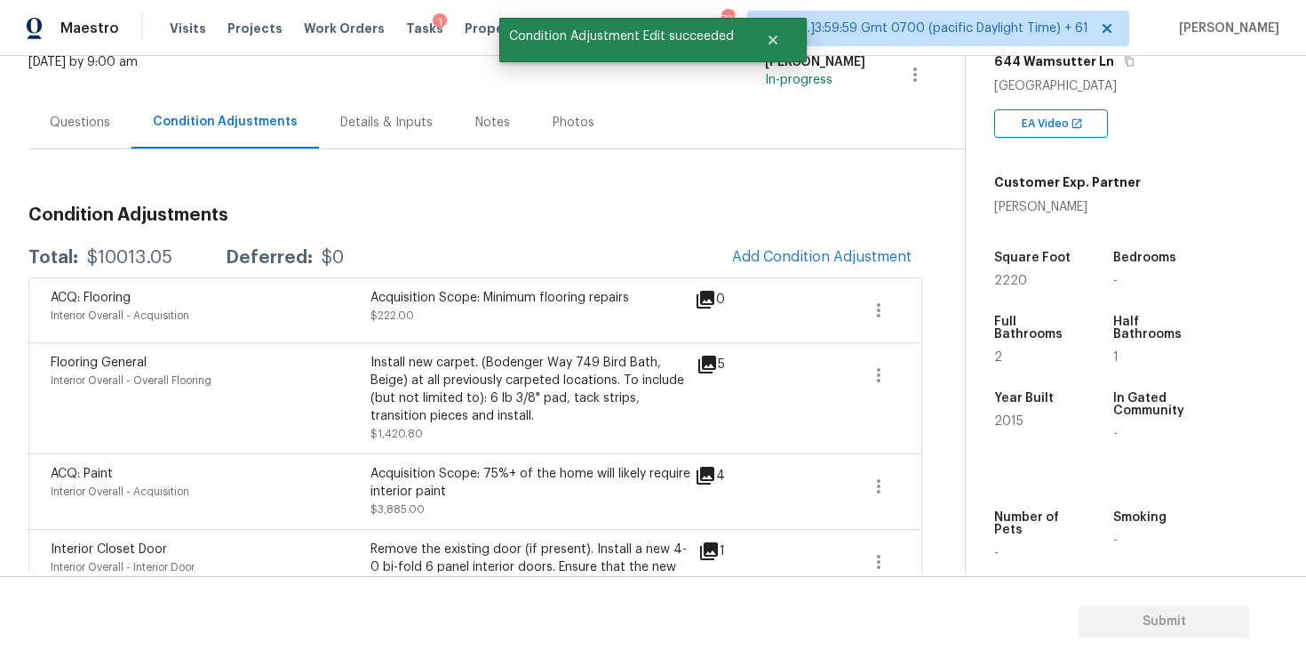
scroll to position [0, 0]
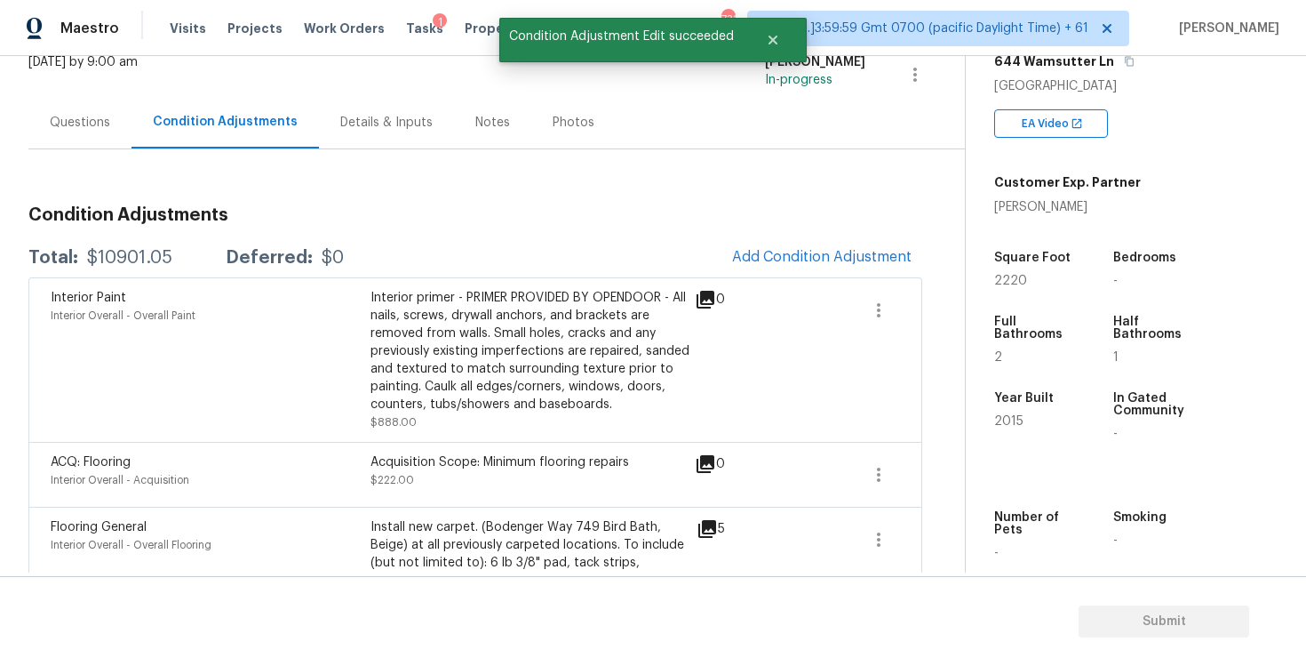
click at [90, 97] on div "Questions" at bounding box center [79, 122] width 103 height 52
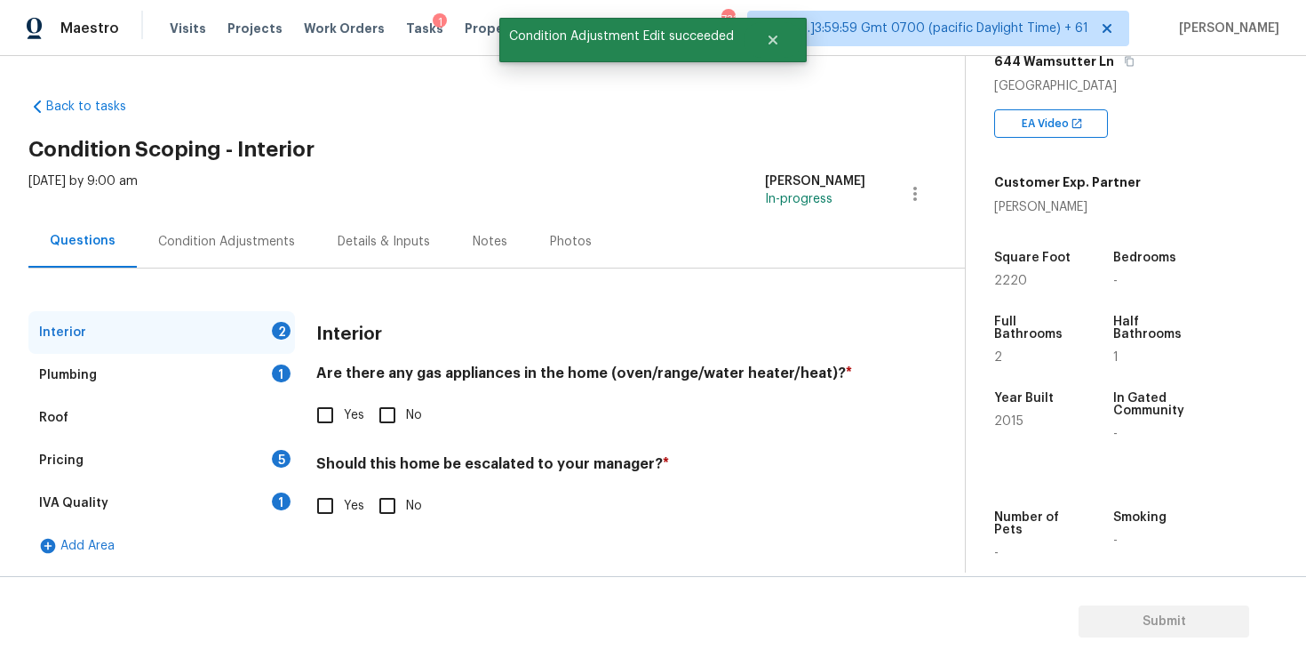
click at [353, 404] on label "Yes" at bounding box center [336, 414] width 58 height 37
click at [344, 404] on input "Yes" at bounding box center [325, 414] width 37 height 37
checkbox input "true"
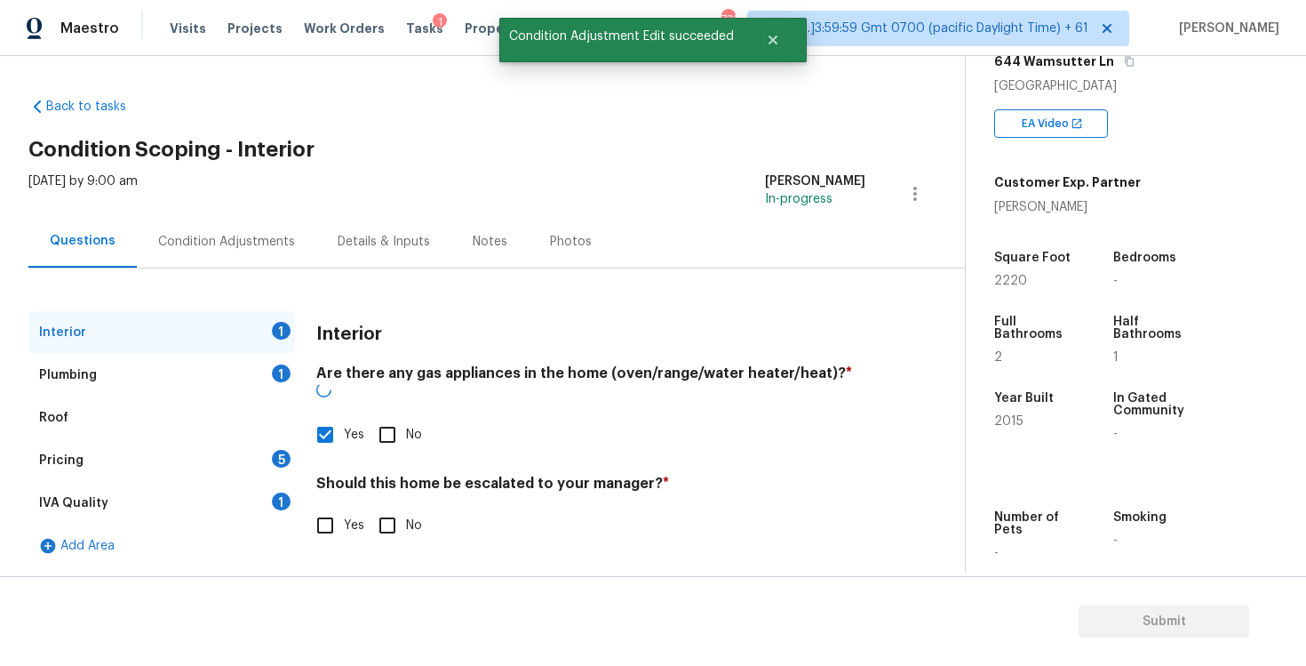
click at [403, 507] on input "No" at bounding box center [387, 525] width 37 height 37
checkbox input "true"
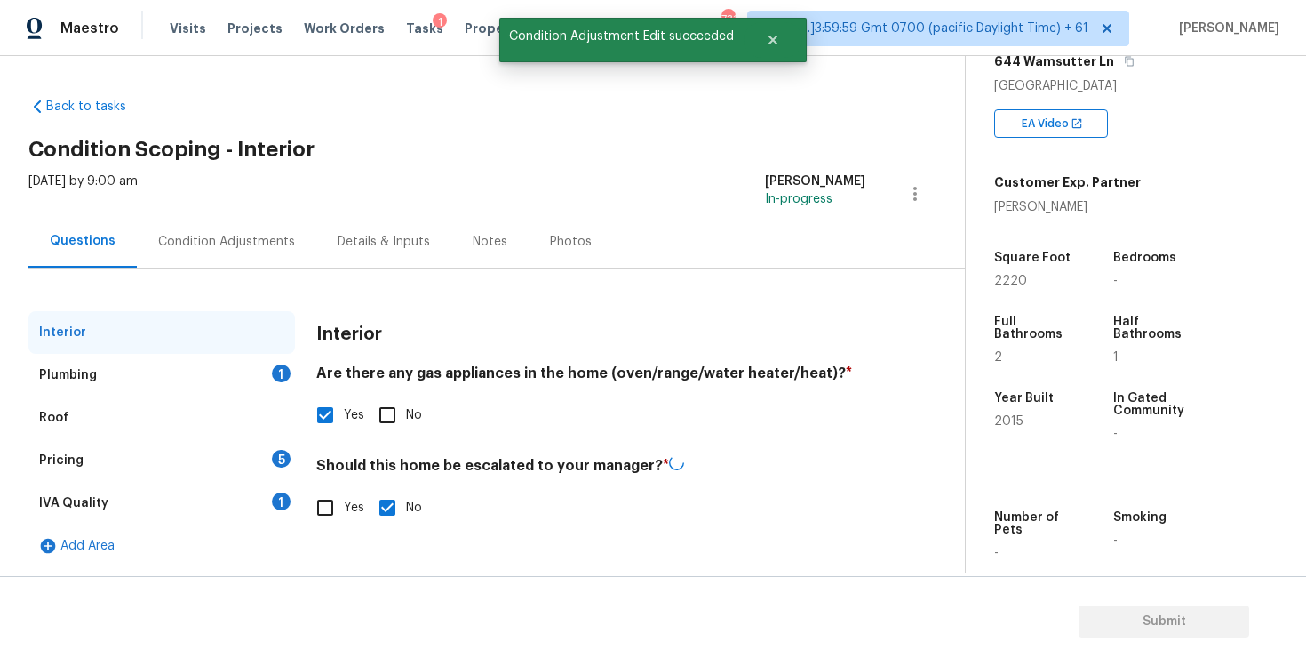
click at [241, 370] on div "Plumbing 1" at bounding box center [161, 375] width 267 height 43
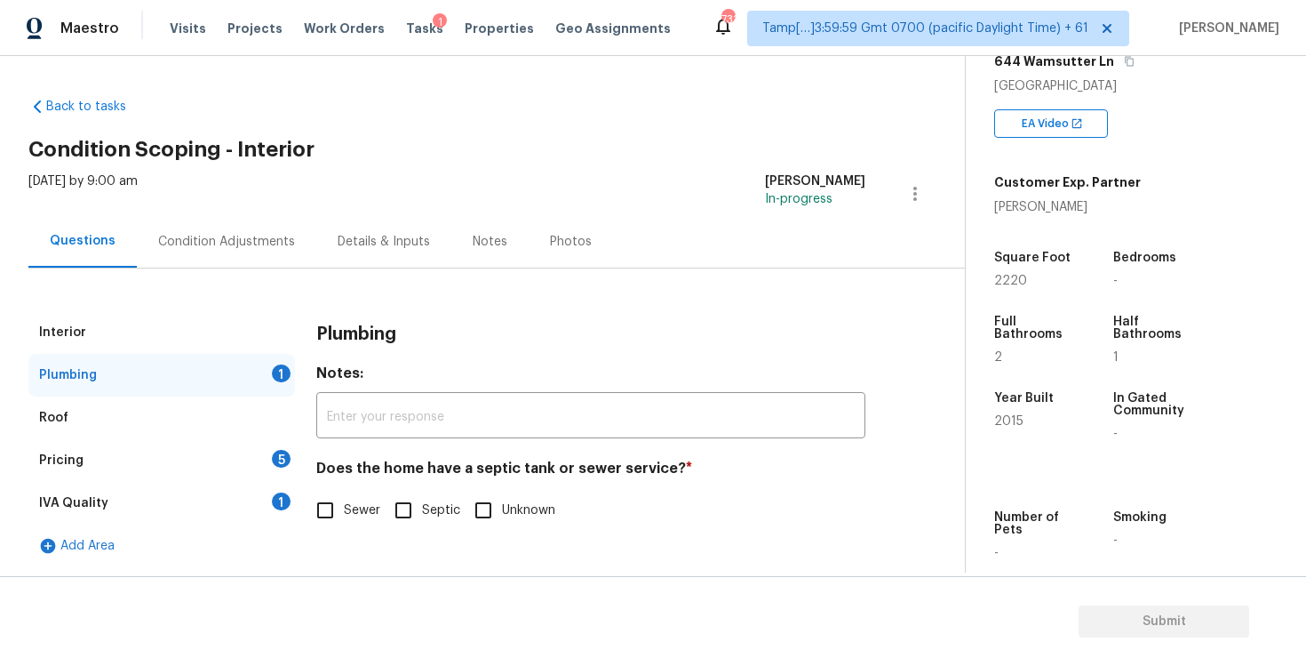
click at [323, 495] on input "Sewer" at bounding box center [325, 509] width 37 height 37
checkbox input "true"
click at [240, 464] on div "Pricing 5" at bounding box center [161, 460] width 267 height 43
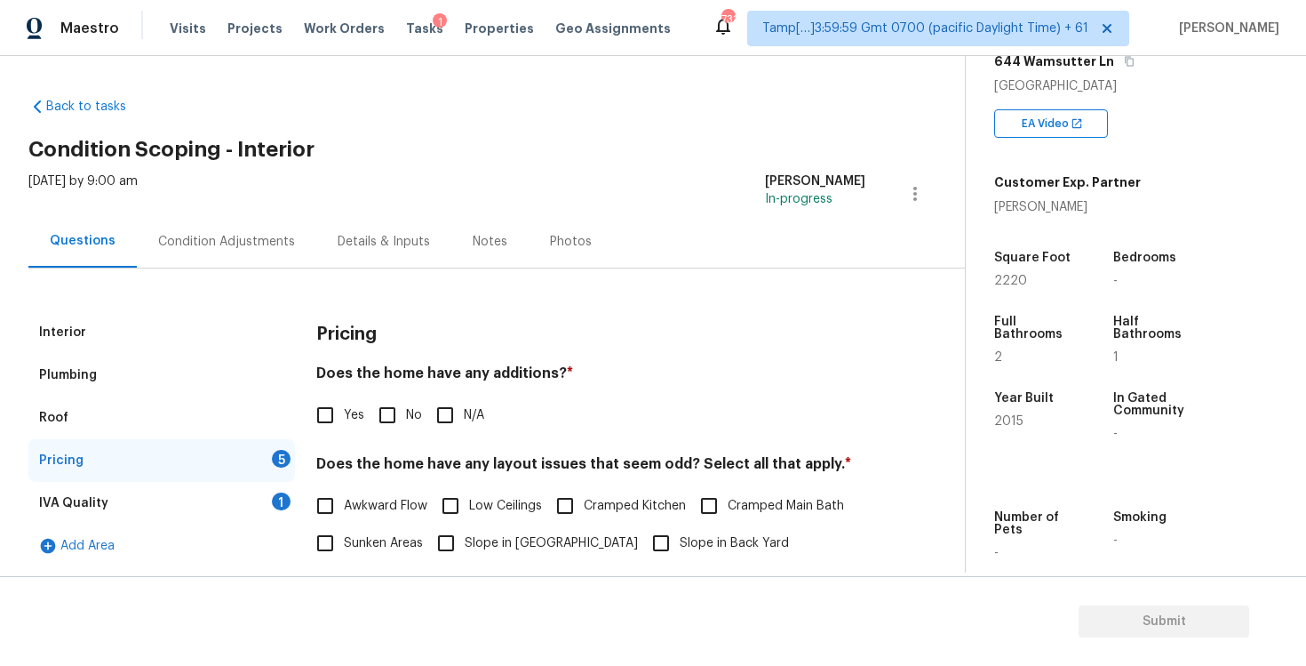
click at [404, 400] on input "No" at bounding box center [387, 414] width 37 height 37
checkbox input "true"
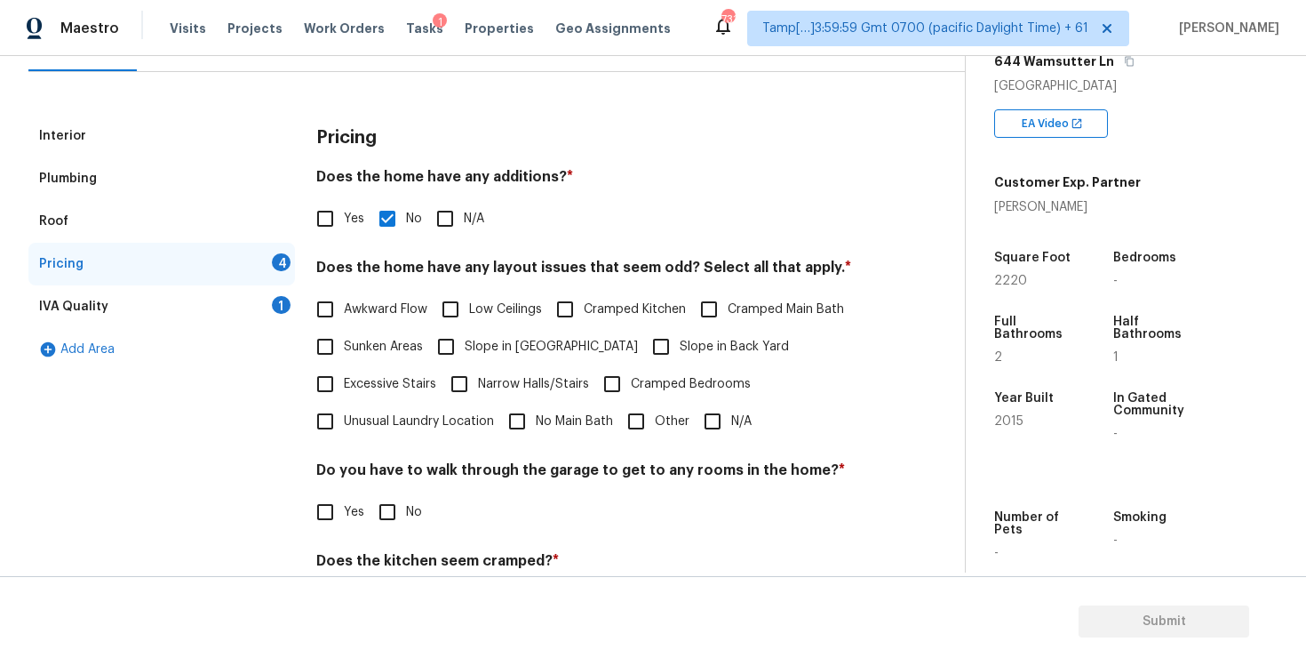
click at [706, 404] on input "N/A" at bounding box center [712, 421] width 37 height 37
checkbox input "true"
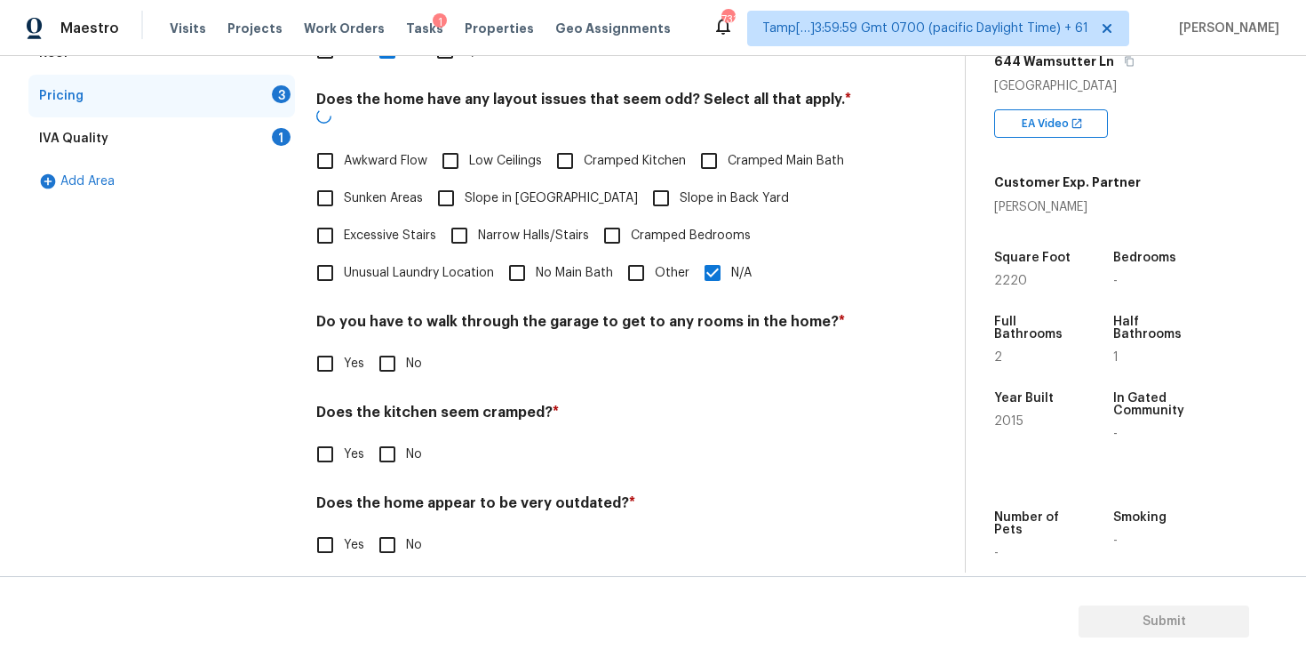
scroll to position [363, 0]
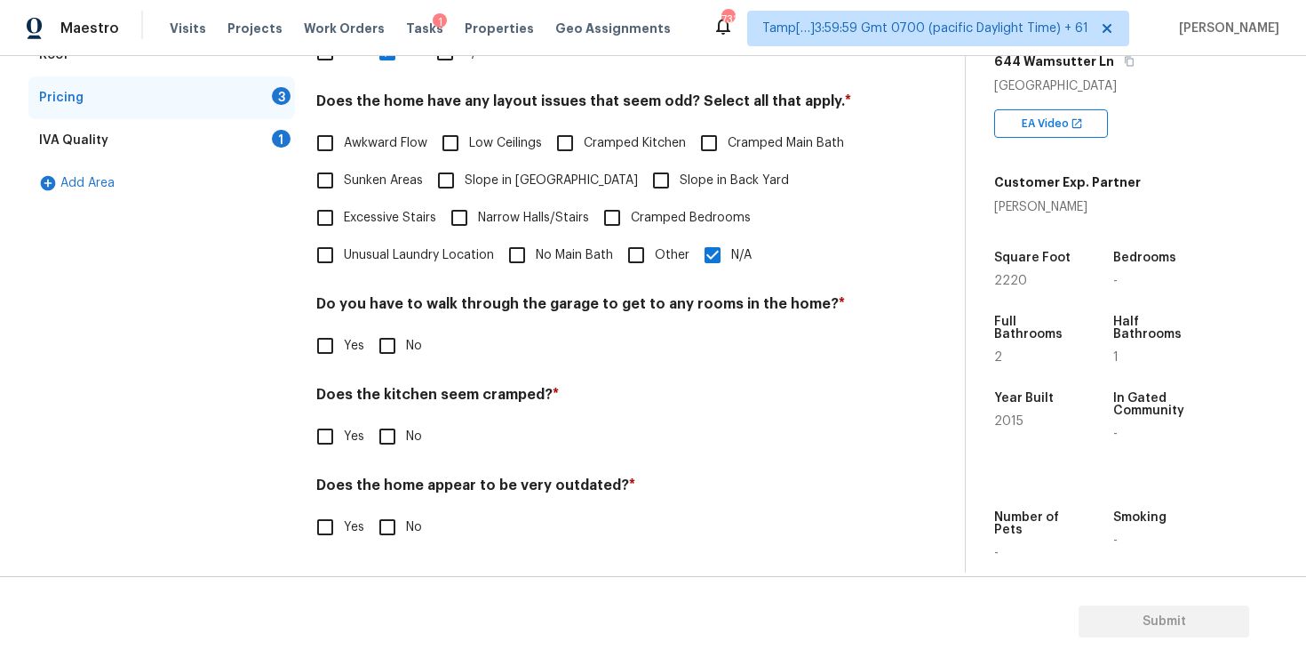
click at [397, 342] on input "No" at bounding box center [387, 345] width 37 height 37
checkbox input "true"
click at [393, 442] on input "No" at bounding box center [387, 436] width 37 height 37
checkbox input "true"
click at [395, 549] on div "Pricing Does the home have any additions? * Yes No N/A Does the home have any l…" at bounding box center [590, 258] width 549 height 620
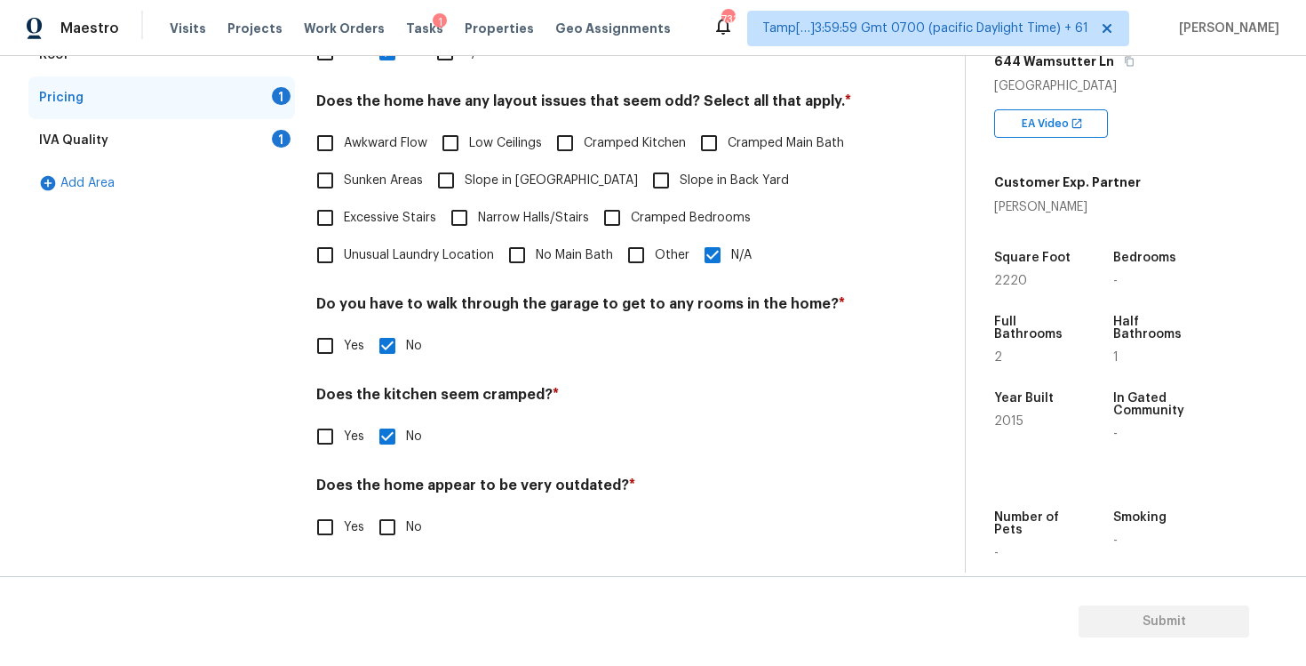
click at [377, 515] on input "No" at bounding box center [387, 526] width 37 height 37
checkbox input "true"
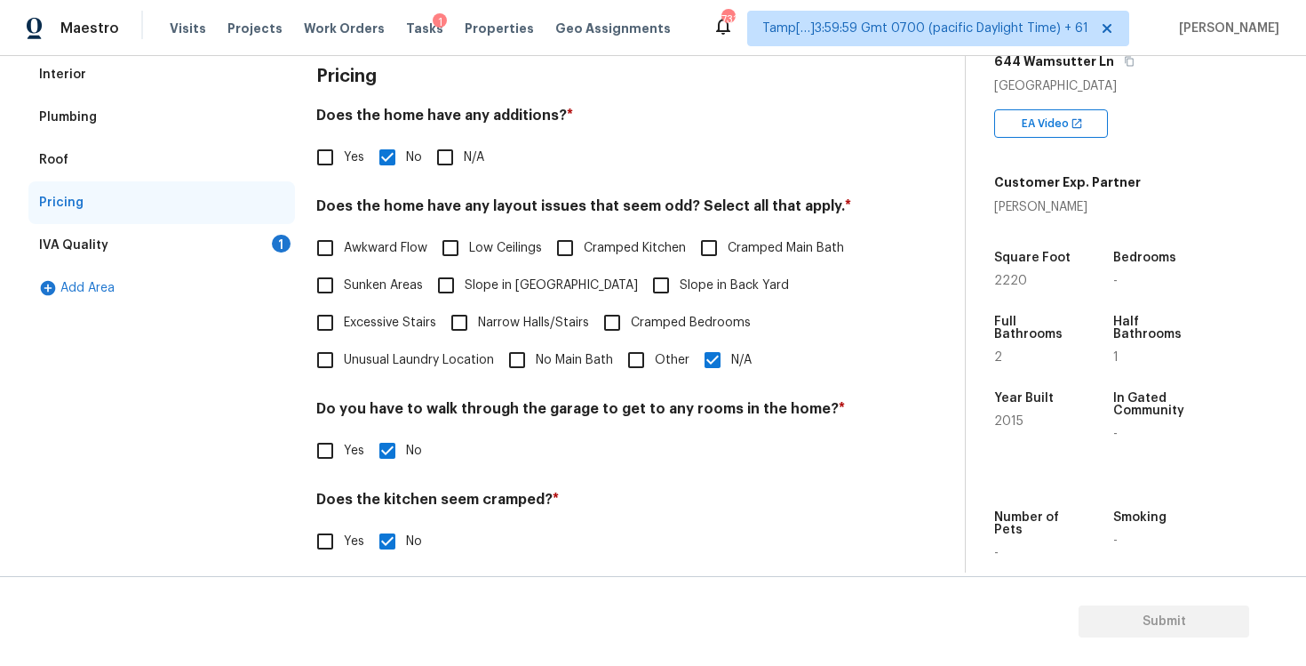
click at [283, 238] on div "1" at bounding box center [281, 244] width 19 height 18
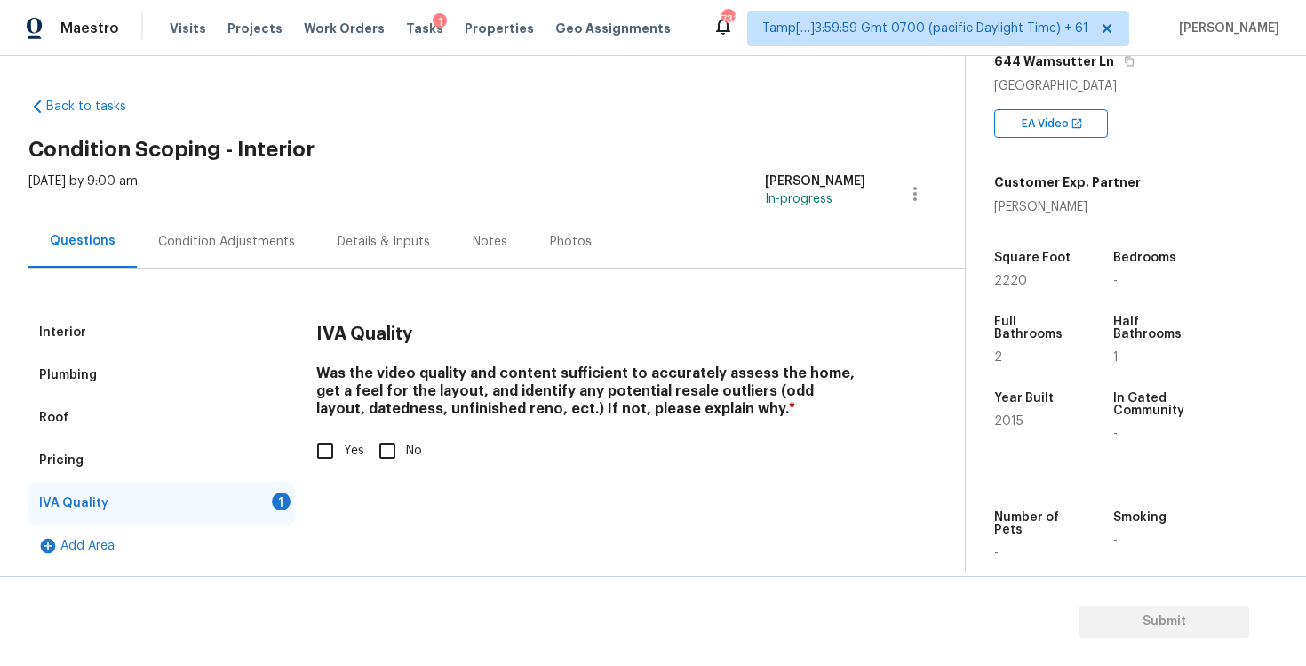
click at [339, 452] on input "Yes" at bounding box center [325, 450] width 37 height 37
checkbox input "true"
click at [190, 469] on div "Pricing" at bounding box center [161, 460] width 267 height 43
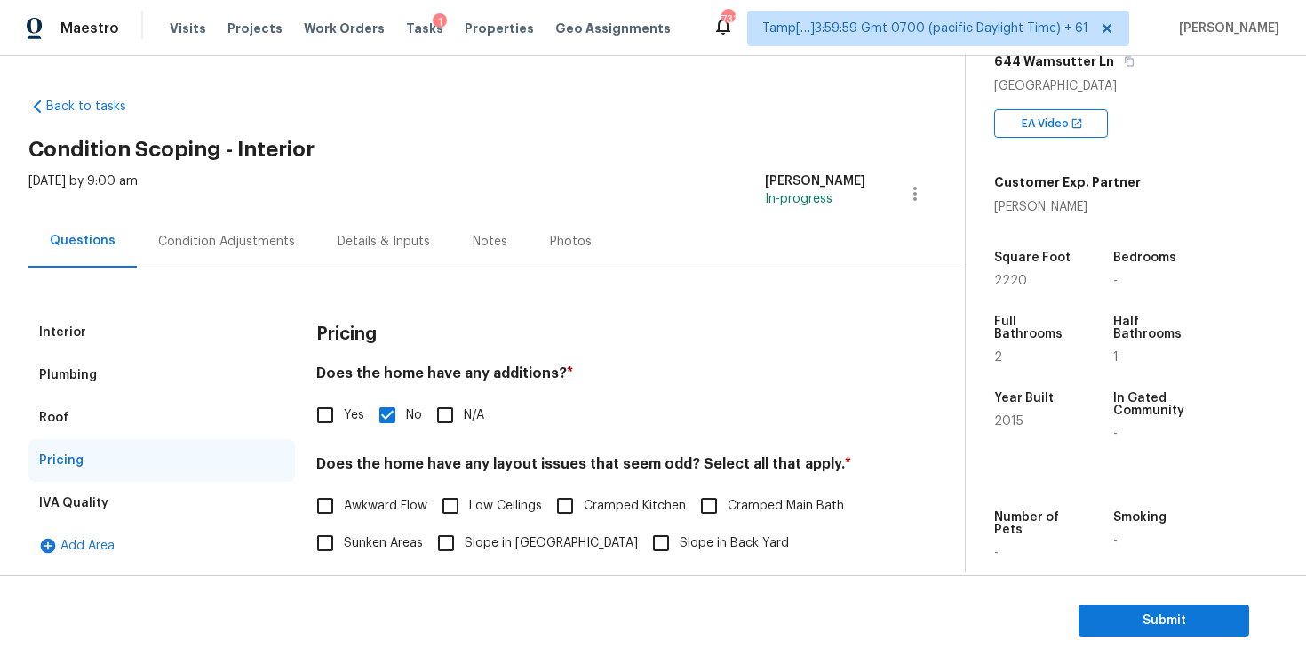
scroll to position [95, 0]
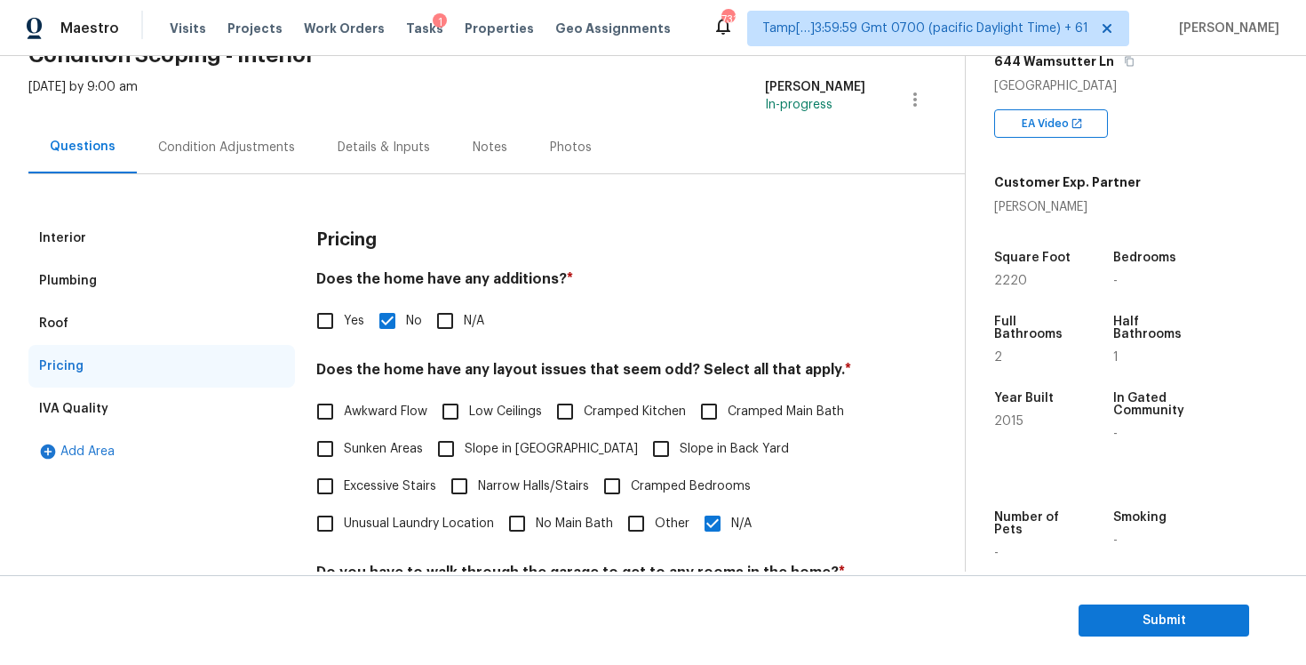
click at [597, 411] on span "Cramped Kitchen" at bounding box center [635, 412] width 102 height 19
click at [584, 411] on input "Cramped Kitchen" at bounding box center [565, 411] width 37 height 37
checkbox input "true"
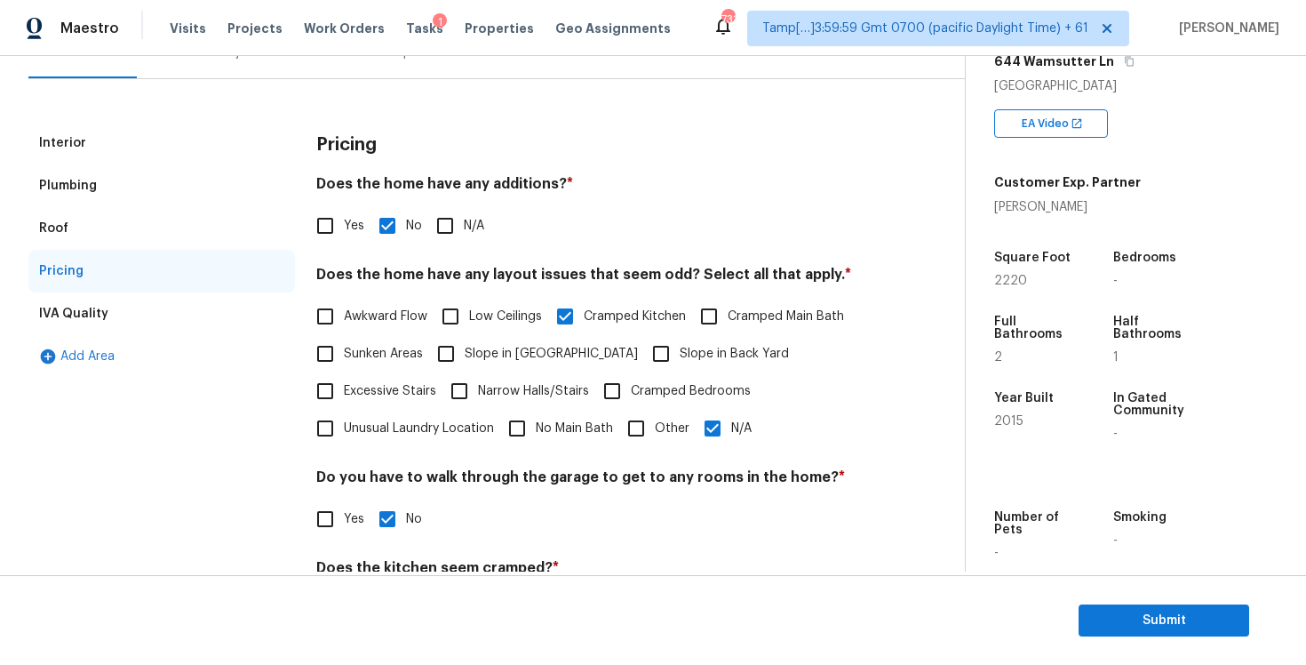
click at [695, 415] on input "N/A" at bounding box center [712, 428] width 37 height 37
checkbox input "false"
click at [680, 347] on span "Slope in Back Yard" at bounding box center [734, 354] width 109 height 19
click at [660, 347] on input "Slope in Back Yard" at bounding box center [660, 353] width 37 height 37
checkbox input "true"
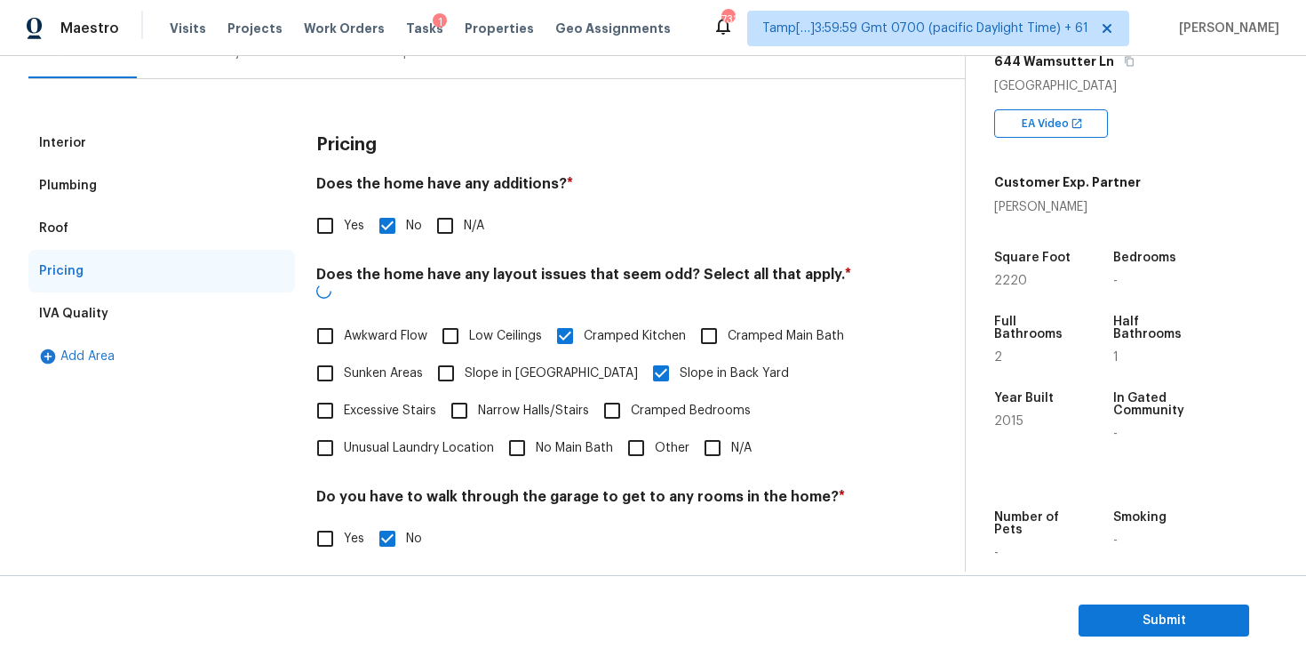
scroll to position [364, 0]
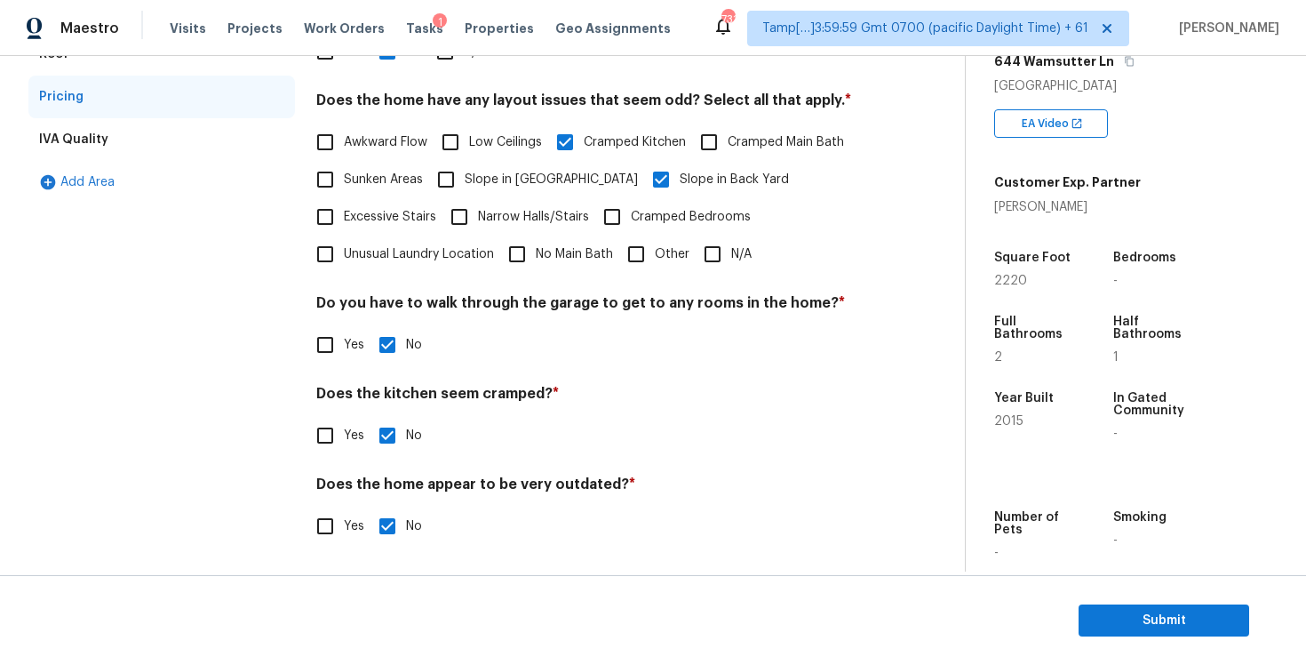
click at [348, 438] on span "Yes" at bounding box center [354, 436] width 20 height 19
click at [344, 438] on input "Yes" at bounding box center [325, 435] width 37 height 37
checkbox input "true"
checkbox input "false"
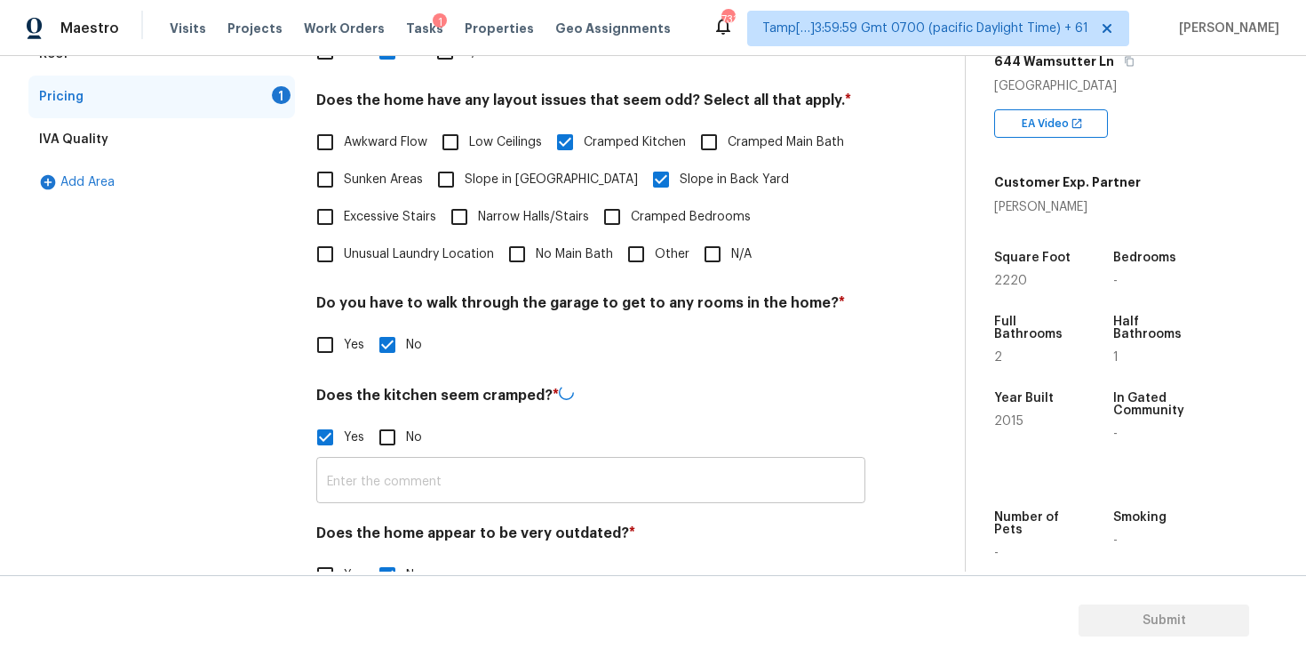
click at [436, 474] on input "text" at bounding box center [590, 482] width 549 height 42
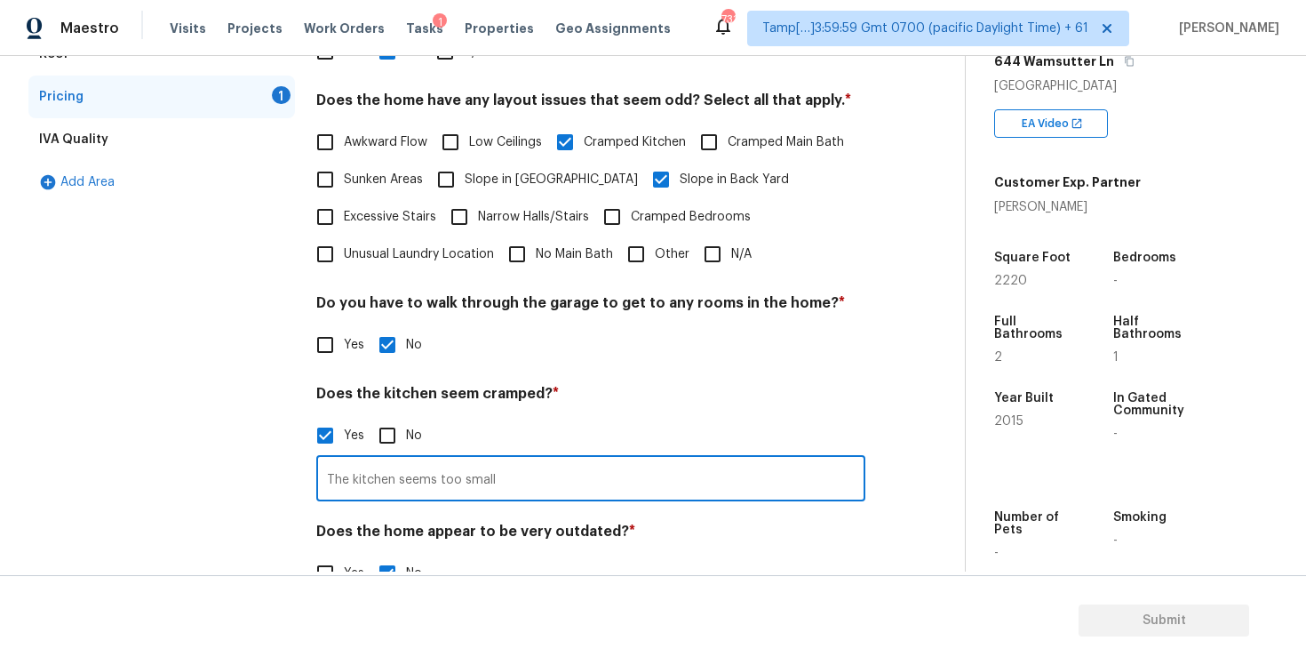
type input "The kitchen seems too small"
click at [489, 431] on div "Yes No" at bounding box center [590, 435] width 549 height 37
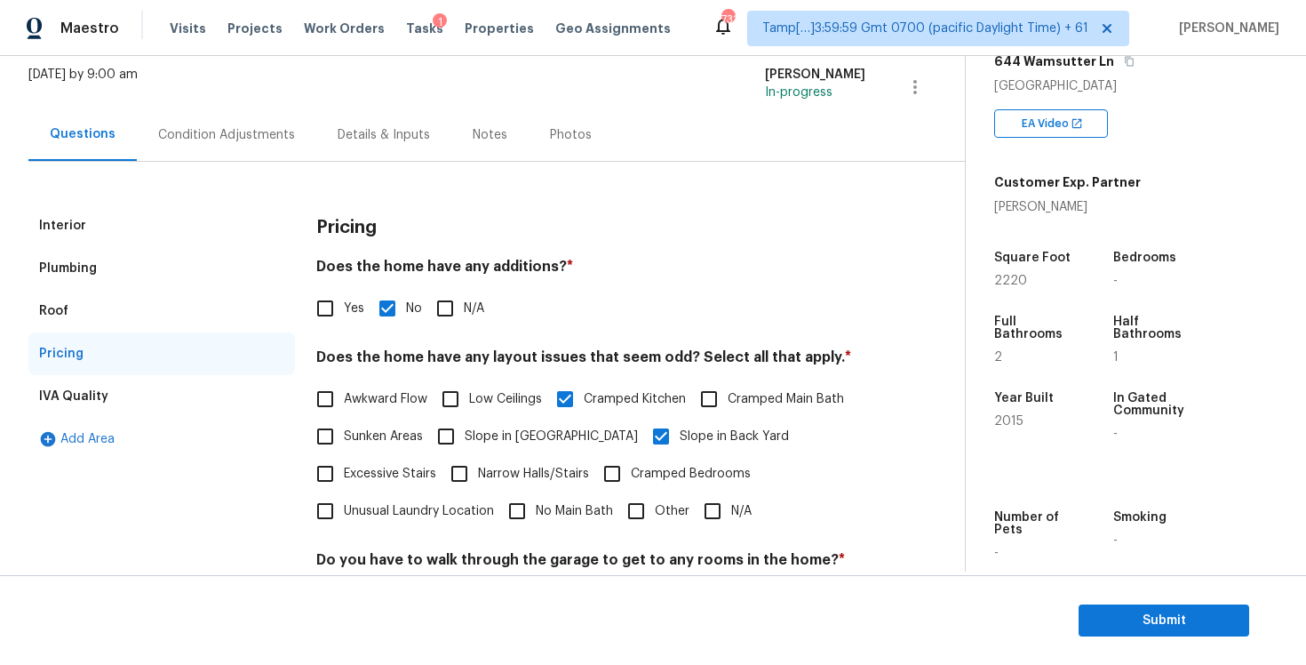
scroll to position [0, 0]
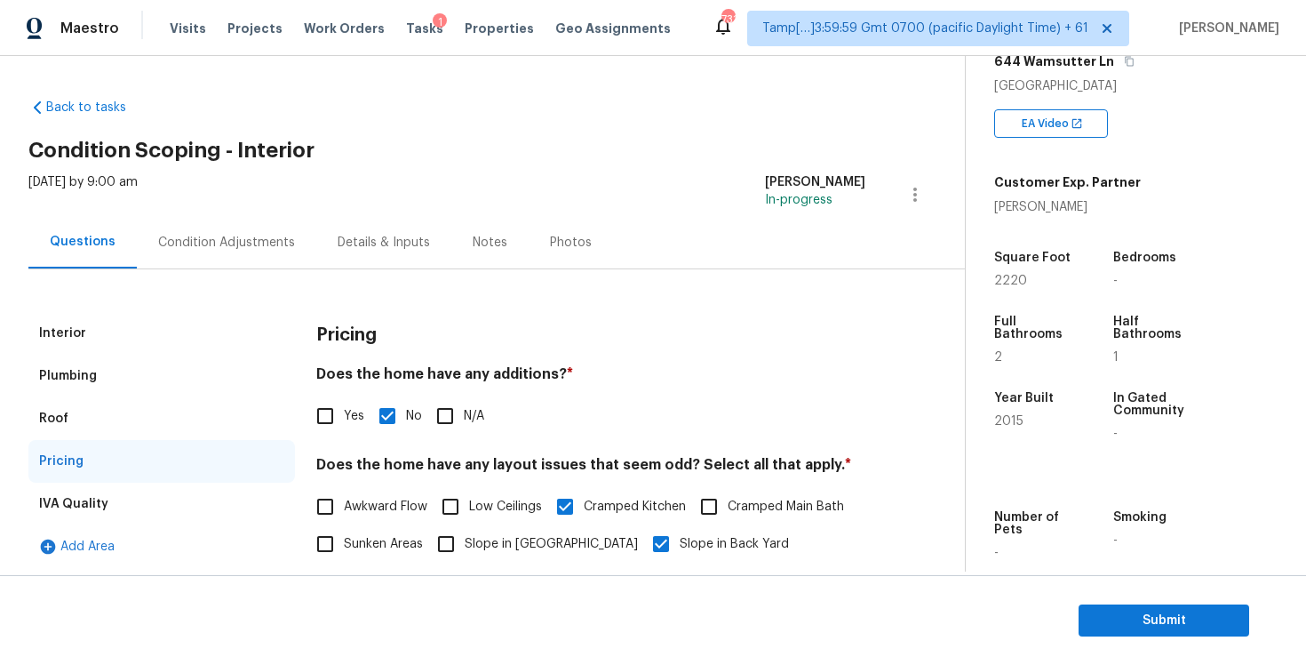
click at [251, 243] on div "Condition Adjustments" at bounding box center [226, 243] width 137 height 18
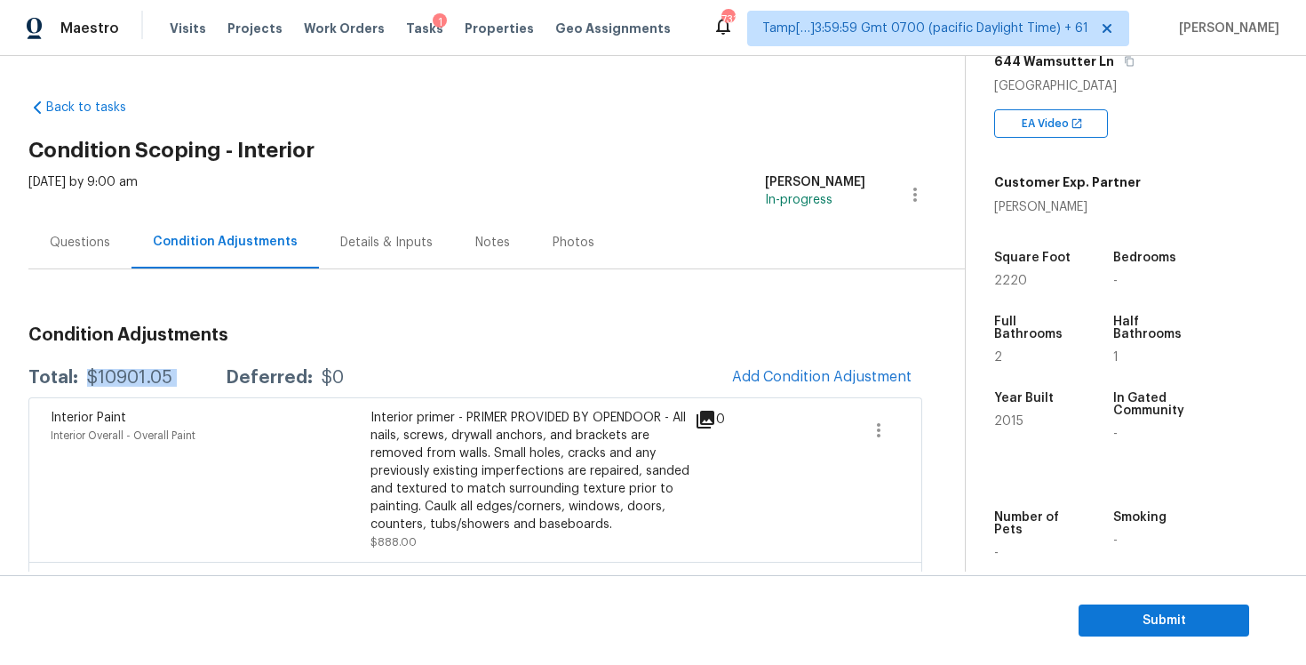
drag, startPoint x: 85, startPoint y: 371, endPoint x: 203, endPoint y: 368, distance: 118.2
click at [204, 370] on div "Total: $10901.05 Deferred: $0" at bounding box center [185, 378] width 315 height 18
copy div "$10901.05"
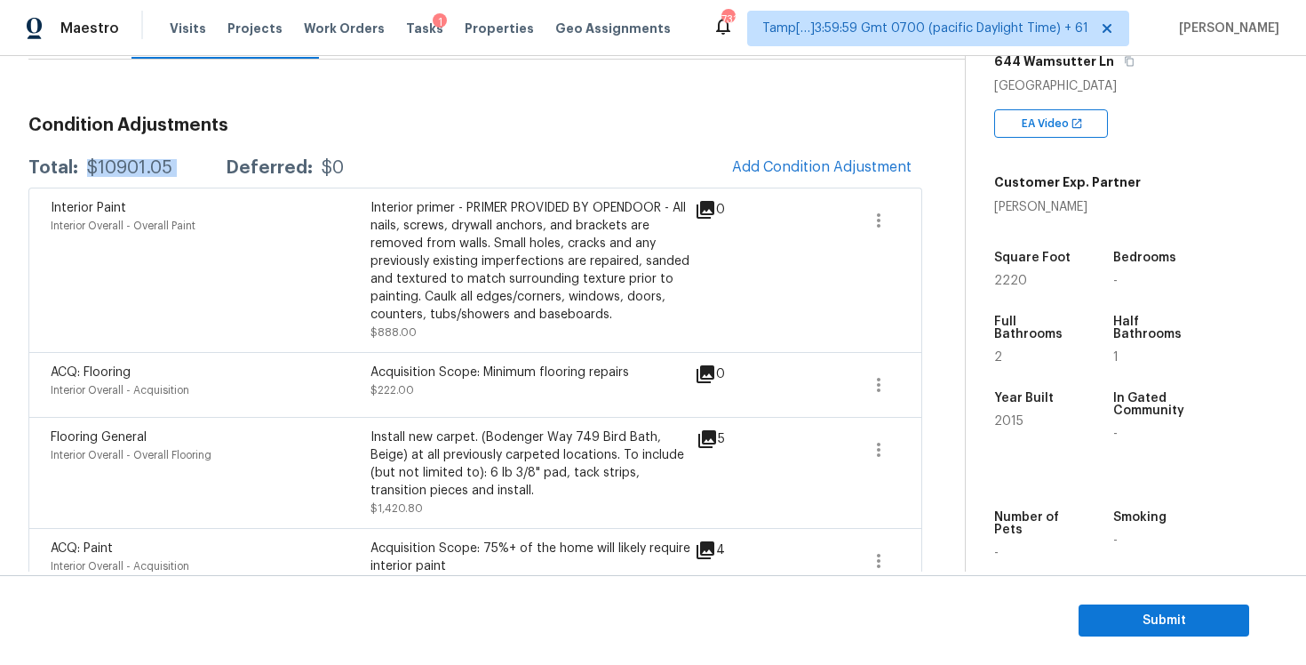
scroll to position [211, 0]
click at [1154, 613] on span "Submit" at bounding box center [1164, 621] width 142 height 22
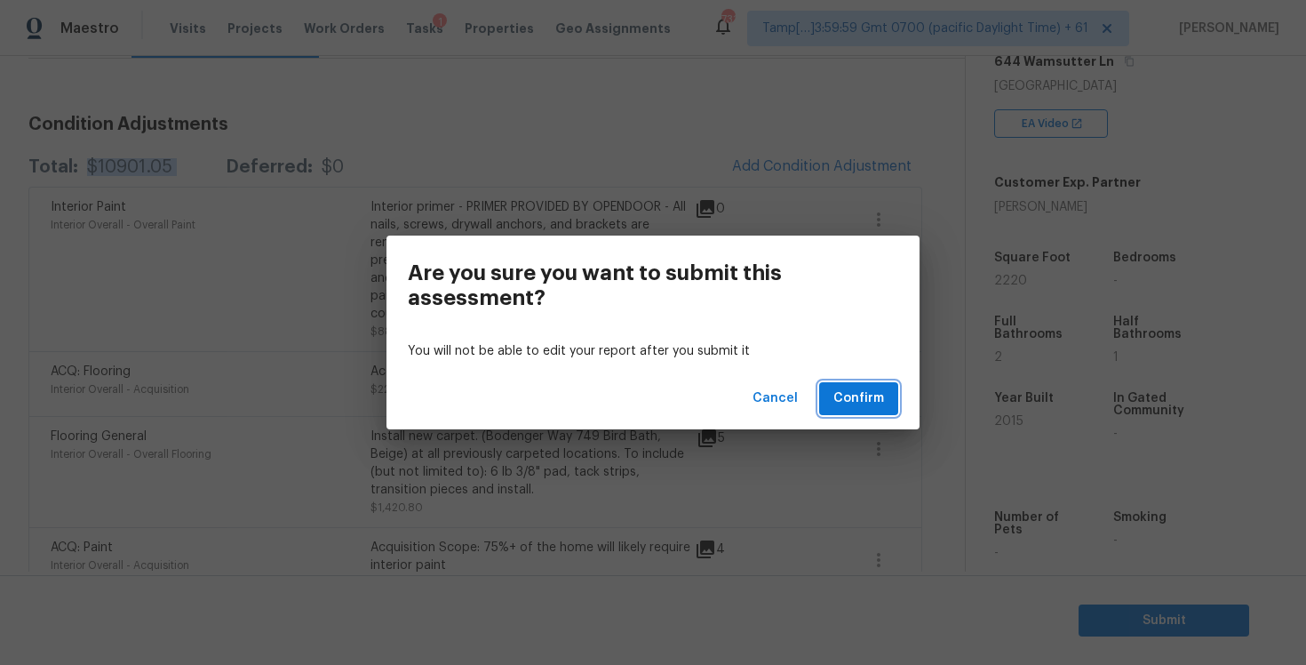
click at [868, 403] on span "Confirm" at bounding box center [859, 398] width 51 height 22
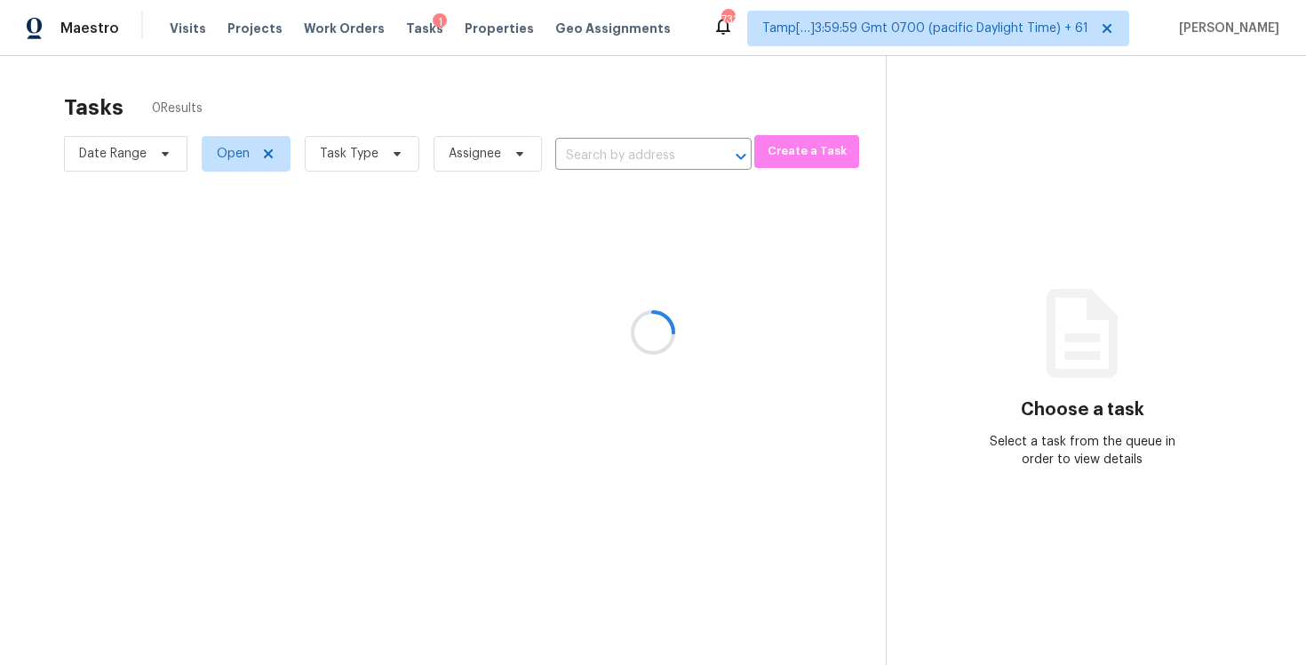
click at [427, 101] on div at bounding box center [653, 332] width 1306 height 665
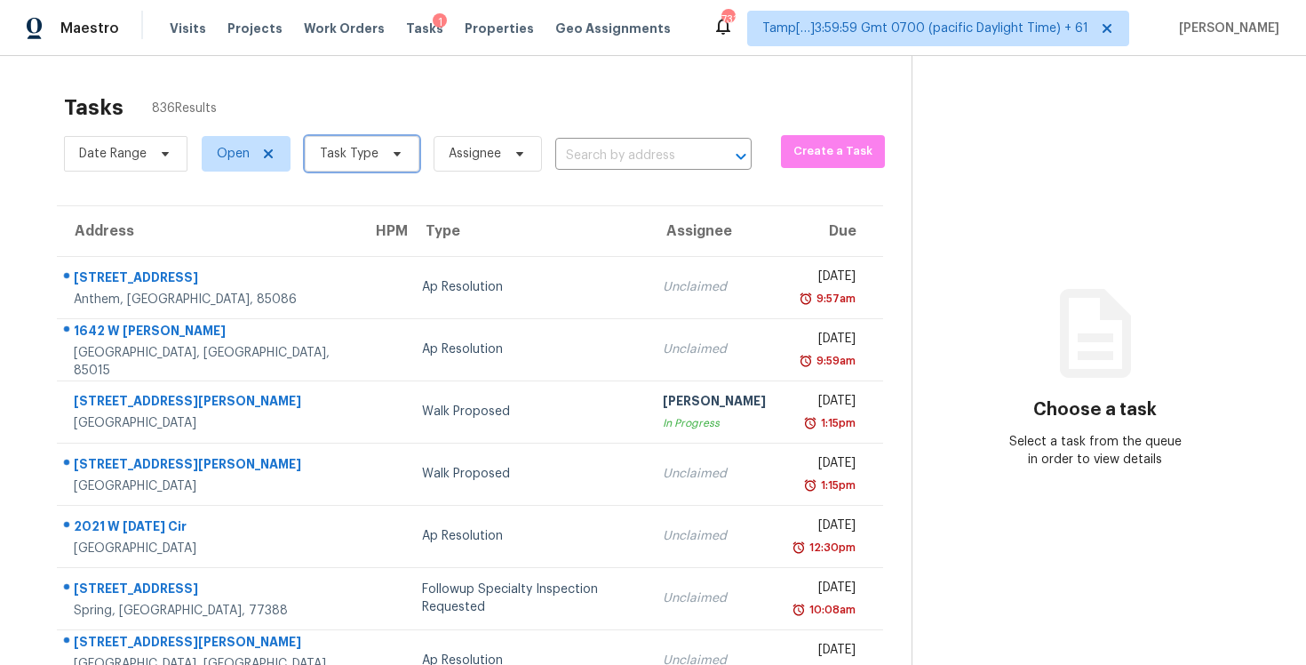
click at [338, 172] on span "Task Type" at bounding box center [355, 154] width 129 height 46
click at [339, 171] on span "Task Type" at bounding box center [355, 154] width 129 height 46
click at [363, 139] on span "Task Type" at bounding box center [362, 154] width 115 height 36
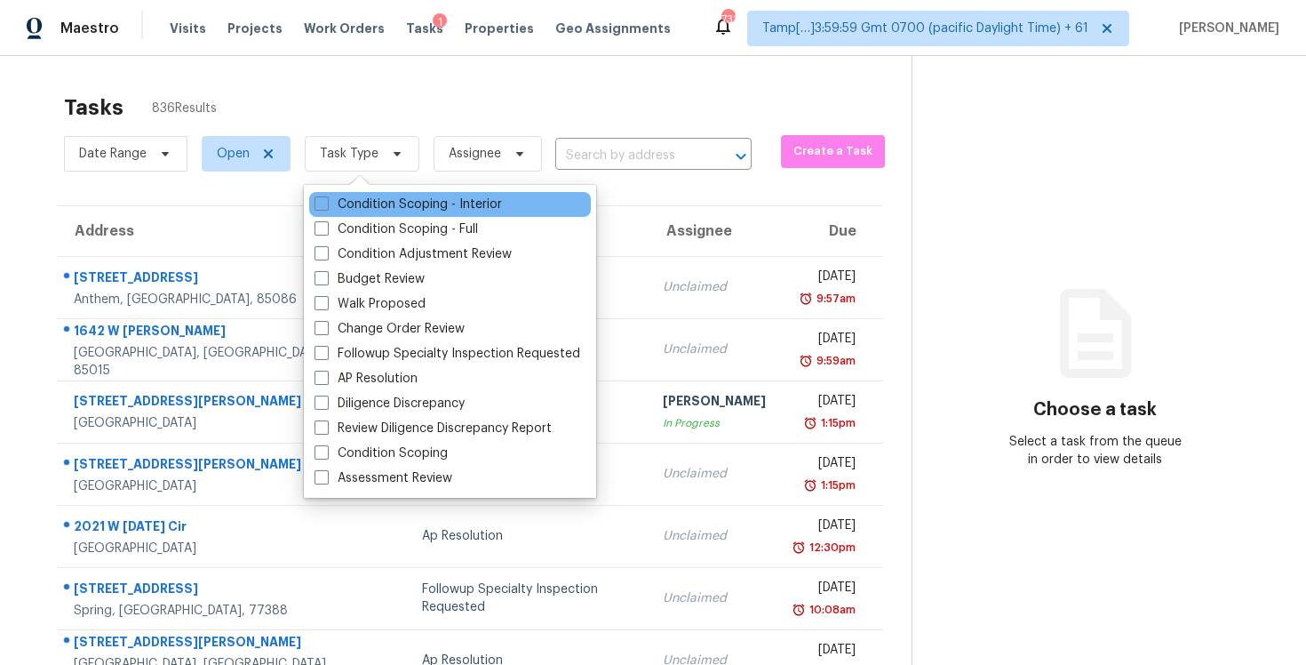
click at [409, 214] on div "Condition Scoping - Interior" at bounding box center [450, 204] width 282 height 25
click at [405, 187] on div "Condition Scoping - Interior Condition Scoping - Full Condition Adjustment Revi…" at bounding box center [450, 341] width 292 height 313
click at [415, 204] on label "Condition Scoping - Interior" at bounding box center [408, 204] width 187 height 18
click at [326, 204] on input "Condition Scoping - Interior" at bounding box center [321, 201] width 12 height 12
checkbox input "true"
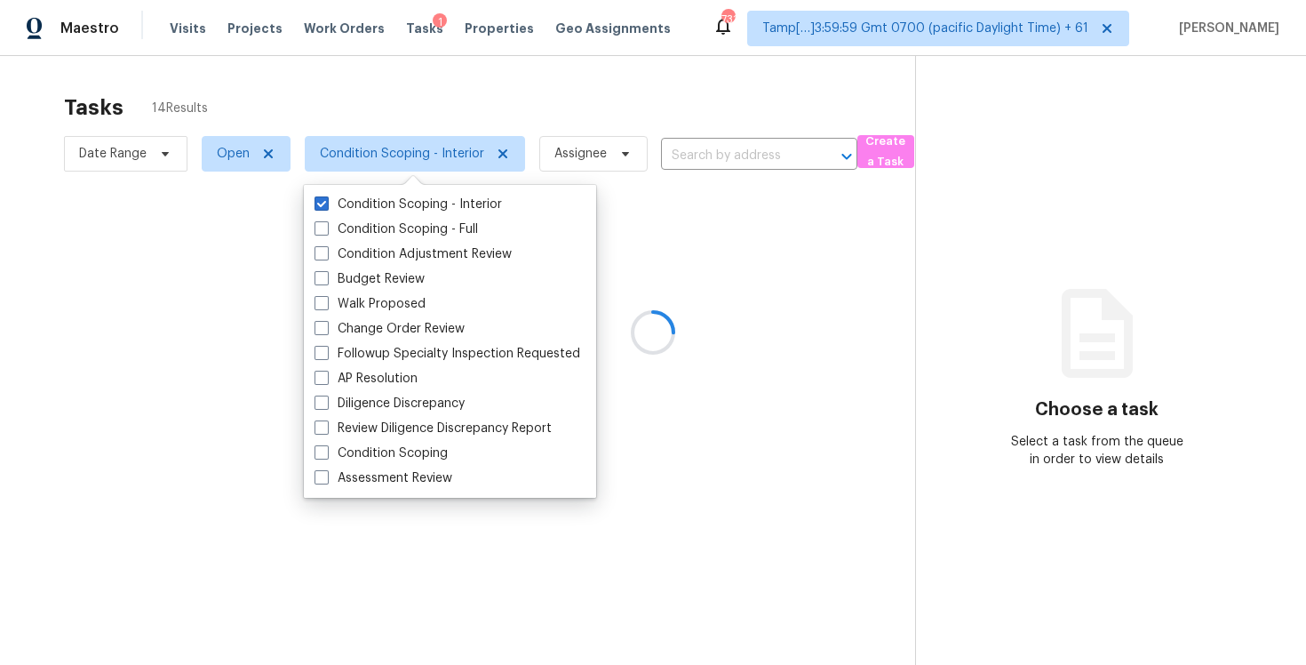
click at [419, 99] on div at bounding box center [653, 332] width 1306 height 665
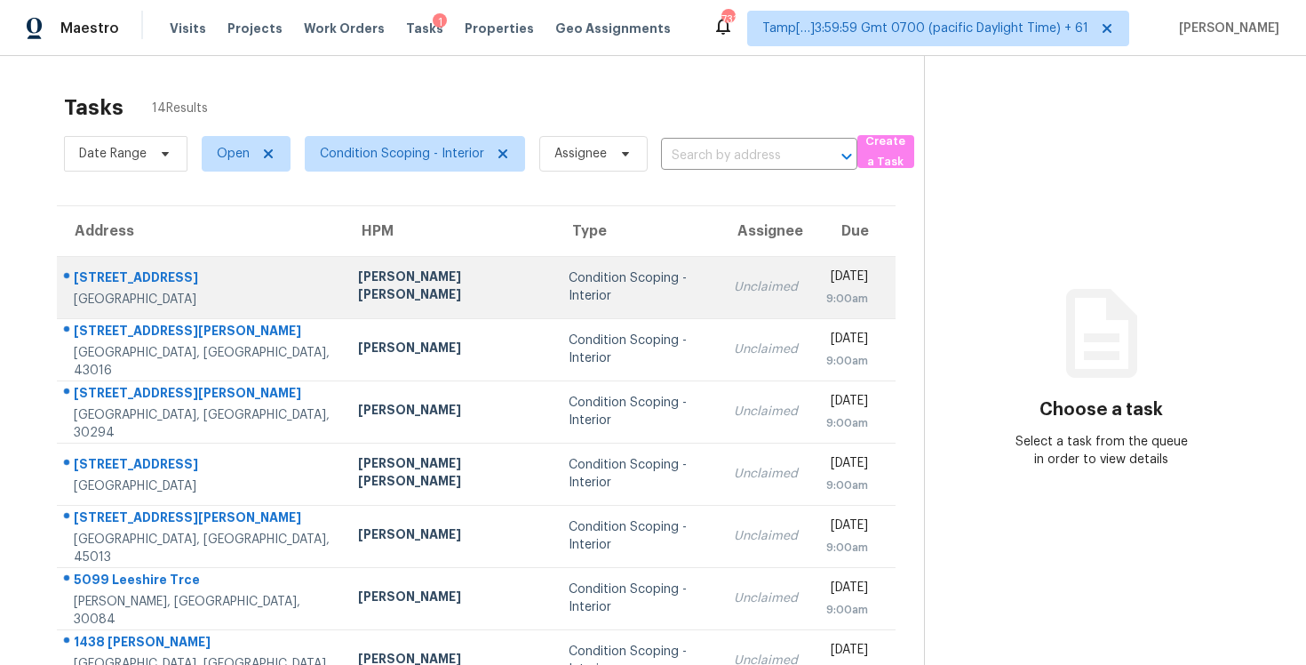
scroll to position [260, 0]
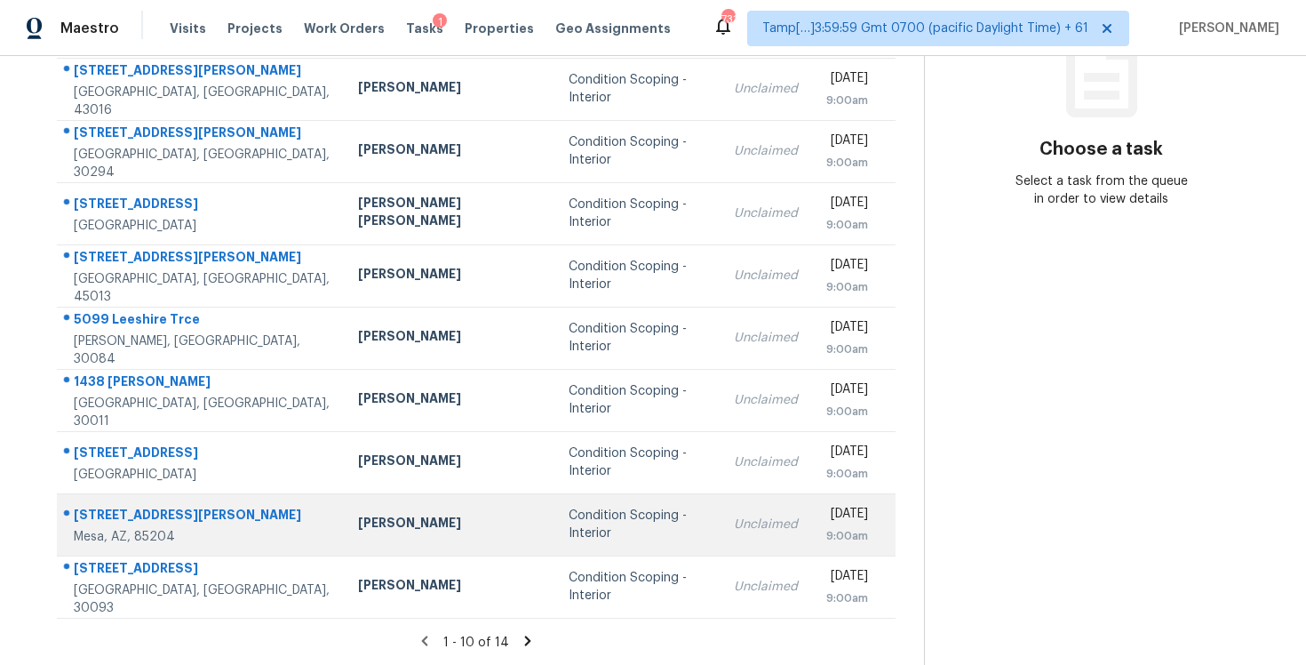
click at [355, 510] on td "[PERSON_NAME]" at bounding box center [449, 524] width 211 height 62
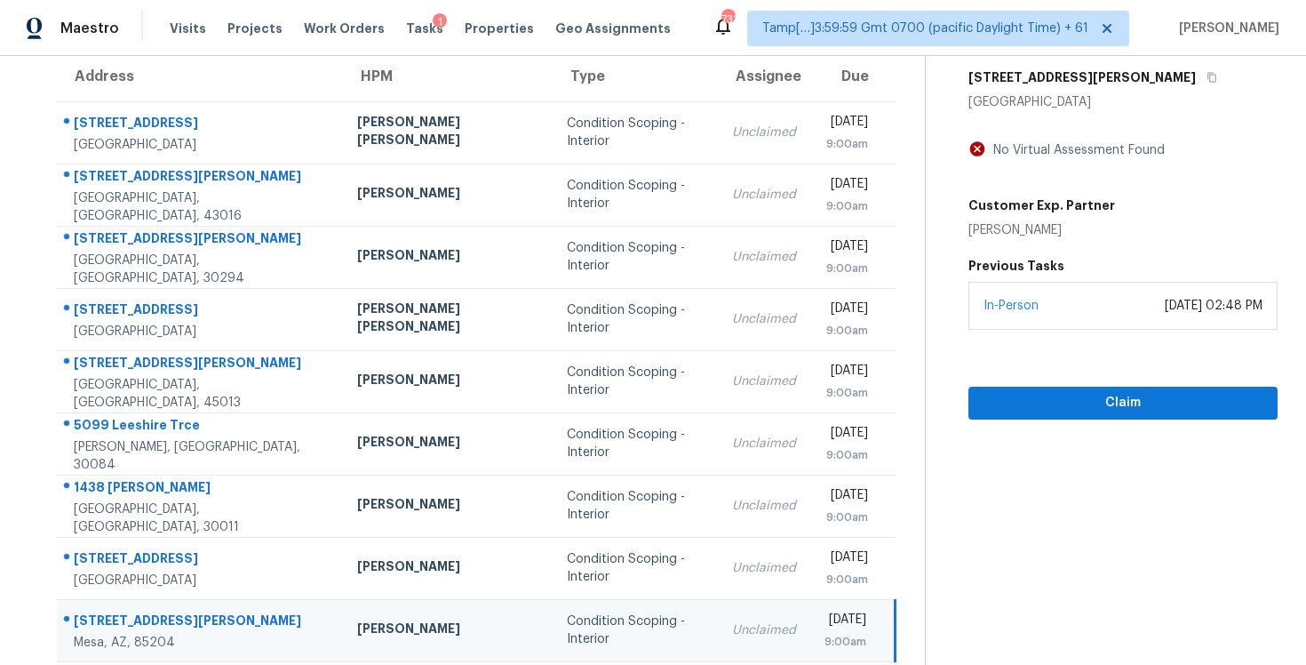
scroll to position [0, 0]
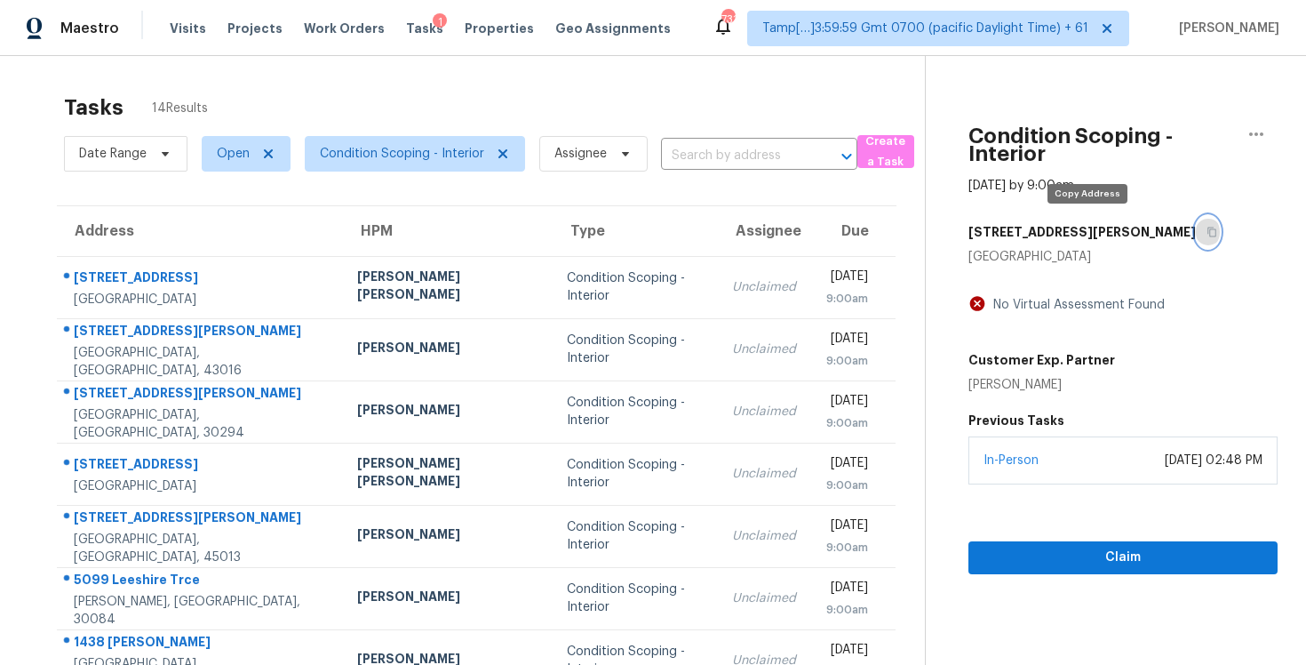
click at [1207, 235] on icon "button" at bounding box center [1212, 232] width 11 height 11
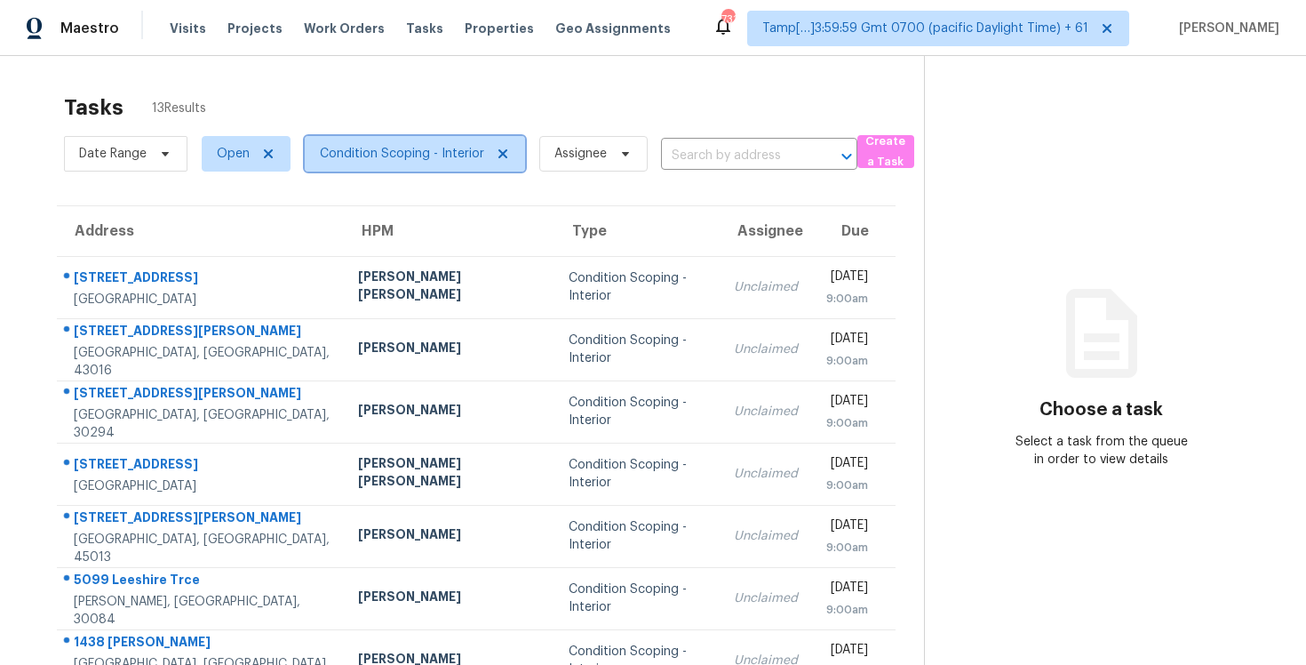
click at [421, 163] on span "Condition Scoping - Interior" at bounding box center [415, 154] width 220 height 36
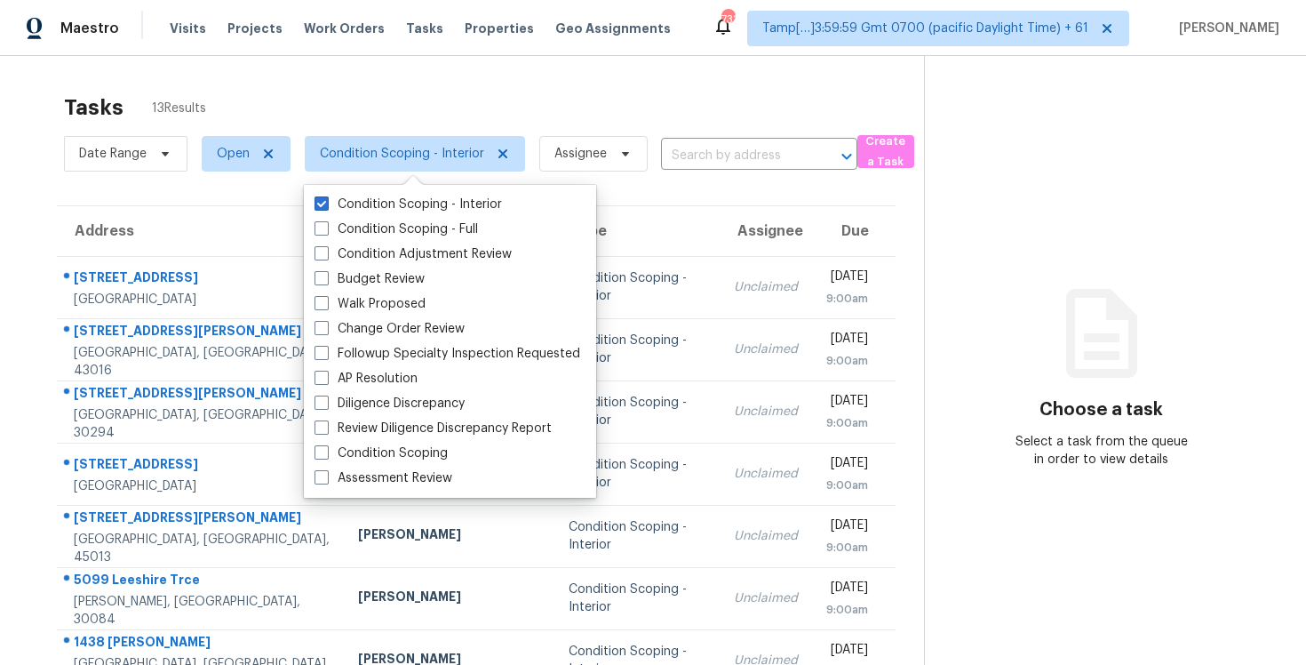
click at [468, 103] on div "Tasks 13 Results" at bounding box center [494, 107] width 860 height 46
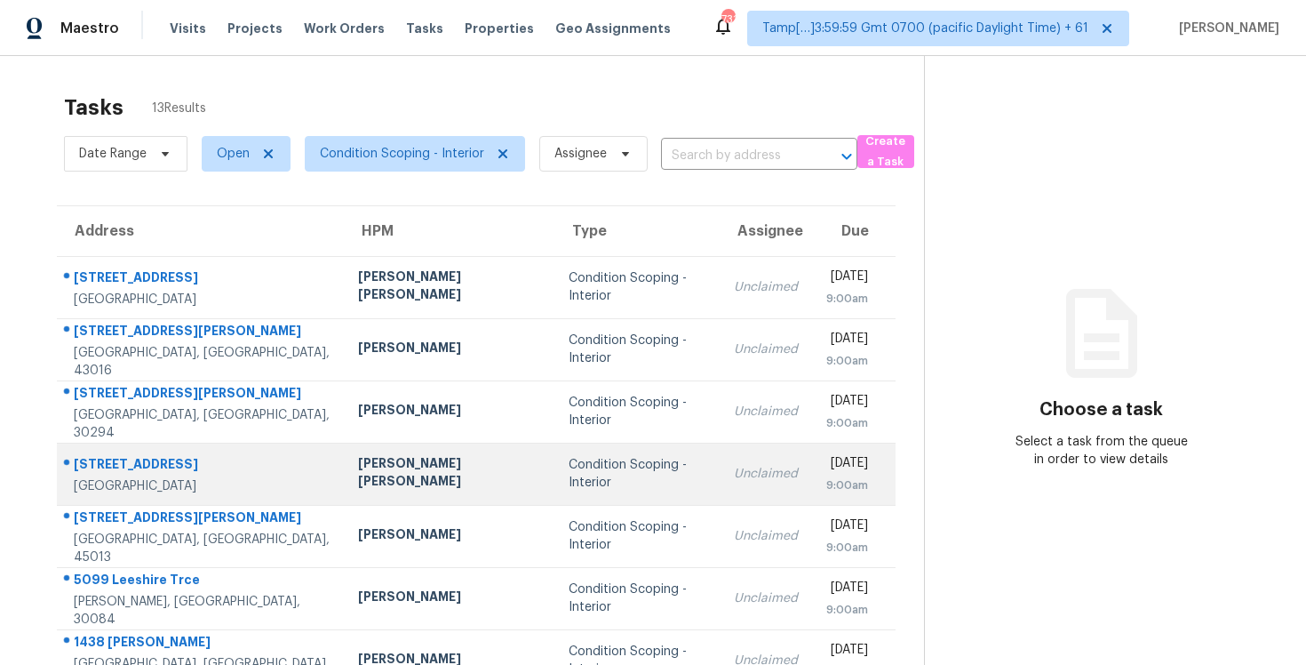
scroll to position [260, 0]
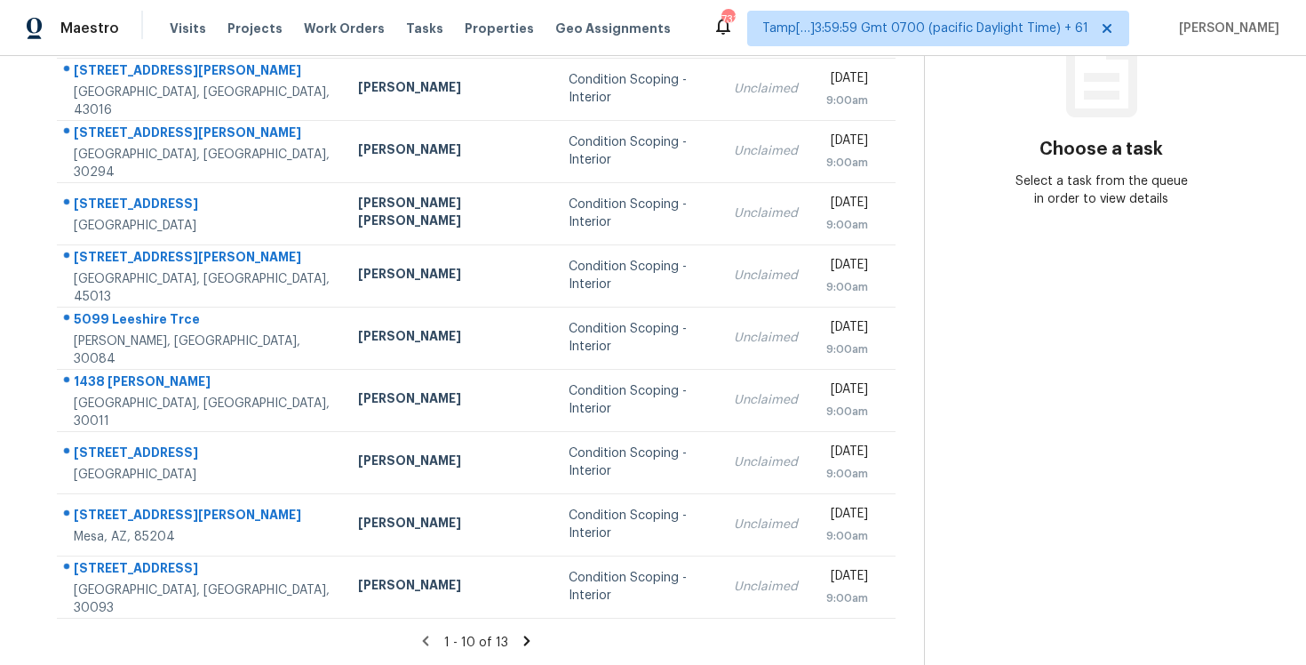
click at [523, 637] on icon at bounding box center [527, 641] width 16 height 16
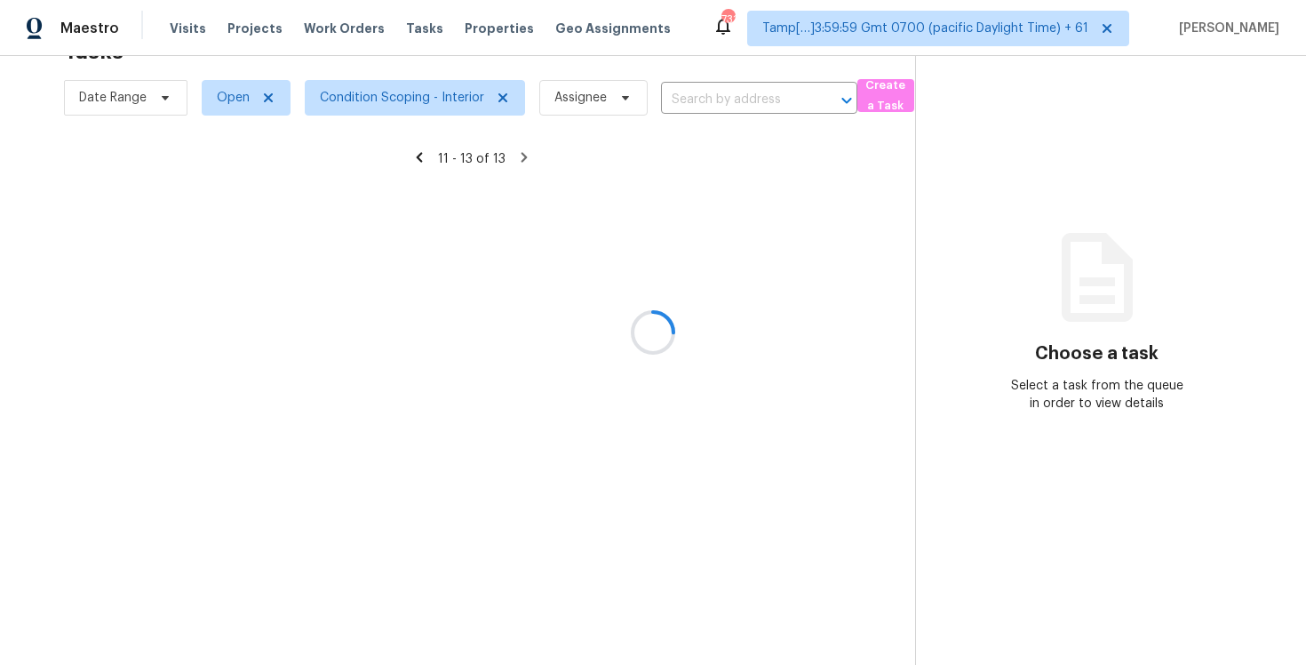
scroll to position [56, 0]
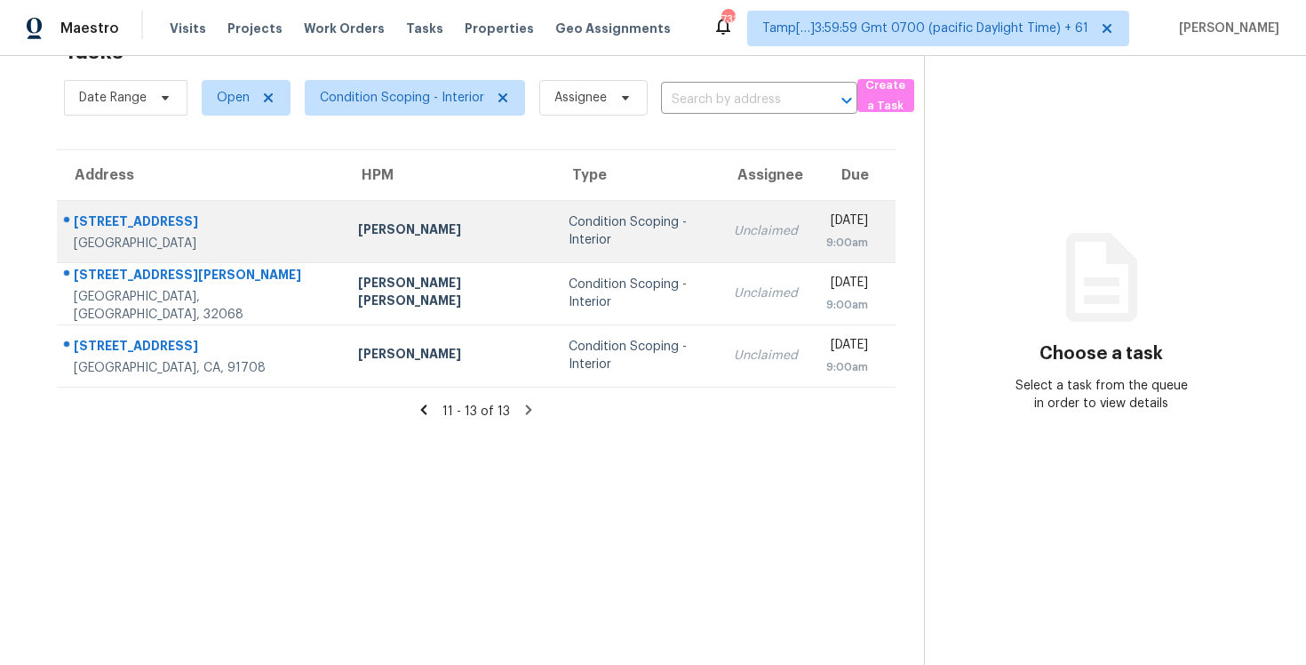
click at [555, 206] on td "Condition Scoping - Interior" at bounding box center [638, 231] width 166 height 62
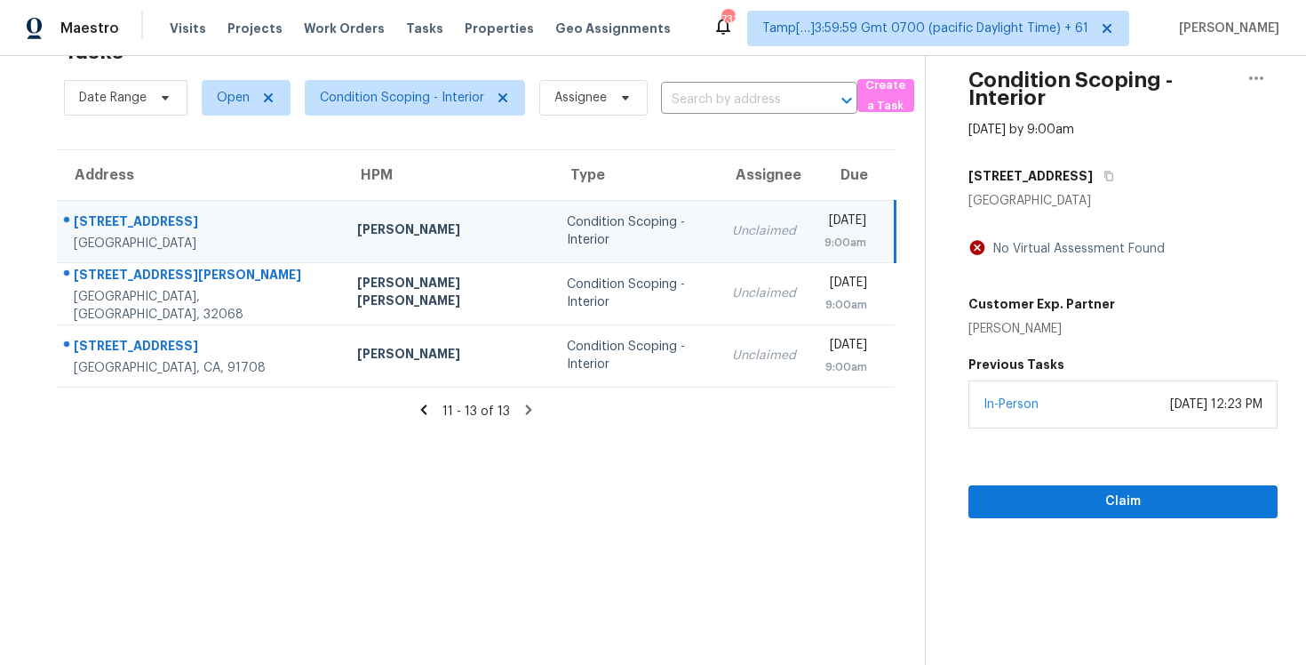
scroll to position [14, 0]
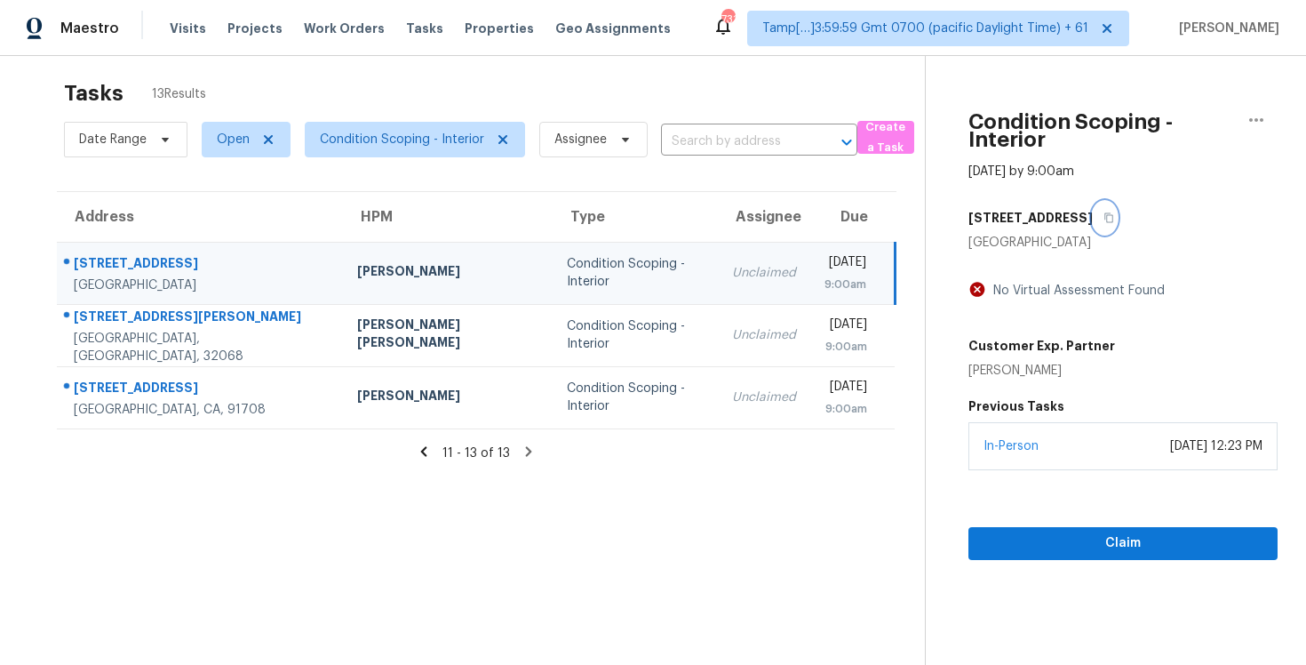
click at [1104, 214] on icon "button" at bounding box center [1109, 217] width 11 height 11
click at [825, 280] on div "9:00am" at bounding box center [846, 284] width 42 height 18
click at [1043, 536] on span "Claim" at bounding box center [1123, 543] width 281 height 22
click at [1042, 534] on span "Claim" at bounding box center [1123, 543] width 281 height 22
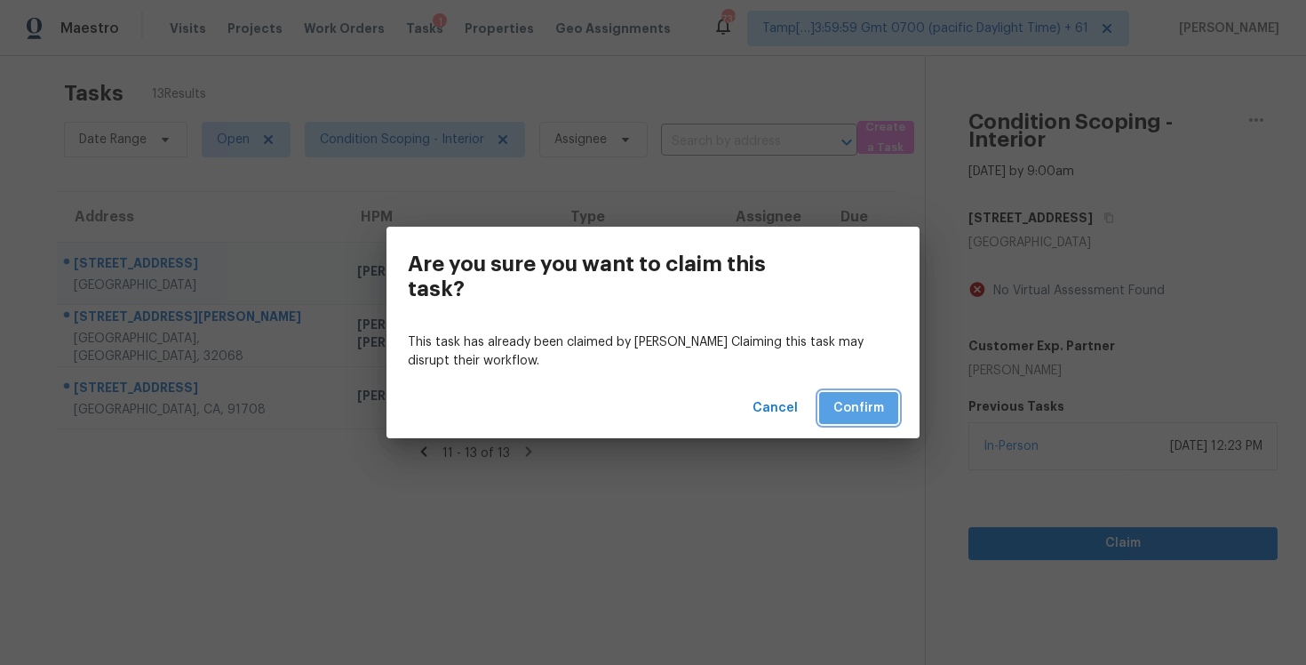
click at [876, 398] on span "Confirm" at bounding box center [859, 408] width 51 height 22
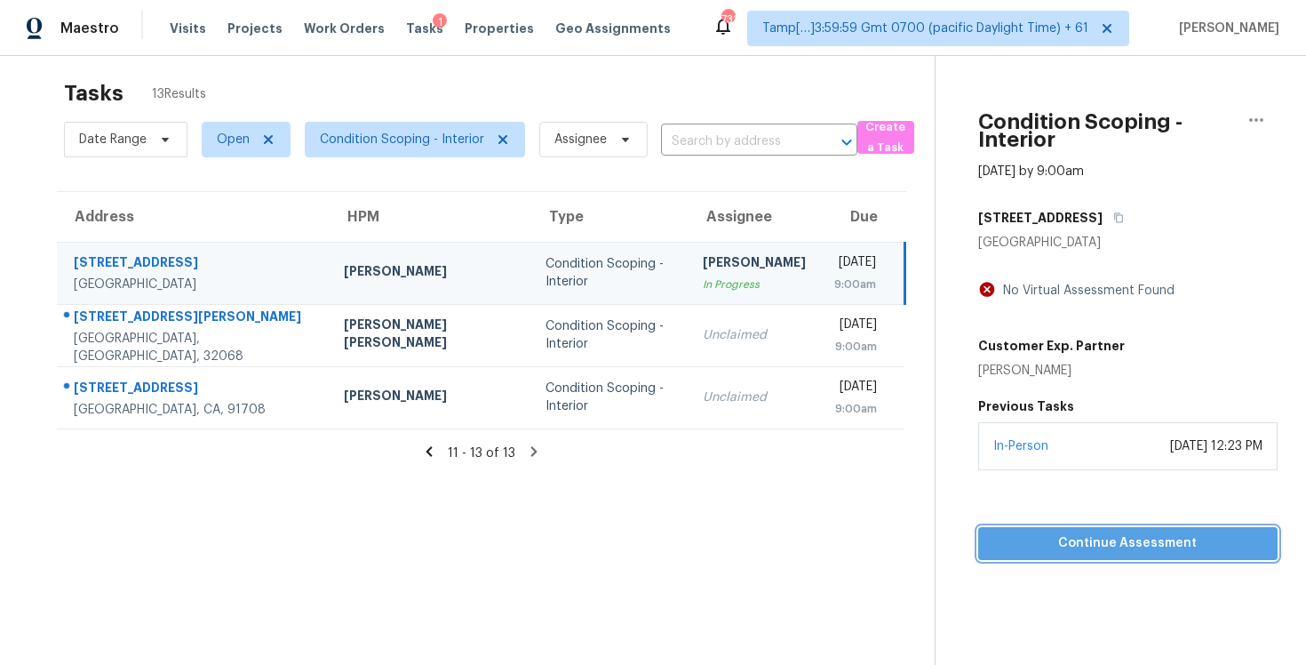
click at [1020, 538] on span "Continue Assessment" at bounding box center [1128, 543] width 271 height 22
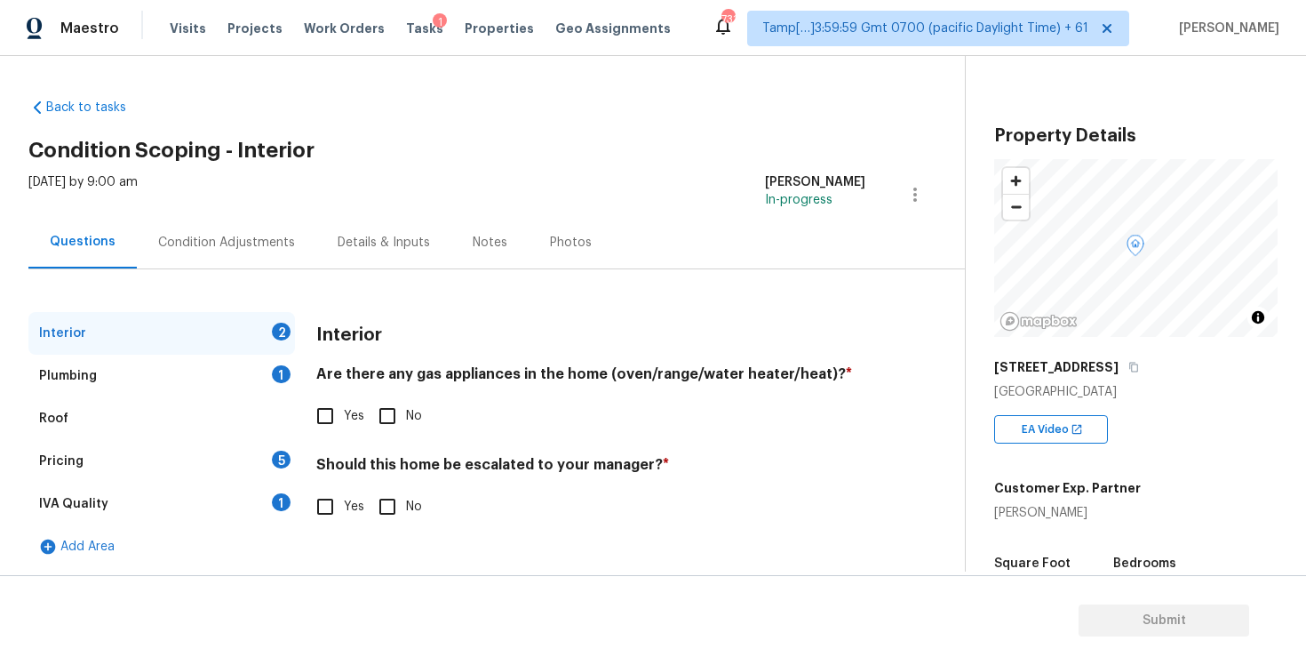
scroll to position [2, 0]
click at [396, 129] on div "Back to tasks Condition Scoping - Interior [DATE] by 9:00 am [PERSON_NAME] B In…" at bounding box center [496, 327] width 937 height 489
click at [378, 418] on input "No" at bounding box center [387, 413] width 37 height 37
checkbox input "true"
click at [386, 490] on input "No" at bounding box center [387, 504] width 37 height 37
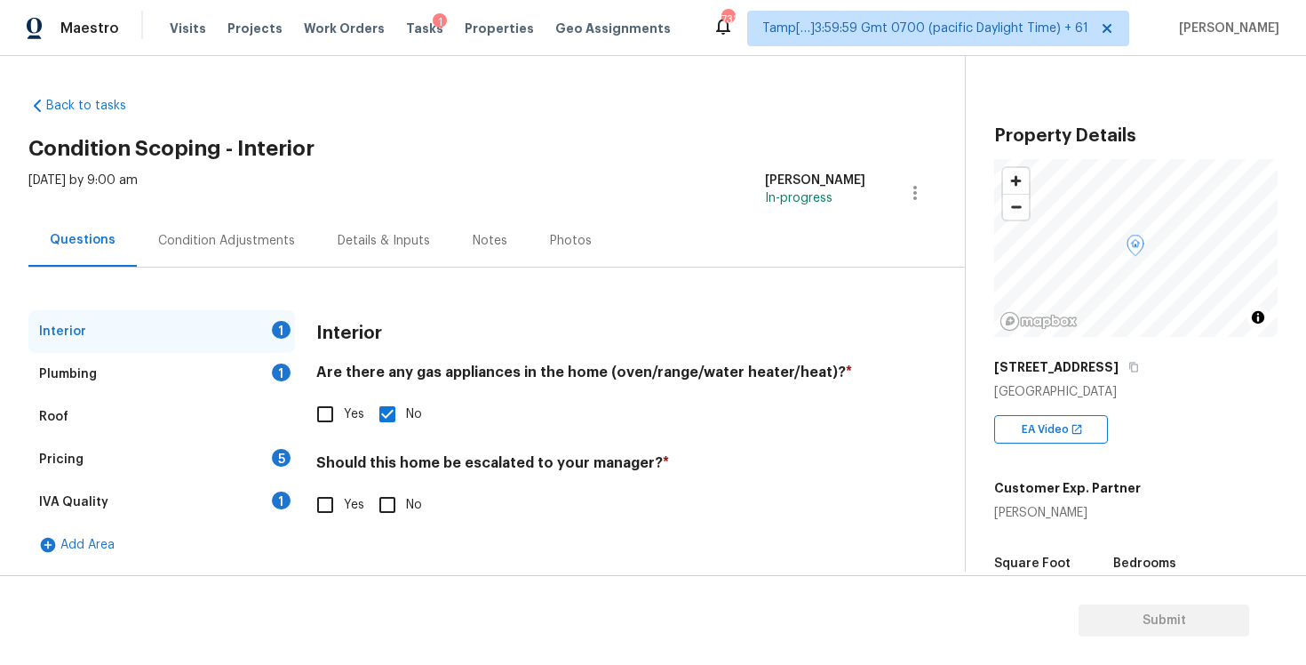
checkbox input "true"
click at [233, 236] on div "Condition Adjustments" at bounding box center [226, 241] width 137 height 18
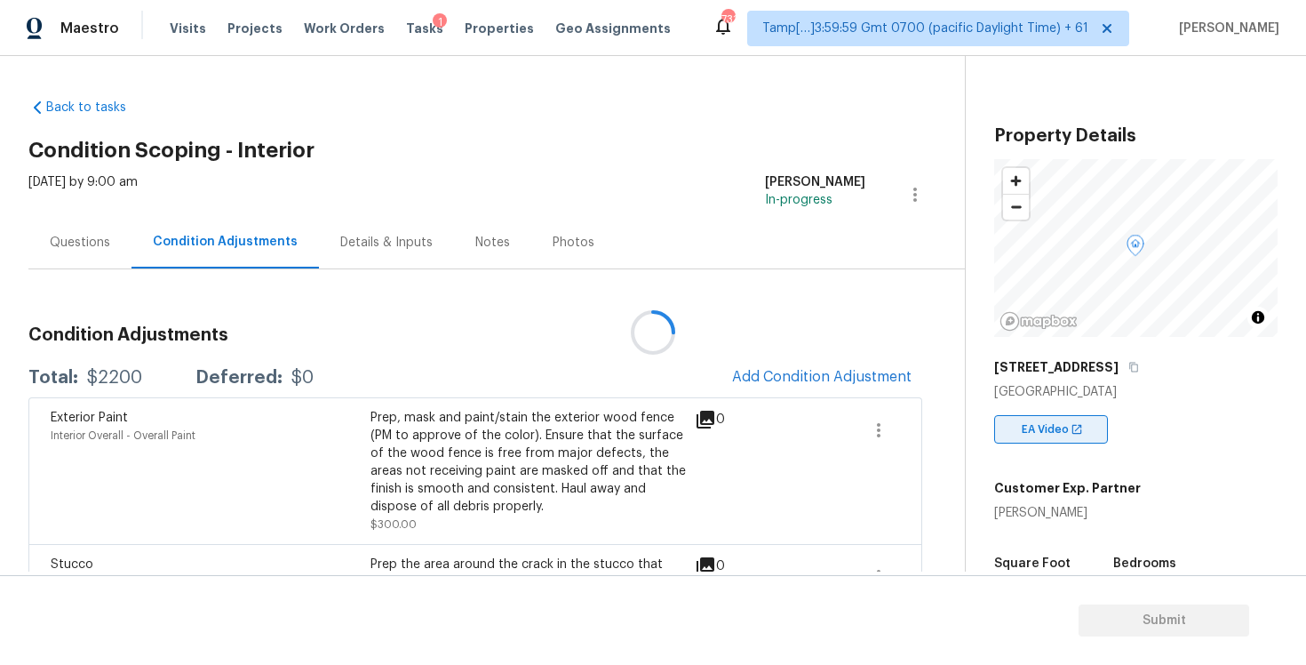
scroll to position [122, 0]
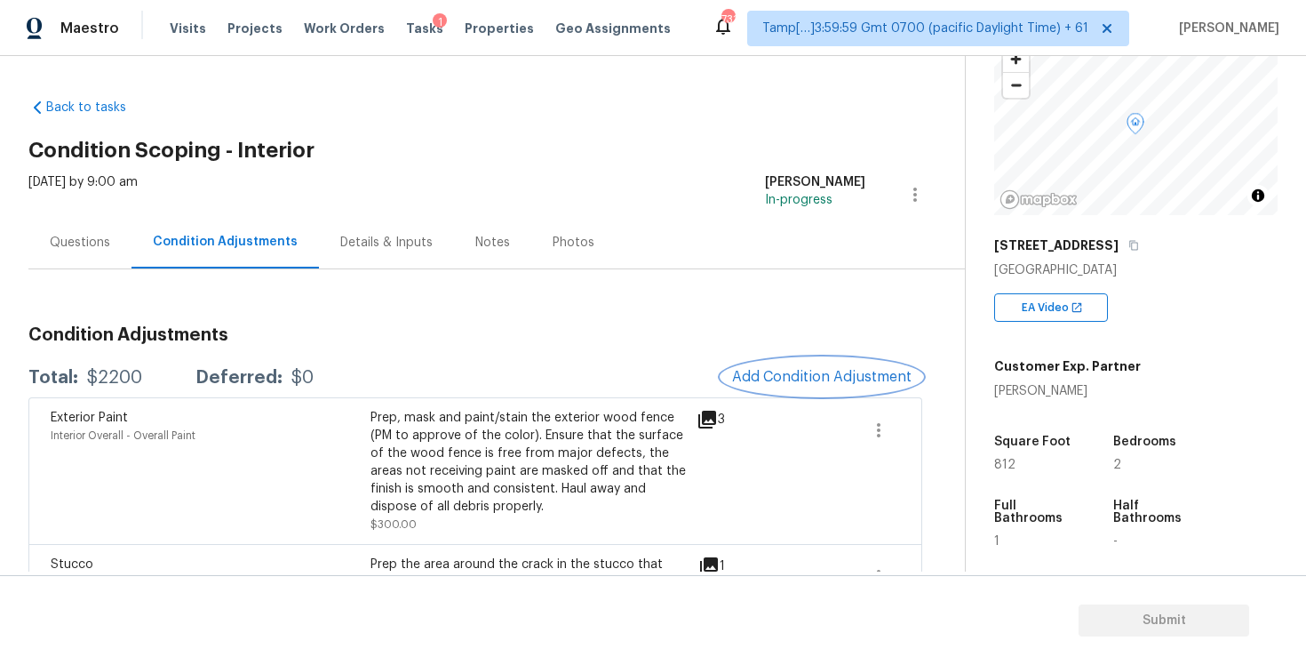
click at [841, 367] on button "Add Condition Adjustment" at bounding box center [822, 376] width 201 height 37
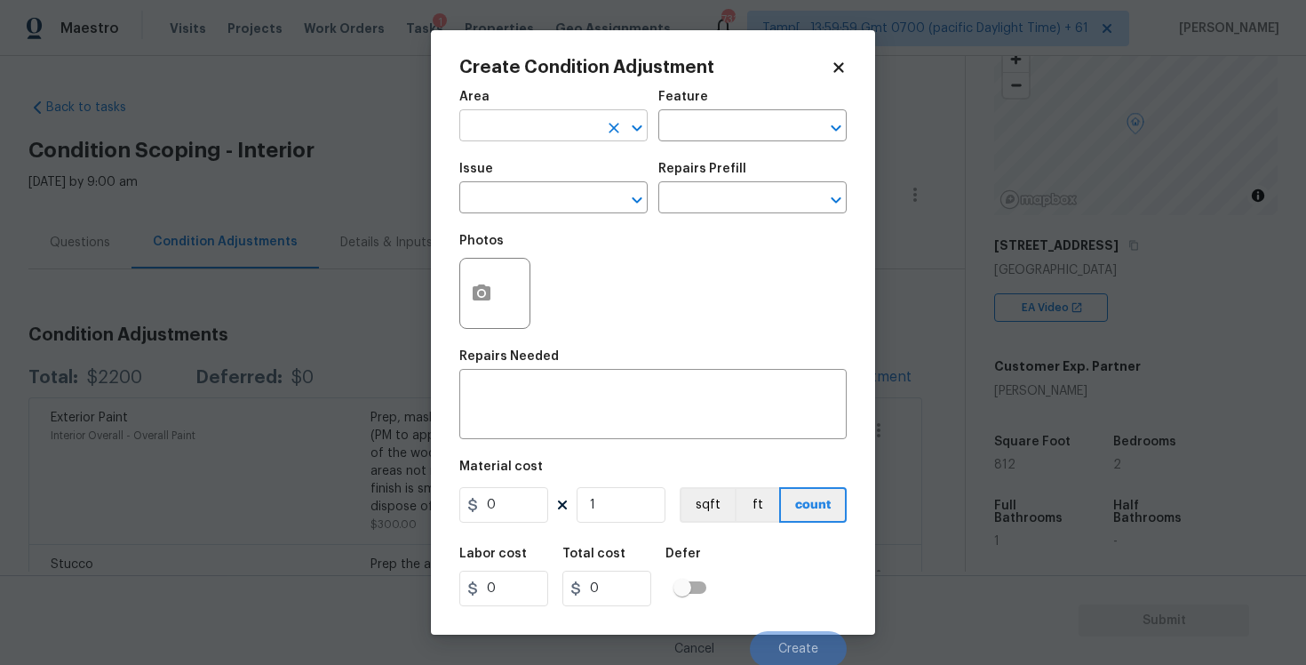
click at [501, 141] on input "text" at bounding box center [528, 128] width 139 height 28
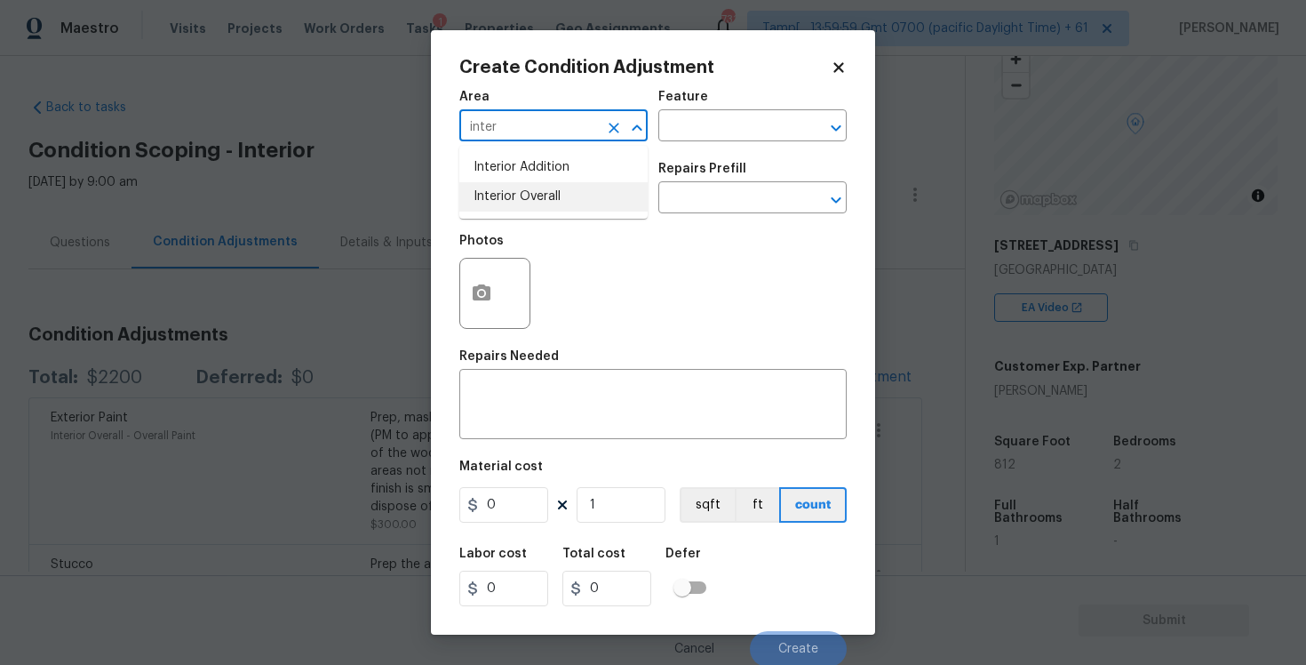
click at [501, 211] on ul "Interior Addition Interior Overall" at bounding box center [553, 182] width 188 height 73
click at [489, 195] on li "Interior Overall" at bounding box center [553, 196] width 188 height 29
type input "Interior Overall"
click at [489, 195] on input "text" at bounding box center [528, 200] width 139 height 28
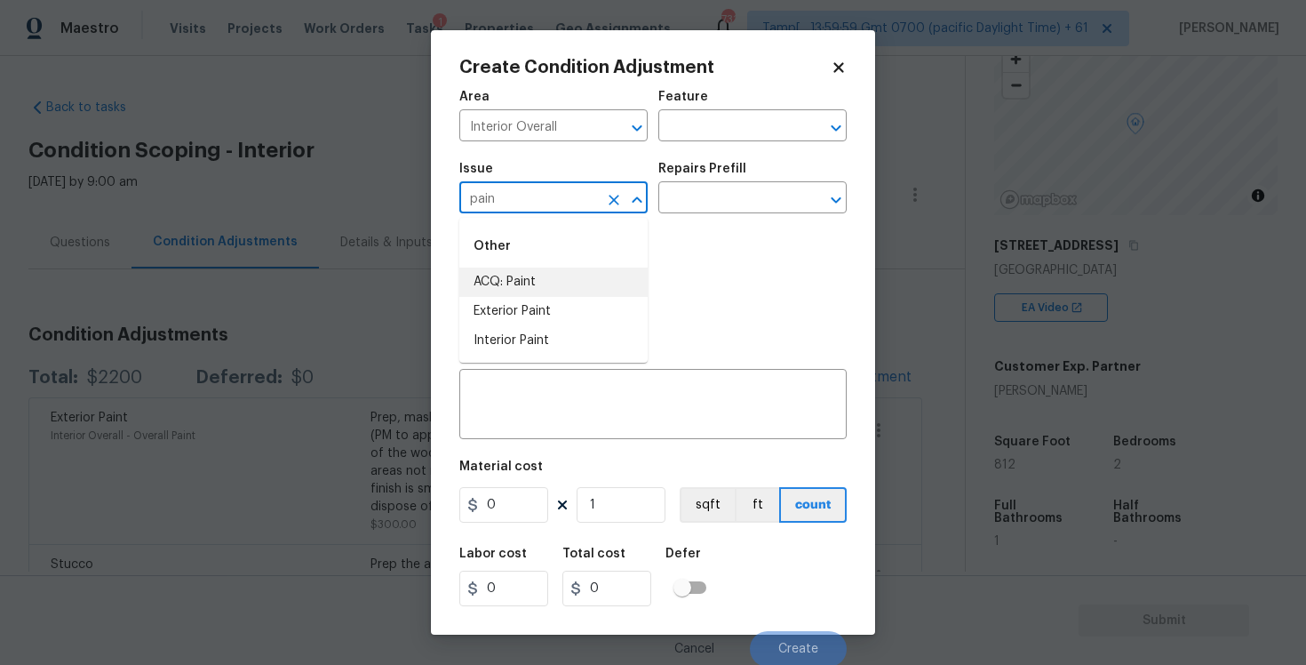
click at [487, 268] on li "ACQ: Paint" at bounding box center [553, 281] width 188 height 29
type input "ACQ: Paint"
click at [705, 187] on input "text" at bounding box center [727, 200] width 139 height 28
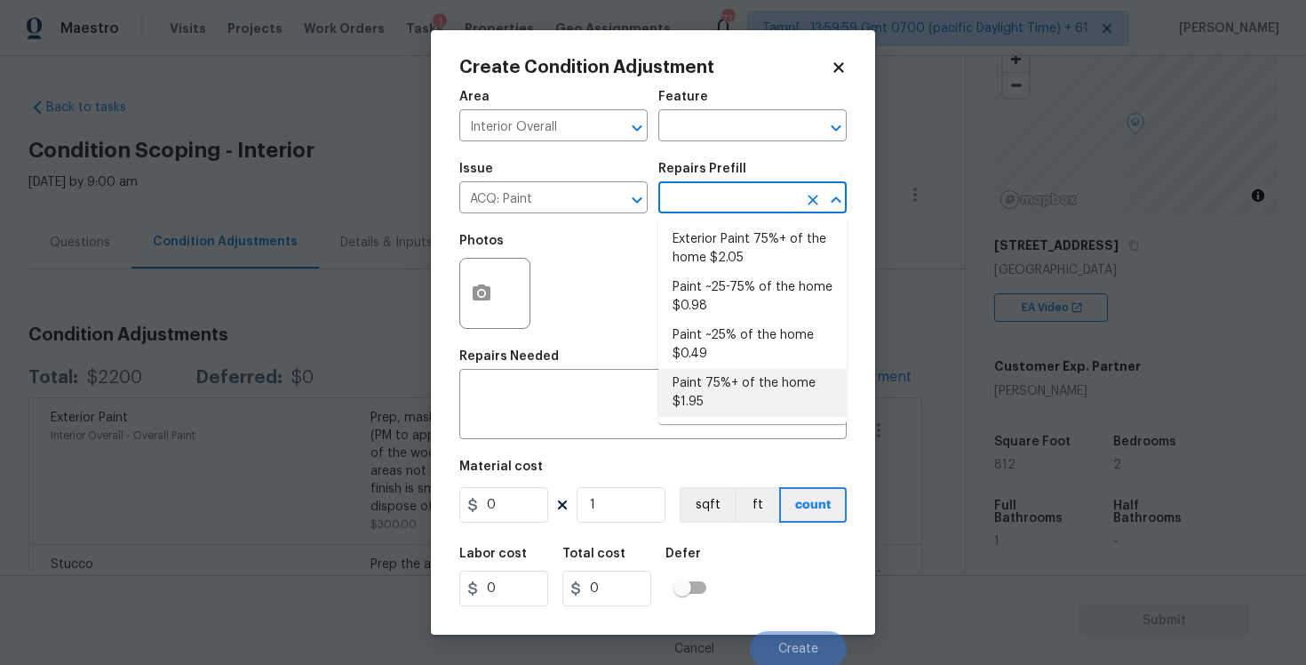
click at [732, 392] on li "Paint 75%+ of the home $1.95" at bounding box center [752, 393] width 188 height 48
type input "Acquisition"
type textarea "Acquisition Scope: 75%+ of the home will likely require interior paint"
type input "1.95"
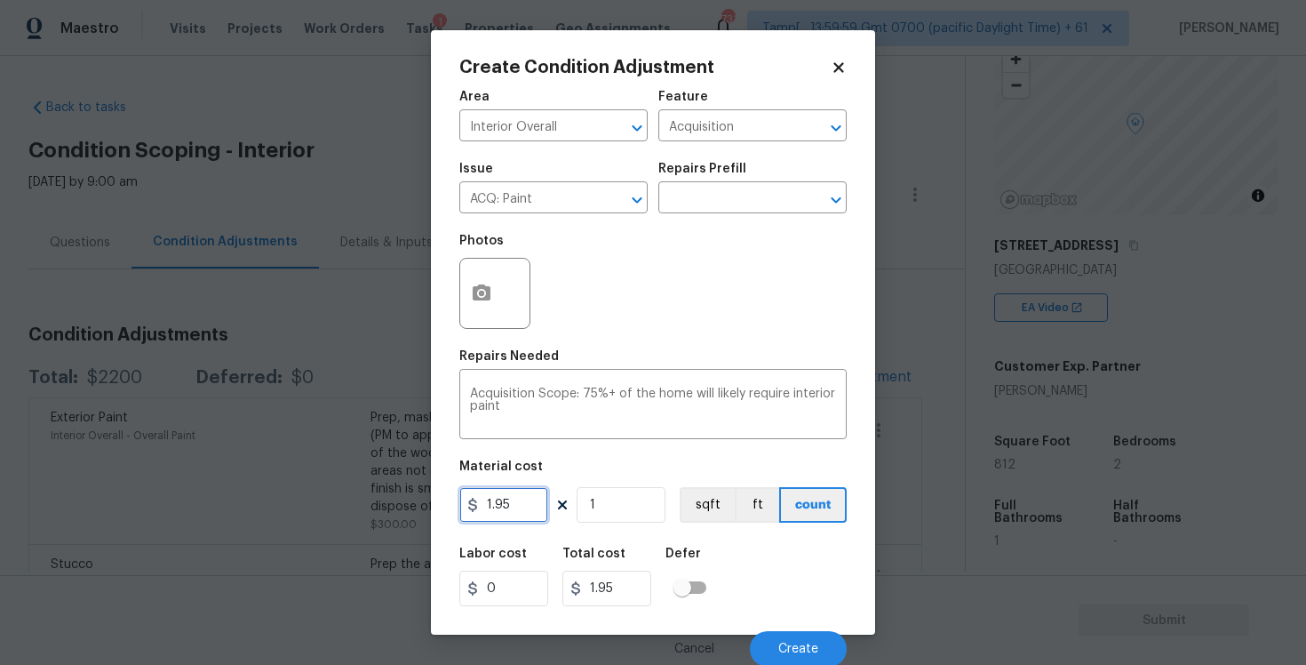
click at [523, 493] on input "1.95" at bounding box center [503, 505] width 89 height 36
type input "2"
click at [611, 506] on input "1" at bounding box center [621, 505] width 89 height 36
type input "0"
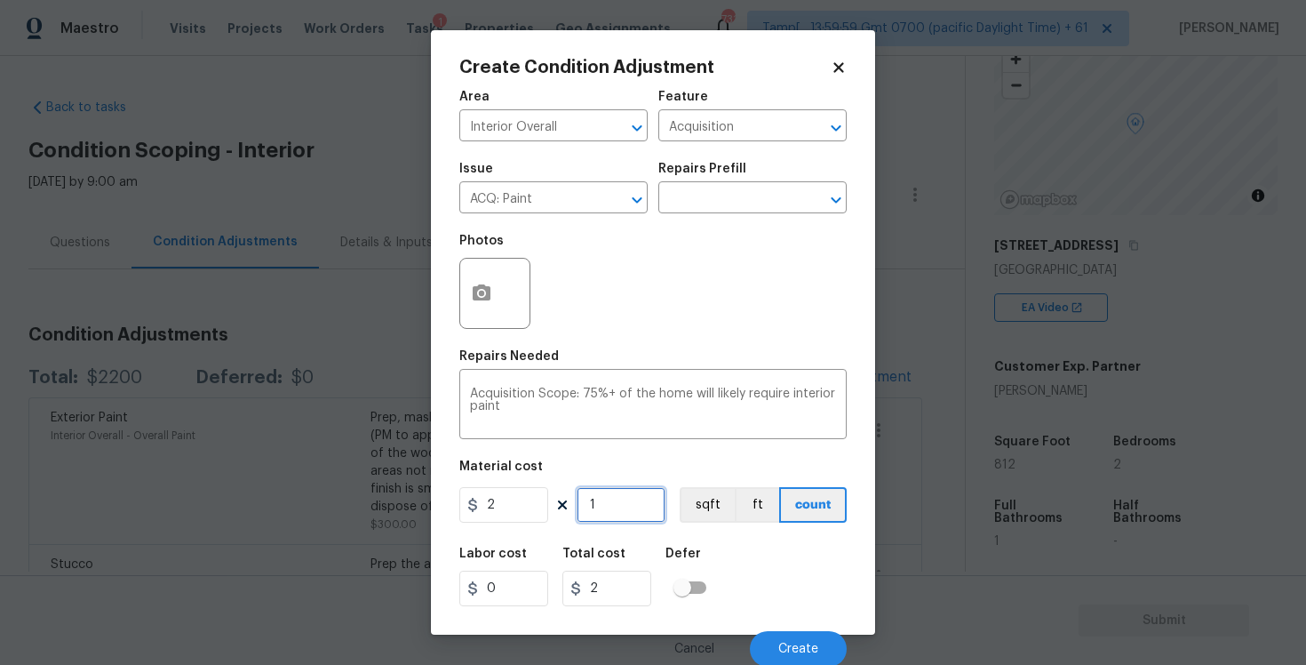
type input "0"
type input "8"
type input "16"
type input "81"
type input "162"
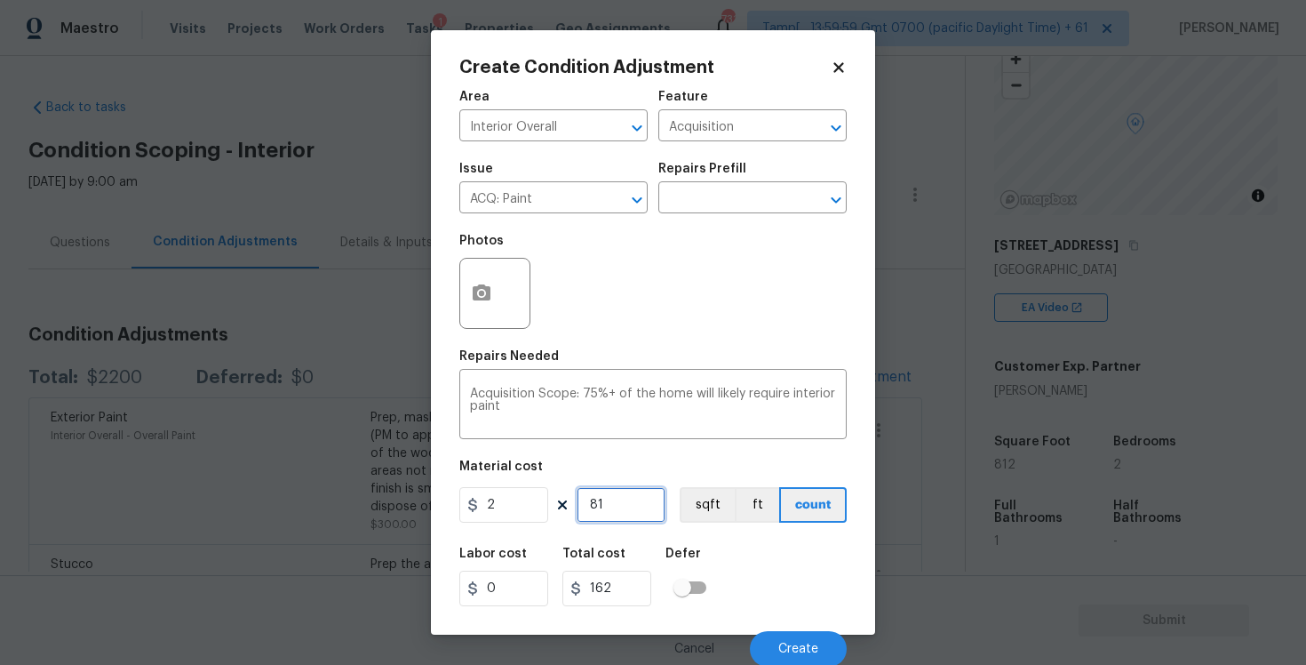
type input "812"
type input "1624"
type input "812"
click at [674, 508] on div "2 812 sqft ft count" at bounding box center [652, 505] width 387 height 36
click at [698, 506] on button "sqft" at bounding box center [707, 505] width 55 height 36
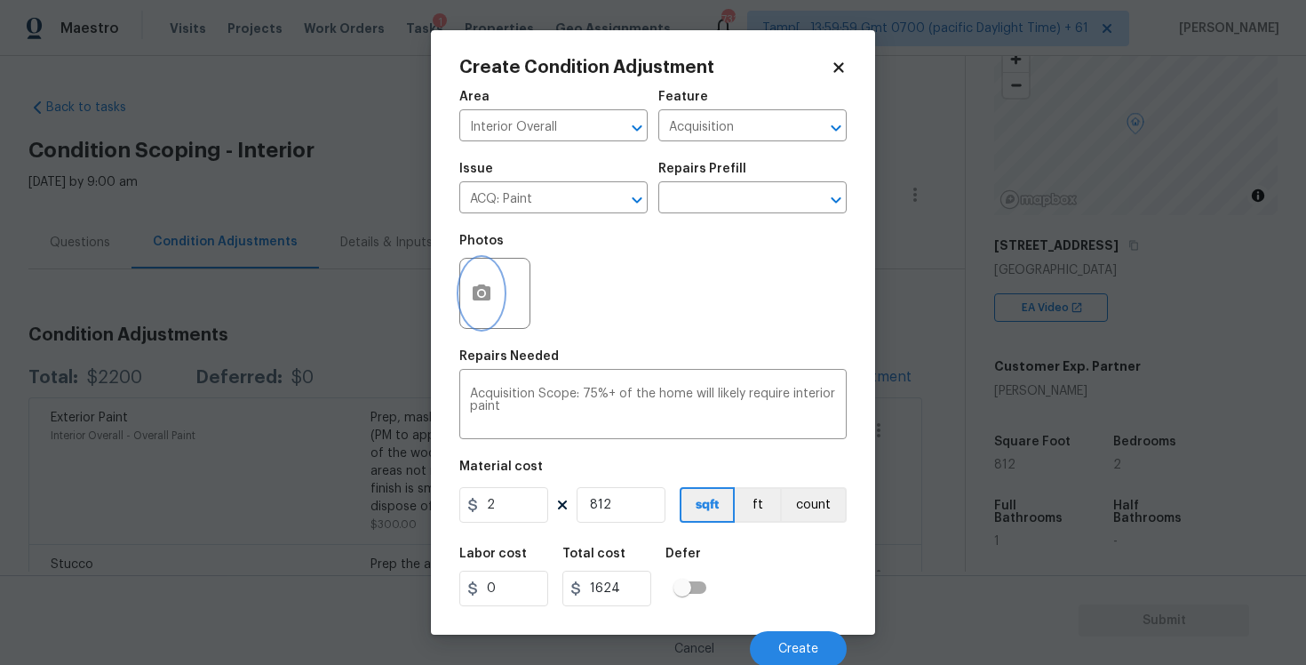
click at [502, 291] on button "button" at bounding box center [481, 293] width 43 height 69
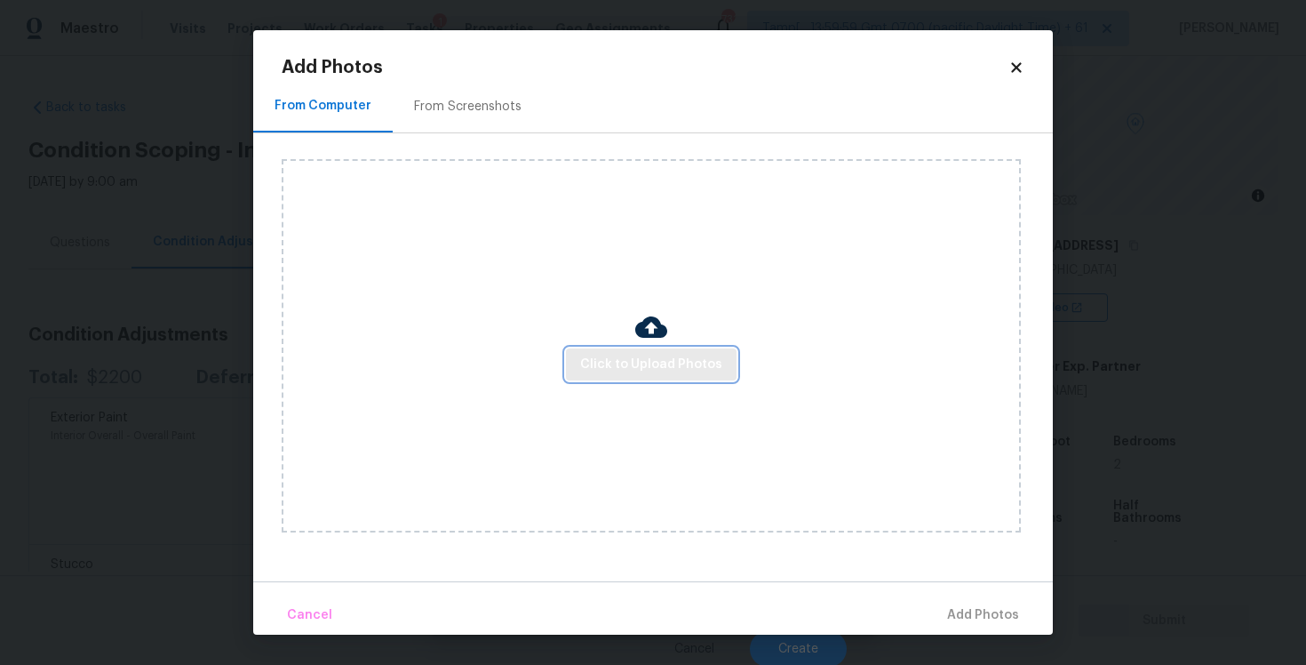
click at [644, 355] on span "Click to Upload Photos" at bounding box center [651, 365] width 142 height 22
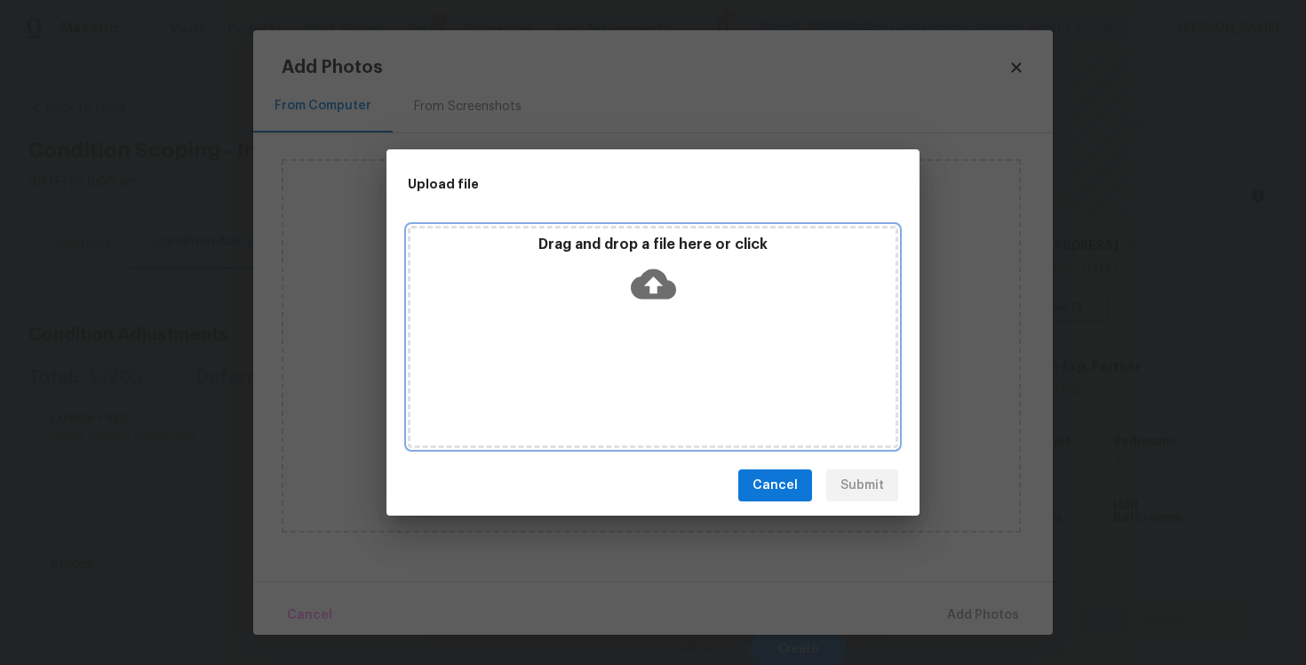
click at [639, 296] on icon at bounding box center [653, 284] width 45 height 30
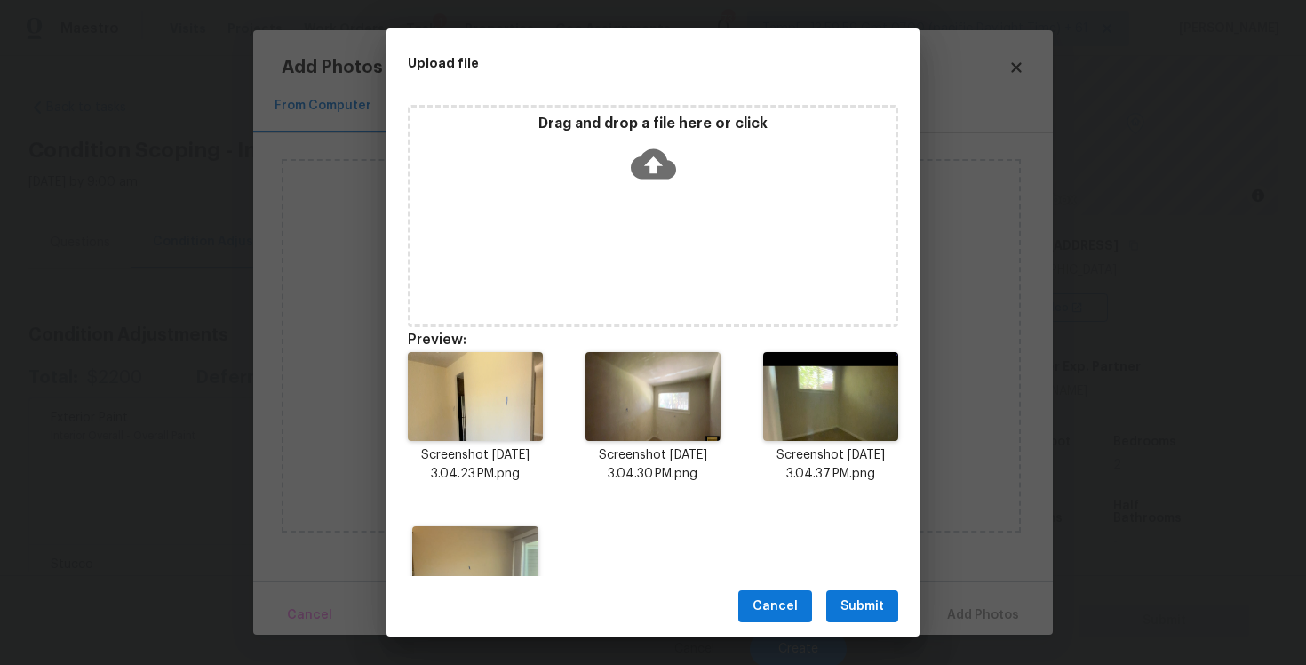
scroll to position [103, 0]
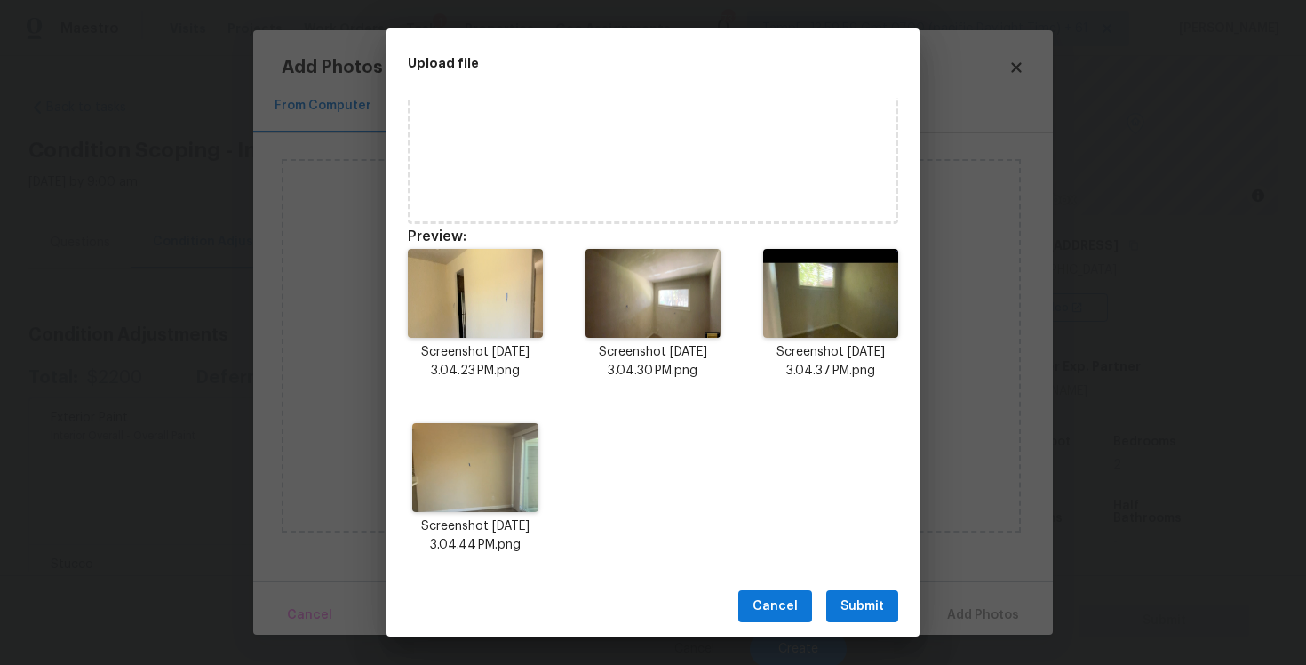
click at [862, 598] on span "Submit" at bounding box center [863, 606] width 44 height 22
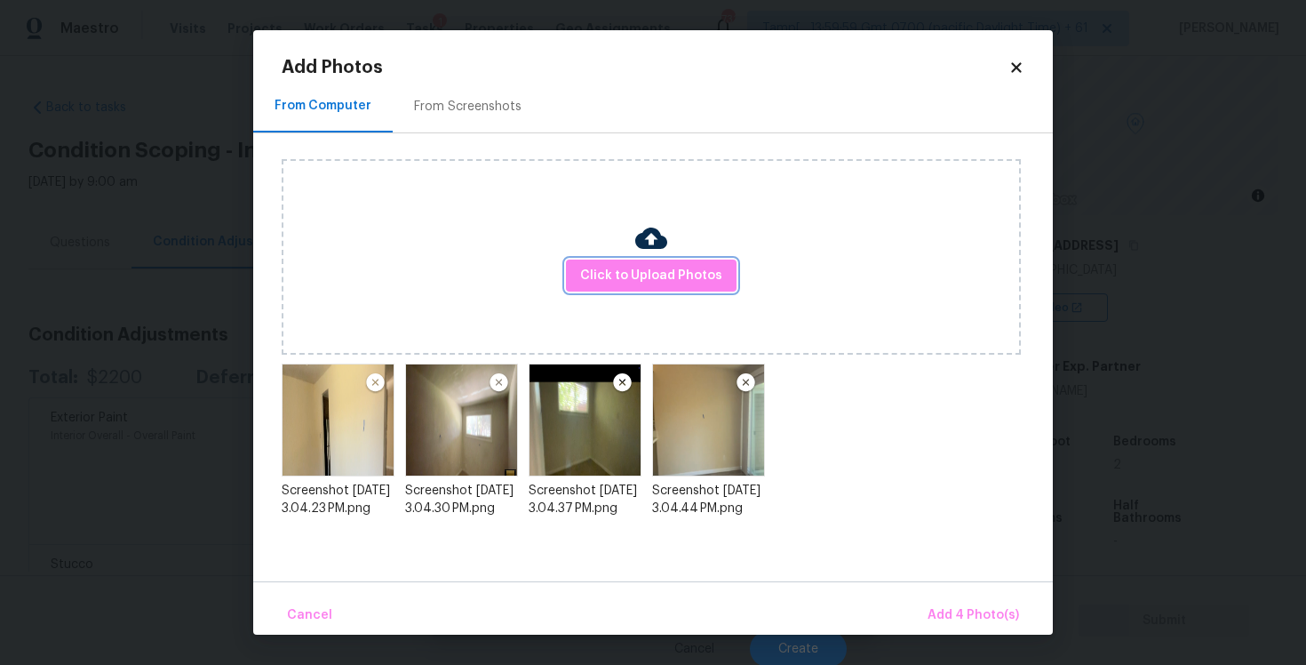
scroll to position [0, 0]
click at [960, 609] on span "Add 4 Photo(s)" at bounding box center [974, 615] width 92 height 22
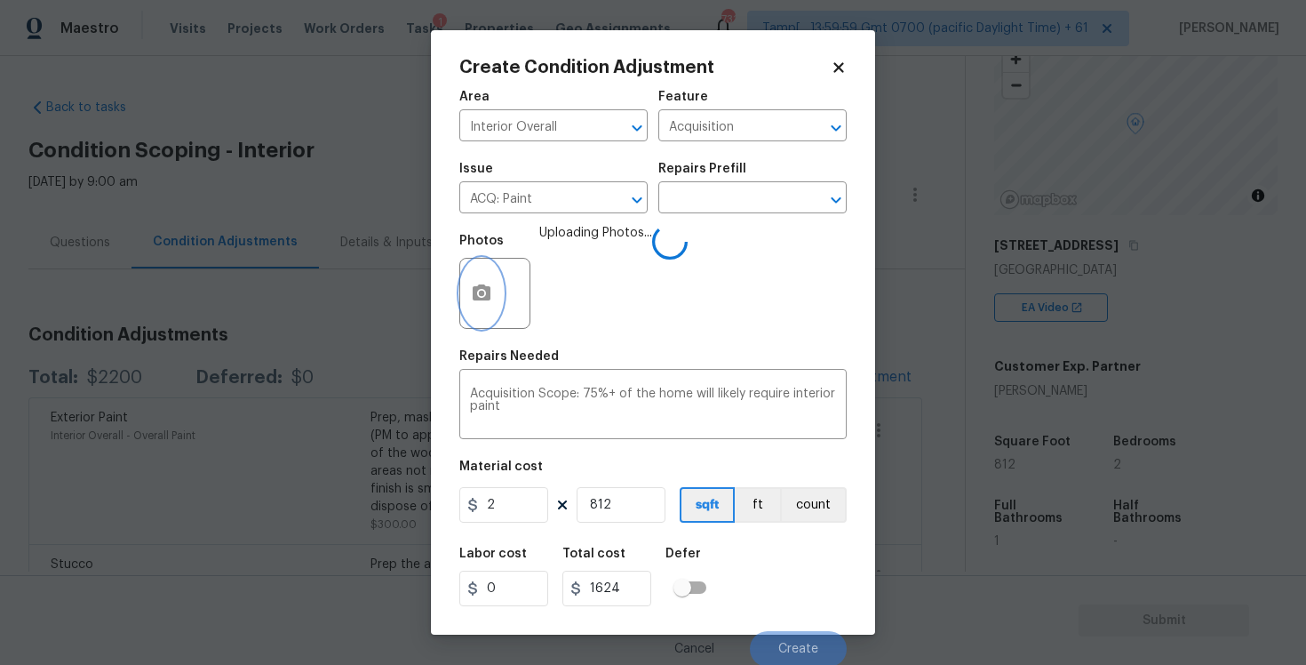
scroll to position [3, 0]
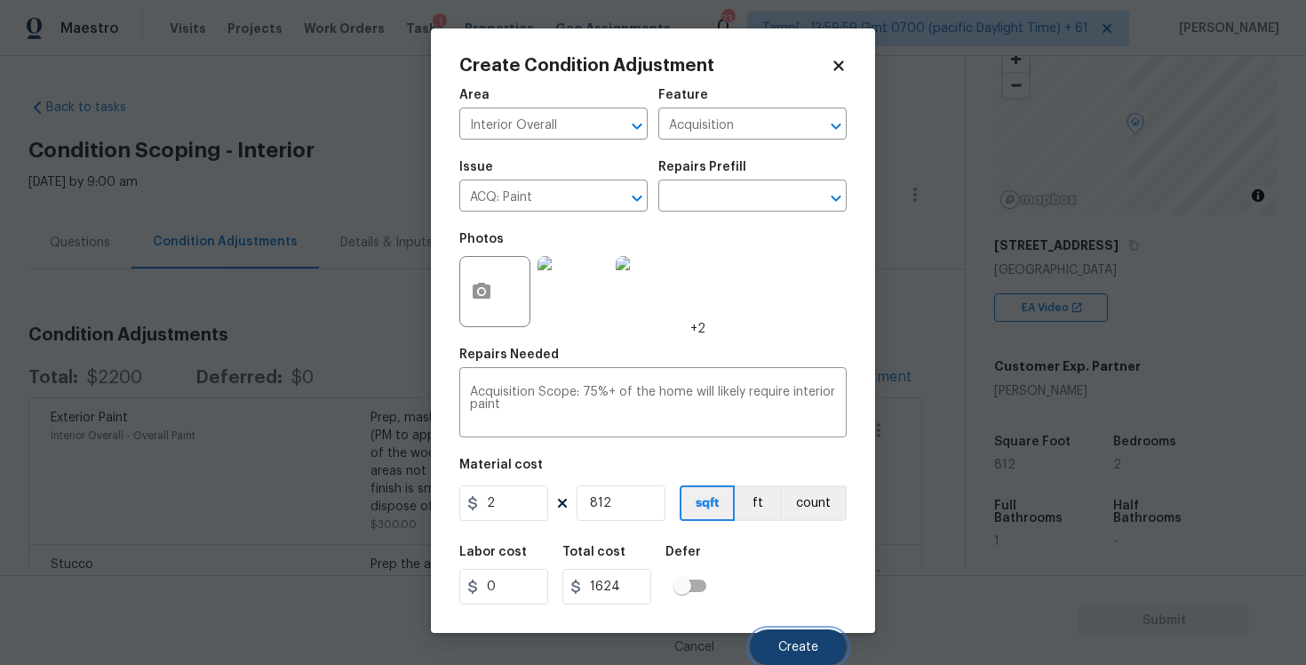
click at [798, 651] on span "Create" at bounding box center [798, 647] width 40 height 13
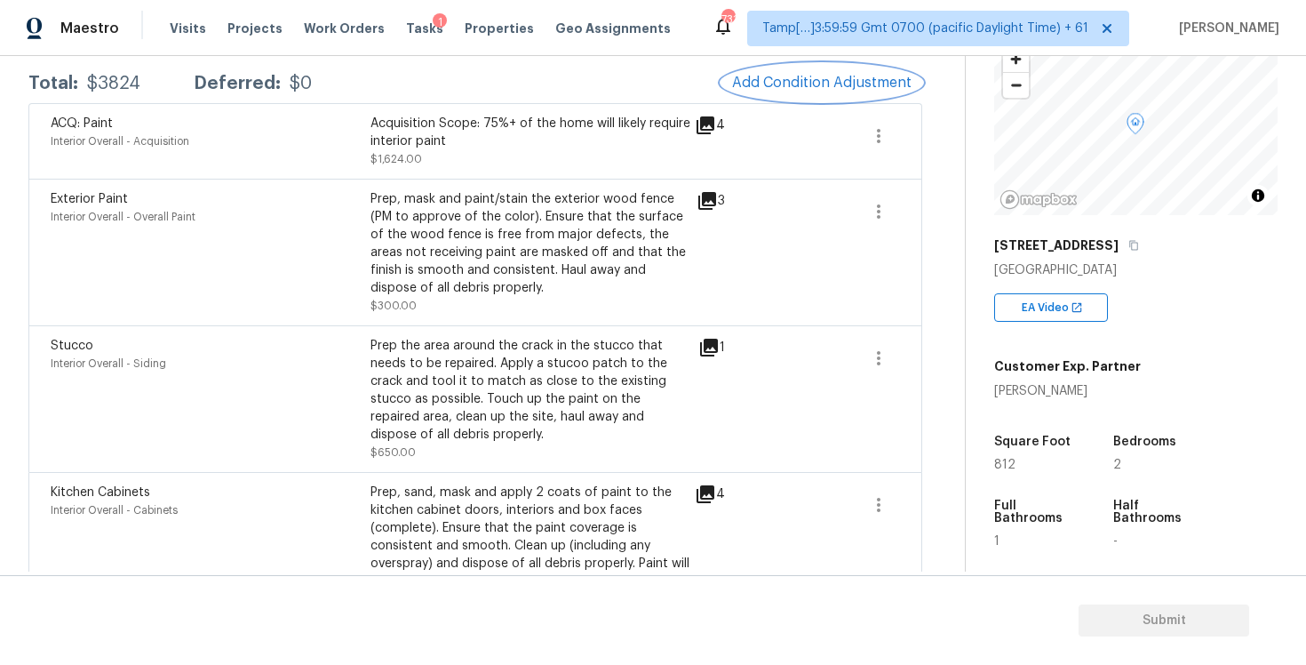
scroll to position [257, 0]
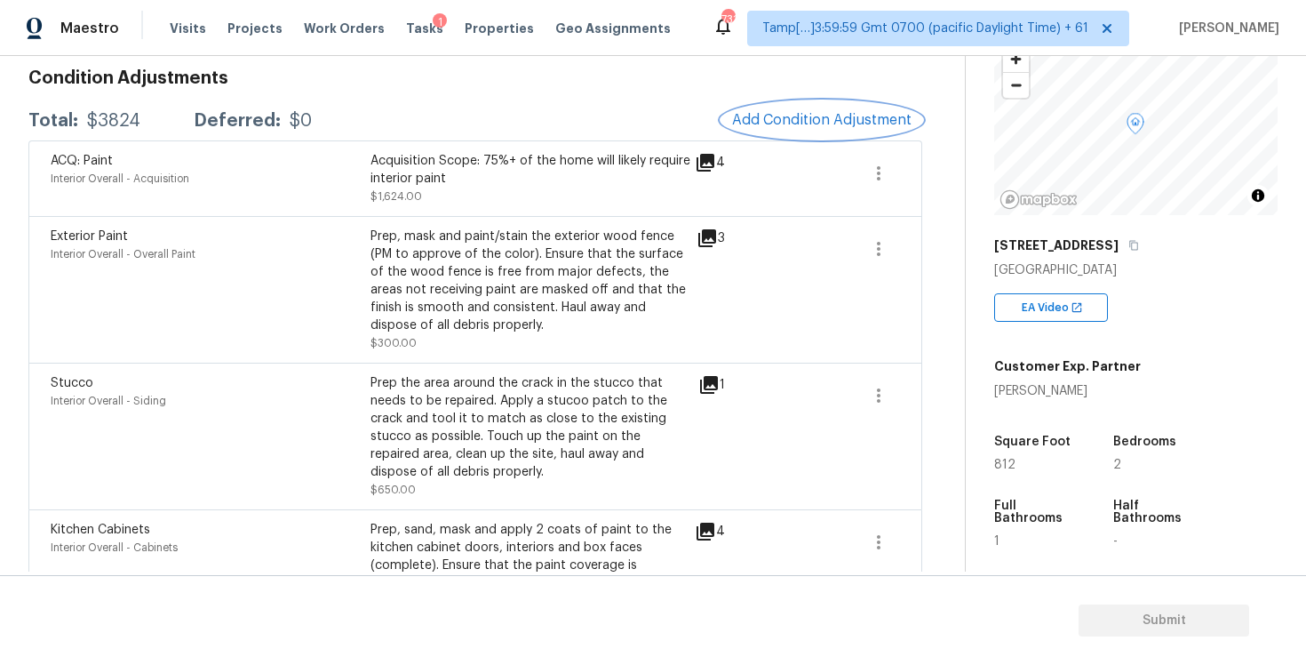
click at [821, 124] on span "Add Condition Adjustment" at bounding box center [822, 120] width 180 height 16
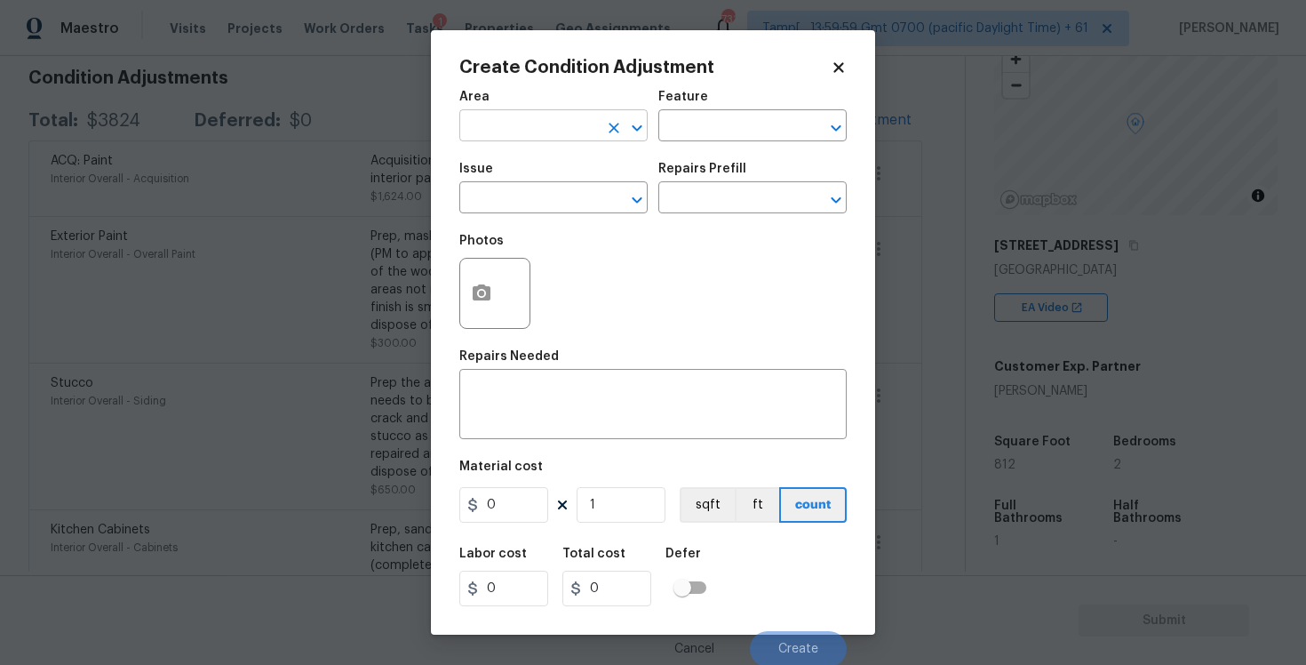
click at [510, 121] on input "text" at bounding box center [528, 128] width 139 height 28
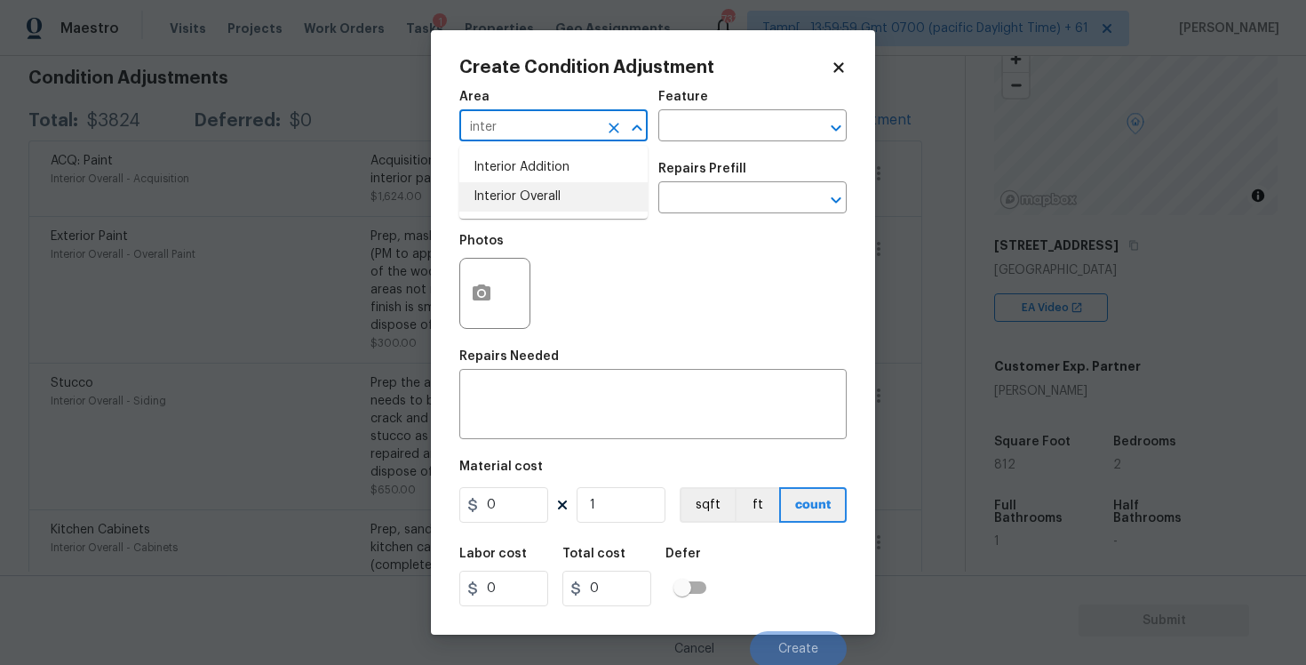
click at [507, 187] on li "Interior Overall" at bounding box center [553, 196] width 188 height 29
type input "Interior Overall"
click at [507, 187] on input "text" at bounding box center [528, 200] width 139 height 28
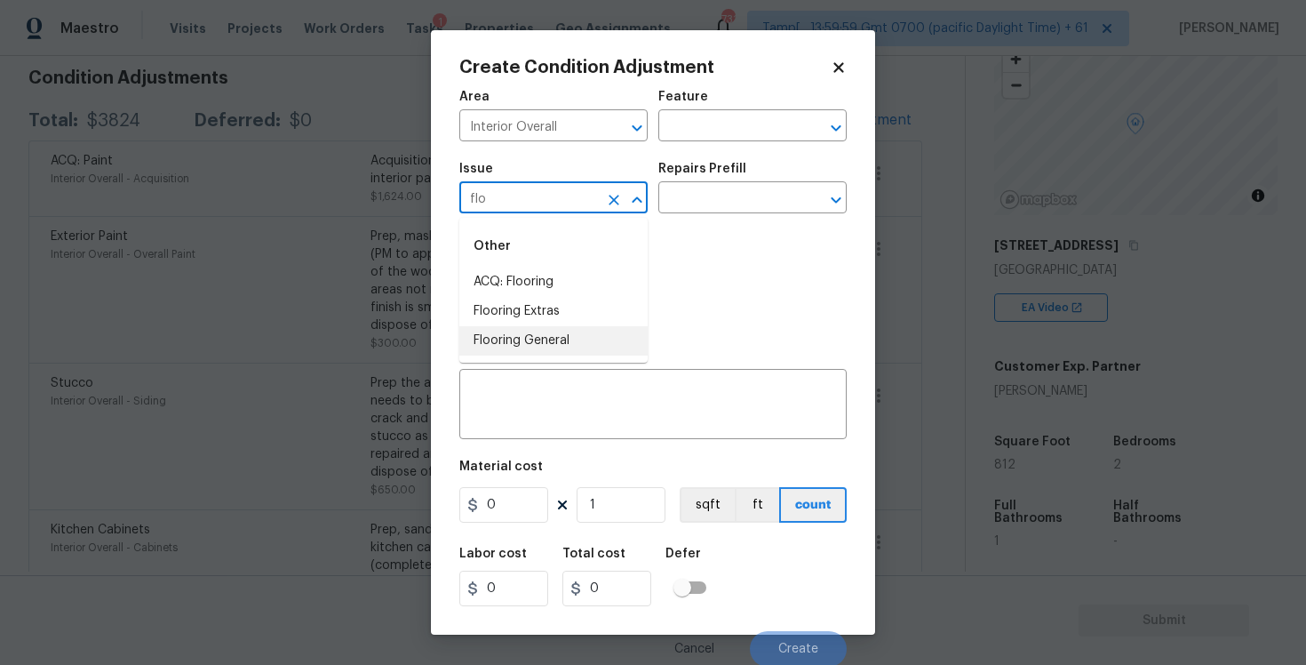
click at [527, 347] on li "Flooring General" at bounding box center [553, 340] width 188 height 29
type input "Flooring General"
click at [721, 181] on div "Repairs Prefill" at bounding box center [752, 174] width 188 height 23
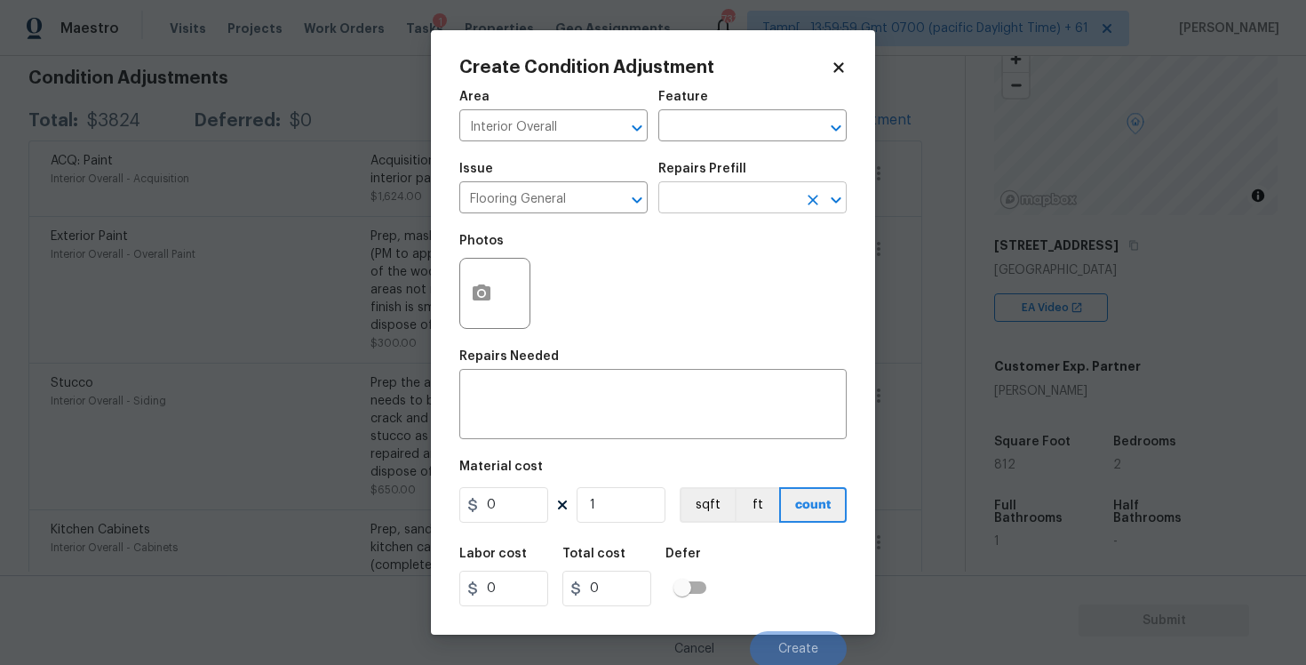
click at [715, 203] on input "text" at bounding box center [727, 200] width 139 height 28
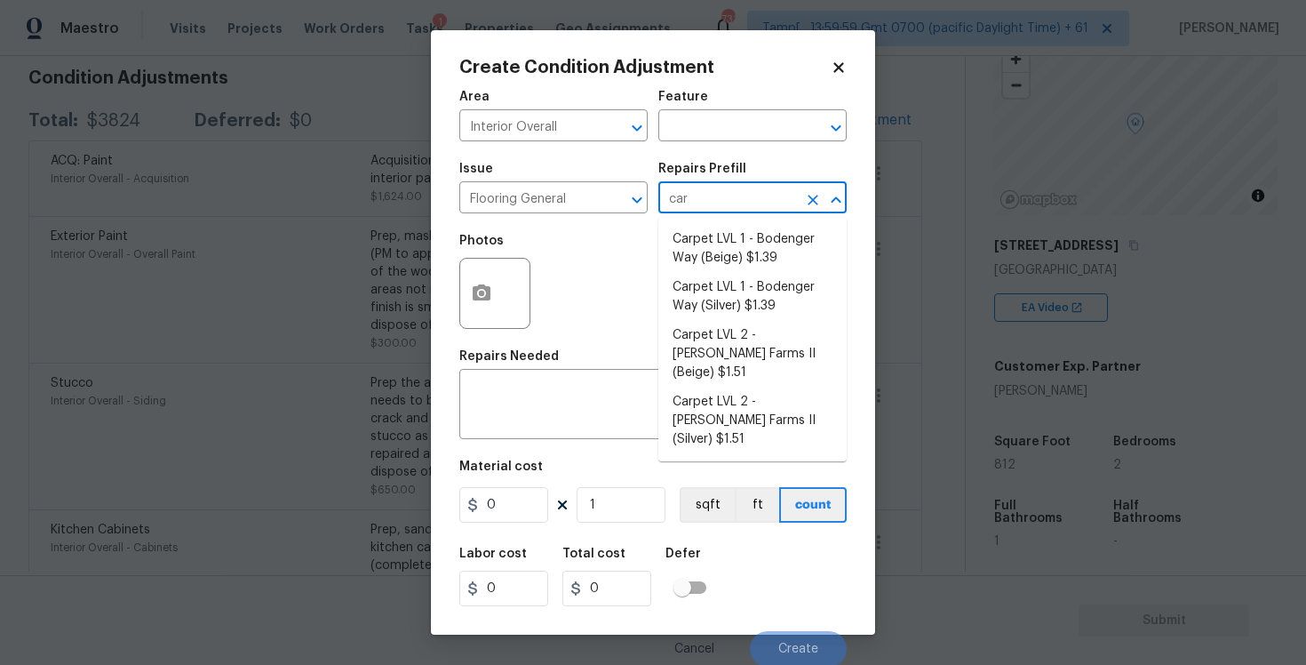
type input "carp"
click at [746, 268] on li "Carpet LVL 1 - Bodenger Way (Beige) $1.39" at bounding box center [752, 249] width 188 height 48
type input "Overall Flooring"
type textarea "Install new carpet. (Bodenger Way 749 Bird Bath, Beige) at all previously carpe…"
type input "1.39"
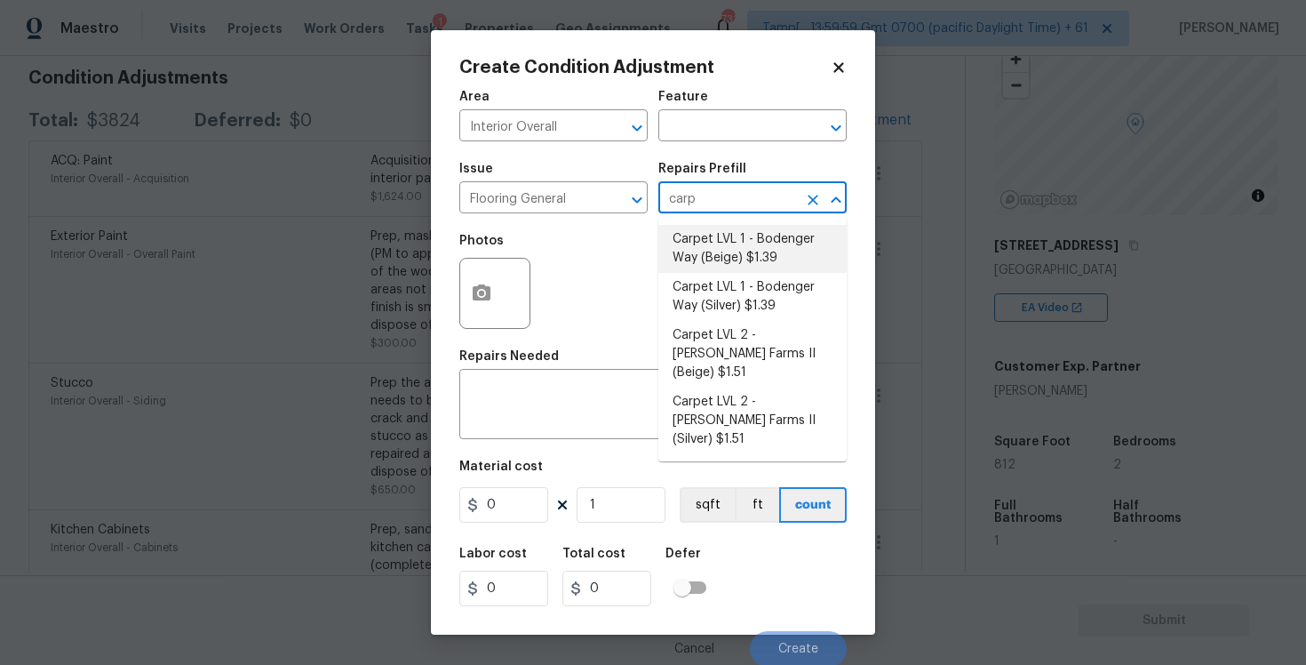
type input "1.39"
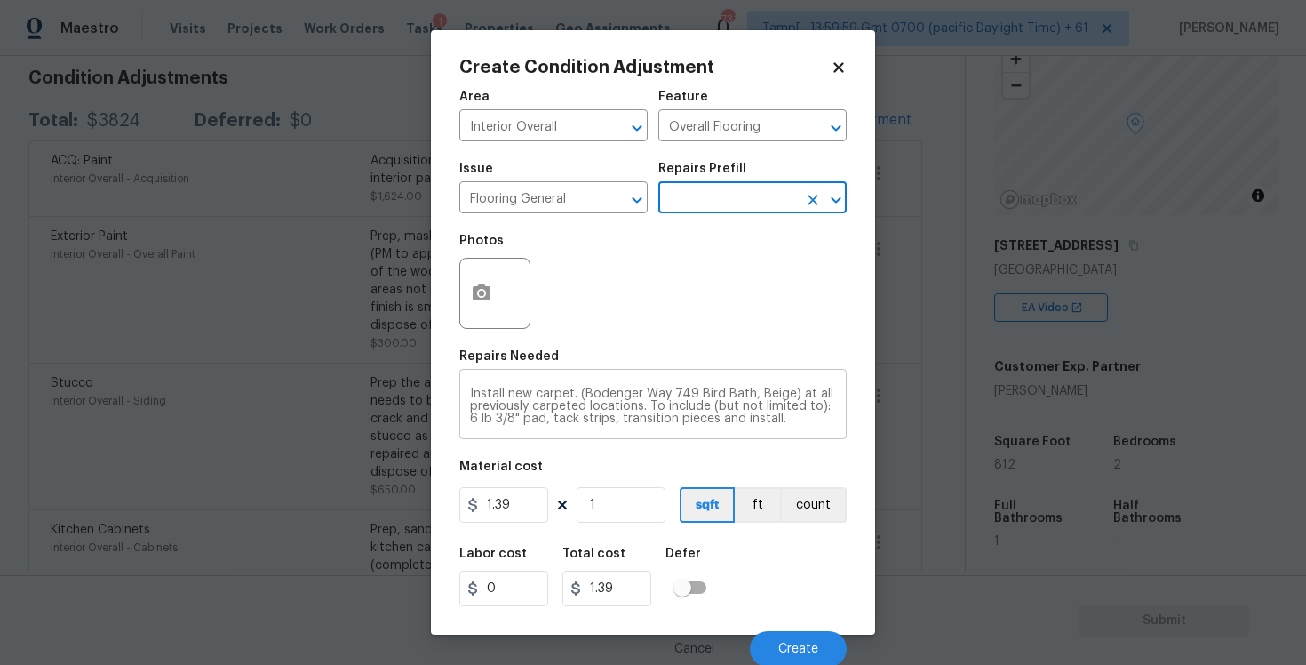
scroll to position [3, 0]
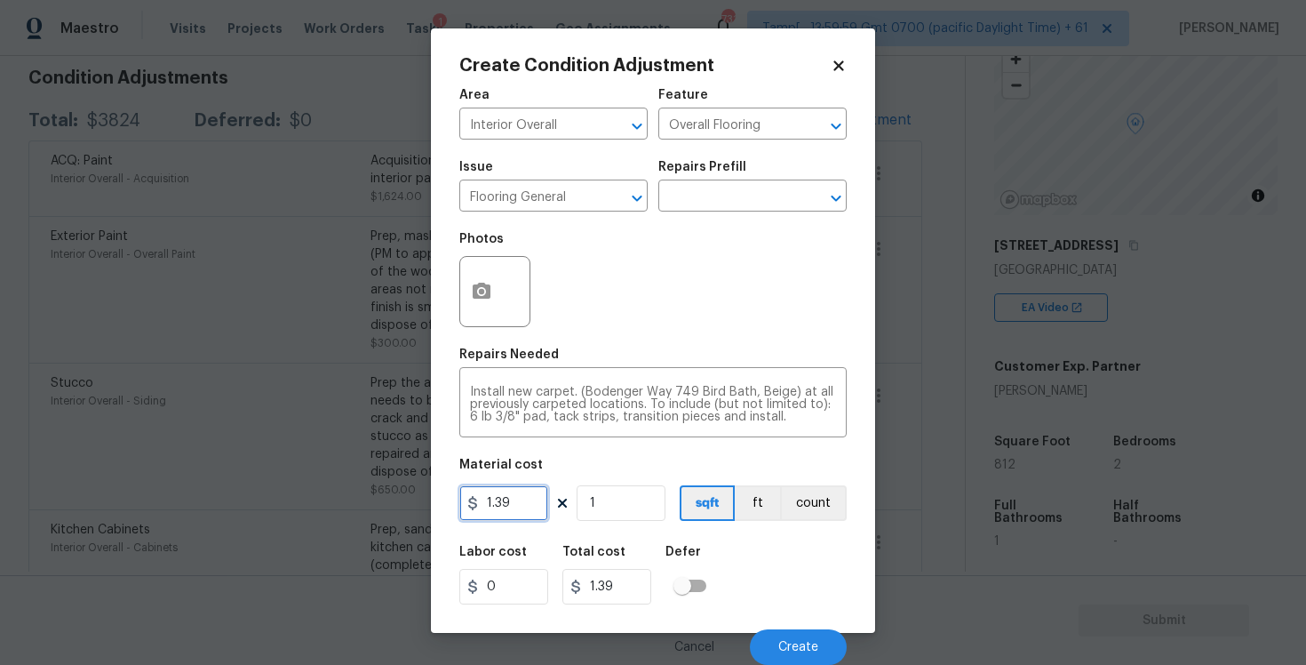
click at [535, 516] on input "1.39" at bounding box center [503, 503] width 89 height 36
type input "2"
click at [611, 508] on input "1" at bounding box center [621, 503] width 89 height 36
type input "0"
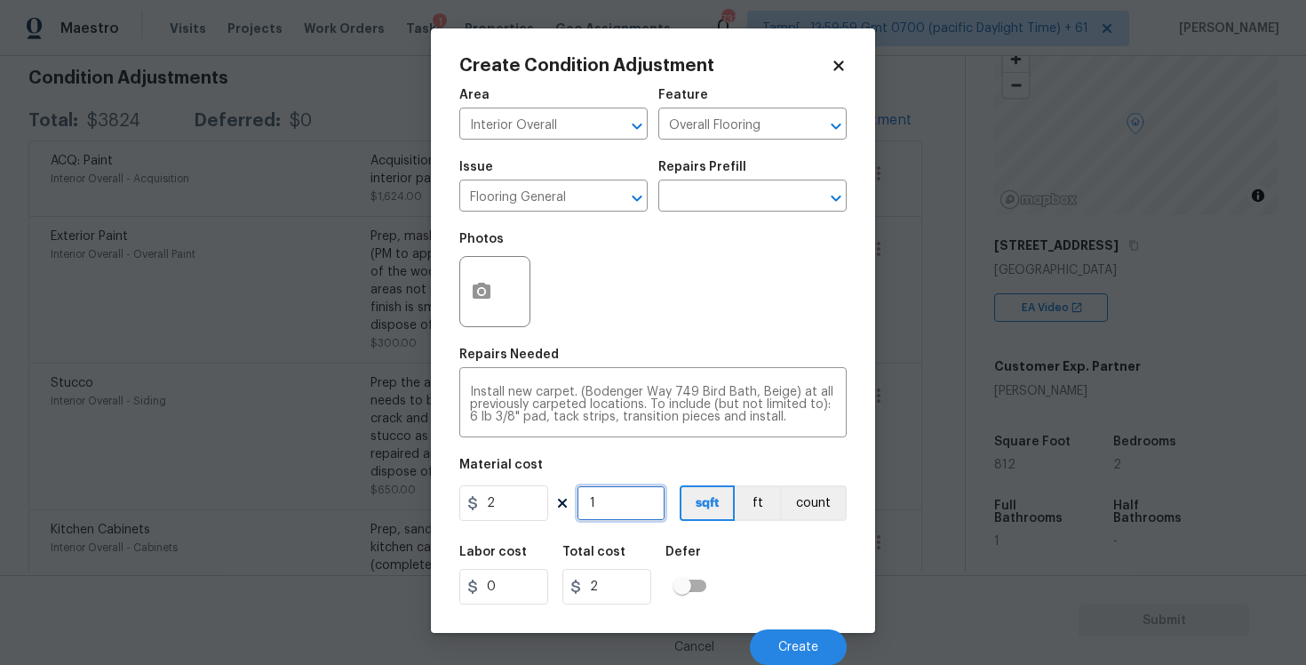
type input "0"
type input "5"
type input "10"
type input "50"
type input "100"
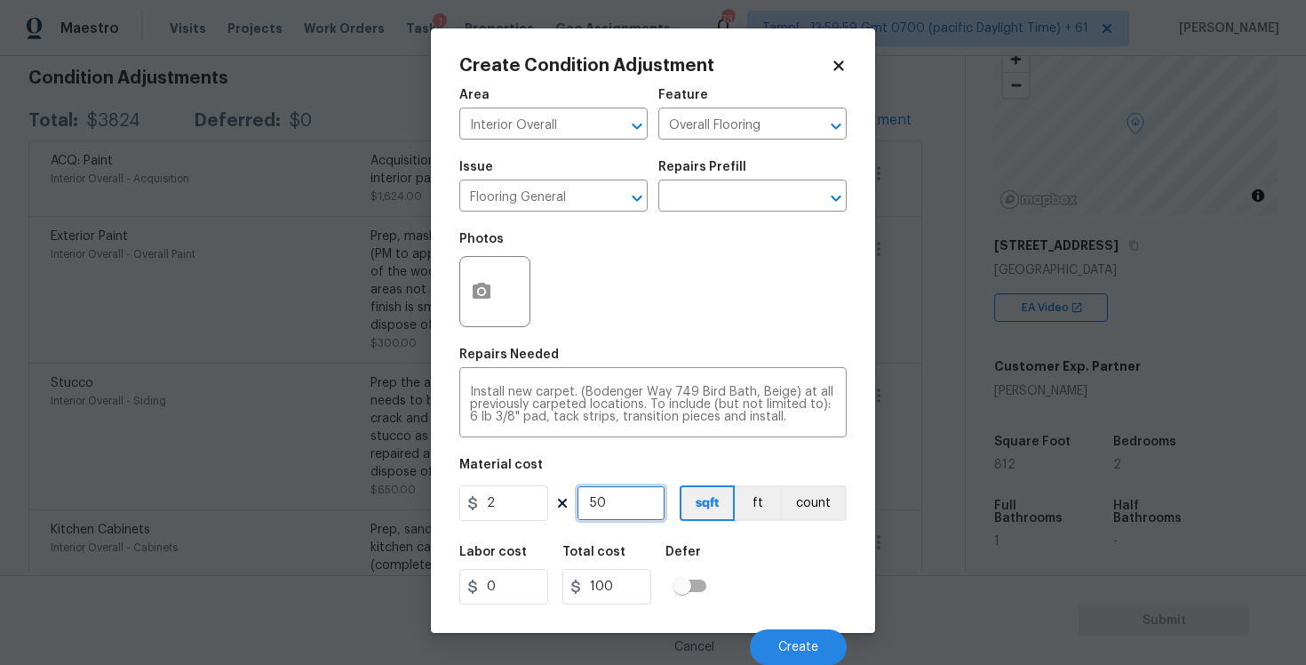
type input "500"
type input "1000"
type input "500"
click at [726, 556] on div "Labor cost 0 Total cost 1000 Defer" at bounding box center [652, 575] width 387 height 80
click at [487, 284] on icon "button" at bounding box center [482, 291] width 18 height 16
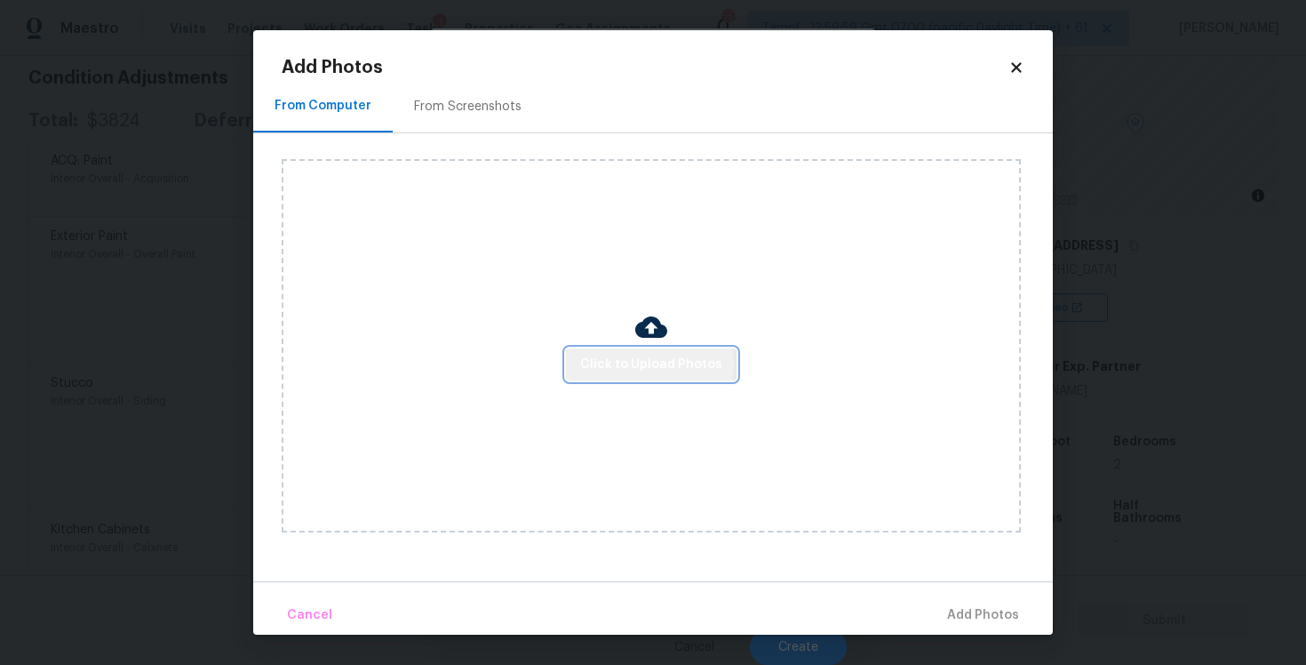
click at [652, 365] on span "Click to Upload Photos" at bounding box center [651, 365] width 142 height 22
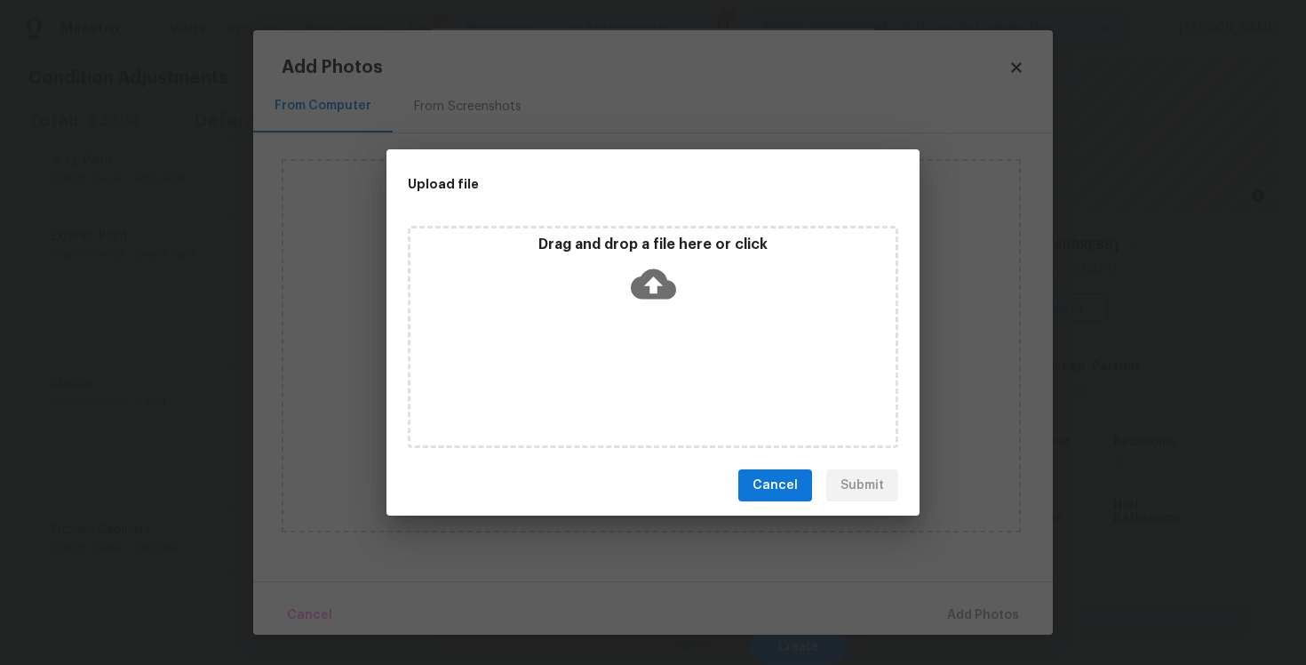
click at [650, 280] on icon at bounding box center [653, 283] width 45 height 45
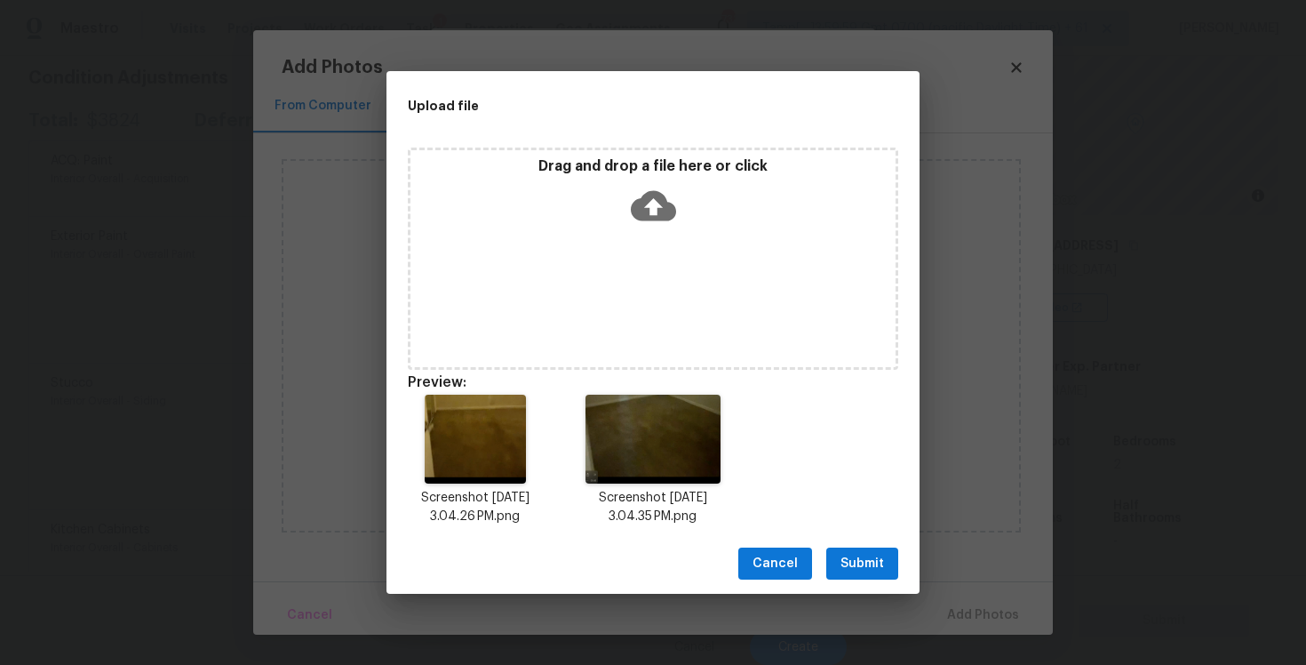
scroll to position [14, 0]
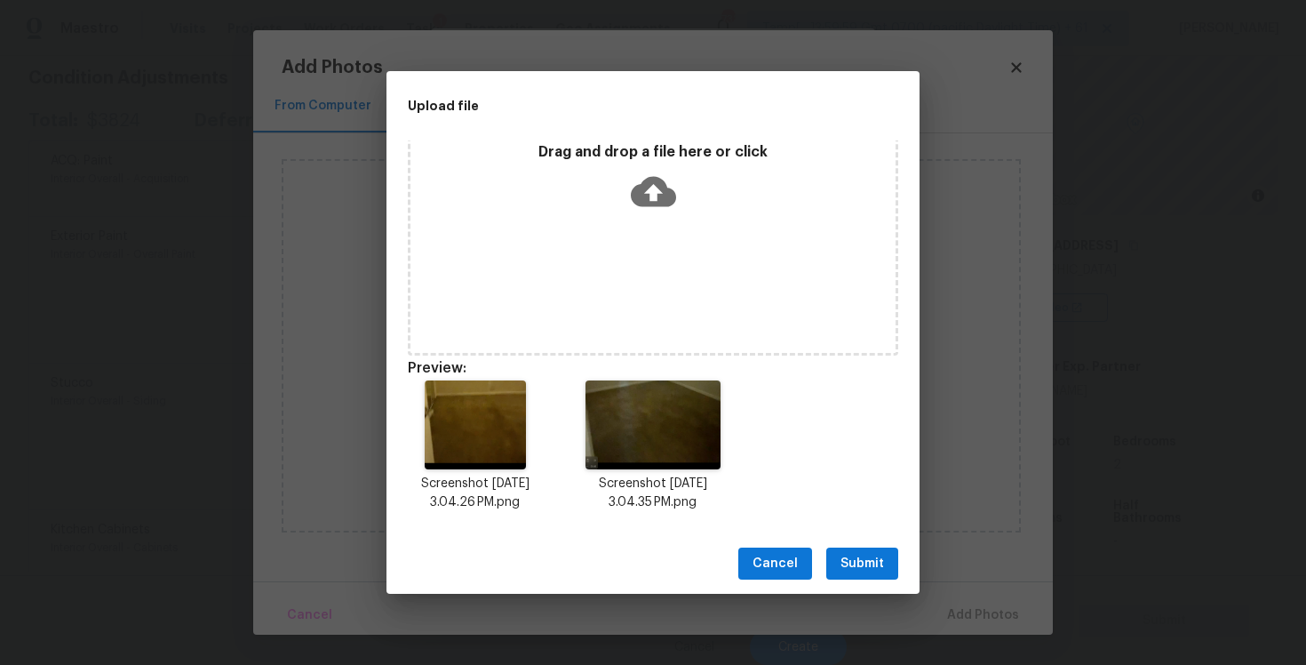
click at [840, 559] on button "Submit" at bounding box center [862, 563] width 72 height 33
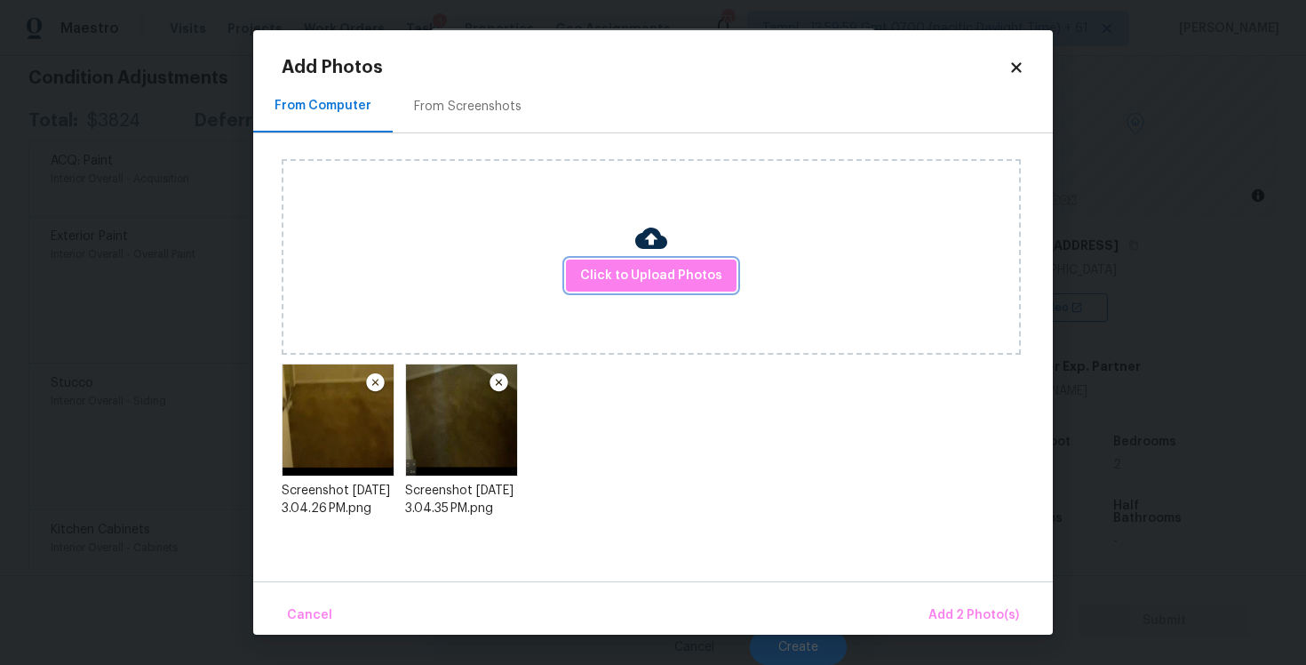
scroll to position [0, 0]
click at [951, 597] on button "Add 2 Photo(s)" at bounding box center [974, 615] width 105 height 38
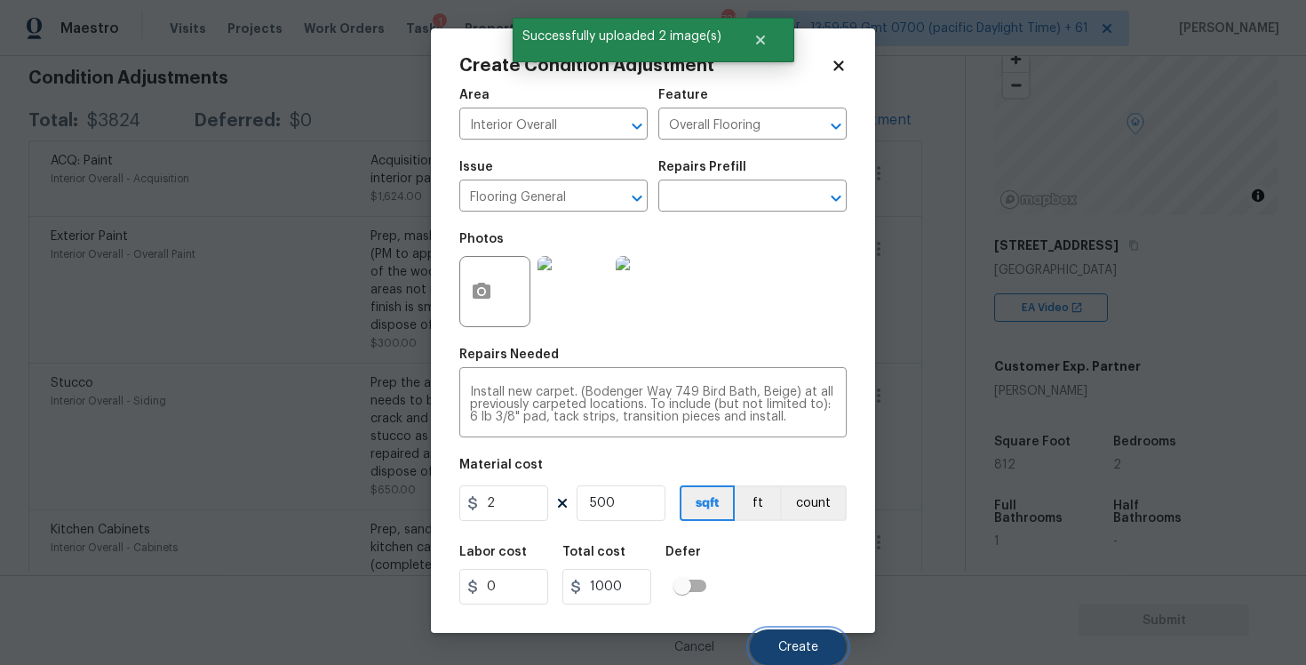
click at [818, 635] on button "Create" at bounding box center [798, 647] width 97 height 36
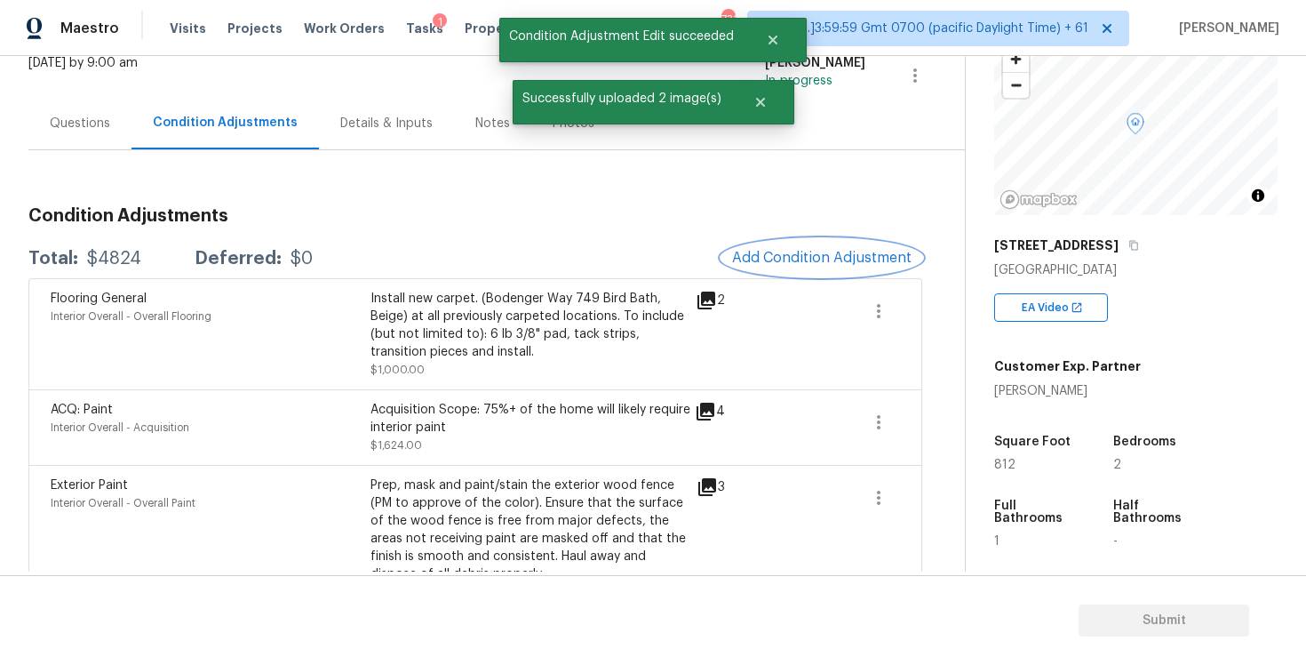
scroll to position [74, 0]
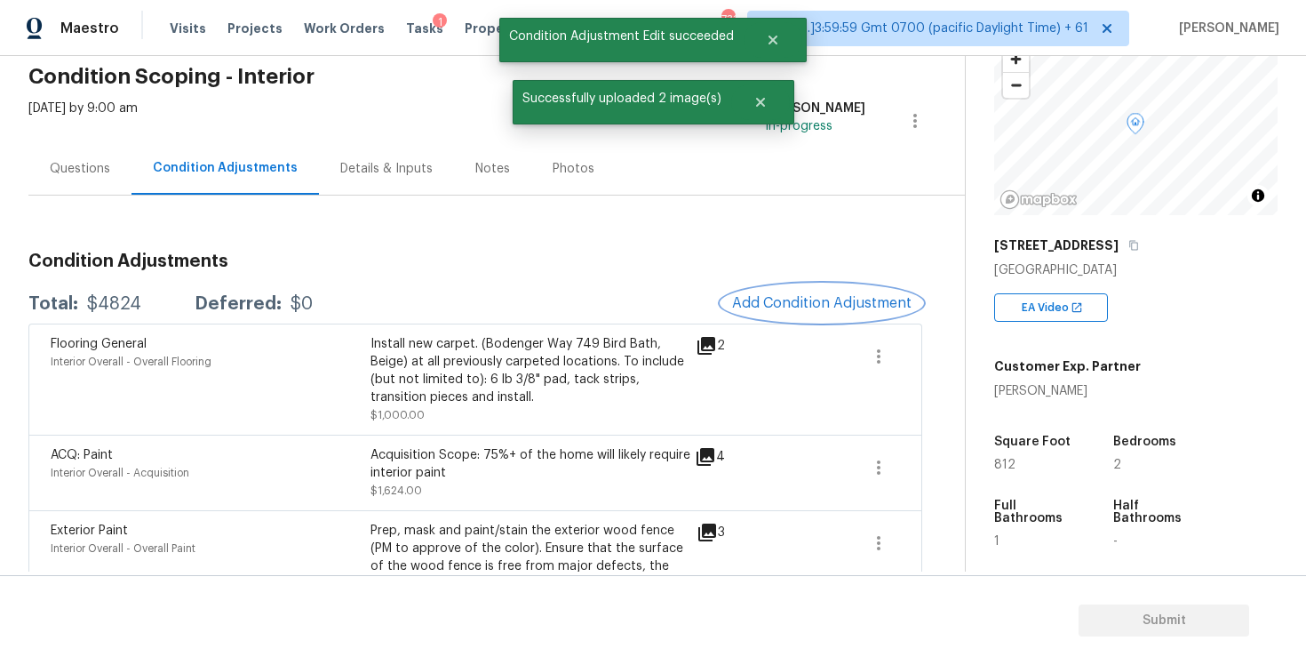
click at [808, 293] on button "Add Condition Adjustment" at bounding box center [822, 302] width 201 height 37
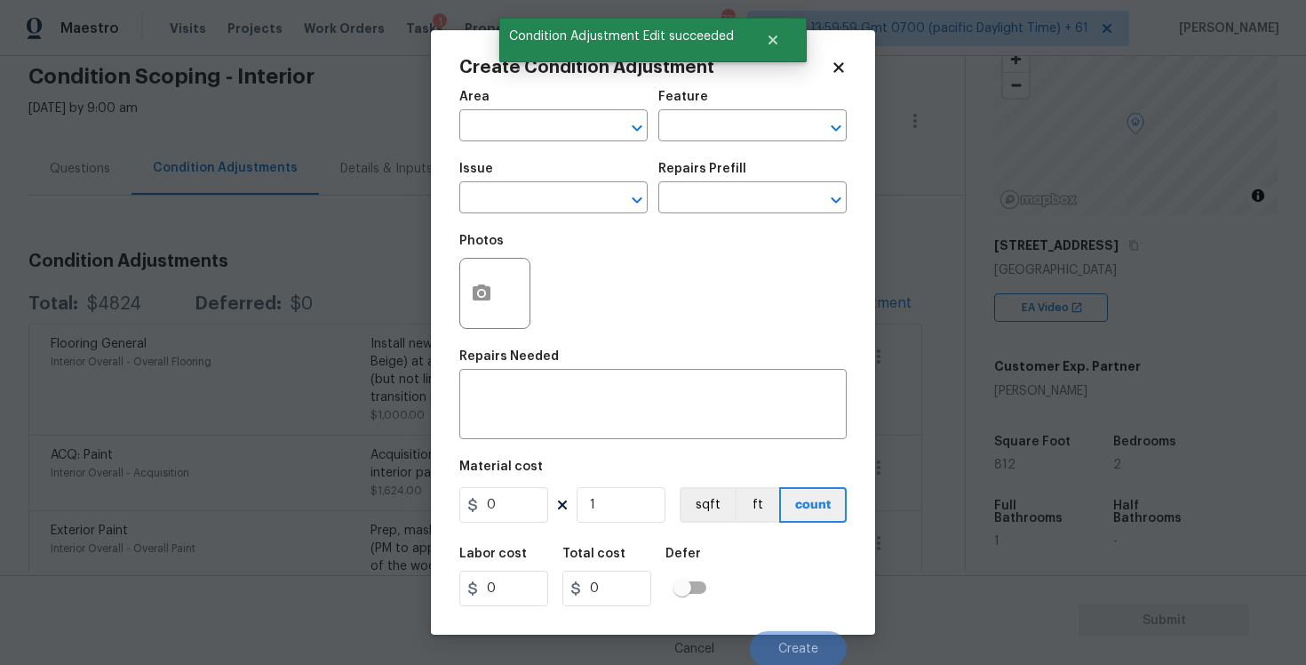
click at [476, 143] on span "Area ​" at bounding box center [553, 116] width 188 height 72
click at [479, 134] on input "text" at bounding box center [528, 128] width 139 height 28
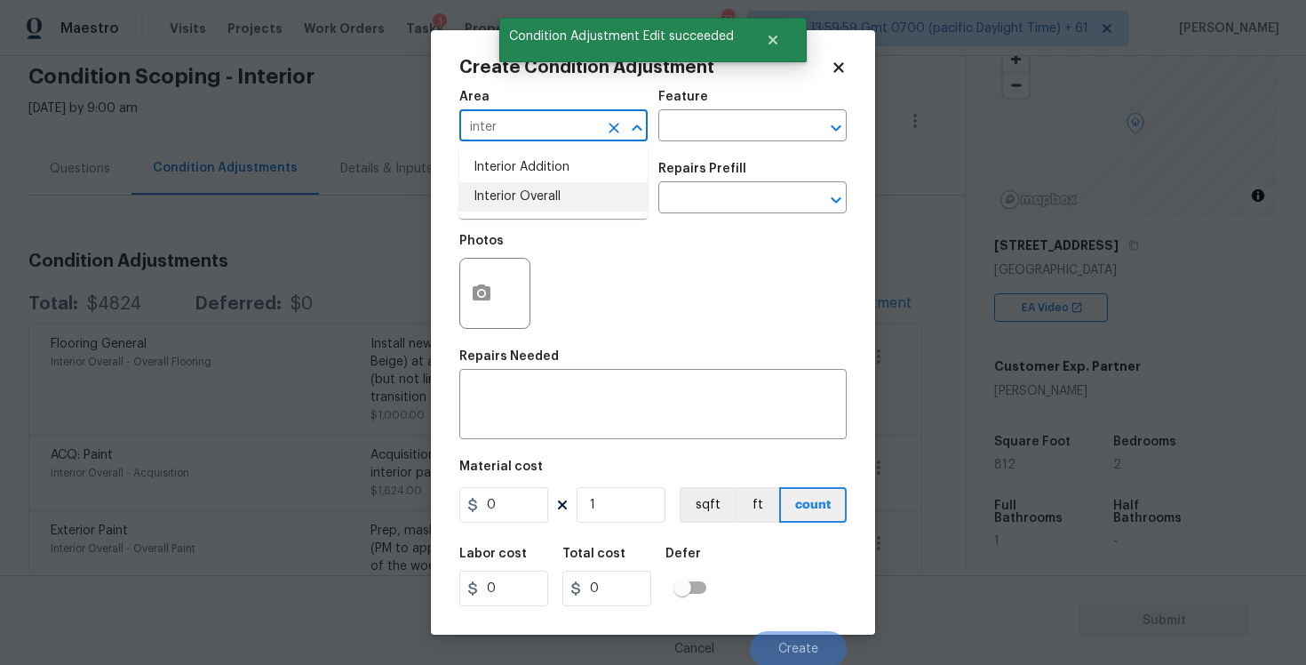
click at [495, 190] on li "Interior Overall" at bounding box center [553, 196] width 188 height 29
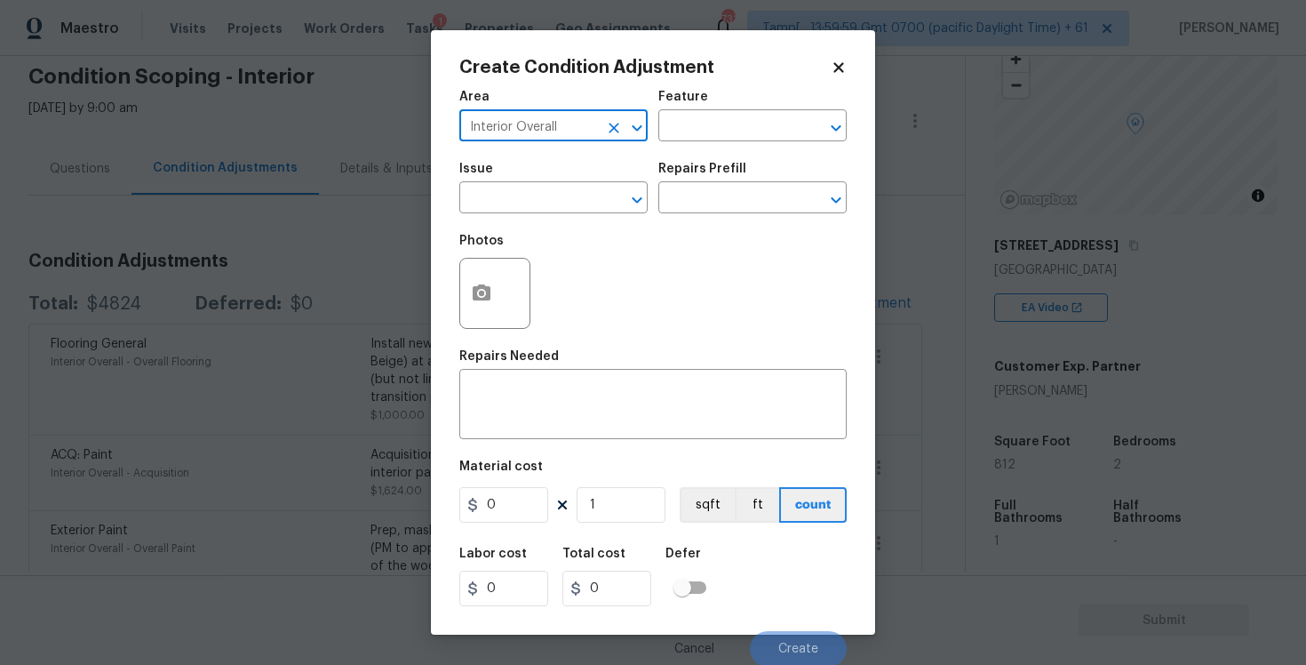
type input "Interior Overall"
click at [495, 190] on input "text" at bounding box center [528, 200] width 139 height 28
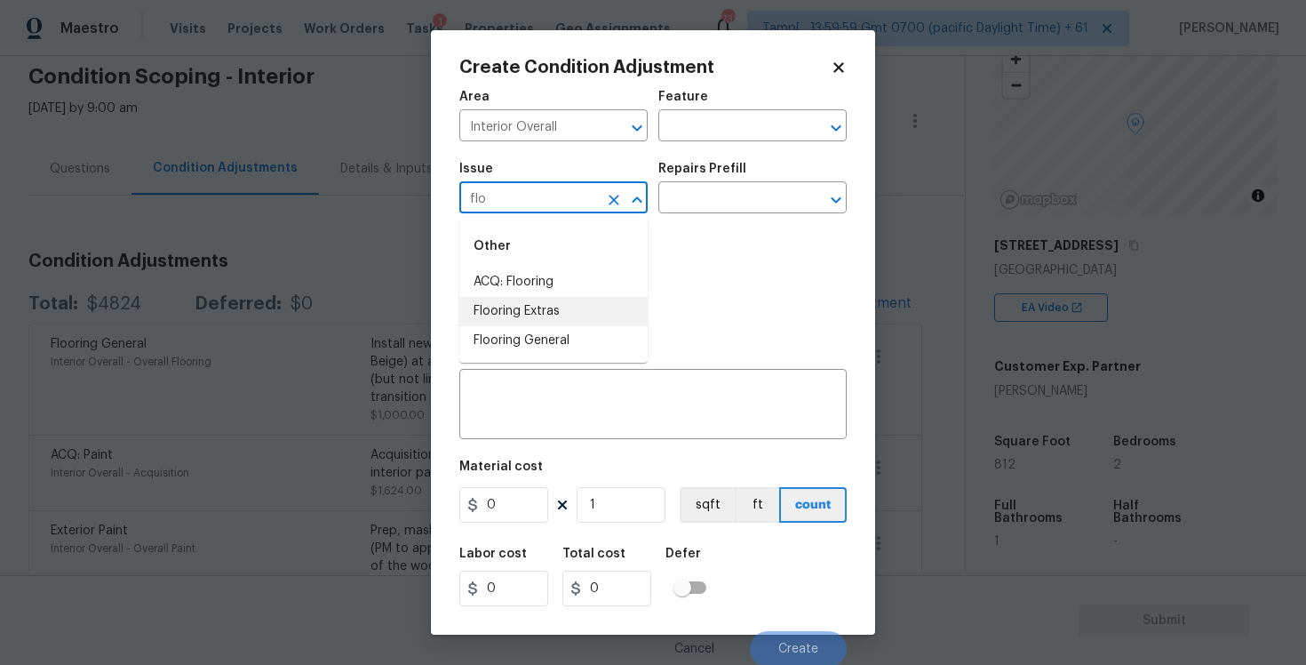
click at [531, 299] on li "Flooring Extras" at bounding box center [553, 311] width 188 height 29
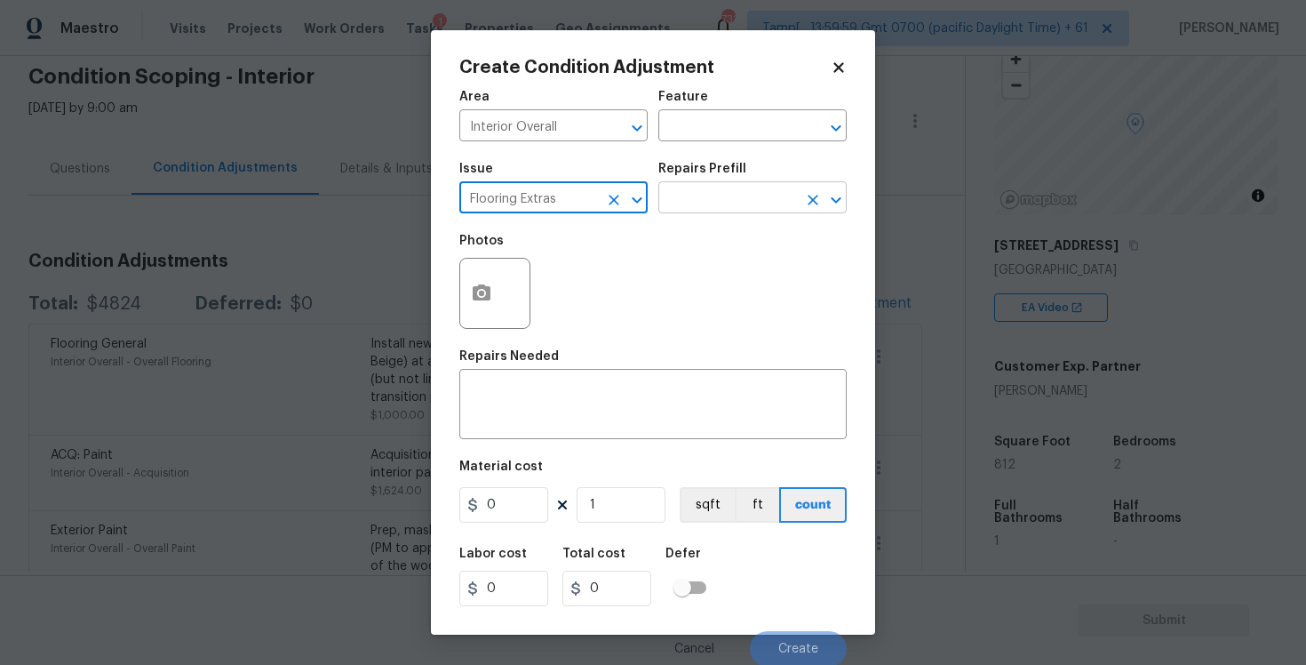
type input "Flooring Extras"
click at [688, 202] on input "text" at bounding box center [727, 200] width 139 height 28
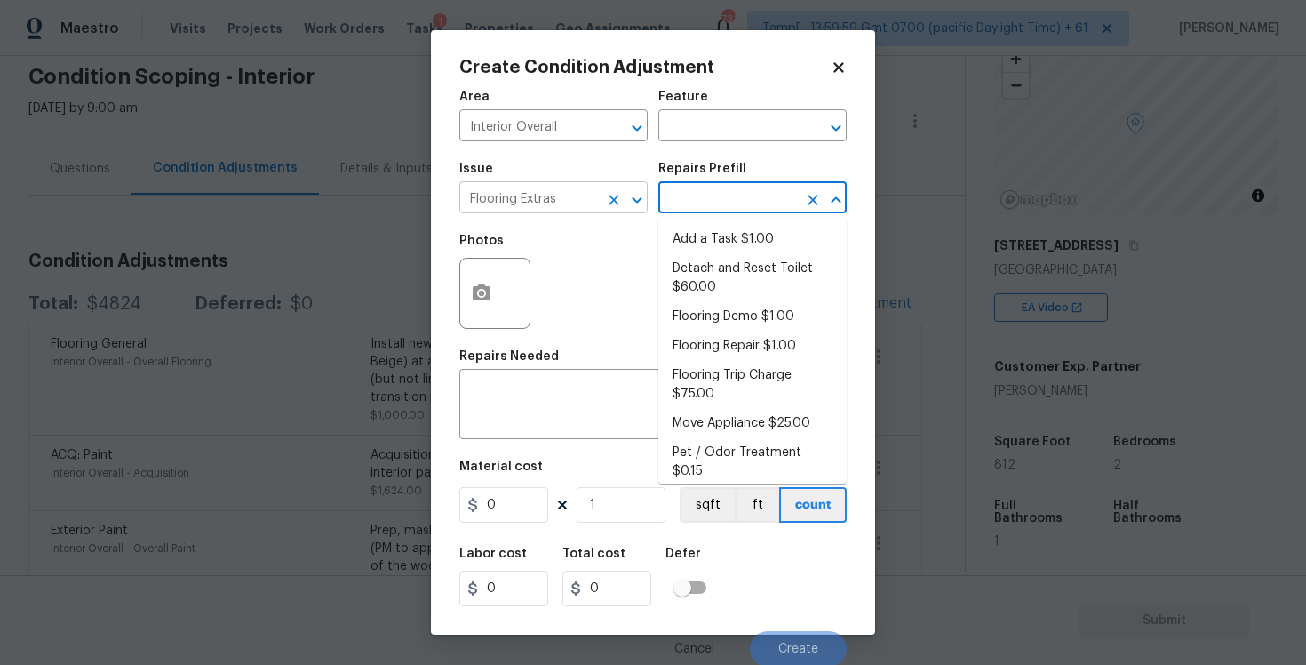
click at [617, 195] on icon "Clear" at bounding box center [614, 200] width 11 height 11
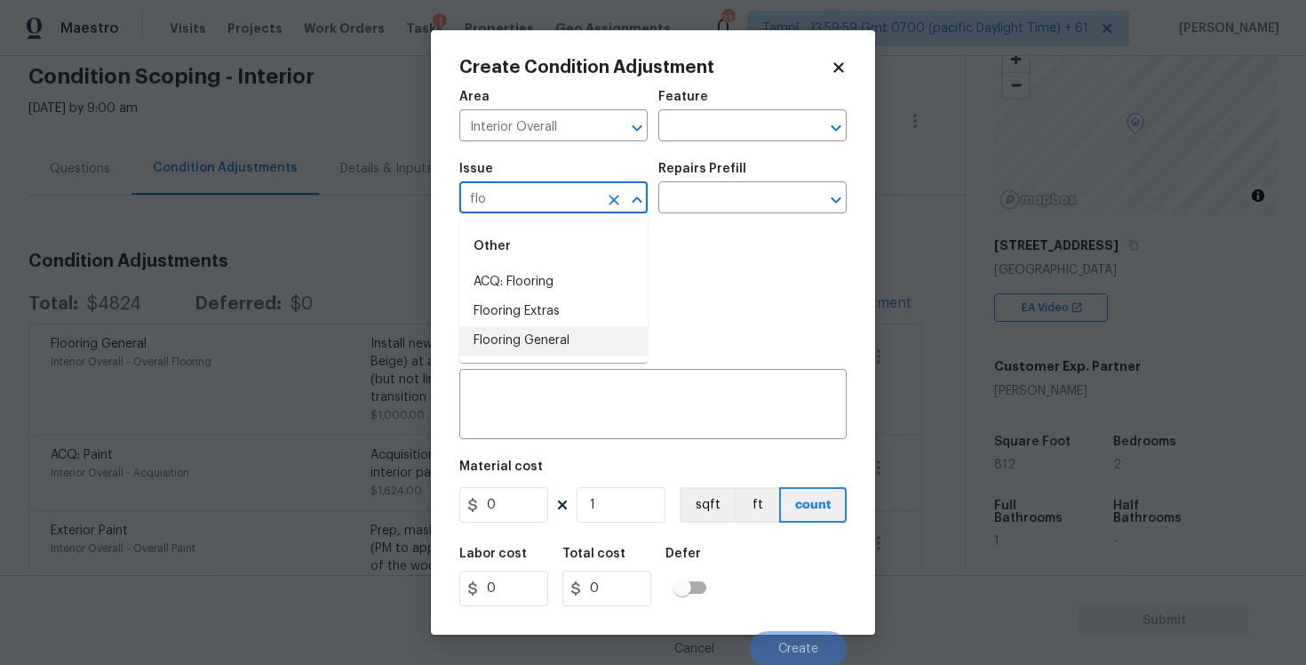
click at [623, 336] on li "Flooring General" at bounding box center [553, 340] width 188 height 29
type input "Flooring General"
click at [707, 210] on input "text" at bounding box center [727, 200] width 139 height 28
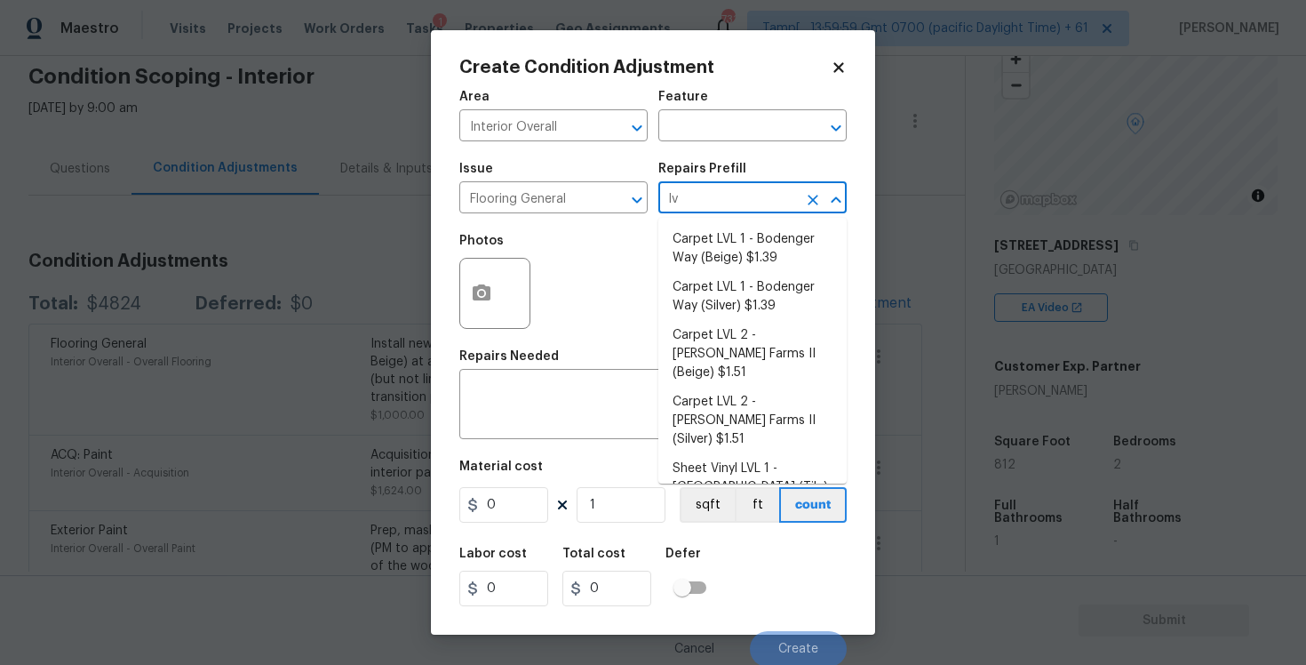
type input "l"
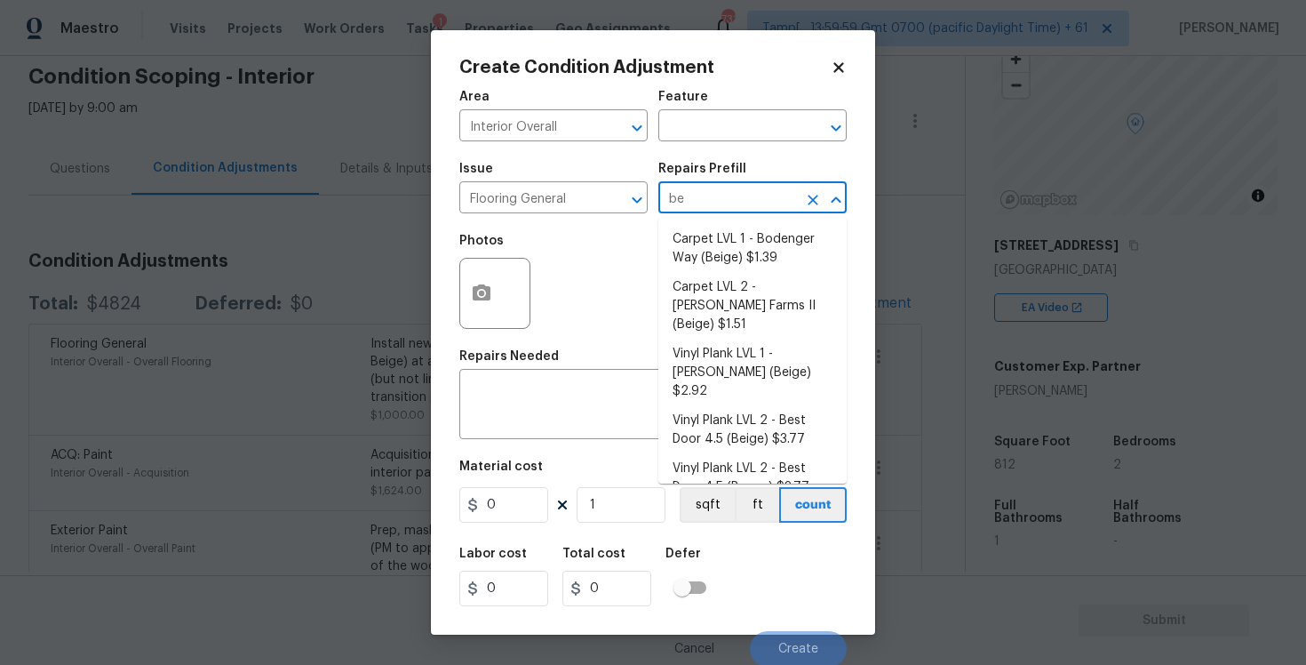
type input "bes"
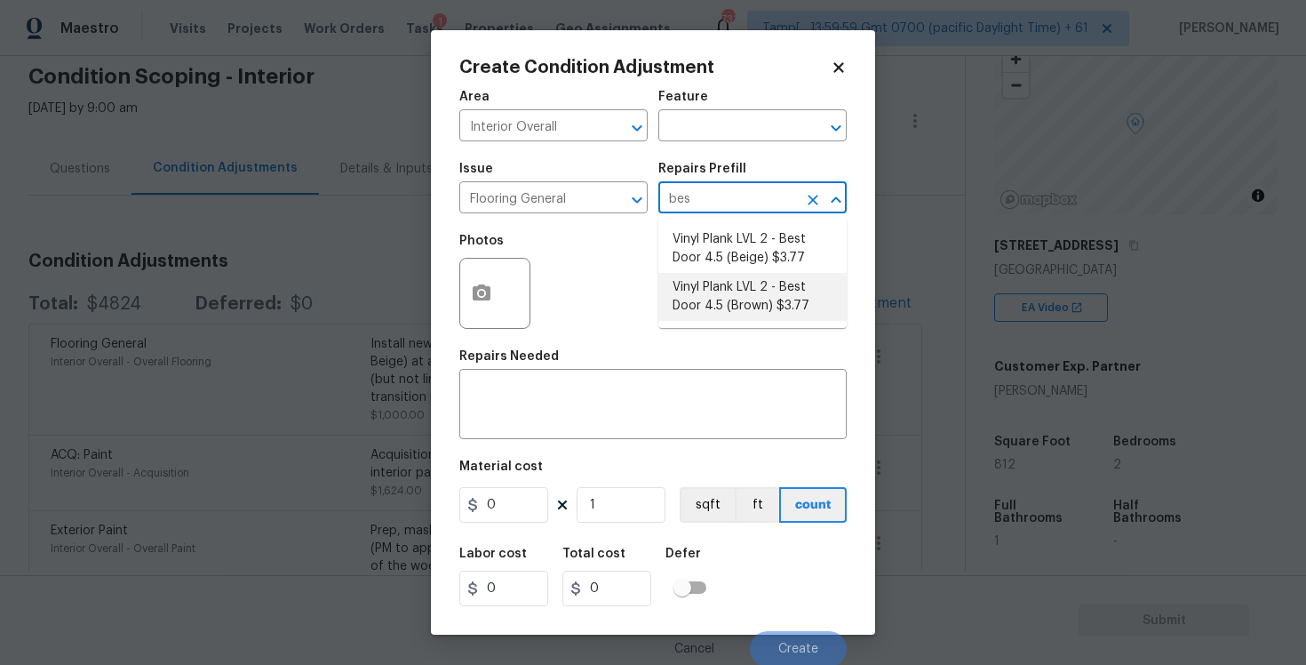
click at [719, 291] on li "Vinyl Plank LVL 2 - Best Door 4.5 (Brown) $3.77" at bounding box center [752, 297] width 188 height 48
type input "Overall Flooring"
type textarea "Install LVP (Best Door 4.5 490 Cuppa Joe) Includes transitions, glue and associ…"
type input "3.77"
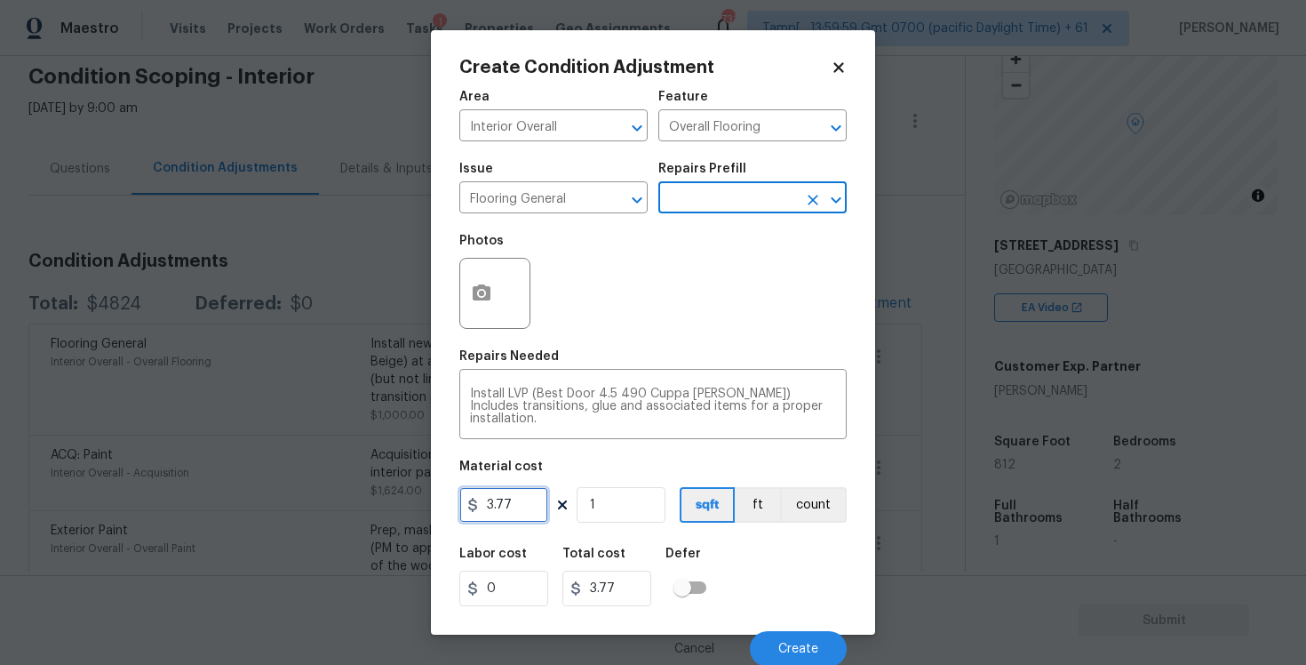
click at [530, 499] on input "3.77" at bounding box center [503, 505] width 89 height 36
type input "4"
click at [611, 526] on figure "Material cost 4 1 sqft ft count" at bounding box center [652, 493] width 387 height 66
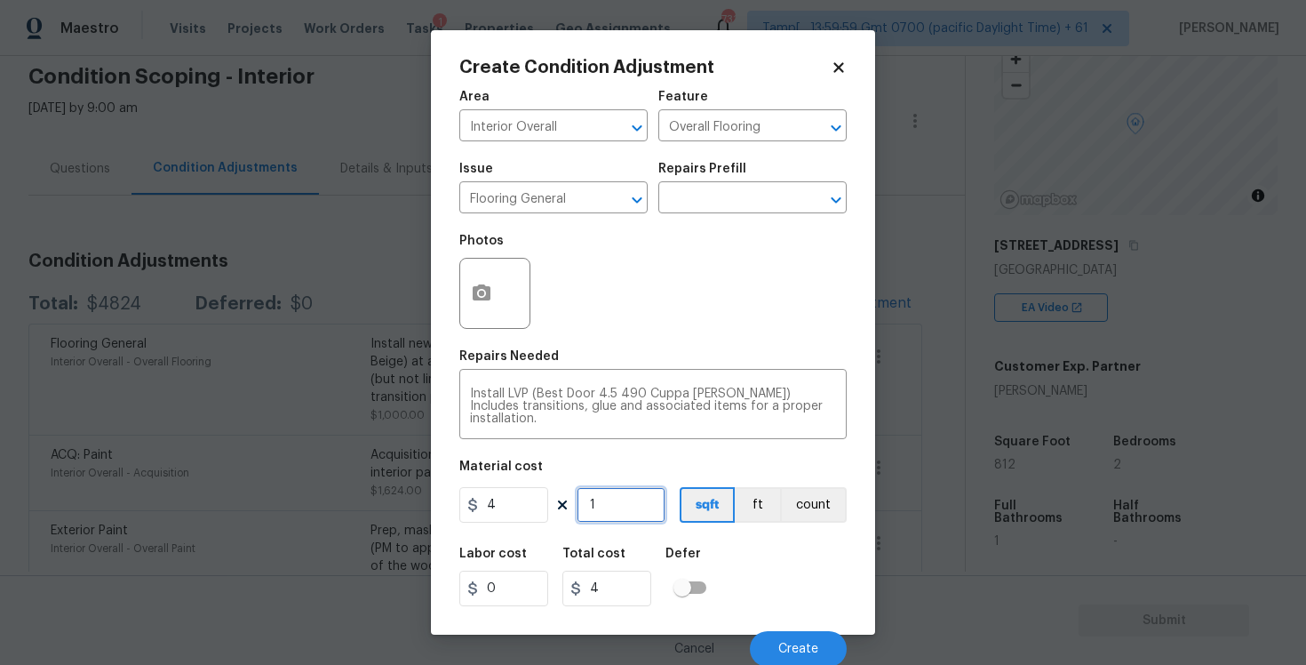
click at [606, 509] on input "1" at bounding box center [621, 505] width 89 height 36
type input "0"
type input "4"
type input "16"
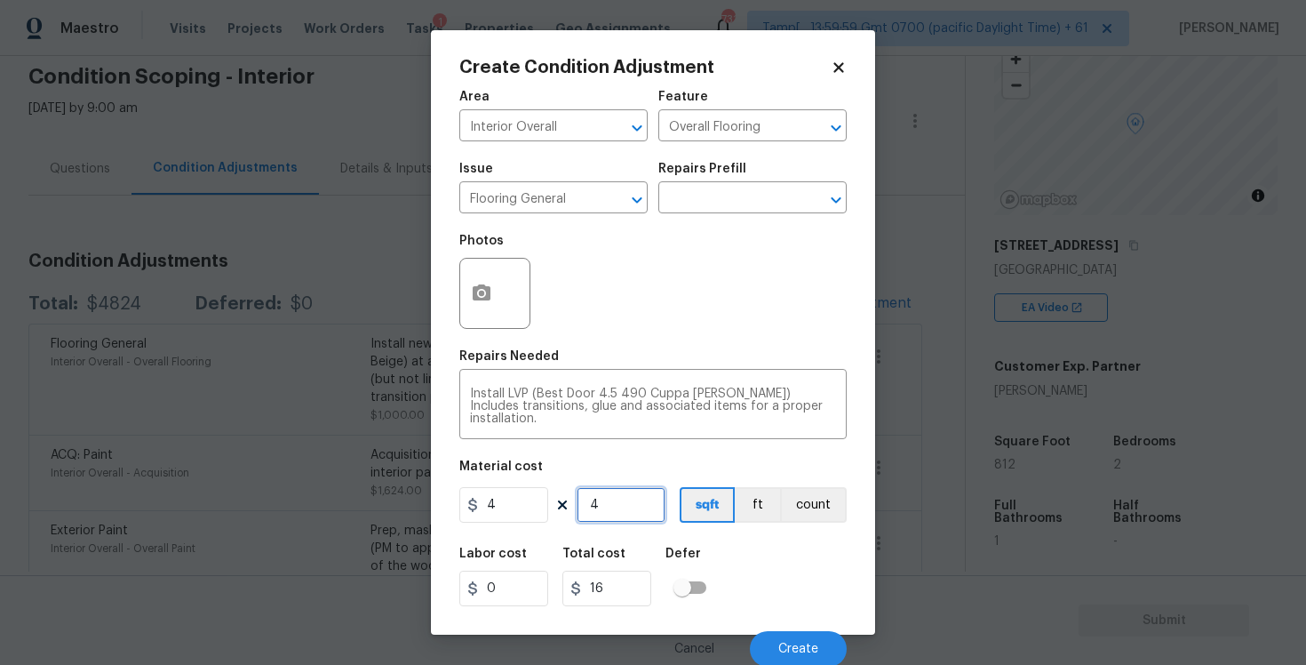
type input "45"
type input "180"
type input "450"
type input "1800"
type input "450"
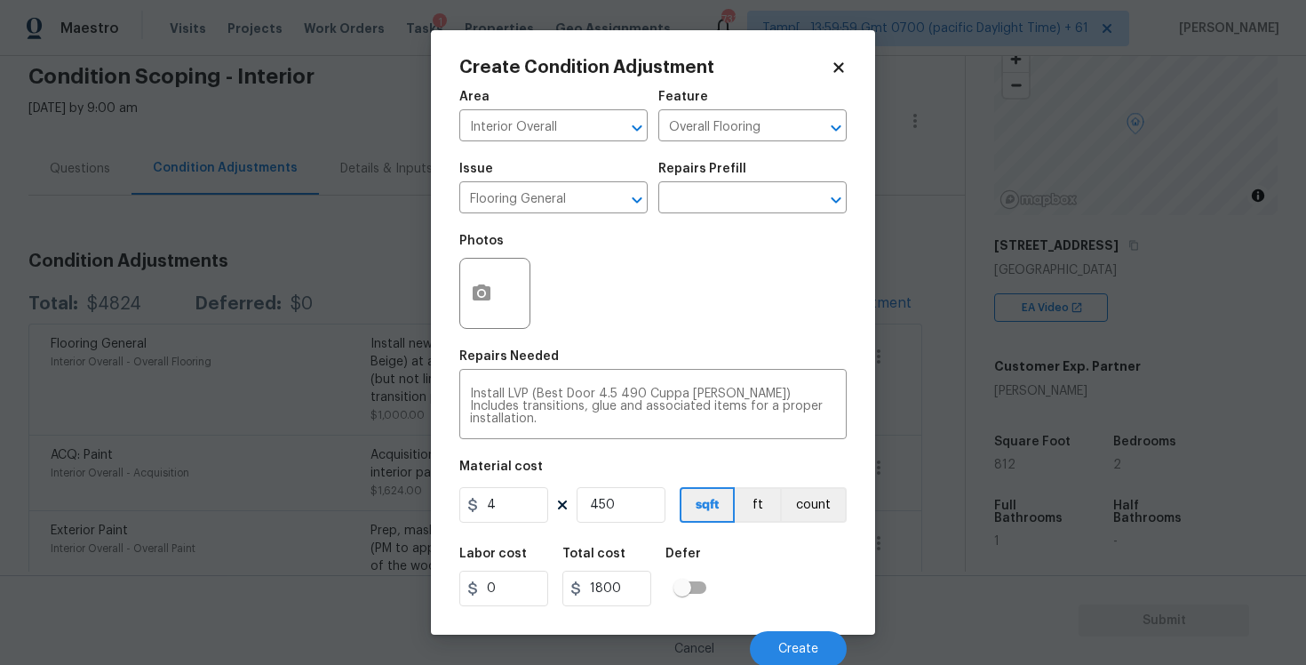
click at [460, 282] on div at bounding box center [494, 293] width 71 height 71
click at [490, 291] on icon "button" at bounding box center [482, 292] width 18 height 16
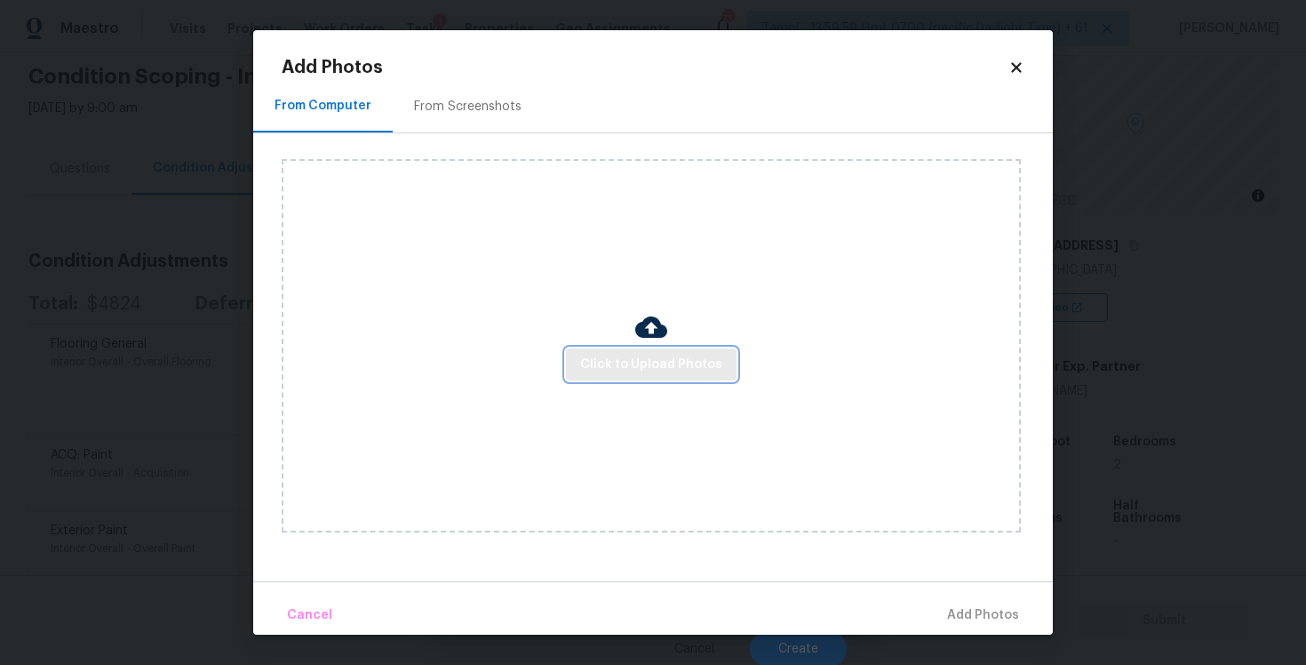
click at [686, 372] on span "Click to Upload Photos" at bounding box center [651, 365] width 142 height 22
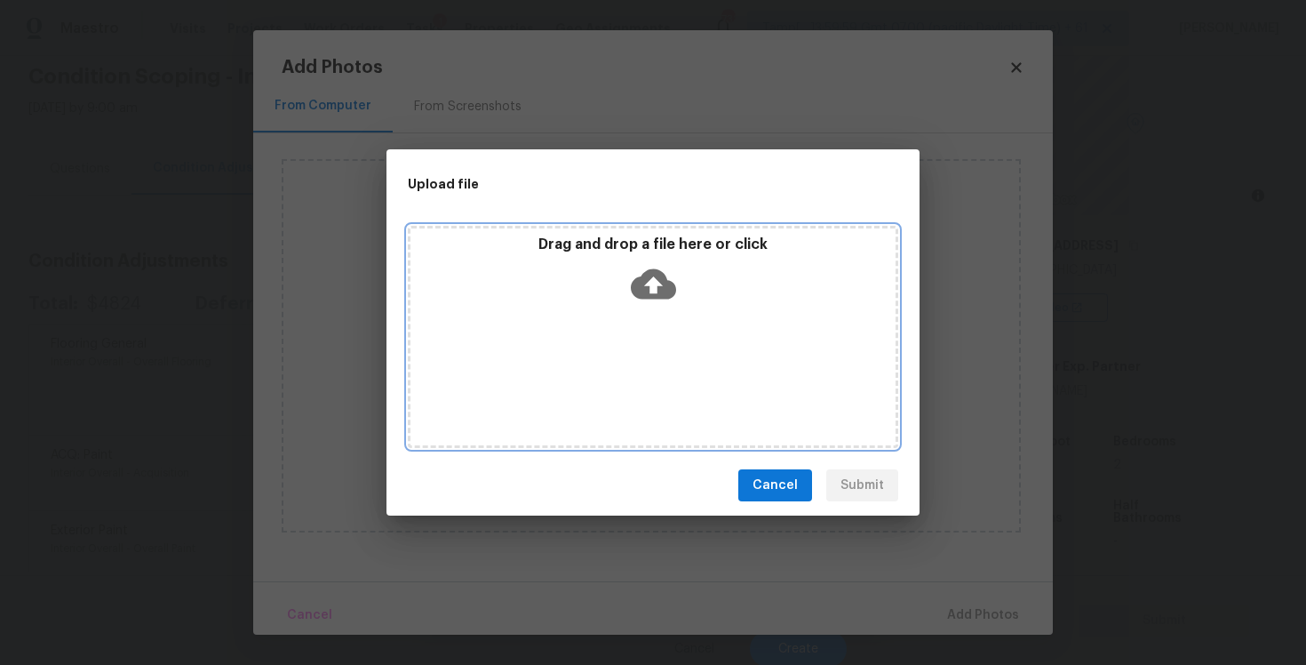
click at [664, 263] on icon at bounding box center [653, 283] width 45 height 45
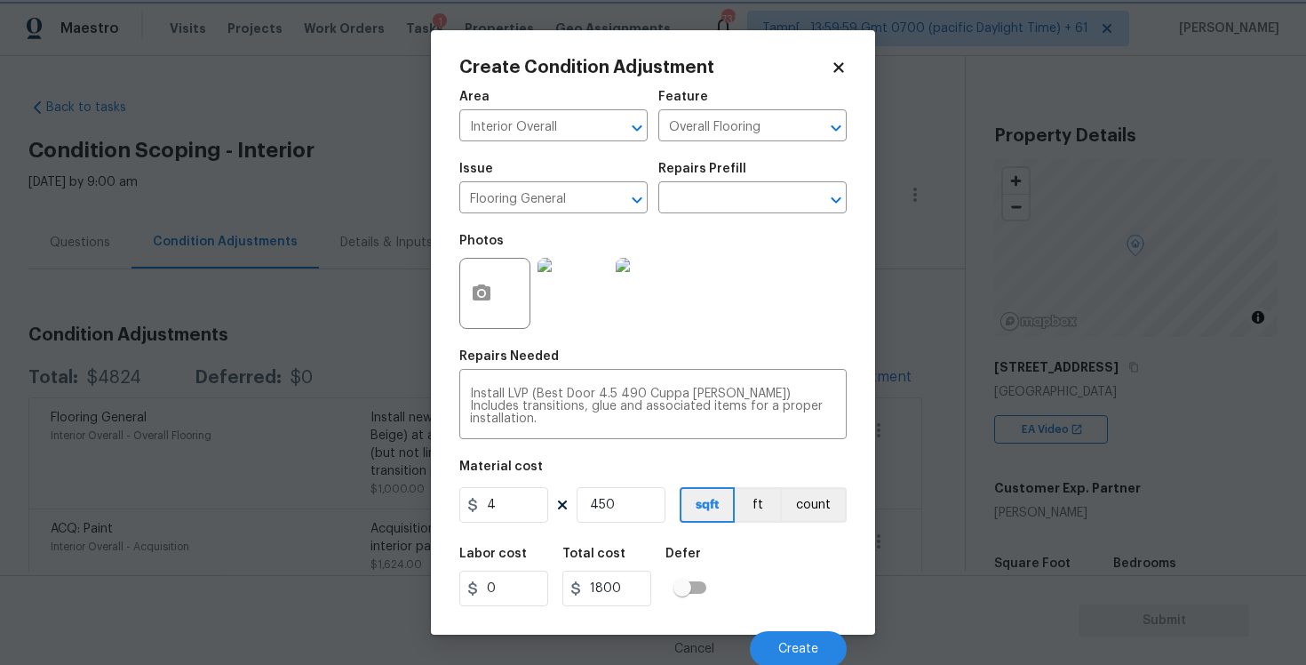
scroll to position [3, 0]
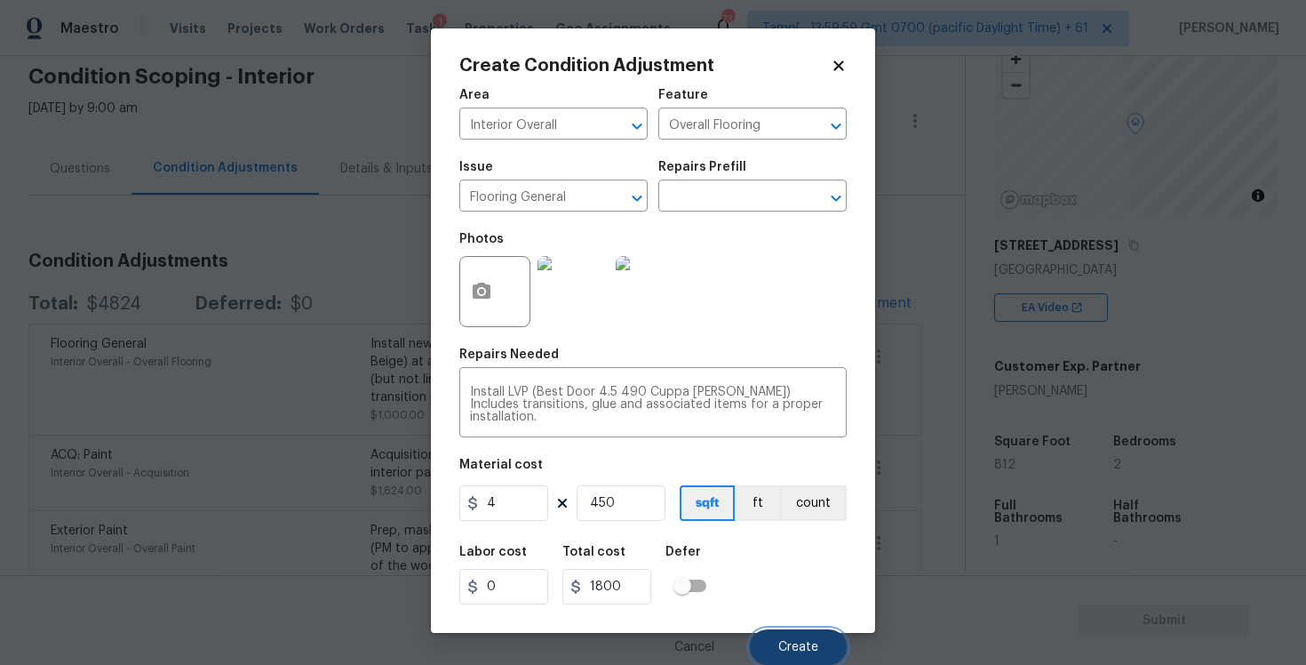
click at [821, 646] on button "Create" at bounding box center [798, 647] width 97 height 36
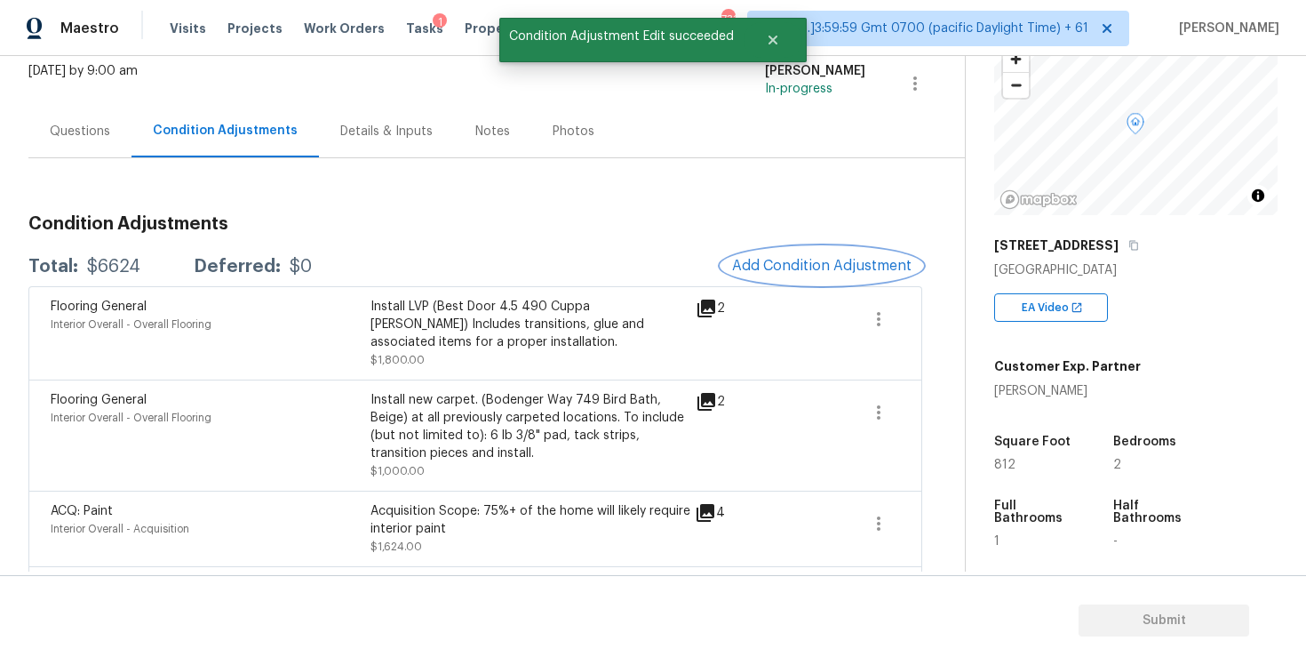
scroll to position [0, 0]
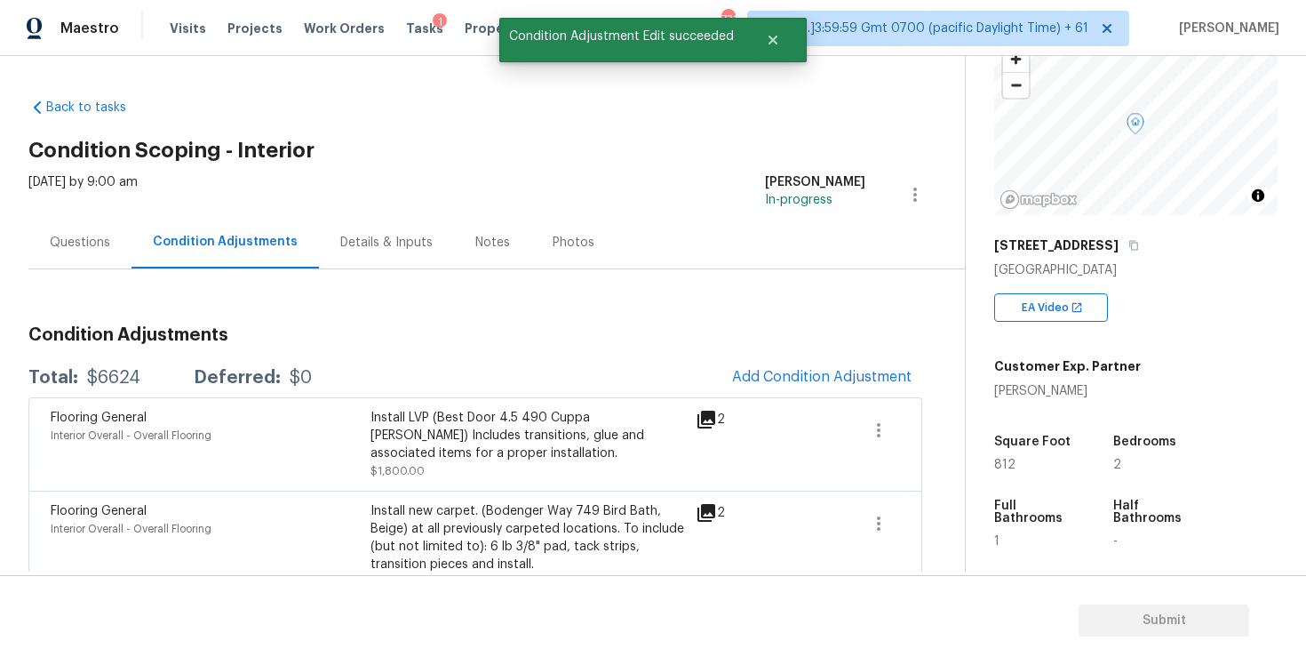
click at [88, 245] on div "Questions" at bounding box center [80, 243] width 60 height 18
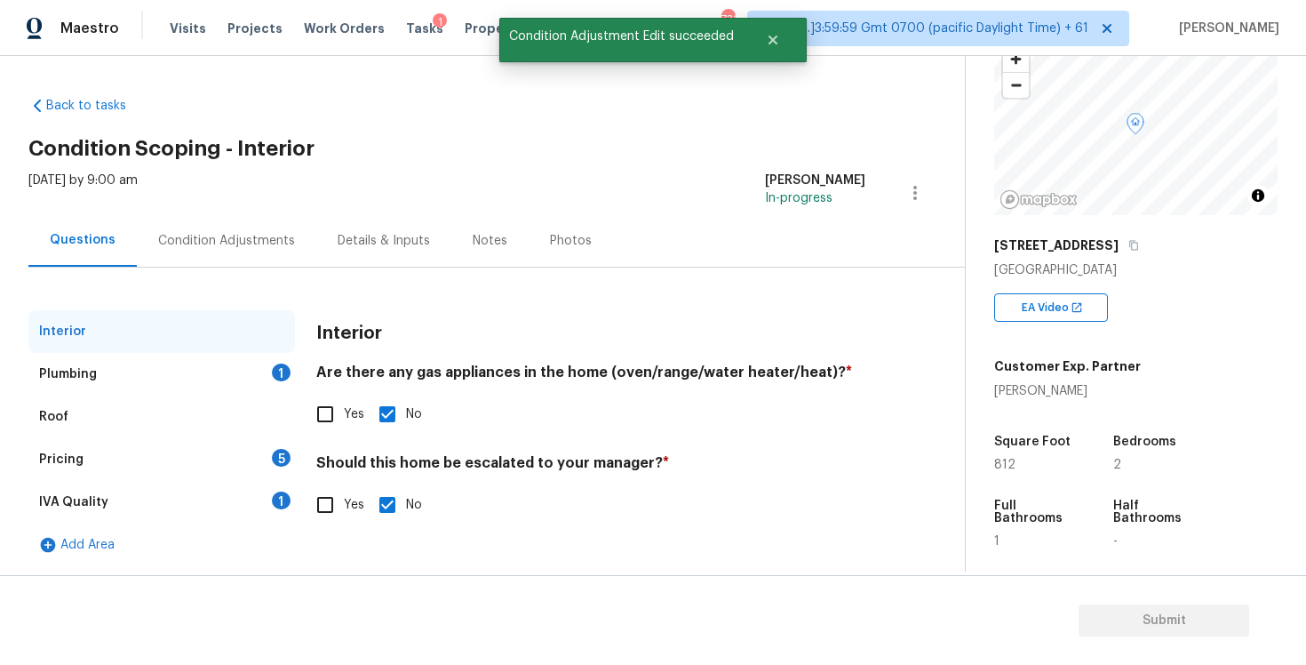
scroll to position [1, 0]
click at [248, 358] on div "Plumbing 1" at bounding box center [161, 375] width 267 height 43
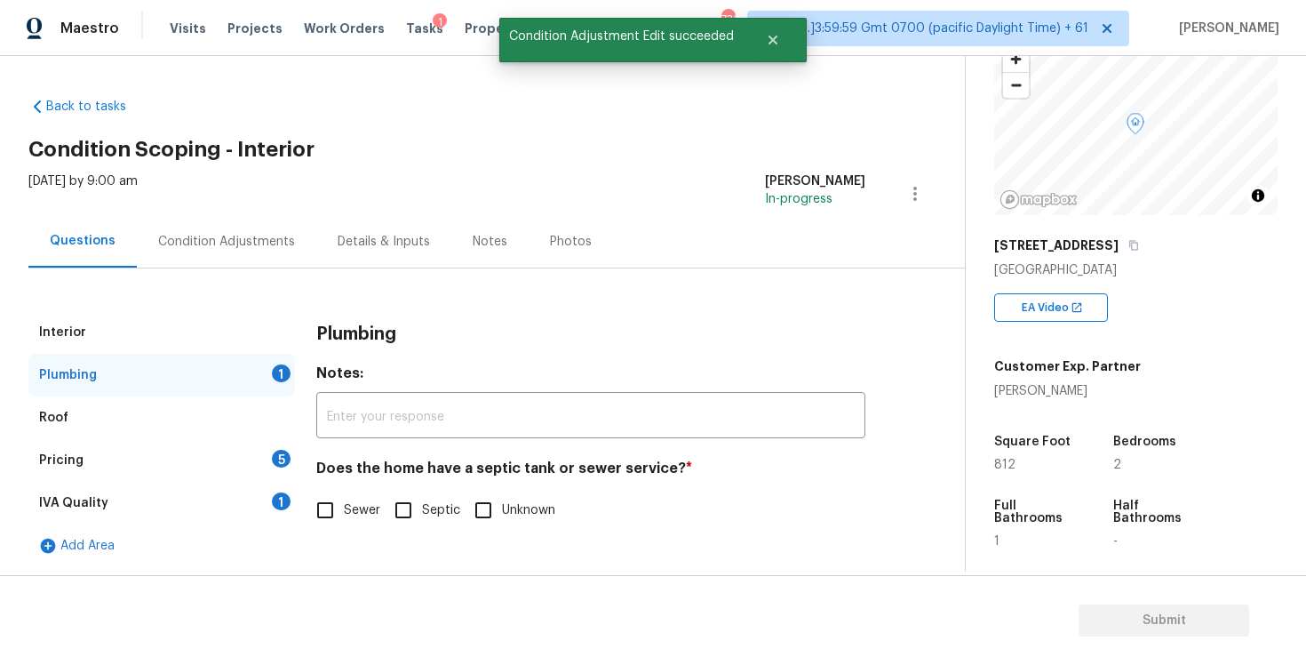
click at [315, 515] on input "Sewer" at bounding box center [325, 509] width 37 height 37
checkbox input "true"
click at [243, 475] on div "Pricing 5" at bounding box center [161, 460] width 267 height 43
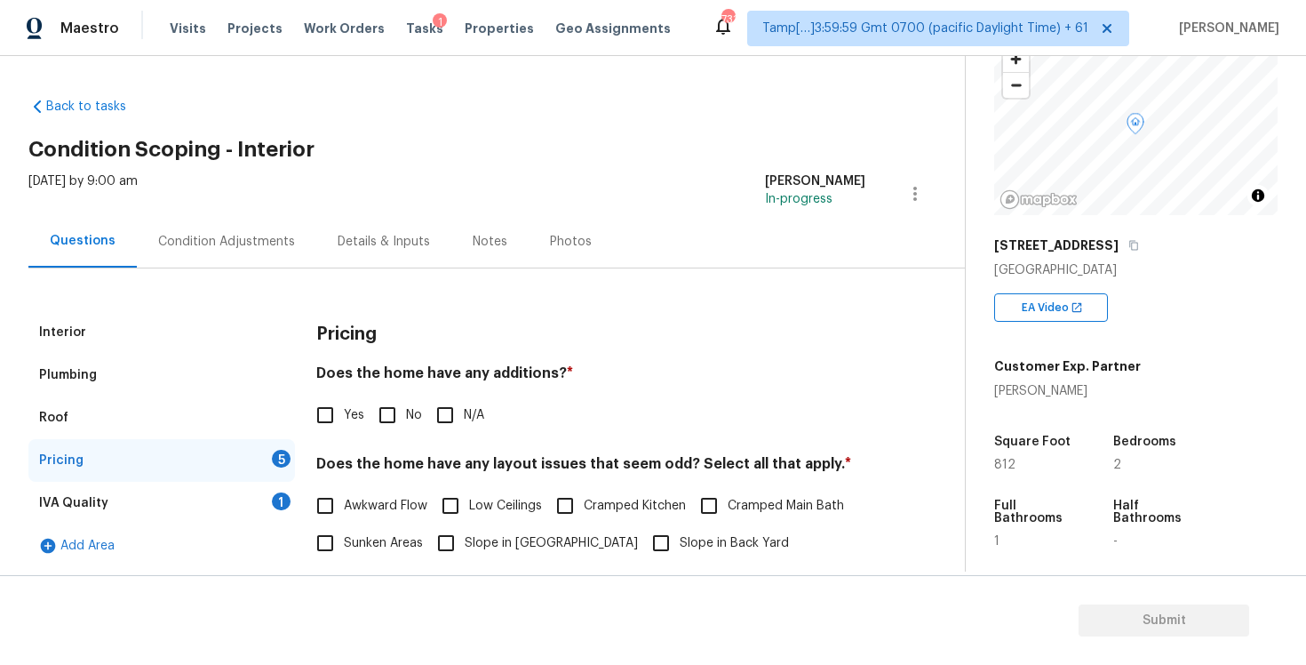
click at [371, 412] on input "No" at bounding box center [387, 414] width 37 height 37
checkbox input "true"
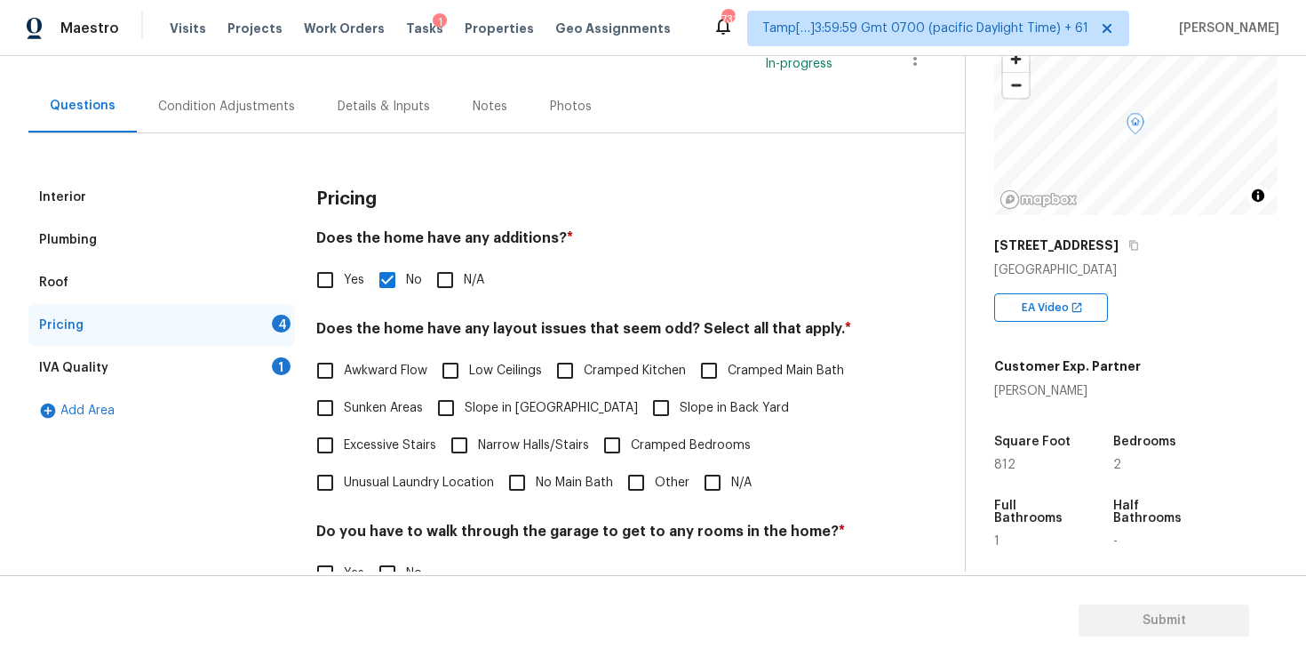
scroll to position [214, 0]
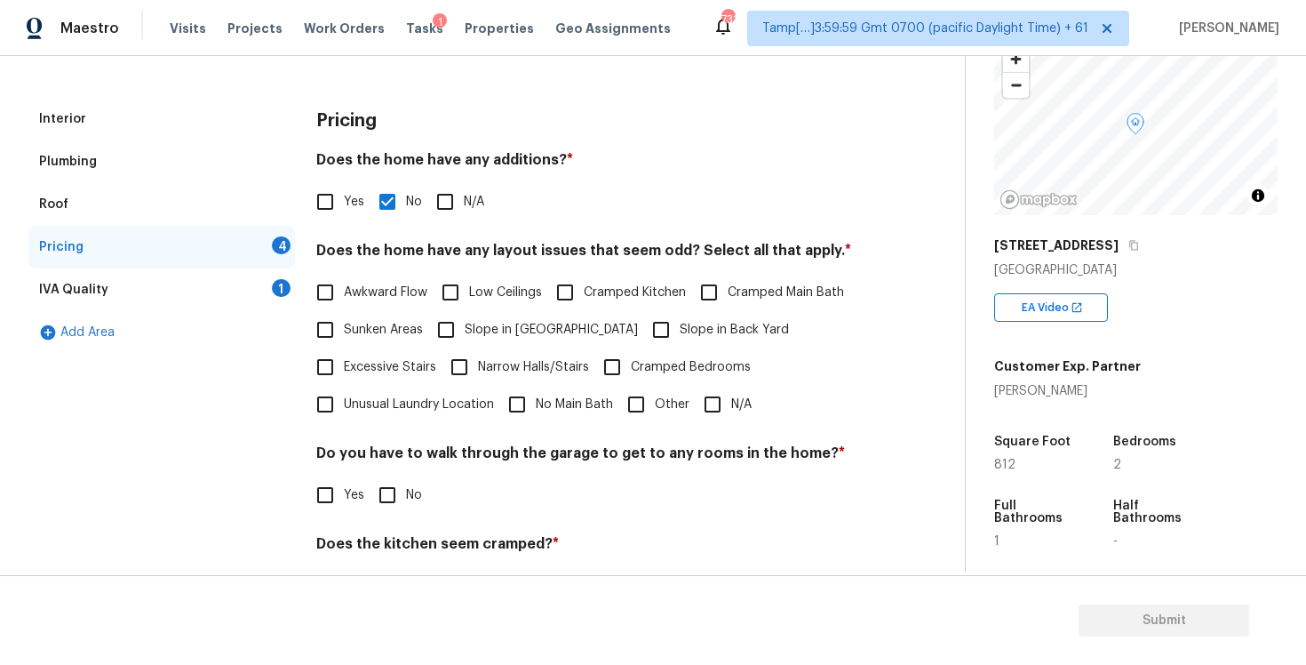
click at [740, 435] on div "Pricing Does the home have any additions? * Yes No N/A Does the home have any l…" at bounding box center [590, 407] width 549 height 618
click at [723, 413] on input "N/A" at bounding box center [712, 404] width 37 height 37
checkbox input "true"
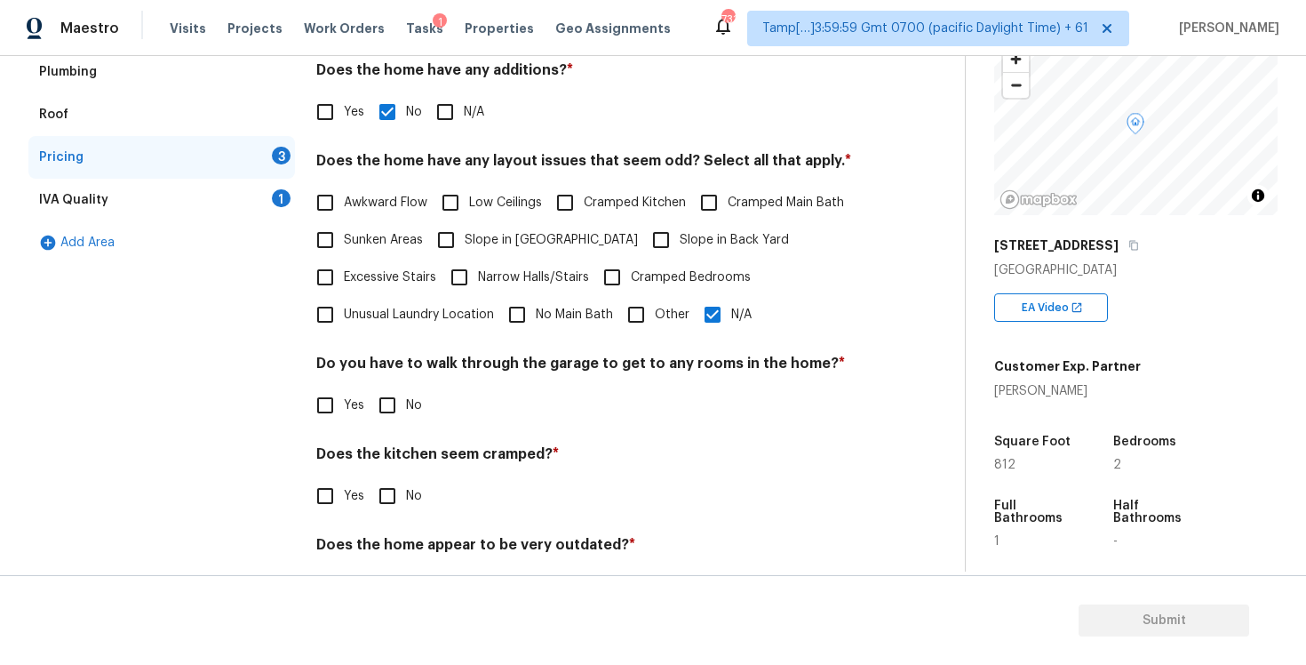
scroll to position [305, 0]
click at [390, 380] on div "Do you have to walk through the garage to get to any rooms in the home? * Yes No" at bounding box center [590, 388] width 549 height 69
click at [388, 422] on input "No" at bounding box center [387, 404] width 37 height 37
checkbox input "true"
click at [395, 478] on input "No" at bounding box center [387, 496] width 37 height 37
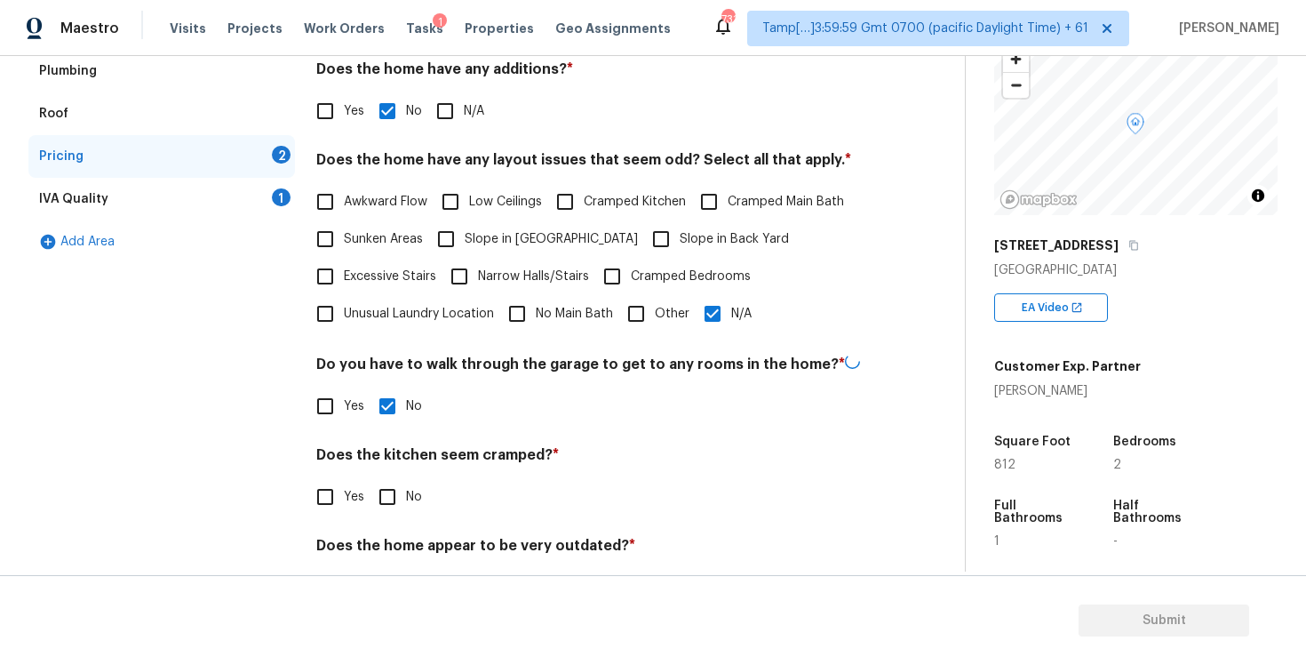
checkbox input "true"
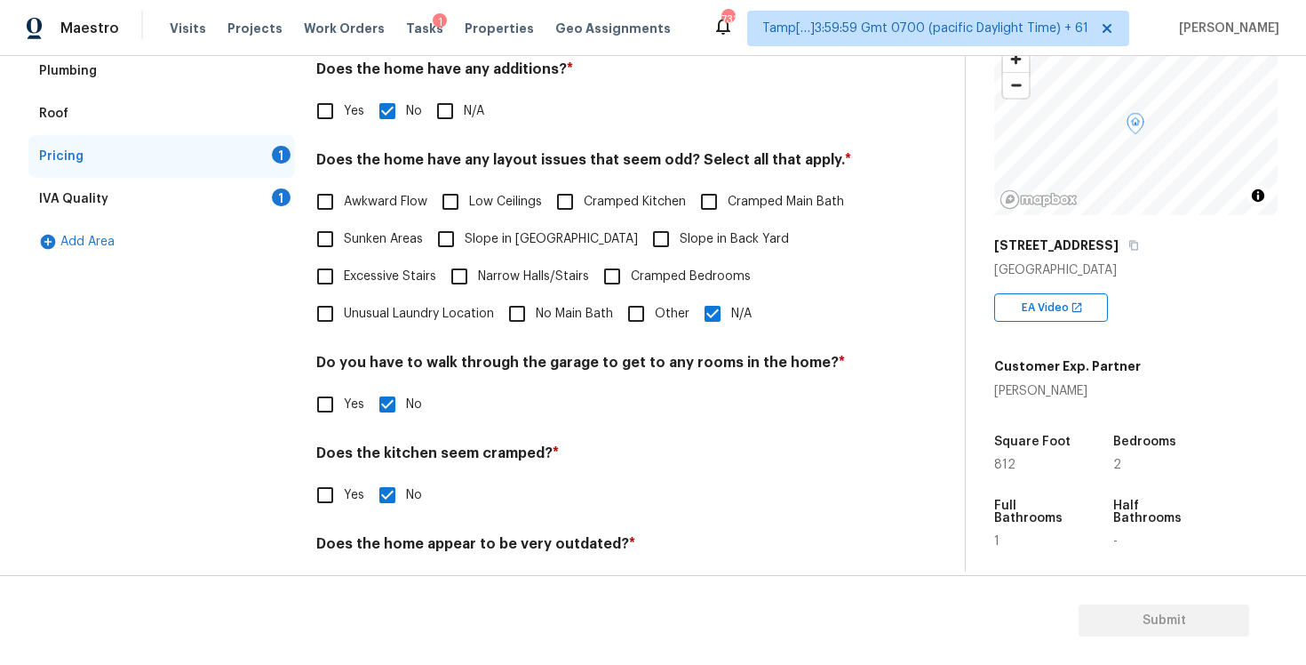
scroll to position [364, 0]
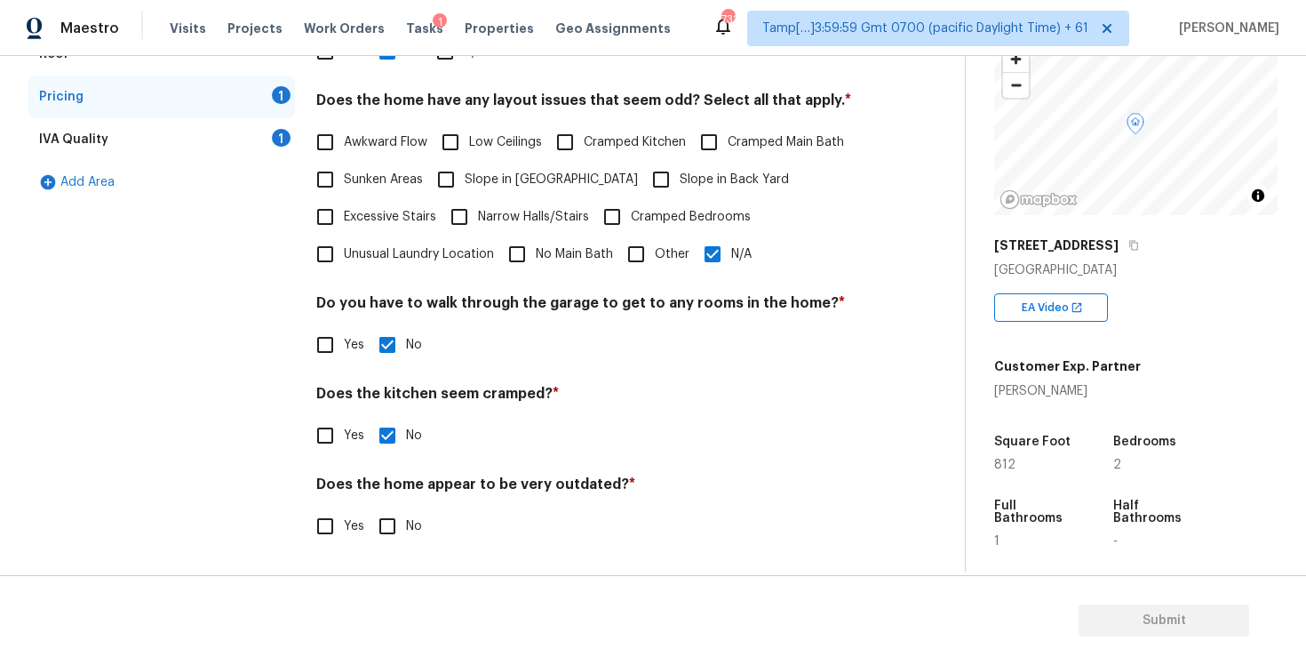
click at [395, 512] on input "No" at bounding box center [387, 525] width 37 height 37
checkbox input "true"
click at [355, 145] on span "Awkward Flow" at bounding box center [386, 142] width 84 height 19
click at [344, 145] on input "Awkward Flow" at bounding box center [325, 142] width 37 height 37
checkbox input "true"
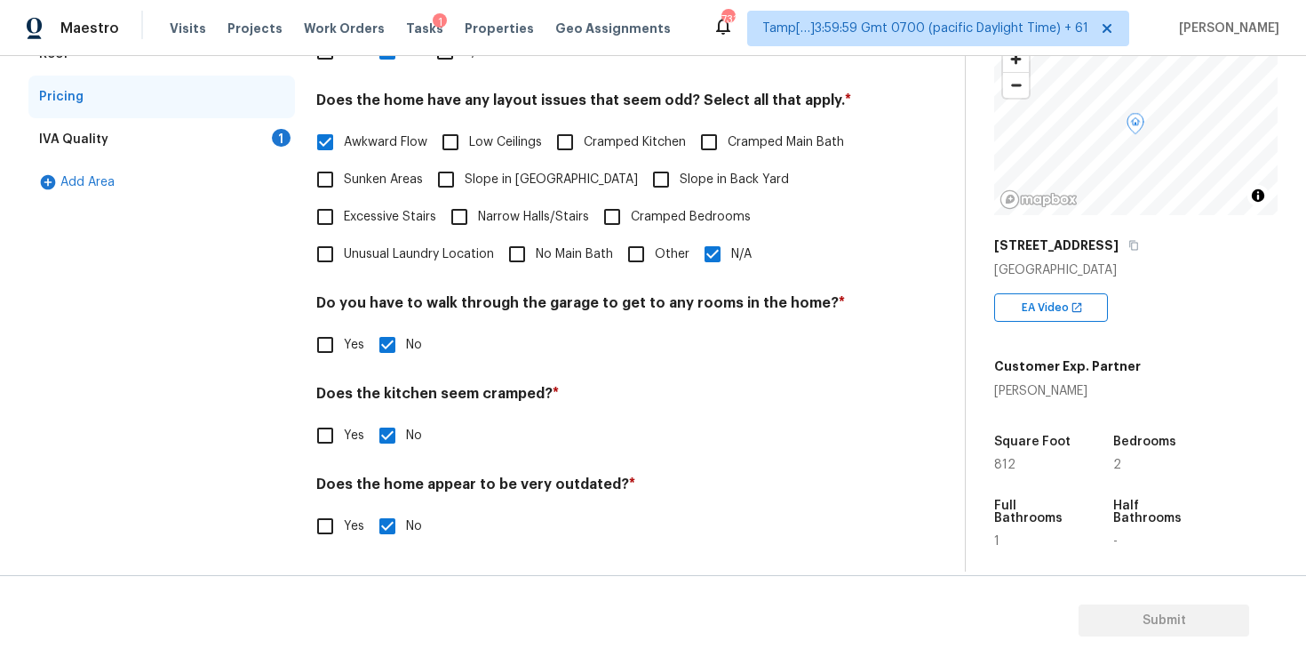
click at [721, 251] on input "N/A" at bounding box center [712, 253] width 37 height 37
checkbox input "false"
click at [618, 139] on span "Cramped Kitchen" at bounding box center [635, 142] width 102 height 19
click at [584, 139] on input "Cramped Kitchen" at bounding box center [565, 142] width 37 height 37
checkbox input "true"
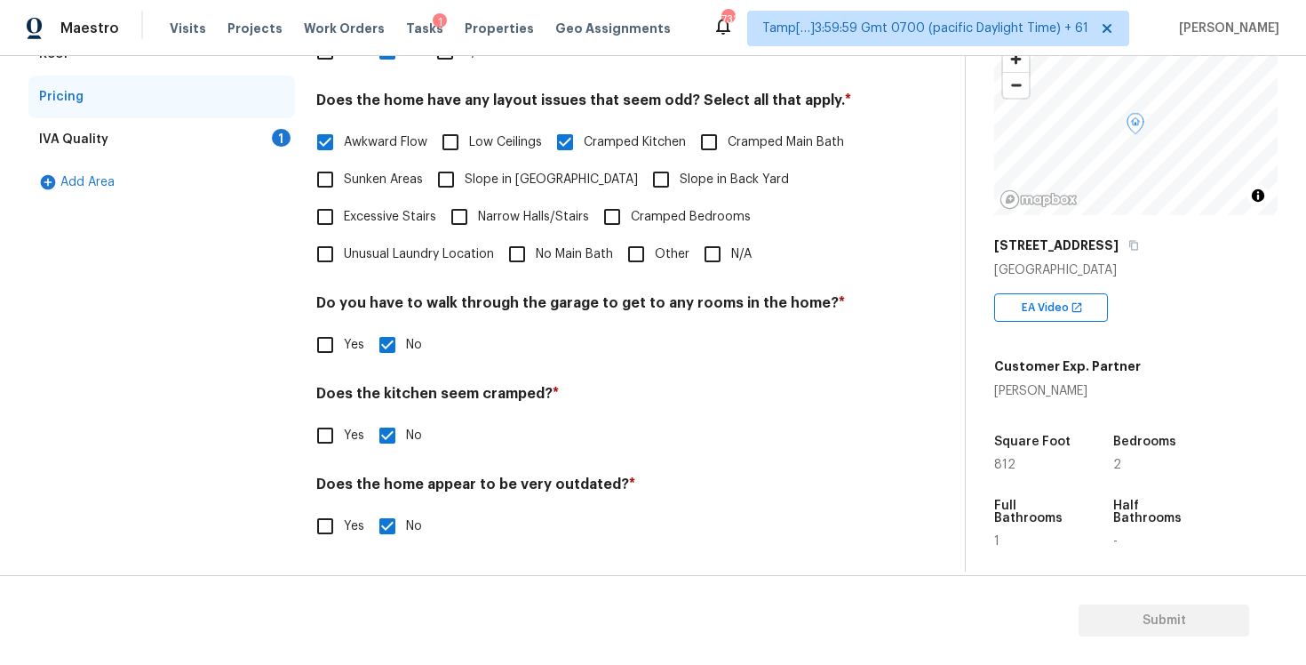
click at [567, 211] on span "Narrow Halls/Stairs" at bounding box center [533, 217] width 111 height 19
click at [478, 211] on input "Narrow Halls/Stairs" at bounding box center [459, 216] width 37 height 37
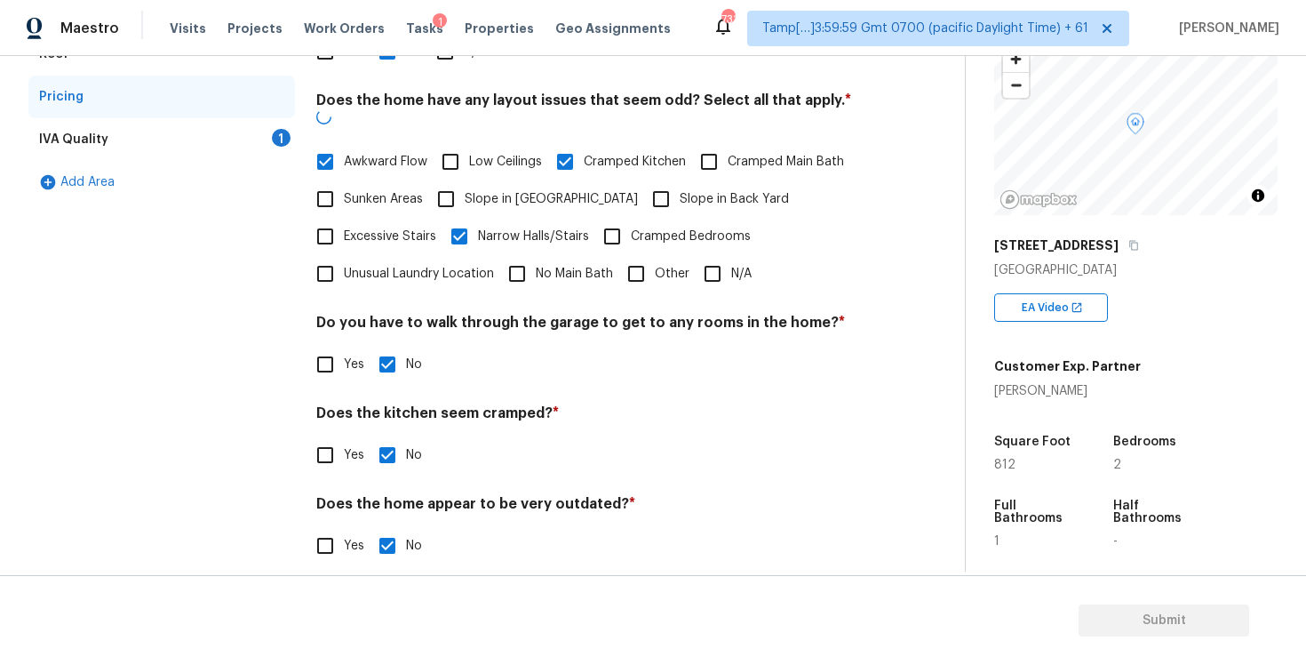
click at [560, 227] on span "Narrow Halls/Stairs" at bounding box center [533, 236] width 111 height 19
click at [478, 218] on input "Narrow Halls/Stairs" at bounding box center [459, 236] width 37 height 37
checkbox input "false"
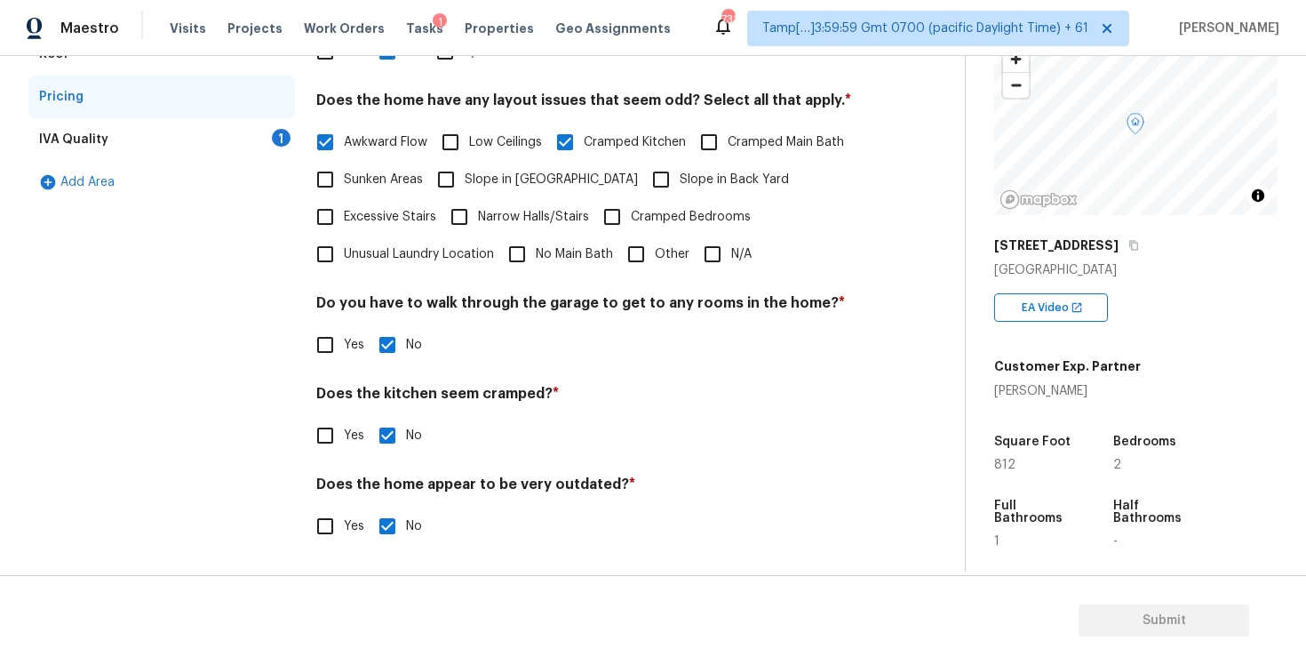
click at [557, 252] on span "No Main Bath" at bounding box center [574, 254] width 77 height 19
click at [536, 252] on input "No Main Bath" at bounding box center [517, 253] width 37 height 37
checkbox input "true"
click at [337, 451] on input "Yes" at bounding box center [325, 435] width 37 height 37
checkbox input "true"
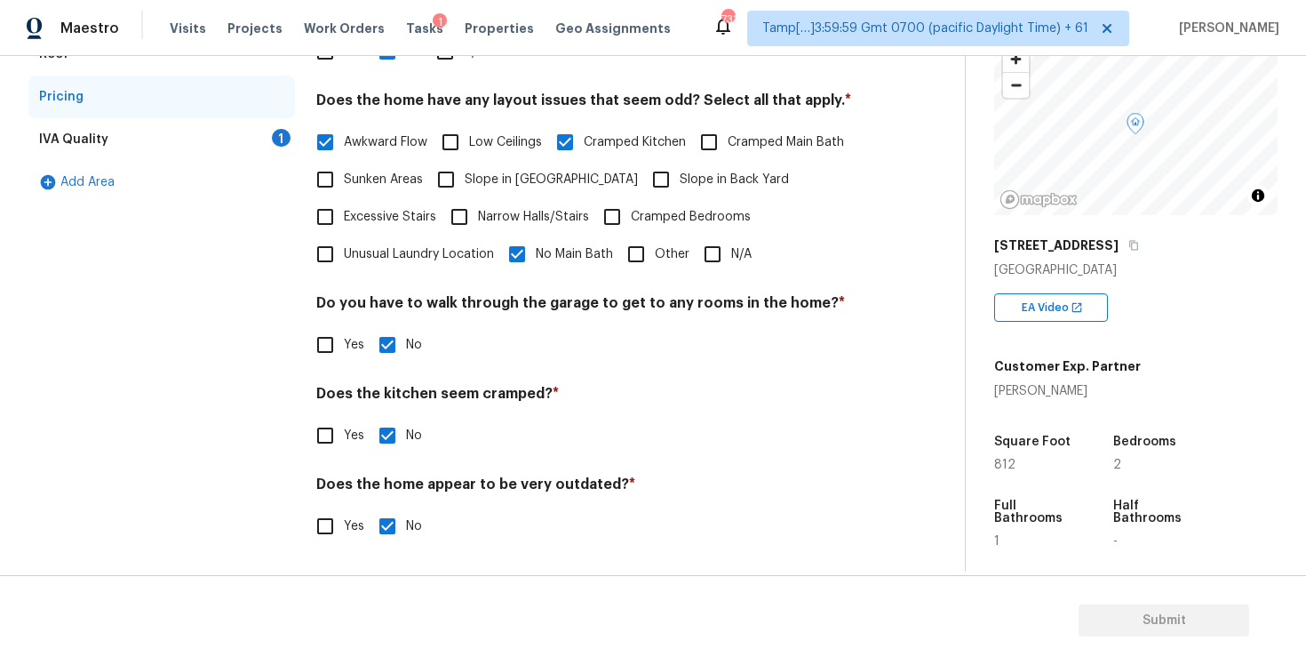
checkbox input "false"
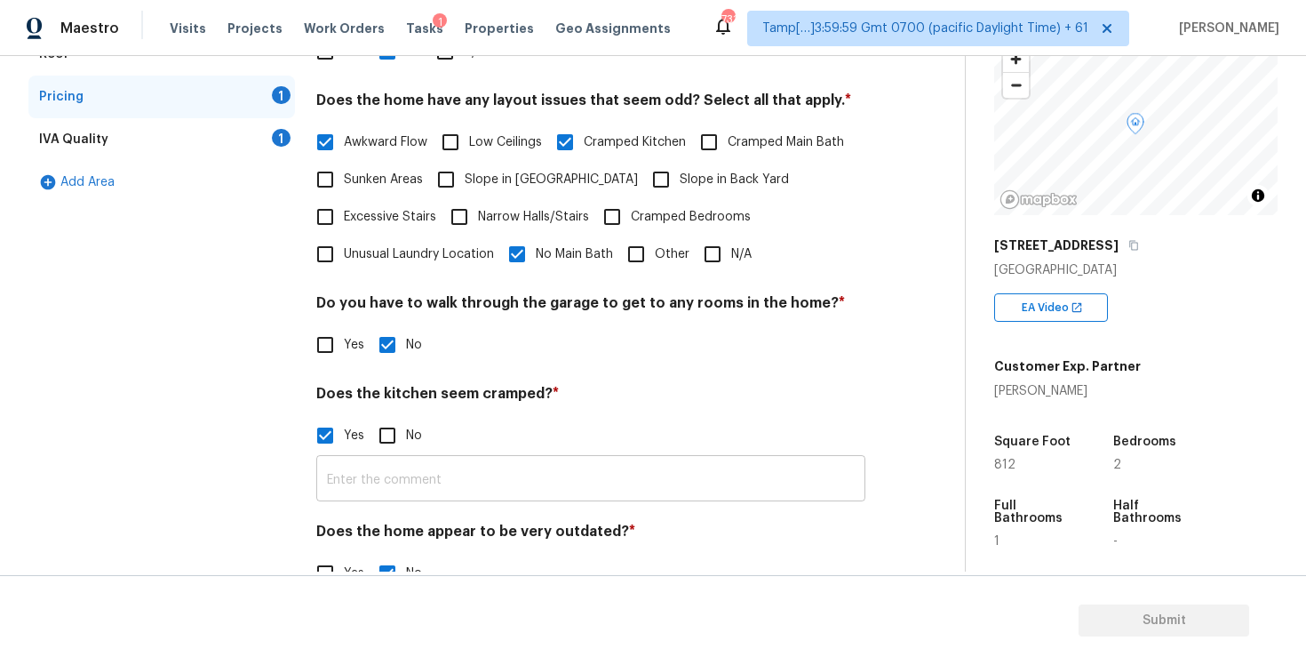
click at [411, 473] on input "text" at bounding box center [590, 480] width 549 height 42
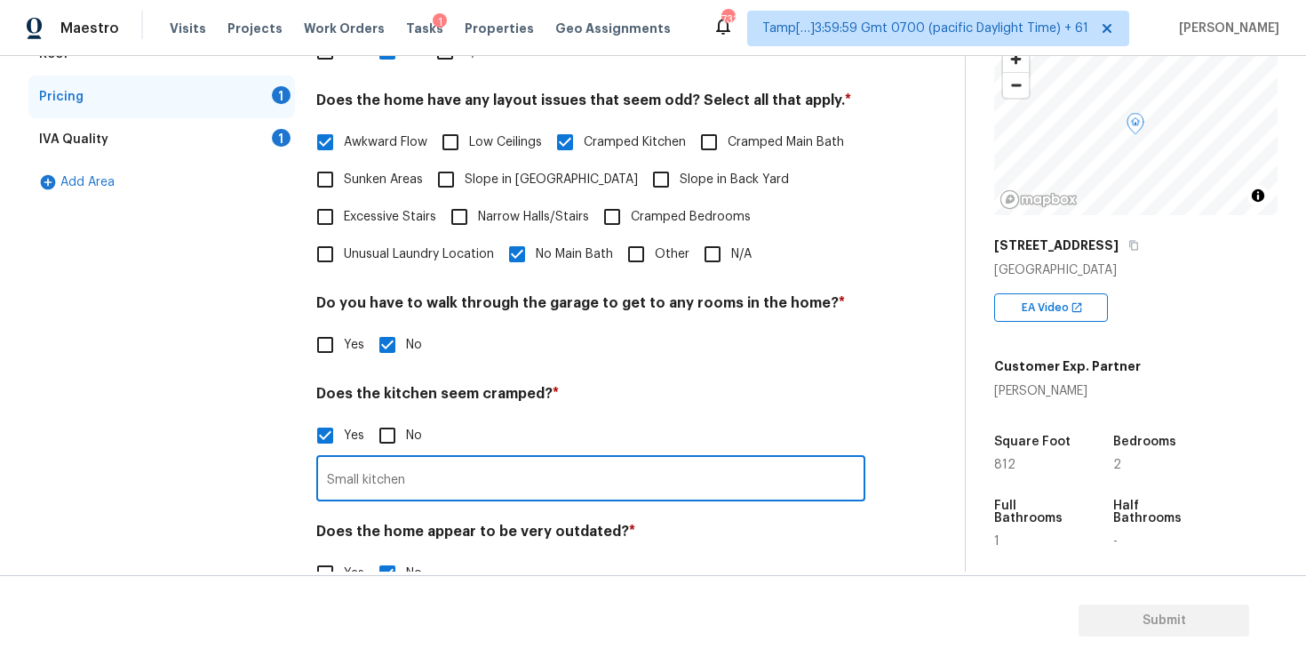
type input "Small kitchen"
click at [551, 431] on div "Yes No" at bounding box center [590, 435] width 549 height 37
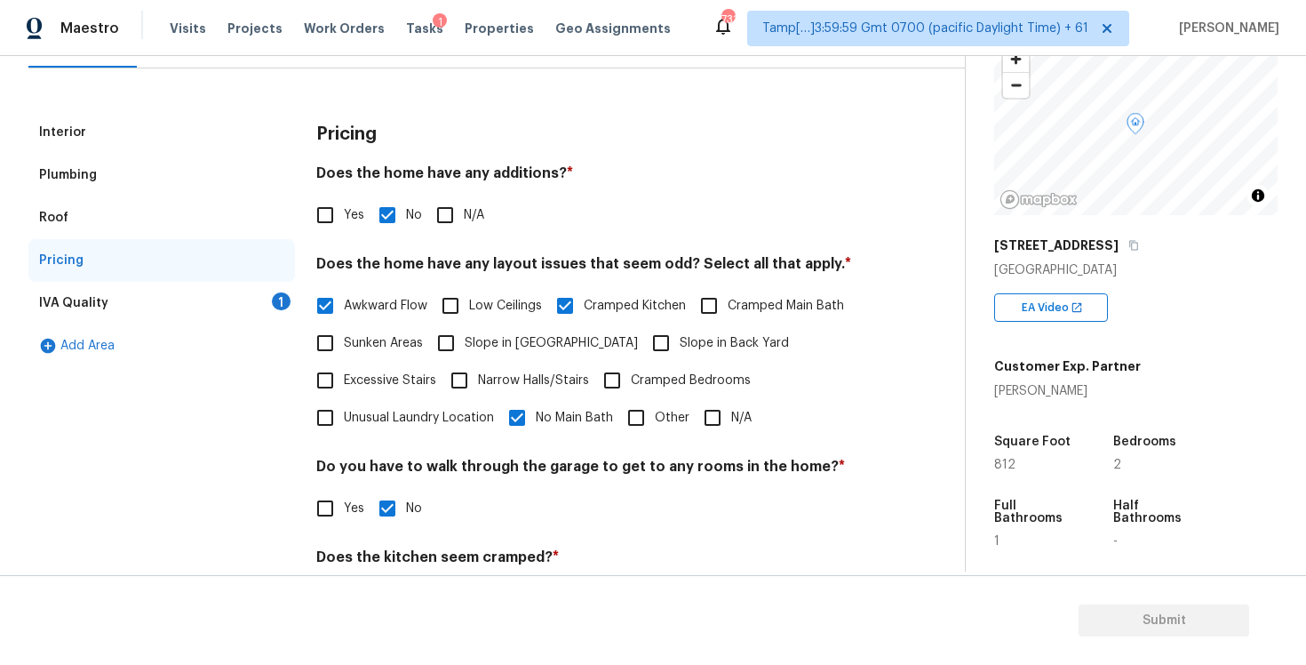
click at [189, 296] on div "IVA Quality 1" at bounding box center [161, 303] width 267 height 43
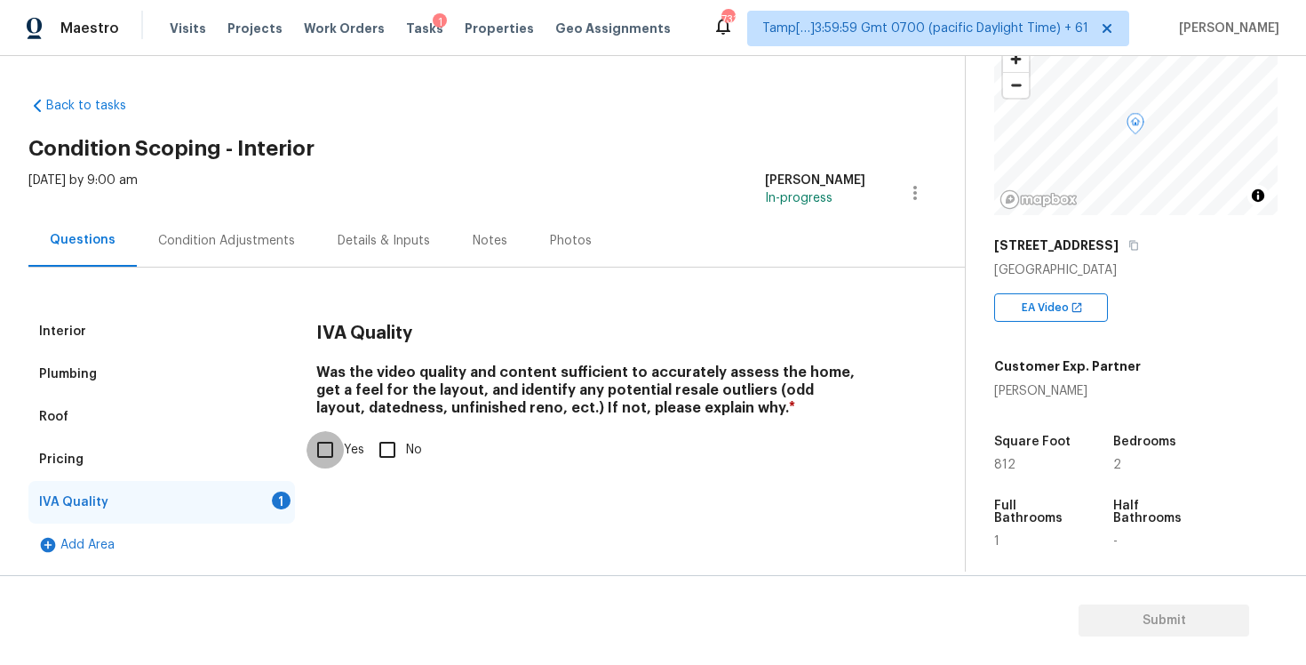
click at [334, 441] on input "Yes" at bounding box center [325, 449] width 37 height 37
checkbox input "true"
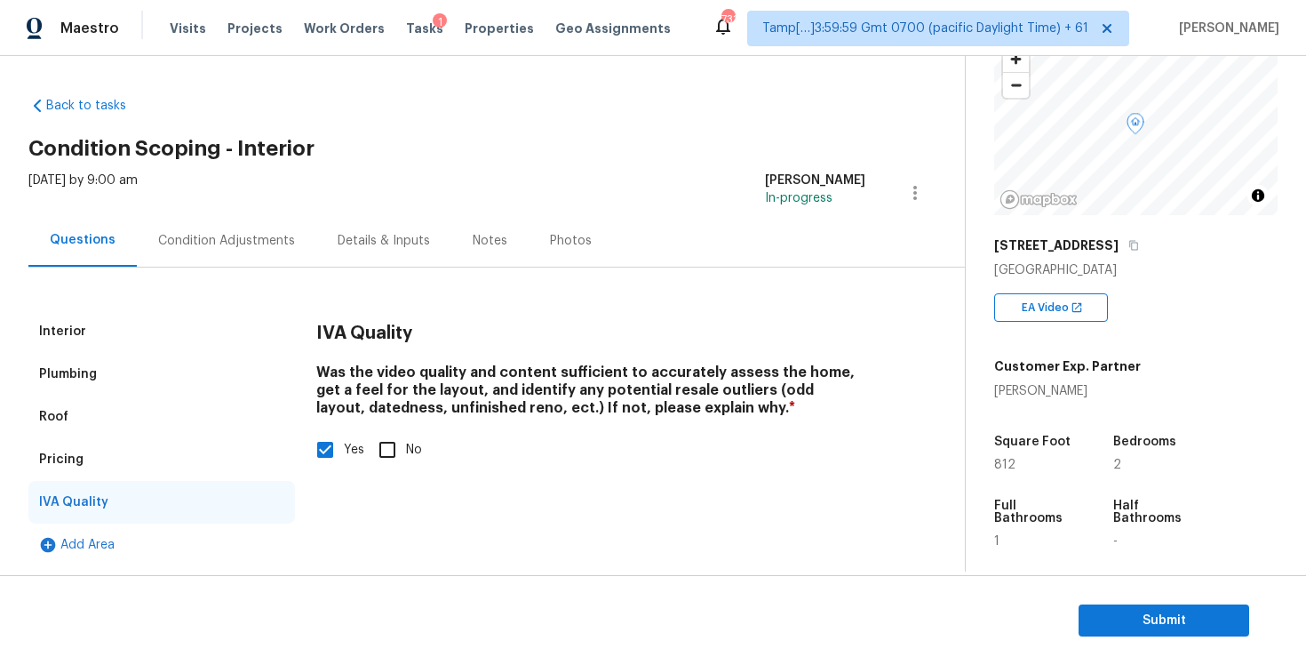
click at [256, 219] on div "Condition Adjustments" at bounding box center [227, 240] width 180 height 52
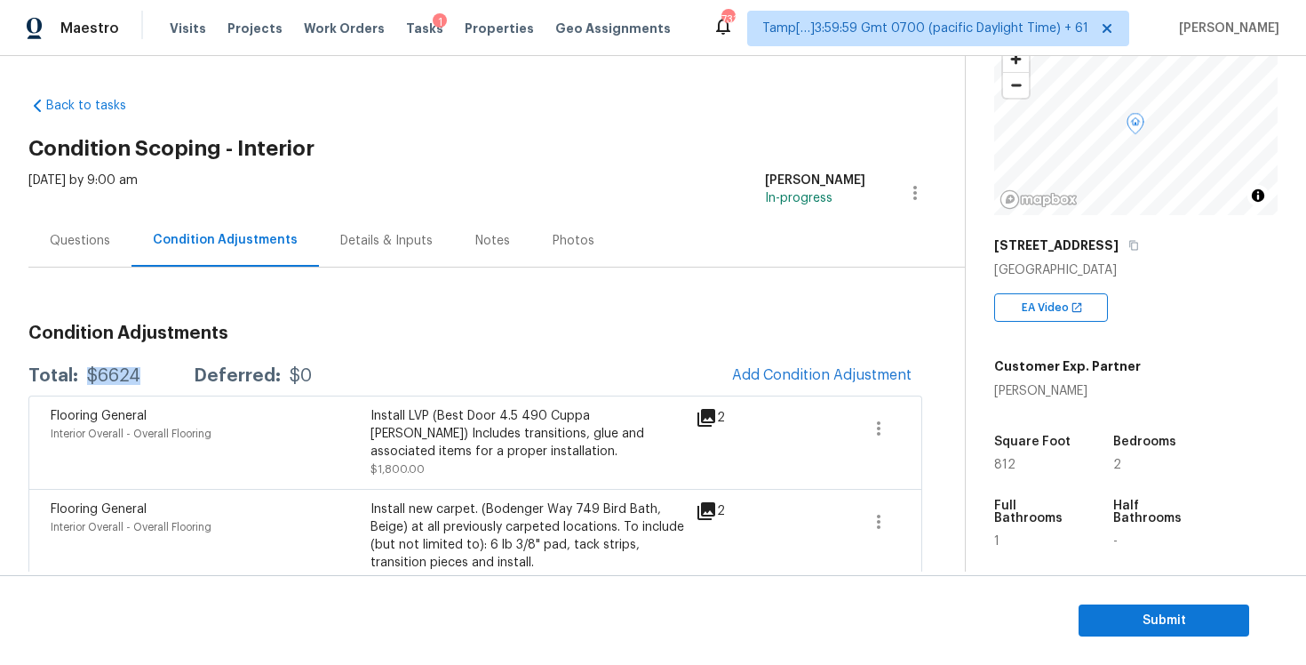
drag, startPoint x: 83, startPoint y: 373, endPoint x: 143, endPoint y: 371, distance: 60.5
click at [143, 372] on div "Total: $6624 Deferred: $0" at bounding box center [169, 376] width 283 height 18
copy div "$6624"
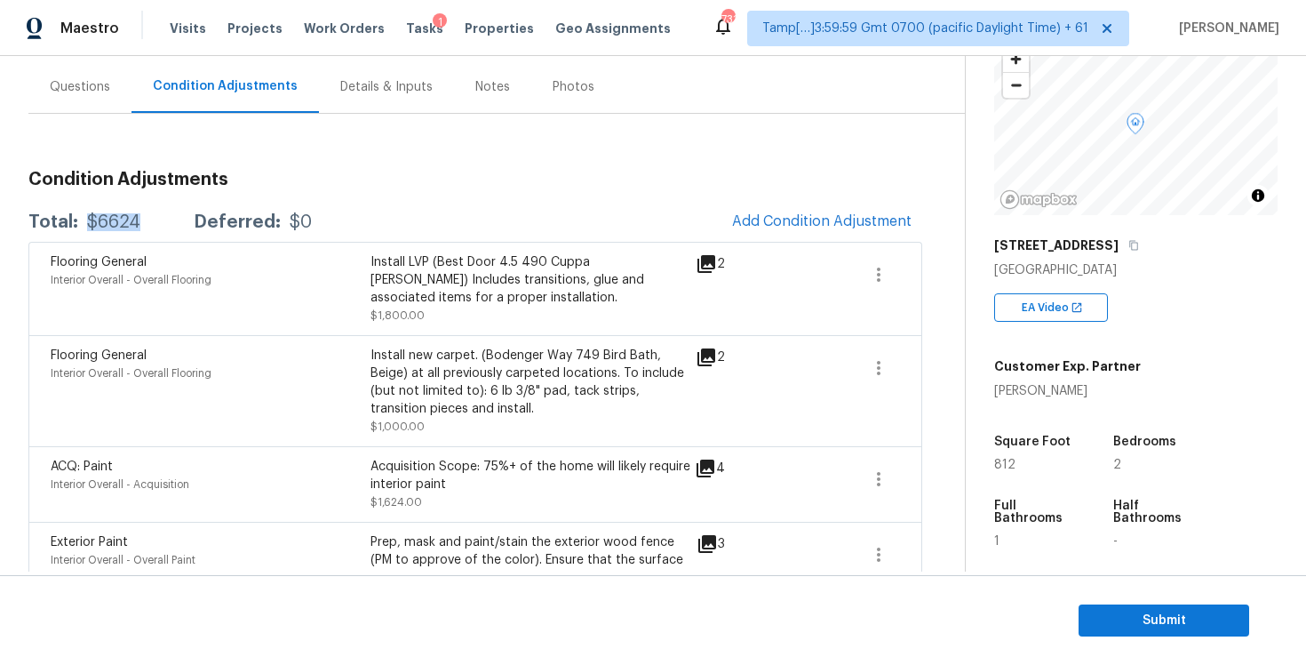
scroll to position [385, 0]
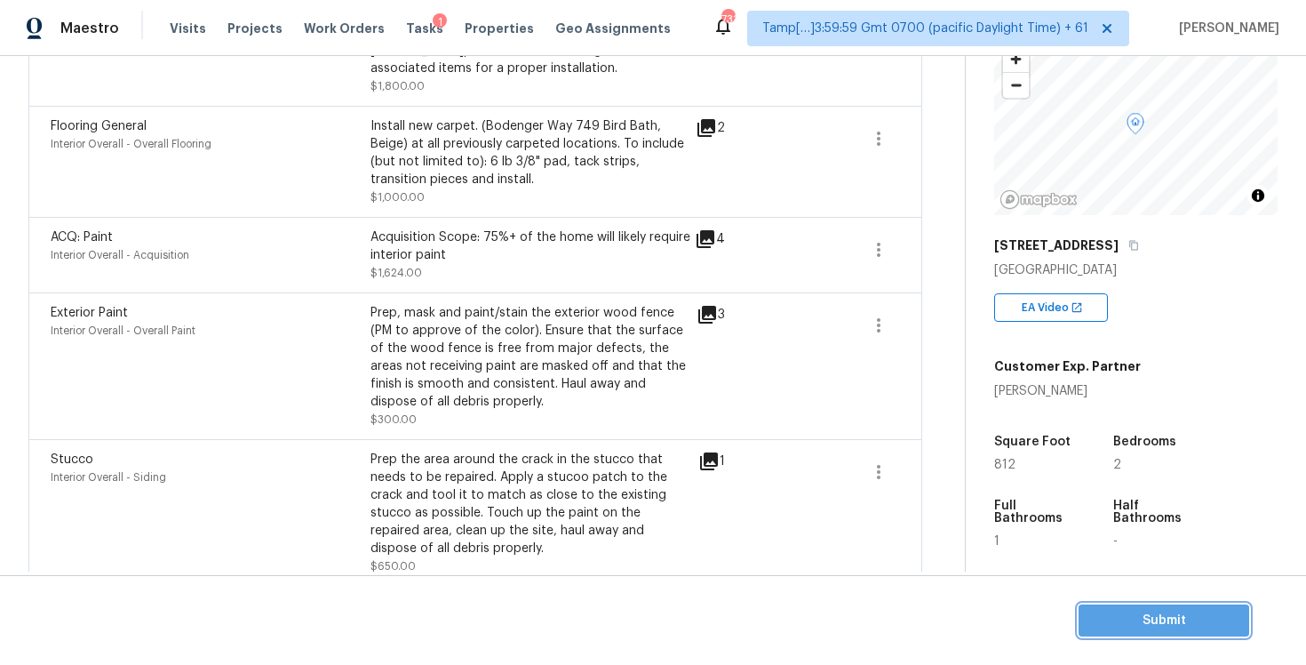
click at [1154, 631] on button "Submit" at bounding box center [1164, 620] width 171 height 33
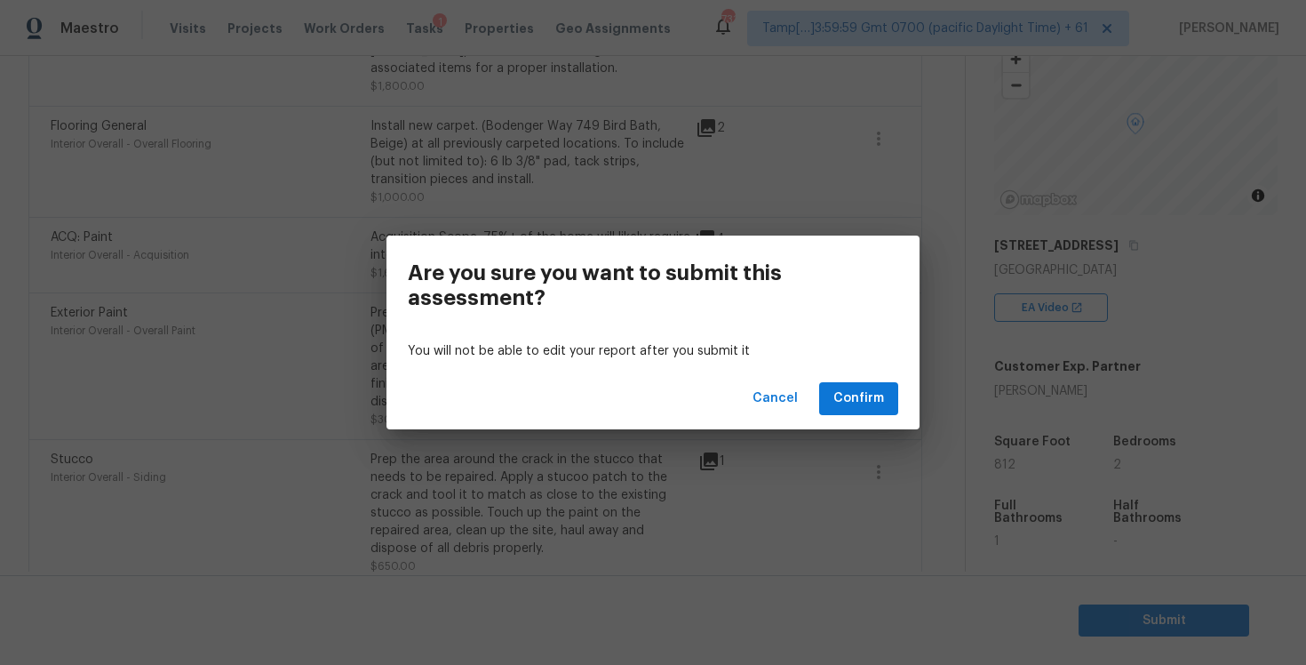
click at [859, 379] on div "Cancel Confirm" at bounding box center [653, 398] width 533 height 61
click at [860, 387] on button "Confirm" at bounding box center [858, 398] width 79 height 33
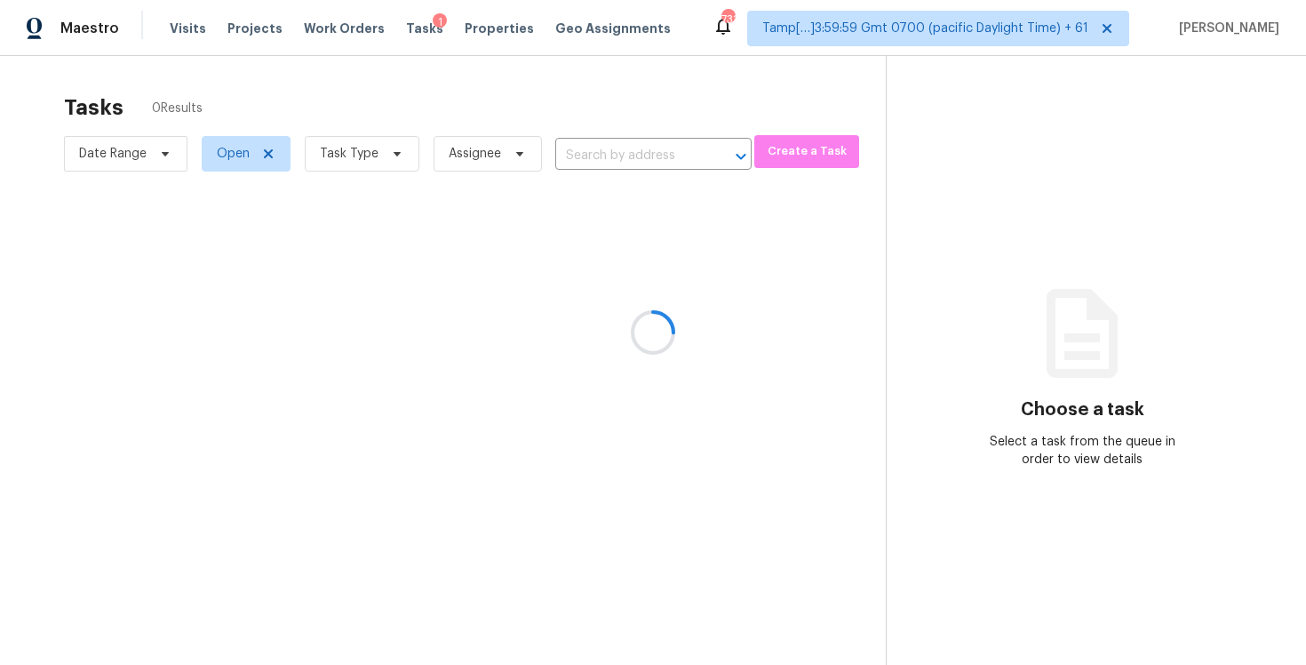
click at [391, 107] on div at bounding box center [653, 332] width 1306 height 665
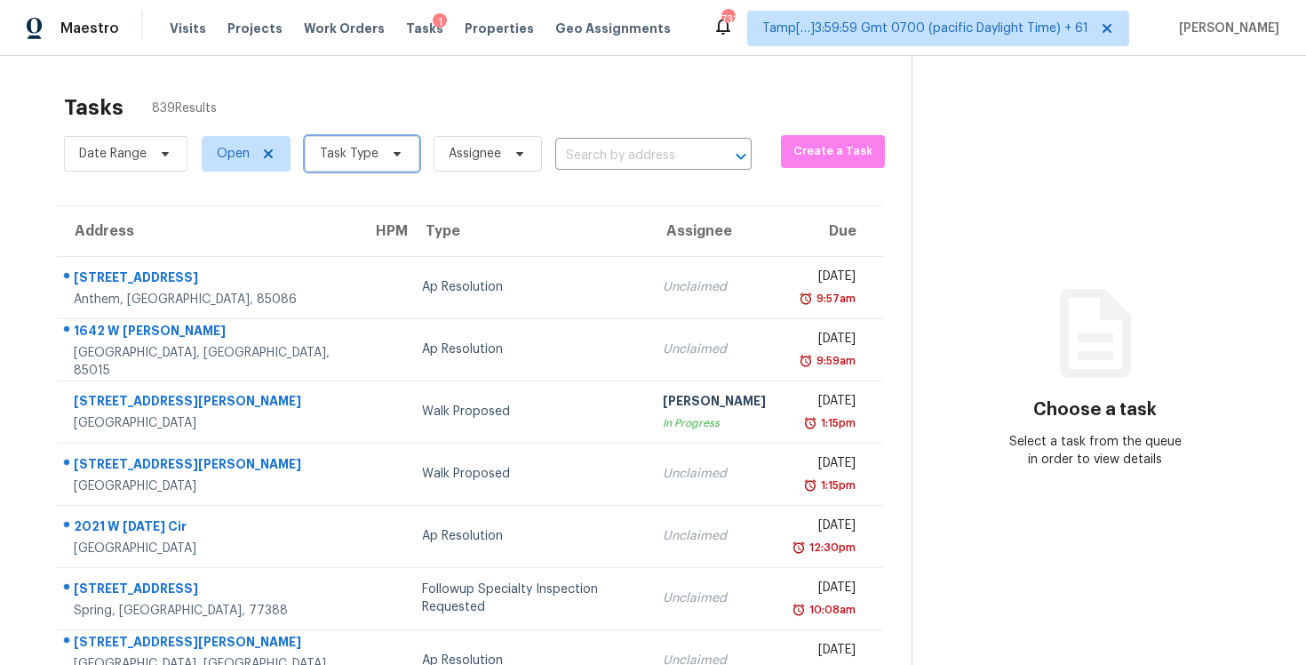
click at [386, 150] on span at bounding box center [395, 154] width 20 height 14
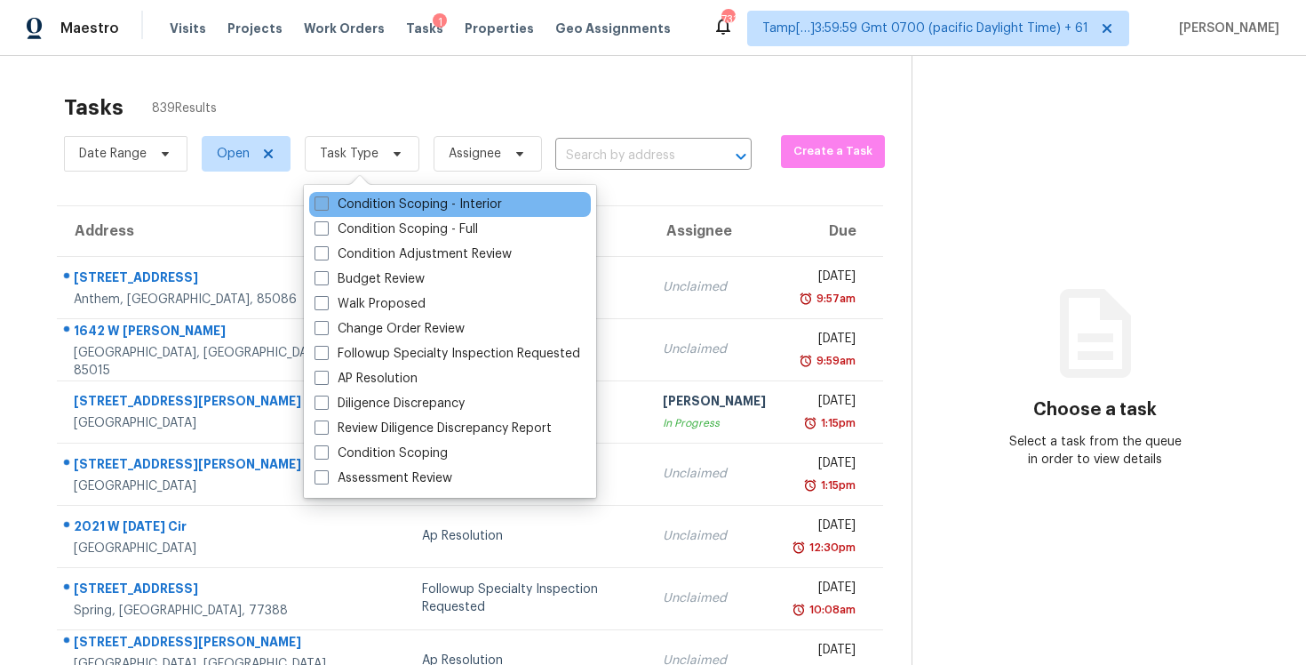
click at [404, 195] on label "Condition Scoping - Interior" at bounding box center [408, 204] width 187 height 18
click at [326, 195] on input "Condition Scoping - Interior" at bounding box center [321, 201] width 12 height 12
checkbox input "true"
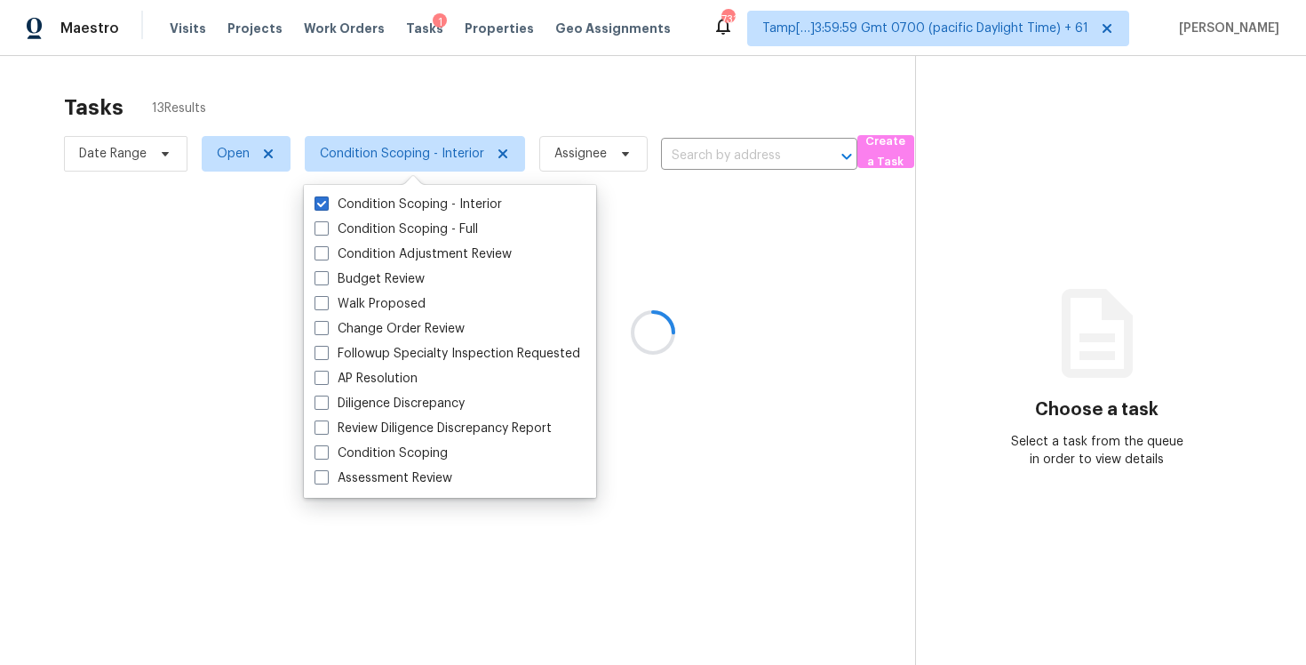
click at [403, 103] on div at bounding box center [653, 332] width 1306 height 665
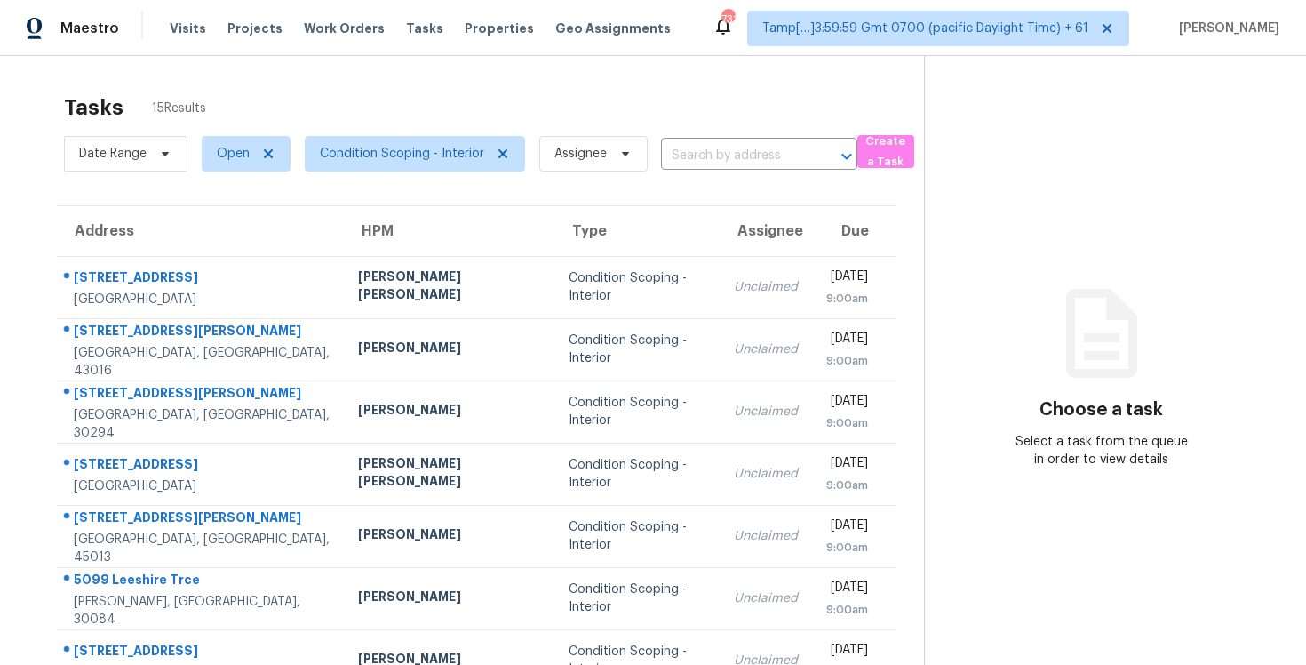
scroll to position [260, 0]
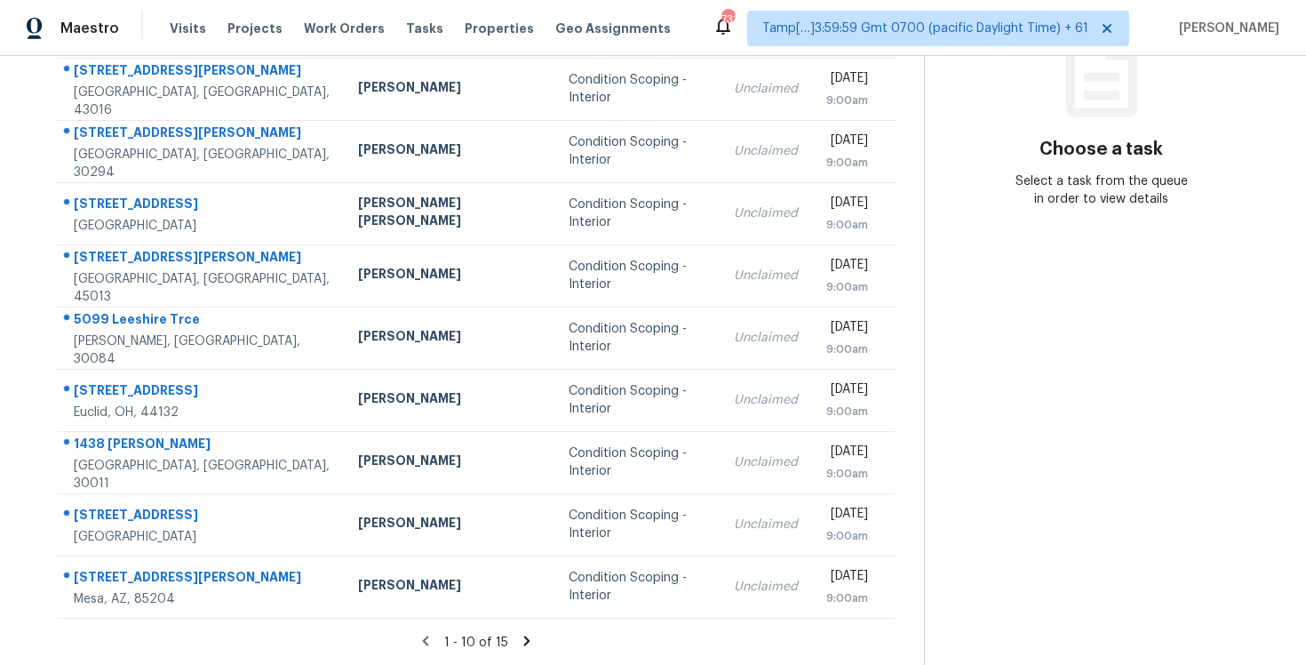
click at [531, 633] on div "1 - 10 of 15" at bounding box center [476, 642] width 896 height 19
click at [523, 633] on icon at bounding box center [527, 641] width 16 height 16
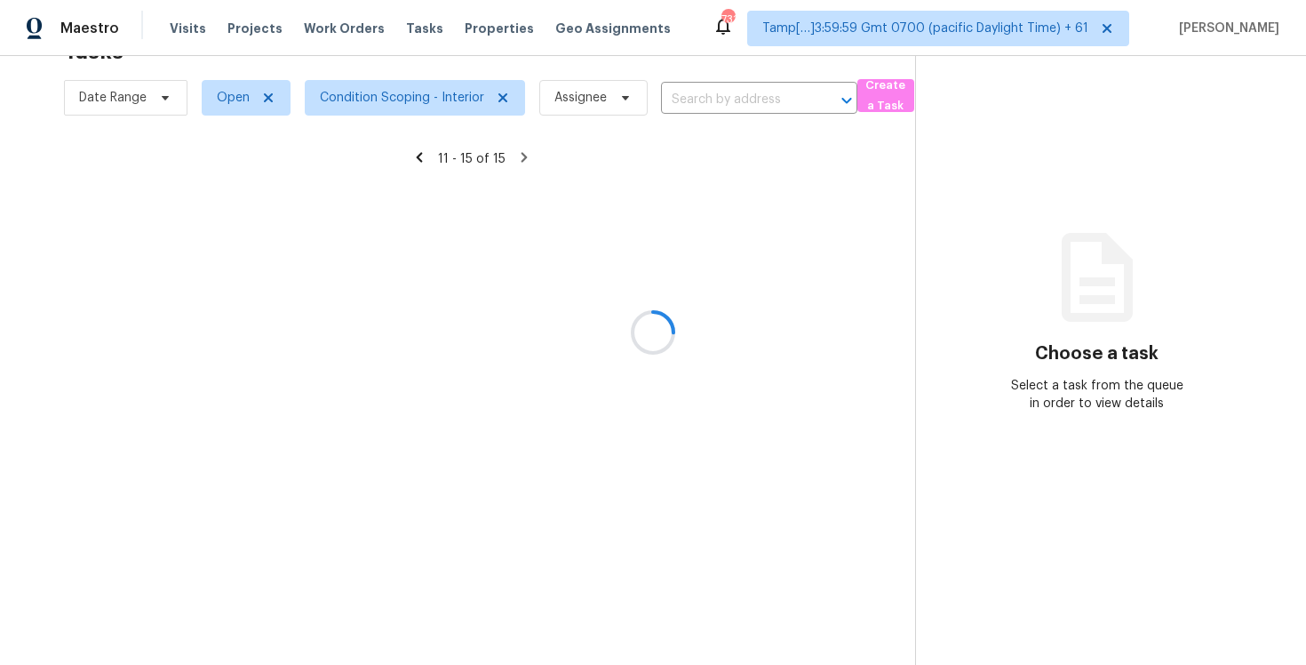
scroll to position [56, 0]
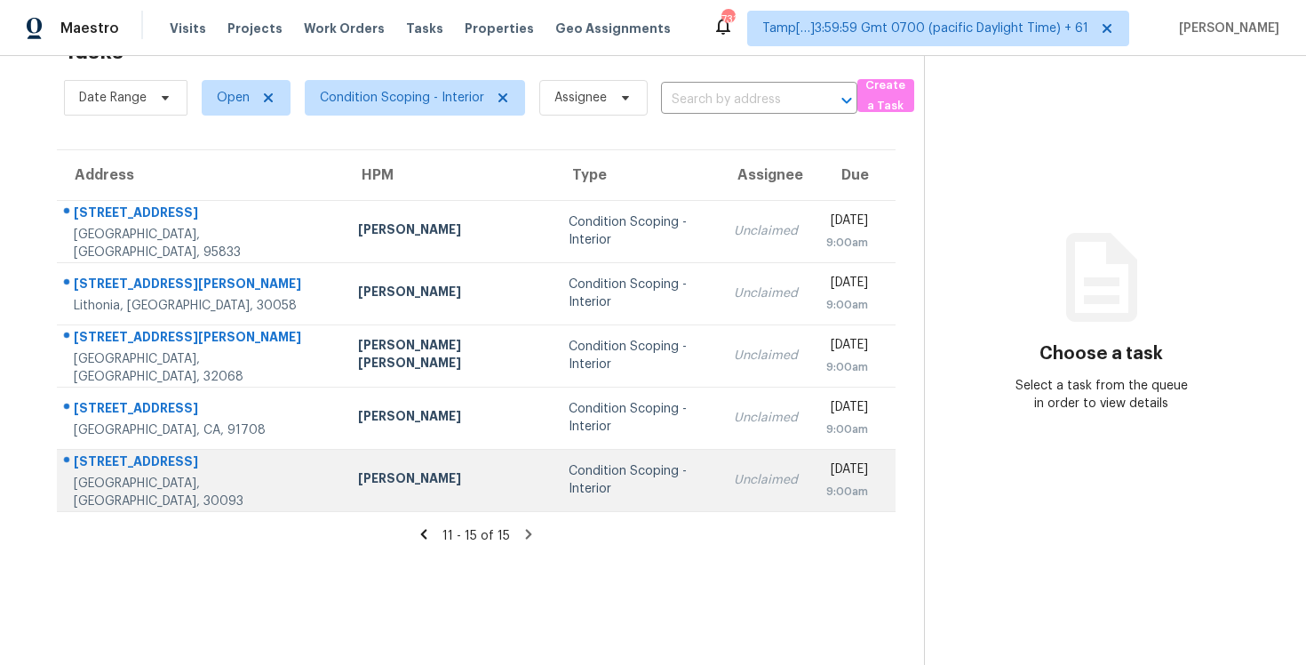
click at [555, 458] on td "Condition Scoping - Interior" at bounding box center [638, 480] width 166 height 62
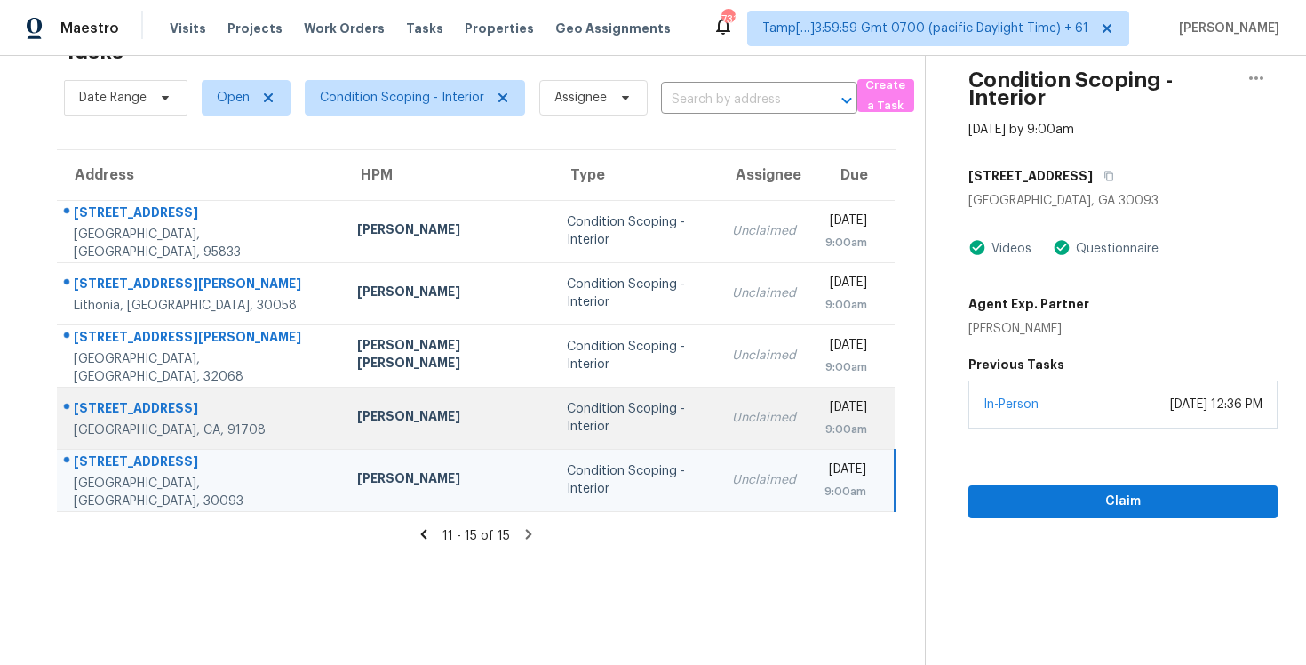
click at [567, 410] on div "Condition Scoping - Interior" at bounding box center [635, 418] width 137 height 36
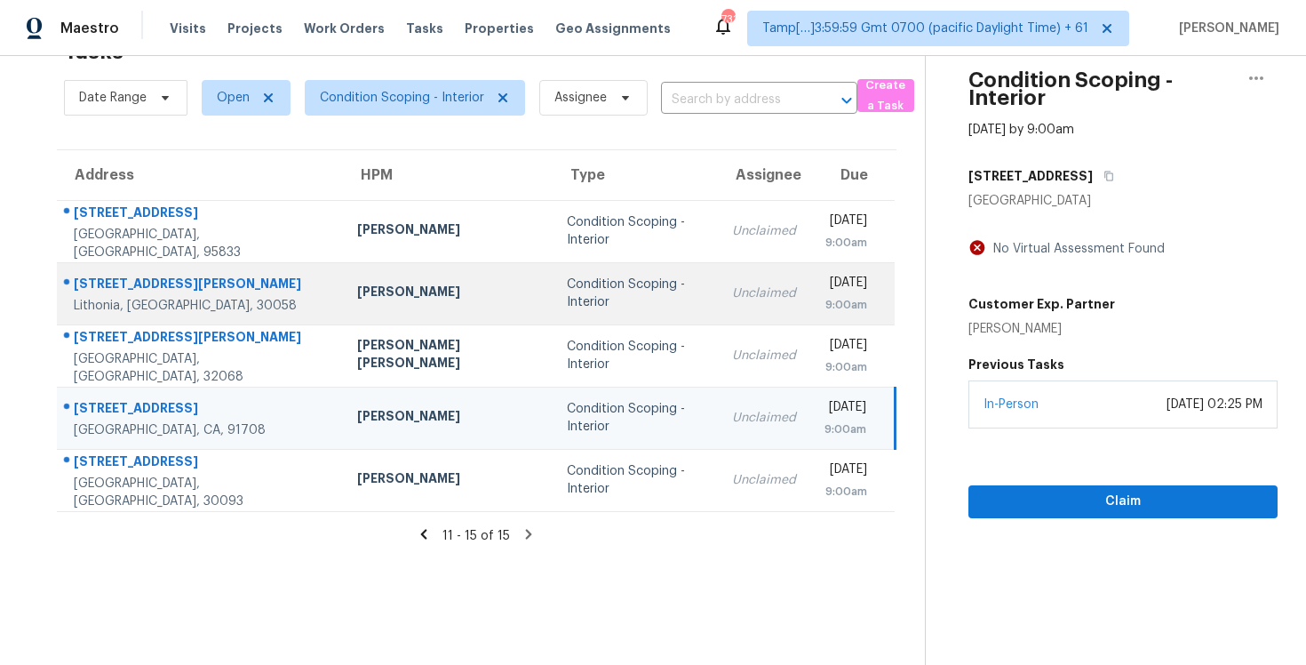
scroll to position [0, 0]
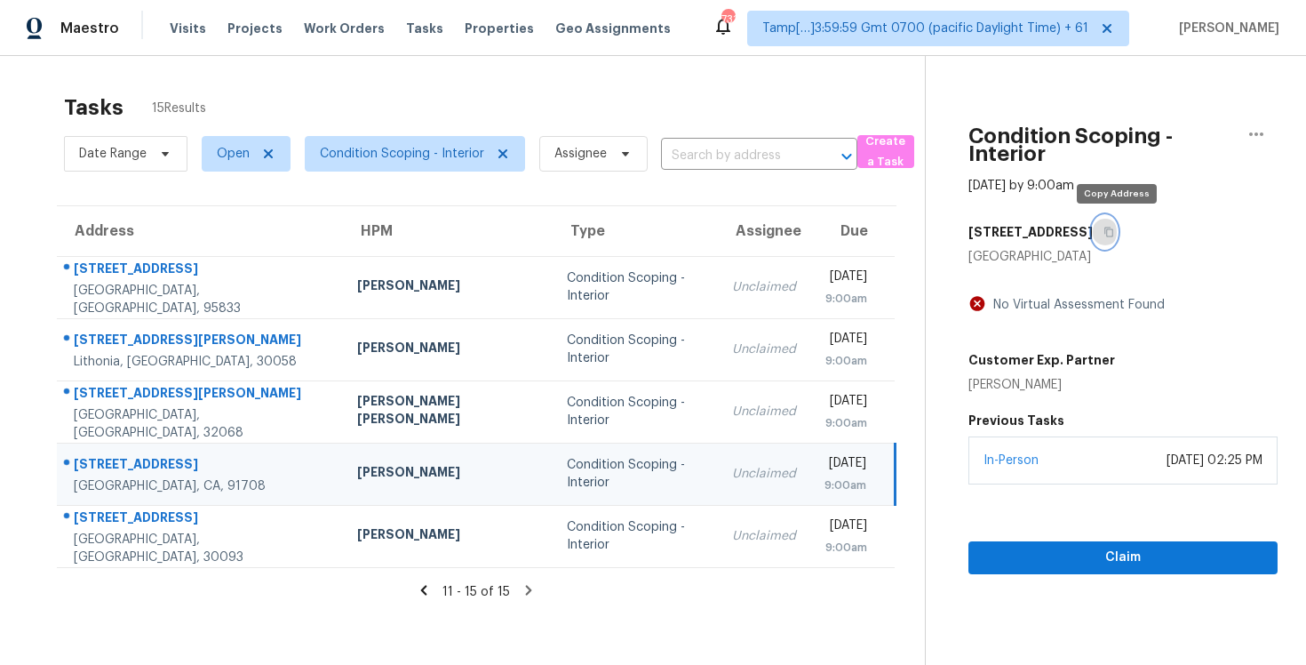
click at [1117, 228] on button "button" at bounding box center [1105, 232] width 24 height 32
click at [1114, 234] on icon "button" at bounding box center [1109, 232] width 11 height 11
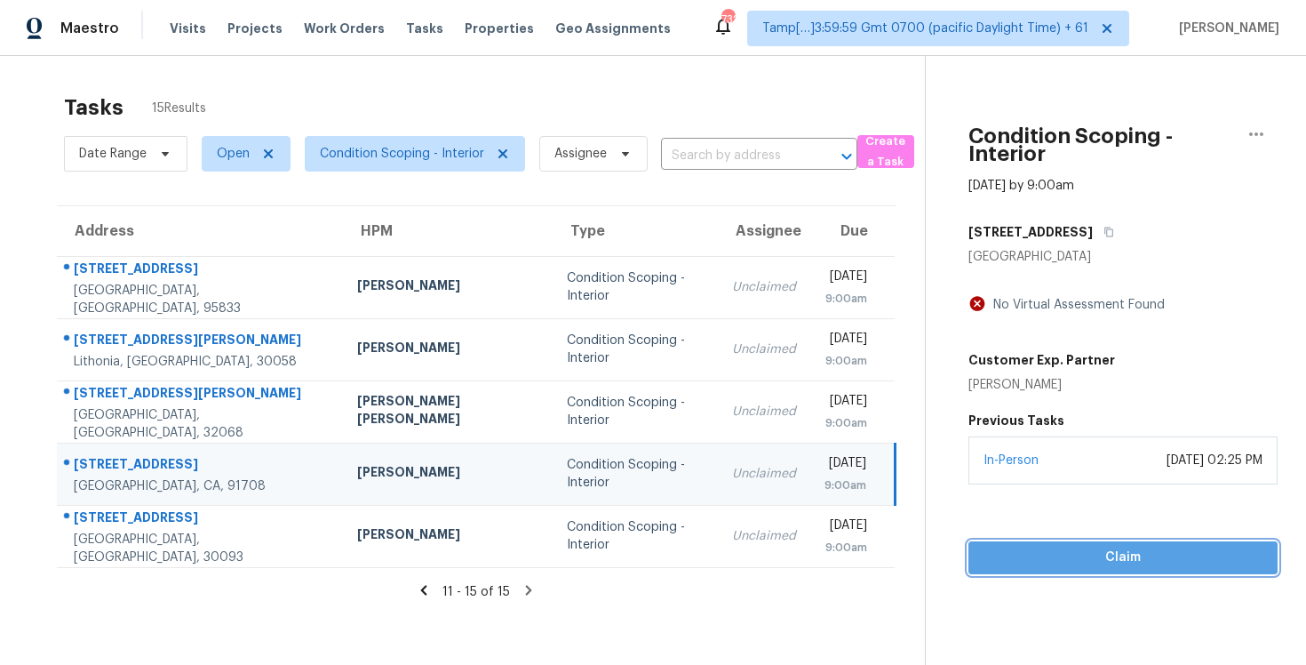
click at [1097, 564] on span "Claim" at bounding box center [1123, 558] width 281 height 22
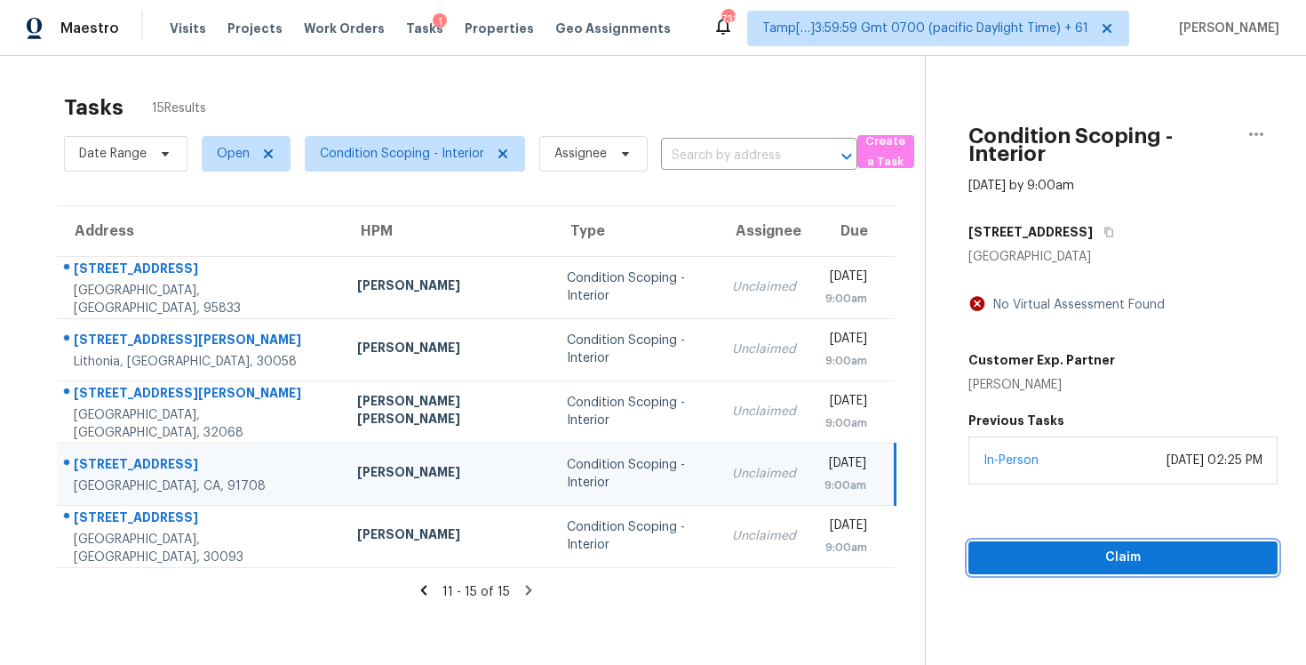
click at [1097, 563] on span "Claim" at bounding box center [1123, 558] width 281 height 22
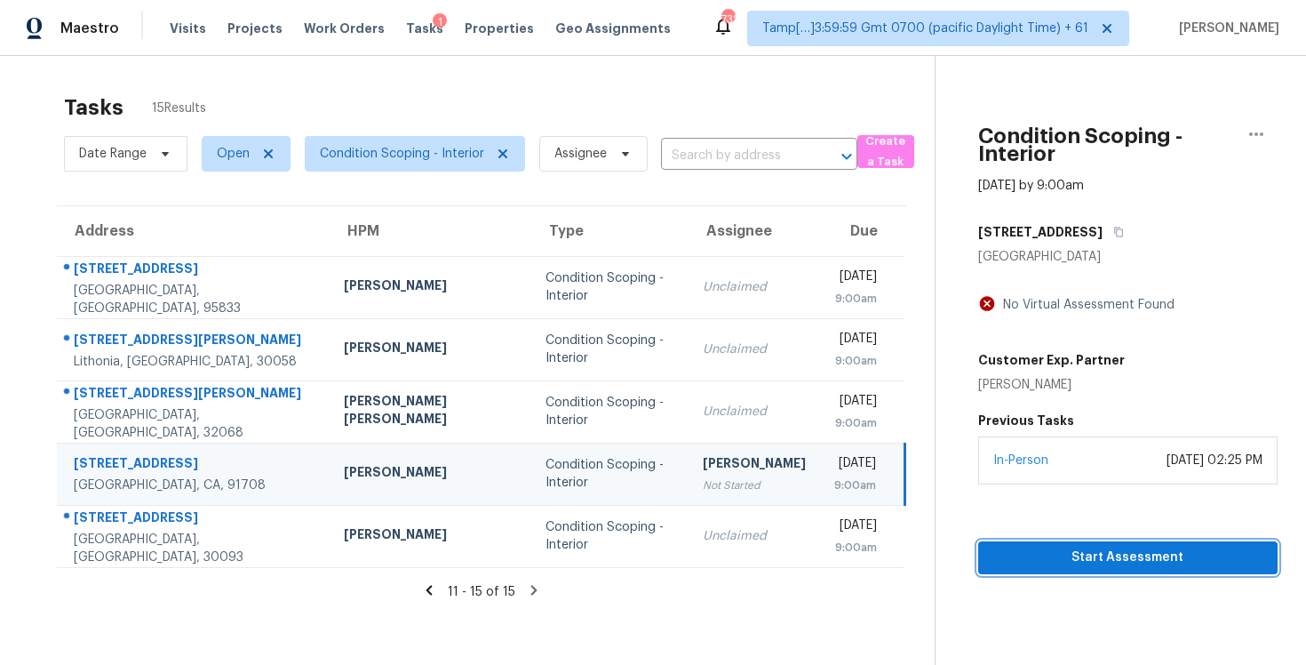
click at [1097, 563] on span "Start Assessment" at bounding box center [1128, 558] width 271 height 22
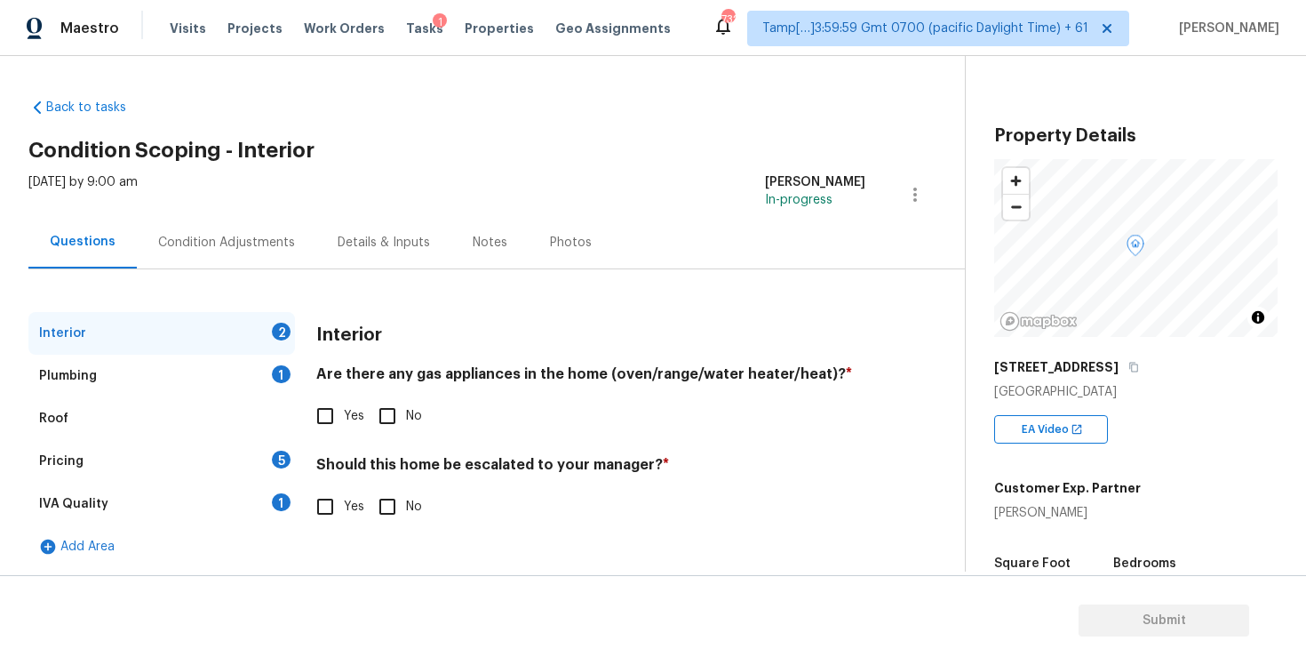
scroll to position [2, 0]
click at [339, 420] on input "Yes" at bounding box center [325, 413] width 37 height 37
checkbox input "true"
click at [412, 499] on span "No" at bounding box center [414, 505] width 16 height 19
click at [406, 499] on input "No" at bounding box center [387, 504] width 37 height 37
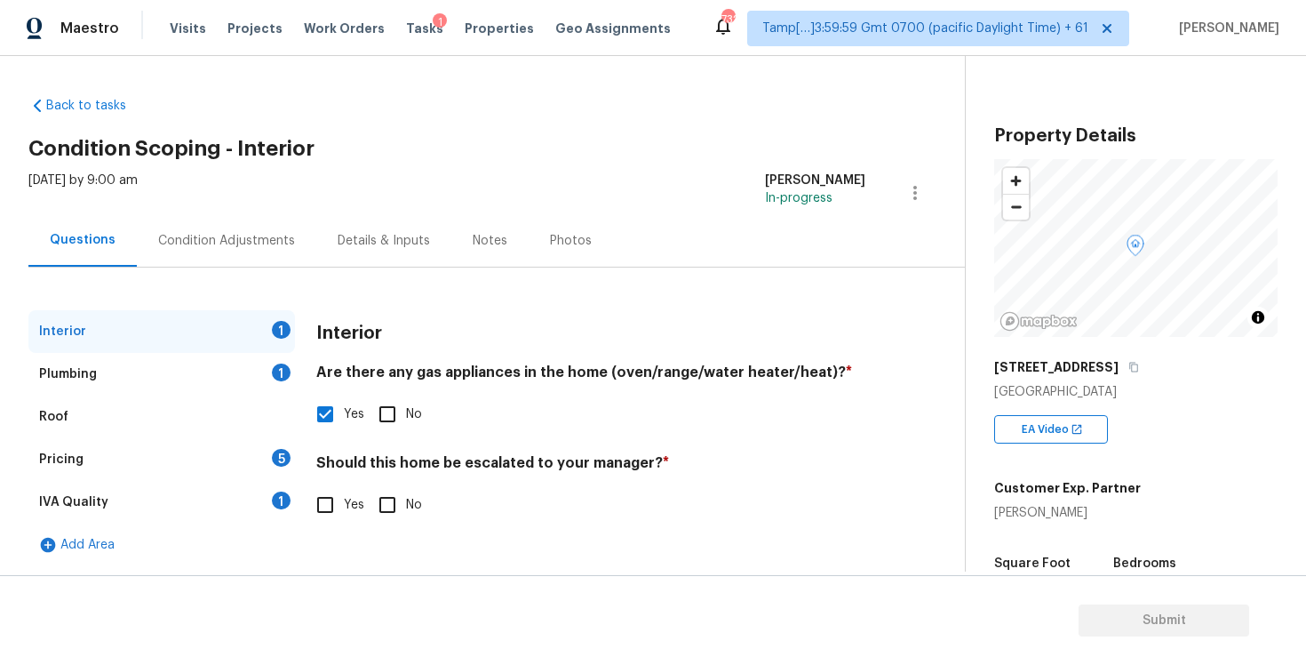
checkbox input "true"
click at [273, 371] on div "1" at bounding box center [281, 372] width 19 height 18
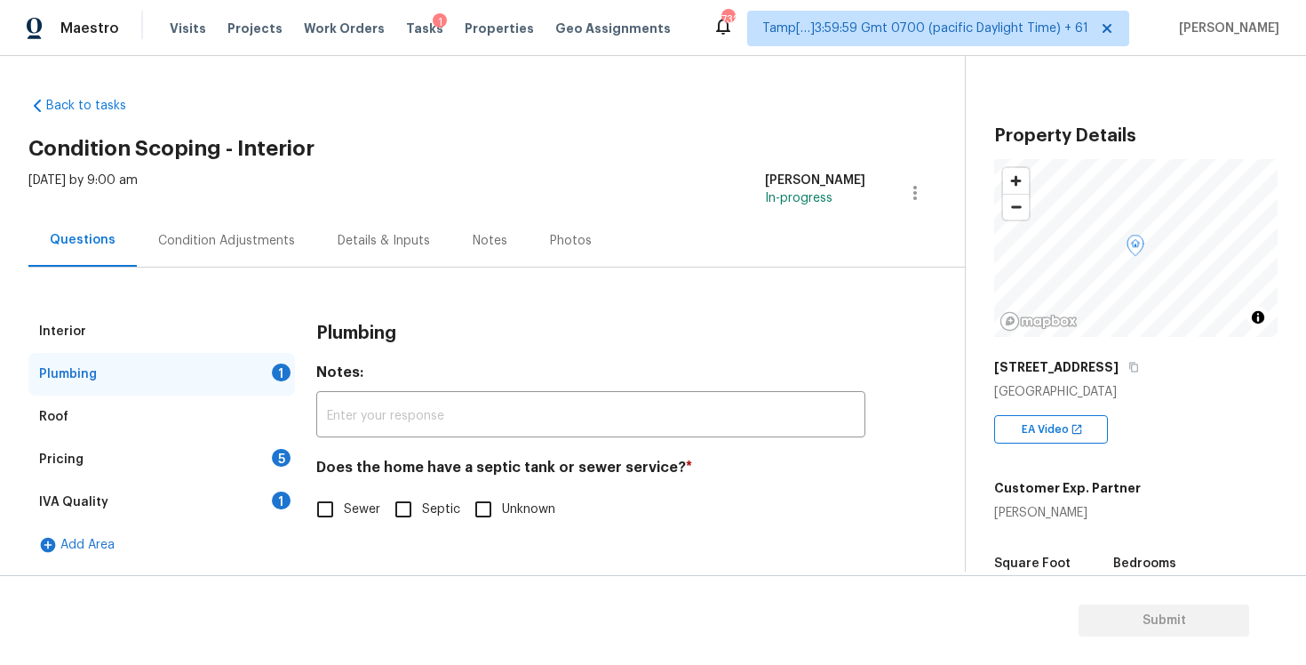
click at [353, 500] on span "Sewer" at bounding box center [362, 509] width 36 height 19
click at [344, 499] on input "Sewer" at bounding box center [325, 509] width 37 height 37
checkbox input "true"
click at [256, 467] on div "Pricing 5" at bounding box center [161, 459] width 267 height 43
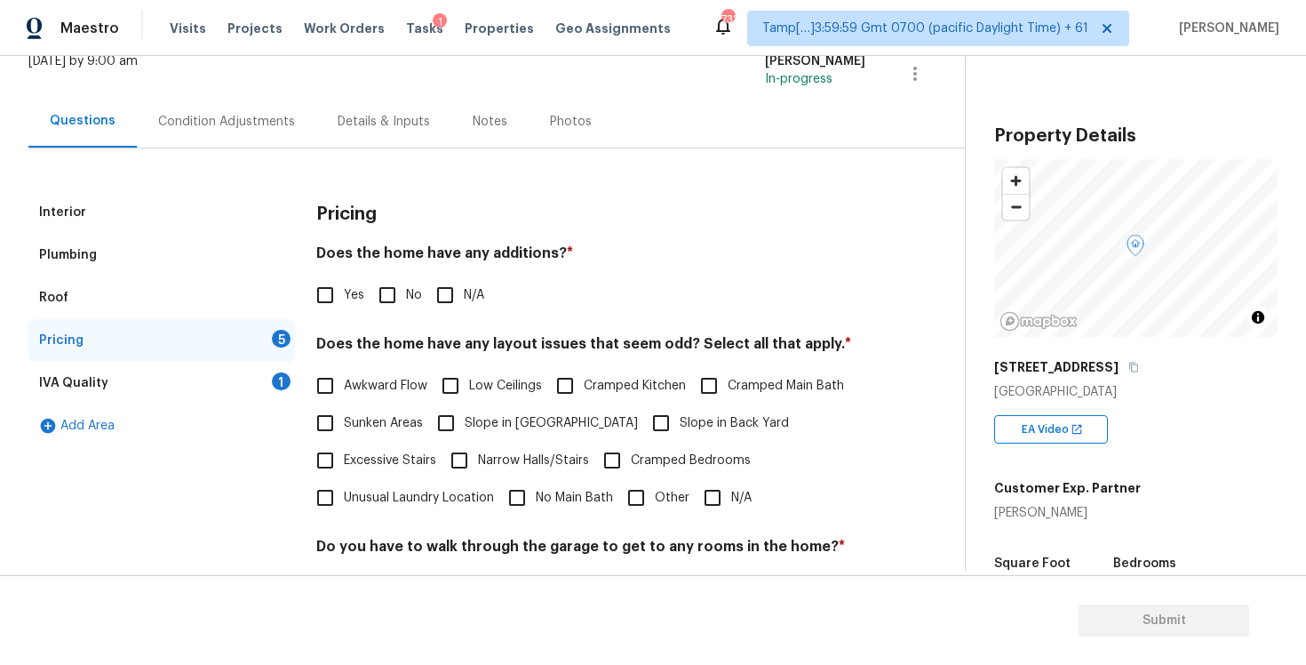
click at [384, 278] on input "No" at bounding box center [387, 294] width 37 height 37
checkbox input "true"
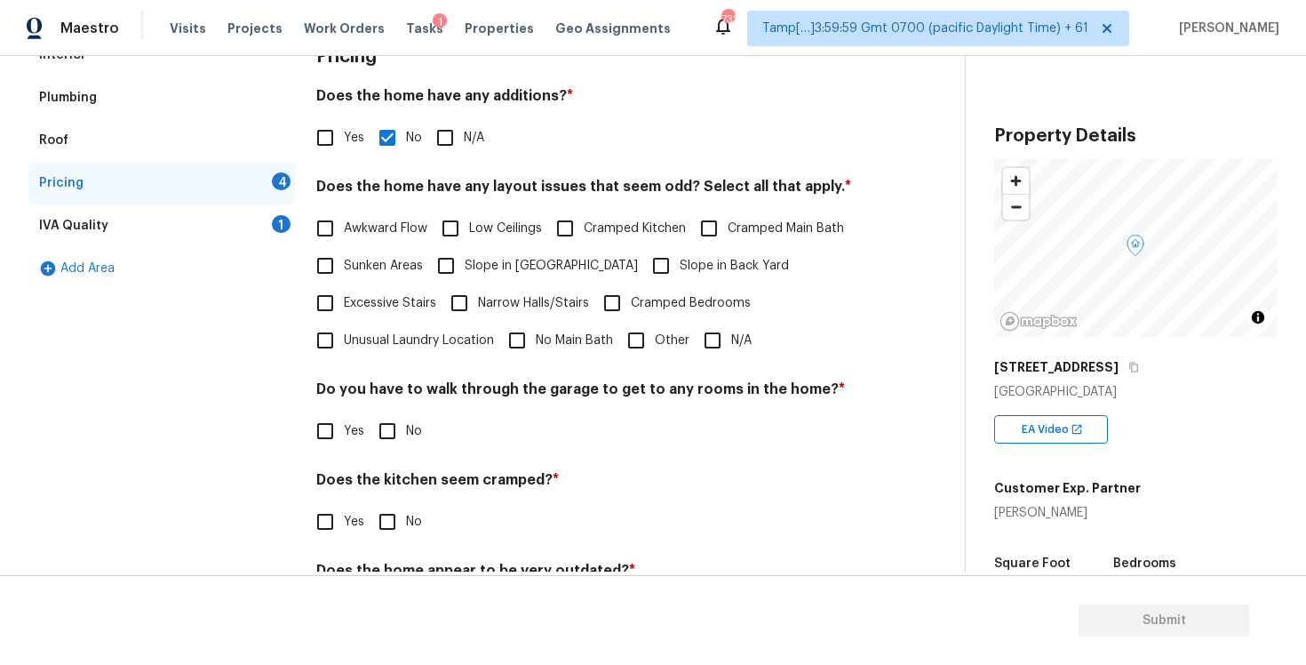
scroll to position [364, 0]
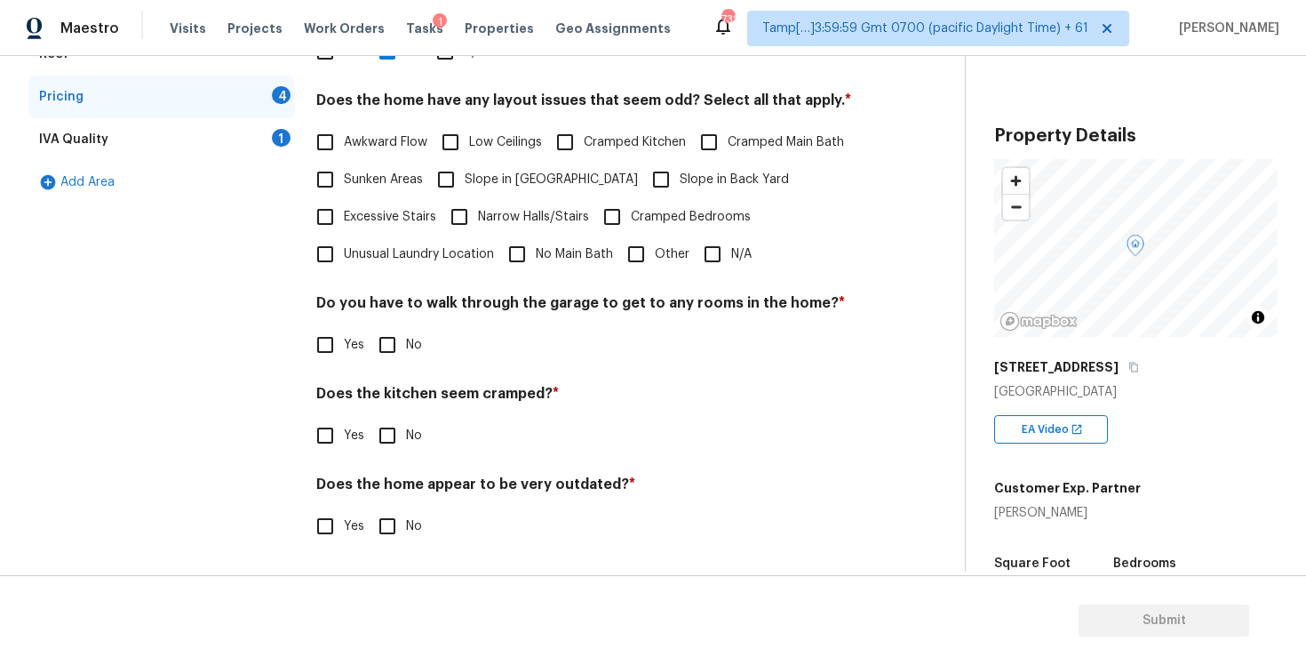
click at [698, 235] on label "Cramped Bedrooms" at bounding box center [672, 216] width 157 height 37
click at [631, 235] on input "Cramped Bedrooms" at bounding box center [612, 216] width 37 height 37
checkbox input "true"
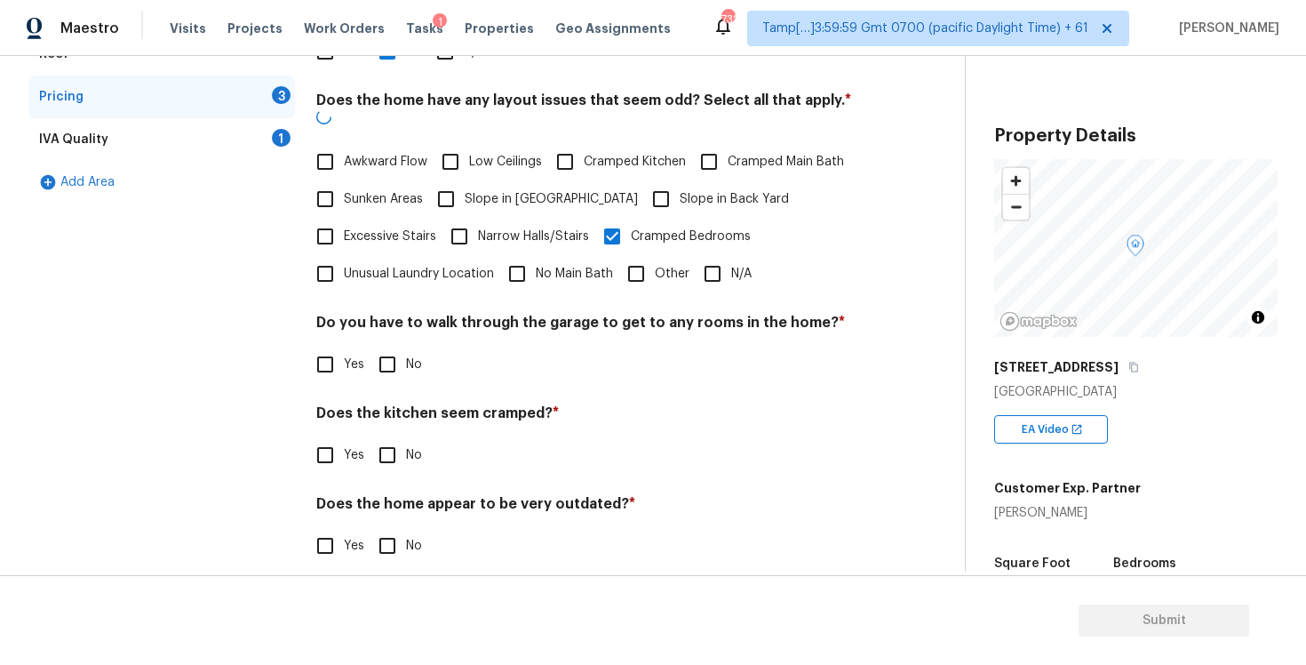
click at [727, 314] on h4 "Do you have to walk through the garage to get to any rooms in the home? *" at bounding box center [590, 326] width 549 height 25
click at [716, 259] on input "N/A" at bounding box center [712, 273] width 37 height 37
checkbox input "true"
click at [659, 227] on span "Cramped Bedrooms" at bounding box center [691, 236] width 120 height 19
click at [631, 219] on input "Cramped Bedrooms" at bounding box center [612, 236] width 37 height 37
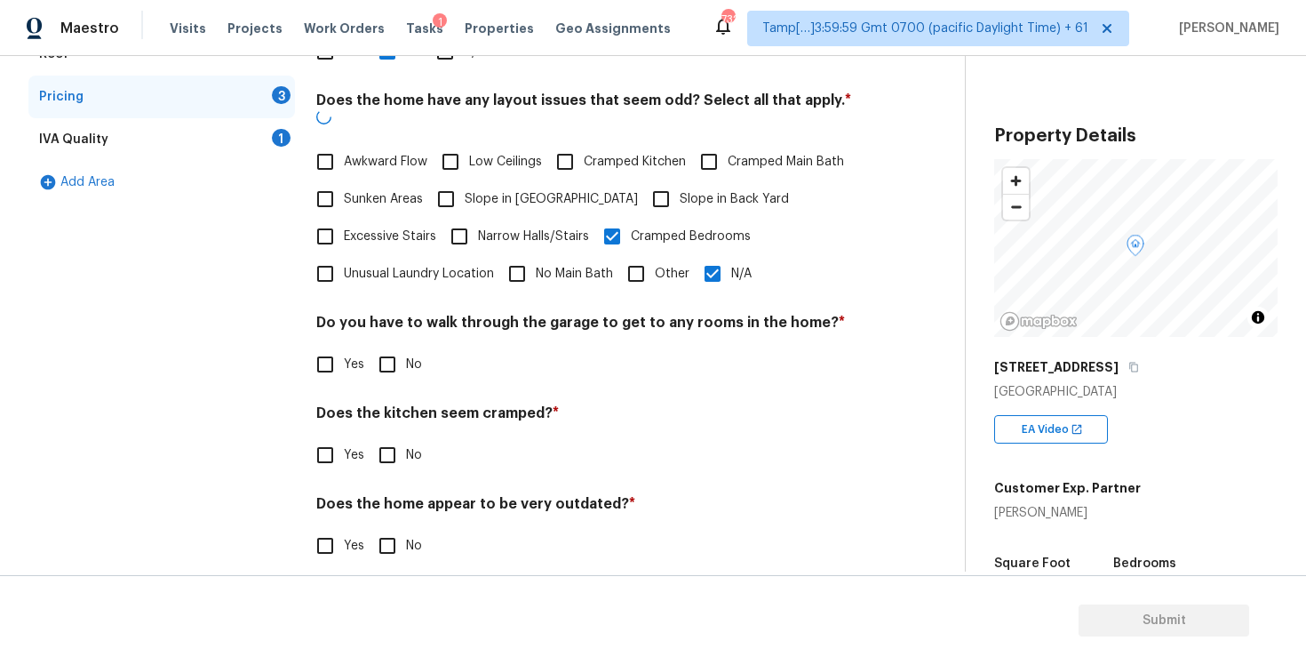
checkbox input "false"
click at [394, 344] on input "No" at bounding box center [387, 362] width 37 height 37
checkbox input "true"
click at [403, 436] on input "No" at bounding box center [387, 454] width 37 height 37
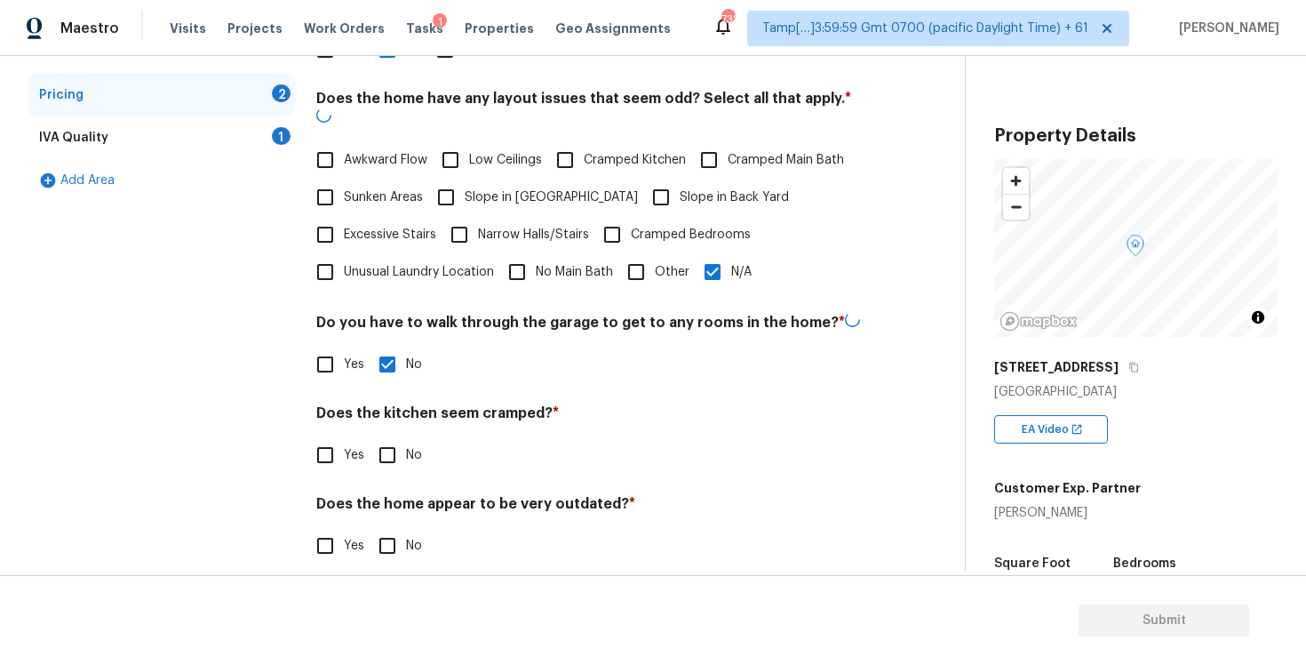
checkbox input "true"
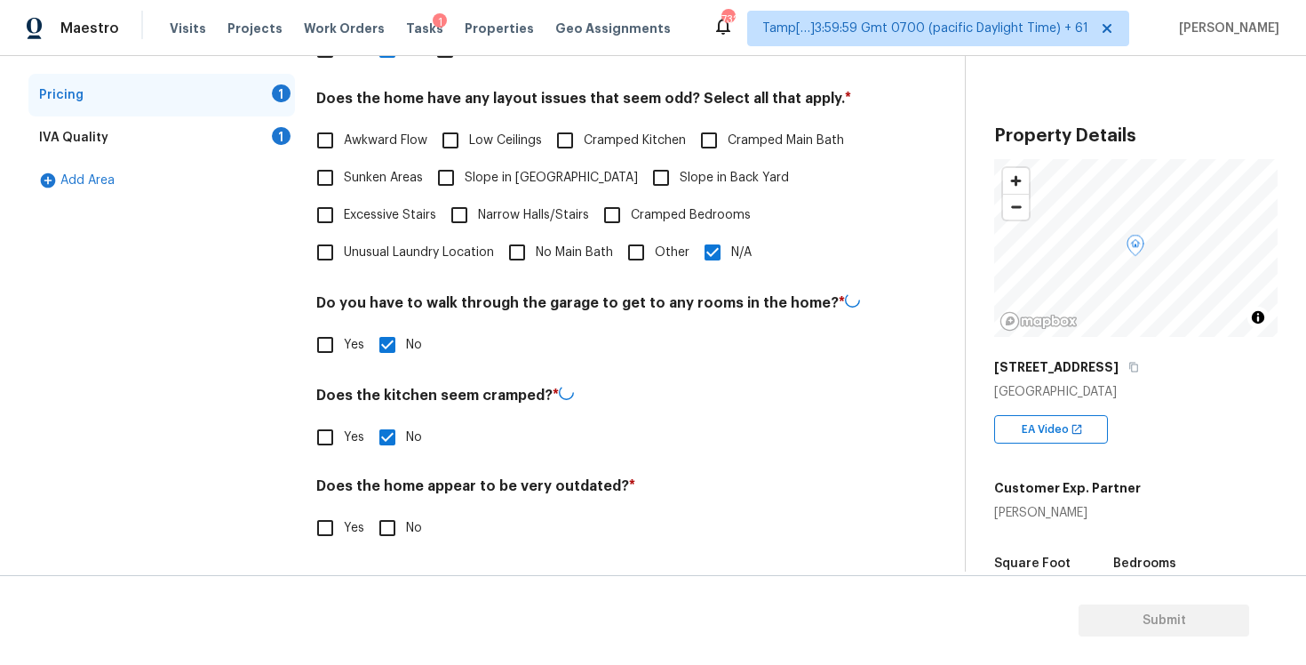
click at [395, 523] on input "No" at bounding box center [387, 527] width 37 height 37
checkbox input "true"
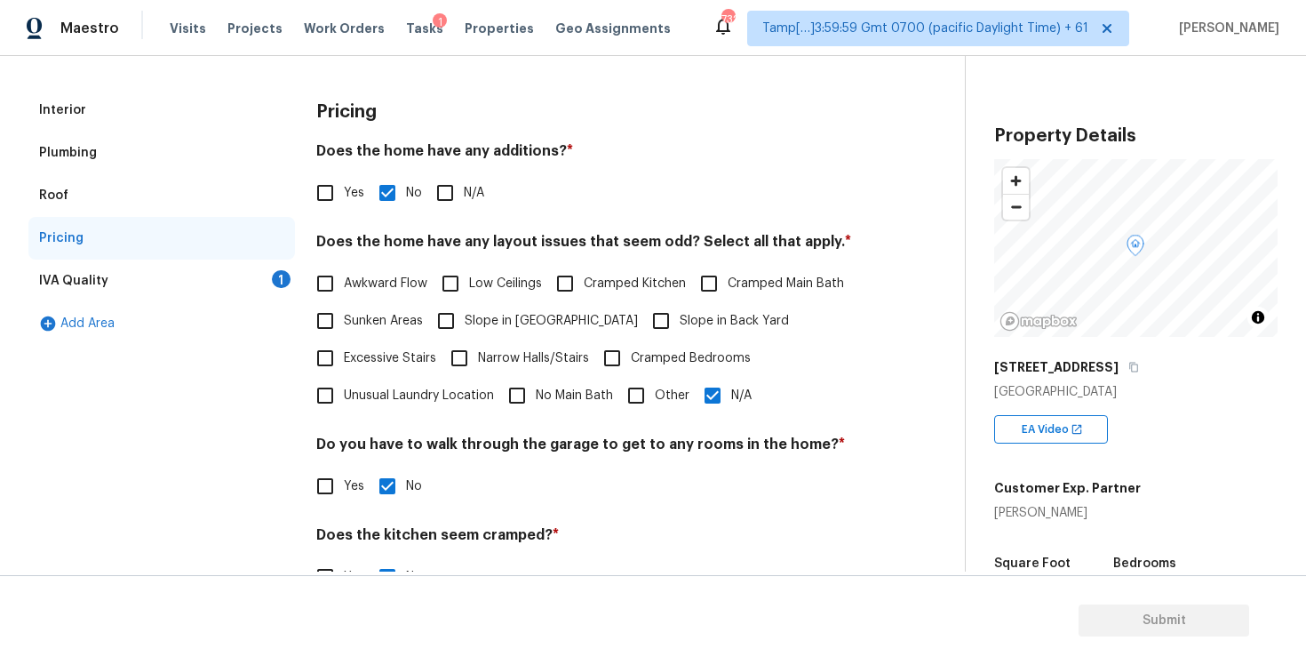
click at [267, 288] on div "IVA Quality 1" at bounding box center [161, 280] width 267 height 43
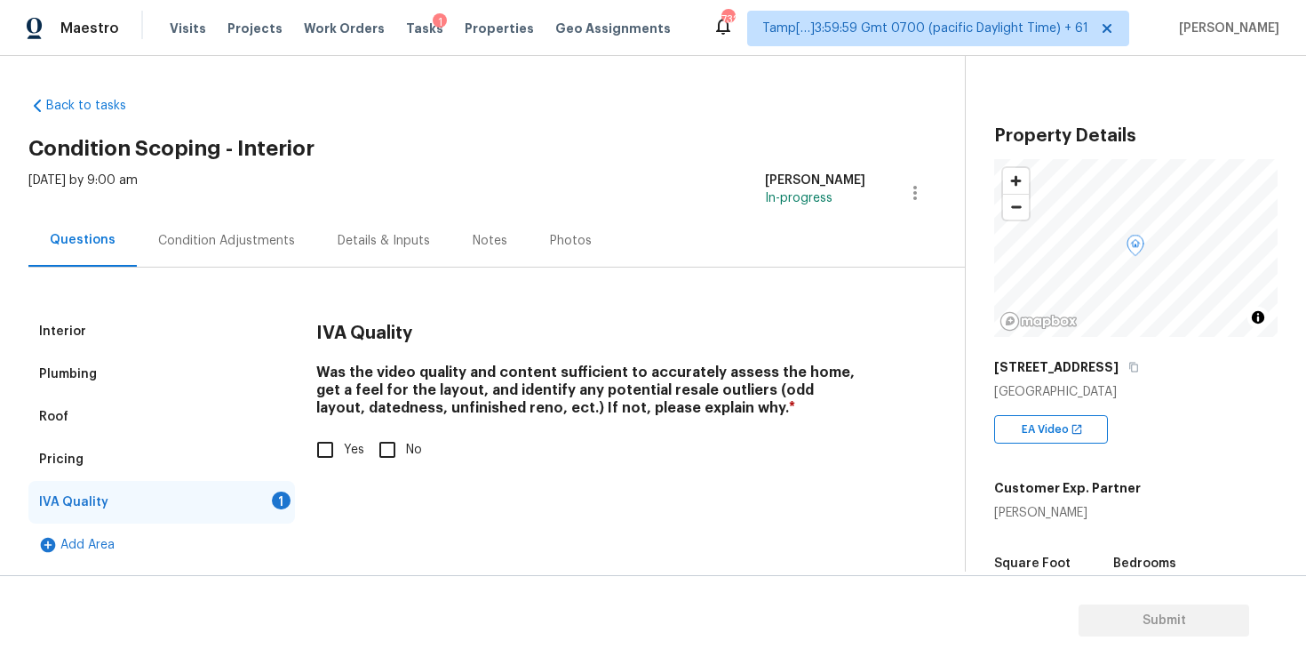
scroll to position [2, 0]
click at [337, 458] on input "Yes" at bounding box center [325, 449] width 37 height 37
checkbox input "true"
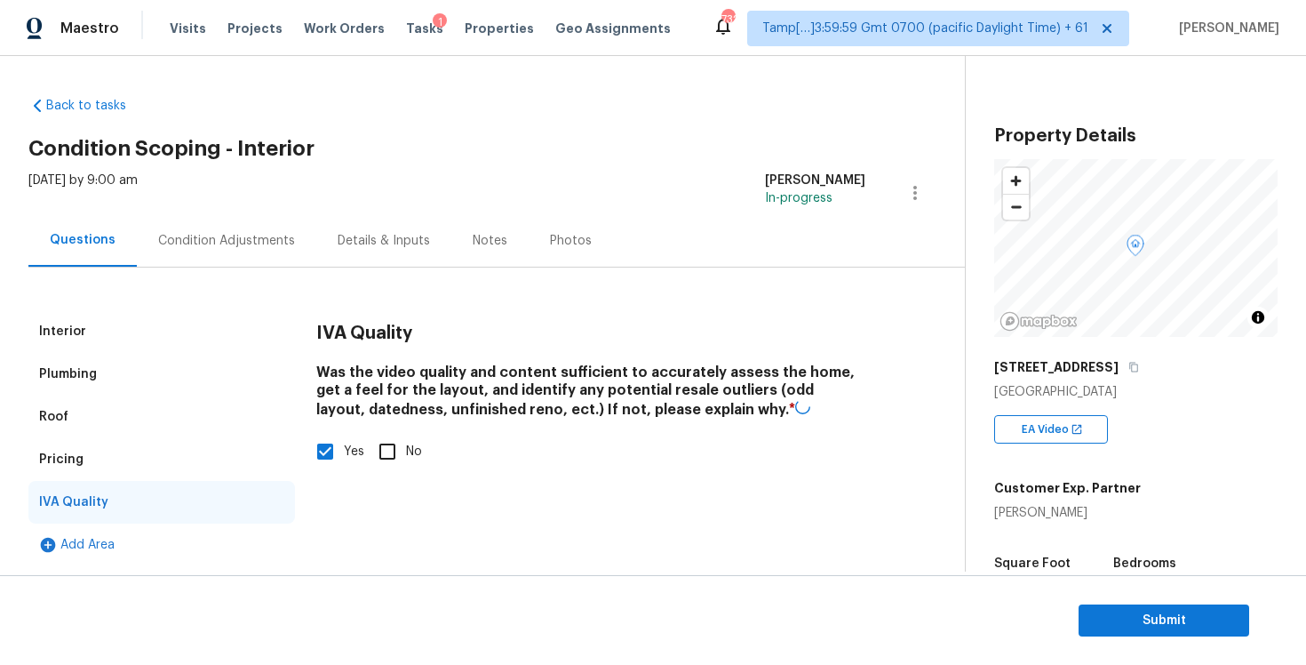
click at [275, 232] on div "Condition Adjustments" at bounding box center [226, 241] width 137 height 18
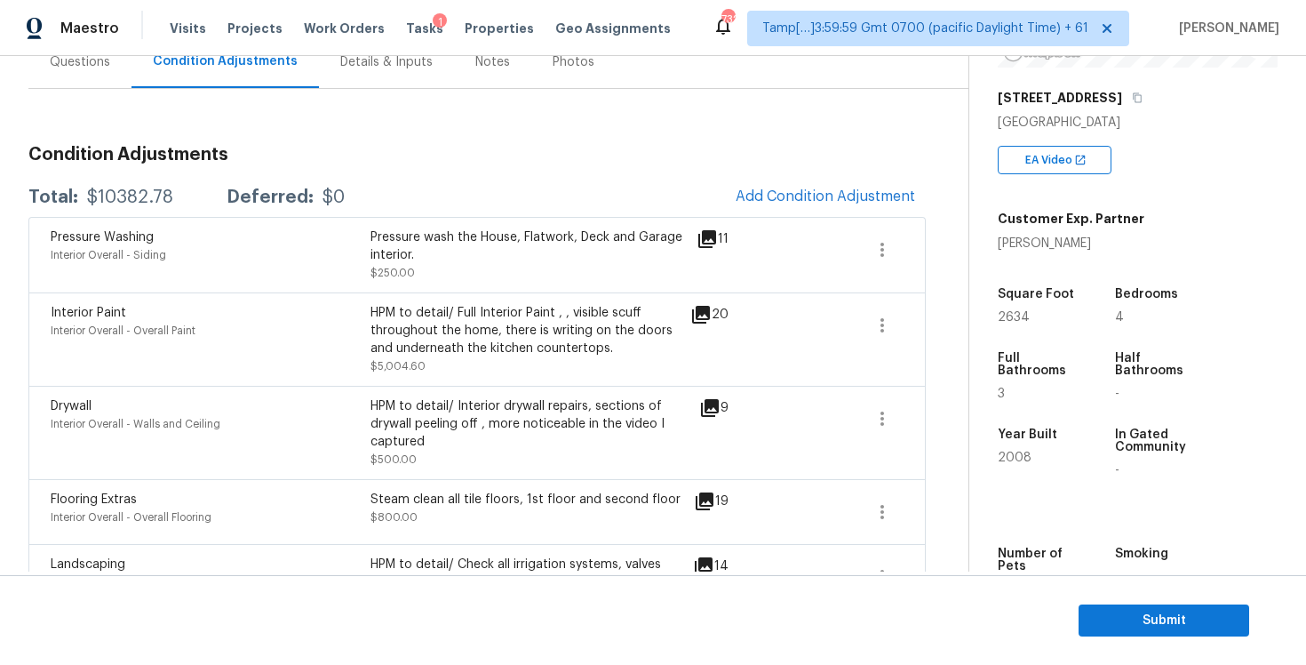
scroll to position [105, 0]
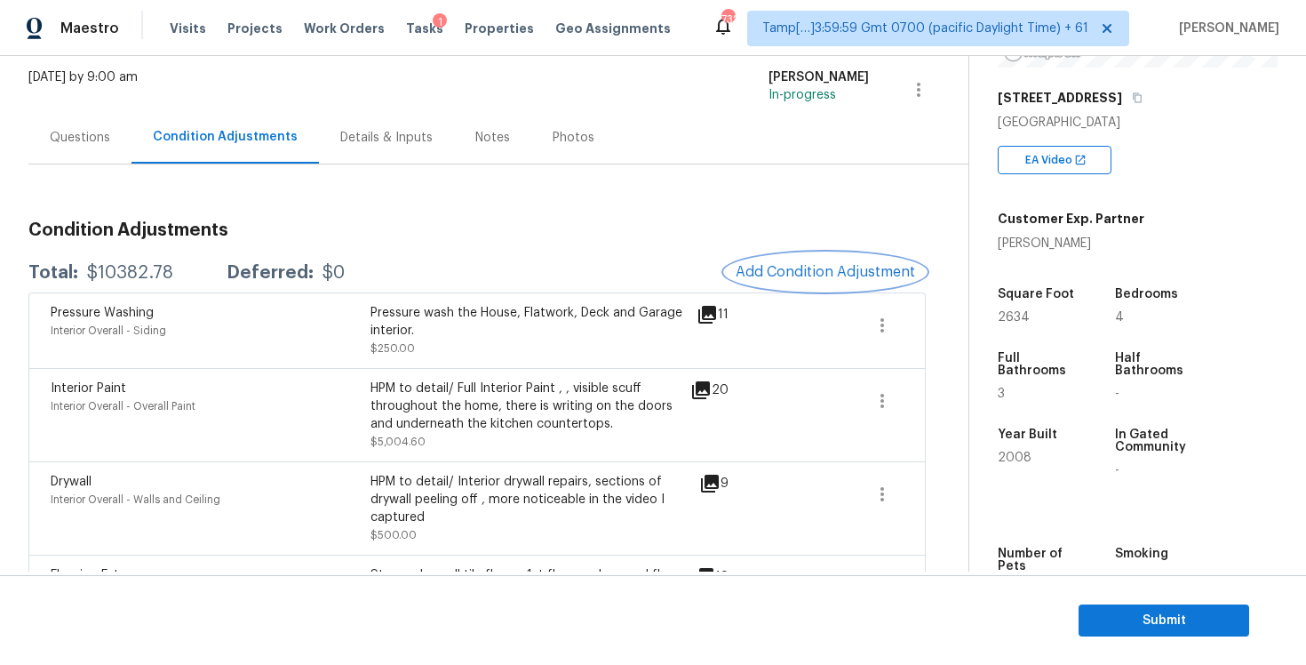
click at [850, 261] on button "Add Condition Adjustment" at bounding box center [825, 271] width 201 height 37
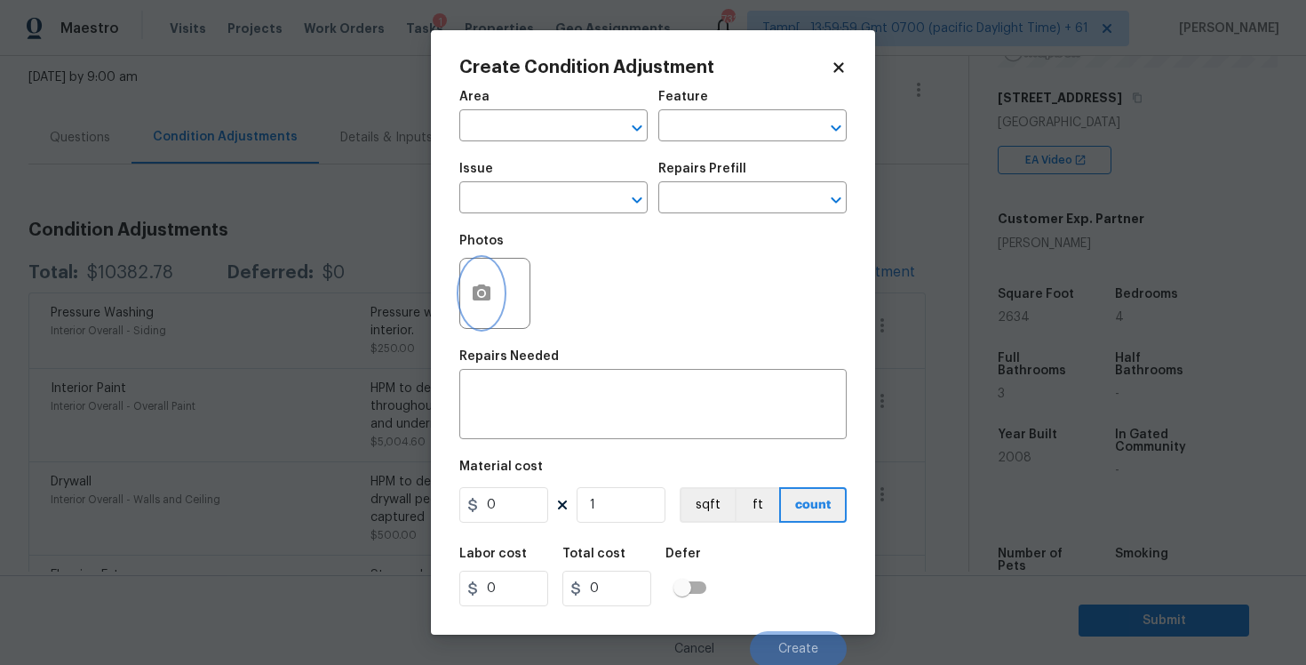
click at [487, 291] on icon "button" at bounding box center [482, 292] width 18 height 16
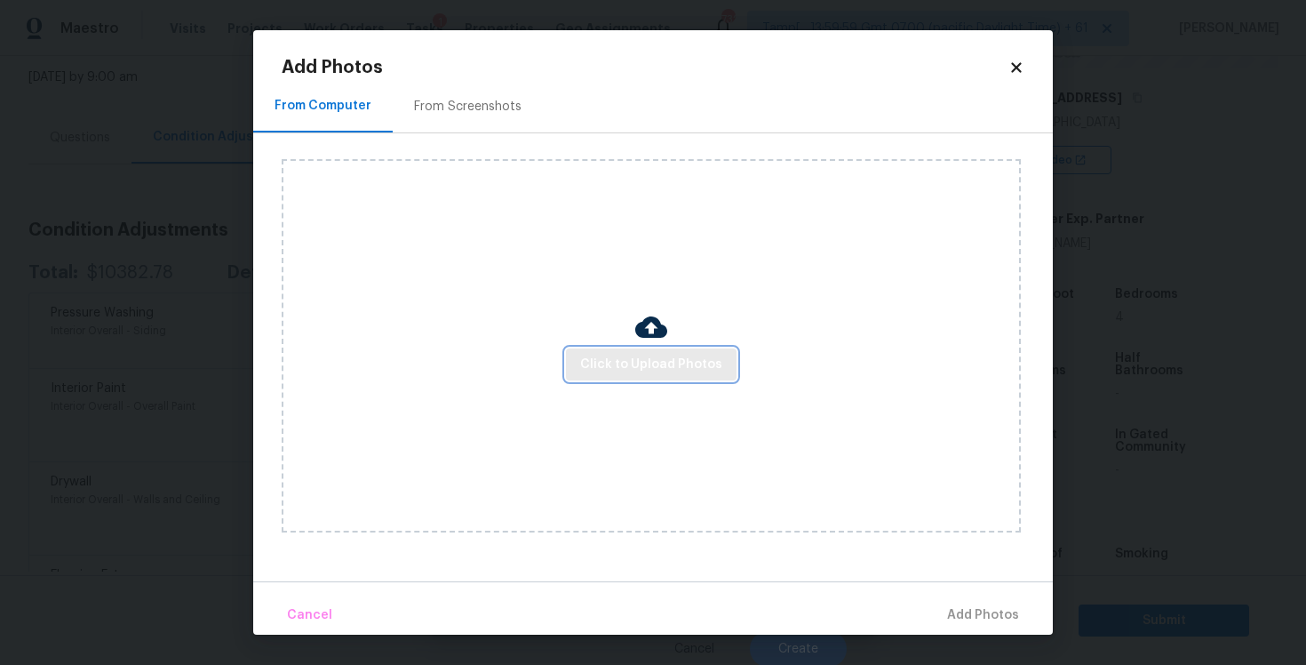
click at [663, 369] on span "Click to Upload Photos" at bounding box center [651, 365] width 142 height 22
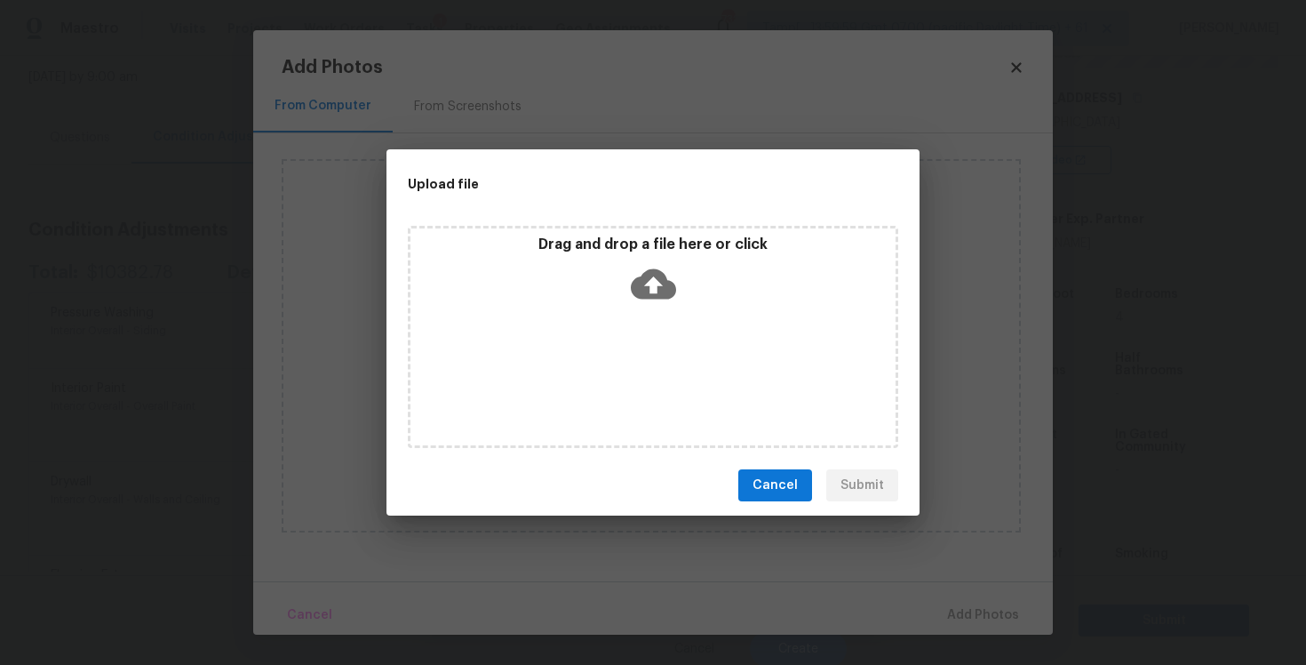
click at [700, 323] on div "Drag and drop a file here or click" at bounding box center [653, 337] width 491 height 222
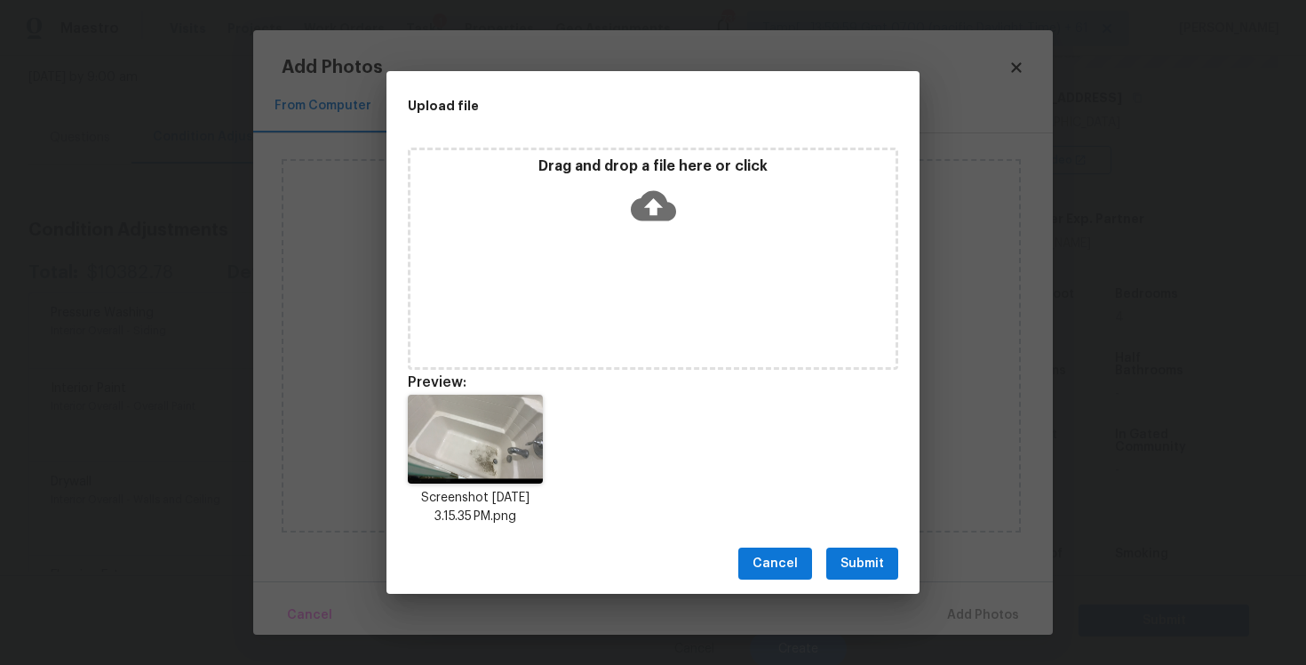
click at [886, 562] on button "Submit" at bounding box center [862, 563] width 72 height 33
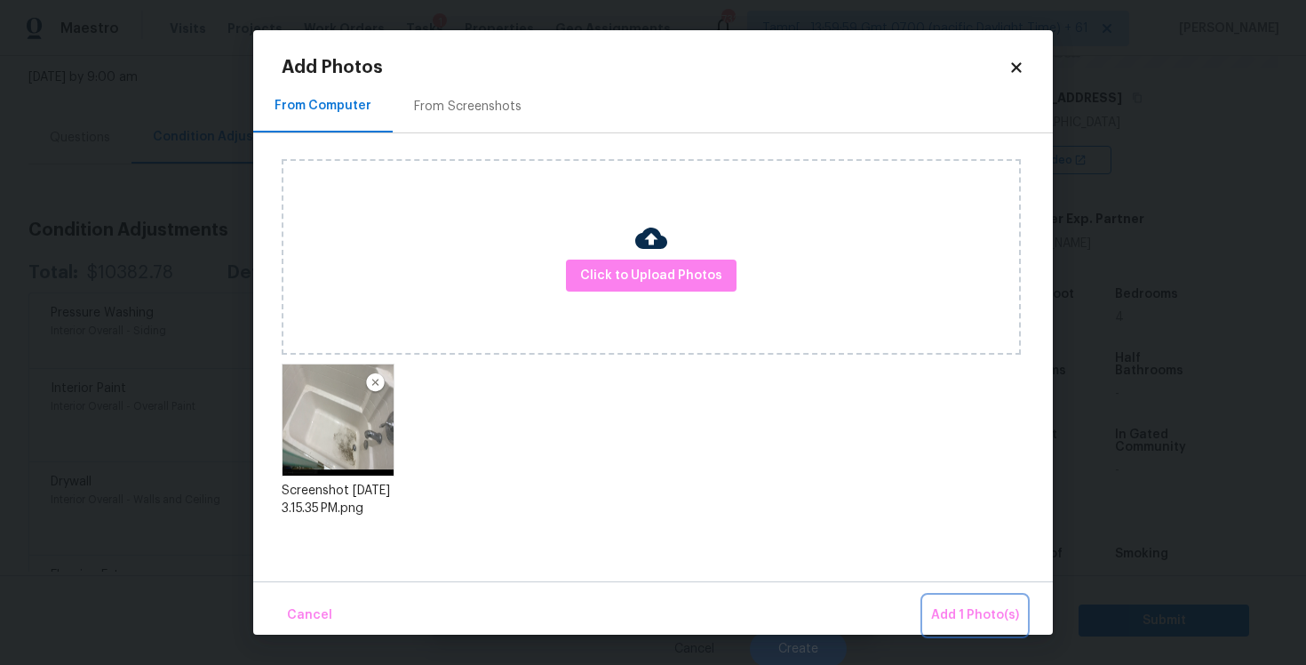
click at [972, 610] on span "Add 1 Photo(s)" at bounding box center [975, 615] width 88 height 22
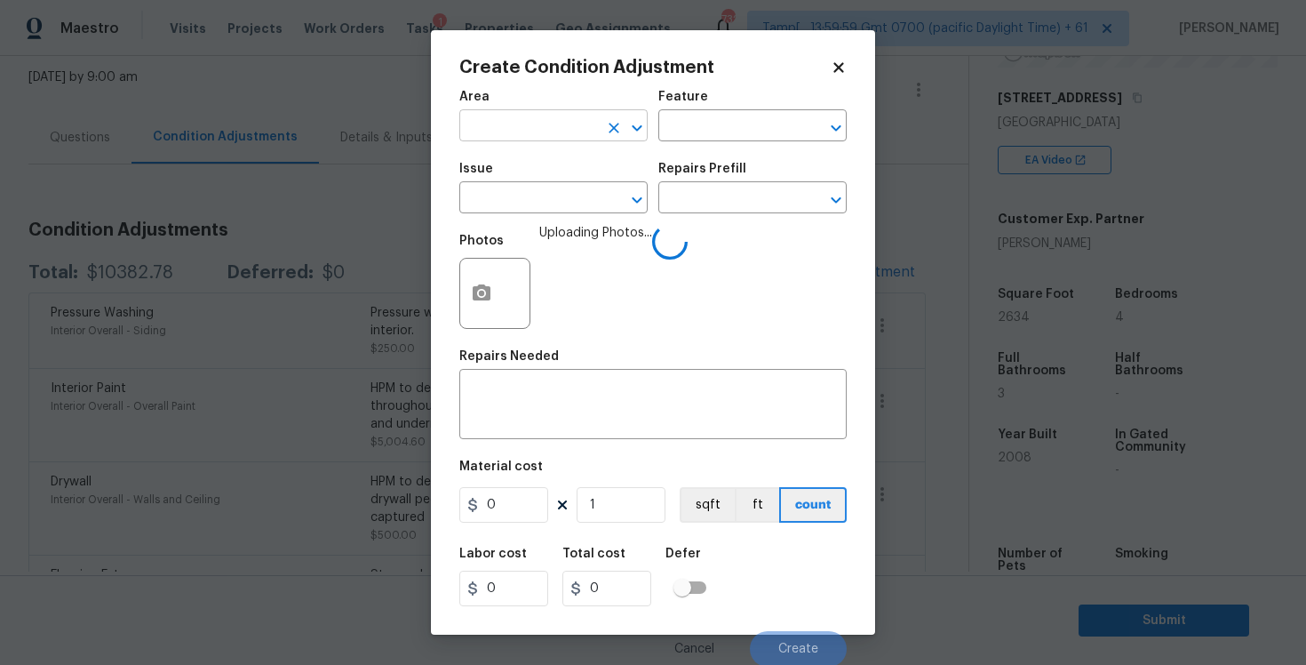
click at [572, 133] on input "text" at bounding box center [528, 128] width 139 height 28
type input "inter"
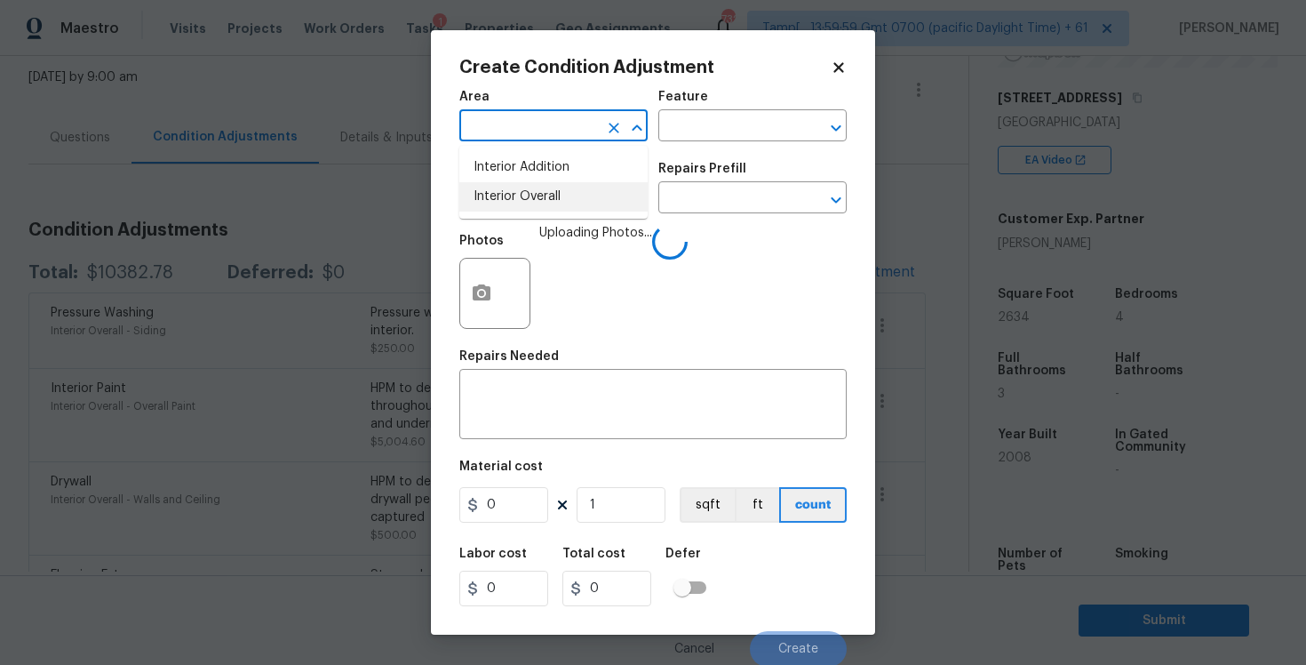
click at [547, 208] on li "Interior Overall" at bounding box center [553, 196] width 188 height 29
type input "Attic"
click at [547, 208] on input "text" at bounding box center [528, 200] width 139 height 28
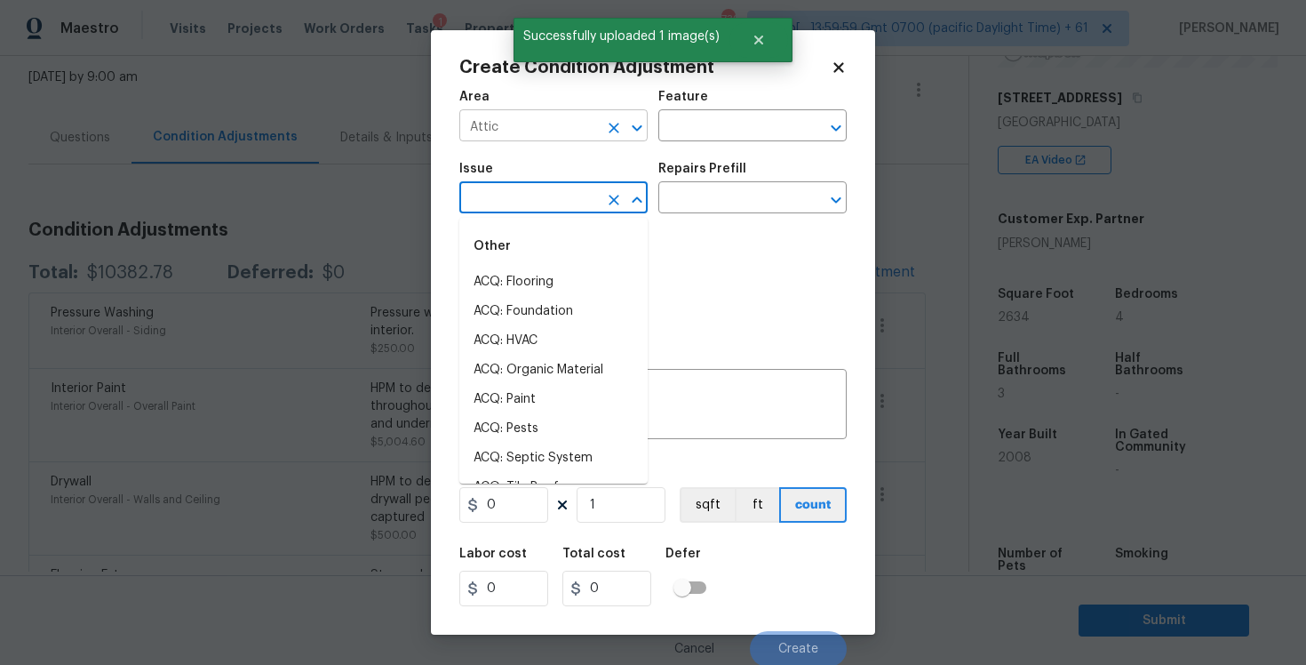
click at [576, 116] on input "Attic" at bounding box center [528, 128] width 139 height 28
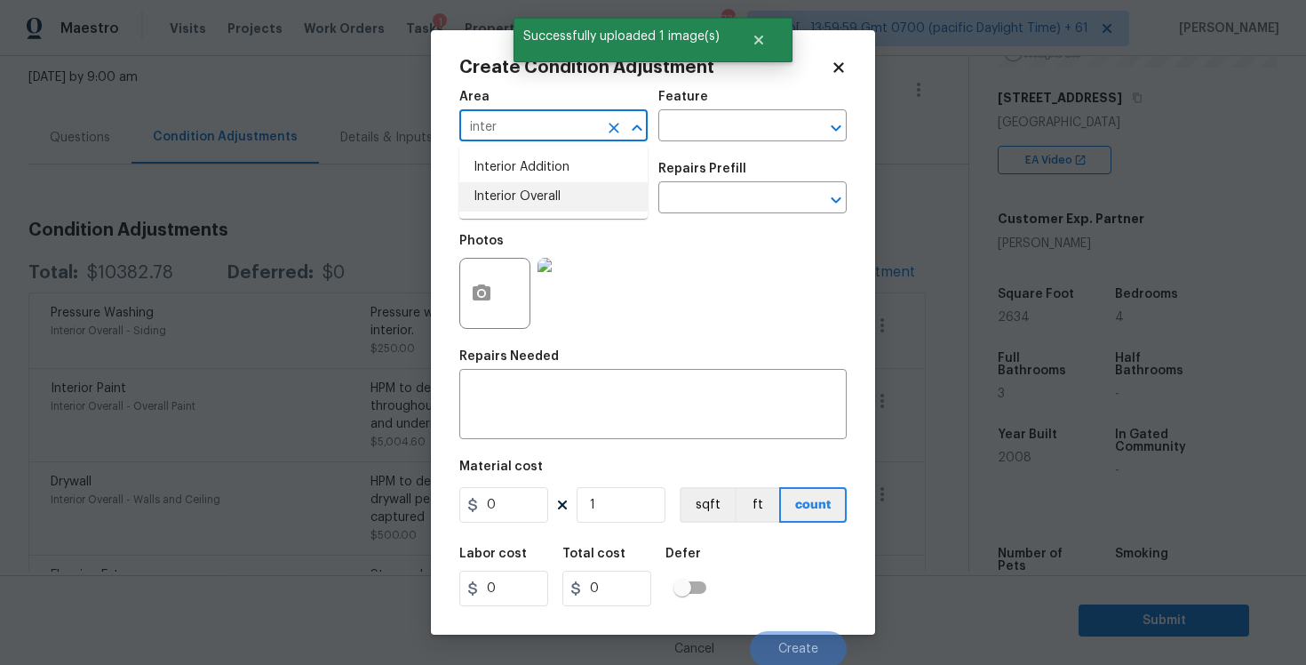
type input "inter"
click at [337, 373] on body "Maestro Visits Projects Work Orders Tasks 1 Properties Geo Assignments 732 Tamp…" at bounding box center [653, 332] width 1306 height 665
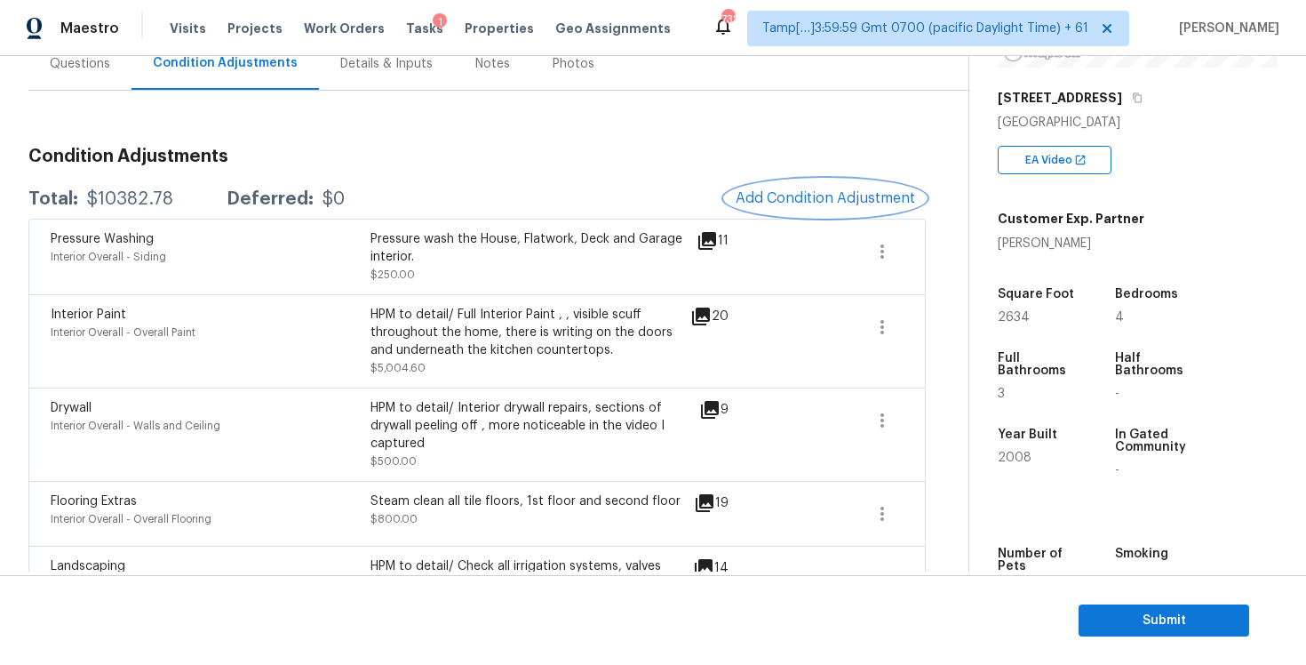
scroll to position [0, 0]
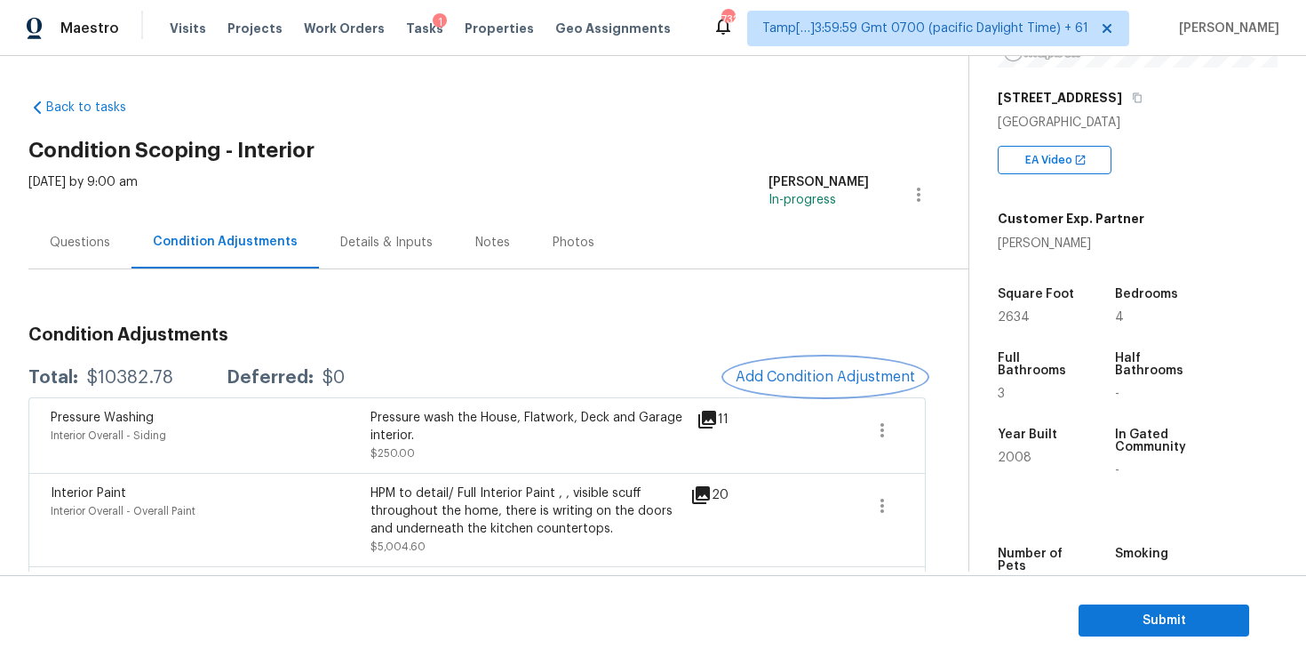
click at [823, 371] on span "Add Condition Adjustment" at bounding box center [826, 377] width 180 height 16
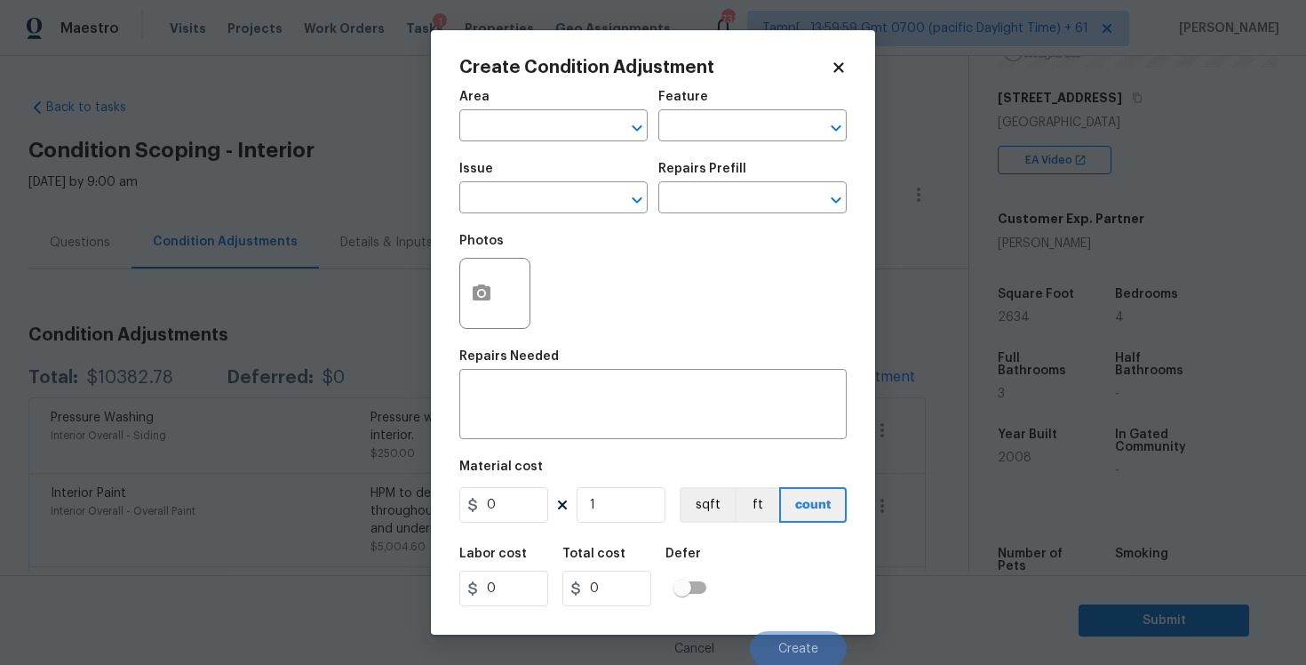
click at [456, 287] on div "Create Condition Adjustment Area ​ Feature ​ Issue ​ Repairs Prefill ​ Photos R…" at bounding box center [653, 332] width 444 height 604
click at [487, 296] on icon "button" at bounding box center [482, 292] width 18 height 16
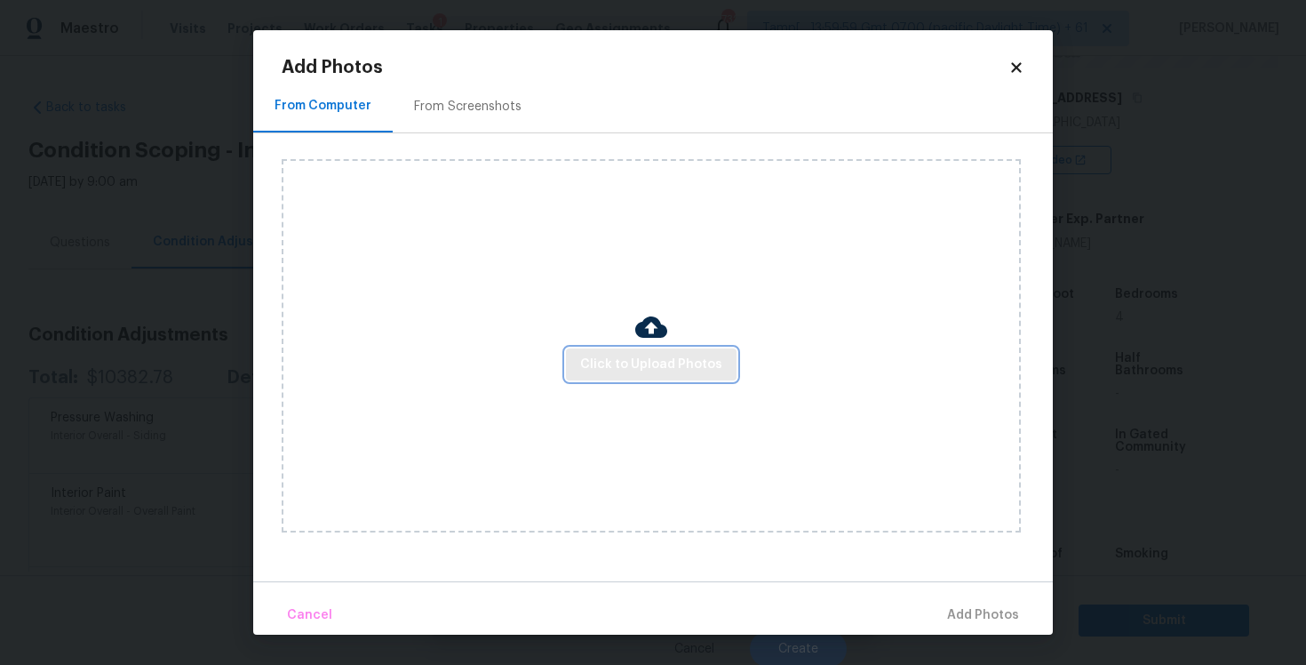
click at [643, 361] on span "Click to Upload Photos" at bounding box center [651, 365] width 142 height 22
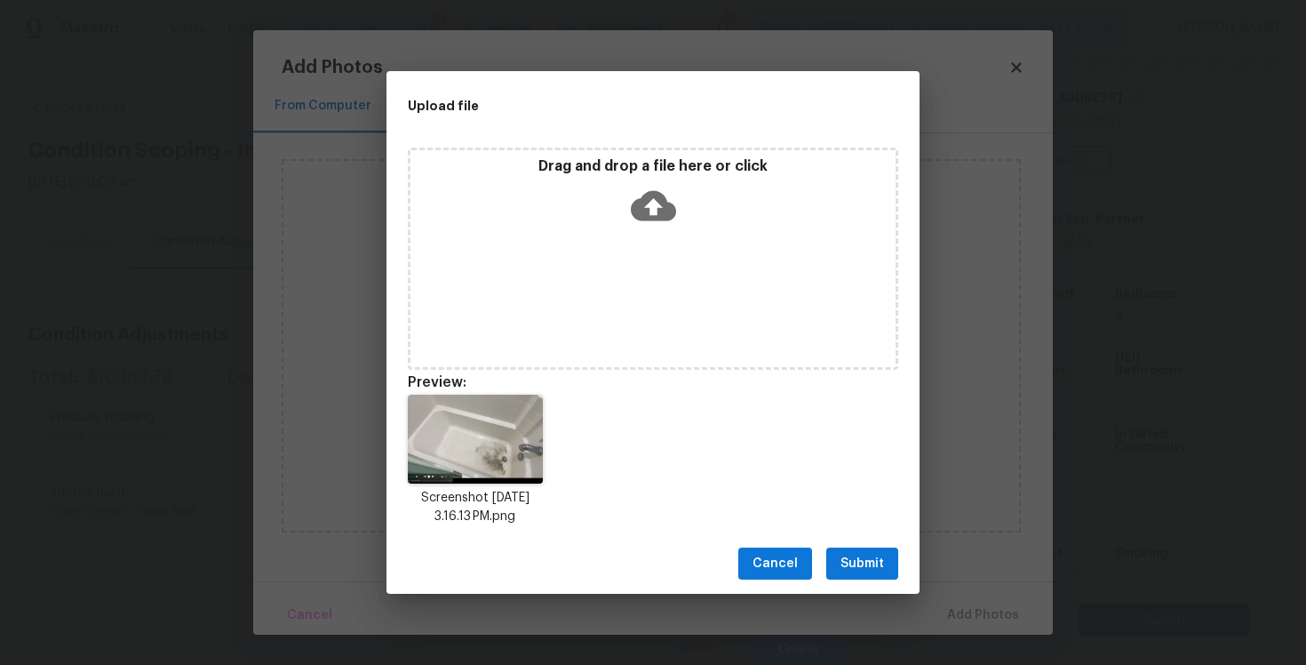
click at [871, 568] on span "Submit" at bounding box center [863, 564] width 44 height 22
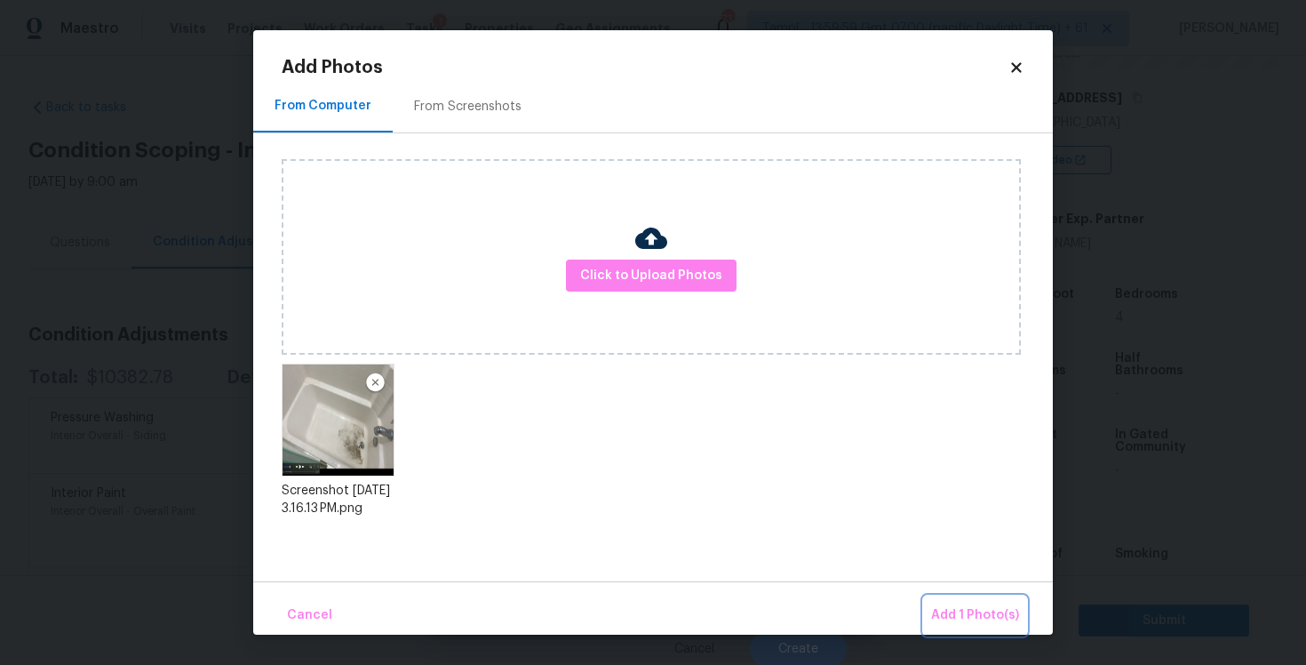
click at [937, 604] on span "Add 1 Photo(s)" at bounding box center [975, 615] width 88 height 22
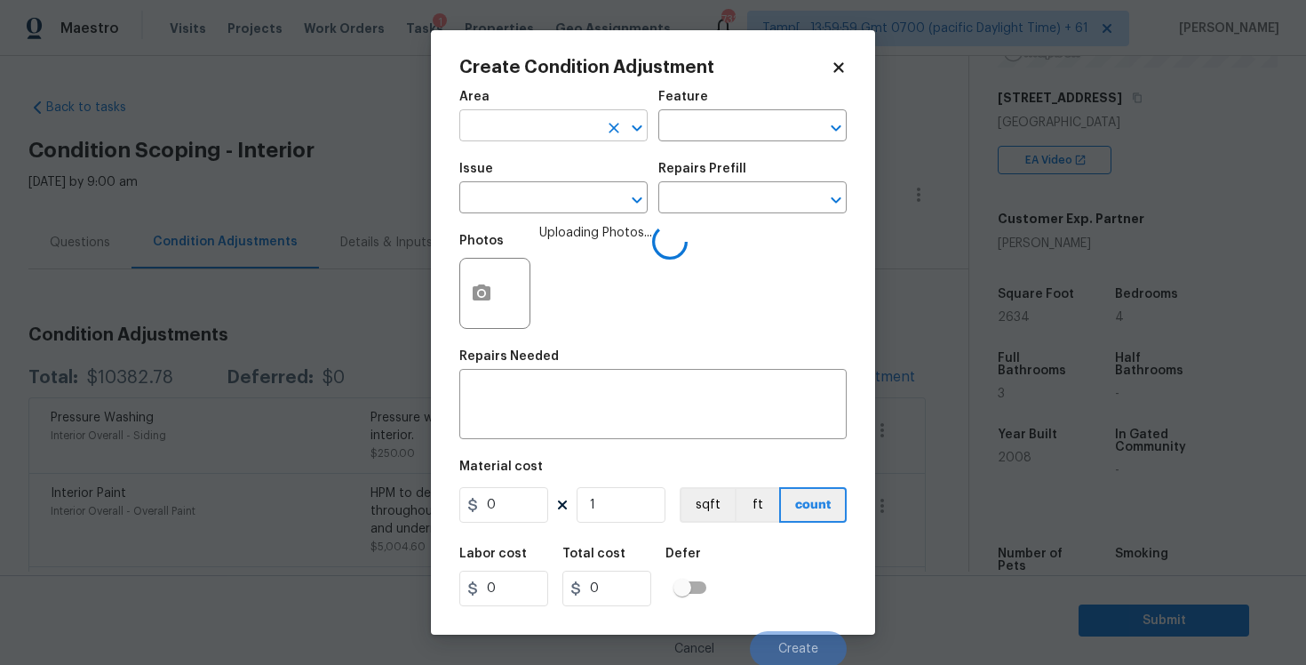
click at [542, 141] on input "text" at bounding box center [528, 128] width 139 height 28
type input "inter"
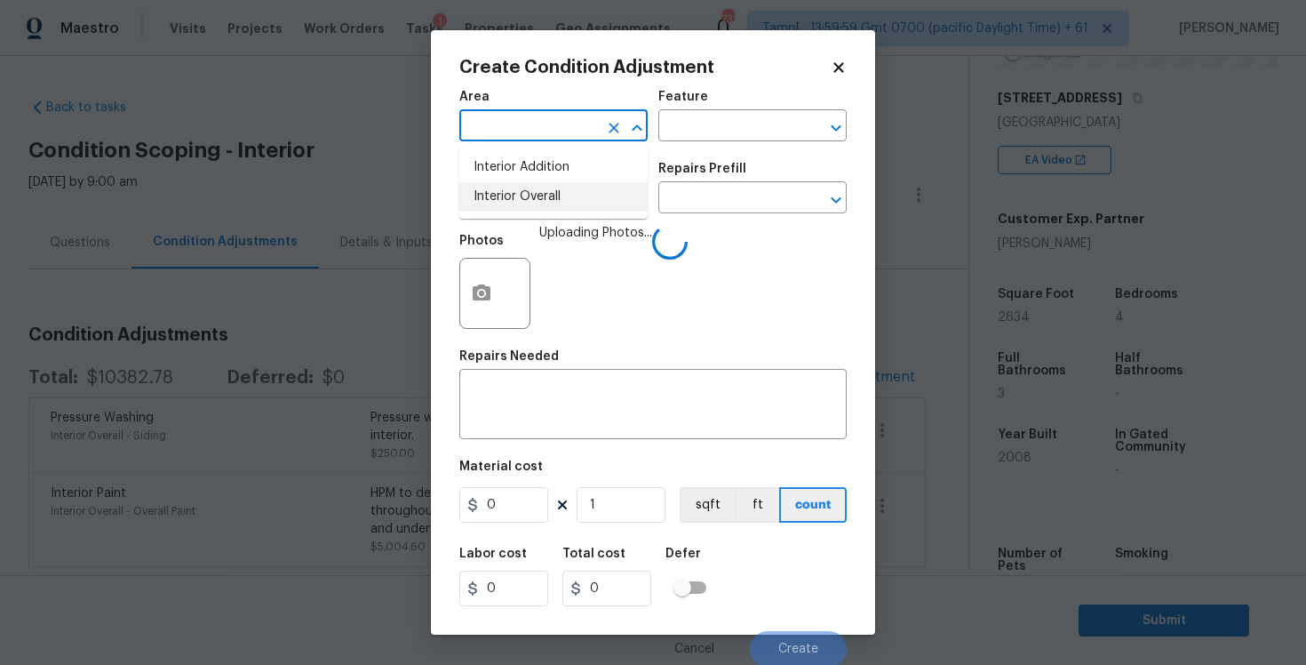
click at [539, 207] on li "Interior Overall" at bounding box center [553, 196] width 188 height 29
type input "Attic"
click at [539, 207] on input "text" at bounding box center [528, 200] width 139 height 28
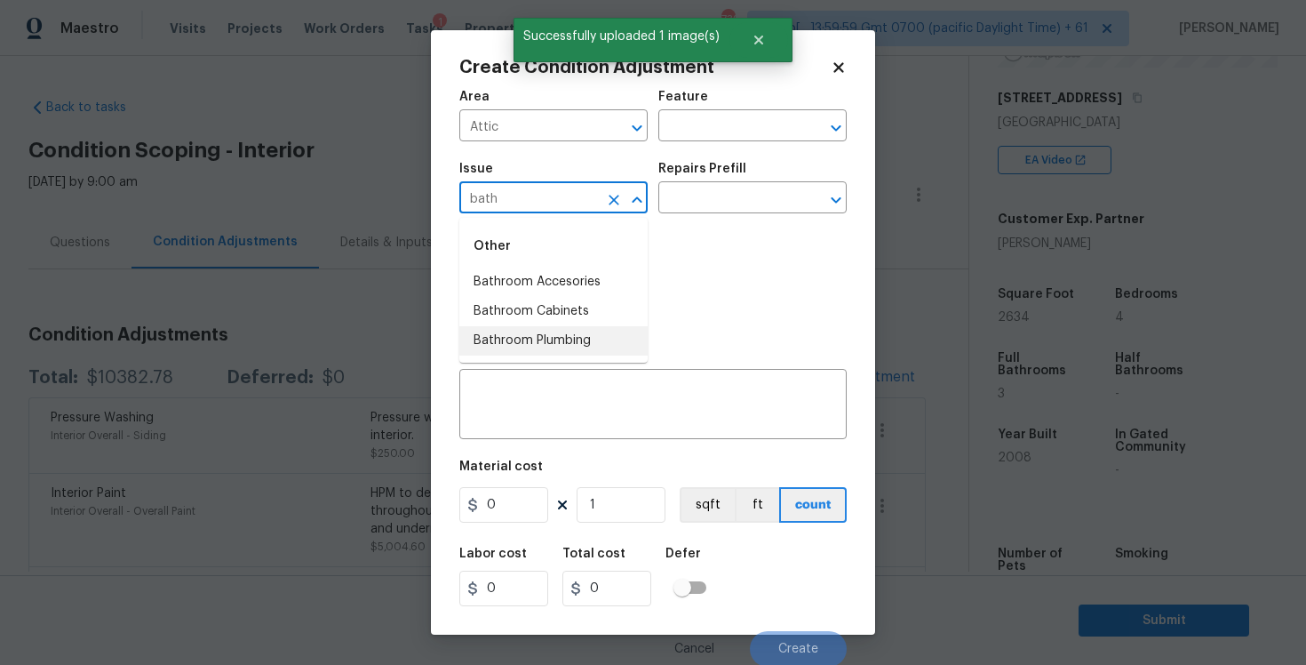
click at [561, 334] on li "Bathroom Plumbing" at bounding box center [553, 340] width 188 height 29
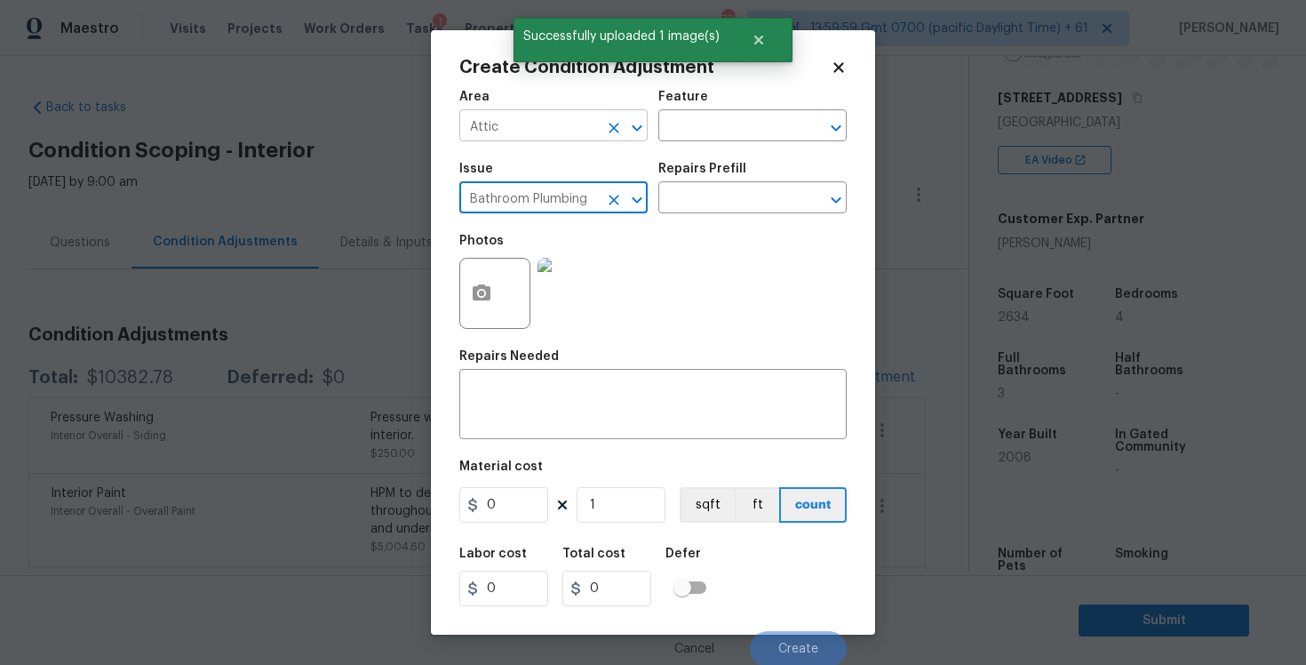
type input "Bathroom Plumbing"
click at [569, 132] on input "Attic" at bounding box center [528, 128] width 139 height 28
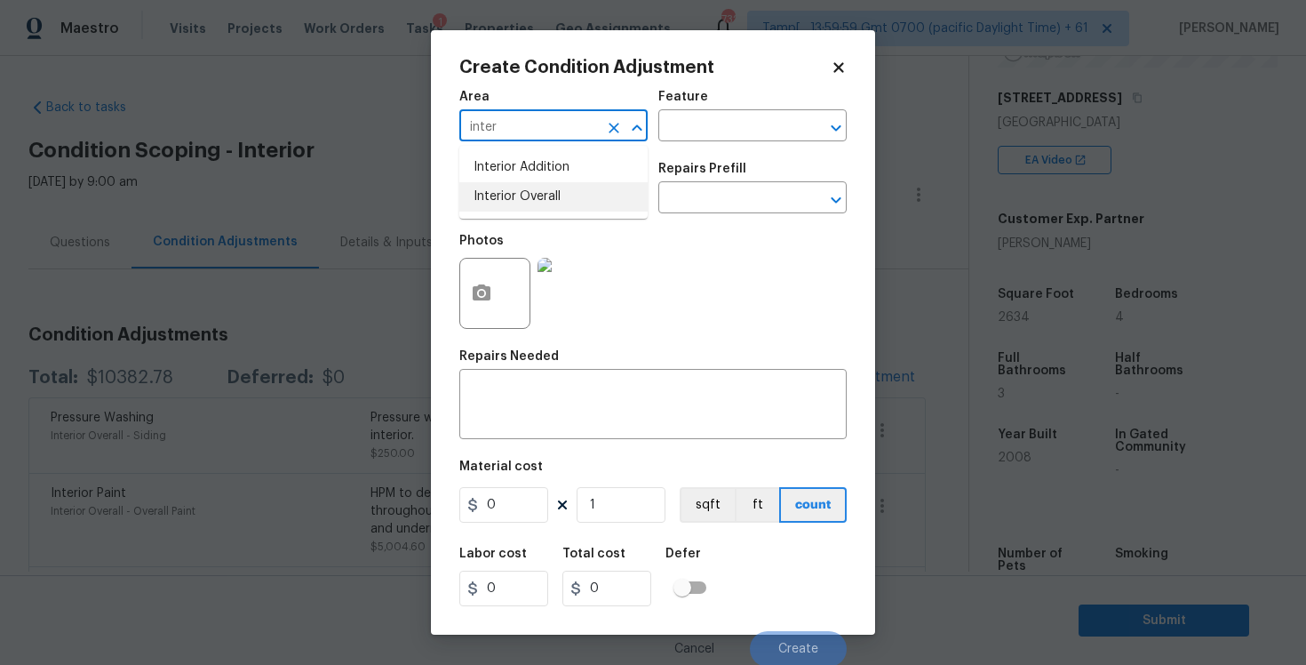
click at [570, 190] on li "Interior Overall" at bounding box center [553, 196] width 188 height 29
type input "Interior Overall"
click at [572, 195] on input "Bathroom Plumbing" at bounding box center [528, 200] width 139 height 28
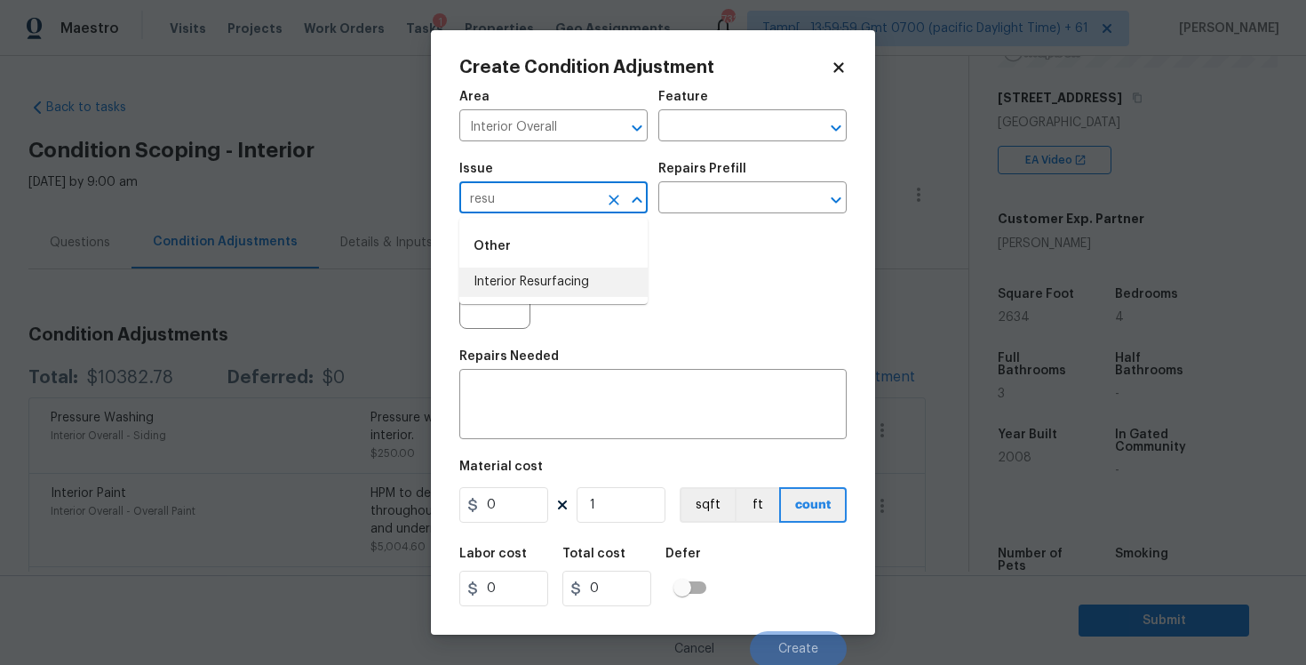
click at [560, 283] on li "Interior Resurfacing" at bounding box center [553, 281] width 188 height 29
type input "Interior Resurfacing"
click at [711, 200] on input "text" at bounding box center [727, 200] width 139 height 28
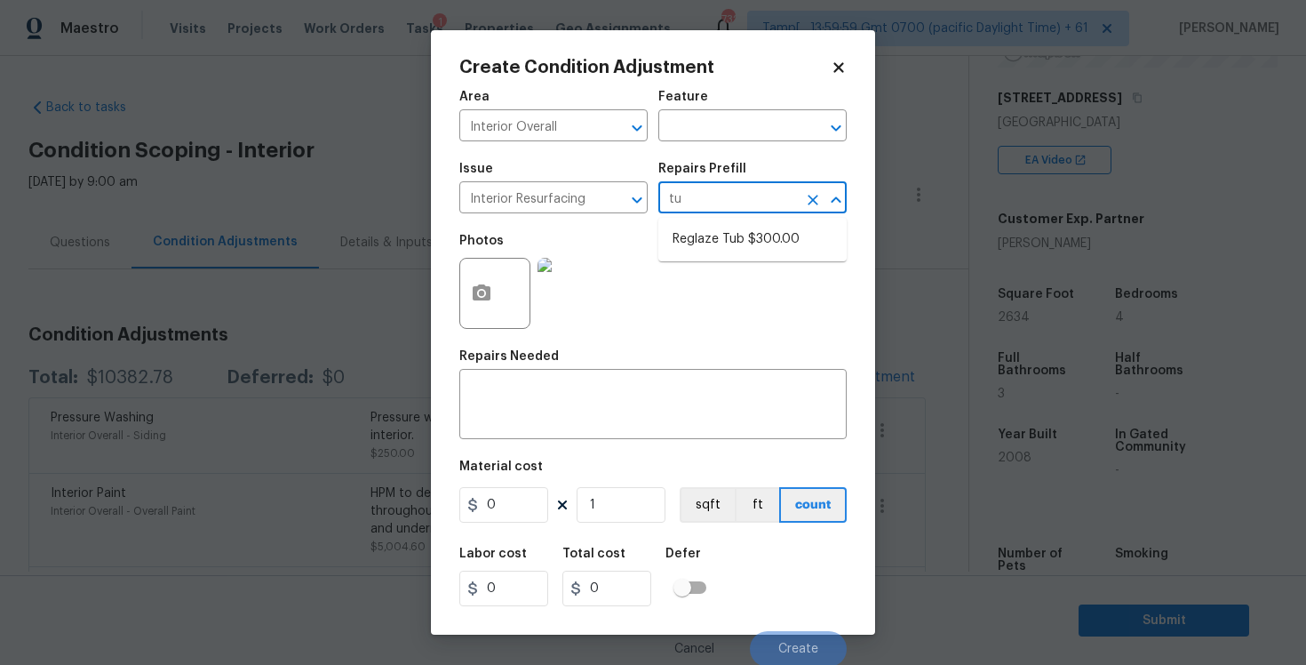
type input "tub"
click at [722, 251] on li "Reglaze Tub $300.00" at bounding box center [752, 239] width 188 height 29
type textarea "Prep, mask, clean and reglaze the tub (white) both on the in and outer sides. H…"
type input "300"
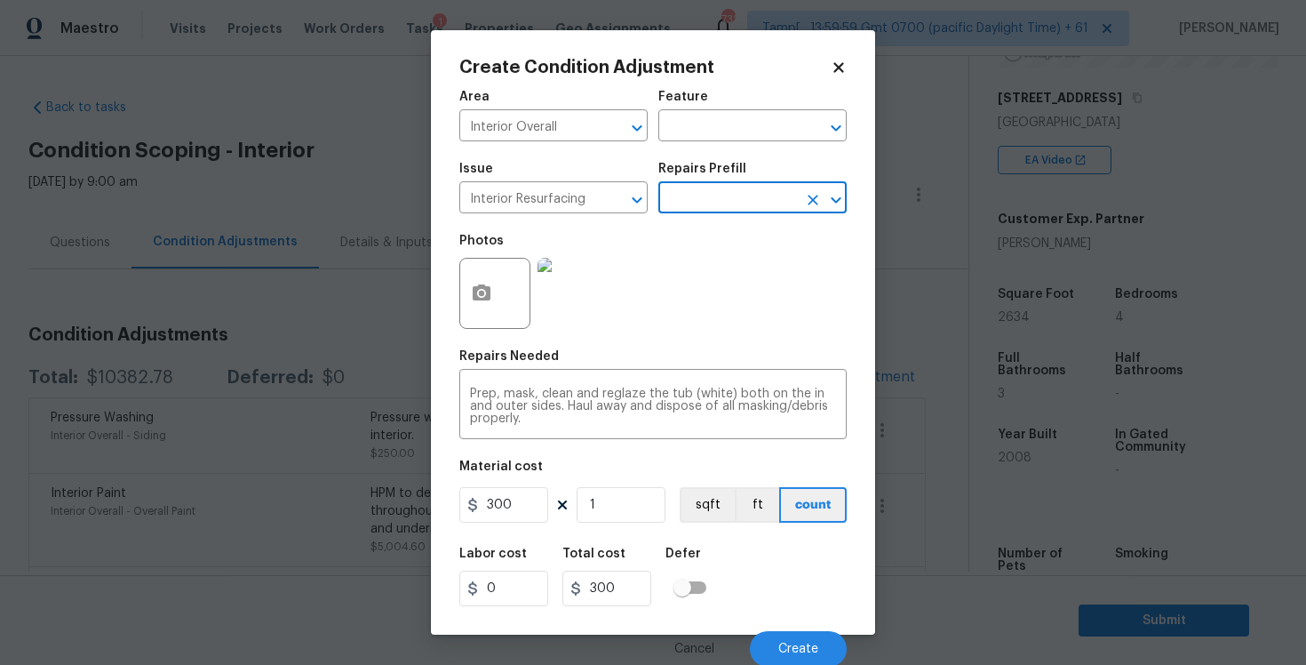
scroll to position [3, 0]
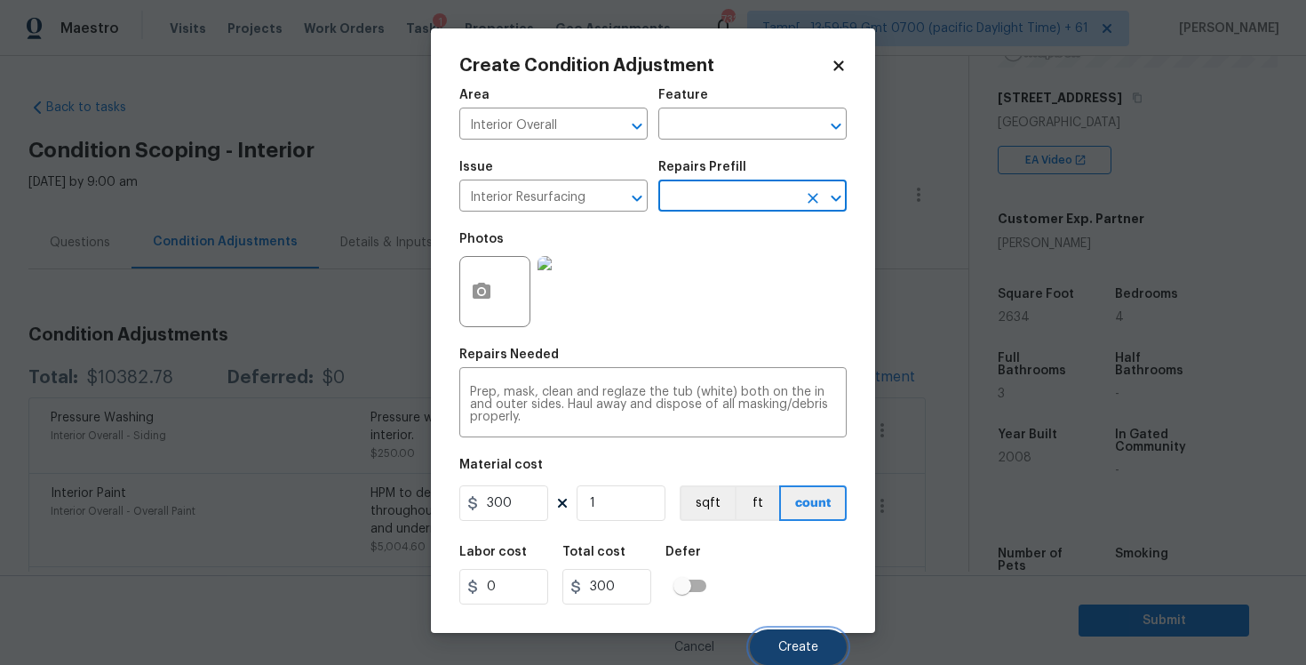
click at [780, 629] on button "Create" at bounding box center [798, 647] width 97 height 36
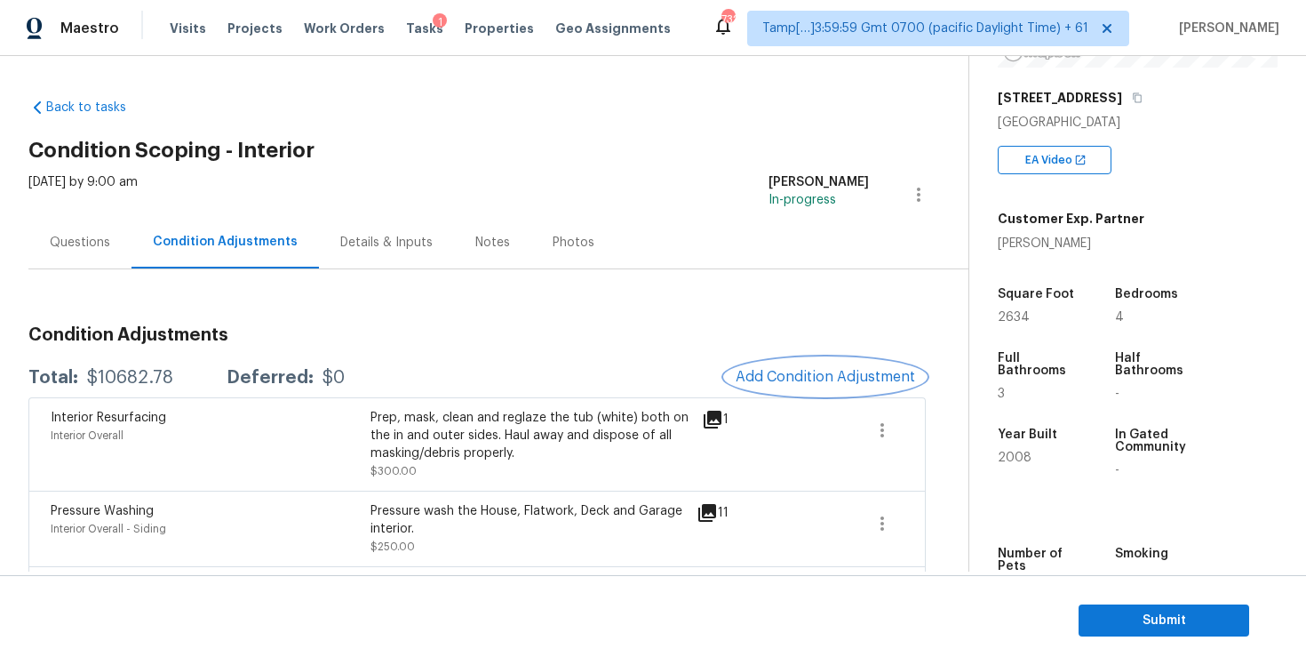
scroll to position [108, 0]
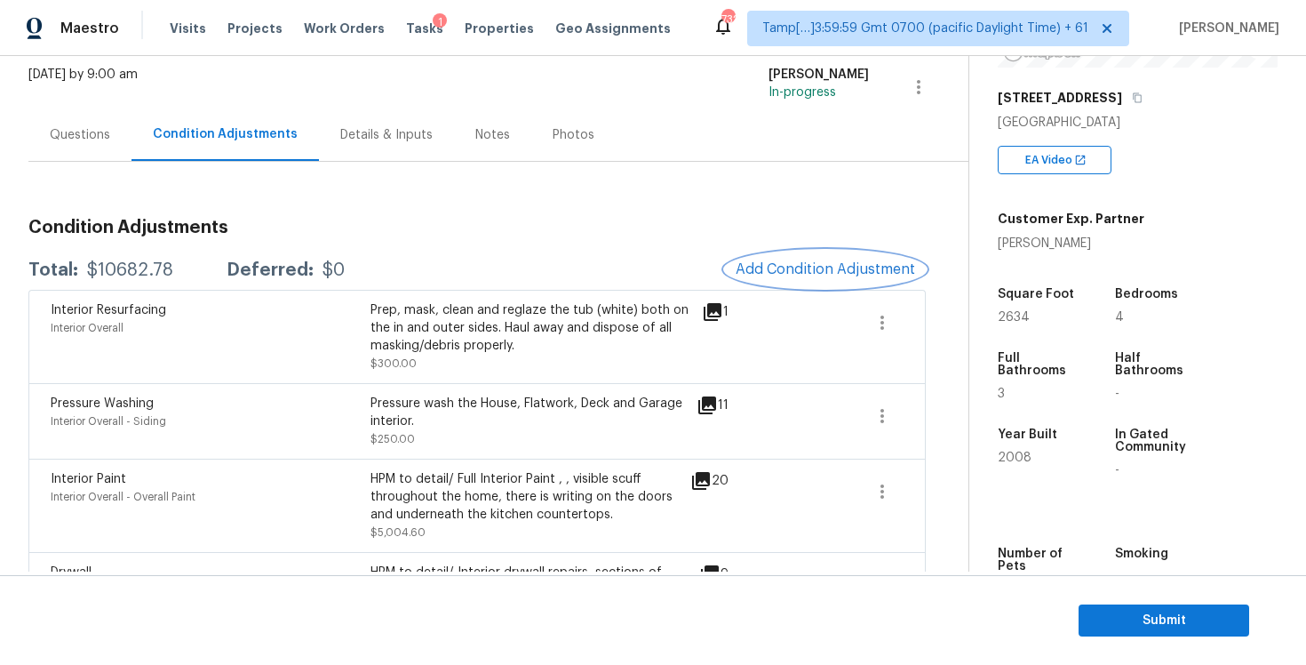
click at [803, 279] on button "Add Condition Adjustment" at bounding box center [825, 269] width 201 height 37
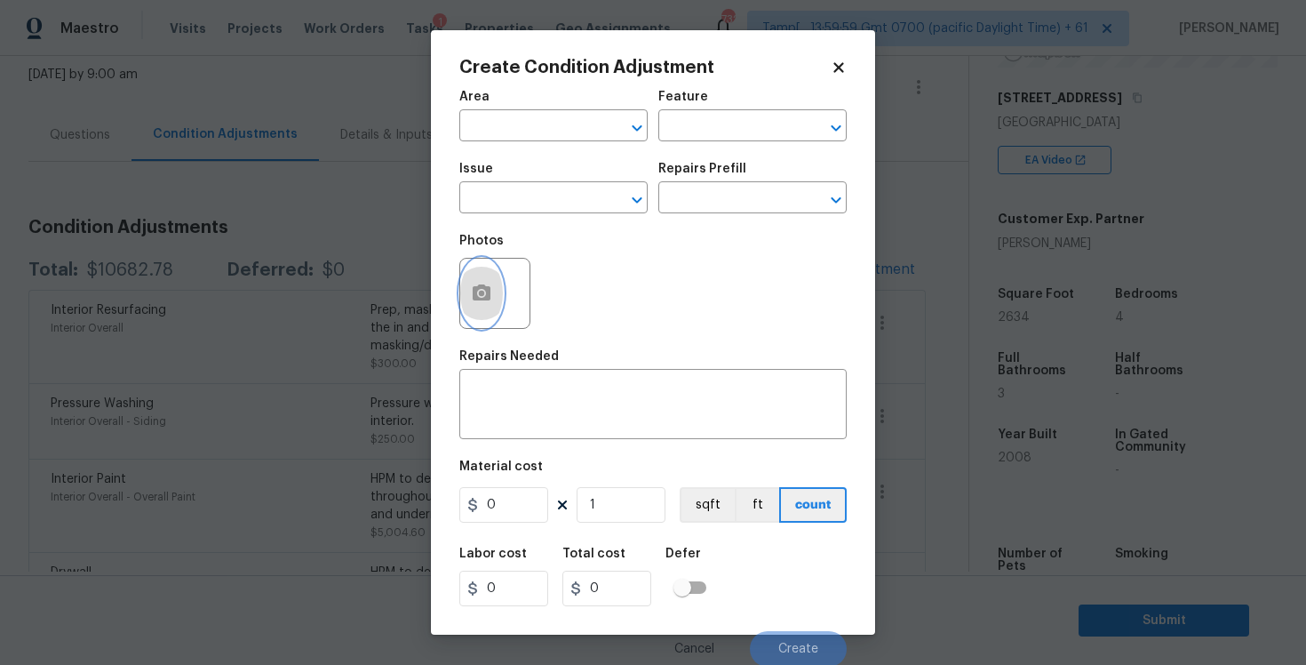
click at [492, 306] on button "button" at bounding box center [481, 293] width 43 height 69
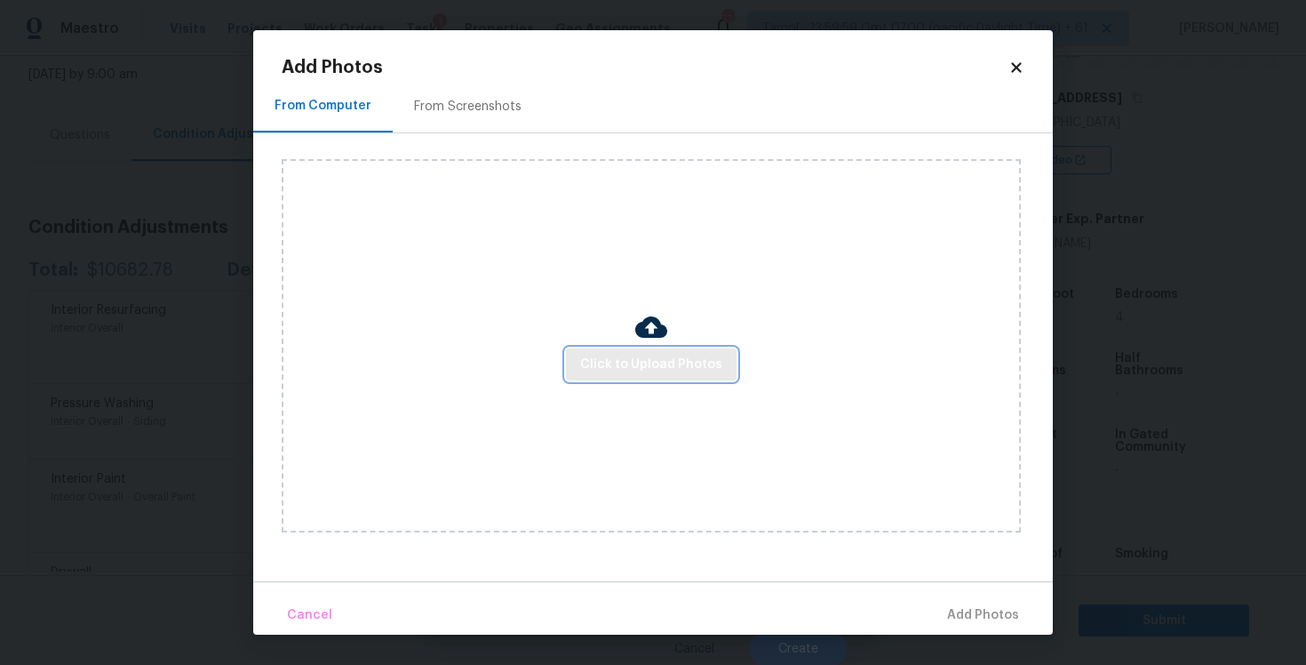
click at [646, 351] on button "Click to Upload Photos" at bounding box center [651, 364] width 171 height 33
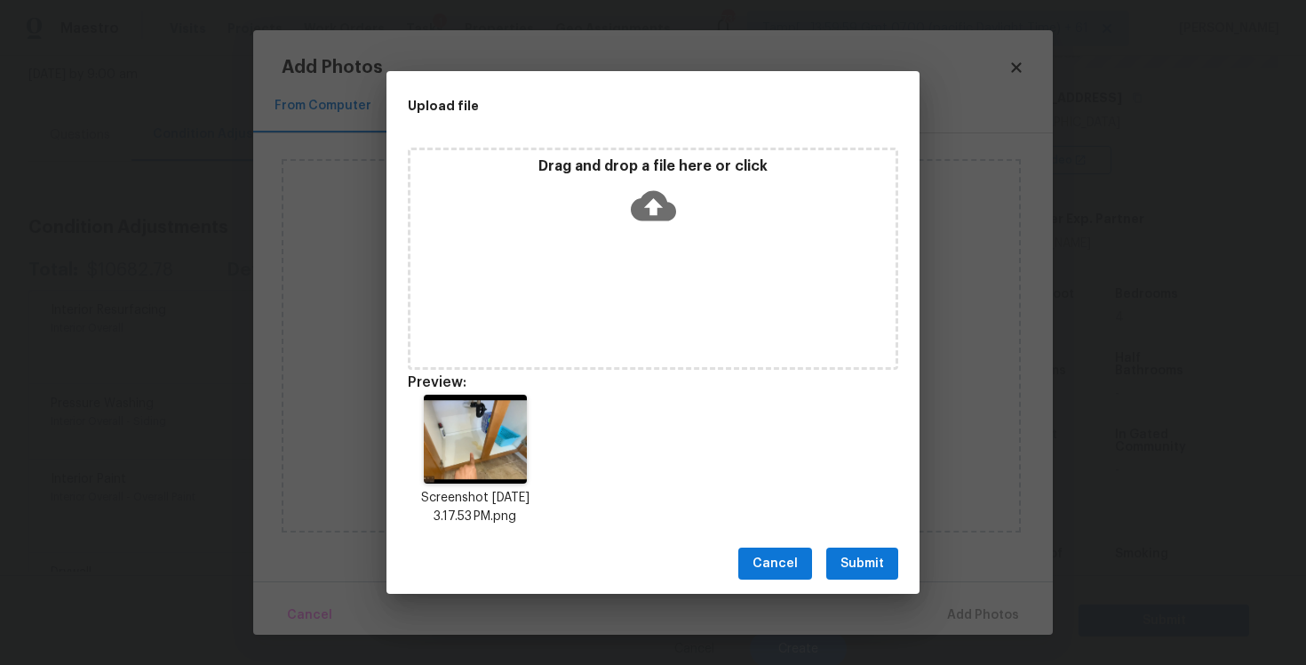
click at [893, 564] on button "Submit" at bounding box center [862, 563] width 72 height 33
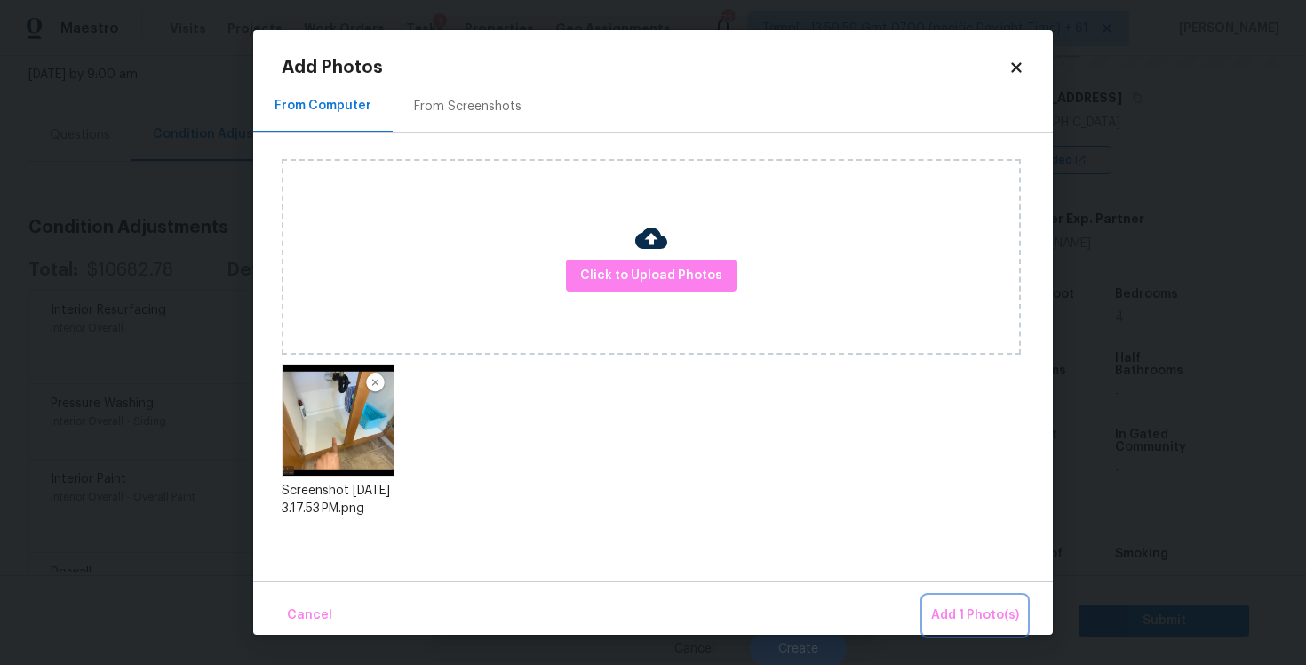
click at [972, 601] on button "Add 1 Photo(s)" at bounding box center [975, 615] width 102 height 38
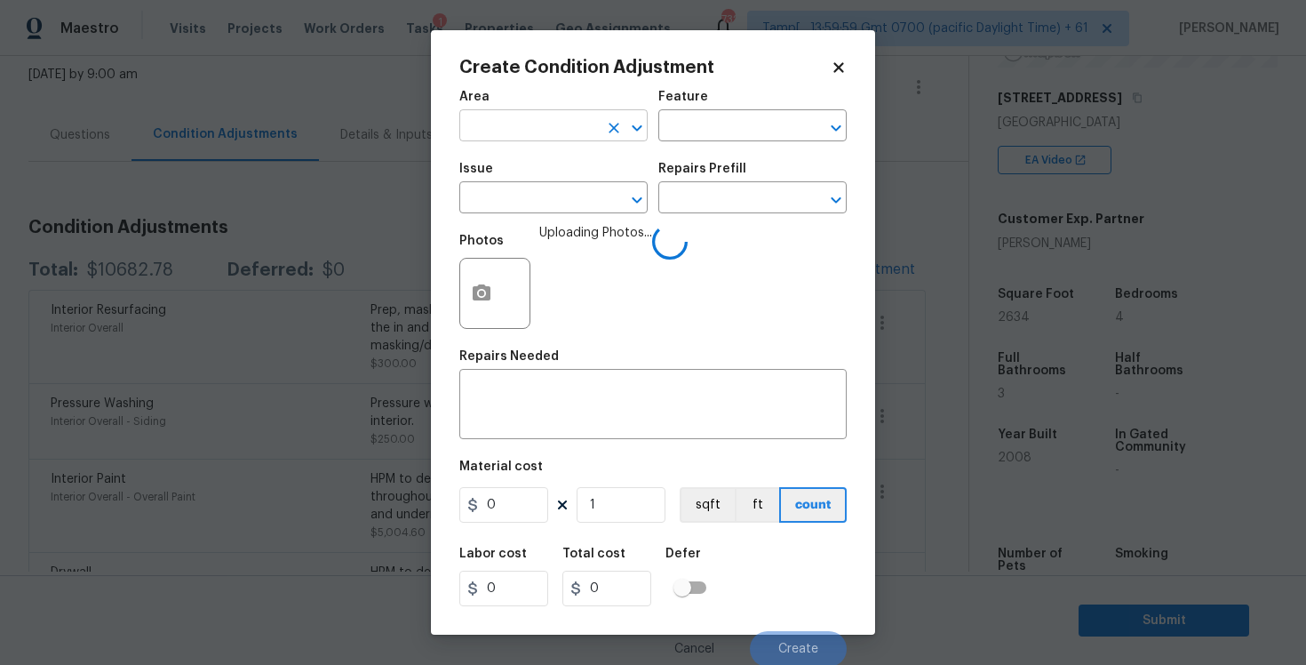
click at [525, 126] on input "text" at bounding box center [528, 128] width 139 height 28
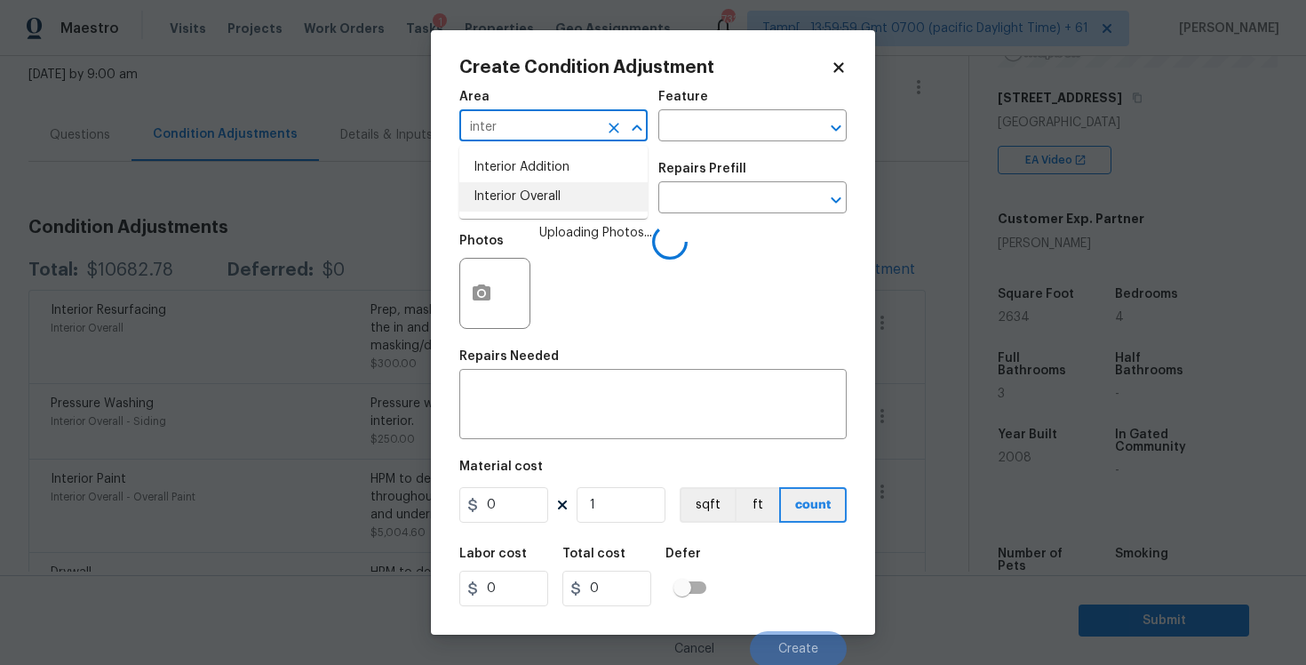
click at [543, 197] on li "Interior Overall" at bounding box center [553, 196] width 188 height 29
type input "Interior Overall"
click at [543, 197] on input "text" at bounding box center [528, 200] width 139 height 28
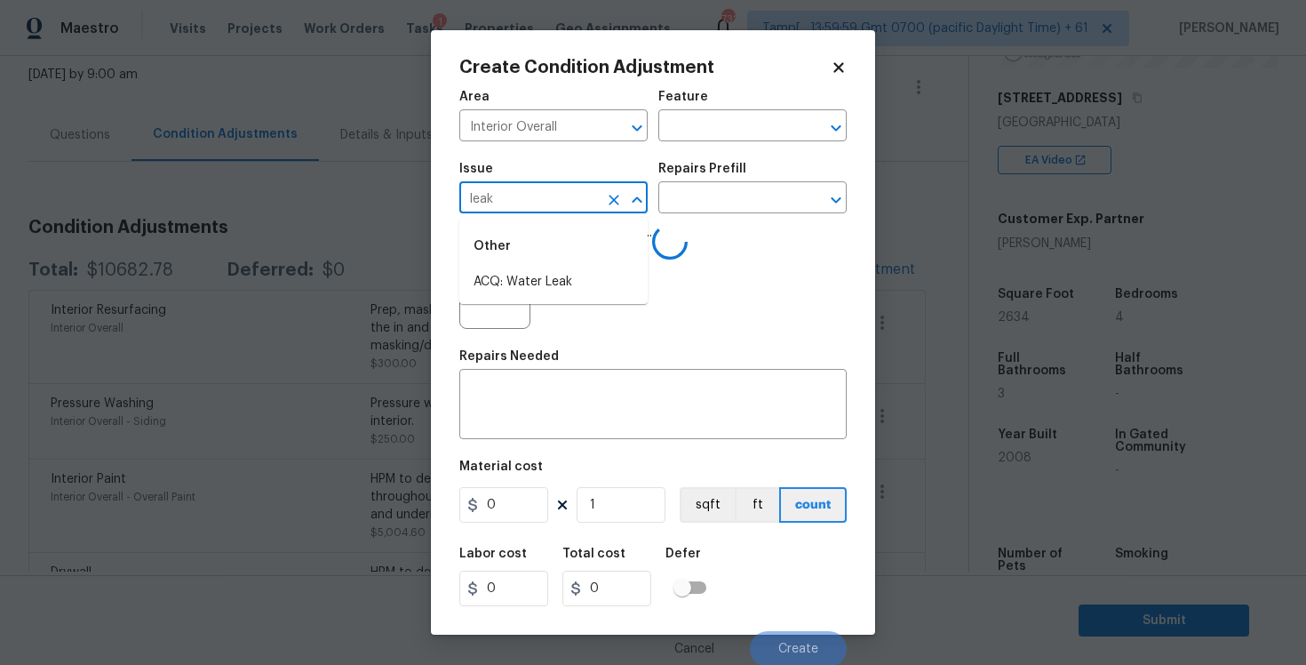
click at [550, 259] on div "Other" at bounding box center [553, 246] width 188 height 43
click at [556, 275] on li "ACQ: Water Leak" at bounding box center [553, 281] width 188 height 29
type input "ACQ: Water Leak"
click at [706, 195] on input "text" at bounding box center [727, 200] width 139 height 28
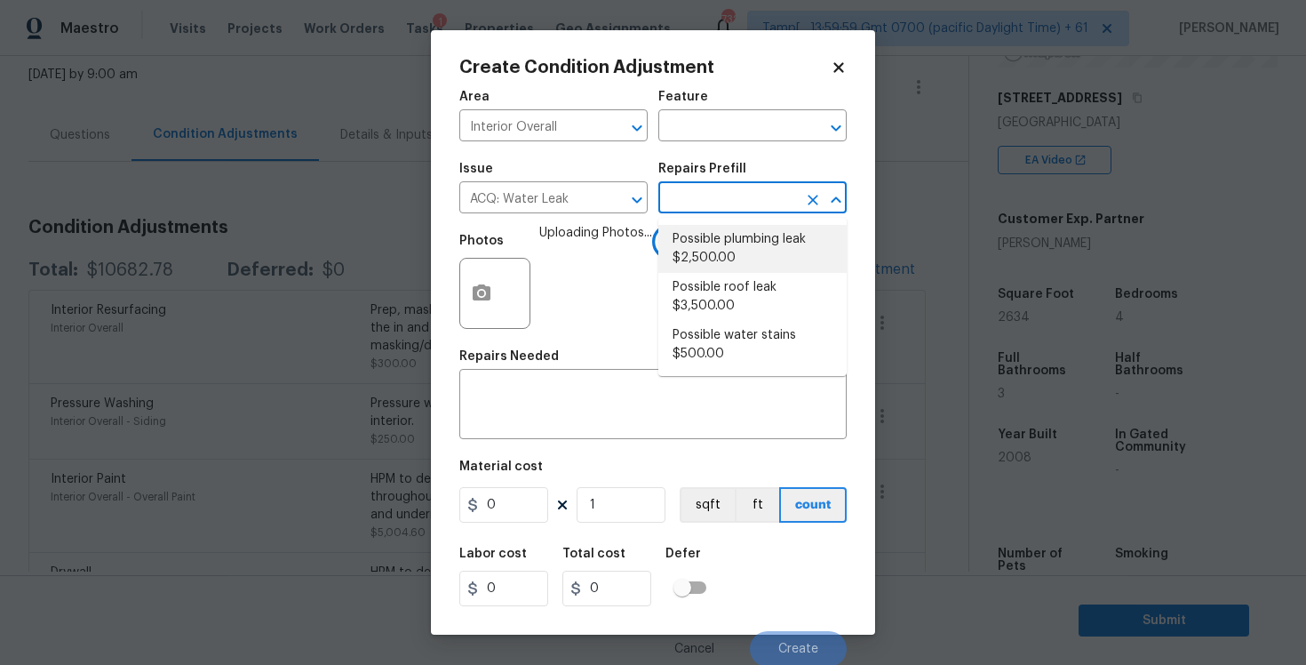
click at [712, 239] on li "Possible plumbing leak $2,500.00" at bounding box center [752, 249] width 188 height 48
type input "Acquisition"
type textarea "Acquisition Scope: Possible plumbing leak"
type input "2500"
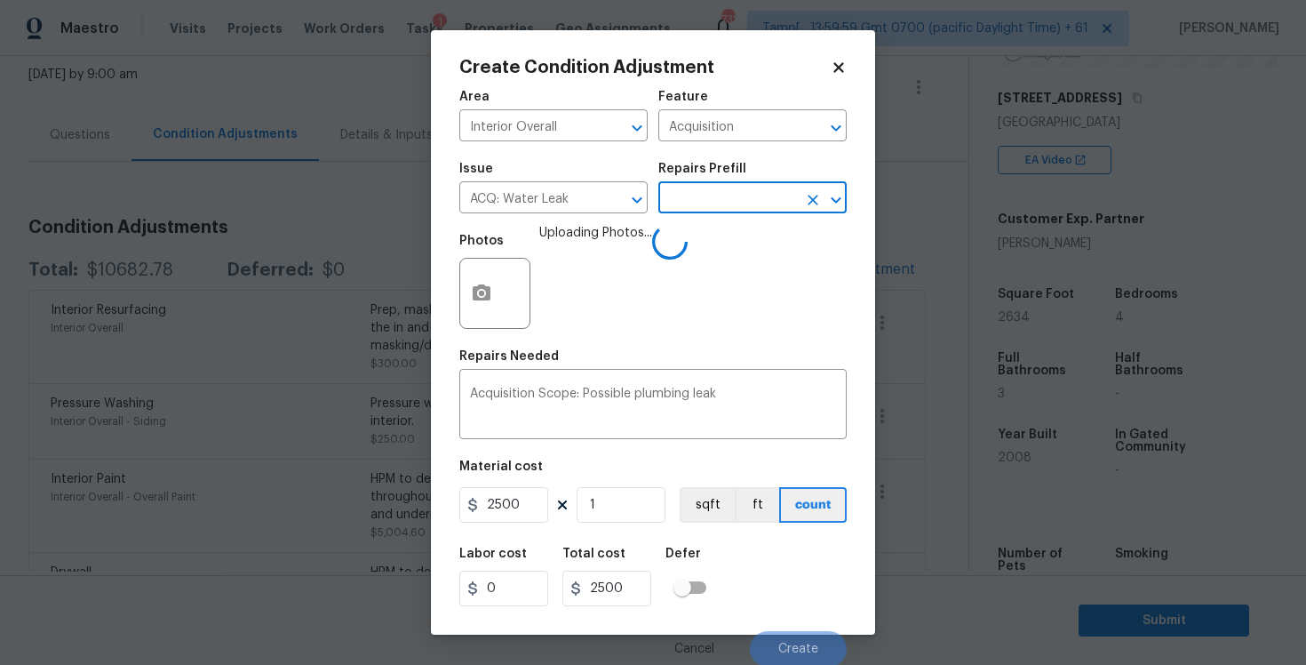
scroll to position [3, 0]
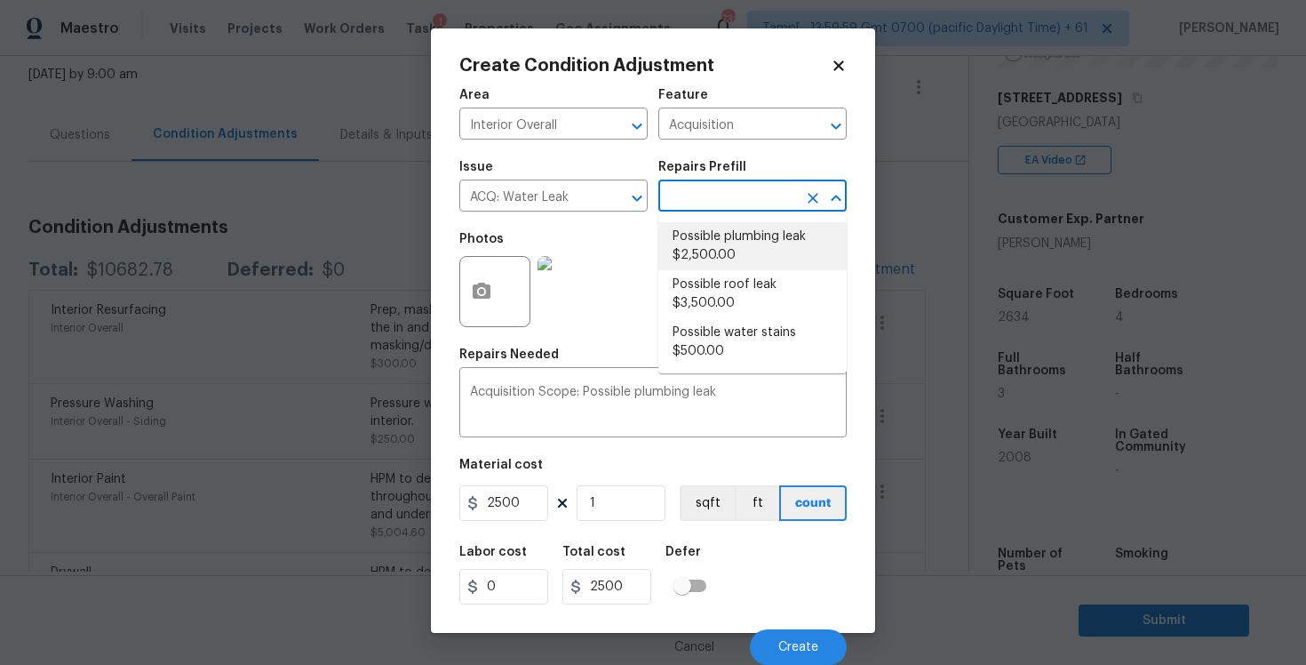
click at [769, 604] on div "Labor cost 0 Total cost 2500 Defer" at bounding box center [652, 575] width 387 height 80
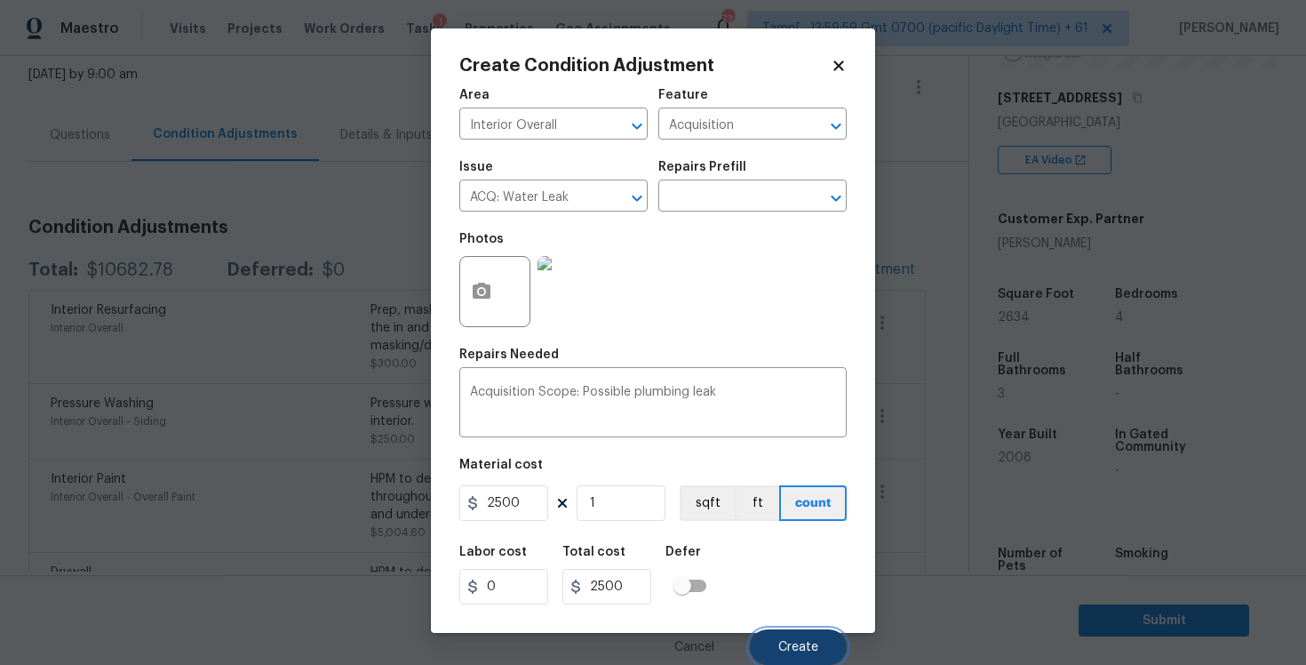
click at [788, 636] on button "Create" at bounding box center [798, 647] width 97 height 36
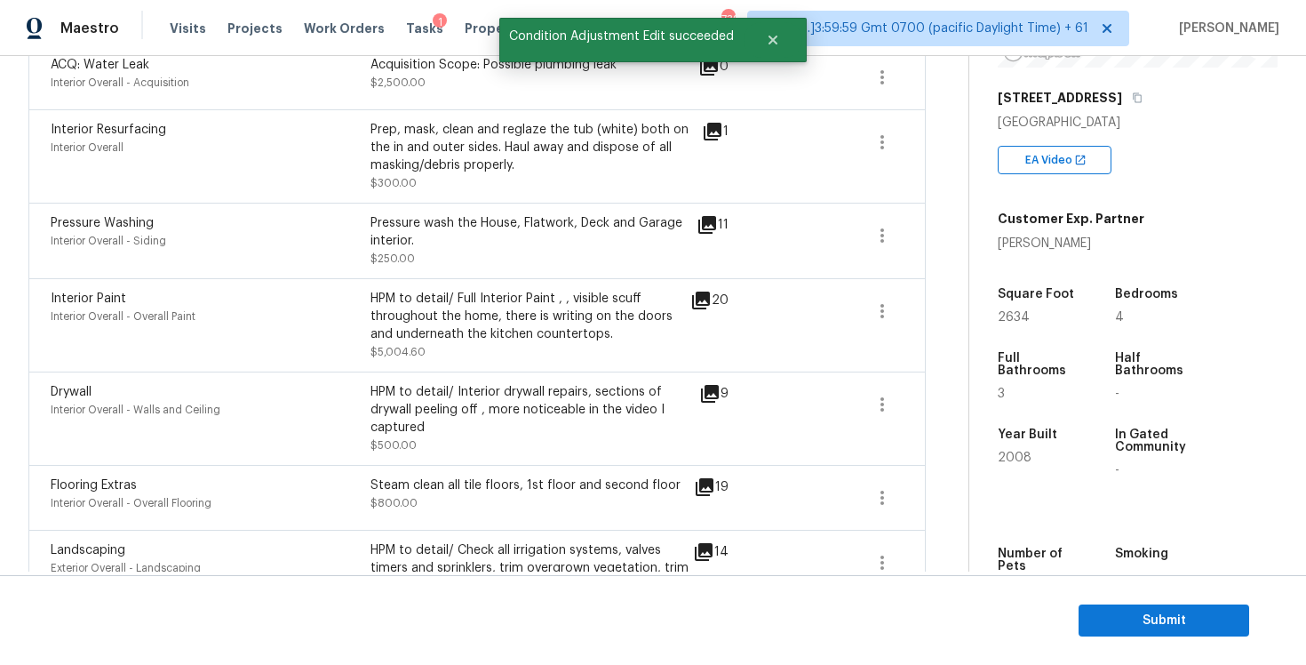
scroll to position [355, 0]
click at [887, 312] on icon "button" at bounding box center [882, 309] width 21 height 21
click at [911, 299] on link "Edit" at bounding box center [981, 306] width 151 height 27
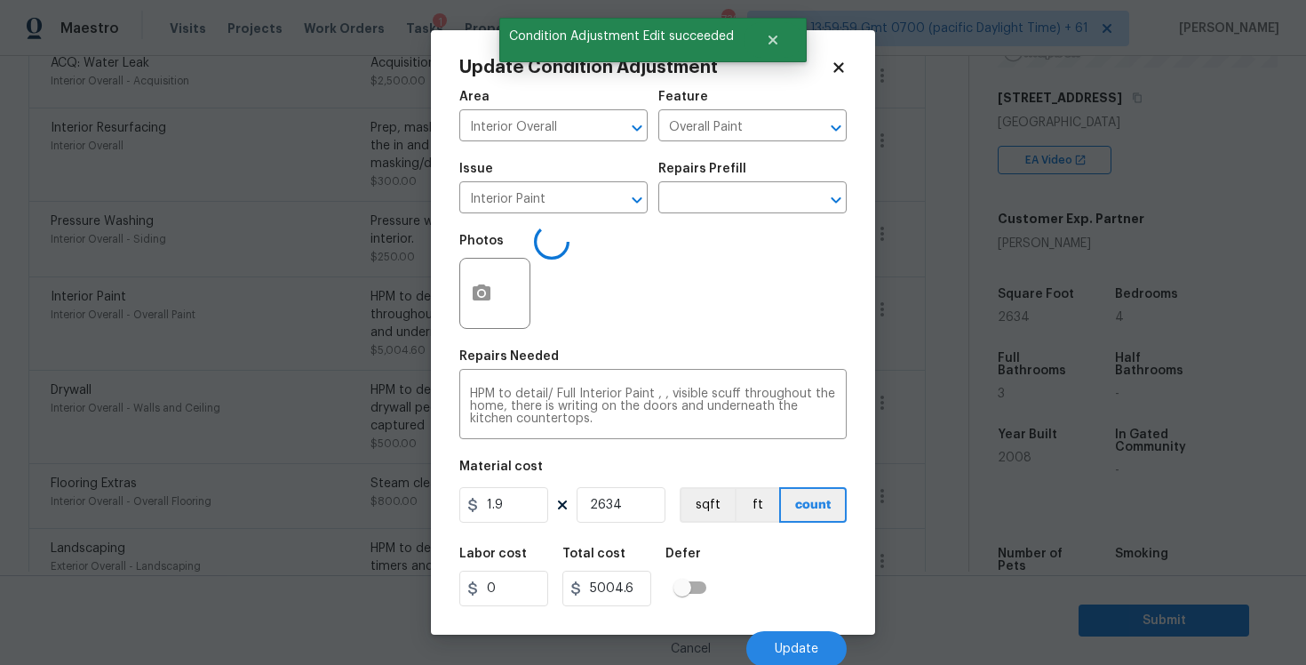
click at [911, 299] on body "Maestro Visits Projects Work Orders Tasks 1 Properties Geo Assignments 732 Tamp…" at bounding box center [653, 332] width 1306 height 665
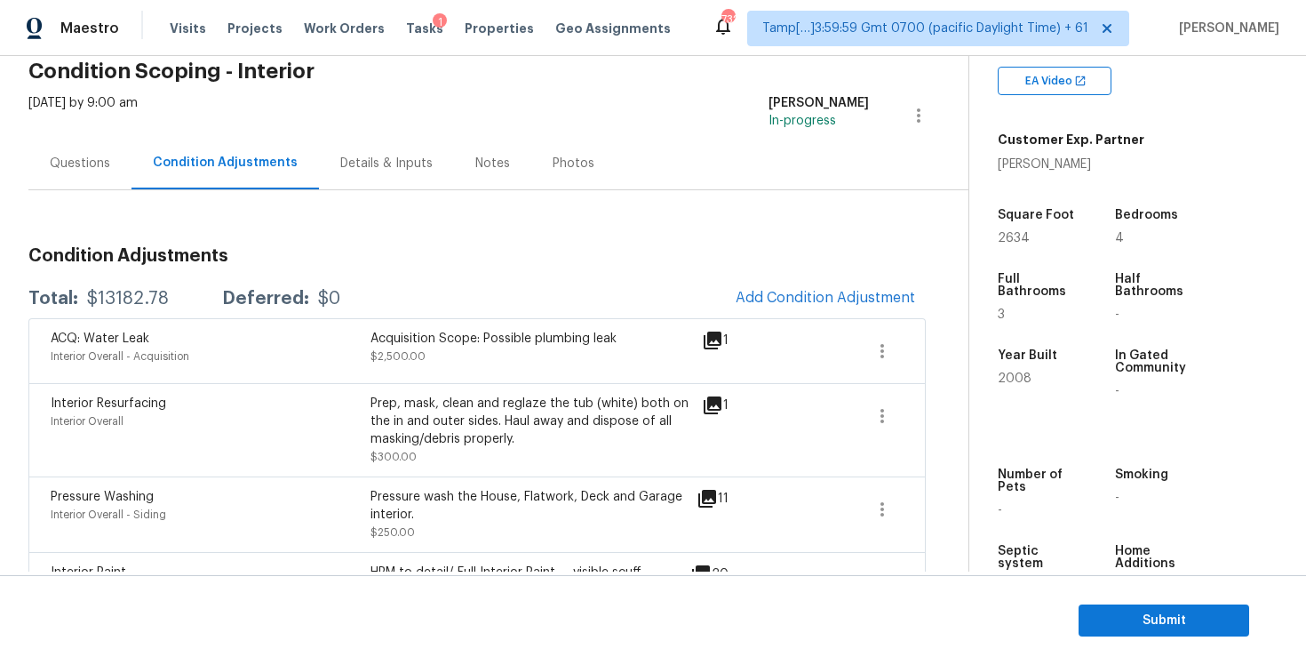
scroll to position [368, 0]
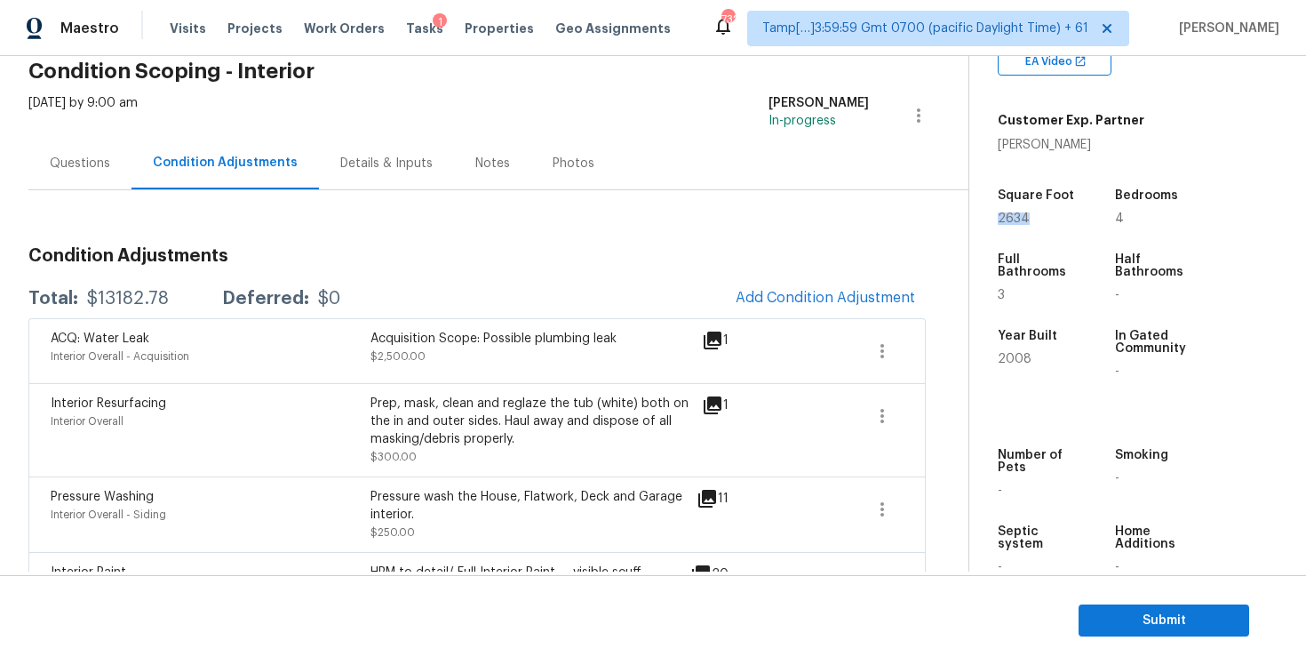
drag, startPoint x: 993, startPoint y: 224, endPoint x: 1034, endPoint y: 224, distance: 41.8
click at [1034, 224] on div "Property Details © Mapbox © OpenStreetMap Improve this map [STREET_ADDRESS] EA …" at bounding box center [1123, 148] width 308 height 921
copy span "2634"
click at [826, 323] on div "ACQ: Water Leak Interior Overall - Acquisition Acquisition Scope: Possible plum…" at bounding box center [477, 350] width 898 height 65
click at [810, 297] on span "Add Condition Adjustment" at bounding box center [826, 298] width 180 height 16
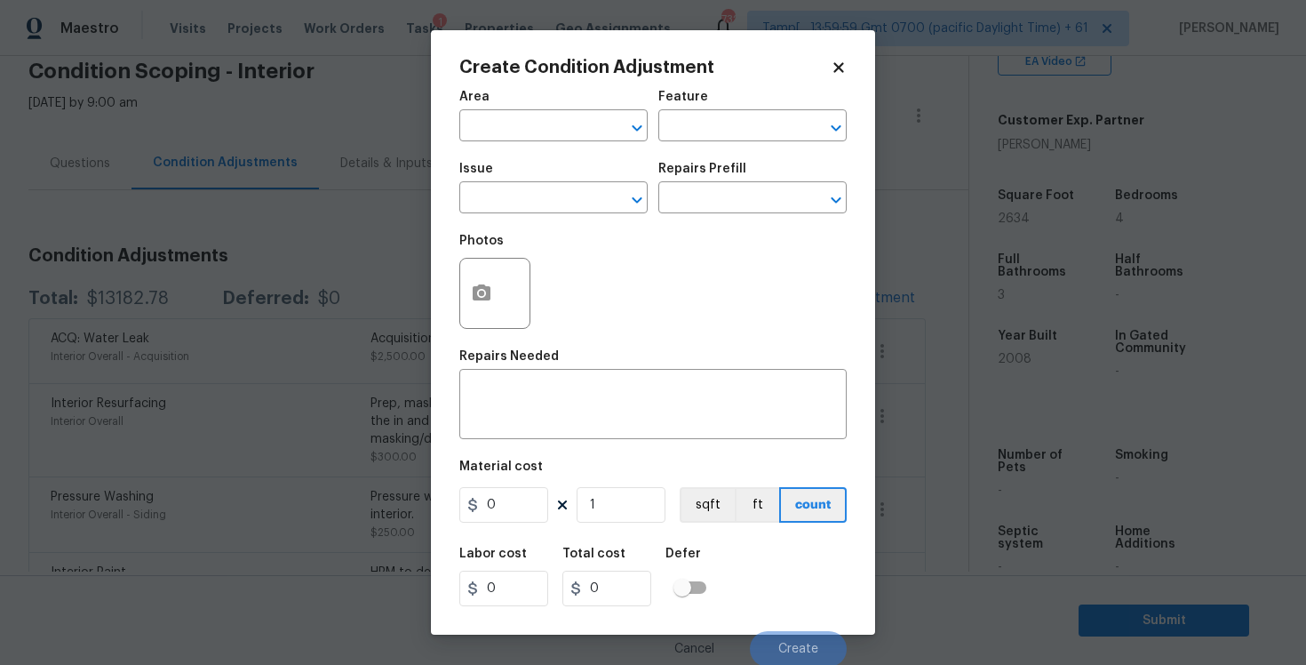
click at [591, 145] on span "Area ​" at bounding box center [553, 116] width 188 height 72
click at [578, 130] on input "text" at bounding box center [528, 128] width 139 height 28
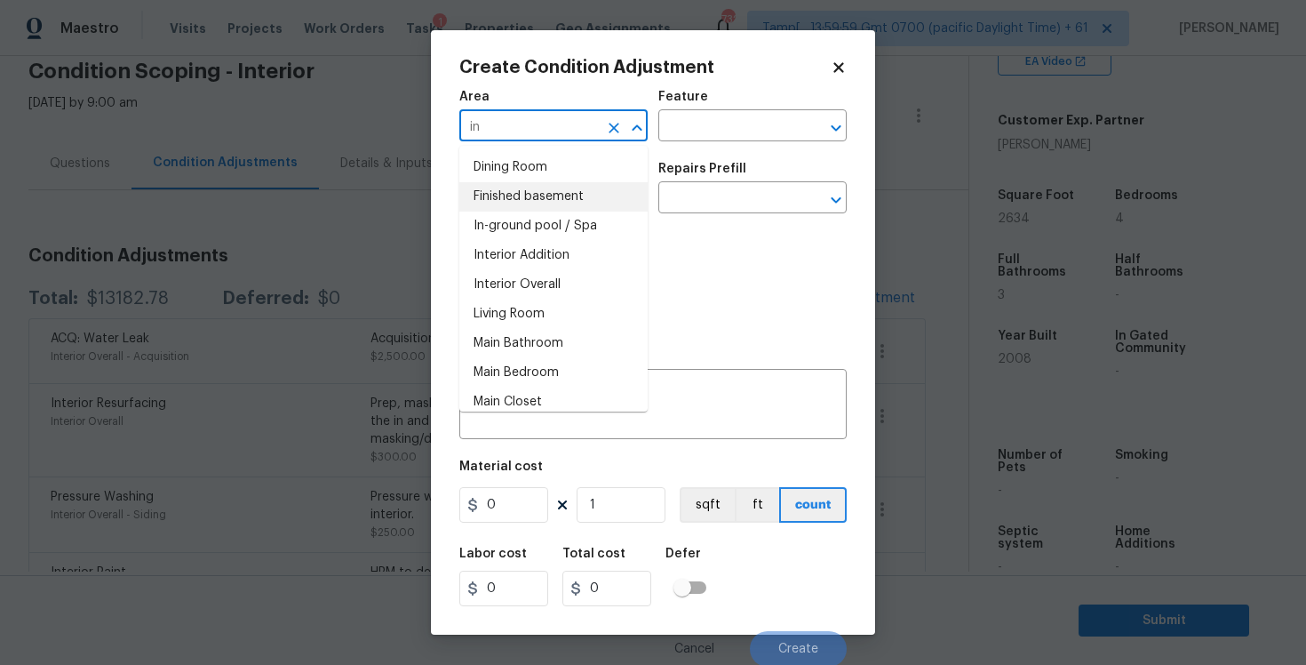
type input "in"
click at [338, 269] on body "Maestro Visits Projects Work Orders Tasks 1 Properties Geo Assignments 732 Tamp…" at bounding box center [653, 332] width 1306 height 665
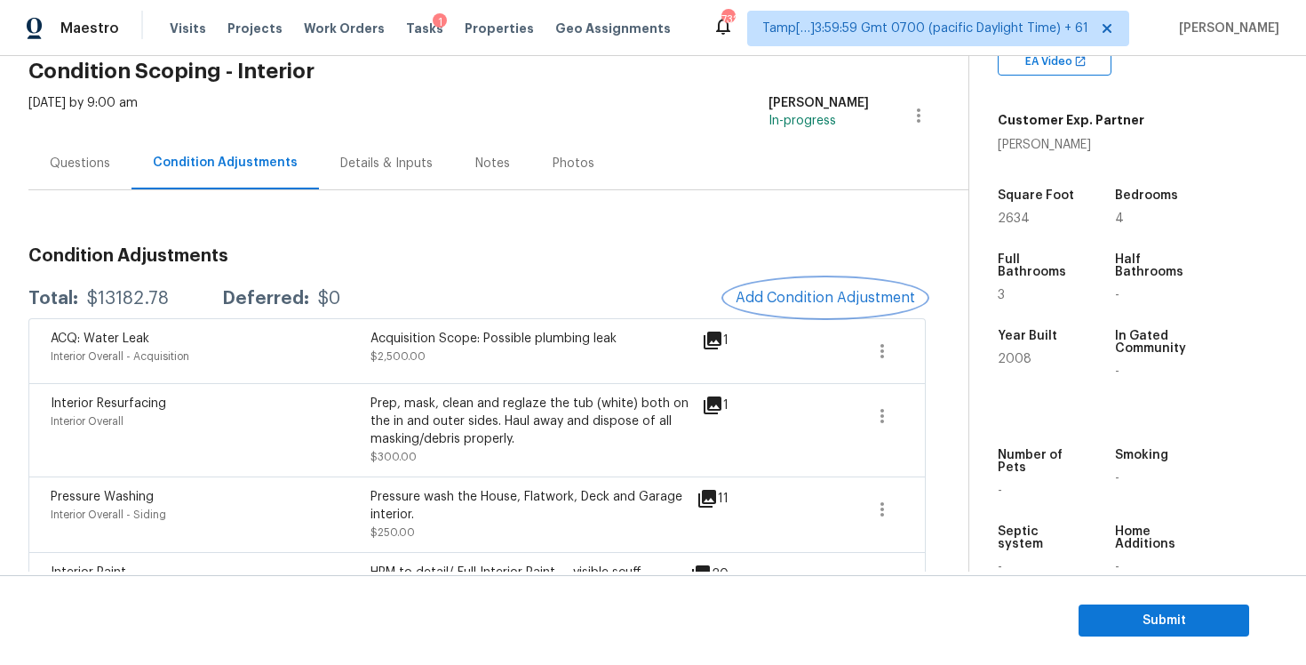
scroll to position [144, 0]
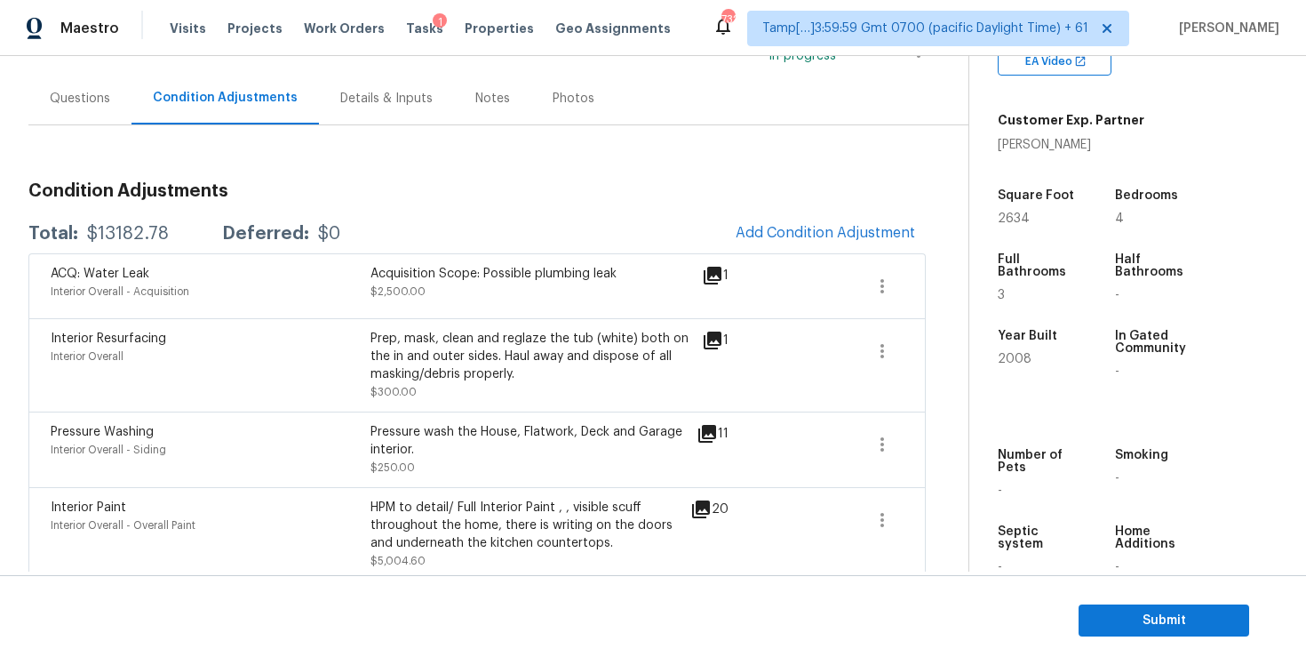
drag, startPoint x: 90, startPoint y: 236, endPoint x: 190, endPoint y: 235, distance: 100.4
click at [191, 235] on div "Total: $13182.78 Deferred: $0" at bounding box center [184, 234] width 312 height 18
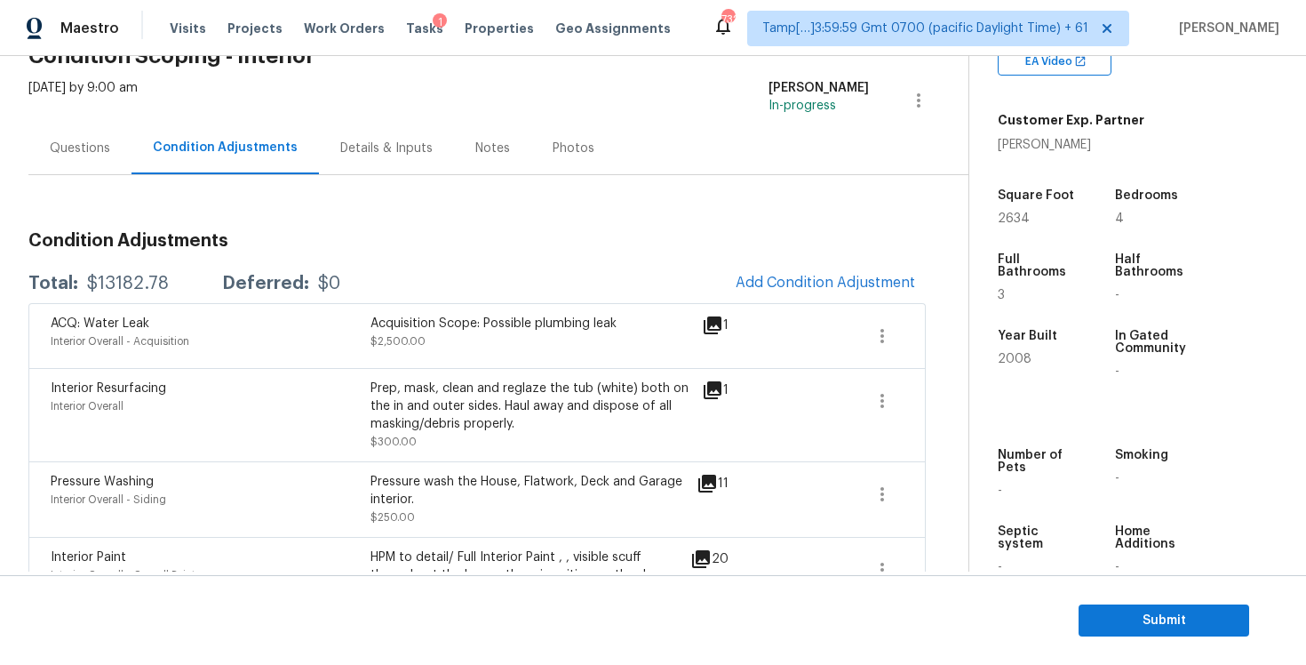
scroll to position [60, 0]
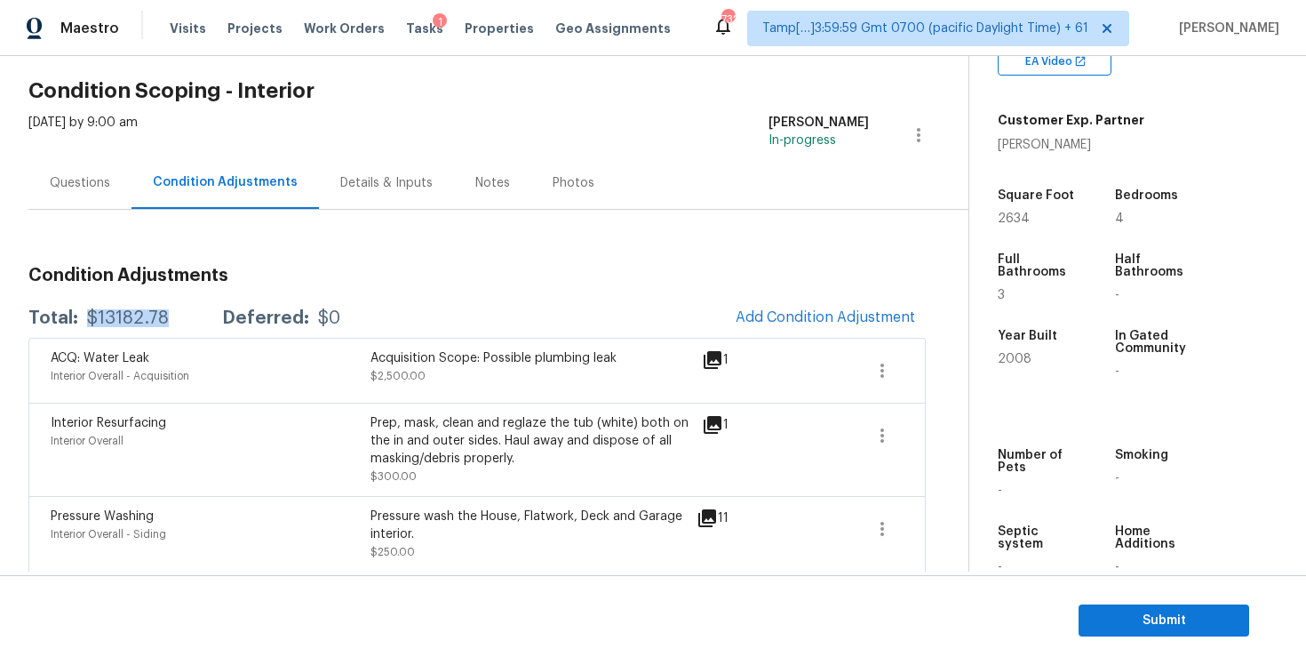
drag, startPoint x: 86, startPoint y: 317, endPoint x: 175, endPoint y: 315, distance: 88.9
click at [175, 316] on div "Total: $13182.78 Deferred: $0" at bounding box center [184, 318] width 312 height 18
copy div "$13182.78"
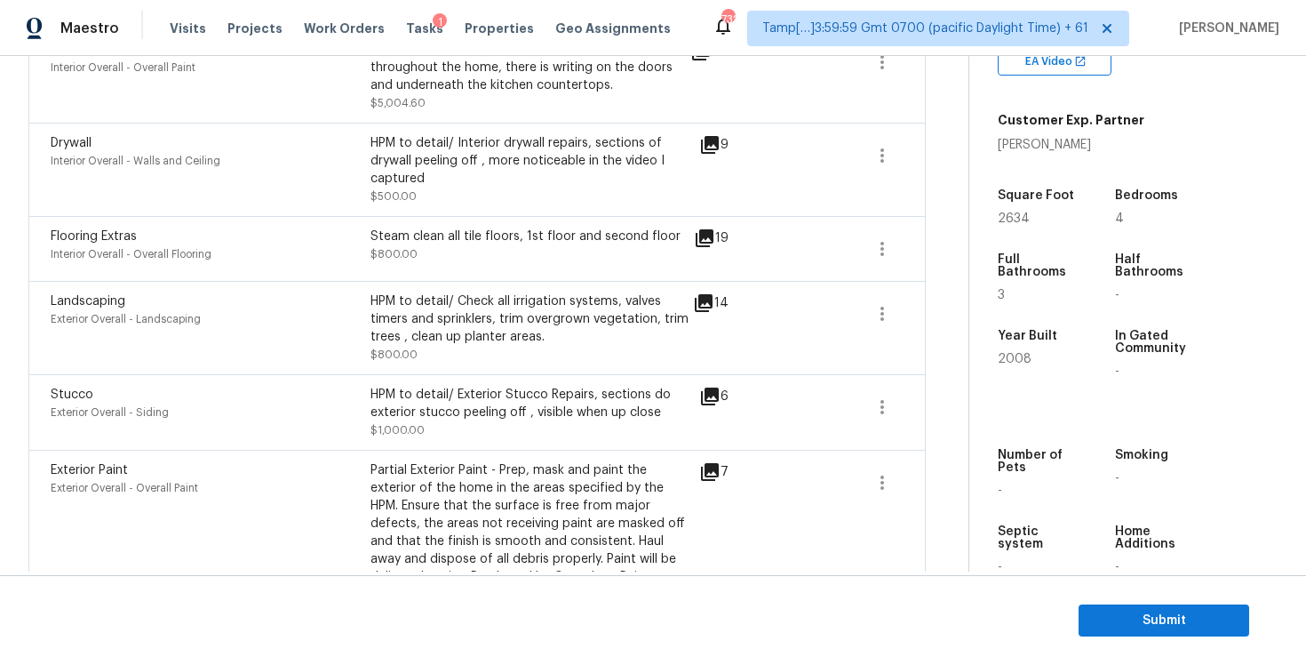
scroll to position [653, 0]
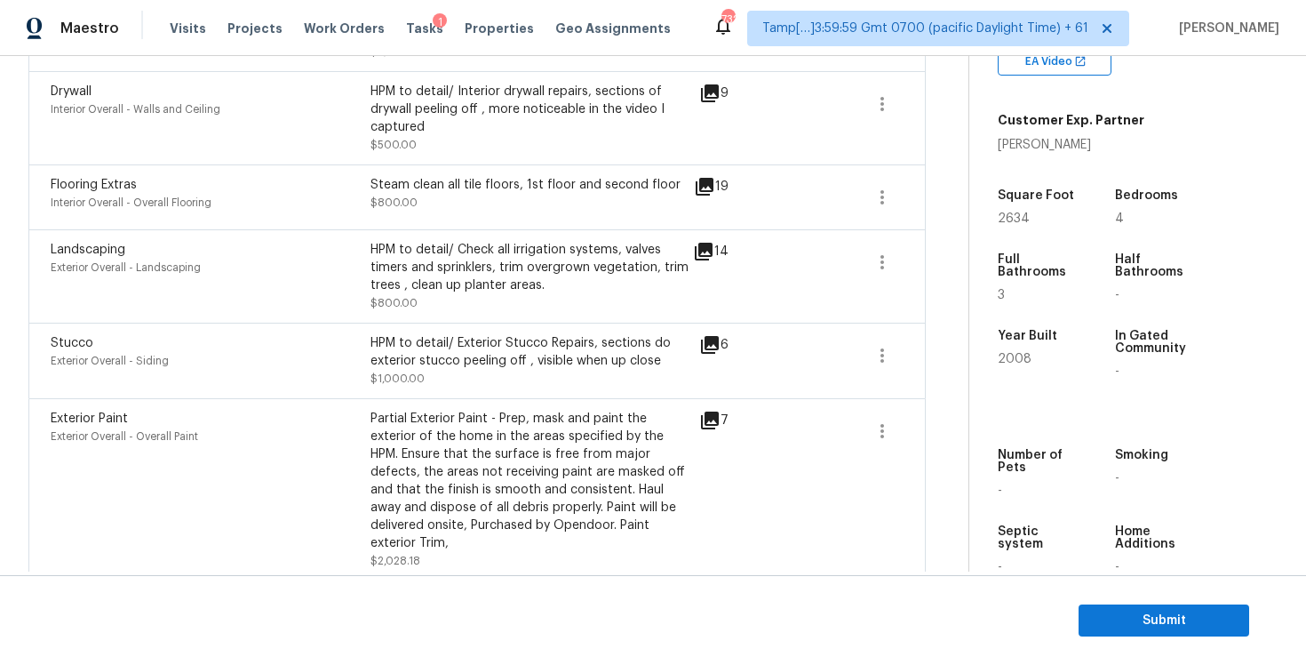
click at [1094, 598] on section "Submit" at bounding box center [653, 620] width 1306 height 91
click at [1098, 606] on button "Submit" at bounding box center [1164, 620] width 171 height 33
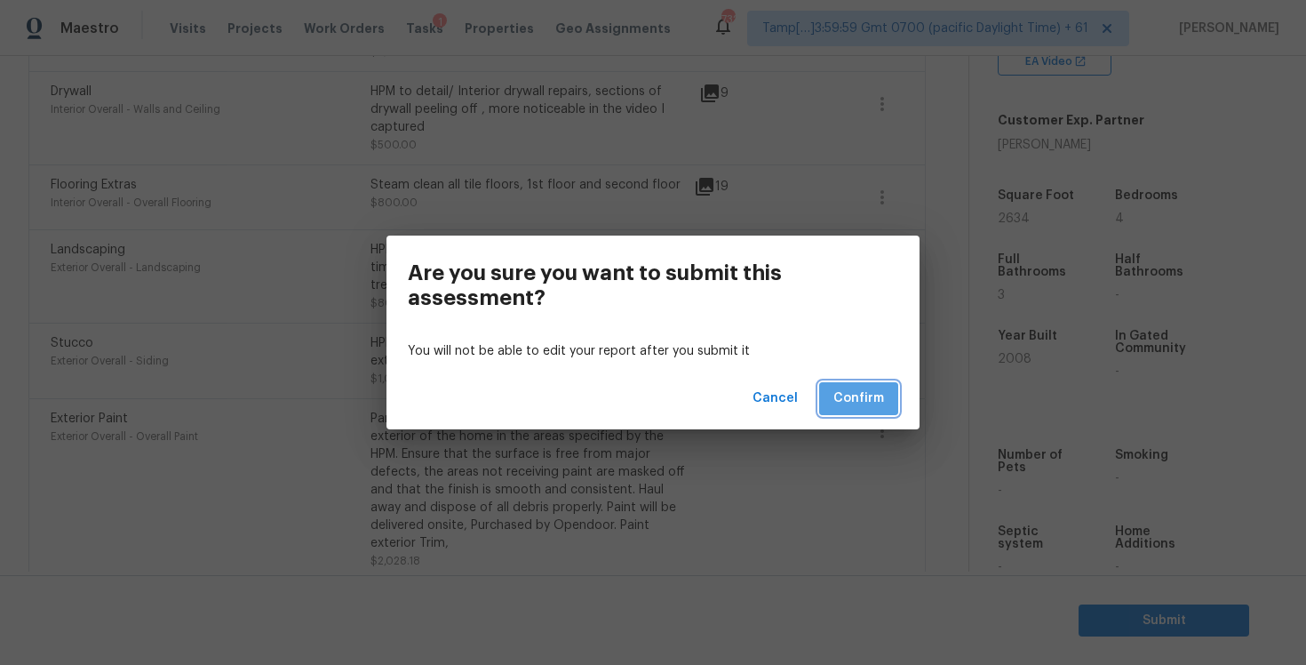
click at [867, 387] on button "Confirm" at bounding box center [858, 398] width 79 height 33
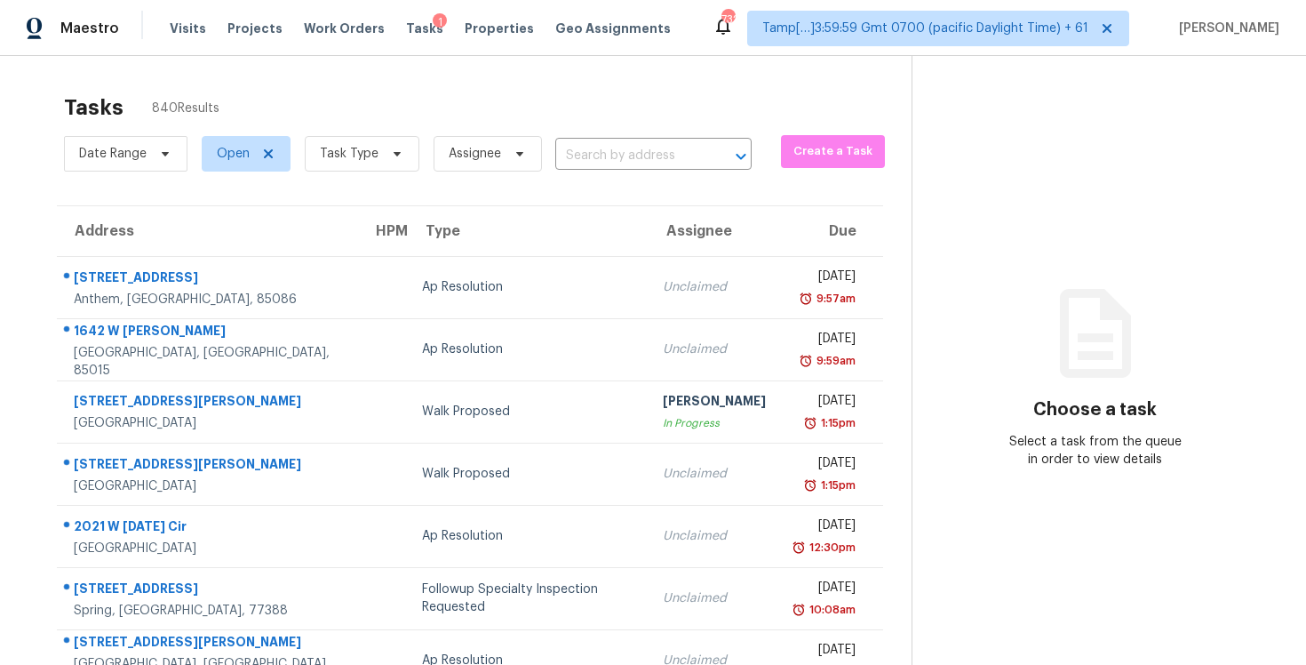
click at [330, 172] on span "Task Type" at bounding box center [355, 154] width 129 height 46
click at [332, 156] on span "Task Type" at bounding box center [349, 154] width 59 height 18
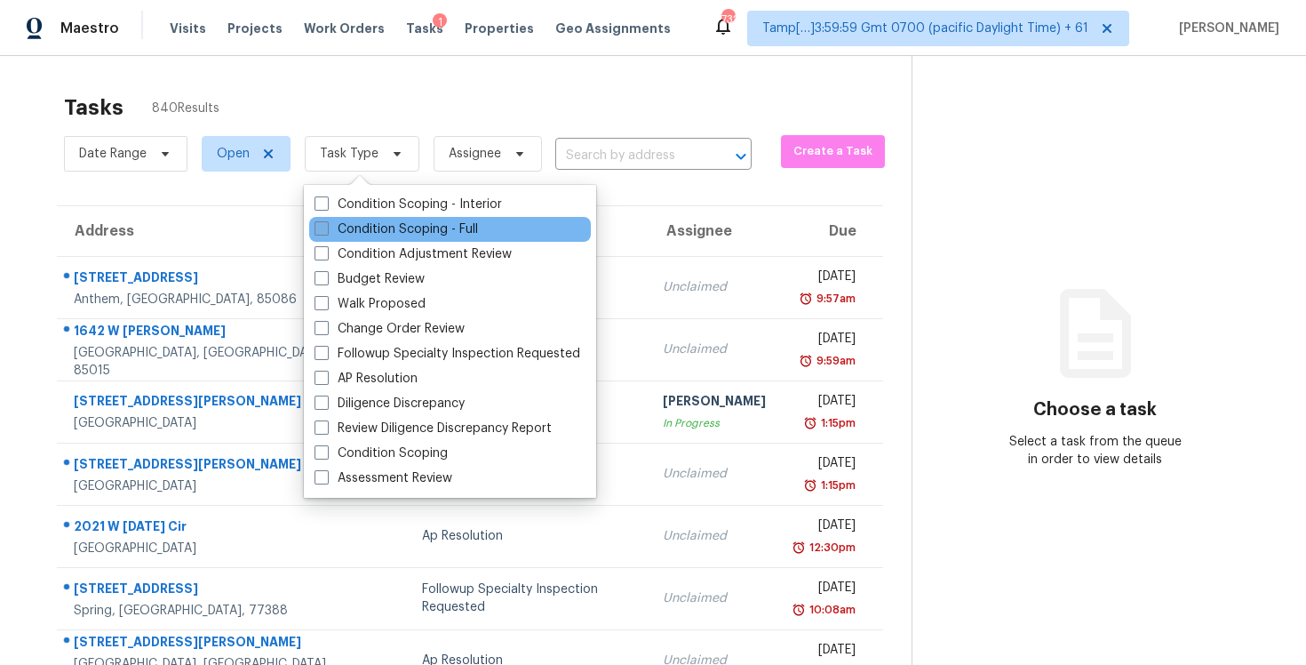
click at [382, 224] on label "Condition Scoping - Full" at bounding box center [397, 229] width 164 height 18
click at [326, 224] on input "Condition Scoping - Full" at bounding box center [321, 226] width 12 height 12
checkbox input "true"
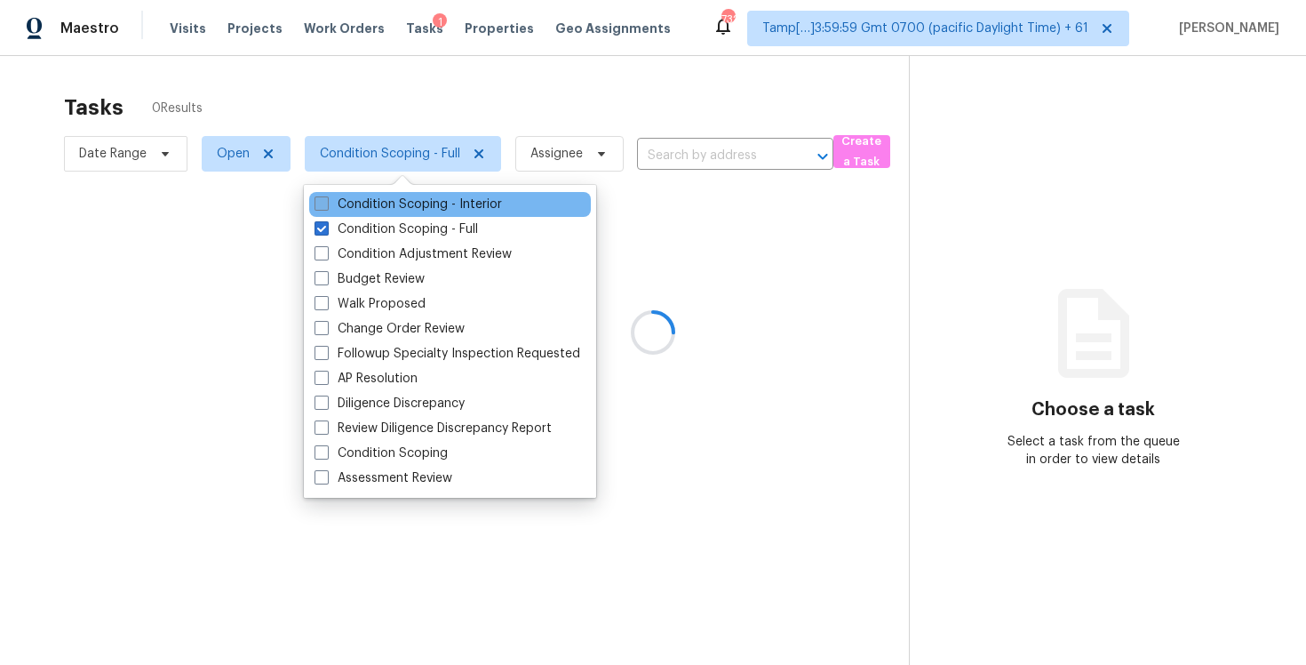
click at [379, 206] on label "Condition Scoping - Interior" at bounding box center [408, 204] width 187 height 18
click at [326, 206] on input "Condition Scoping - Interior" at bounding box center [321, 201] width 12 height 12
checkbox input "true"
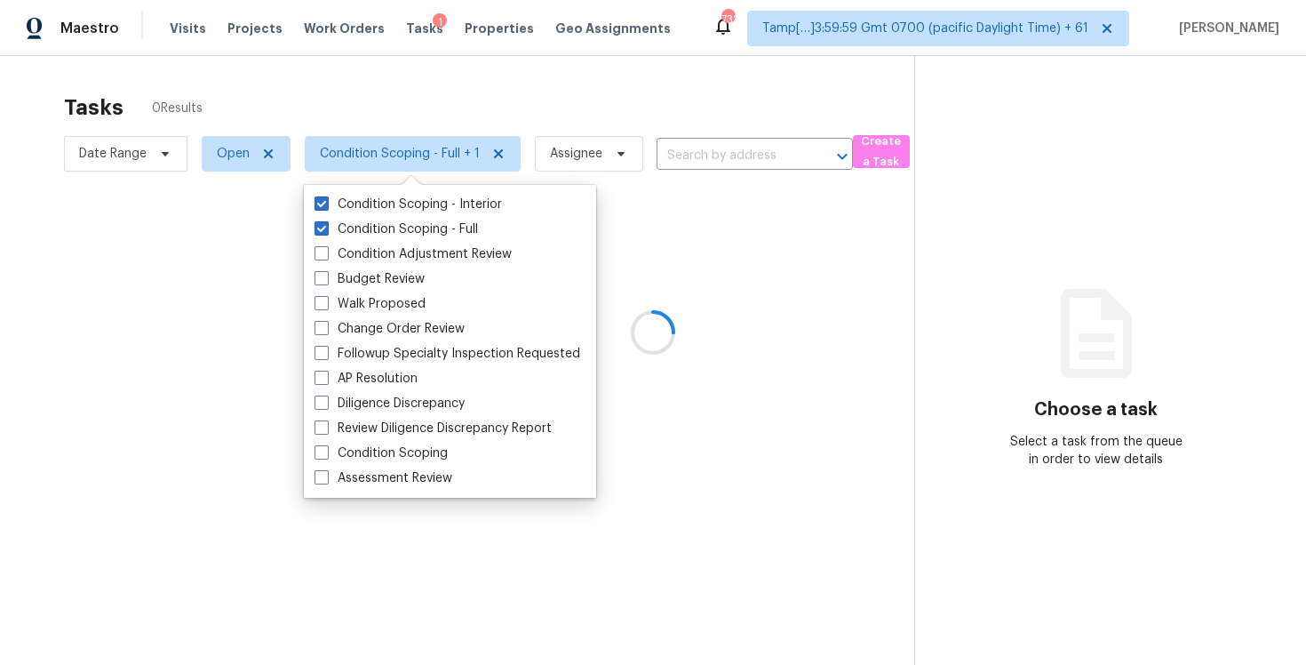
click at [349, 102] on div at bounding box center [653, 332] width 1306 height 665
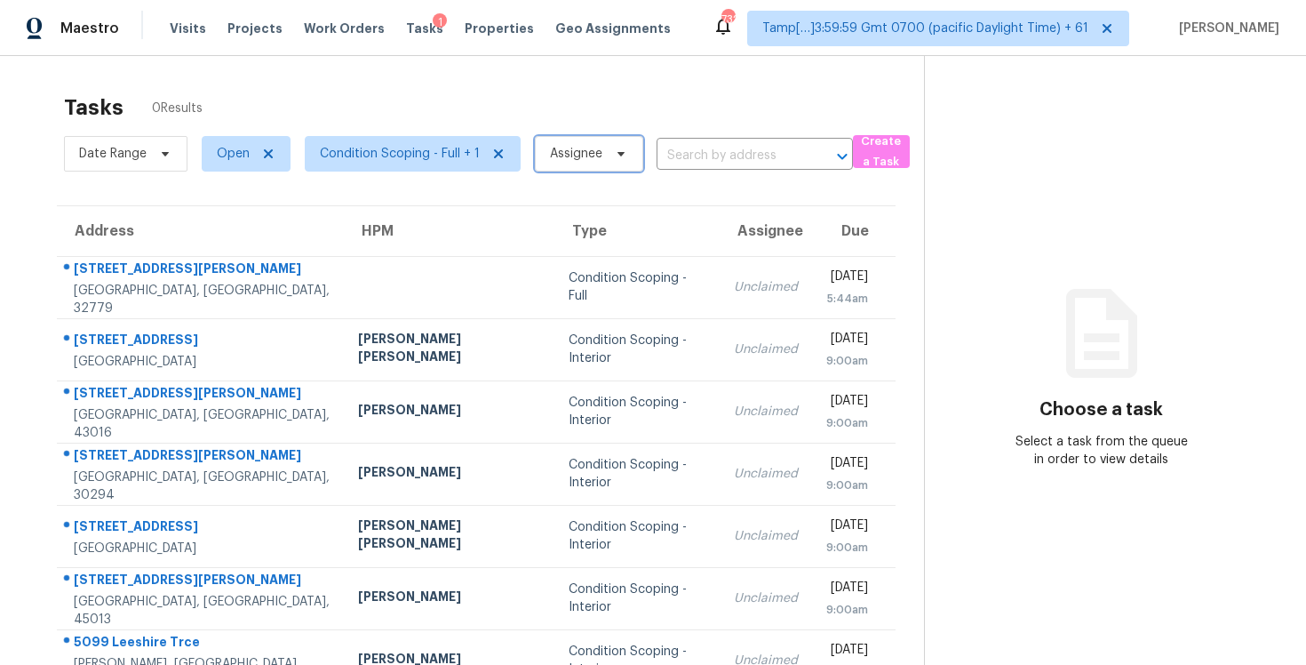
click at [562, 164] on span "Assignee" at bounding box center [589, 154] width 108 height 36
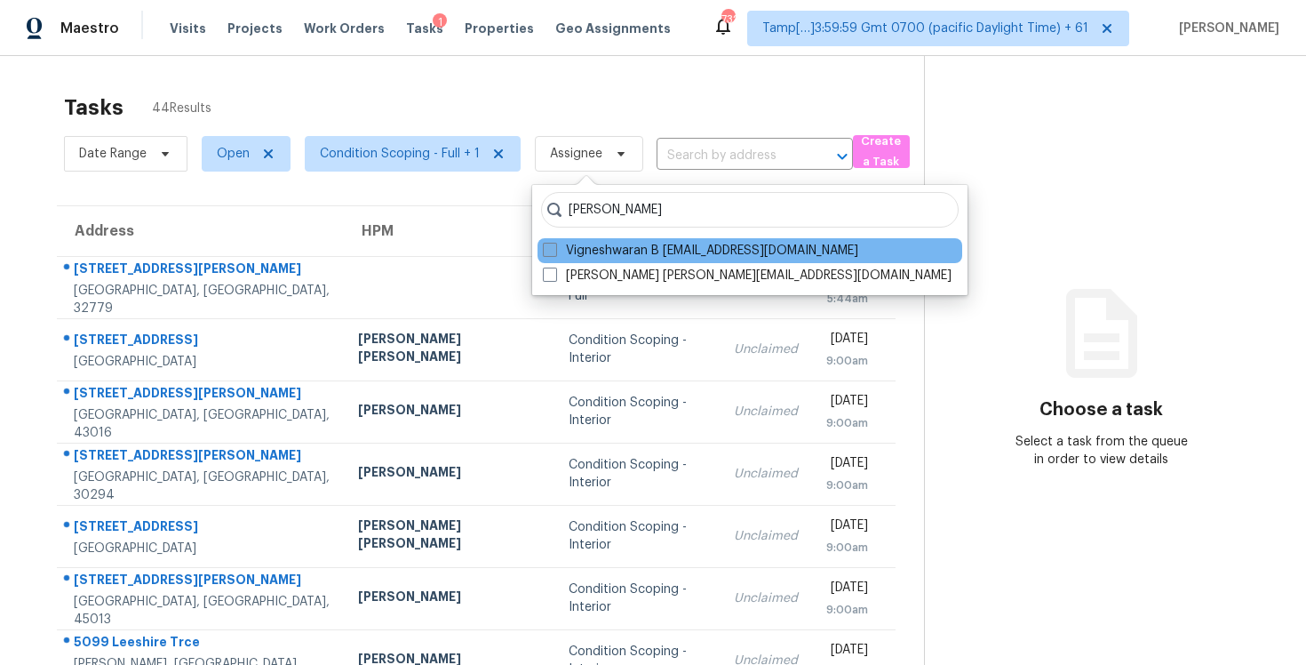
type input "[PERSON_NAME]"
click at [563, 246] on label "Vigneshwaran B [EMAIL_ADDRESS][DOMAIN_NAME]" at bounding box center [700, 251] width 315 height 18
click at [555, 246] on input "Vigneshwaran B [EMAIL_ADDRESS][DOMAIN_NAME]" at bounding box center [549, 248] width 12 height 12
checkbox input "true"
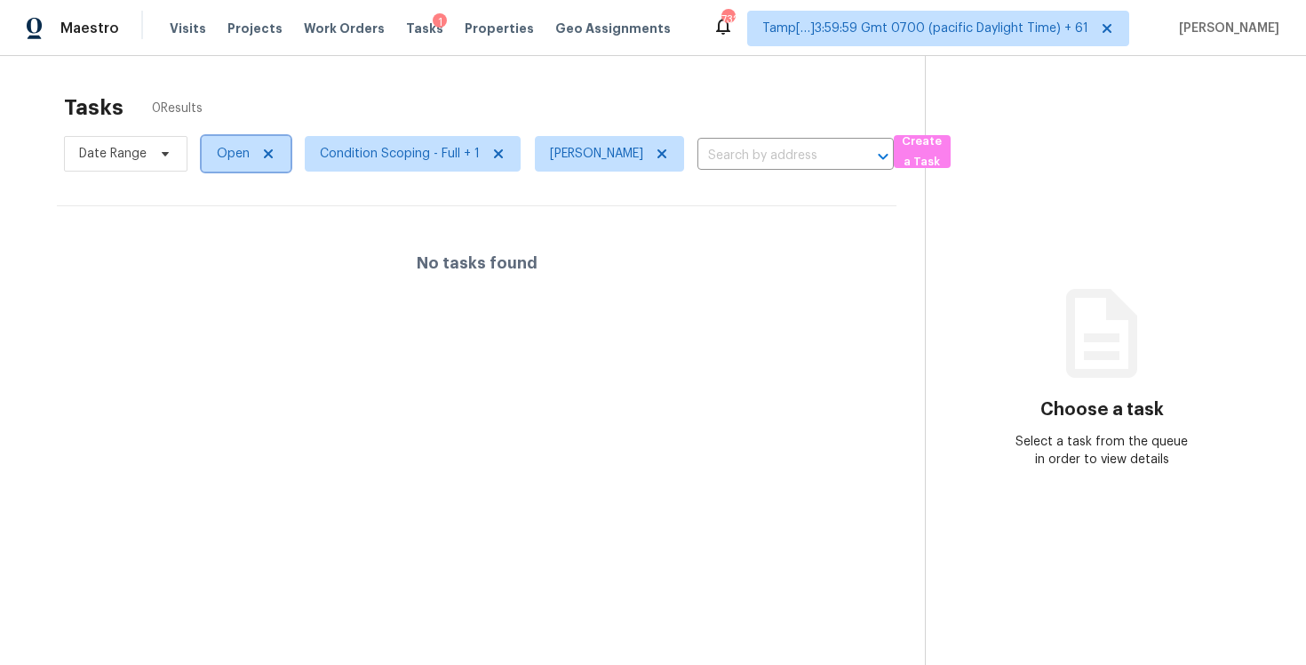
click at [244, 158] on span "Open" at bounding box center [233, 154] width 33 height 18
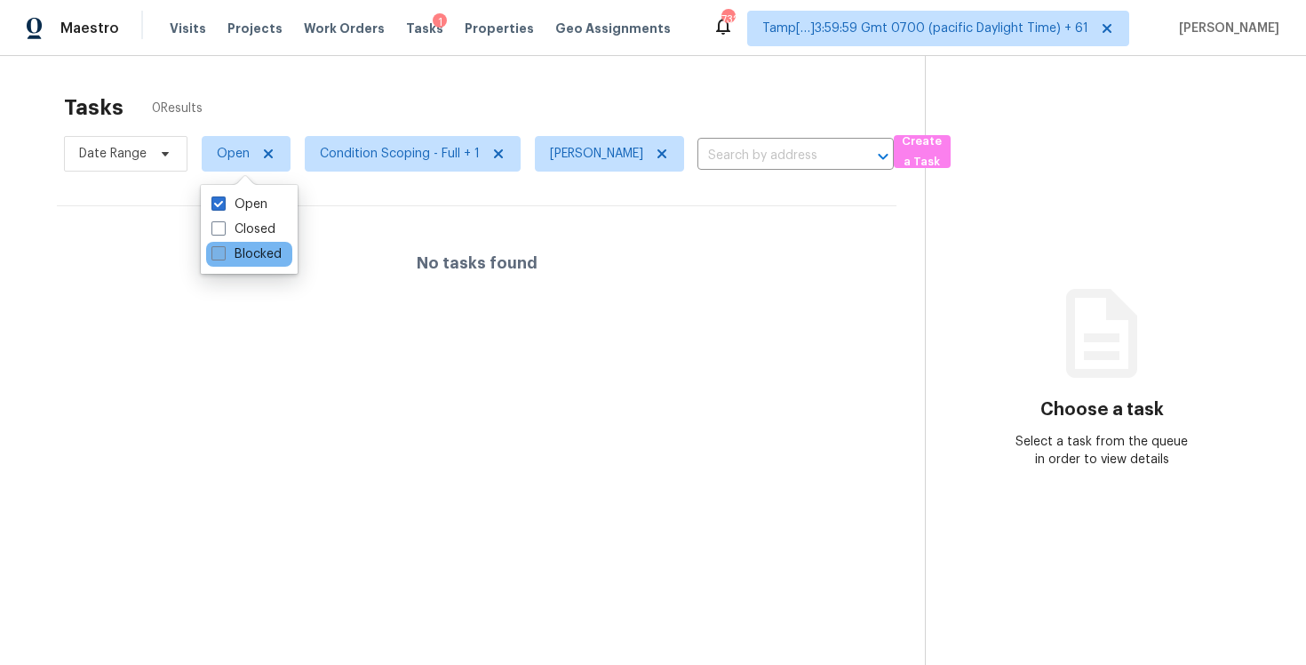
click at [258, 248] on label "Blocked" at bounding box center [246, 254] width 70 height 18
click at [223, 248] on input "Blocked" at bounding box center [217, 251] width 12 height 12
checkbox input "true"
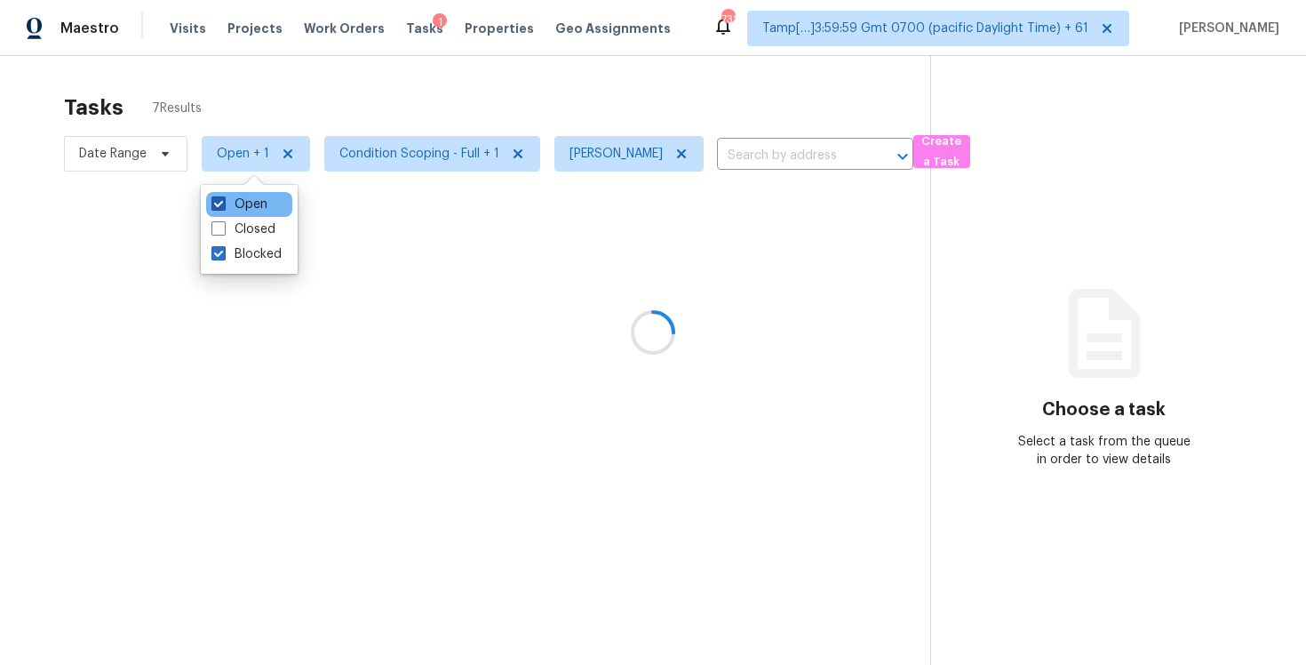
click at [258, 205] on label "Open" at bounding box center [239, 204] width 56 height 18
click at [223, 205] on input "Open" at bounding box center [217, 201] width 12 height 12
checkbox input "false"
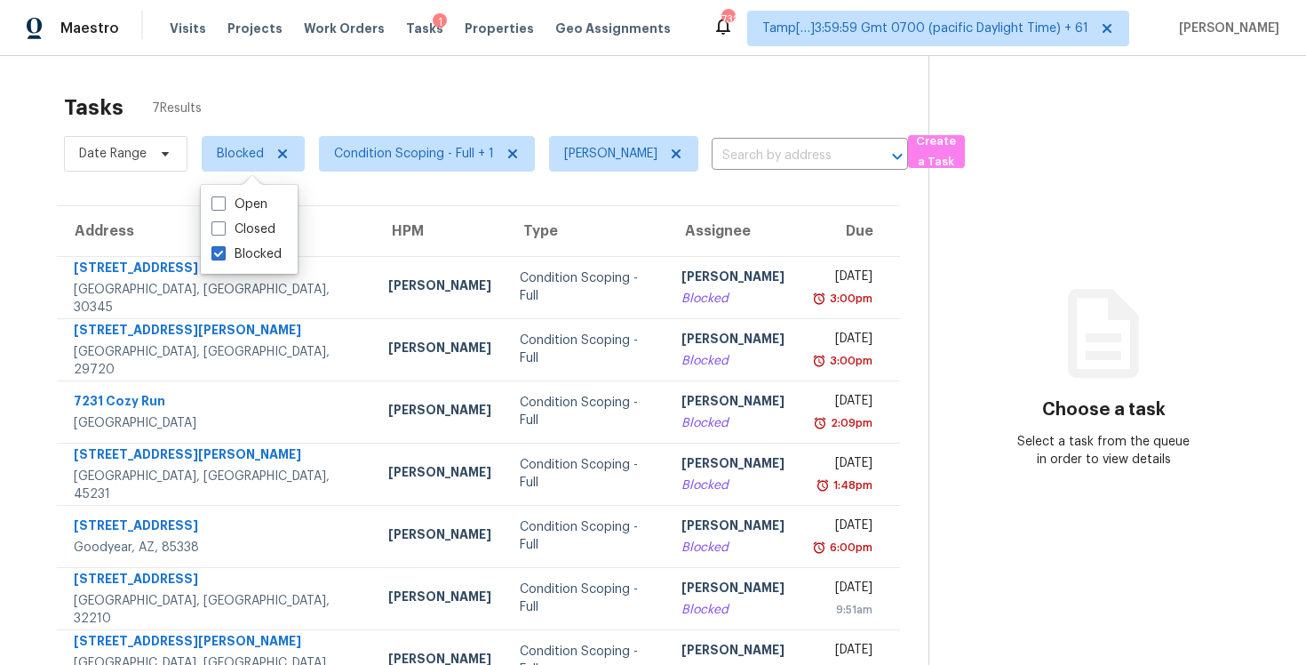
click at [327, 92] on div "Tasks 7 Results" at bounding box center [496, 107] width 865 height 46
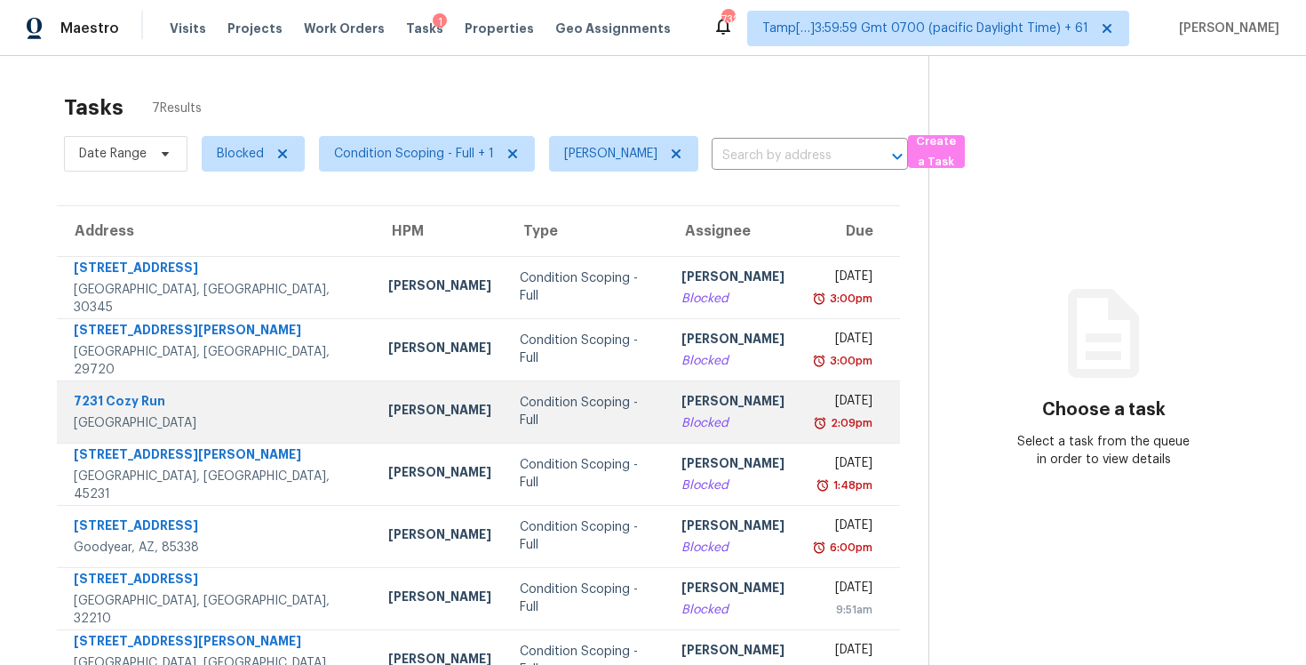
scroll to position [56, 0]
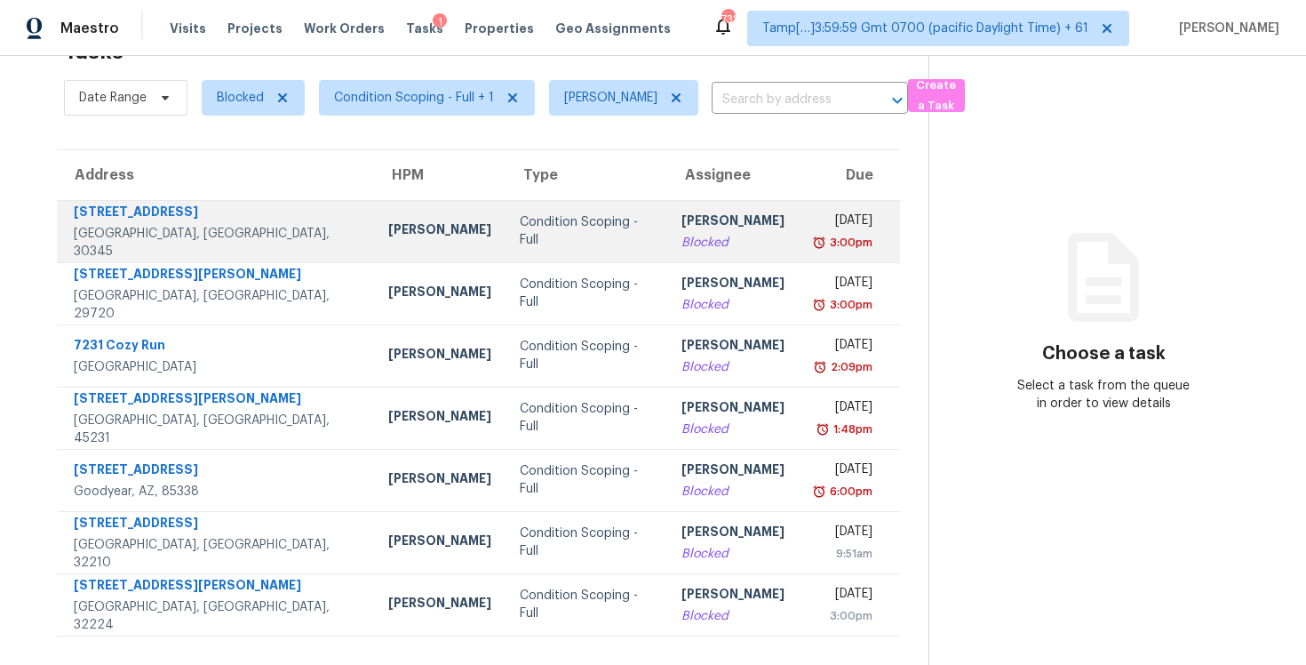
click at [682, 250] on div "Blocked" at bounding box center [733, 243] width 103 height 18
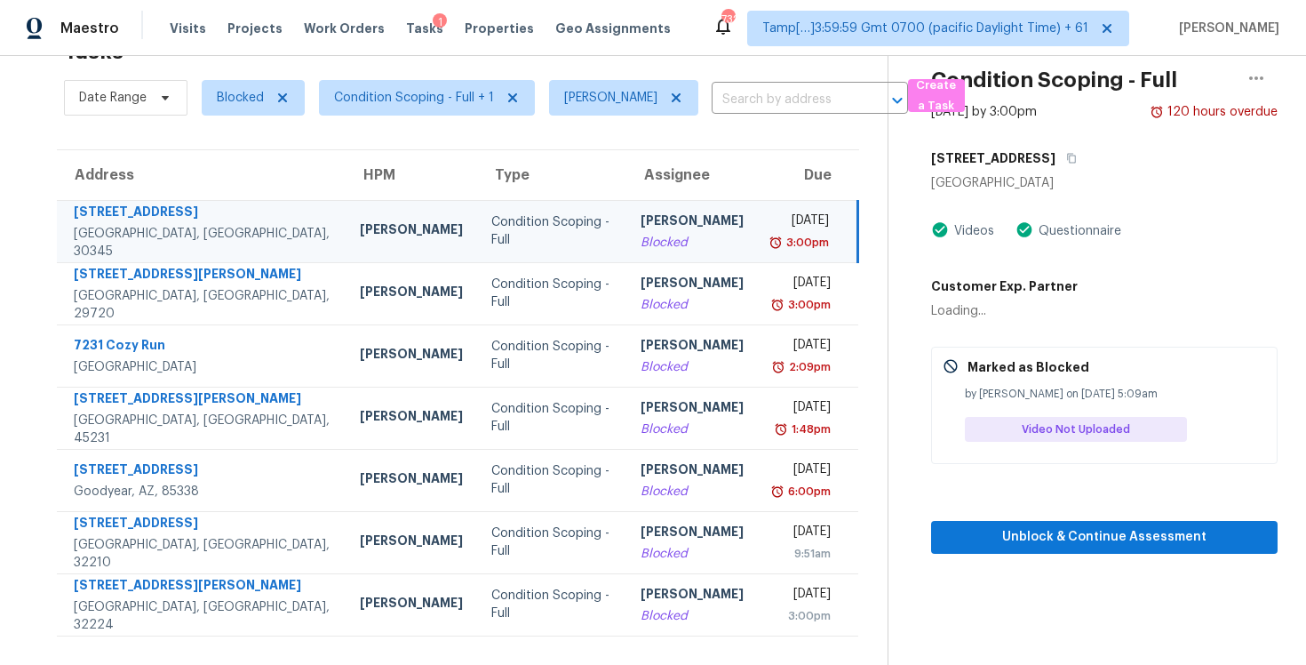
scroll to position [0, 0]
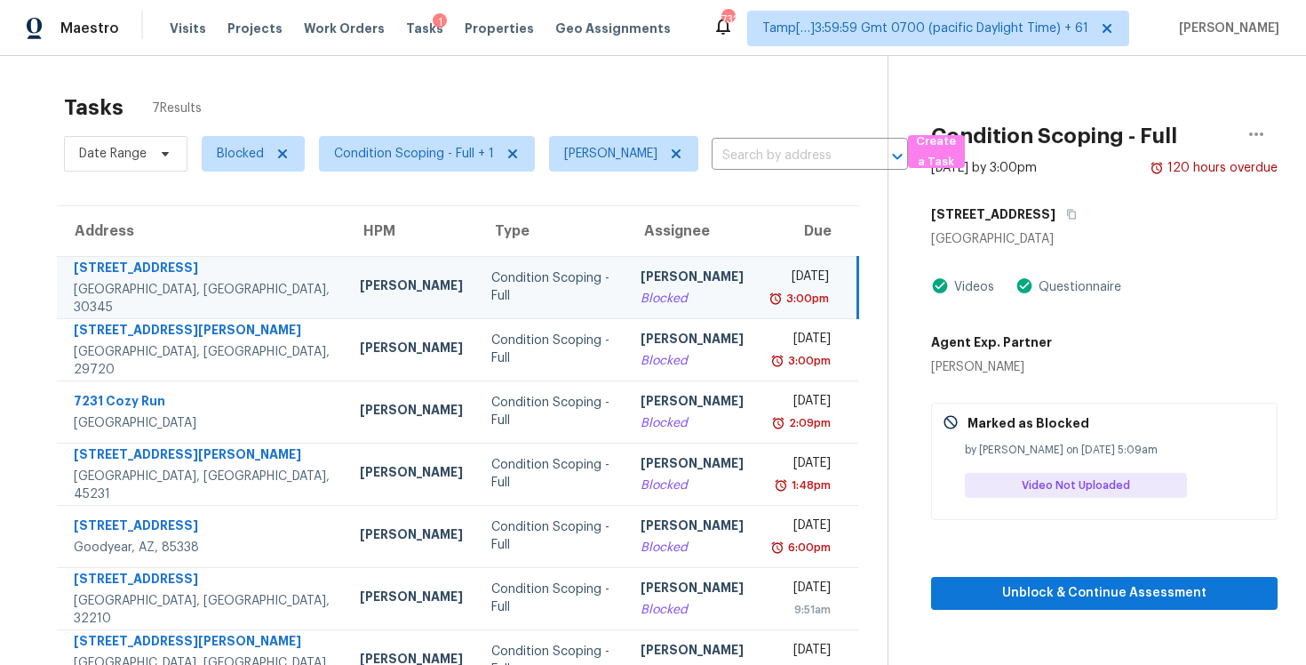
click at [1113, 215] on div "[STREET_ADDRESS]" at bounding box center [1104, 214] width 347 height 32
click at [1080, 207] on button "button" at bounding box center [1068, 214] width 24 height 32
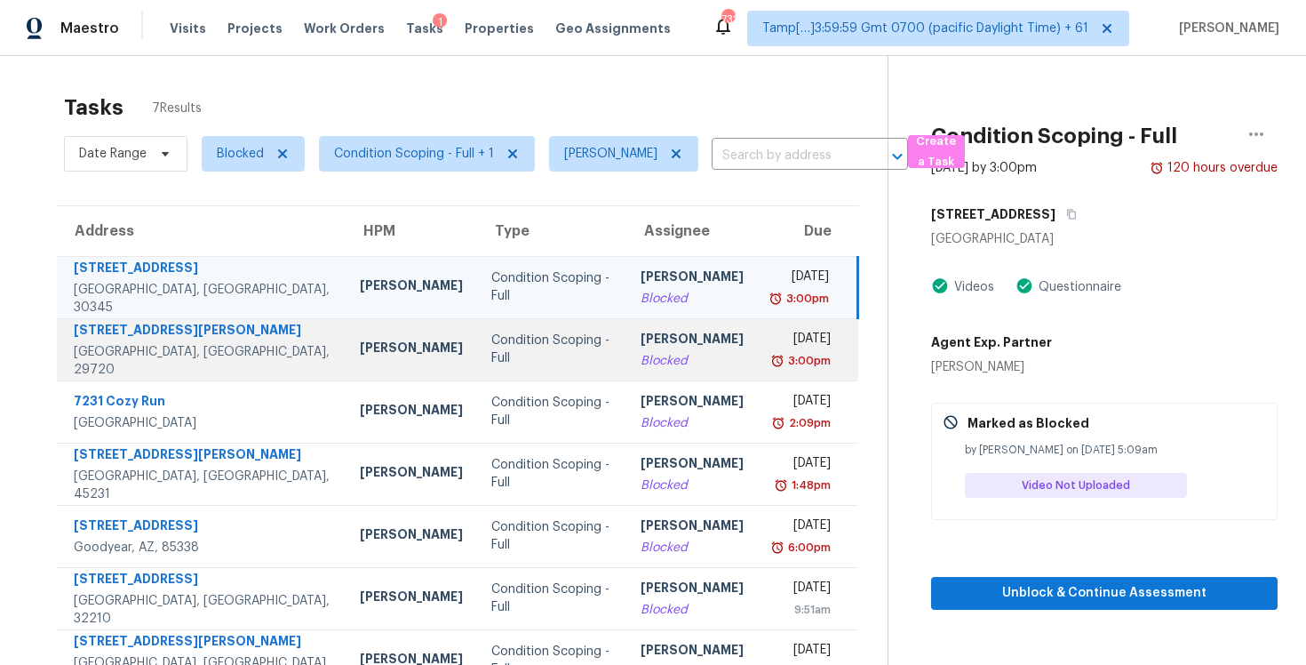
click at [557, 371] on td "Condition Scoping - Full" at bounding box center [551, 349] width 148 height 62
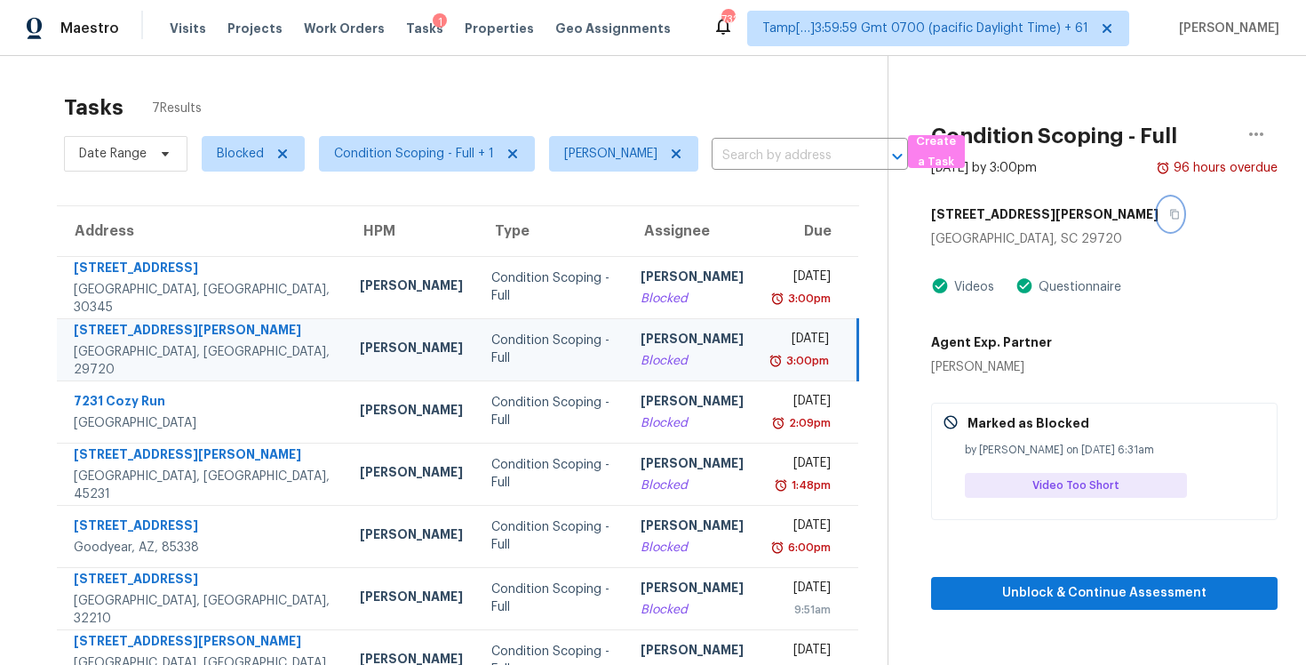
click at [1170, 217] on icon "button" at bounding box center [1174, 215] width 9 height 10
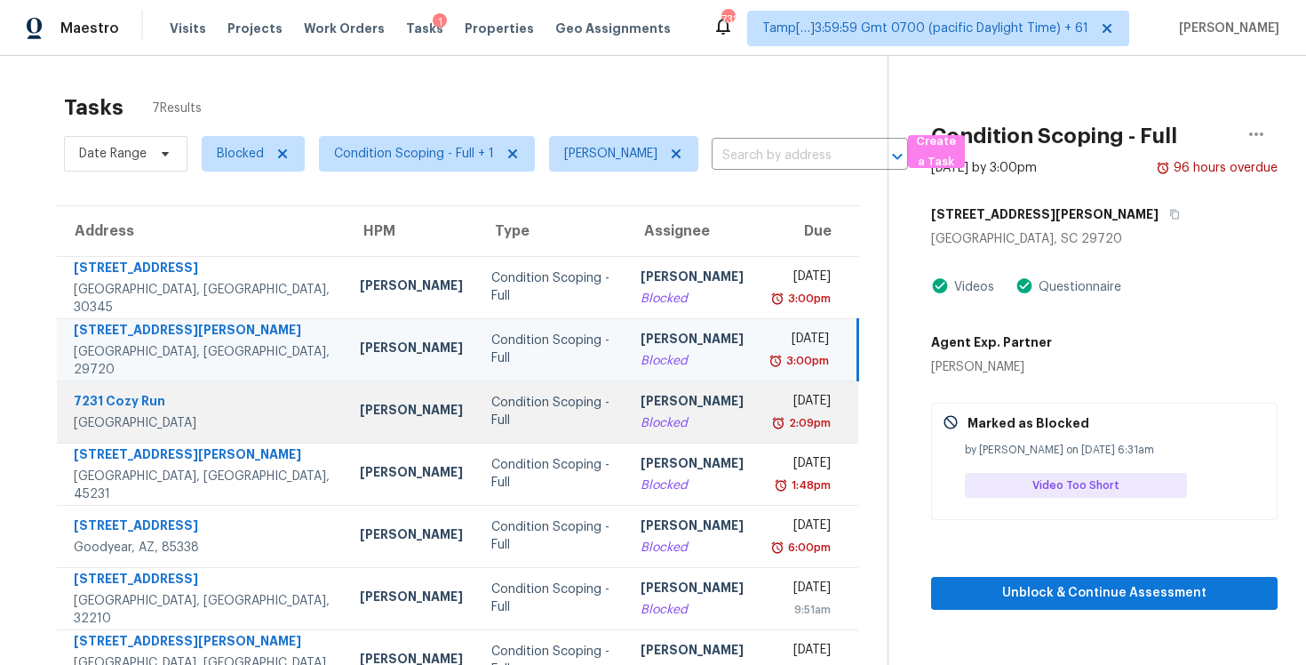
click at [657, 399] on div "[PERSON_NAME]" at bounding box center [692, 403] width 103 height 22
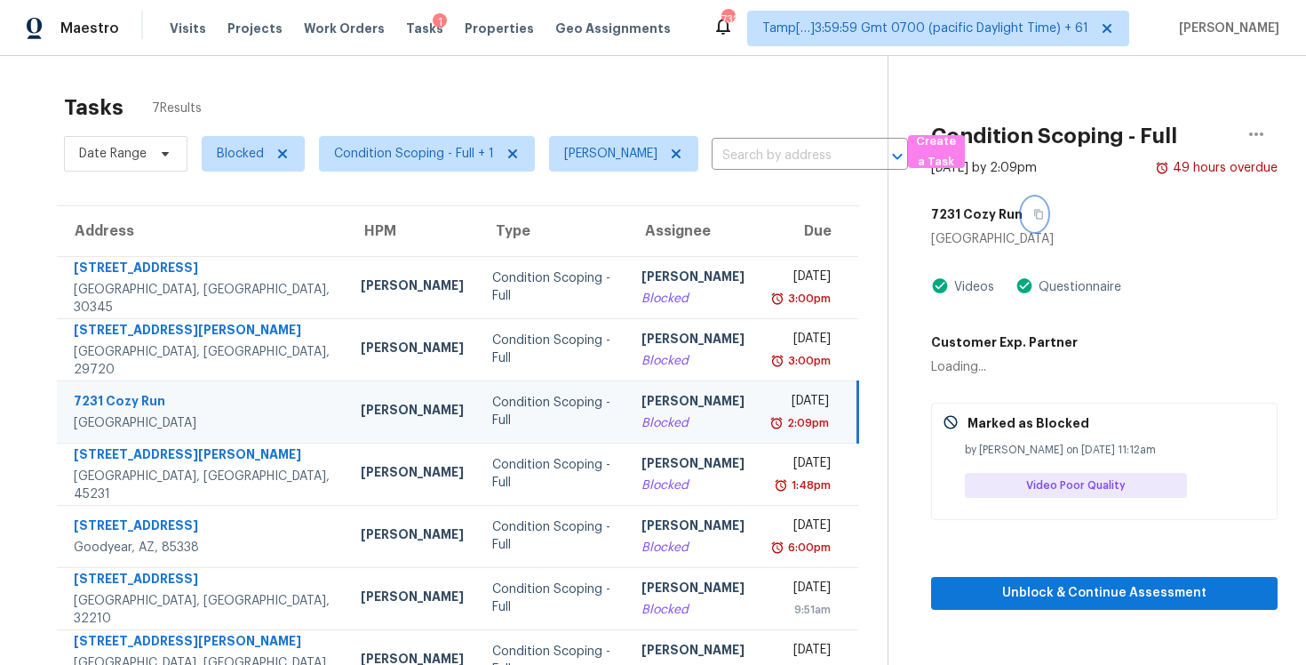
click at [1025, 215] on button "button" at bounding box center [1035, 214] width 24 height 32
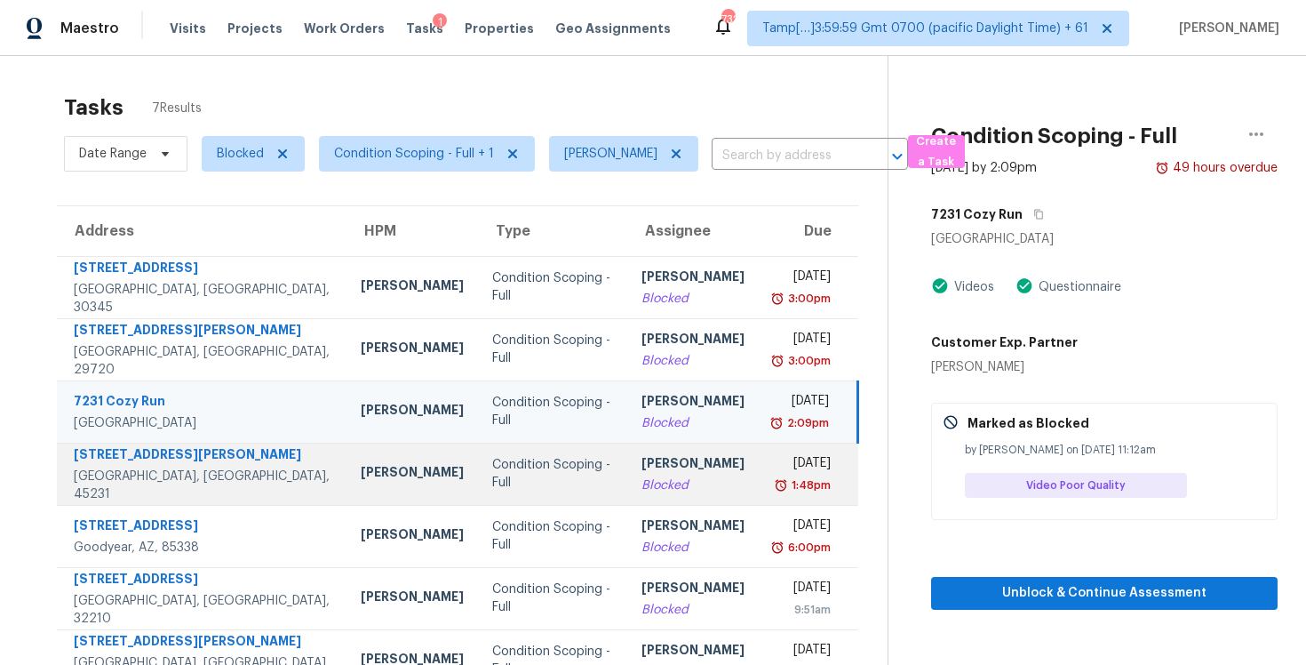
click at [642, 457] on div "[PERSON_NAME]" at bounding box center [693, 465] width 103 height 22
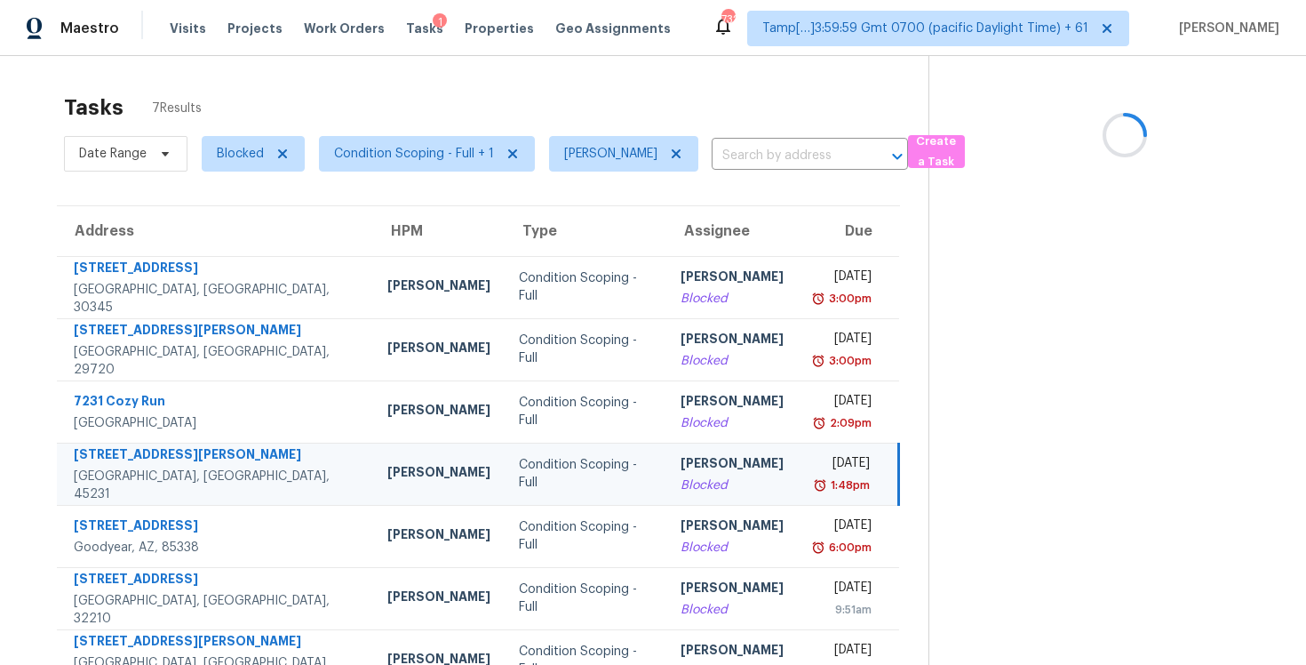
scroll to position [56, 0]
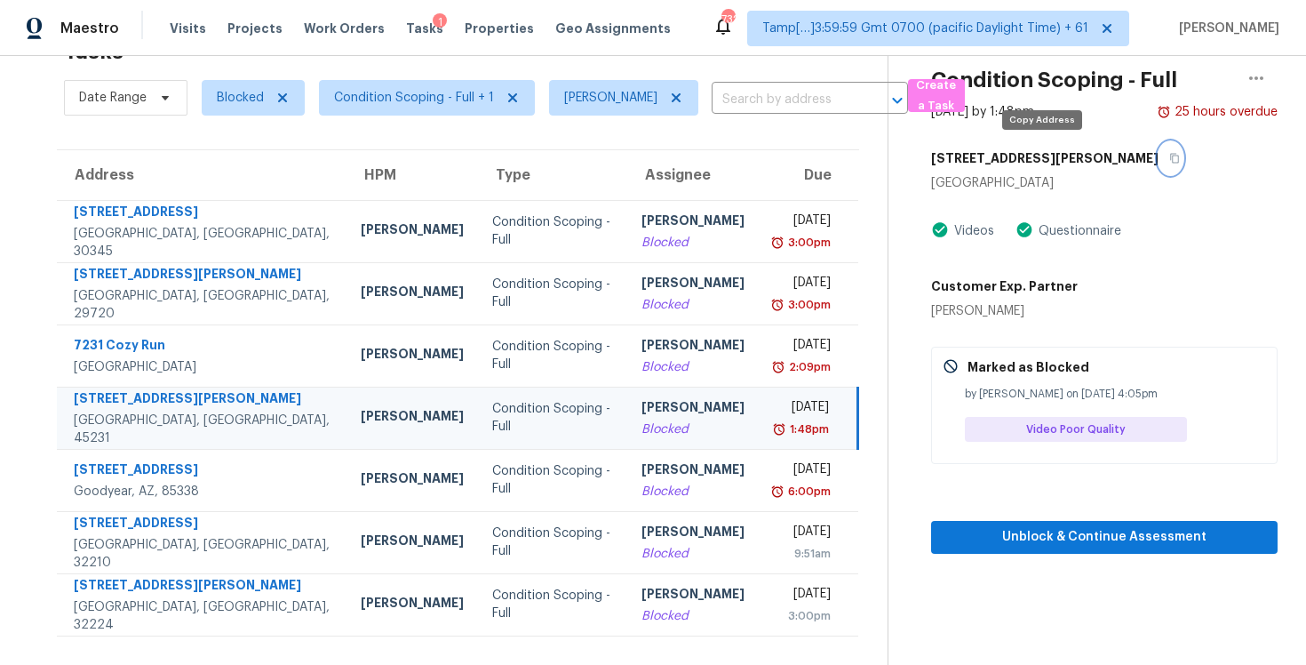
click at [1159, 166] on button "button" at bounding box center [1171, 158] width 24 height 32
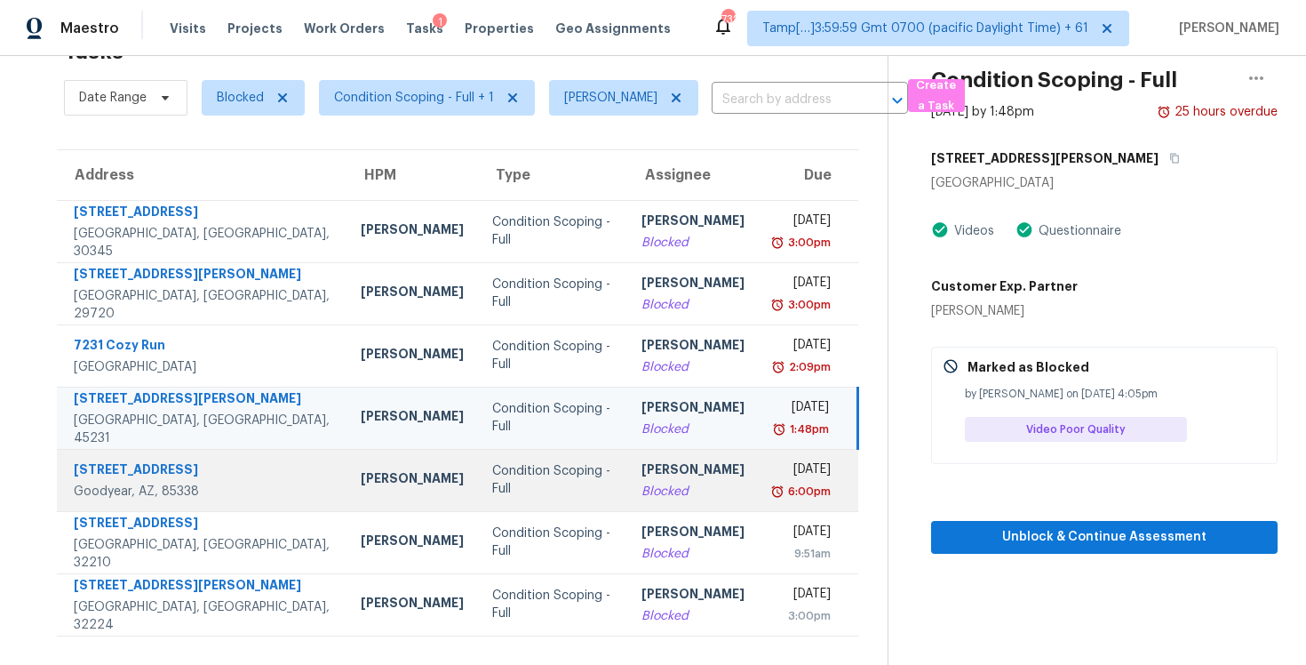
click at [642, 475] on div "[PERSON_NAME]" at bounding box center [693, 471] width 103 height 22
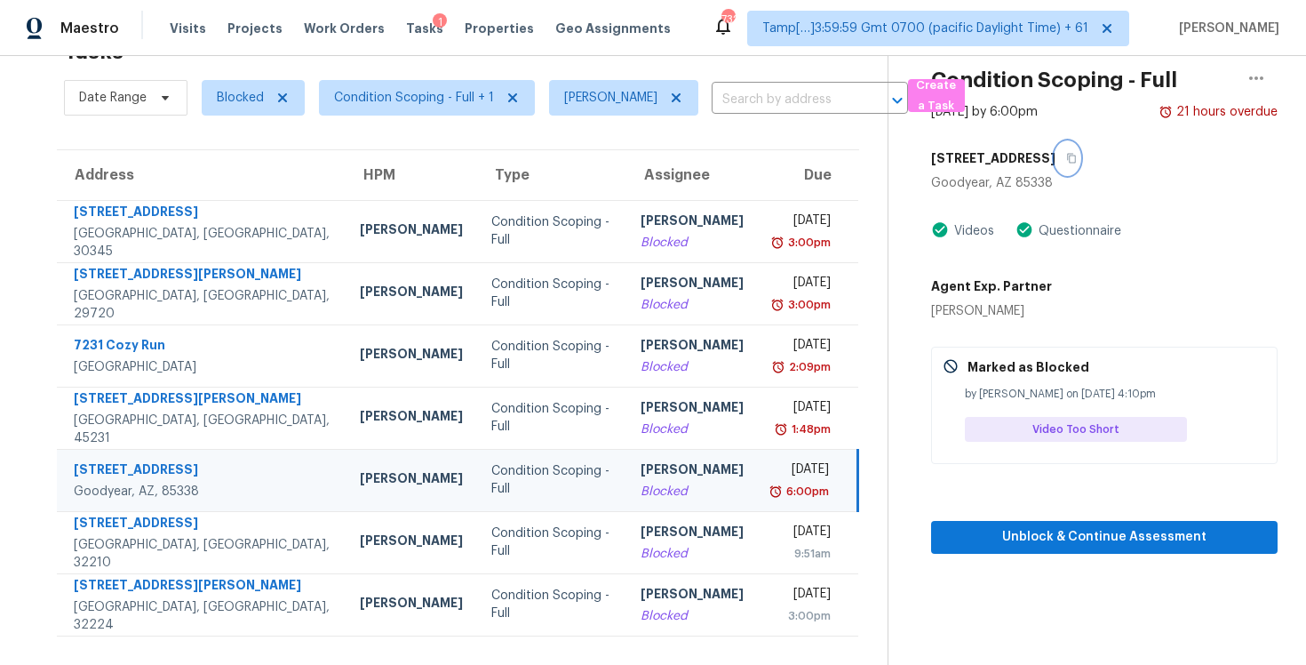
click at [1064, 149] on button "button" at bounding box center [1068, 158] width 24 height 32
